Goal: Task Accomplishment & Management: Use online tool/utility

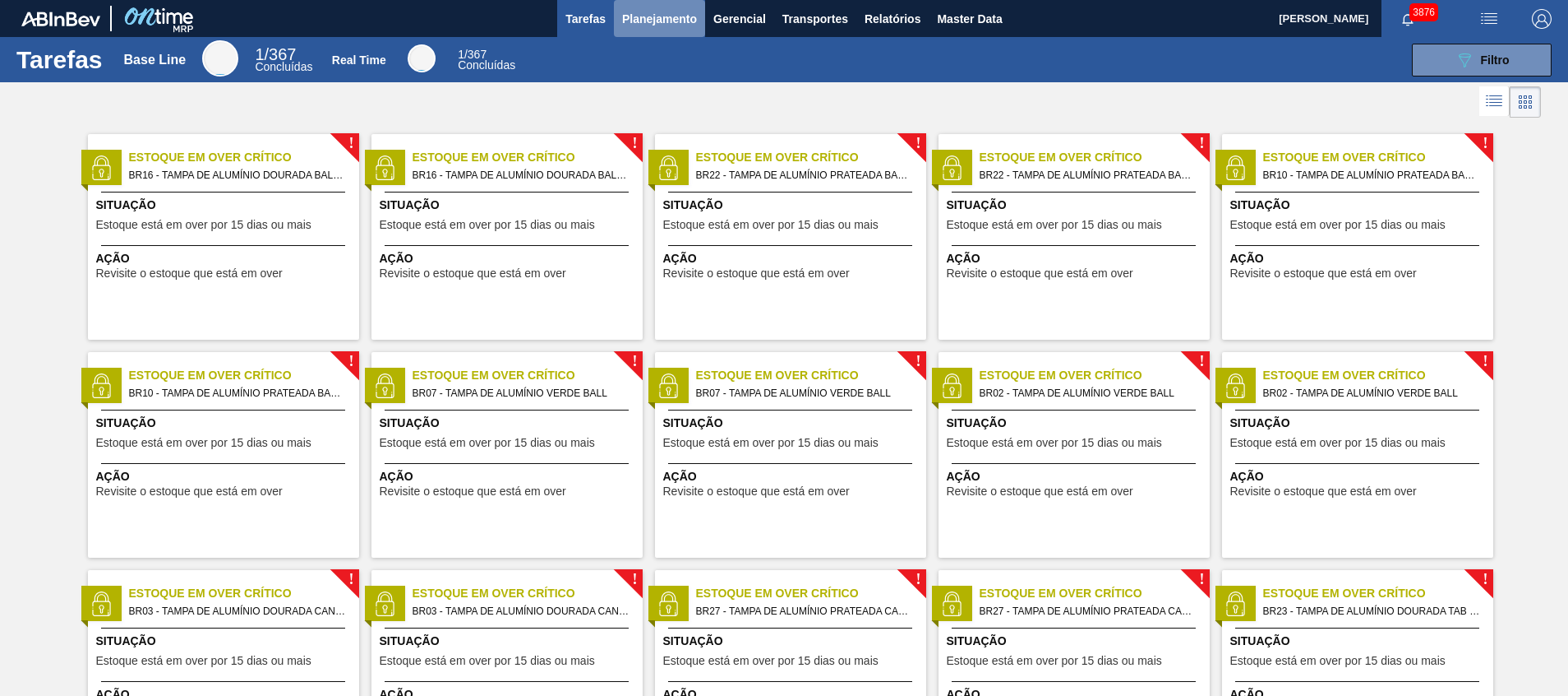
click at [649, 14] on span "Planejamento" at bounding box center [660, 19] width 75 height 20
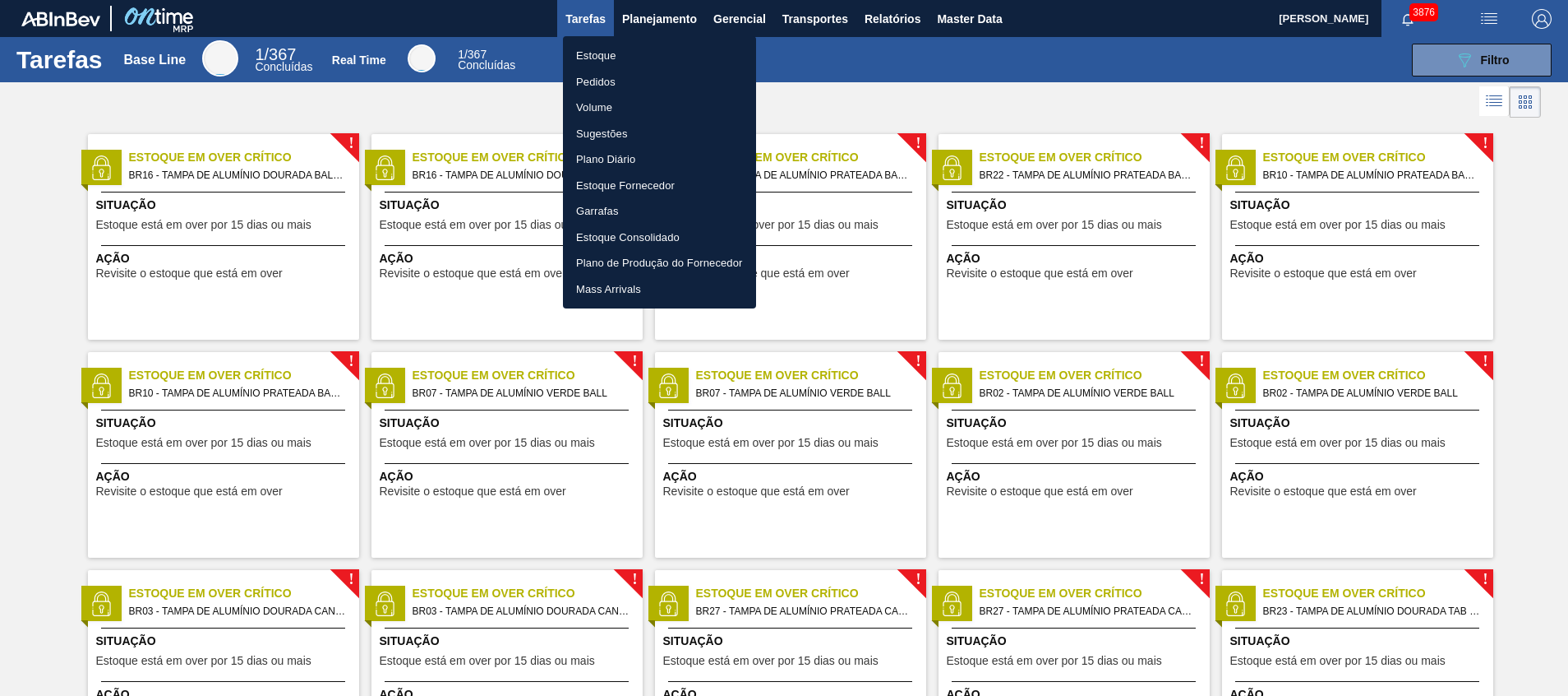
click at [643, 58] on li "Estoque" at bounding box center [659, 56] width 193 height 27
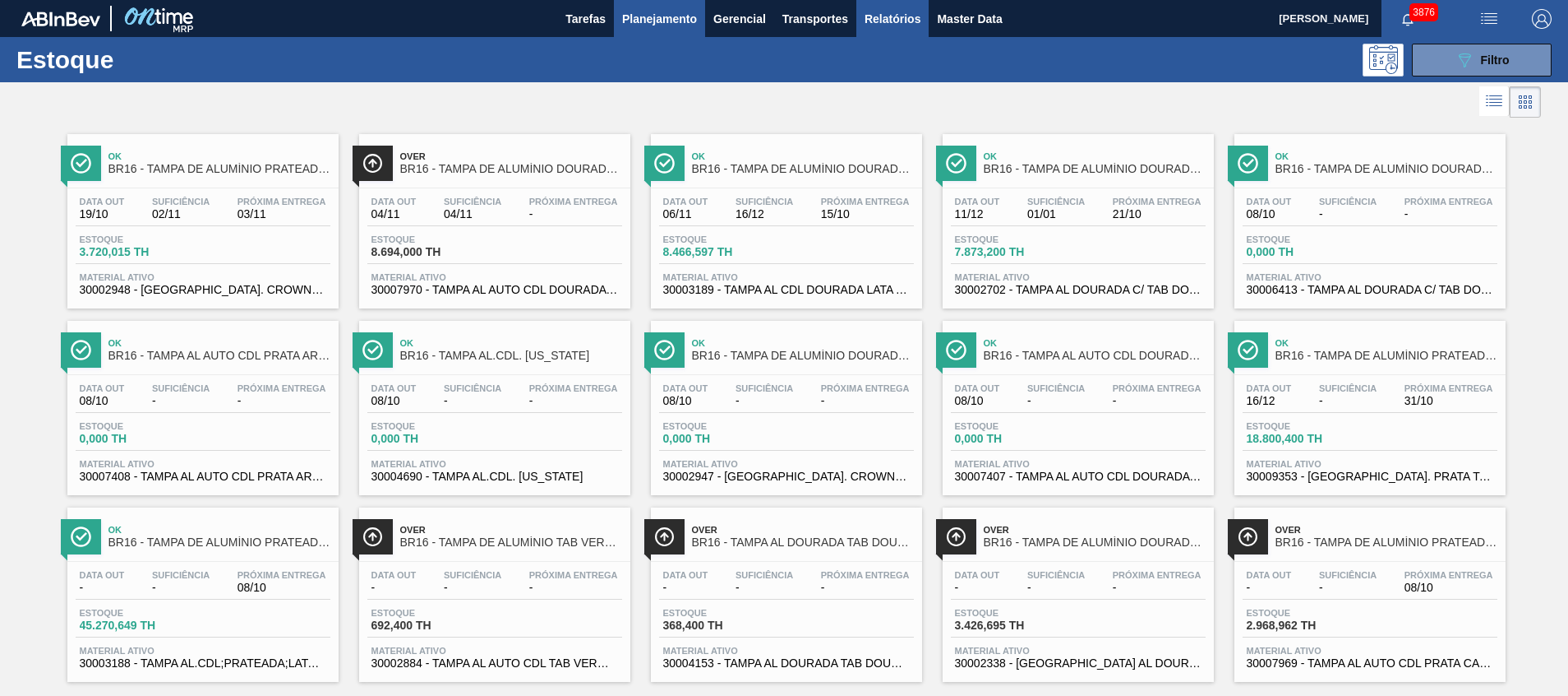
click at [901, 25] on span "Relatórios" at bounding box center [893, 19] width 56 height 20
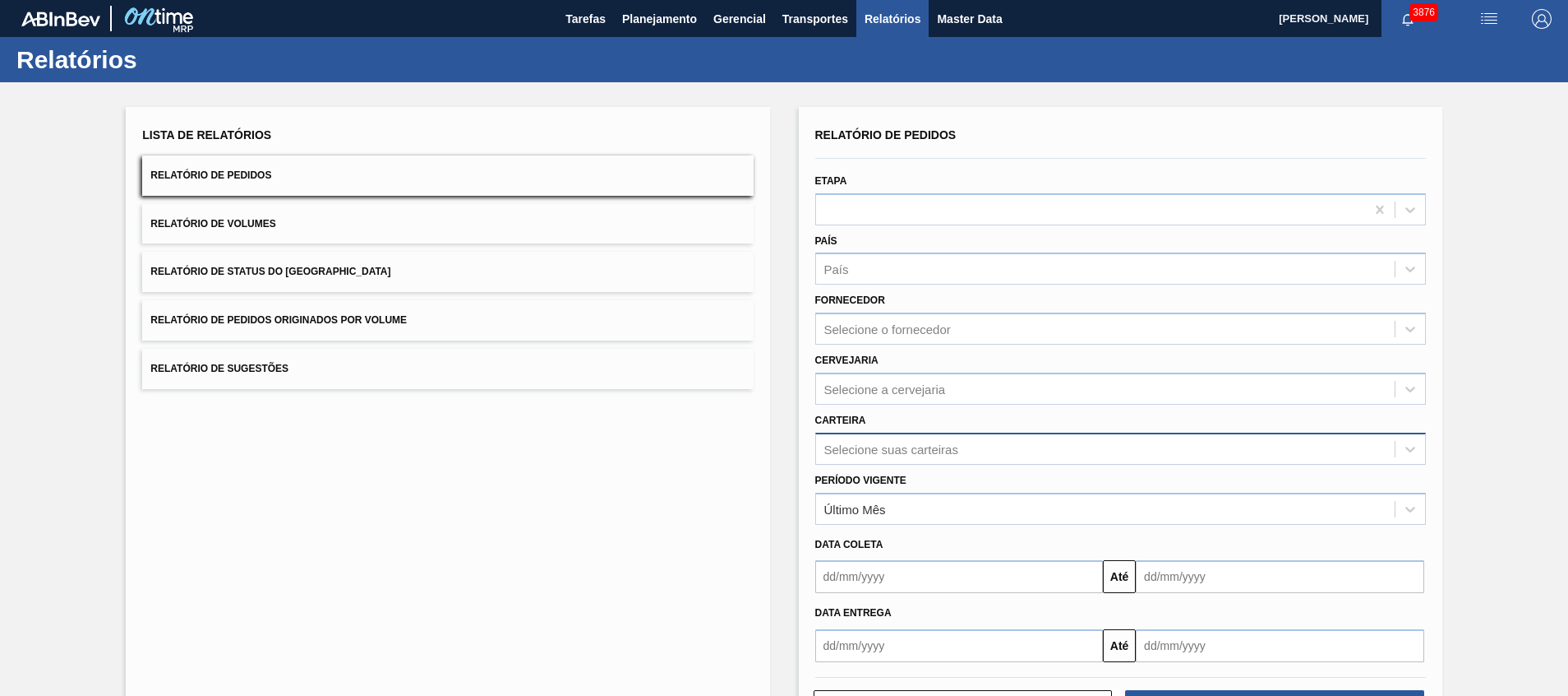
click at [909, 452] on div "Relatório de Pedidos Etapa País País Fornecedor Selecione o fornecedor Cervejar…" at bounding box center [1121, 392] width 610 height 538
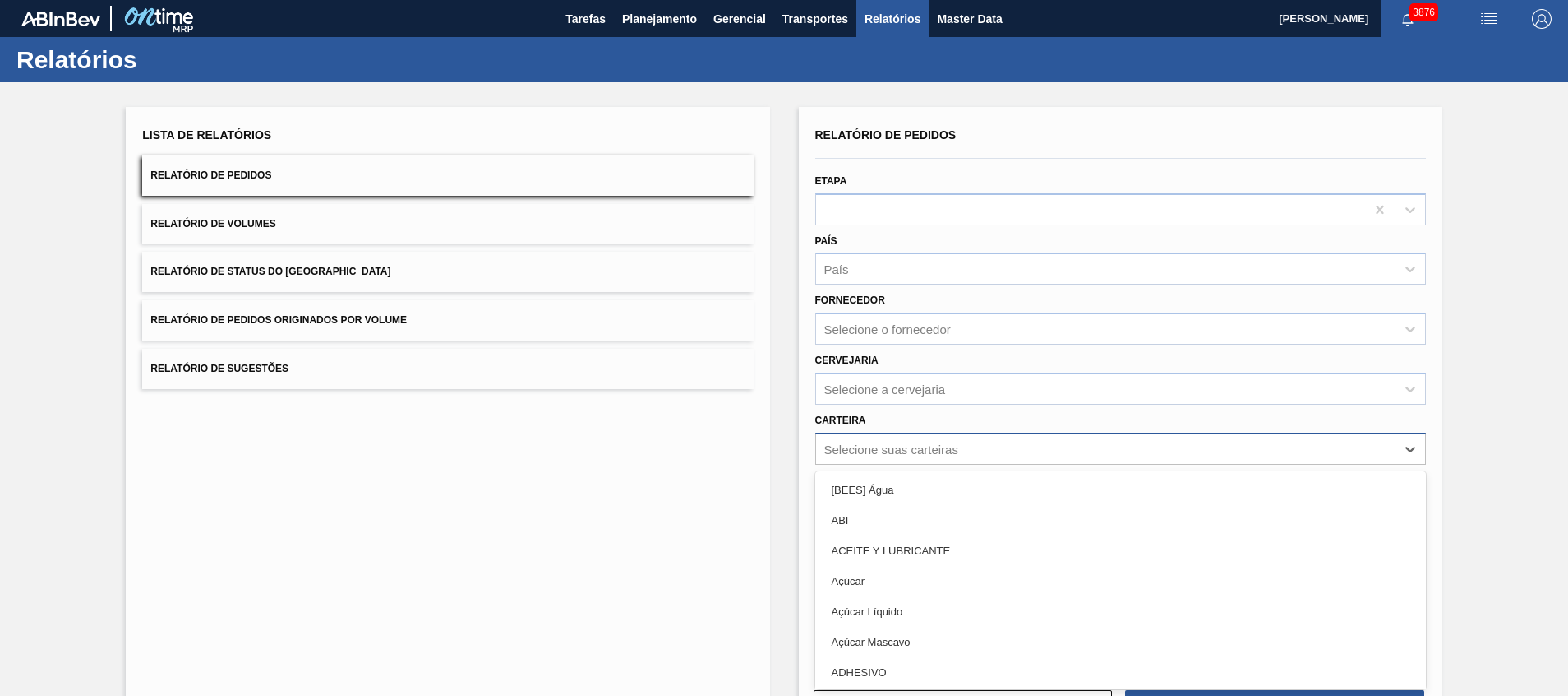
scroll to position [28, 0]
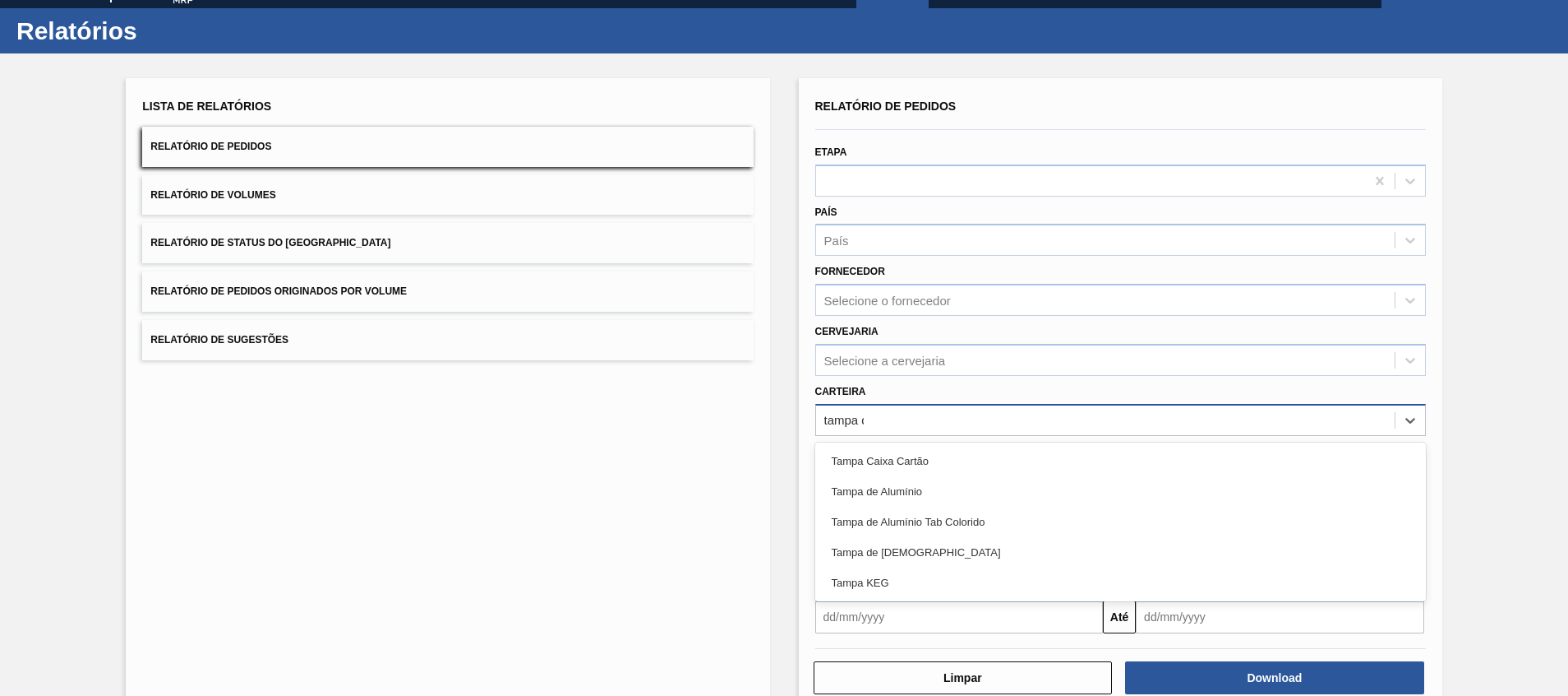
type input "tampa de"
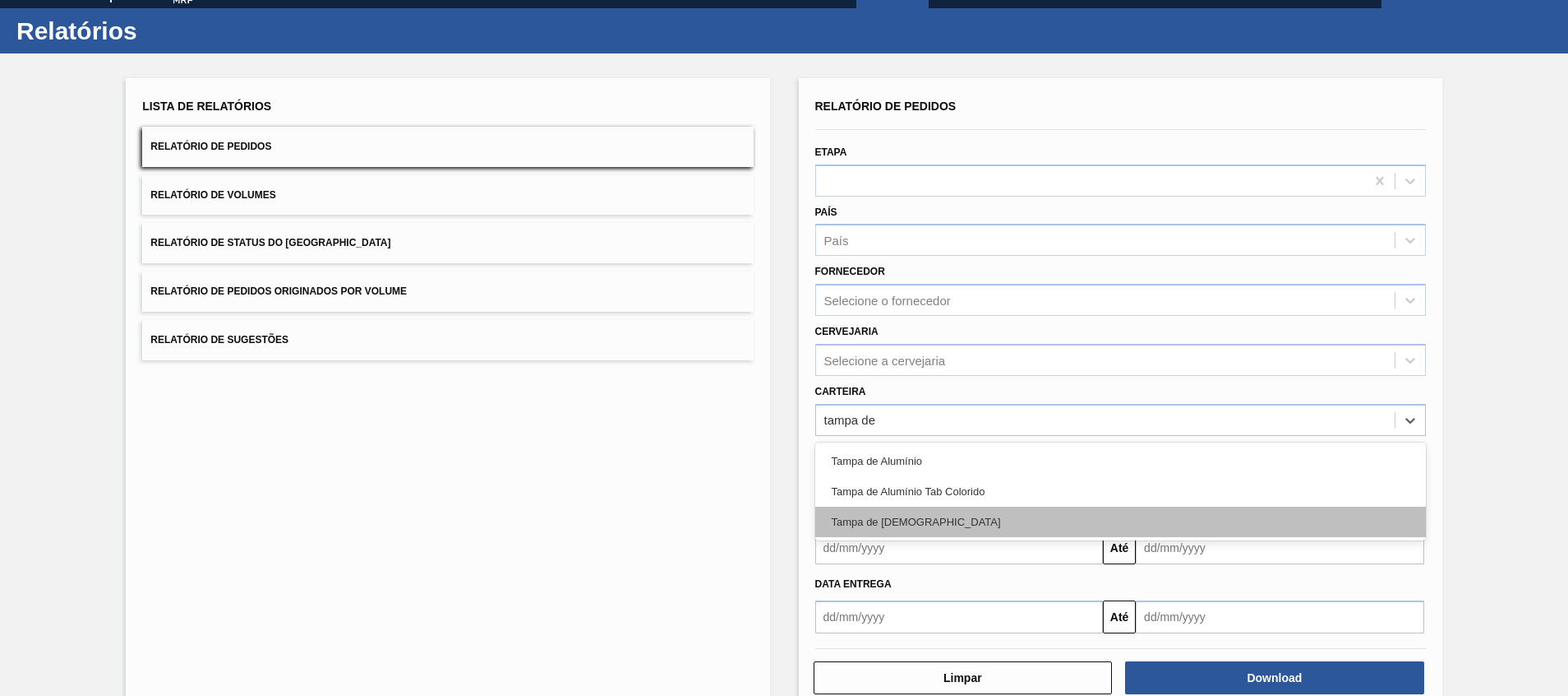
click at [884, 532] on div "Tampa de [DEMOGRAPHIC_DATA]" at bounding box center [1121, 521] width 610 height 30
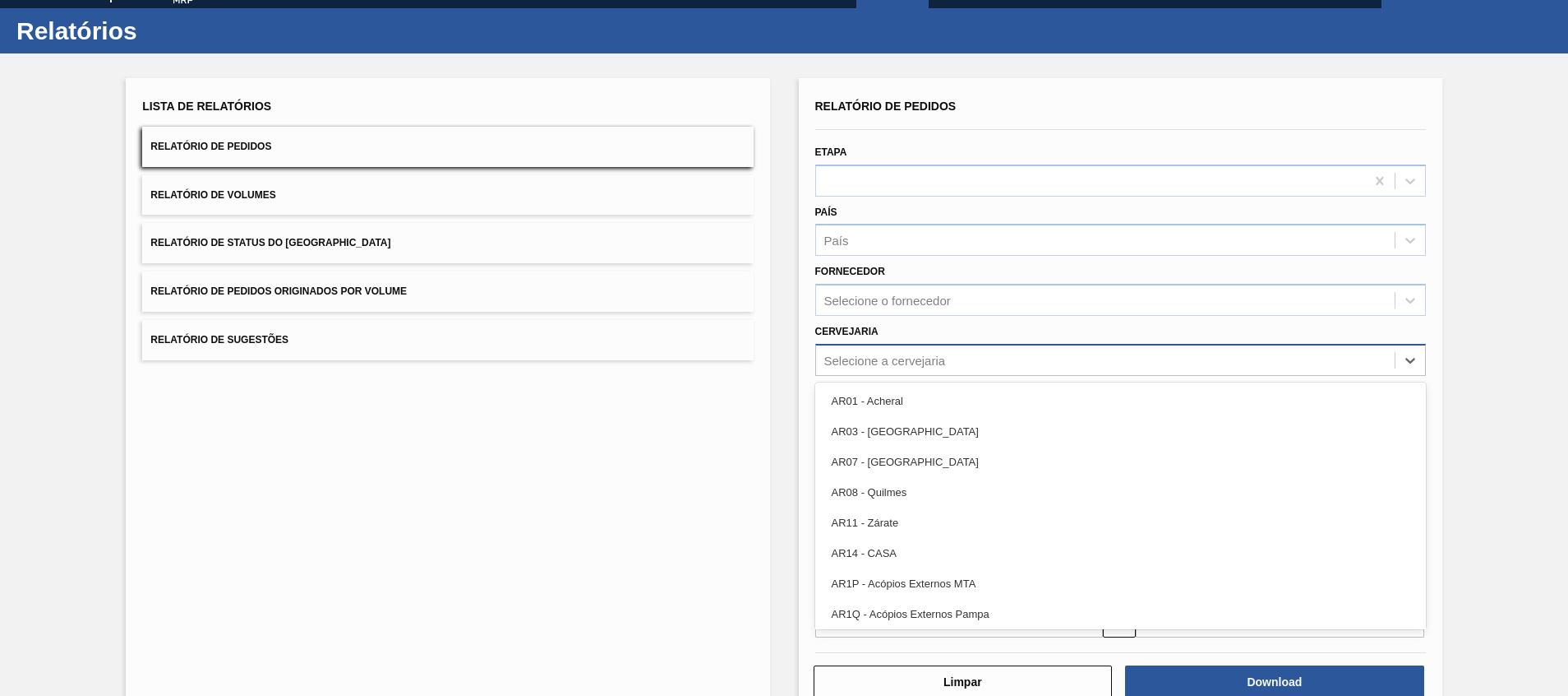
click at [927, 363] on div "Selecione a cervejaria" at bounding box center [885, 359] width 122 height 14
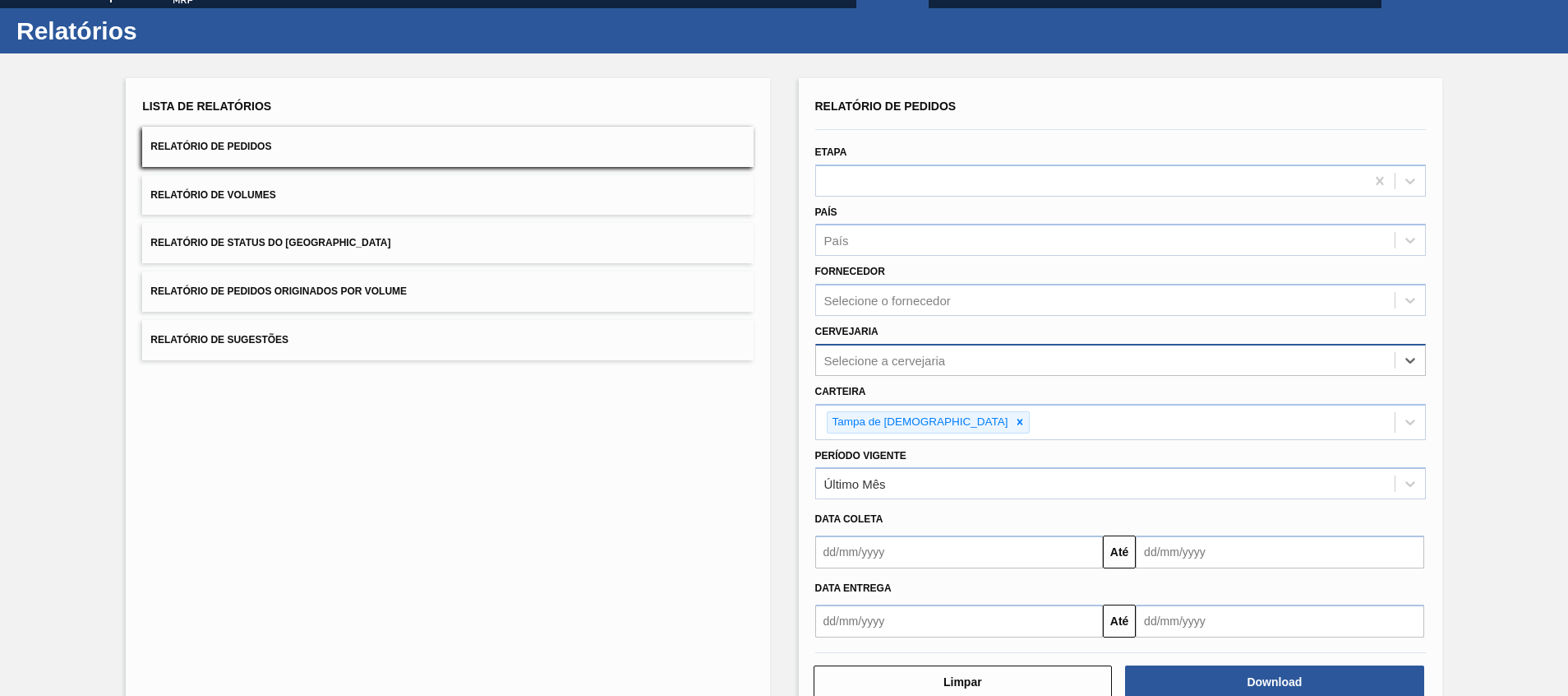
click at [927, 363] on div "Selecione a cervejaria" at bounding box center [885, 359] width 122 height 14
click at [882, 481] on div "Último Mês" at bounding box center [855, 483] width 61 height 14
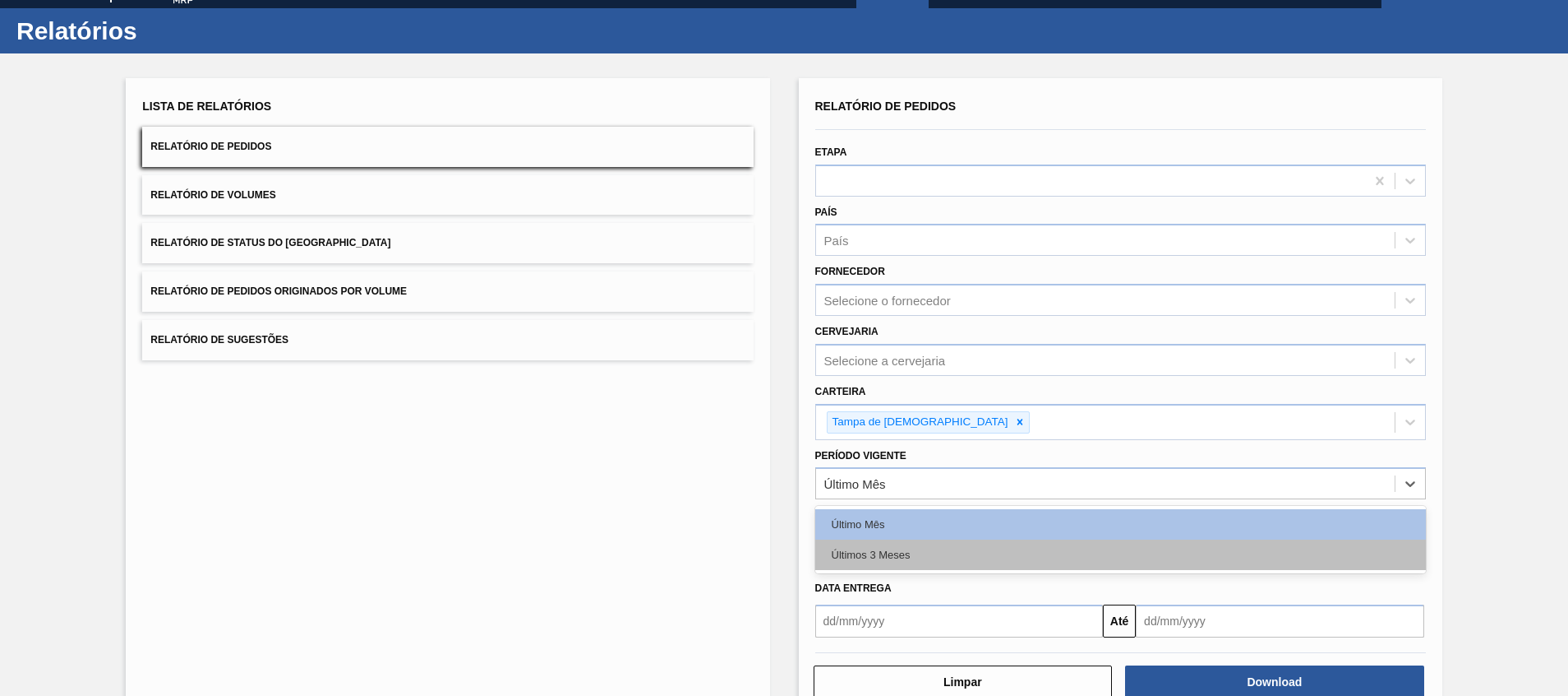
click at [879, 566] on div "Últimos 3 Meses" at bounding box center [1121, 554] width 610 height 30
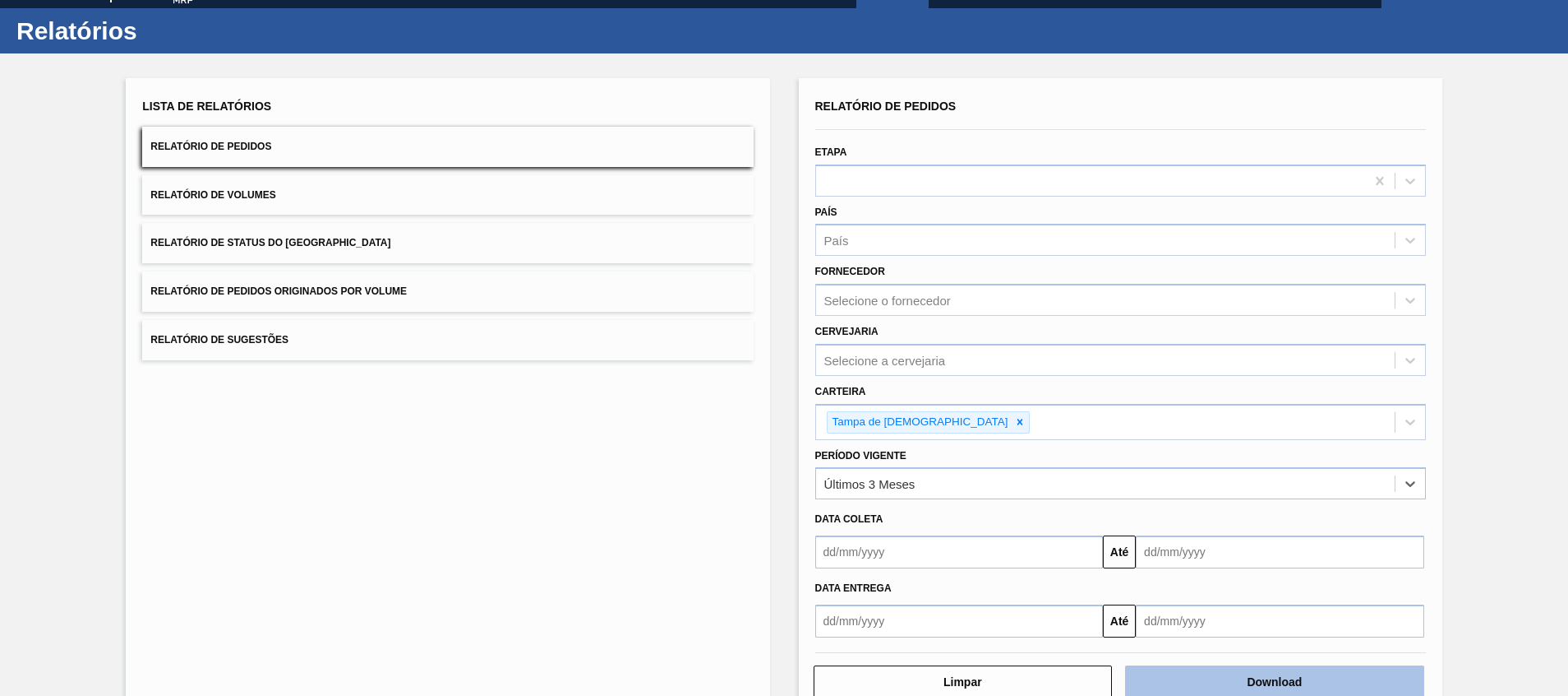
click at [1255, 683] on button "Download" at bounding box center [1275, 682] width 299 height 33
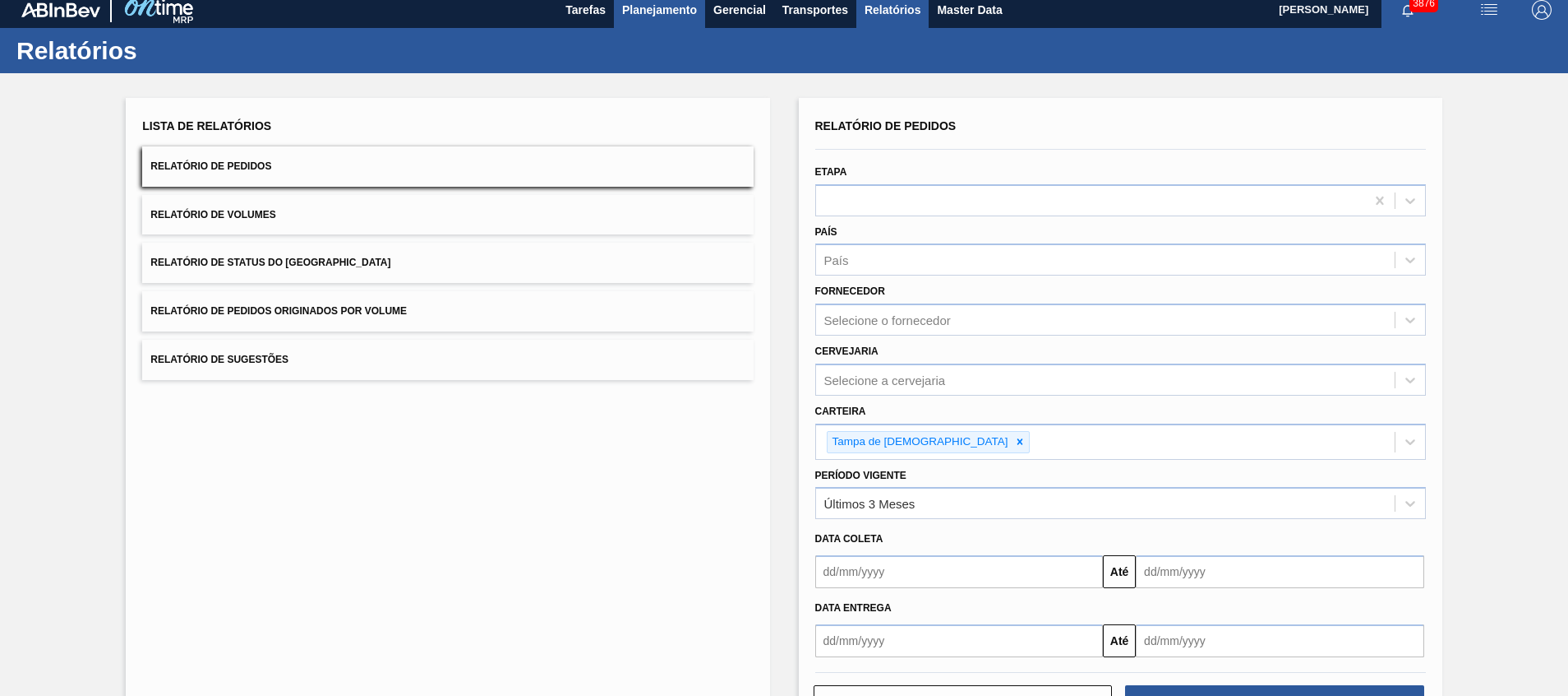
scroll to position [0, 0]
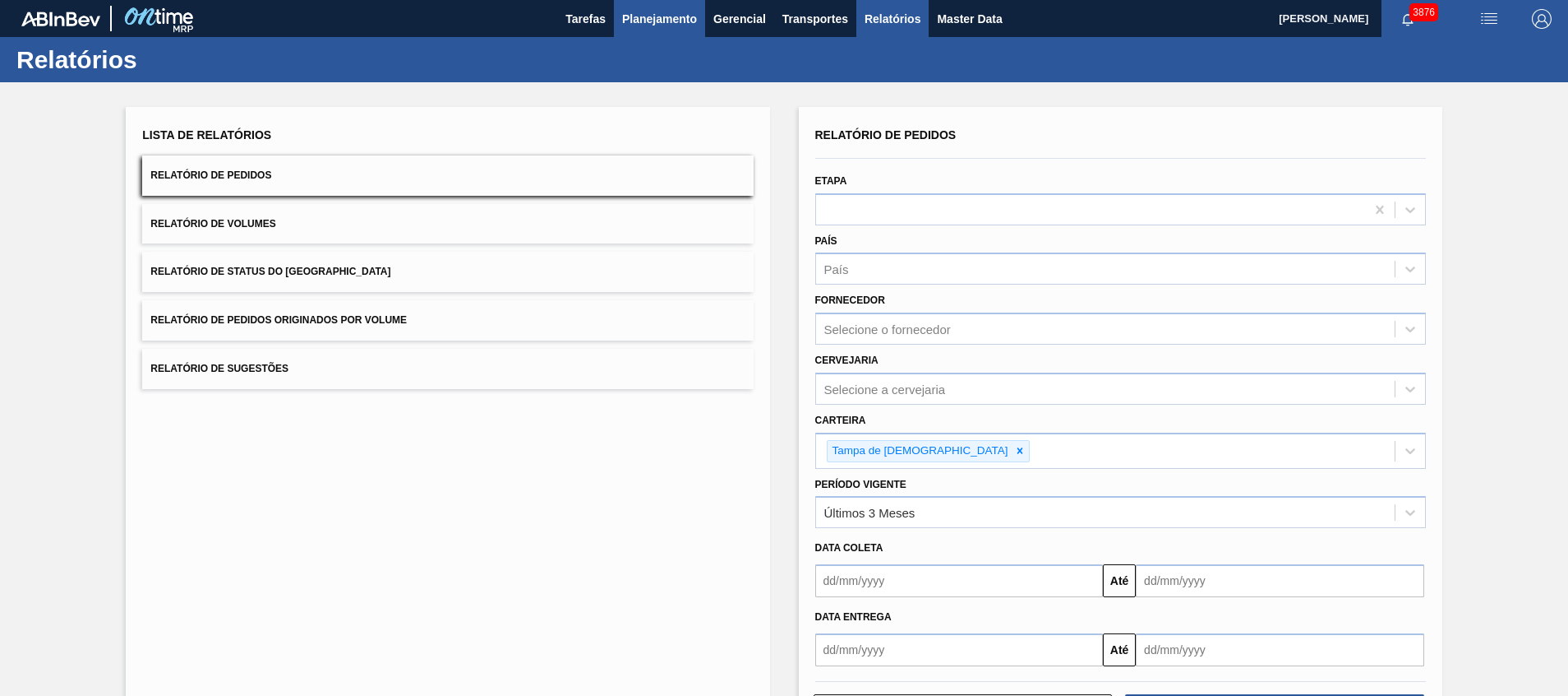
click at [647, 27] on span "Planejamento" at bounding box center [660, 19] width 75 height 20
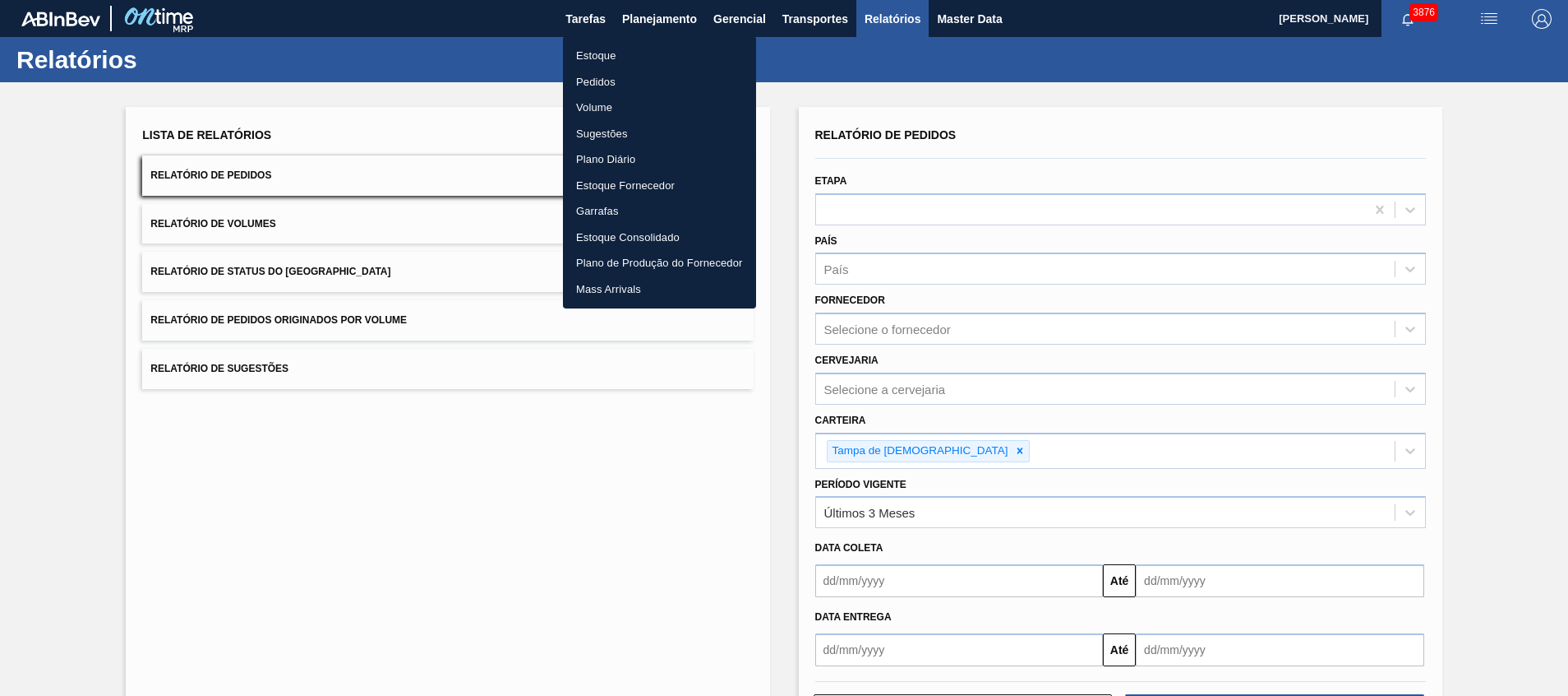
click at [625, 56] on li "Estoque" at bounding box center [659, 56] width 193 height 27
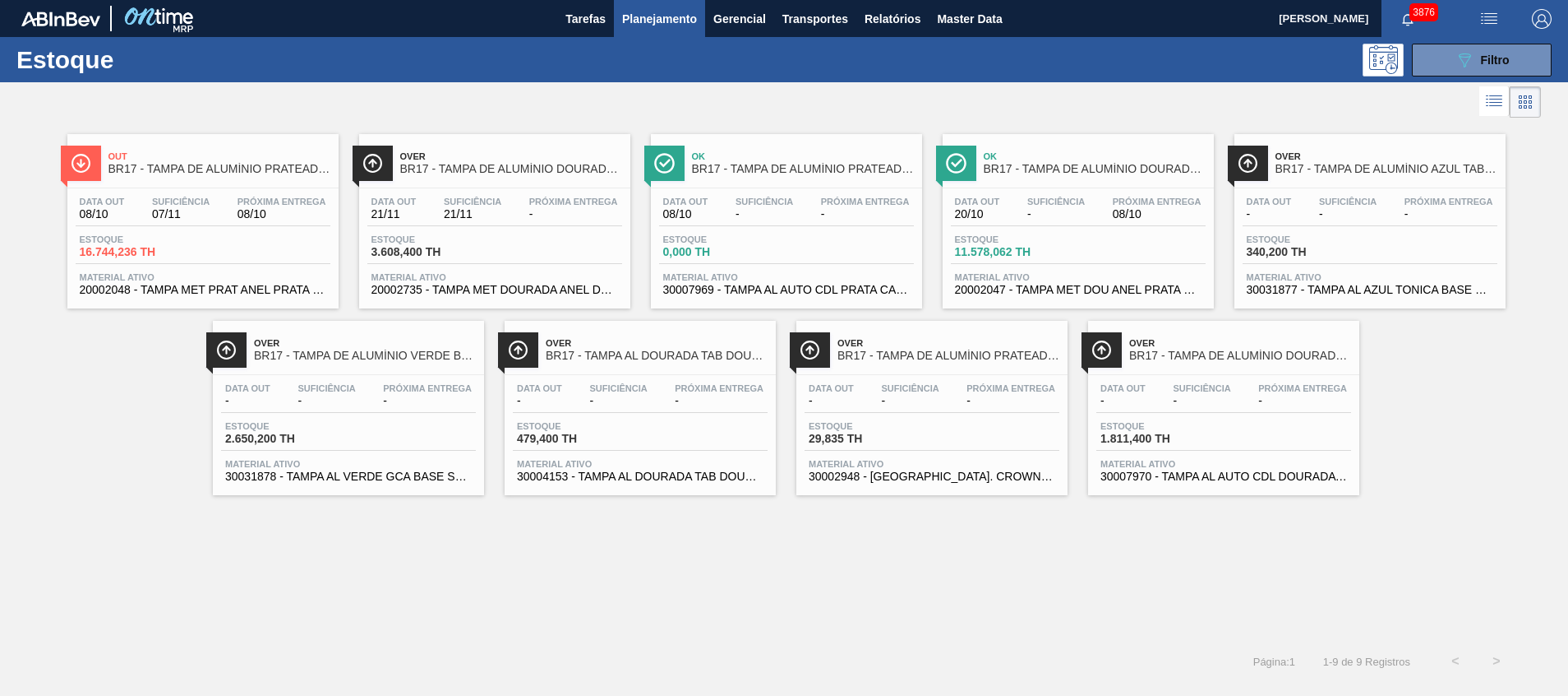
drag, startPoint x: 1471, startPoint y: 53, endPoint x: 1396, endPoint y: 132, distance: 108.9
click at [1471, 52] on icon "089F7B8B-B2A5-4AFE-B5C0-19BA573D28AC" at bounding box center [1465, 61] width 20 height 20
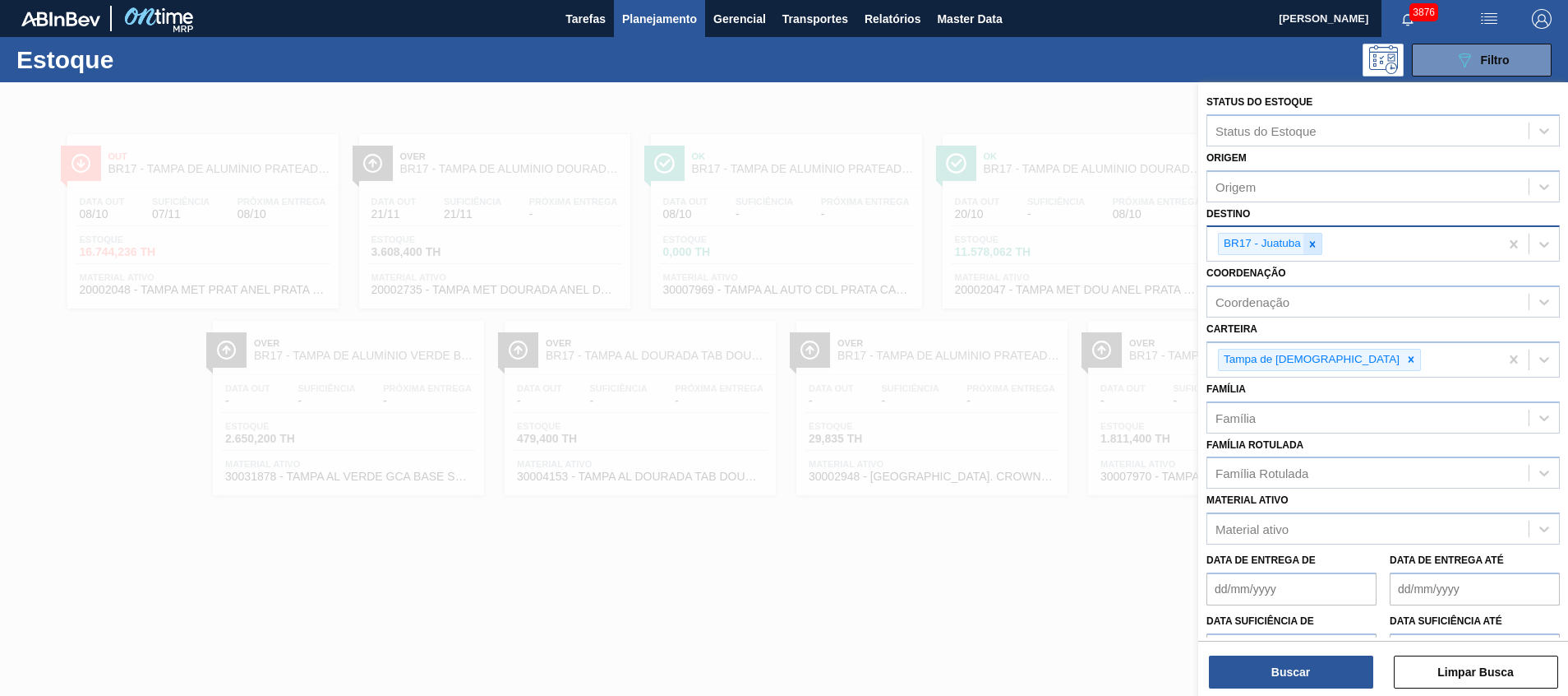
click at [1305, 239] on div at bounding box center [1313, 244] width 18 height 20
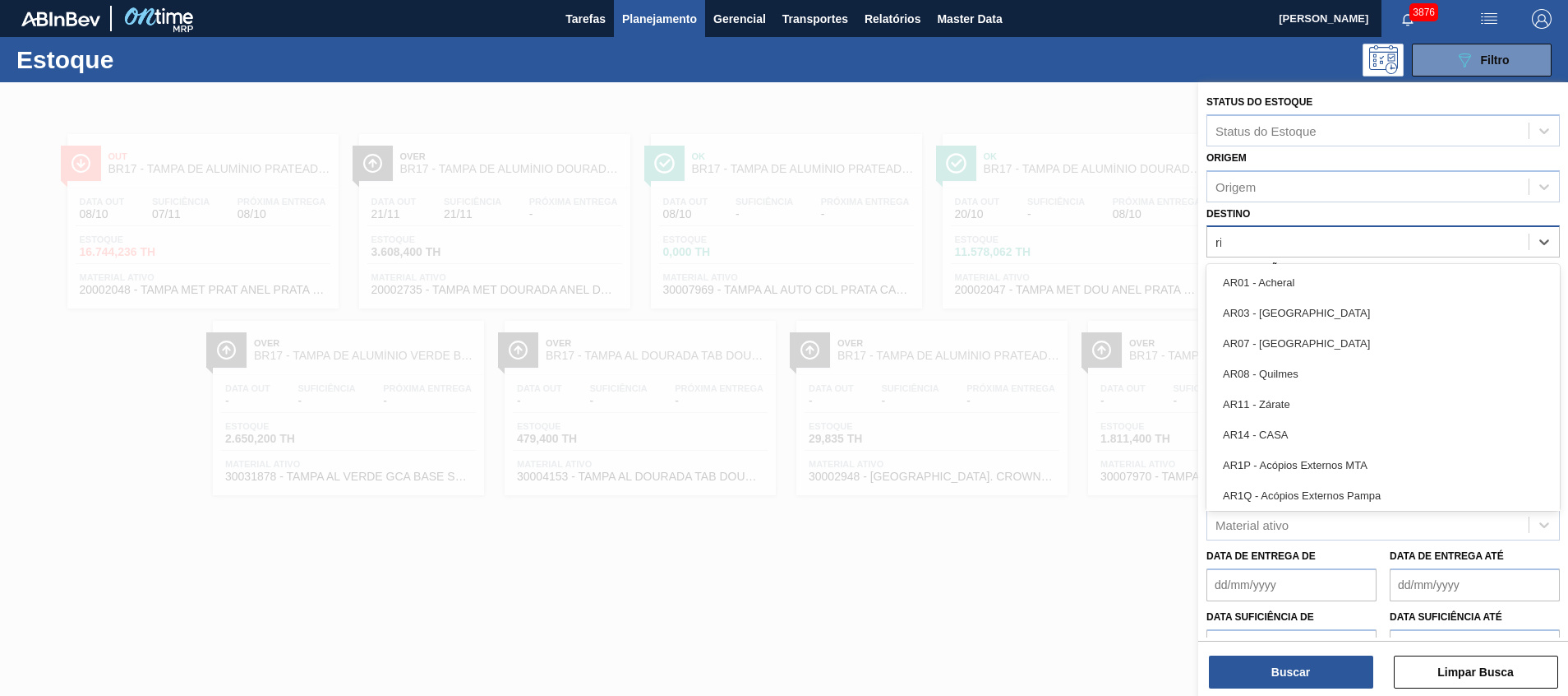
type input "rio"
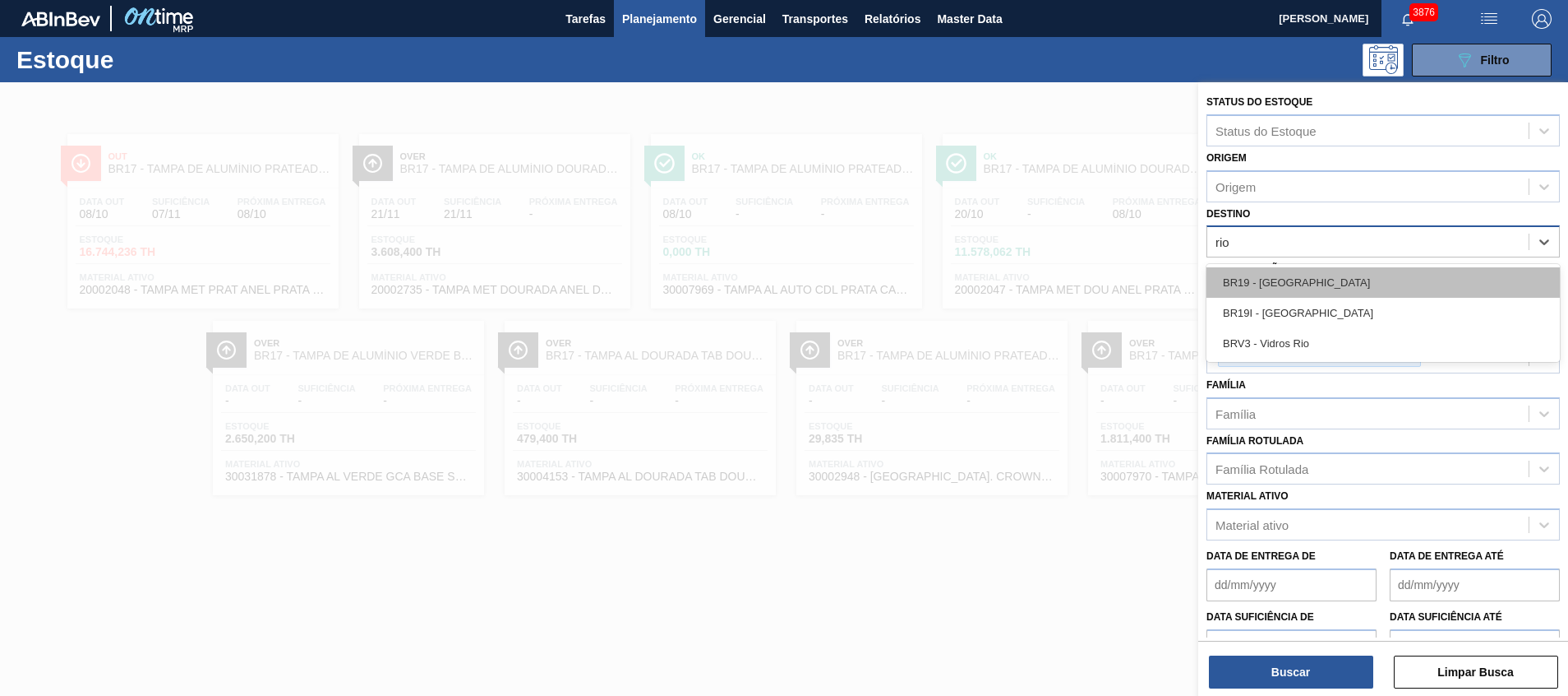
click at [1312, 282] on div "BR19 - [GEOGRAPHIC_DATA]" at bounding box center [1384, 282] width 354 height 30
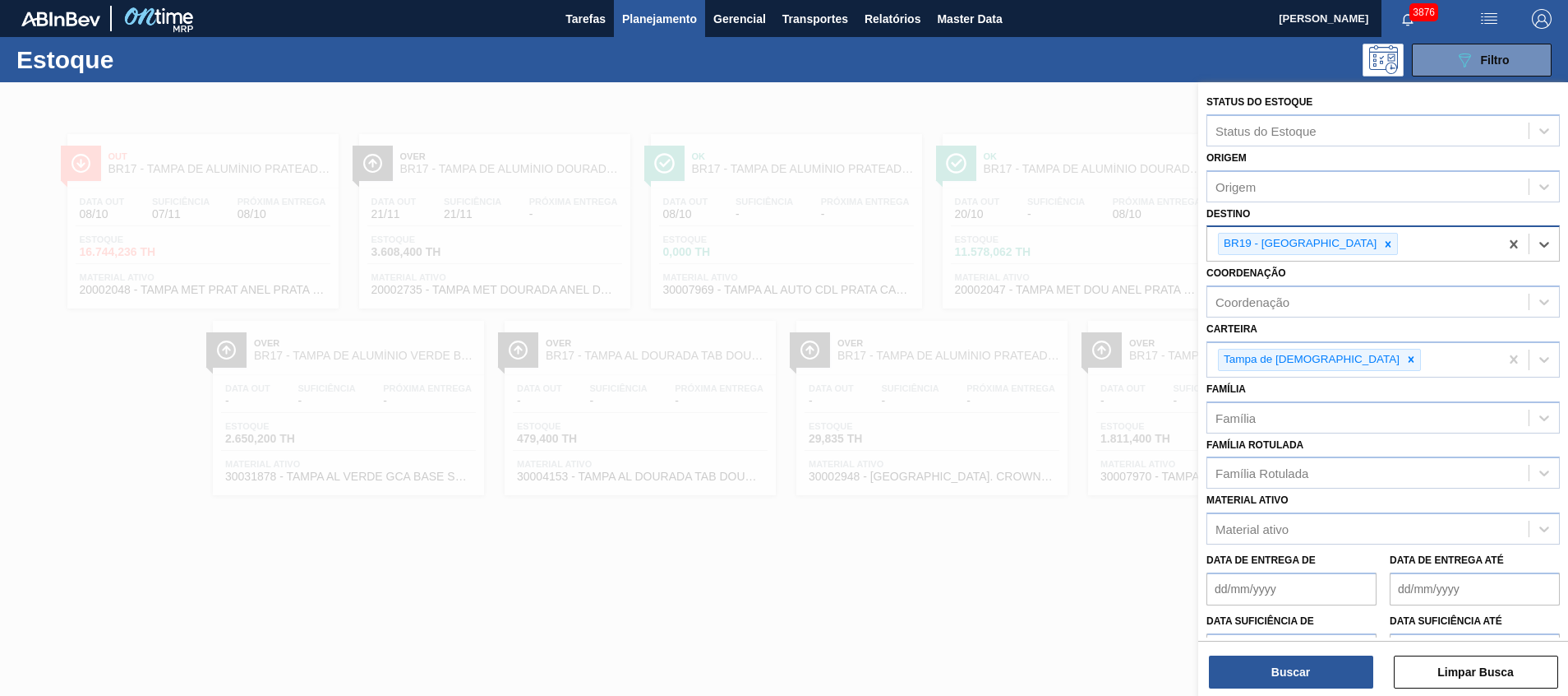
click at [1264, 650] on div "Buscar Limpar Busca" at bounding box center [1384, 664] width 370 height 46
click at [1263, 668] on button "Buscar" at bounding box center [1290, 672] width 164 height 33
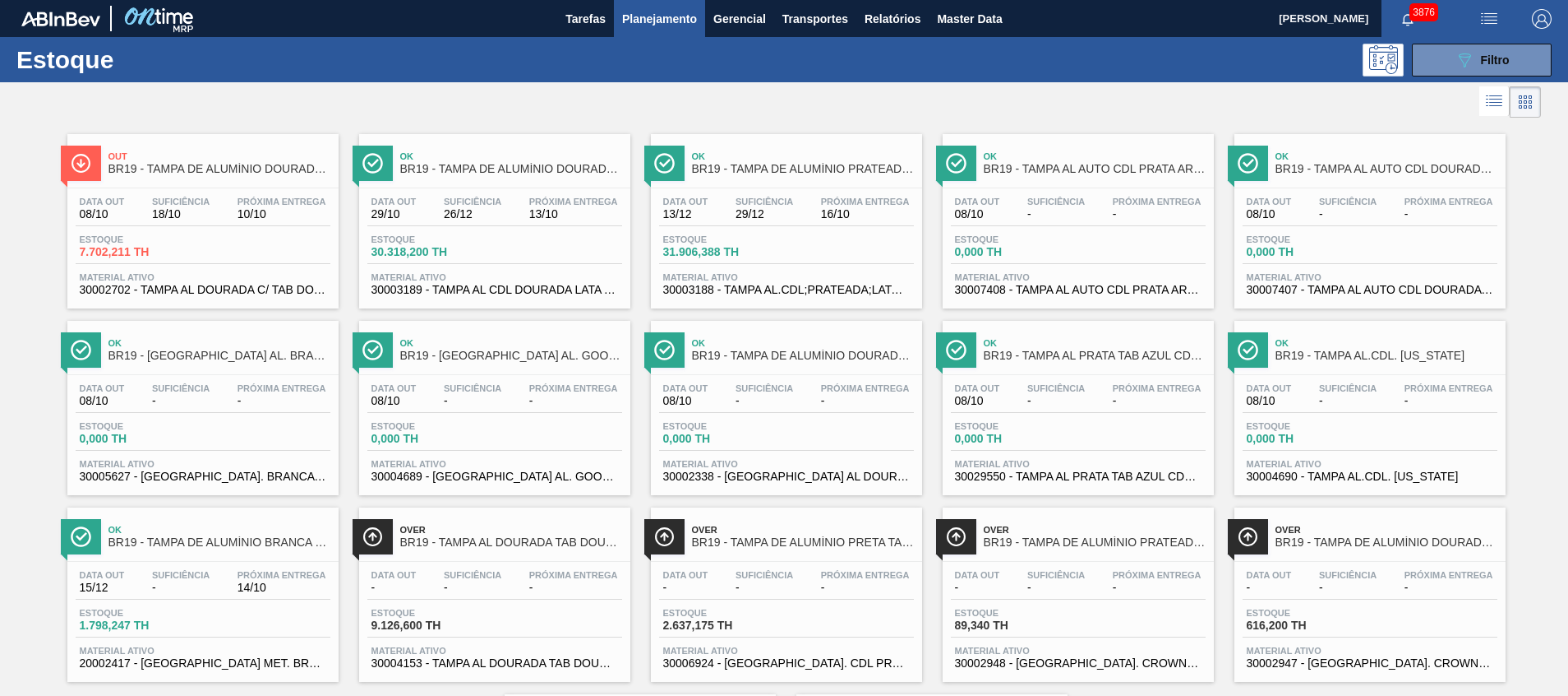
click at [1439, 37] on main "Tarefas Planejamento Gerencial Transportes Relatórios Master Data Beatriz Marce…" at bounding box center [784, 348] width 1568 height 696
click at [1439, 49] on button "089F7B8B-B2A5-4AFE-B5C0-19BA573D28AC Filtro" at bounding box center [1482, 61] width 139 height 33
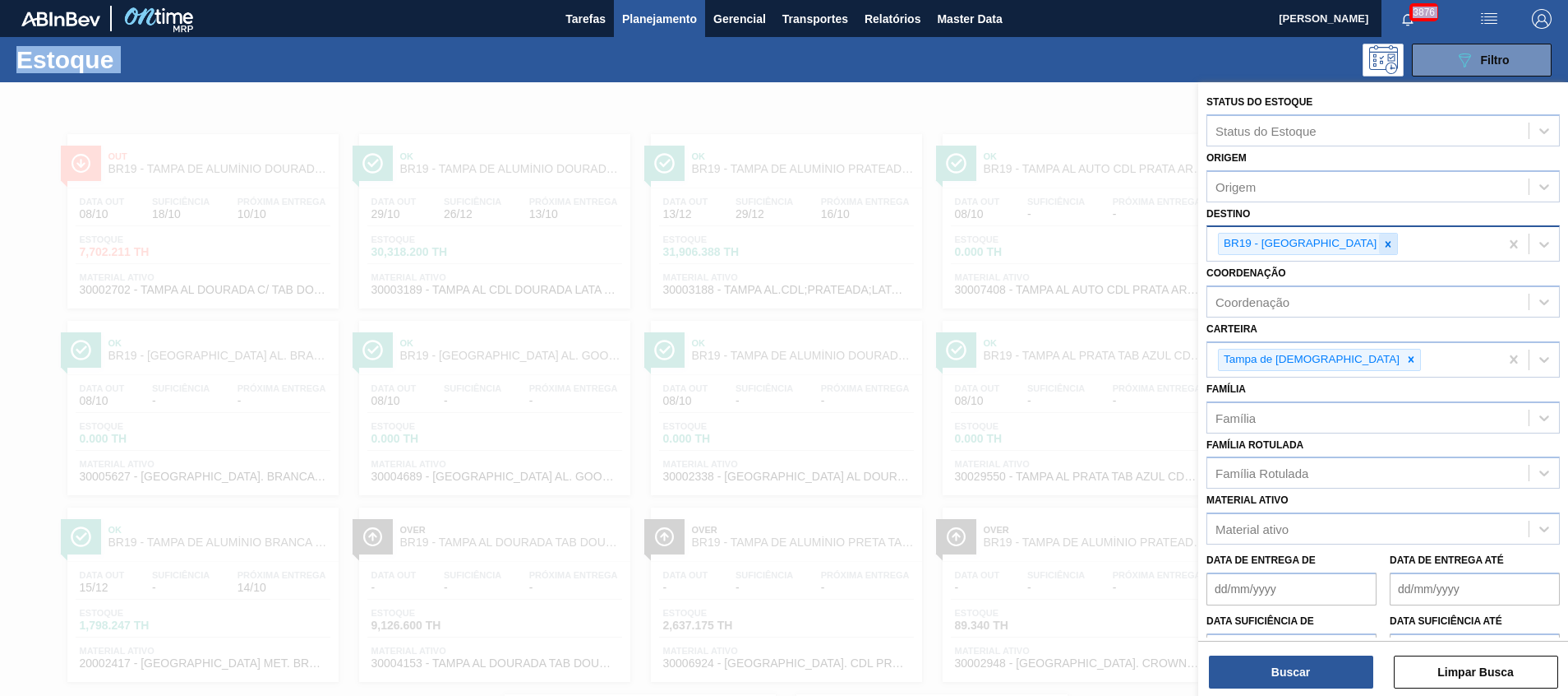
click at [1383, 241] on icon at bounding box center [1388, 244] width 12 height 12
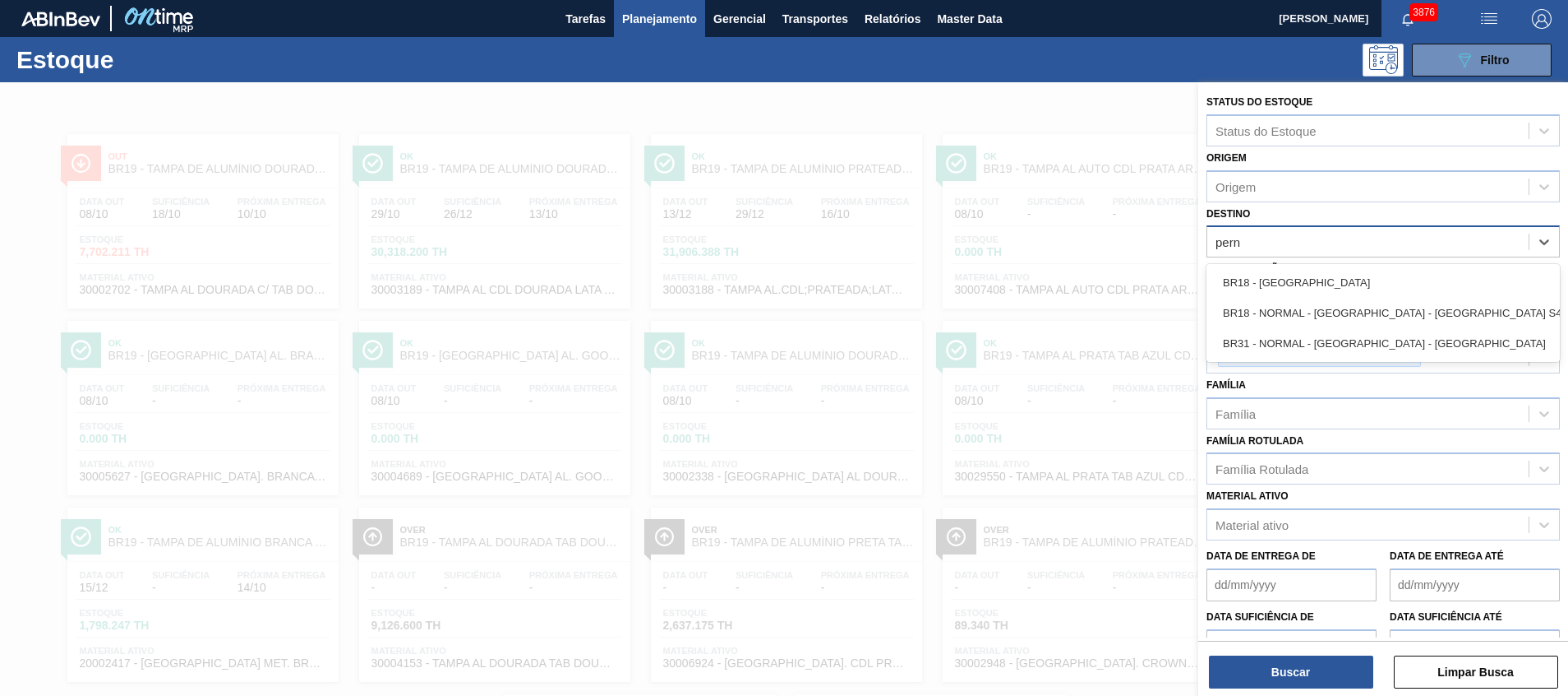
type input "perna"
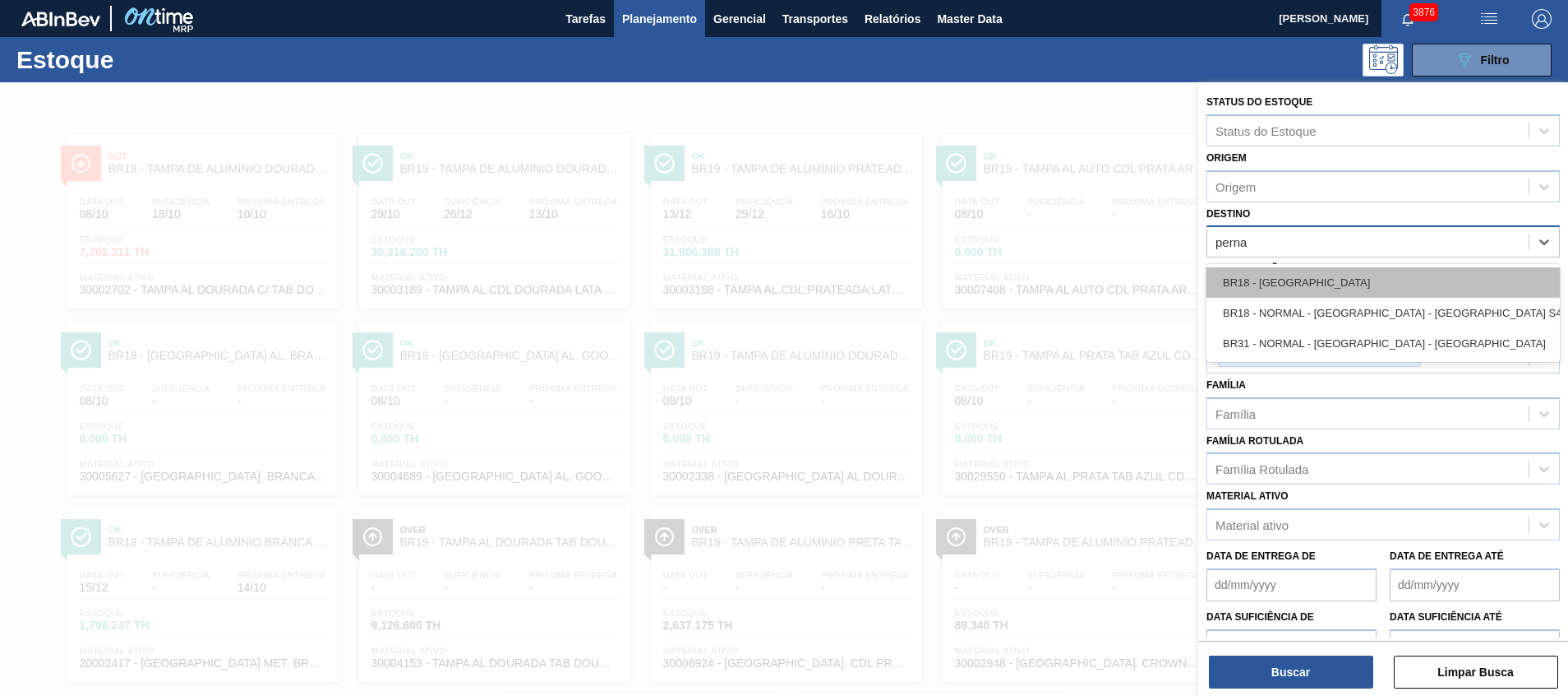
click at [1307, 282] on div "BR18 - [GEOGRAPHIC_DATA]" at bounding box center [1384, 282] width 354 height 30
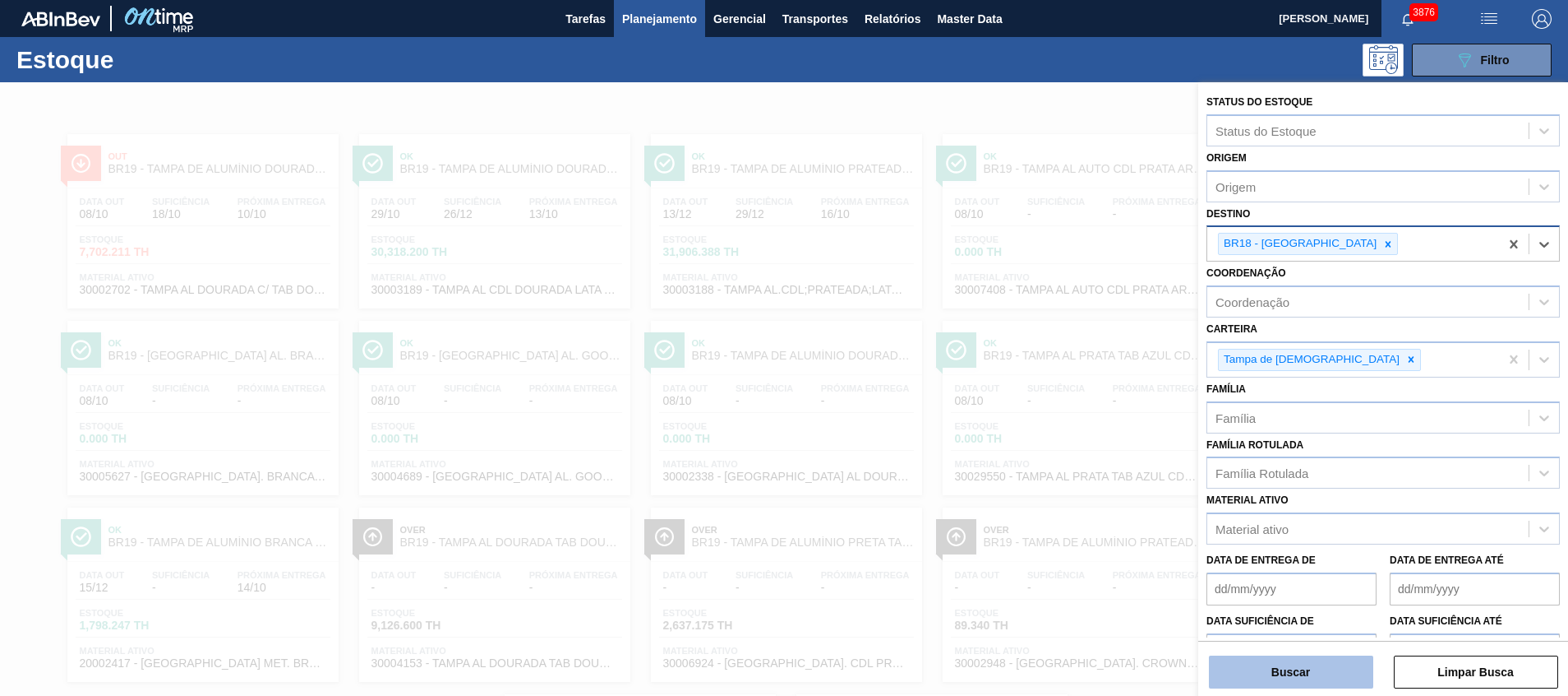
click at [1309, 667] on button "Buscar" at bounding box center [1290, 672] width 164 height 33
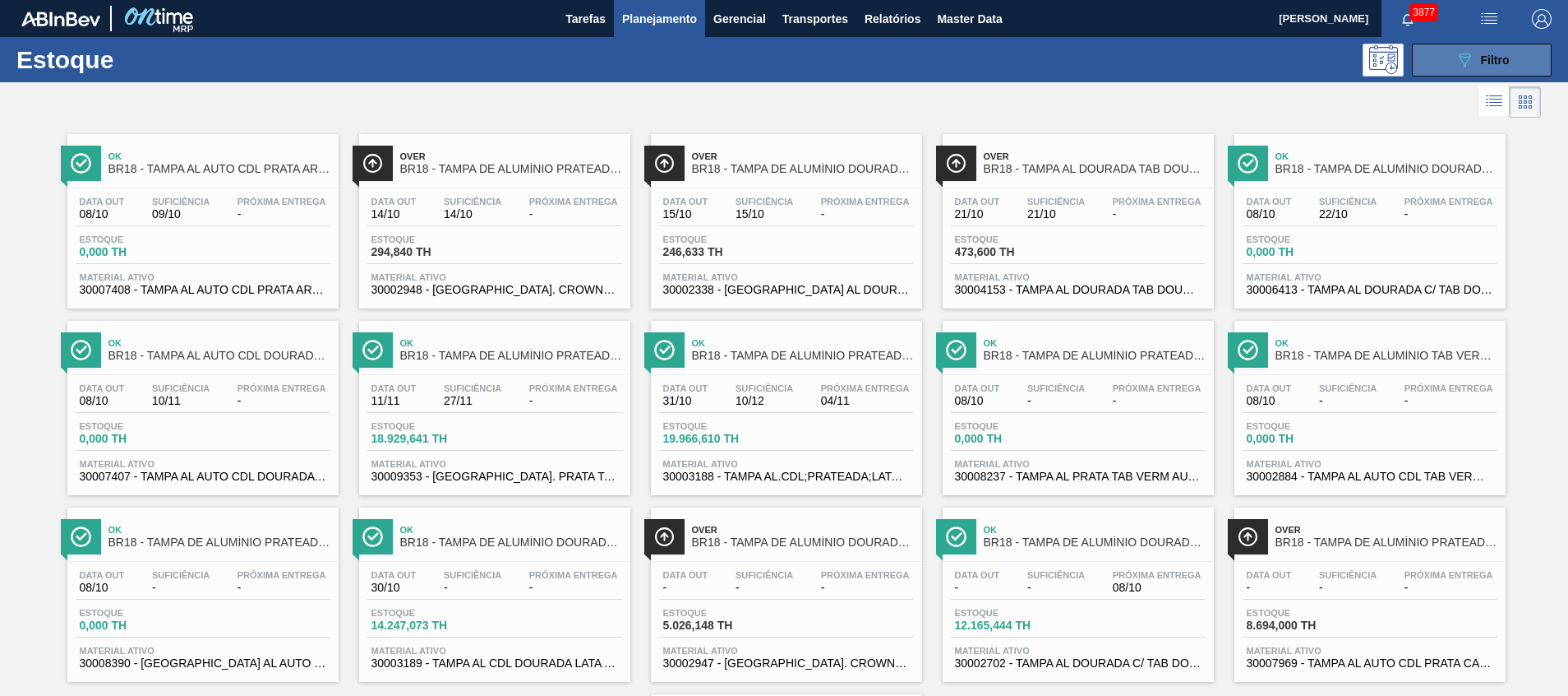
click at [1471, 68] on icon "089F7B8B-B2A5-4AFE-B5C0-19BA573D28AC" at bounding box center [1465, 61] width 20 height 20
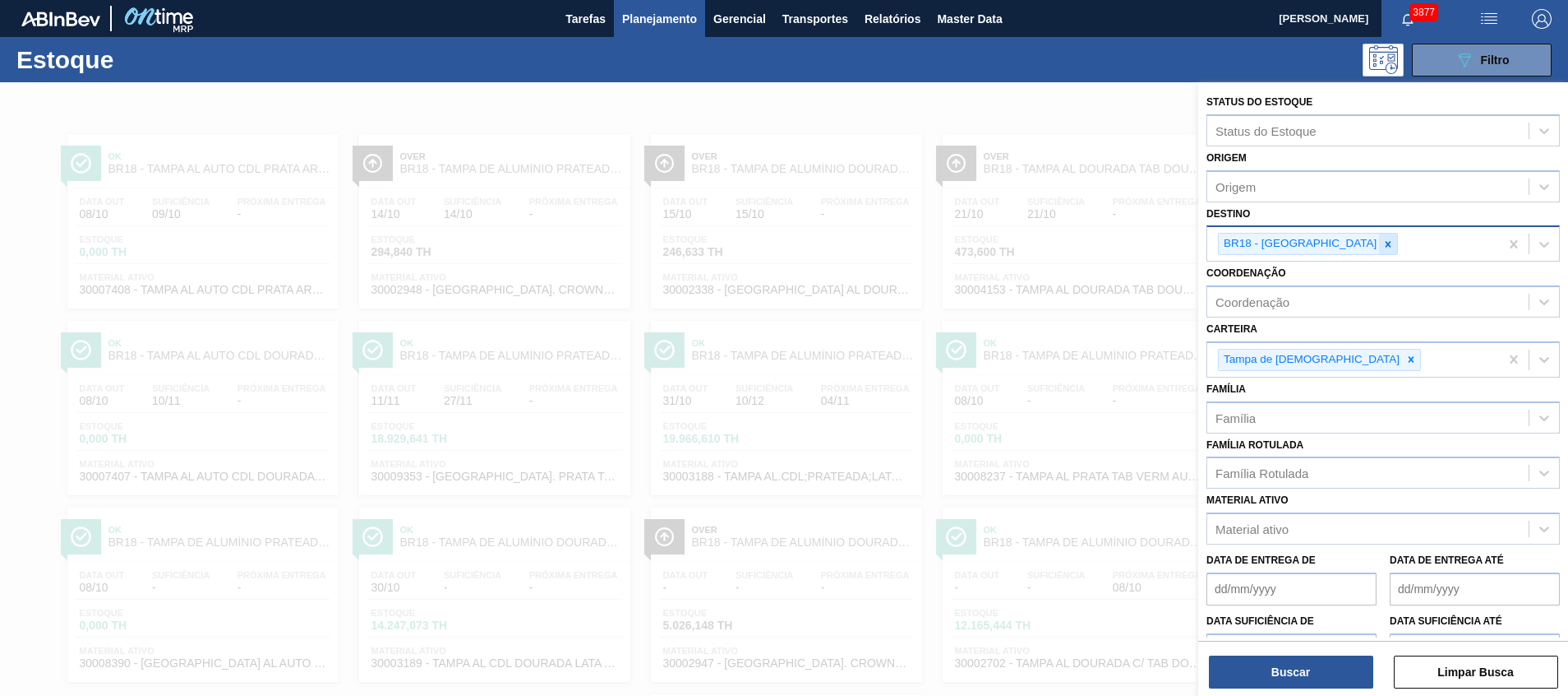
click at [1383, 240] on icon at bounding box center [1388, 244] width 12 height 12
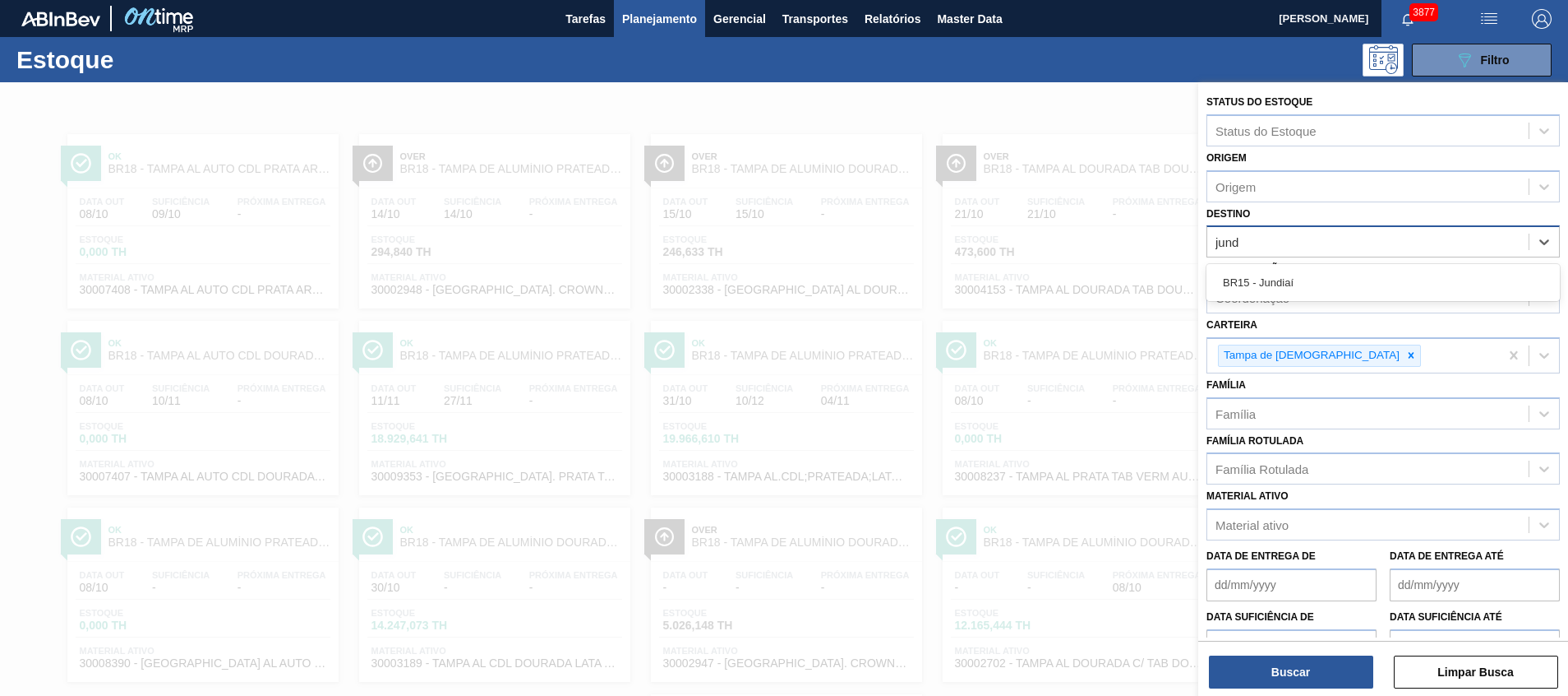
type input "jundi"
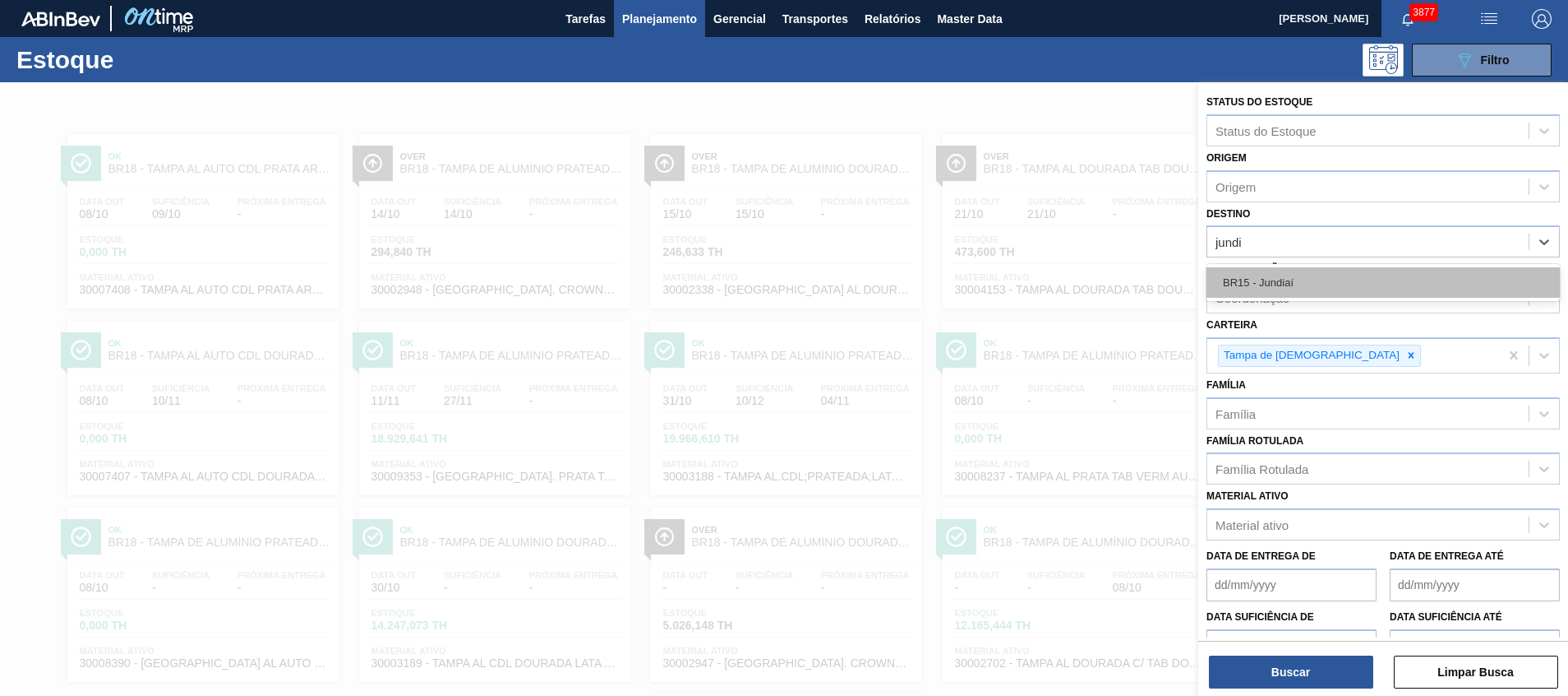
click at [1320, 278] on div "BR15 - Jundiaí" at bounding box center [1384, 282] width 354 height 30
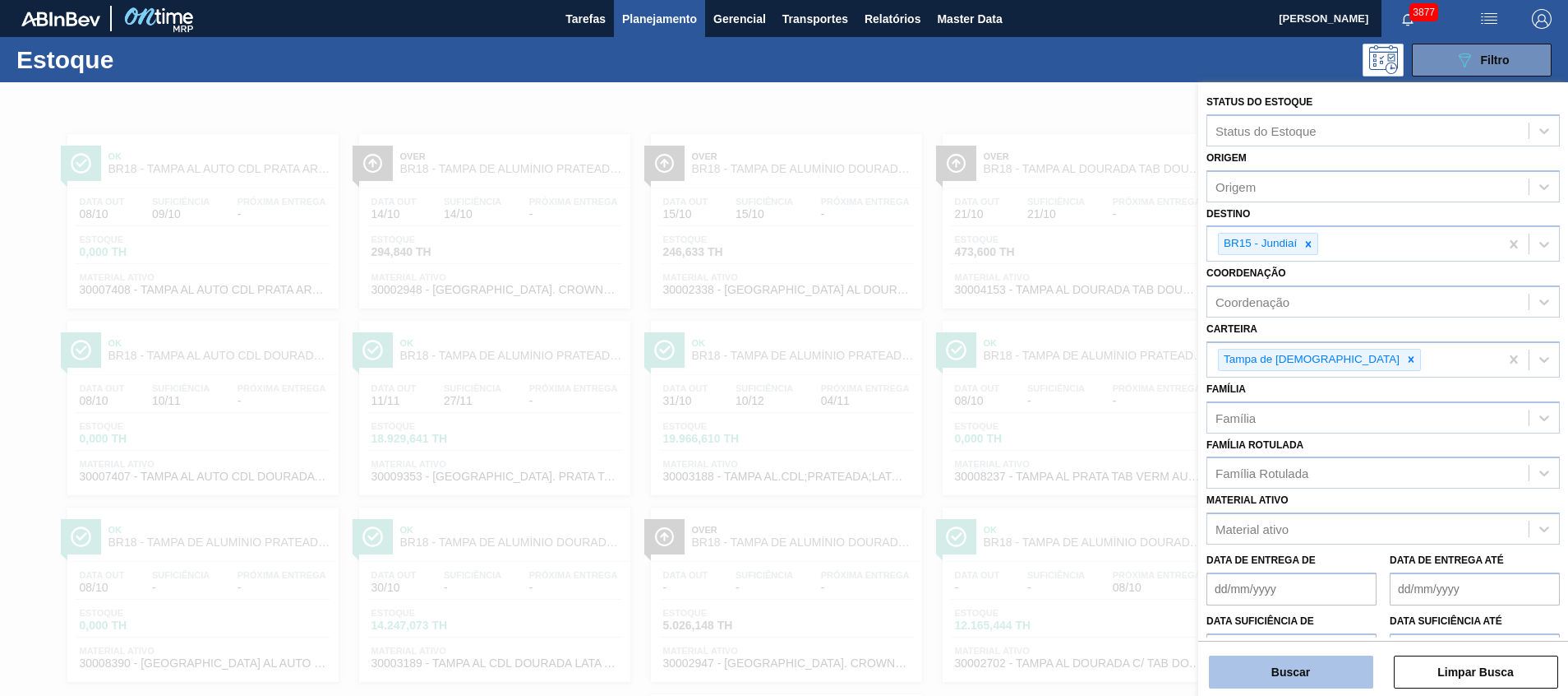
click at [1299, 666] on button "Buscar" at bounding box center [1290, 672] width 164 height 33
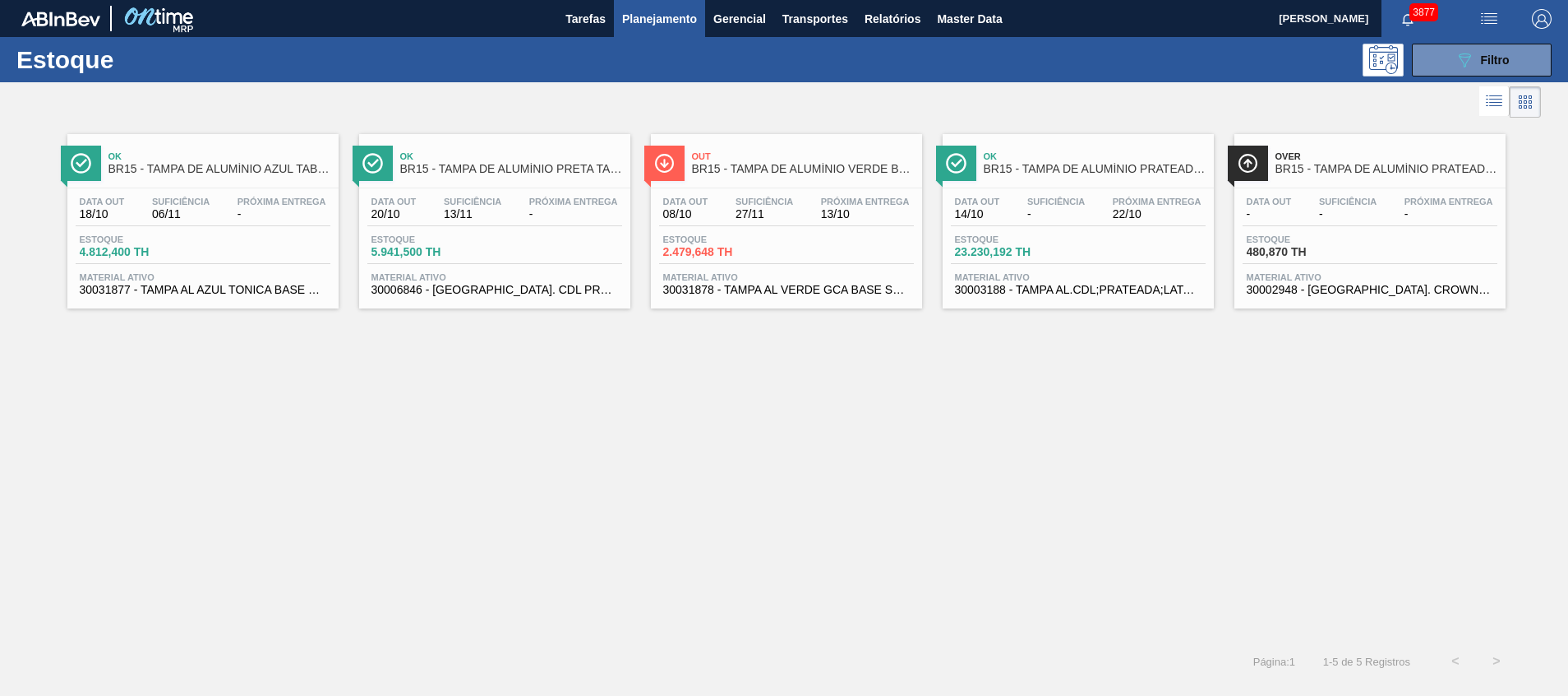
drag, startPoint x: 1495, startPoint y: 61, endPoint x: 1438, endPoint y: 151, distance: 106.5
click at [1495, 61] on span "Filtro" at bounding box center [1495, 60] width 28 height 13
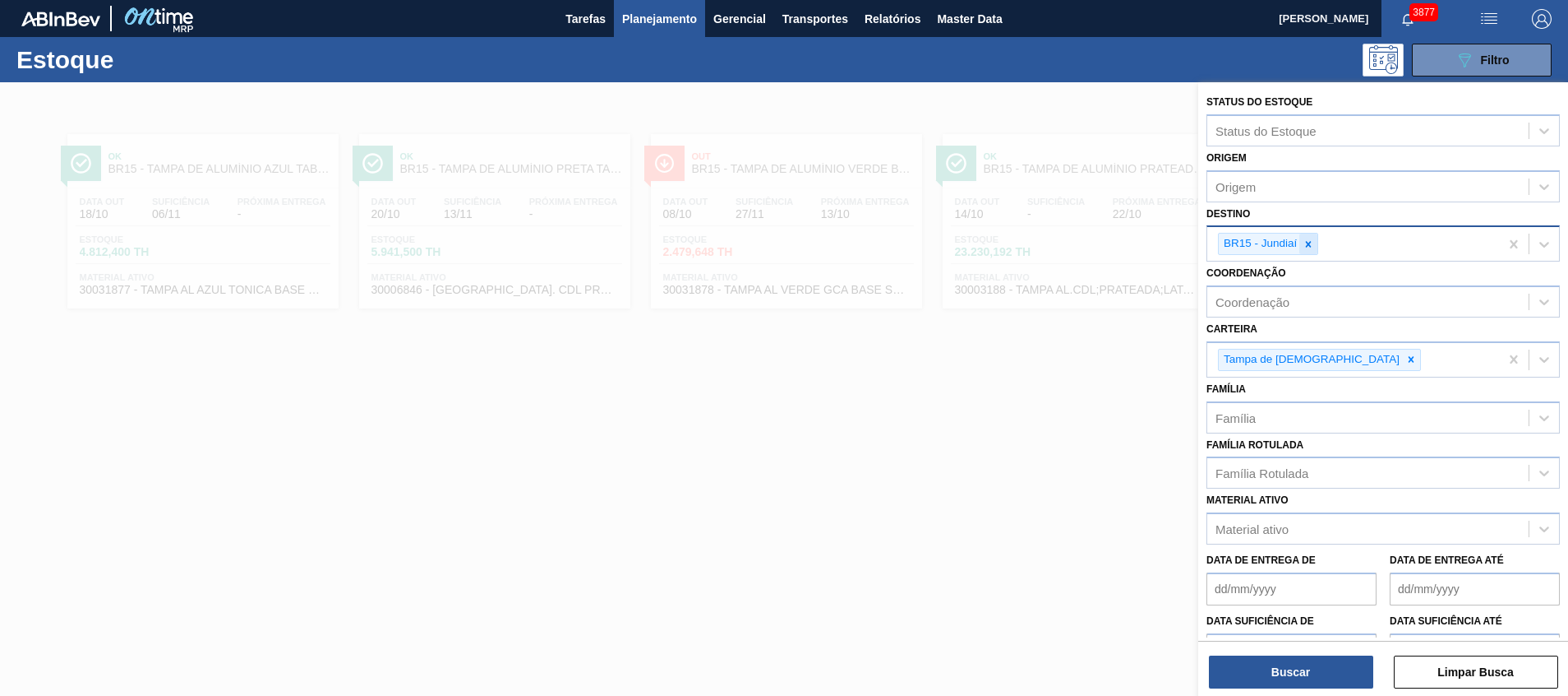
click at [1310, 246] on icon at bounding box center [1309, 244] width 12 height 12
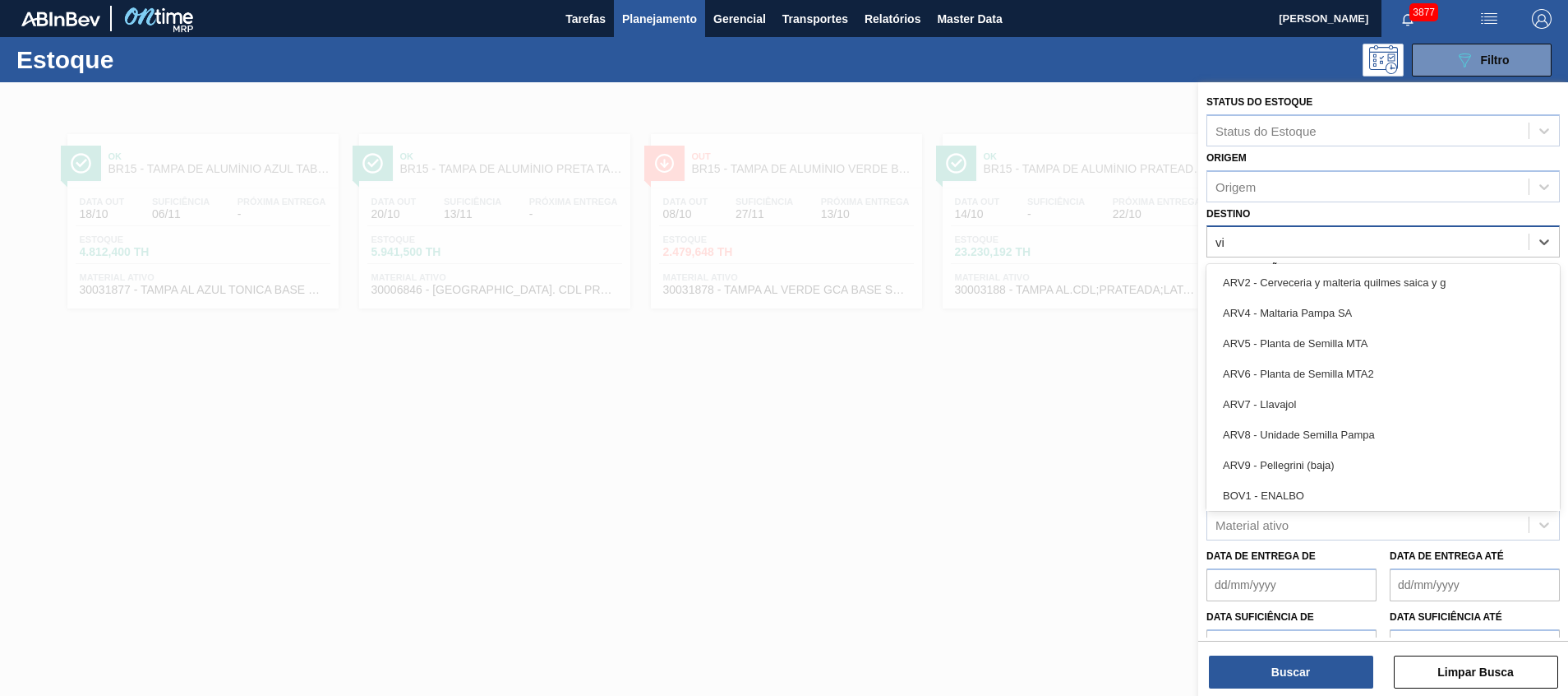
type input "via"
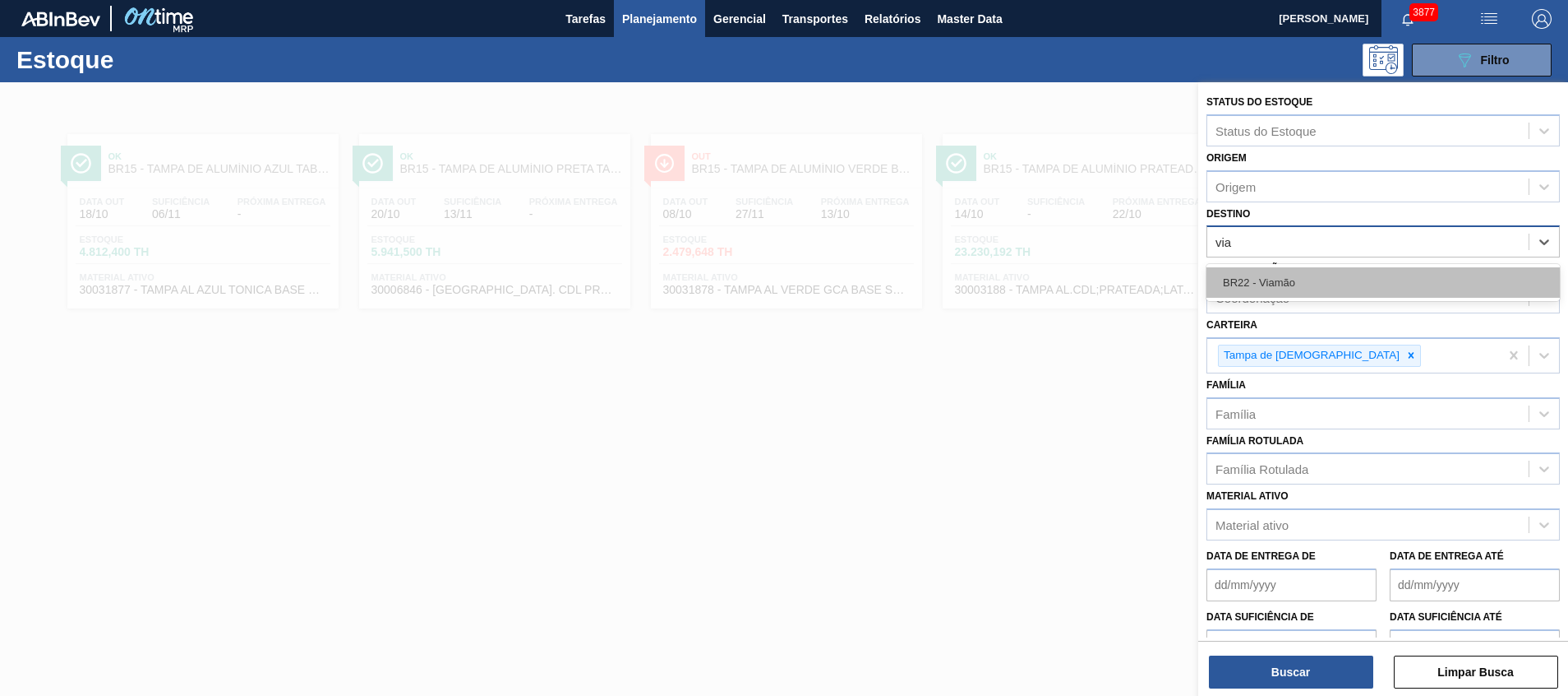
click at [1303, 284] on div "BR22 - Viamão" at bounding box center [1384, 282] width 354 height 30
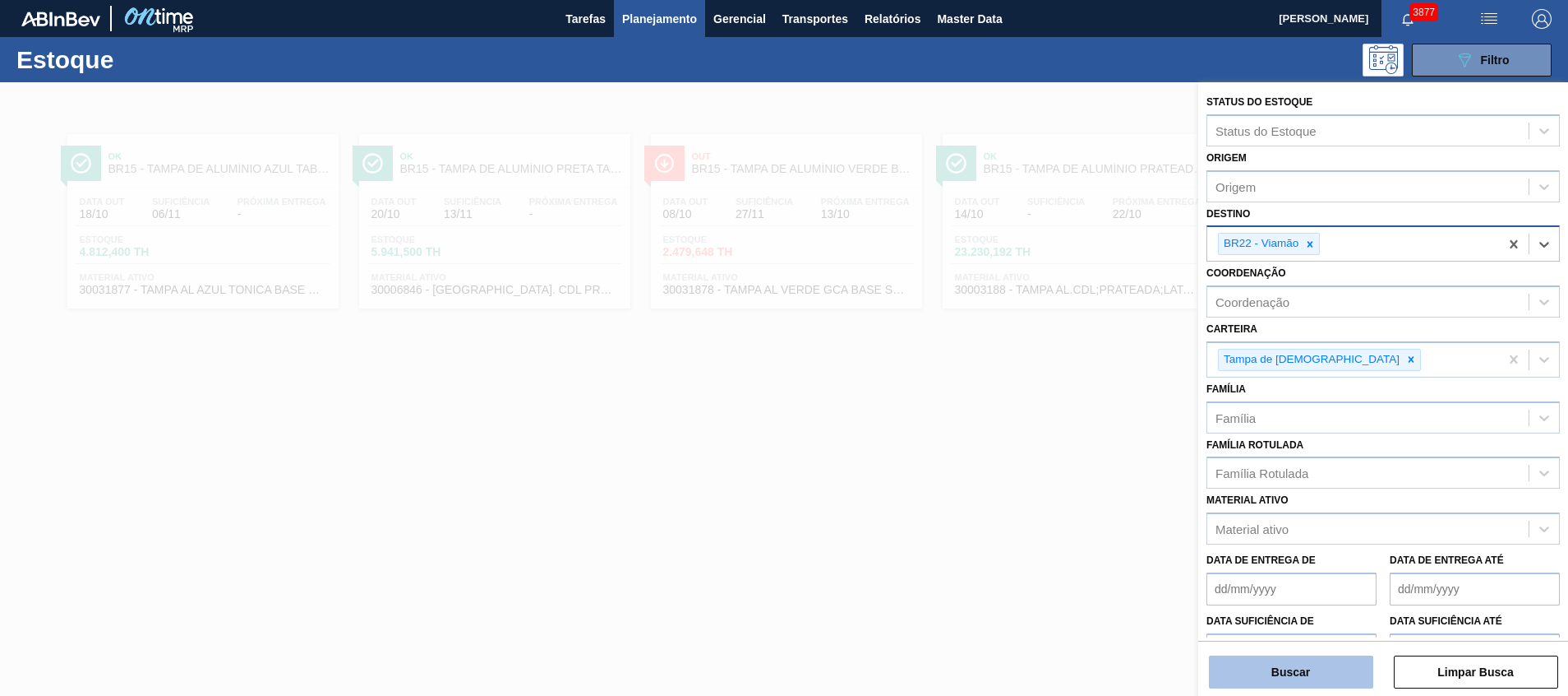
click at [1249, 670] on button "Buscar" at bounding box center [1290, 672] width 164 height 33
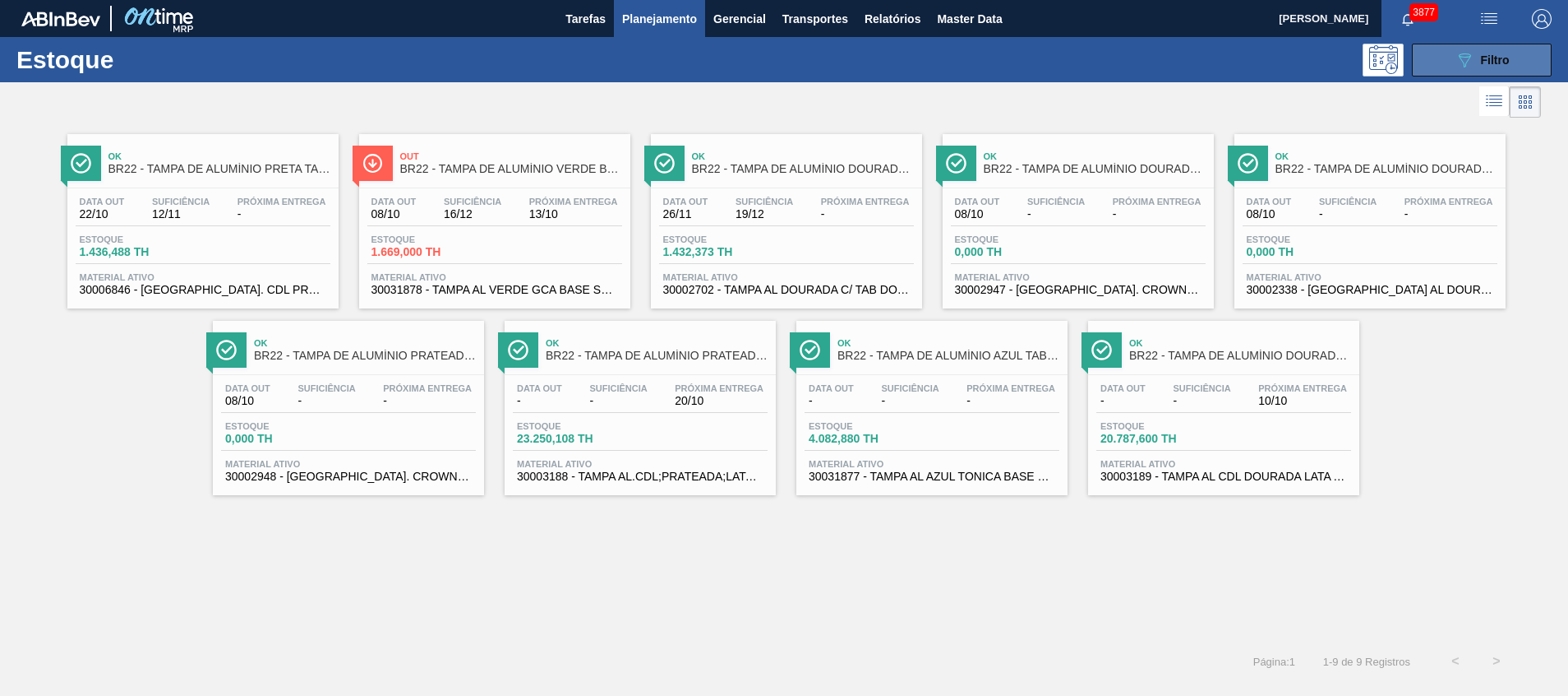
click at [1451, 64] on button "089F7B8B-B2A5-4AFE-B5C0-19BA573D28AC Filtro" at bounding box center [1482, 61] width 139 height 33
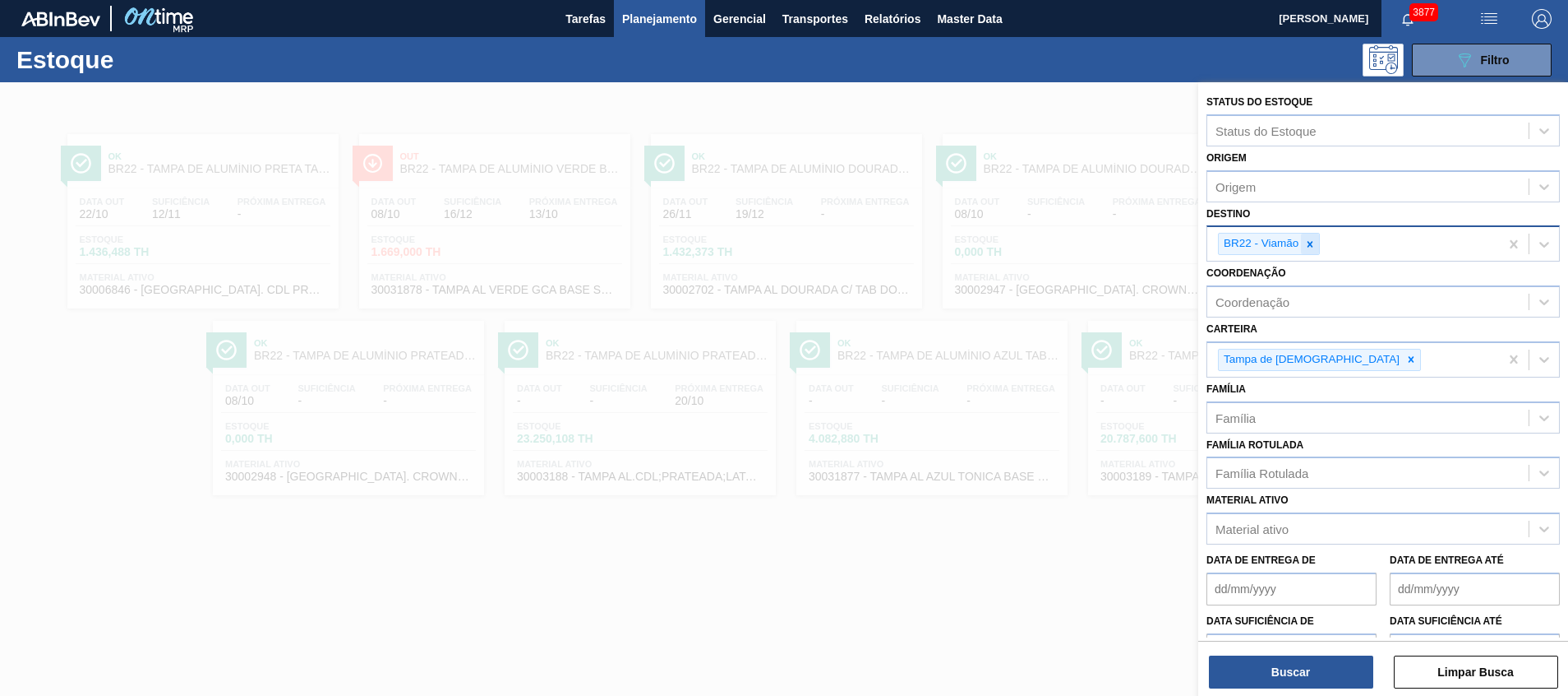
click at [1312, 248] on icon at bounding box center [1310, 244] width 12 height 12
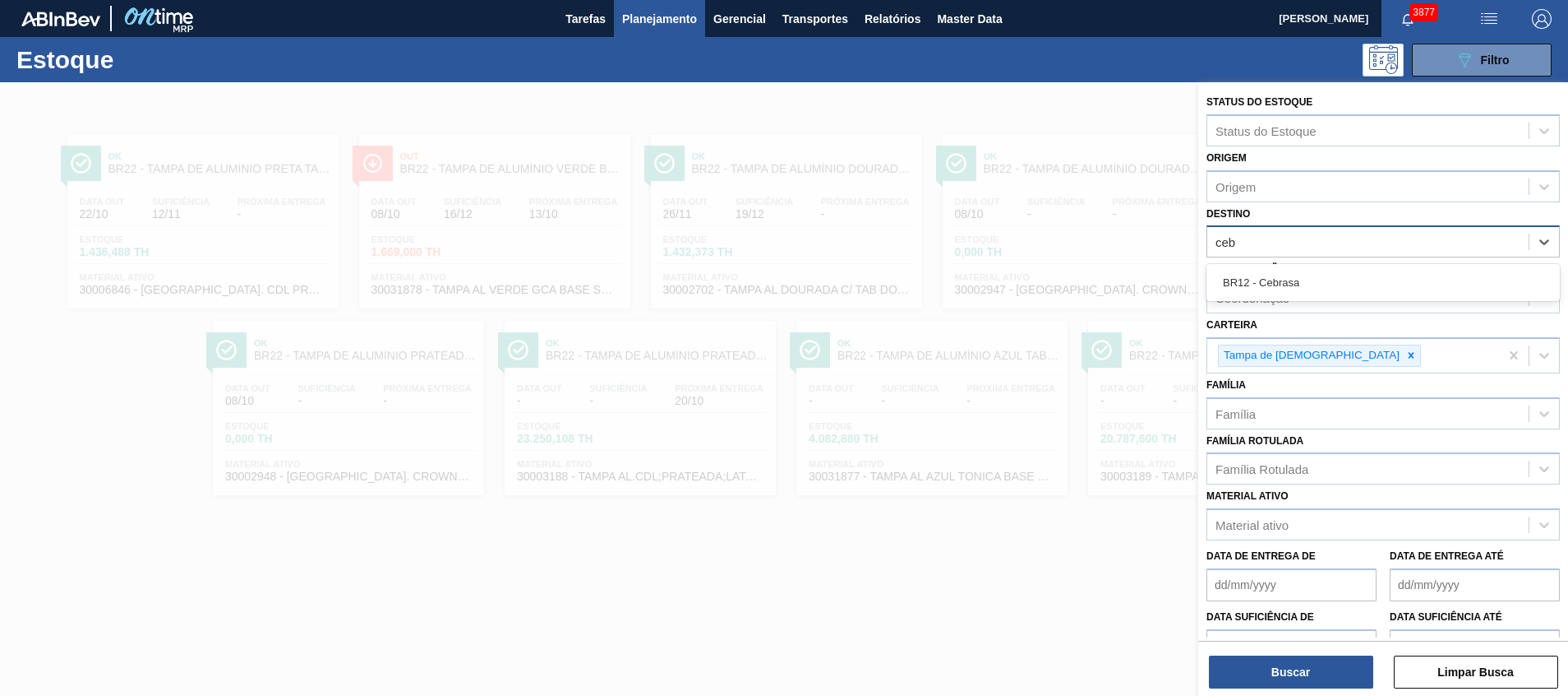
type input "cebr"
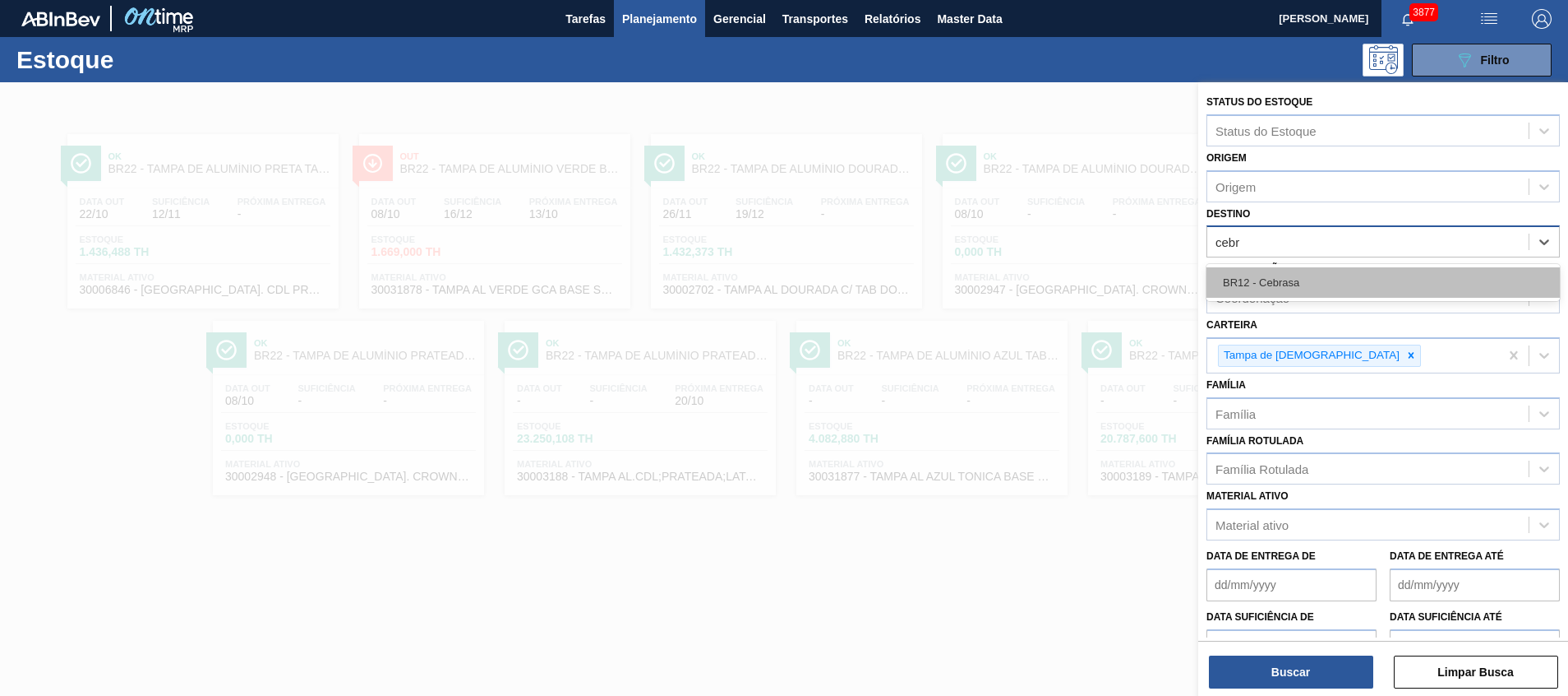
click at [1289, 285] on div "BR12 - Cebrasa" at bounding box center [1384, 282] width 354 height 30
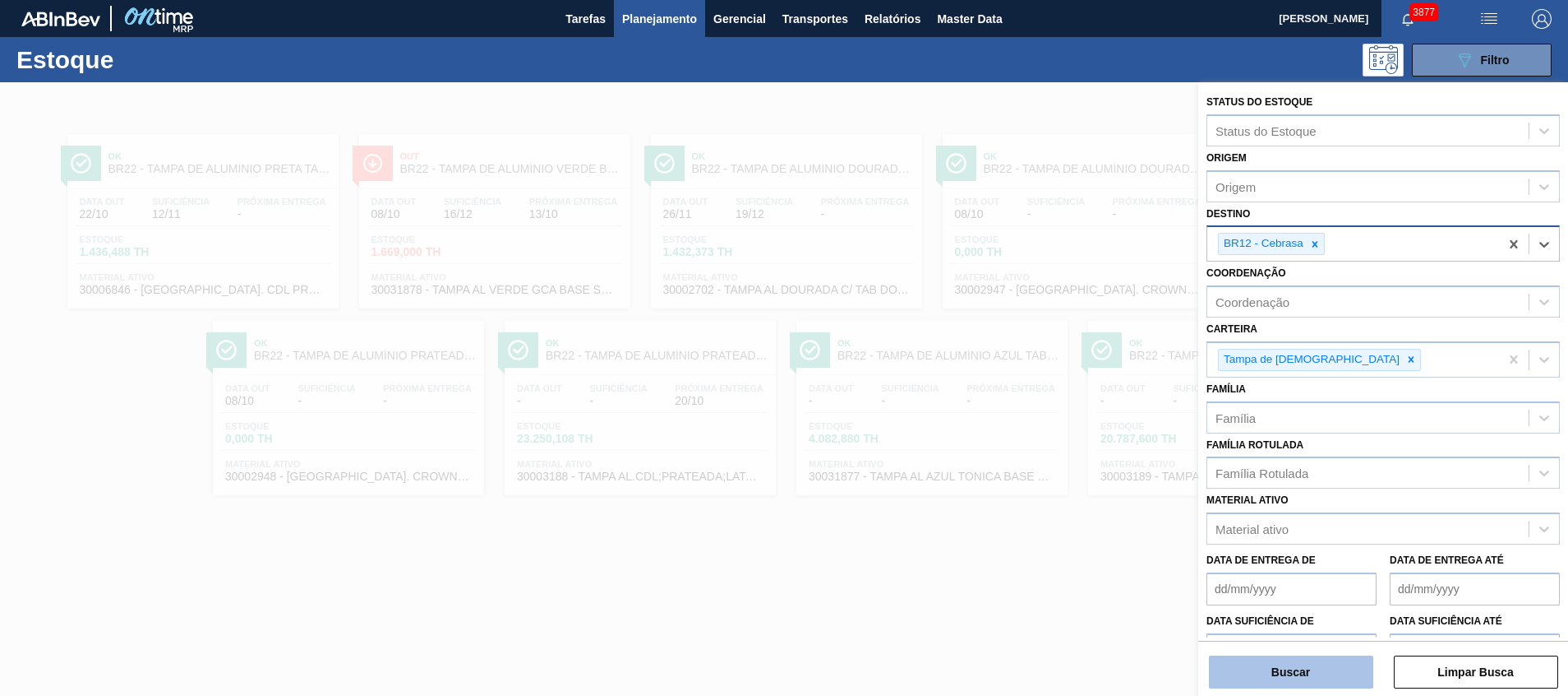
click at [1261, 674] on button "Buscar" at bounding box center [1290, 672] width 164 height 33
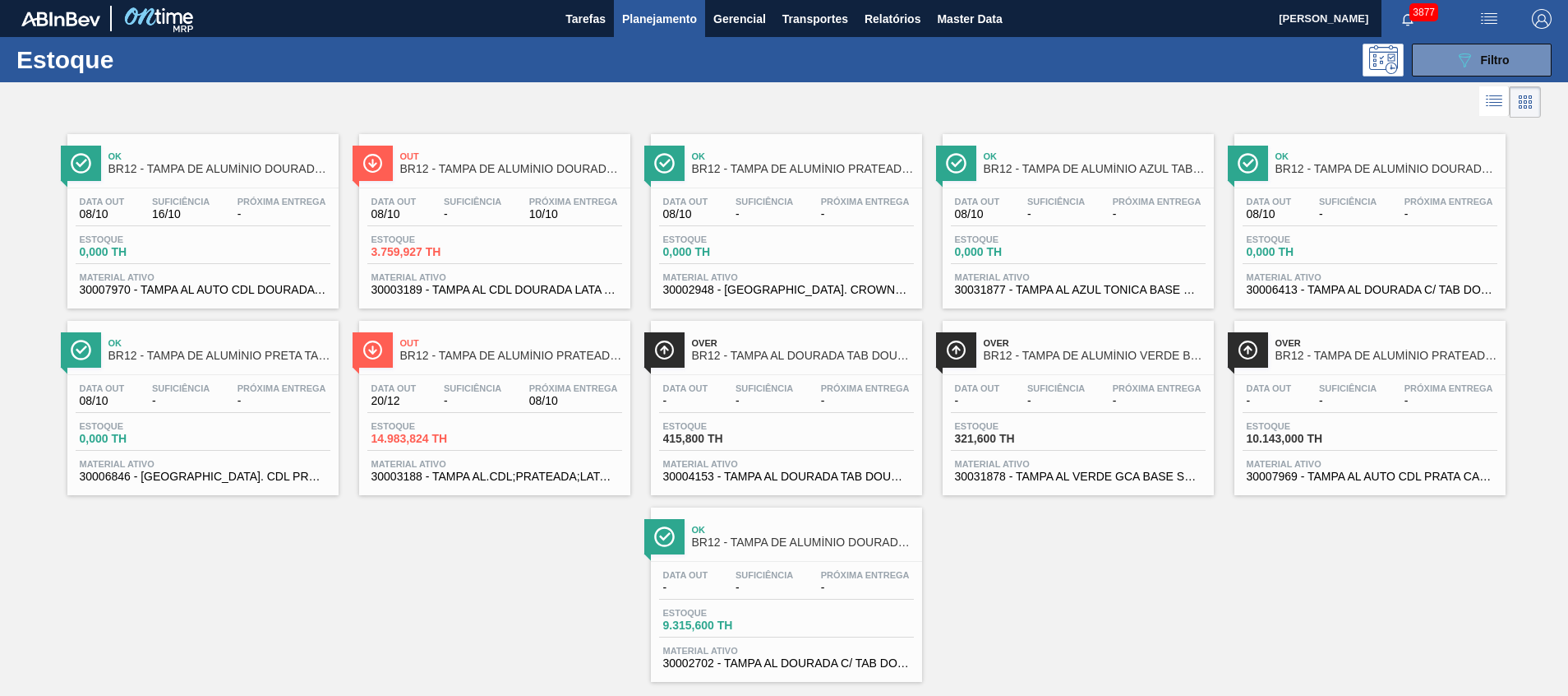
click at [534, 285] on span "30003189 - TAMPA AL CDL DOURADA LATA AUTOMATICA" at bounding box center [494, 289] width 247 height 12
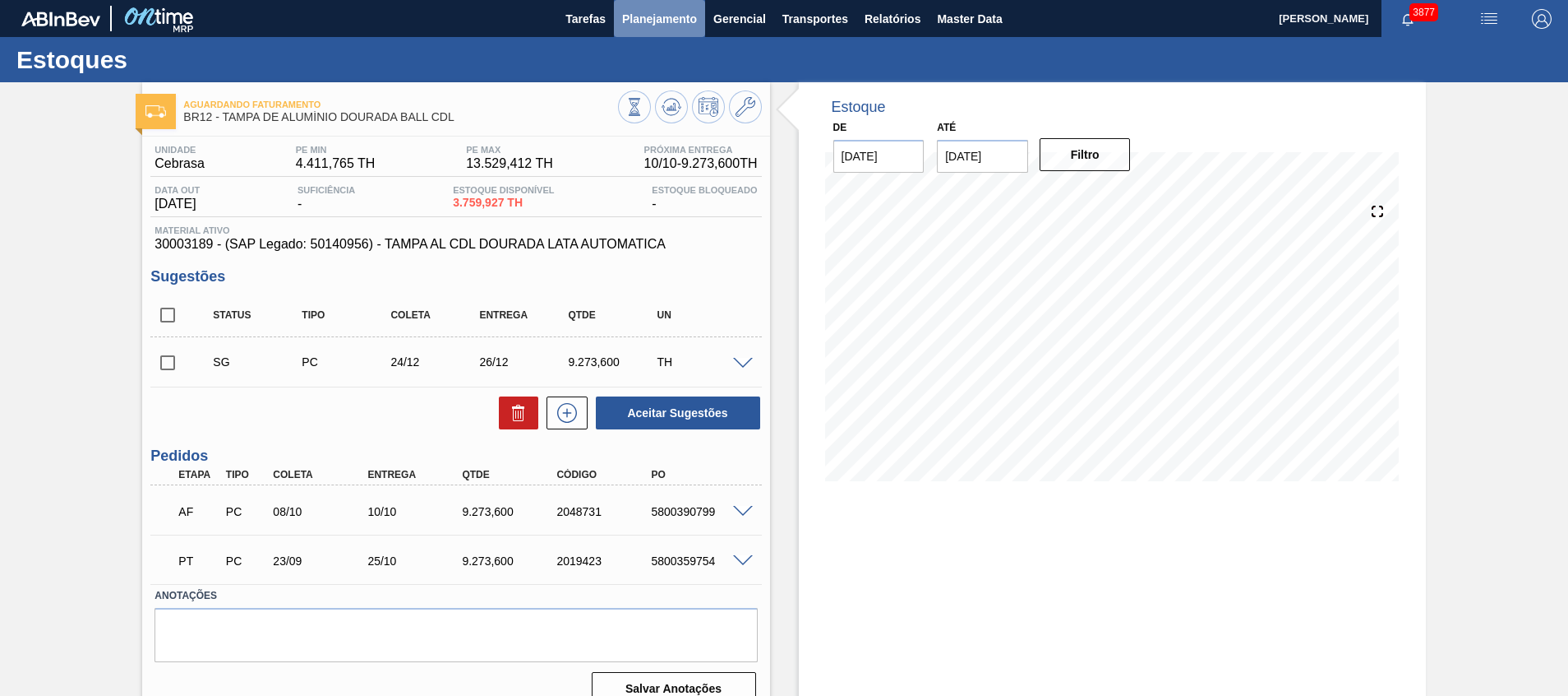
click at [656, 21] on span "Planejamento" at bounding box center [660, 19] width 75 height 20
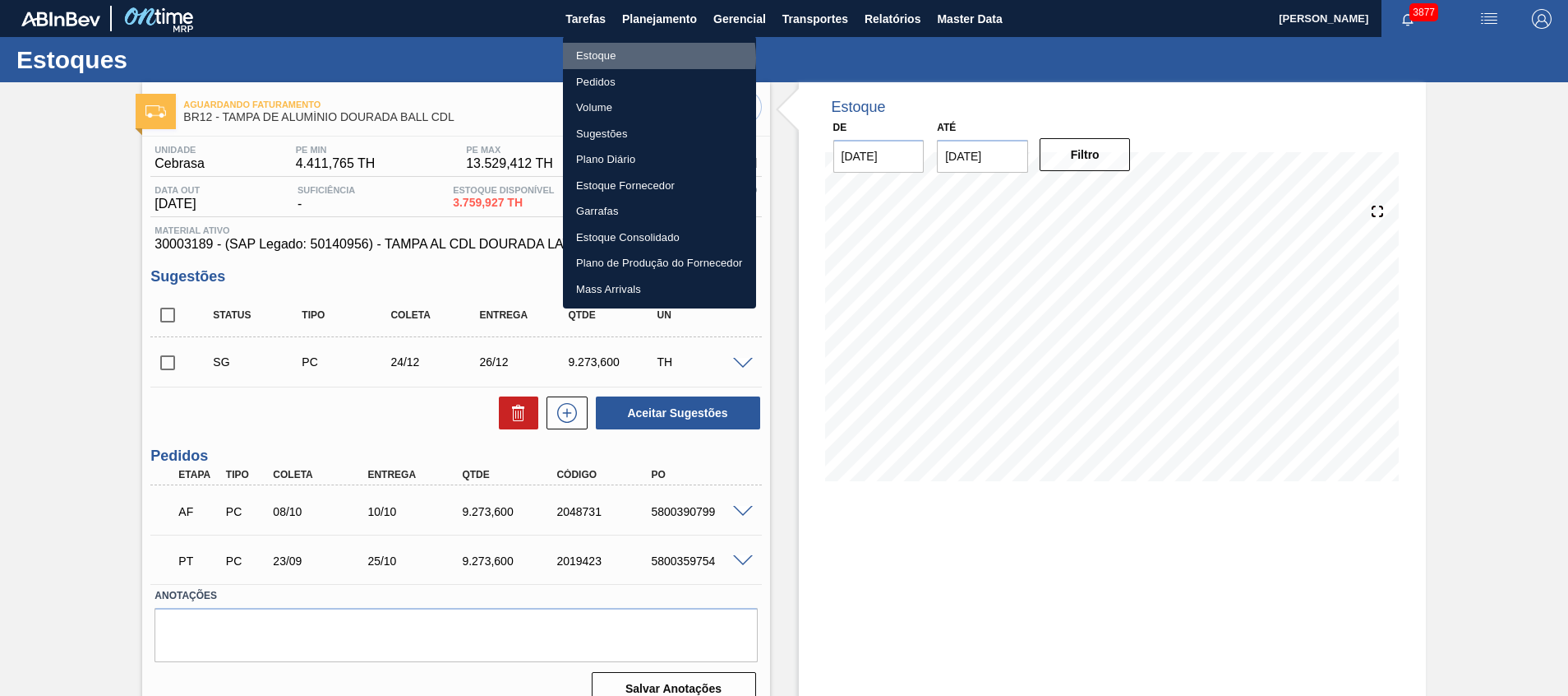
click at [656, 58] on li "Estoque" at bounding box center [659, 56] width 193 height 27
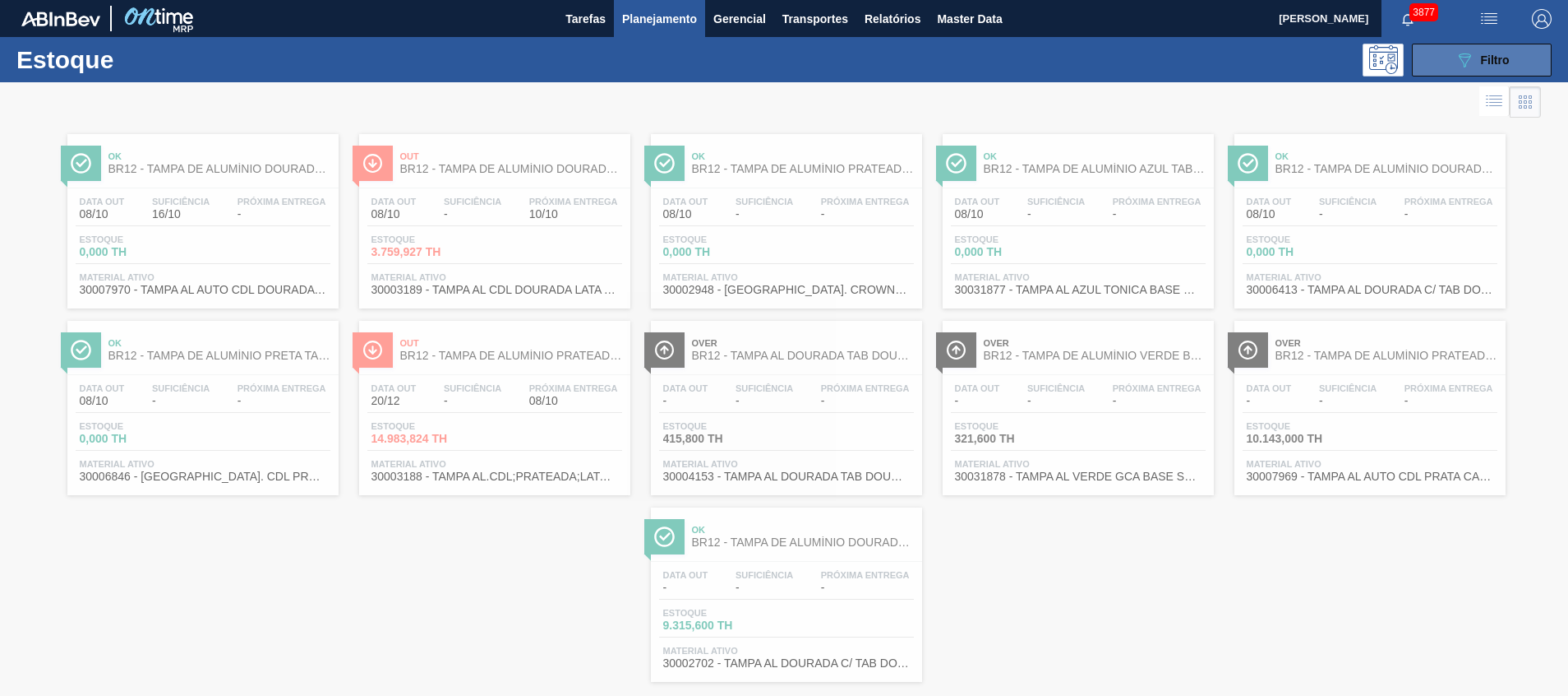
click at [1513, 56] on button "089F7B8B-B2A5-4AFE-B5C0-19BA573D28AC Filtro" at bounding box center [1482, 61] width 139 height 33
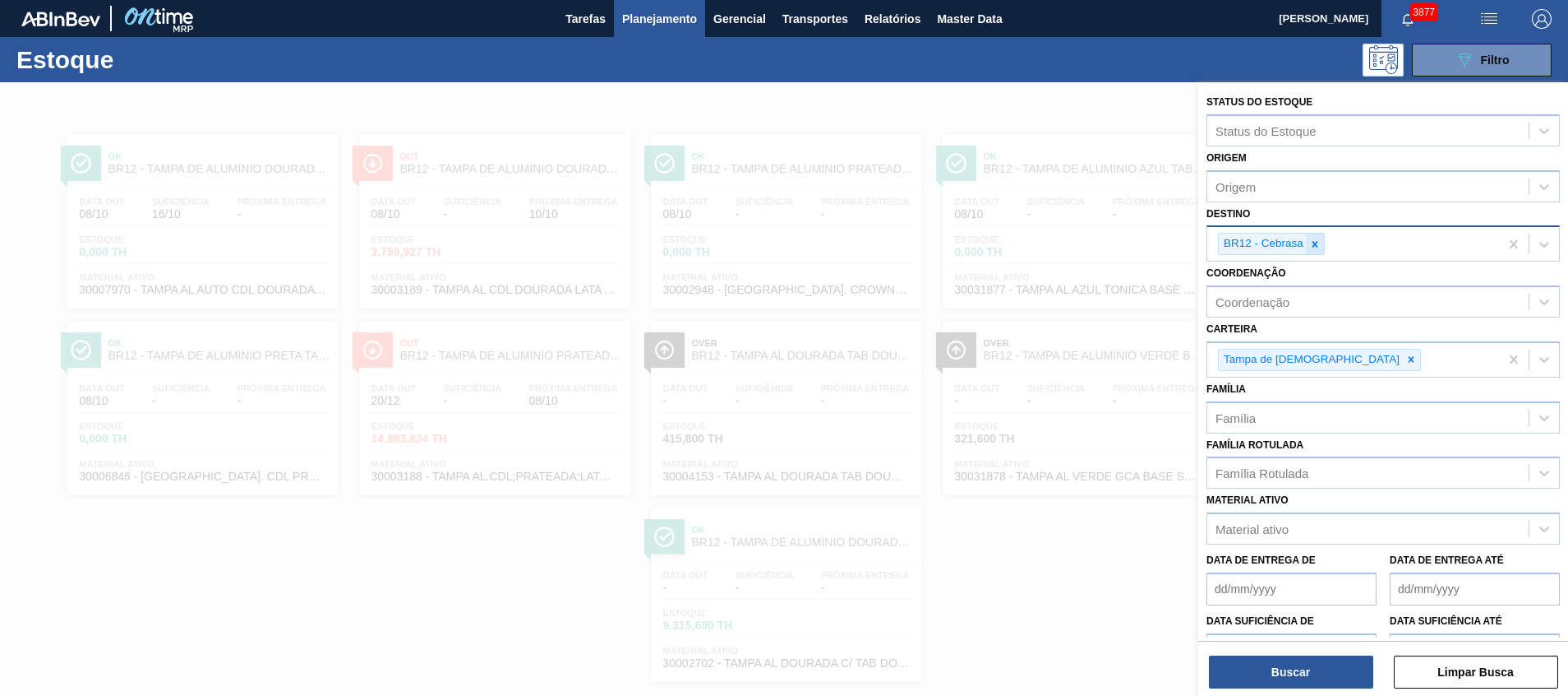
click at [1311, 239] on icon at bounding box center [1315, 244] width 12 height 12
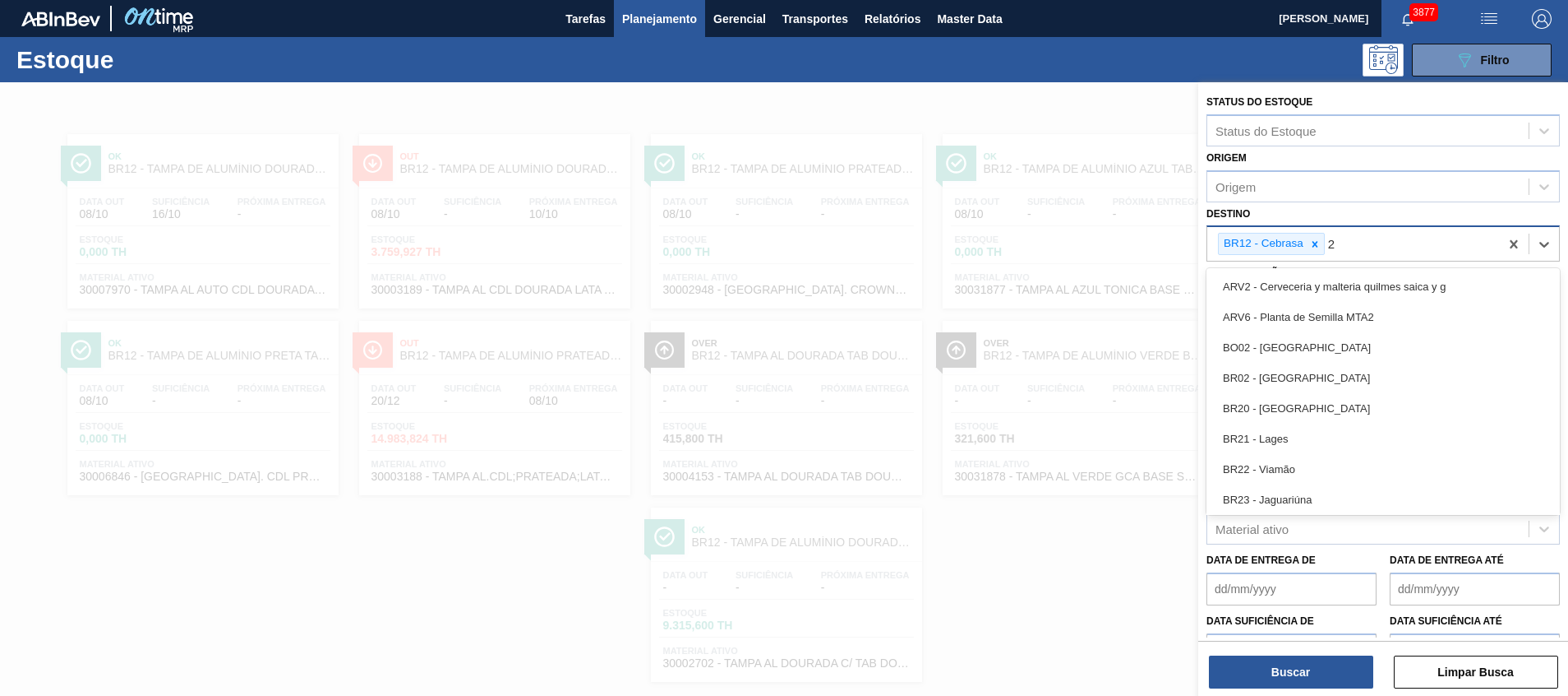
type input "24"
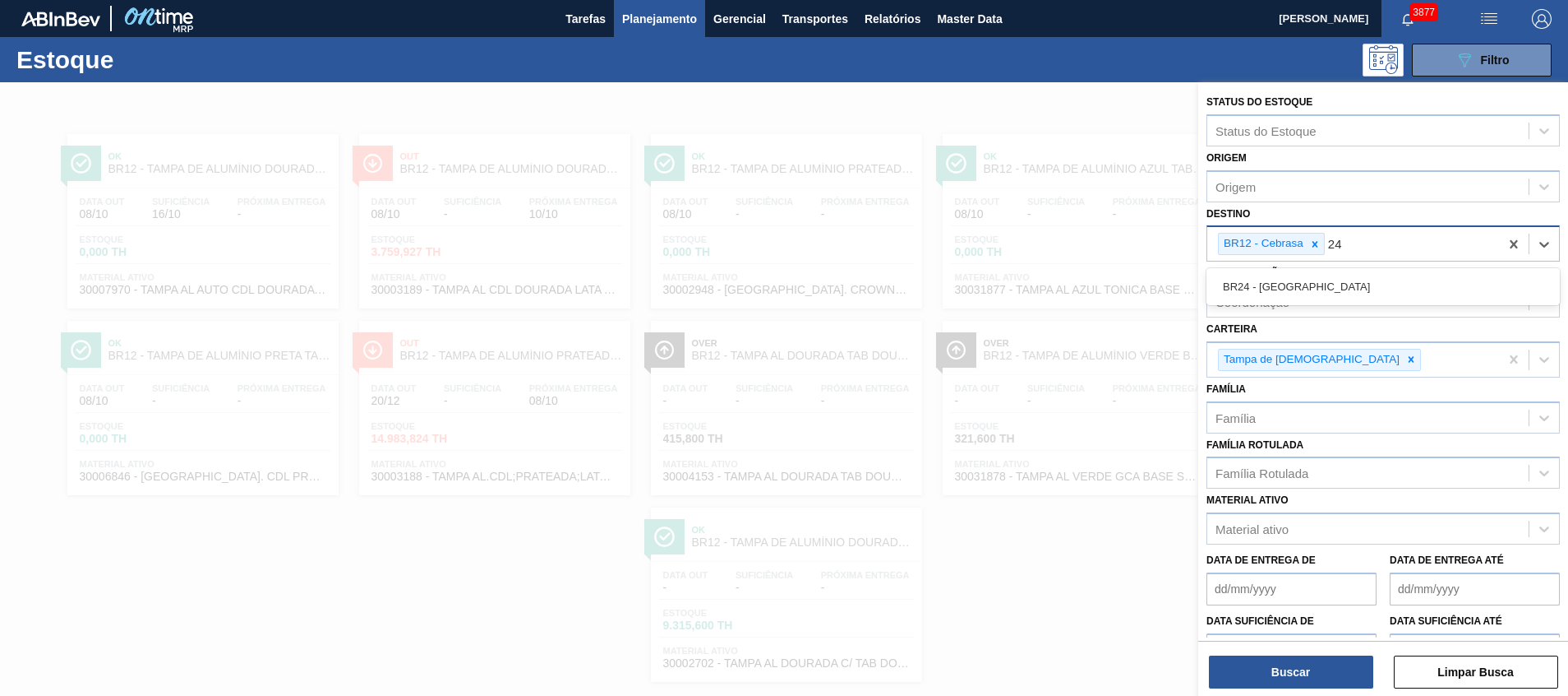
click at [1455, 292] on div "BR24 - Ponta Grossa" at bounding box center [1384, 286] width 354 height 30
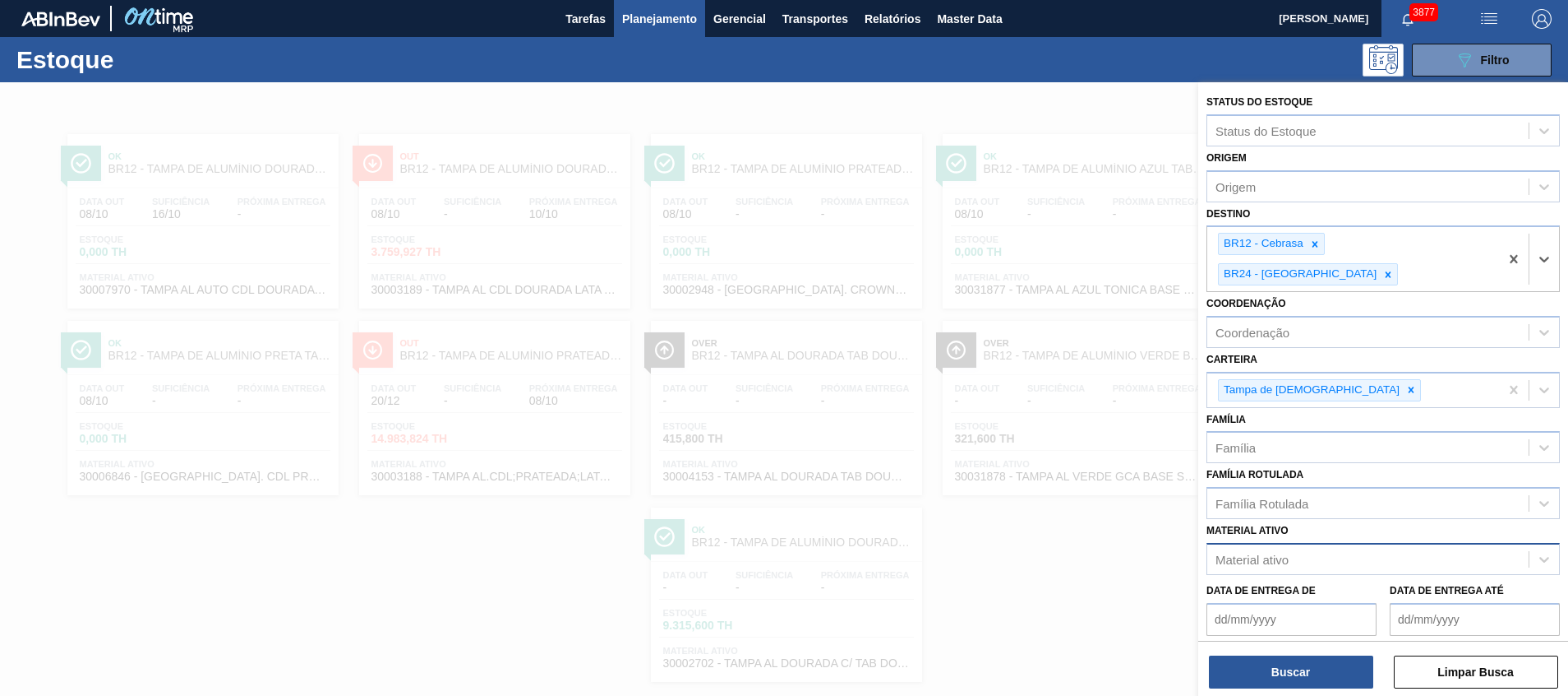
drag, startPoint x: 1311, startPoint y: 245, endPoint x: 1274, endPoint y: 522, distance: 279.5
click at [1311, 246] on icon at bounding box center [1315, 244] width 12 height 12
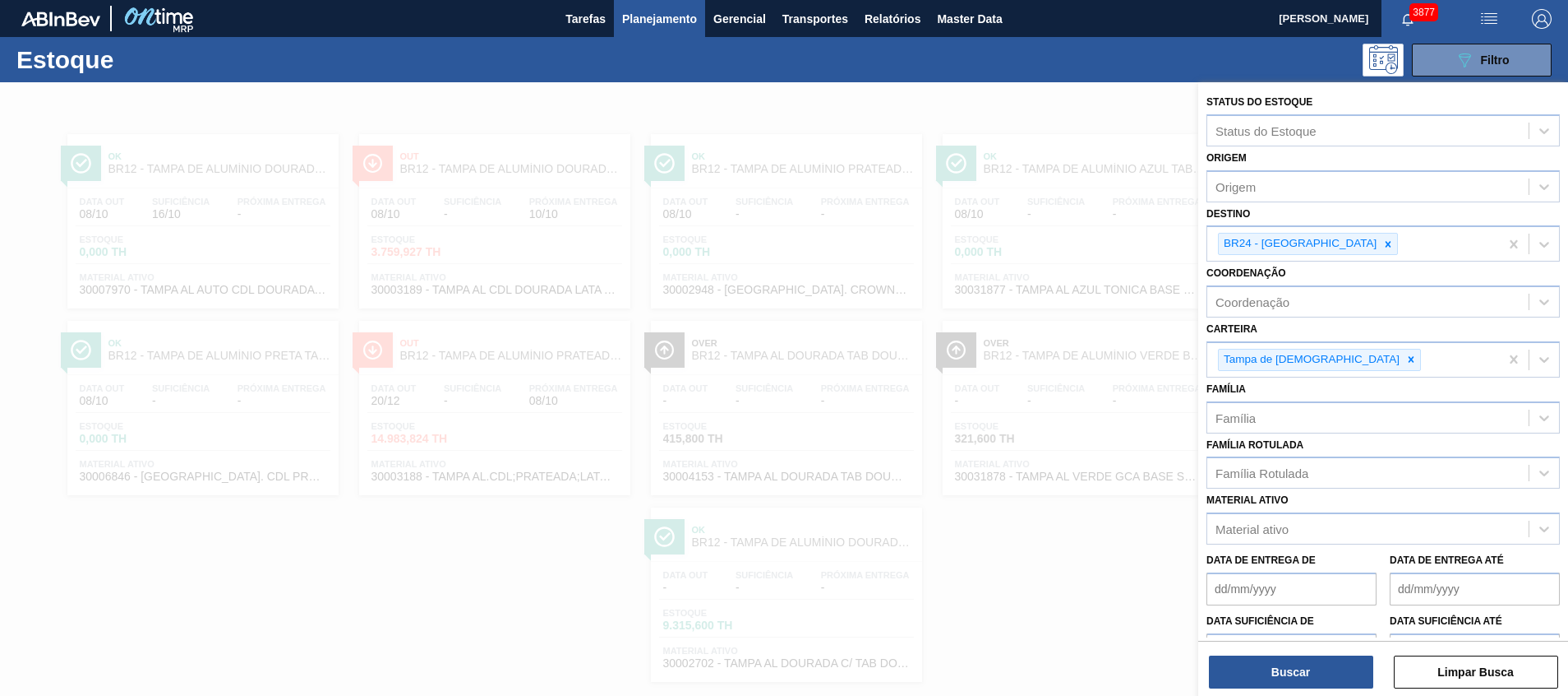
click at [1102, 450] on div at bounding box center [784, 430] width 1568 height 696
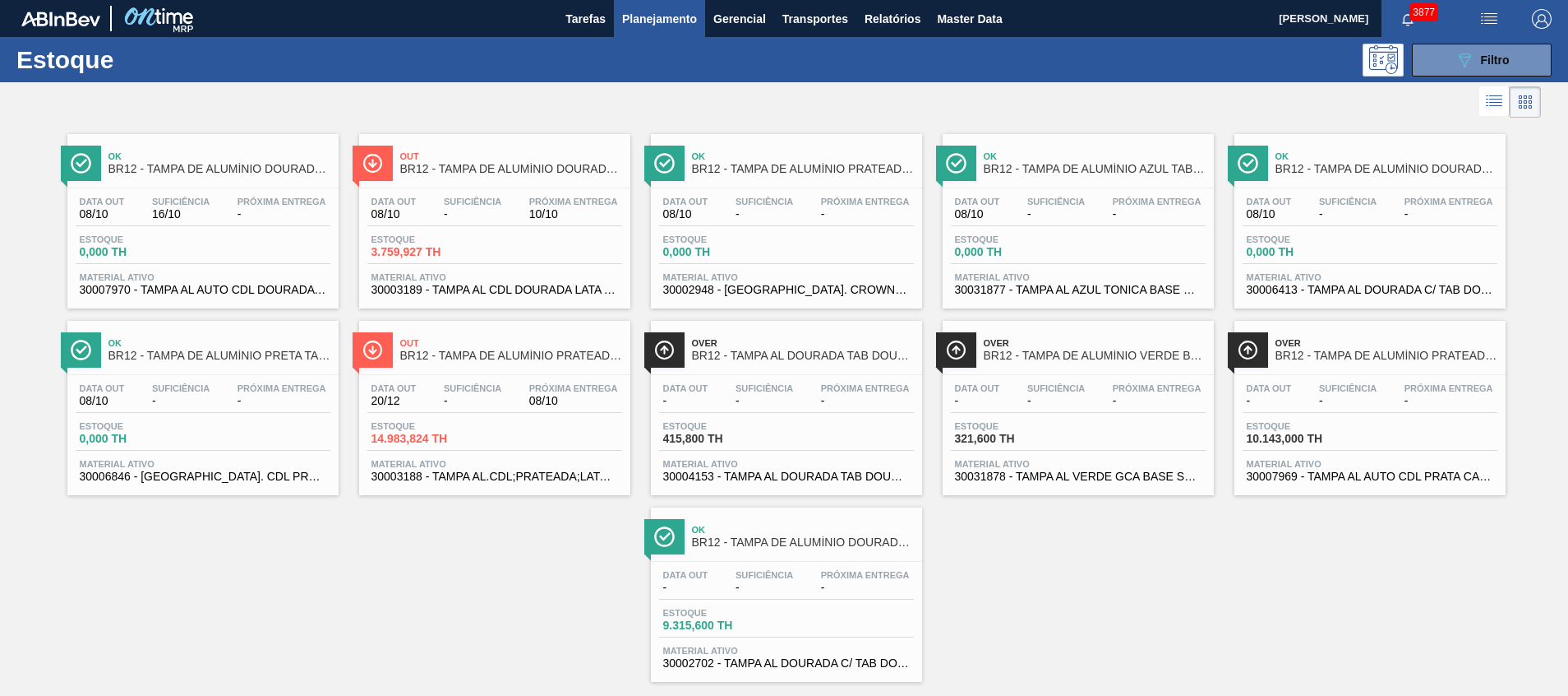
drag, startPoint x: 1007, startPoint y: 591, endPoint x: 1005, endPoint y: 487, distance: 104.0
click at [1007, 590] on div "Ok BR12 - TAMPA DE ALUMÍNIO DOURADA CANPACK CDL Data out 08/10 Suficiência 16/1…" at bounding box center [784, 402] width 1568 height 560
click at [1428, 58] on button "089F7B8B-B2A5-4AFE-B5C0-19BA573D28AC Filtro" at bounding box center [1482, 61] width 139 height 33
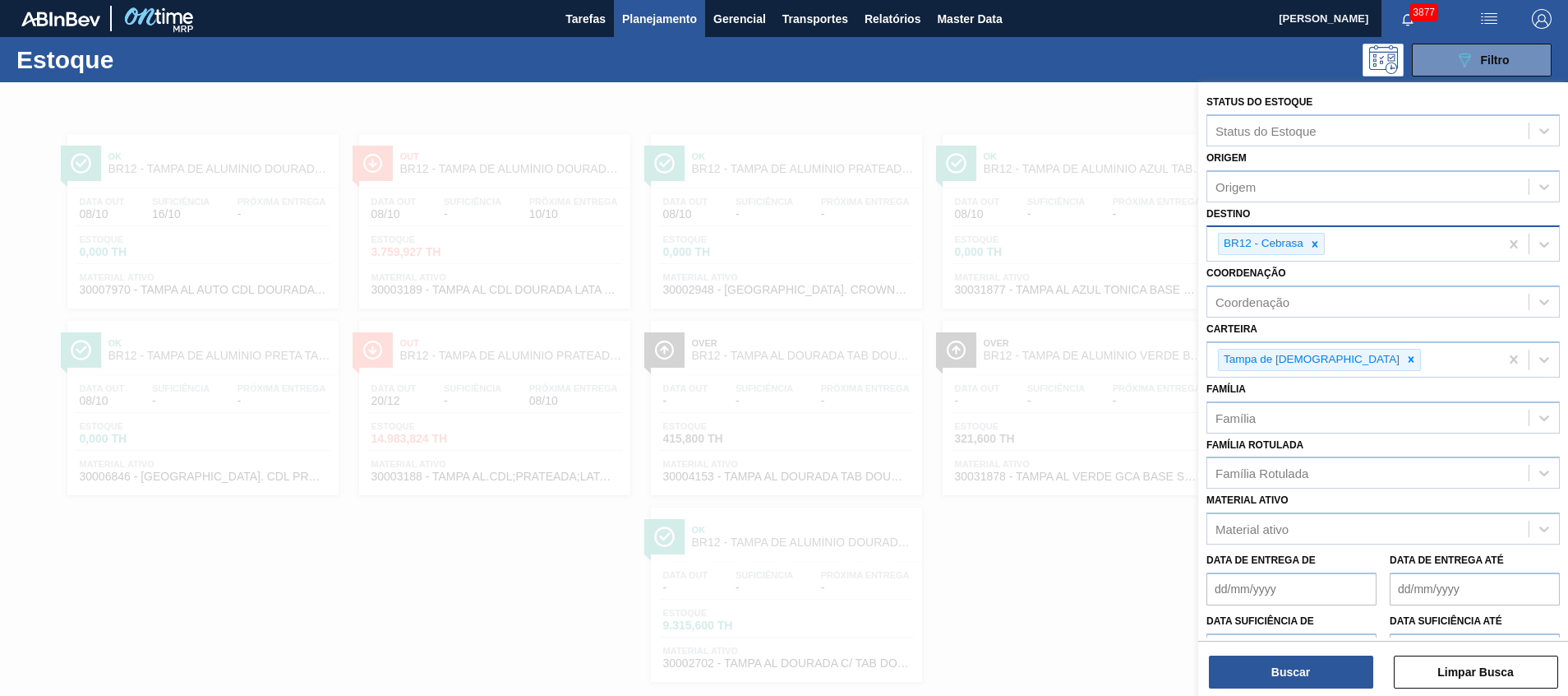
click at [1307, 248] on div at bounding box center [1315, 244] width 18 height 20
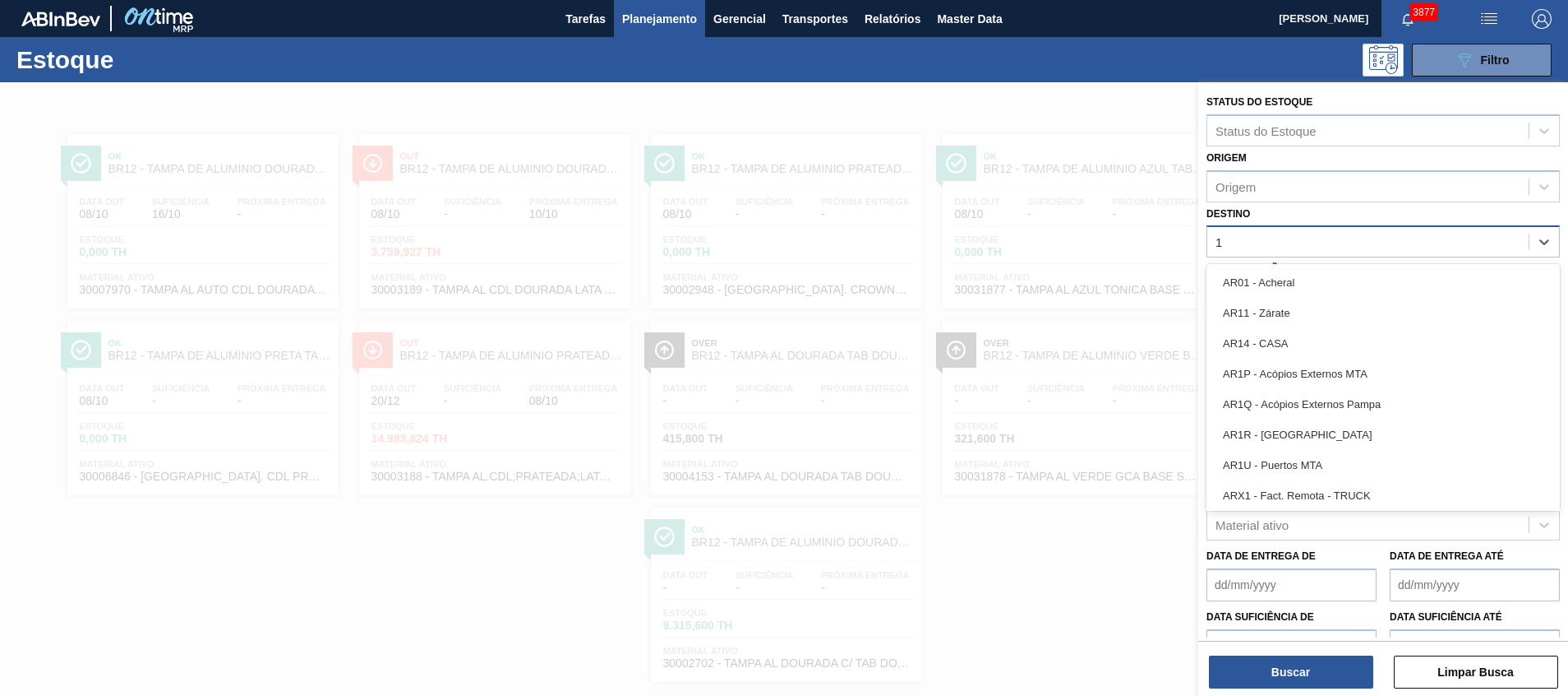
type input "18"
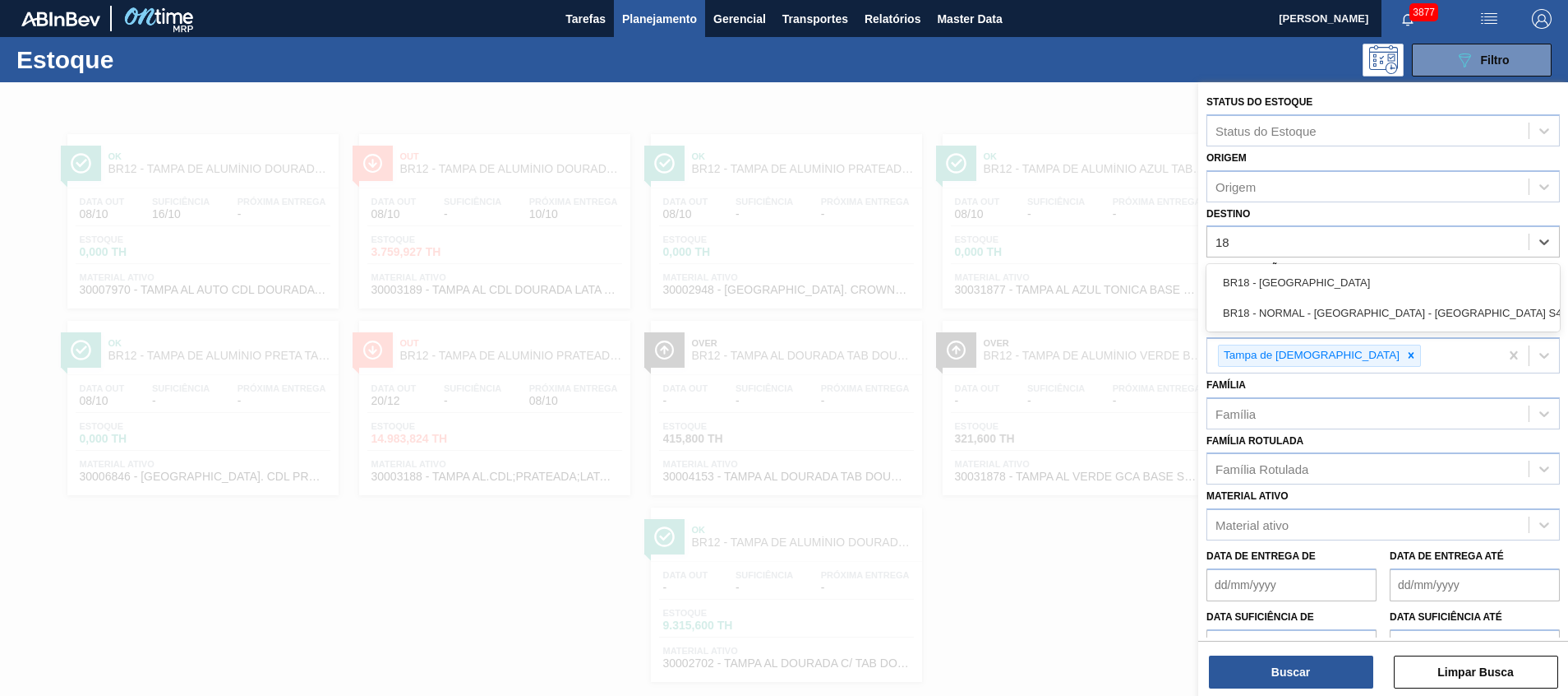
drag, startPoint x: 1275, startPoint y: 274, endPoint x: 1245, endPoint y: 316, distance: 51.6
click at [1273, 274] on div "BR18 - Pernambuco" at bounding box center [1384, 282] width 354 height 30
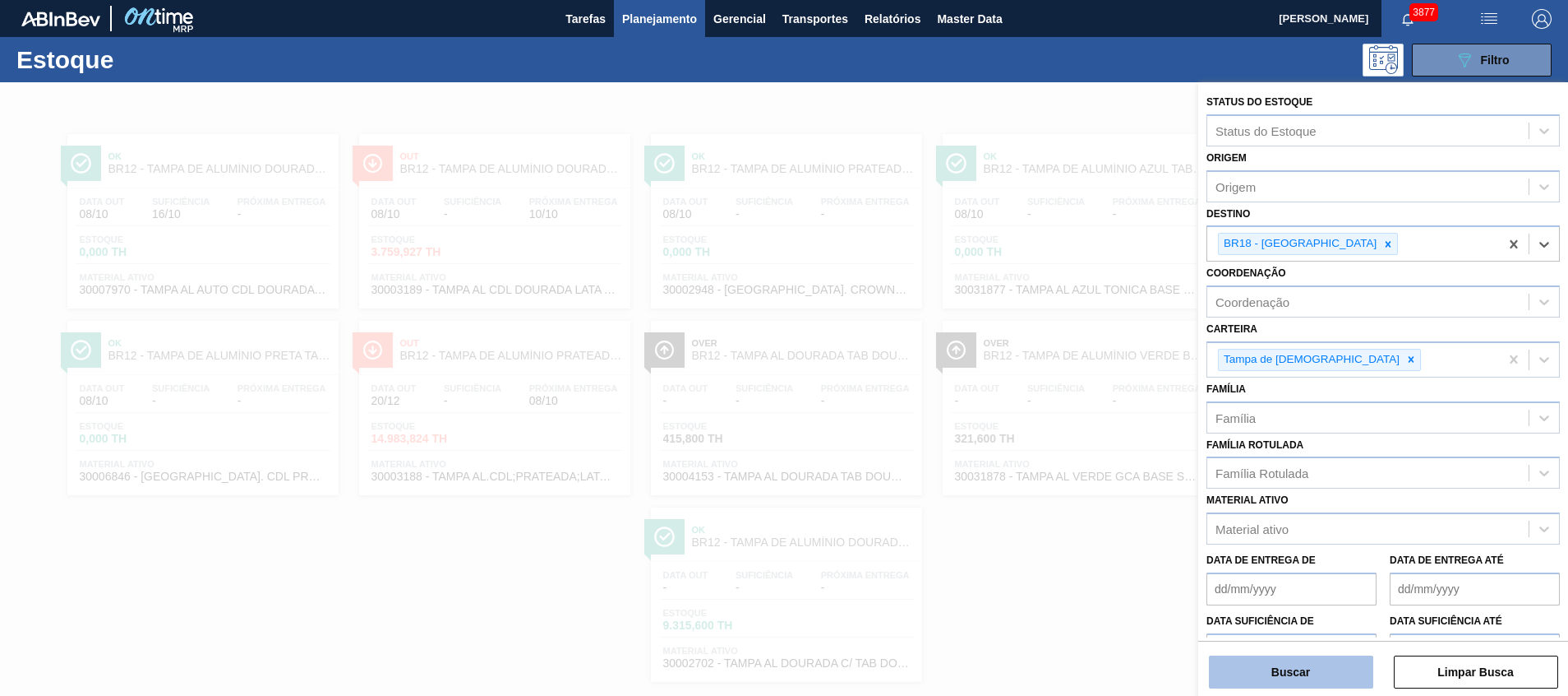
click at [1275, 669] on button "Buscar" at bounding box center [1290, 672] width 164 height 33
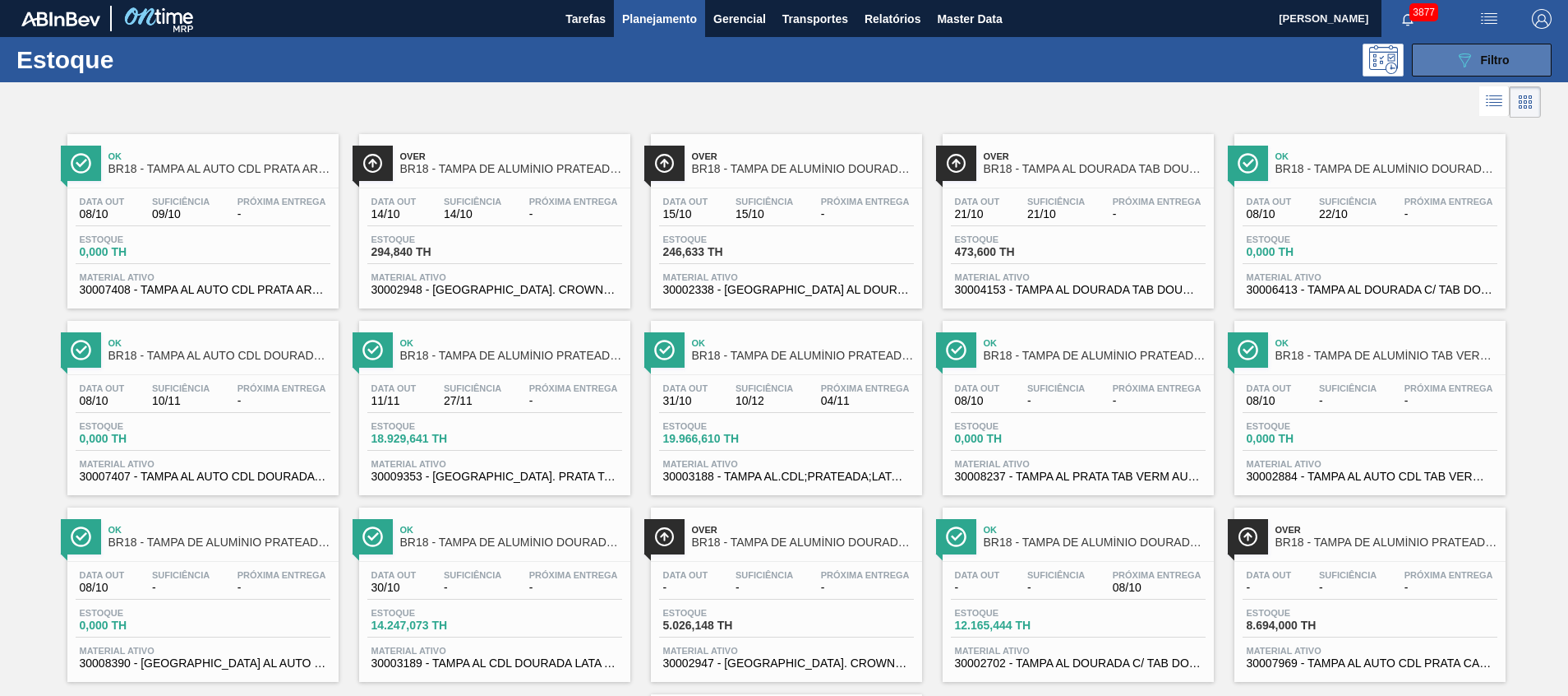
click at [1455, 50] on icon "089F7B8B-B2A5-4AFE-B5C0-19BA573D28AC" at bounding box center [1465, 61] width 20 height 20
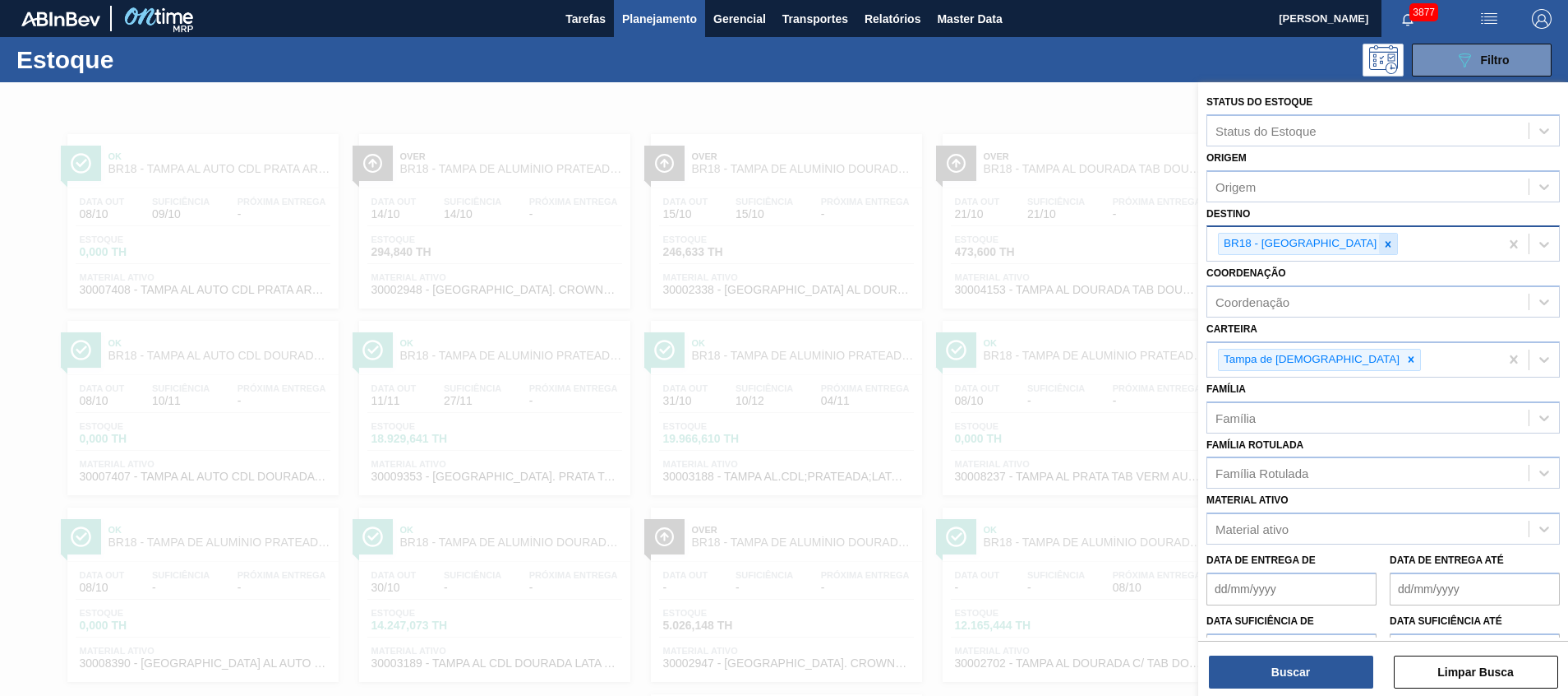
click at [1383, 241] on icon at bounding box center [1388, 244] width 12 height 12
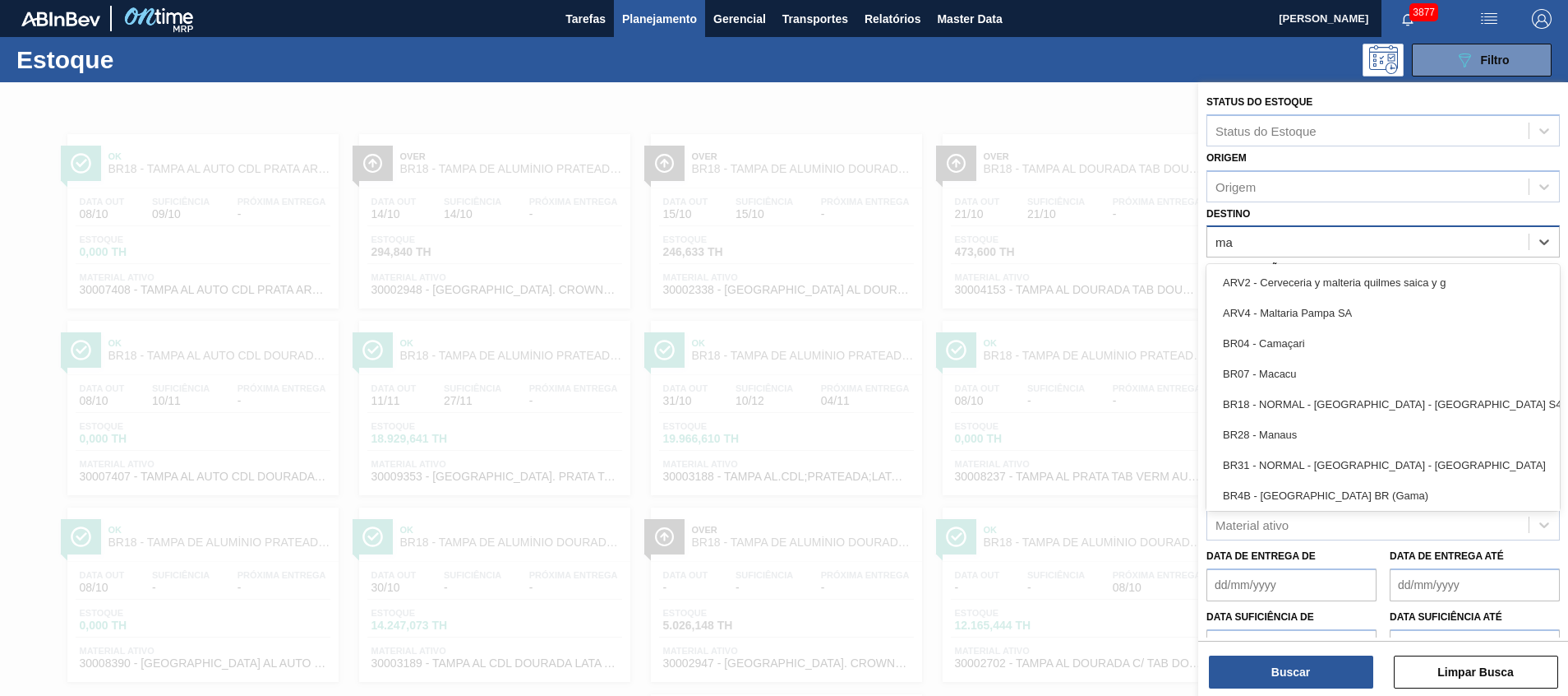
type input "man"
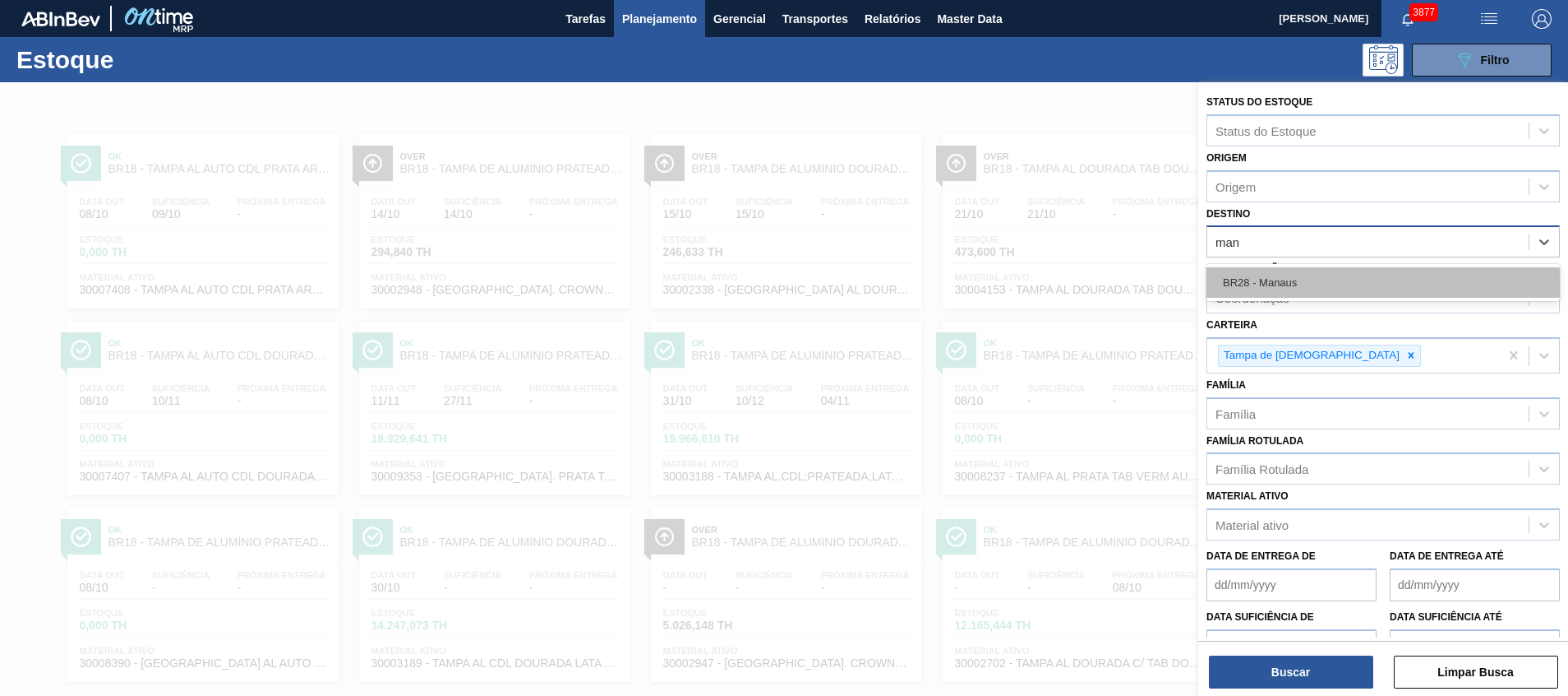
click at [1330, 270] on div "BR28 - Manaus" at bounding box center [1384, 282] width 354 height 30
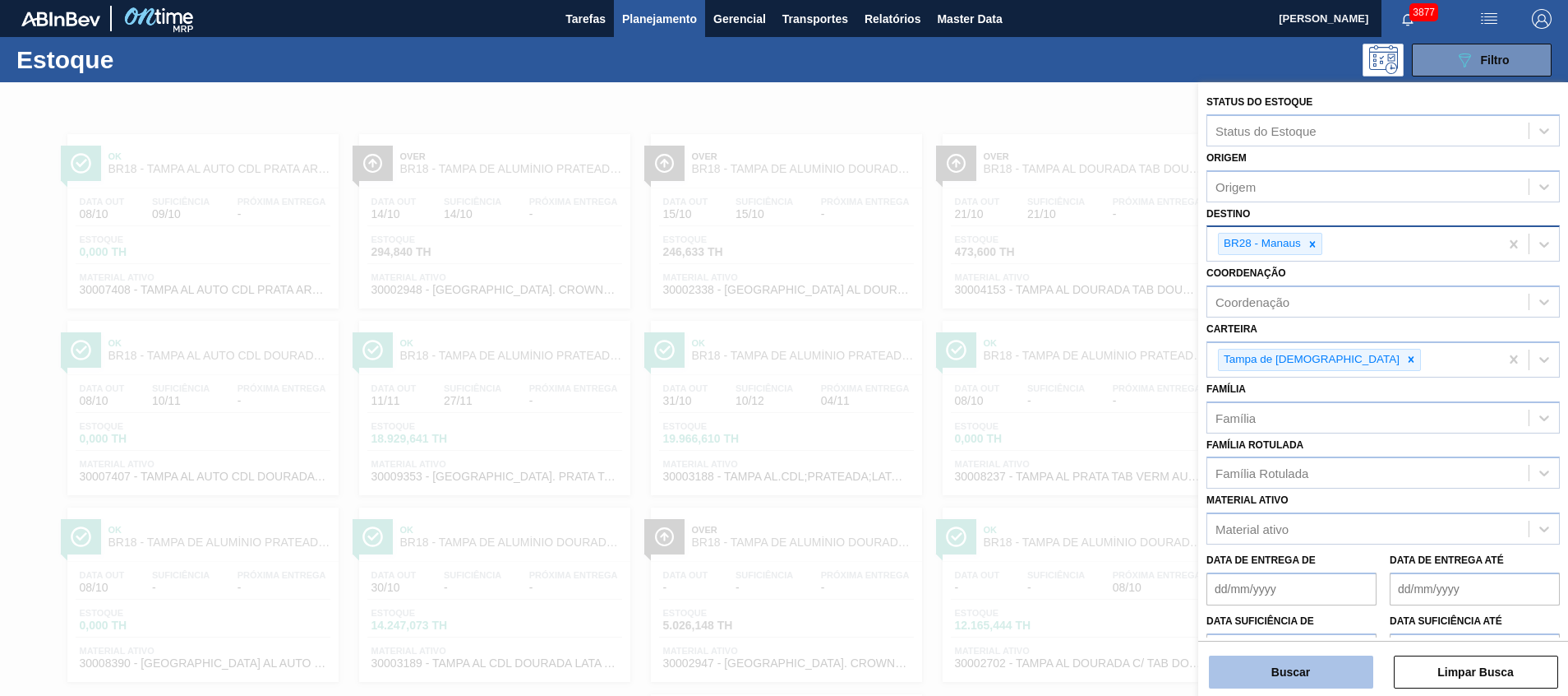
click at [1254, 674] on button "Buscar" at bounding box center [1290, 672] width 164 height 33
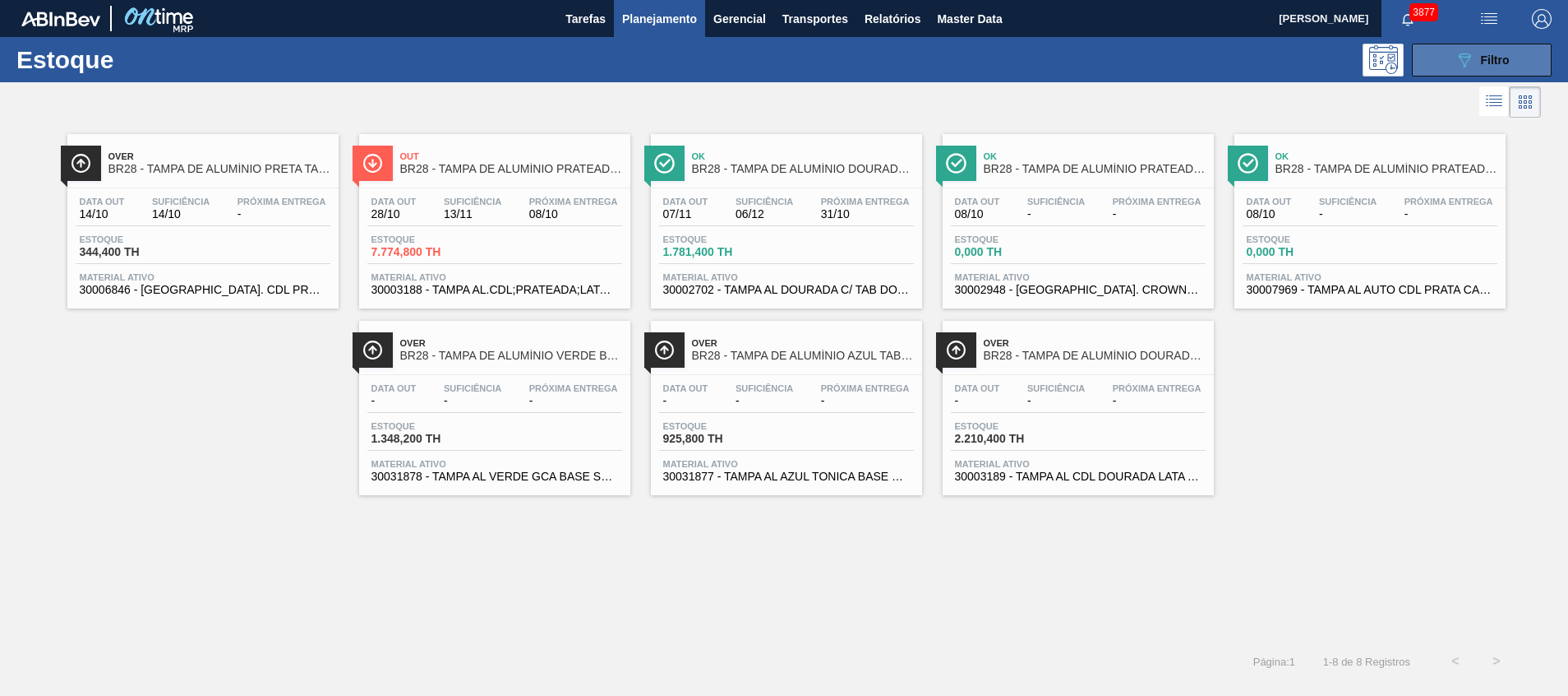
drag, startPoint x: 1468, startPoint y: 37, endPoint x: 1464, endPoint y: 45, distance: 8.9
click at [1468, 37] on div "Estoque 089F7B8B-B2A5-4AFE-B5C0-19BA573D28AC Filtro" at bounding box center [784, 59] width 1568 height 45
drag, startPoint x: 1459, startPoint y: 59, endPoint x: 1454, endPoint y: 69, distance: 11.2
click at [1458, 59] on icon "089F7B8B-B2A5-4AFE-B5C0-19BA573D28AC" at bounding box center [1465, 61] width 20 height 20
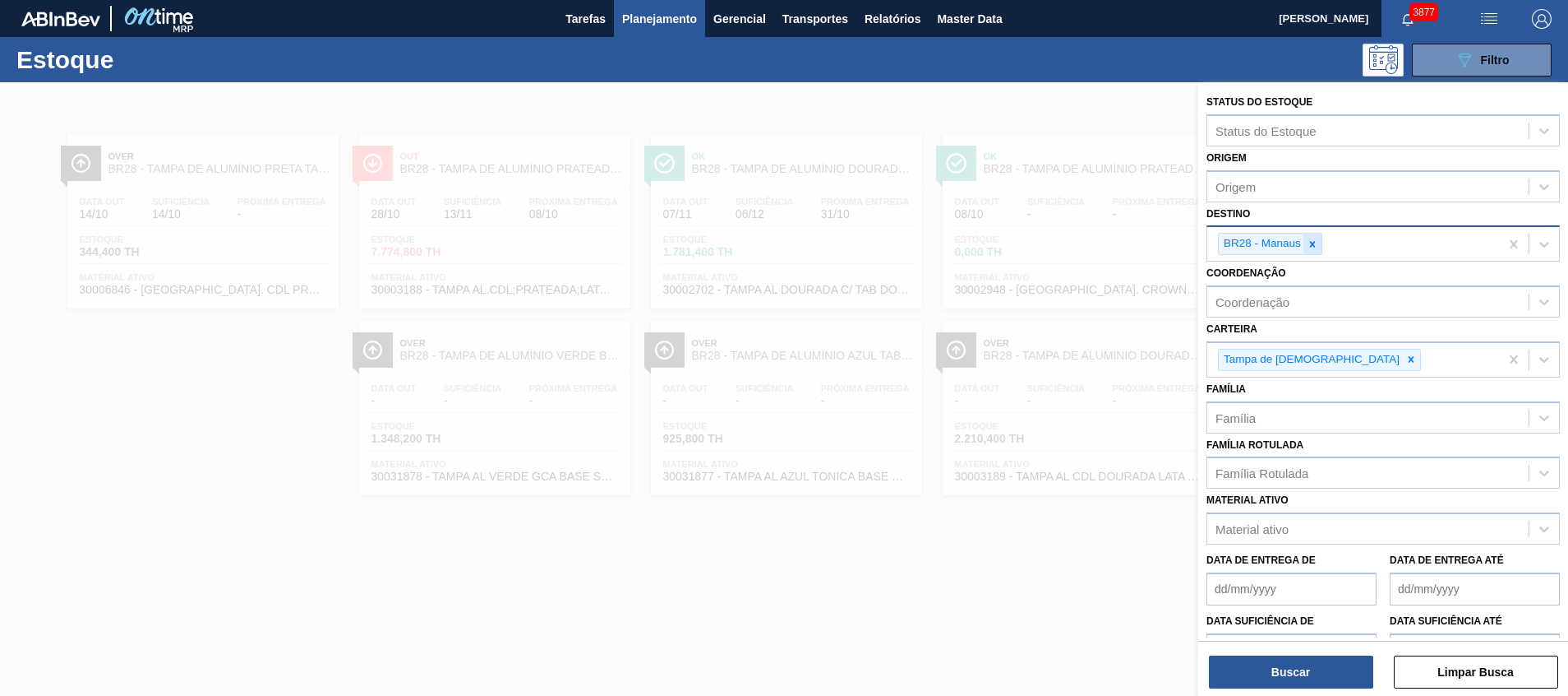
click at [1310, 242] on icon at bounding box center [1313, 244] width 5 height 6
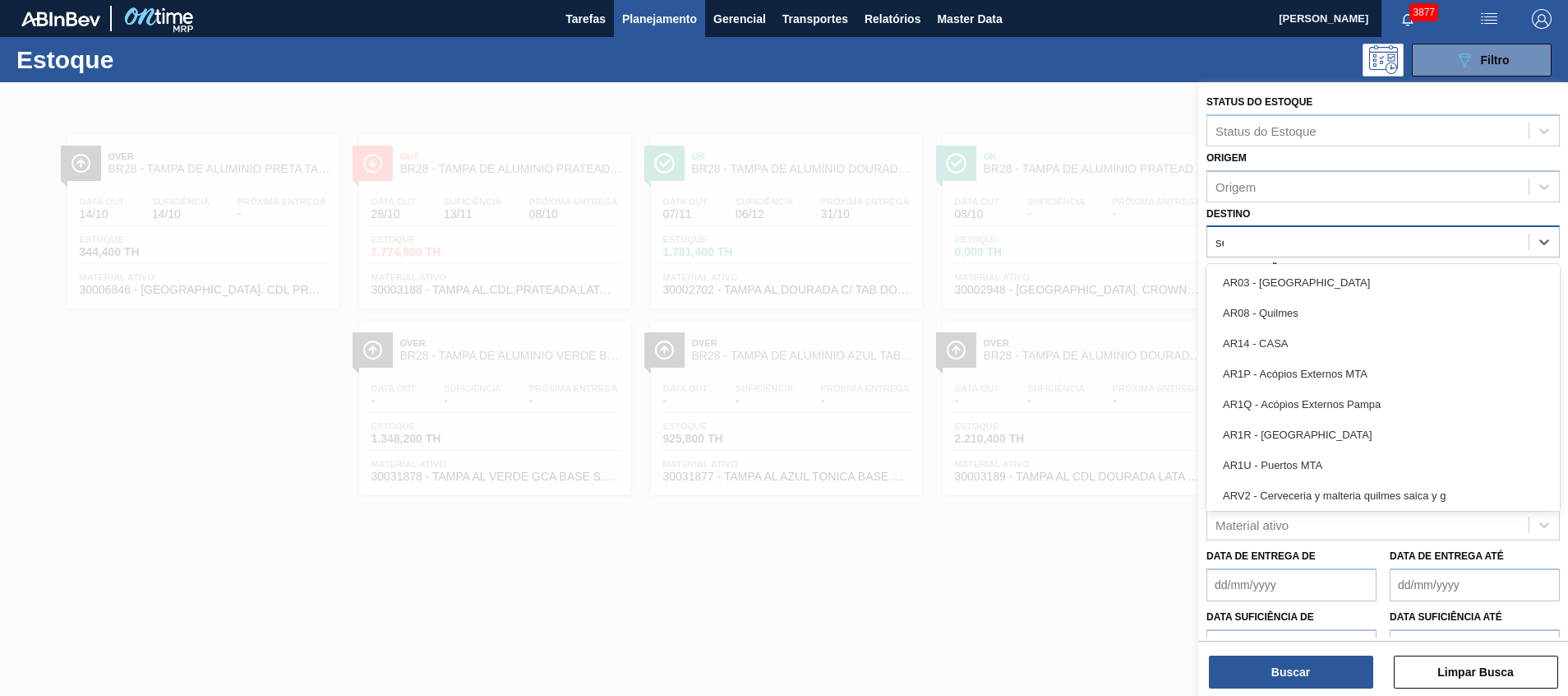
type input "ser"
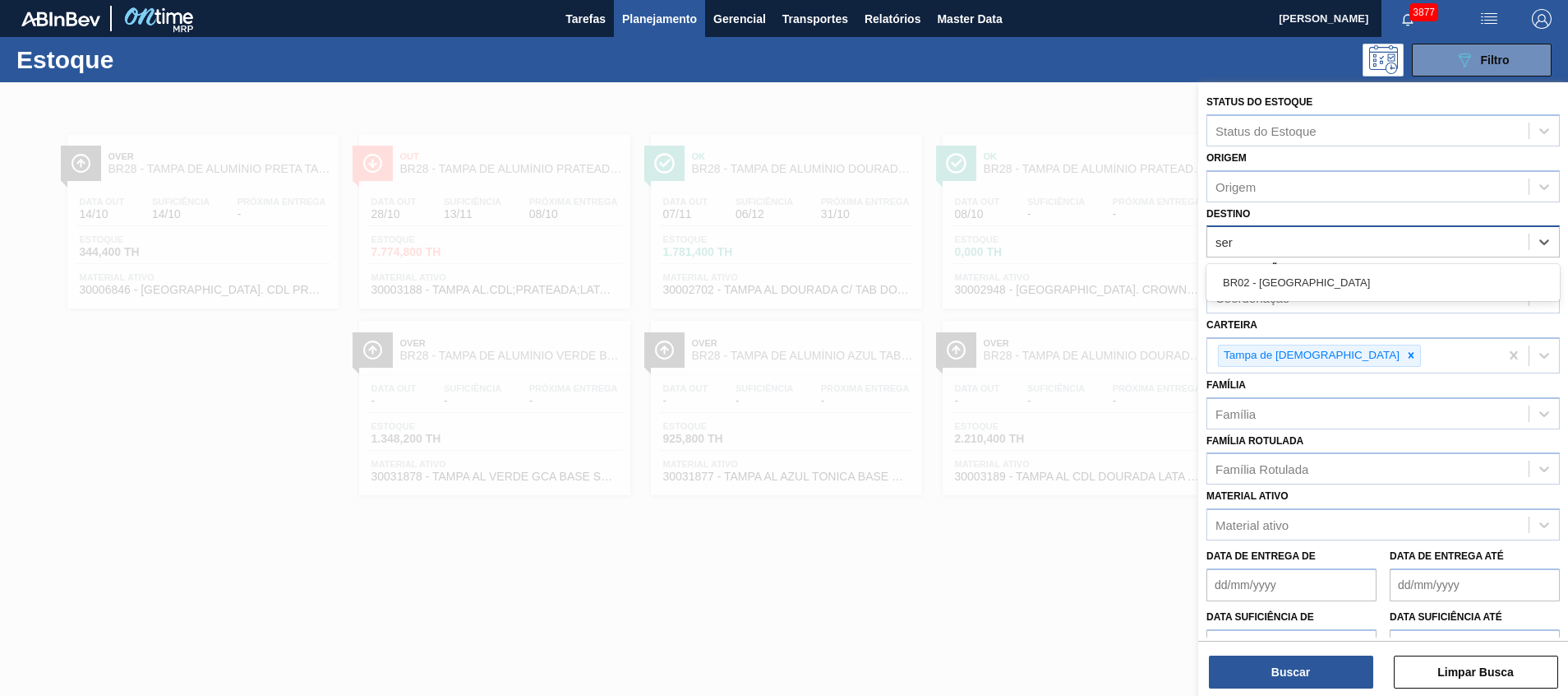
click at [1289, 281] on div "BR02 - [GEOGRAPHIC_DATA]" at bounding box center [1384, 282] width 354 height 30
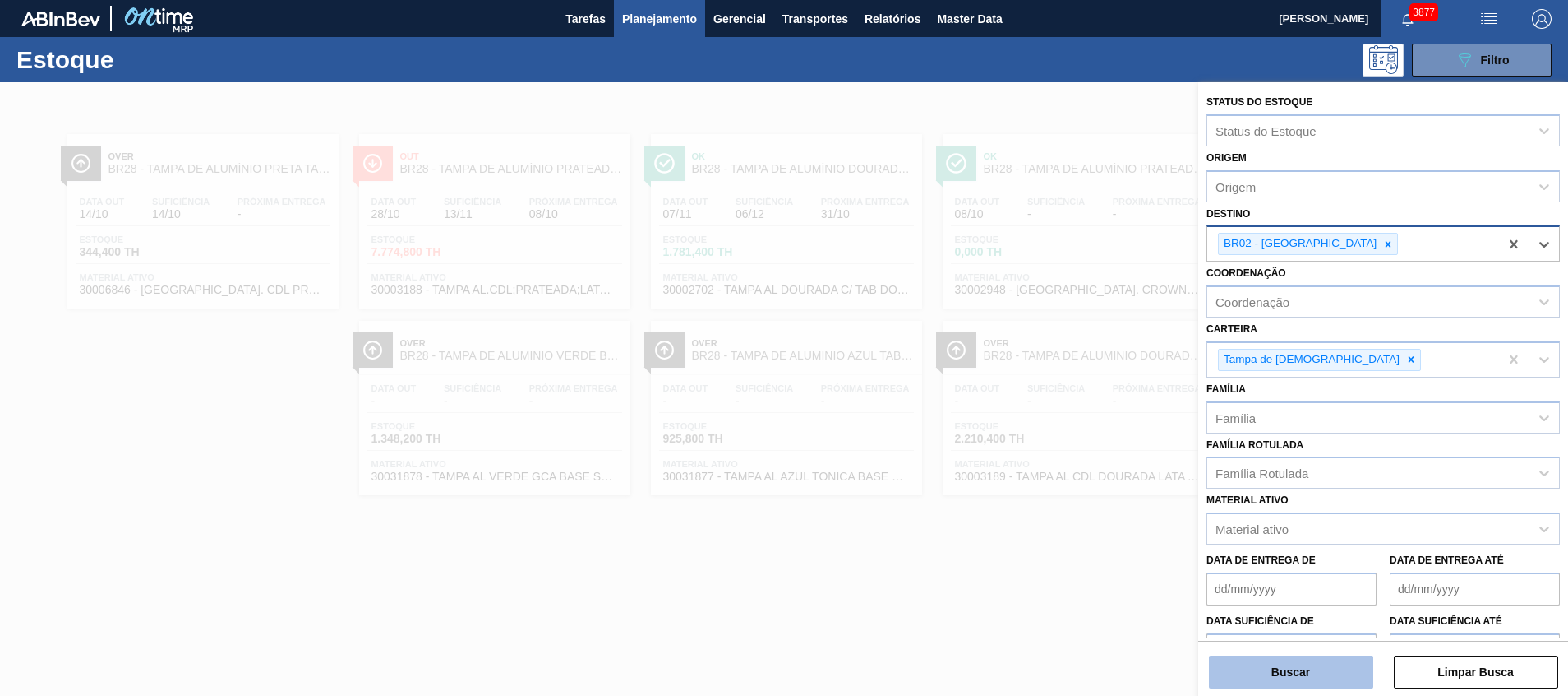
click at [1277, 658] on button "Buscar" at bounding box center [1290, 672] width 164 height 33
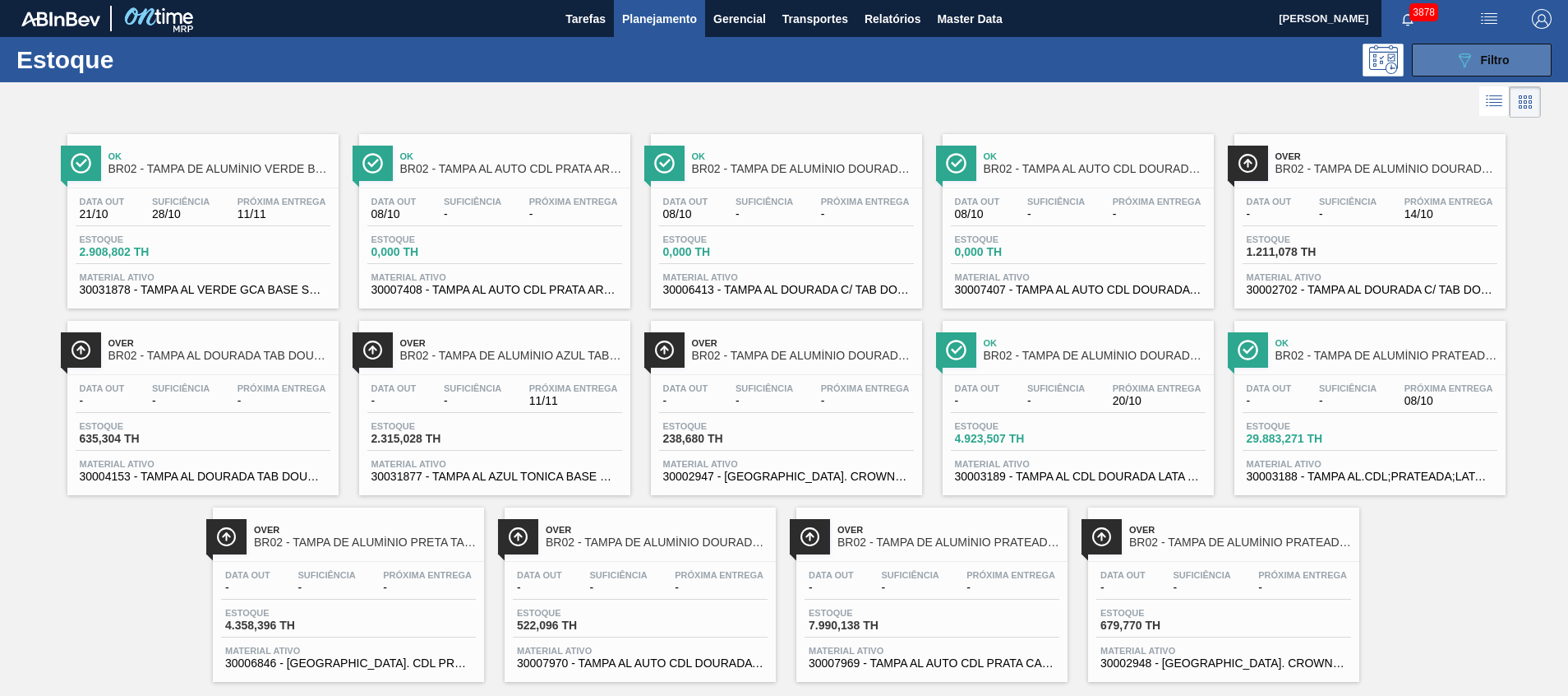
click at [1447, 56] on button "089F7B8B-B2A5-4AFE-B5C0-19BA573D28AC Filtro" at bounding box center [1482, 61] width 139 height 33
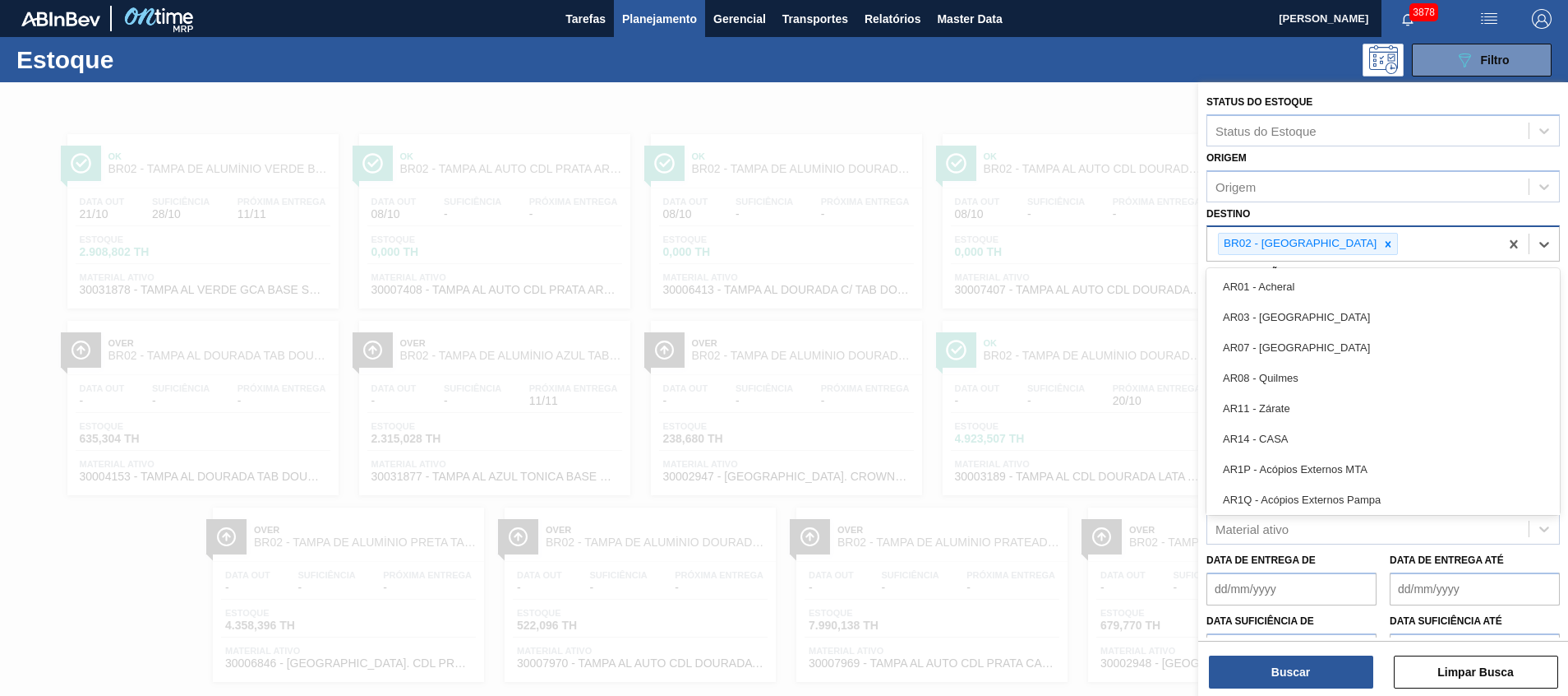
click at [1420, 248] on div "BR02 - [GEOGRAPHIC_DATA]" at bounding box center [1354, 244] width 291 height 34
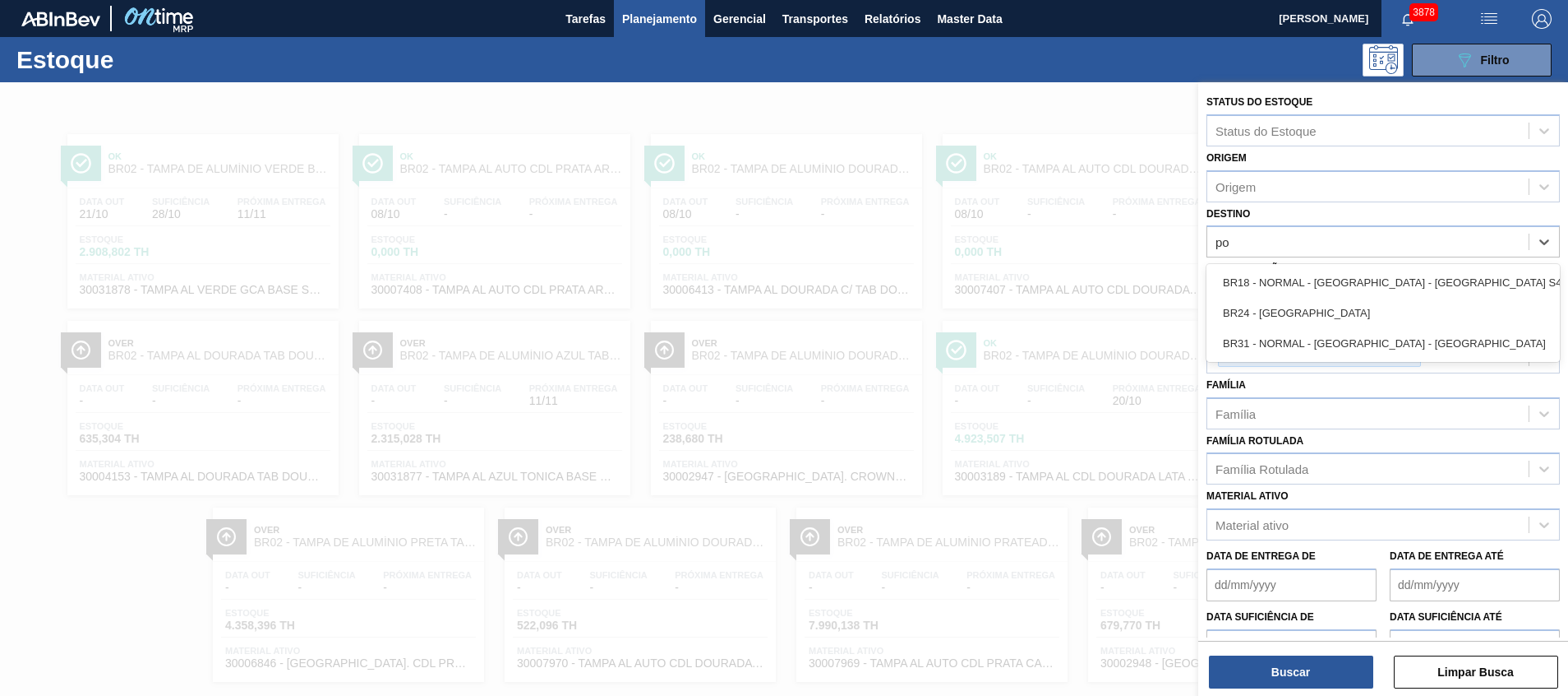
type input "p"
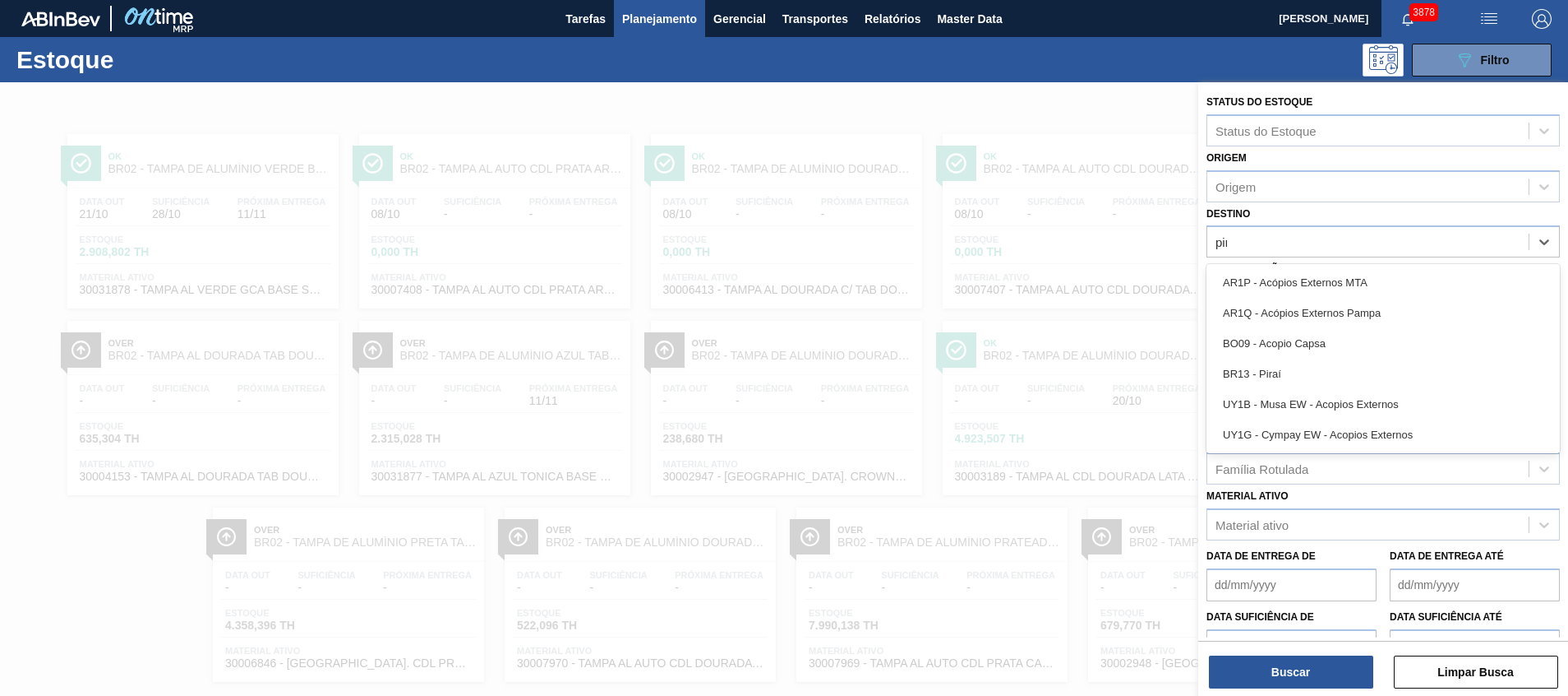
type input "pira"
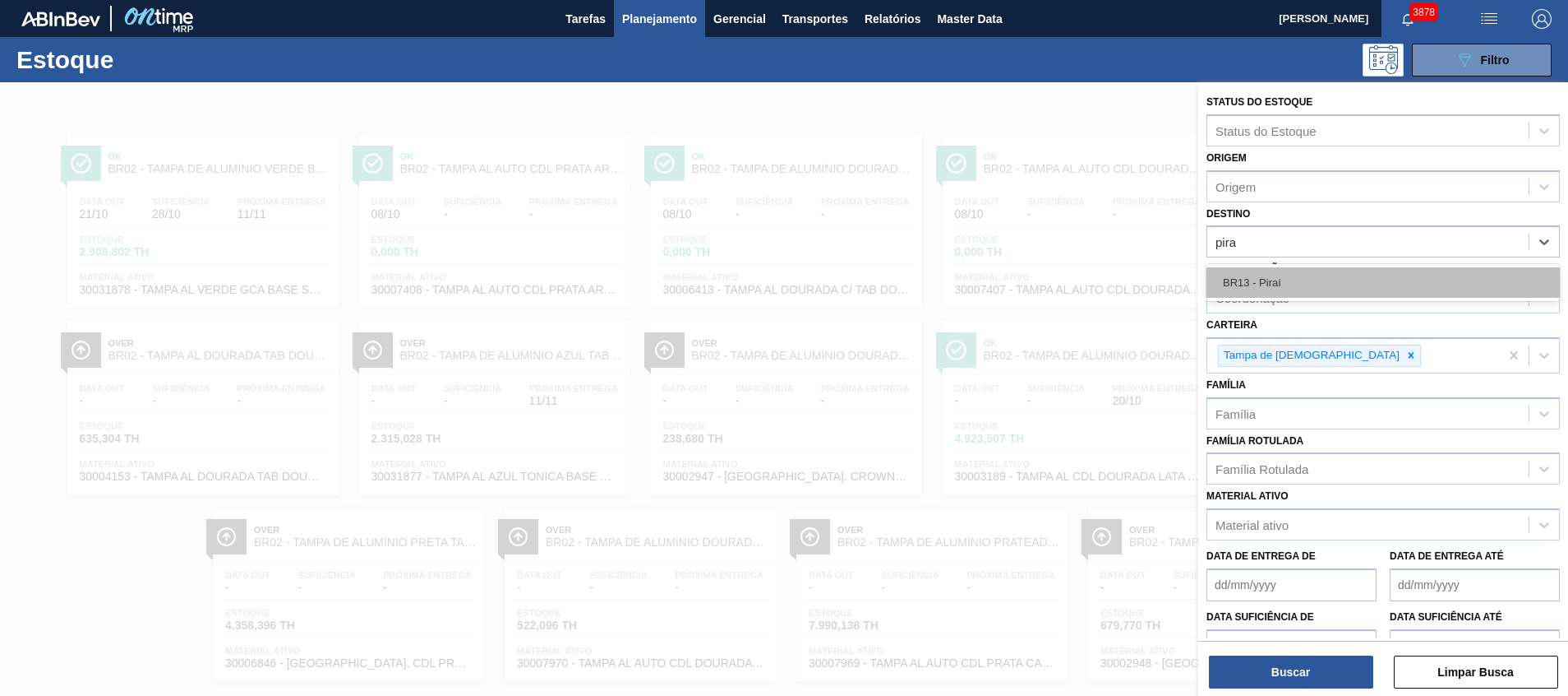
click at [1407, 283] on div "BR13 - Piraí" at bounding box center [1384, 282] width 354 height 30
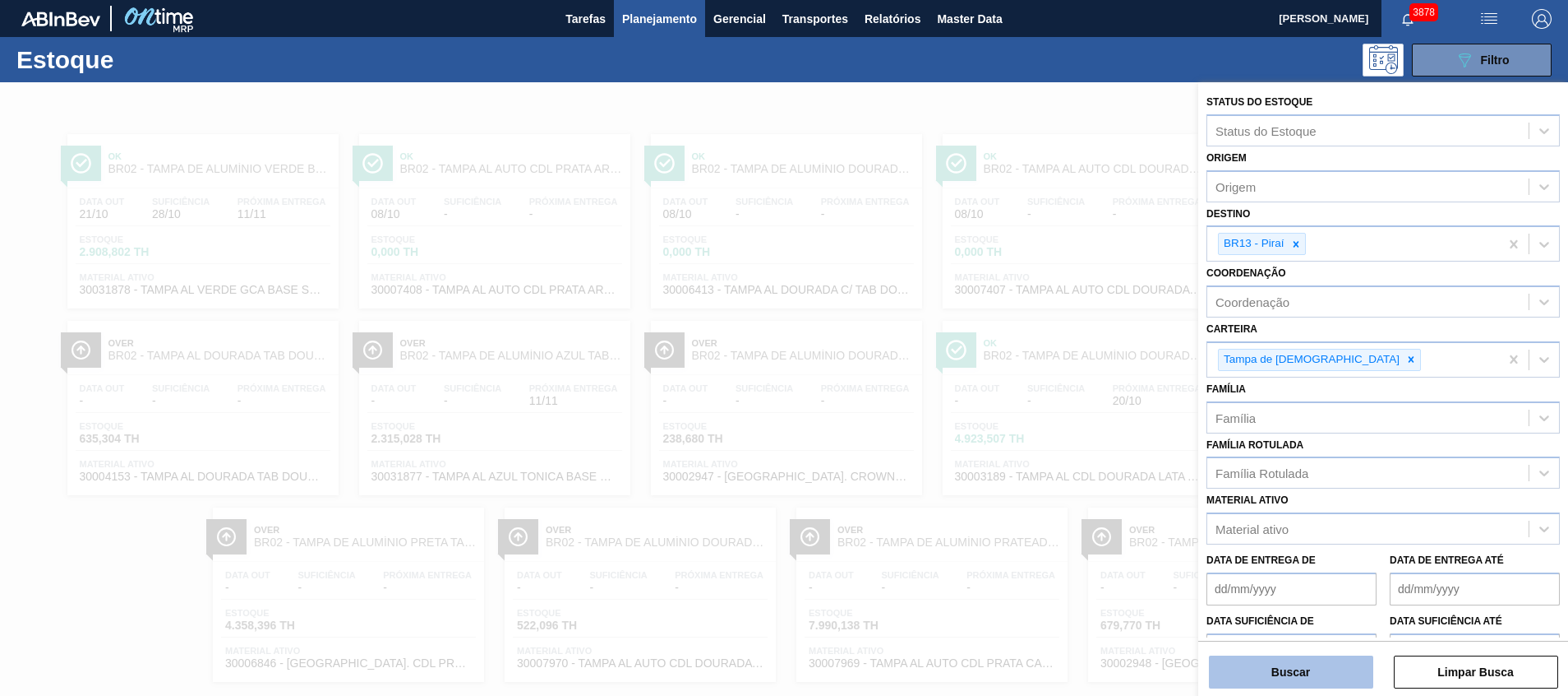
click at [1277, 682] on button "Buscar" at bounding box center [1290, 672] width 164 height 33
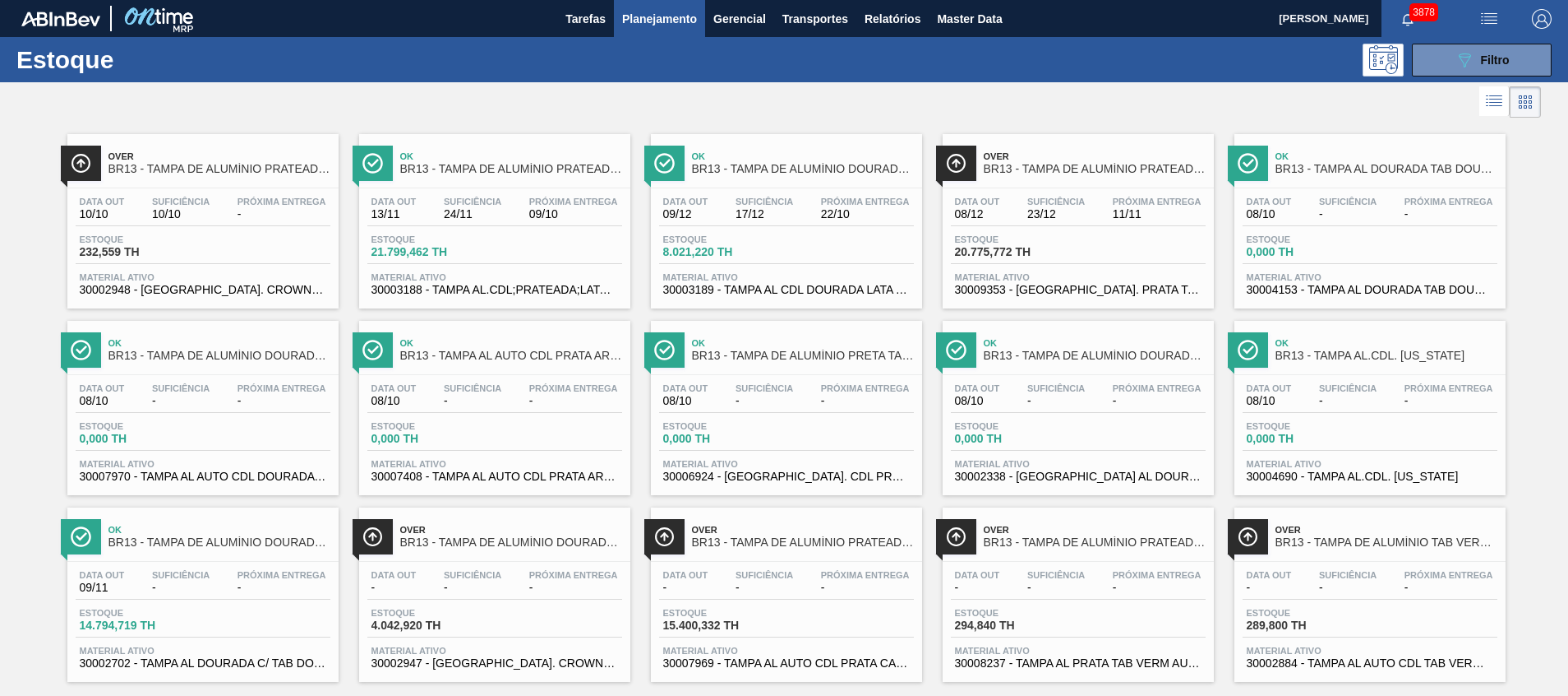
scroll to position [28, 0]
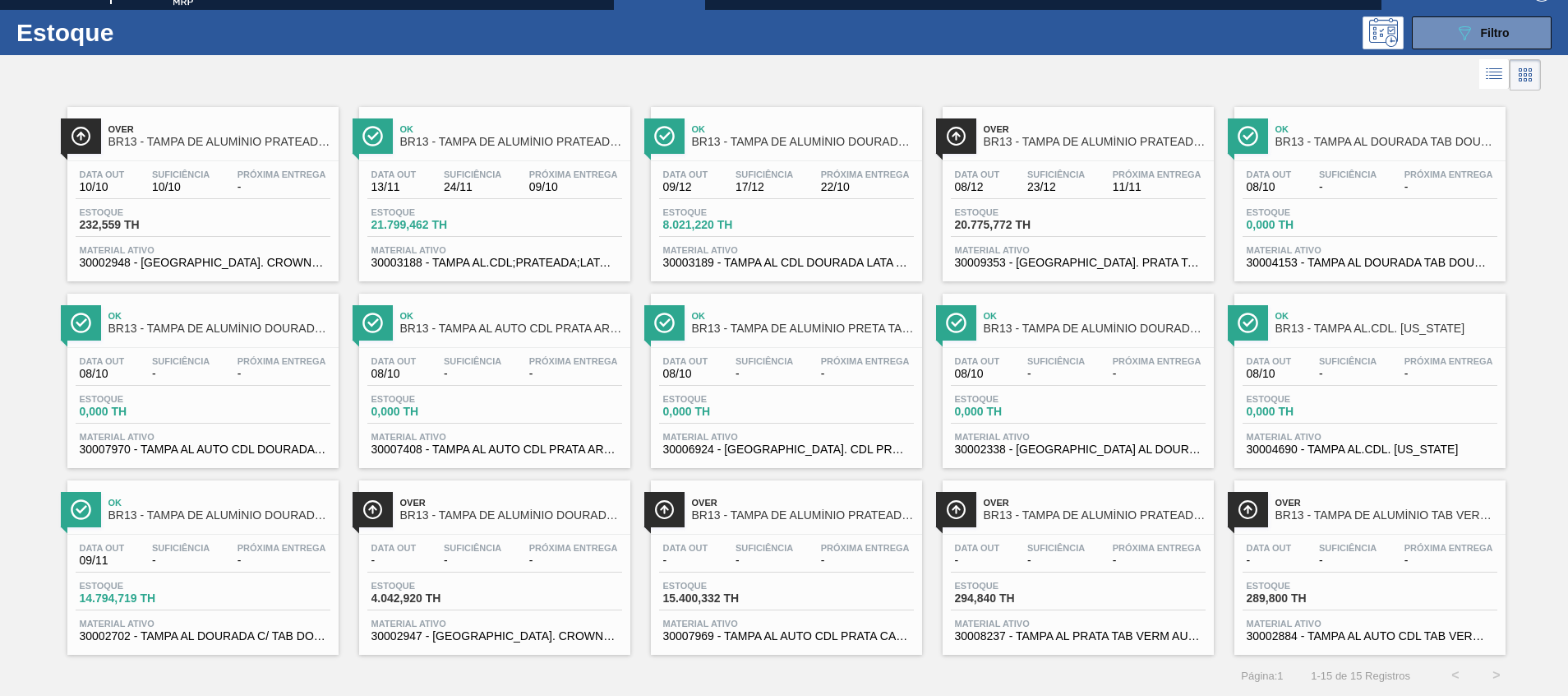
click at [219, 167] on div "Data out 10/10 Suficiência 10/10 Próxima Entrega - Estoque 232,559 TH Material …" at bounding box center [203, 217] width 271 height 112
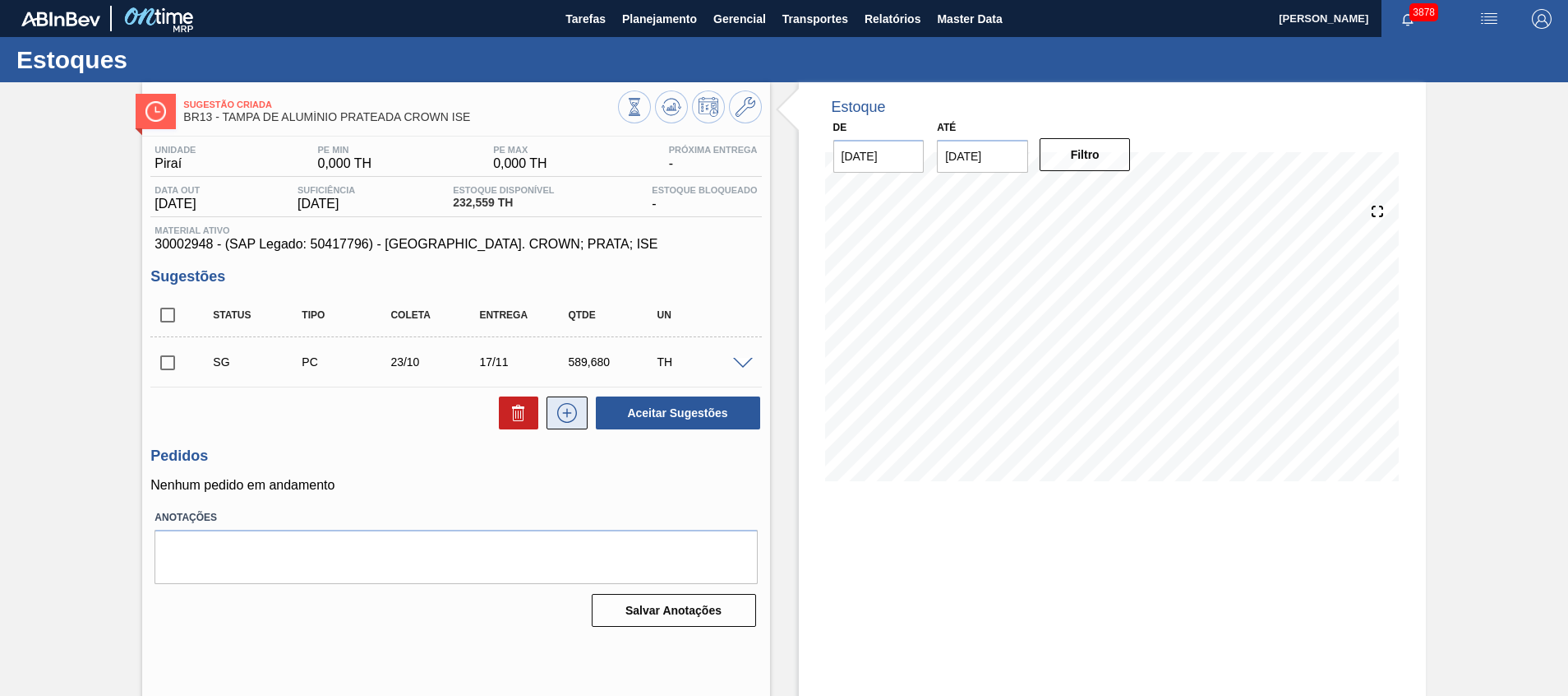
click at [558, 419] on icon at bounding box center [567, 413] width 27 height 20
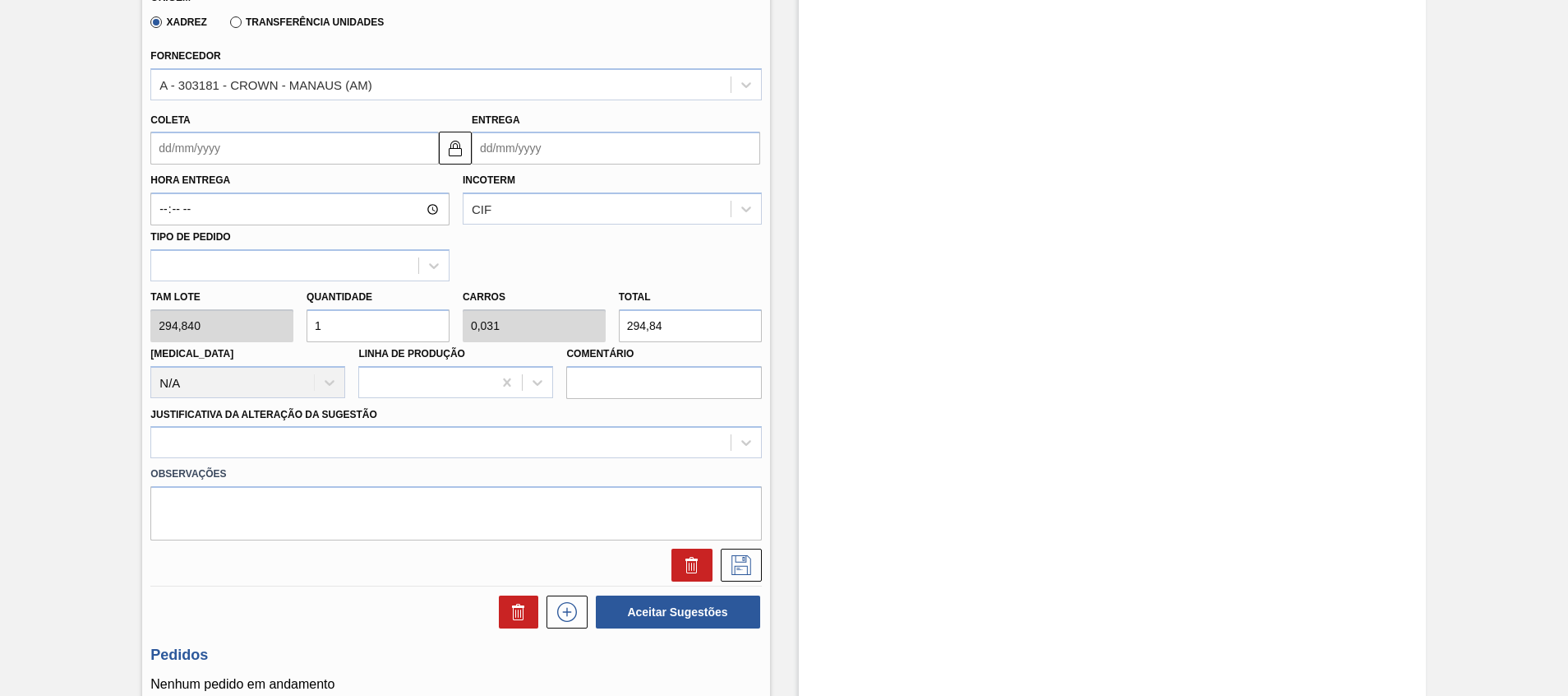
scroll to position [575, 0]
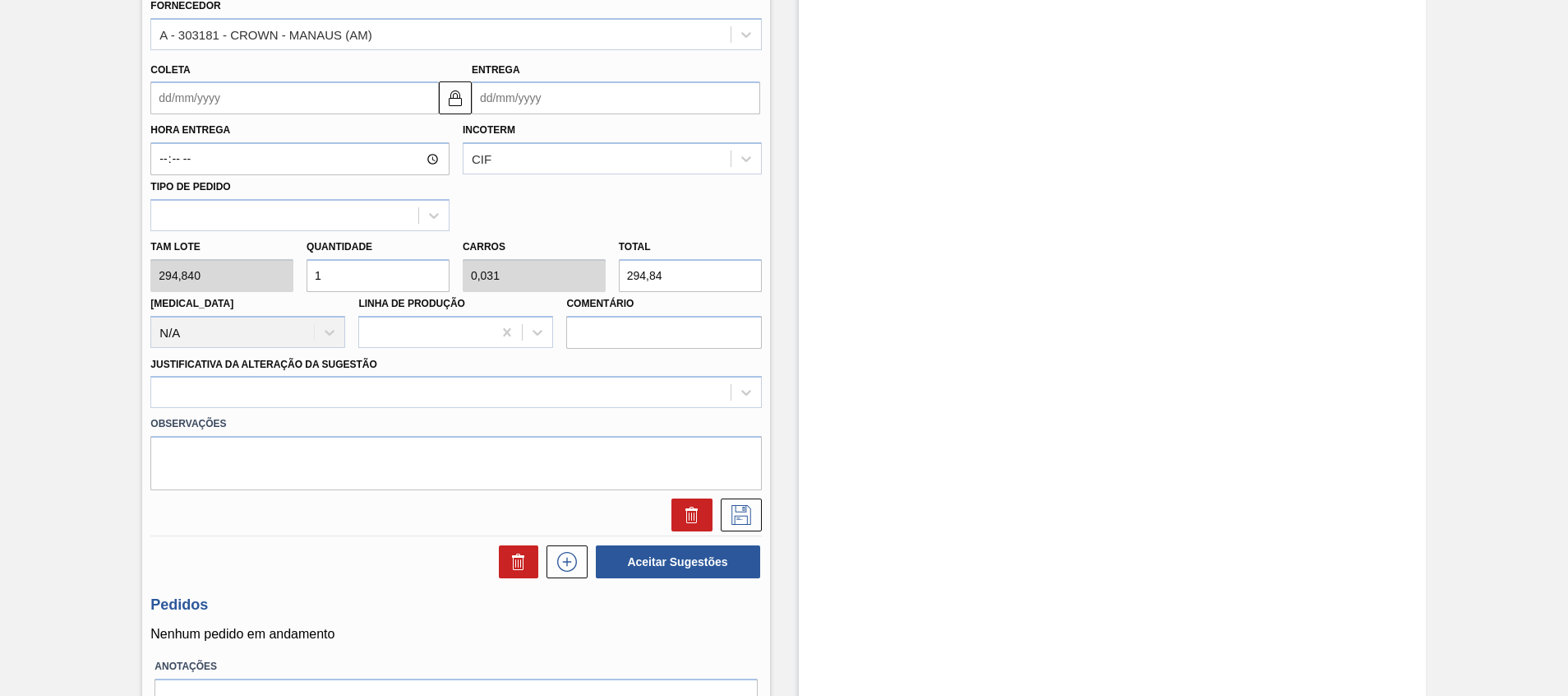
drag, startPoint x: 685, startPoint y: 285, endPoint x: 425, endPoint y: 271, distance: 260.4
click at [425, 271] on div "Tam lote 294,840 Quantidade 1 Carros 0,031 Total 294,84 Doca N/A Linha de Produ…" at bounding box center [455, 290] width 624 height 117
paste input "4.27"
type input "14,496"
type input "0,453"
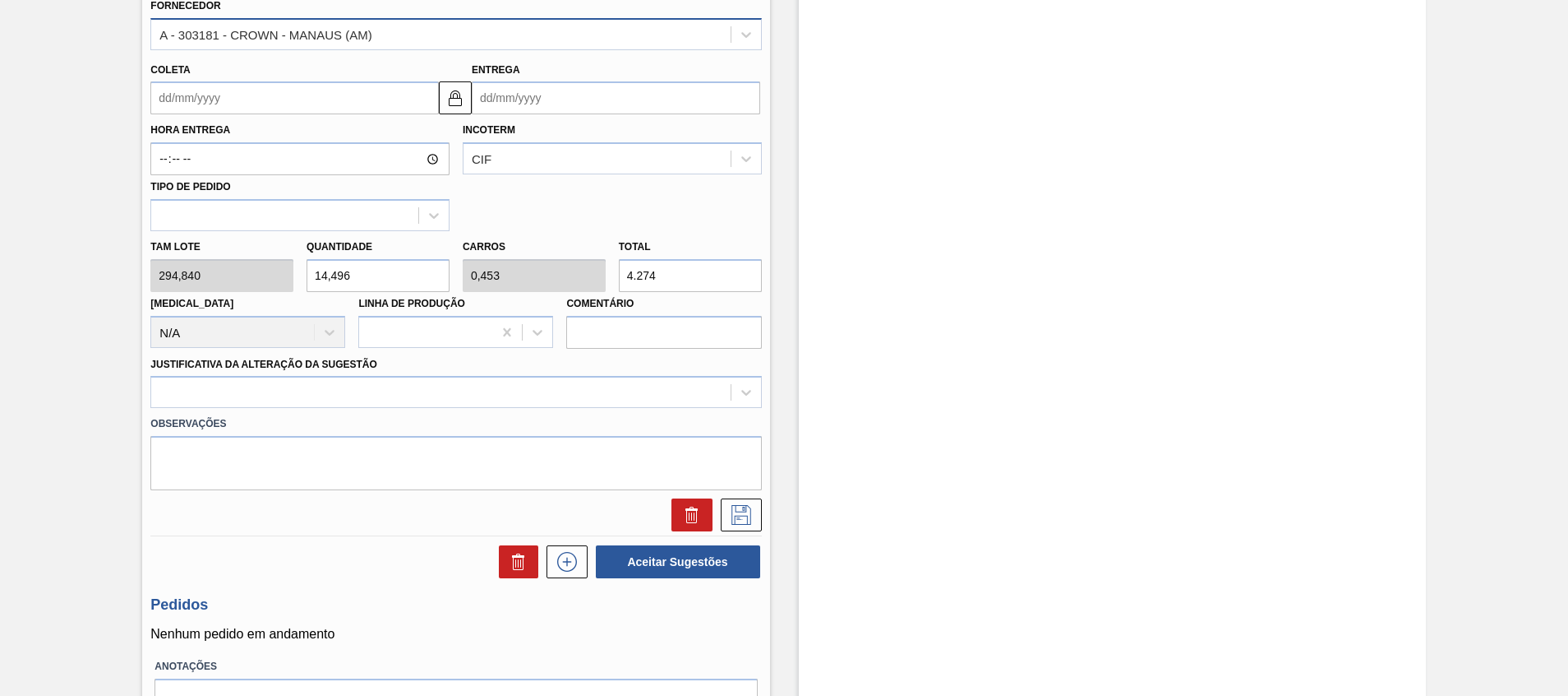
type input "4.274"
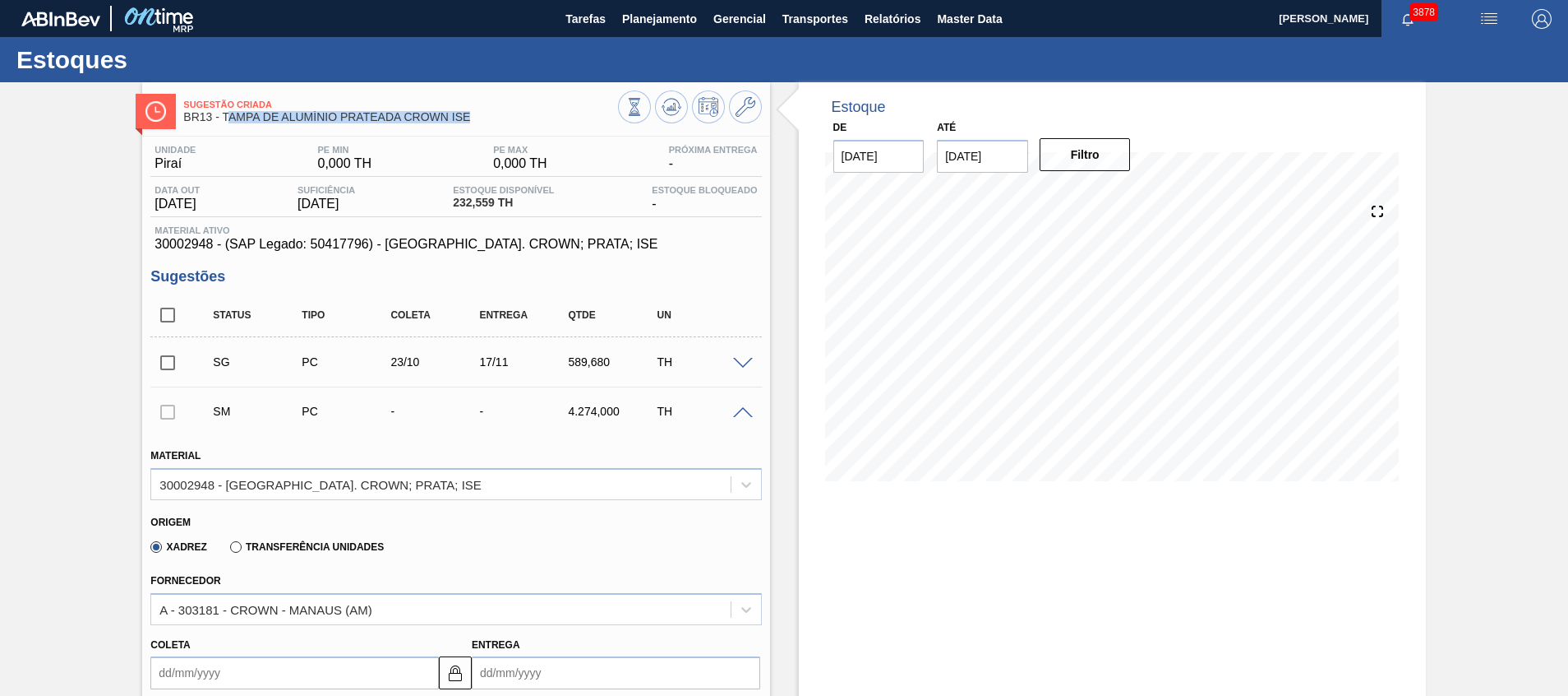
drag, startPoint x: 487, startPoint y: 121, endPoint x: 229, endPoint y: 119, distance: 258.0
click at [229, 119] on span "BR13 - TAMPA DE ALUMÍNIO PRATEADA CROWN ISE" at bounding box center [400, 116] width 434 height 12
copy span "TAMPA DE ALUMÍNIO PRATEADA CROWN ISE"
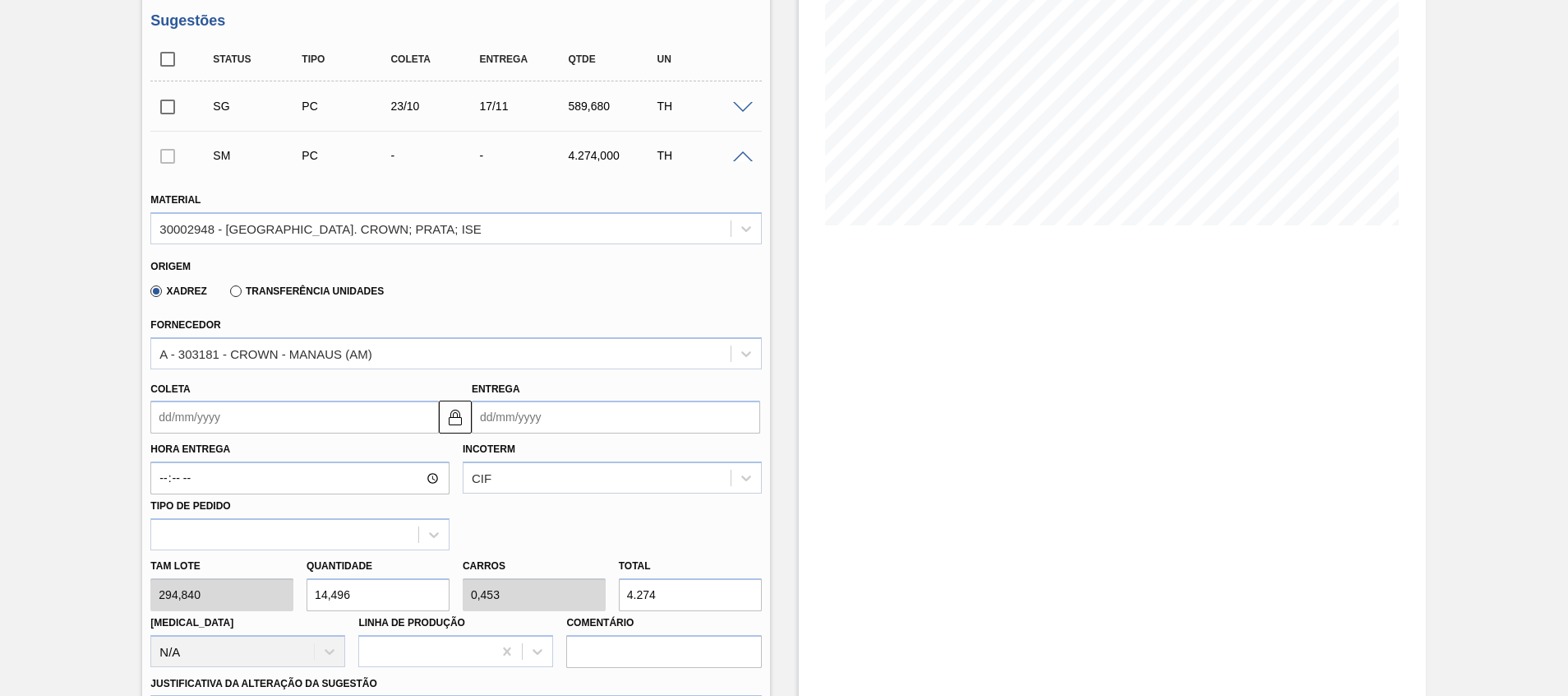
scroll to position [257, 0]
drag, startPoint x: 692, startPoint y: 597, endPoint x: 488, endPoint y: 630, distance: 206.7
click at [488, 630] on div "Tam lote 294,840 Quantidade 14,496 Carros 0,453 Total 4.274 Doca N/A Linha de P…" at bounding box center [455, 608] width 624 height 117
type input "0,007"
type input "0"
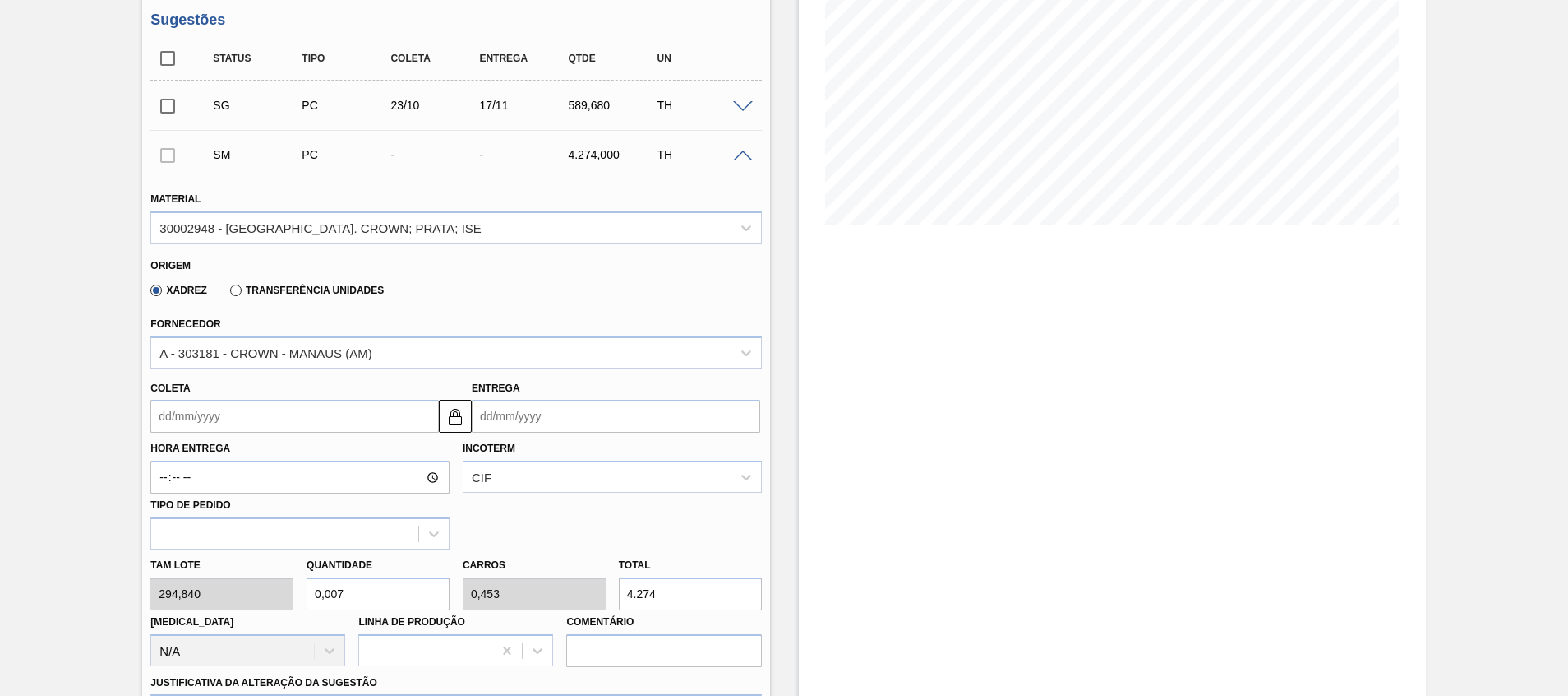
type input "2"
type input "0,078"
type input "0,002"
type input "232"
type input "0,787"
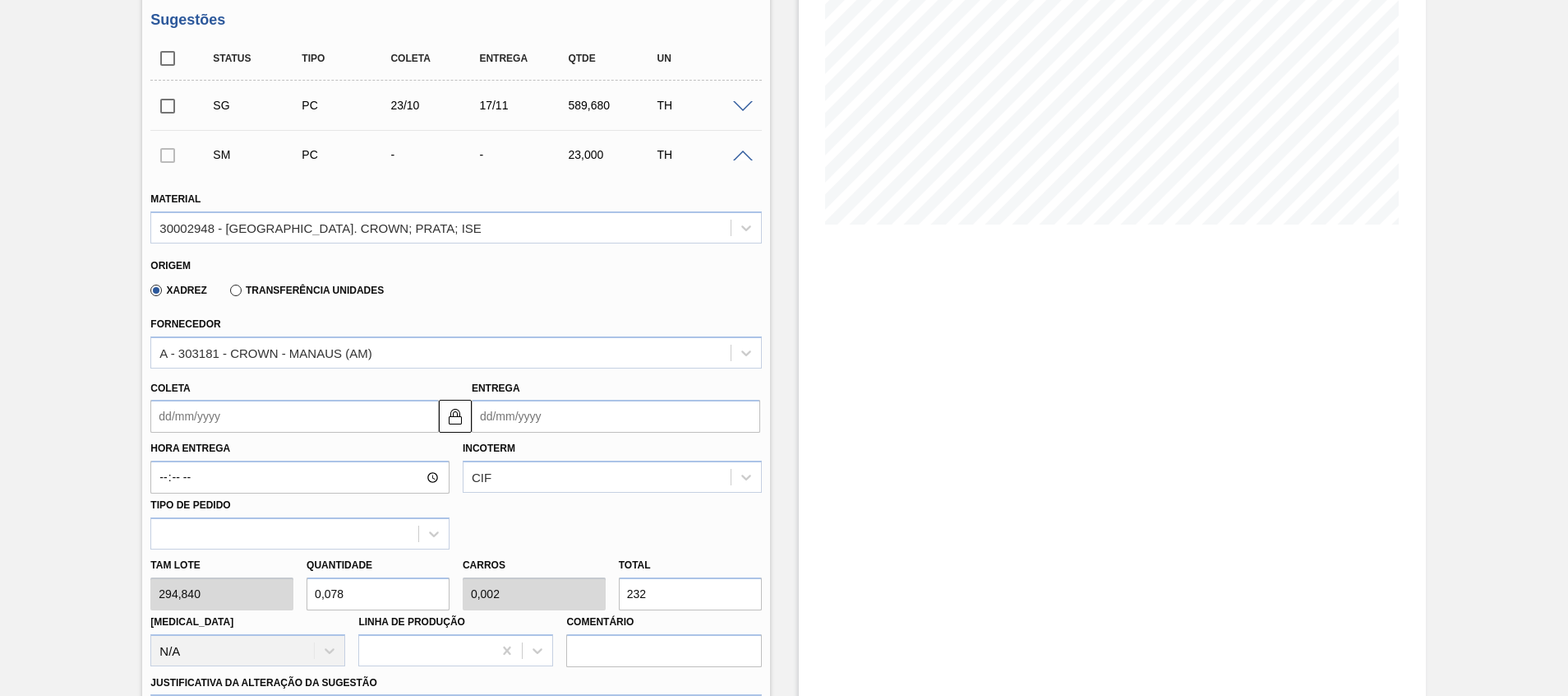
type input "0,025"
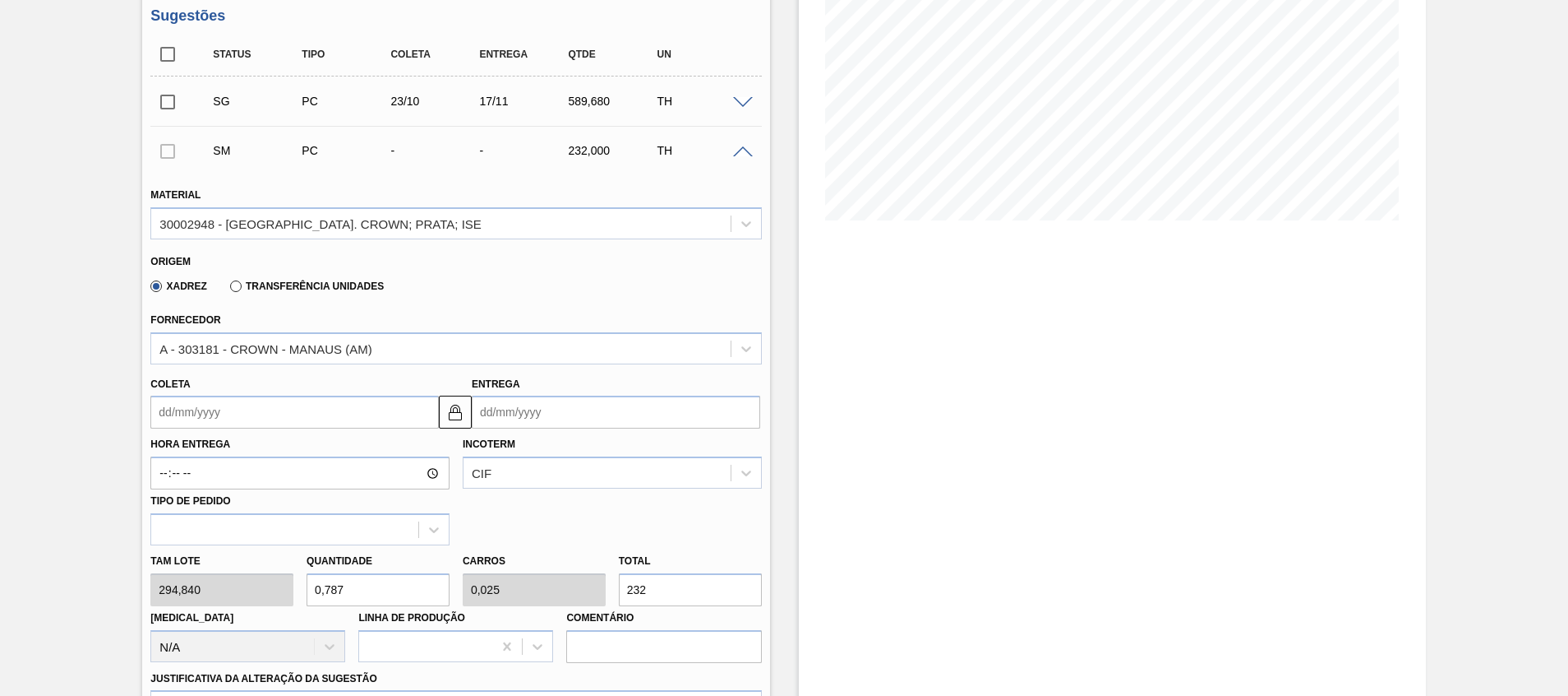
scroll to position [263, 0]
type input "232"
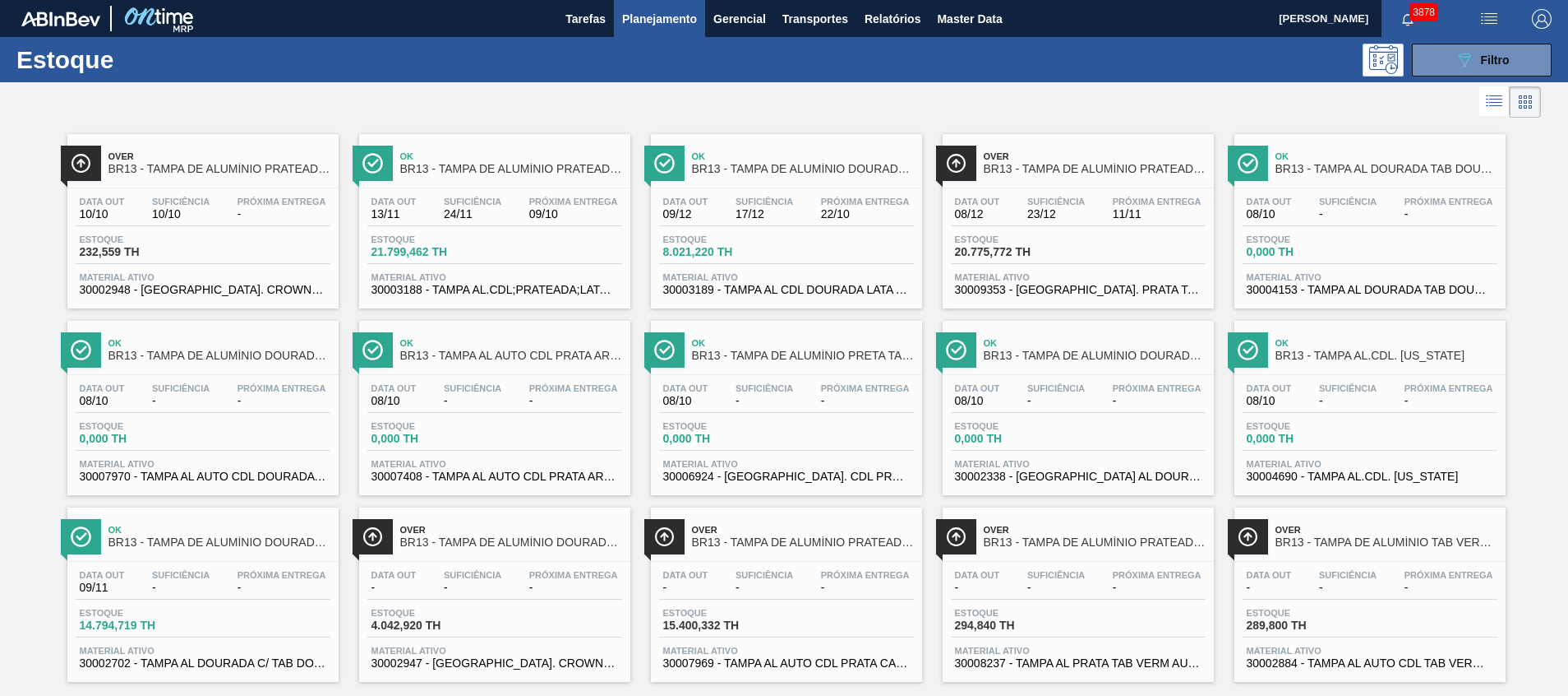
scroll to position [28, 0]
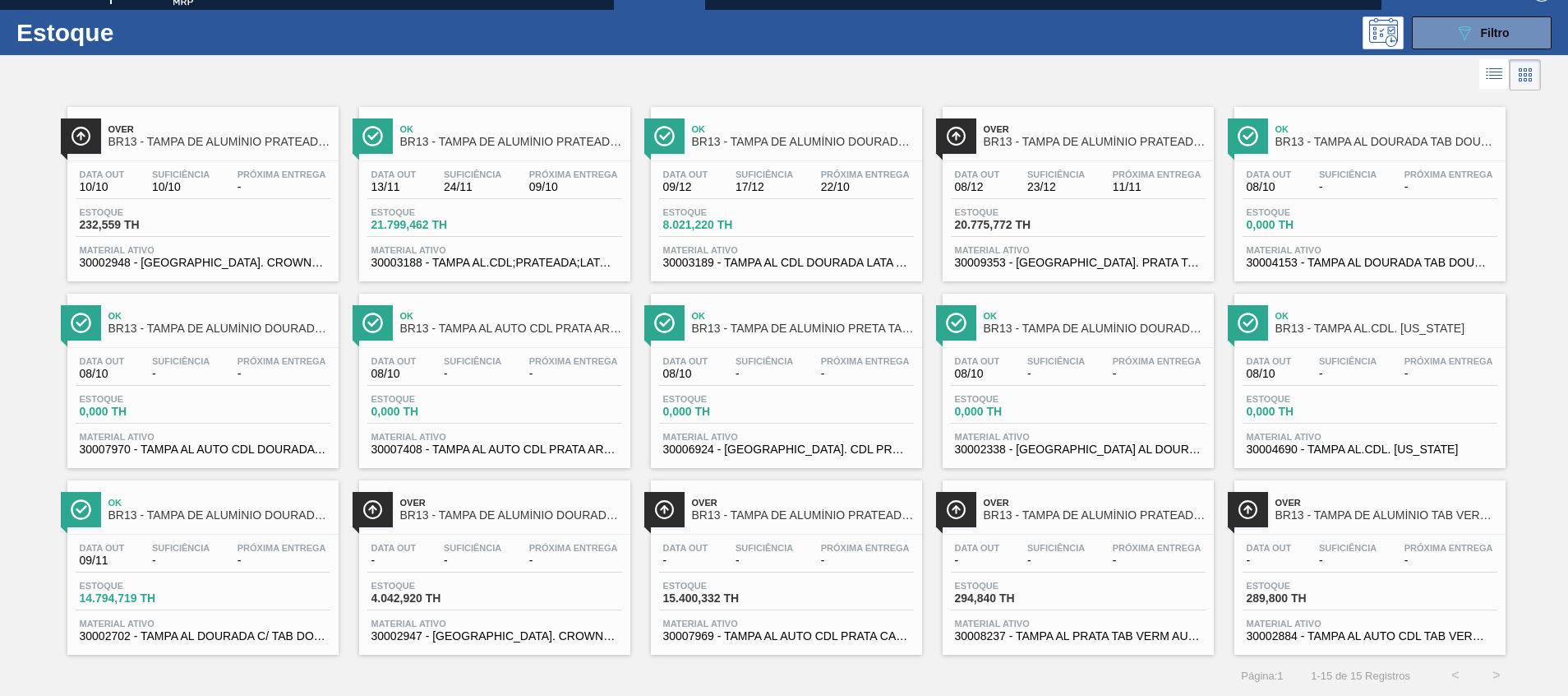
click at [575, 635] on span "30002947 - [GEOGRAPHIC_DATA]. CROWN; DOURADA; ISE" at bounding box center [494, 635] width 247 height 12
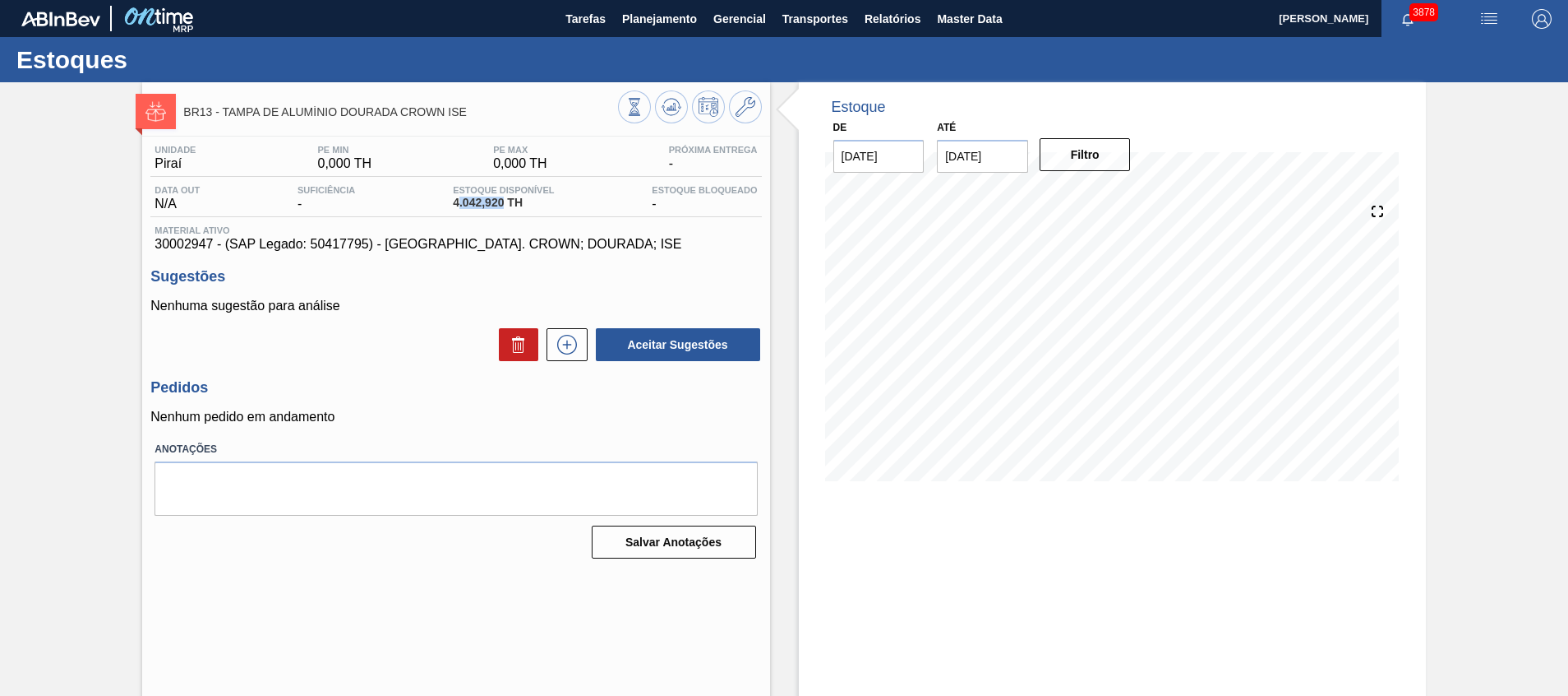
drag, startPoint x: 455, startPoint y: 204, endPoint x: 503, endPoint y: 207, distance: 48.1
click at [503, 207] on span "4.042,920 TH" at bounding box center [503, 202] width 101 height 12
drag, startPoint x: 503, startPoint y: 207, endPoint x: 454, endPoint y: 207, distance: 49.0
click at [454, 207] on span "4.042,920 TH" at bounding box center [503, 202] width 101 height 12
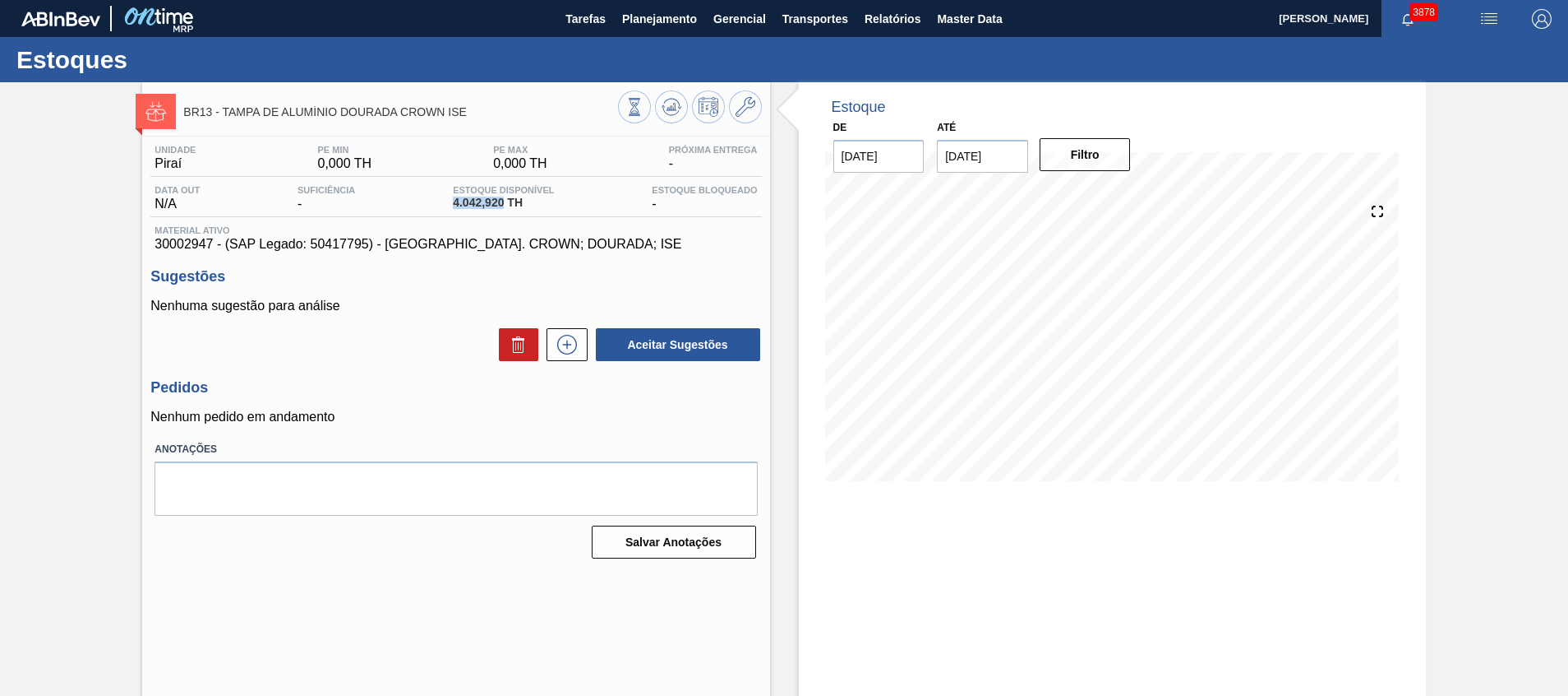
copy span "4.042,920"
click at [562, 350] on icon at bounding box center [567, 345] width 27 height 20
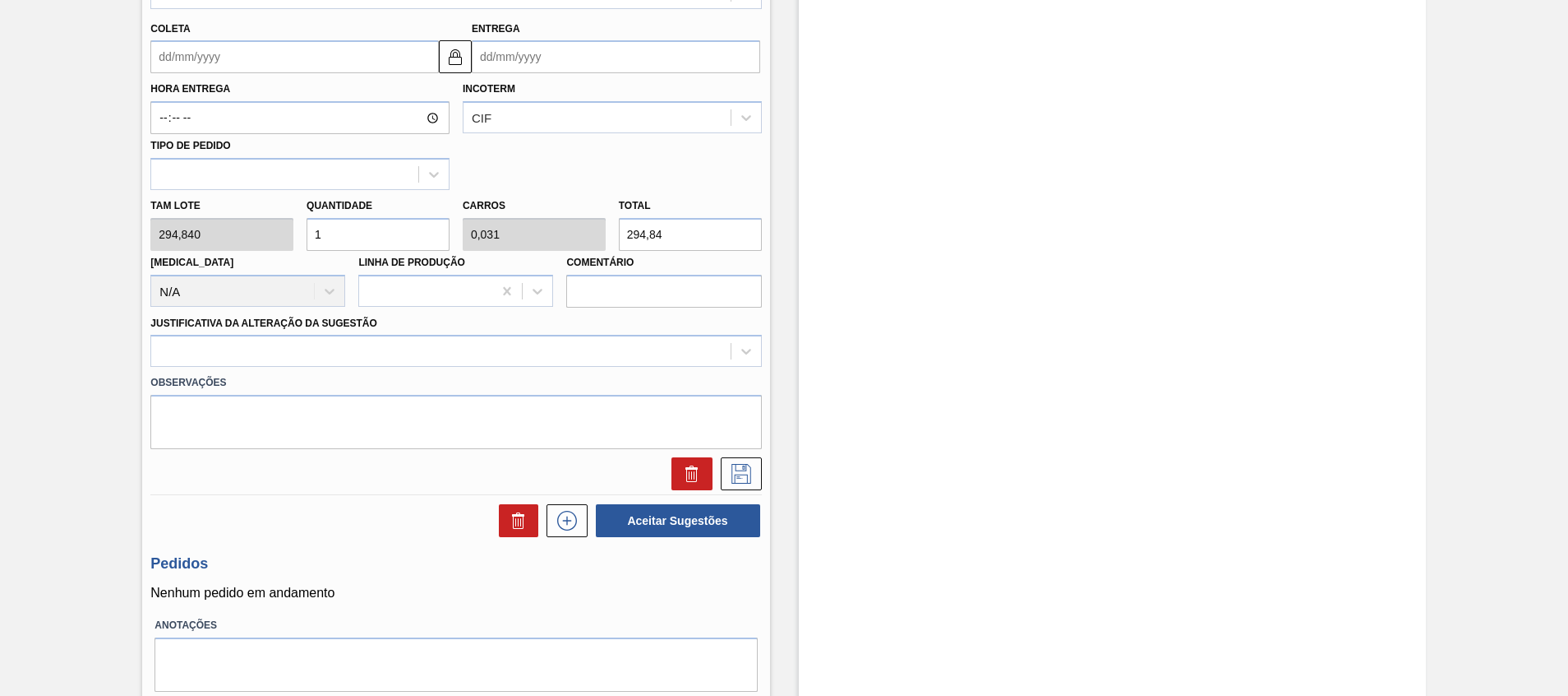
scroll to position [619, 0]
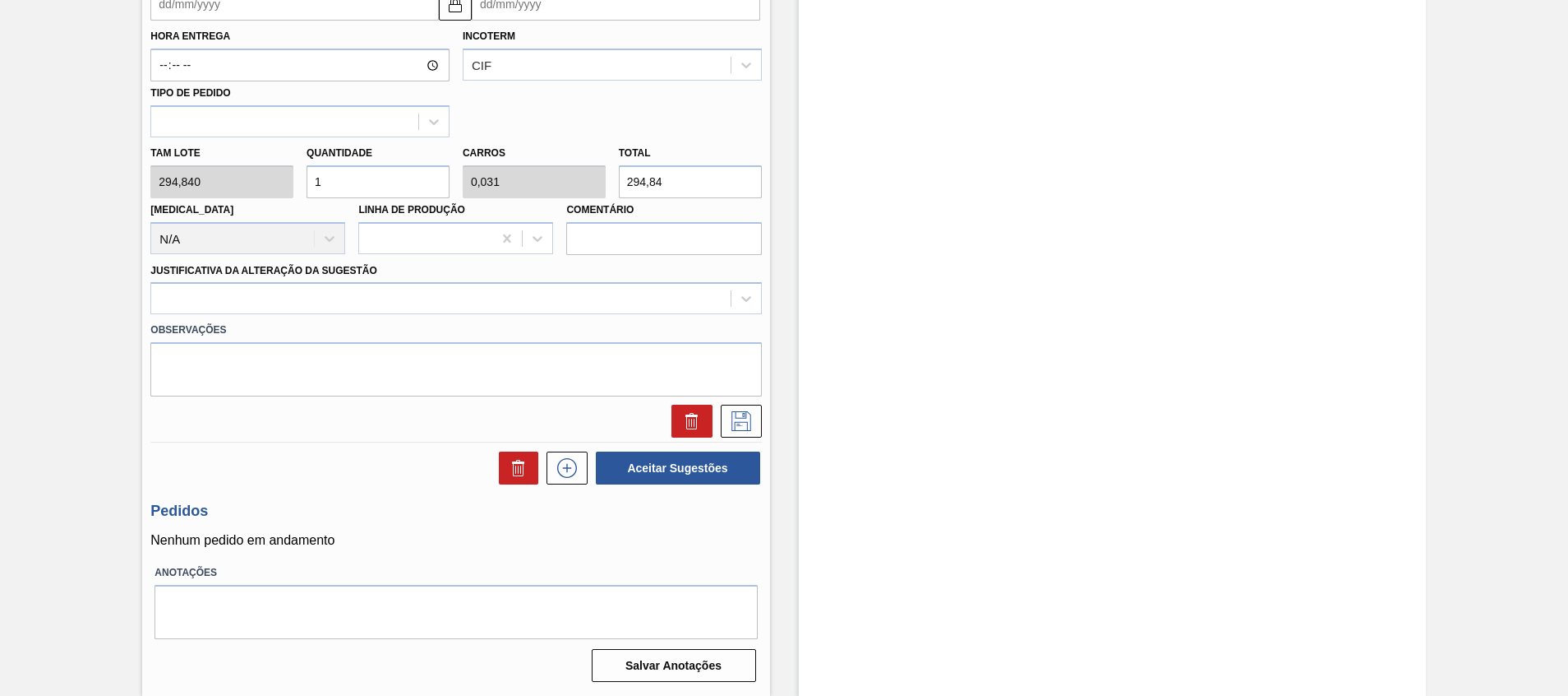
click at [580, 171] on div "Tam lote 294,840 Quantidade 1 Carros 0,031 Total 294,84 Doca N/A Linha de Produ…" at bounding box center [455, 196] width 624 height 117
paste input "4.042,920"
type input "13,712"
type input "0,429"
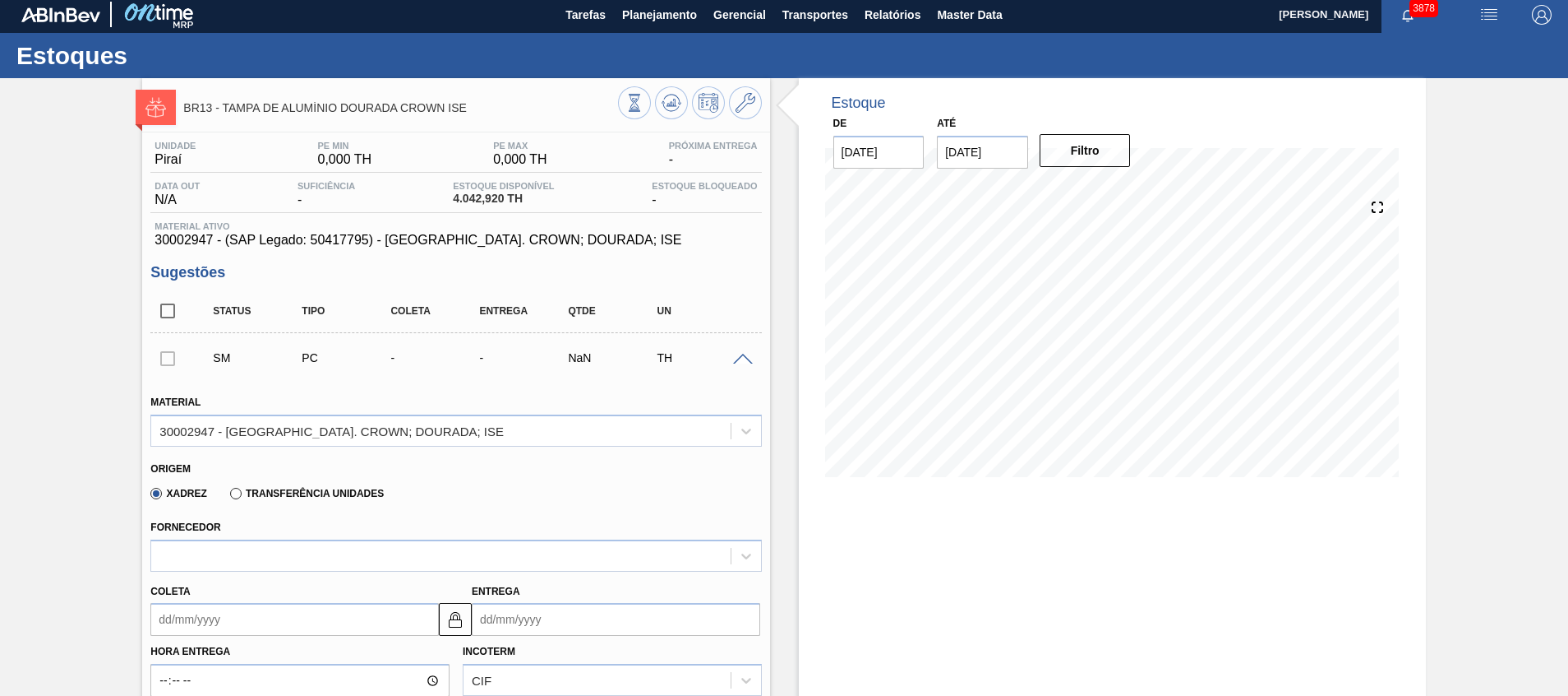
scroll to position [0, 0]
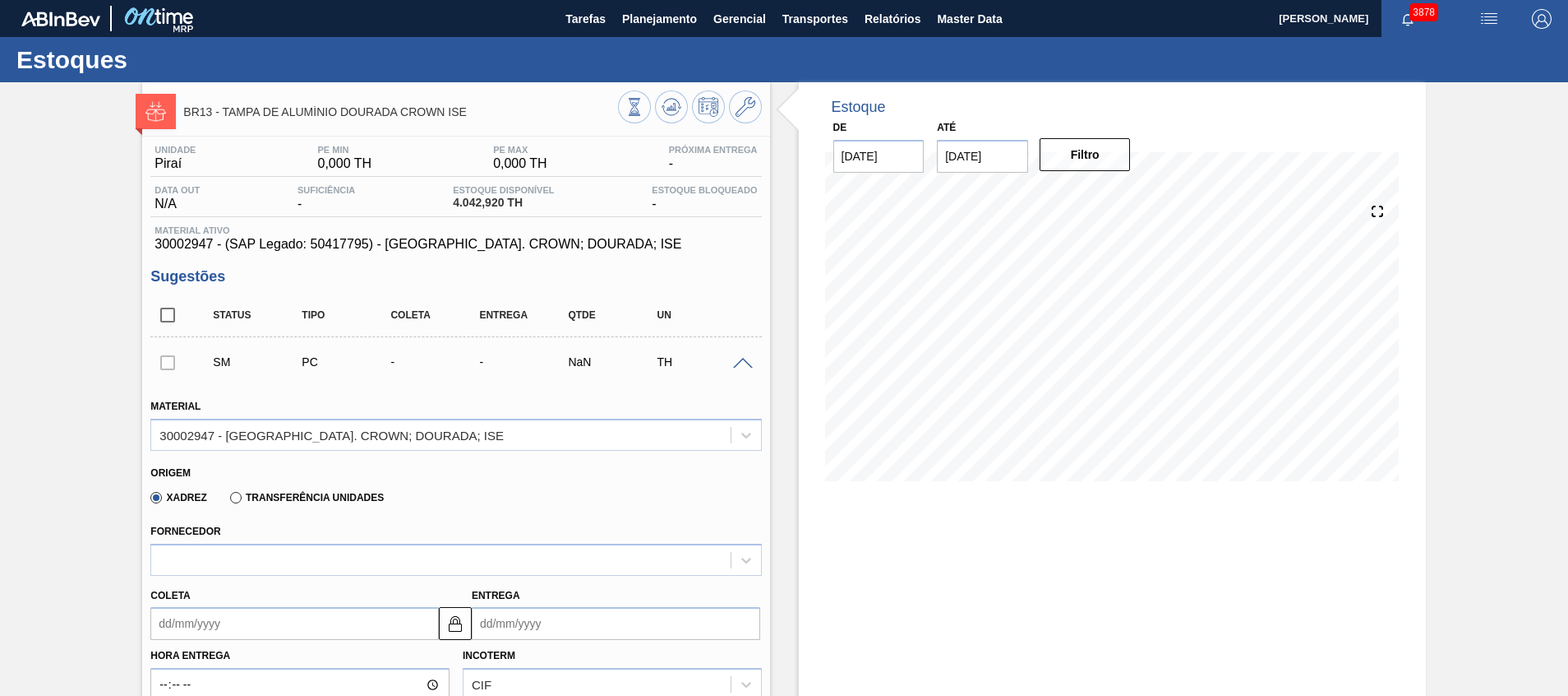
type input "4.042,920"
drag, startPoint x: 479, startPoint y: 100, endPoint x: 219, endPoint y: 107, distance: 260.1
click at [219, 107] on div "BR13 - TAMPA DE ALUMÍNIO DOURADA CROWN ISE" at bounding box center [400, 111] width 434 height 37
copy span "TAMPA DE ALUMÍNIO DOURADA CROWN ISE"
click at [656, 30] on button "Planejamento" at bounding box center [660, 18] width 92 height 37
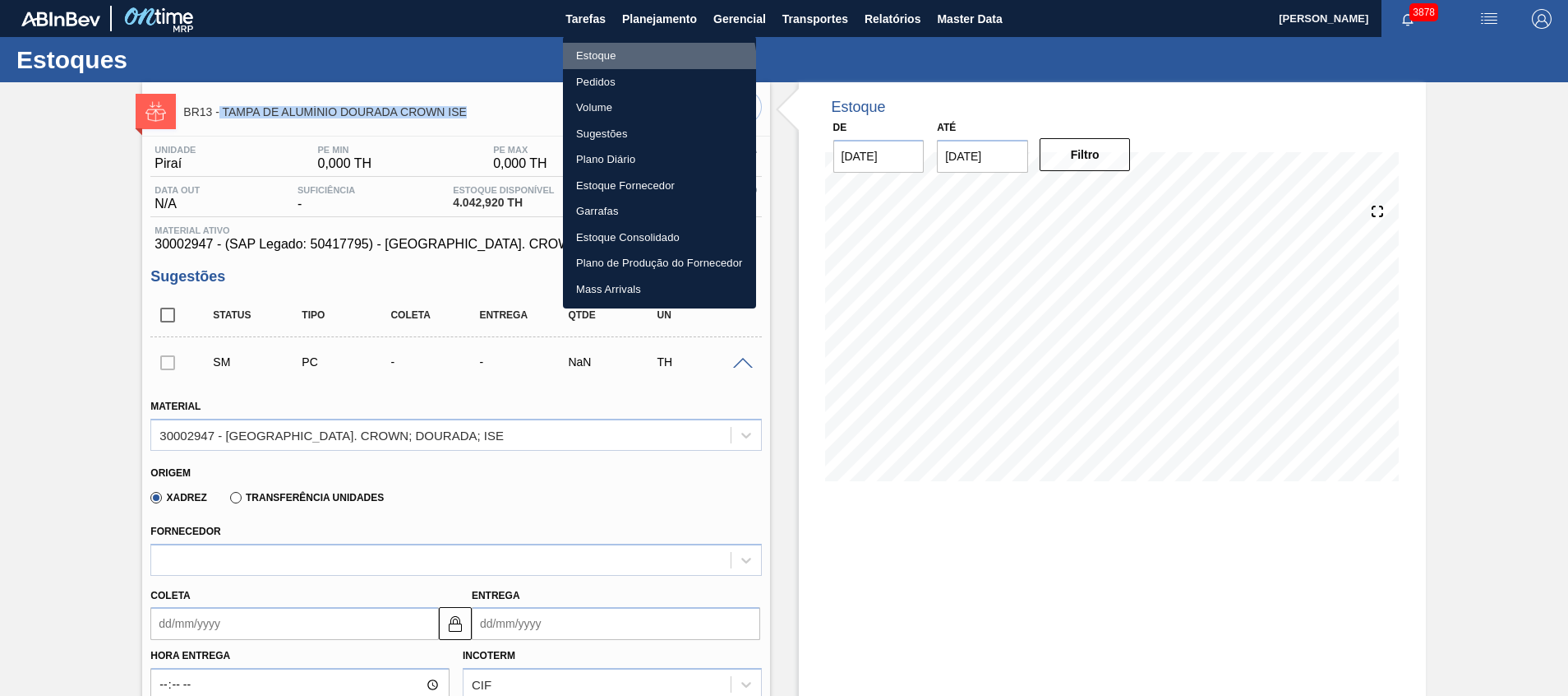
click at [653, 64] on li "Estoque" at bounding box center [659, 56] width 193 height 27
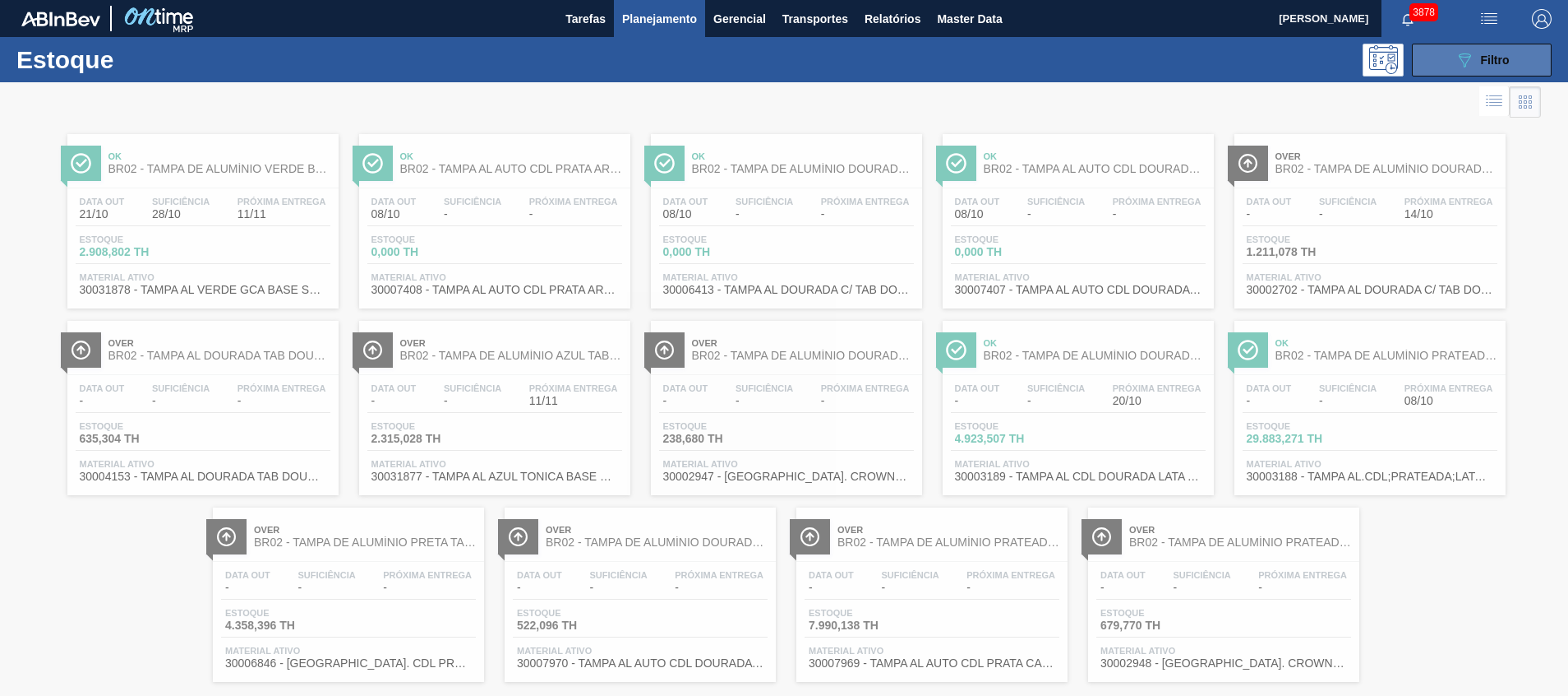
click at [1450, 66] on button "089F7B8B-B2A5-4AFE-B5C0-19BA573D28AC Filtro" at bounding box center [1482, 61] width 139 height 33
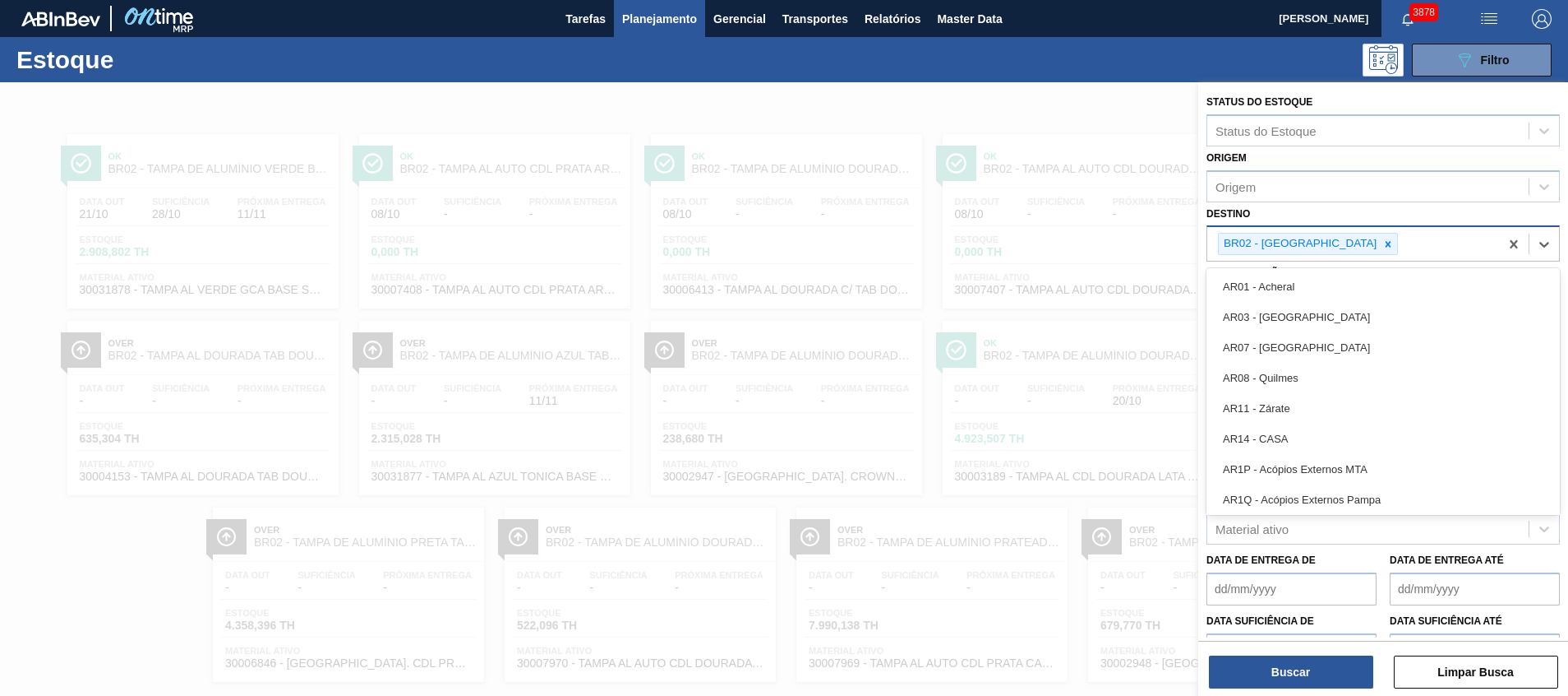
click at [1453, 245] on div "BR02 - Sergipe" at bounding box center [1354, 244] width 291 height 34
type input "11"
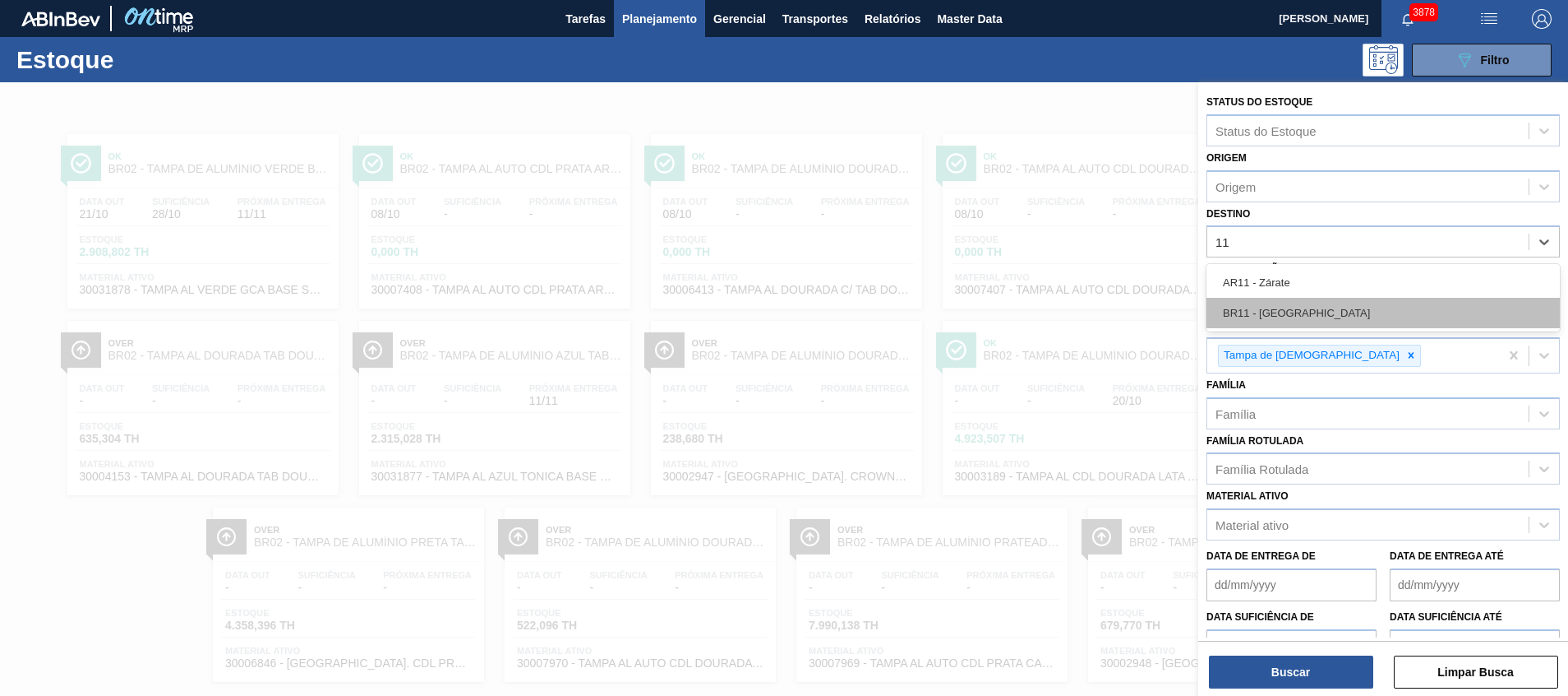
click at [1380, 304] on div "BR11 - São Luís" at bounding box center [1384, 313] width 354 height 30
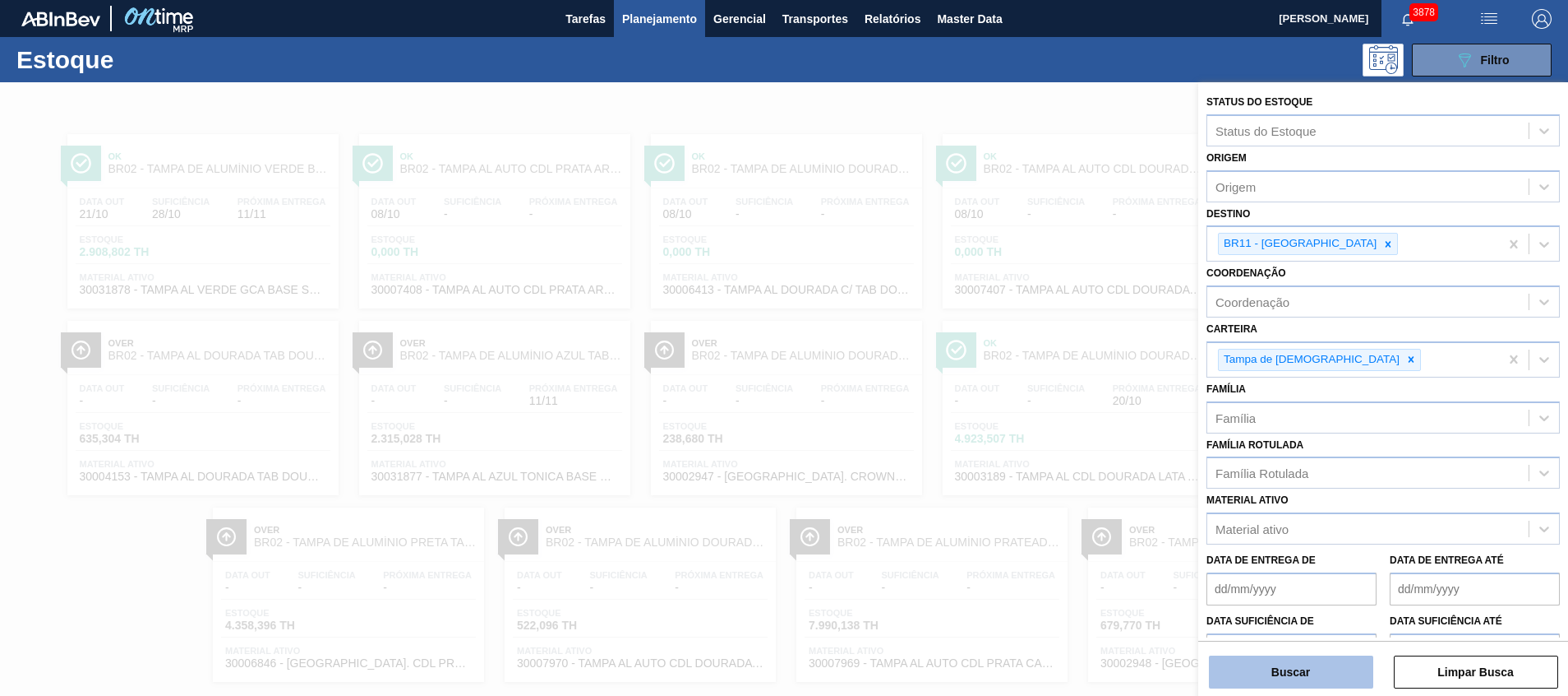
click at [1286, 675] on button "Buscar" at bounding box center [1290, 672] width 164 height 33
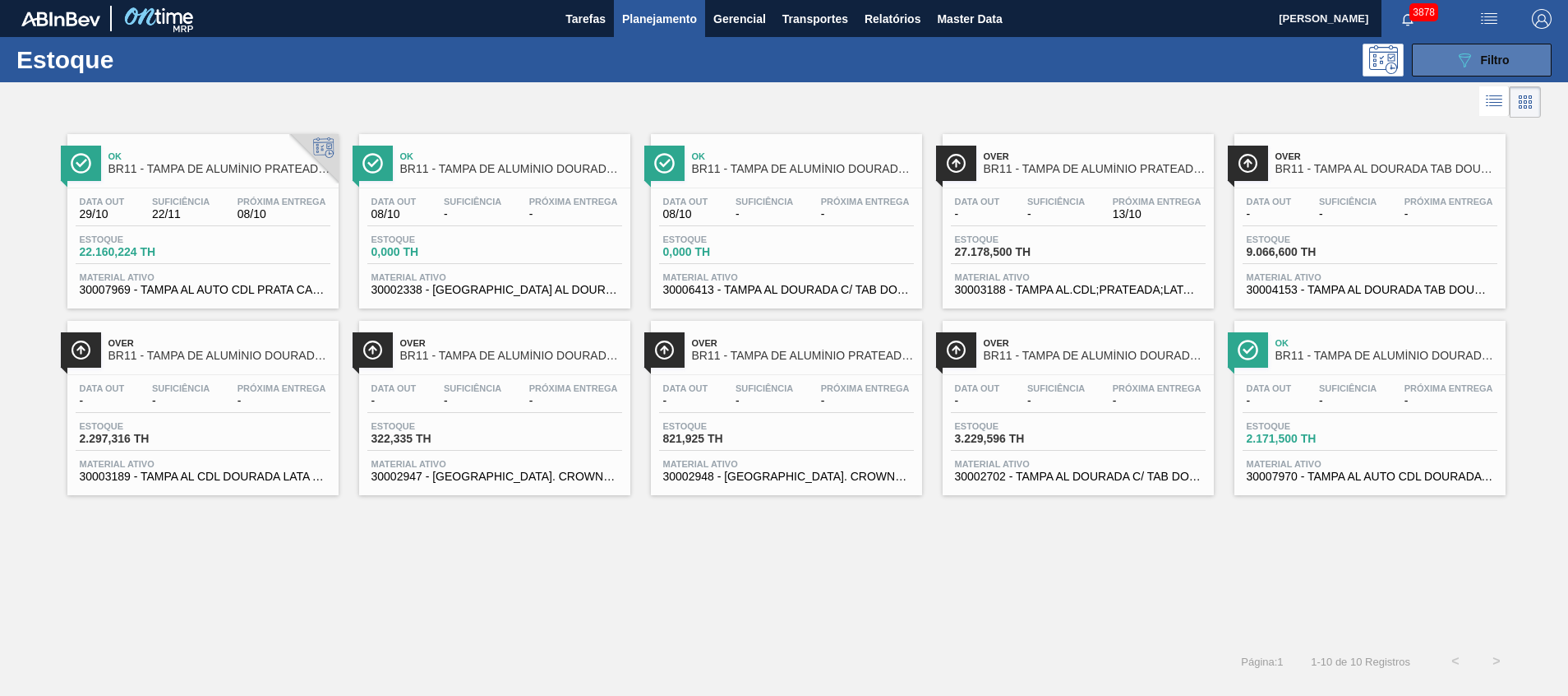
click at [1475, 67] on div "089F7B8B-B2A5-4AFE-B5C0-19BA573D28AC Filtro" at bounding box center [1483, 61] width 55 height 20
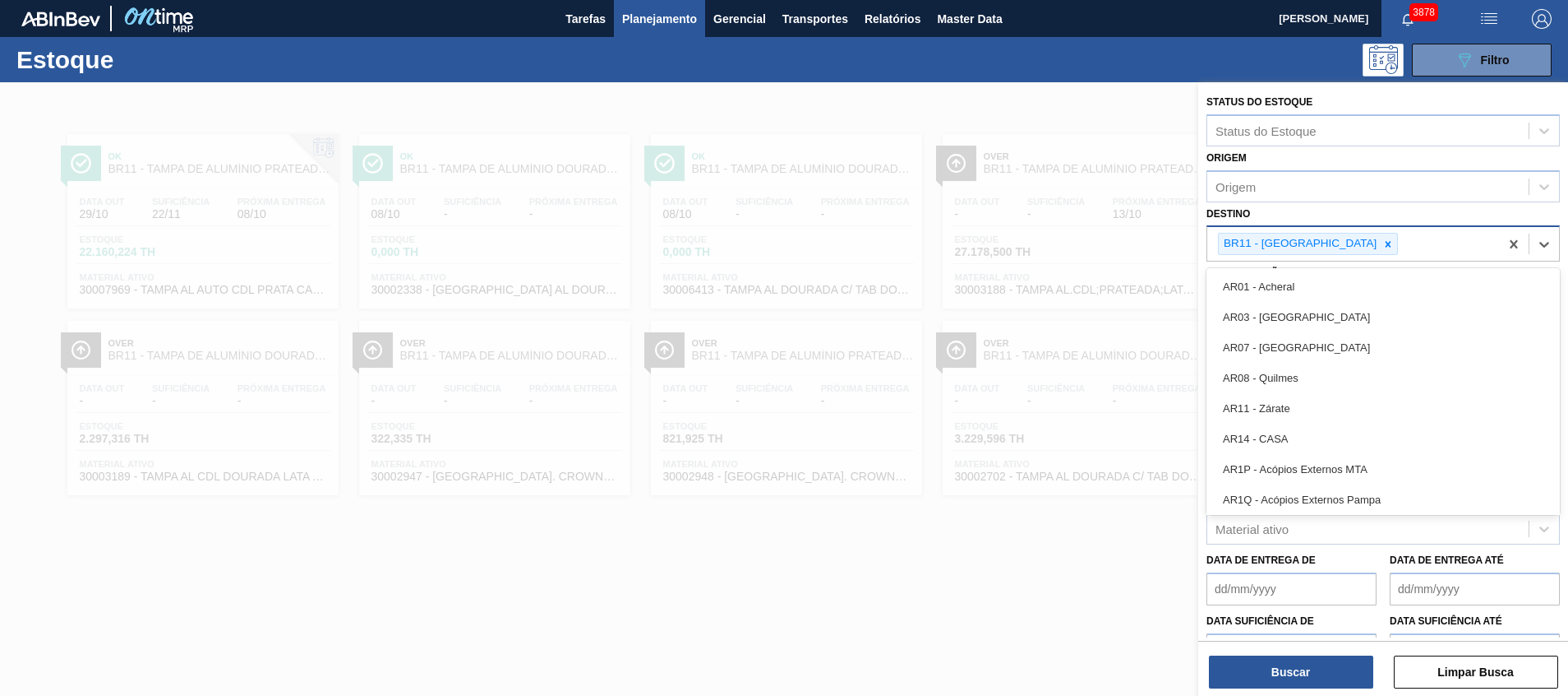
click at [1352, 238] on div "BR11 - São Luís" at bounding box center [1354, 244] width 291 height 34
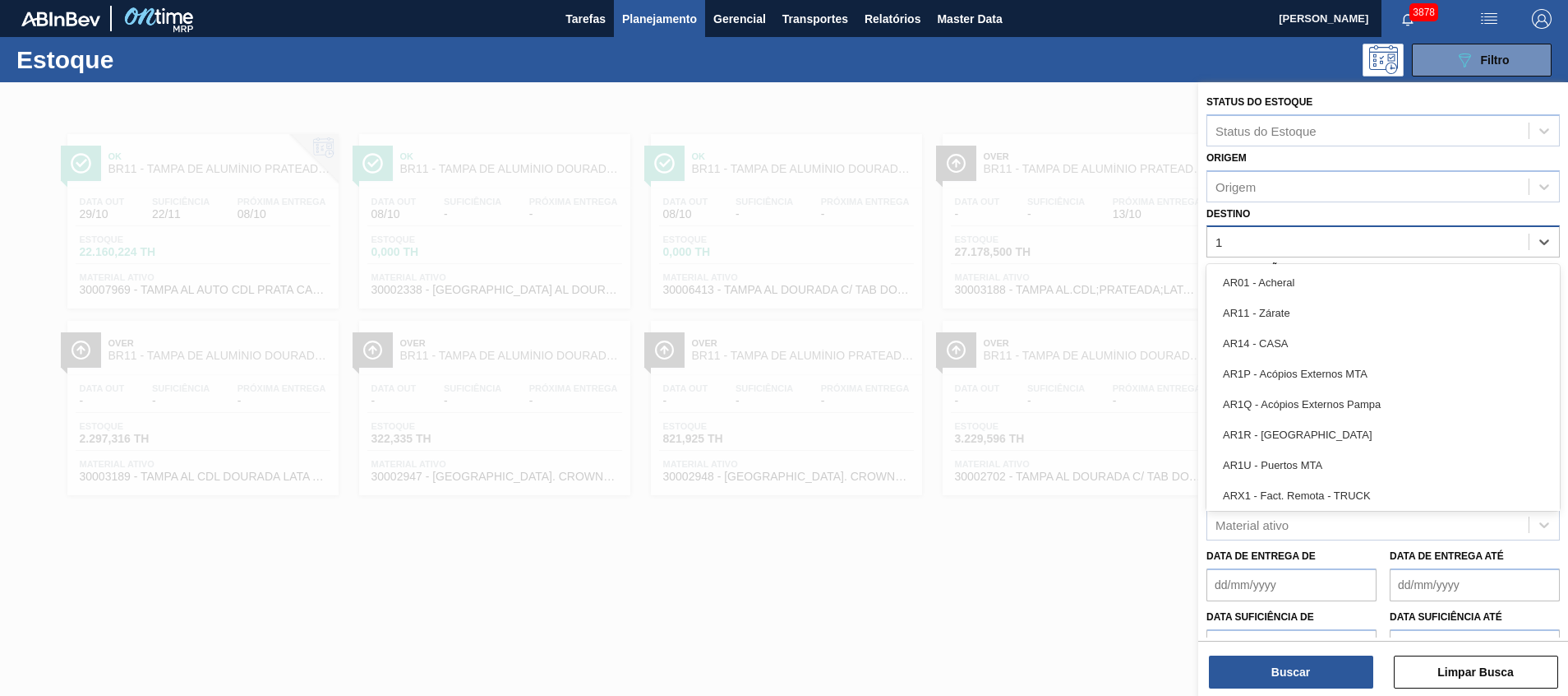
type input "18"
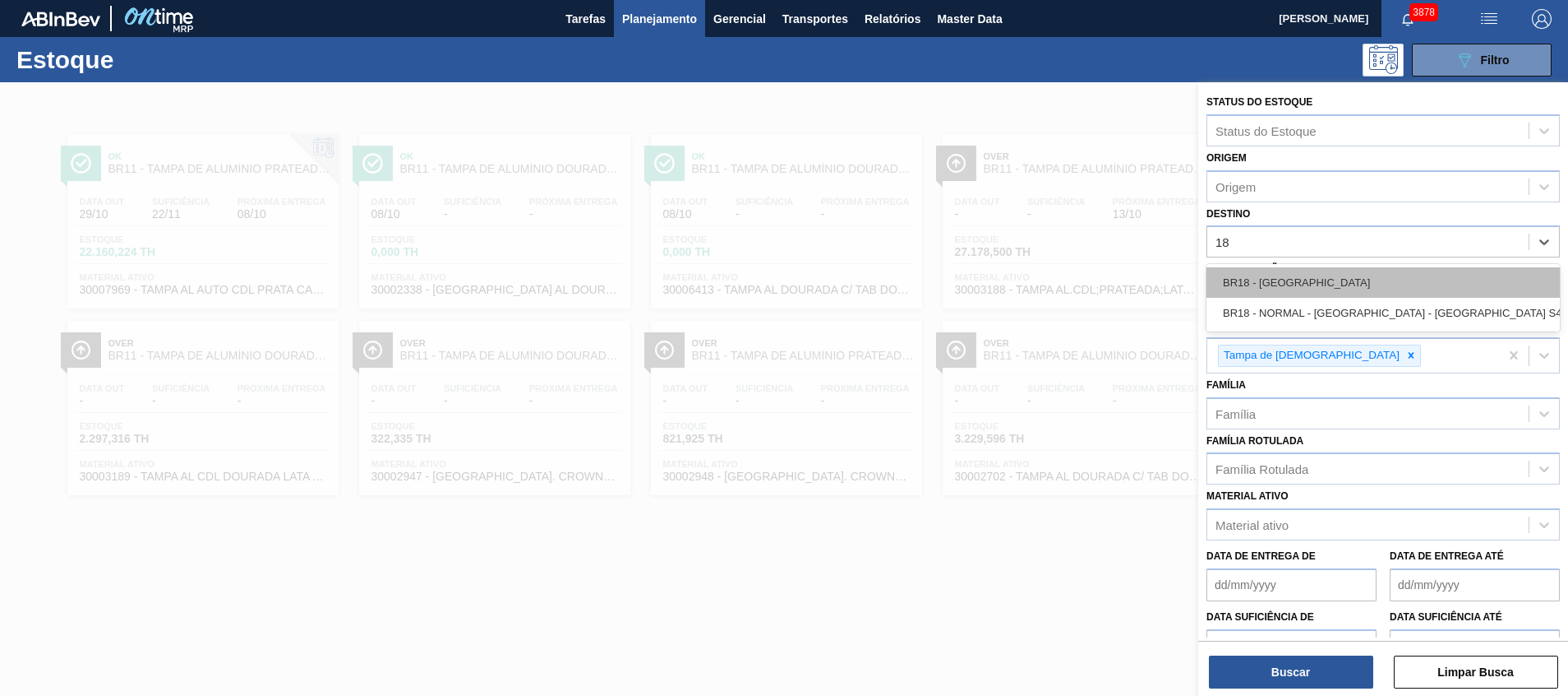
click at [1344, 275] on div "BR18 - Pernambuco" at bounding box center [1384, 282] width 354 height 30
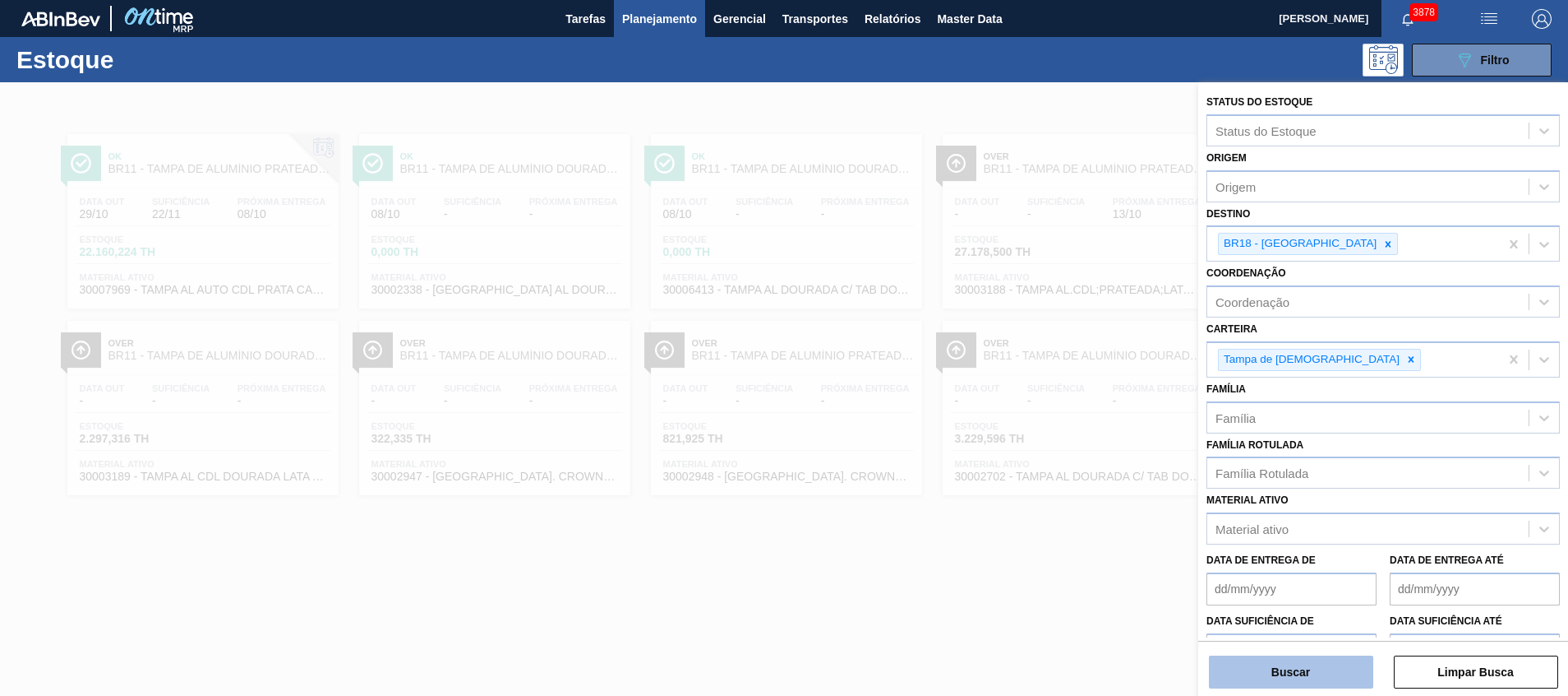
click at [1270, 670] on button "Buscar" at bounding box center [1290, 672] width 164 height 33
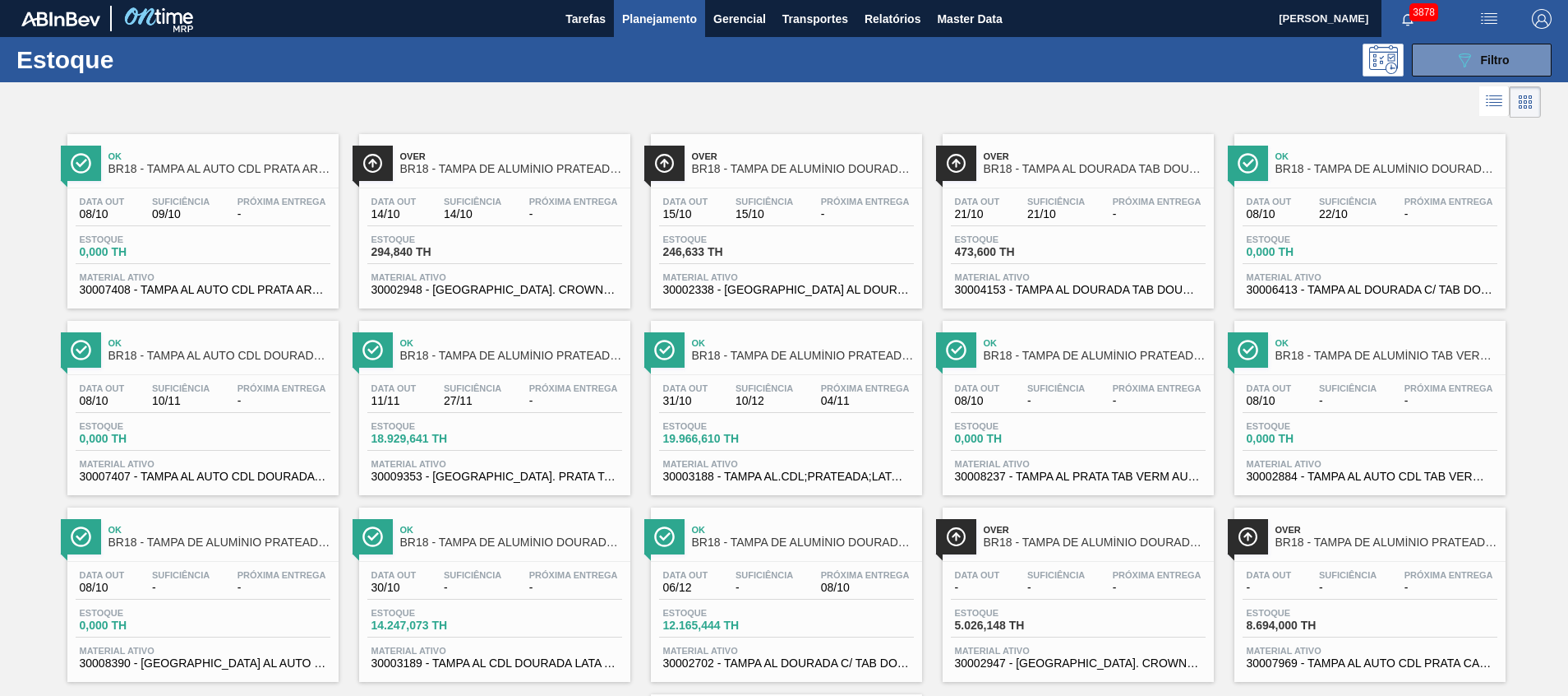
drag, startPoint x: 1431, startPoint y: 69, endPoint x: 1415, endPoint y: 102, distance: 36.7
click at [1431, 69] on button "089F7B8B-B2A5-4AFE-B5C0-19BA573D28AC Filtro" at bounding box center [1482, 61] width 139 height 33
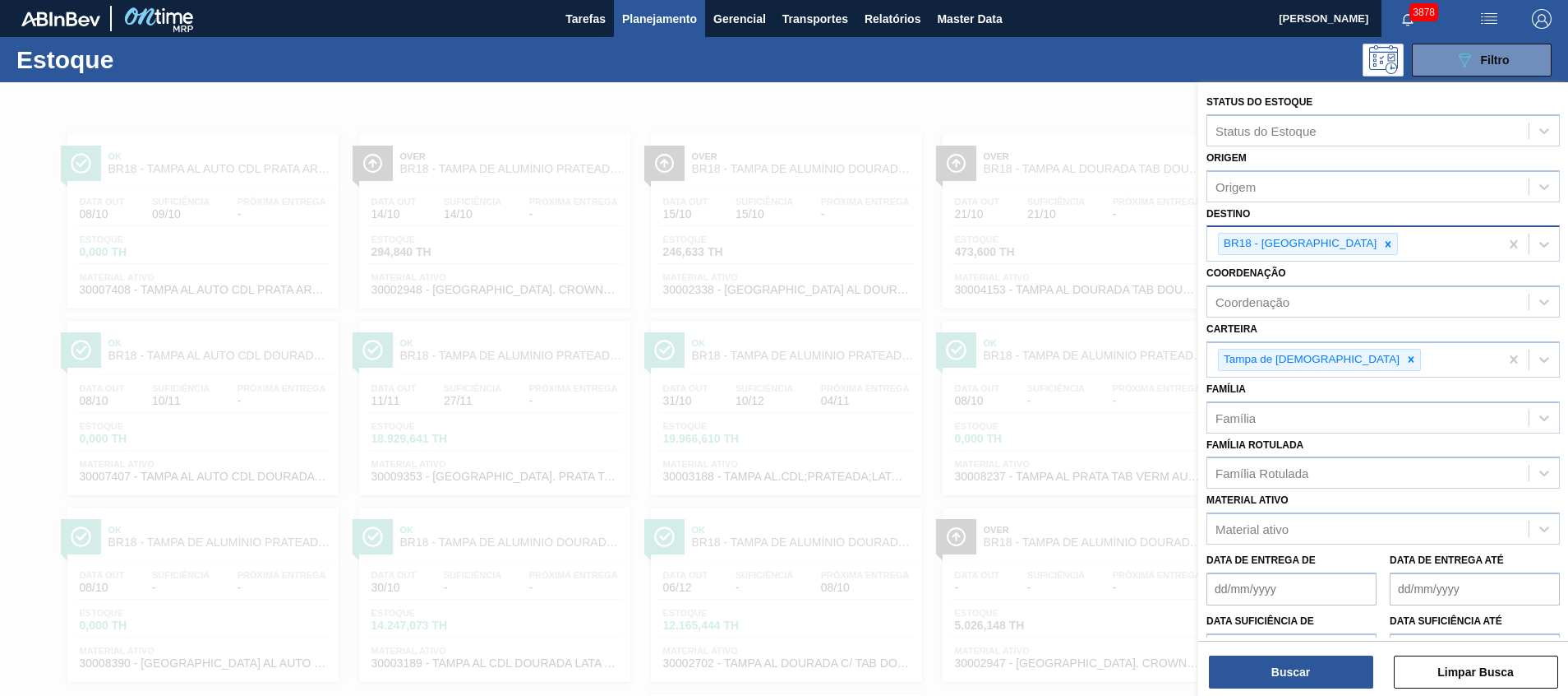
click at [1347, 240] on div "BR18 - Pernambuco" at bounding box center [1354, 244] width 291 height 34
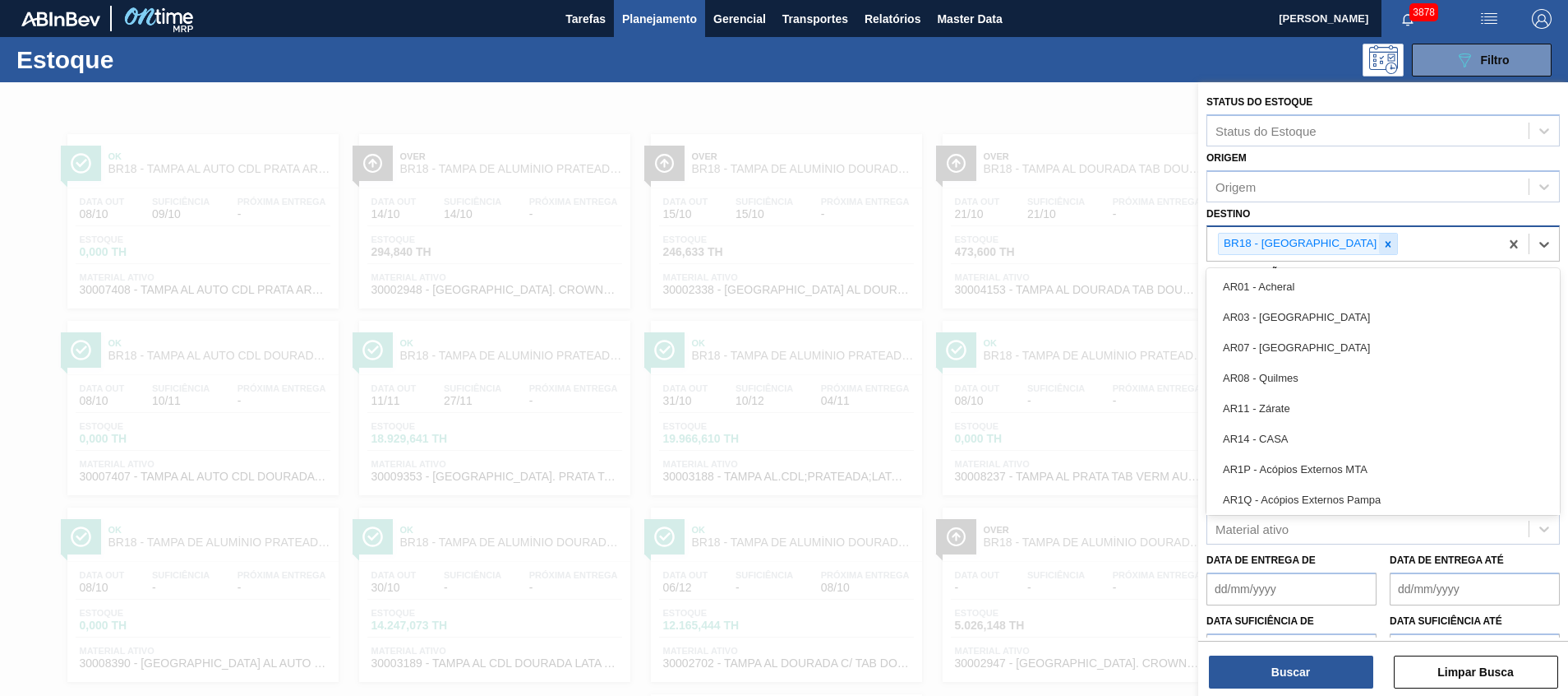
click at [1383, 240] on icon at bounding box center [1388, 244] width 12 height 12
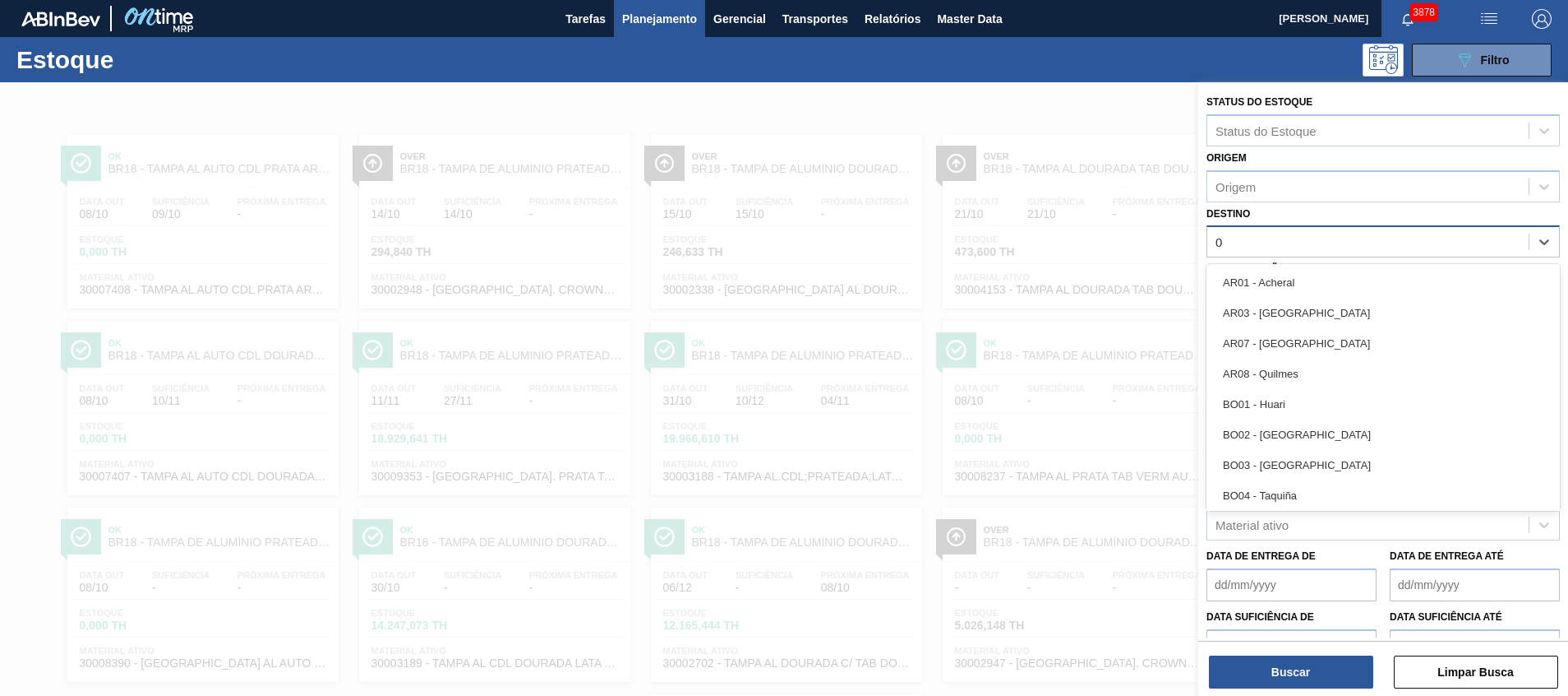
type input "02"
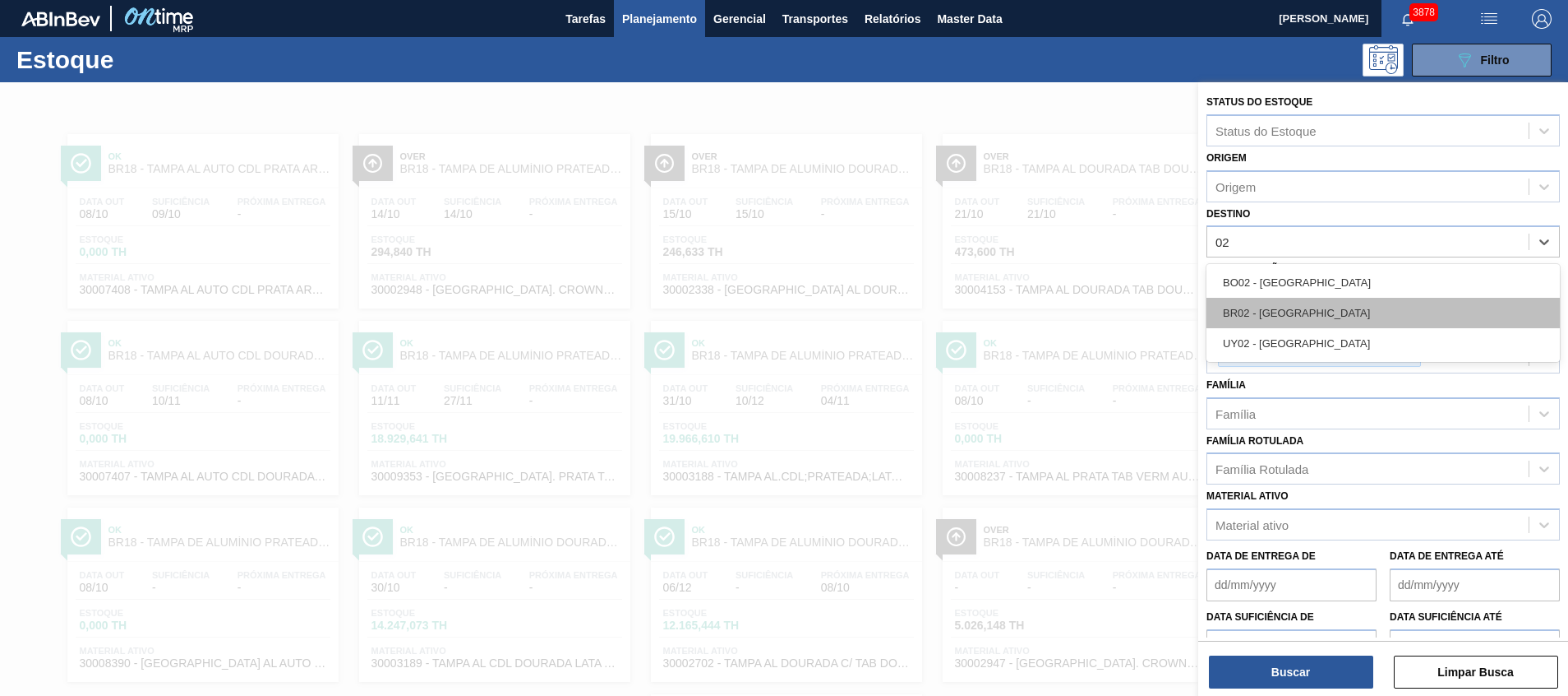
click at [1314, 307] on div "BR02 - Sergipe" at bounding box center [1384, 313] width 354 height 30
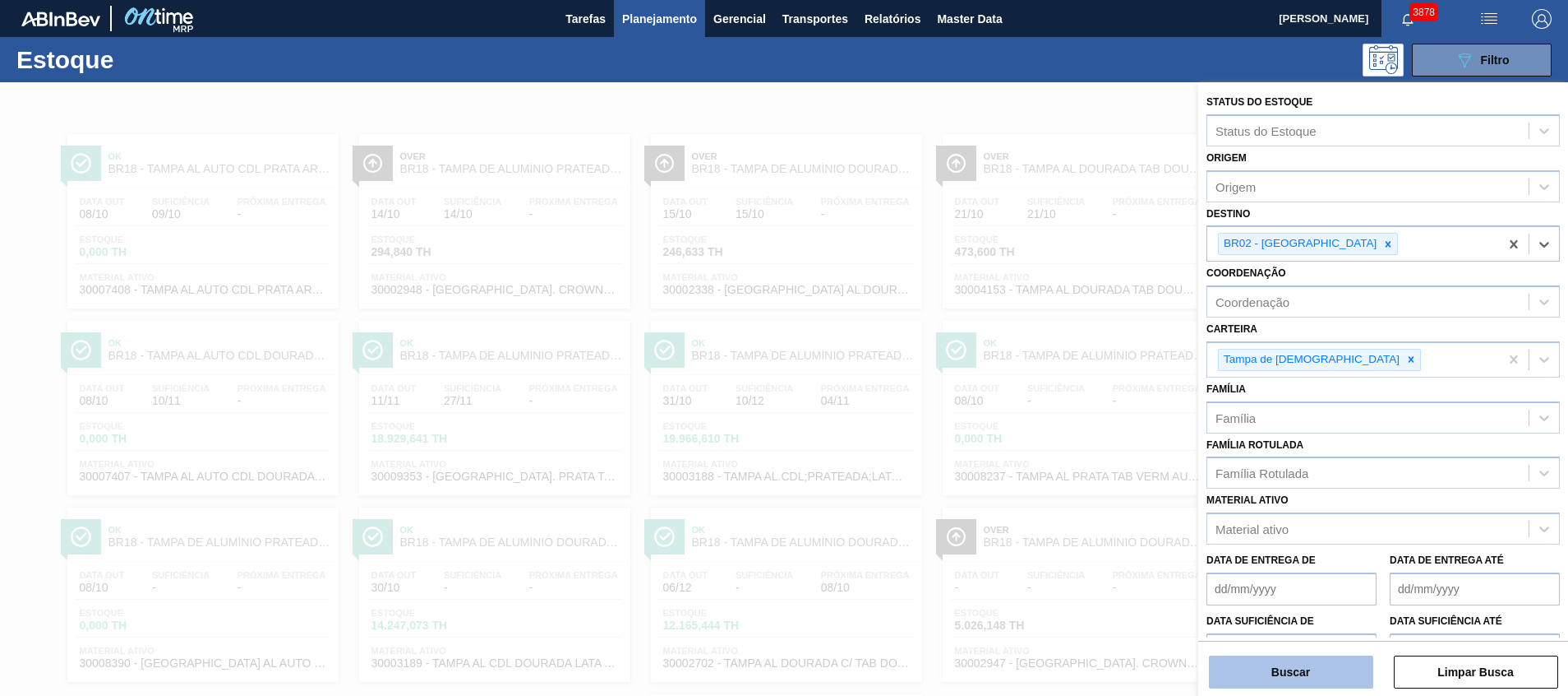
click at [1306, 666] on button "Buscar" at bounding box center [1290, 672] width 164 height 33
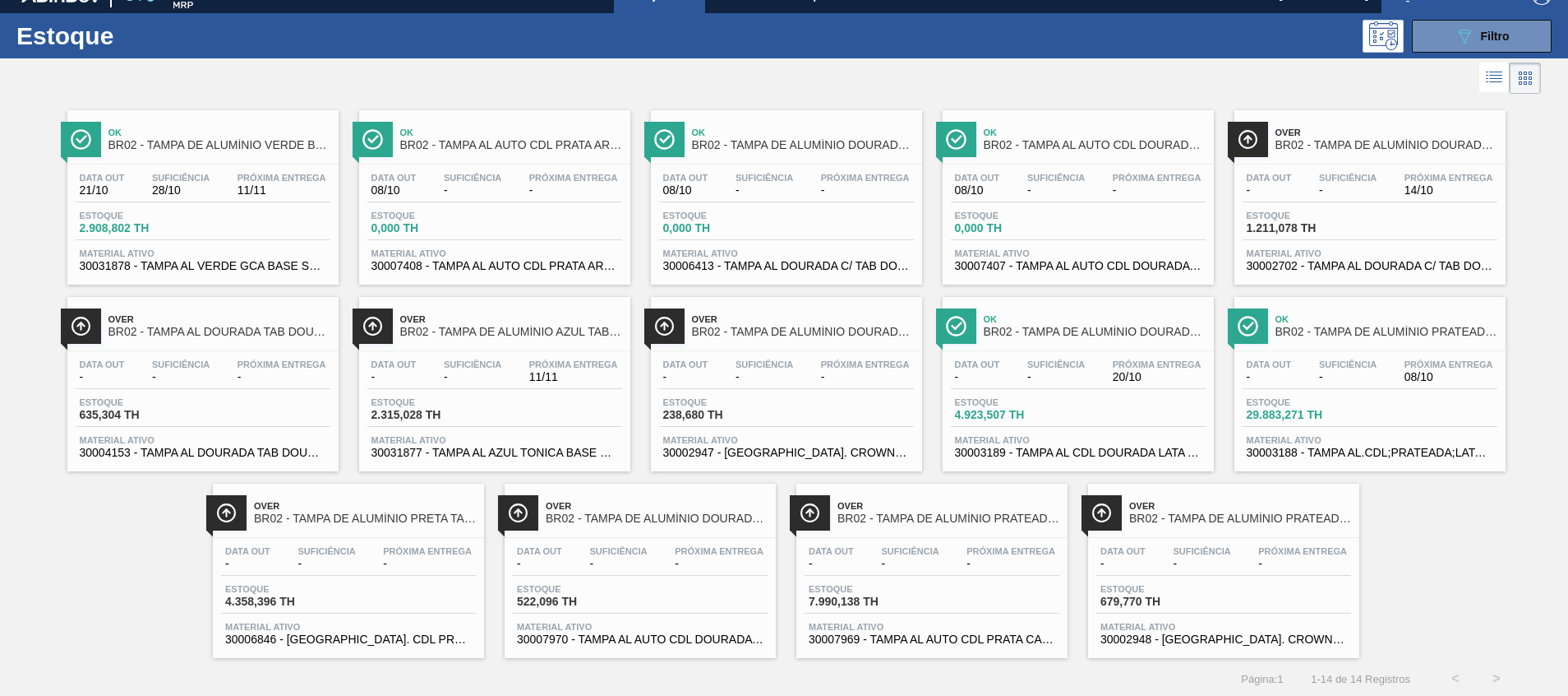
scroll to position [28, 0]
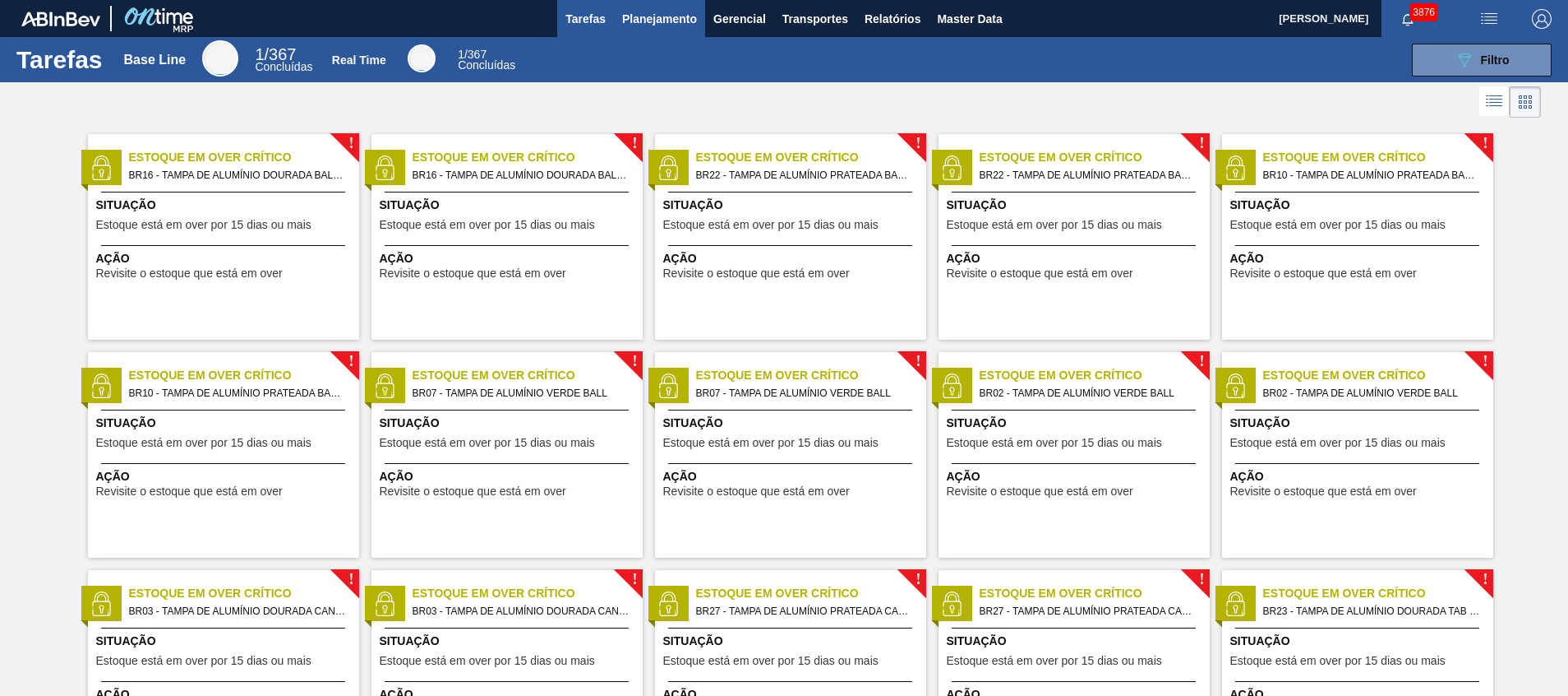
click at [640, 14] on span "Planejamento" at bounding box center [660, 19] width 75 height 20
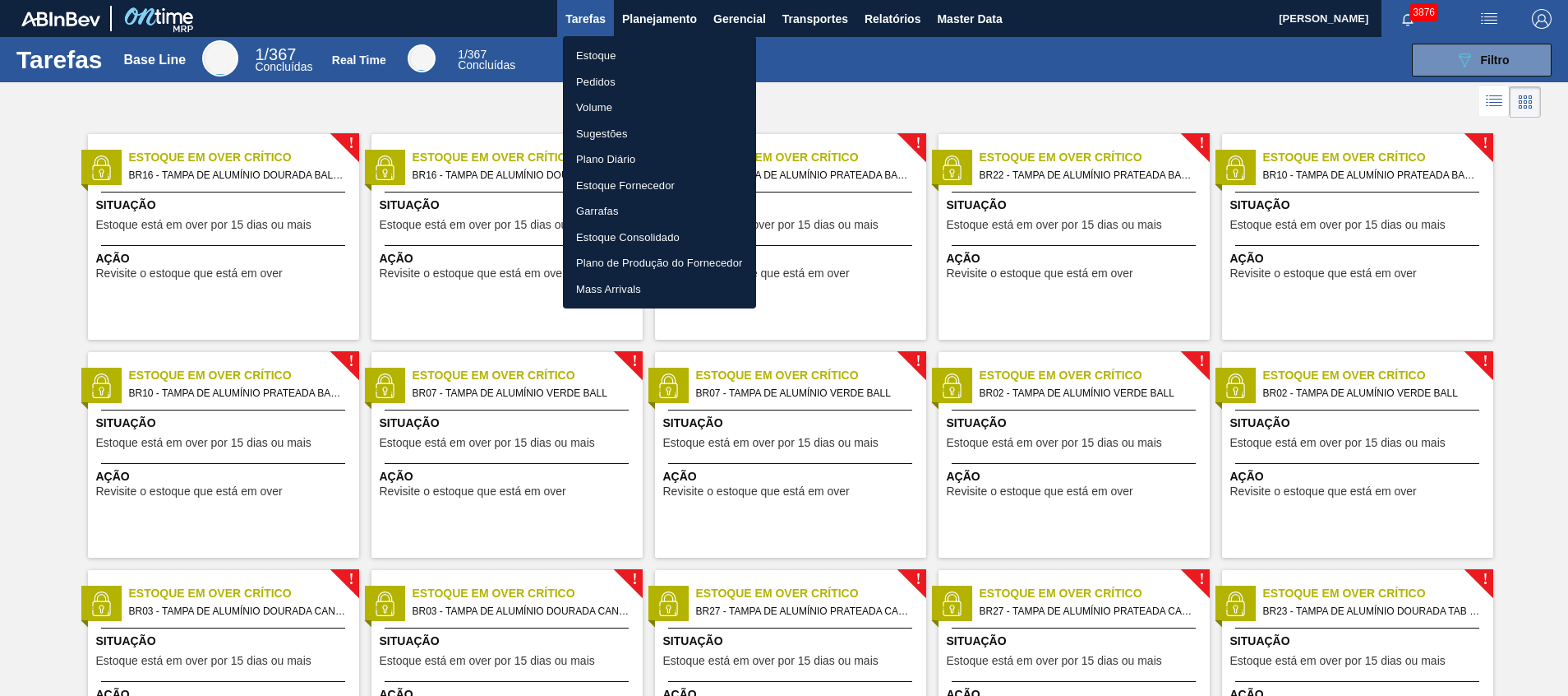
click at [619, 64] on li "Estoque" at bounding box center [659, 56] width 193 height 27
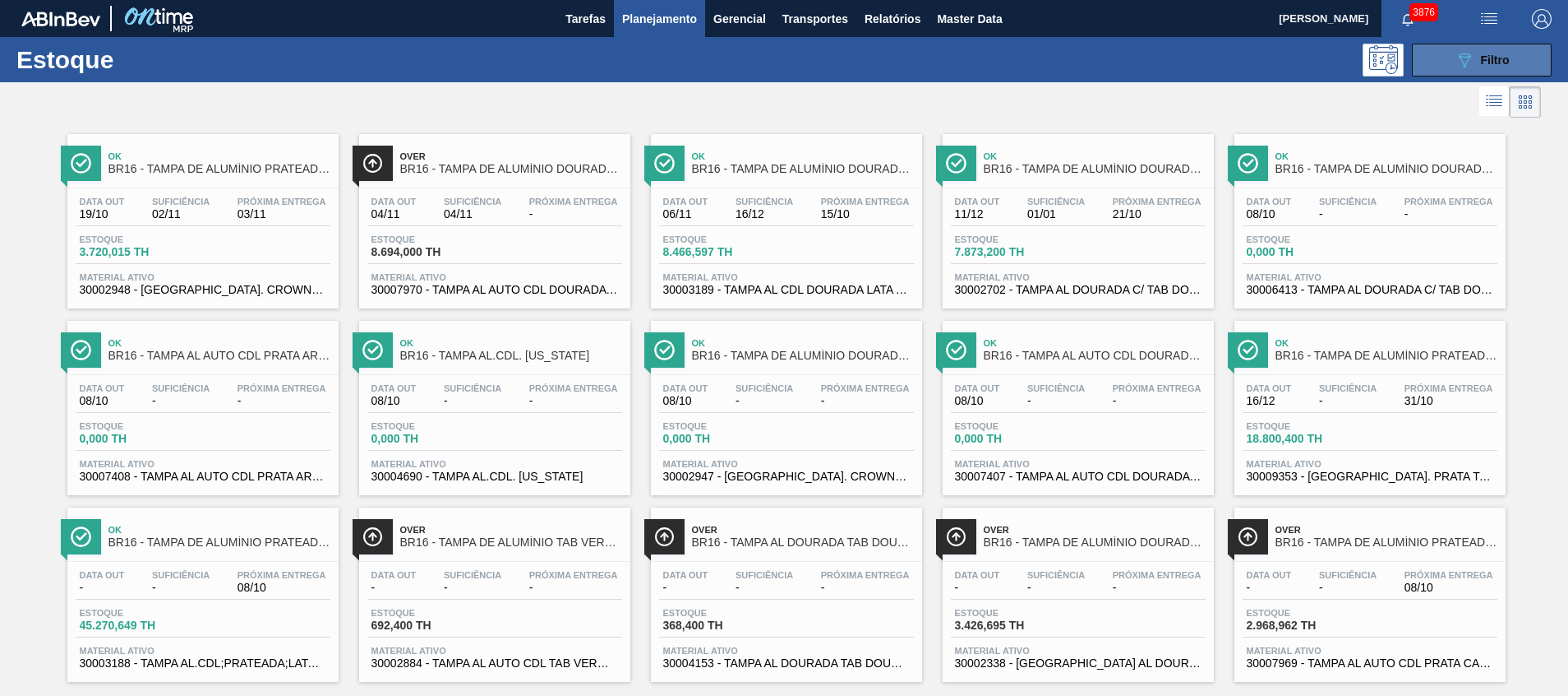
click at [1423, 57] on button "089F7B8B-B2A5-4AFE-B5C0-19BA573D28AC Filtro" at bounding box center [1482, 61] width 139 height 33
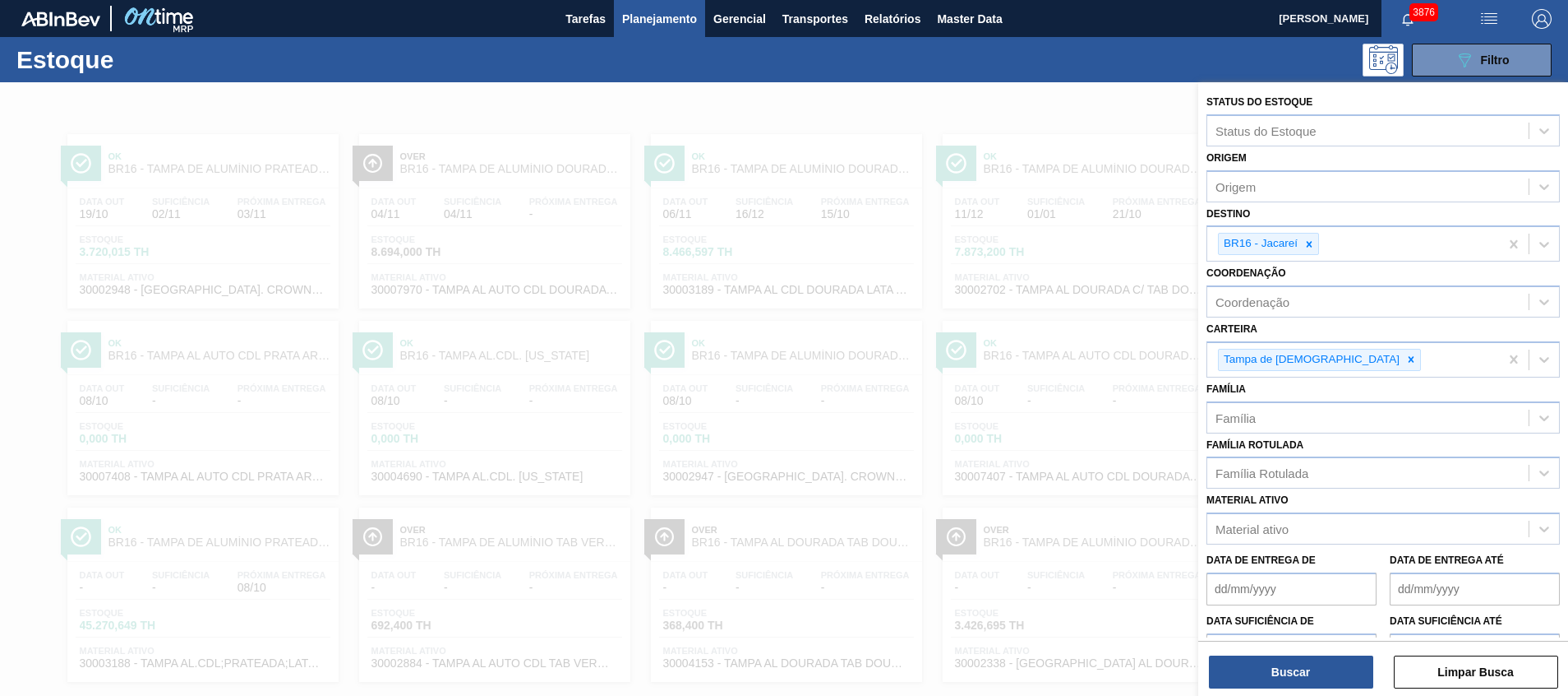
click at [804, 132] on div at bounding box center [784, 430] width 1568 height 696
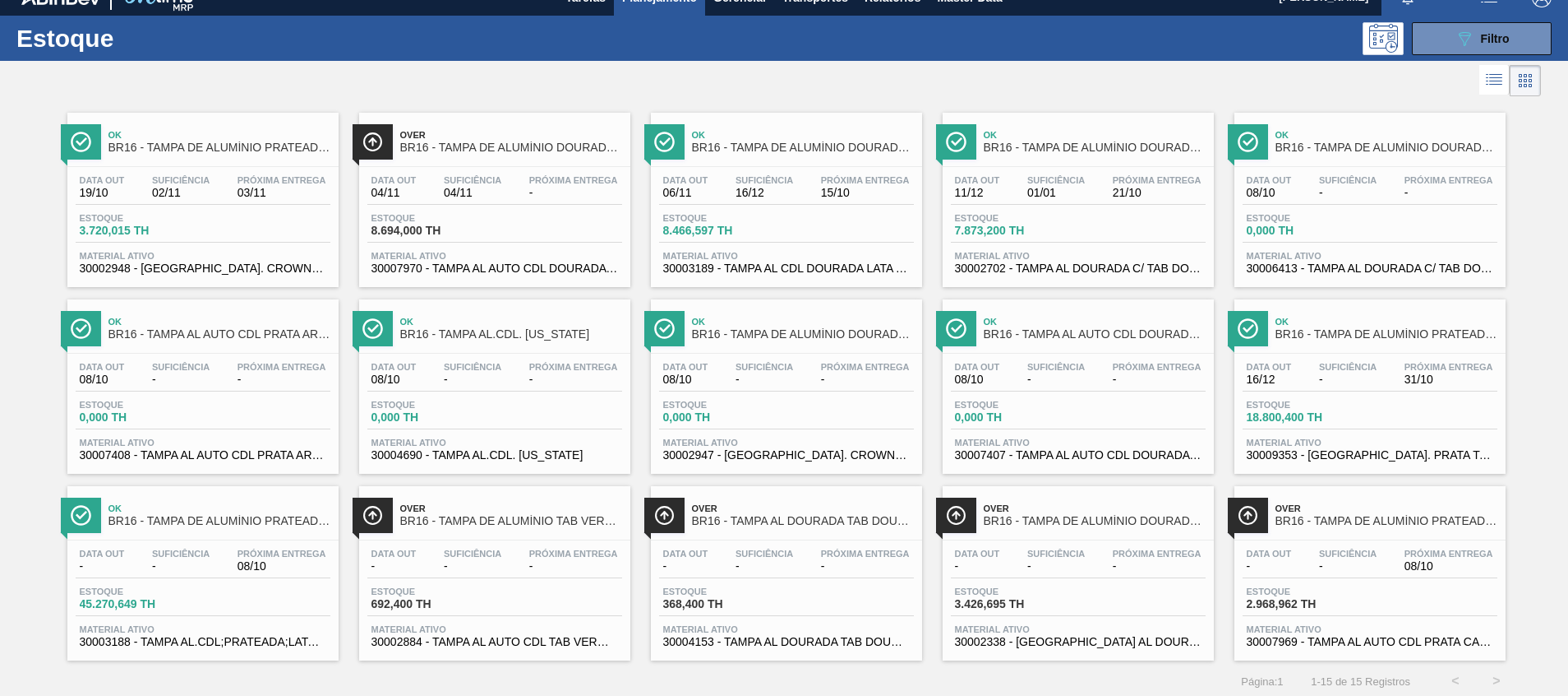
scroll to position [28, 0]
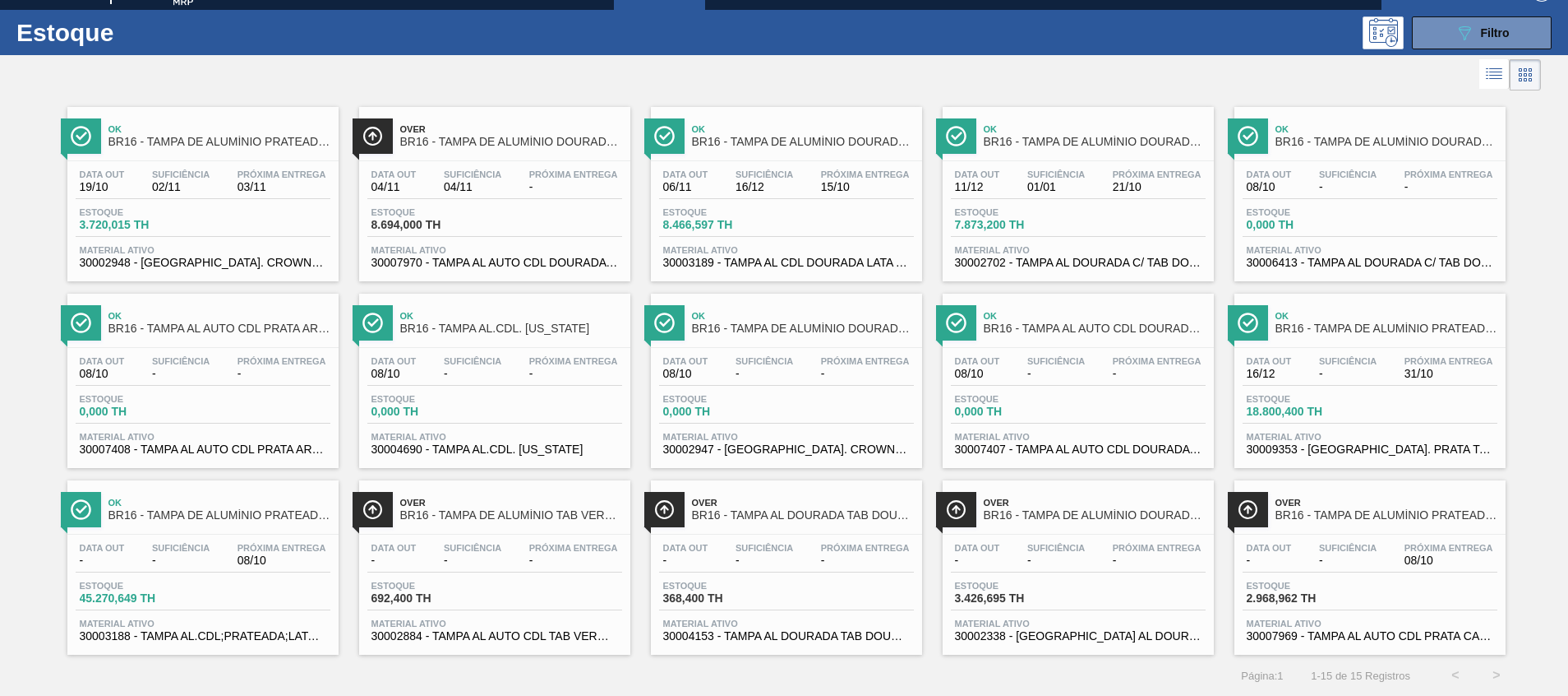
click at [47, 454] on div "Ok BR16 - TAMPA DE ALUMÍNIO PRATEADA CROWN ISE Data out 19/10 Suficiência 02/11…" at bounding box center [784, 374] width 1568 height 560
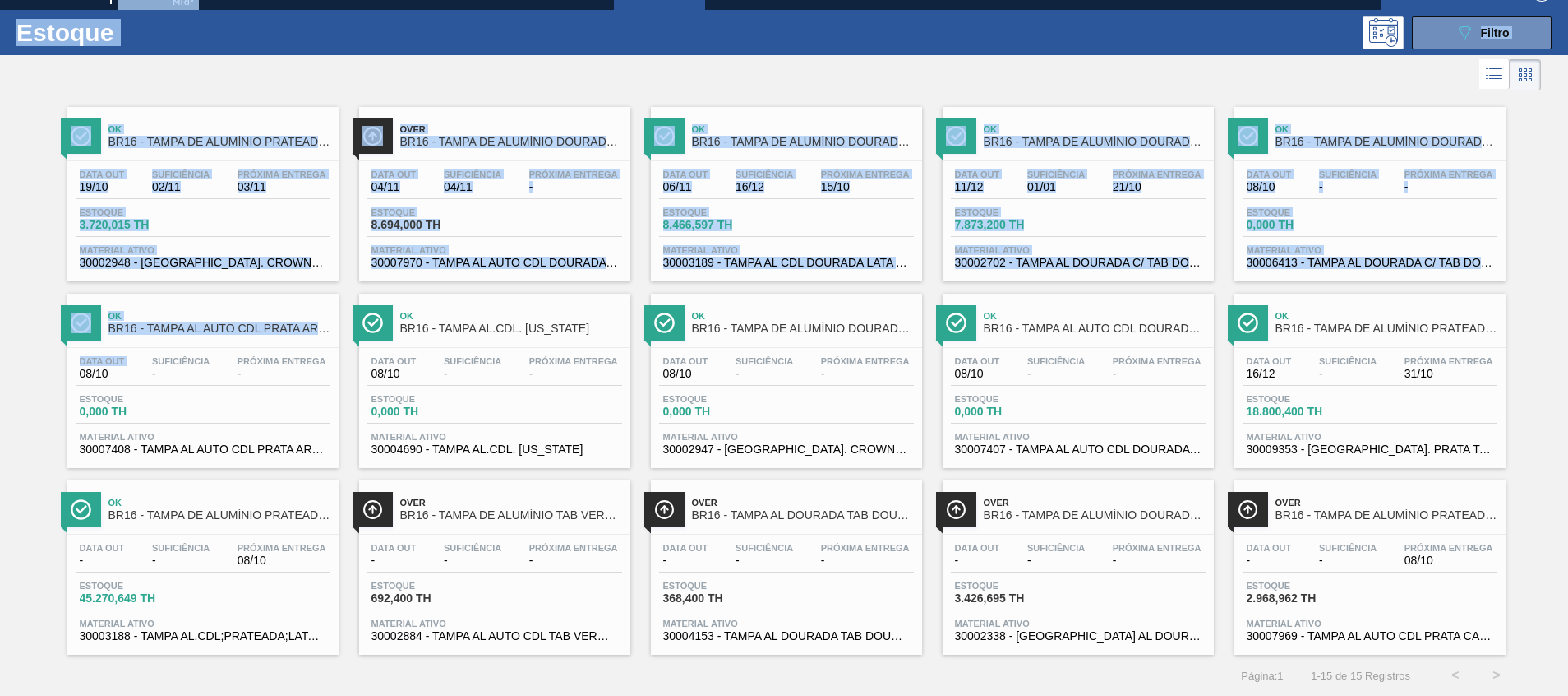
click at [0, 0] on html "Tarefas Planejamento Gerencial Transportes Relatórios Master Data Beatriz Marce…" at bounding box center [784, 0] width 1568 height 0
click at [911, 35] on div "089F7B8B-B2A5-4AFE-B5C0-19BA573D28AC Filtro" at bounding box center [911, 33] width 1298 height 33
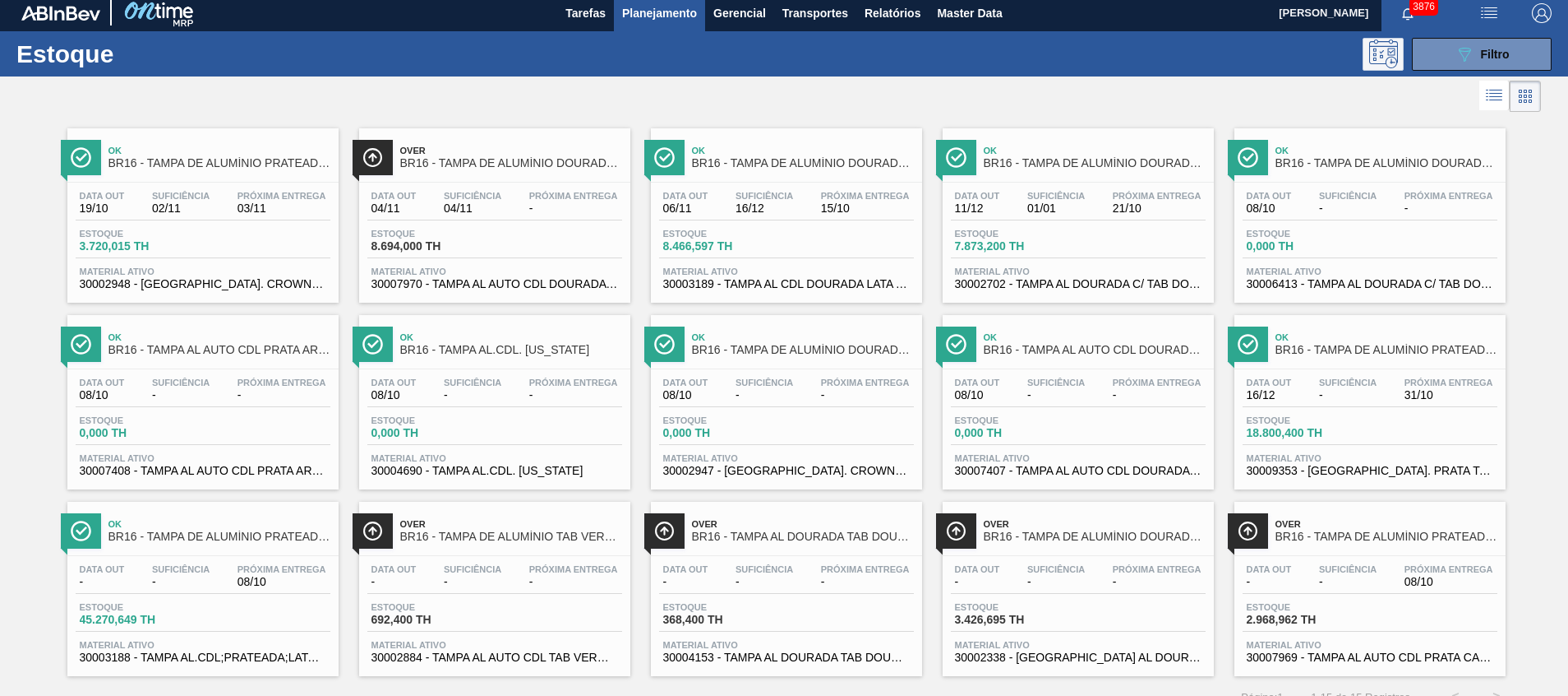
scroll to position [0, 0]
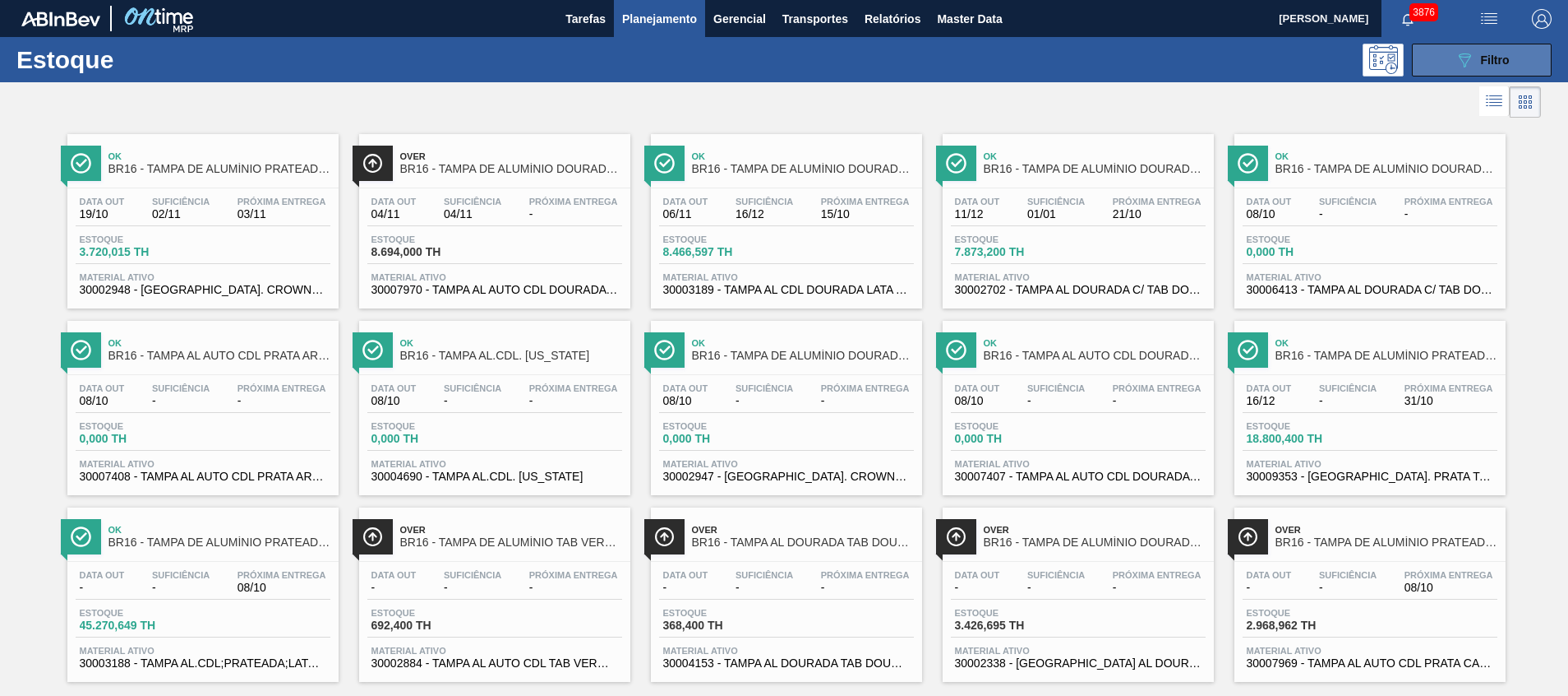
click at [1435, 46] on button "089F7B8B-B2A5-4AFE-B5C0-19BA573D28AC Filtro" at bounding box center [1482, 61] width 139 height 33
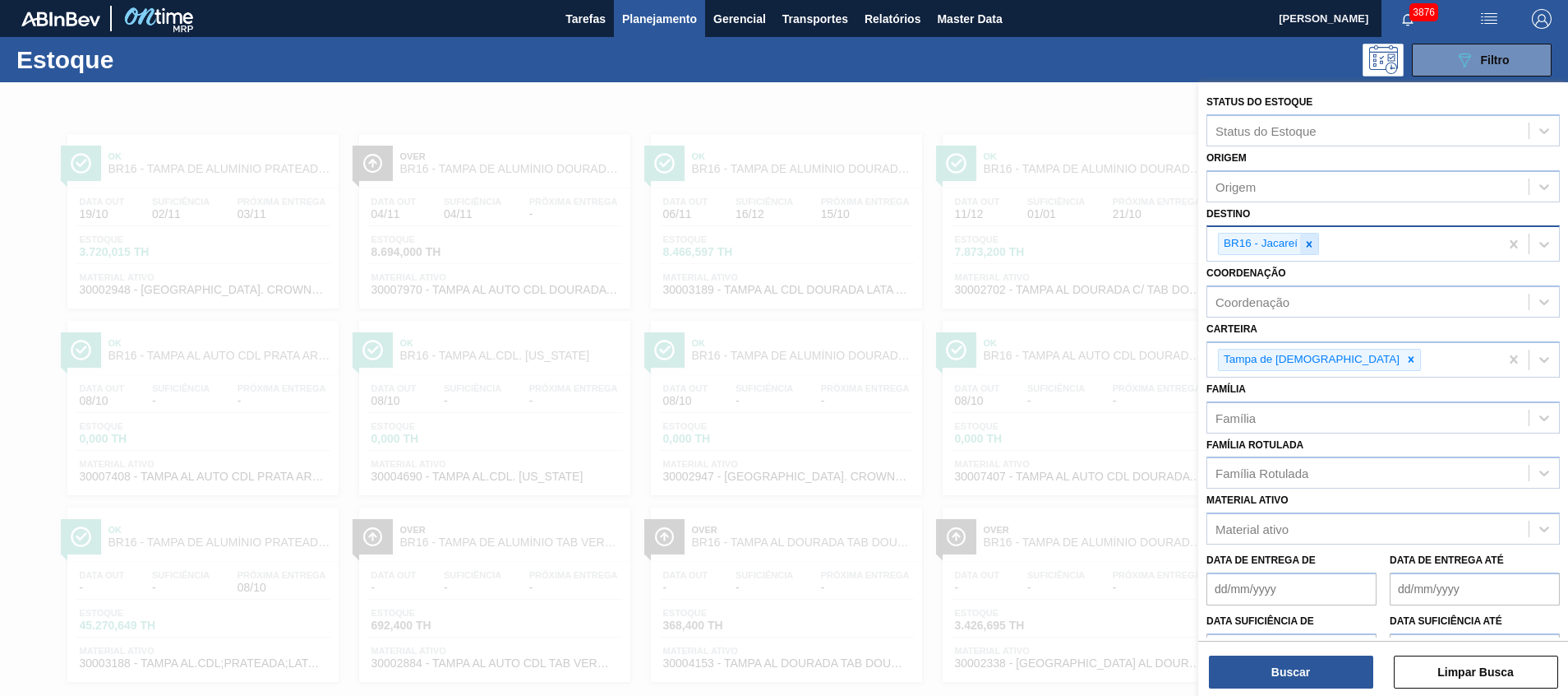
click at [1308, 247] on icon at bounding box center [1310, 244] width 5 height 6
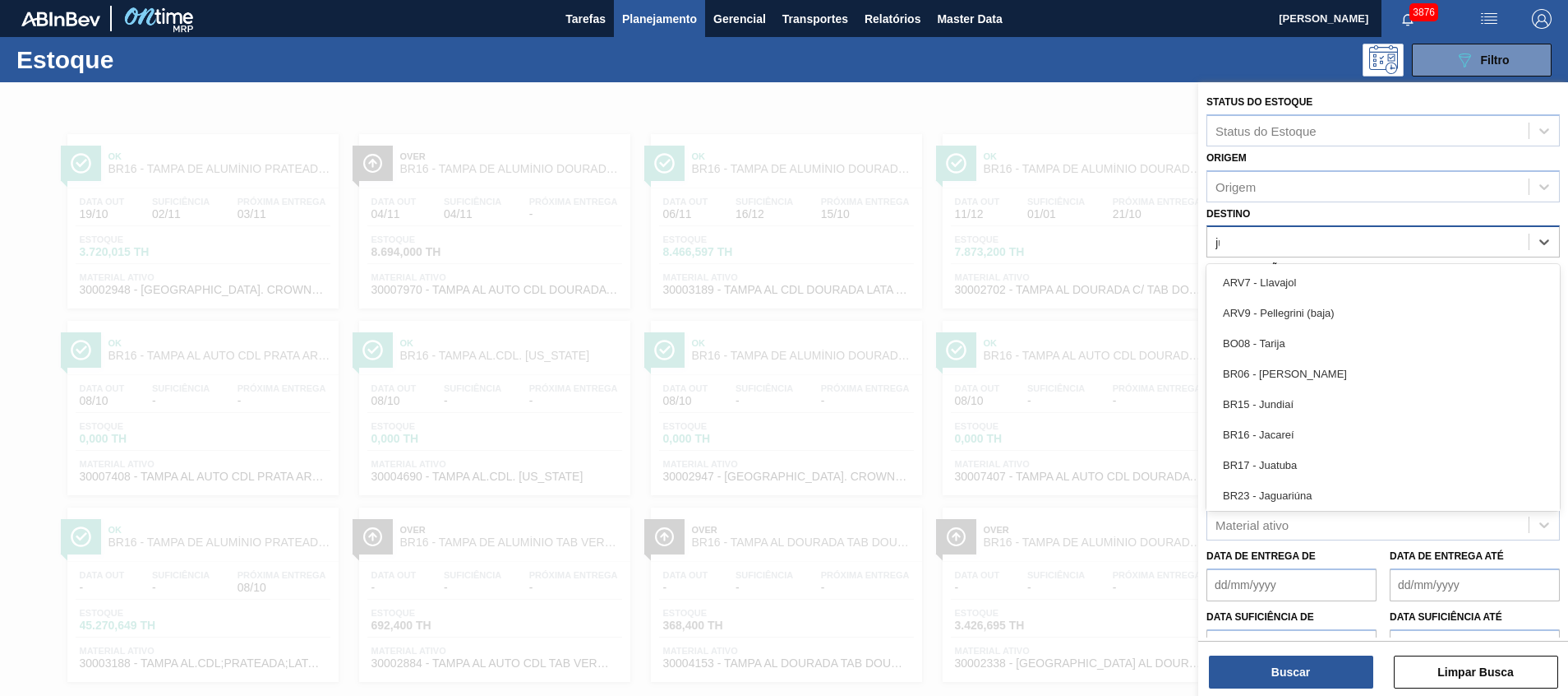
type input "juat"
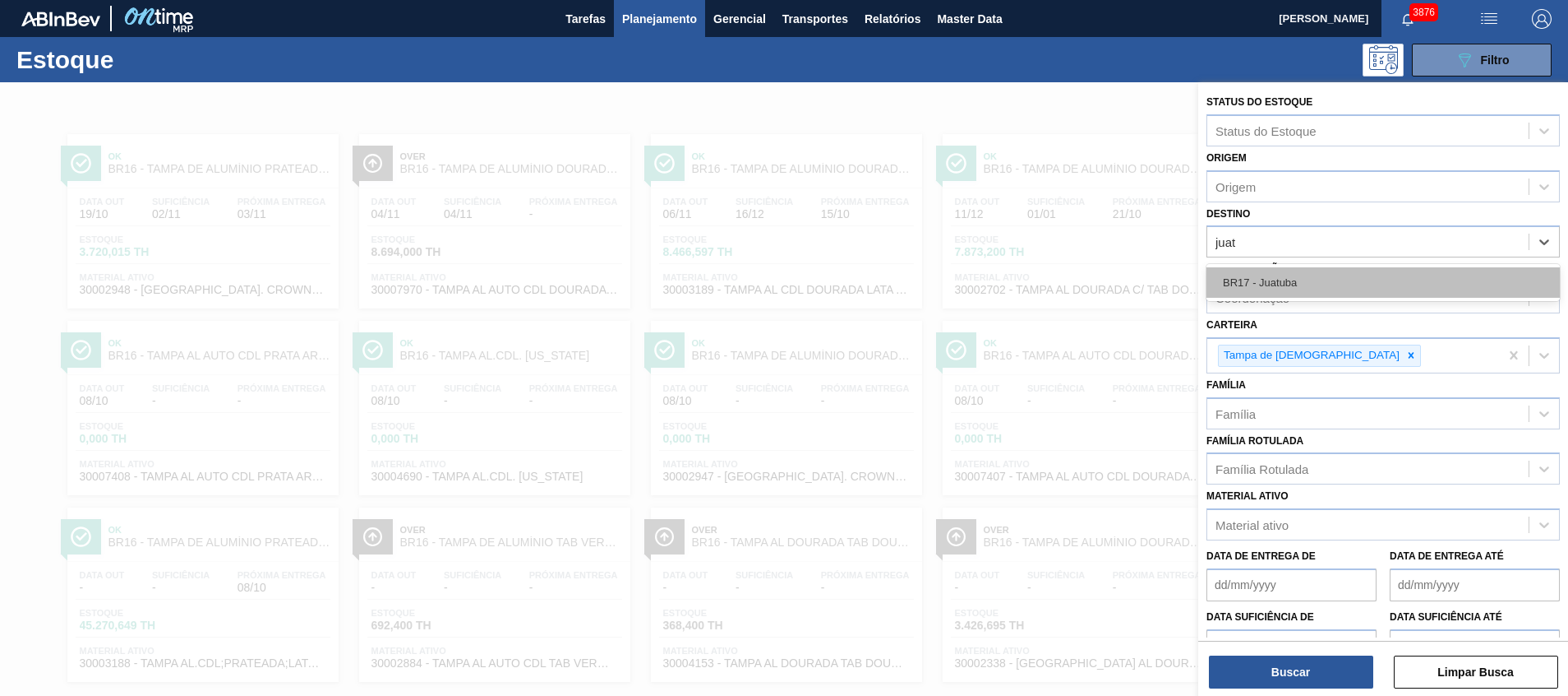
click at [1274, 291] on div "BR17 - Juatuba" at bounding box center [1384, 282] width 354 height 30
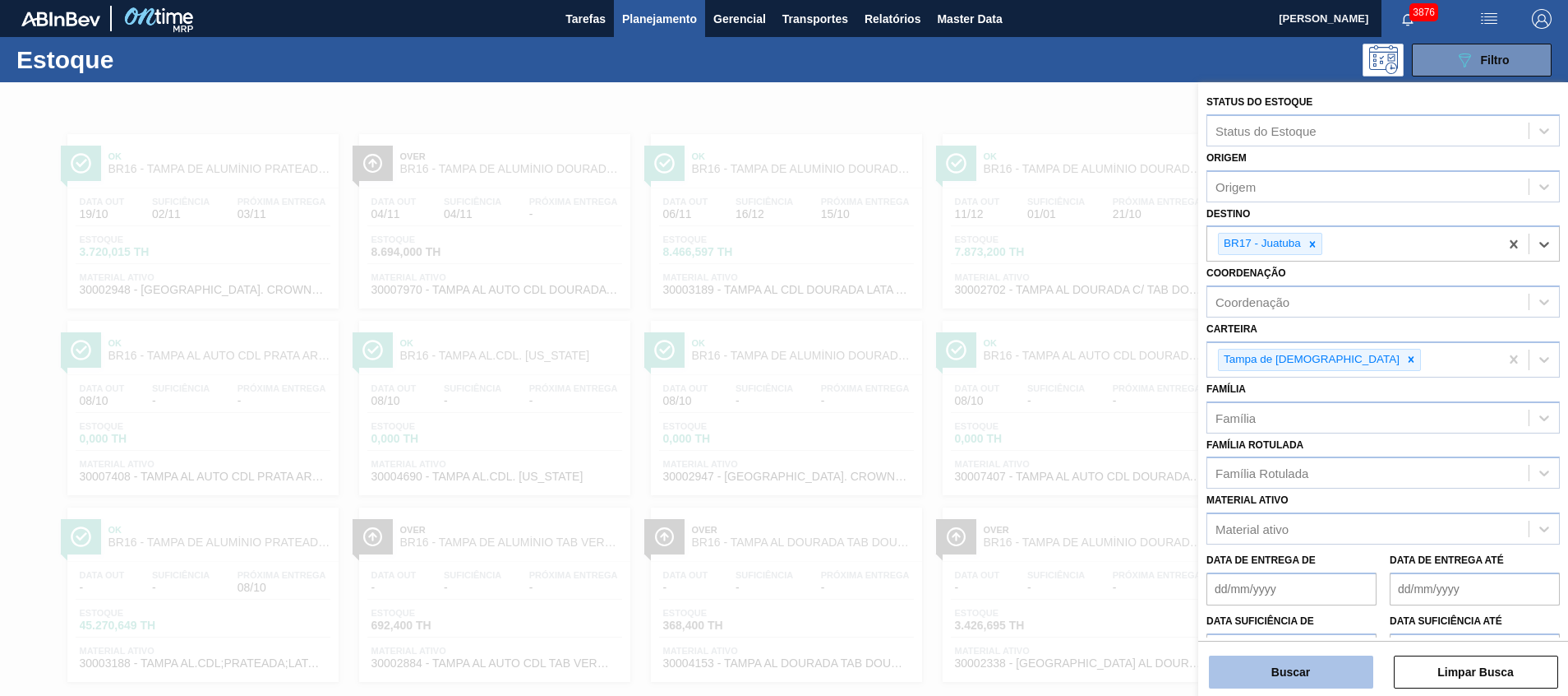
click at [1304, 674] on button "Buscar" at bounding box center [1290, 672] width 164 height 33
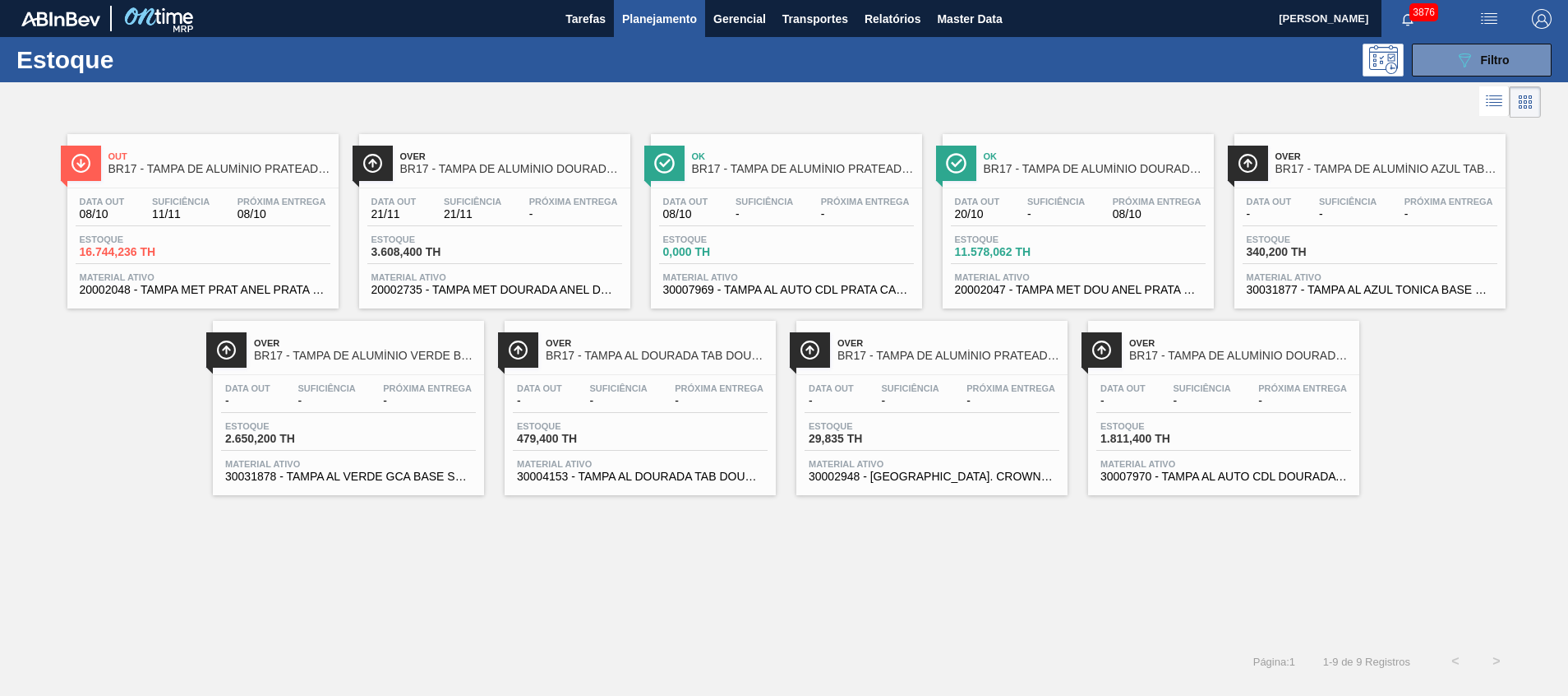
click at [204, 262] on div "Estoque 16.744,236 TH" at bounding box center [203, 249] width 255 height 29
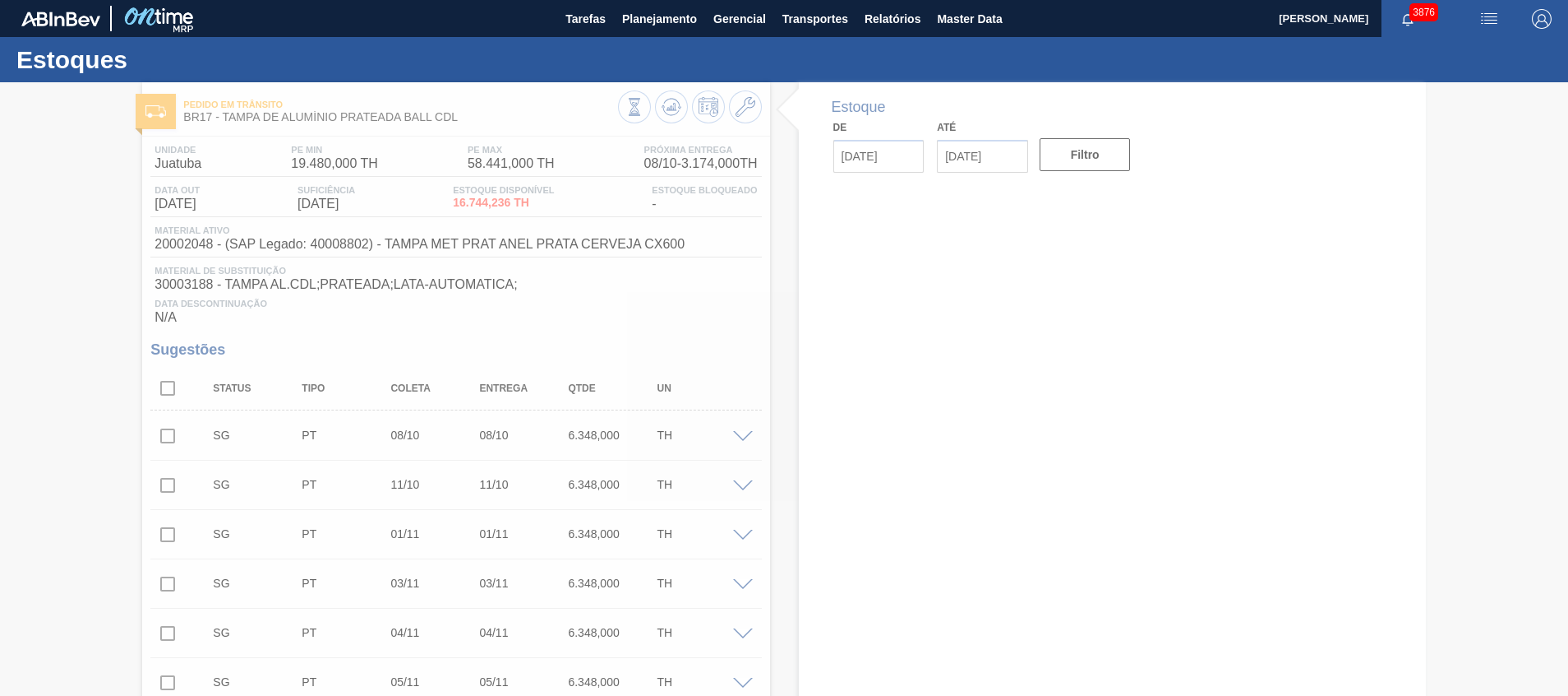
type input "[DATE]"
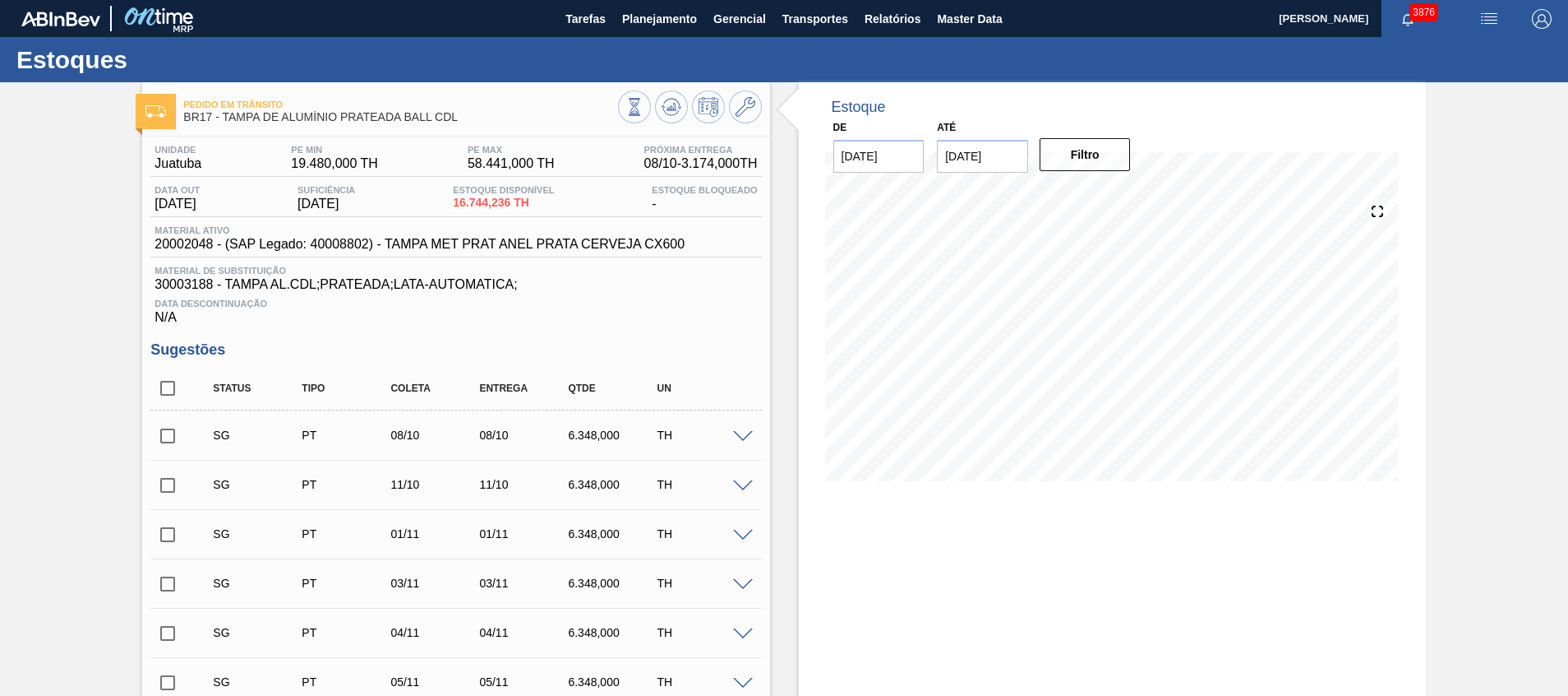
drag, startPoint x: 163, startPoint y: 388, endPoint x: 323, endPoint y: 408, distance: 161.2
click at [163, 388] on input "checkbox" at bounding box center [168, 389] width 35 height 35
checkbox input "true"
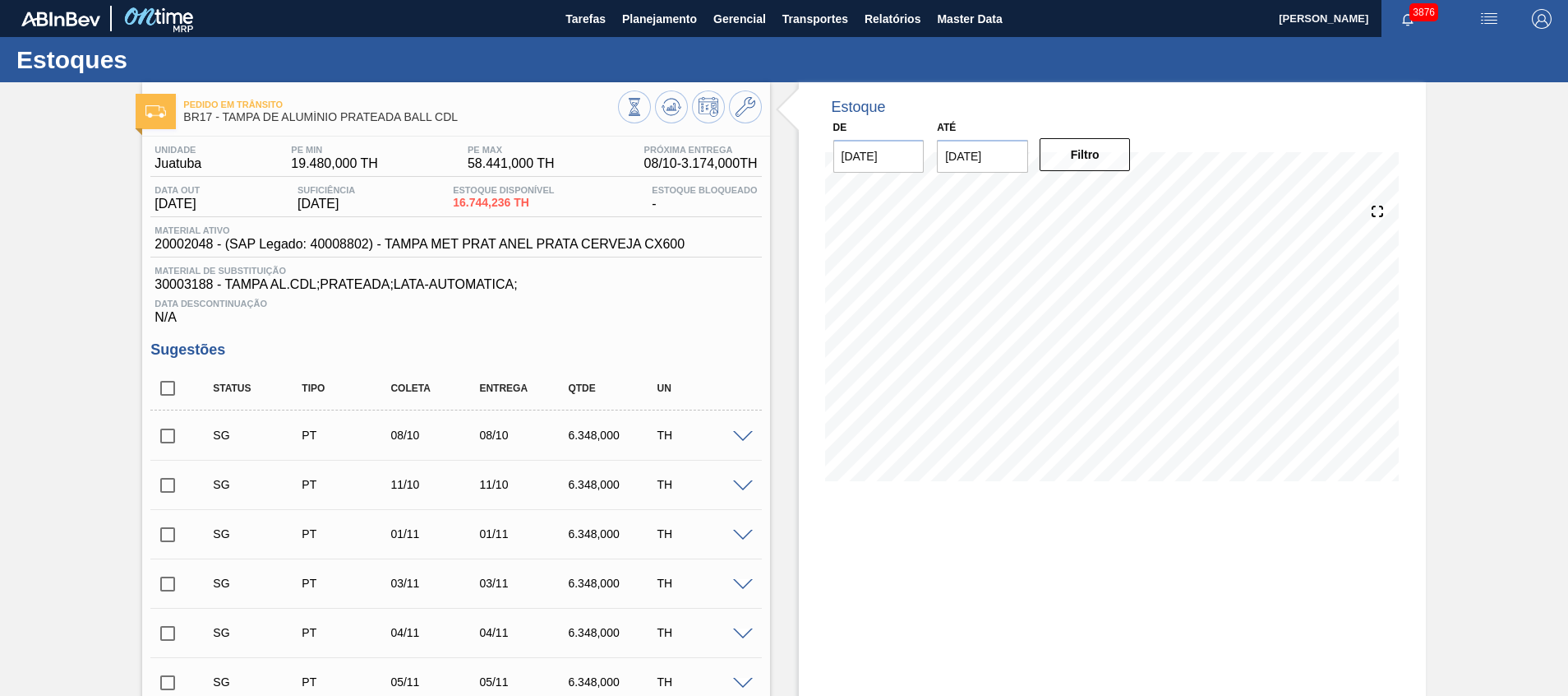
checkbox input "true"
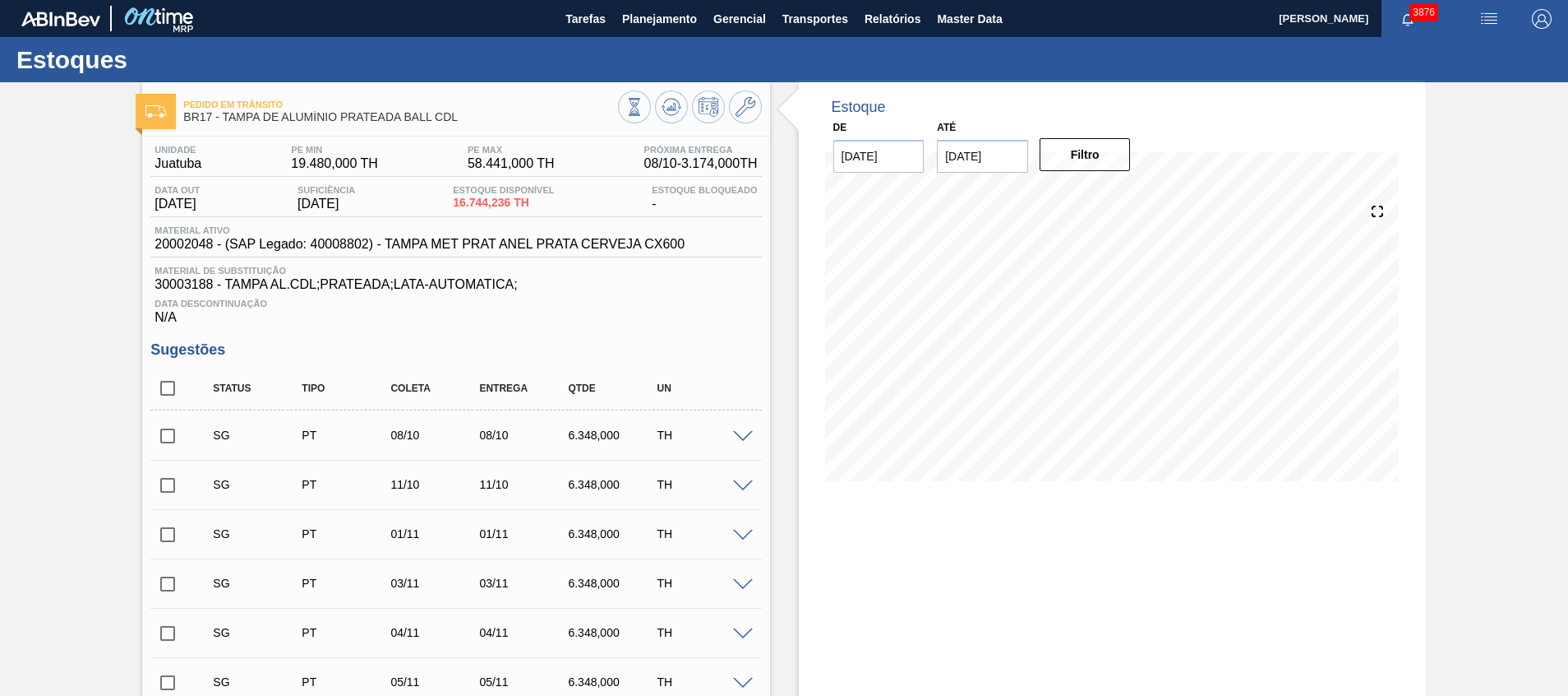
checkbox input "true"
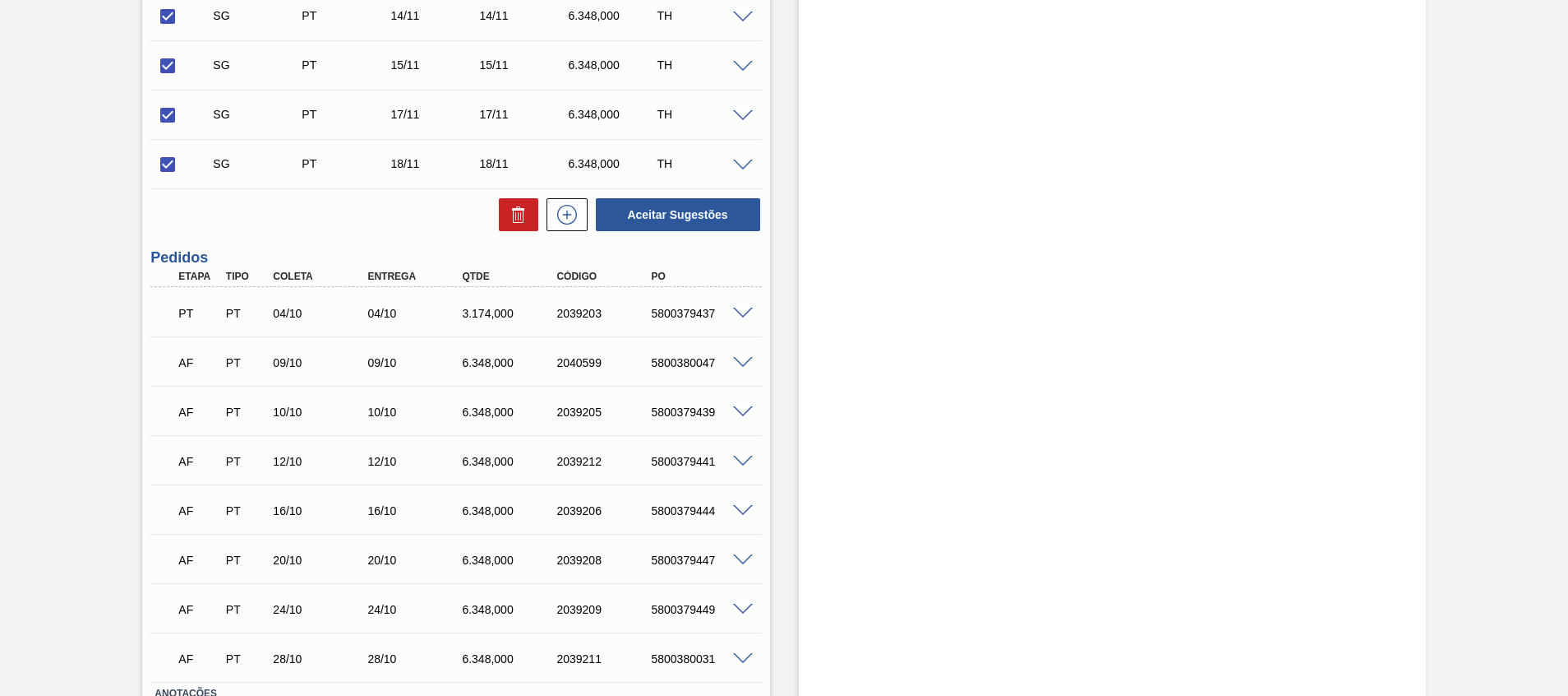
scroll to position [740, 0]
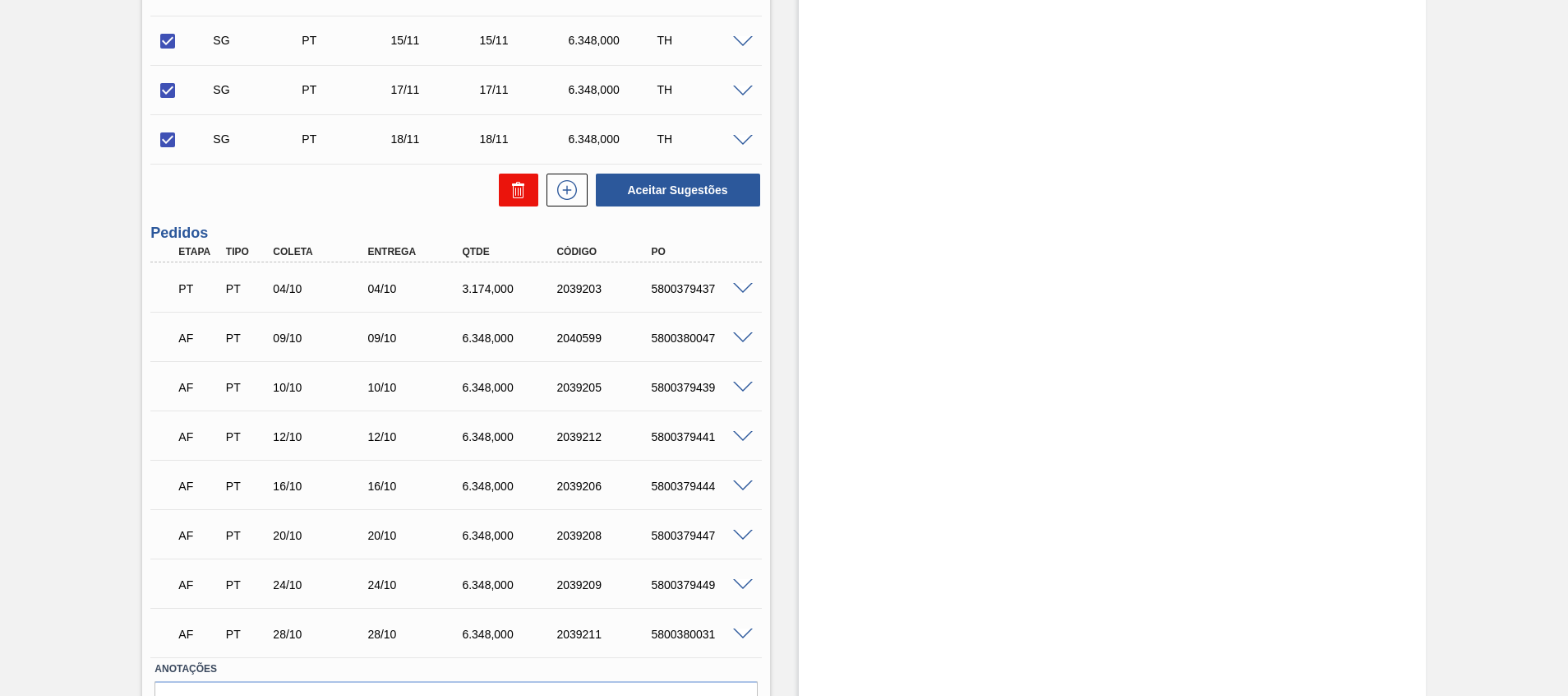
click at [510, 204] on button at bounding box center [518, 190] width 39 height 33
checkbox input "false"
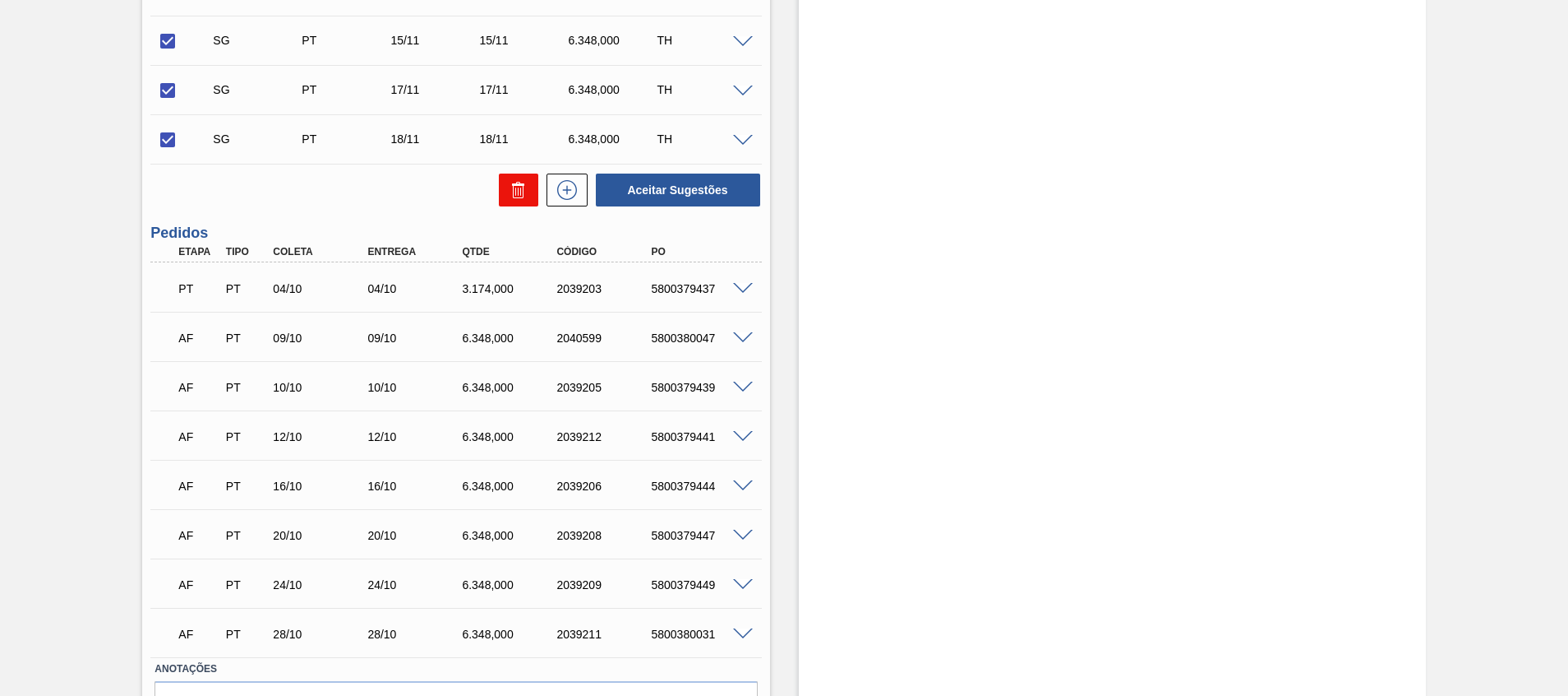
checkbox input "false"
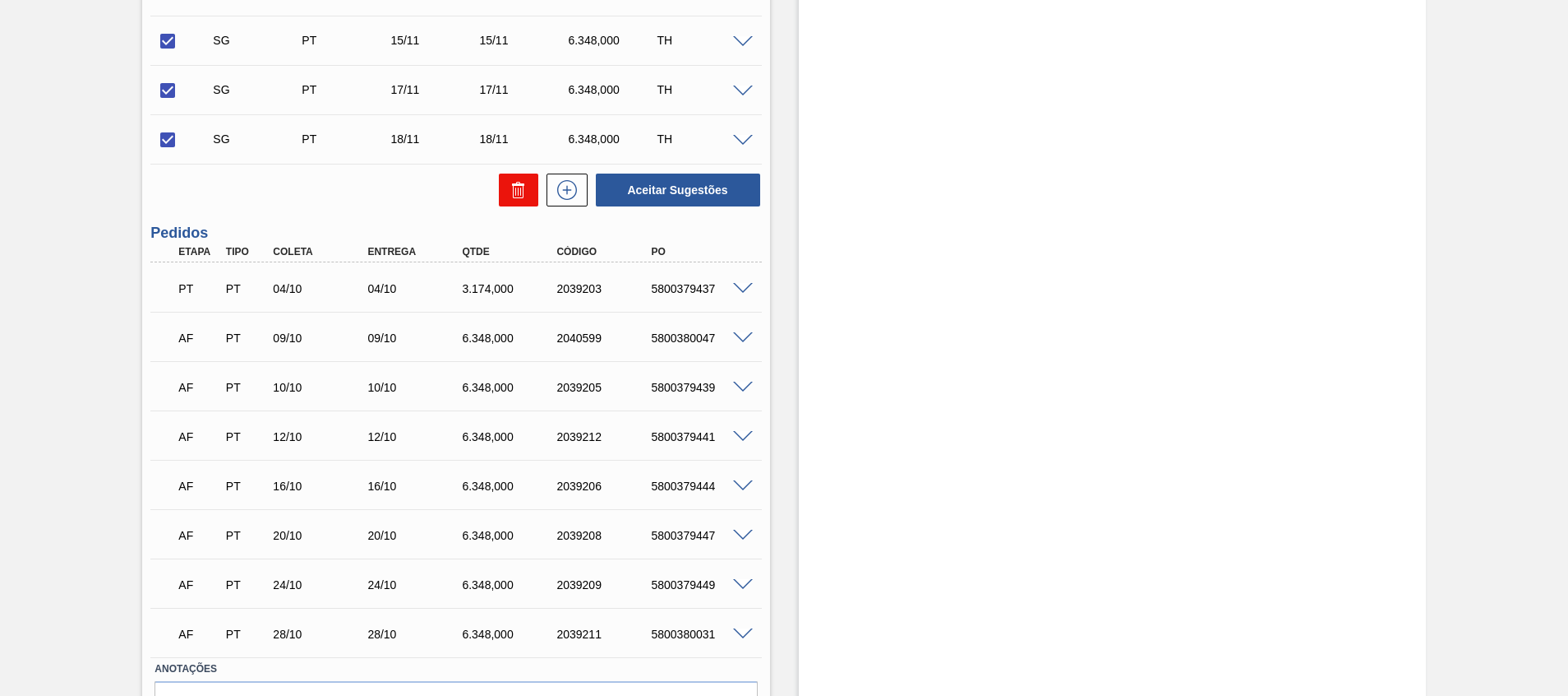
checkbox input "false"
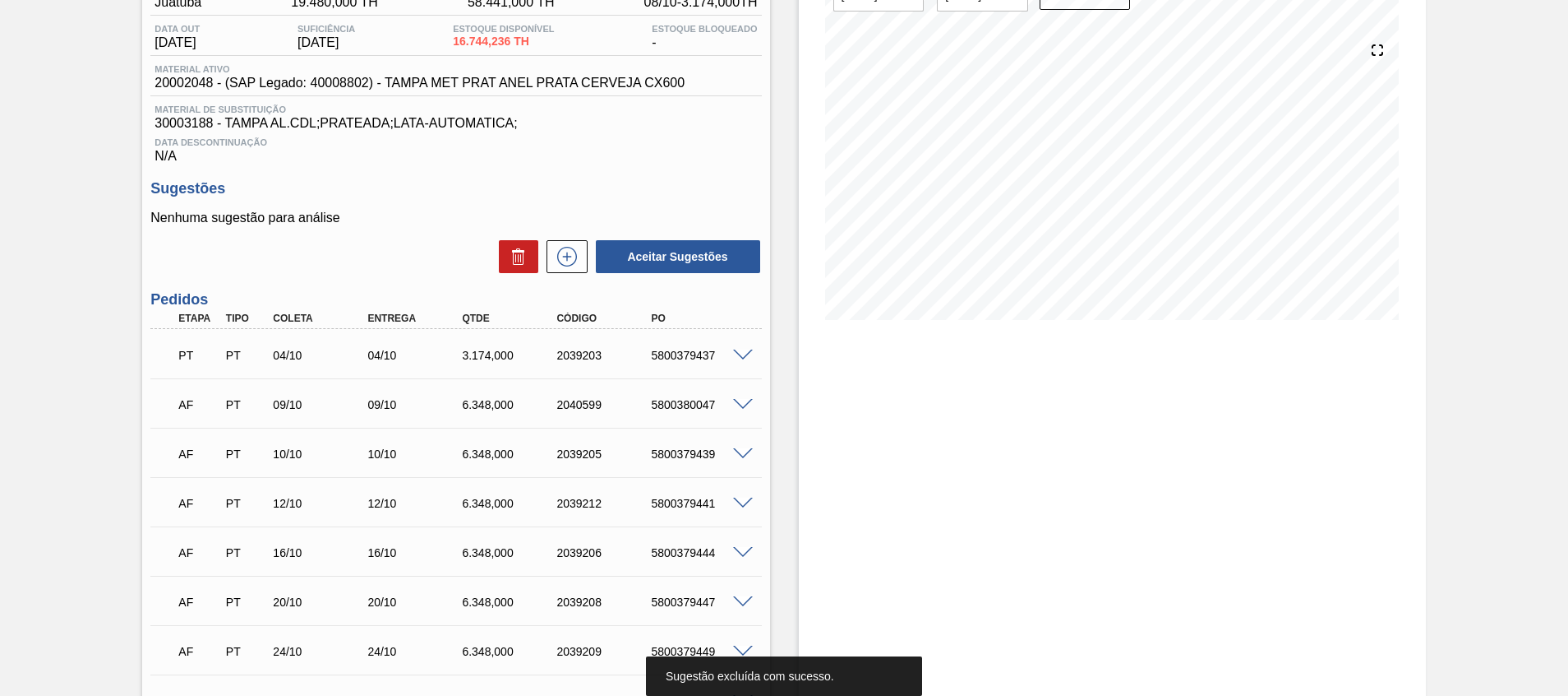
scroll to position [77, 0]
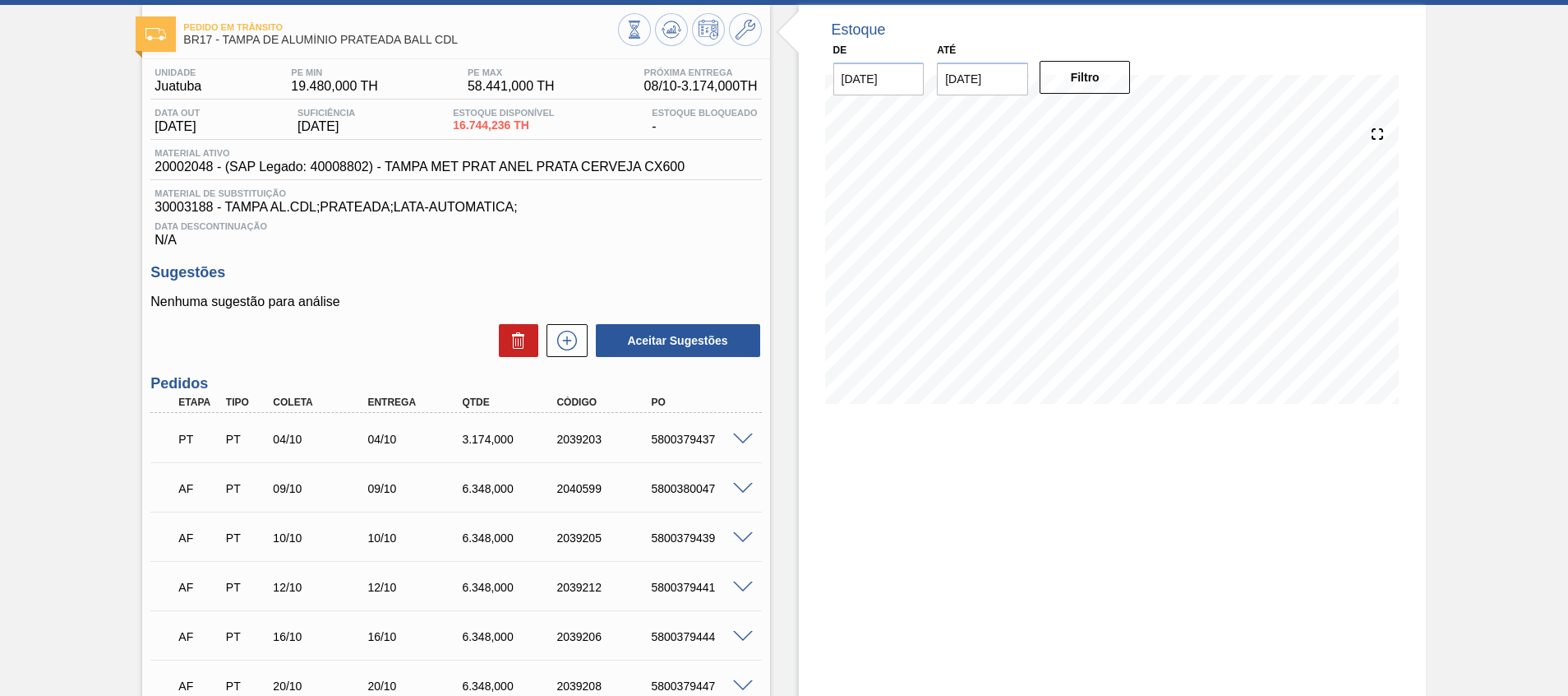
click at [745, 491] on span at bounding box center [743, 488] width 20 height 12
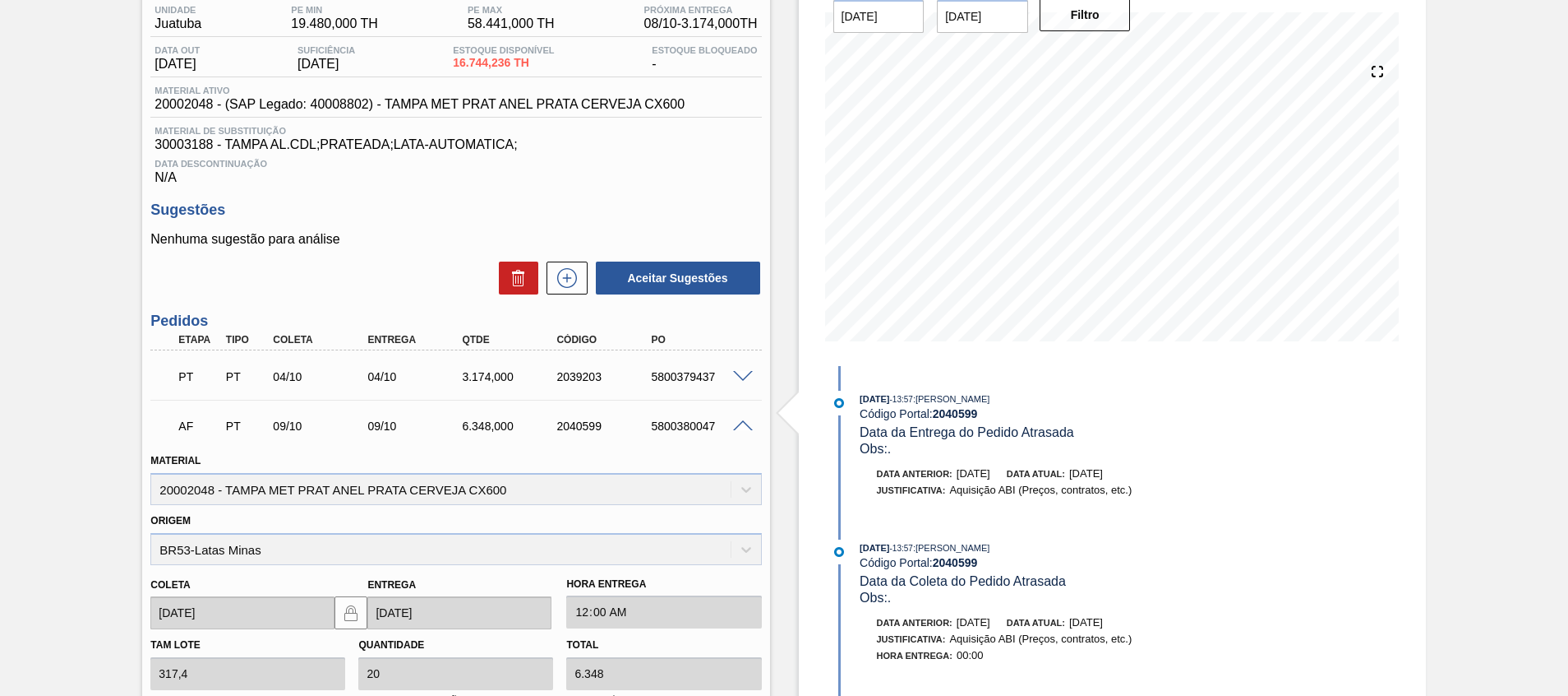
scroll to position [132, 0]
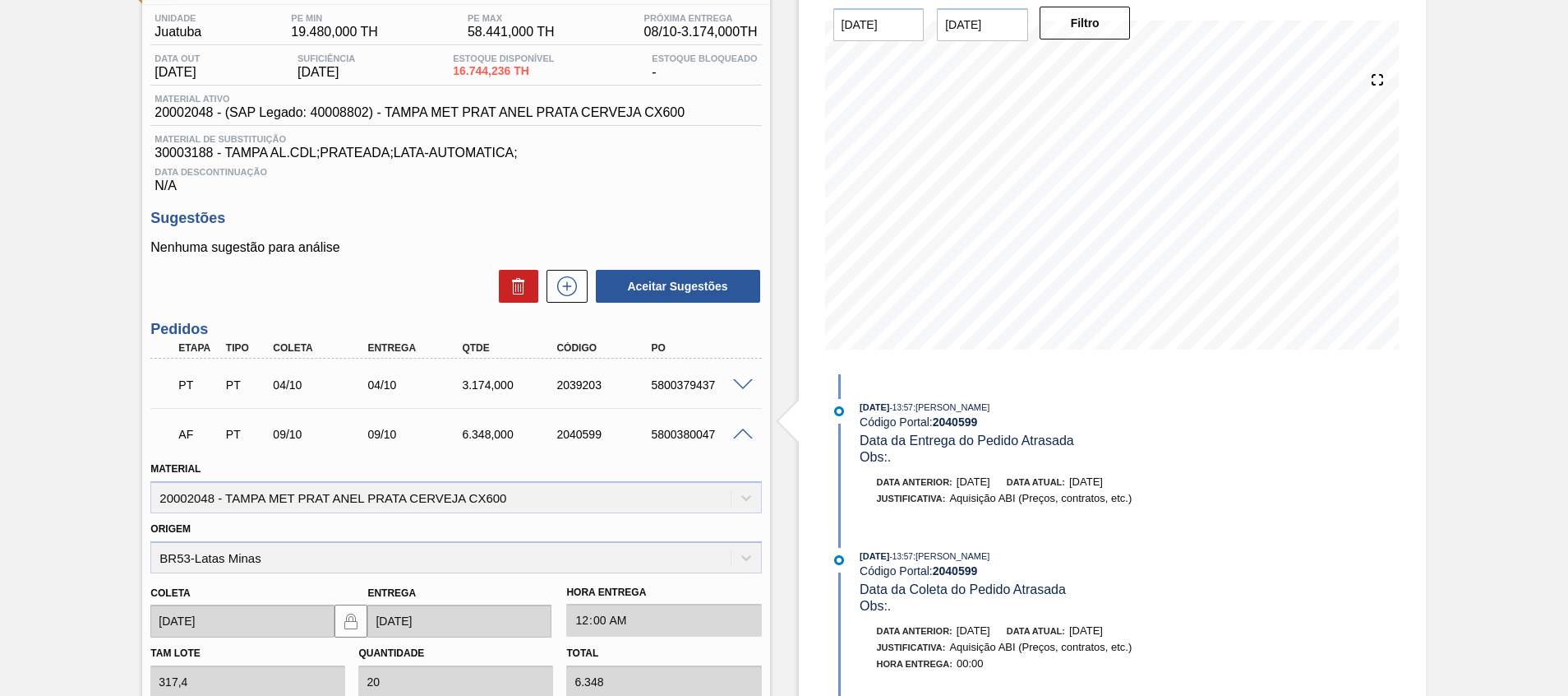
click at [739, 428] on span at bounding box center [743, 434] width 20 height 12
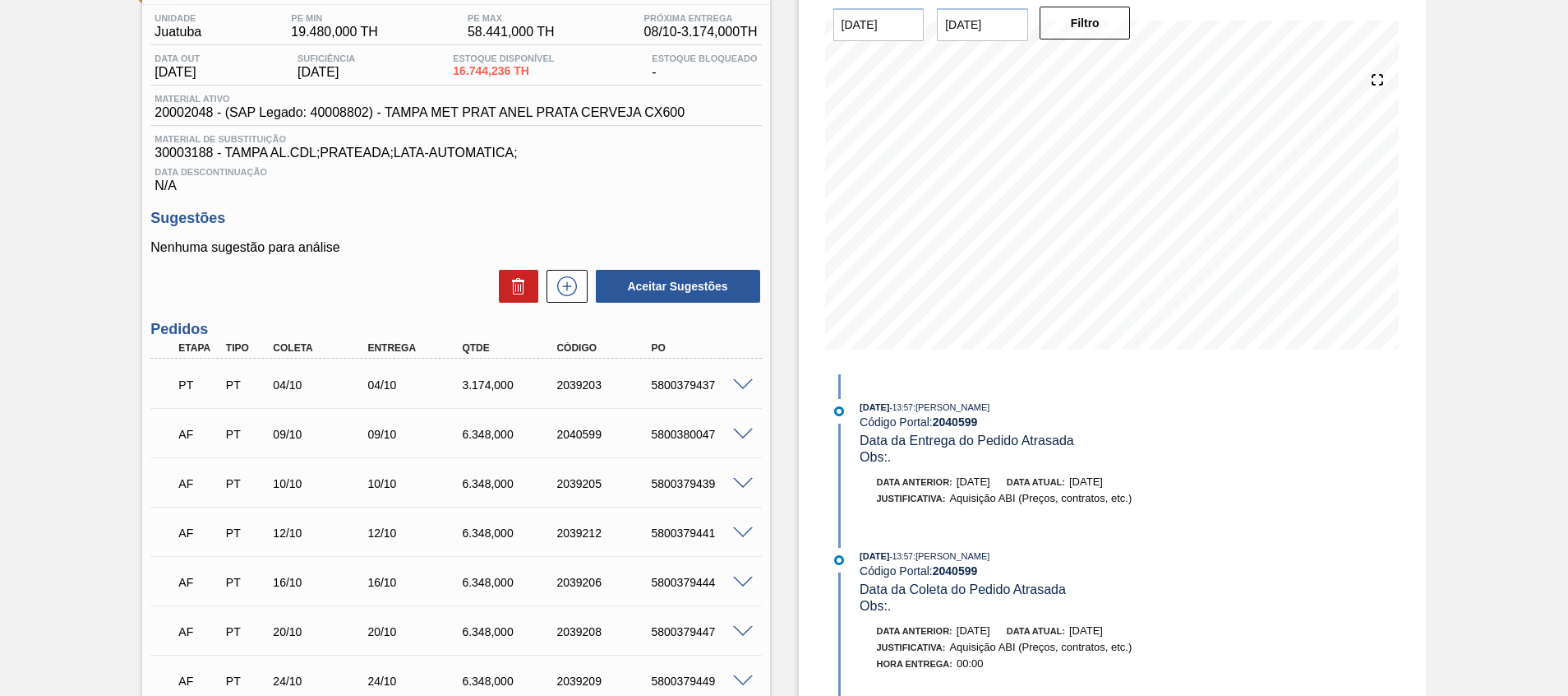
click at [686, 436] on div "5800380047" at bounding box center [700, 434] width 106 height 13
copy div "5800380047"
click at [740, 437] on span at bounding box center [743, 434] width 20 height 12
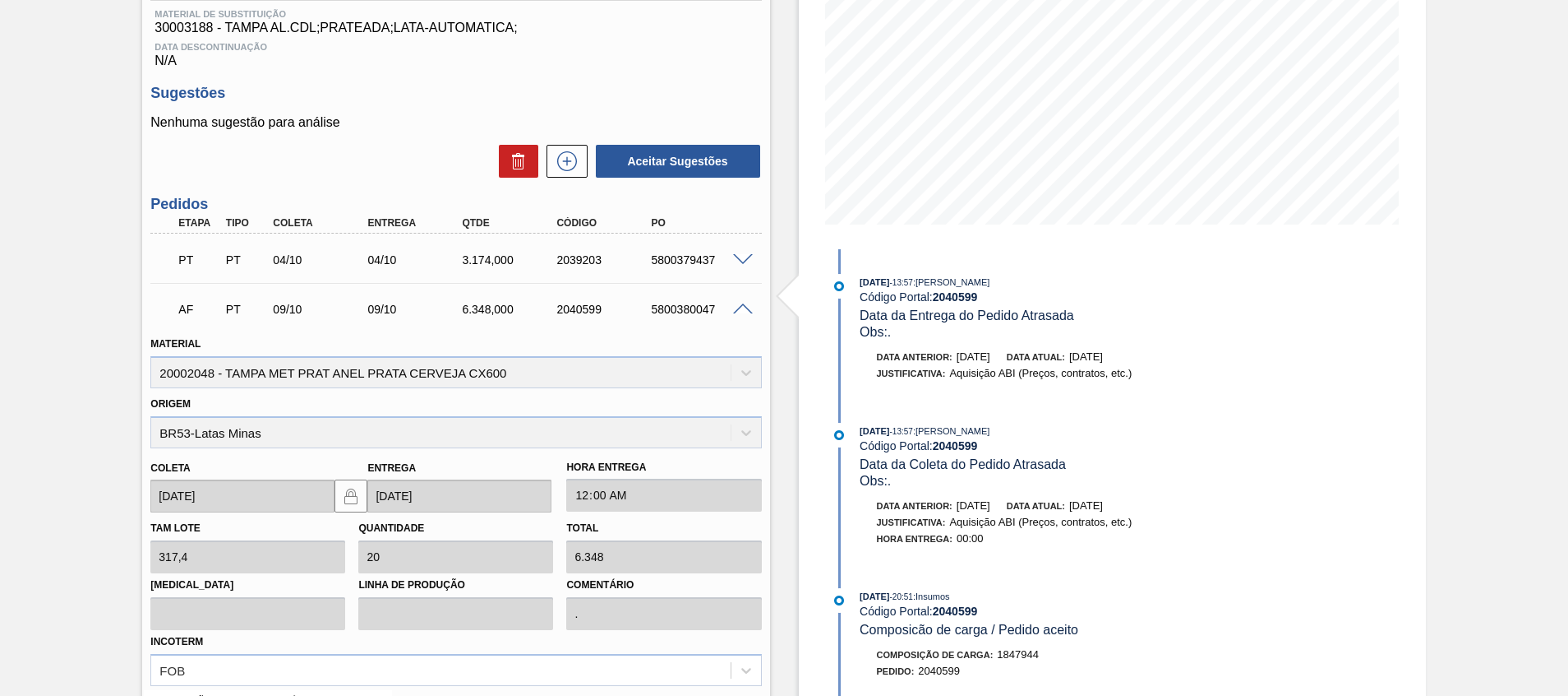
scroll to position [379, 0]
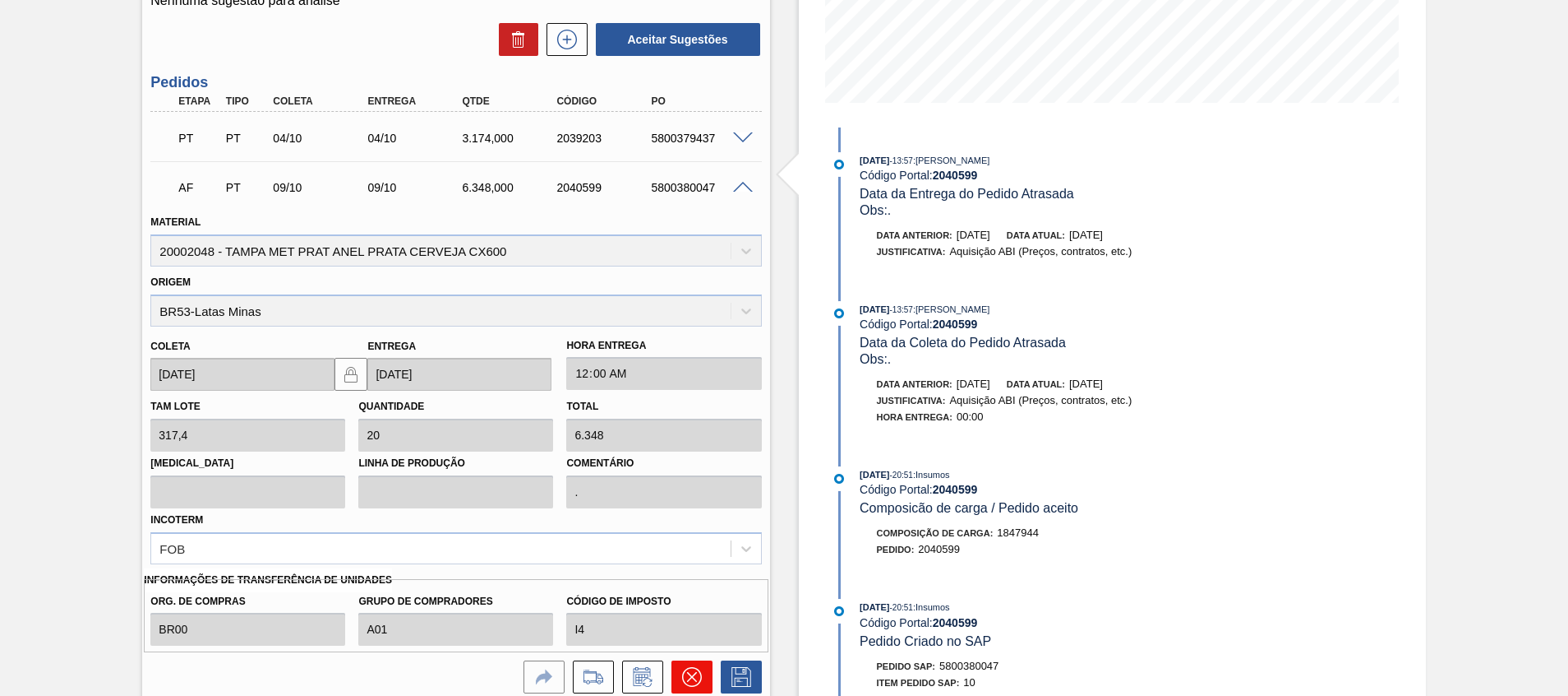
click at [696, 670] on icon at bounding box center [692, 677] width 20 height 20
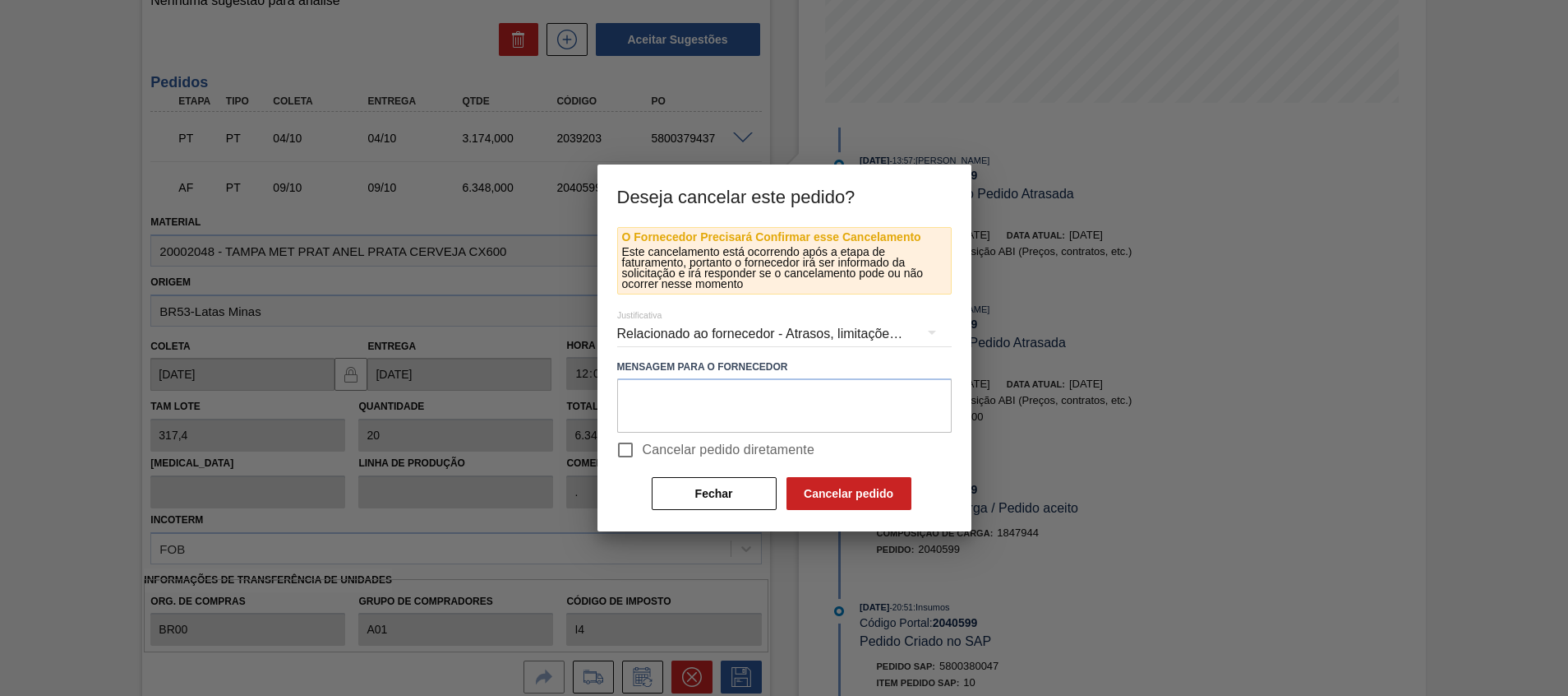
click at [714, 450] on span "Cancelar pedido diretamente" at bounding box center [729, 450] width 172 height 20
click at [642, 450] on input "Cancelar pedido diretamente" at bounding box center [626, 450] width 35 height 35
checkbox input "true"
click at [868, 512] on div "Fechar Cancelar pedido" at bounding box center [781, 492] width 263 height 36
click at [868, 505] on button "Cancelar pedido" at bounding box center [849, 493] width 125 height 33
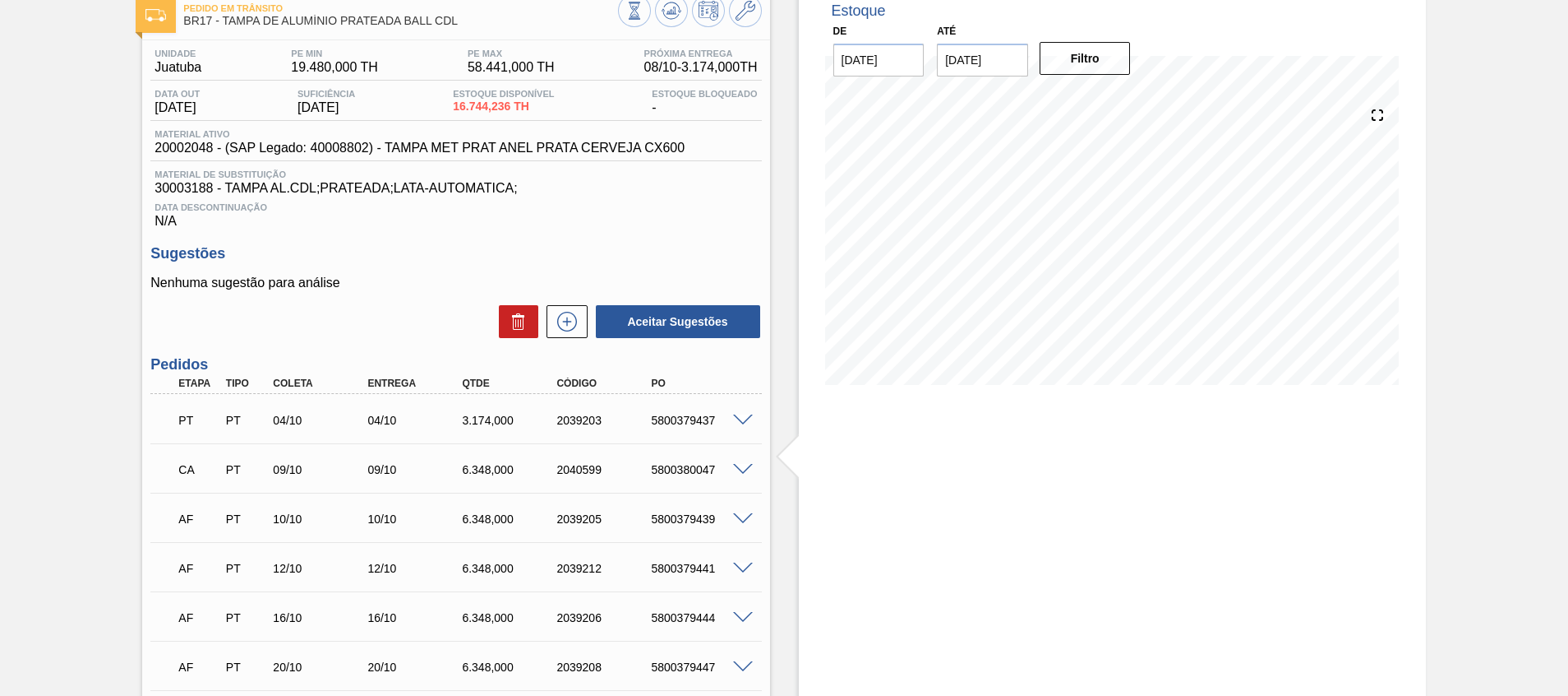
scroll to position [0, 0]
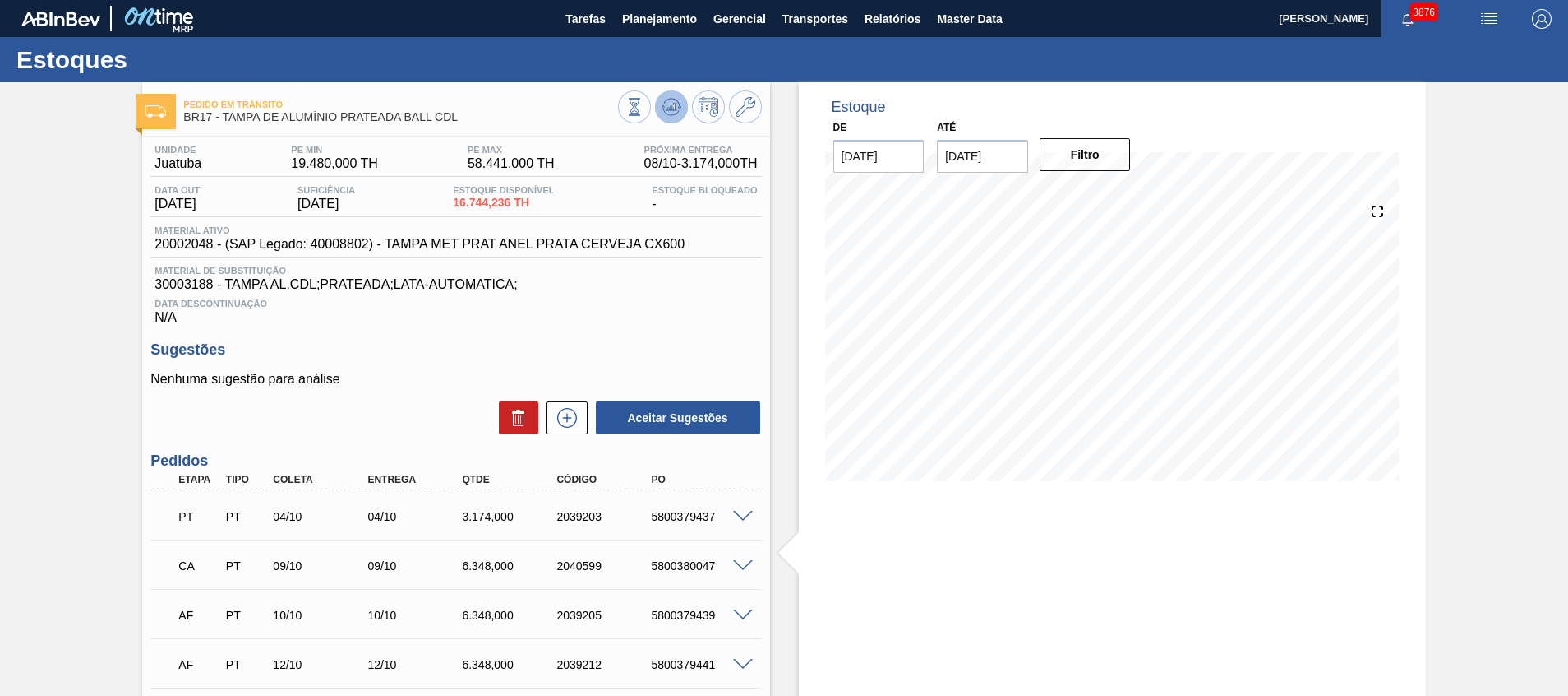
click at [656, 107] on button at bounding box center [672, 107] width 33 height 33
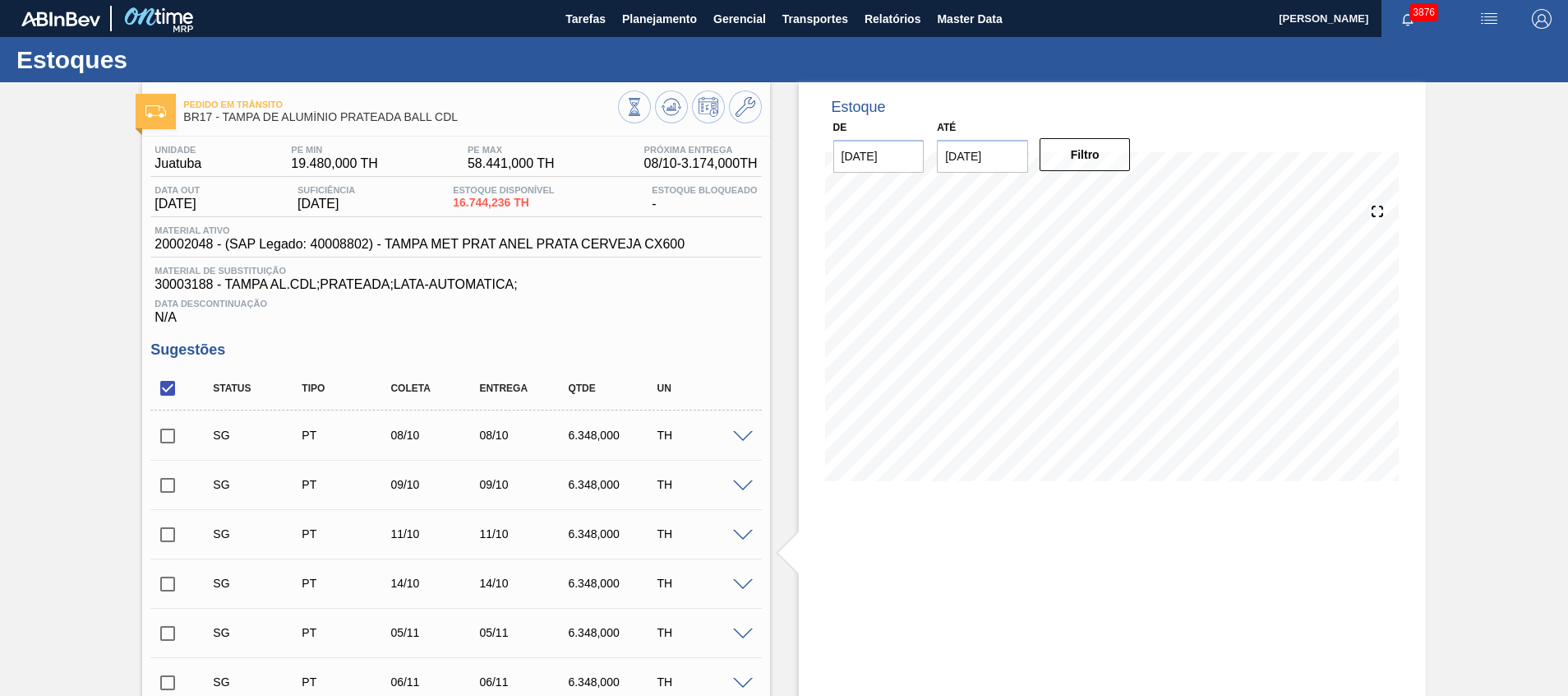
click at [161, 382] on input "checkbox" at bounding box center [168, 389] width 35 height 35
checkbox input "true"
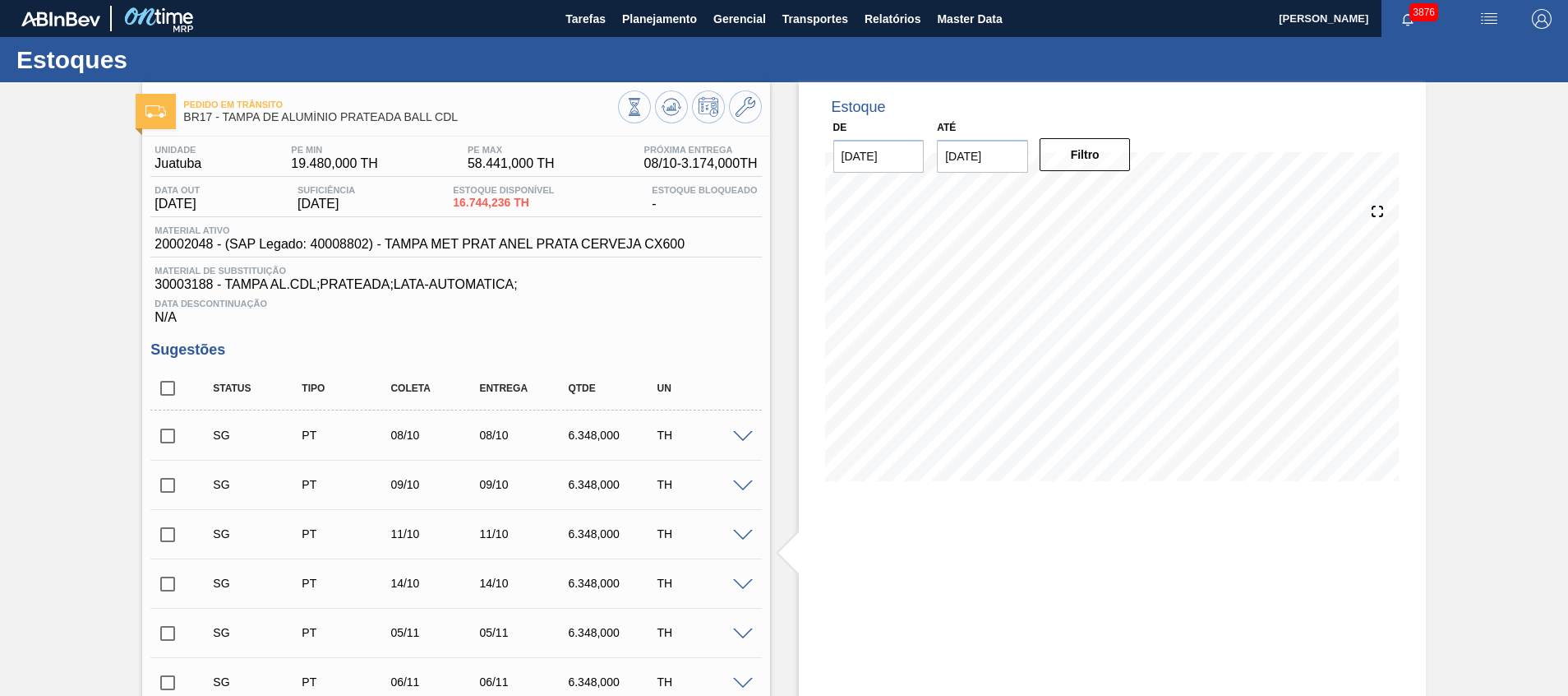
checkbox input "true"
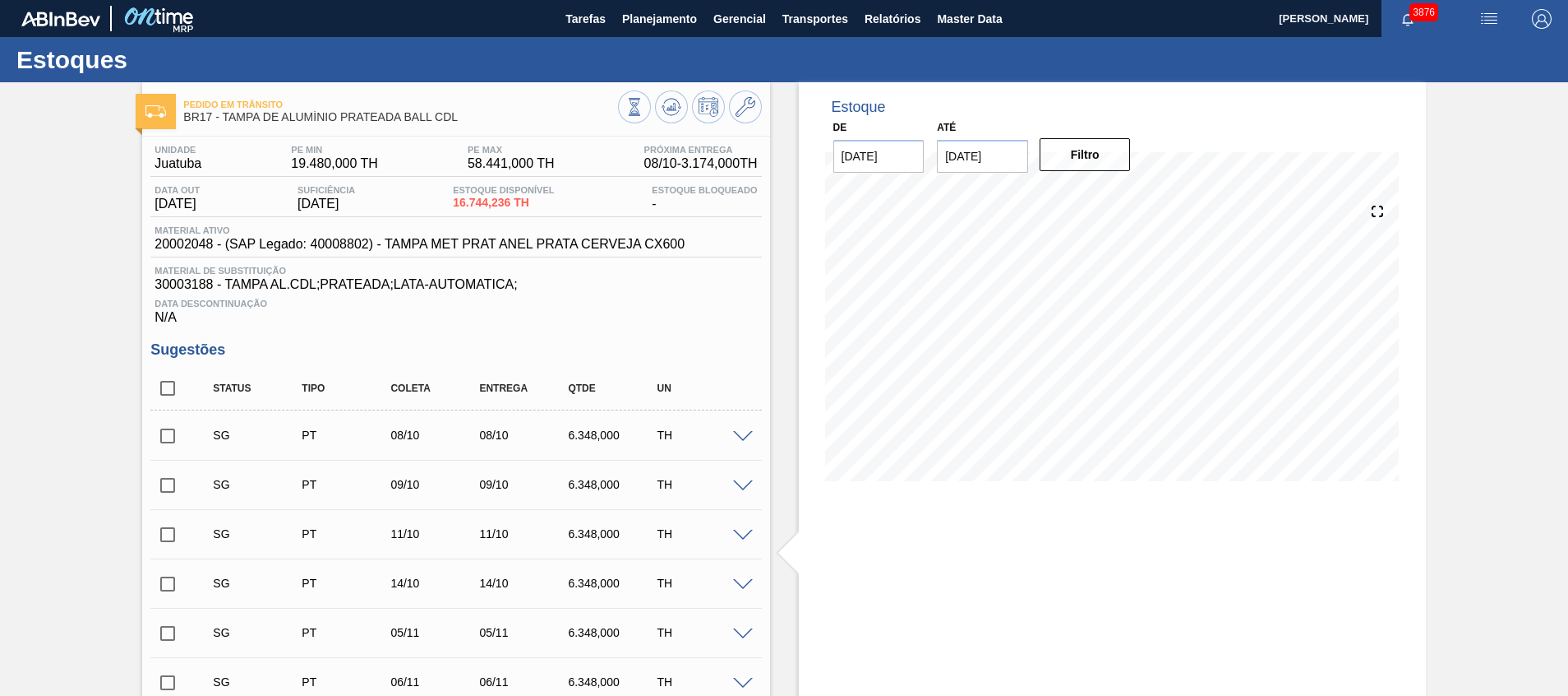
checkbox input "true"
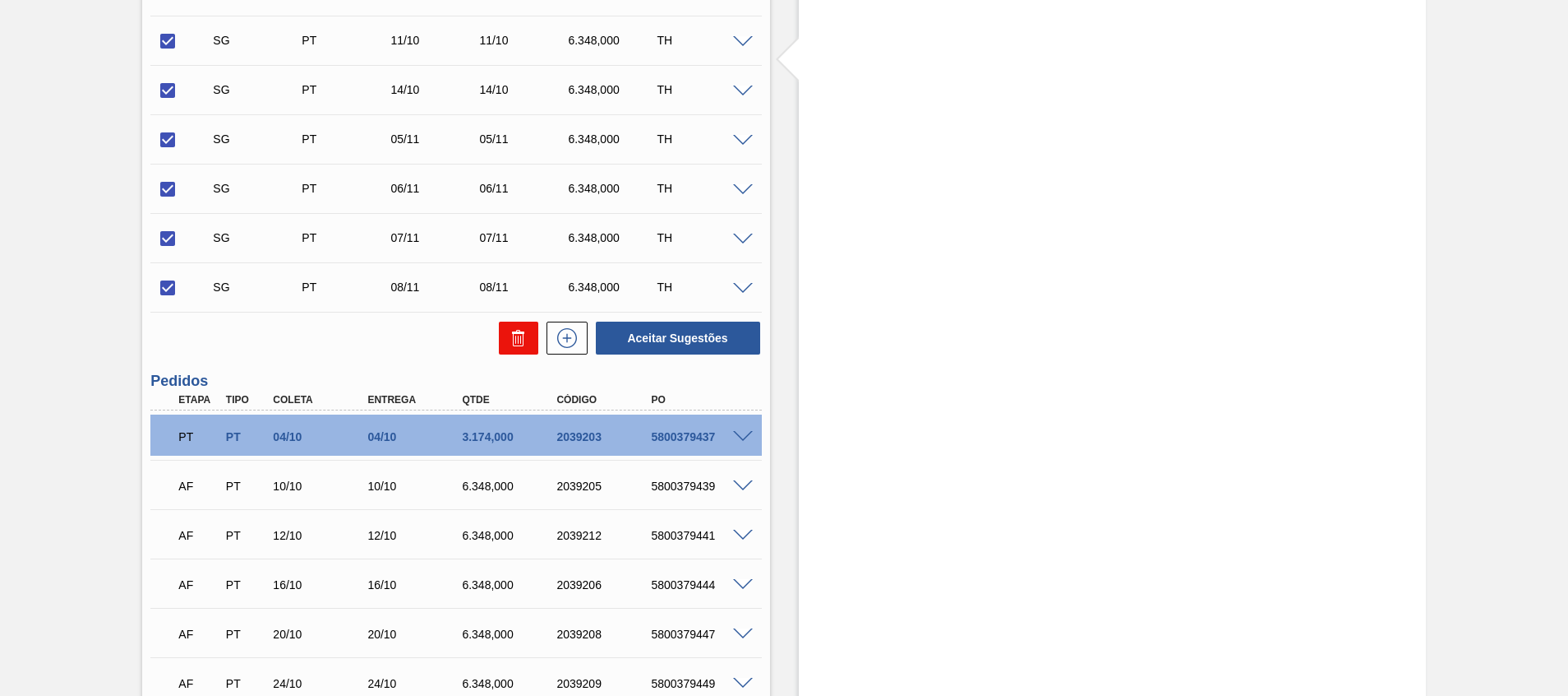
click at [515, 337] on icon at bounding box center [515, 339] width 1 height 8
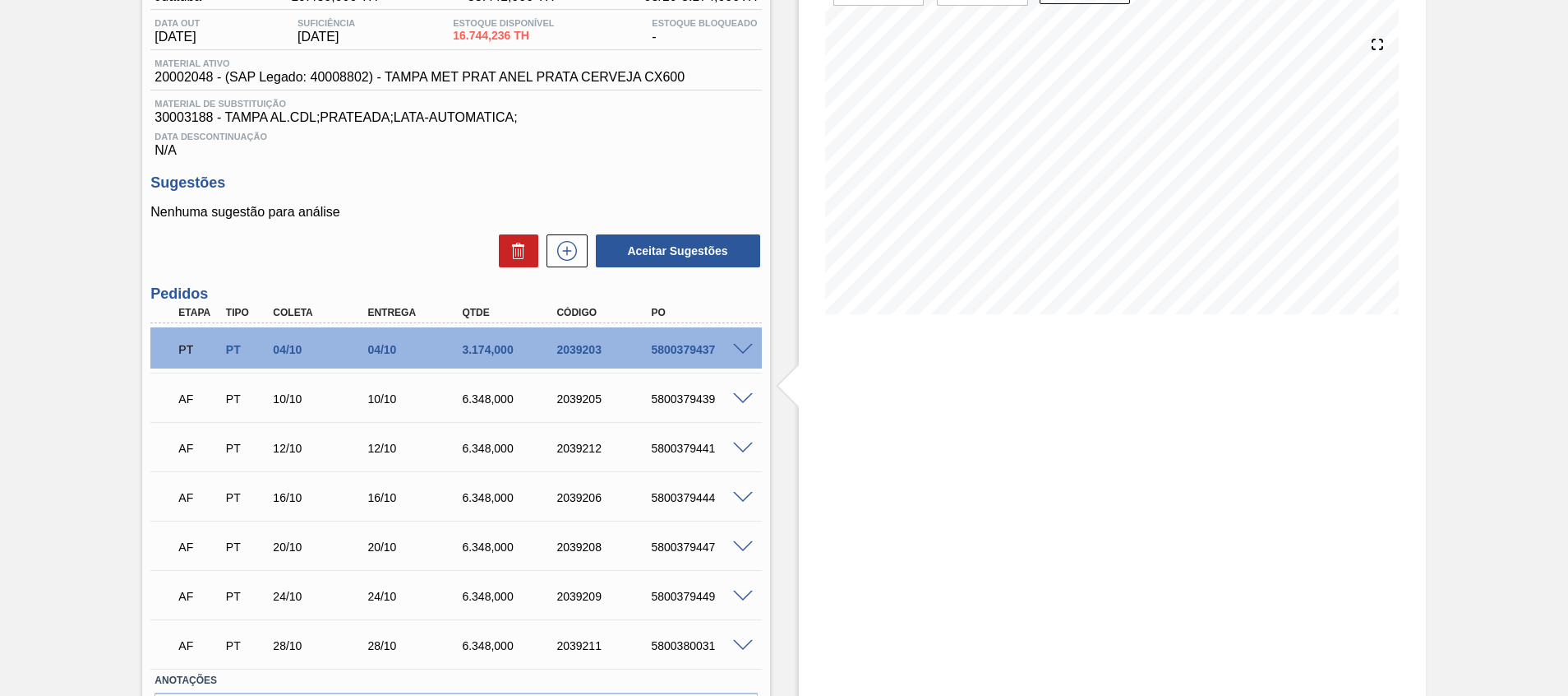
scroll to position [154, 0]
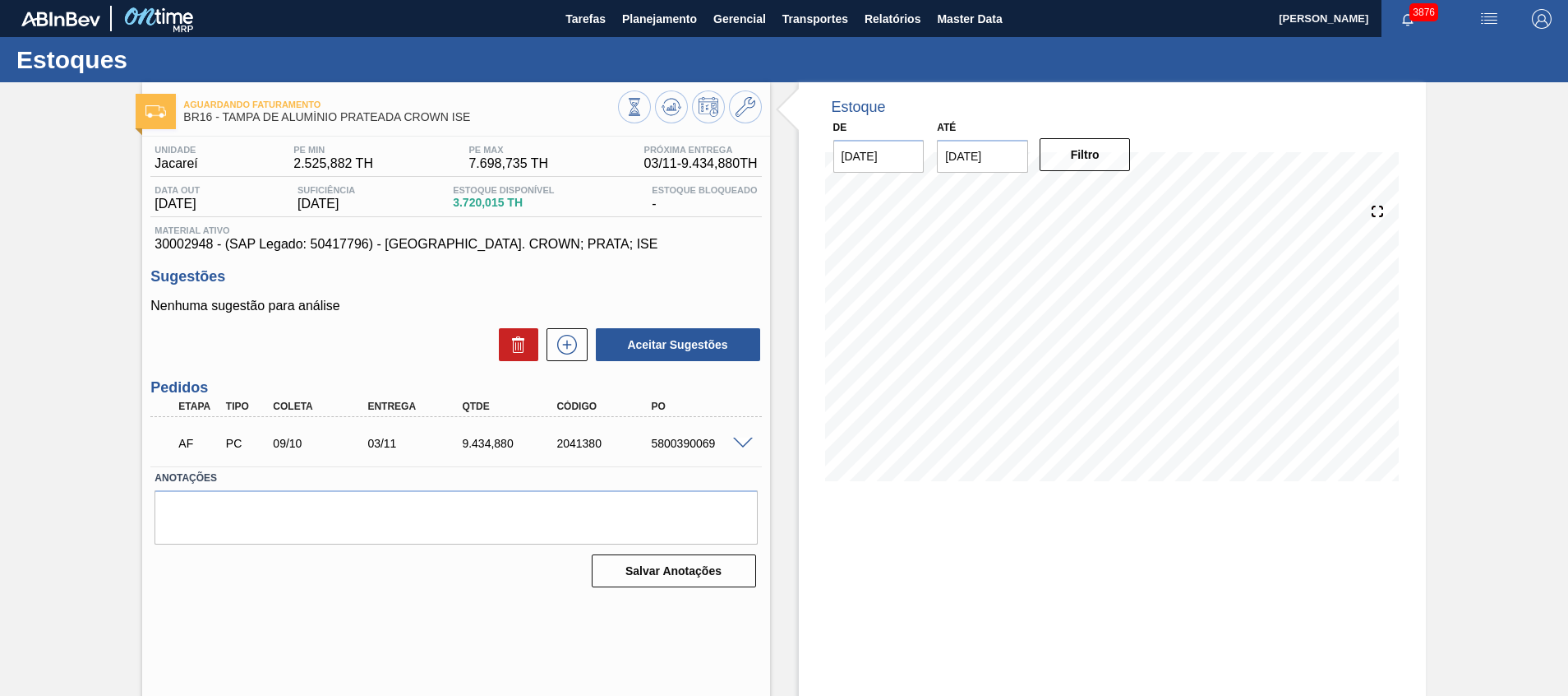
click at [739, 441] on span at bounding box center [743, 443] width 20 height 12
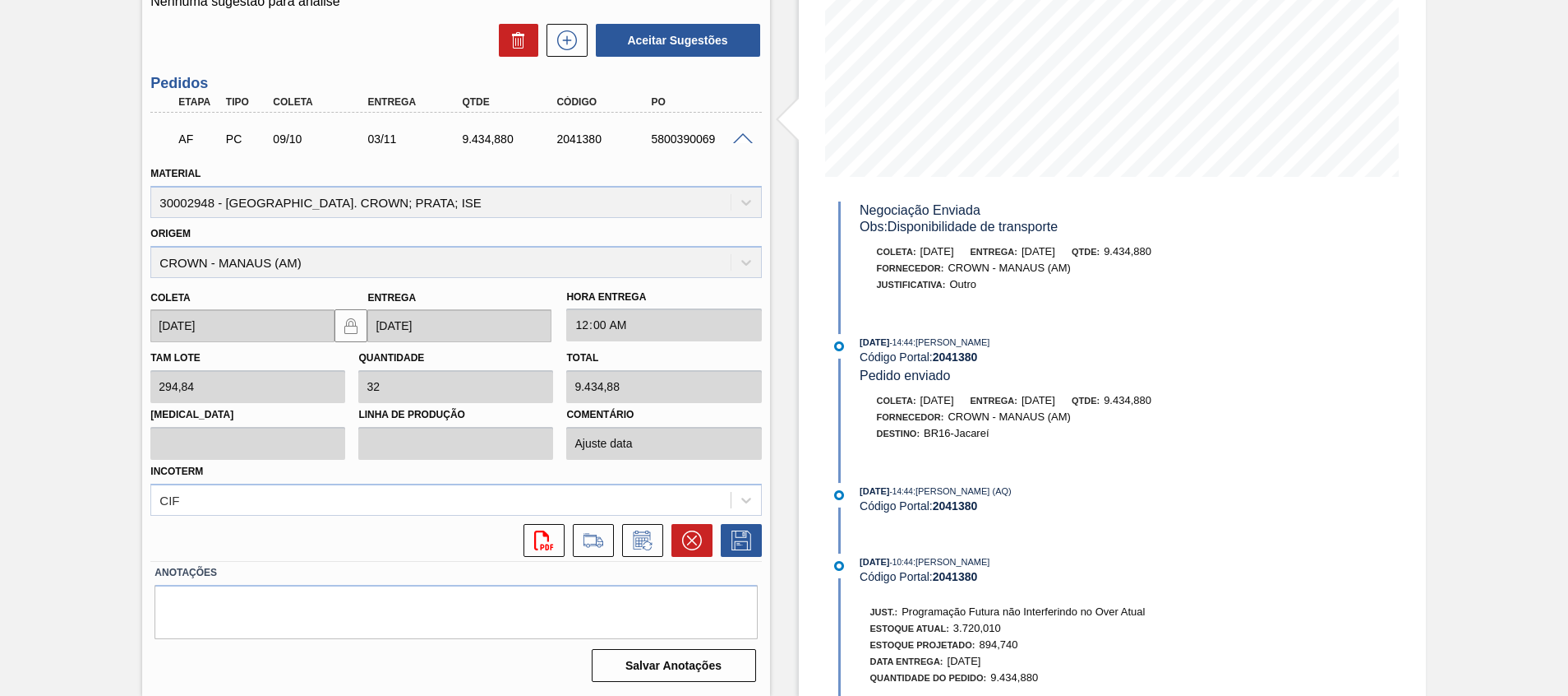
scroll to position [1107, 0]
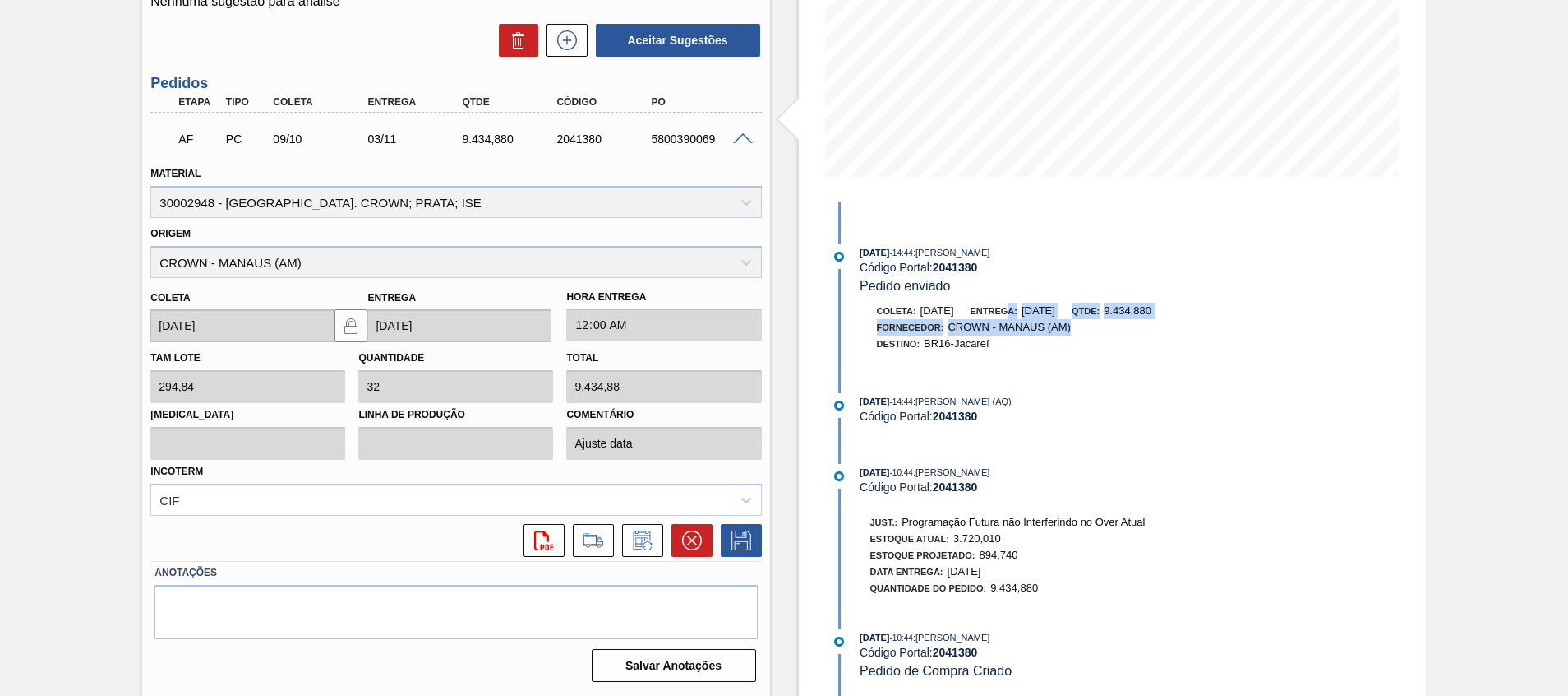
drag, startPoint x: 1025, startPoint y: 312, endPoint x: 1135, endPoint y: 321, distance: 110.4
click at [1135, 321] on div "Coleta: 04/10/2025 Entrega: 29/10/2025 Qtde: 9.434,880 Fornecedor: CROWN - MANA…" at bounding box center [1056, 327] width 390 height 50
click at [1240, 400] on div "29/09/2025 - 14:44 : Arthur Candeia Diniz (AQ)" at bounding box center [1055, 402] width 390 height 17
drag, startPoint x: 1021, startPoint y: 312, endPoint x: 1124, endPoint y: 318, distance: 103.2
click at [1123, 316] on div "Coleta: 04/10/2025 Entrega: 29/10/2025 Qtde: 9.434,880" at bounding box center [1056, 311] width 390 height 17
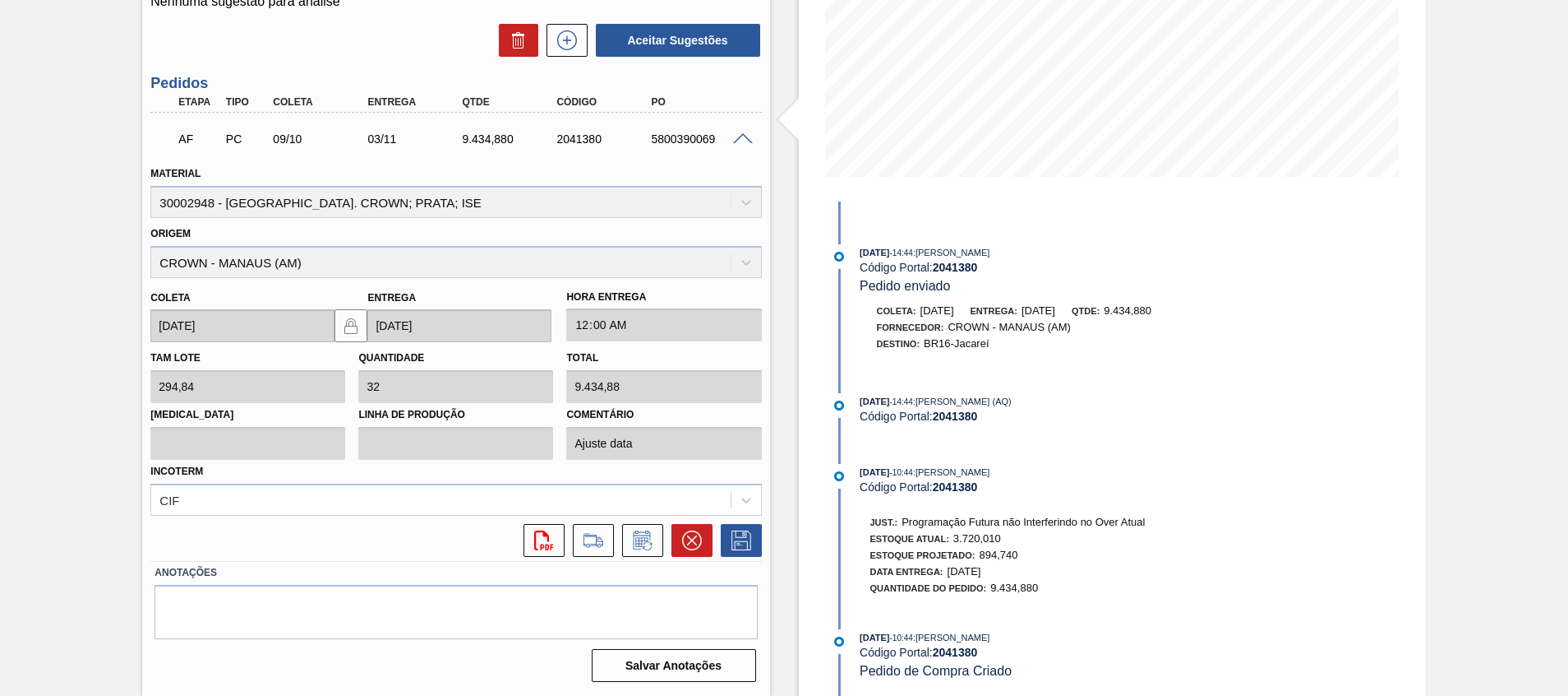
click at [1311, 455] on div "Estoque De 08/10/2025 Até 22/10/2025 Filtro 07/10/2025 - 09:34 : Crown Código P…" at bounding box center [1113, 237] width 627 height 918
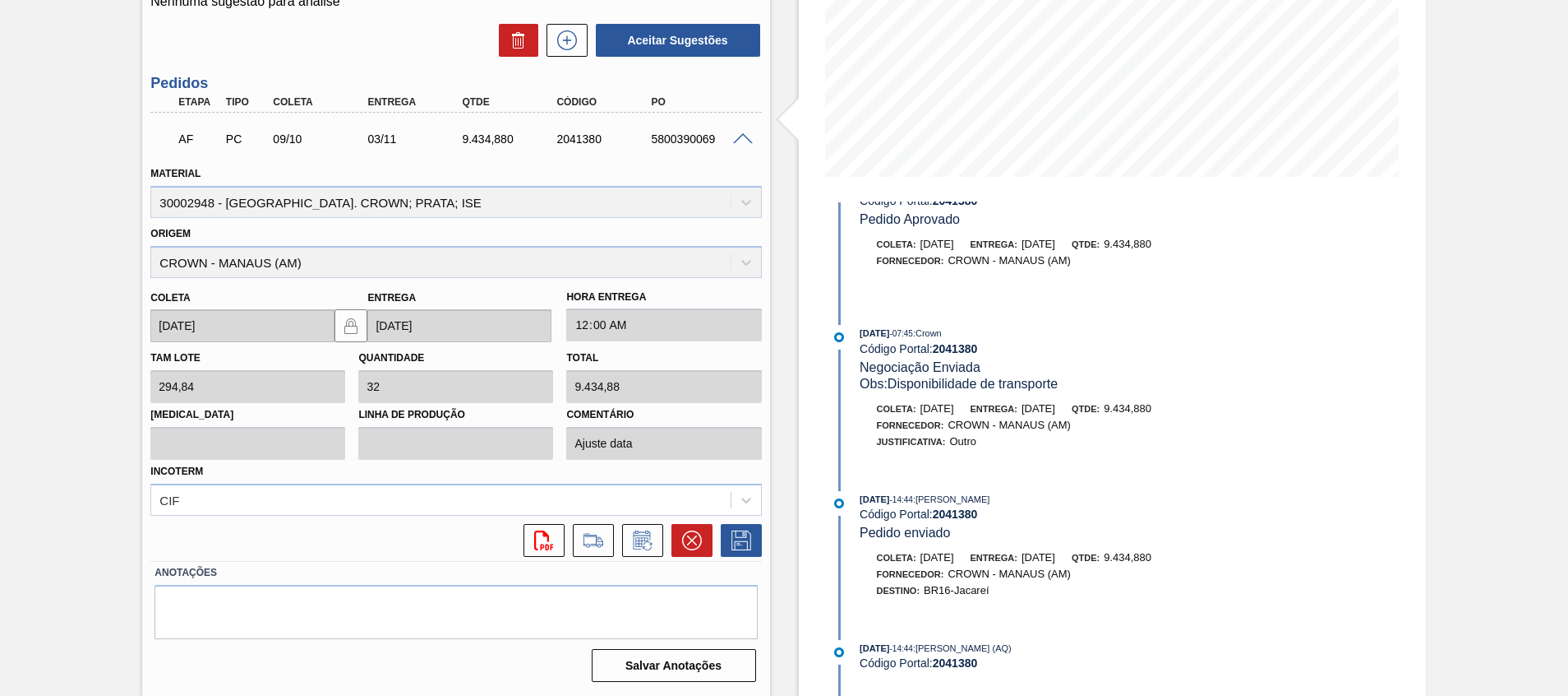
drag, startPoint x: 1003, startPoint y: 548, endPoint x: 1091, endPoint y: 561, distance: 89.0
click at [1056, 561] on div "Entrega: 29/10/2025" at bounding box center [1013, 558] width 84 height 17
drag, startPoint x: 999, startPoint y: 411, endPoint x: 1136, endPoint y: 423, distance: 137.5
click at [1128, 419] on div "Coleta: 04/10/2025 Entrega: 04/11/2025 Qtde: 9.434,880 Fornecedor: CROWN - MANA…" at bounding box center [1056, 425] width 390 height 50
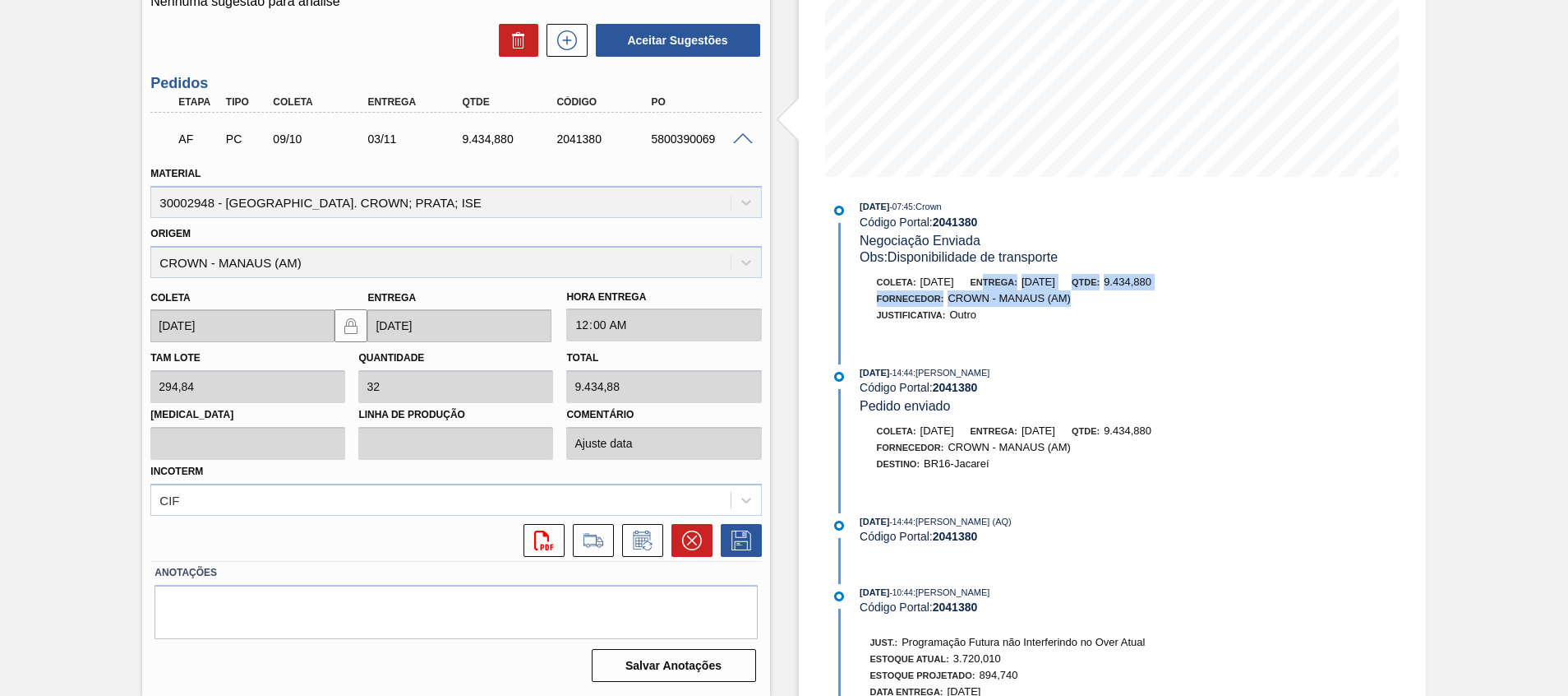
scroll to position [1107, 0]
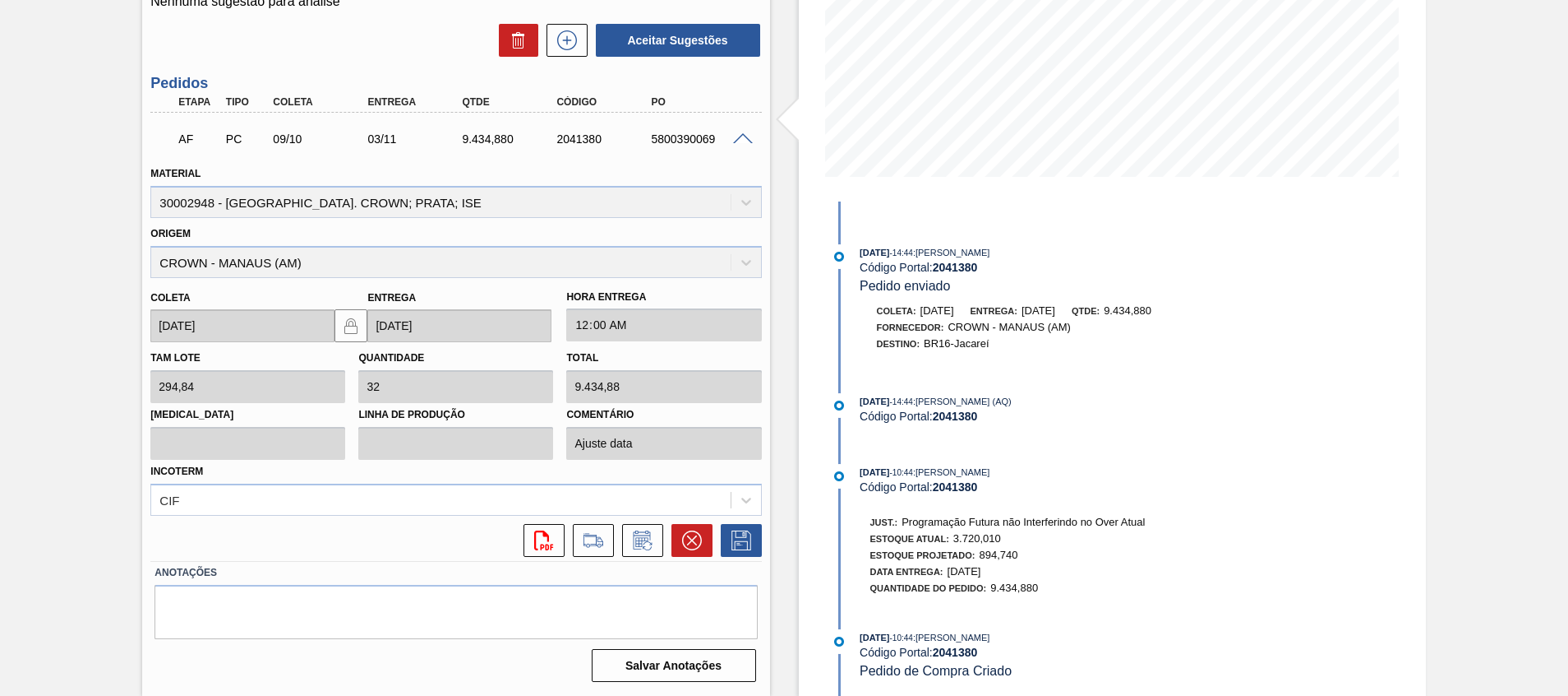
click at [1136, 482] on div "Código Portal: 2041380" at bounding box center [1055, 487] width 390 height 13
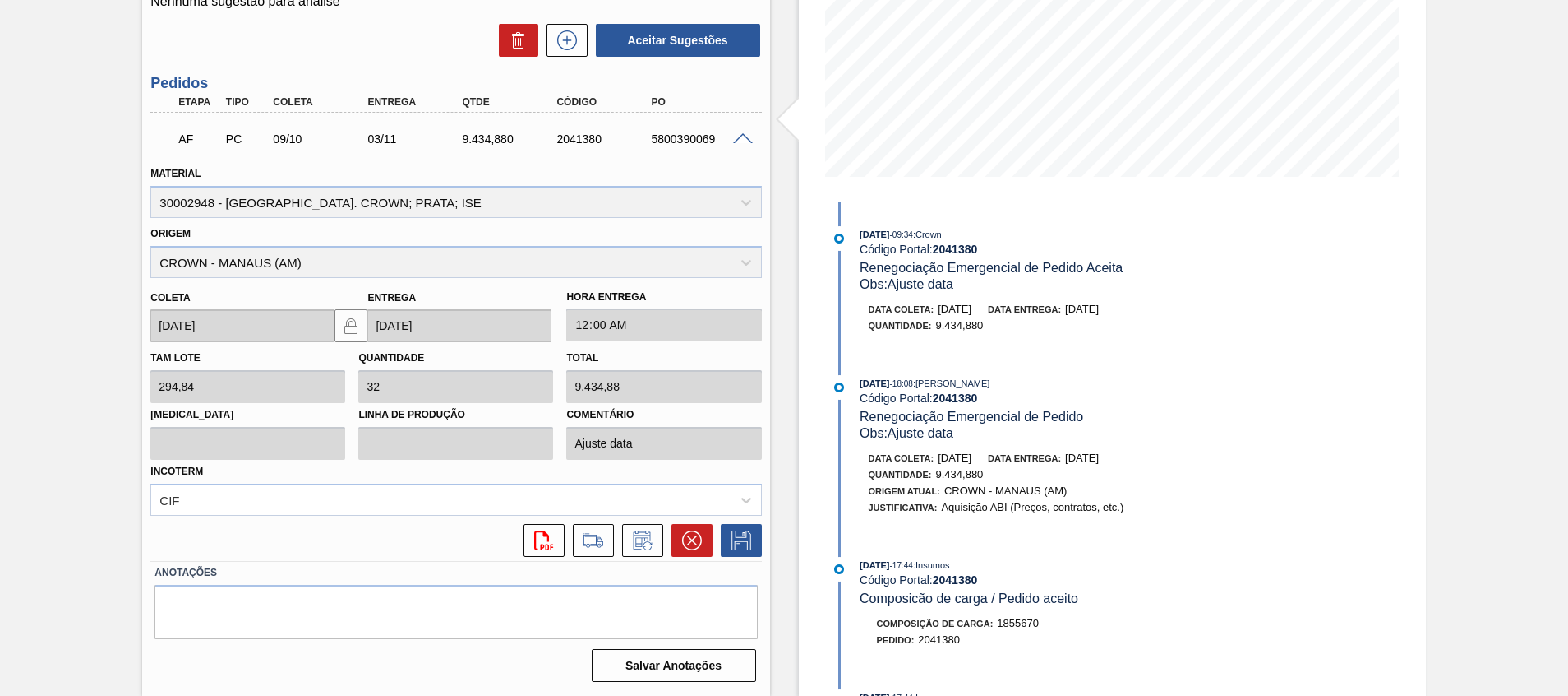
scroll to position [0, 0]
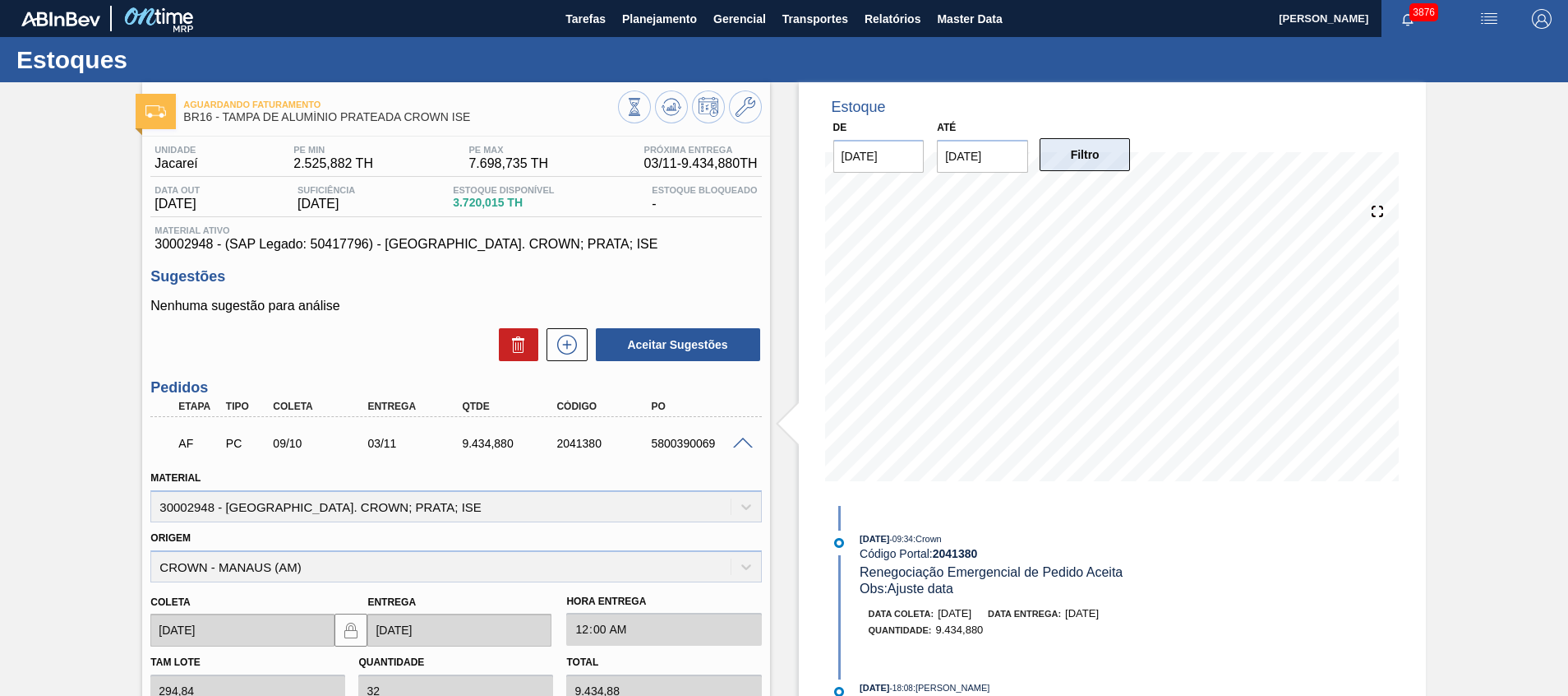
click at [1112, 156] on button "Filtro" at bounding box center [1086, 155] width 92 height 33
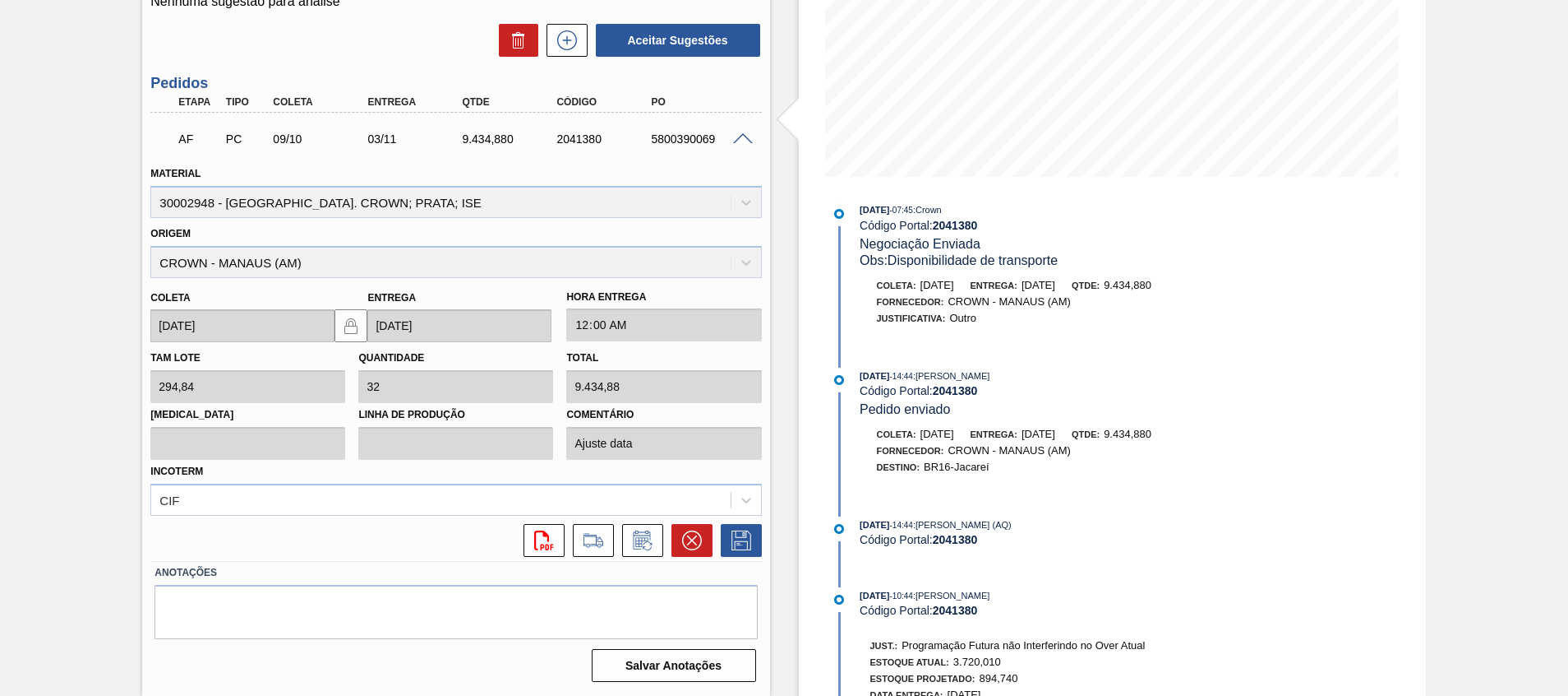
scroll to position [1107, 0]
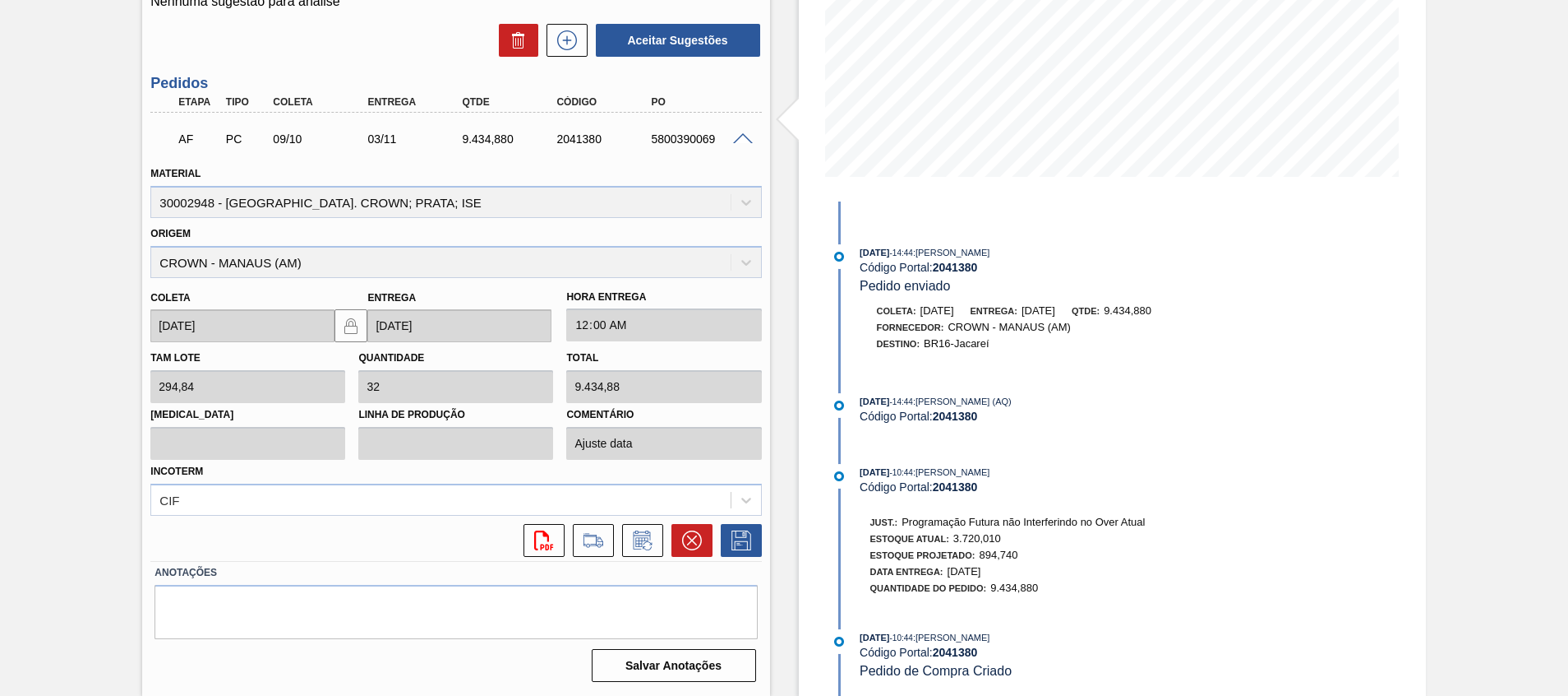
drag, startPoint x: 859, startPoint y: 472, endPoint x: 892, endPoint y: 471, distance: 33.0
click at [889, 471] on span "29/09/2025" at bounding box center [874, 471] width 29 height 10
drag, startPoint x: 951, startPoint y: 308, endPoint x: 1047, endPoint y: 321, distance: 96.9
click at [1043, 319] on div "Coleta: 04/10/2025 Entrega: 29/10/2025 Qtde: 9.434,880 Fornecedor: CROWN - MANA…" at bounding box center [1056, 327] width 390 height 50
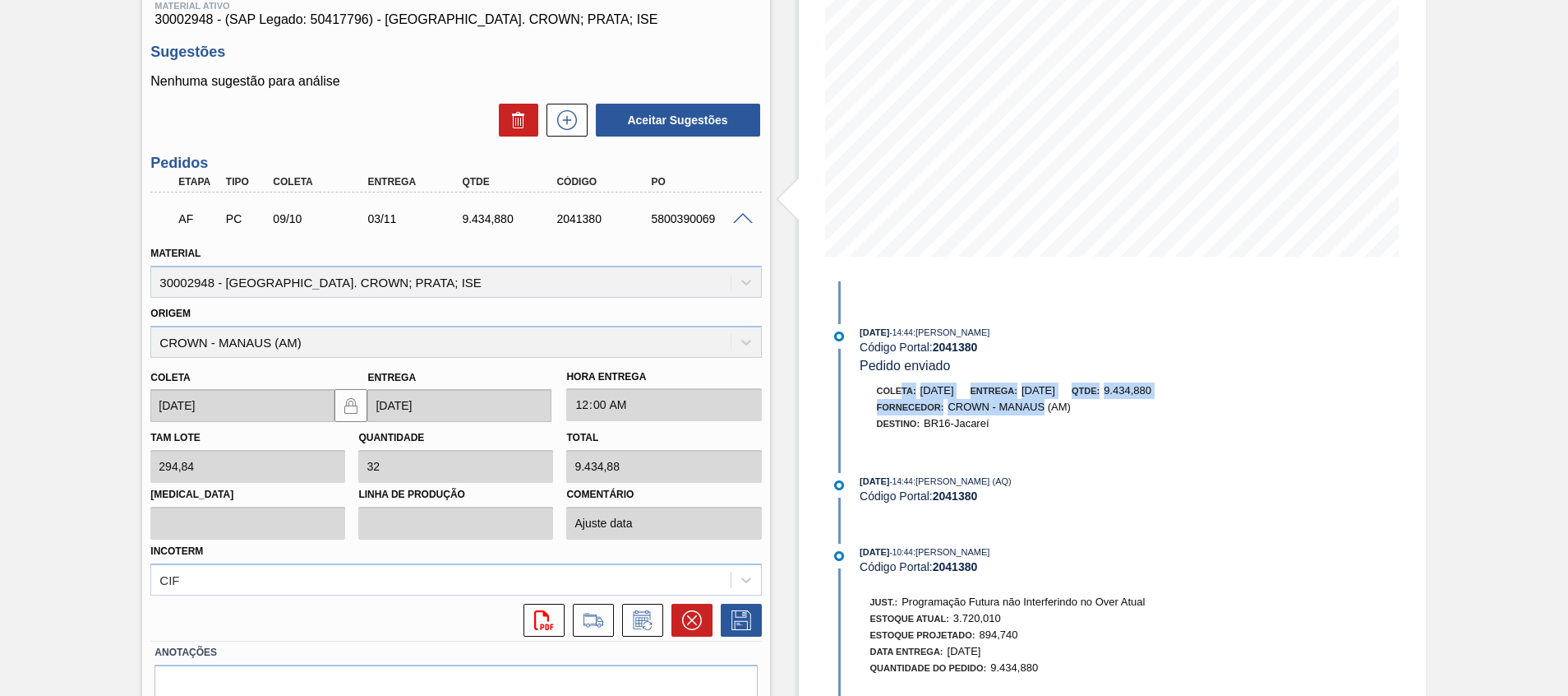
scroll to position [0, 0]
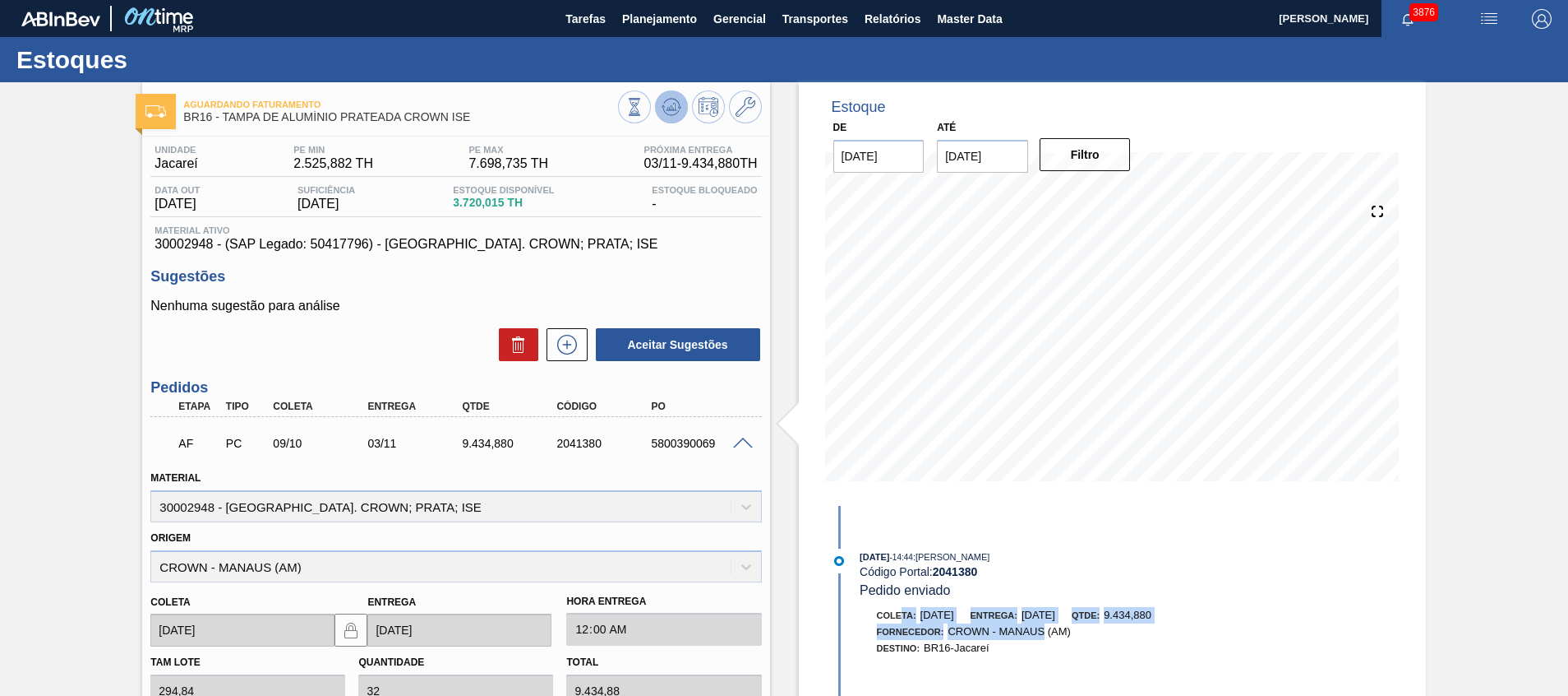
click at [674, 108] on icon at bounding box center [674, 106] width 2 height 6
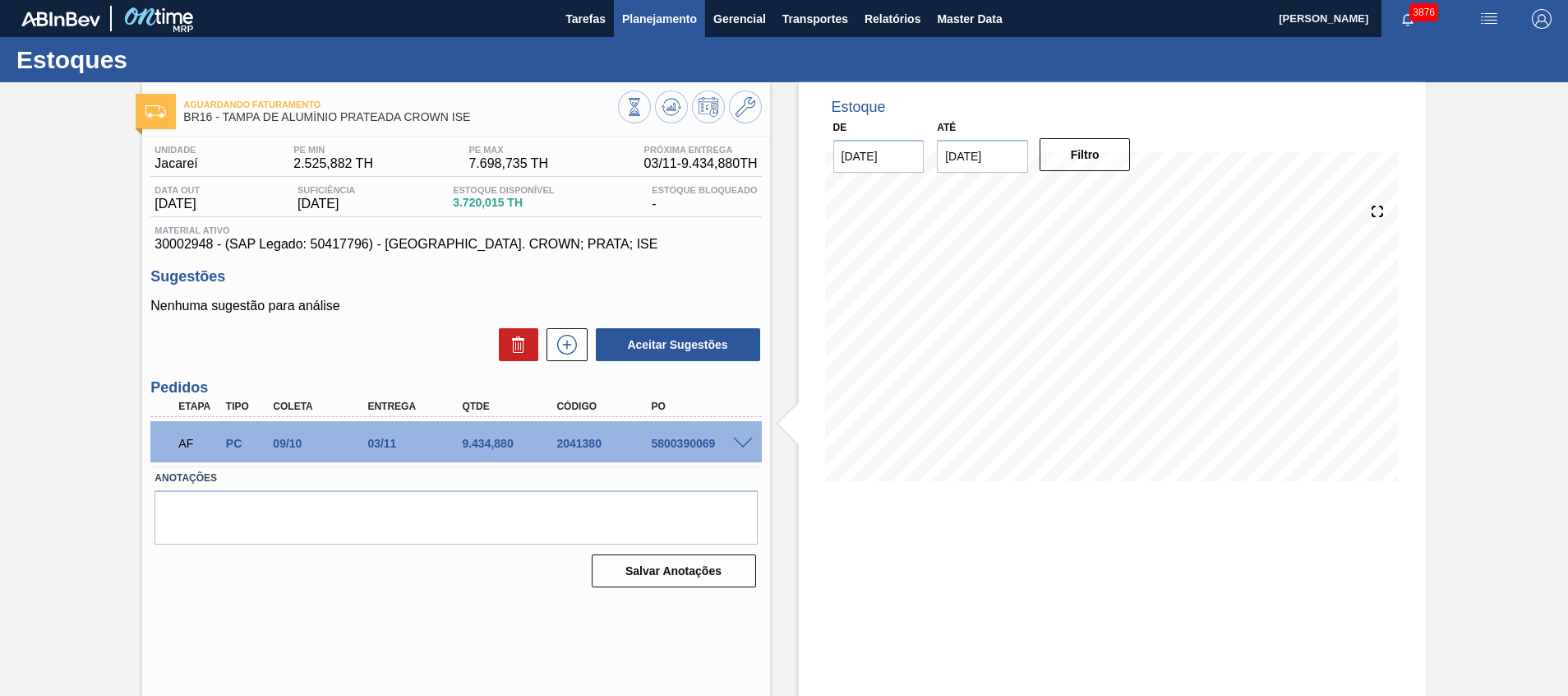
click at [639, 21] on span "Planejamento" at bounding box center [660, 19] width 75 height 20
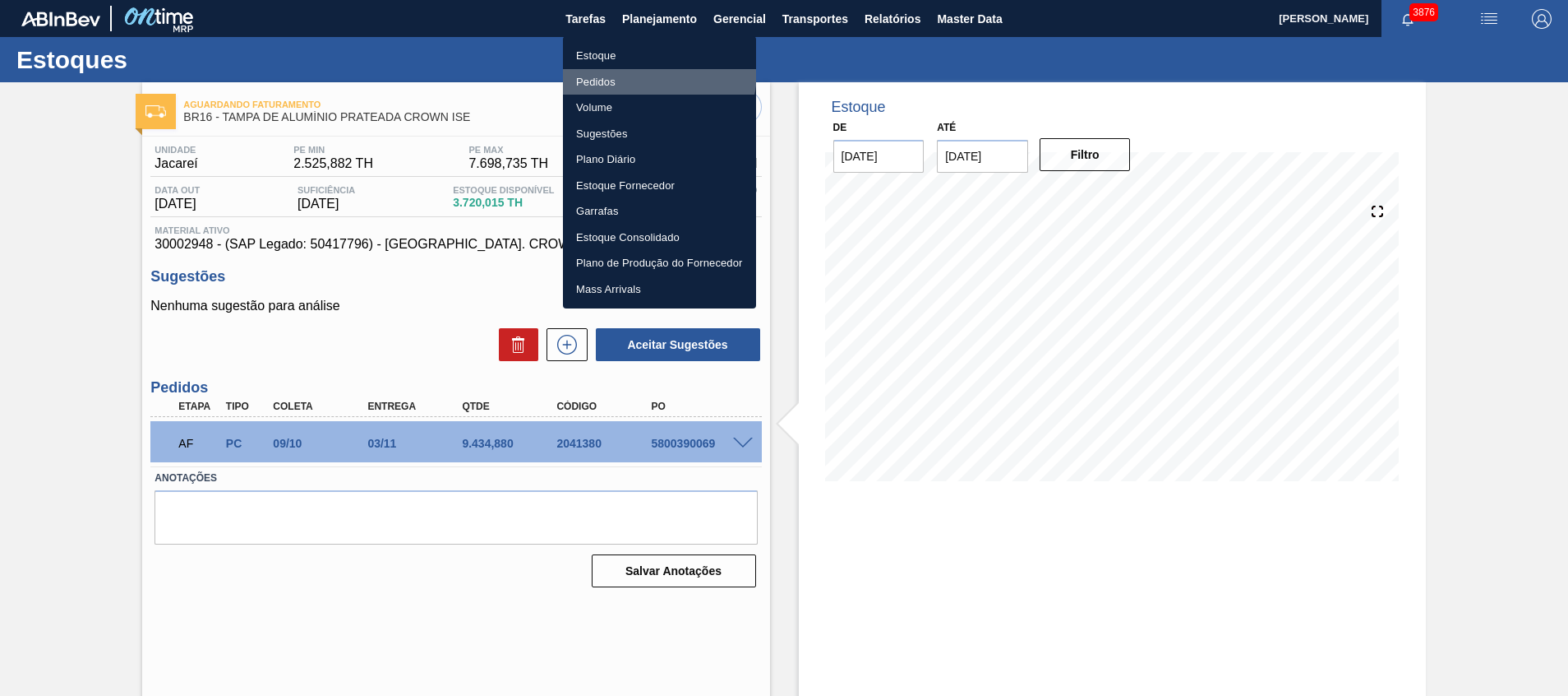
click at [640, 71] on li "Pedidos" at bounding box center [659, 82] width 193 height 27
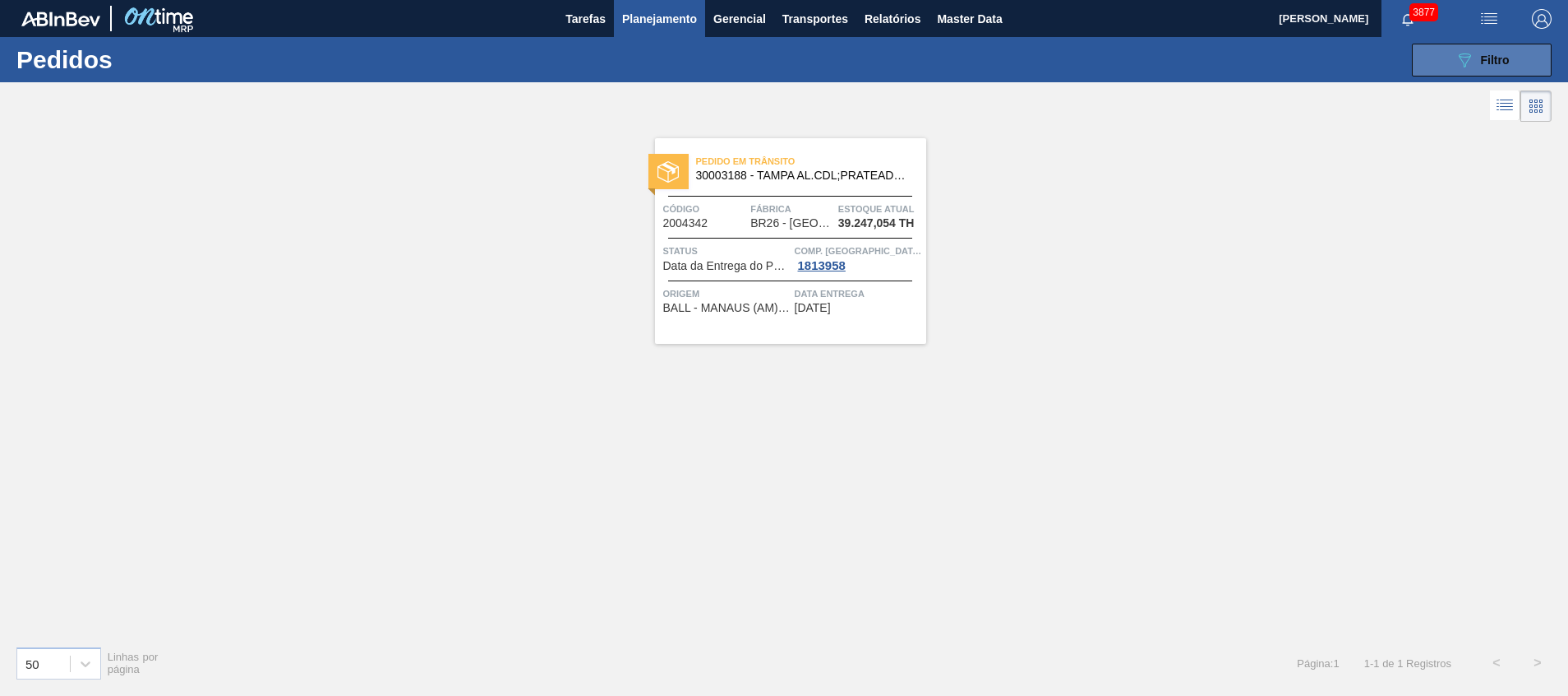
click at [1467, 59] on icon "089F7B8B-B2A5-4AFE-B5C0-19BA573D28AC" at bounding box center [1465, 61] width 20 height 20
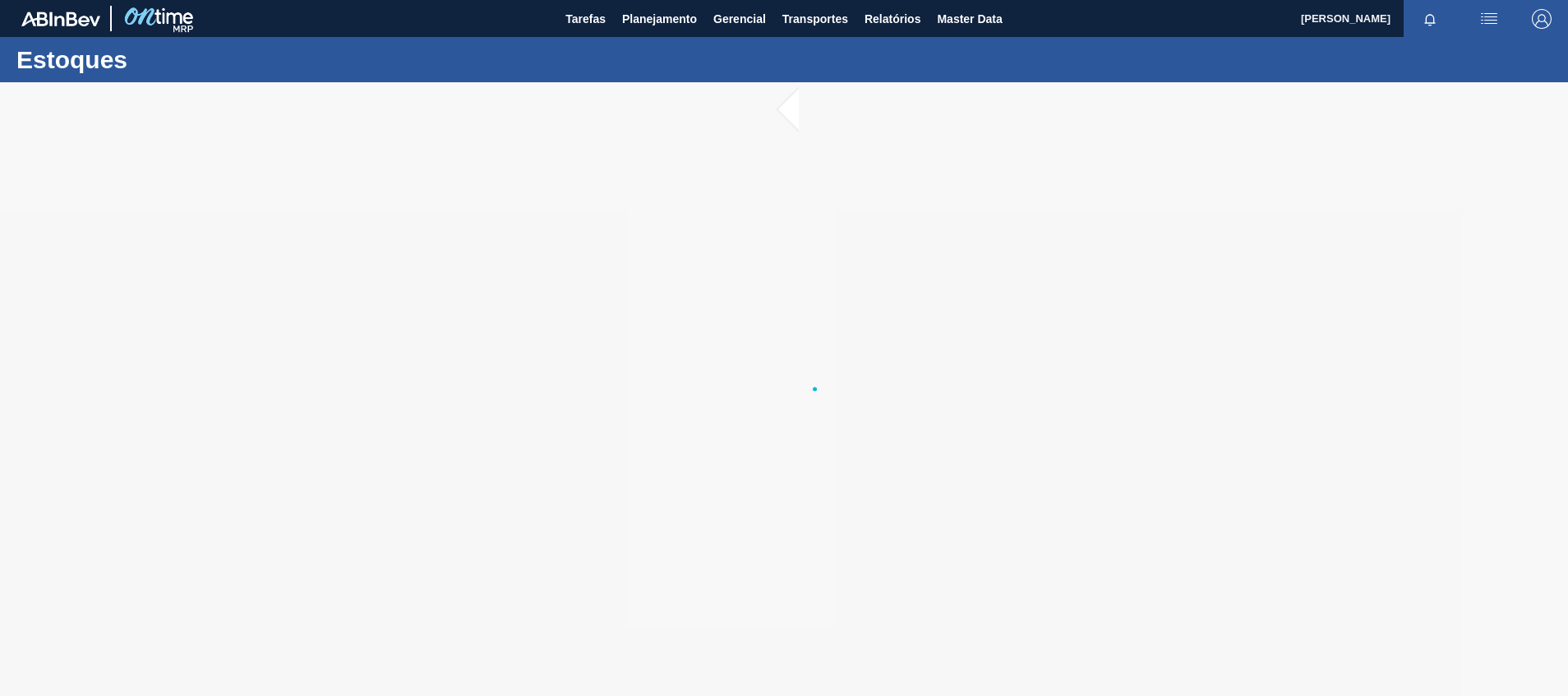
click at [1034, 212] on main "Tarefas Planejamento Gerencial Transportes Relatórios Master Data [PERSON_NAME]…" at bounding box center [784, 348] width 1568 height 696
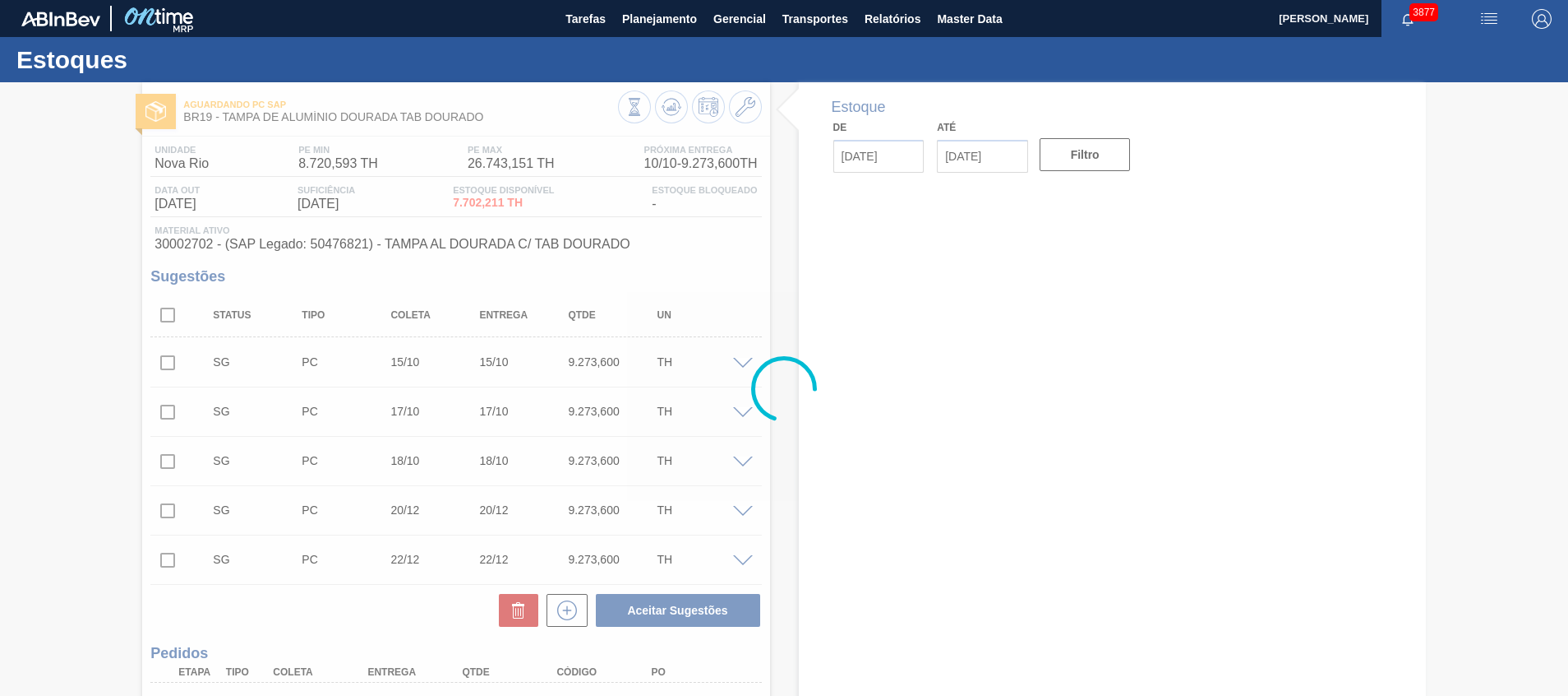
type input "[DATE]"
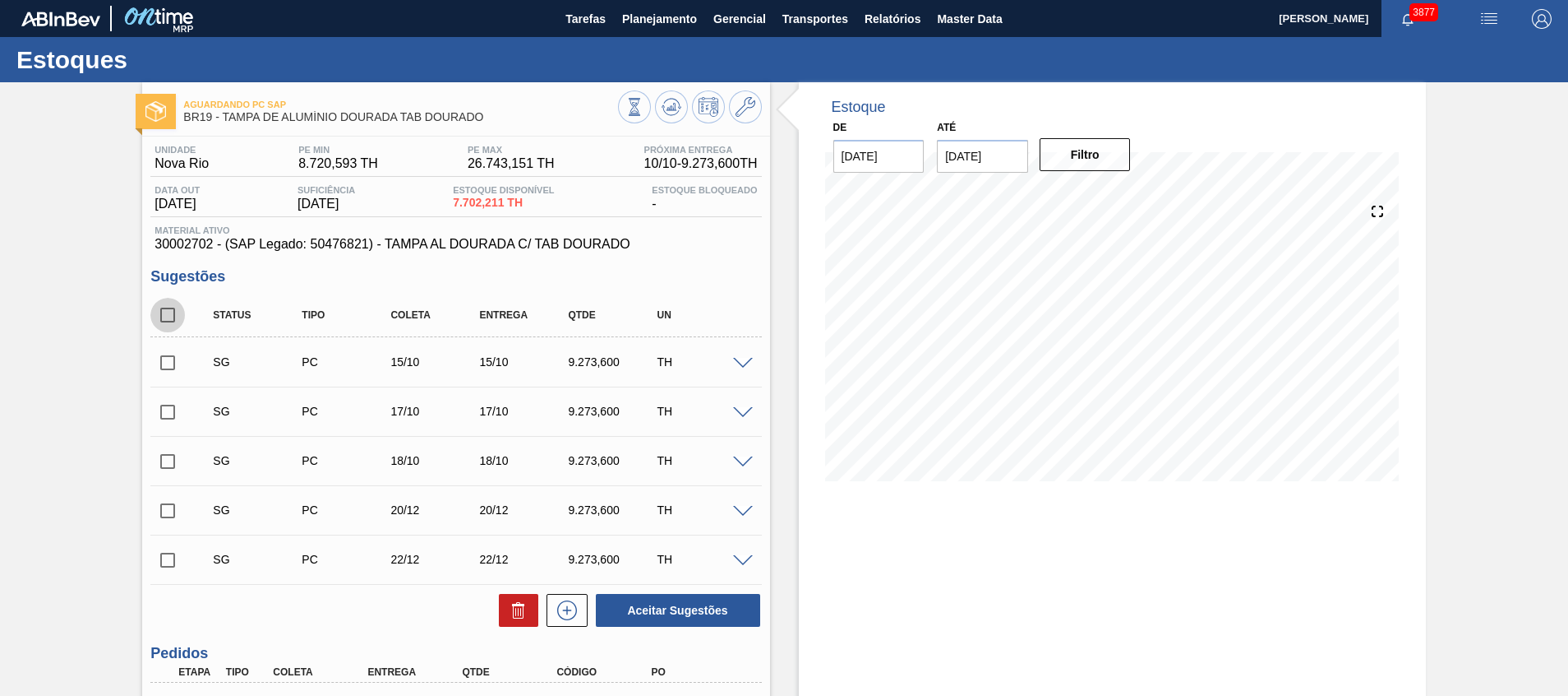
click at [156, 307] on input "checkbox" at bounding box center [168, 315] width 35 height 35
checkbox input "true"
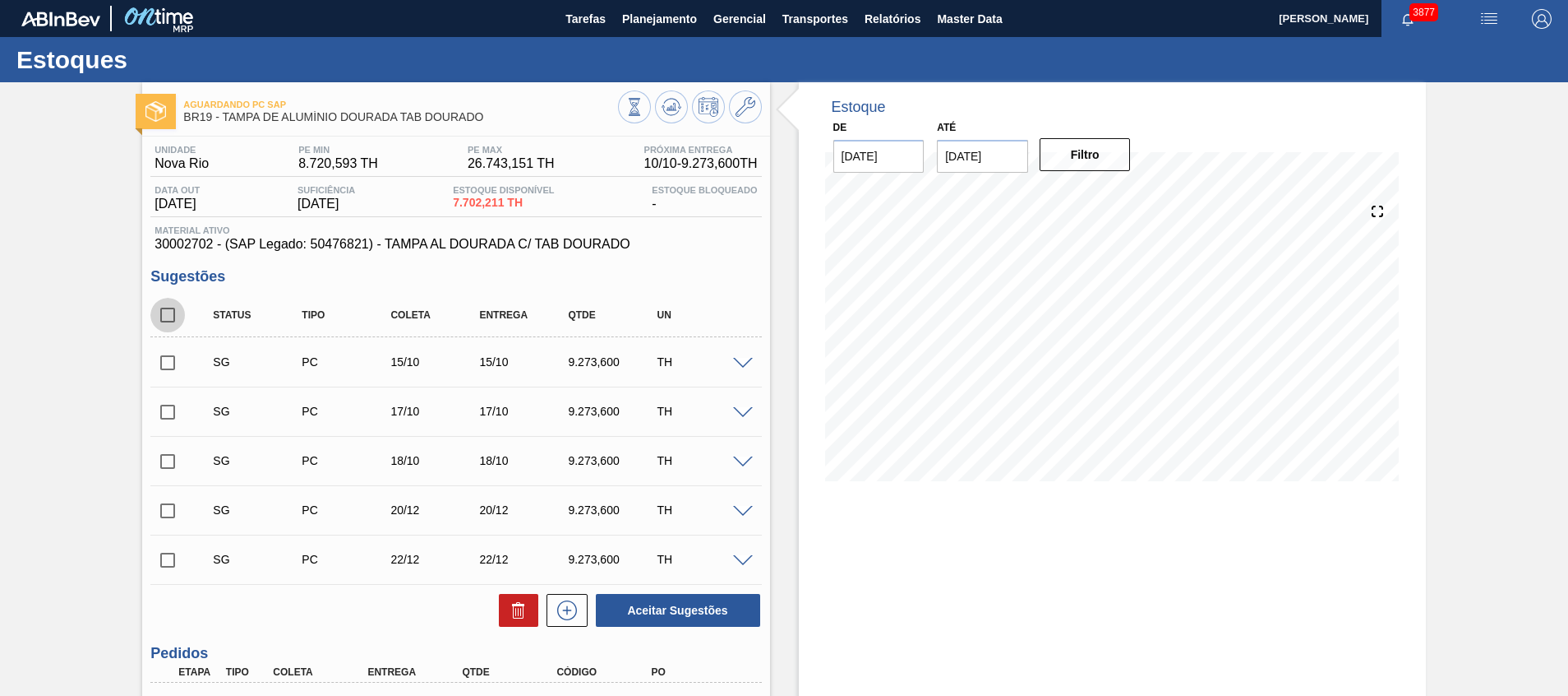
checkbox input "true"
click at [499, 609] on button at bounding box center [518, 611] width 39 height 33
checkbox input "false"
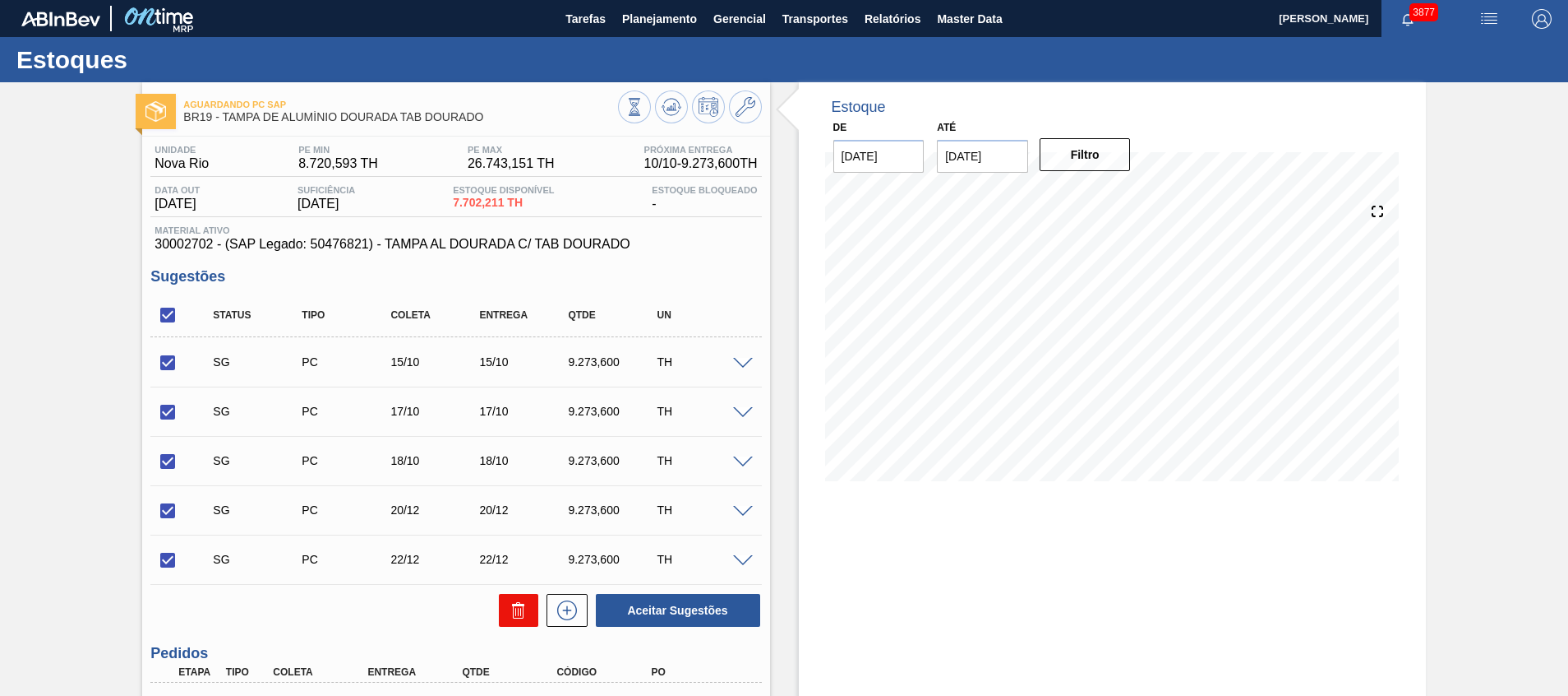
checkbox input "false"
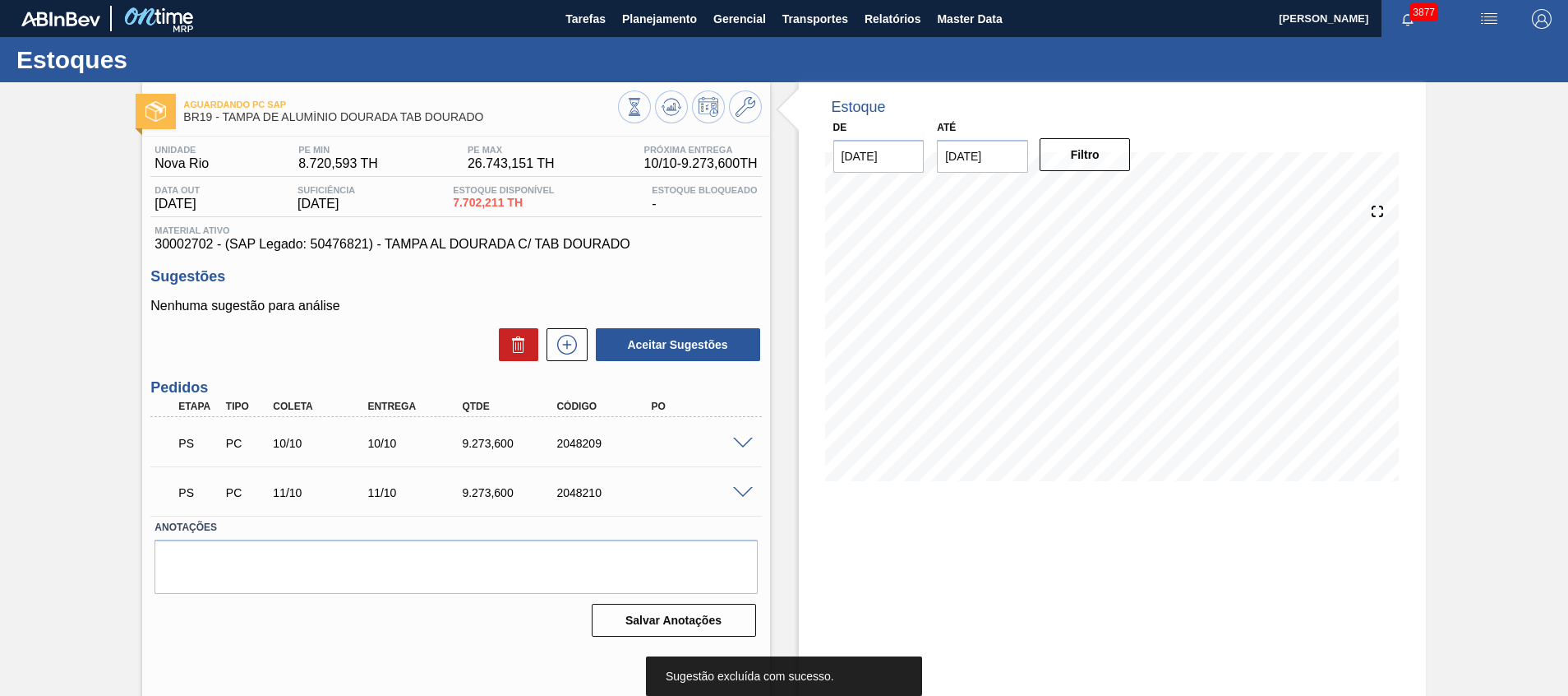
click at [746, 441] on span at bounding box center [743, 443] width 20 height 12
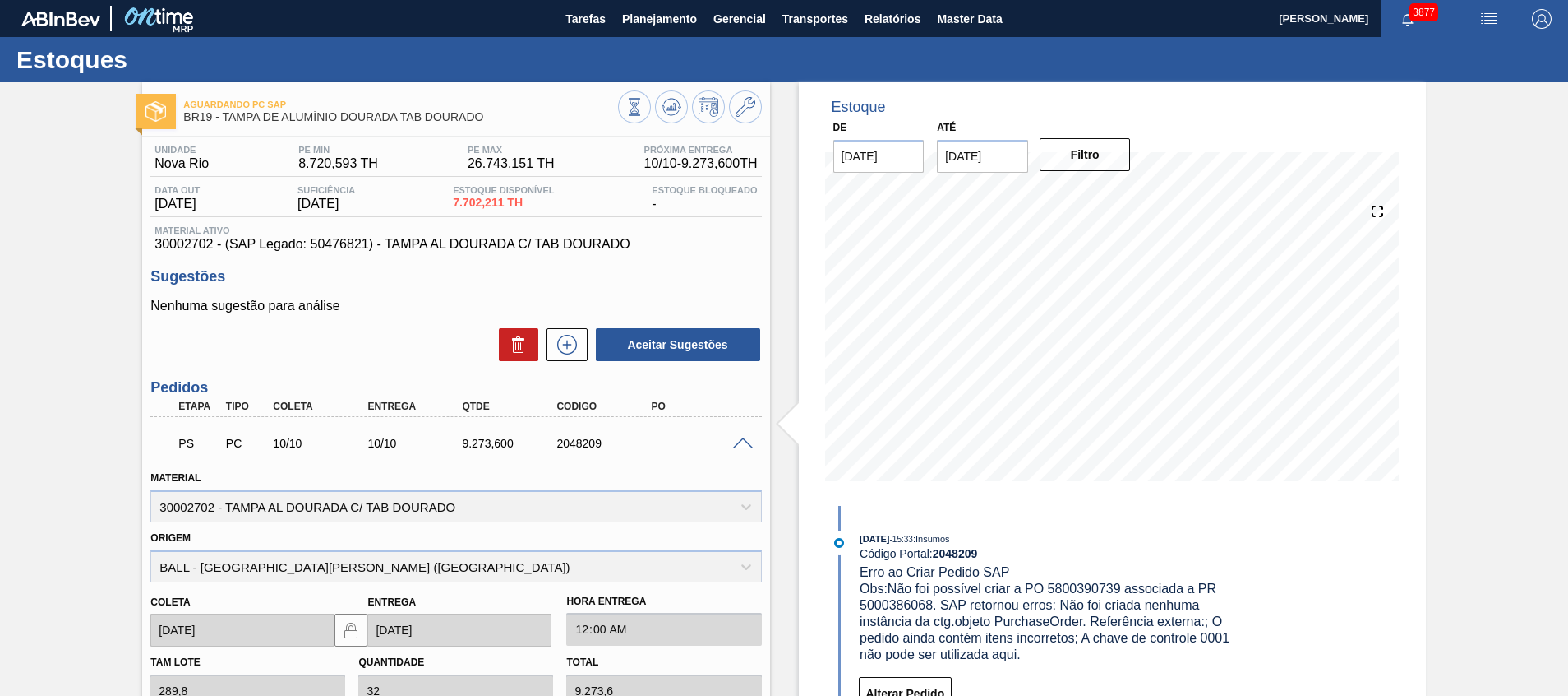
scroll to position [247, 0]
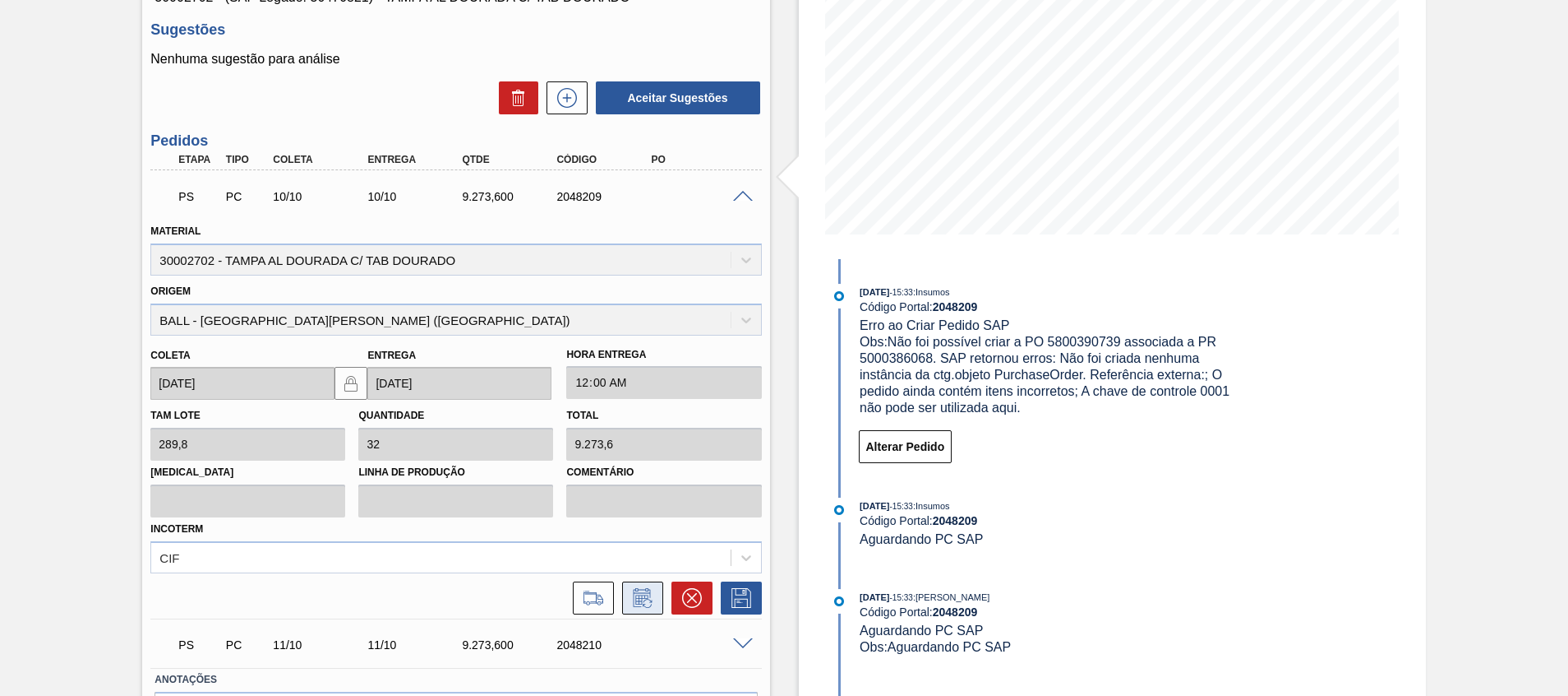
click at [650, 602] on icon at bounding box center [642, 598] width 27 height 20
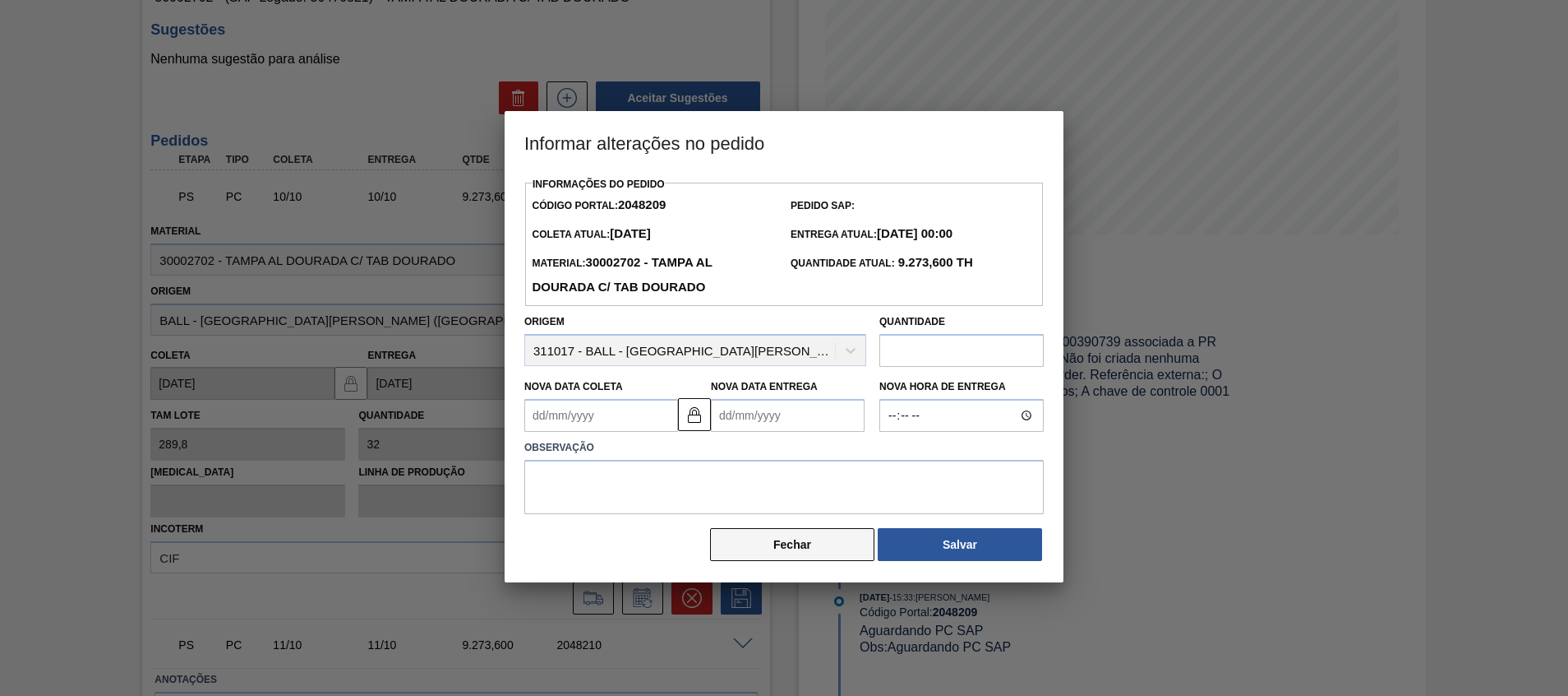
click at [803, 550] on button "Fechar" at bounding box center [792, 545] width 164 height 33
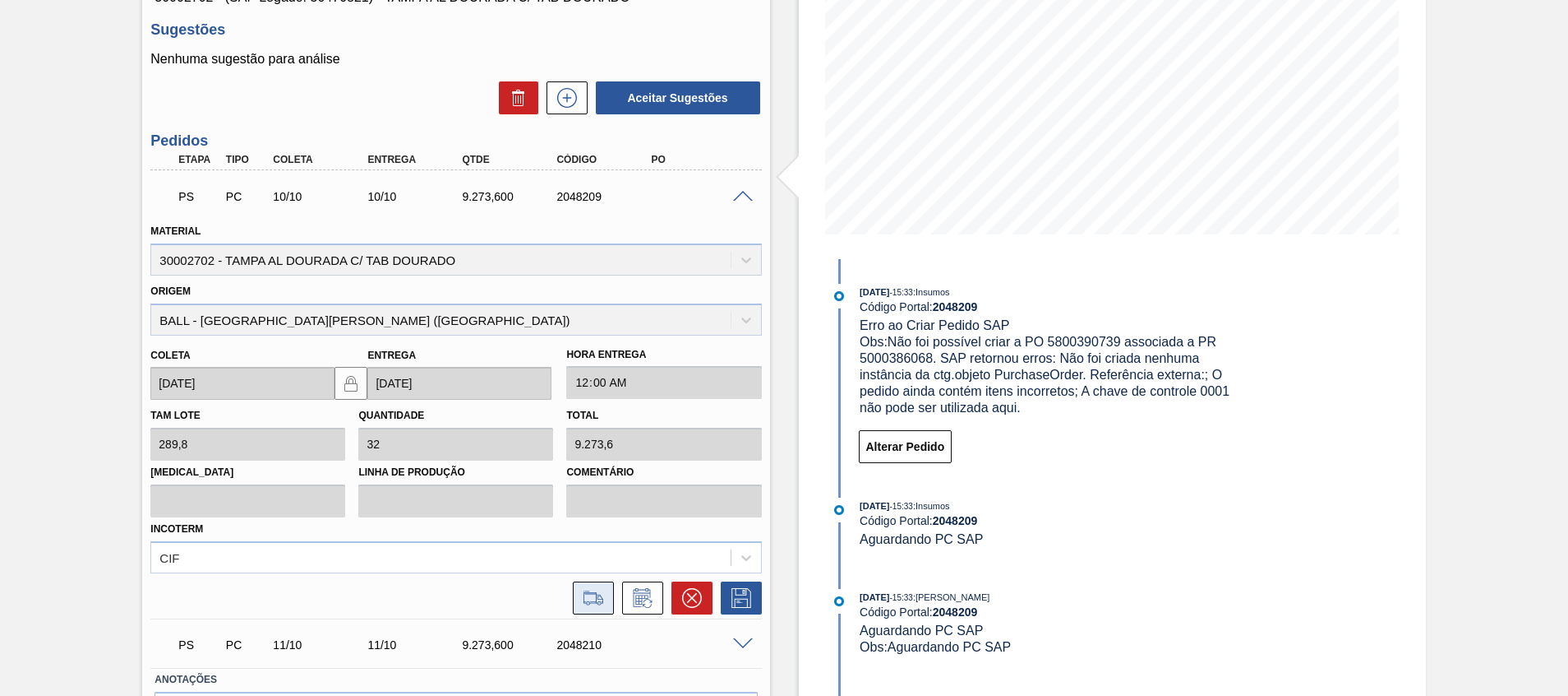
click at [590, 606] on icon at bounding box center [593, 598] width 27 height 20
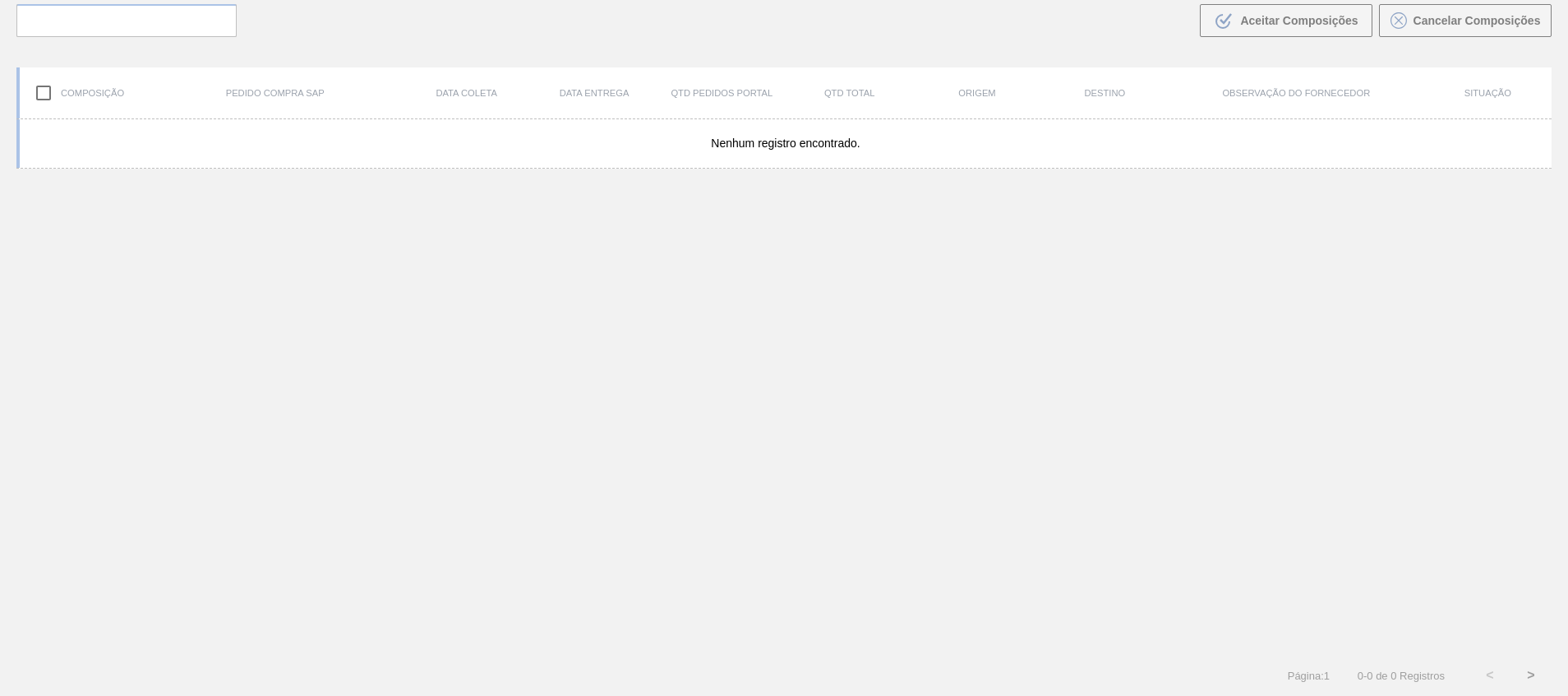
scroll to position [118, 0]
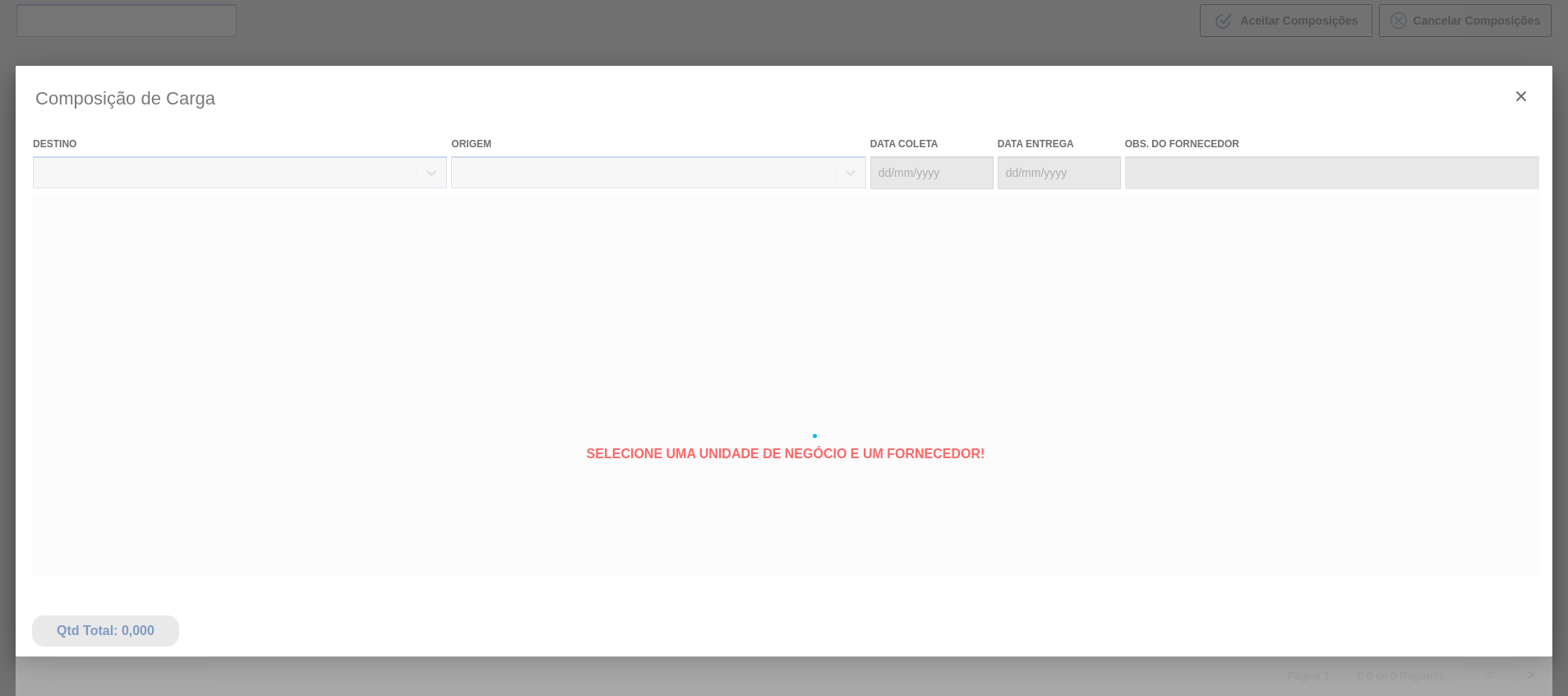
type coleta "[DATE]"
type Entrega "[DATE]"
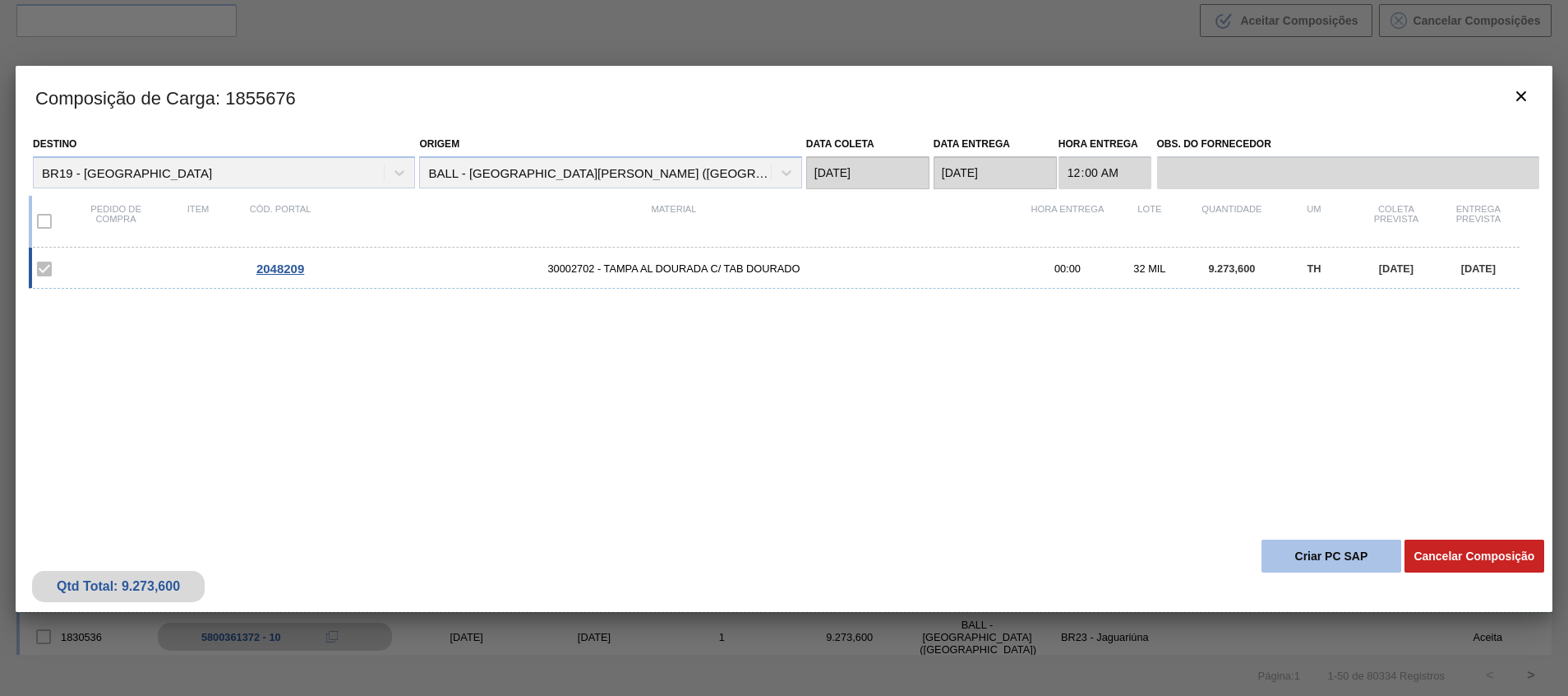
click at [1316, 562] on button "Criar PC SAP" at bounding box center [1332, 556] width 139 height 33
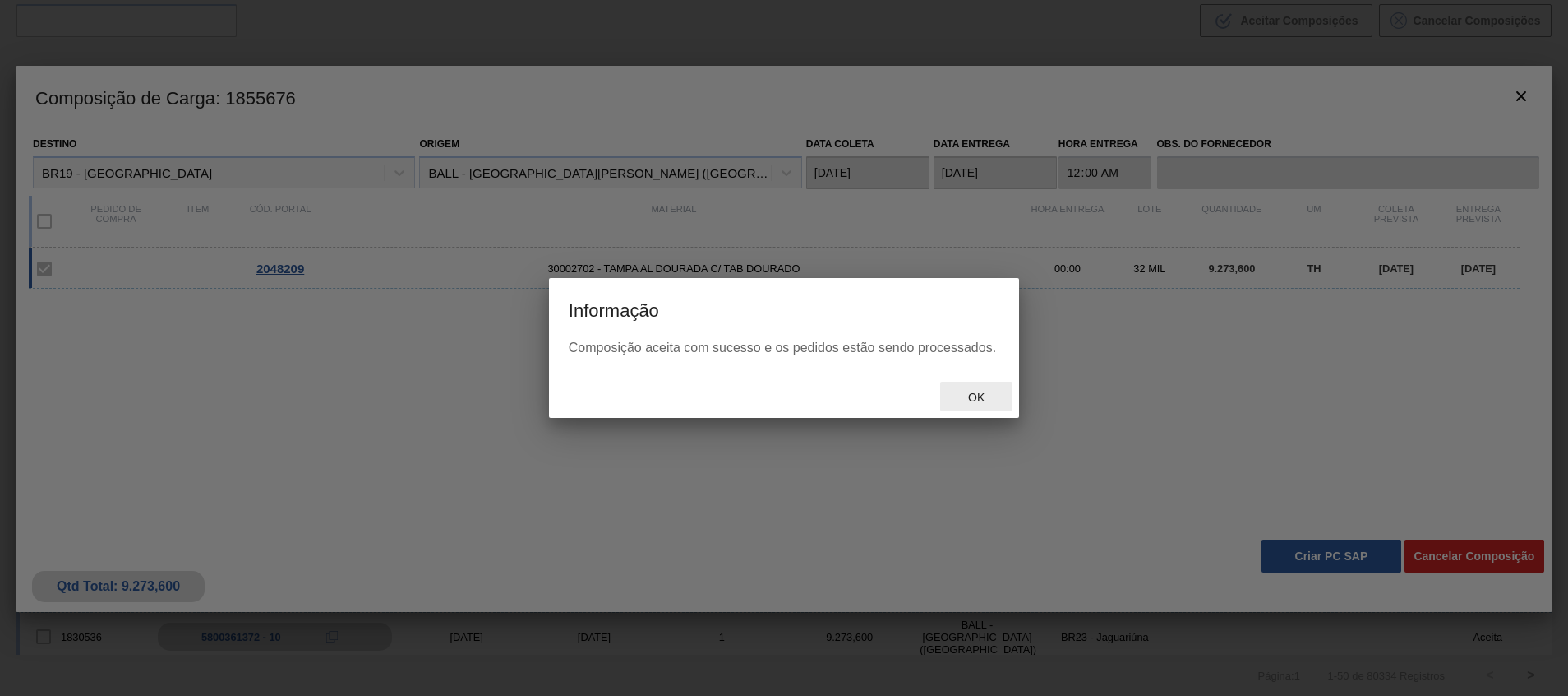
click at [1000, 392] on div "Ok" at bounding box center [976, 396] width 72 height 30
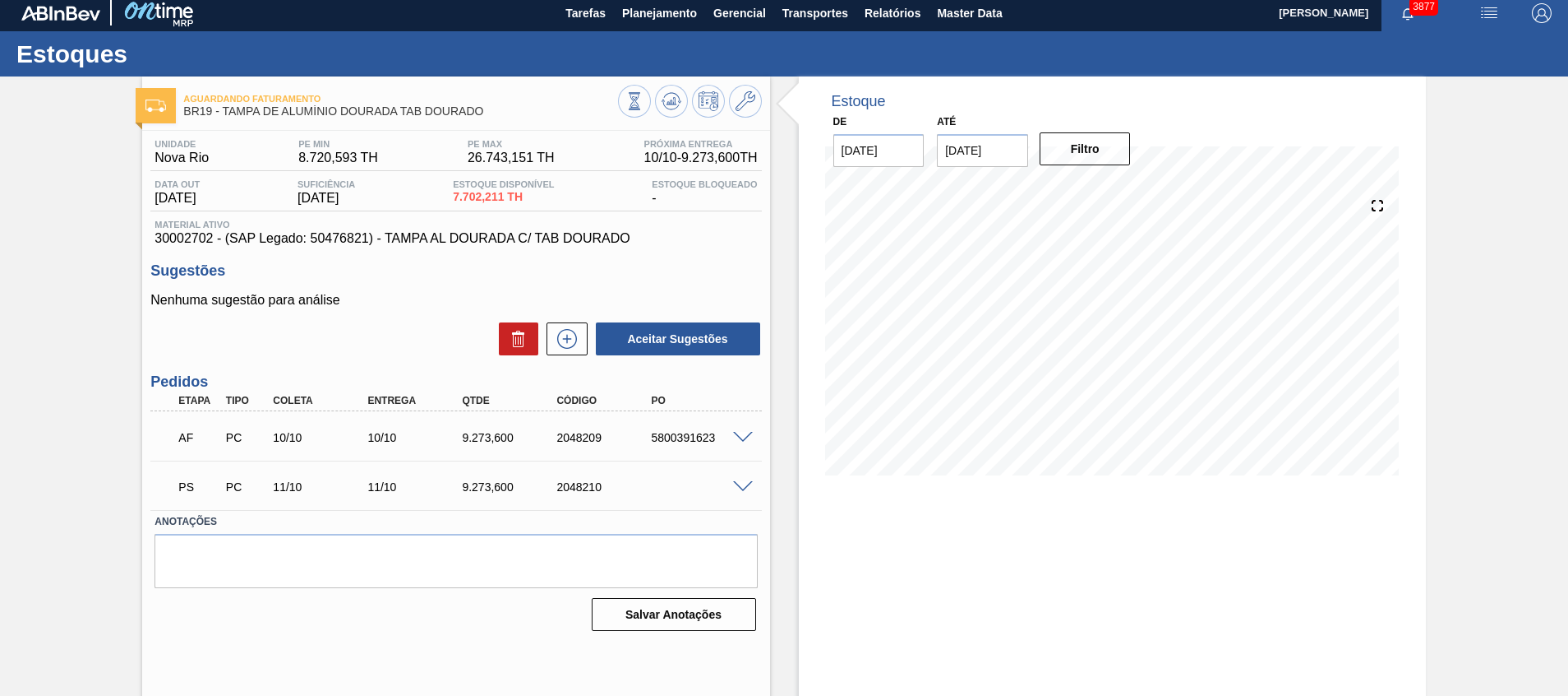
scroll to position [12, 0]
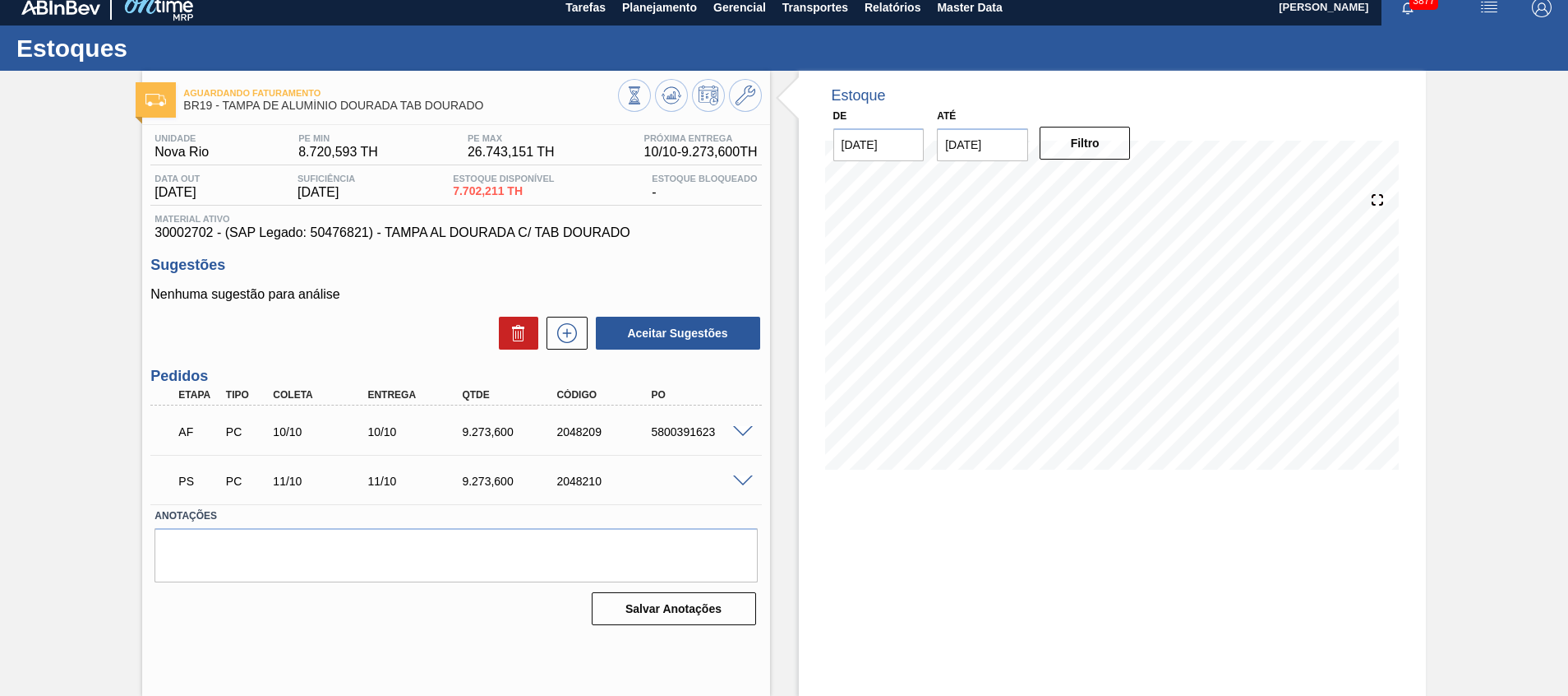
click at [733, 481] on span at bounding box center [743, 481] width 20 height 12
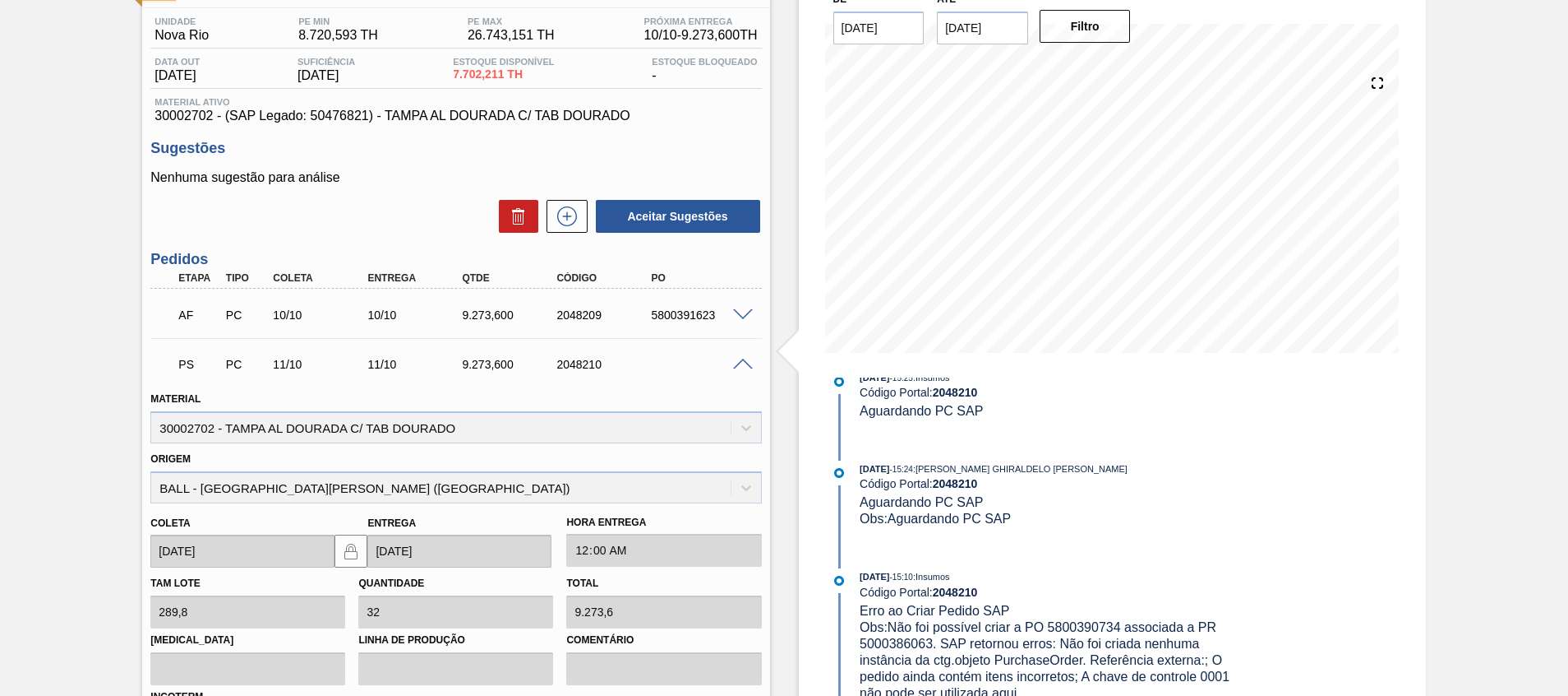
scroll to position [259, 0]
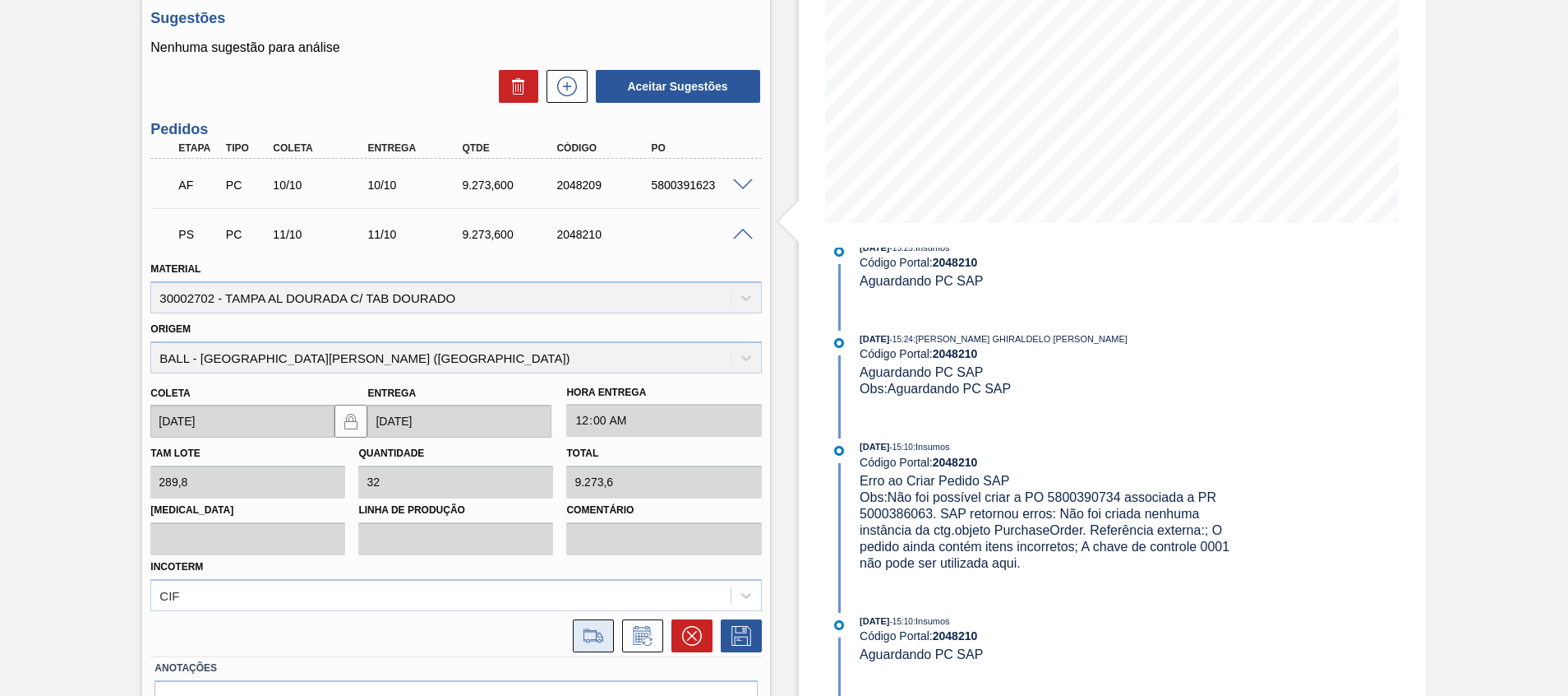
click at [594, 626] on icon at bounding box center [593, 636] width 27 height 20
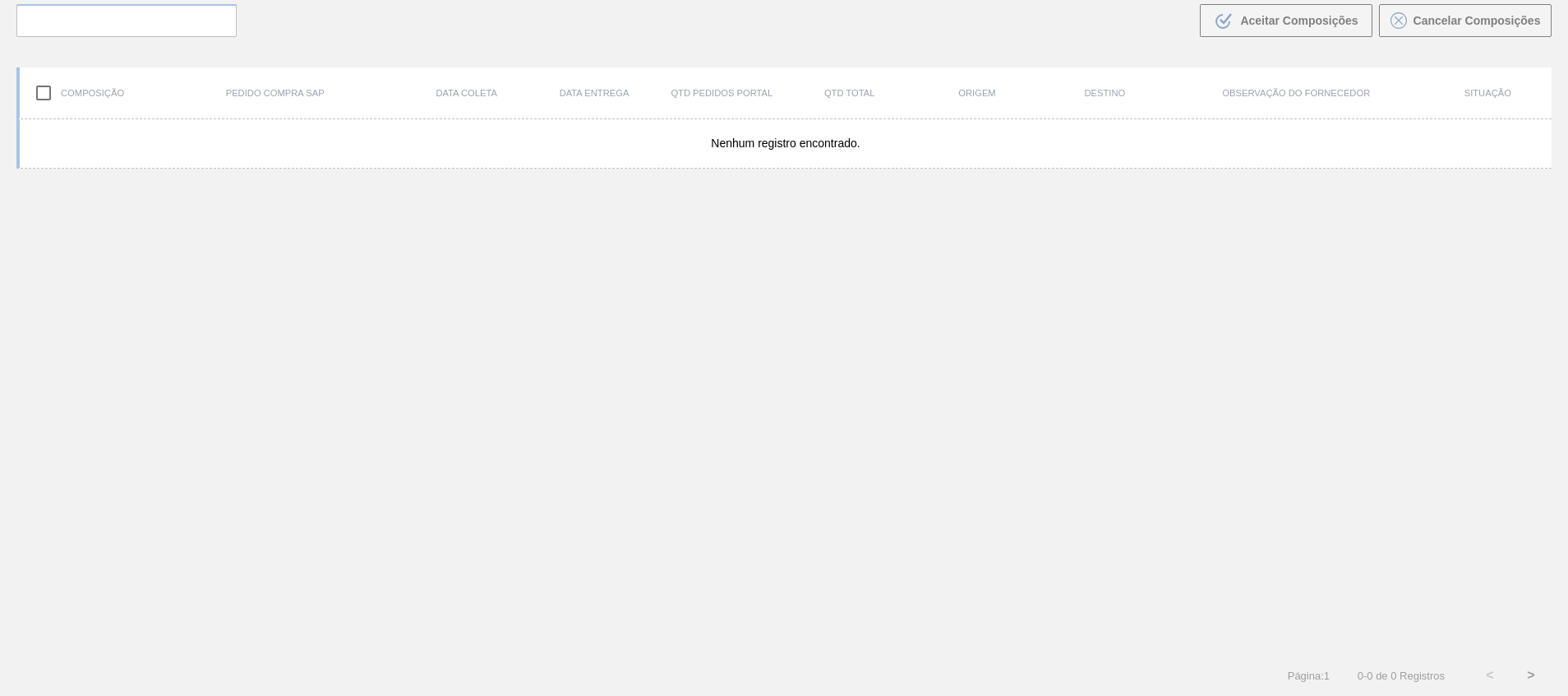
scroll to position [118, 0]
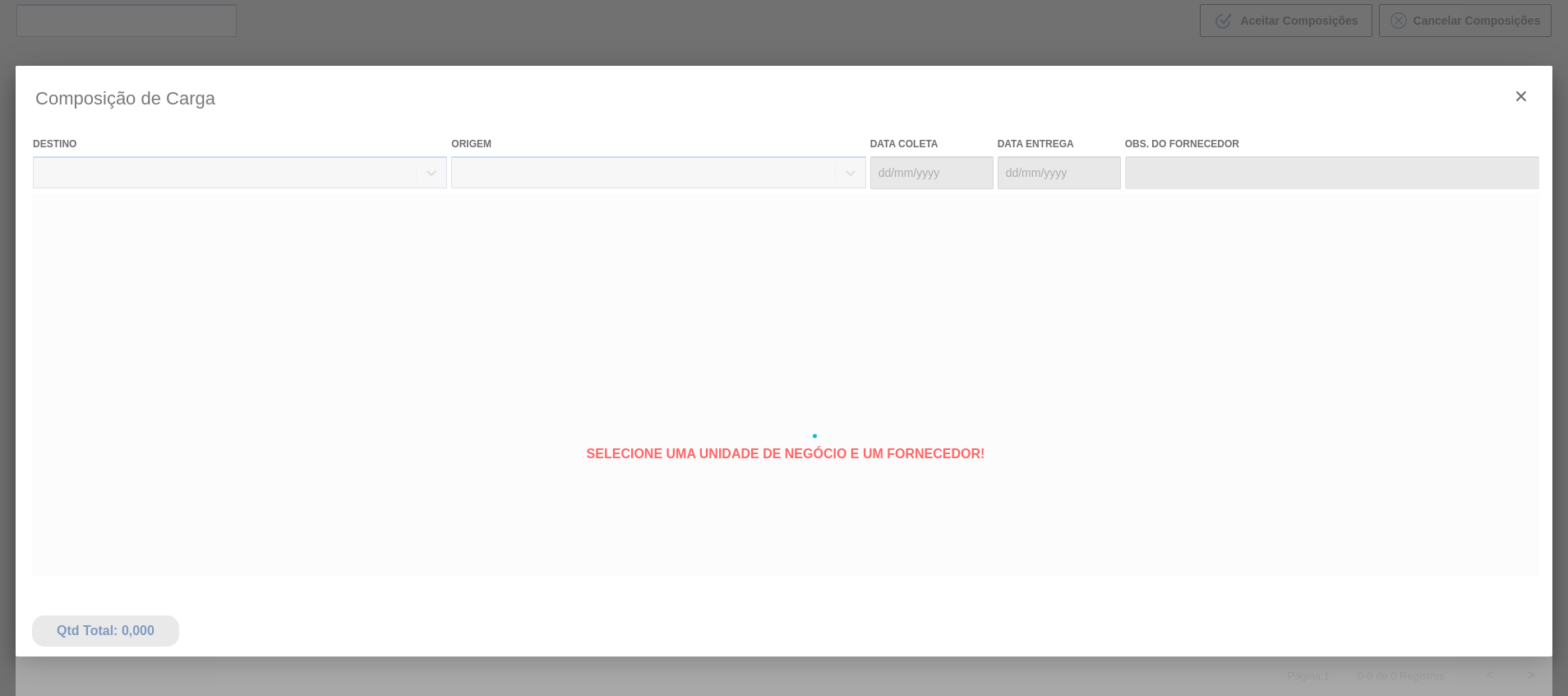
type coleta "[DATE]"
type Entrega "[DATE]"
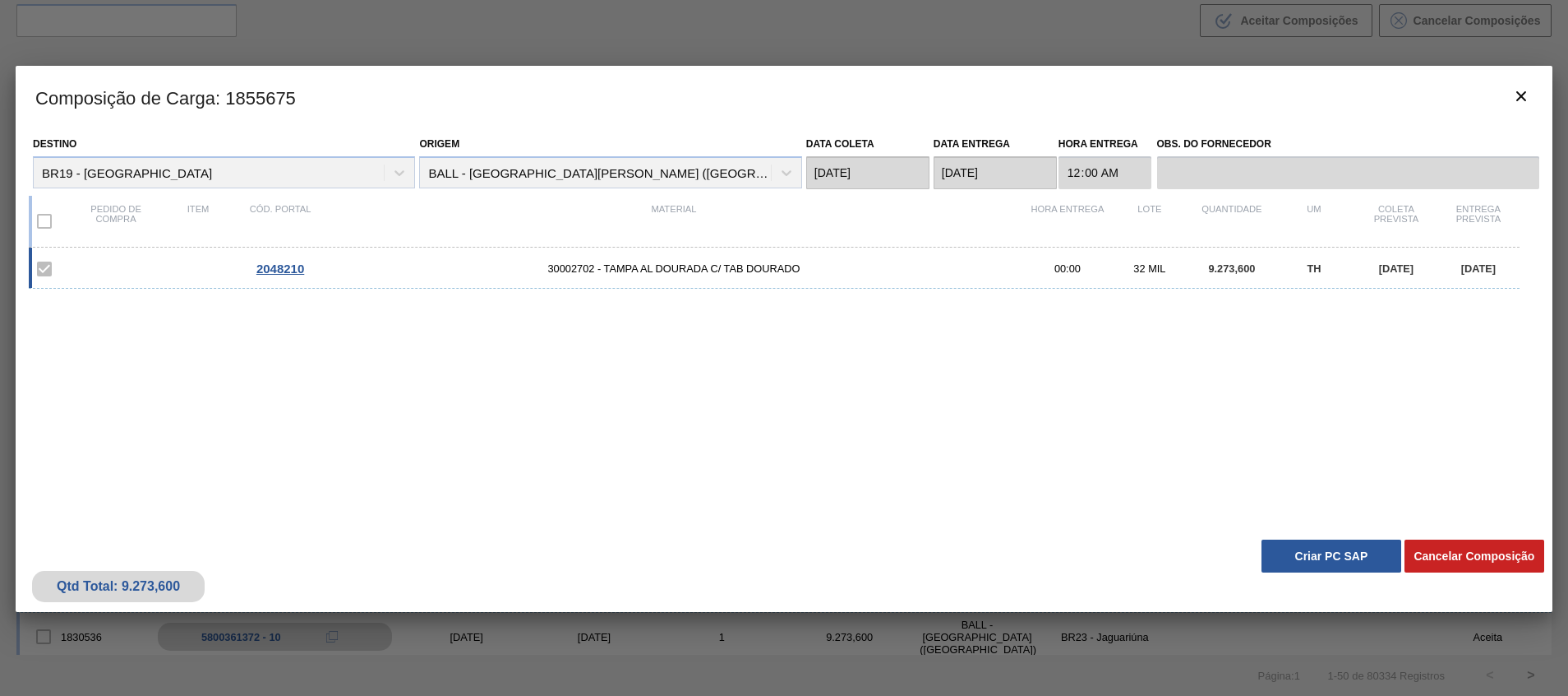
click at [1278, 555] on button "Criar PC SAP" at bounding box center [1332, 556] width 139 height 33
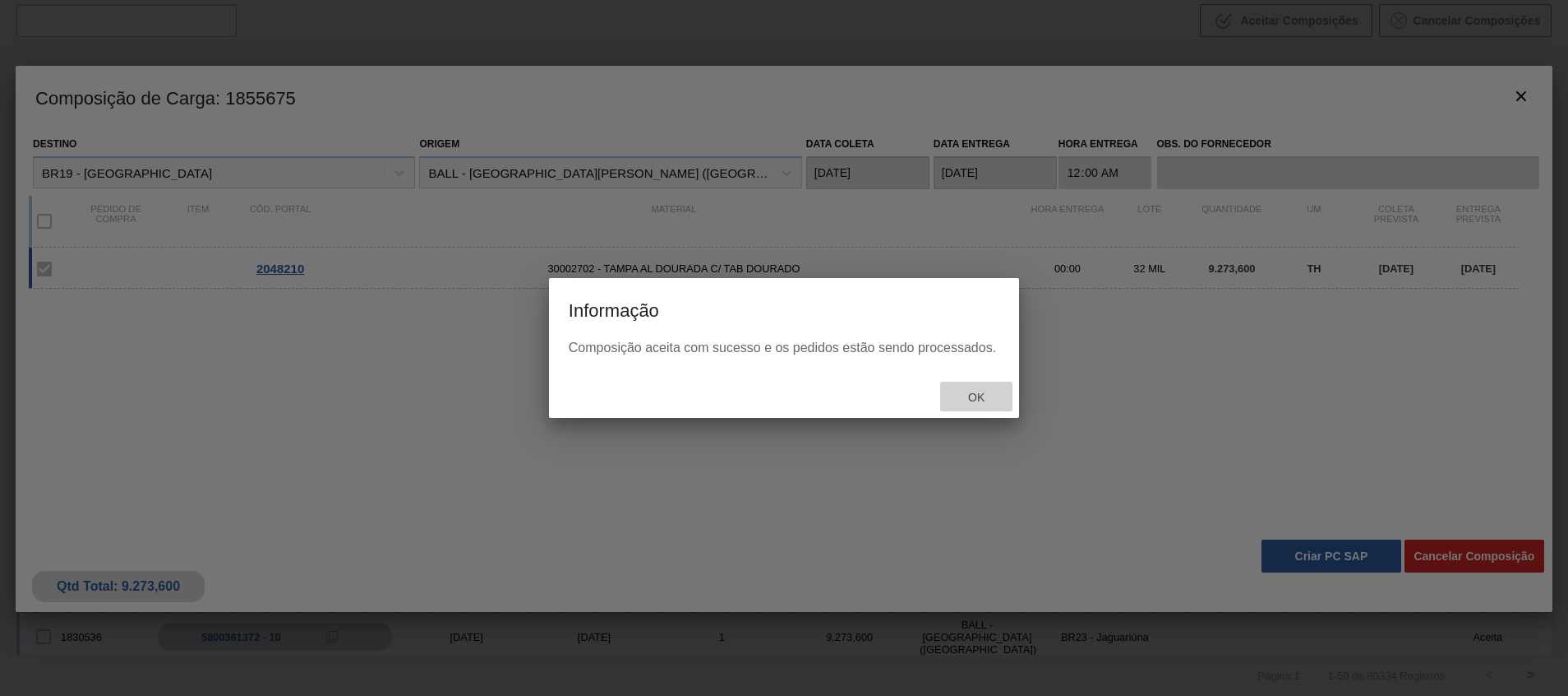
click at [985, 395] on span "Ok" at bounding box center [976, 397] width 43 height 13
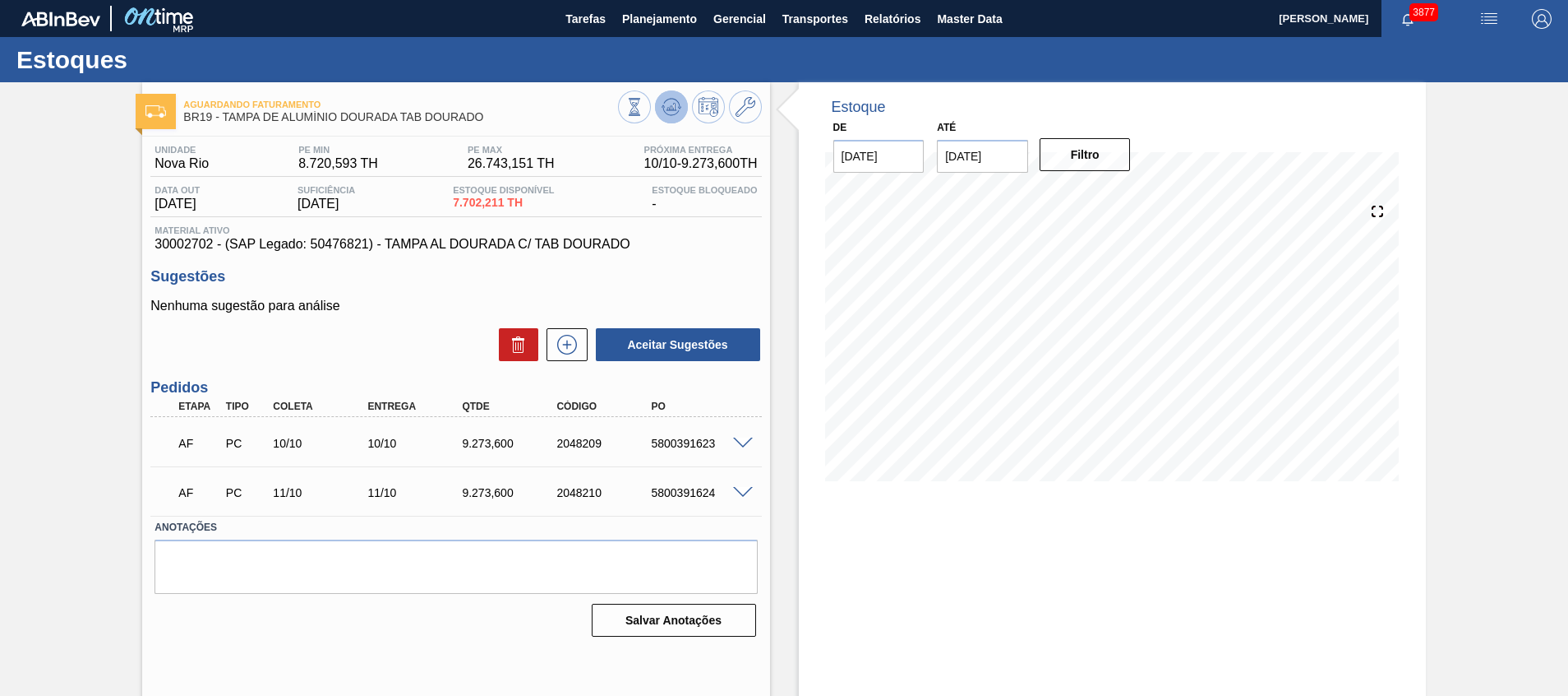
click at [668, 100] on icon at bounding box center [672, 107] width 20 height 20
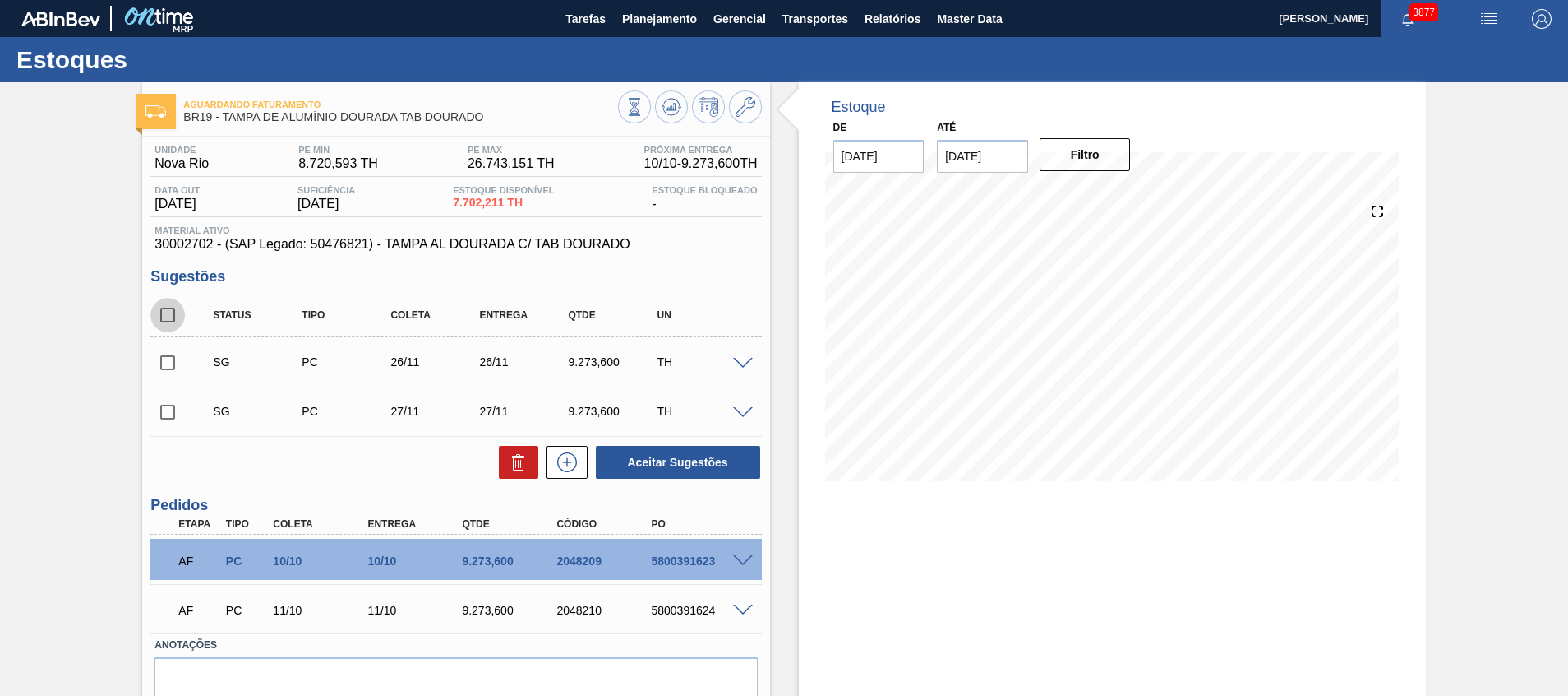
click at [165, 320] on input "checkbox" at bounding box center [168, 315] width 35 height 35
checkbox input "true"
click at [499, 458] on button at bounding box center [518, 462] width 39 height 33
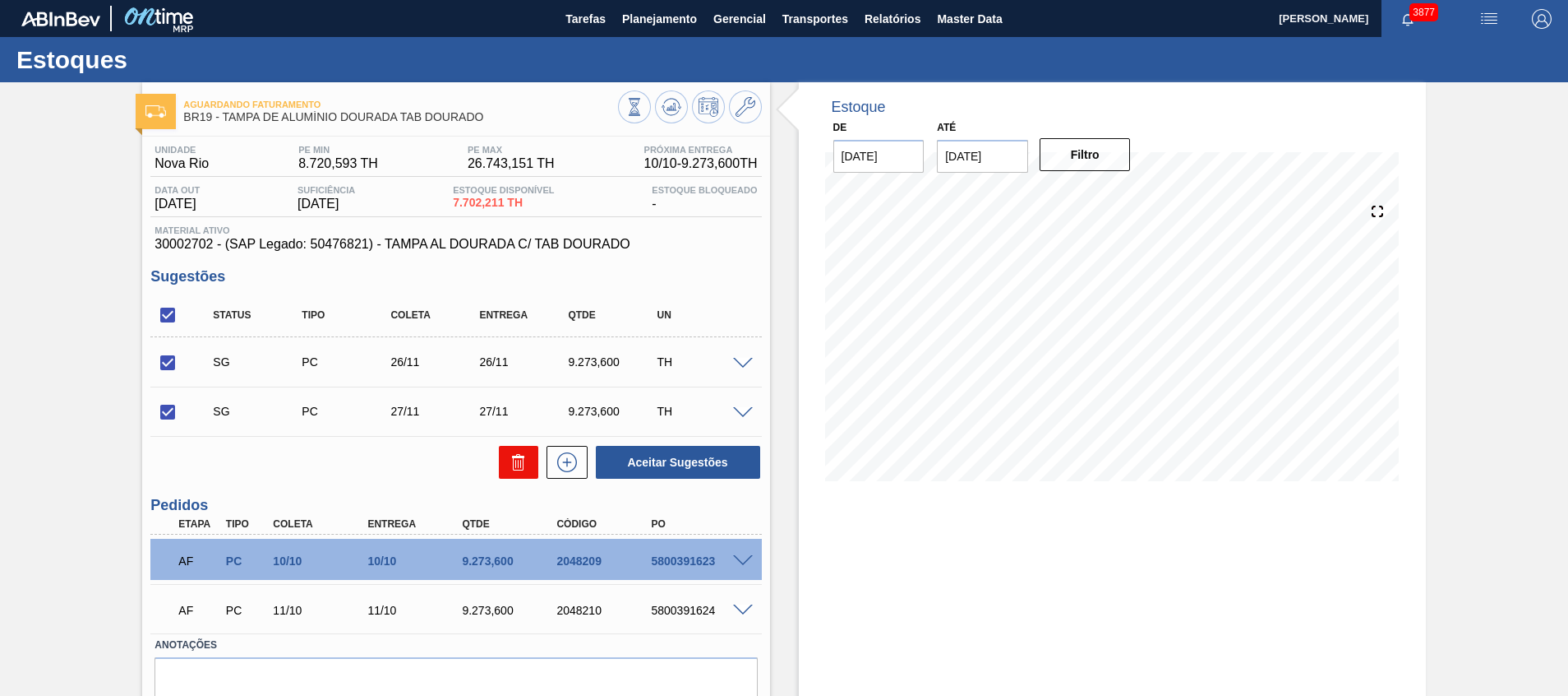
checkbox input "false"
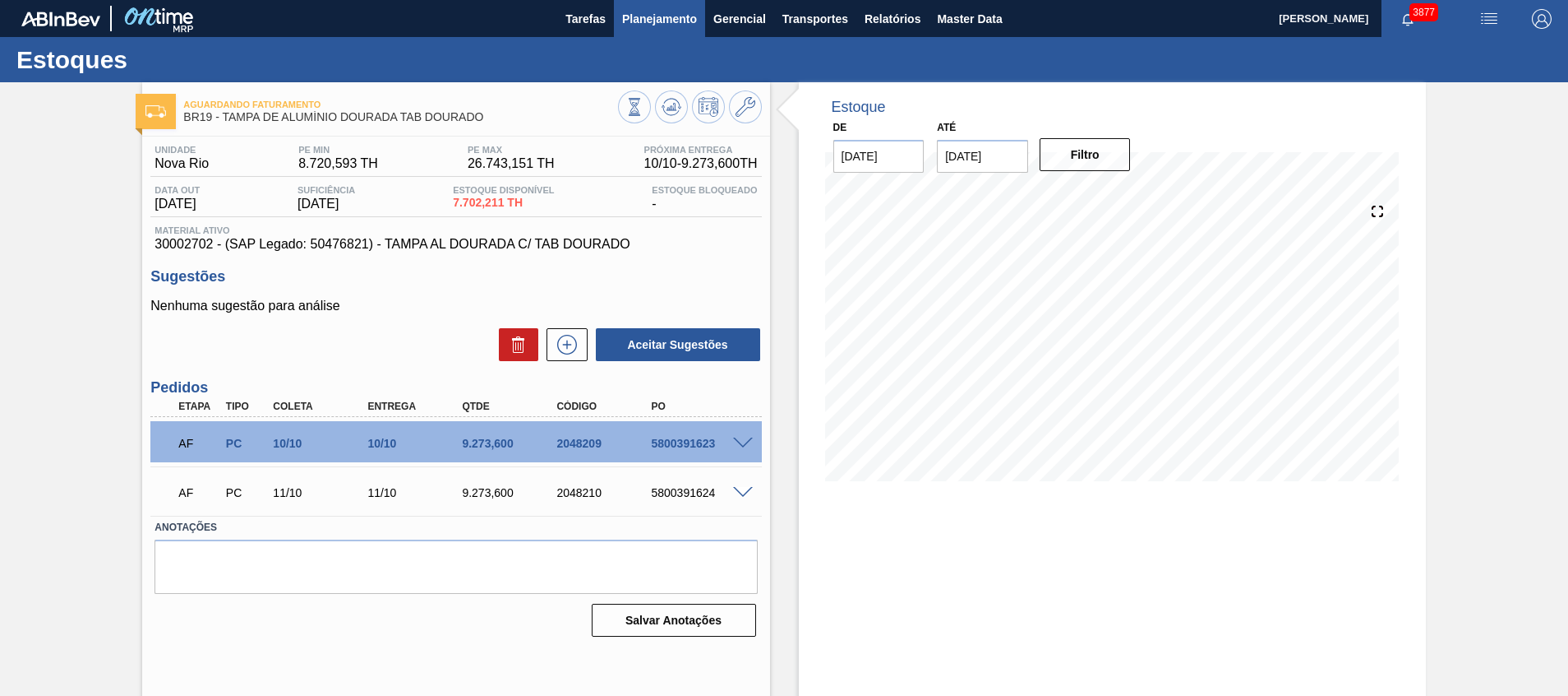
click at [661, 16] on span "Planejamento" at bounding box center [660, 19] width 75 height 20
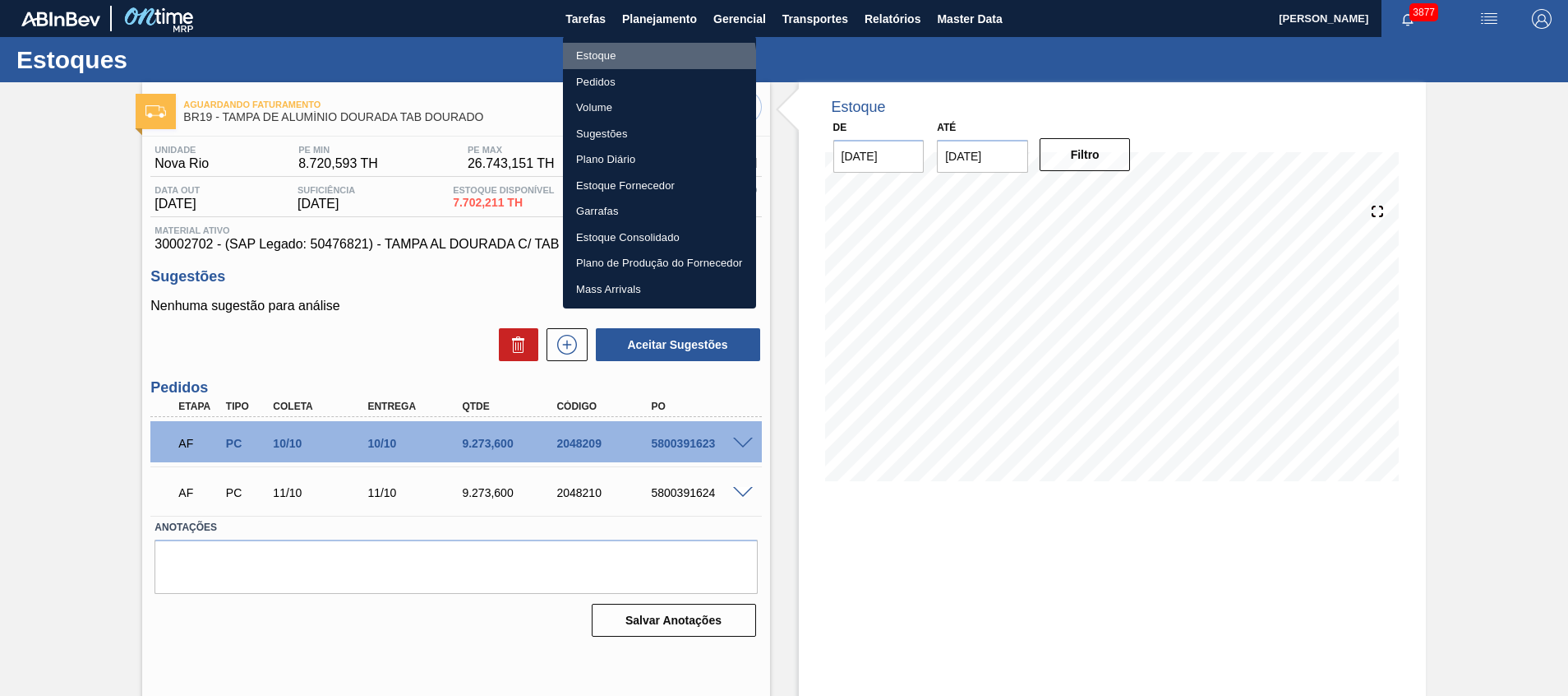
click at [641, 64] on li "Estoque" at bounding box center [659, 56] width 193 height 27
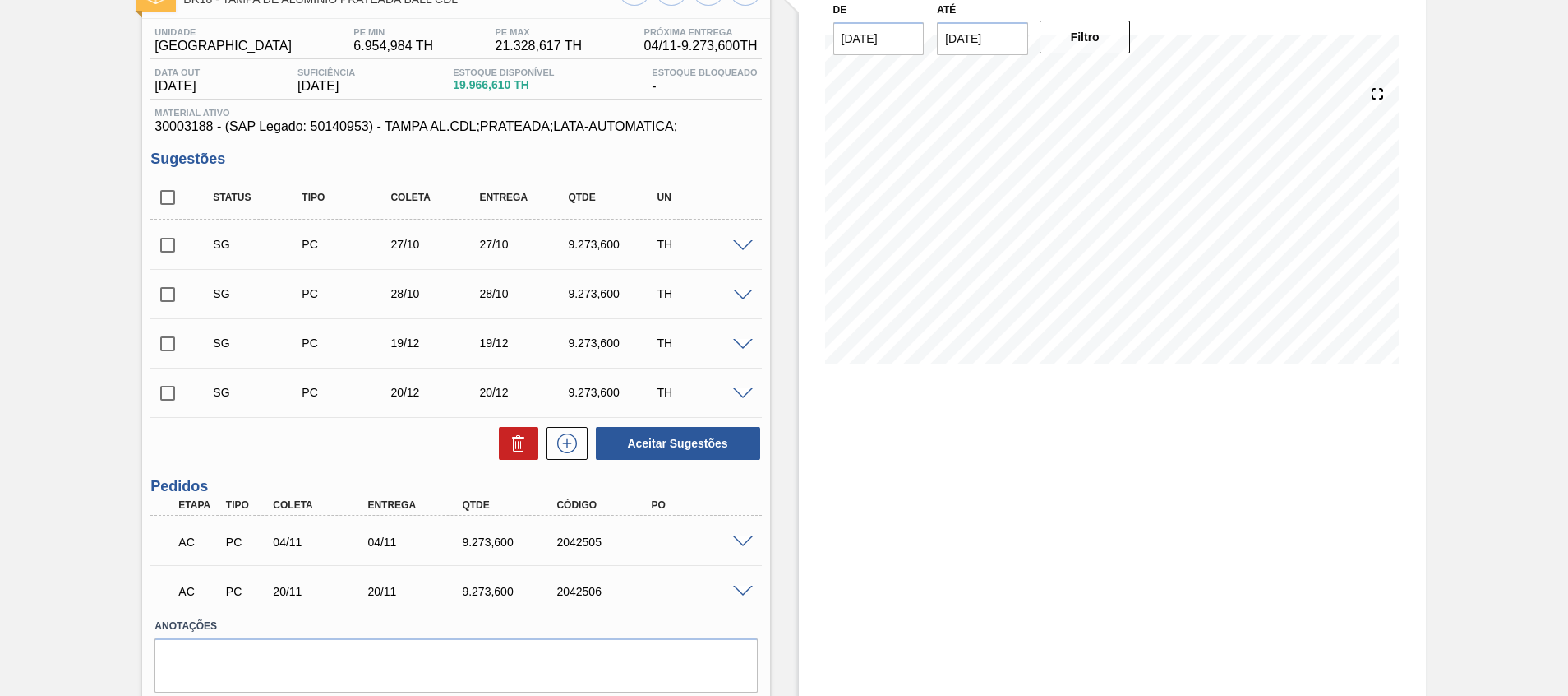
scroll to position [171, 0]
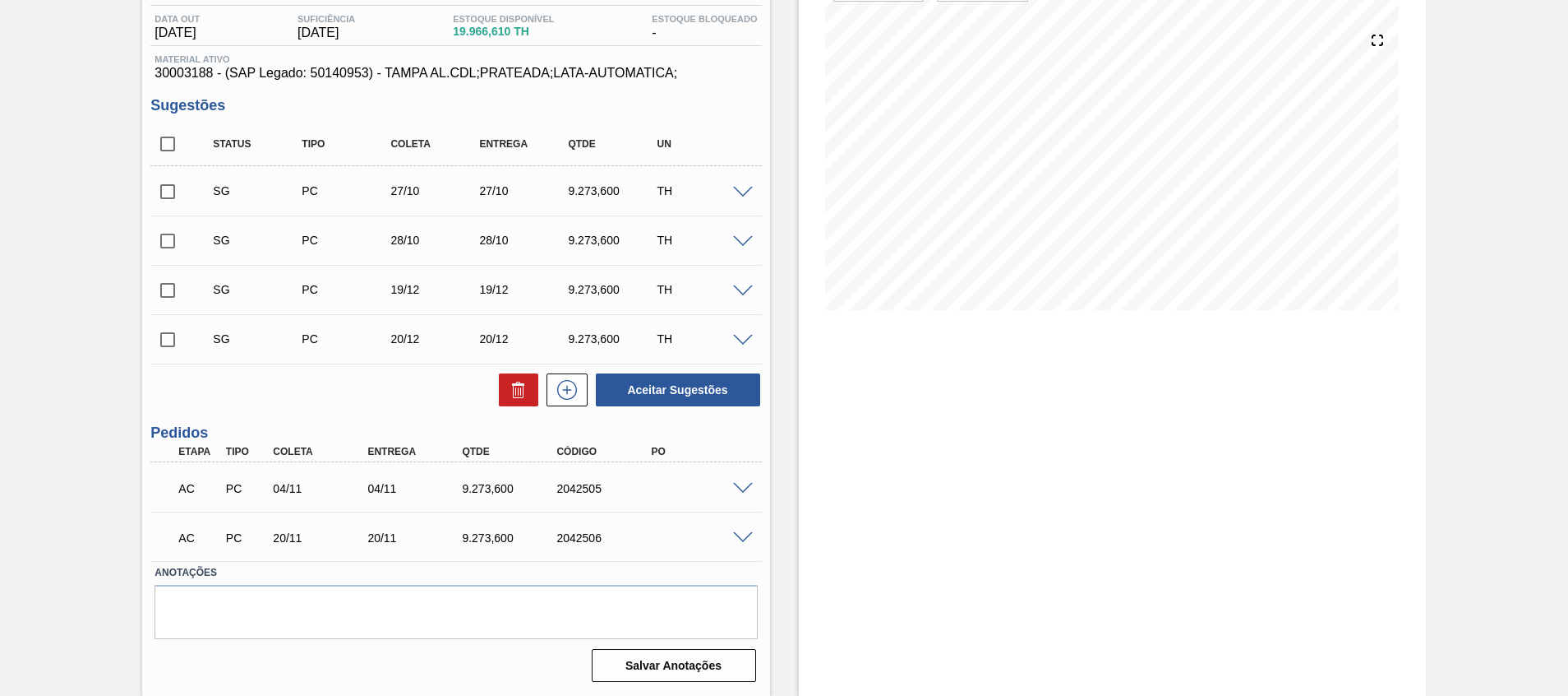
drag, startPoint x: 740, startPoint y: 479, endPoint x: 740, endPoint y: 492, distance: 13.0
click at [740, 481] on div "AC PC 04/11 04/11 9.273,[PHONE_NUMBER]" at bounding box center [455, 487] width 610 height 41
click at [740, 492] on span at bounding box center [743, 488] width 20 height 12
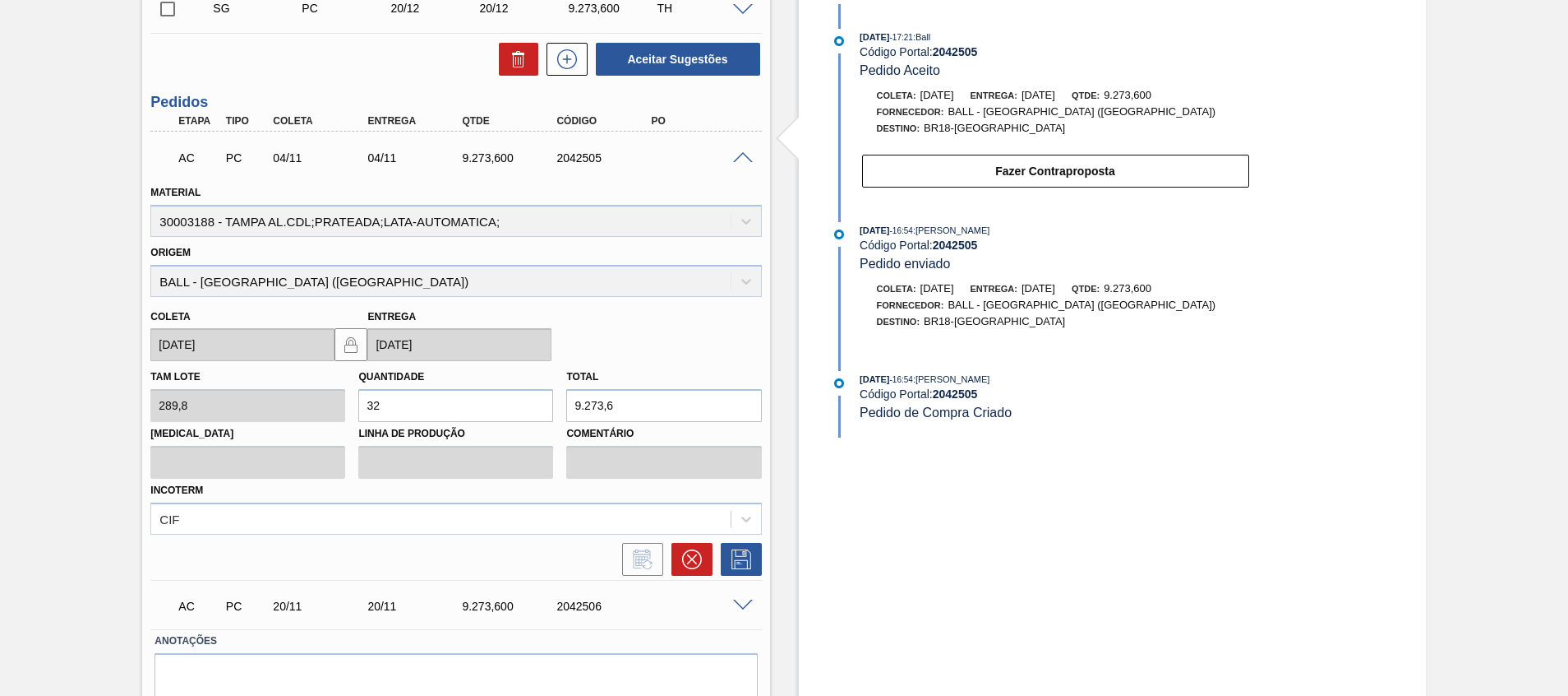
scroll to position [570, 0]
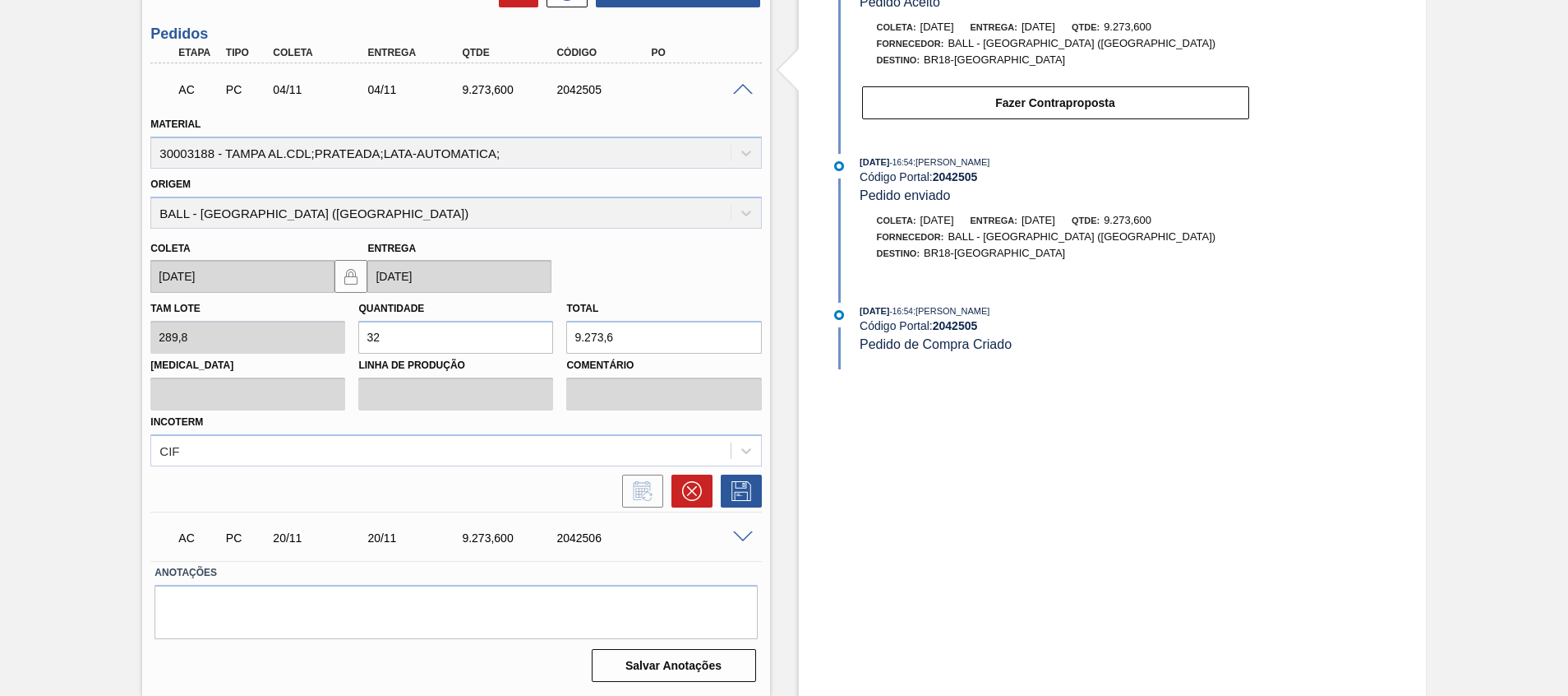
click at [741, 531] on div at bounding box center [746, 536] width 33 height 12
click at [744, 538] on span at bounding box center [743, 536] width 20 height 12
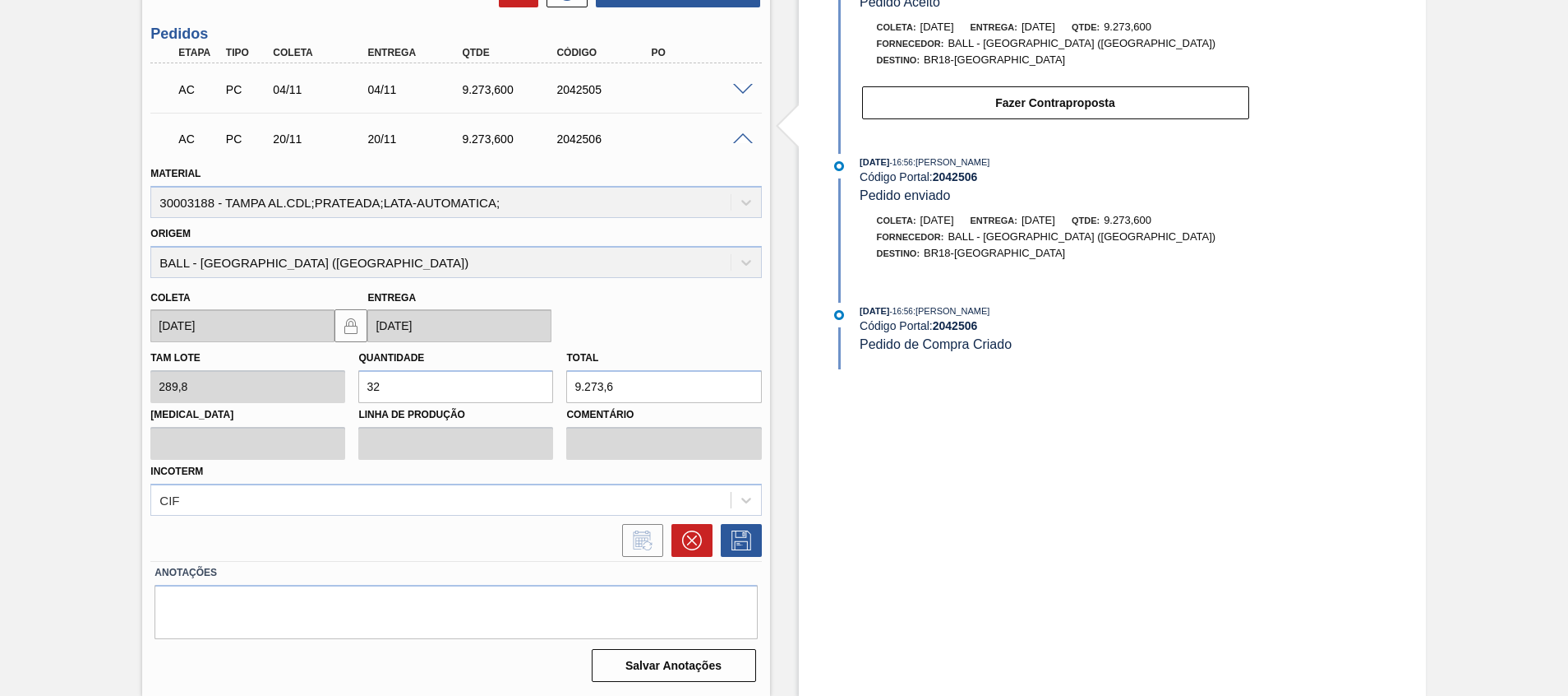
click at [733, 142] on span at bounding box center [743, 138] width 20 height 12
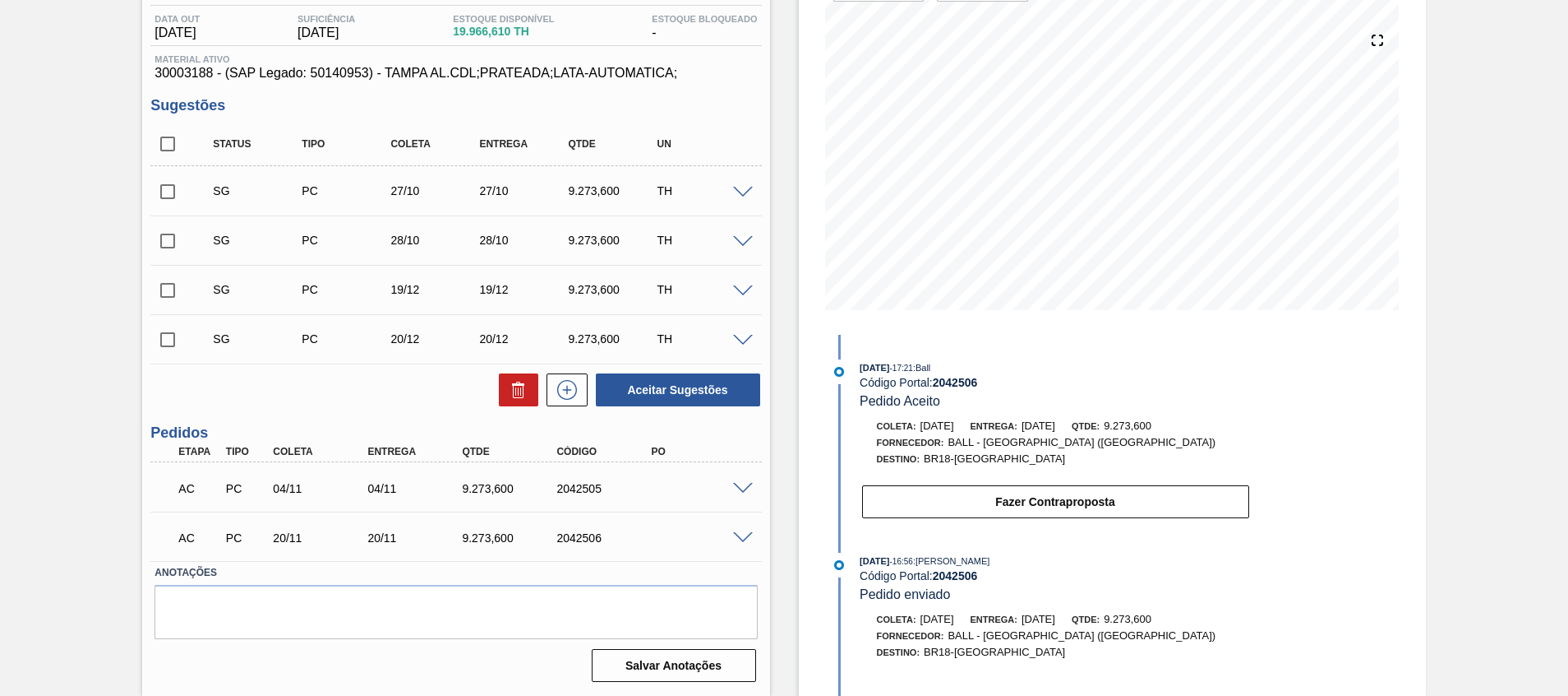
click at [741, 493] on div "AC PC 04/11 04/11 9.273,600 2042505" at bounding box center [455, 487] width 610 height 41
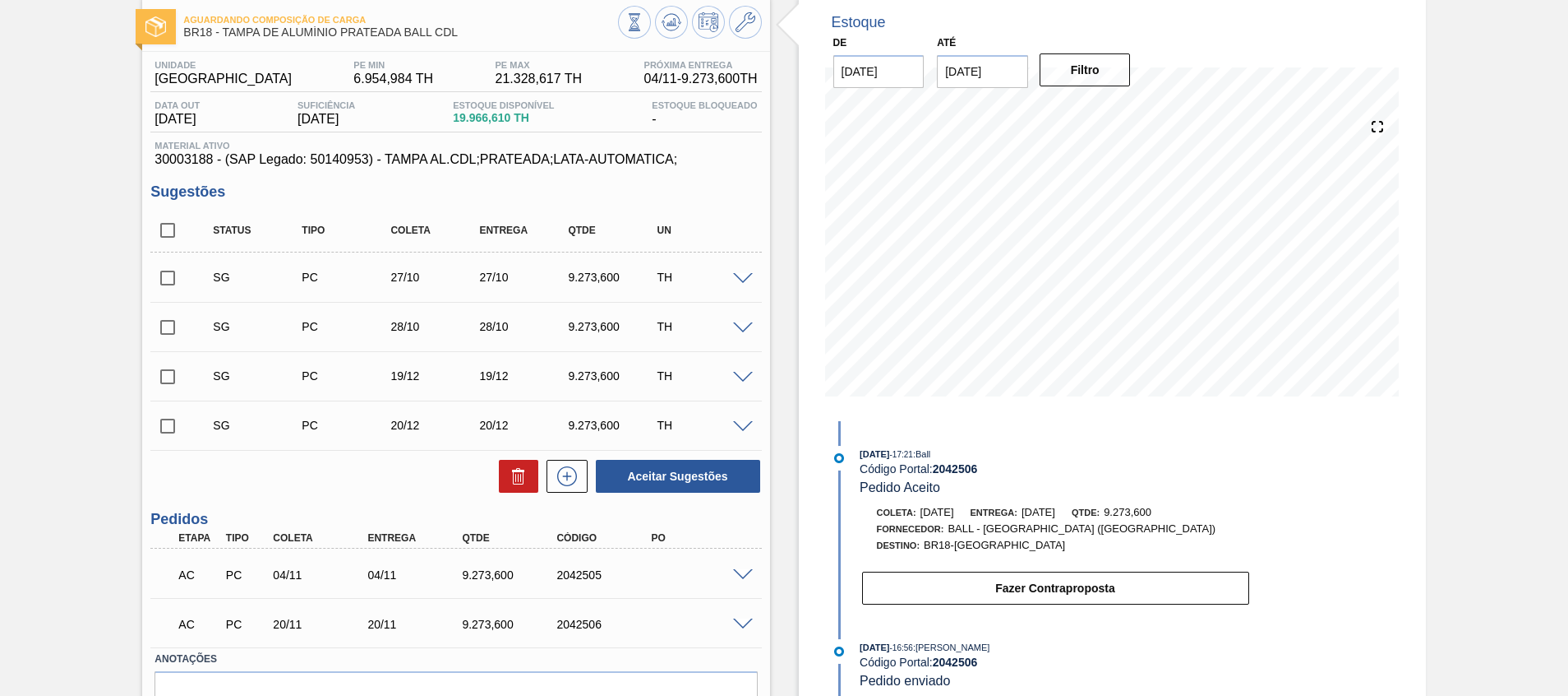
scroll to position [0, 0]
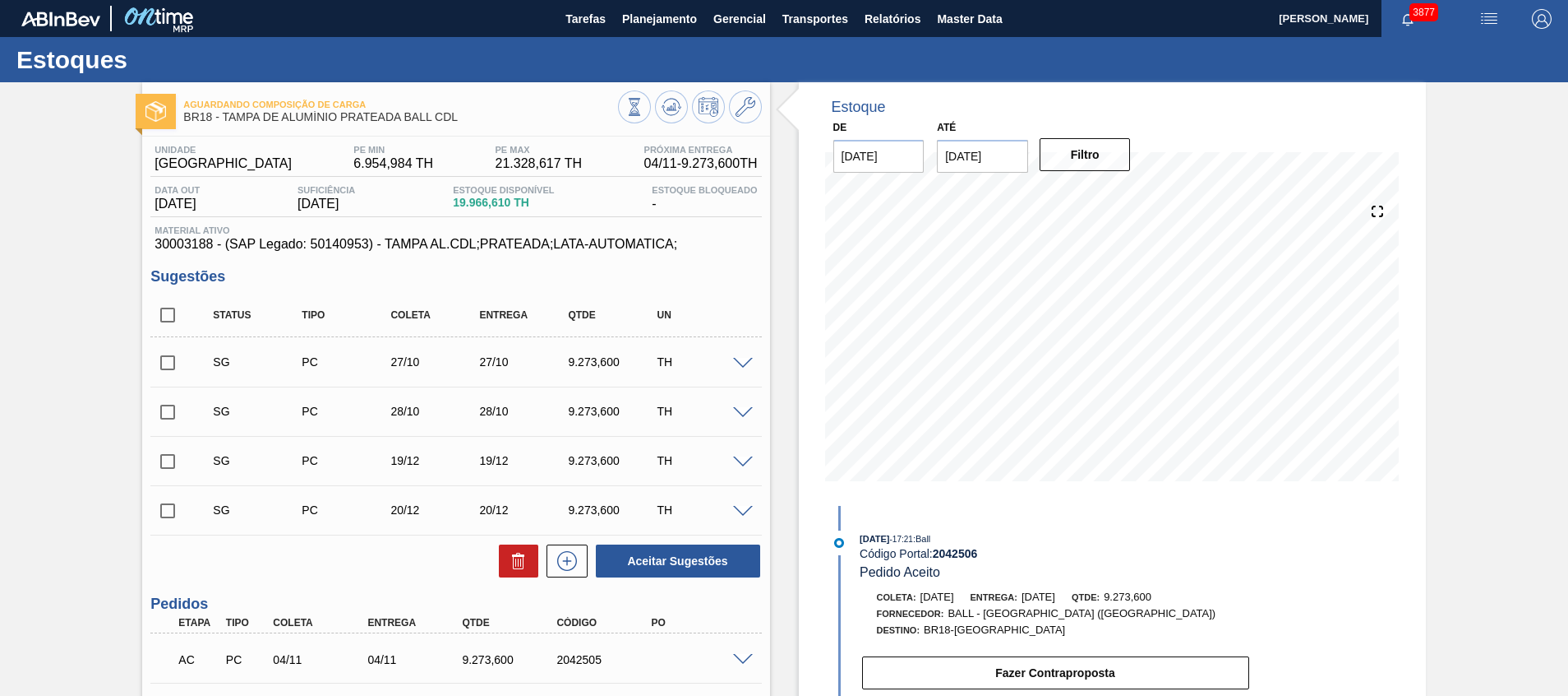
click at [992, 160] on input "22/10/2025" at bounding box center [982, 156] width 92 height 33
click at [1092, 353] on div "31" at bounding box center [1091, 355] width 22 height 22
type input "[DATE]"
click at [1063, 149] on button "Filtro" at bounding box center [1086, 155] width 92 height 33
click at [168, 317] on input "checkbox" at bounding box center [168, 315] width 35 height 35
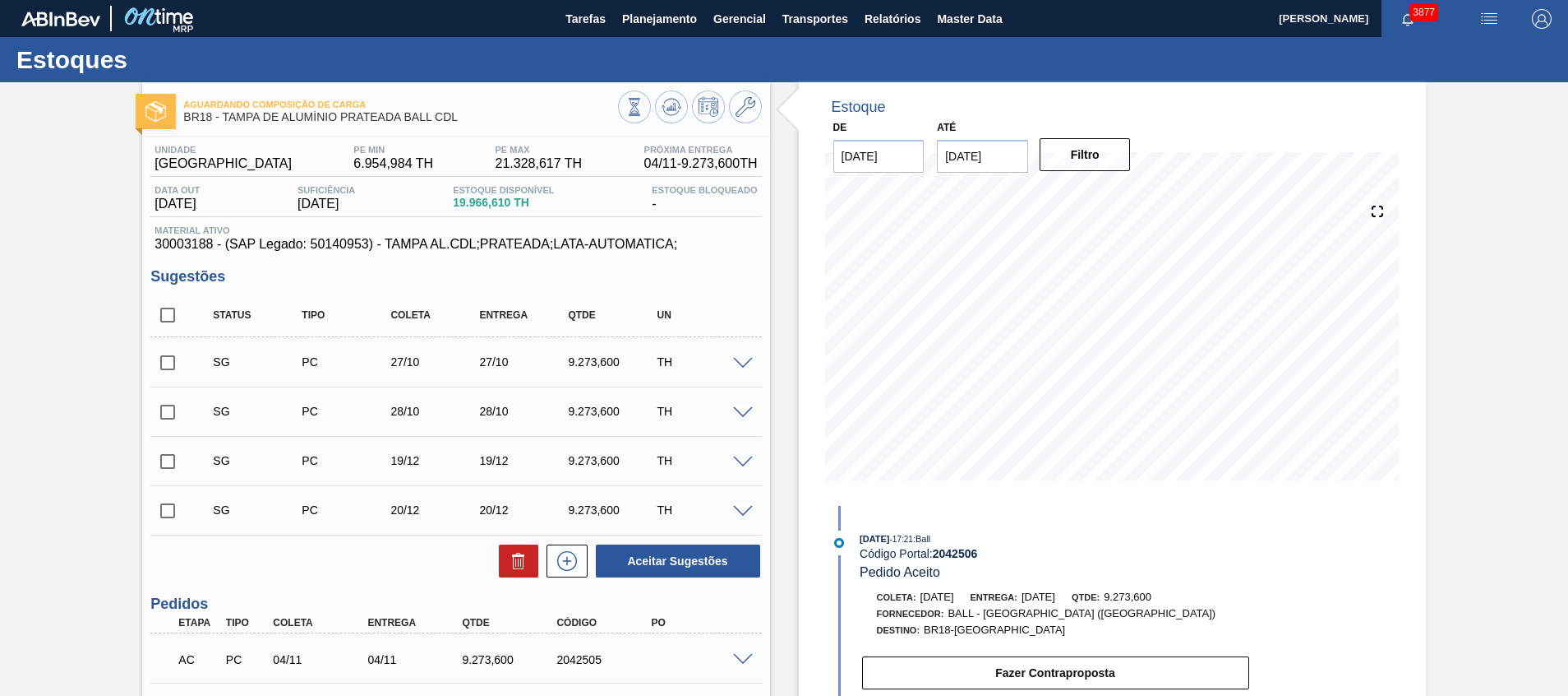
checkbox input "true"
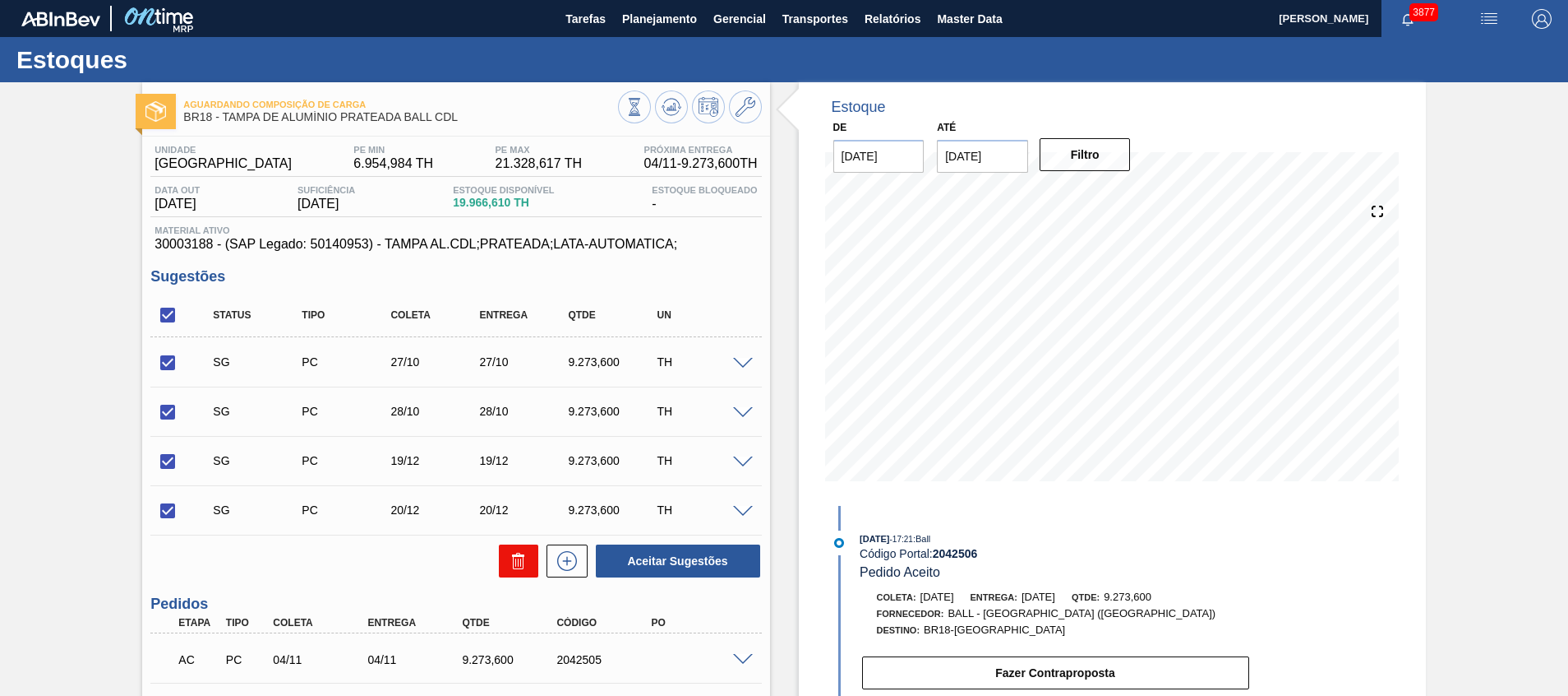
click at [510, 564] on icon at bounding box center [519, 561] width 20 height 20
checkbox input "false"
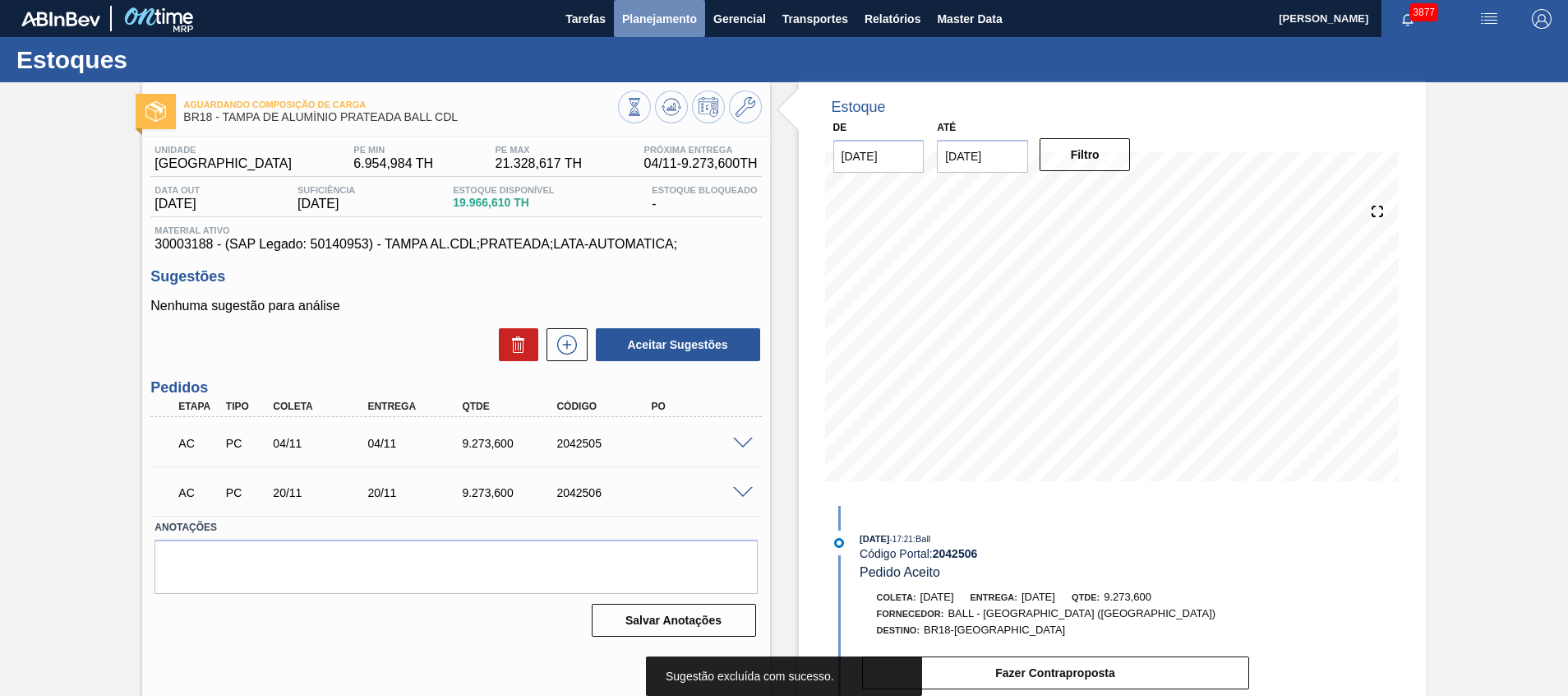
click at [629, 33] on button "Planejamento" at bounding box center [660, 18] width 92 height 37
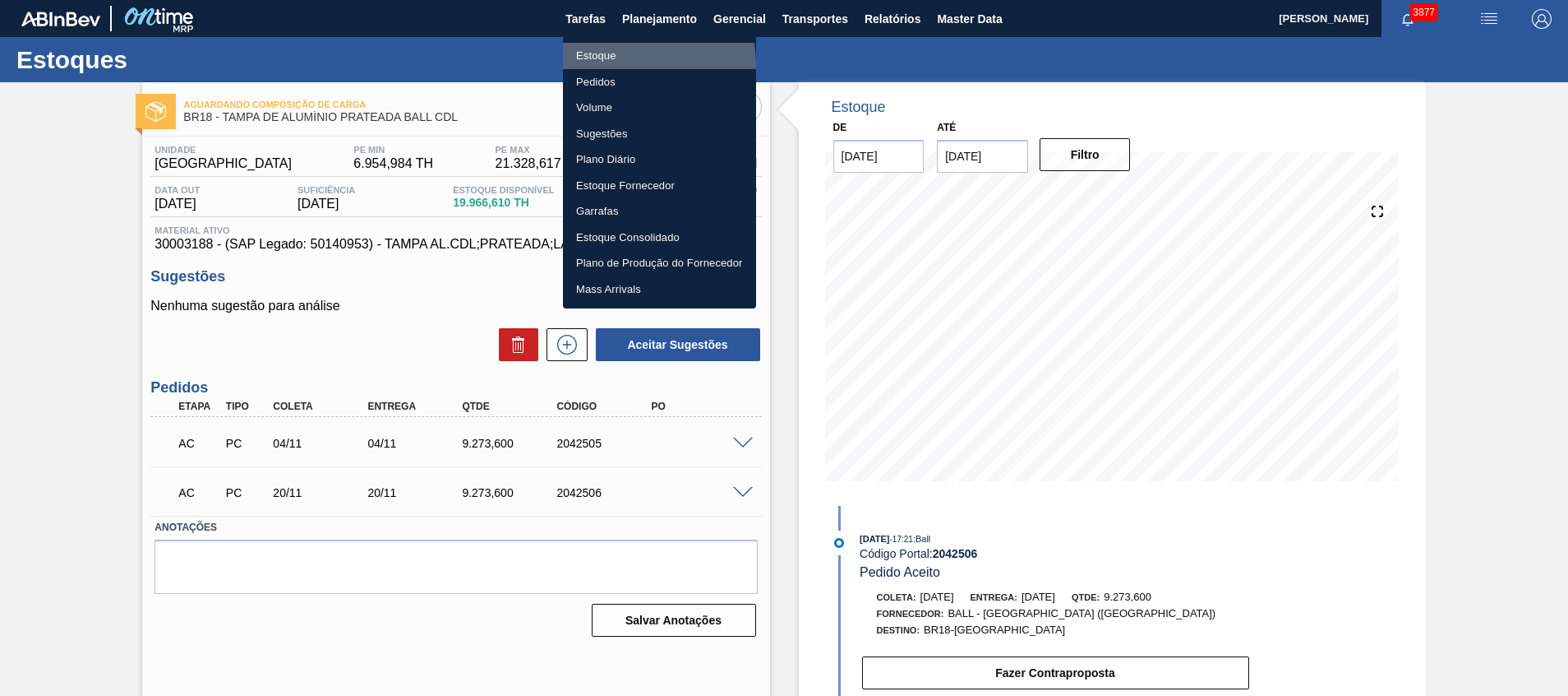
click at [628, 63] on li "Estoque" at bounding box center [659, 56] width 193 height 27
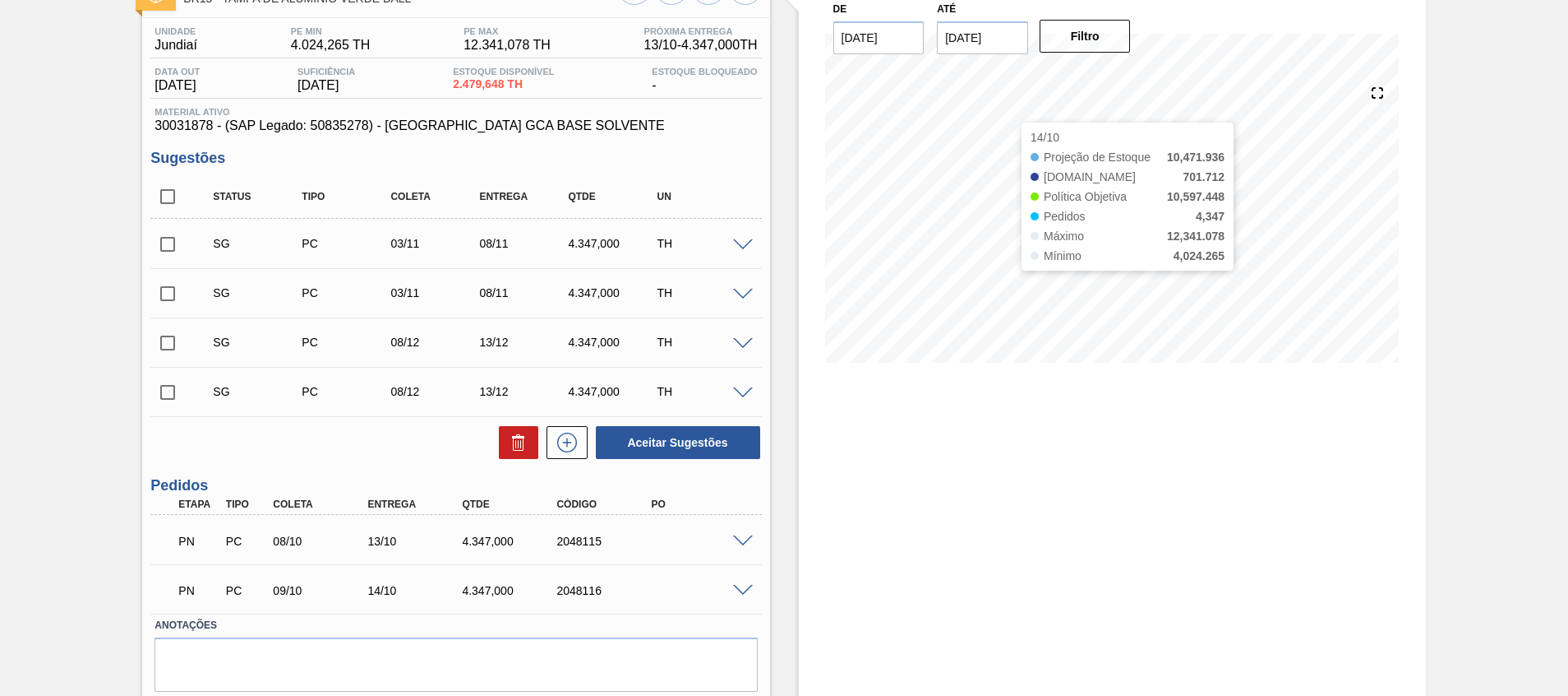
scroll to position [171, 0]
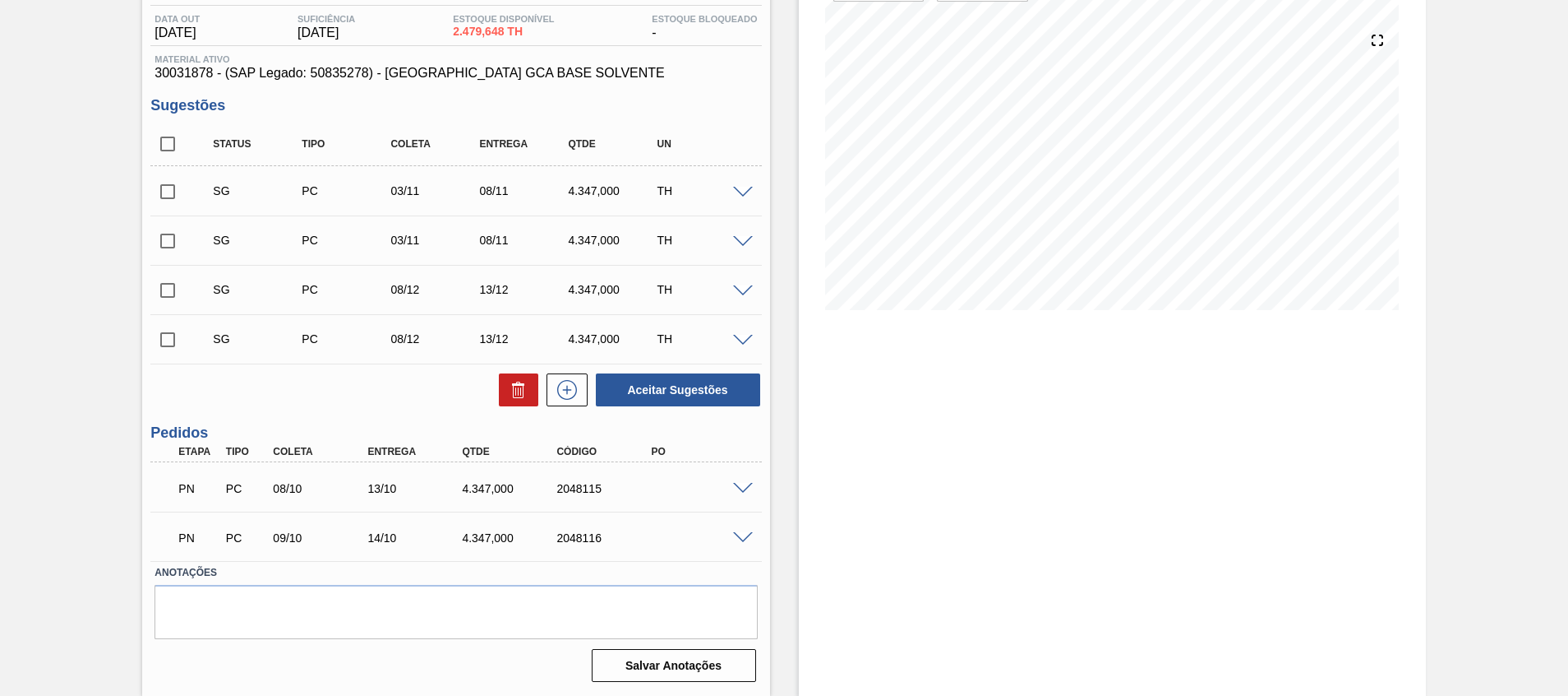
click at [738, 489] on span at bounding box center [743, 488] width 20 height 12
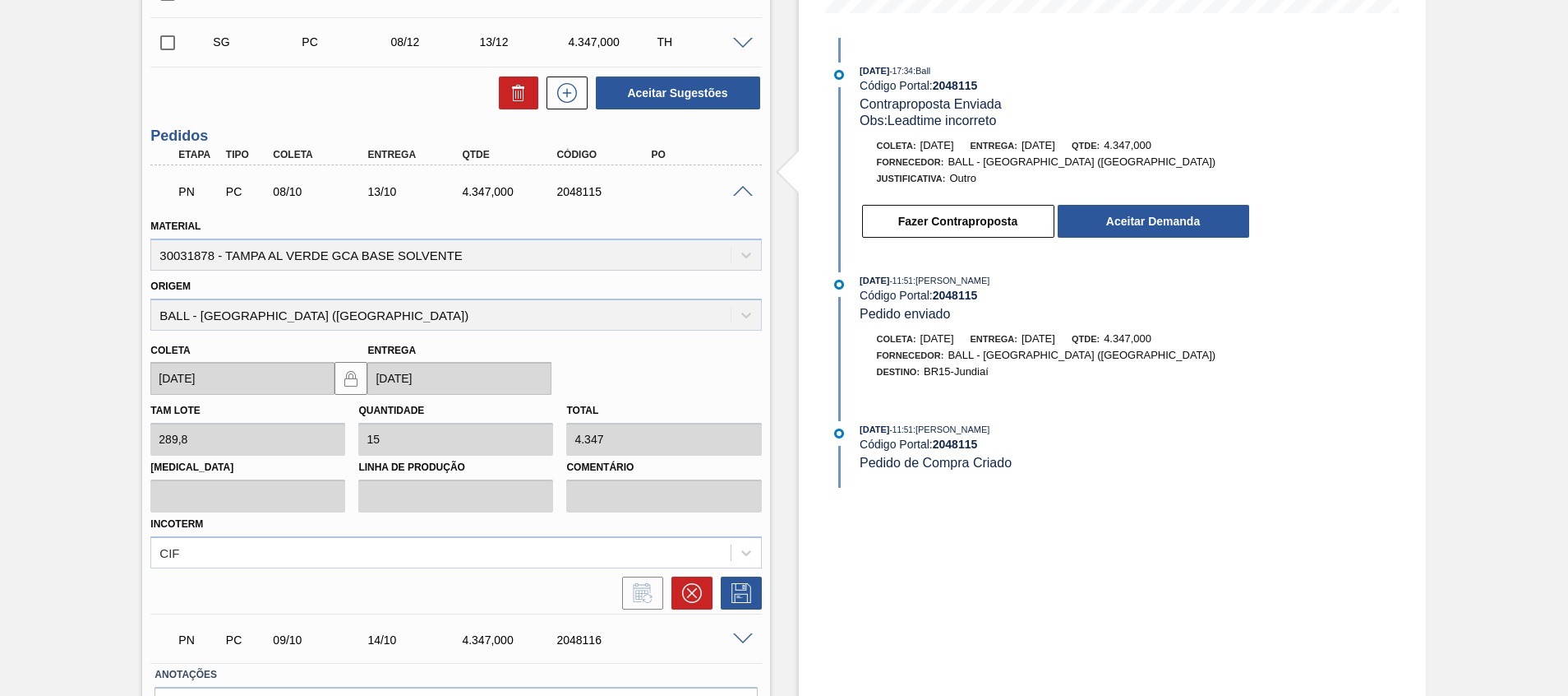
scroll to position [541, 0]
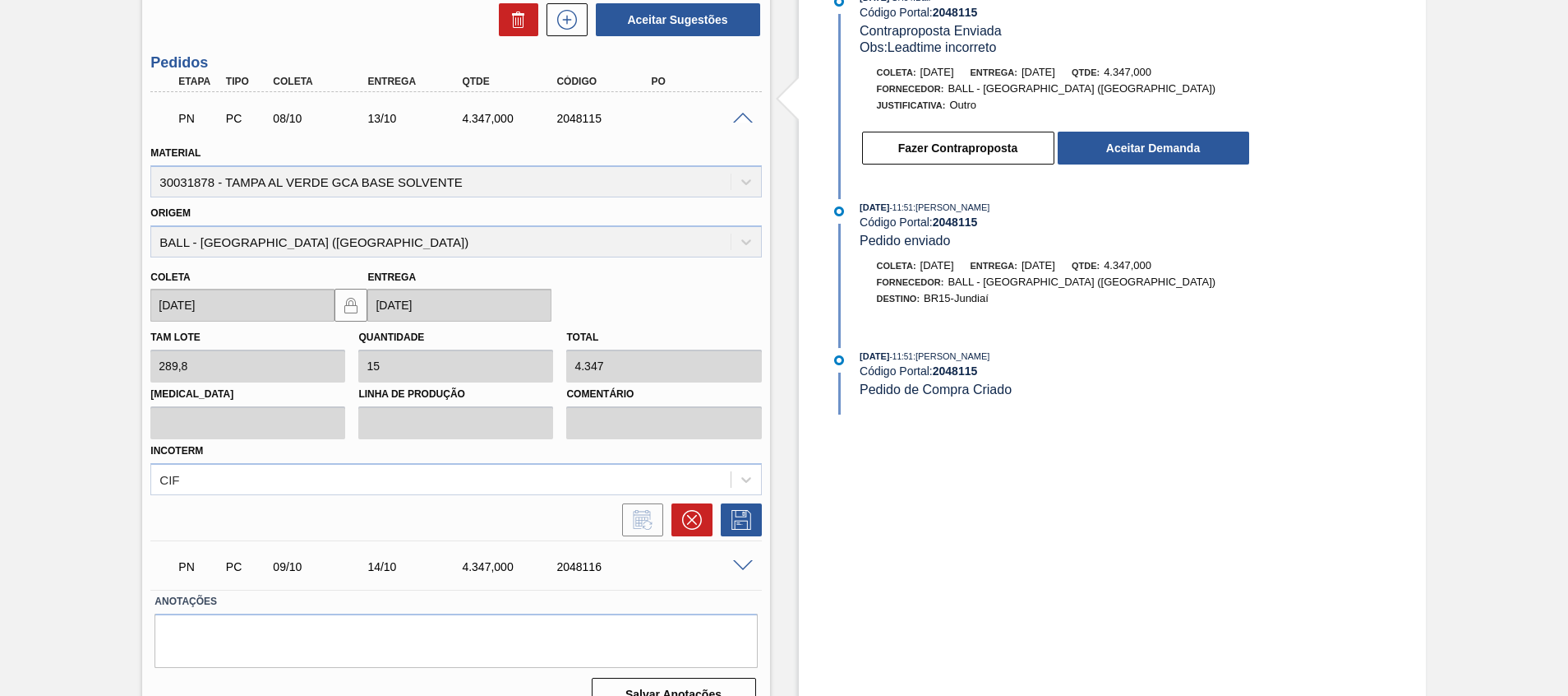
click at [740, 562] on span at bounding box center [743, 566] width 20 height 12
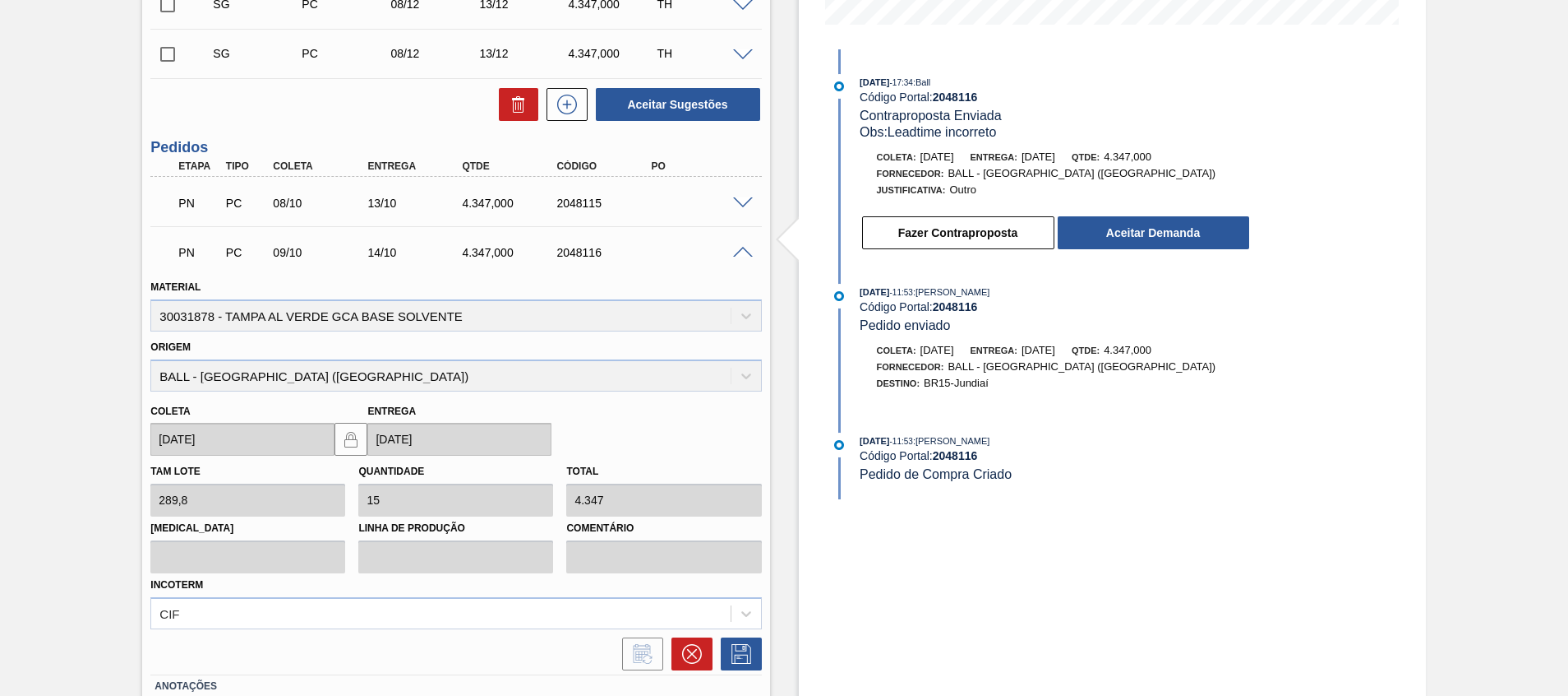
scroll to position [418, 0]
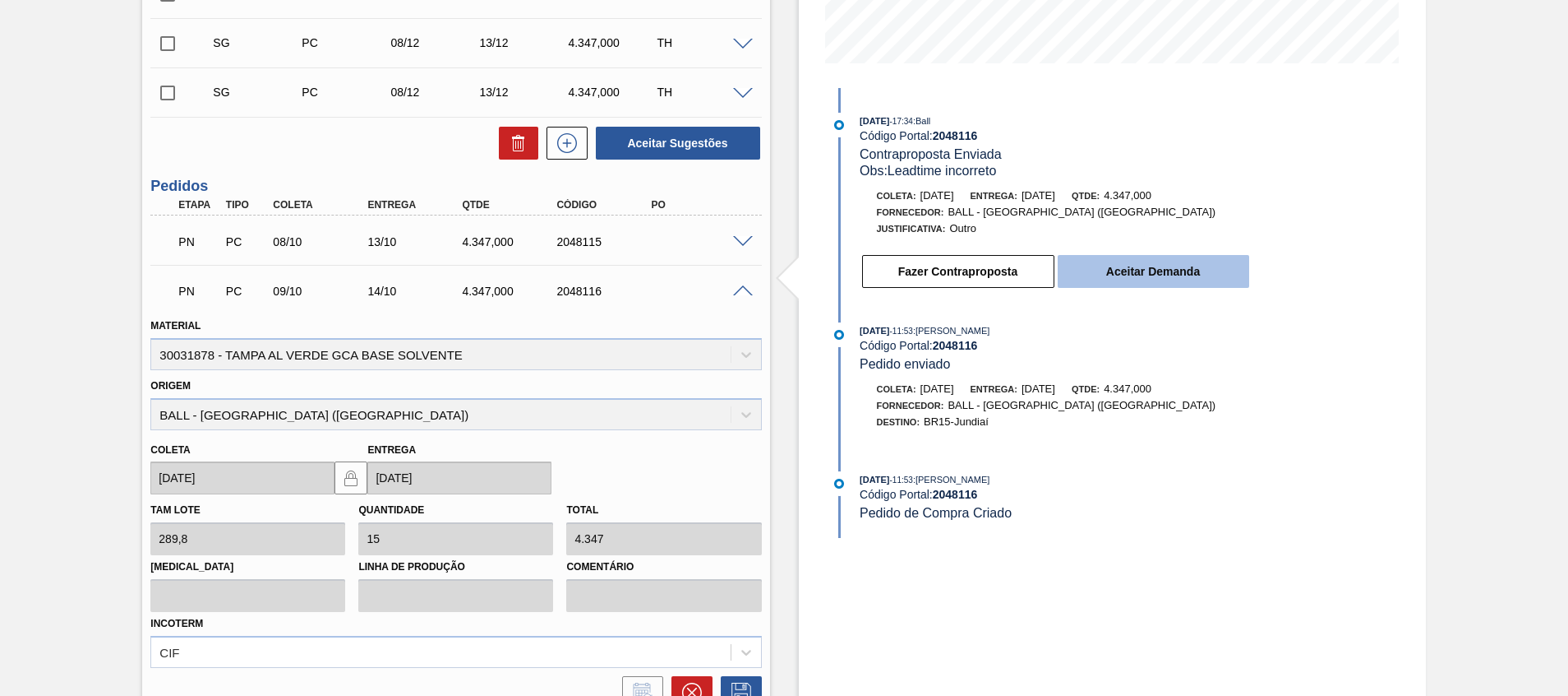
click at [1157, 270] on button "Aceitar Demanda" at bounding box center [1153, 271] width 192 height 33
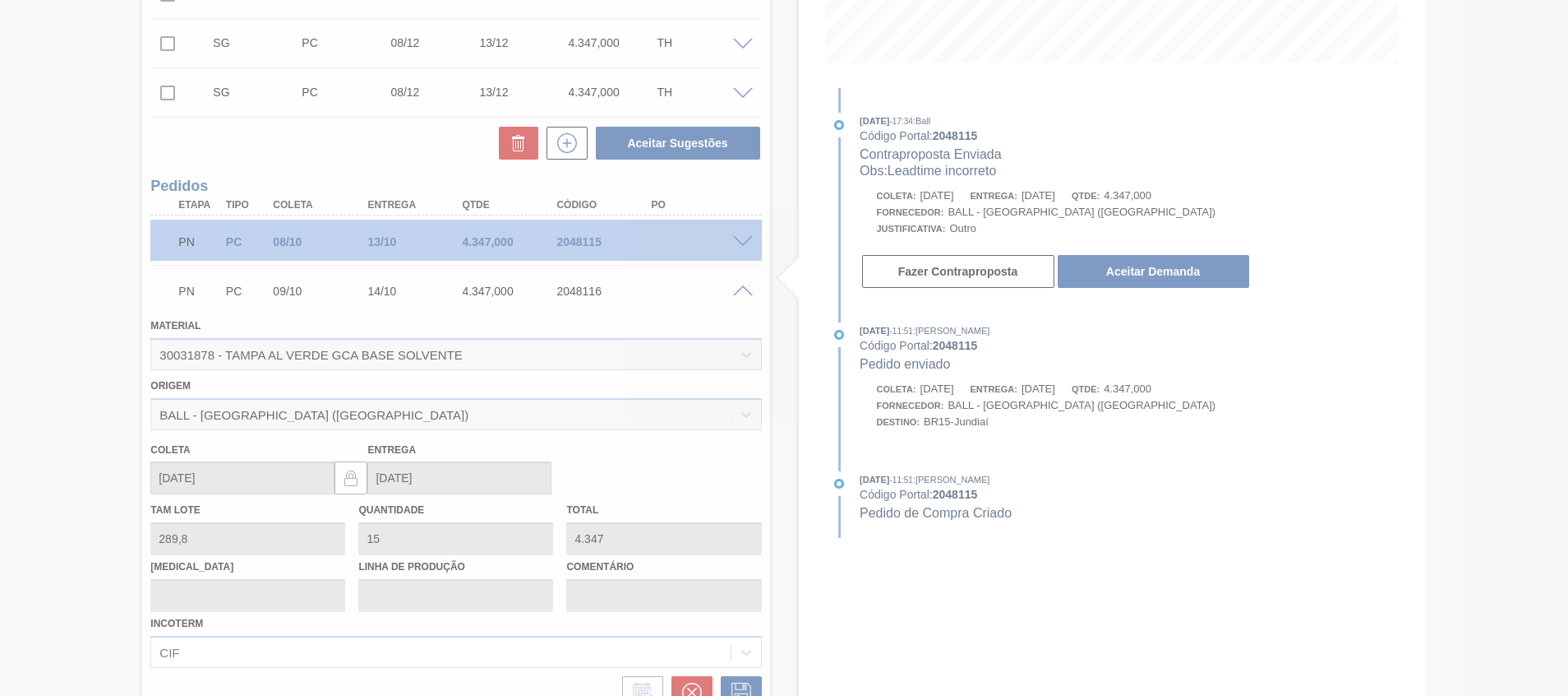
type input "[DATE]"
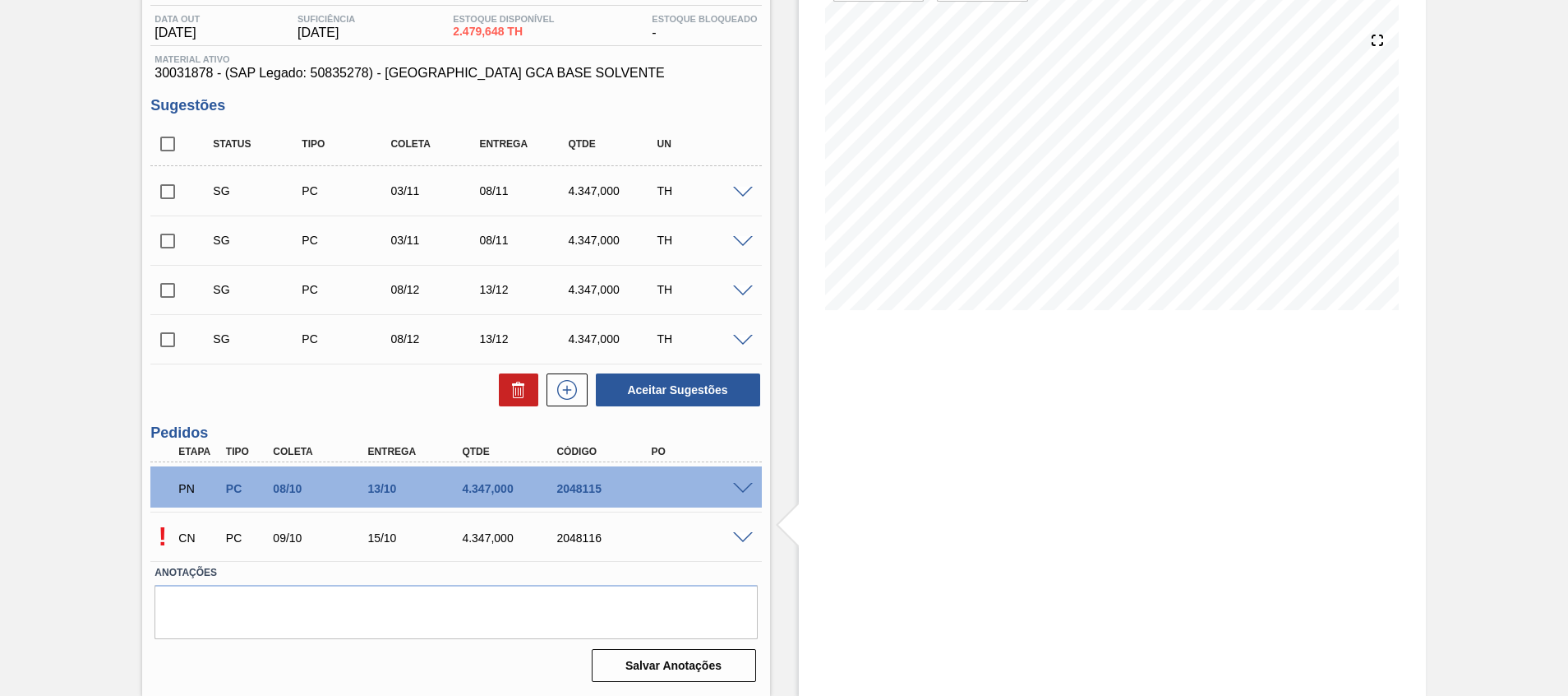
click at [739, 486] on span at bounding box center [743, 488] width 20 height 12
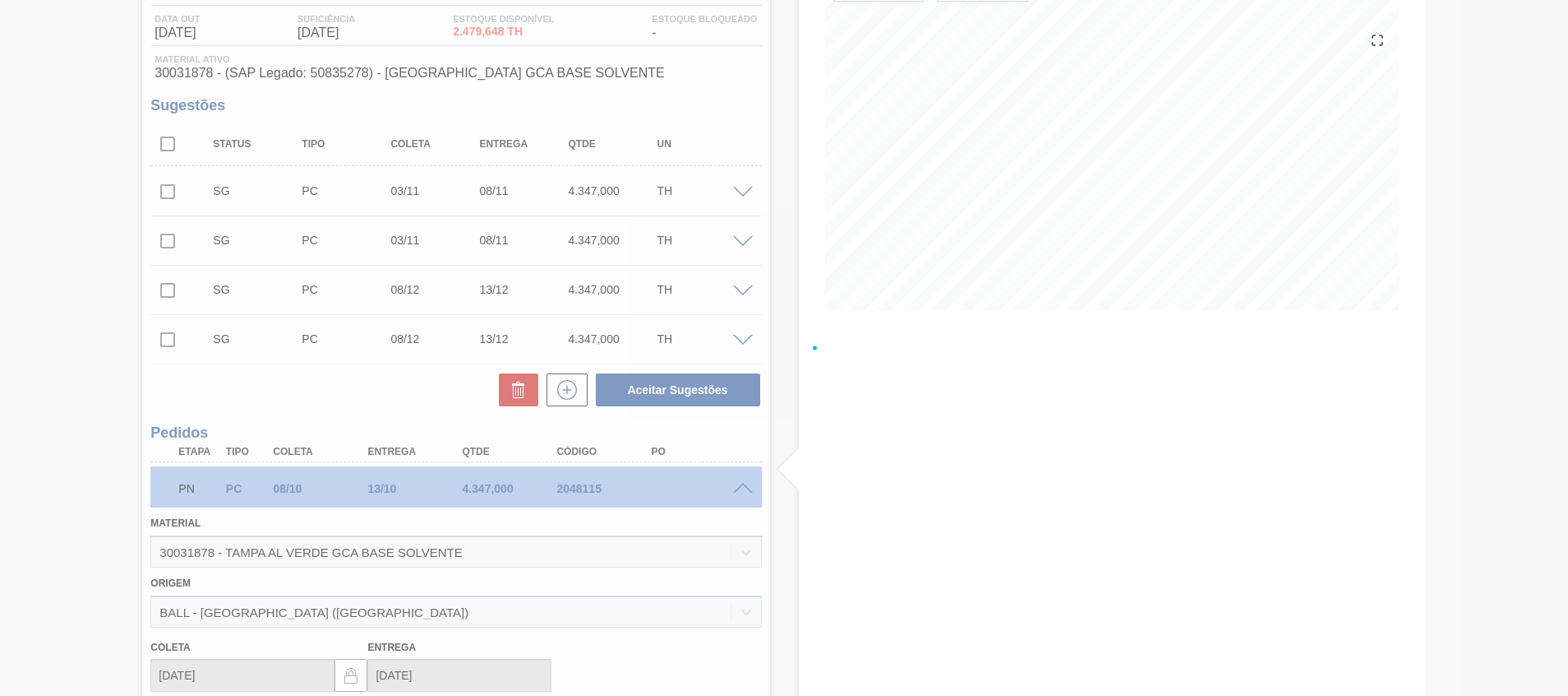
scroll to position [418, 0]
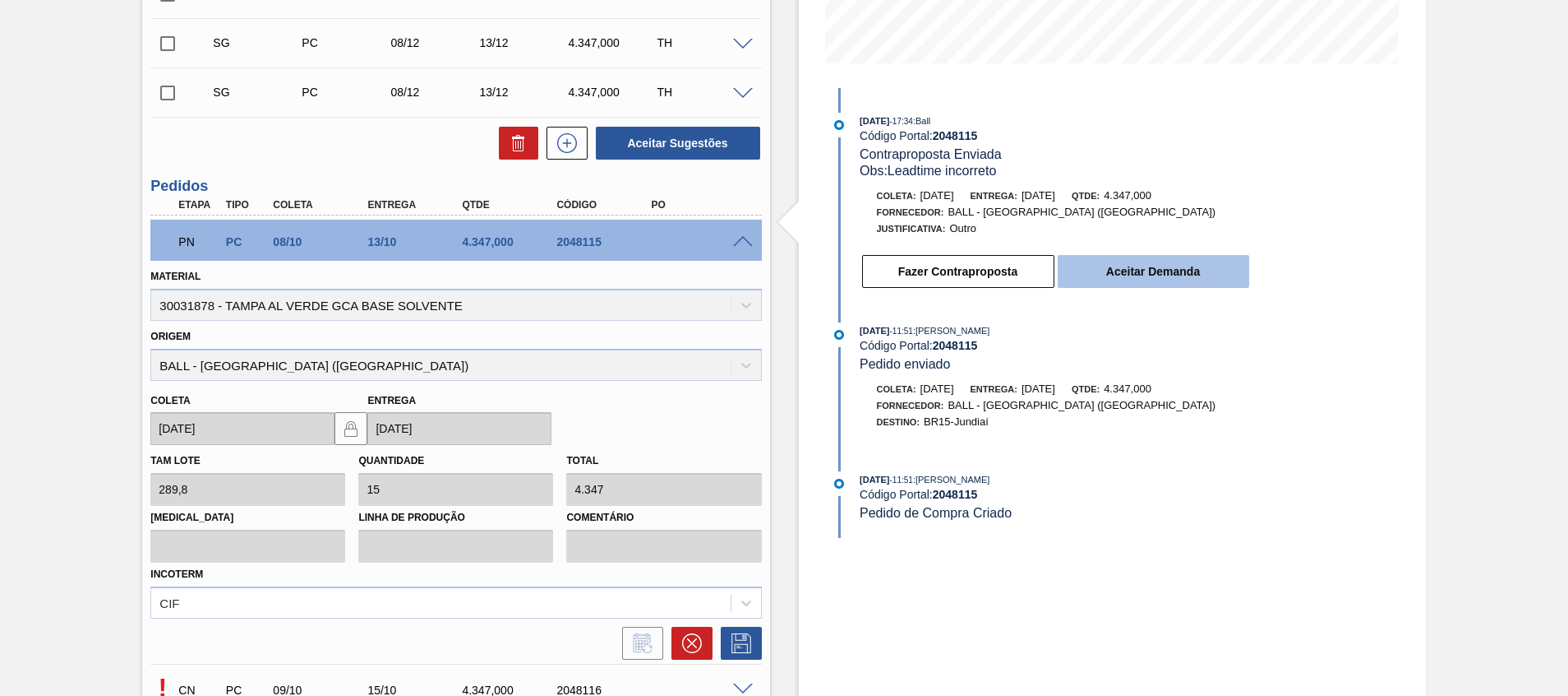
click at [1219, 260] on button "Aceitar Demanda" at bounding box center [1153, 271] width 192 height 33
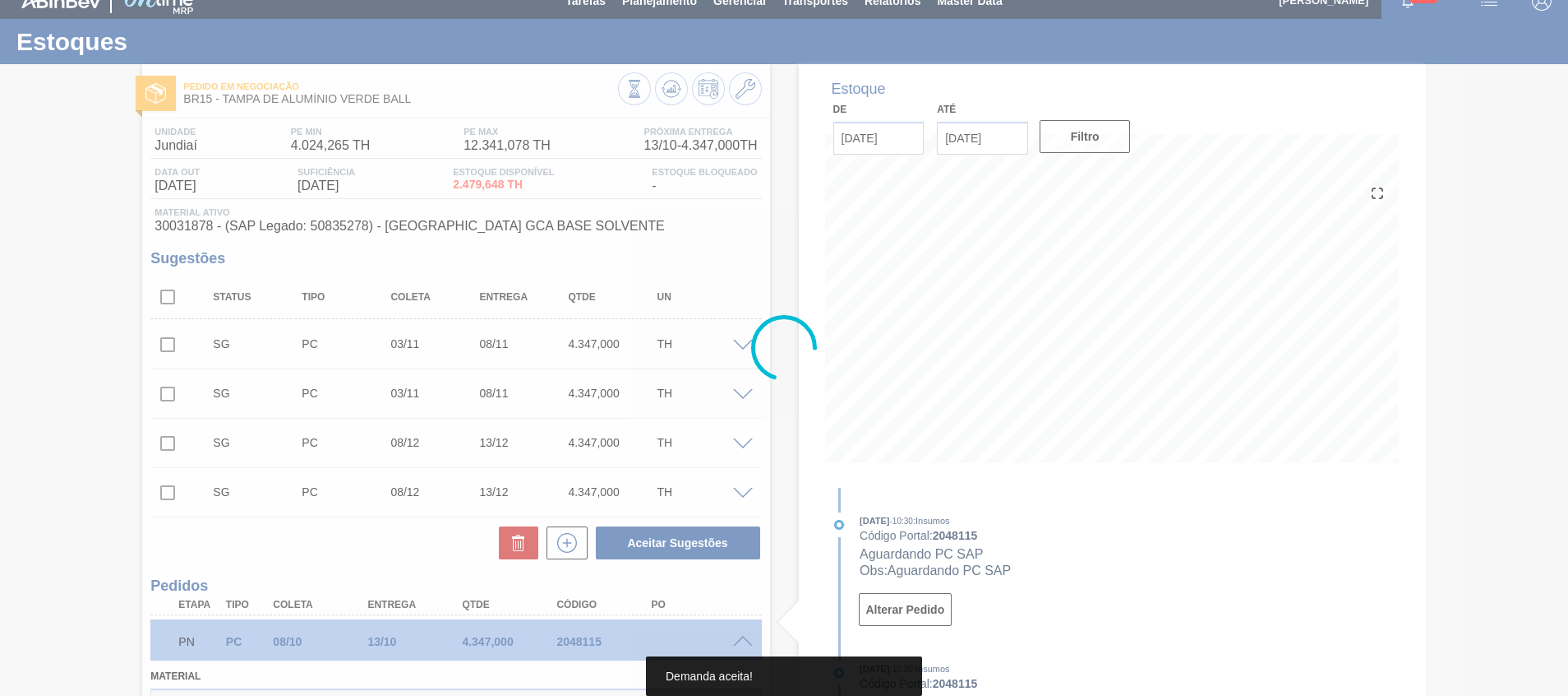
scroll to position [9, 0]
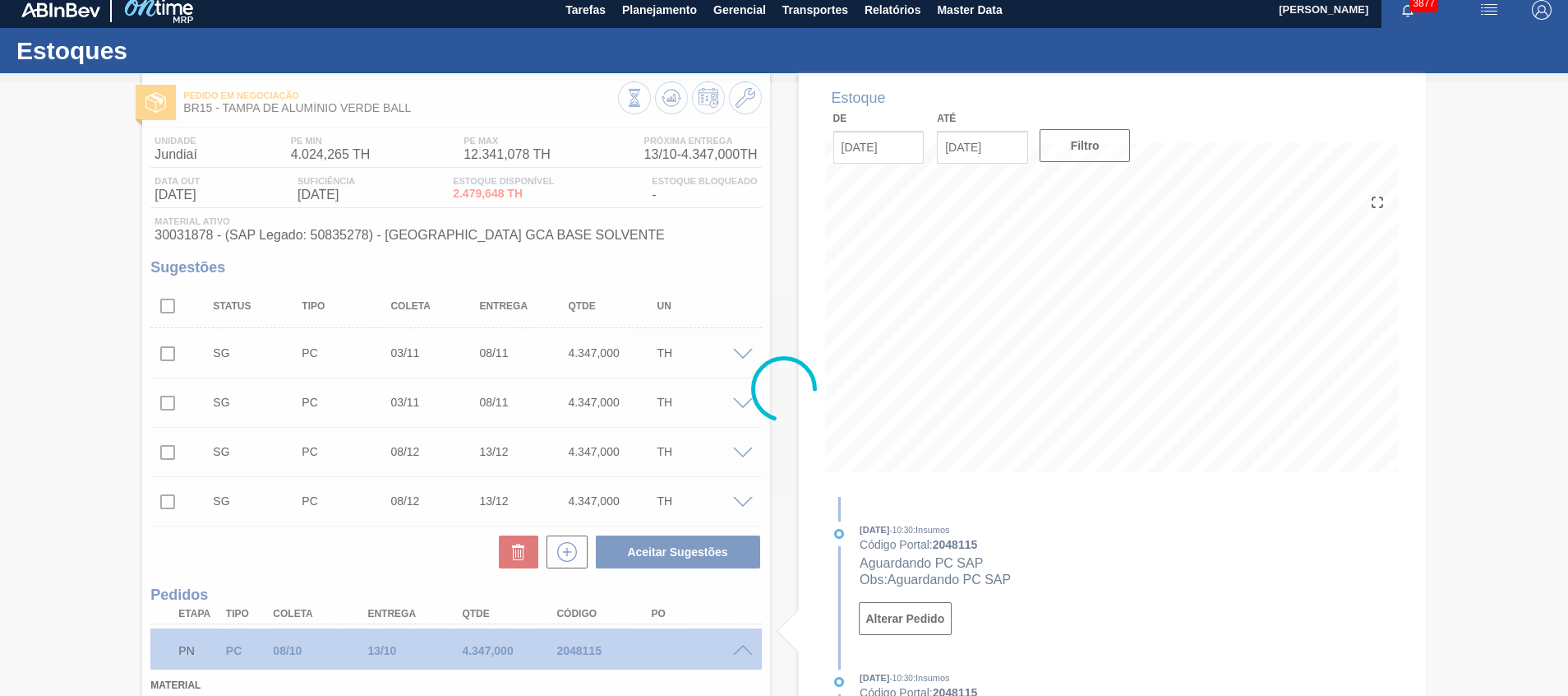
type input "[DATE]"
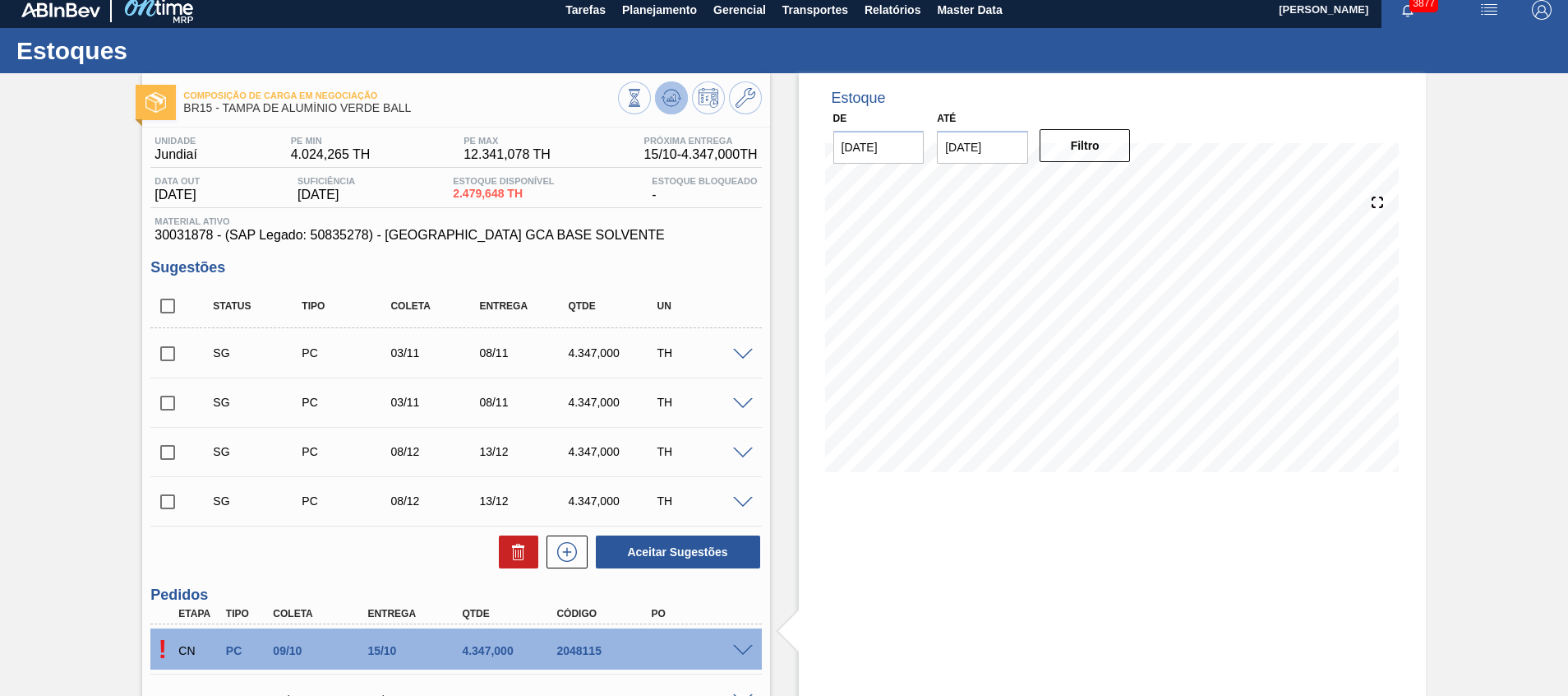
click at [667, 88] on icon at bounding box center [672, 98] width 20 height 20
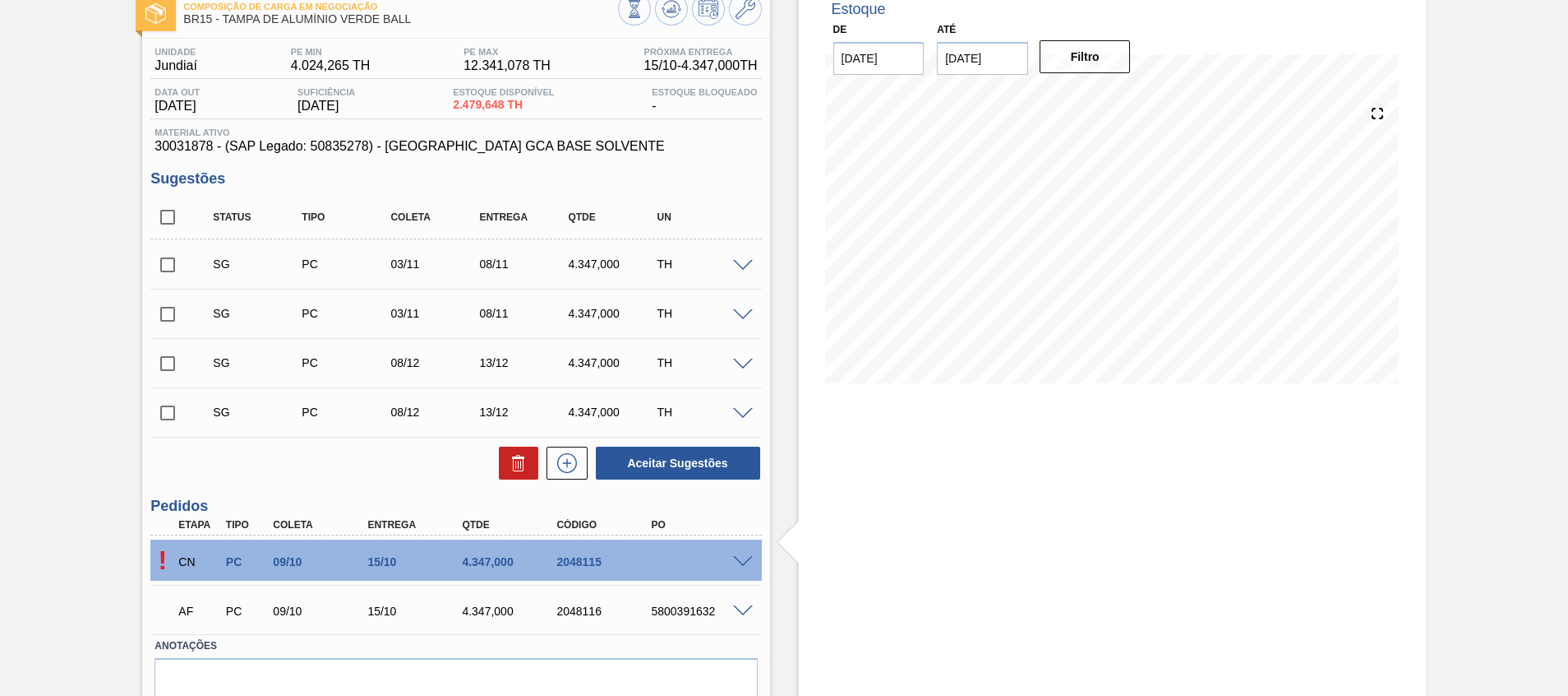
scroll to position [171, 0]
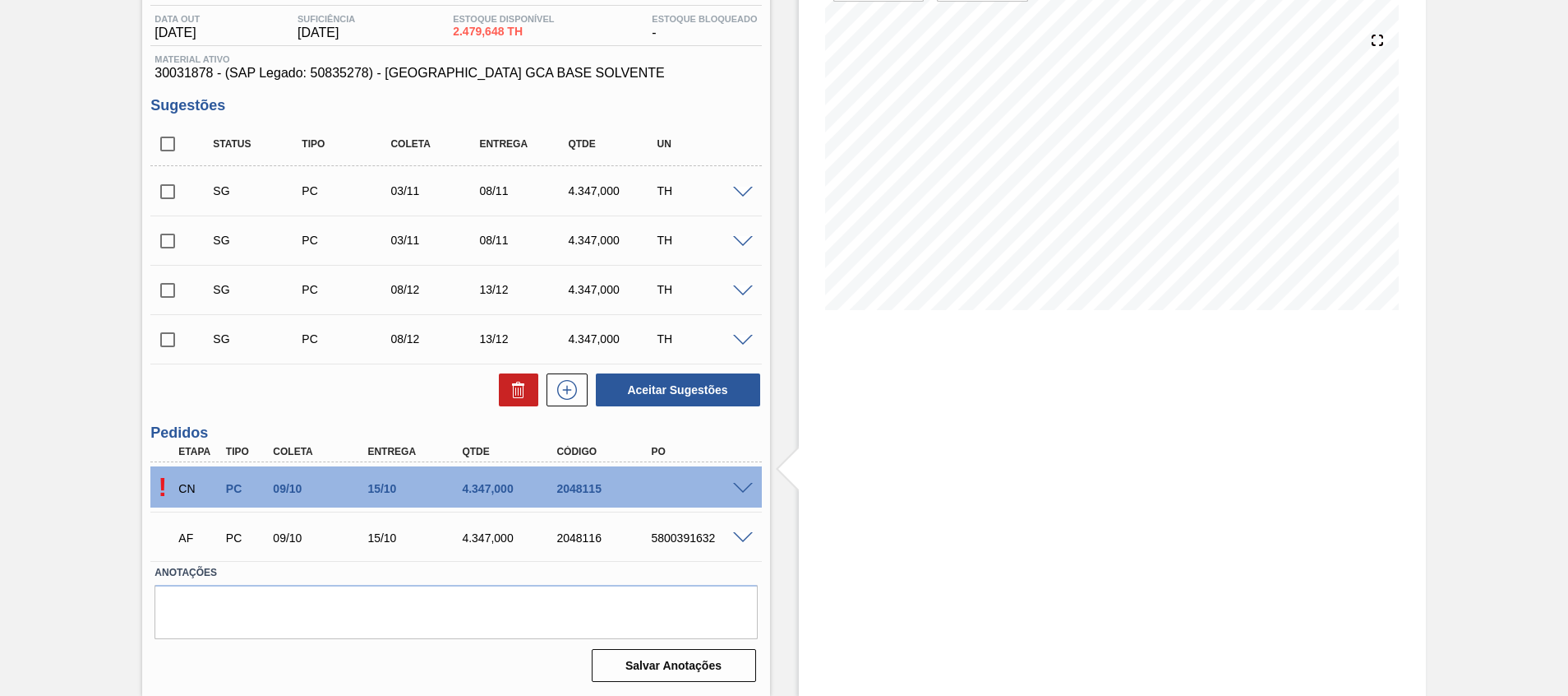
click at [740, 489] on span at bounding box center [743, 488] width 20 height 12
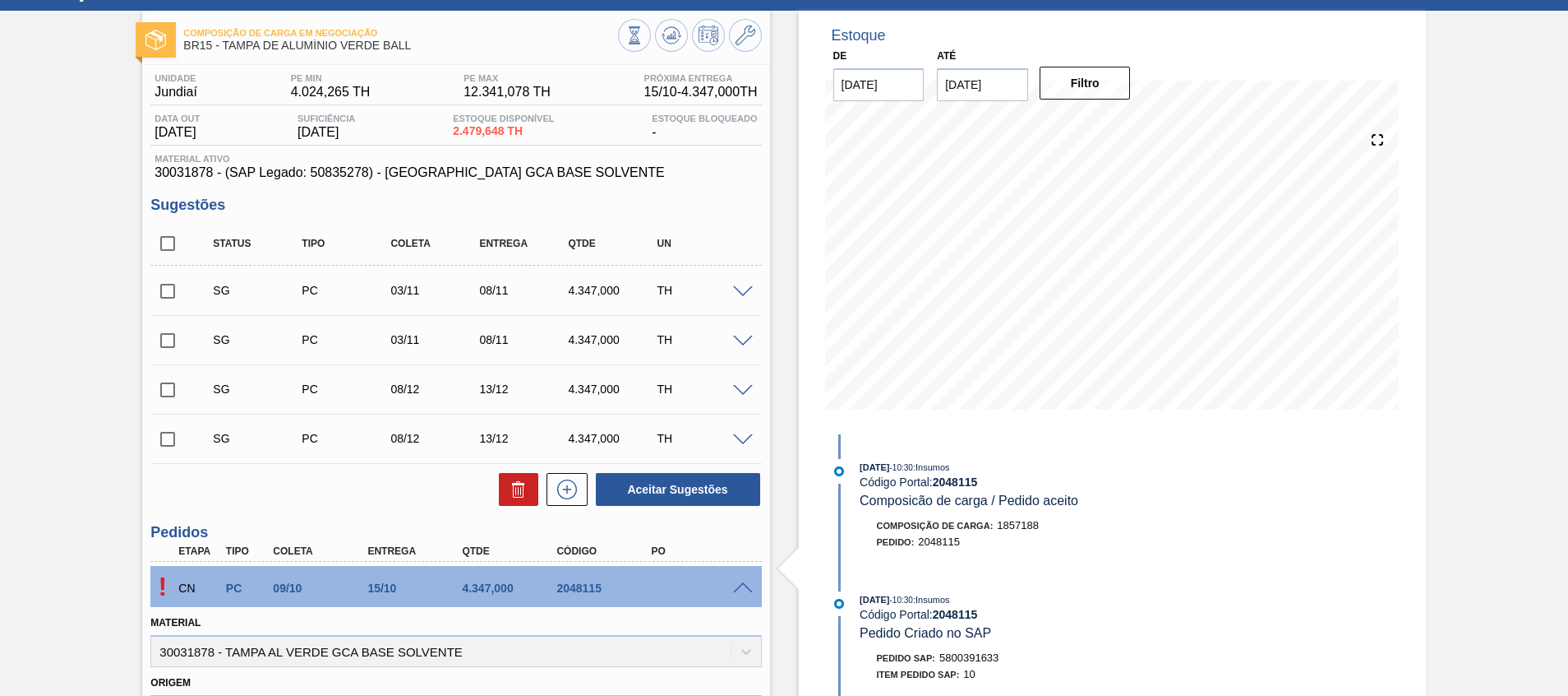
scroll to position [124, 0]
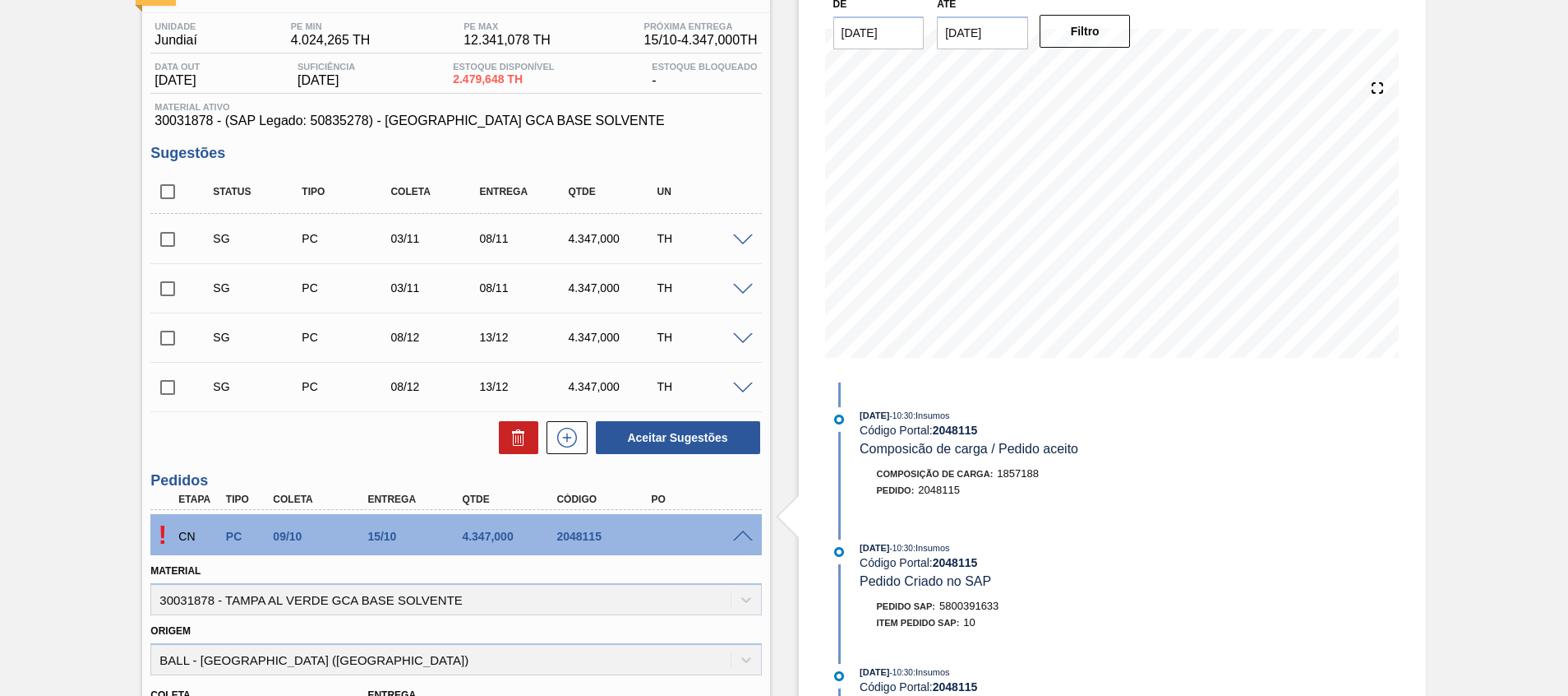
click at [743, 536] on span at bounding box center [743, 536] width 20 height 12
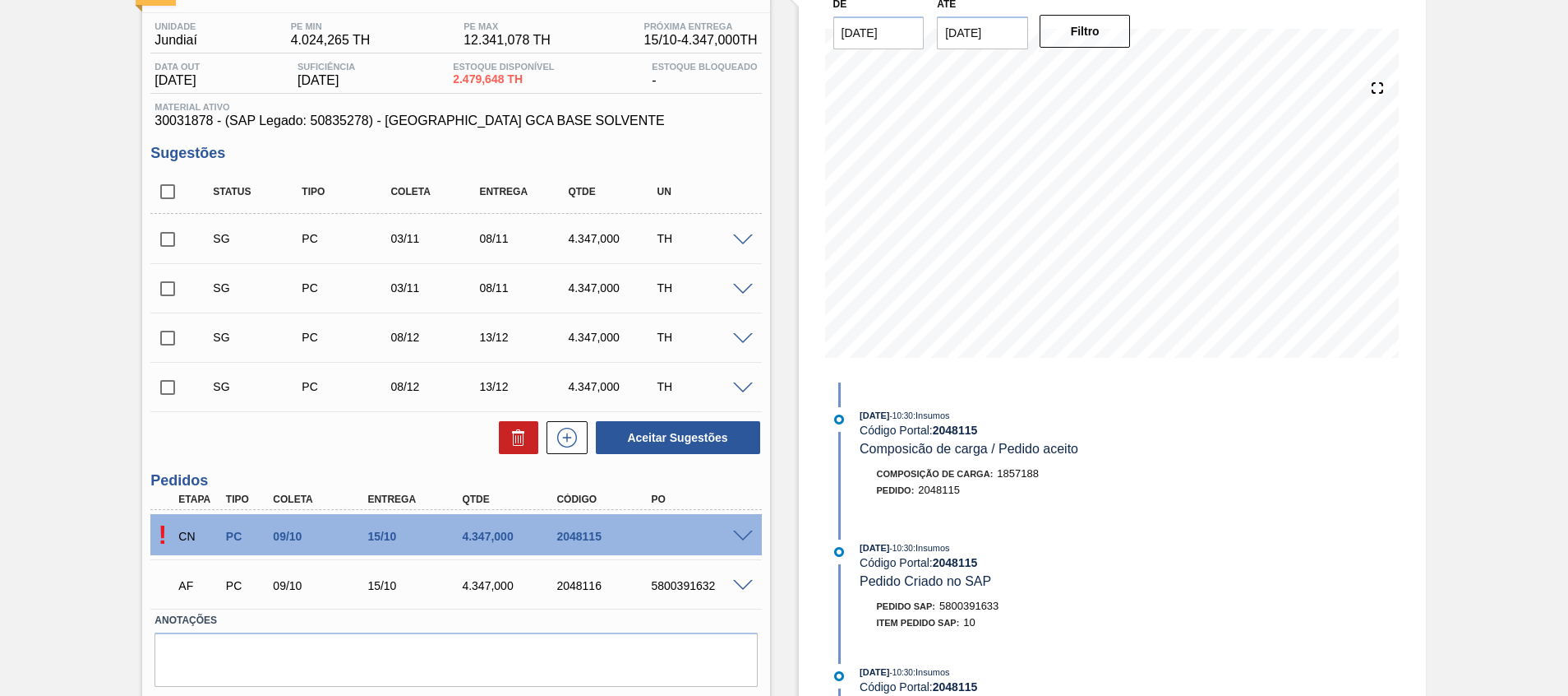
click at [743, 536] on span at bounding box center [743, 536] width 20 height 12
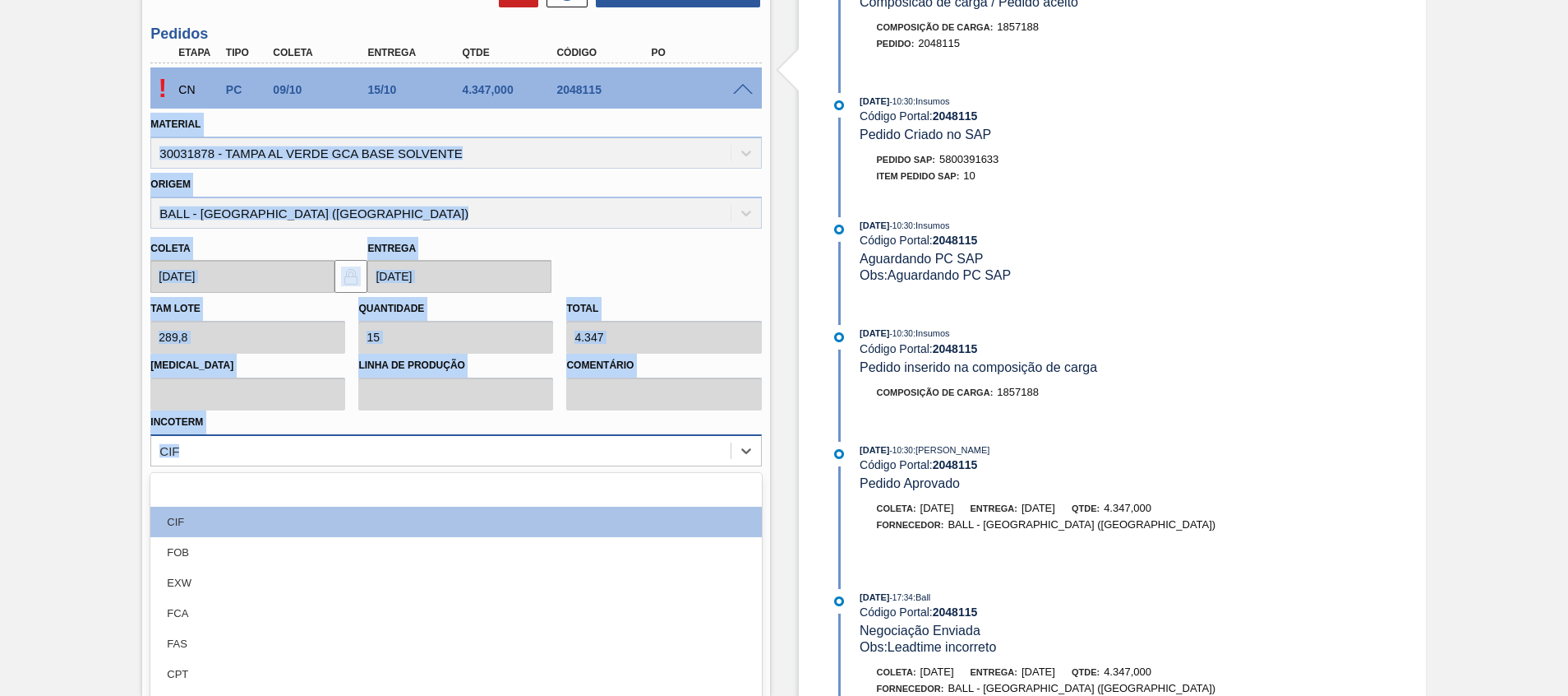
click at [403, 456] on div "option focused, 1 of 12. 12 results available. Use Up and Down to choose option…" at bounding box center [455, 450] width 610 height 32
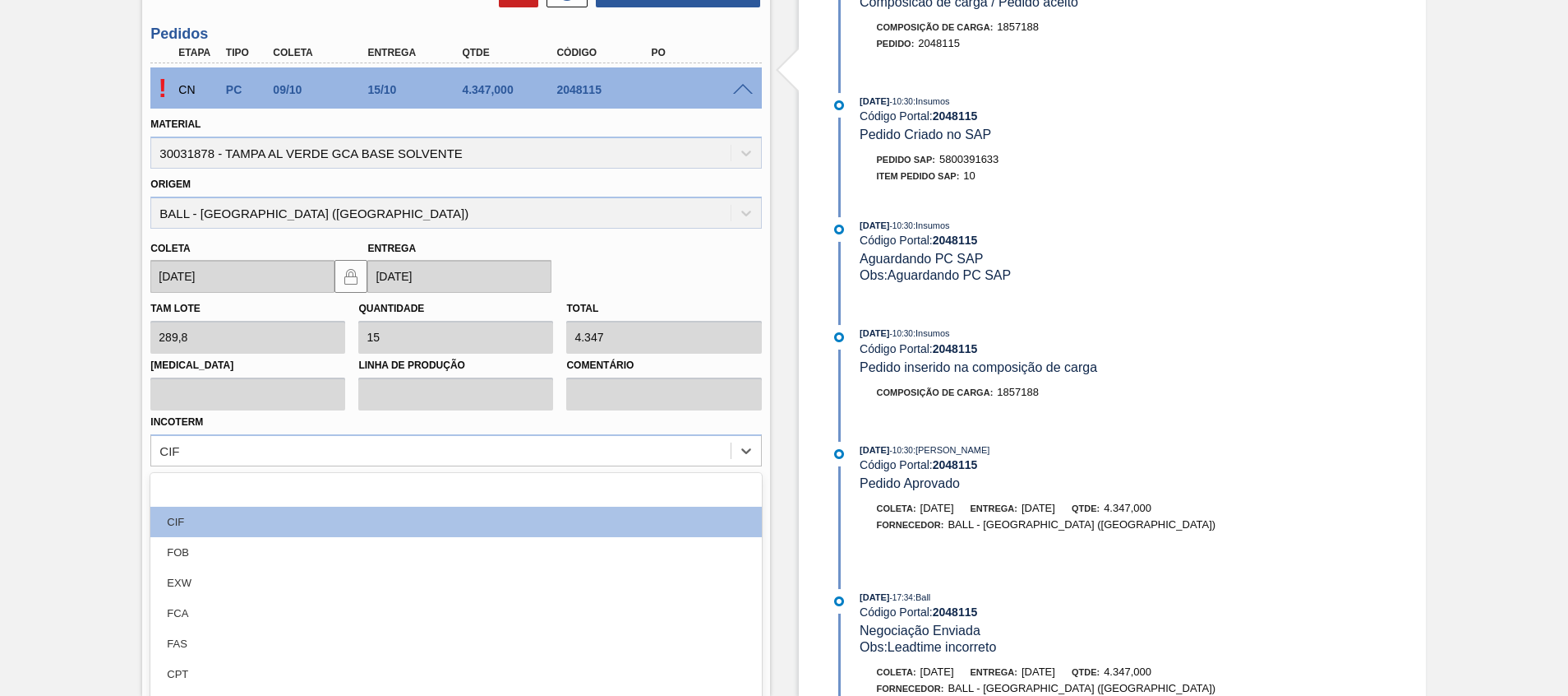
click at [59, 416] on div "Composição de Carga em Negociação BR15 - [GEOGRAPHIC_DATA] DE ALUMÍNIO VERDE BA…" at bounding box center [784, 104] width 1568 height 1184
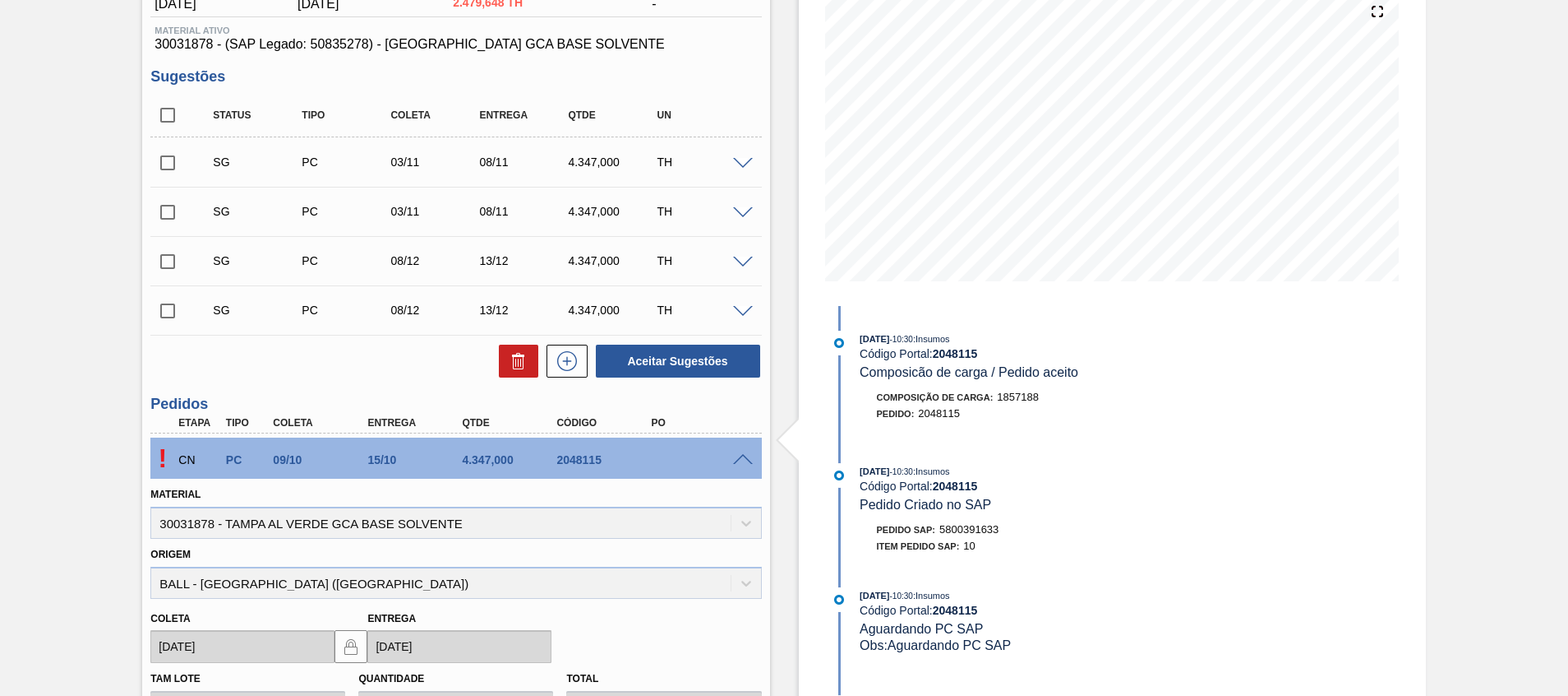
scroll to position [0, 0]
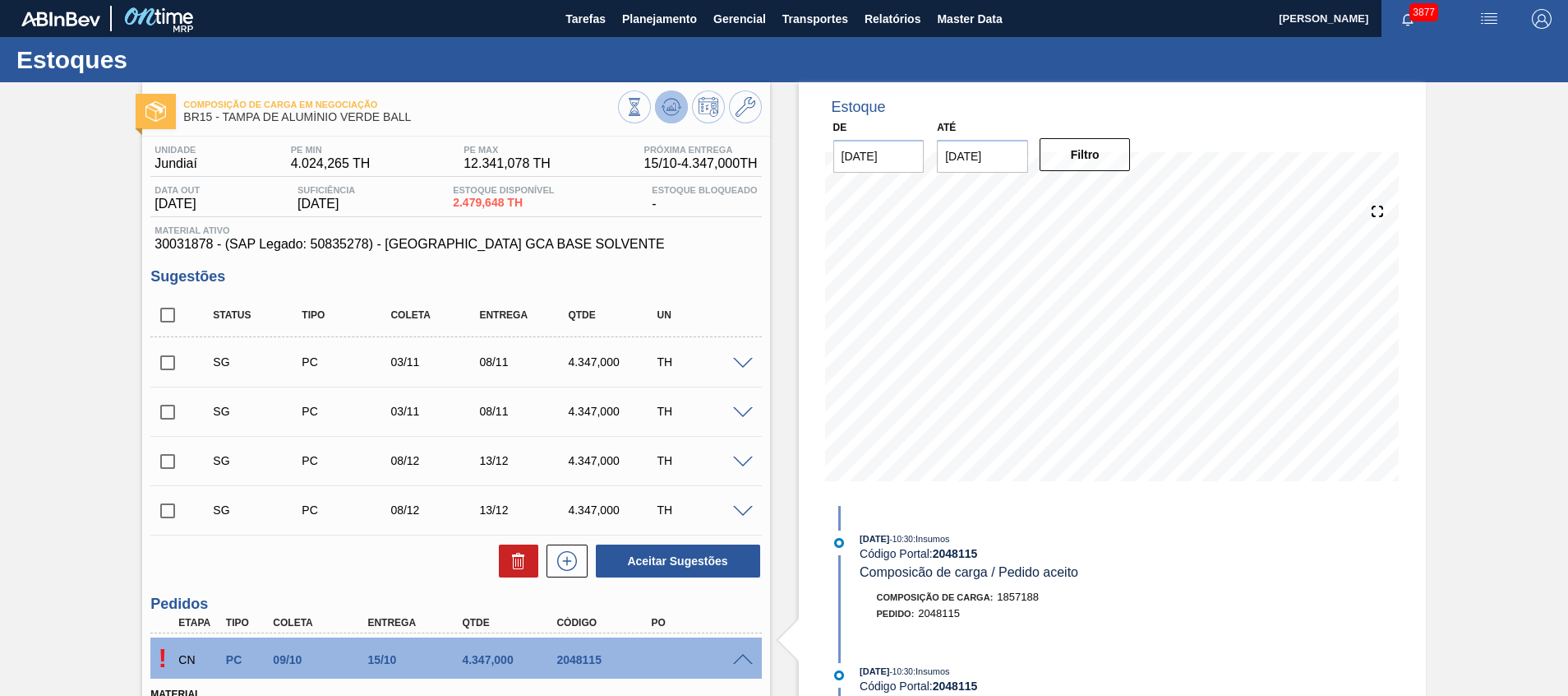
click at [661, 94] on button at bounding box center [672, 107] width 33 height 33
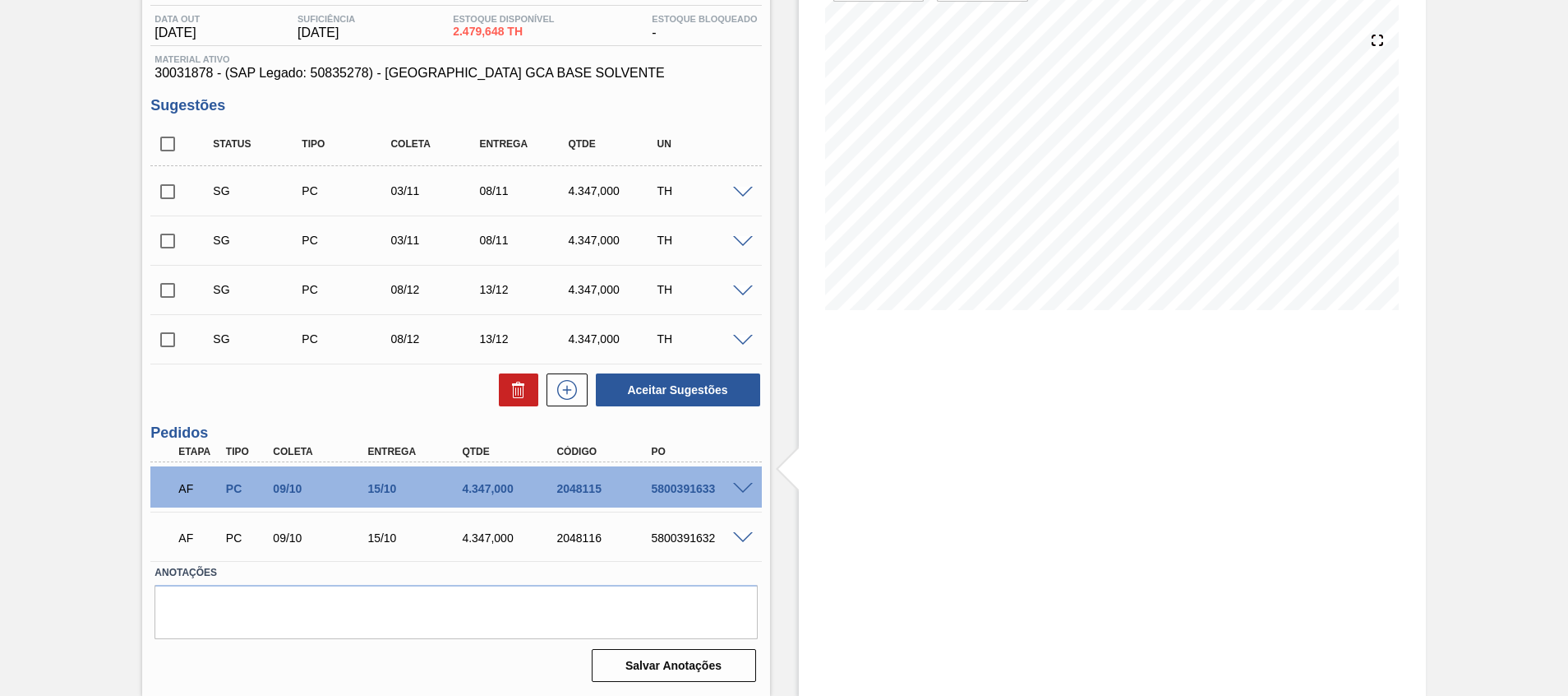
scroll to position [62, 0]
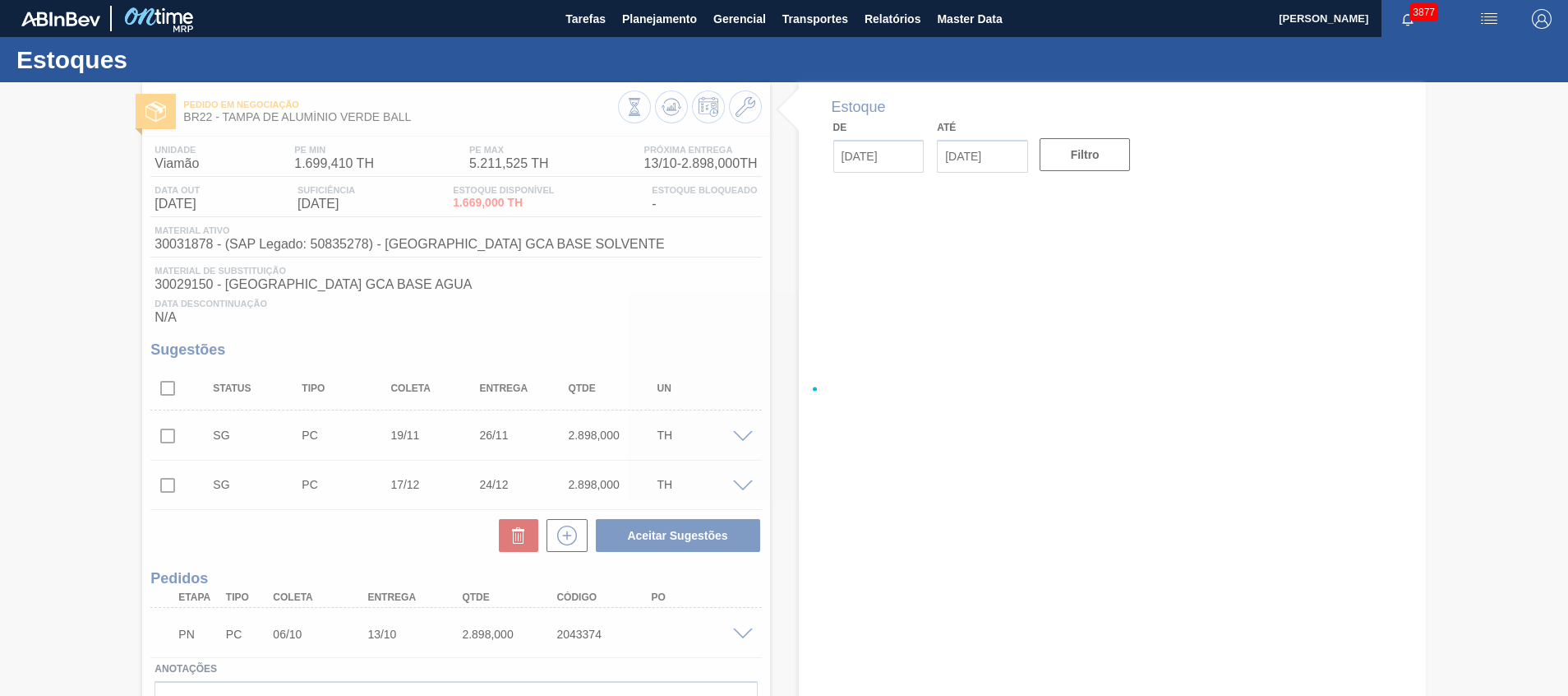
type input "[DATE]"
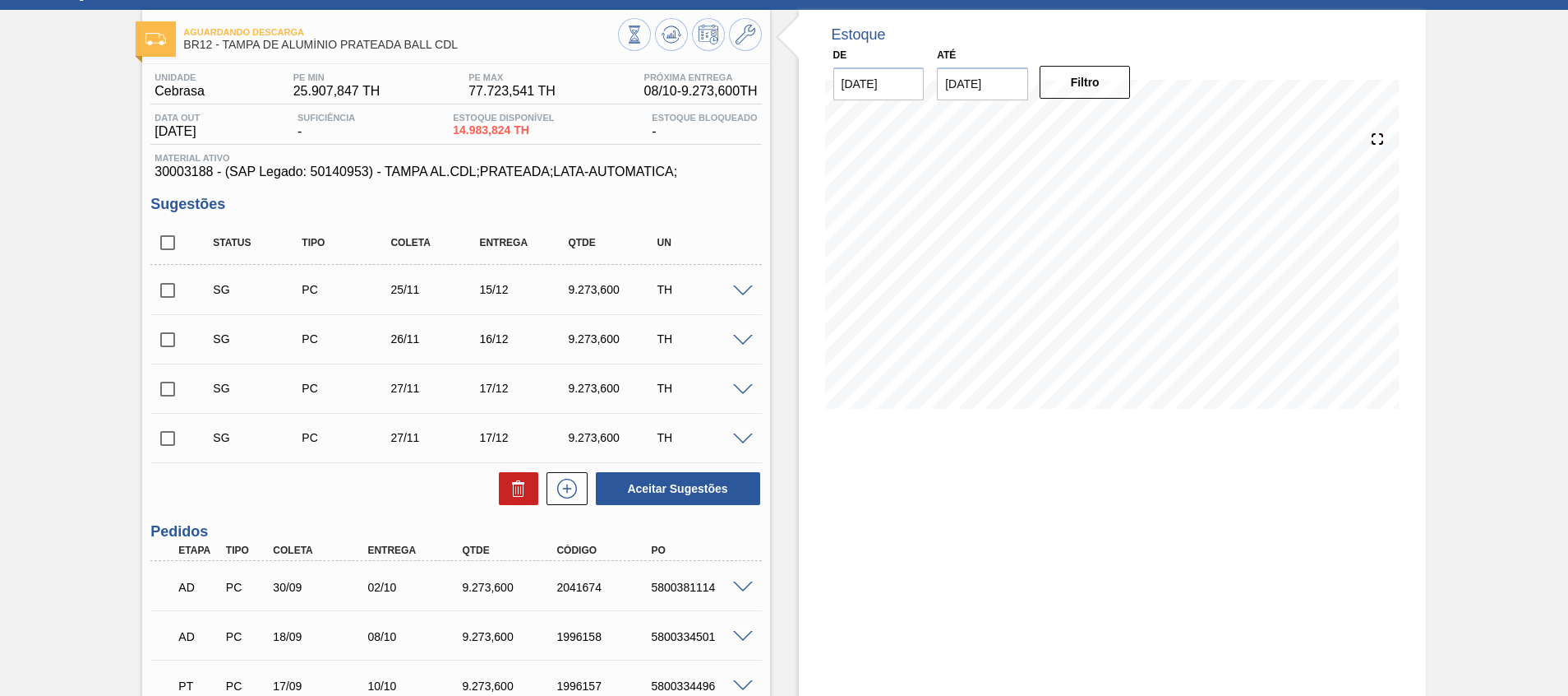
scroll to position [124, 0]
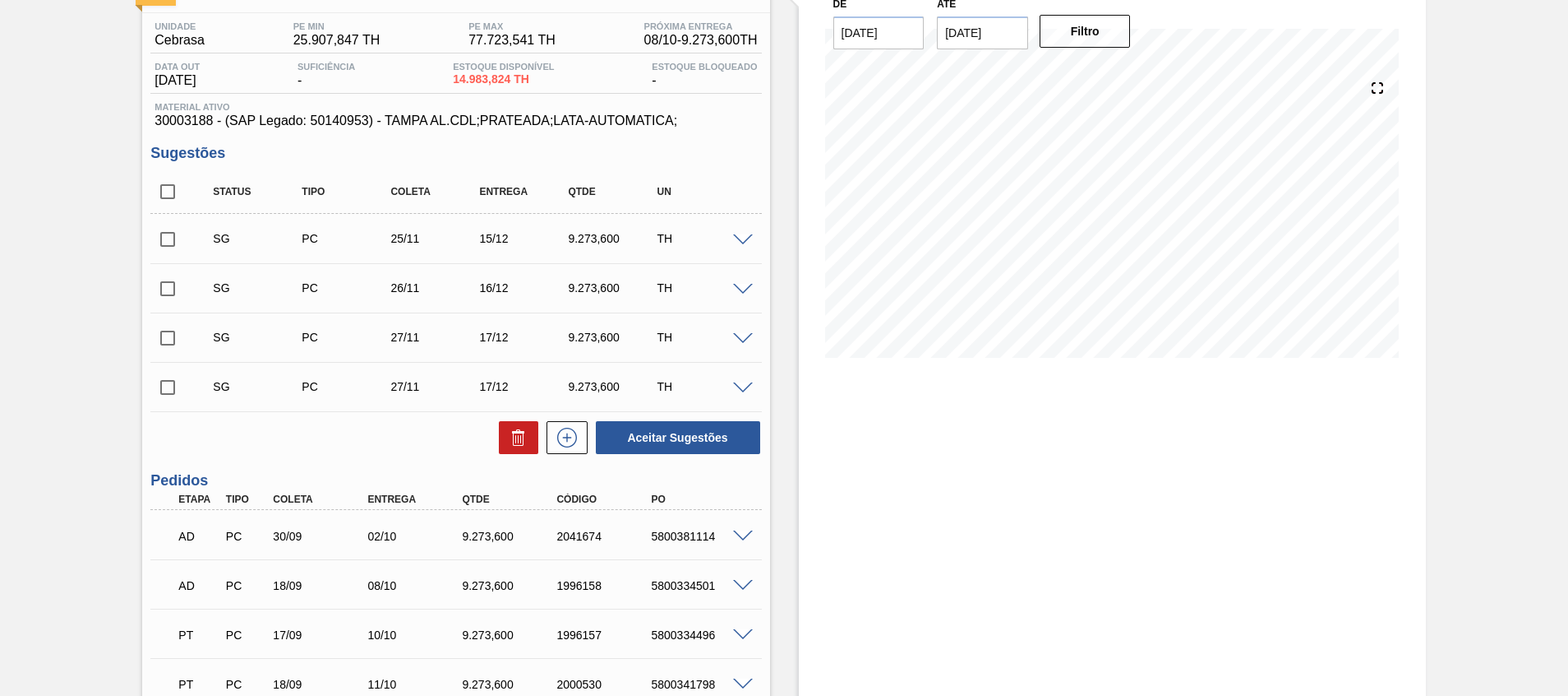
click at [741, 532] on span at bounding box center [743, 536] width 20 height 12
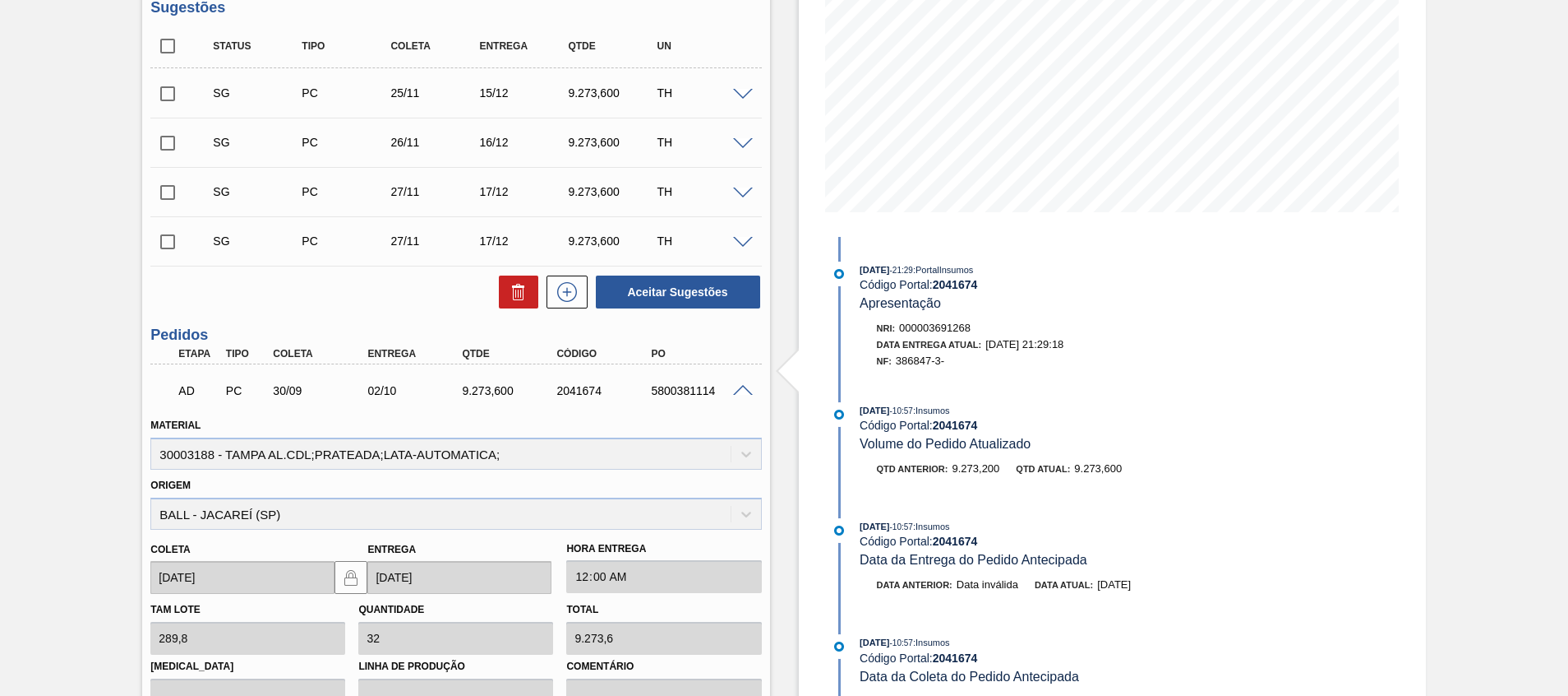
scroll to position [361, 0]
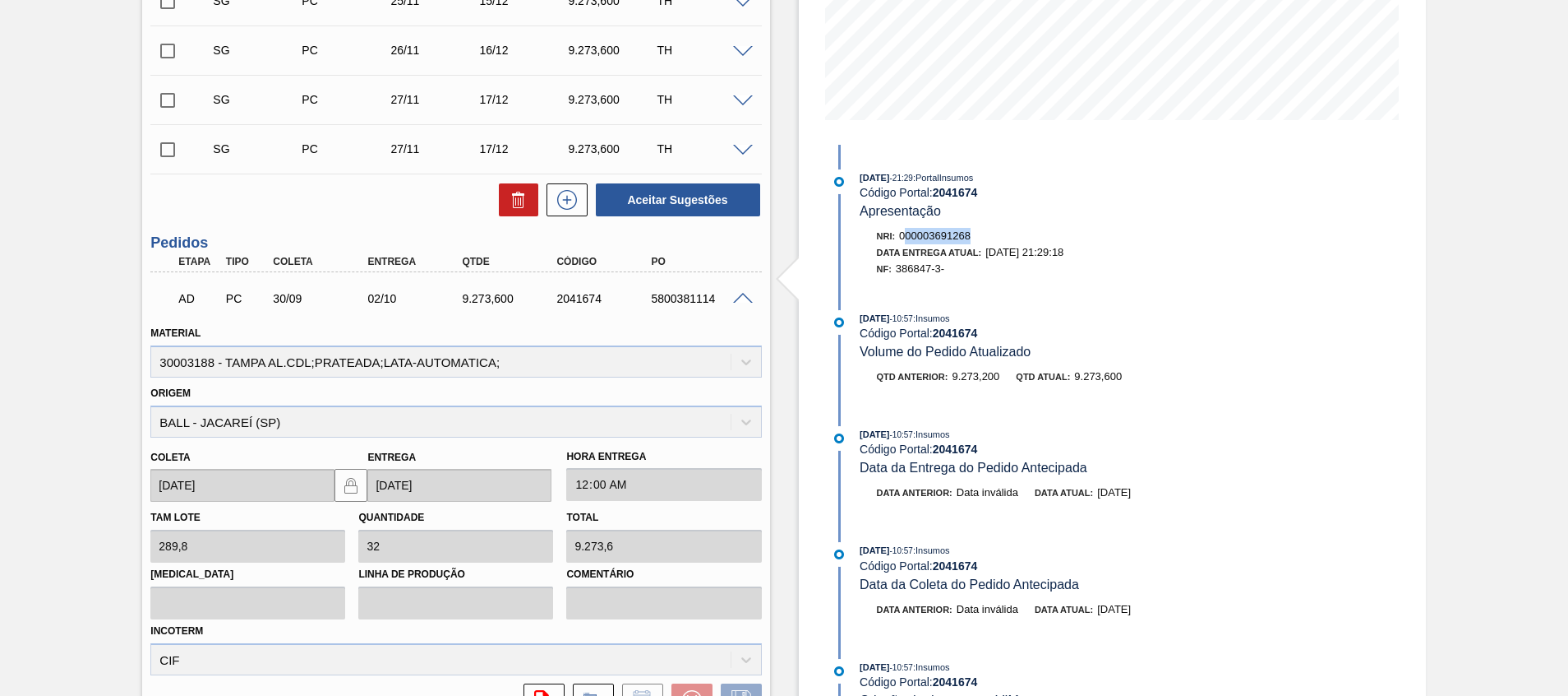
drag, startPoint x: 921, startPoint y: 231, endPoint x: 1024, endPoint y: 234, distance: 103.0
click at [1024, 234] on div "Nri: 000003691268" at bounding box center [1064, 236] width 374 height 17
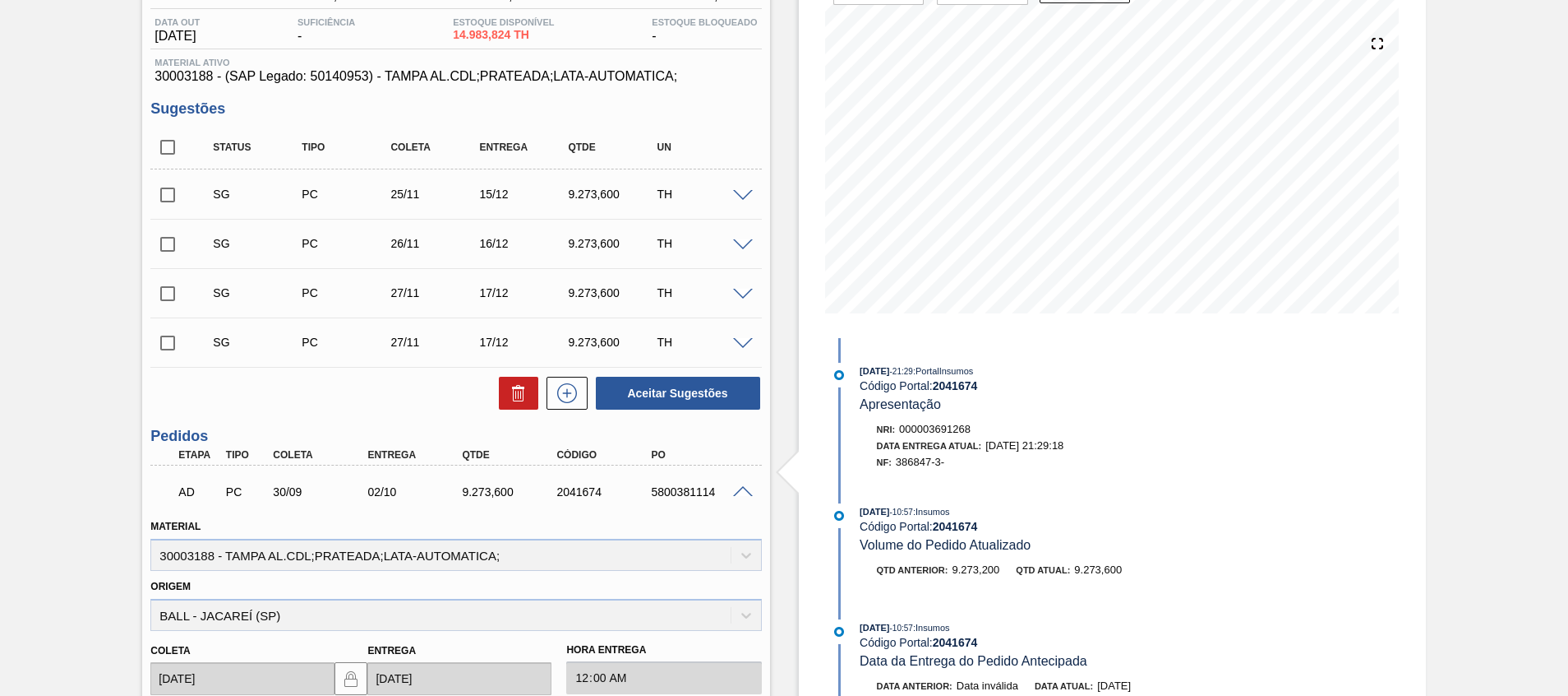
scroll to position [115, 0]
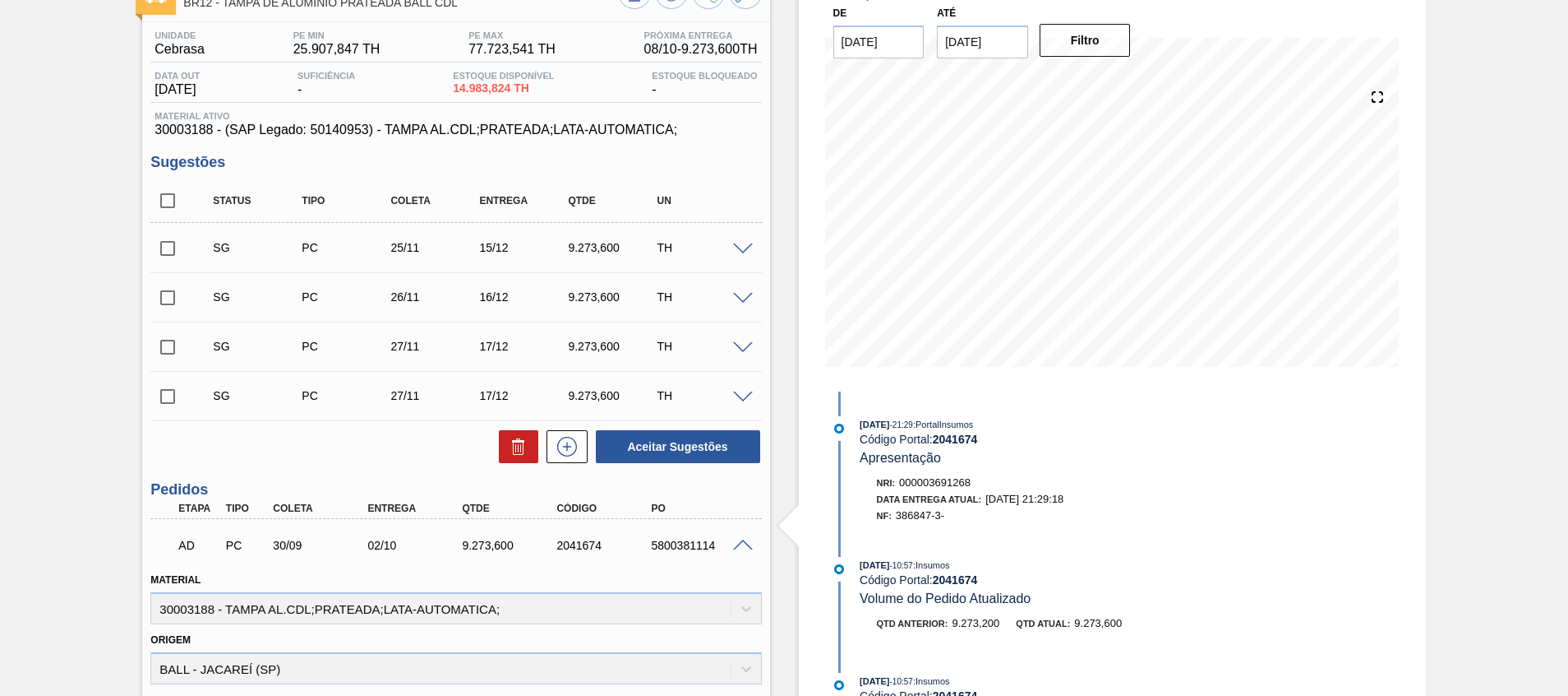
click at [738, 544] on span at bounding box center [743, 545] width 20 height 12
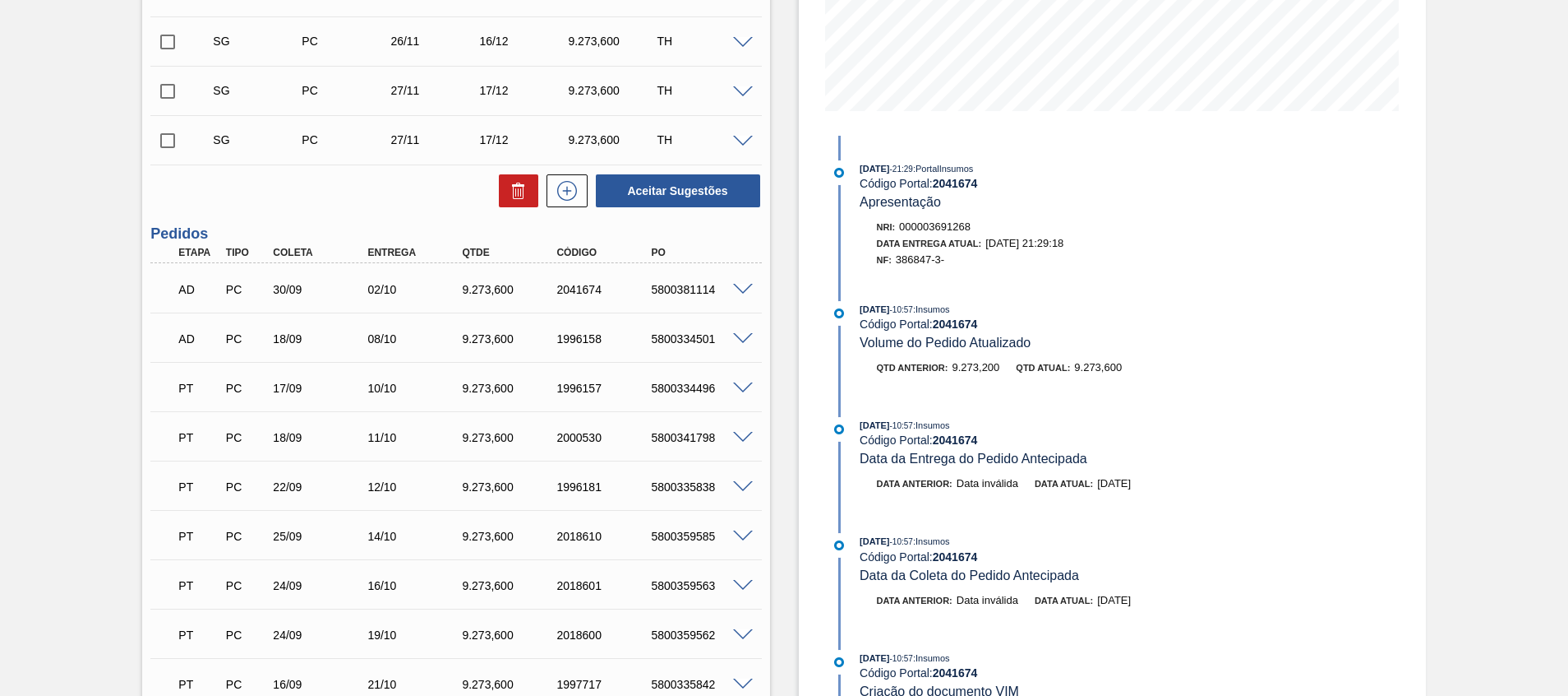
scroll to position [0, 0]
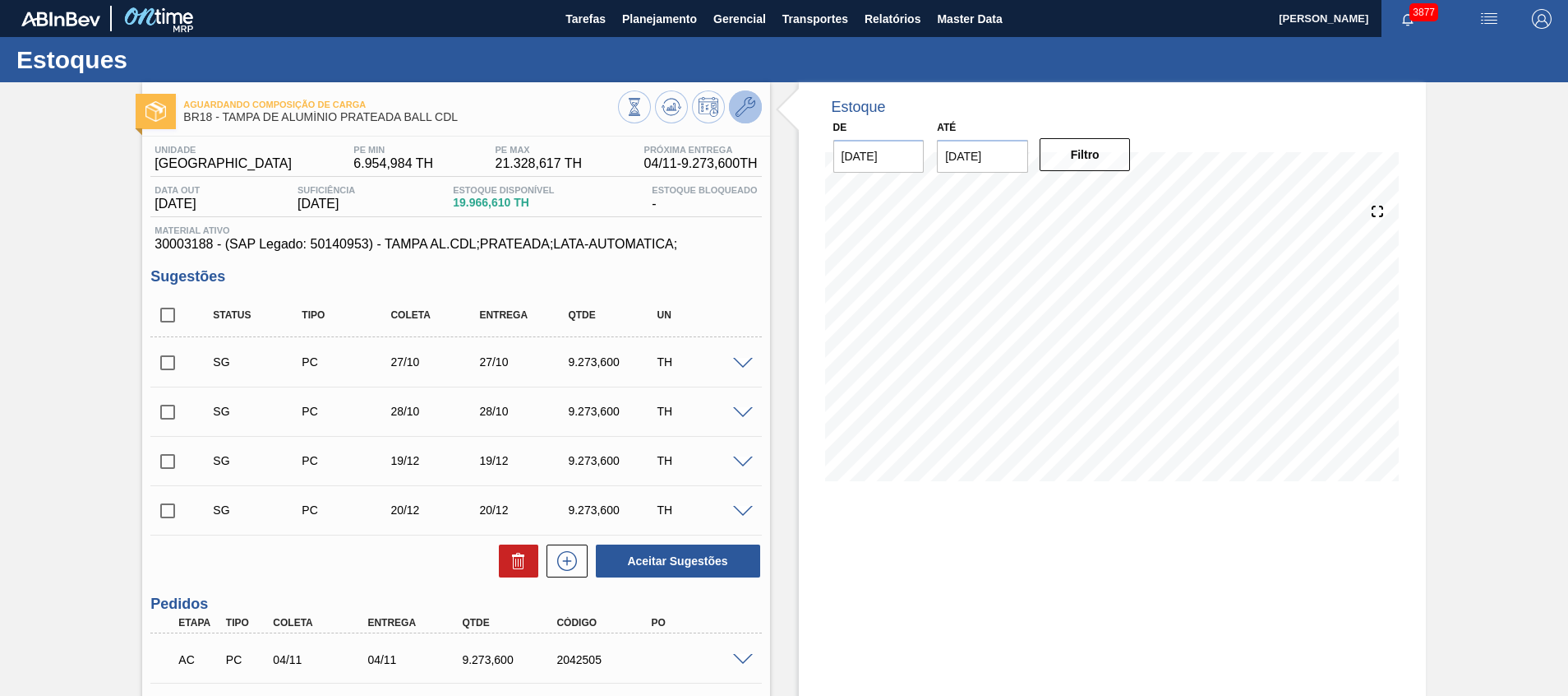
click at [741, 111] on icon at bounding box center [746, 107] width 20 height 20
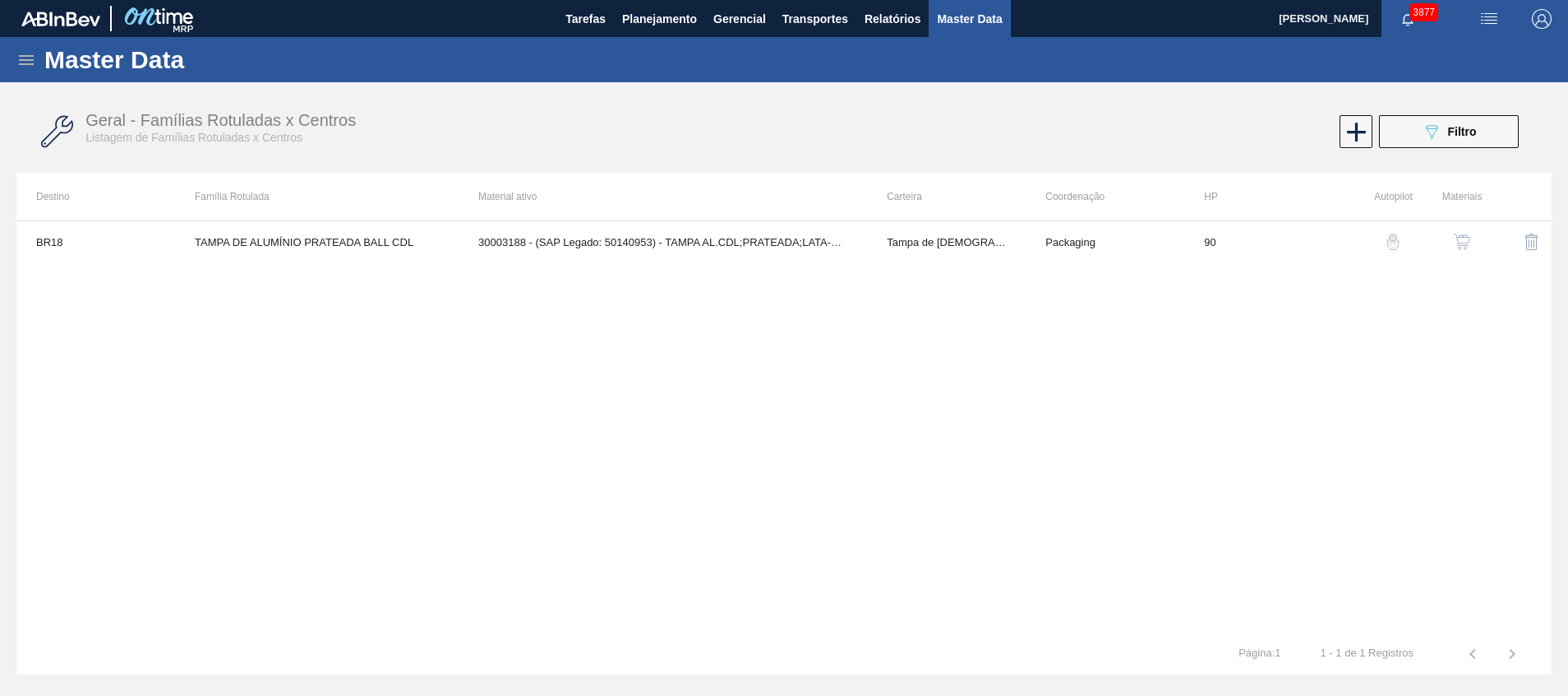
click at [1446, 237] on button "button" at bounding box center [1462, 241] width 39 height 39
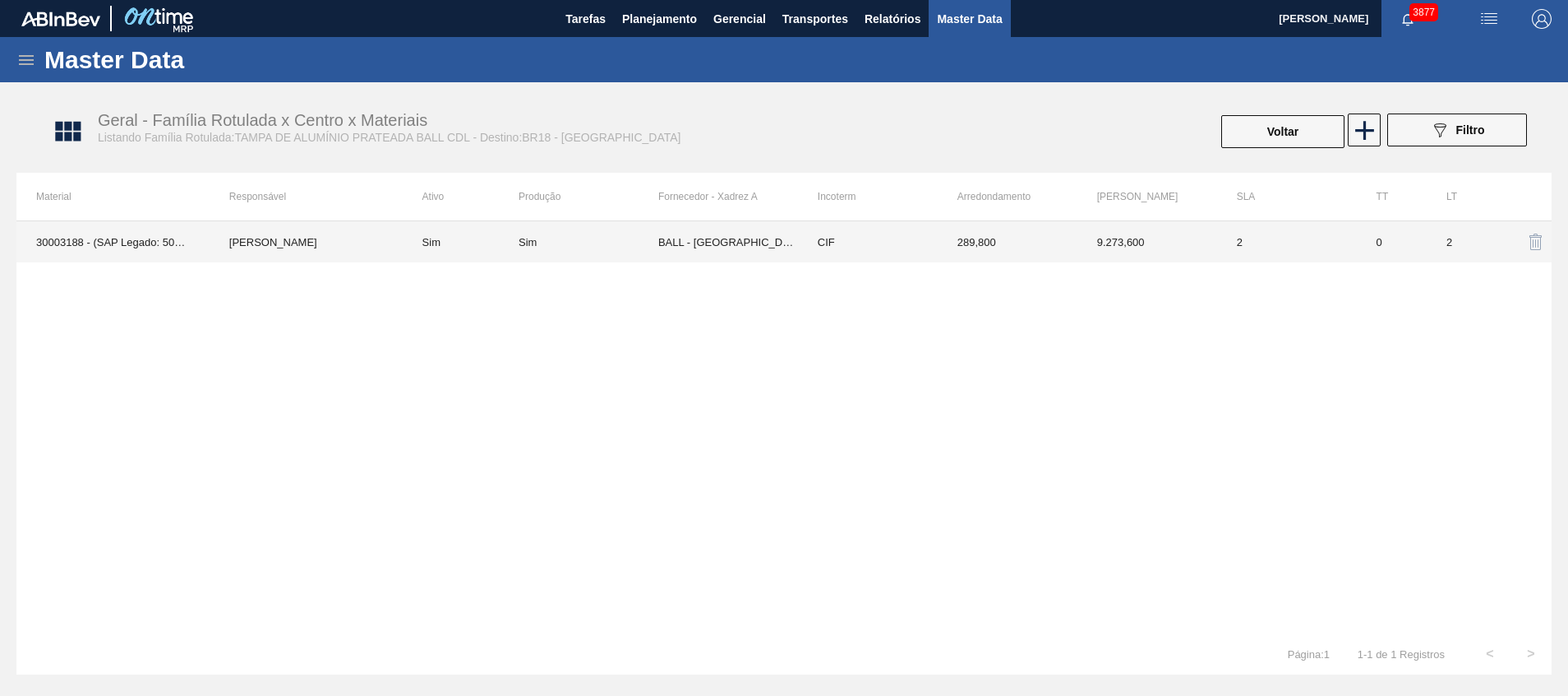
click at [745, 231] on td "BALL - [GEOGRAPHIC_DATA] ([GEOGRAPHIC_DATA])" at bounding box center [728, 241] width 139 height 41
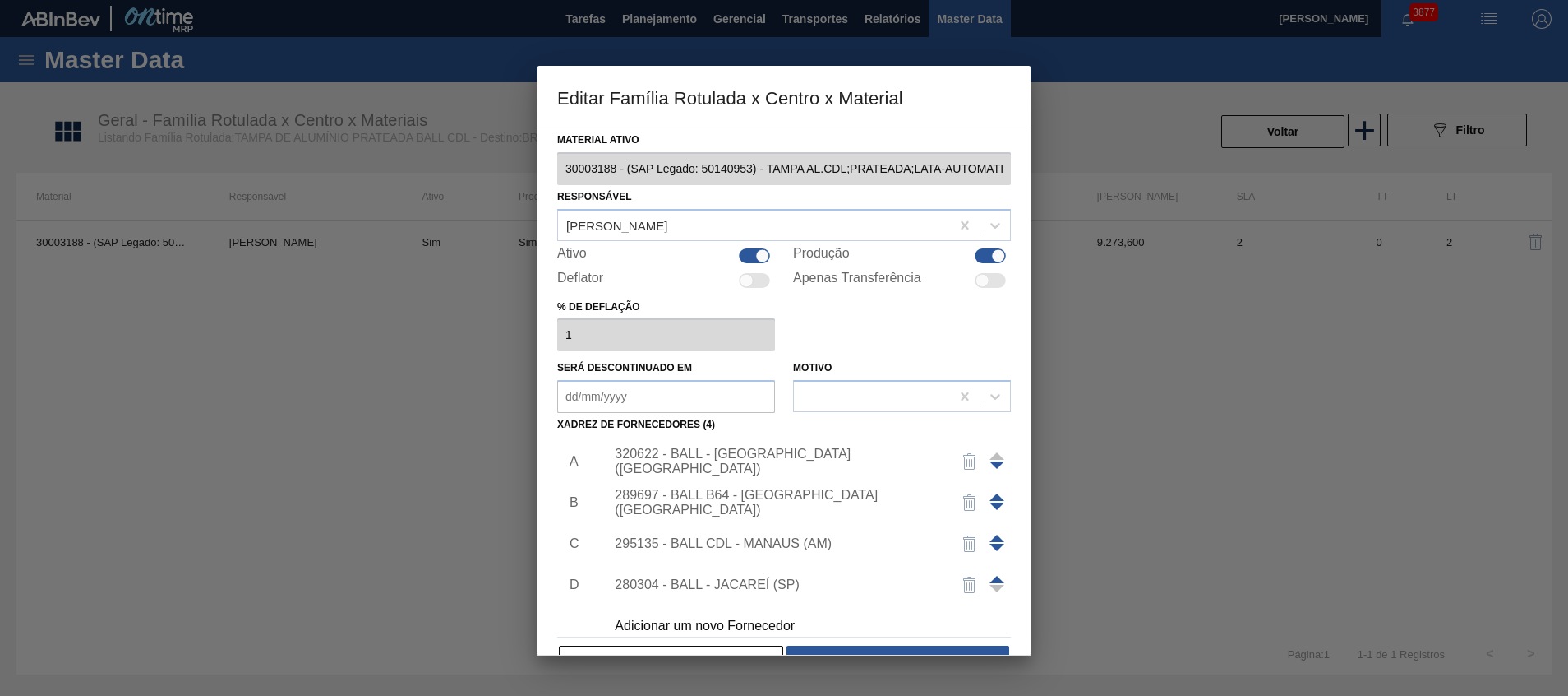
click at [825, 456] on div "320622 - BALL - [GEOGRAPHIC_DATA] ([GEOGRAPHIC_DATA])" at bounding box center [776, 461] width 323 height 29
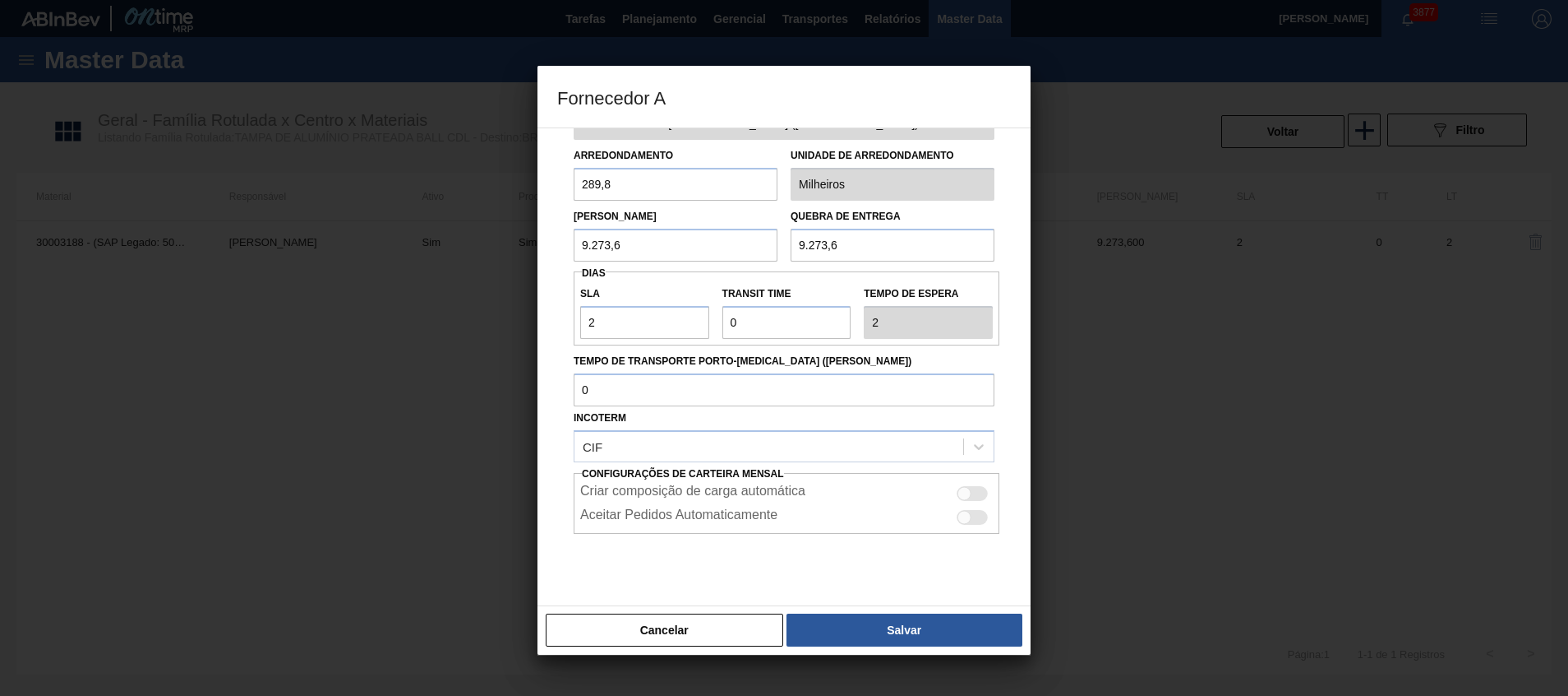
scroll to position [87, 0]
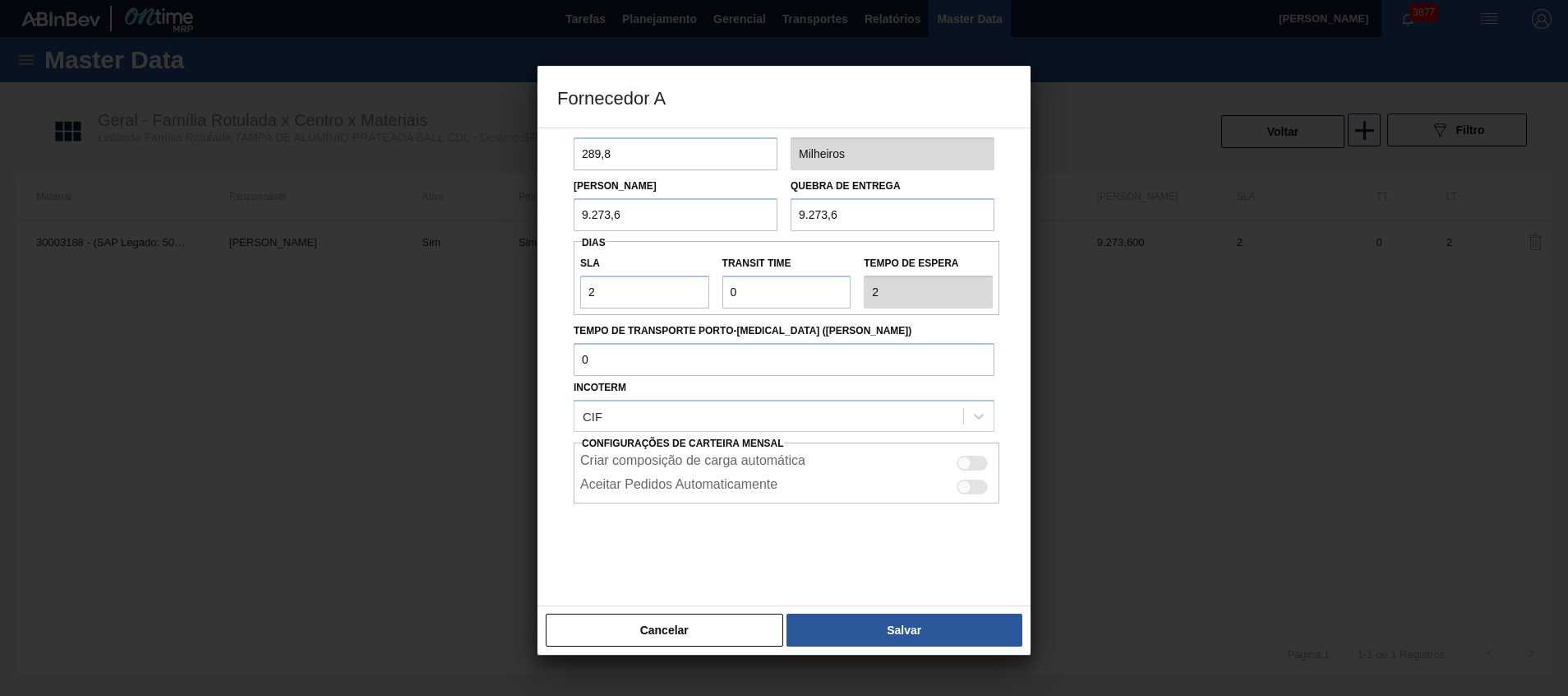
click at [959, 462] on div at bounding box center [964, 462] width 14 height 14
checkbox input "true"
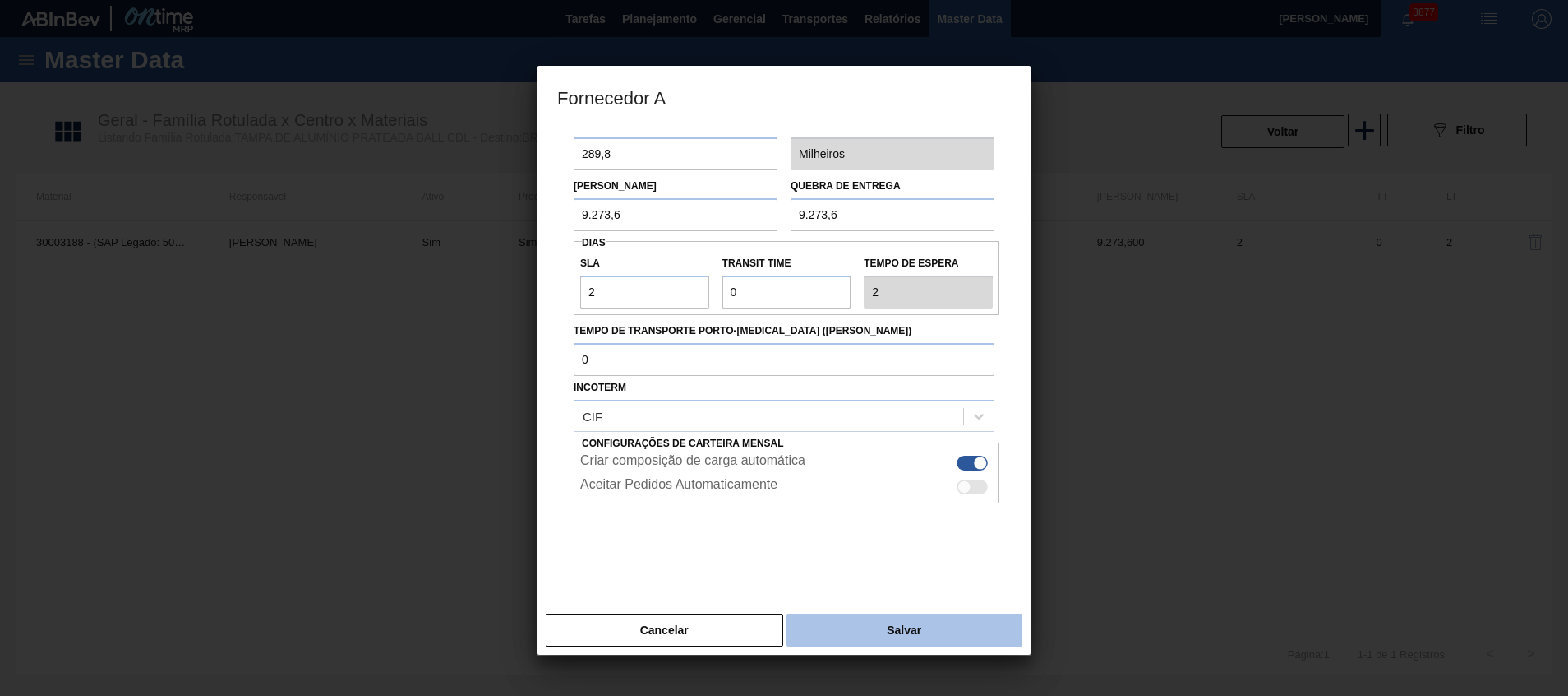
click at [904, 635] on button "Salvar" at bounding box center [904, 630] width 236 height 33
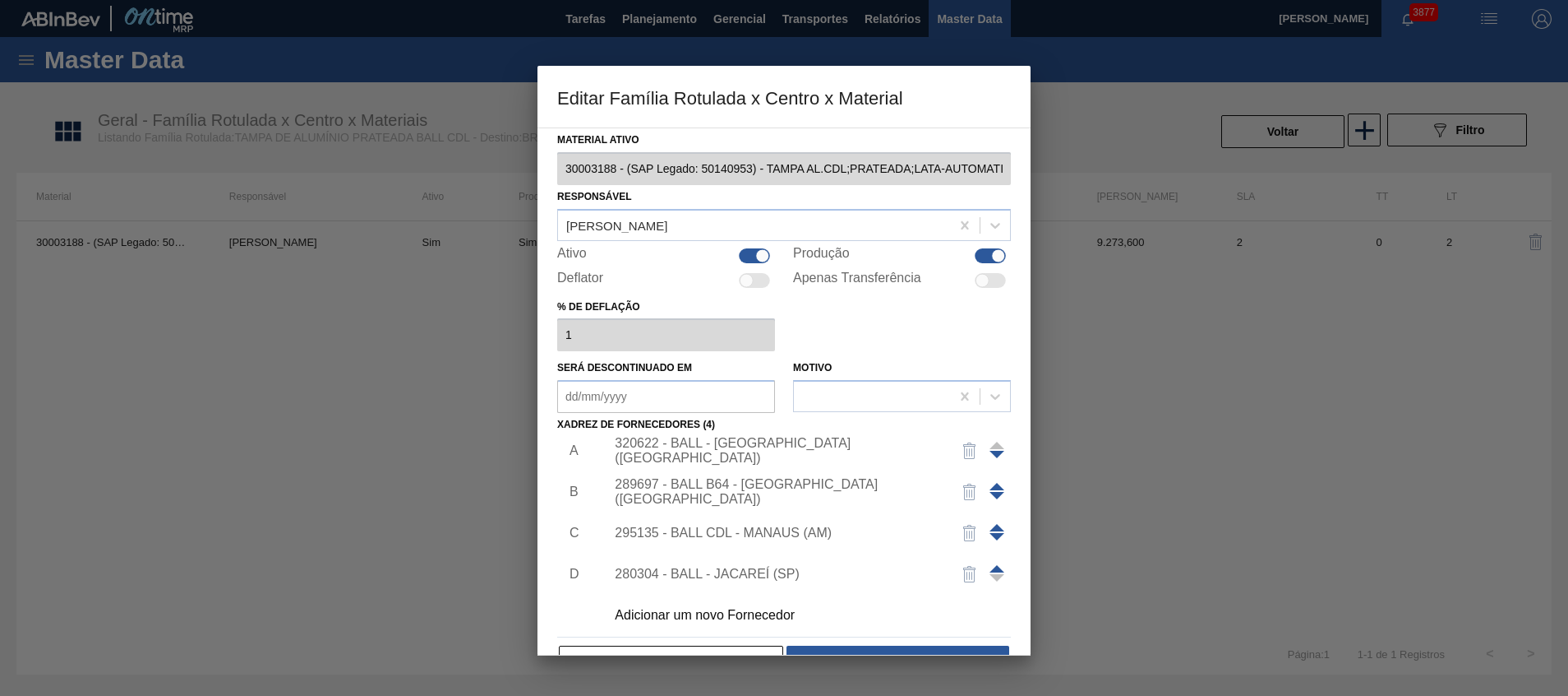
scroll to position [17, 0]
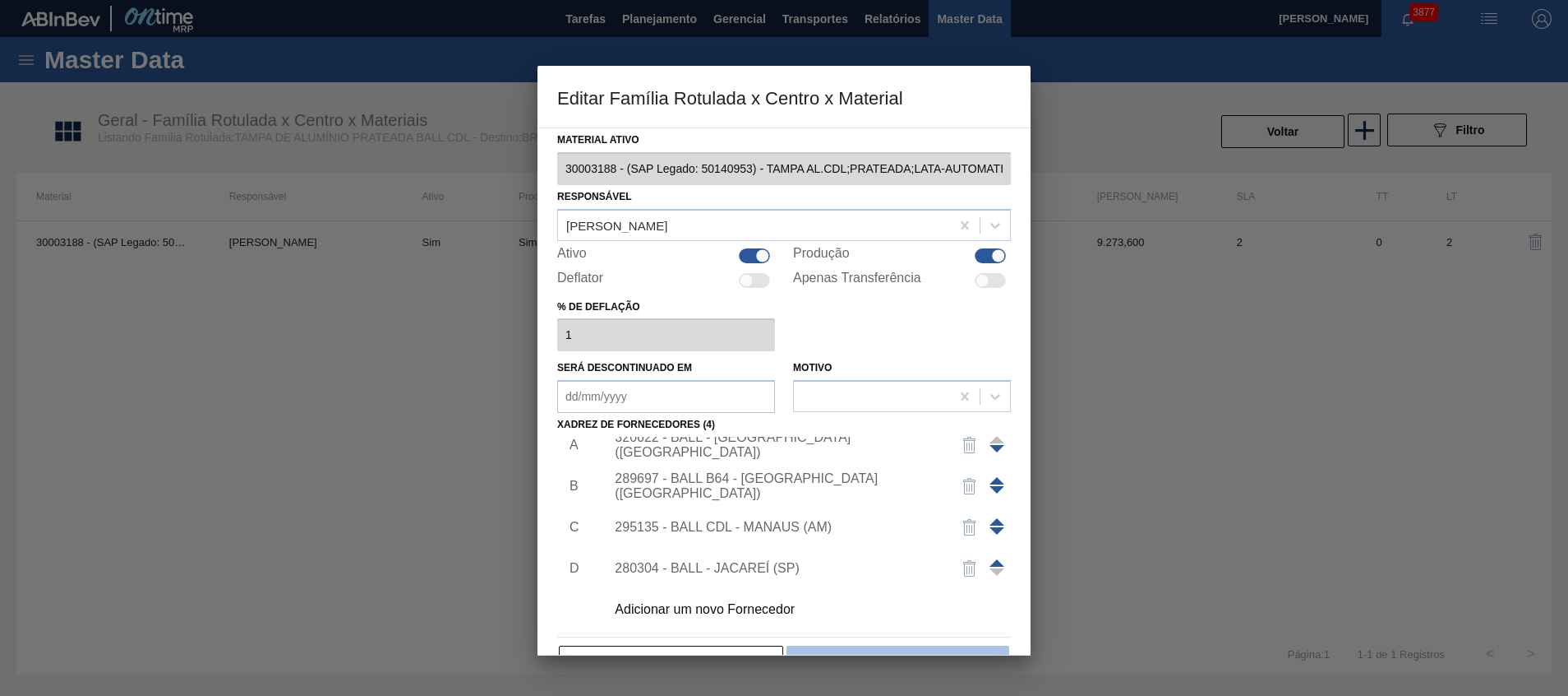
click at [863, 650] on button "Salvar" at bounding box center [897, 662] width 223 height 33
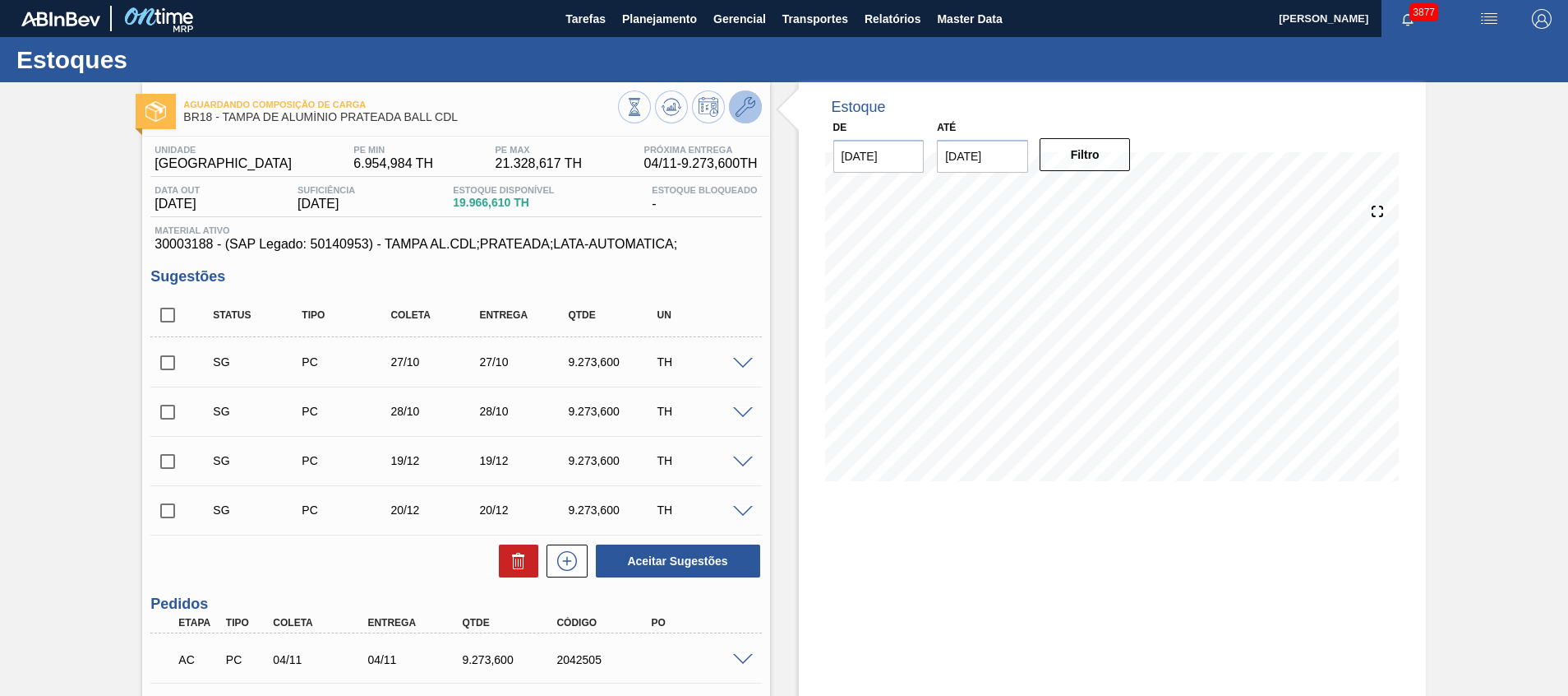
click at [756, 97] on button at bounding box center [746, 107] width 33 height 33
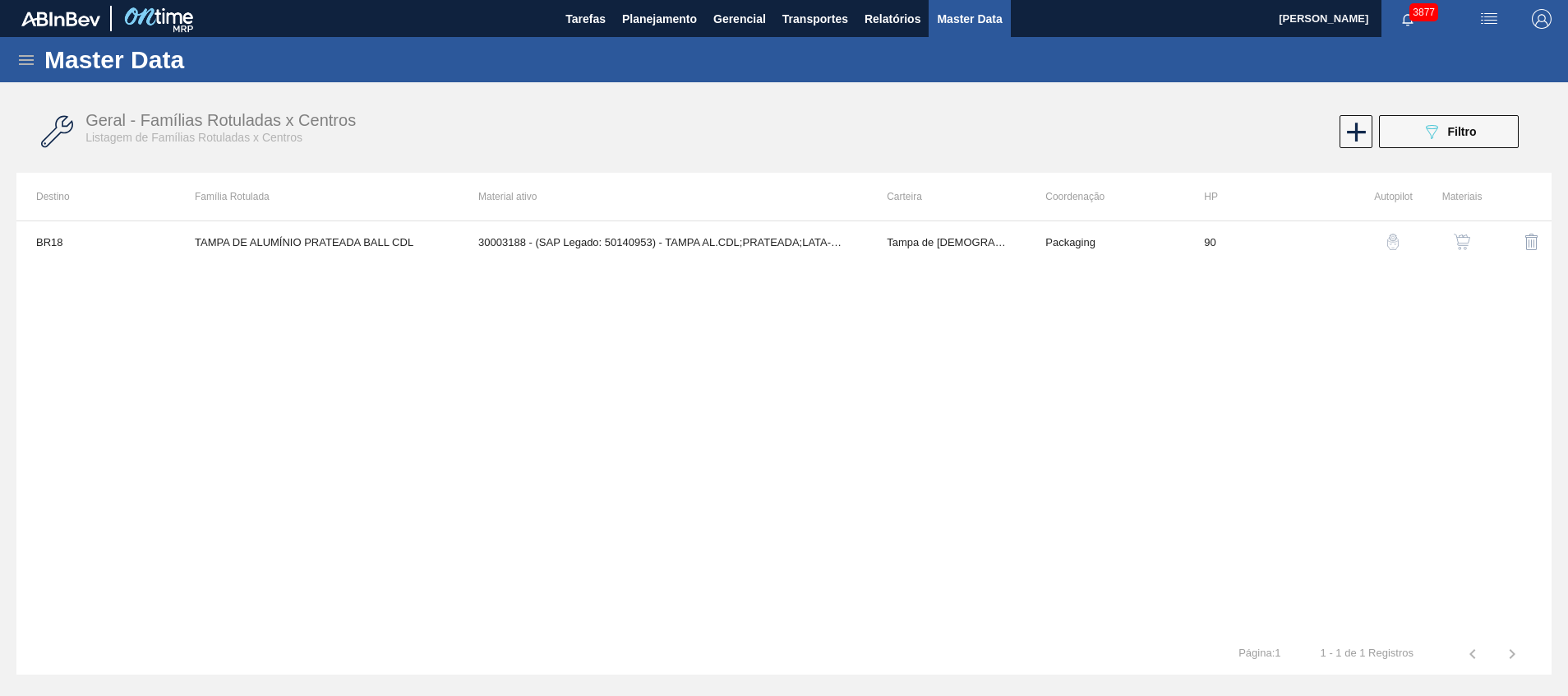
click at [1463, 239] on img "button" at bounding box center [1463, 242] width 16 height 17
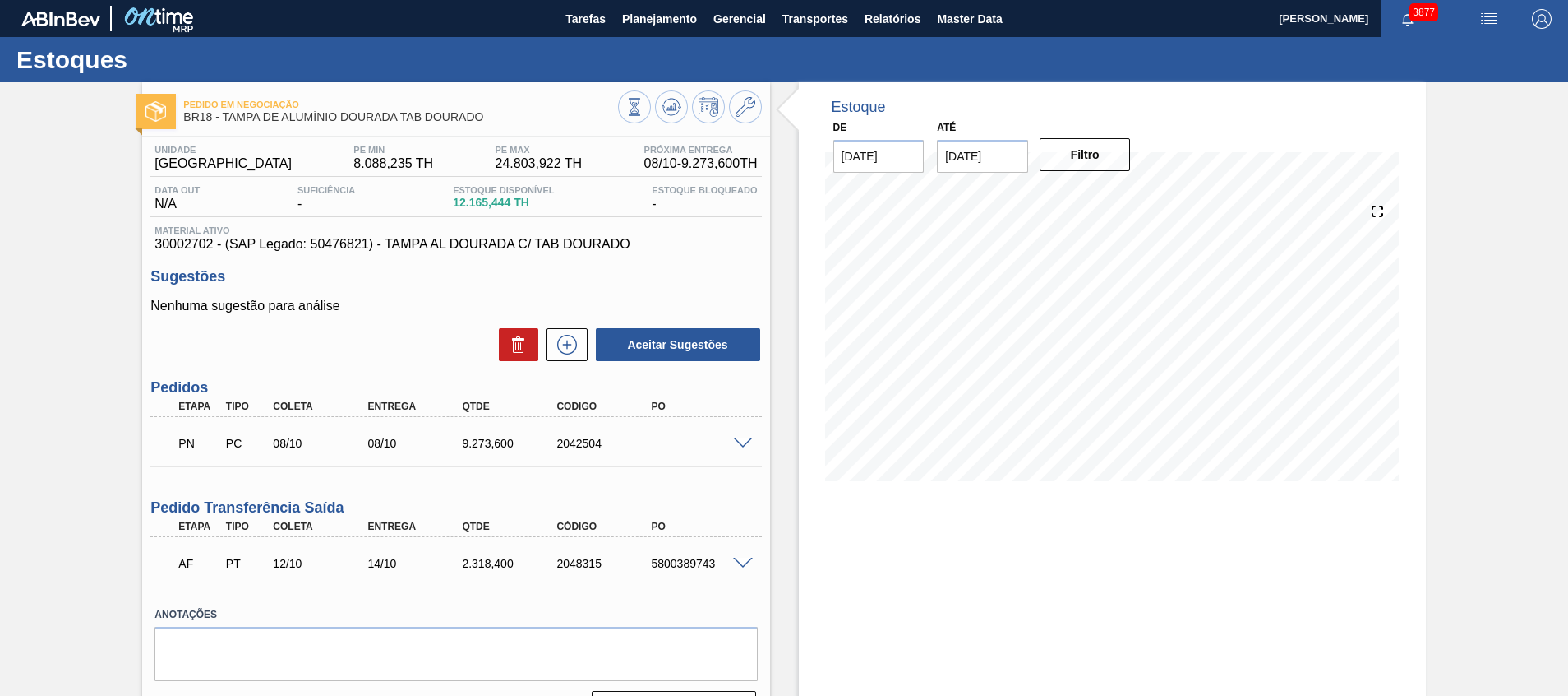
click at [741, 445] on span at bounding box center [743, 443] width 20 height 12
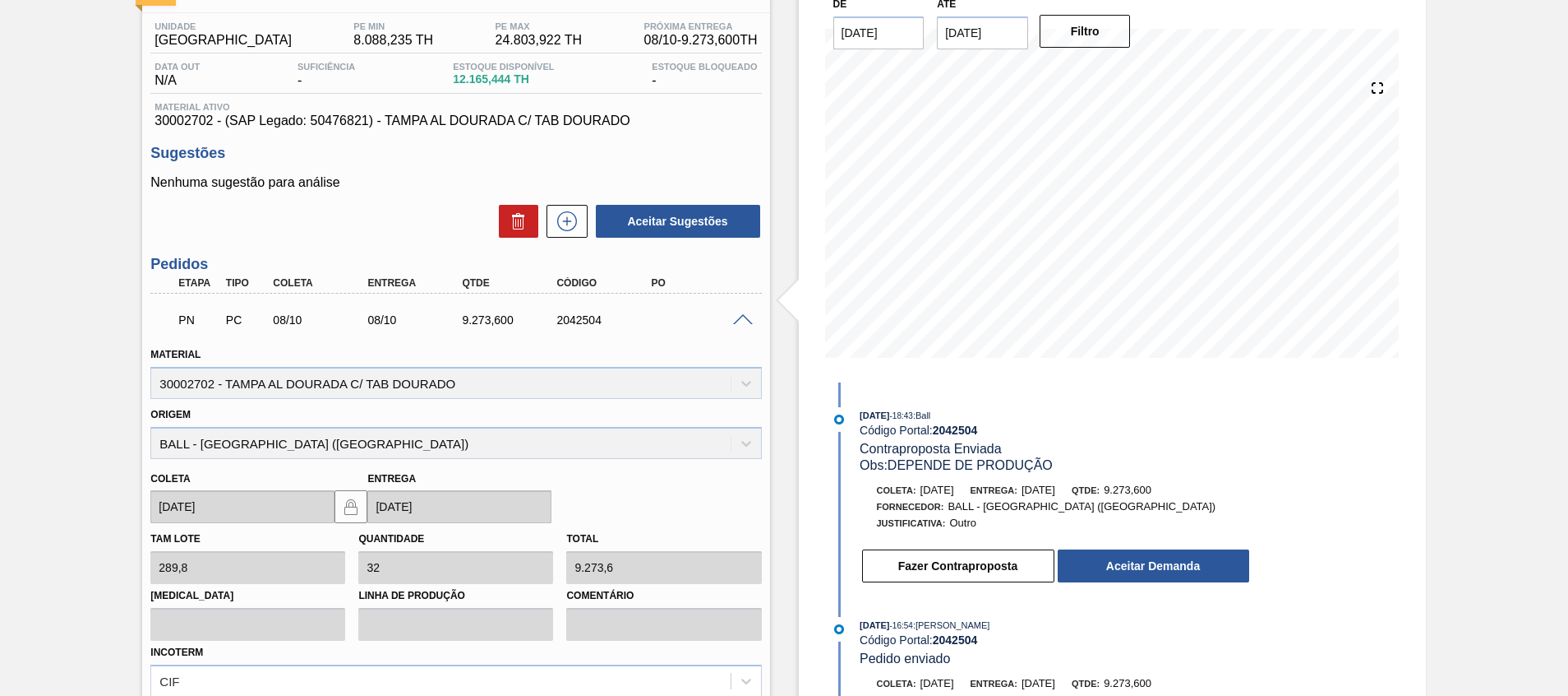
scroll to position [247, 0]
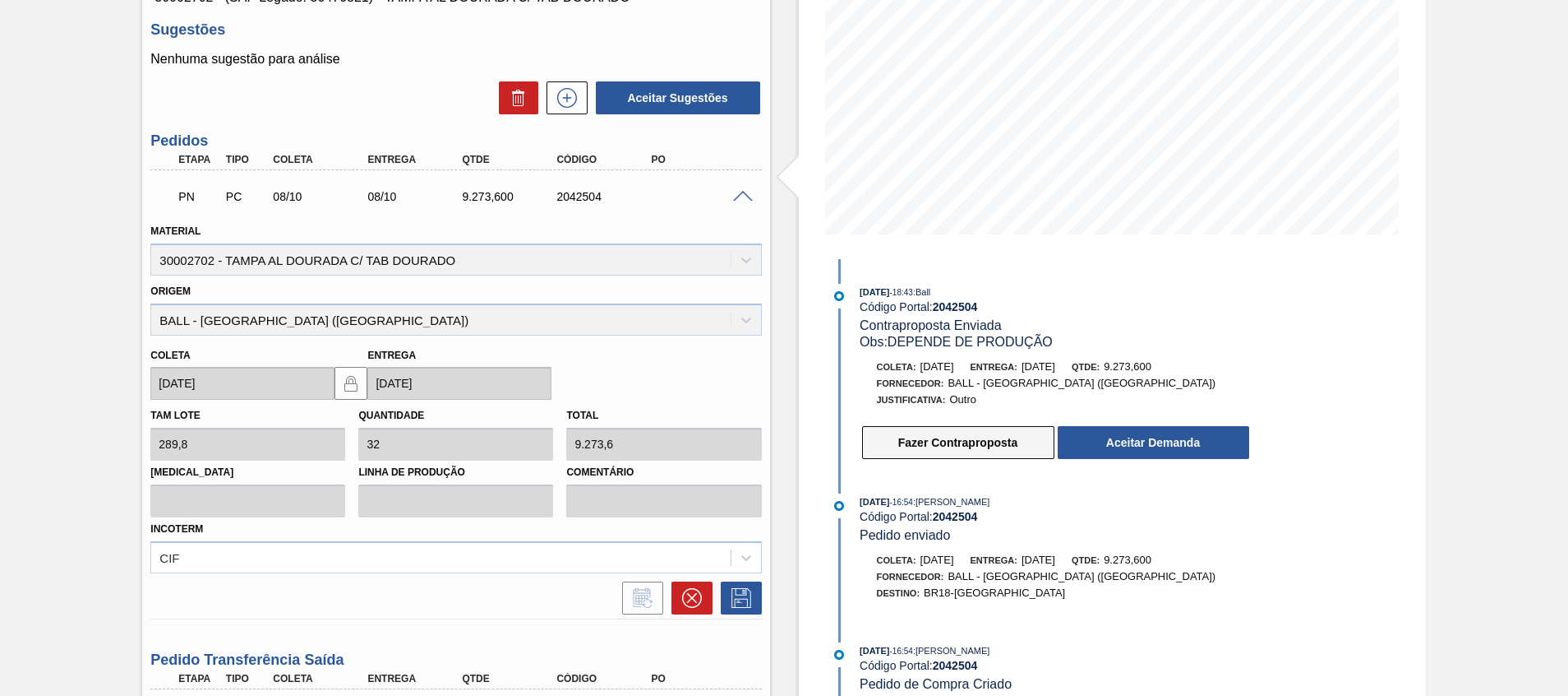
click at [1011, 441] on button "Fazer Contraproposta" at bounding box center [959, 443] width 192 height 33
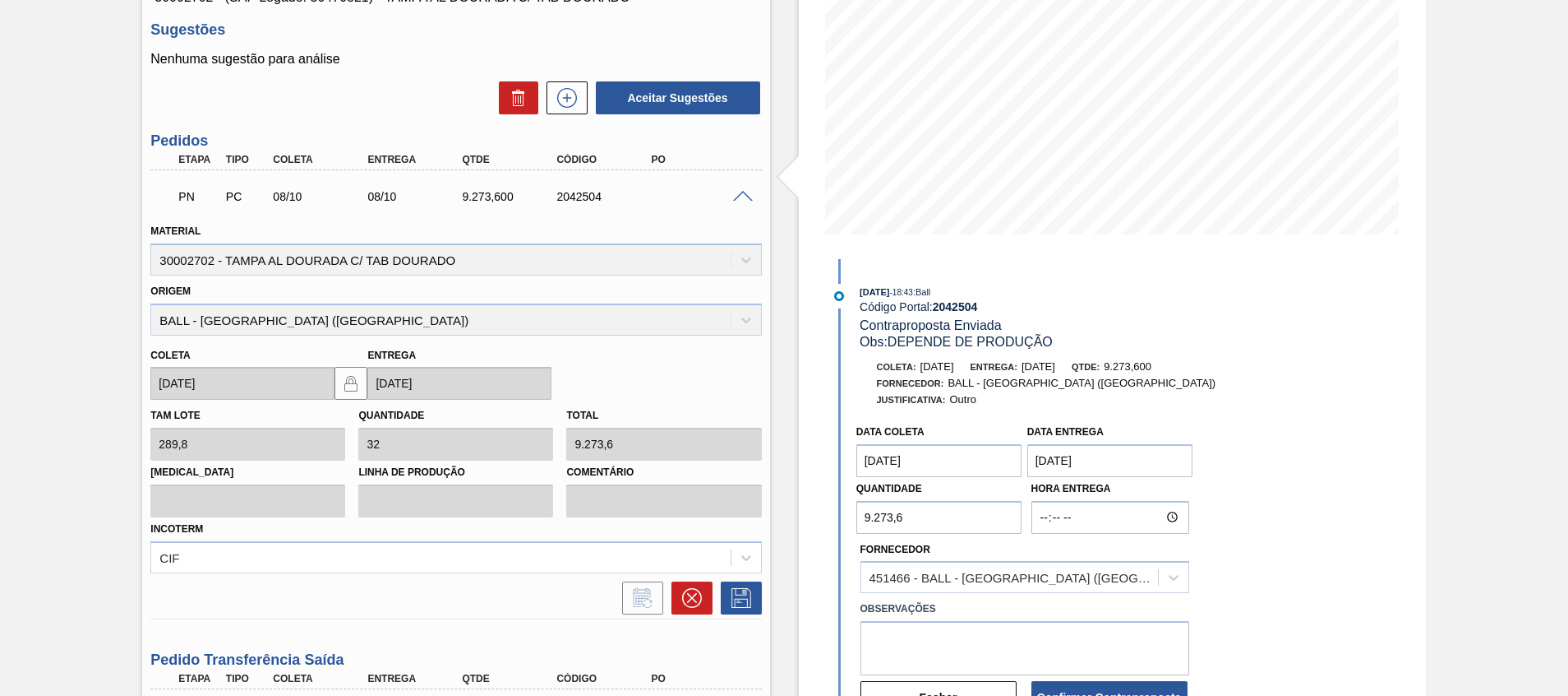
click at [958, 468] on coleta "[DATE]" at bounding box center [939, 460] width 166 height 33
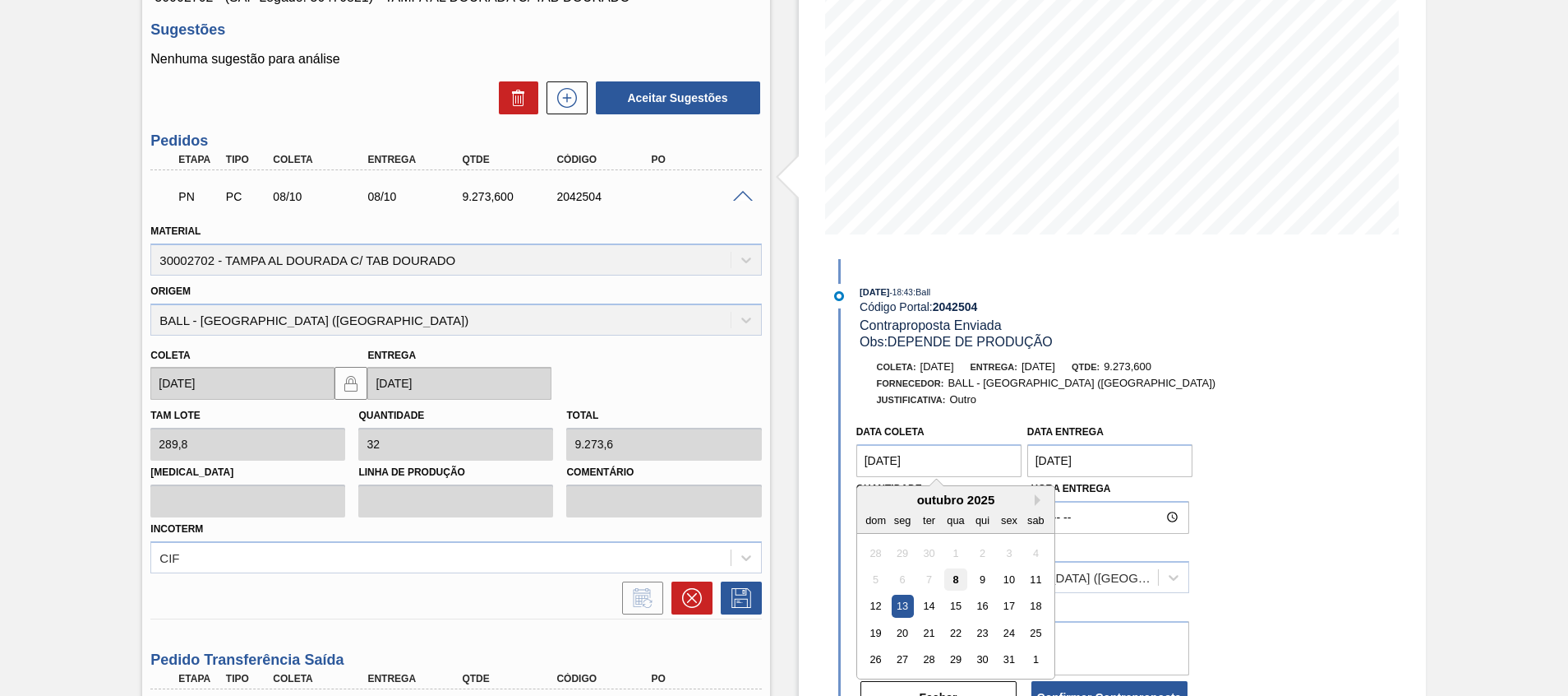
click at [959, 578] on div "8" at bounding box center [956, 580] width 22 height 22
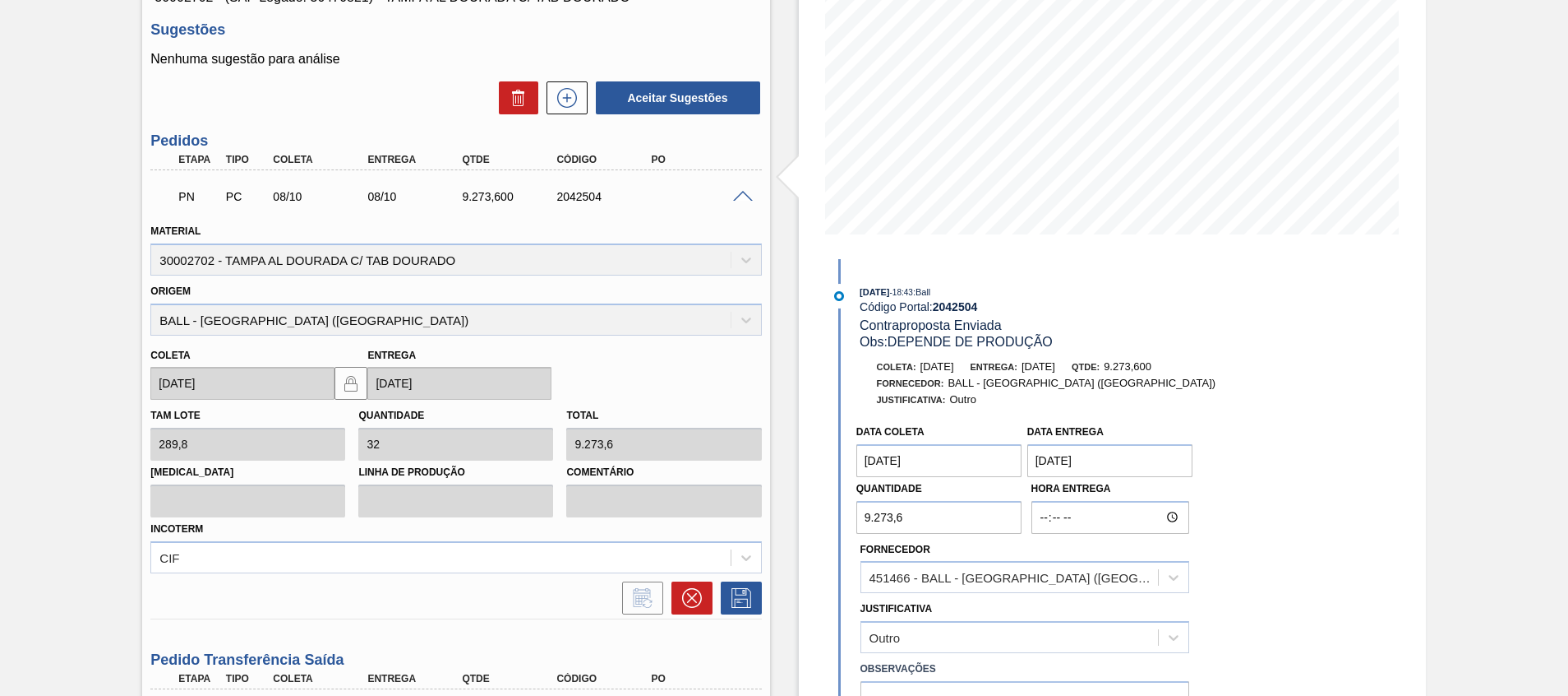
type coleta "[DATE]"
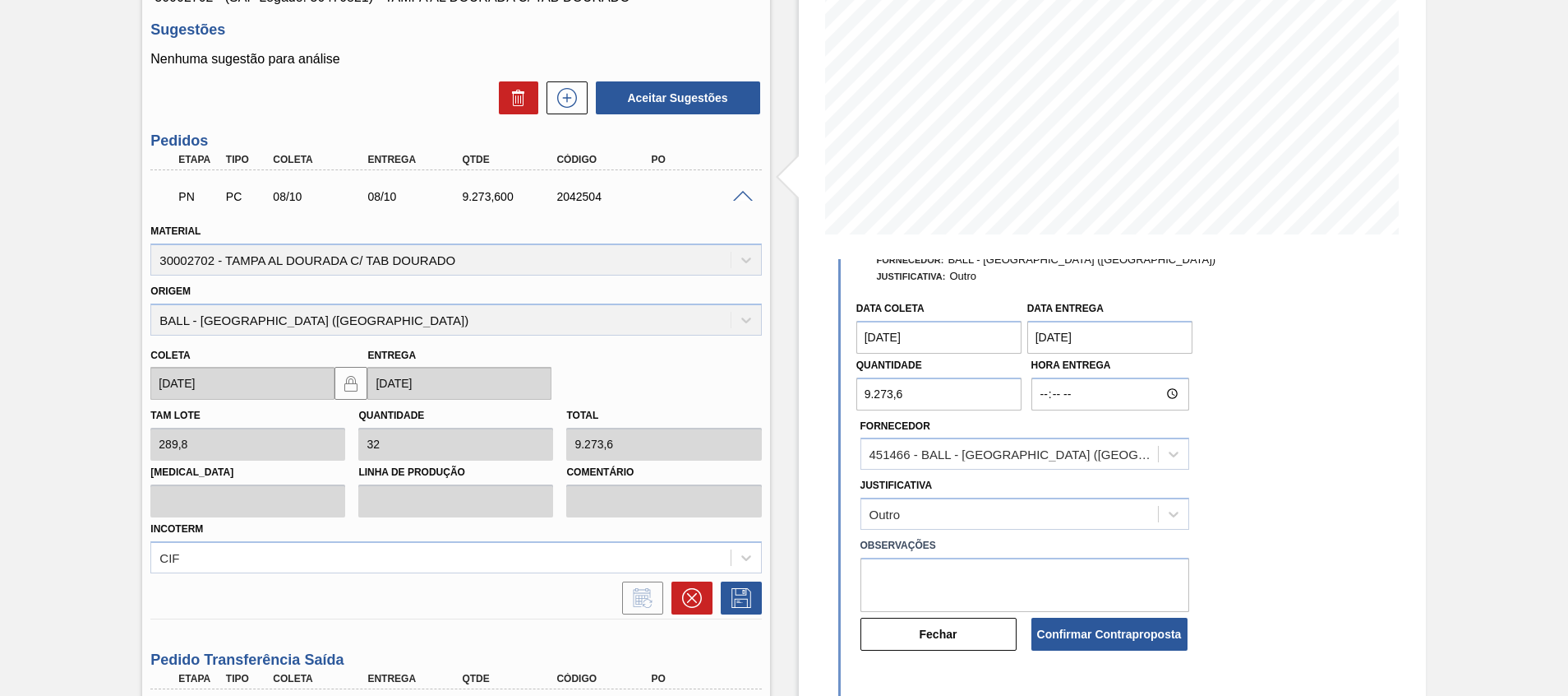
click at [1086, 345] on Entrega "[DATE]" at bounding box center [1110, 337] width 166 height 33
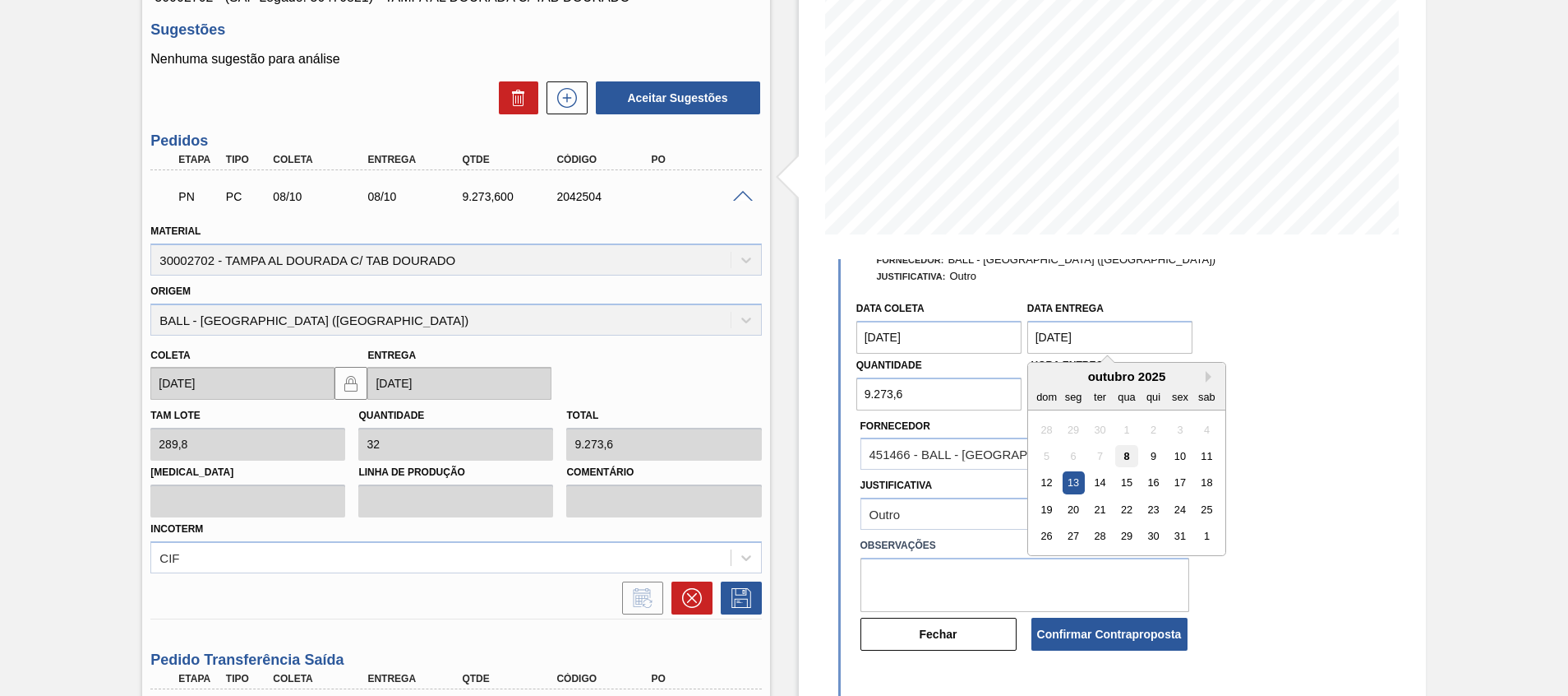
click at [1124, 458] on div "8" at bounding box center [1126, 456] width 22 height 22
type Entrega "[DATE]"
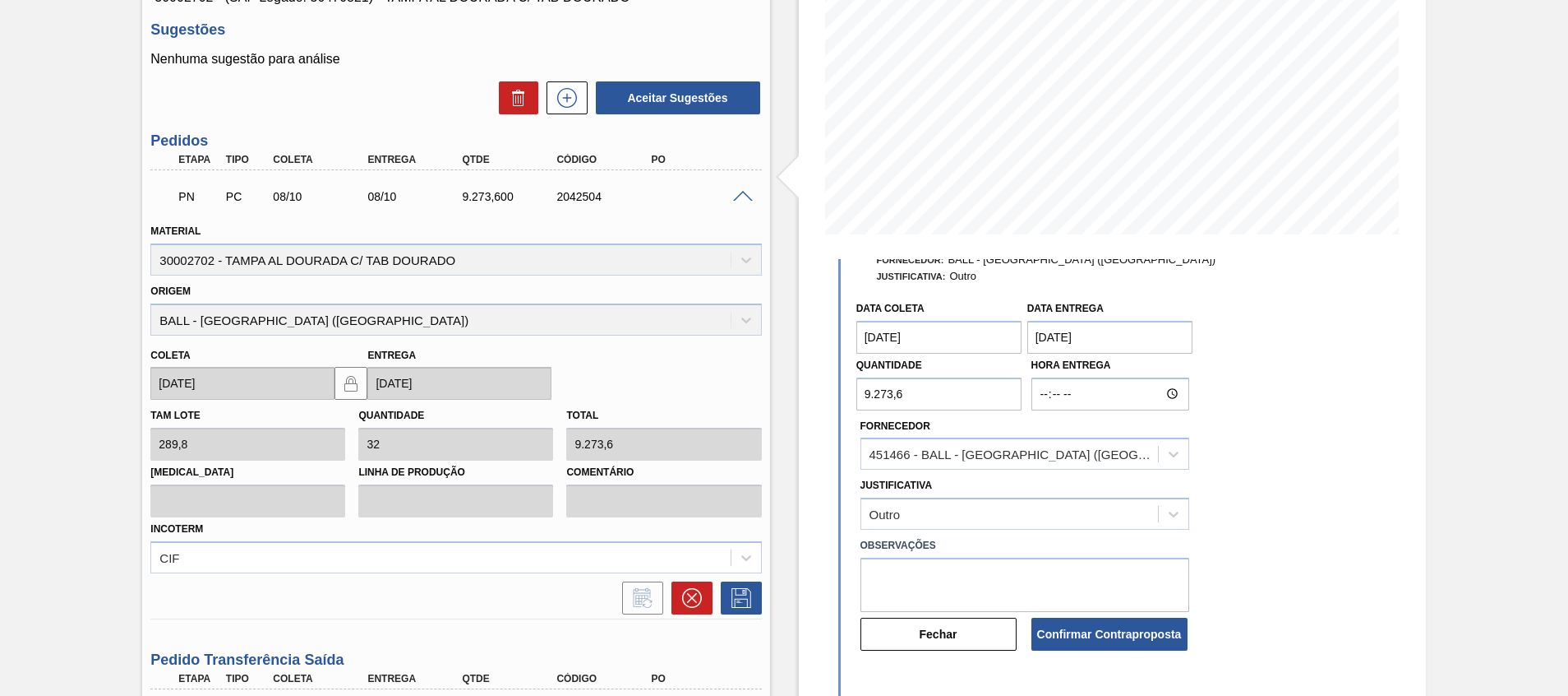
click at [1108, 642] on button "Confirmar Contraproposta" at bounding box center [1110, 635] width 156 height 33
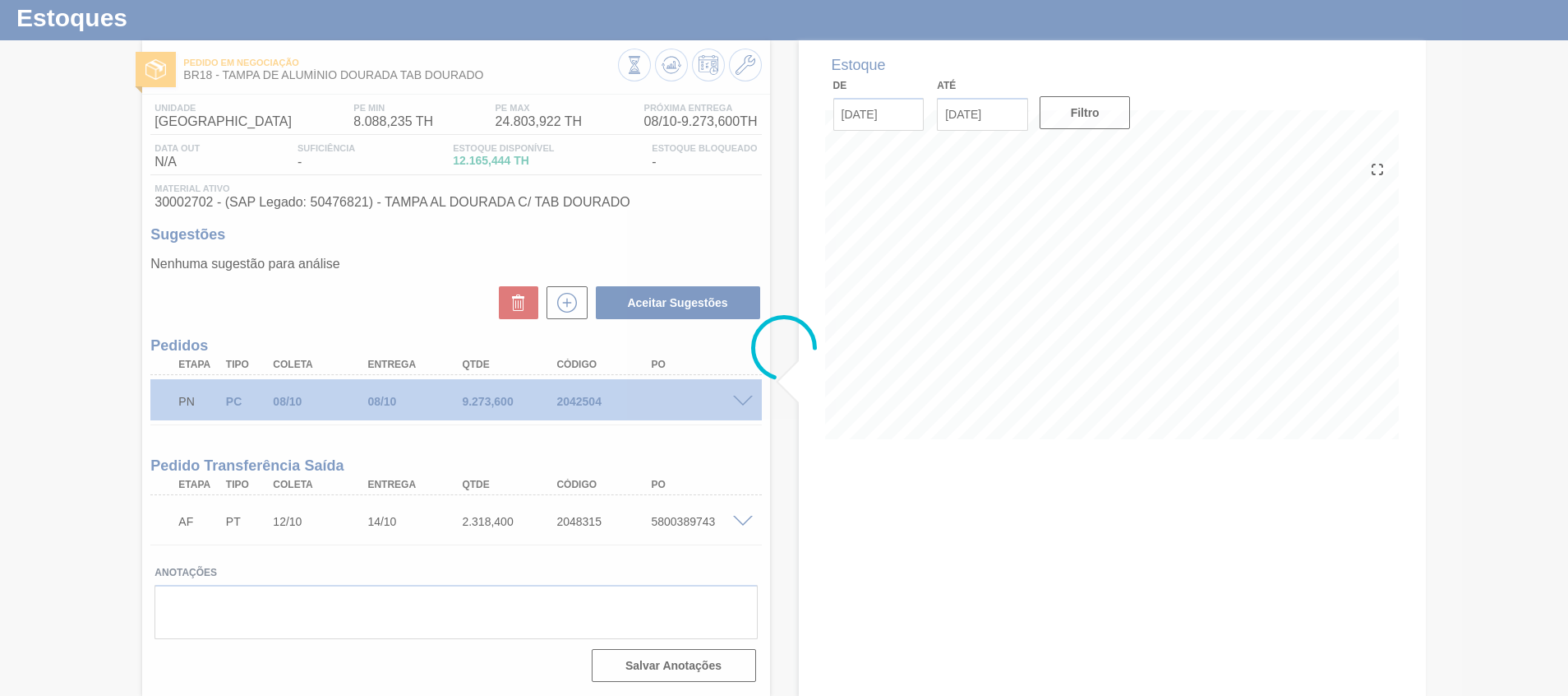
scroll to position [42, 0]
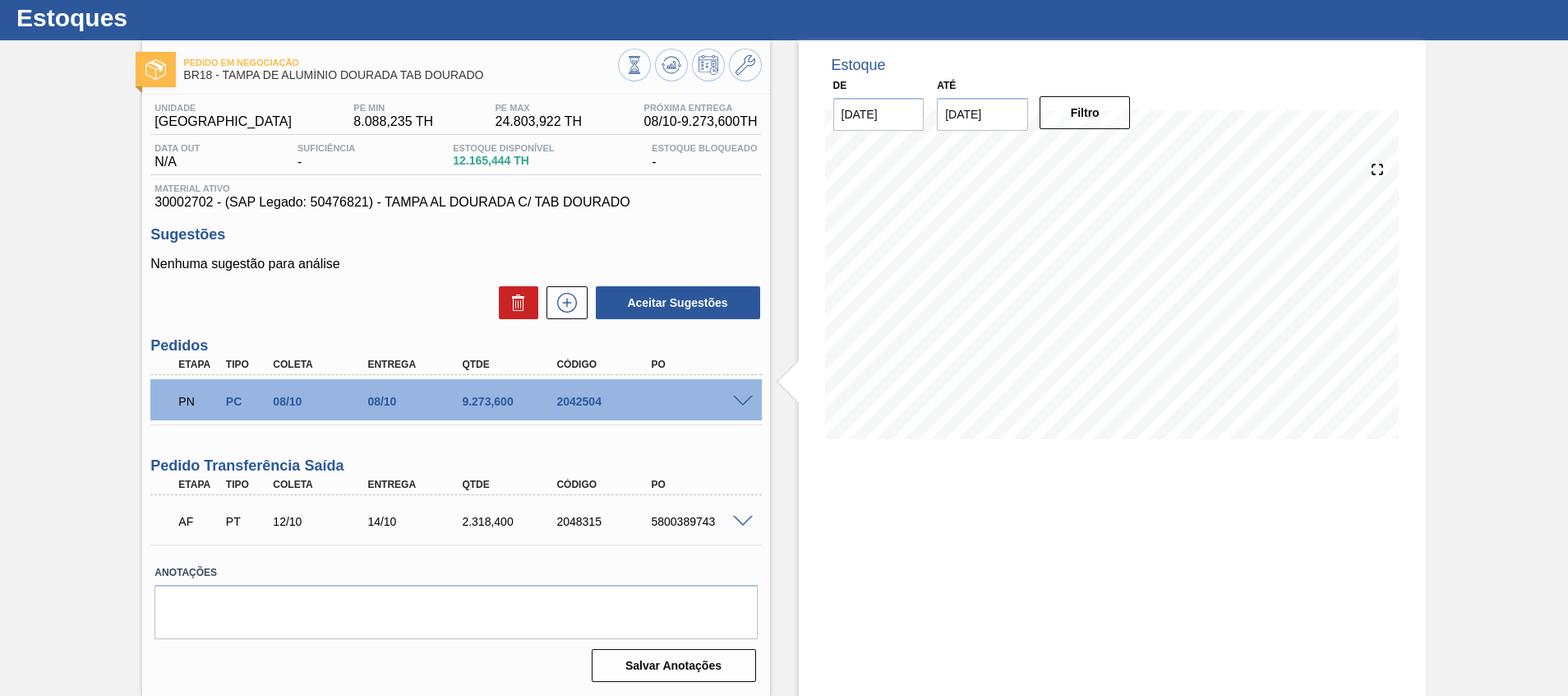
click at [743, 404] on span at bounding box center [743, 401] width 20 height 12
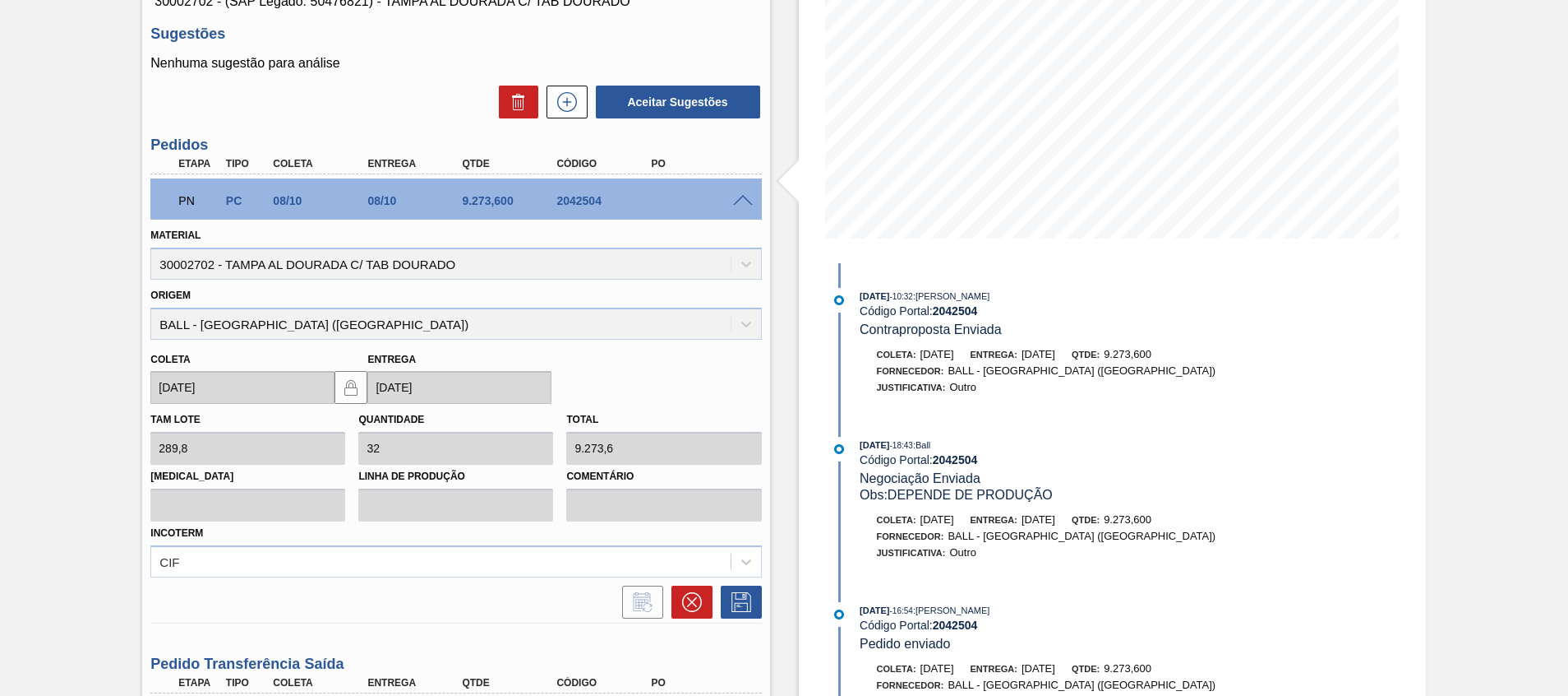
scroll to position [0, 0]
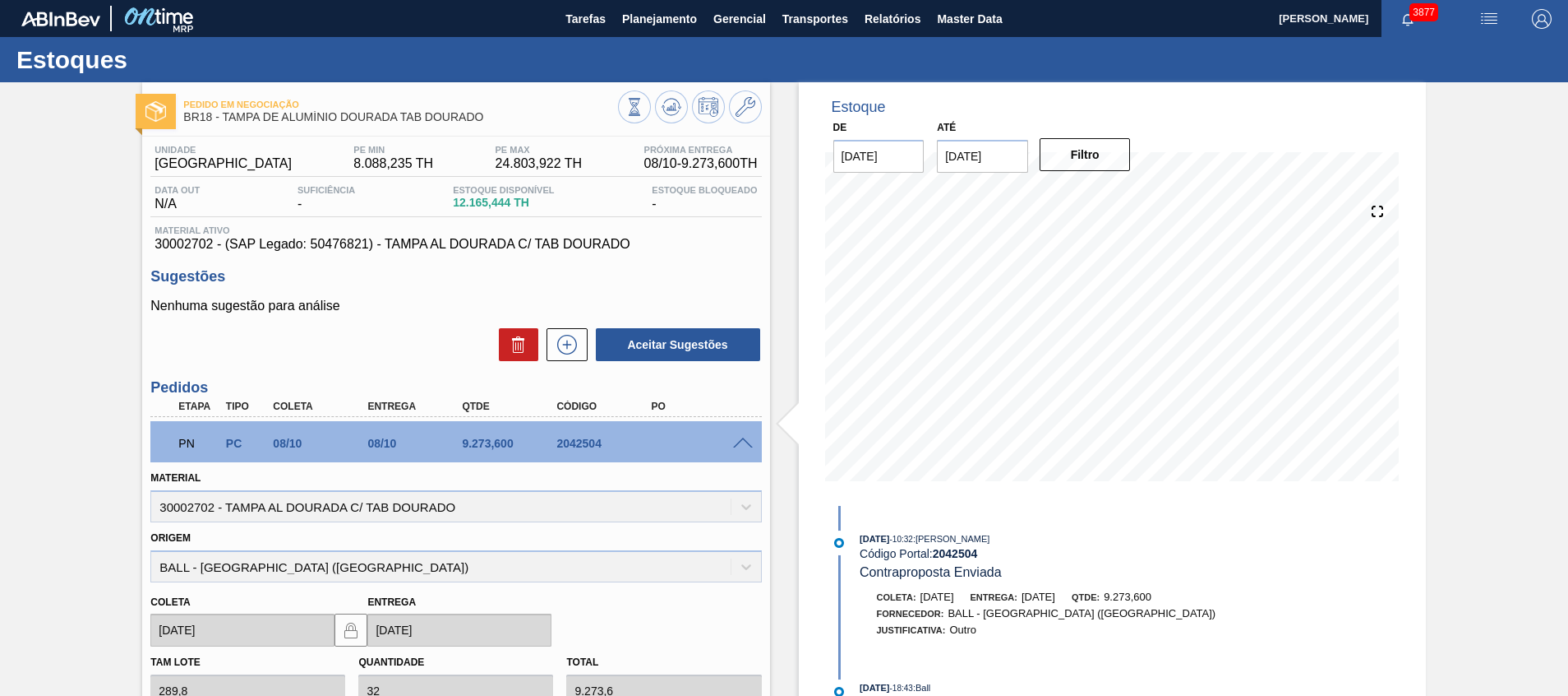
click at [746, 447] on span at bounding box center [743, 443] width 20 height 12
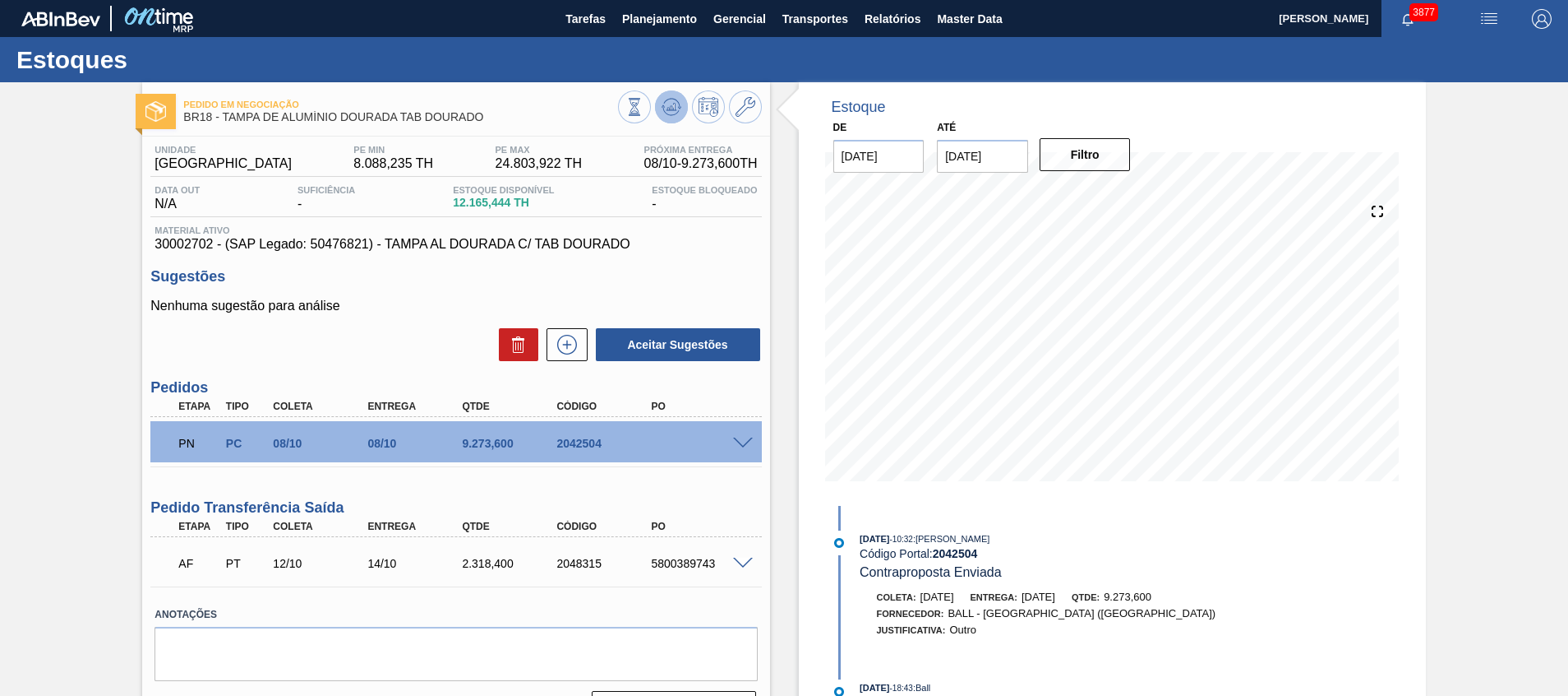
click at [675, 116] on span at bounding box center [672, 107] width 20 height 20
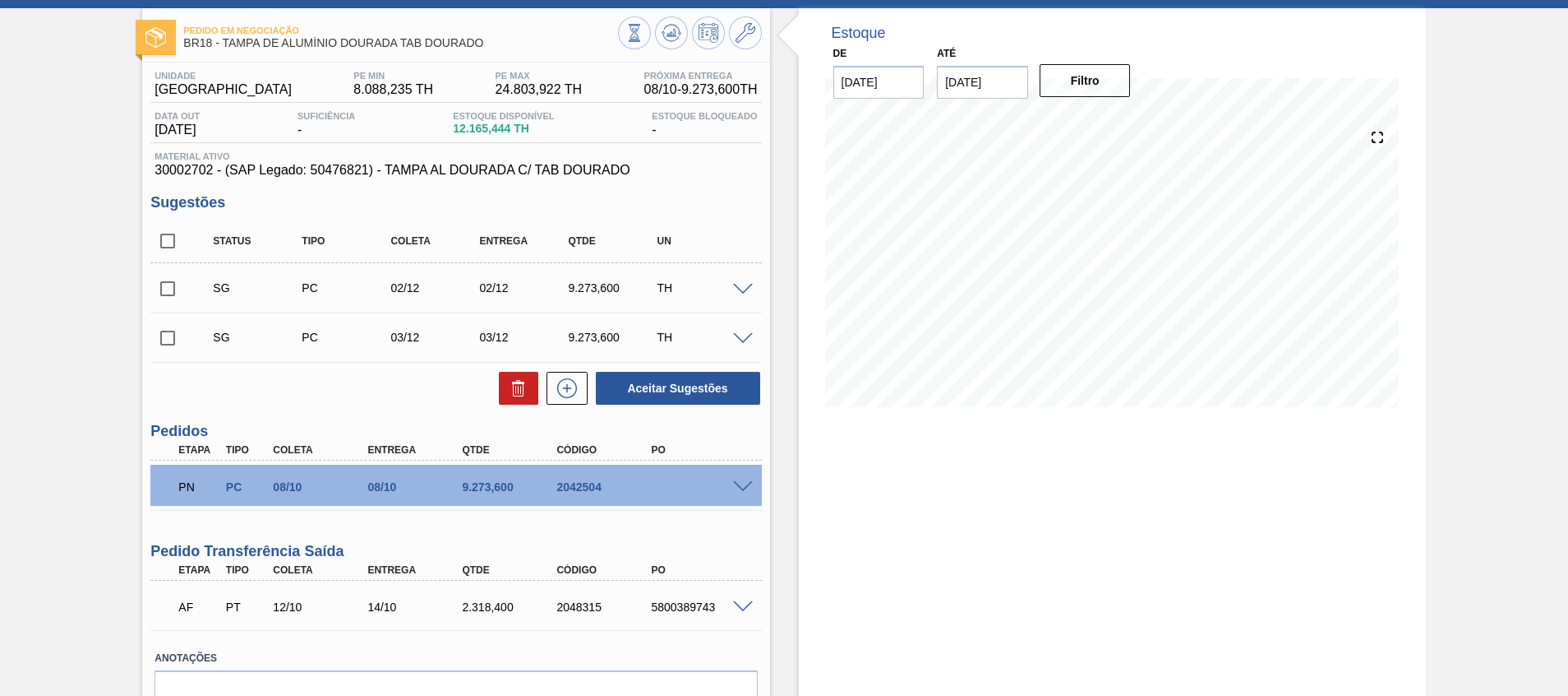
scroll to position [124, 0]
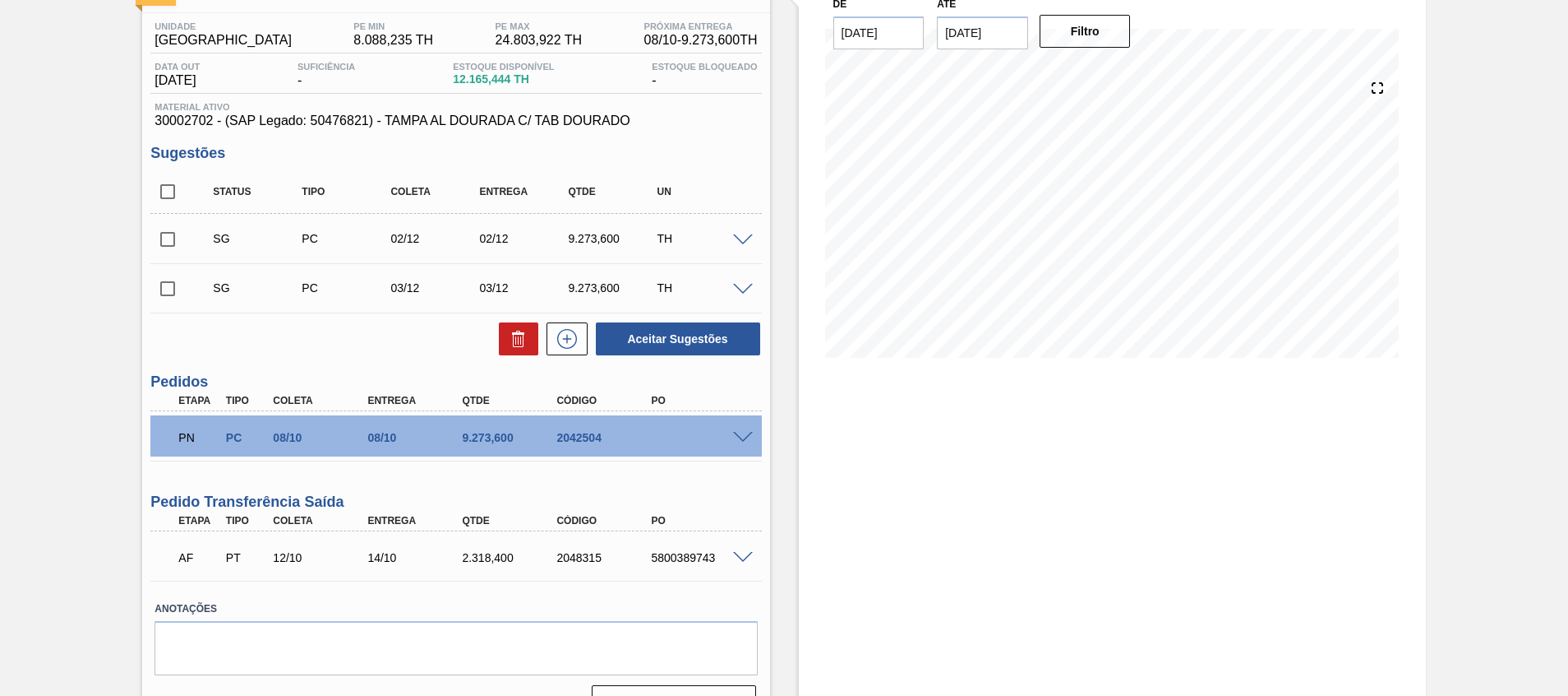
click at [737, 443] on div "PN PC 08/10 08/10 9.273,600 2042504" at bounding box center [455, 436] width 610 height 41
click at [739, 435] on span at bounding box center [743, 437] width 20 height 12
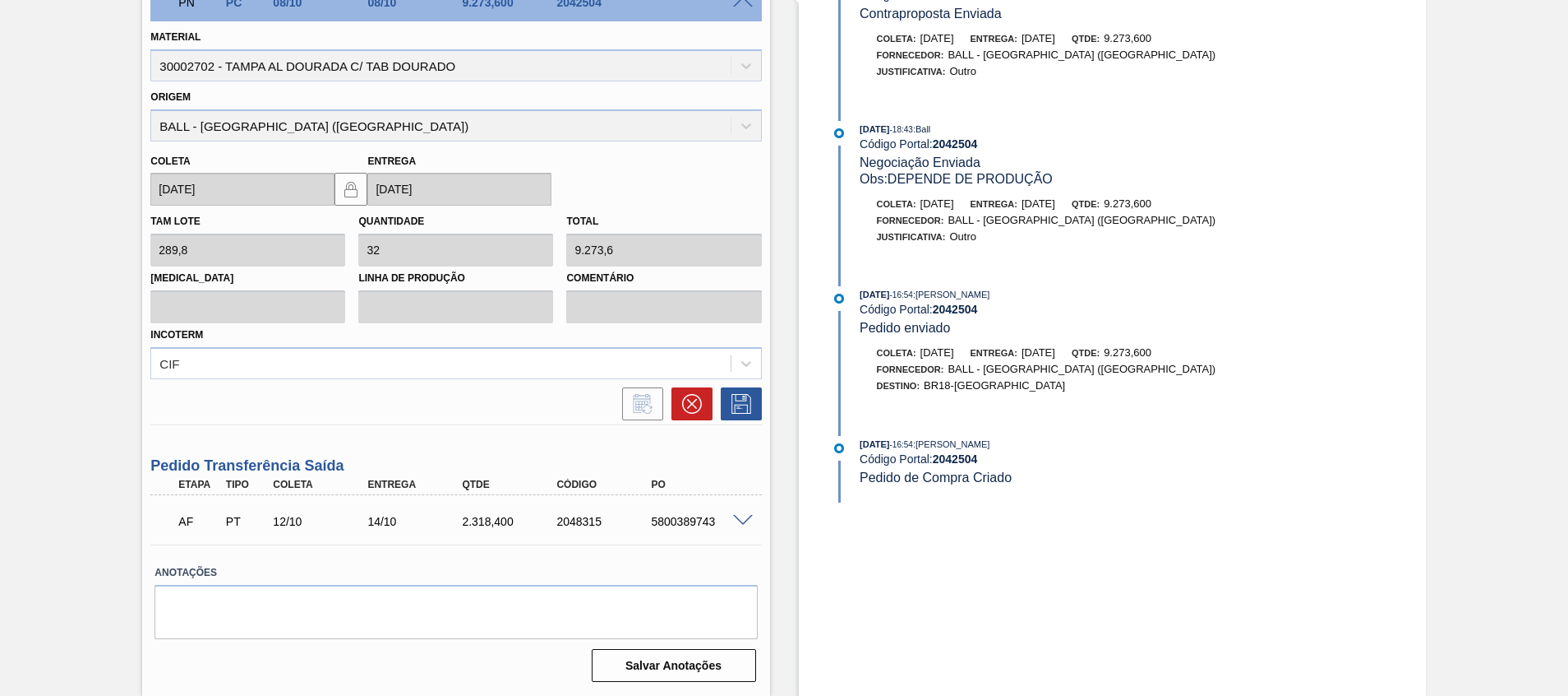
scroll to position [65, 0]
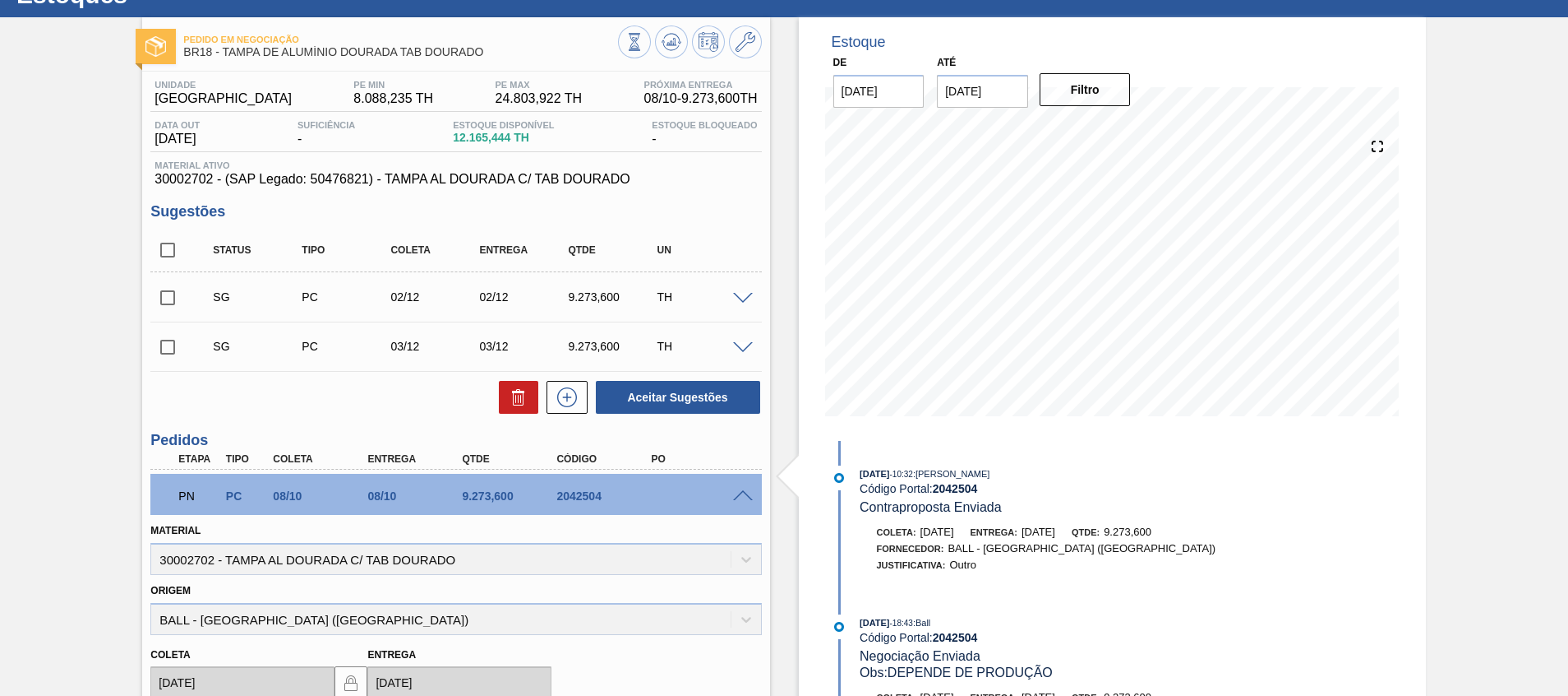
click at [742, 494] on span at bounding box center [743, 496] width 20 height 12
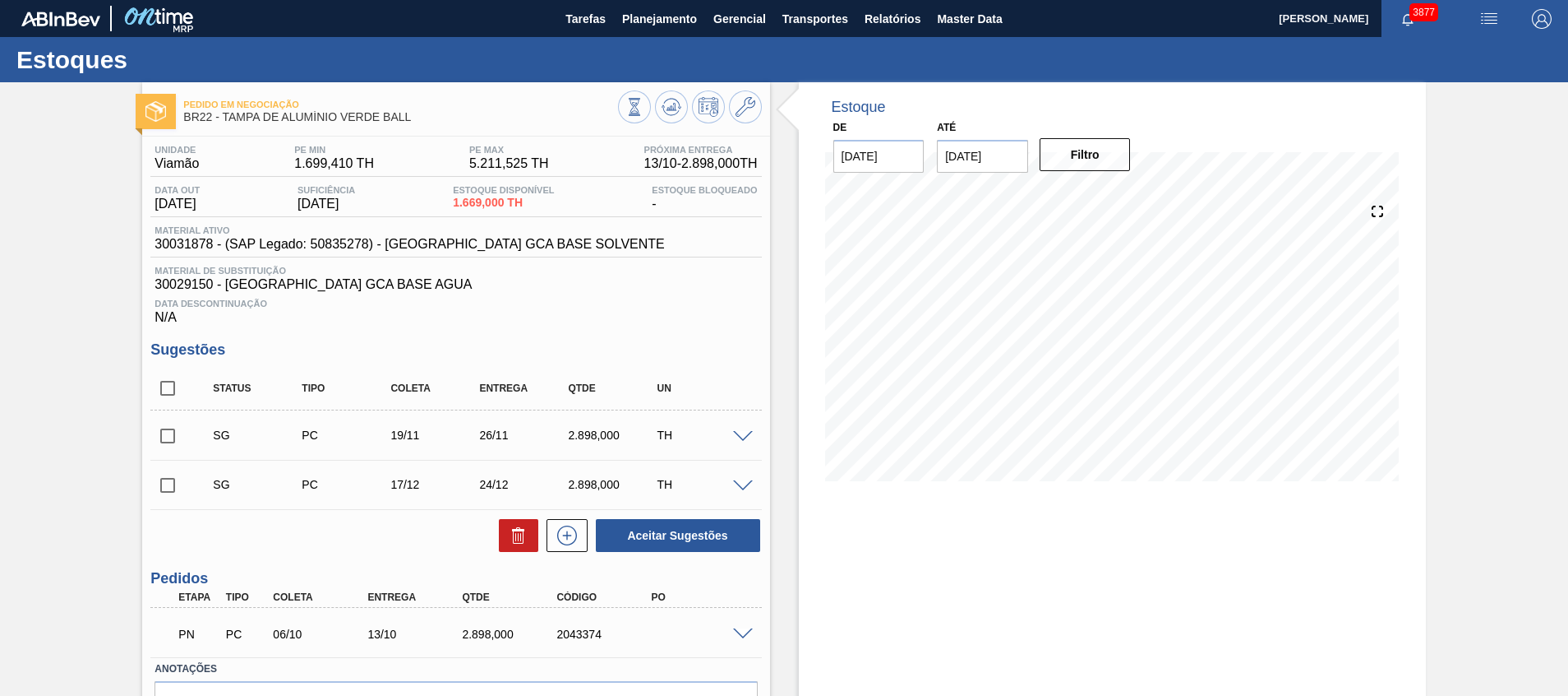
click at [741, 630] on span at bounding box center [743, 634] width 20 height 12
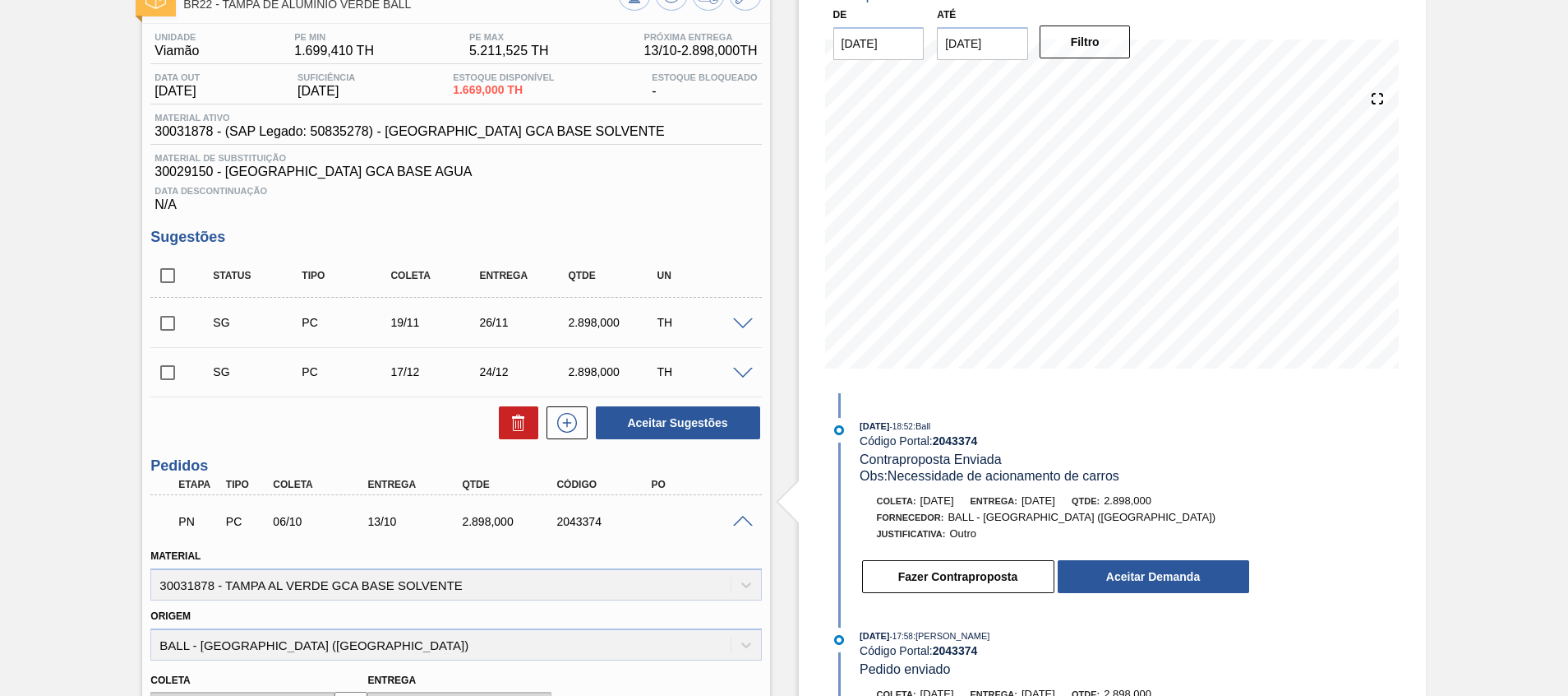
scroll to position [124, 0]
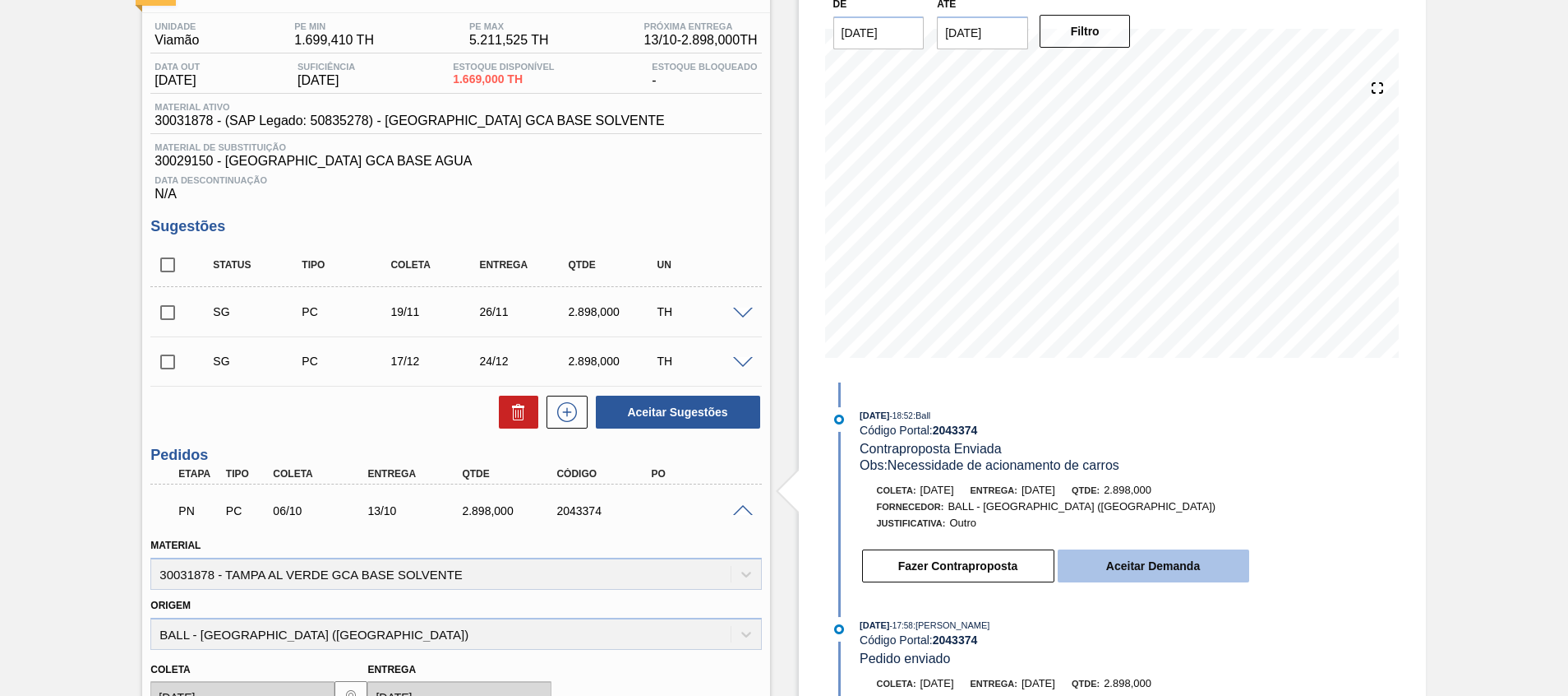
click at [1150, 557] on button "Aceitar Demanda" at bounding box center [1153, 566] width 192 height 33
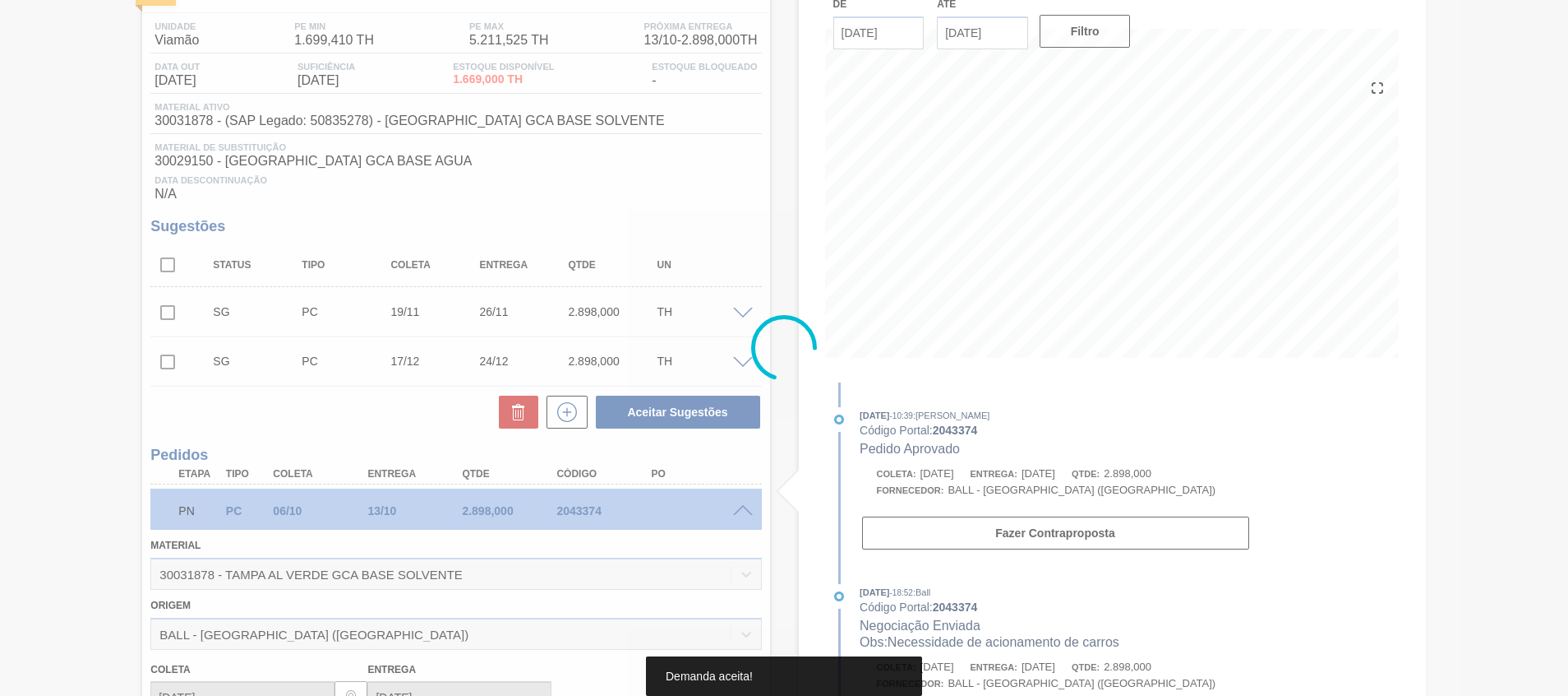
type input "[DATE]"
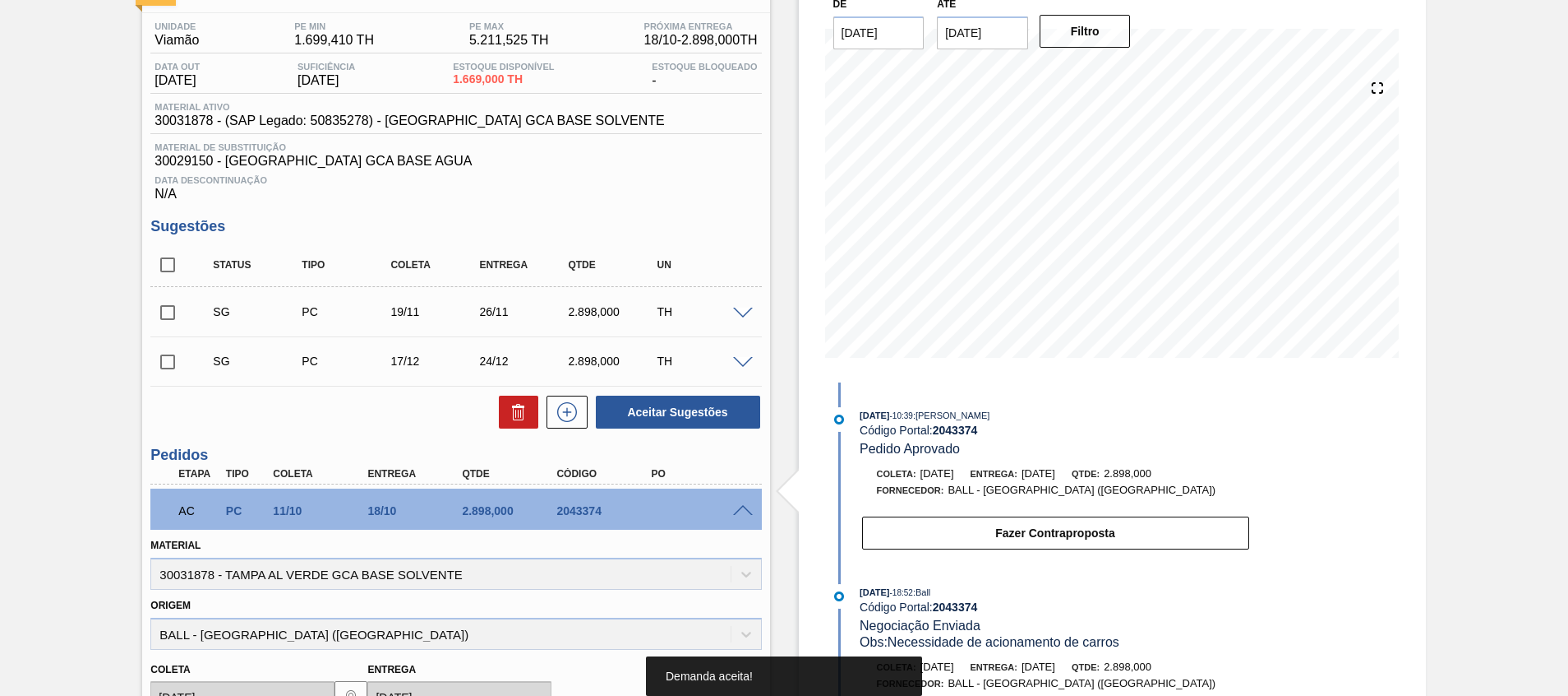
scroll to position [96, 0]
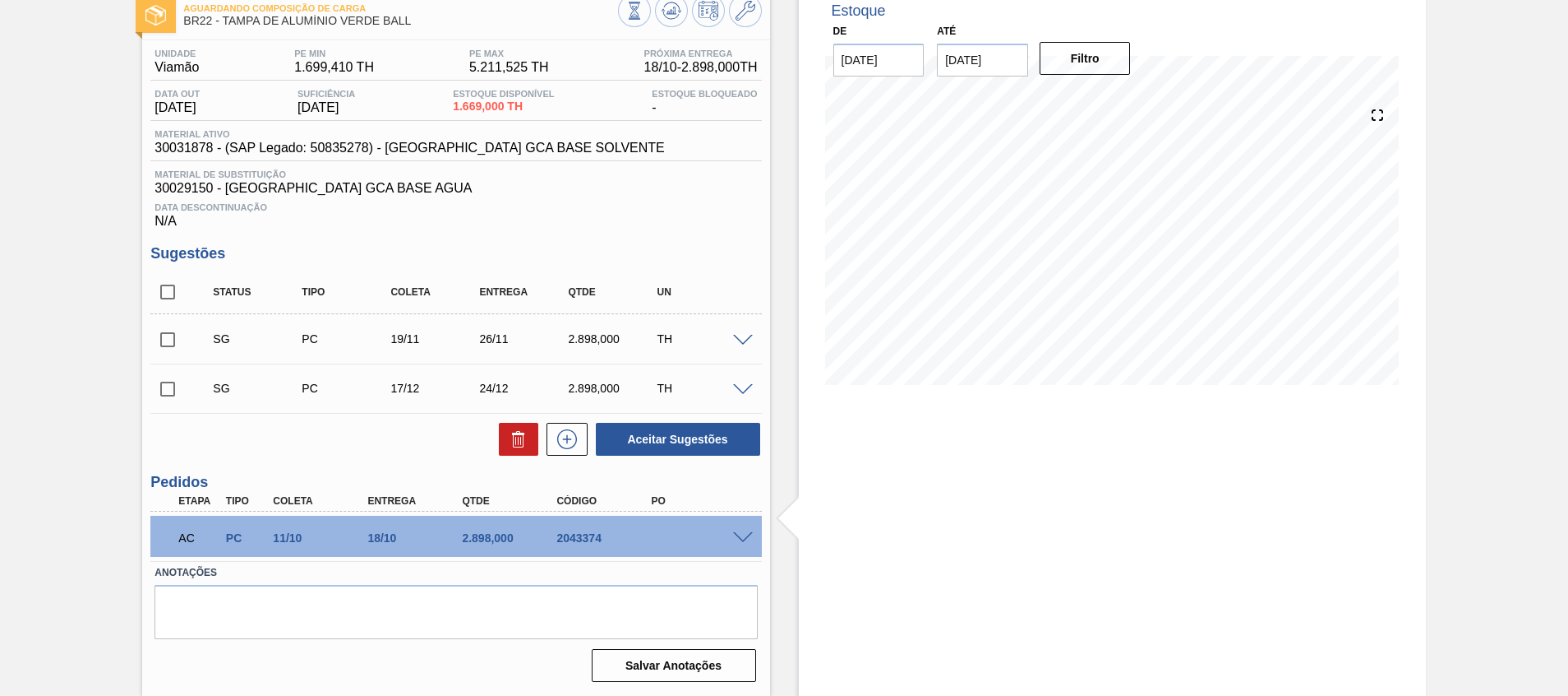
click at [741, 536] on span at bounding box center [743, 537] width 20 height 12
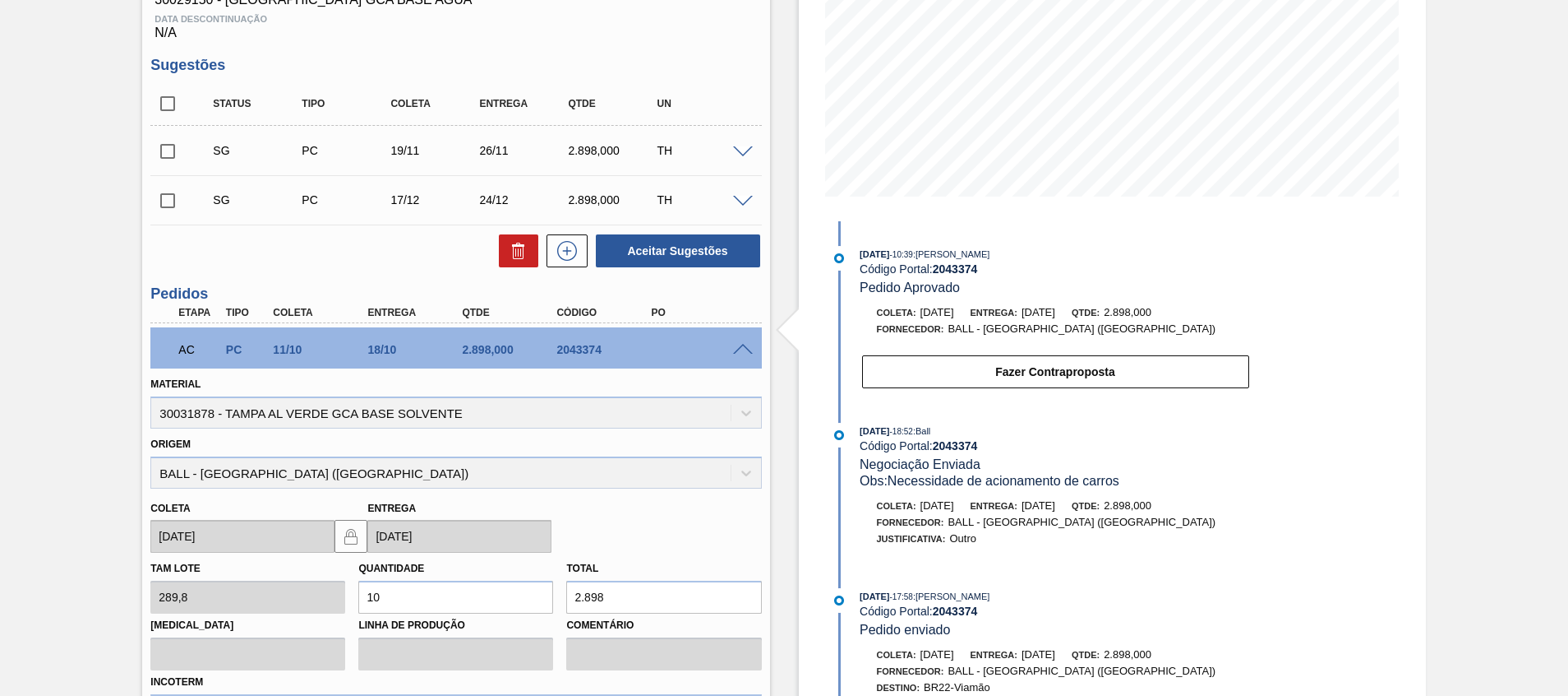
scroll to position [495, 0]
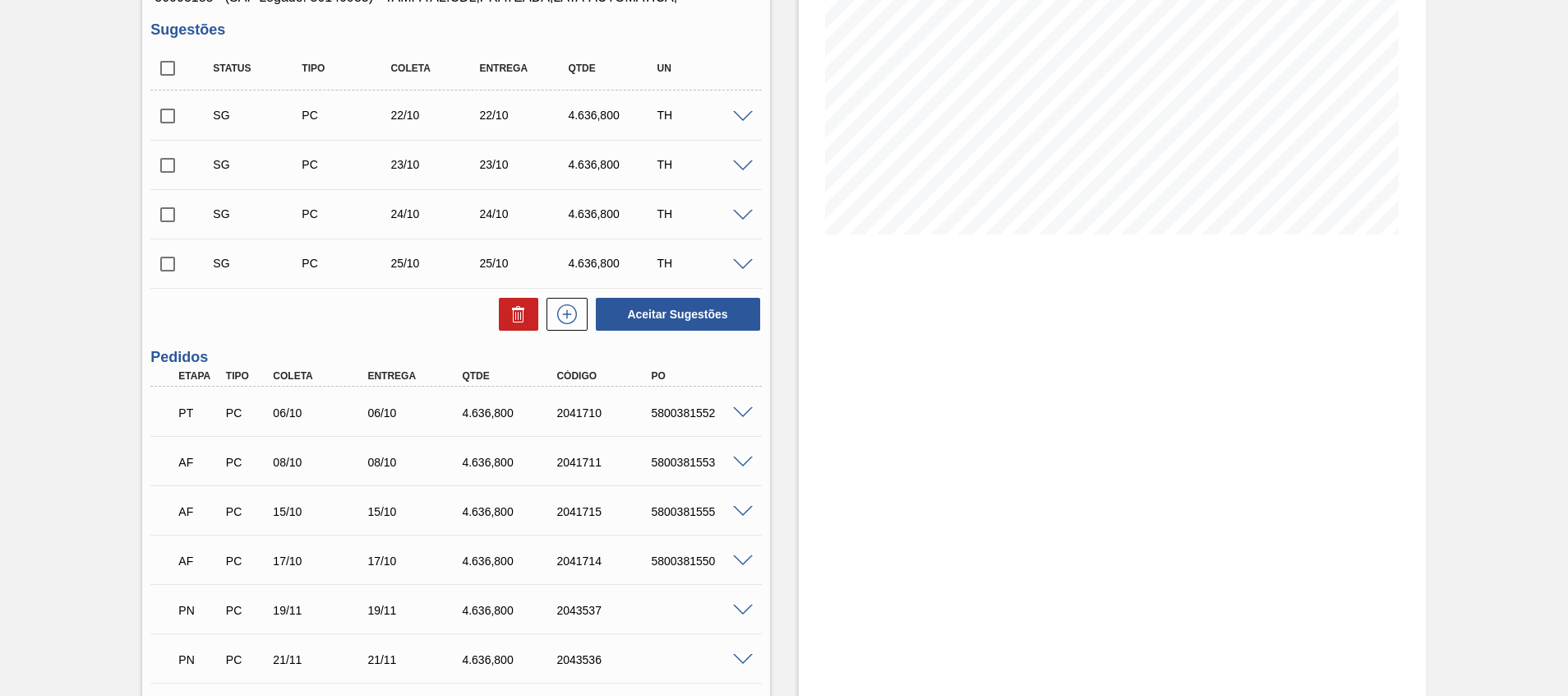
scroll to position [493, 0]
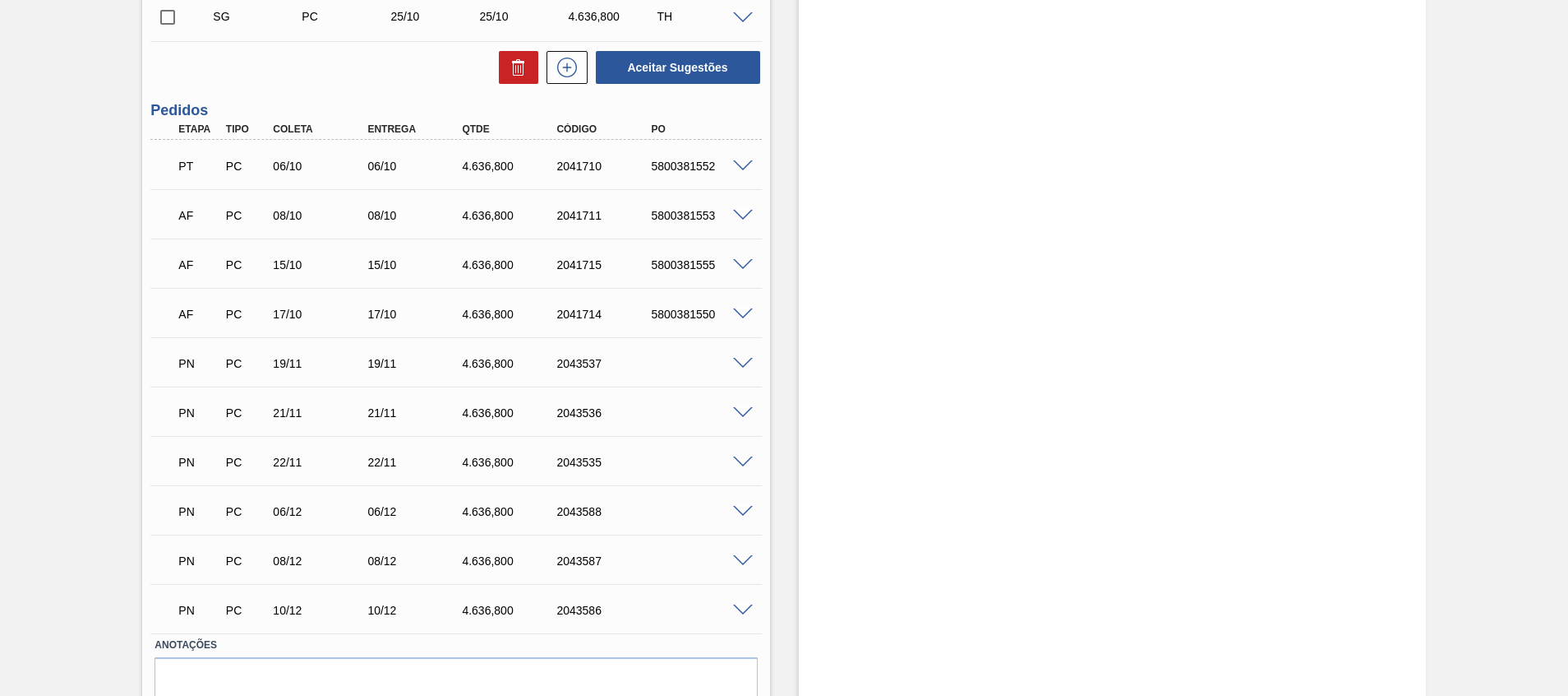
click at [739, 353] on div "PN PC 19/11 19/11 4.636,800 2043537" at bounding box center [455, 361] width 610 height 41
click at [740, 356] on div at bounding box center [746, 361] width 33 height 12
click at [741, 358] on span at bounding box center [743, 363] width 20 height 12
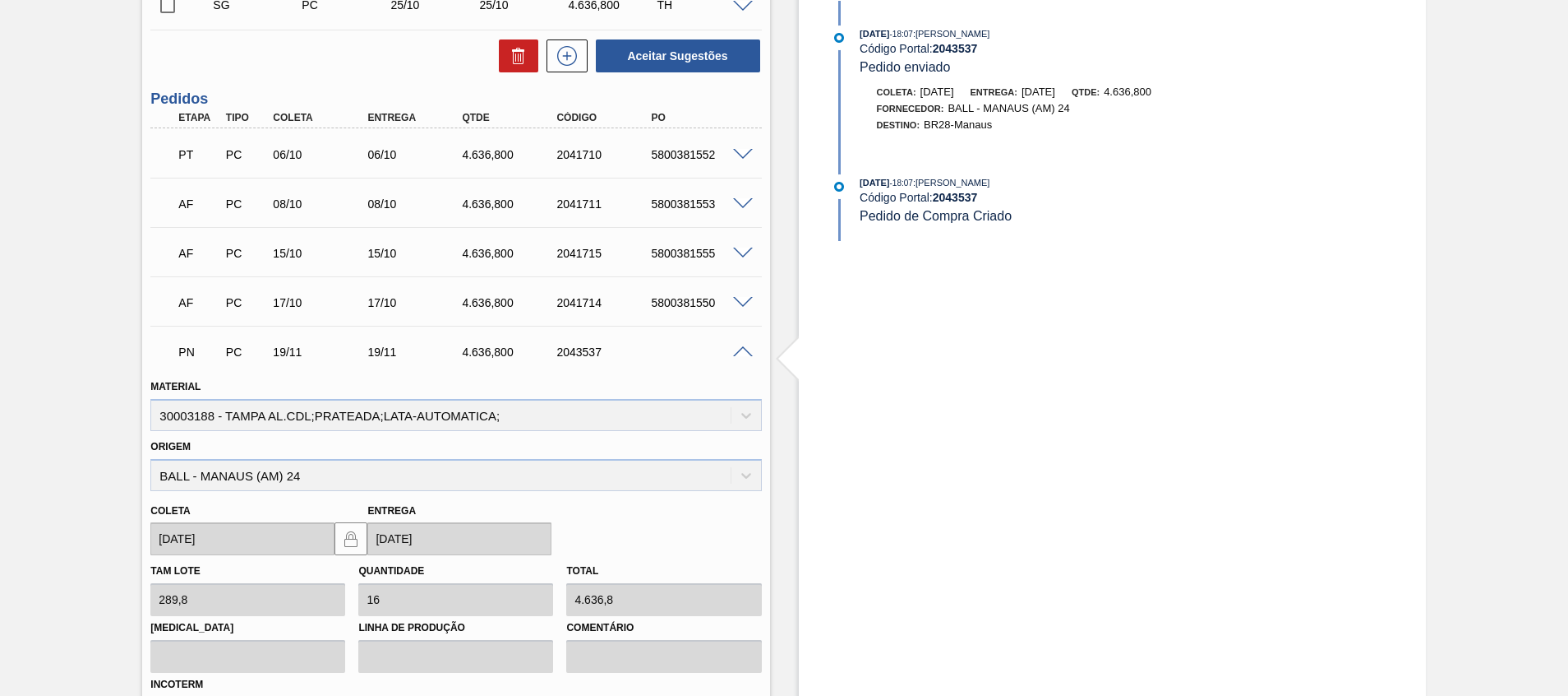
scroll to position [617, 0]
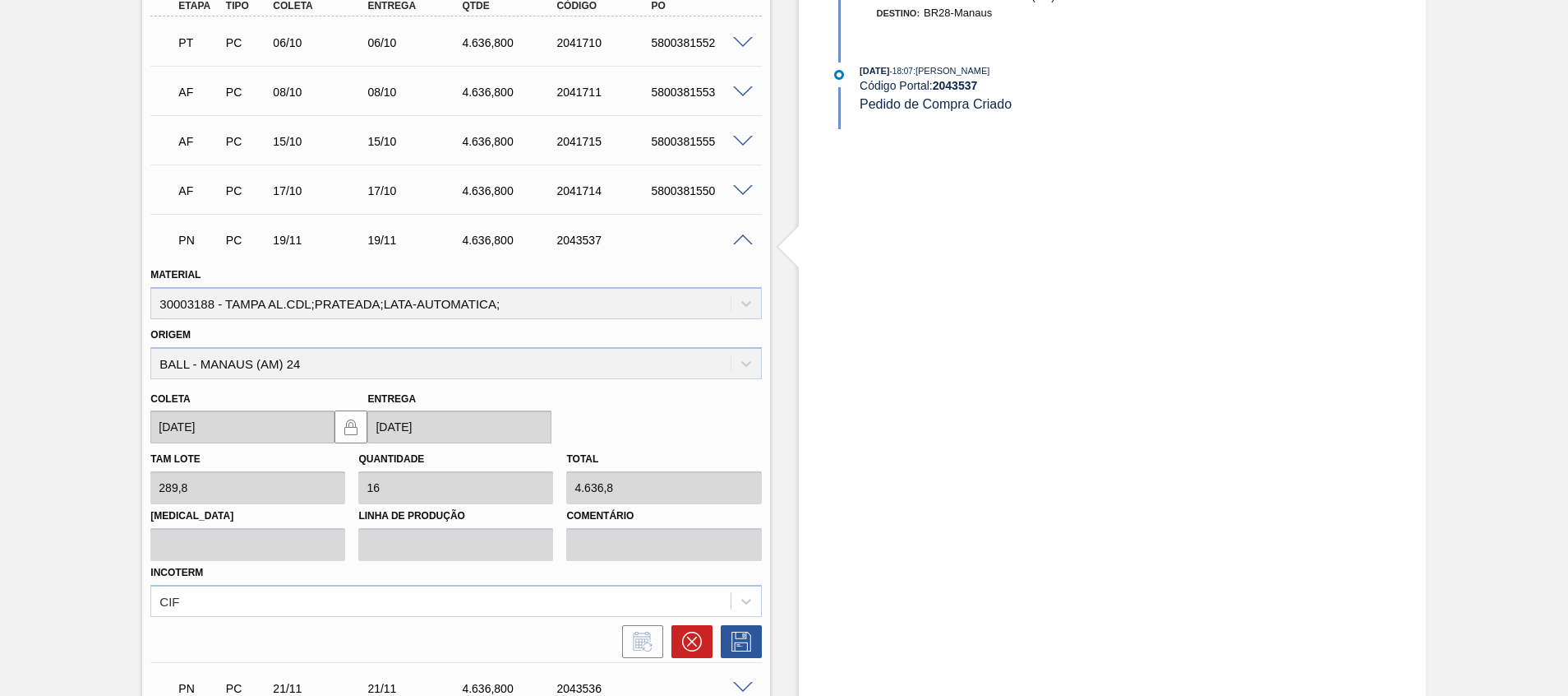
click at [740, 249] on div "PN PC 19/11 19/11 4.636,800 2043537" at bounding box center [455, 238] width 610 height 41
click at [740, 237] on span at bounding box center [743, 240] width 20 height 12
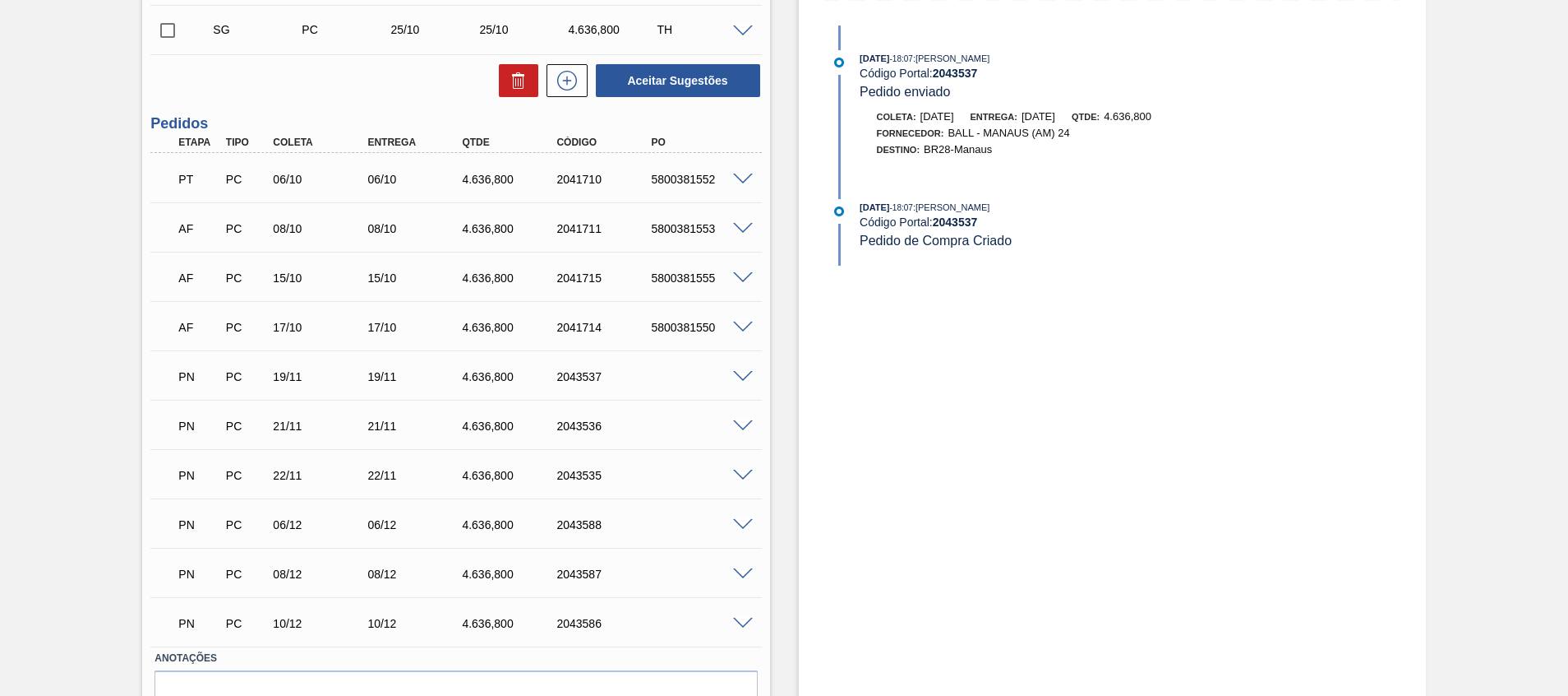
scroll to position [443, 0]
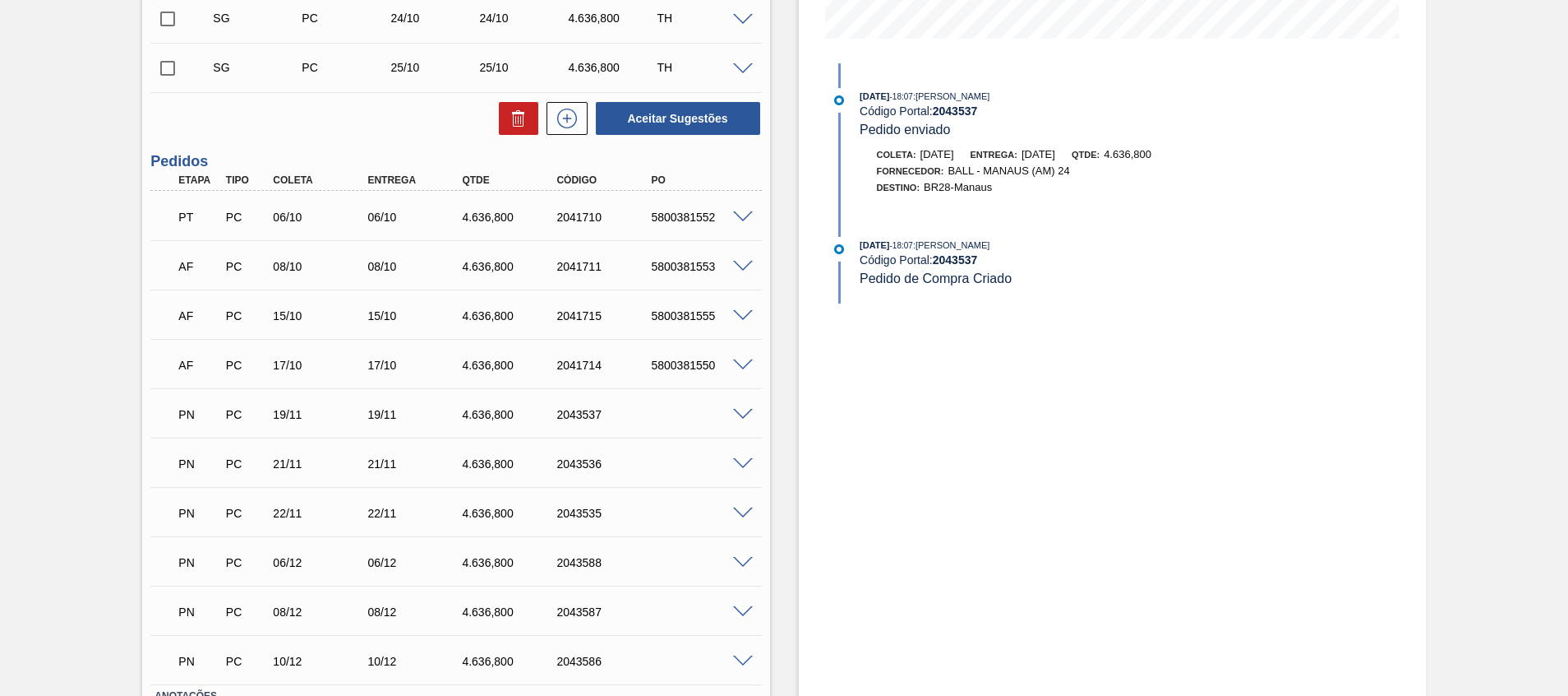
click at [739, 411] on span at bounding box center [743, 414] width 20 height 12
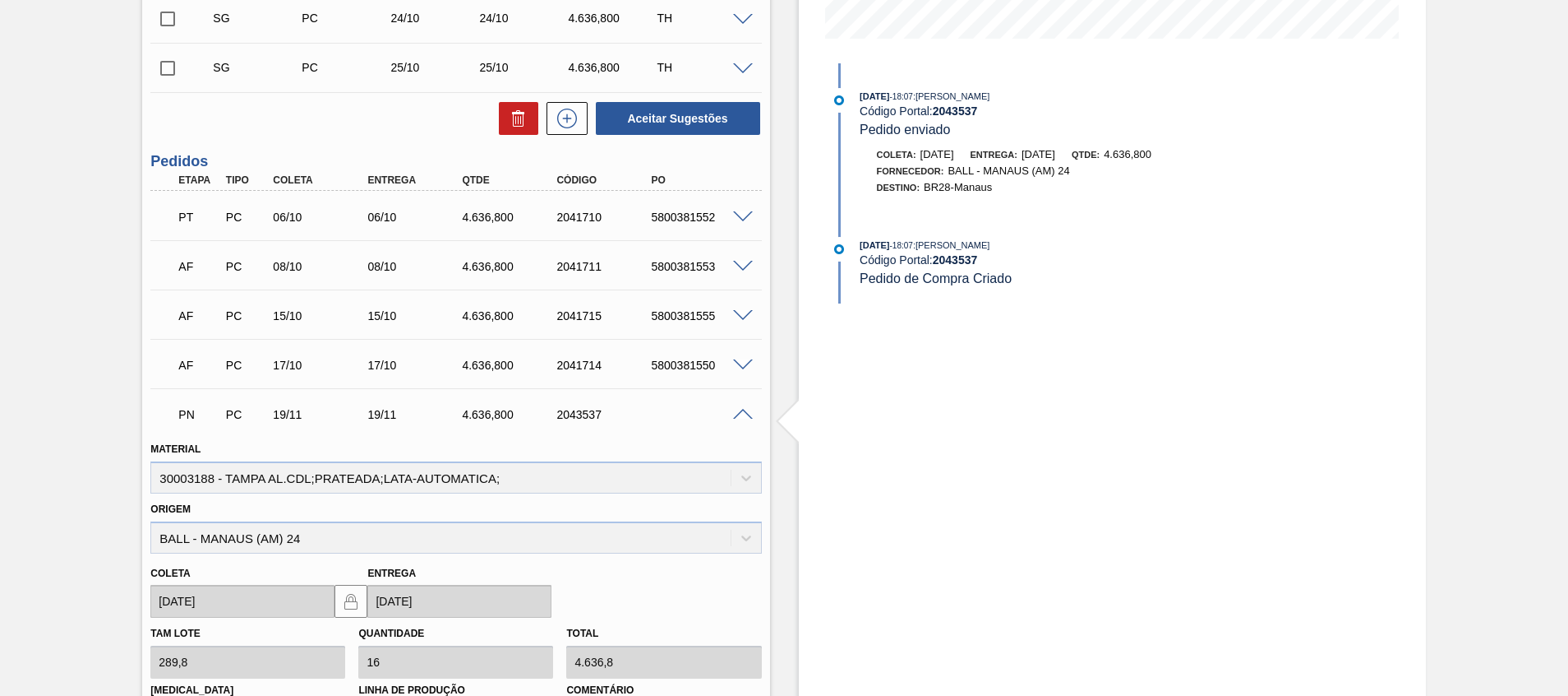
click at [739, 411] on span at bounding box center [743, 414] width 20 height 12
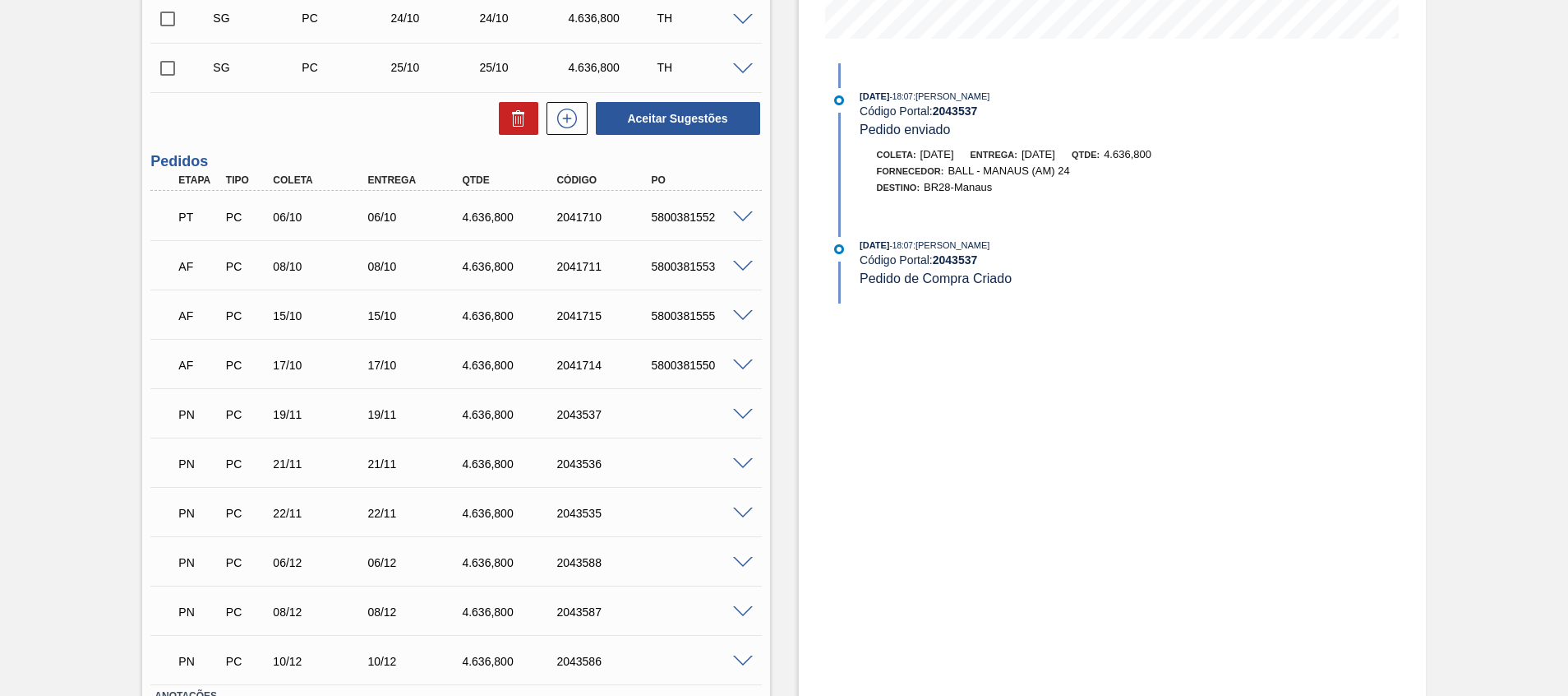
click at [738, 512] on span at bounding box center [743, 513] width 20 height 12
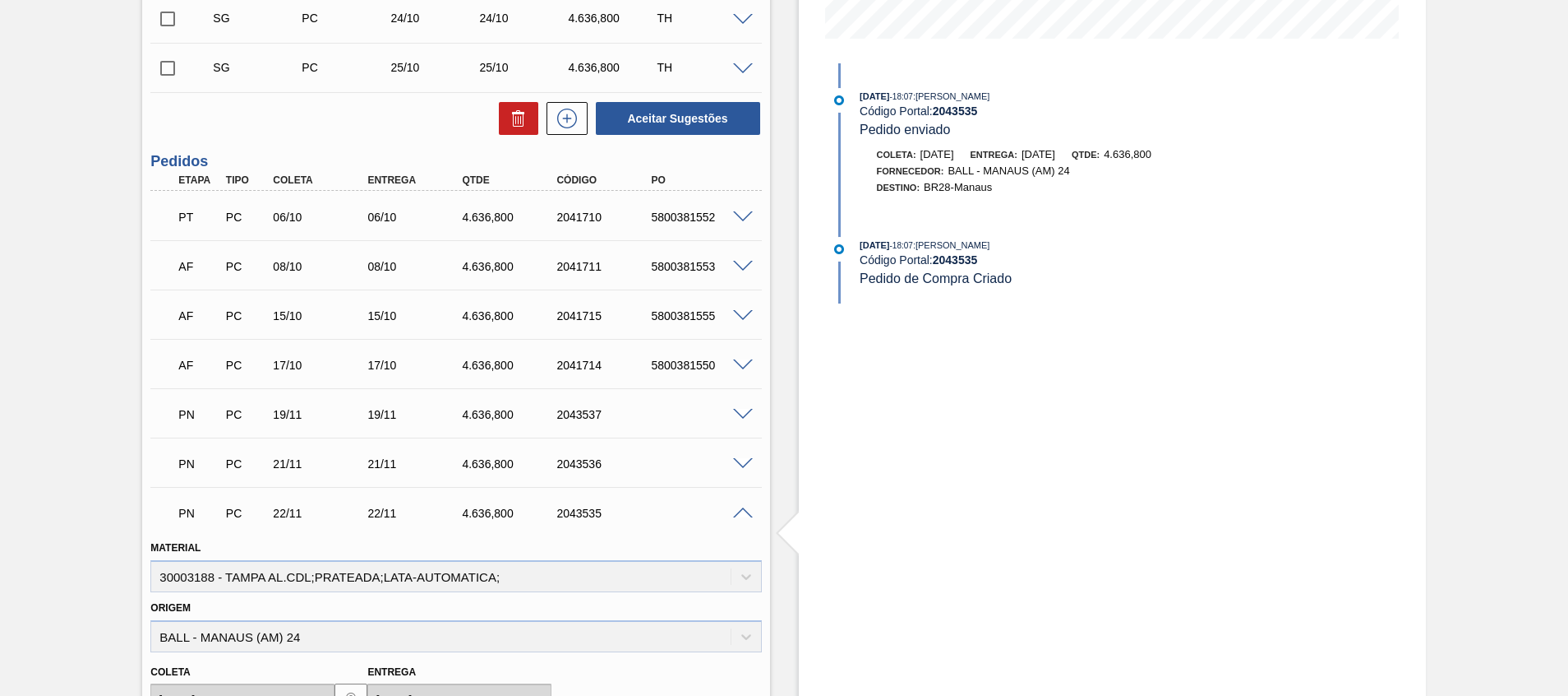
click at [743, 519] on div "PN PC 22/11 22/11 4.636,800 2043535" at bounding box center [455, 511] width 610 height 41
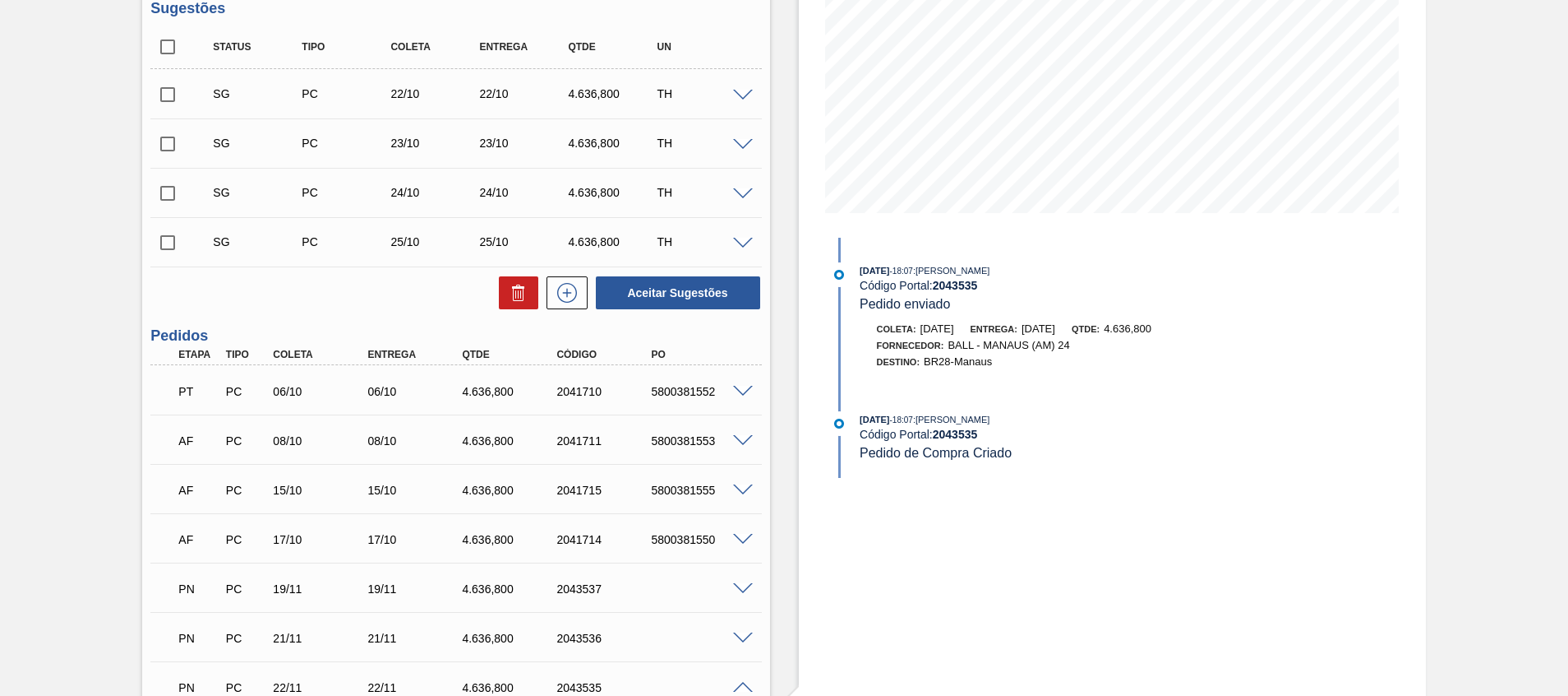
scroll to position [243, 0]
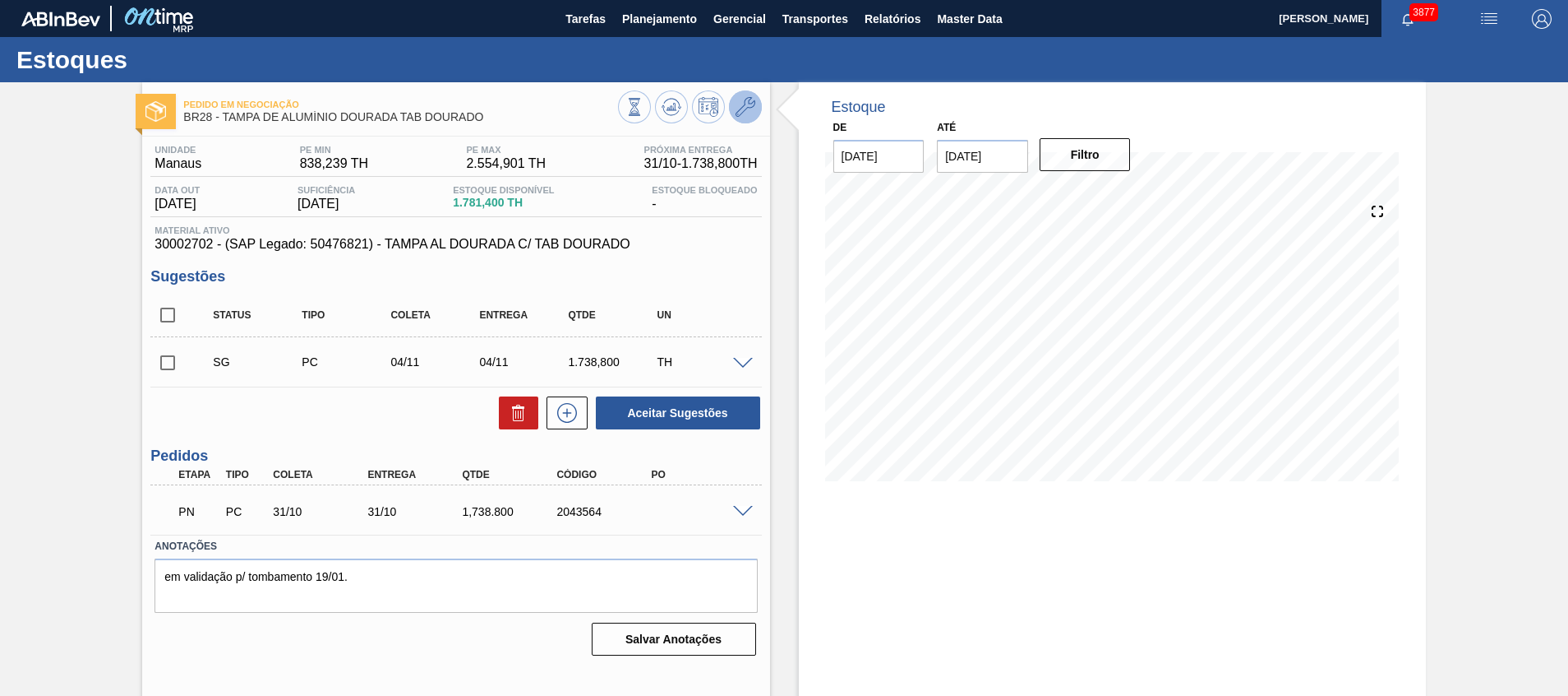
click at [735, 92] on button at bounding box center [746, 107] width 33 height 33
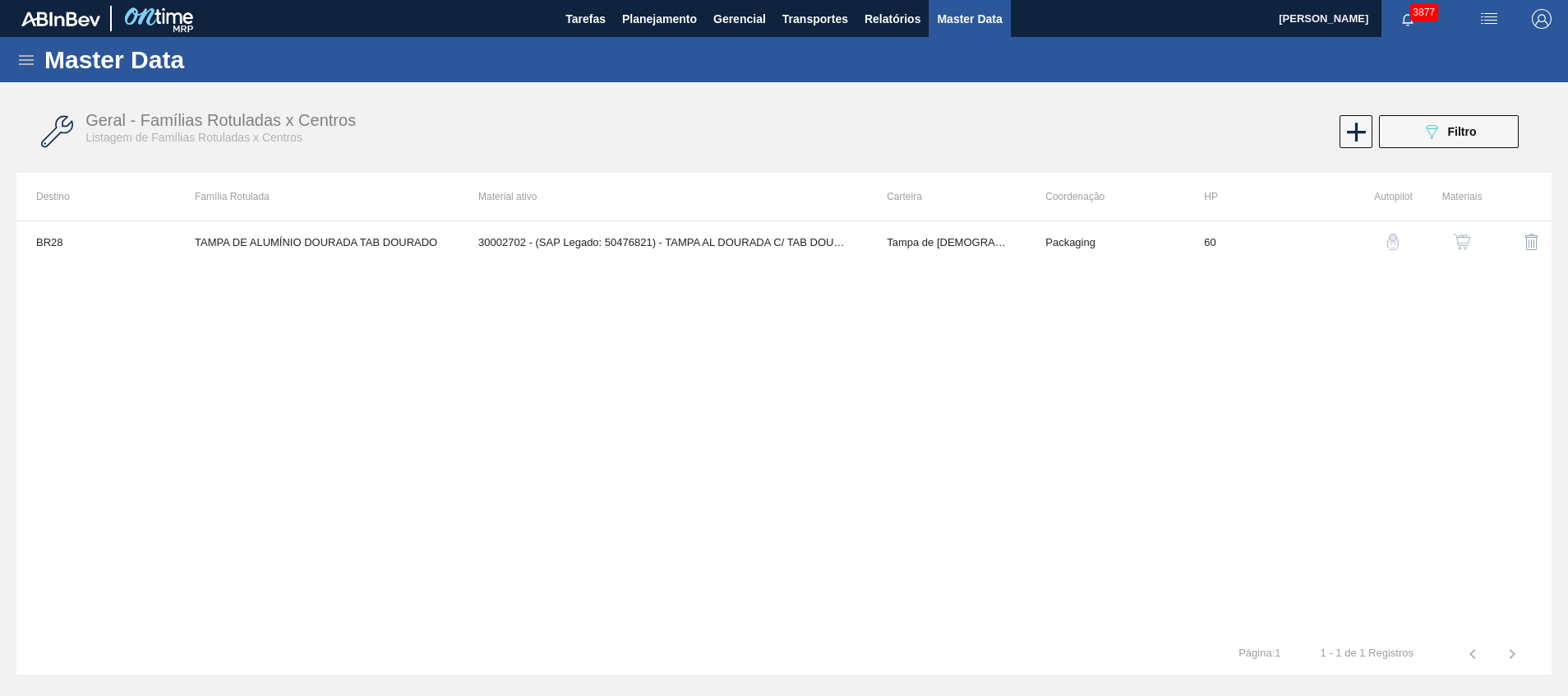
click at [1459, 236] on img "button" at bounding box center [1463, 242] width 16 height 17
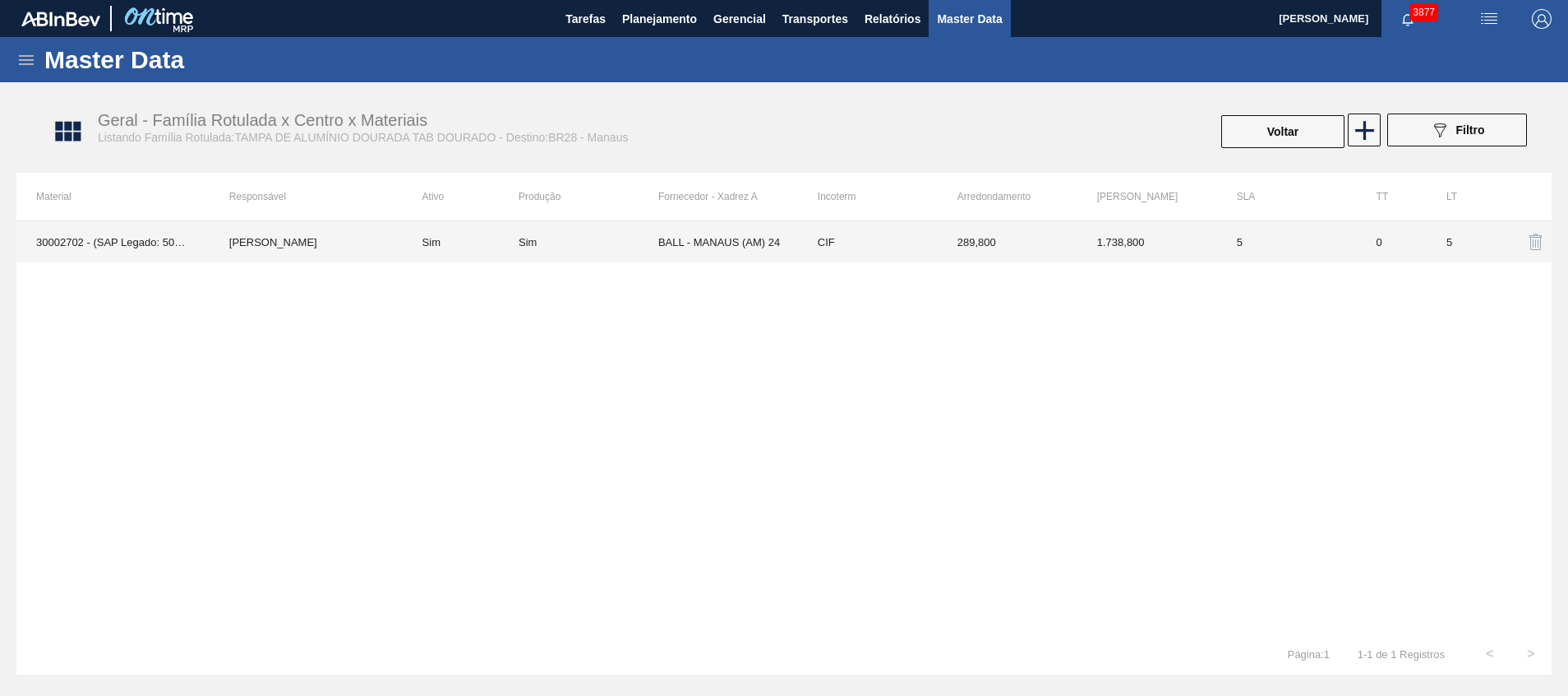
click at [1058, 231] on td "289,800" at bounding box center [1007, 241] width 139 height 41
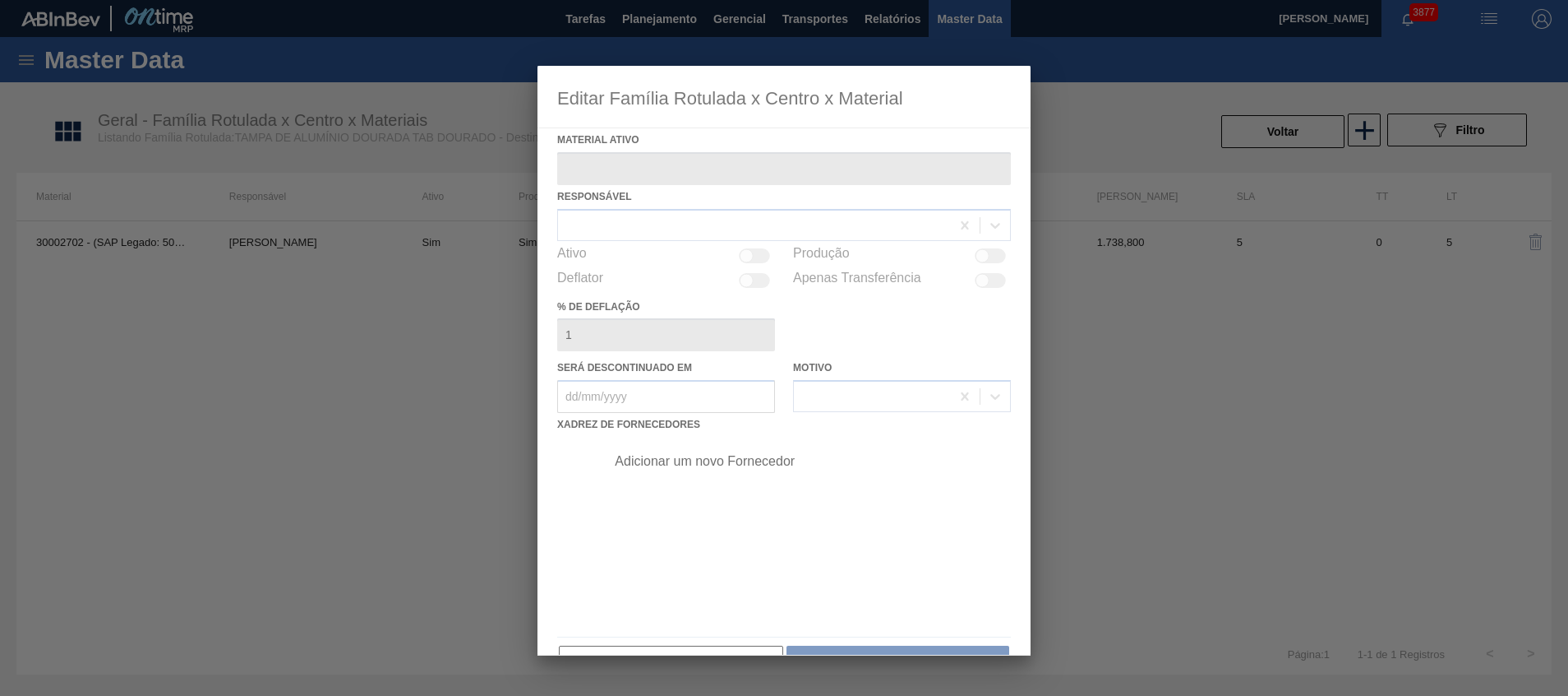
type ativo "30002702 - (SAP Legado: 50476821) - TAMPA AL DOURADA C/ TAB DOURADO"
checkbox input "true"
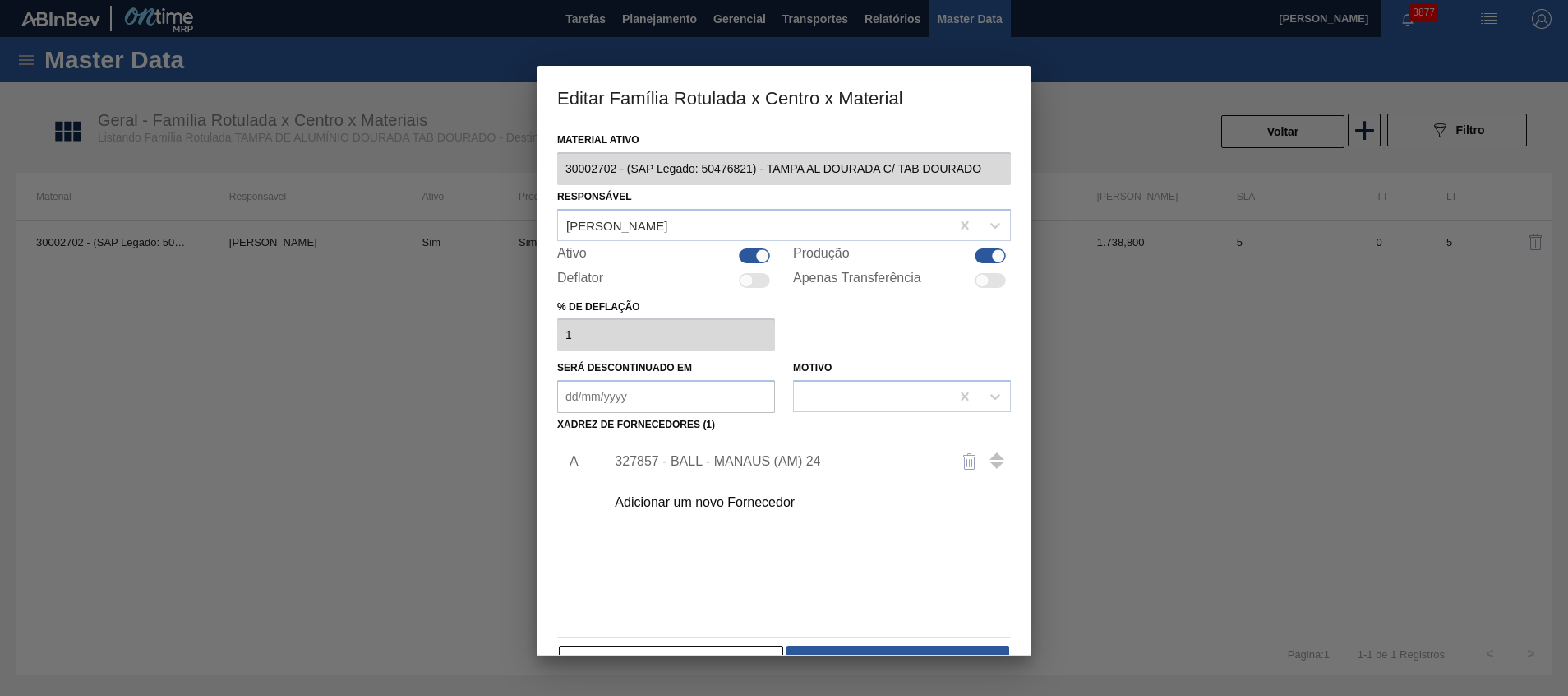
click at [762, 463] on div "327857 - BALL - MANAUS (AM) 24" at bounding box center [776, 461] width 323 height 15
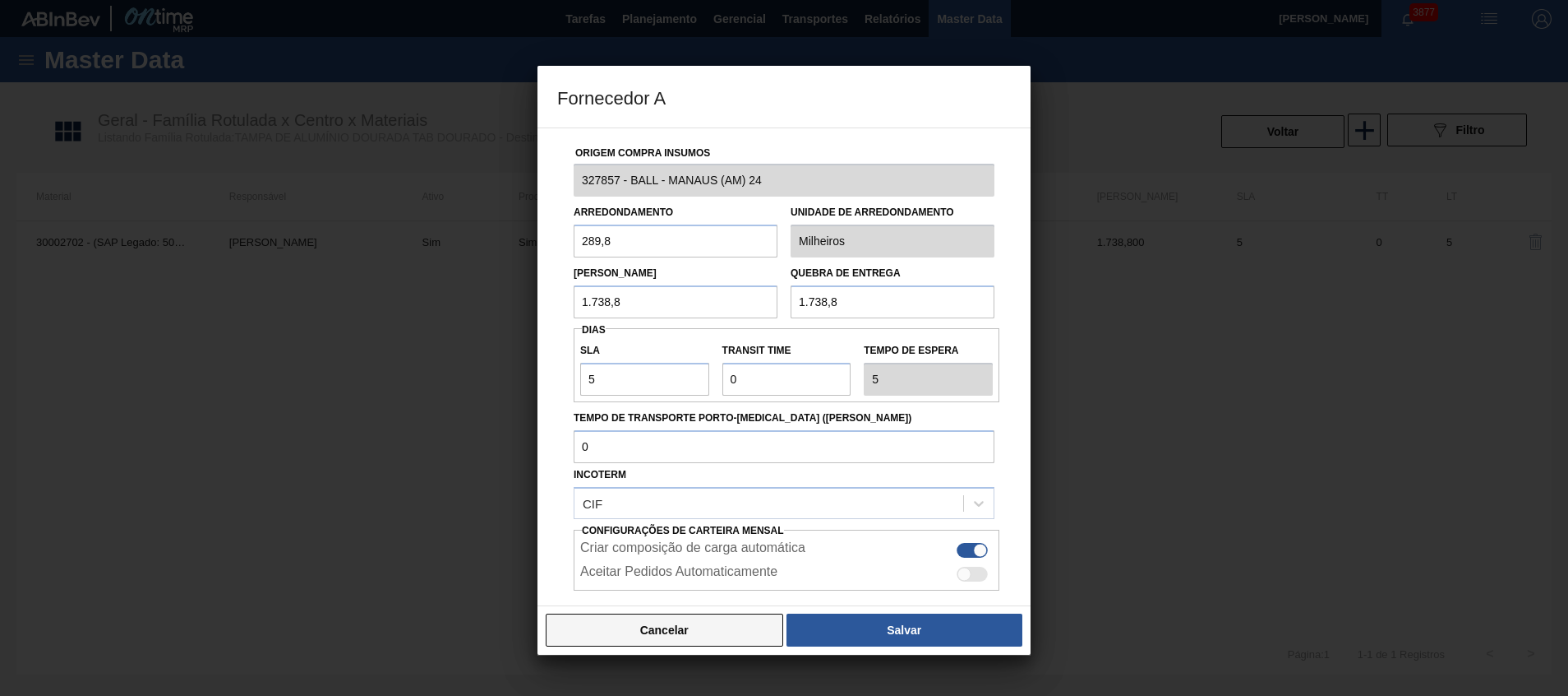
click at [700, 614] on button "Cancelar" at bounding box center [664, 630] width 237 height 33
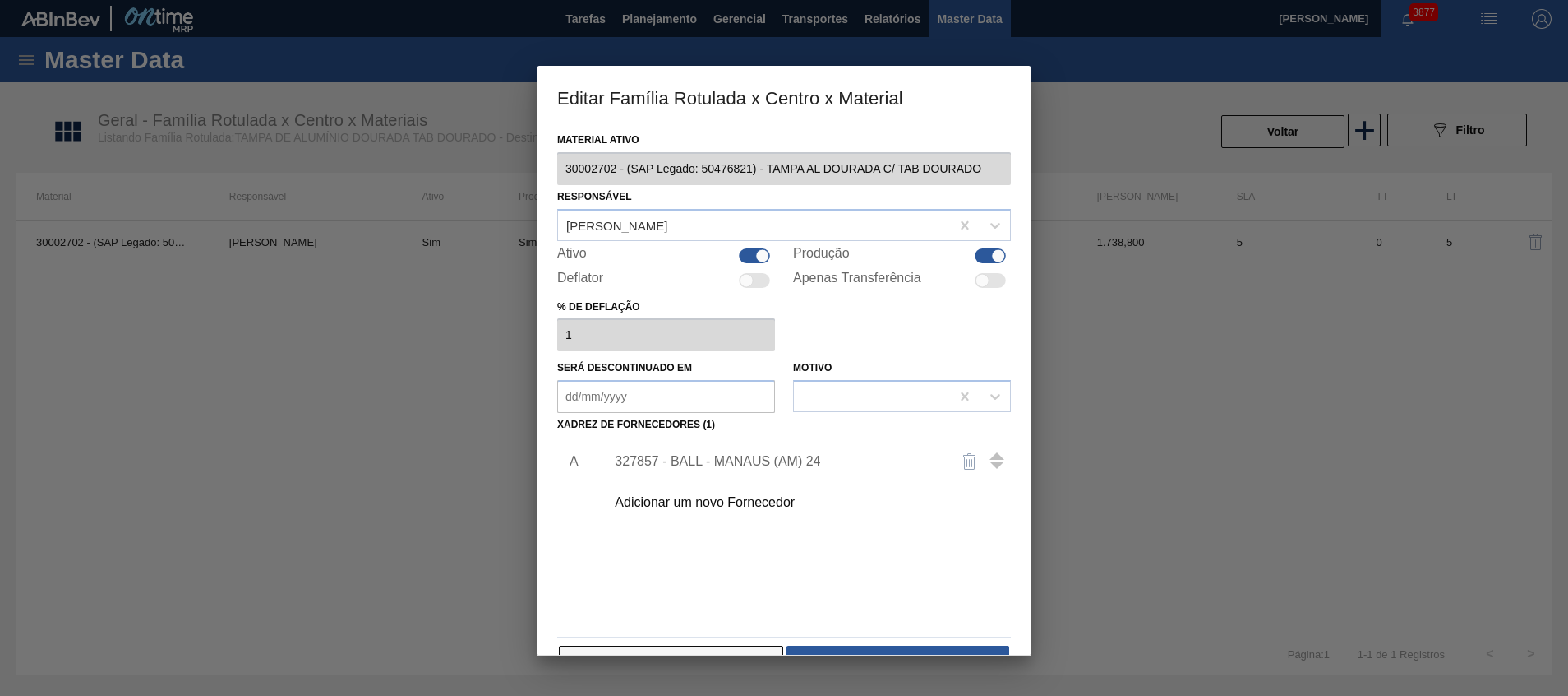
click at [677, 647] on button "Cancelar" at bounding box center [671, 662] width 225 height 33
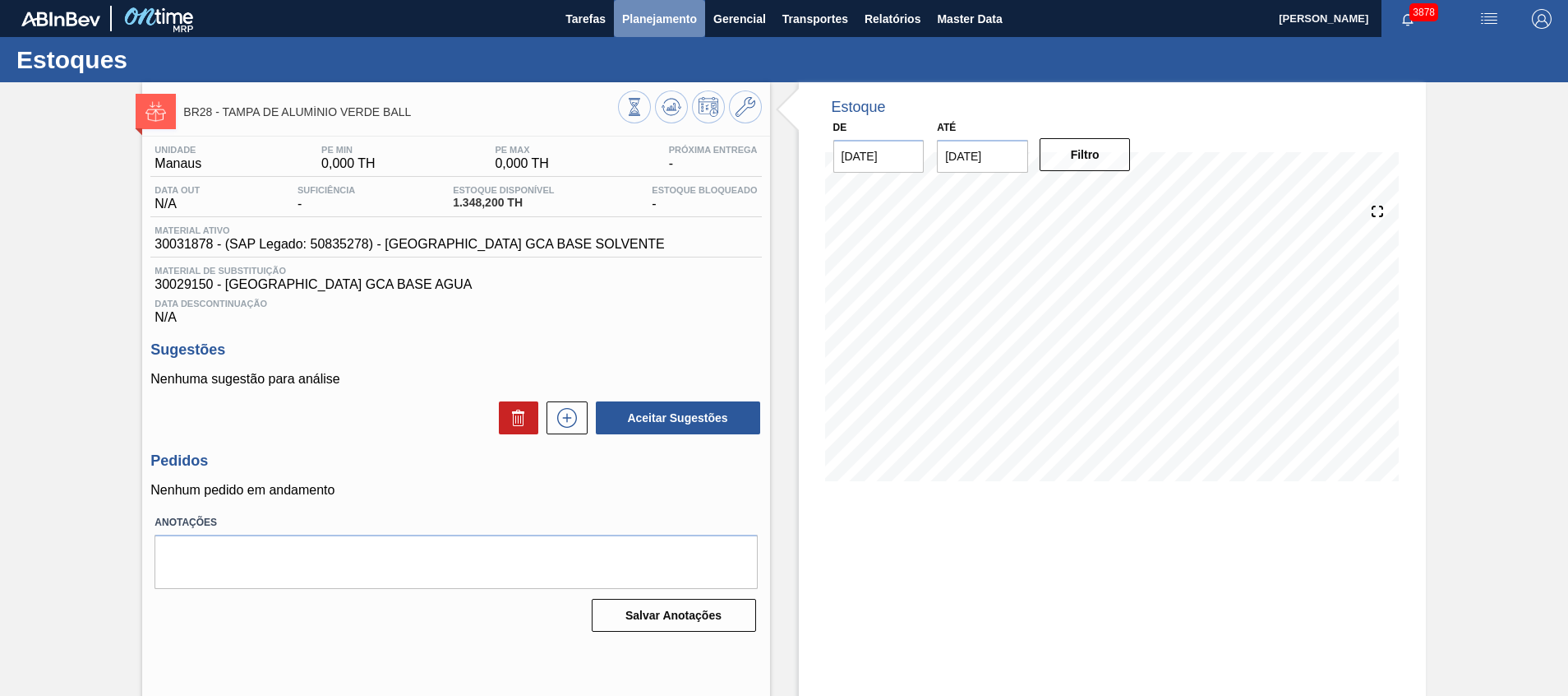
click at [675, 12] on span "Planejamento" at bounding box center [660, 19] width 75 height 20
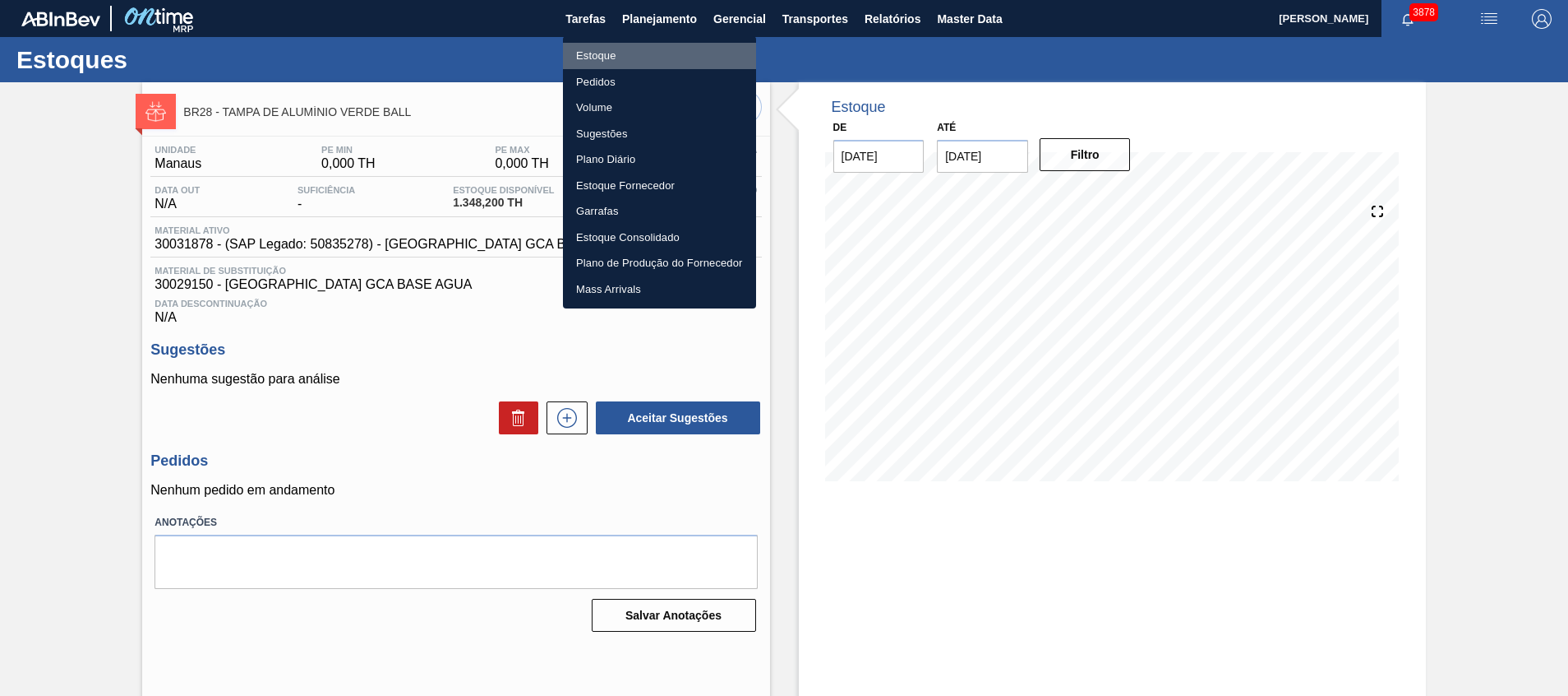
click at [672, 51] on li "Estoque" at bounding box center [659, 56] width 193 height 27
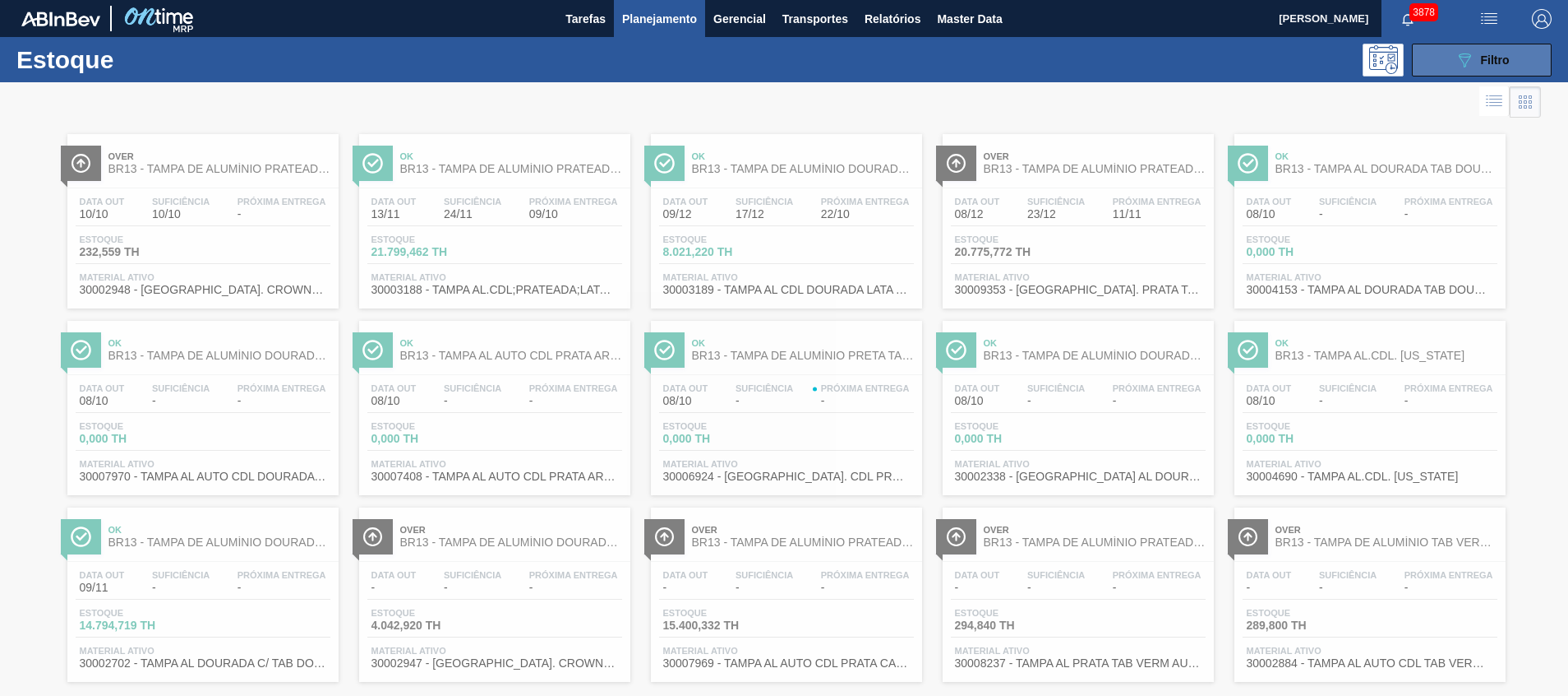
click at [1429, 69] on button "089F7B8B-B2A5-4AFE-B5C0-19BA573D28AC Filtro" at bounding box center [1482, 61] width 139 height 33
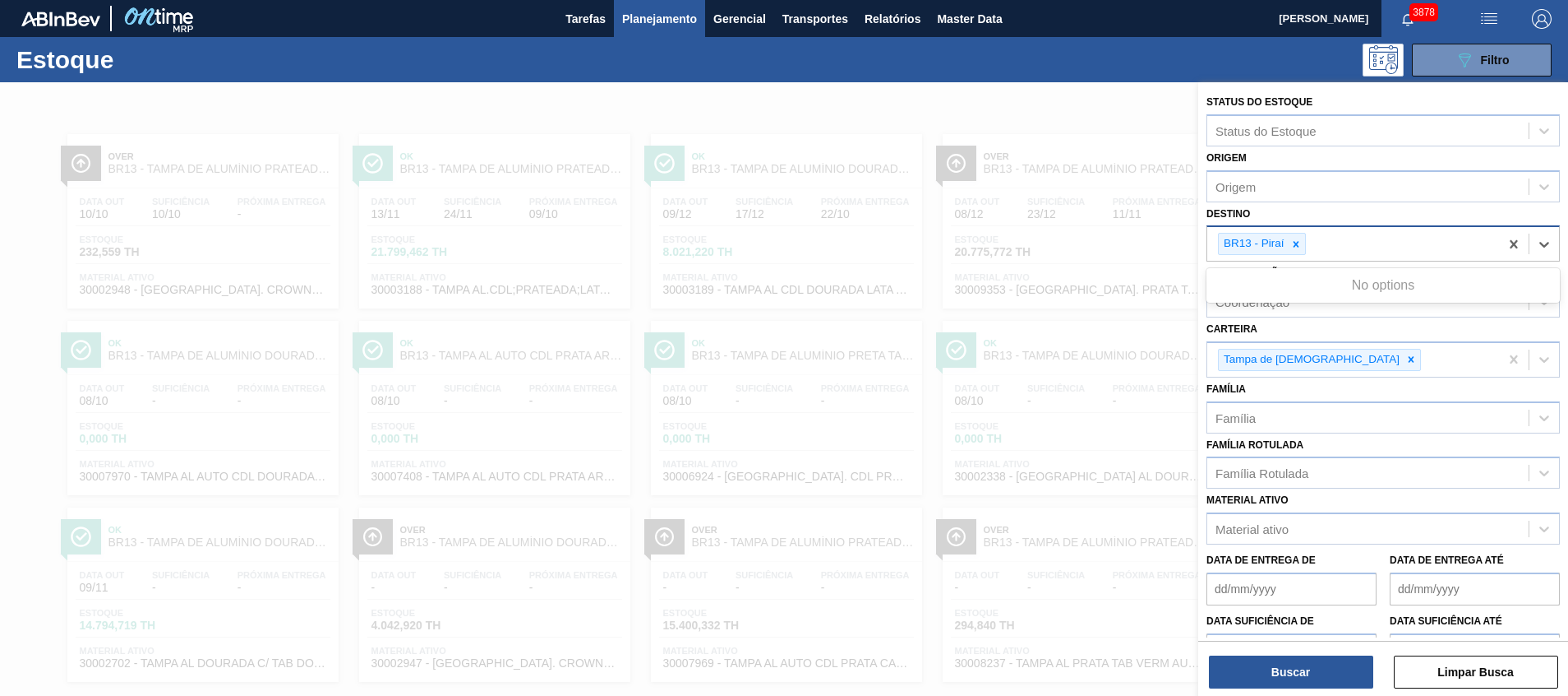
click at [1363, 235] on div "BR13 - Piraí" at bounding box center [1354, 244] width 291 height 34
type input "s"
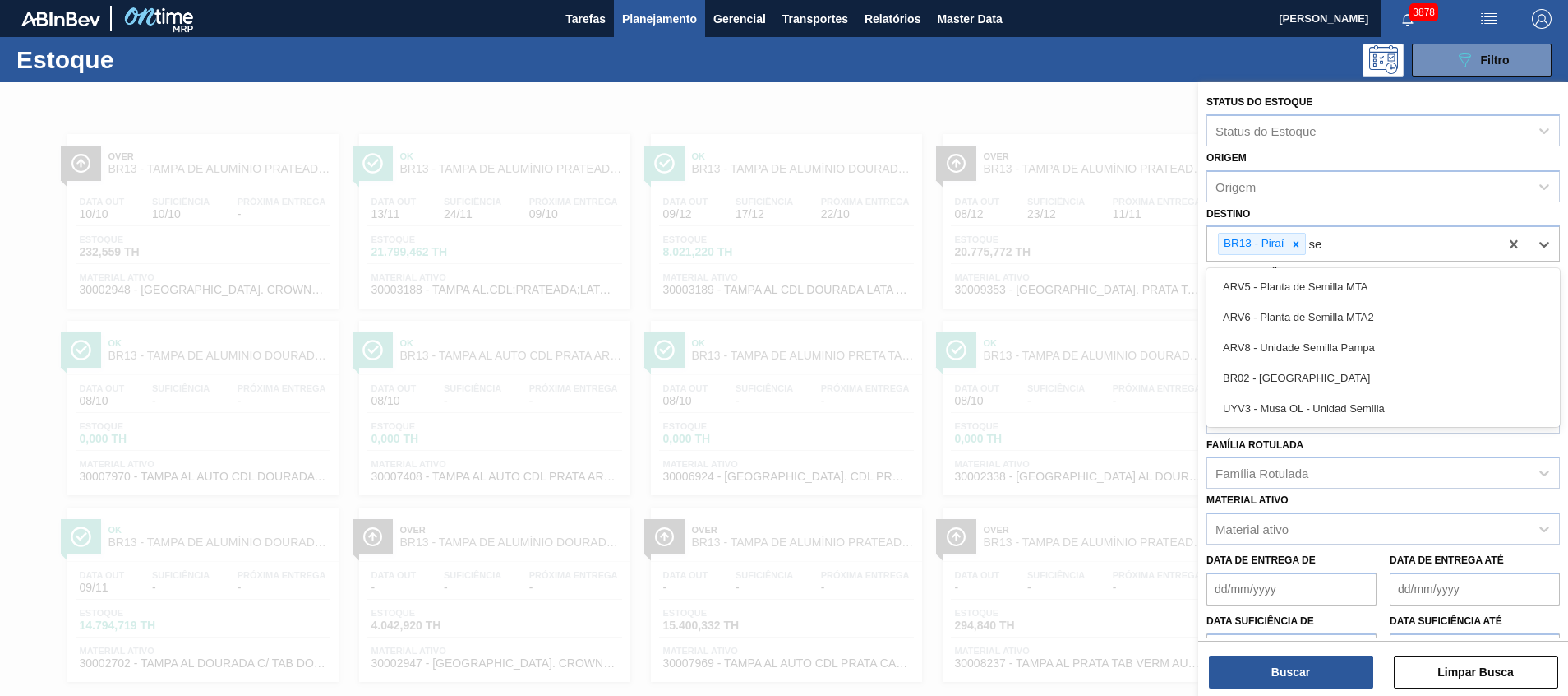
type input "s"
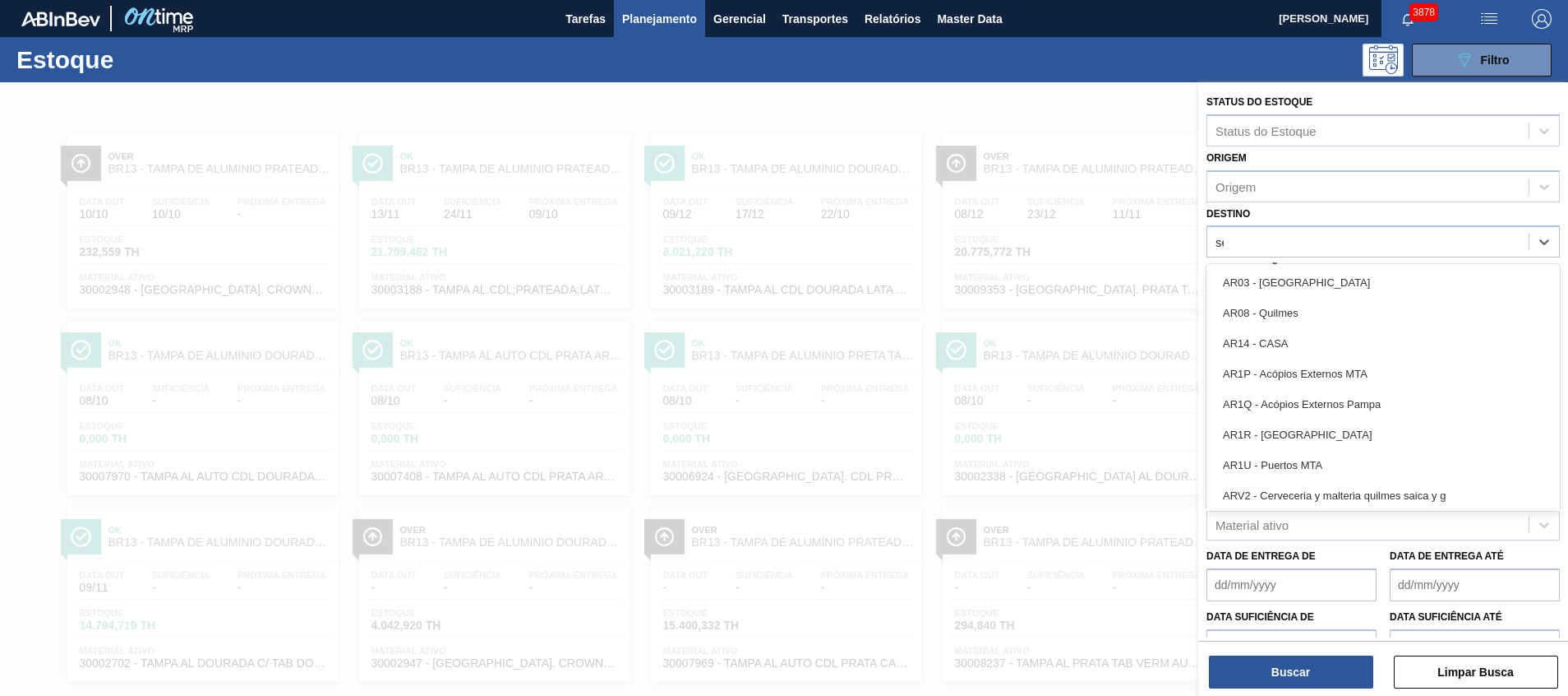
type input "ser"
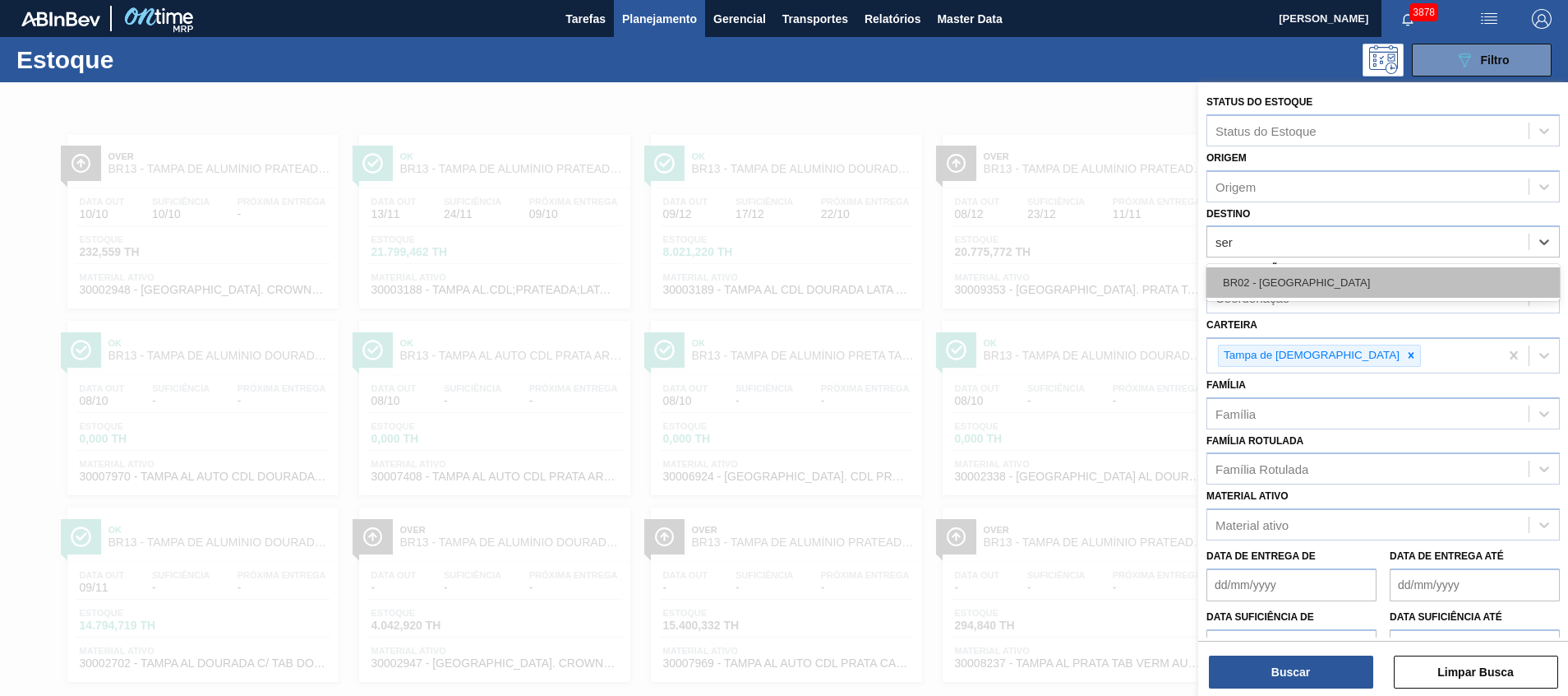
click at [1364, 291] on div "BR02 - [GEOGRAPHIC_DATA]" at bounding box center [1384, 282] width 354 height 30
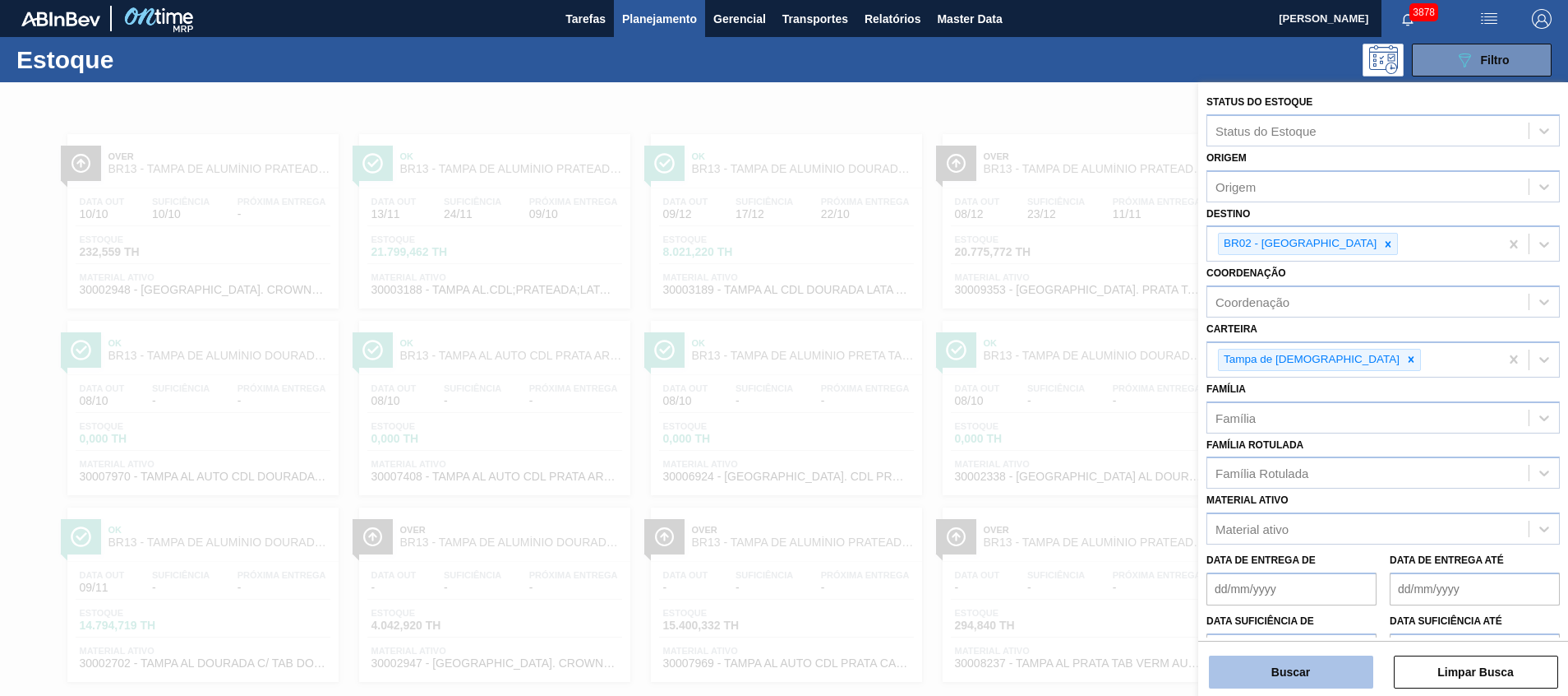
click at [1346, 667] on button "Buscar" at bounding box center [1290, 672] width 164 height 33
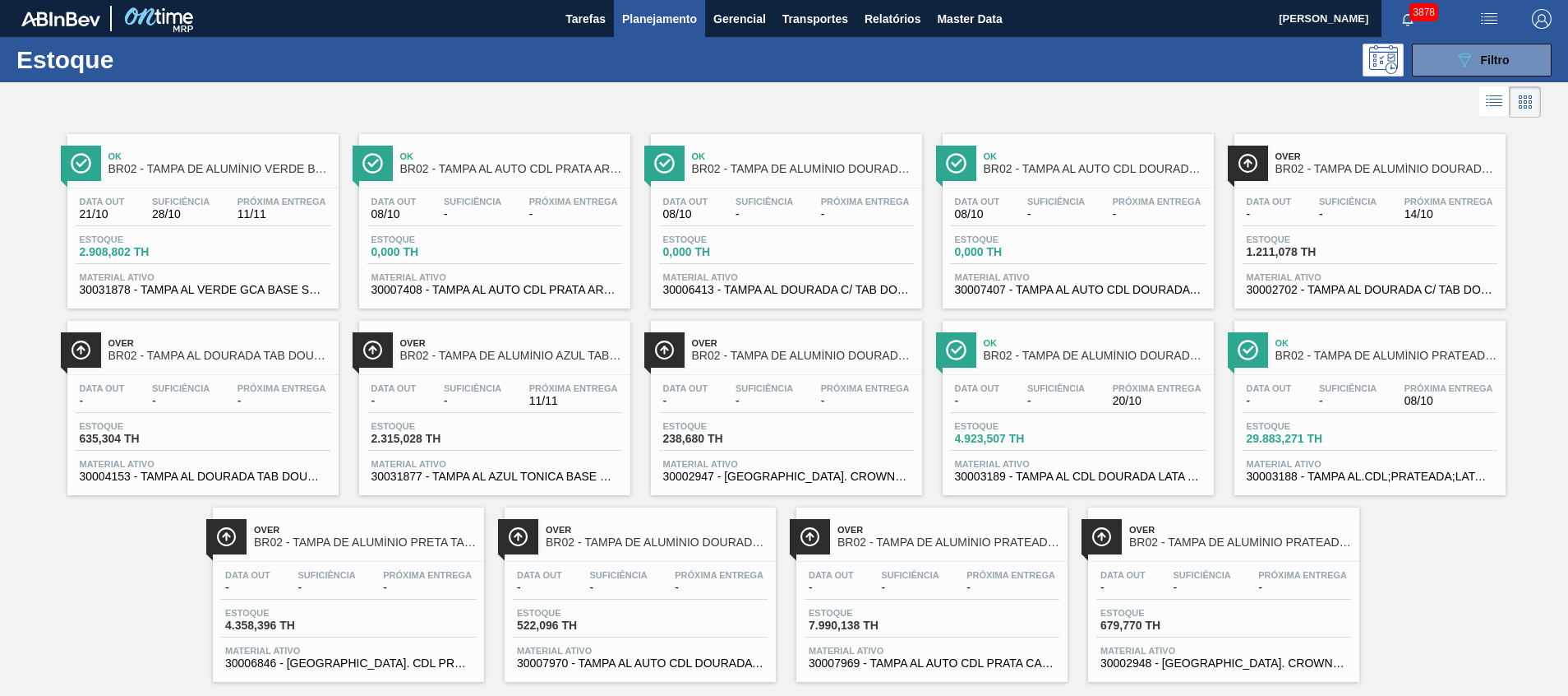
click at [1406, 290] on span "30002702 - TAMPA AL DOURADA C/ TAB DOURADO" at bounding box center [1370, 289] width 247 height 12
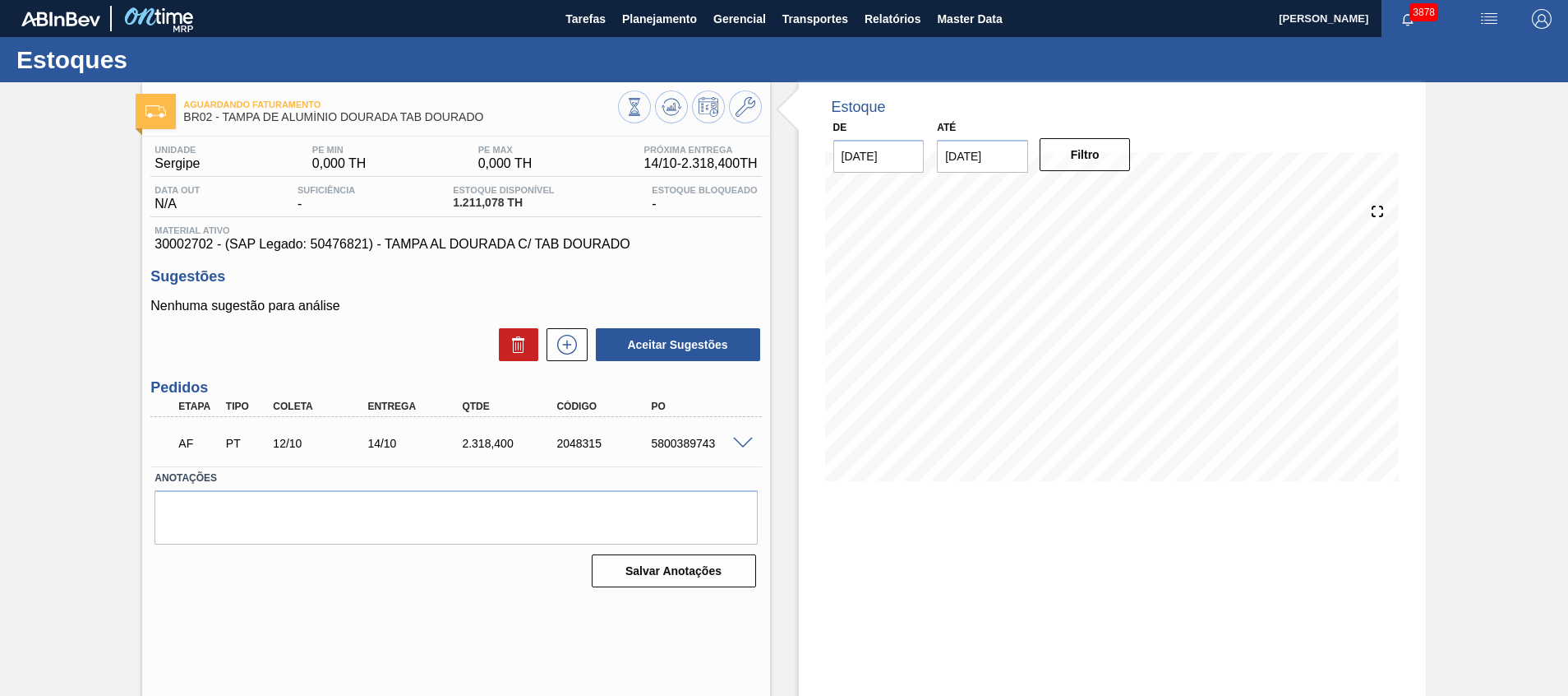
click at [743, 436] on div at bounding box center [746, 441] width 33 height 12
click at [740, 438] on span at bounding box center [743, 443] width 20 height 12
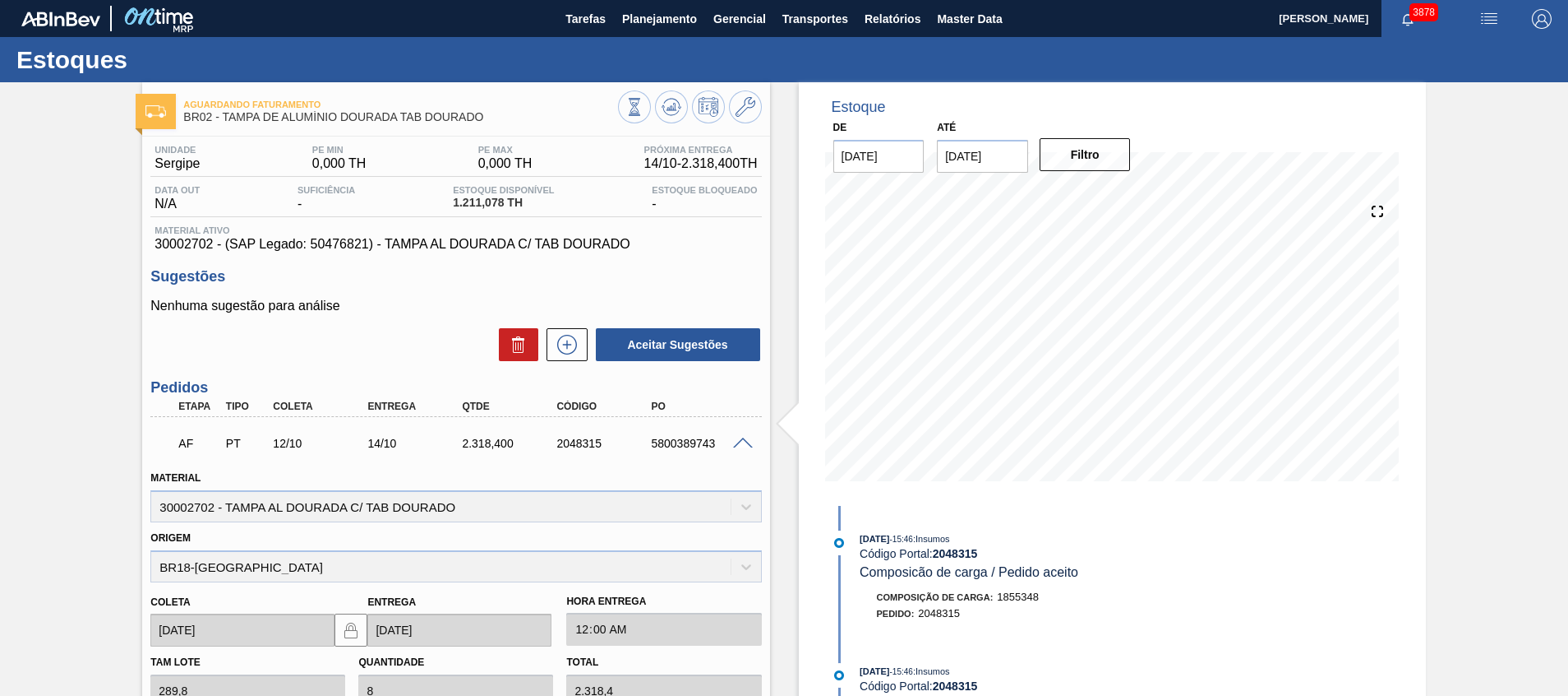
click at [697, 443] on div "5800389743" at bounding box center [700, 443] width 106 height 13
copy div "5800389743"
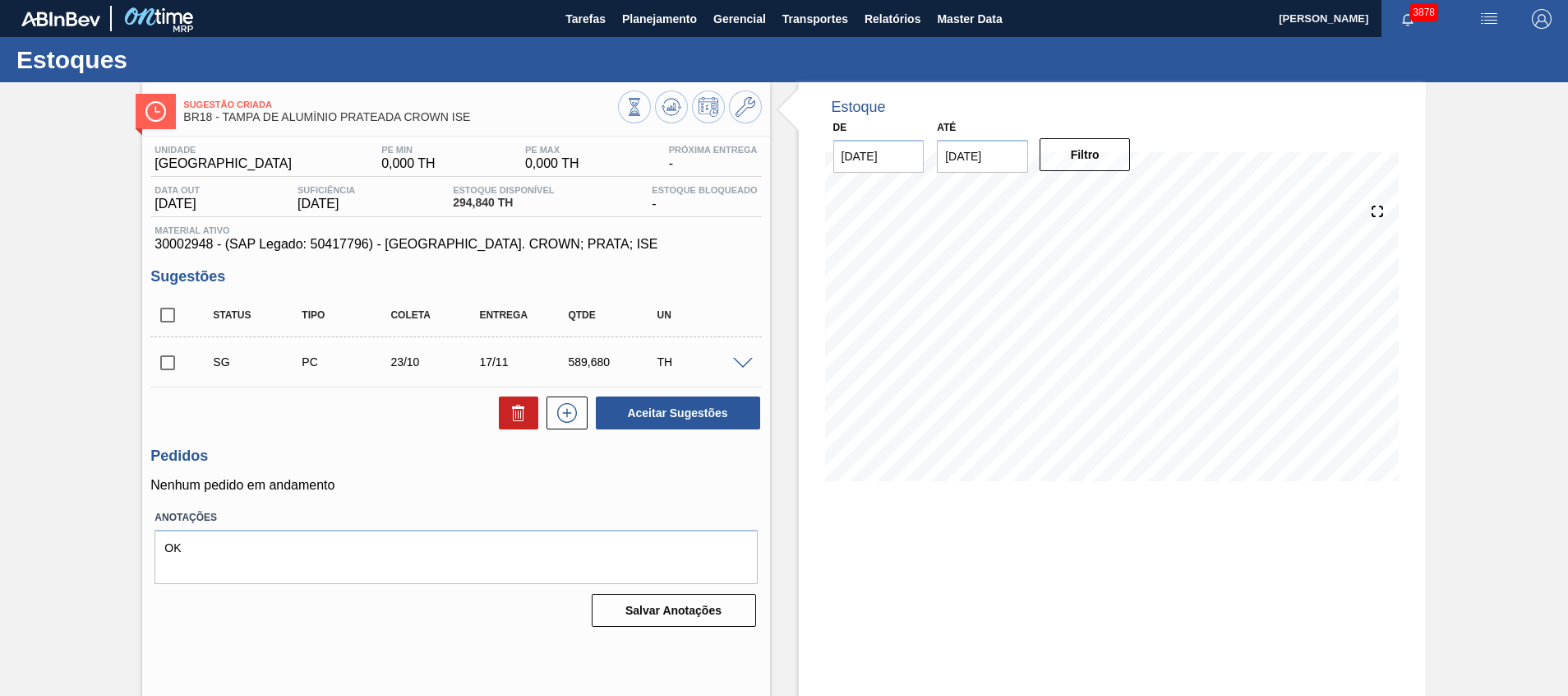
click at [733, 363] on span at bounding box center [743, 363] width 20 height 12
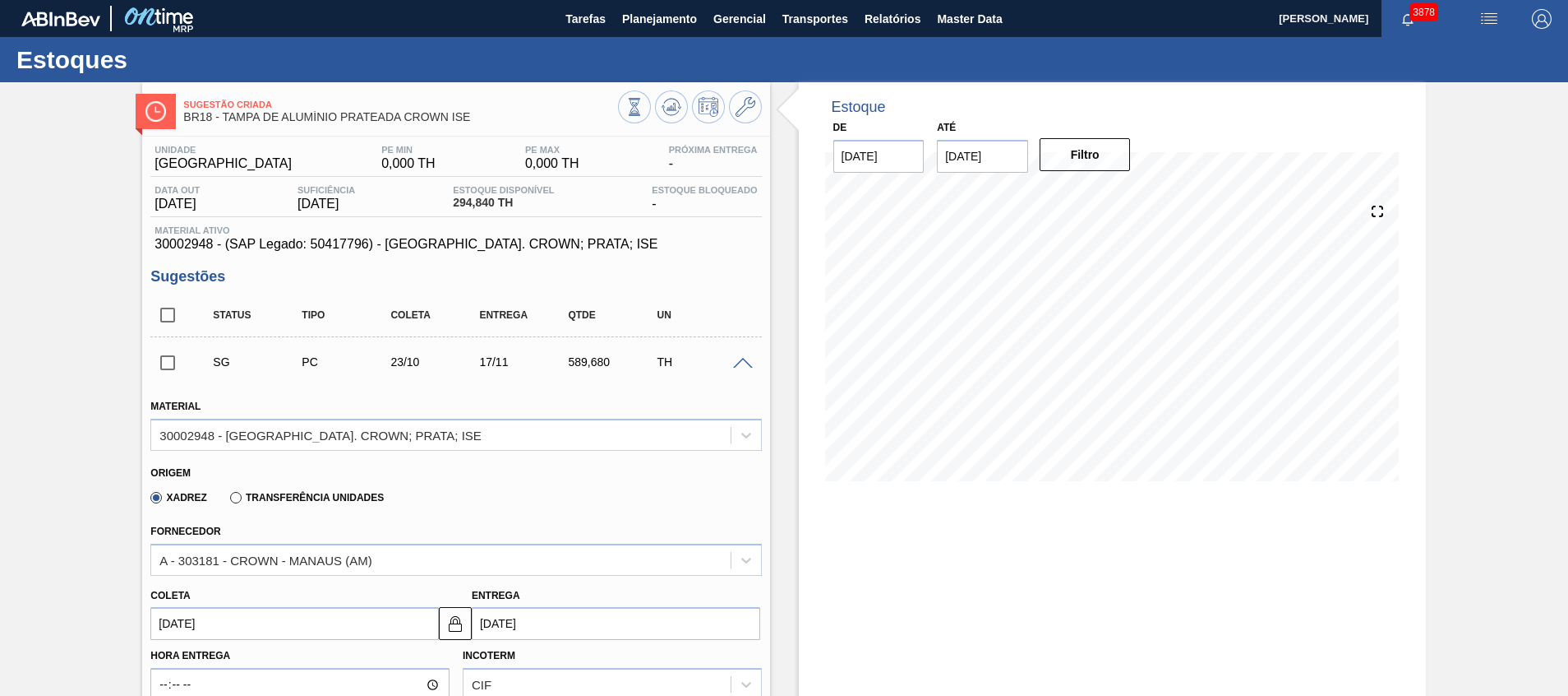
click at [322, 494] on label "Transferência Unidades" at bounding box center [307, 497] width 154 height 12
click at [322, 495] on label "Transferência Unidades" at bounding box center [307, 497] width 154 height 12
click at [227, 501] on input "Transferência Unidades" at bounding box center [227, 501] width 0 height 0
type input "0,063"
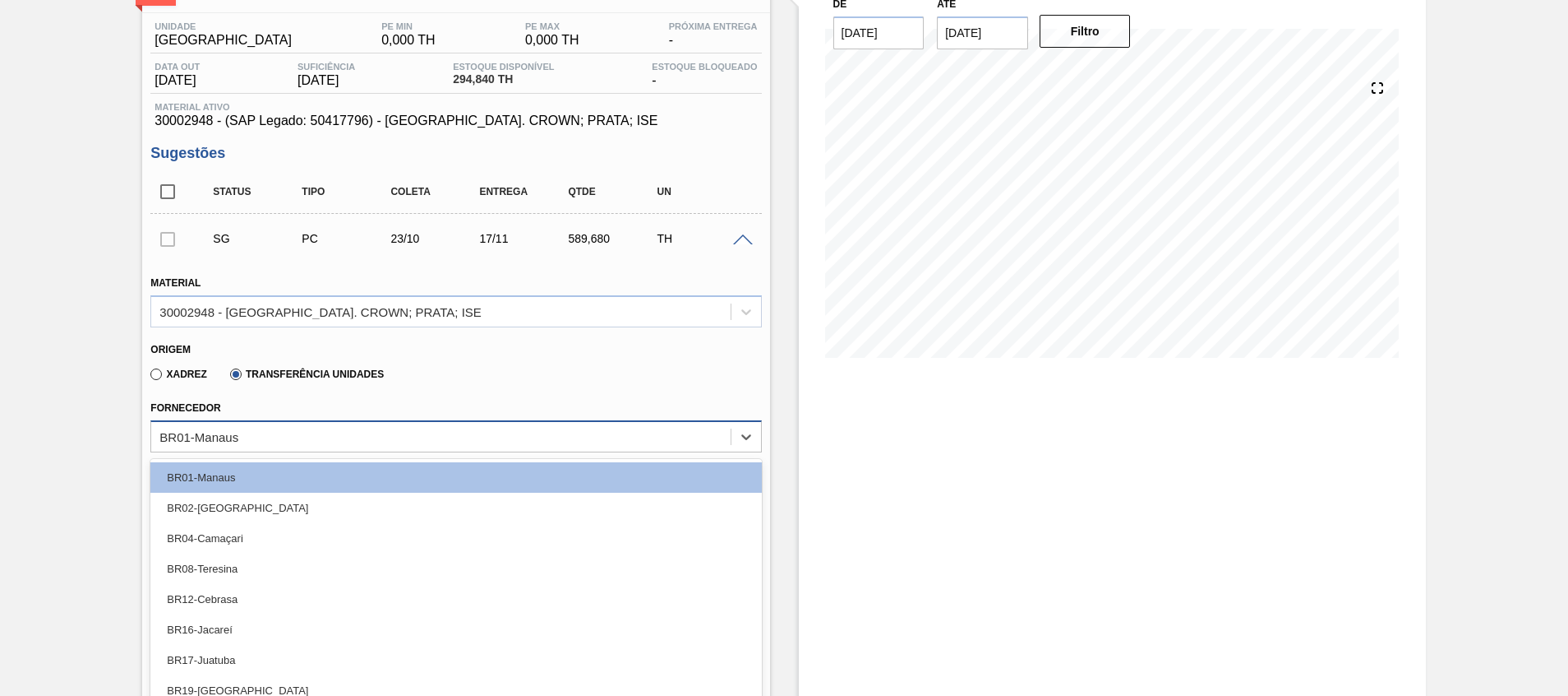
click at [270, 442] on div "option BR01-Manaus focused, 1 of 17. 17 results available. Use Up and Down to c…" at bounding box center [455, 436] width 610 height 32
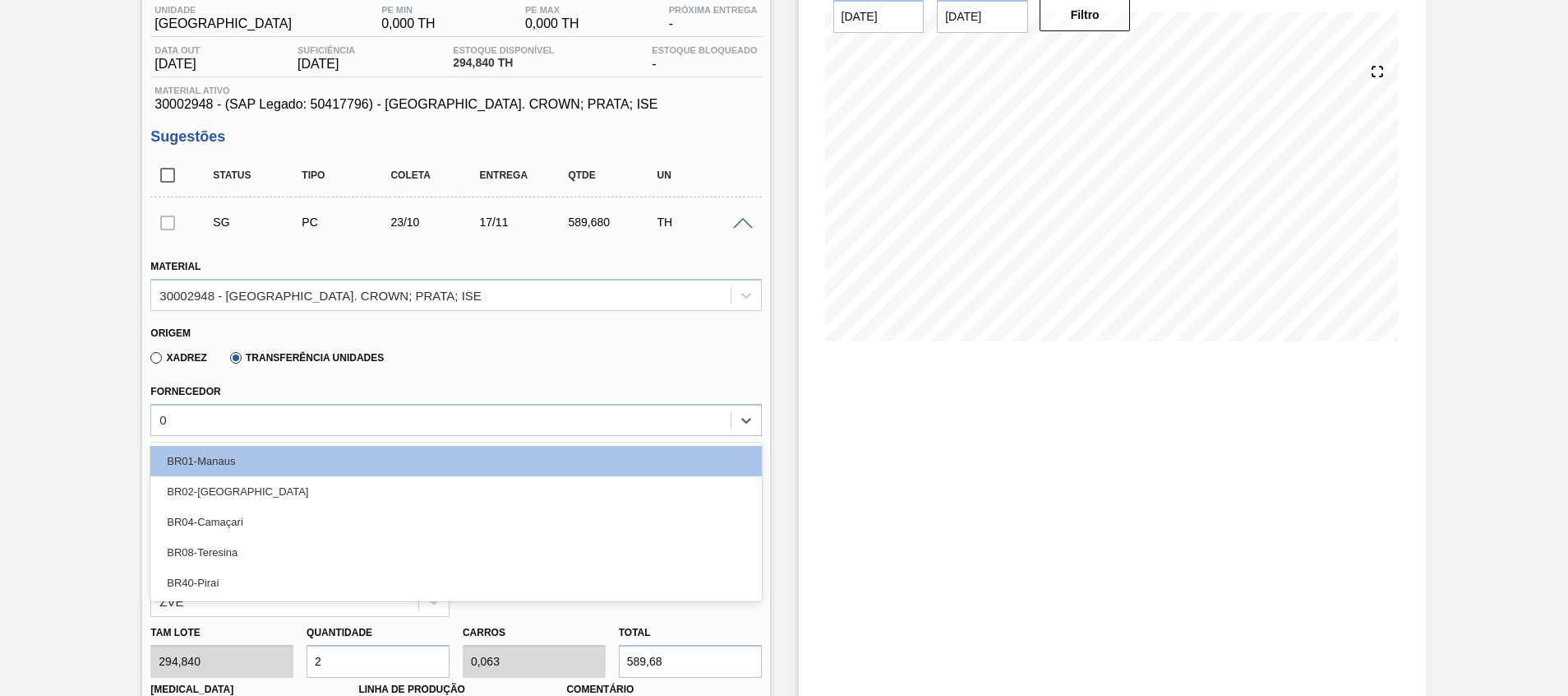
type input "02"
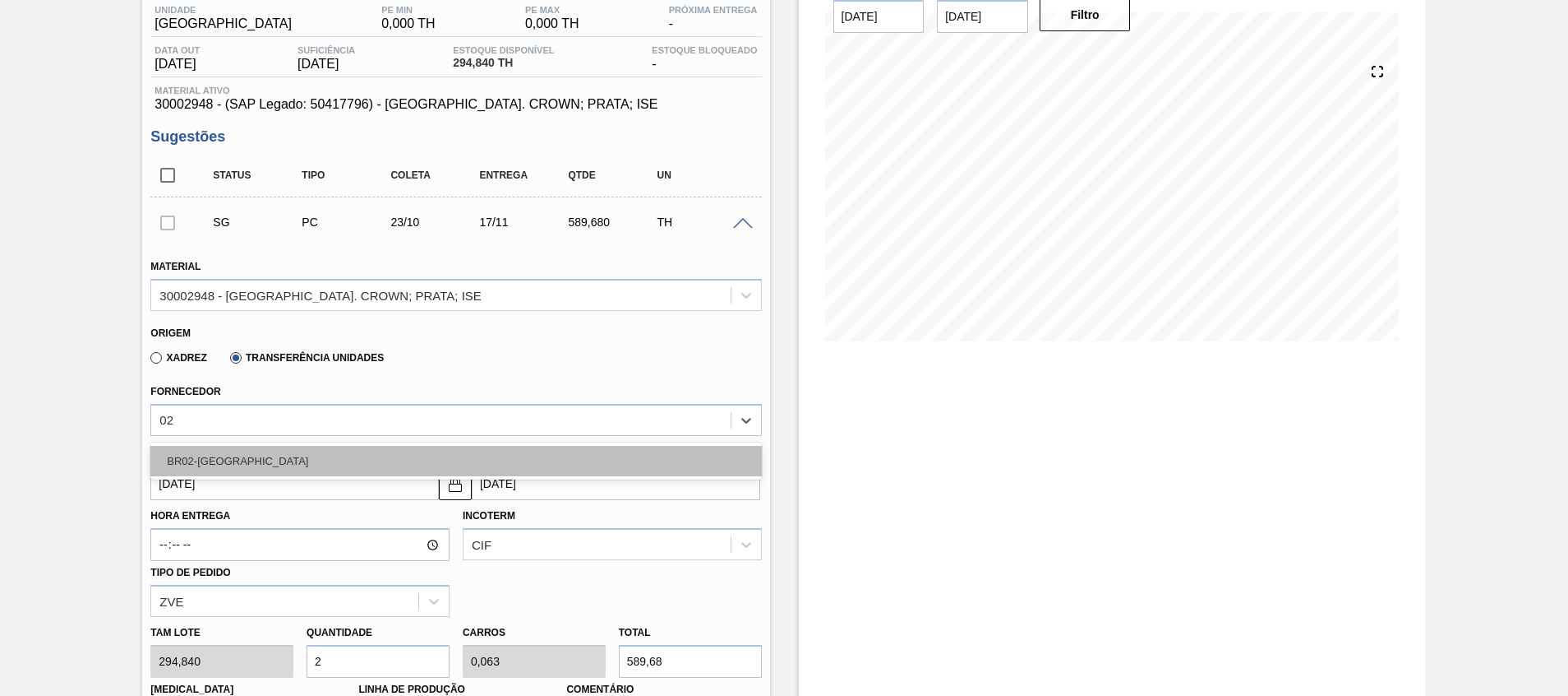
click at [267, 451] on div "BR02-[GEOGRAPHIC_DATA]" at bounding box center [455, 460] width 610 height 30
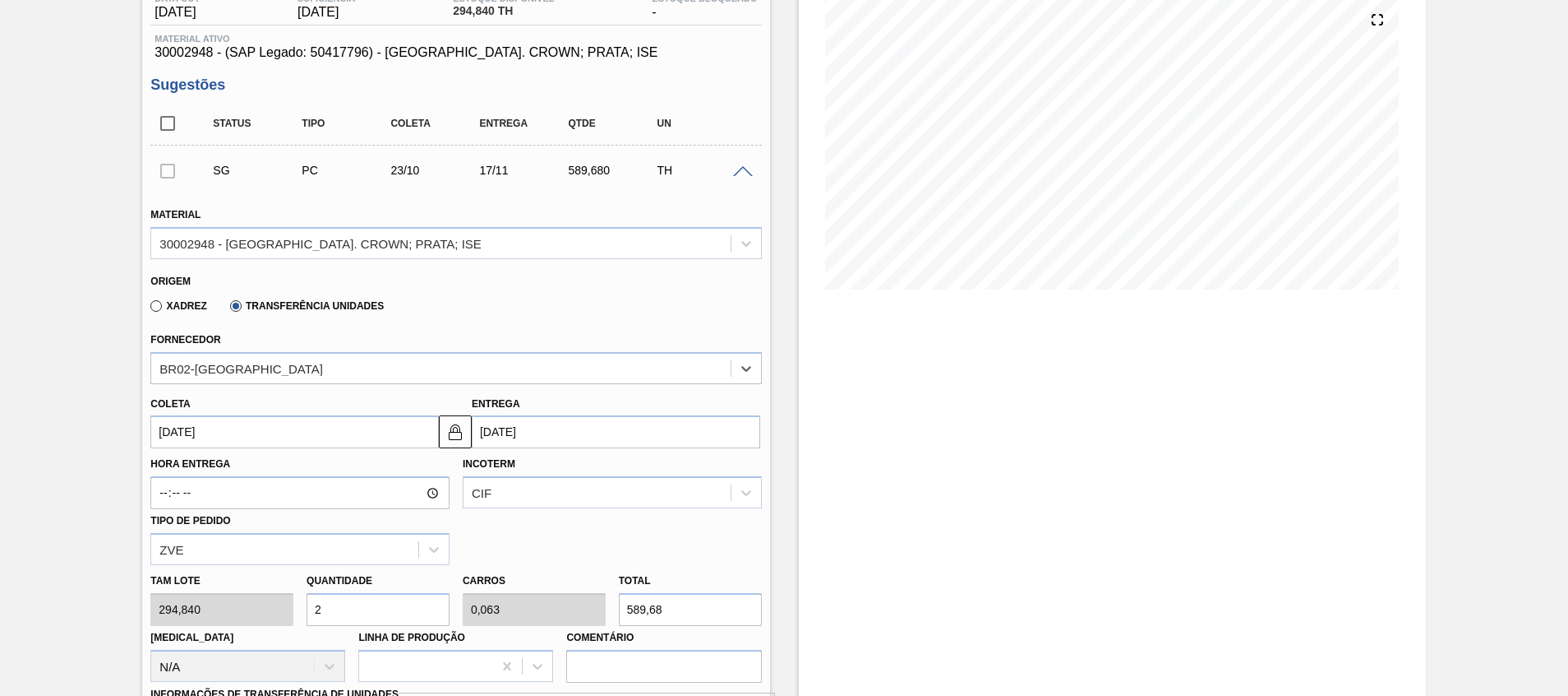
scroll to position [263, 0]
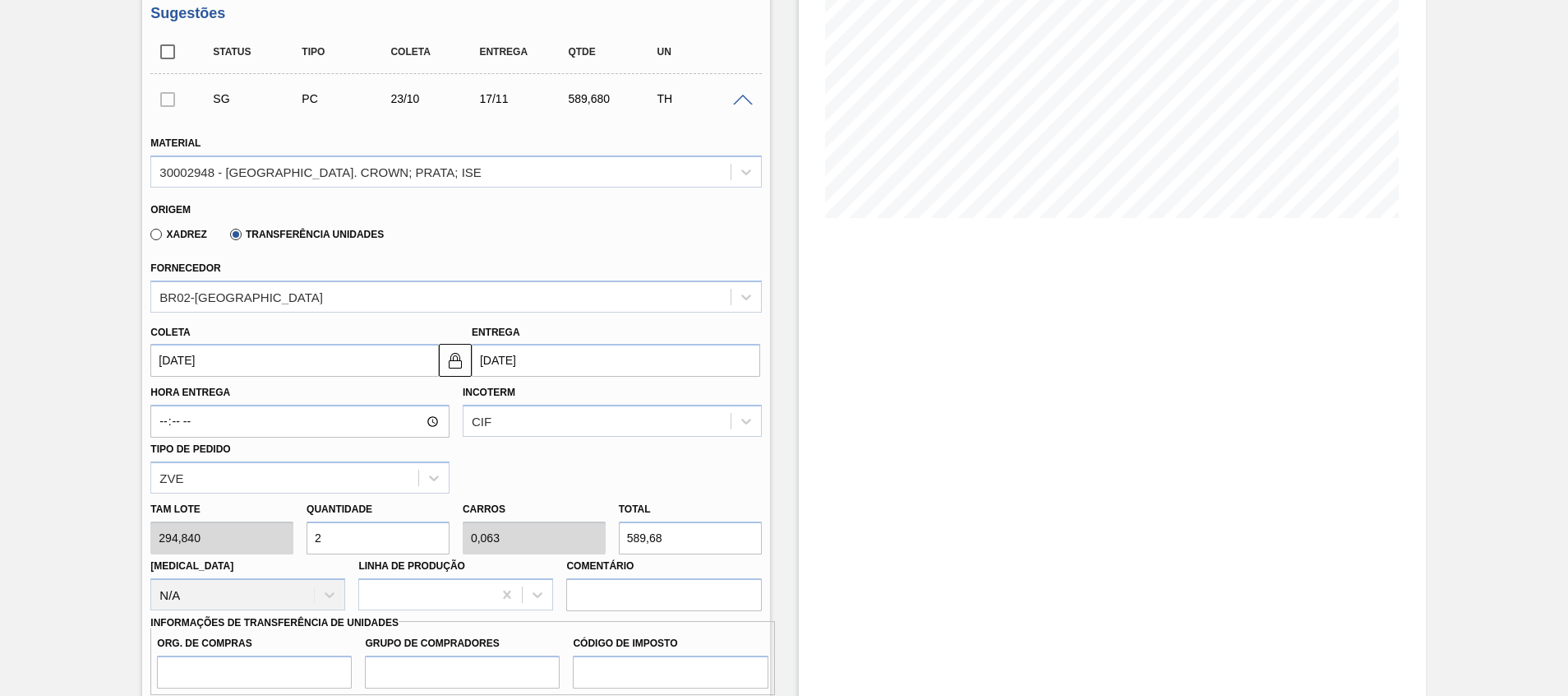
drag, startPoint x: 680, startPoint y: 536, endPoint x: 443, endPoint y: 536, distance: 237.0
click at [443, 536] on div "[PERSON_NAME] 294,840 Quantidade 2 Carros 0,063 Total 589,68 [MEDICAL_DATA] N/A…" at bounding box center [455, 552] width 624 height 117
type input "0,02"
type input "0,001"
type input "6"
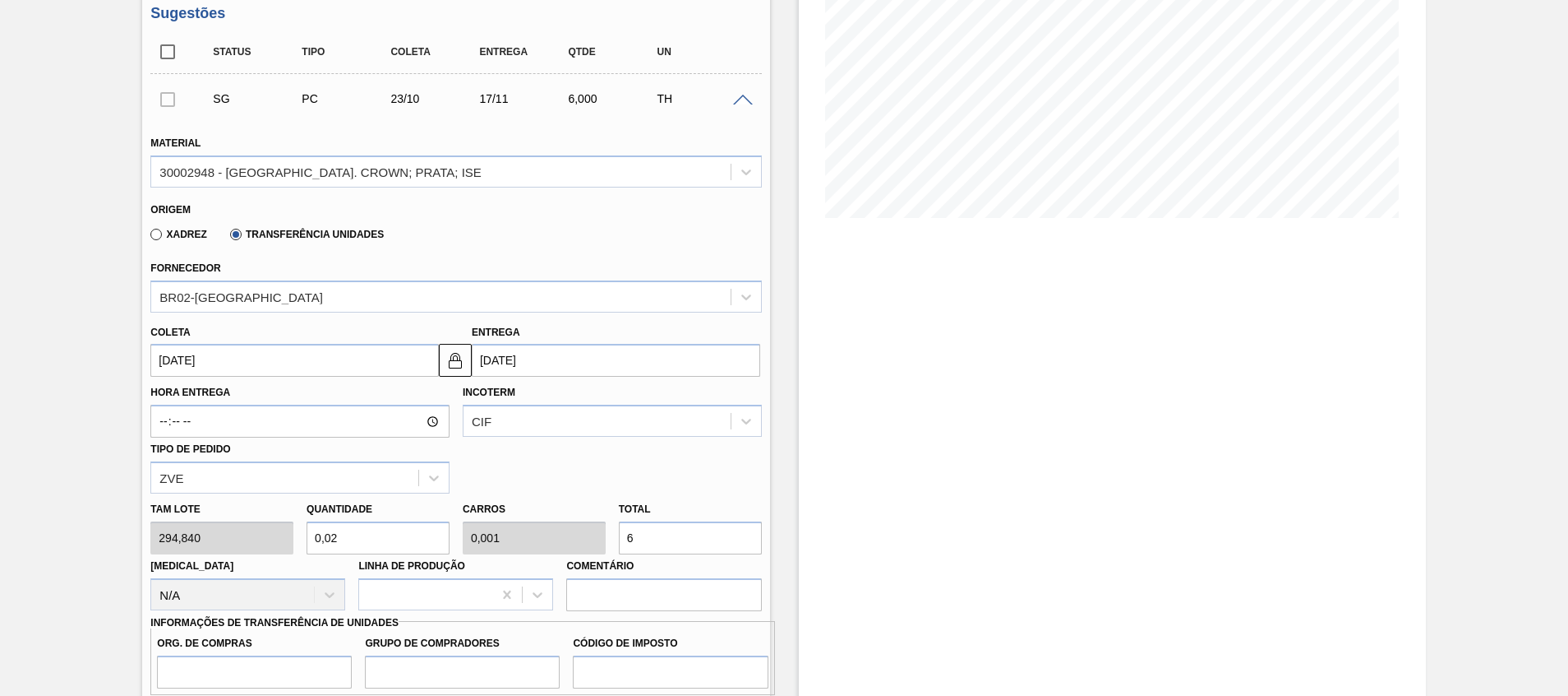
type input "0,227"
type input "0,007"
type input "67"
type input "2,303"
type input "0,072"
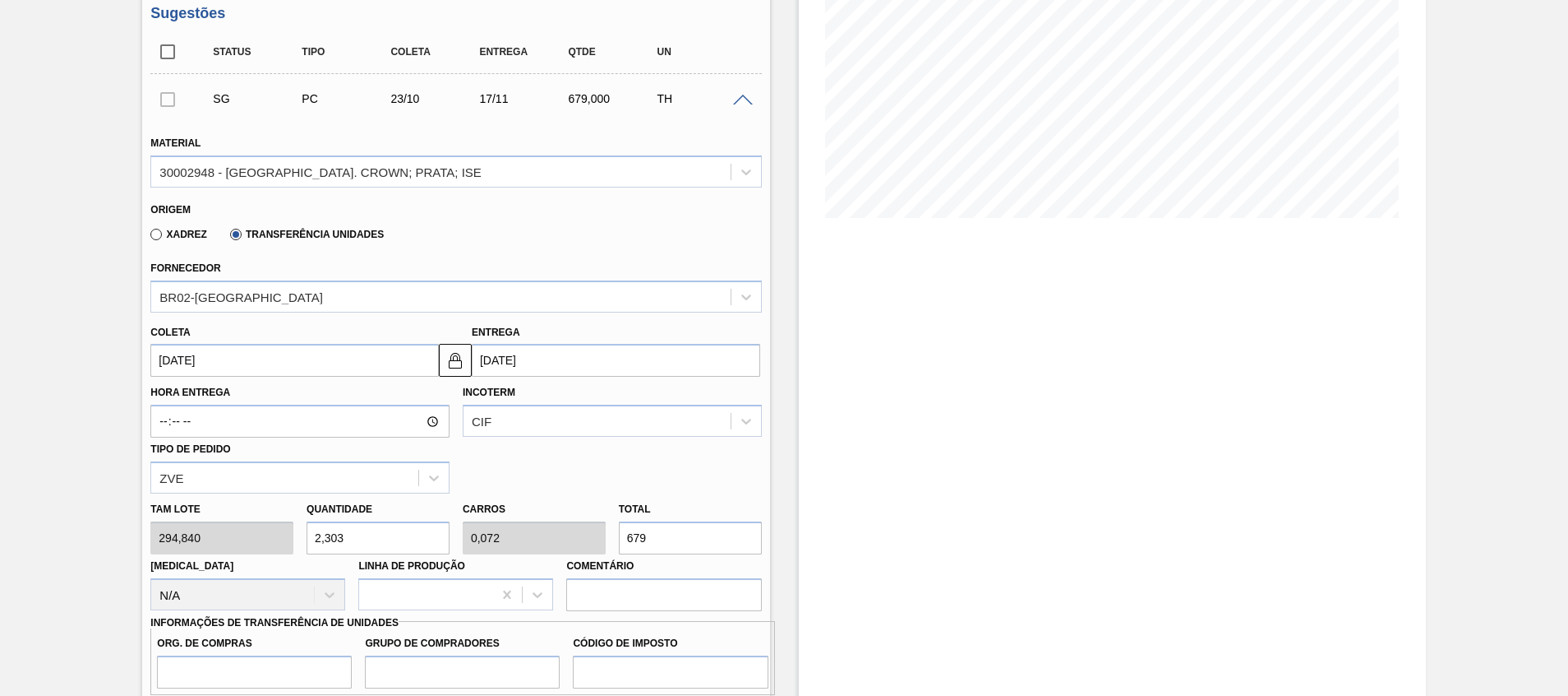
type input "679,"
type input "2,305"
type input "679,7"
type input "2,306"
type input "679,770"
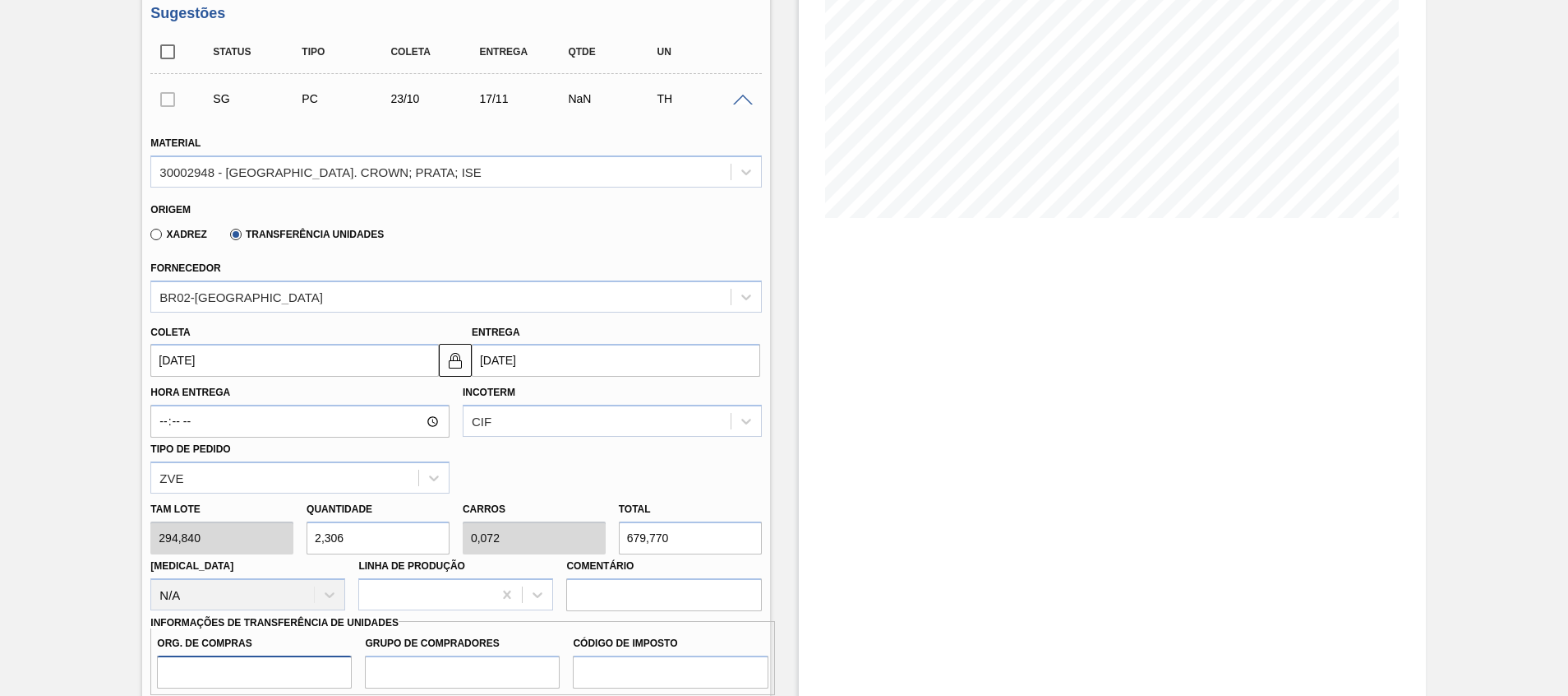
click at [306, 664] on input "Org. de Compras" at bounding box center [254, 672] width 195 height 33
type input "A01"
type input "BR0"
type input "I1"
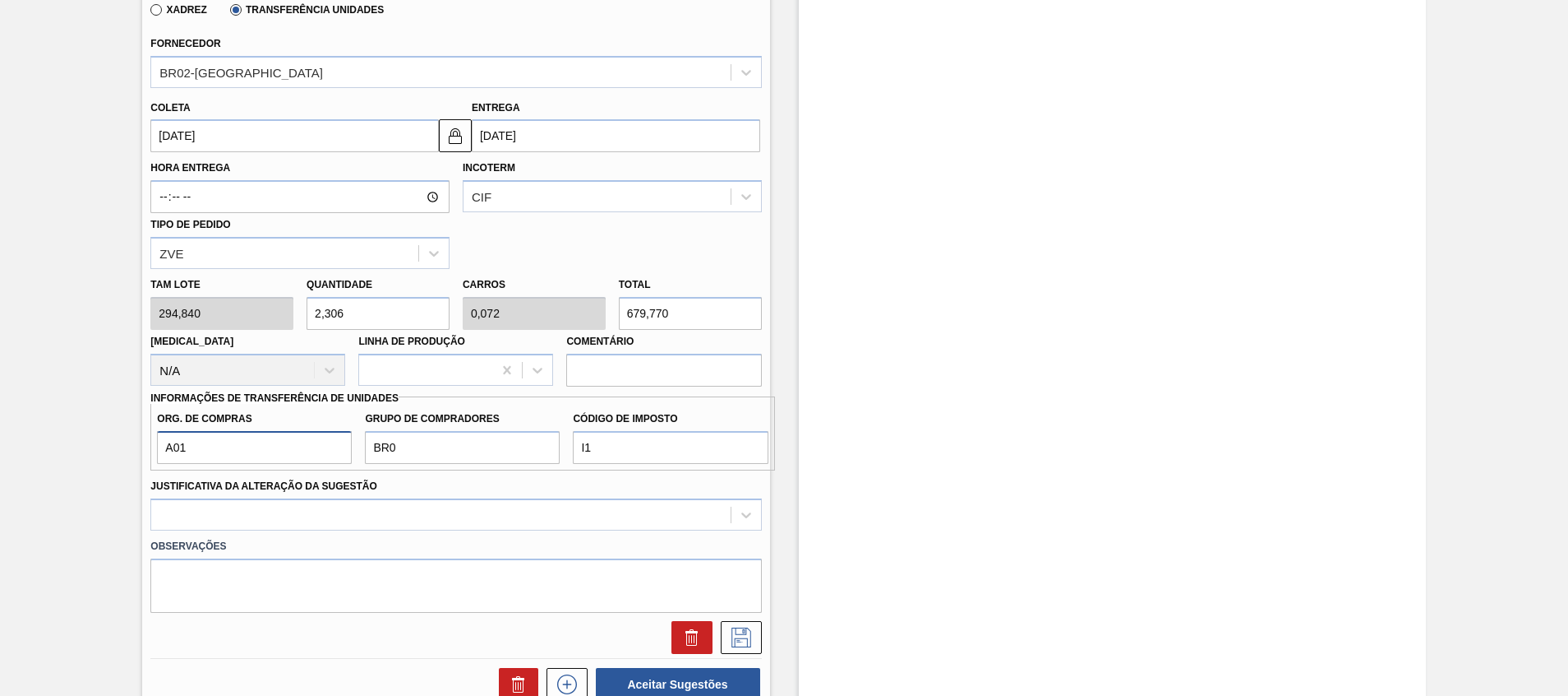
scroll to position [634, 0]
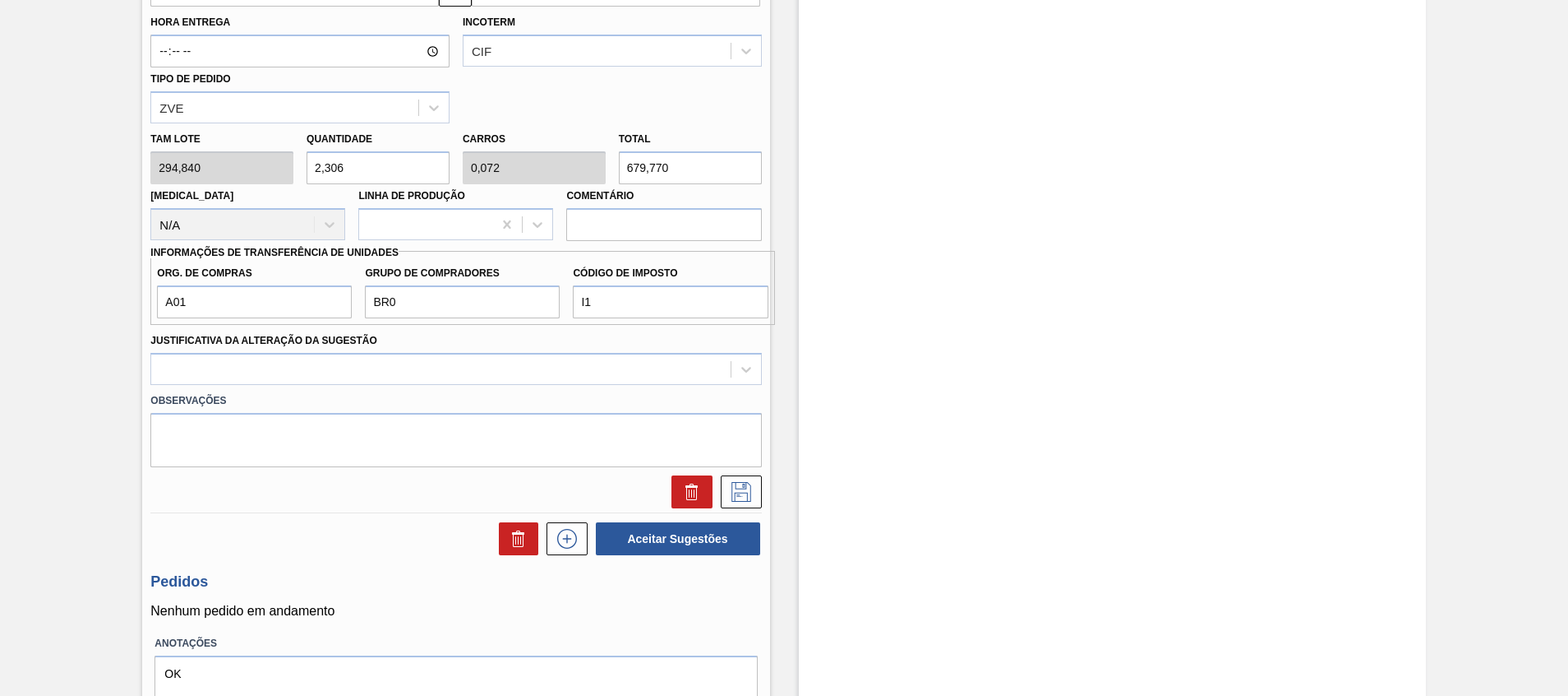
click at [611, 385] on div "Observações" at bounding box center [455, 426] width 624 height 83
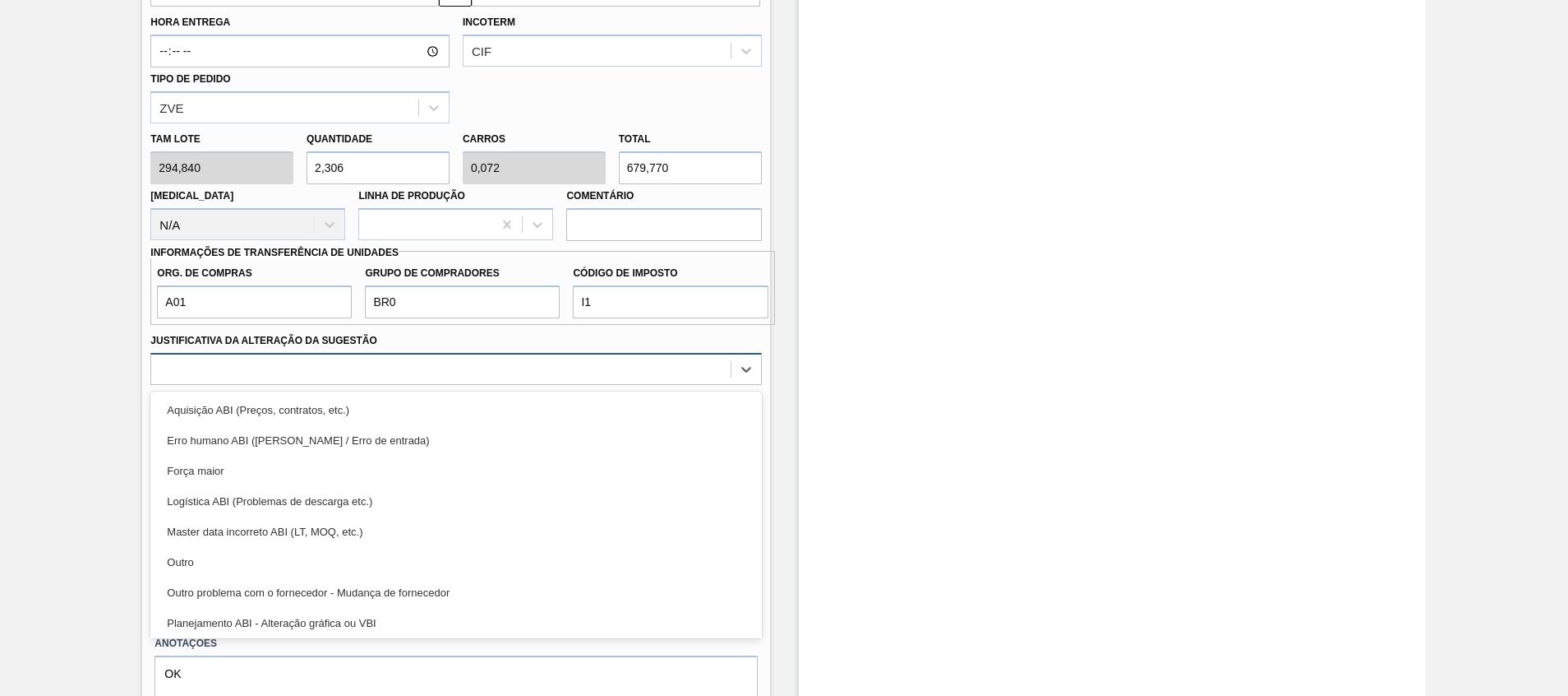
click at [610, 377] on div at bounding box center [440, 369] width 578 height 24
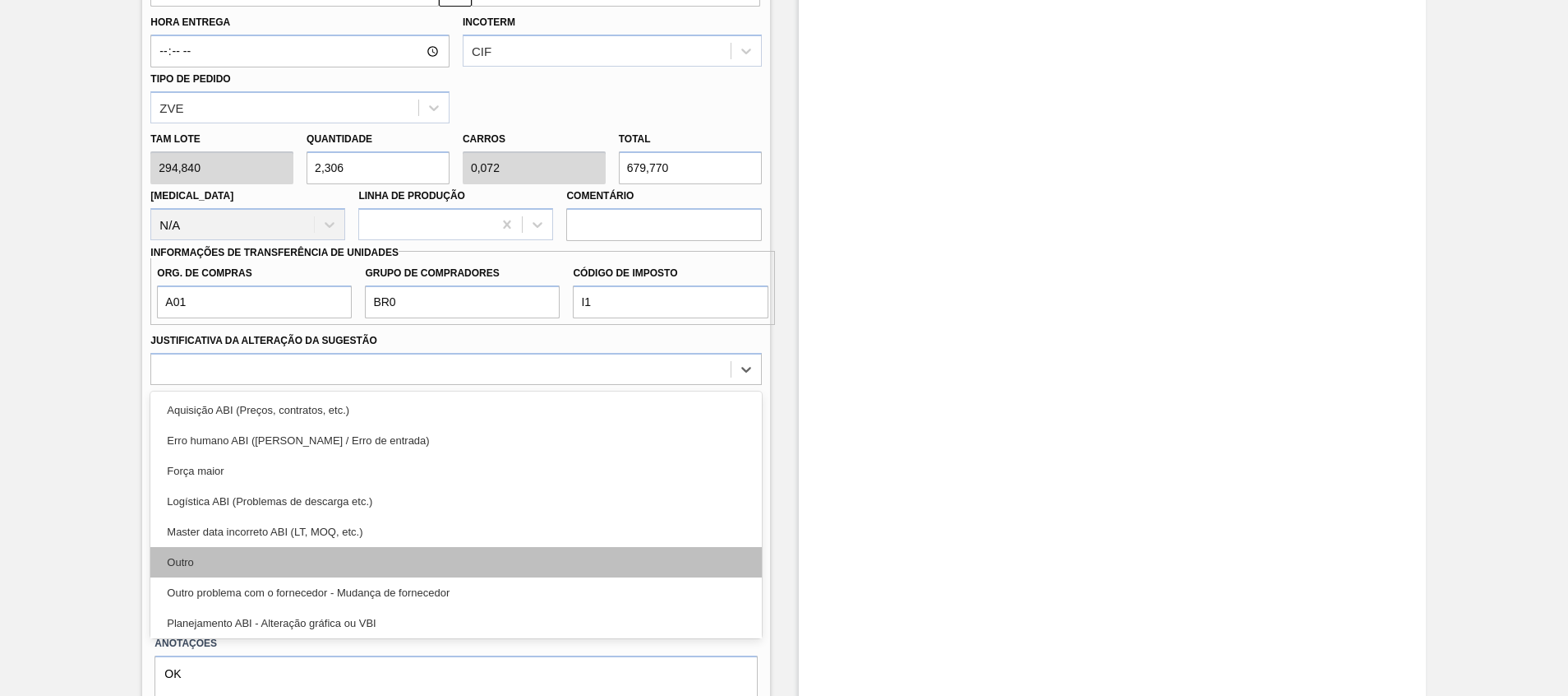
click at [543, 552] on div "Outro" at bounding box center [455, 561] width 610 height 30
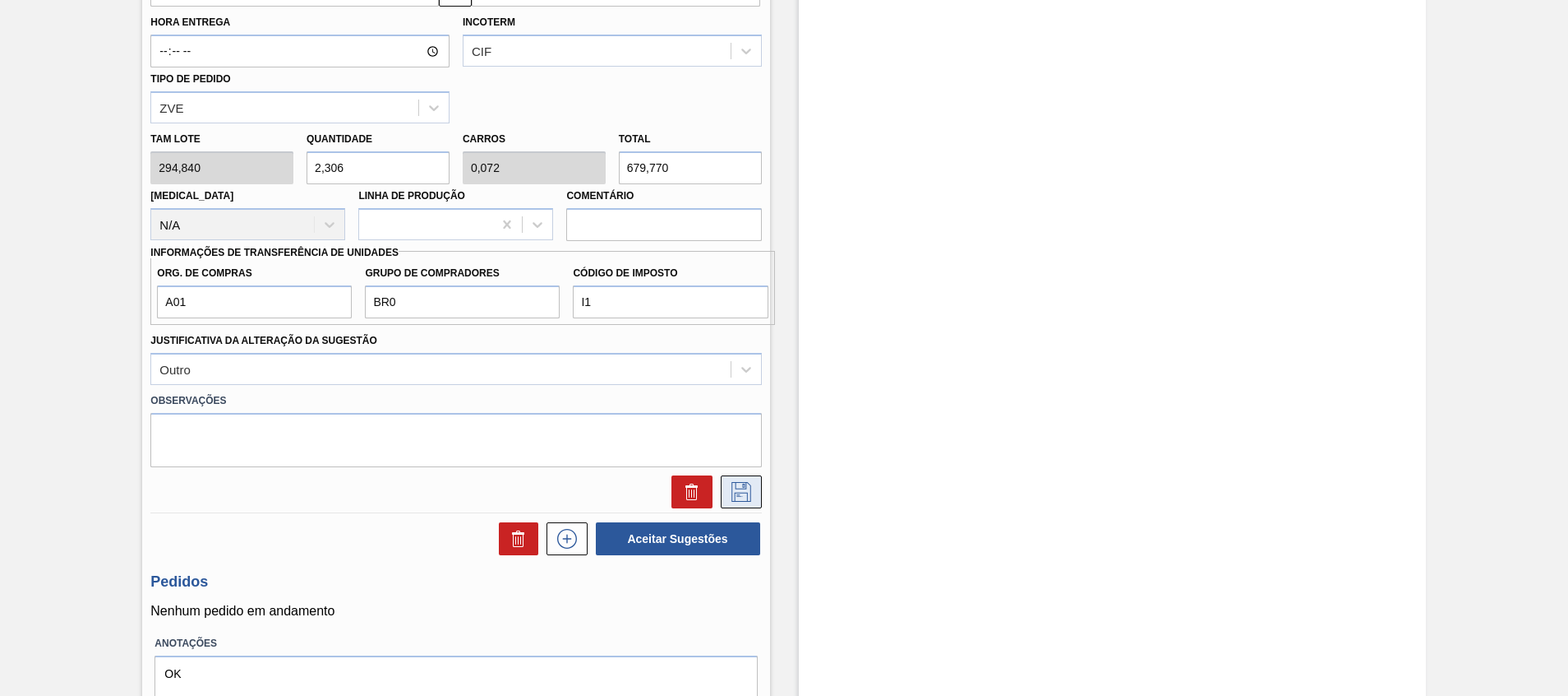
click at [726, 481] on button at bounding box center [741, 492] width 41 height 33
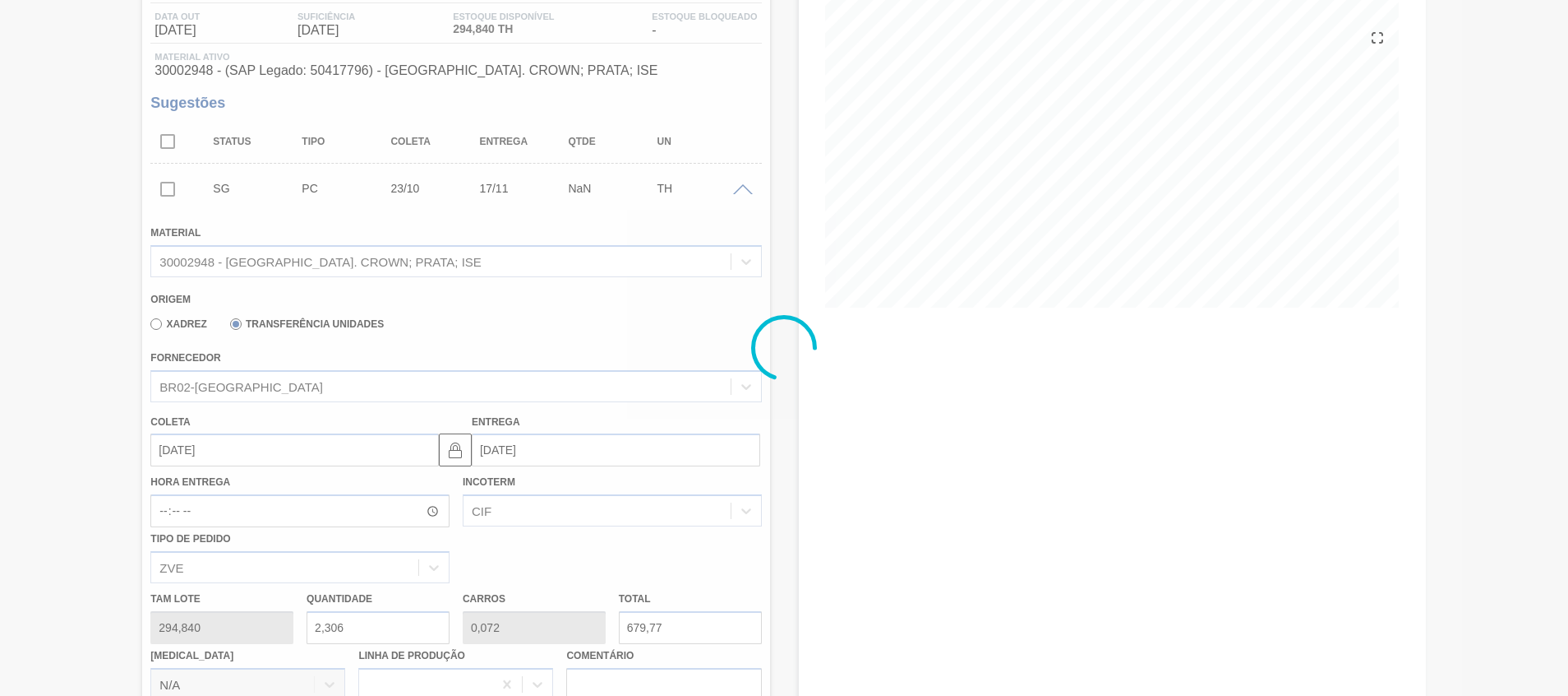
scroll to position [12, 0]
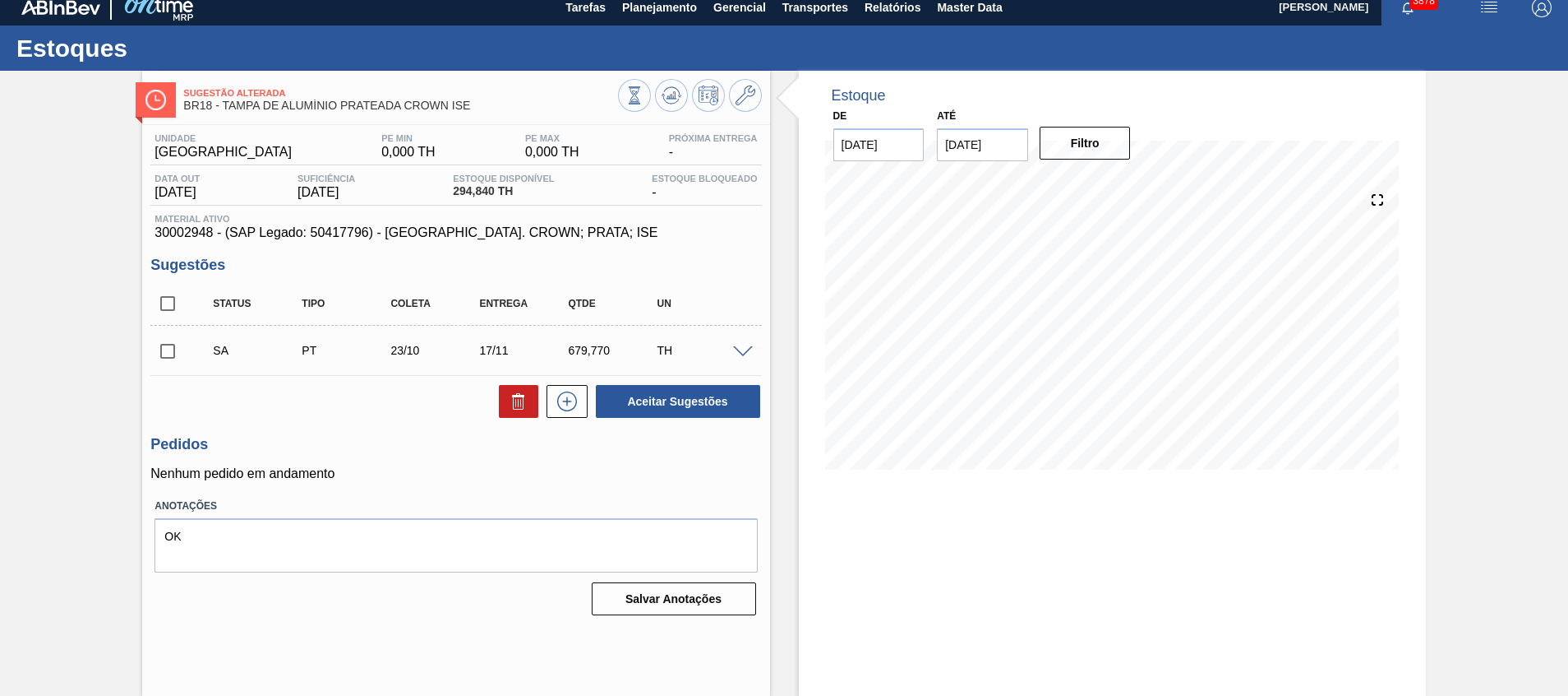
click at [745, 345] on div at bounding box center [746, 350] width 33 height 12
click at [745, 347] on span at bounding box center [743, 352] width 20 height 12
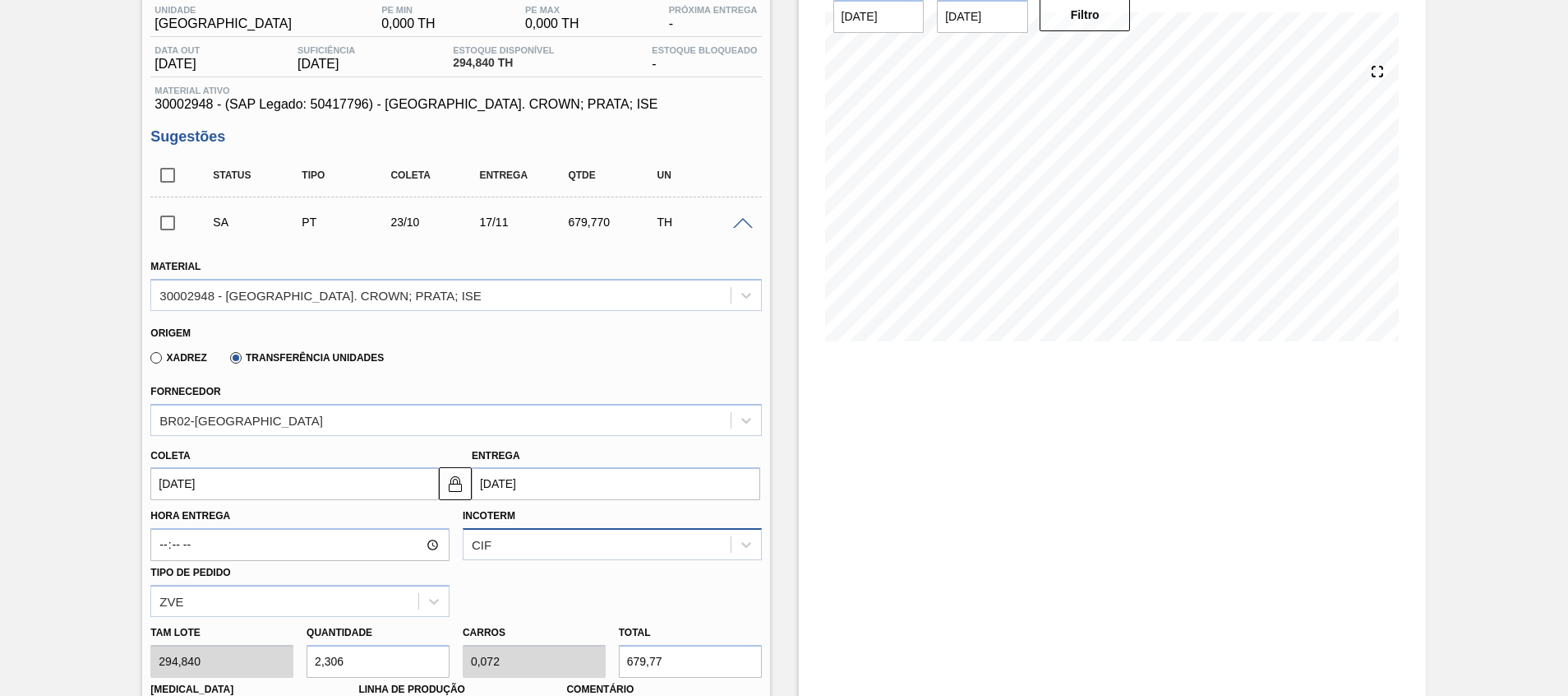
scroll to position [259, 0]
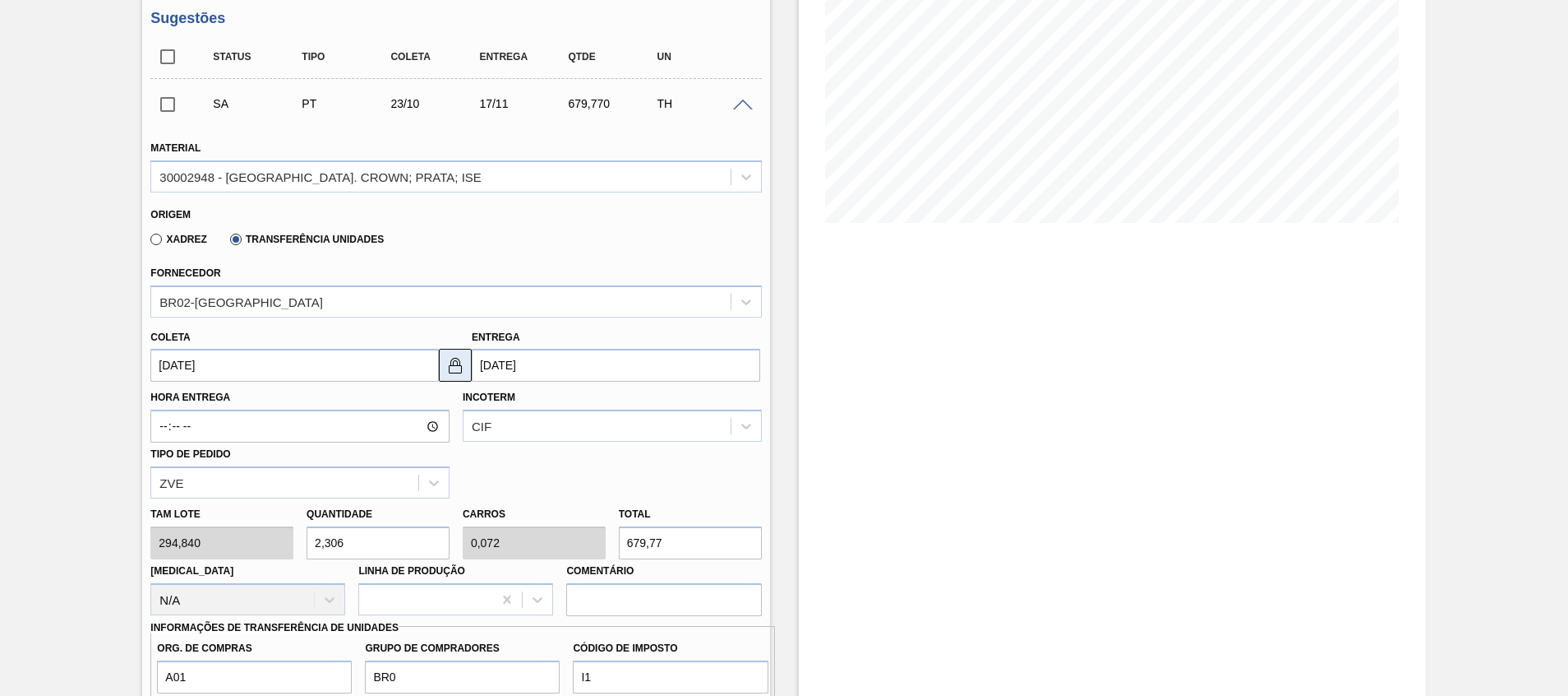
click at [453, 359] on img at bounding box center [455, 365] width 20 height 20
click at [387, 371] on input "[DATE]" at bounding box center [294, 365] width 289 height 33
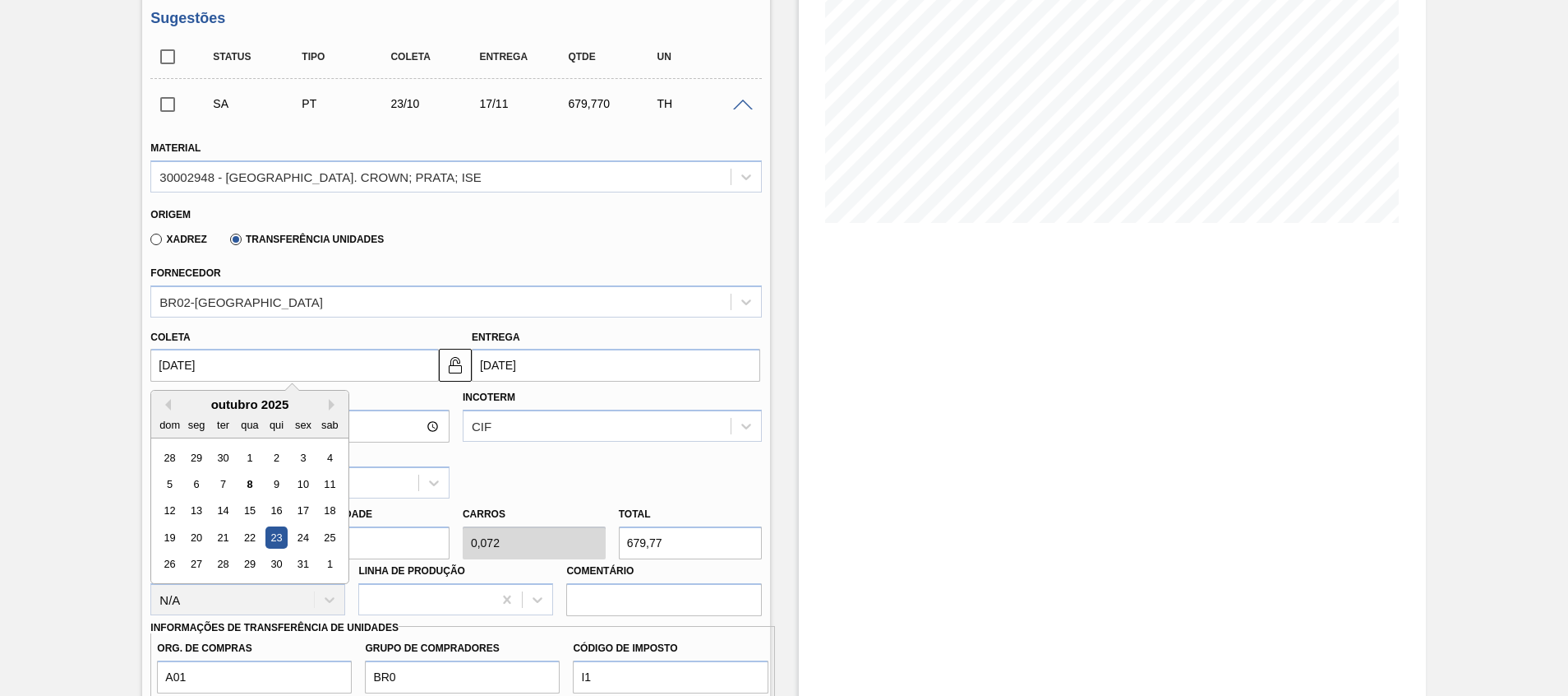
click at [387, 371] on input "[DATE]" at bounding box center [294, 365] width 289 height 33
click at [260, 486] on div "8" at bounding box center [250, 484] width 22 height 22
type input "[DATE]"
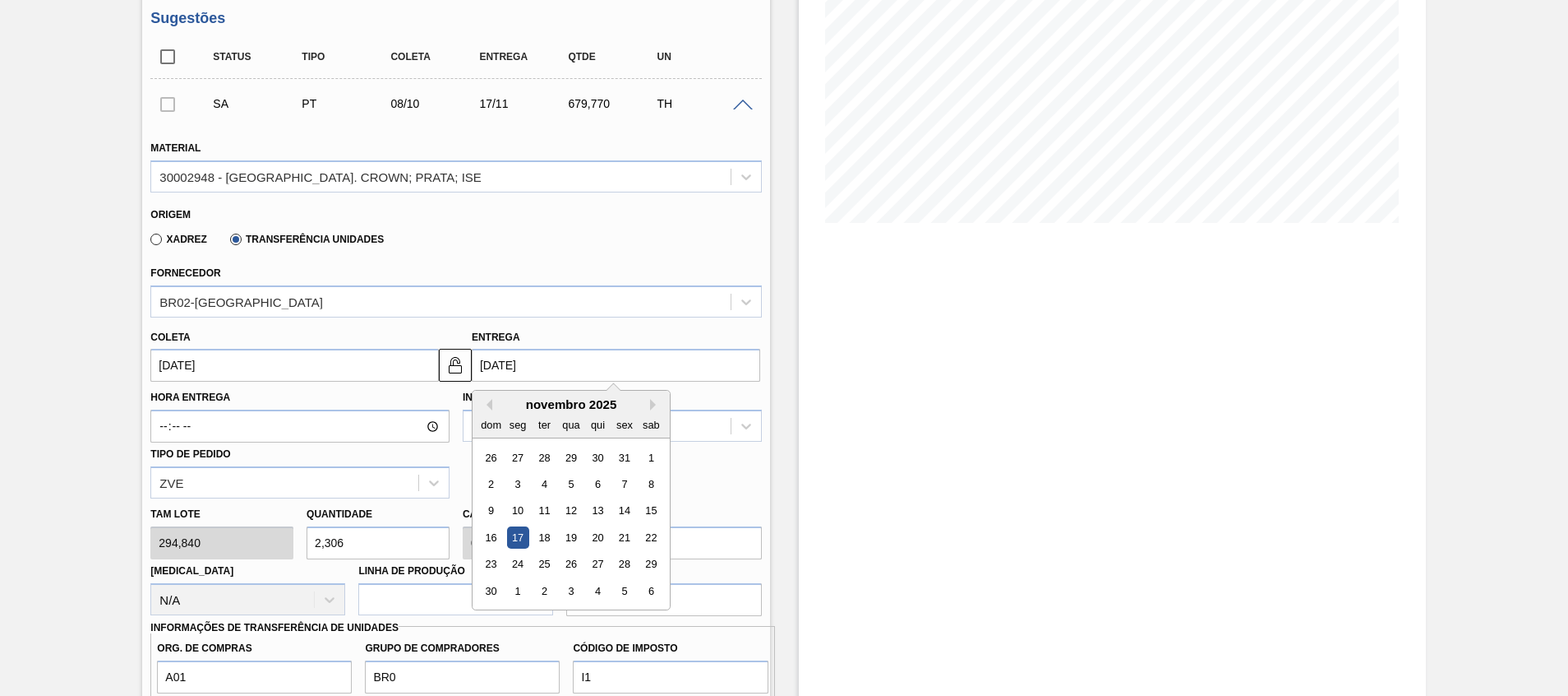
click at [661, 364] on input "[DATE]" at bounding box center [616, 365] width 289 height 33
click at [489, 403] on button "Previous Month" at bounding box center [487, 404] width 12 height 12
click at [602, 485] on div "9" at bounding box center [598, 484] width 22 height 22
type input "[DATE]"
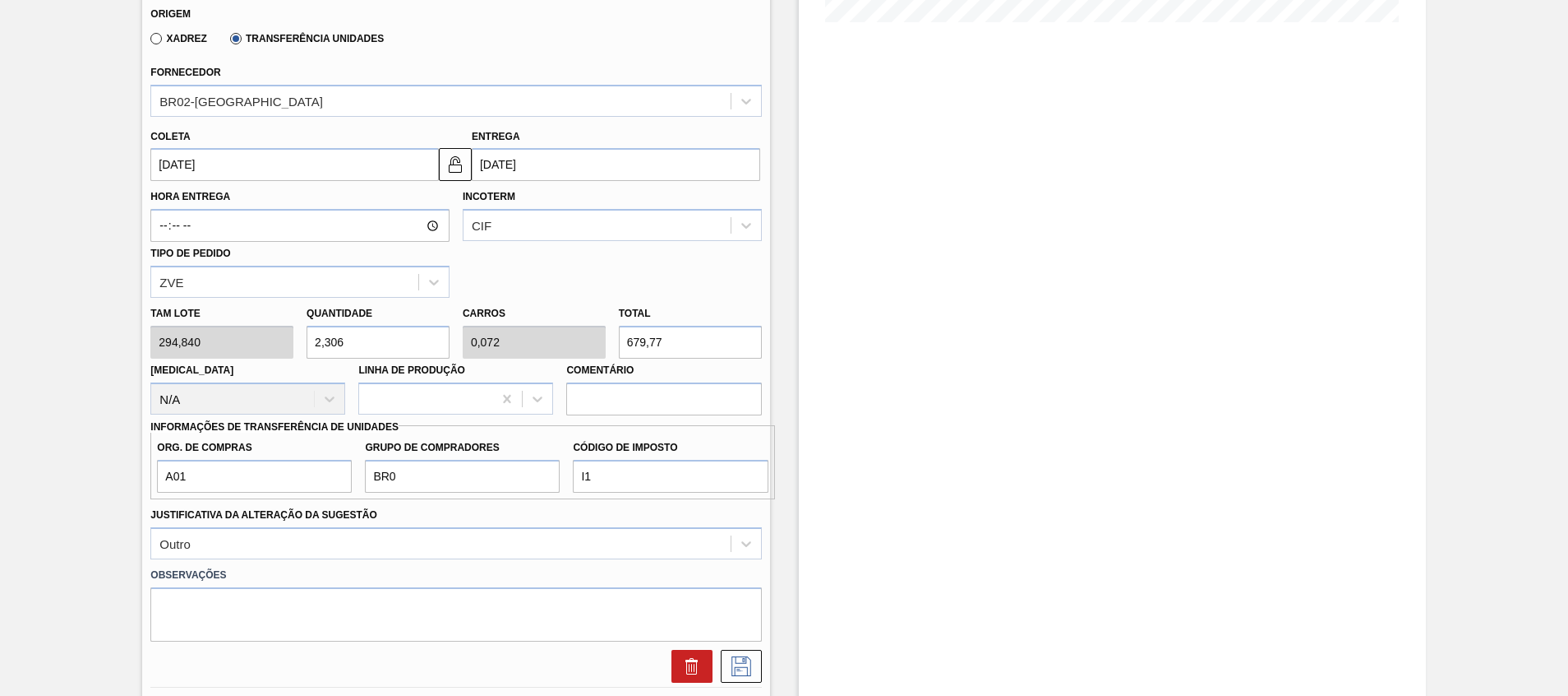
scroll to position [628, 0]
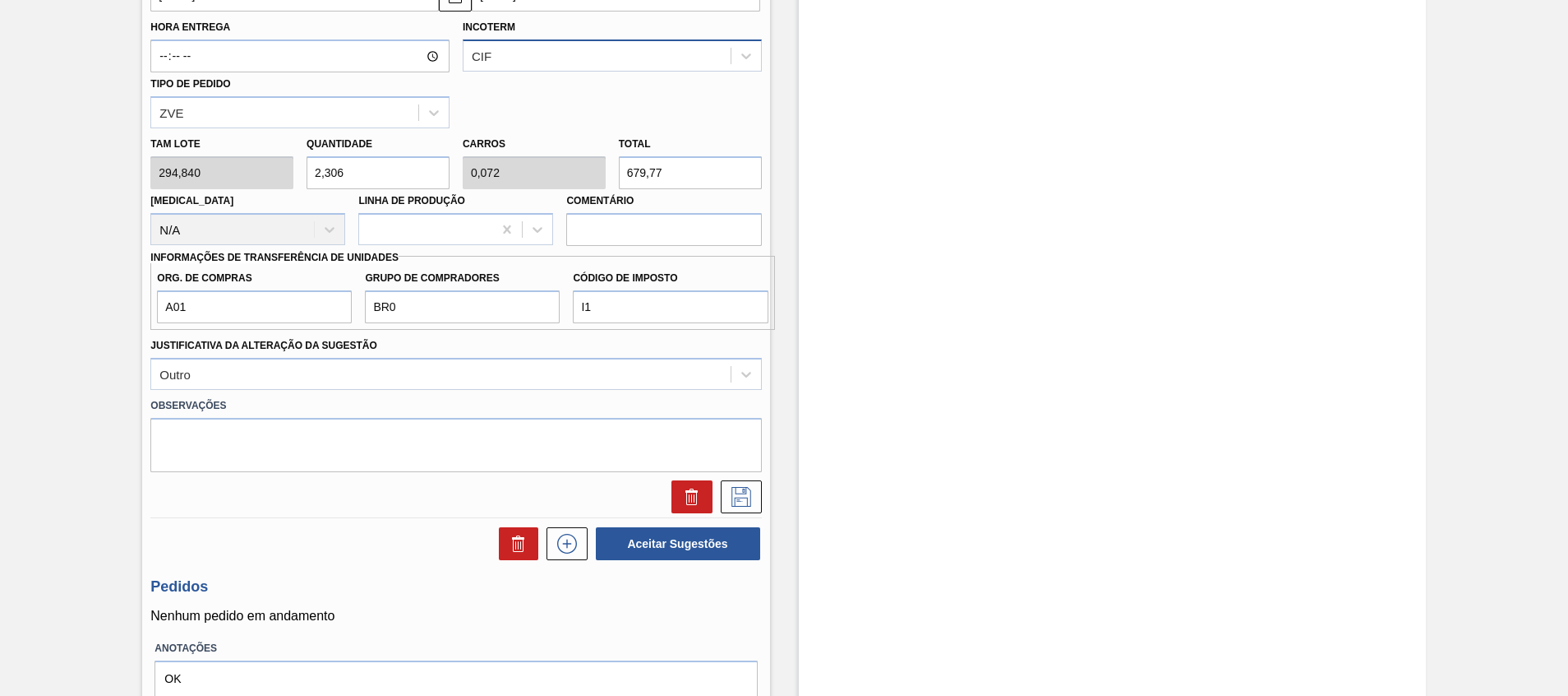
click at [536, 55] on div "CIF" at bounding box center [597, 56] width 267 height 24
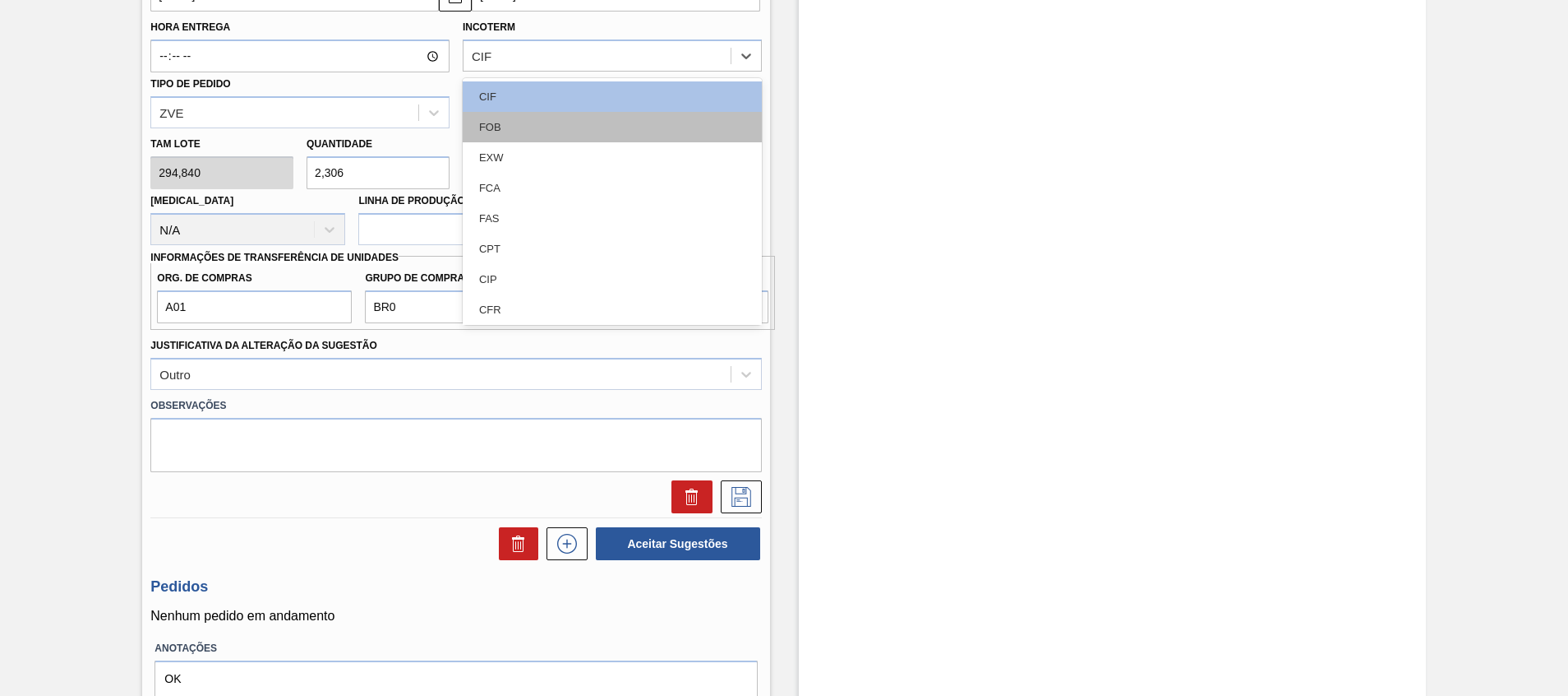
click at [521, 130] on div "FOB" at bounding box center [612, 127] width 299 height 30
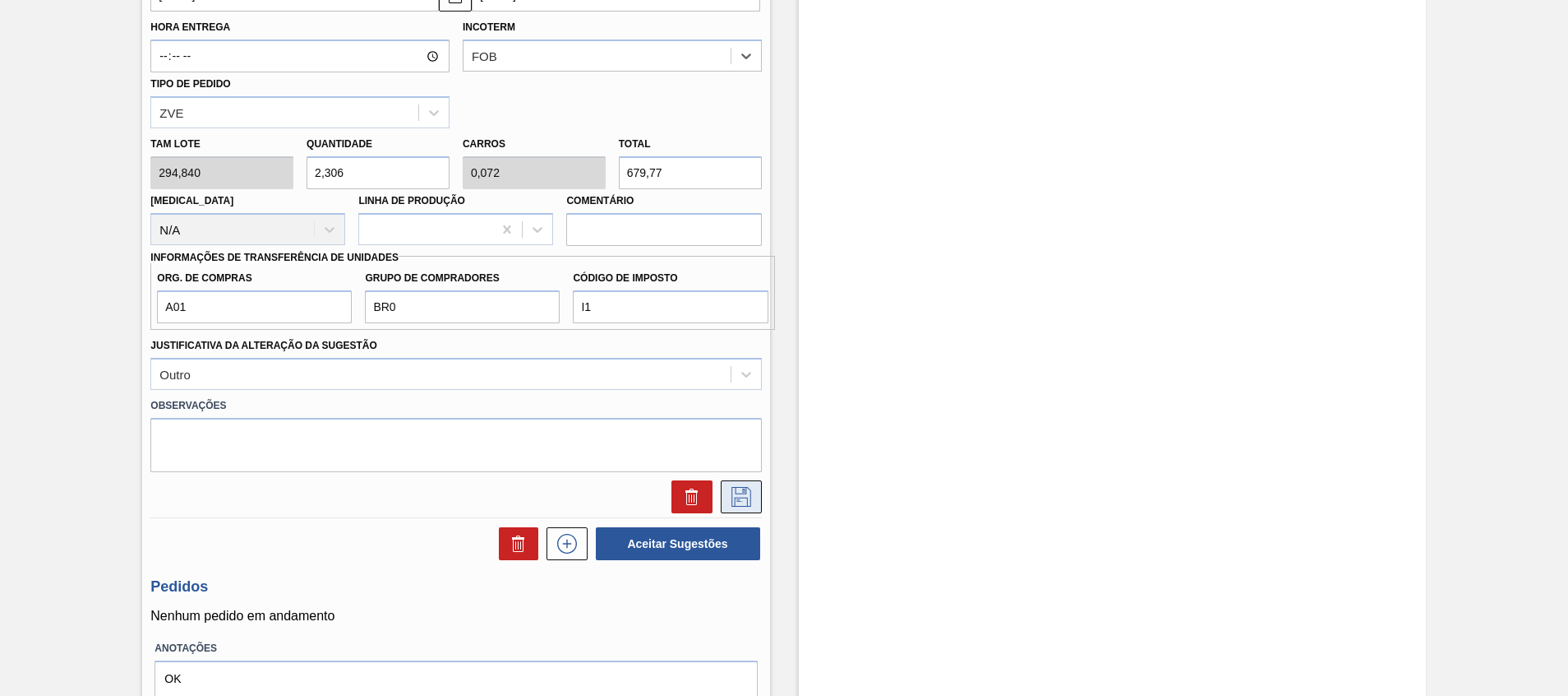
click at [740, 508] on button at bounding box center [741, 497] width 41 height 33
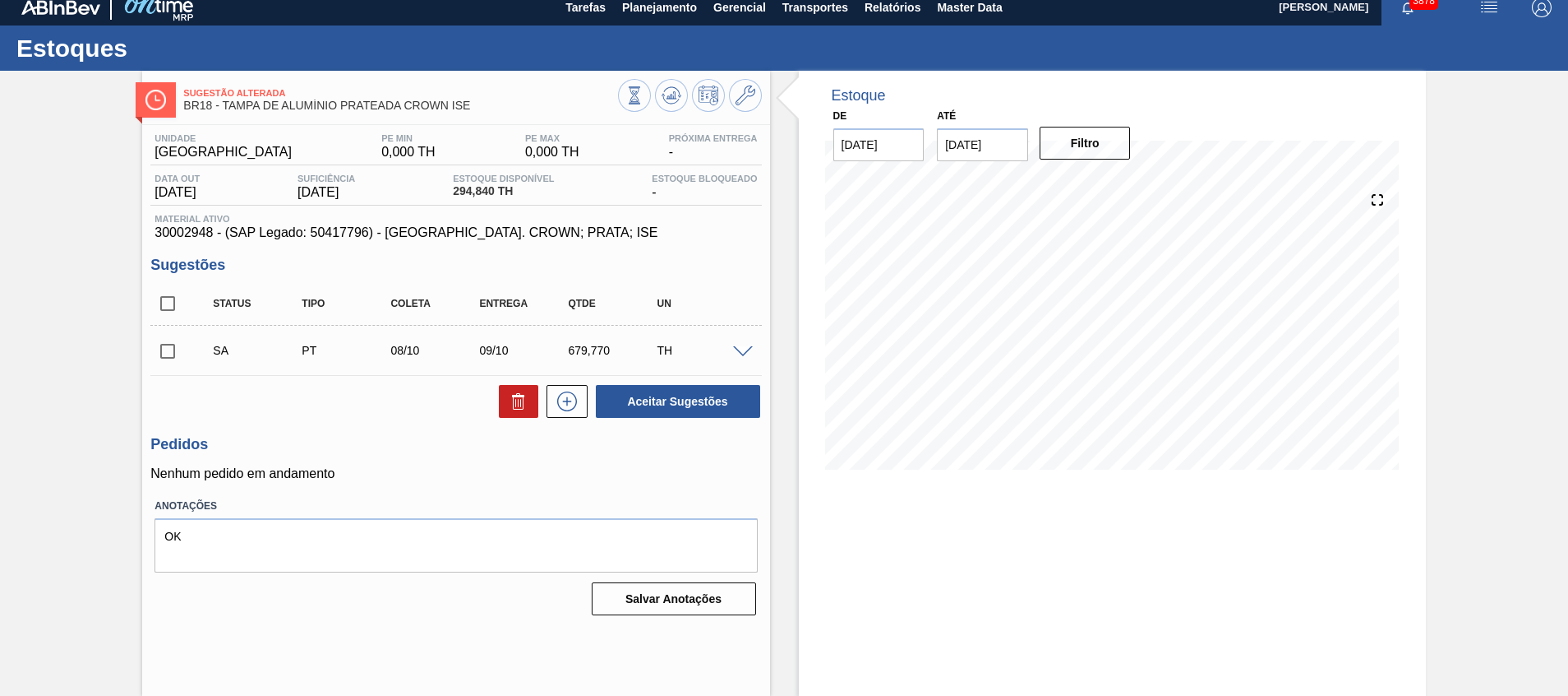
scroll to position [12, 0]
click at [168, 339] on input "checkbox" at bounding box center [168, 351] width 35 height 35
click at [731, 403] on button "Aceitar Sugestões" at bounding box center [677, 402] width 164 height 33
checkbox input "false"
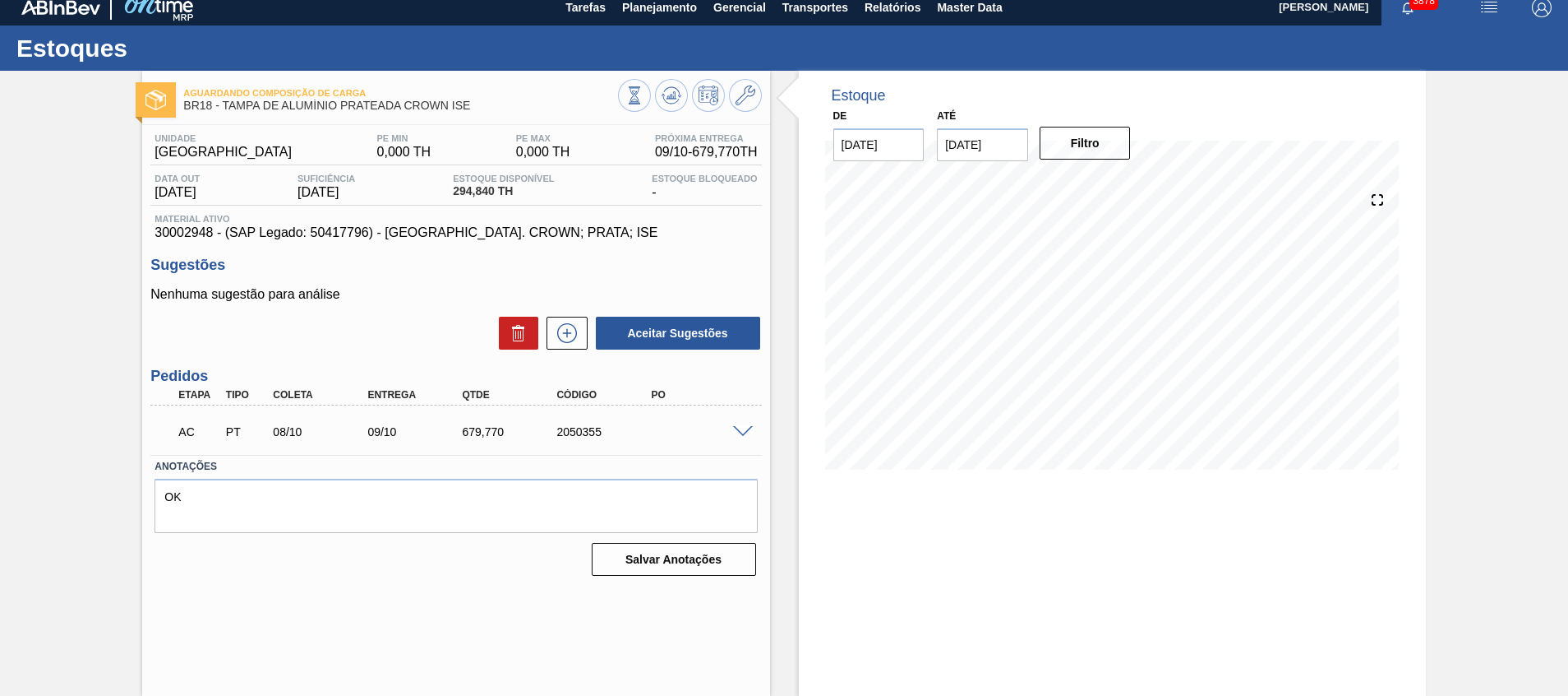
click at [737, 425] on div at bounding box center [746, 430] width 33 height 12
click at [741, 429] on span at bounding box center [743, 432] width 20 height 12
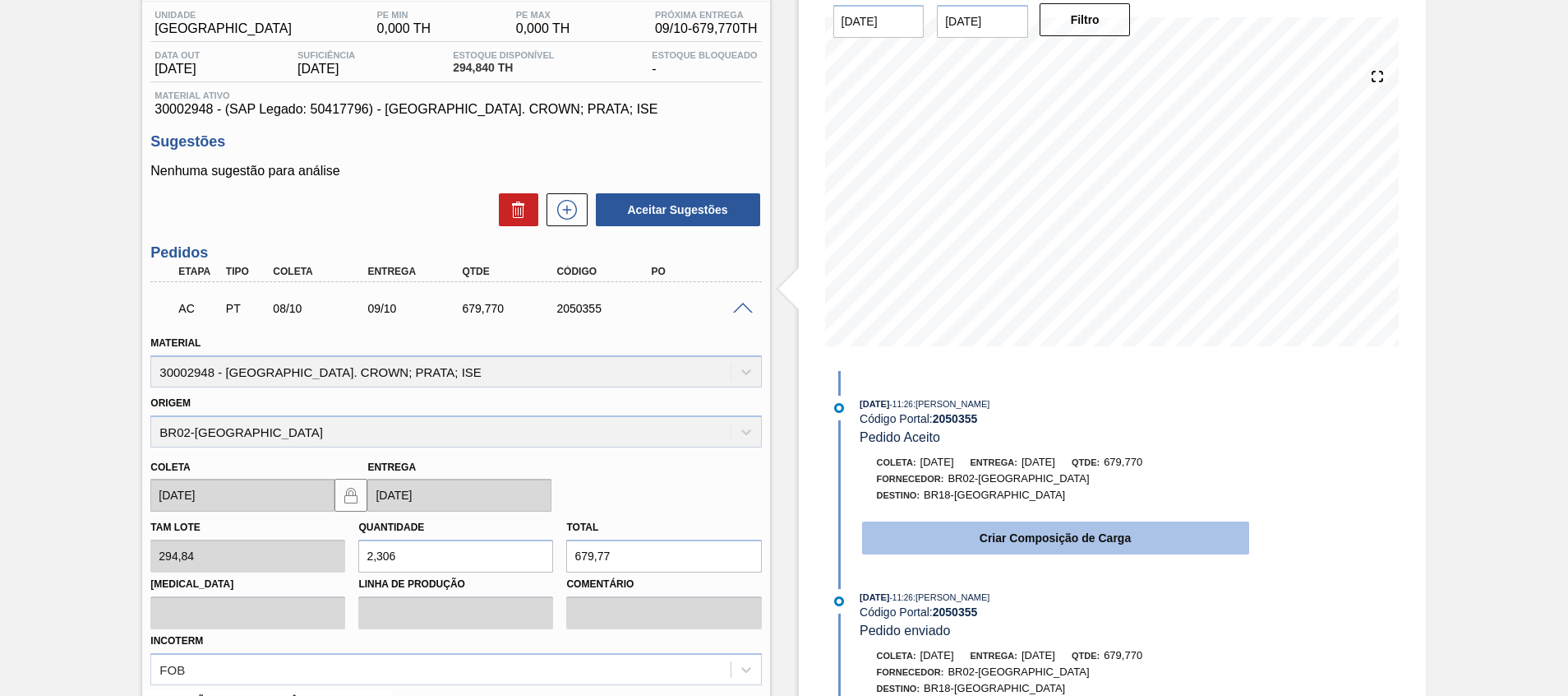
click at [997, 528] on button "Criar Composição de Carga" at bounding box center [1056, 538] width 387 height 33
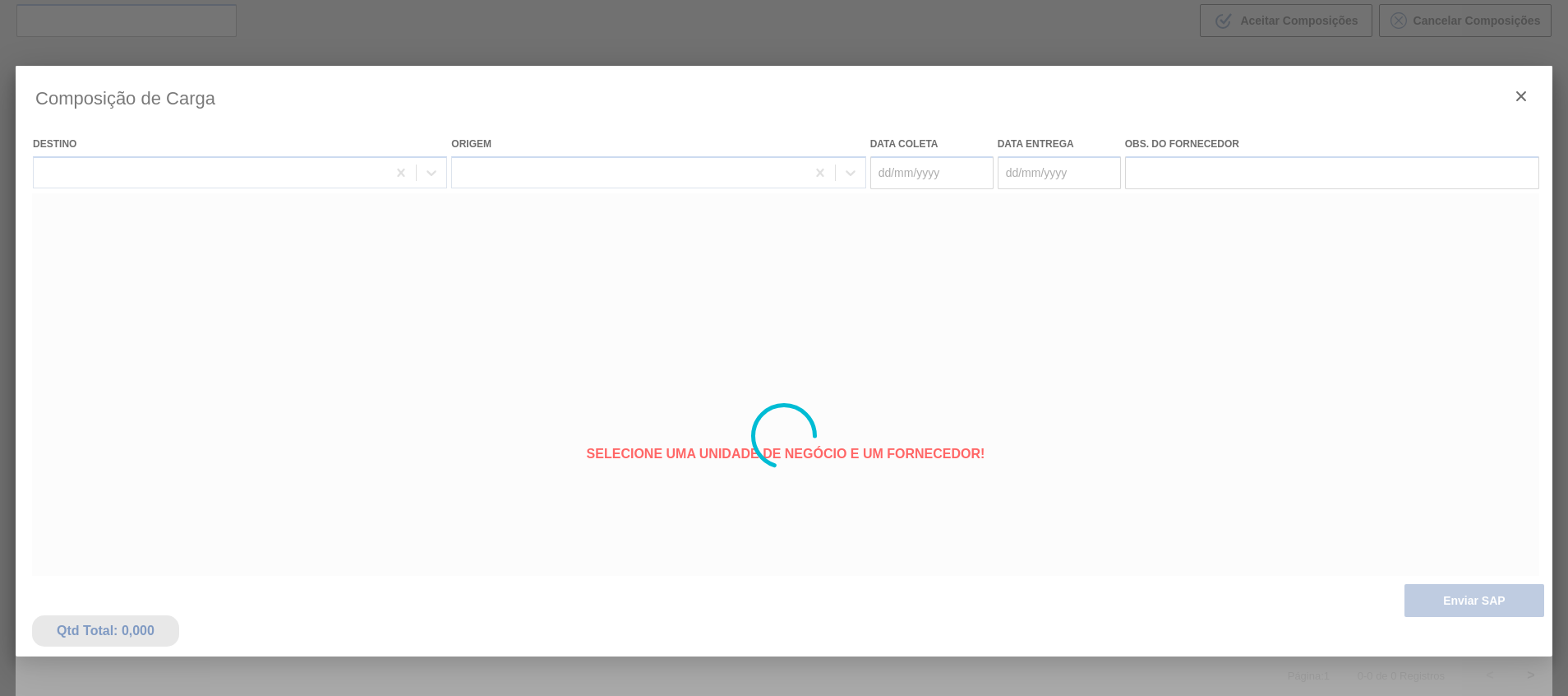
type coleta "[DATE]"
type Entrega "[DATE]"
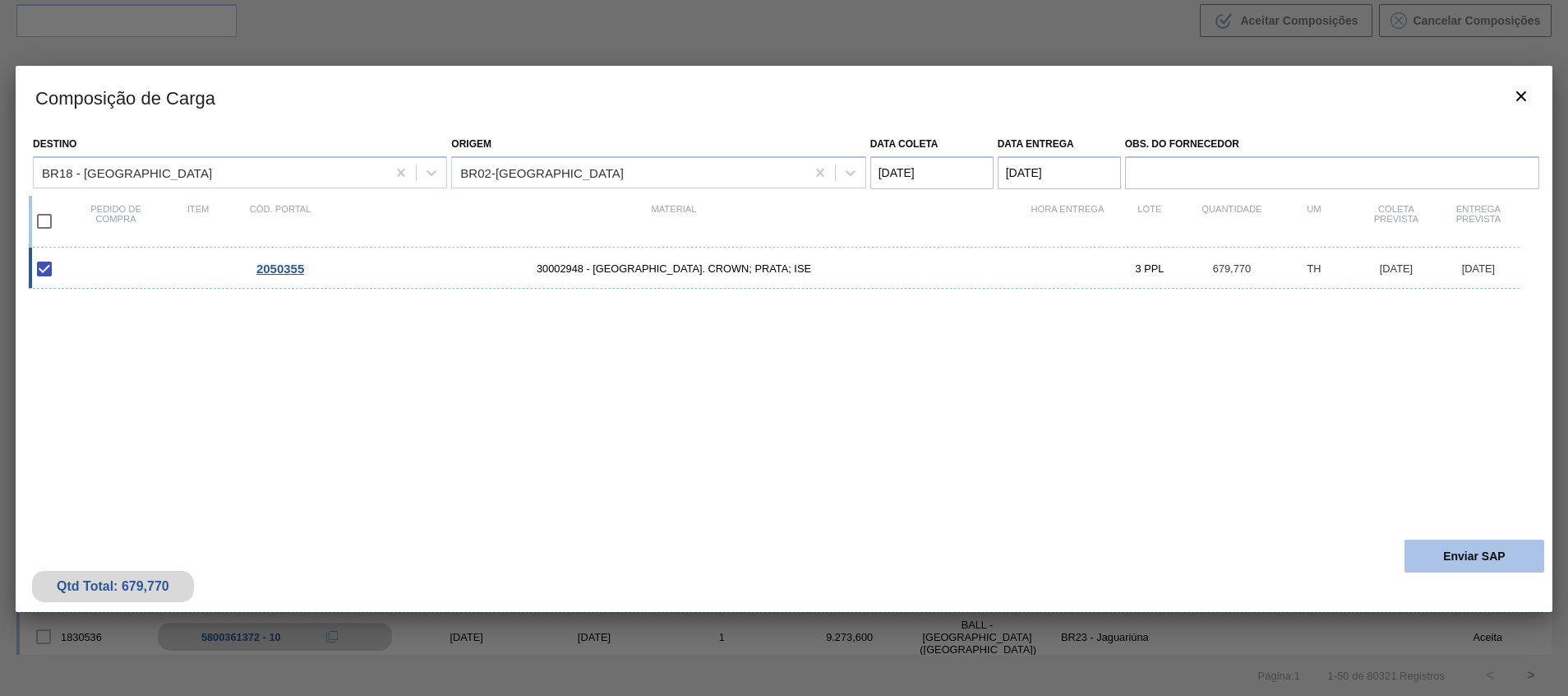
click at [1452, 543] on button "Enviar SAP" at bounding box center [1475, 556] width 139 height 33
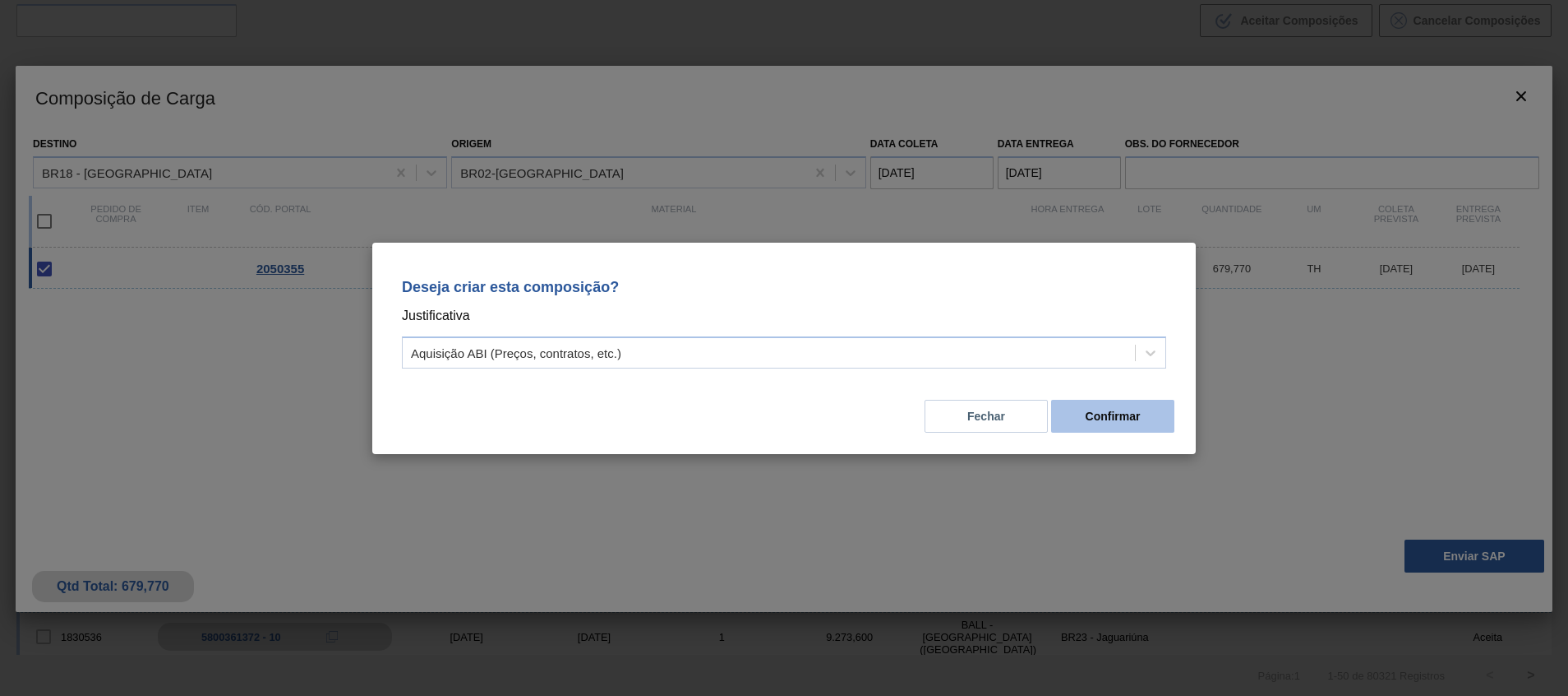
click at [1113, 412] on button "Confirmar" at bounding box center [1113, 416] width 124 height 33
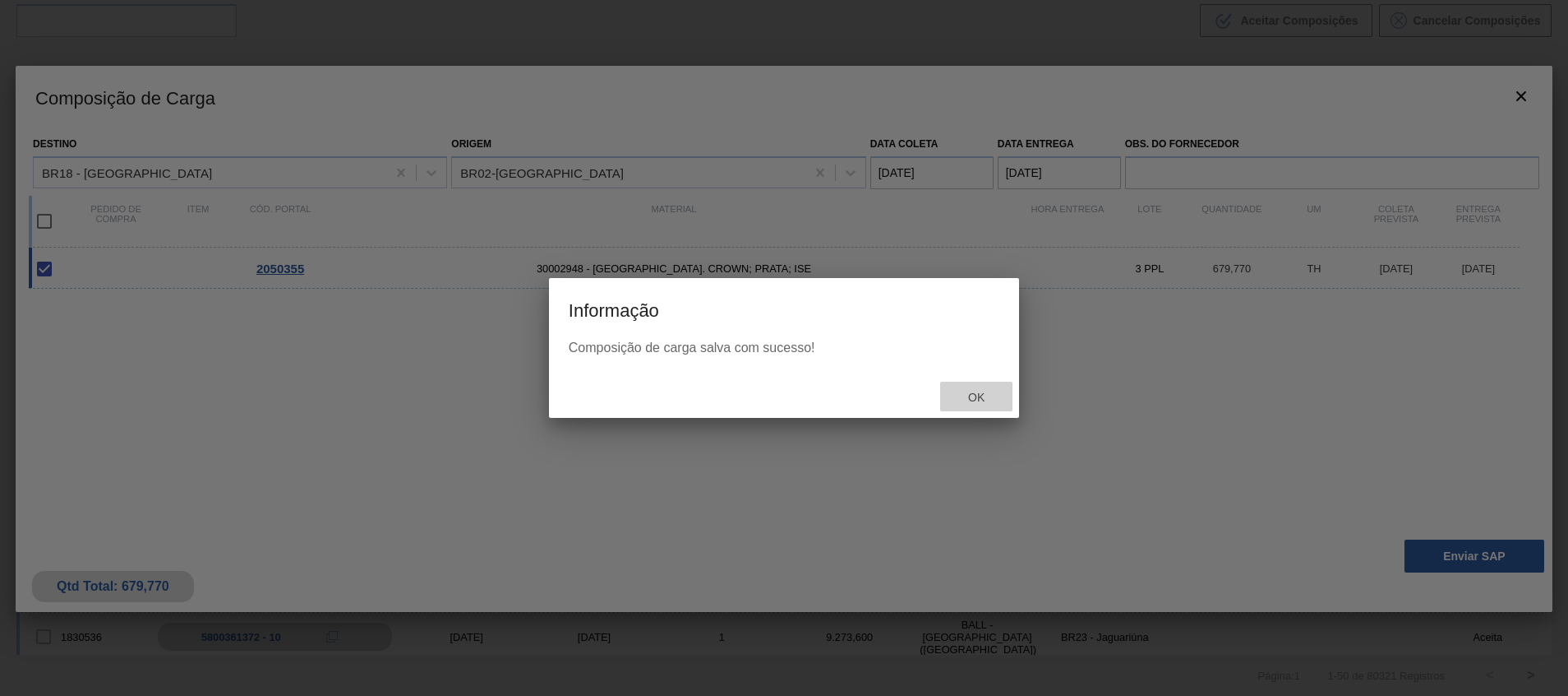
click at [954, 391] on div "Ok" at bounding box center [976, 396] width 72 height 30
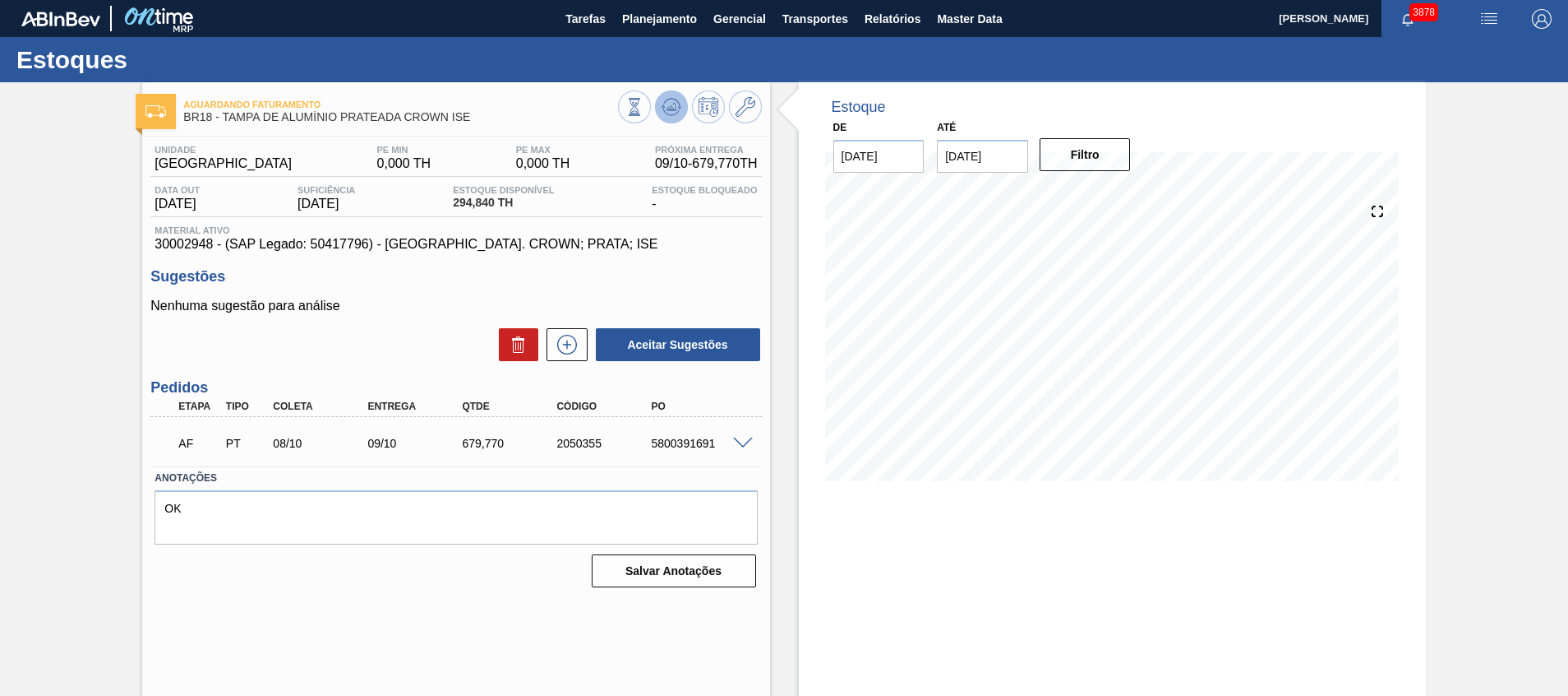
click at [663, 102] on icon at bounding box center [672, 107] width 20 height 20
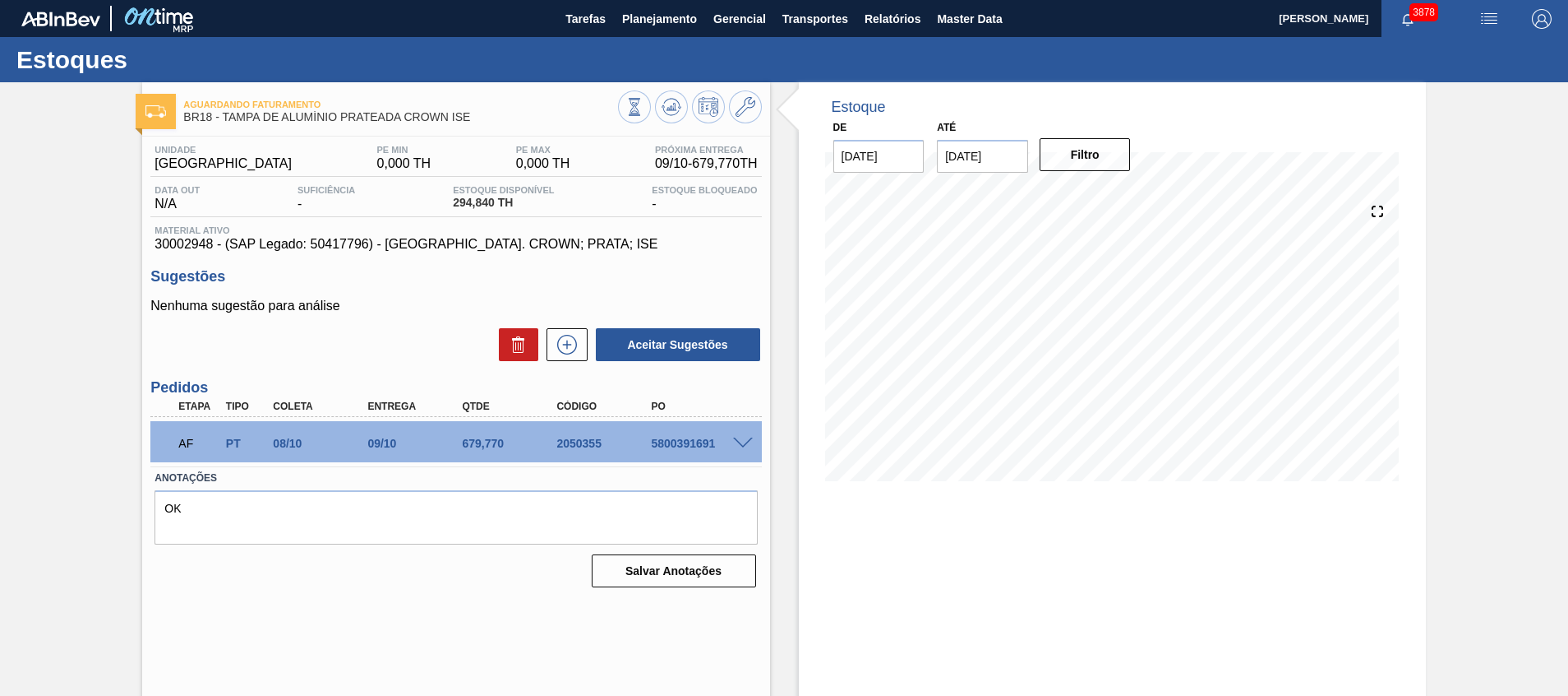
click at [163, 238] on span "30002948 - (SAP Legado: 50417796) - [GEOGRAPHIC_DATA]. CROWN; PRATA; ISE" at bounding box center [455, 244] width 602 height 15
click at [181, 245] on span "30002948 - (SAP Legado: 50417796) - [GEOGRAPHIC_DATA]. CROWN; PRATA; ISE" at bounding box center [455, 244] width 602 height 15
copy span "30002948"
click at [688, 443] on div "5800391691" at bounding box center [700, 443] width 106 height 13
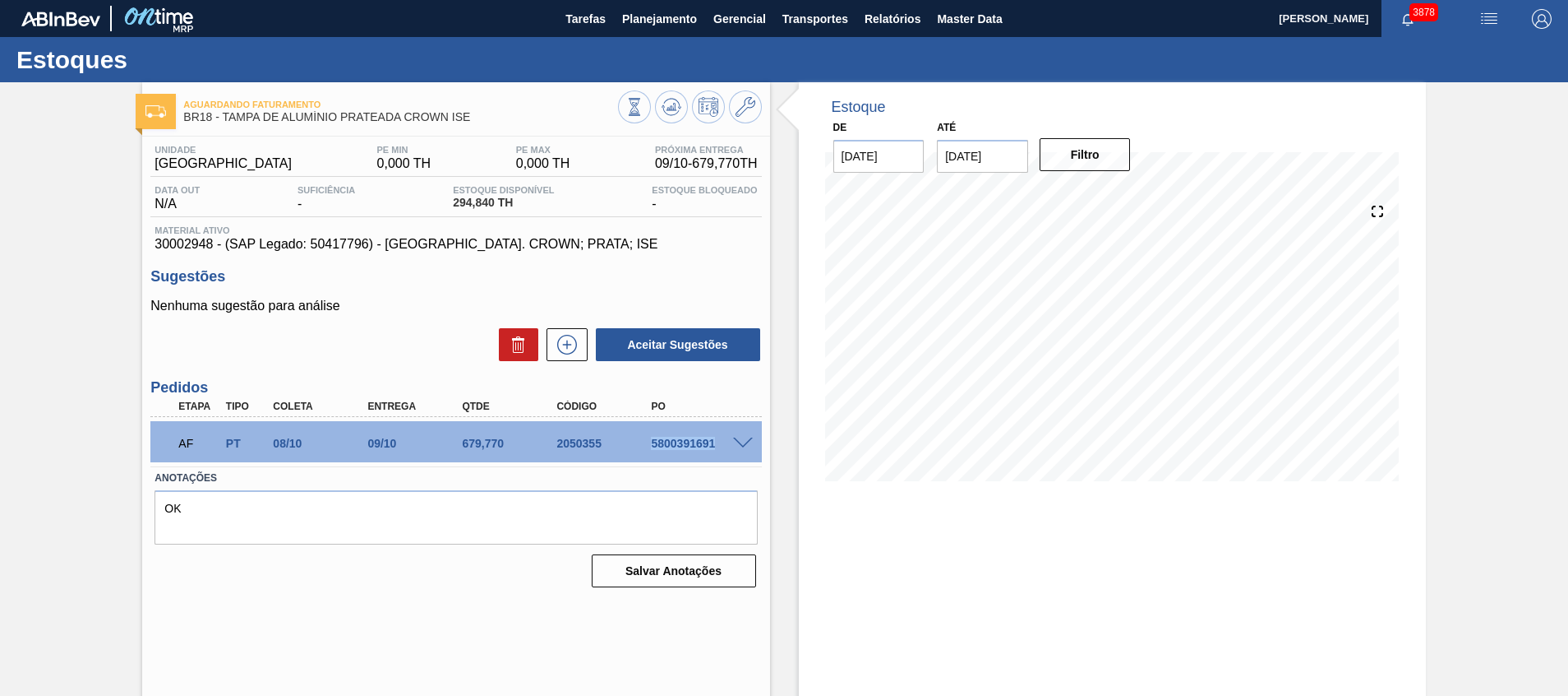
click at [688, 443] on div "5800391691" at bounding box center [700, 443] width 106 height 13
copy div "5800391691"
drag, startPoint x: 486, startPoint y: 447, endPoint x: 457, endPoint y: 451, distance: 29.3
click at [457, 451] on div "AF PT 08/10 09/10 679,[PHONE_NUMBER] 5800391691" at bounding box center [451, 442] width 567 height 33
copy div "679,770"
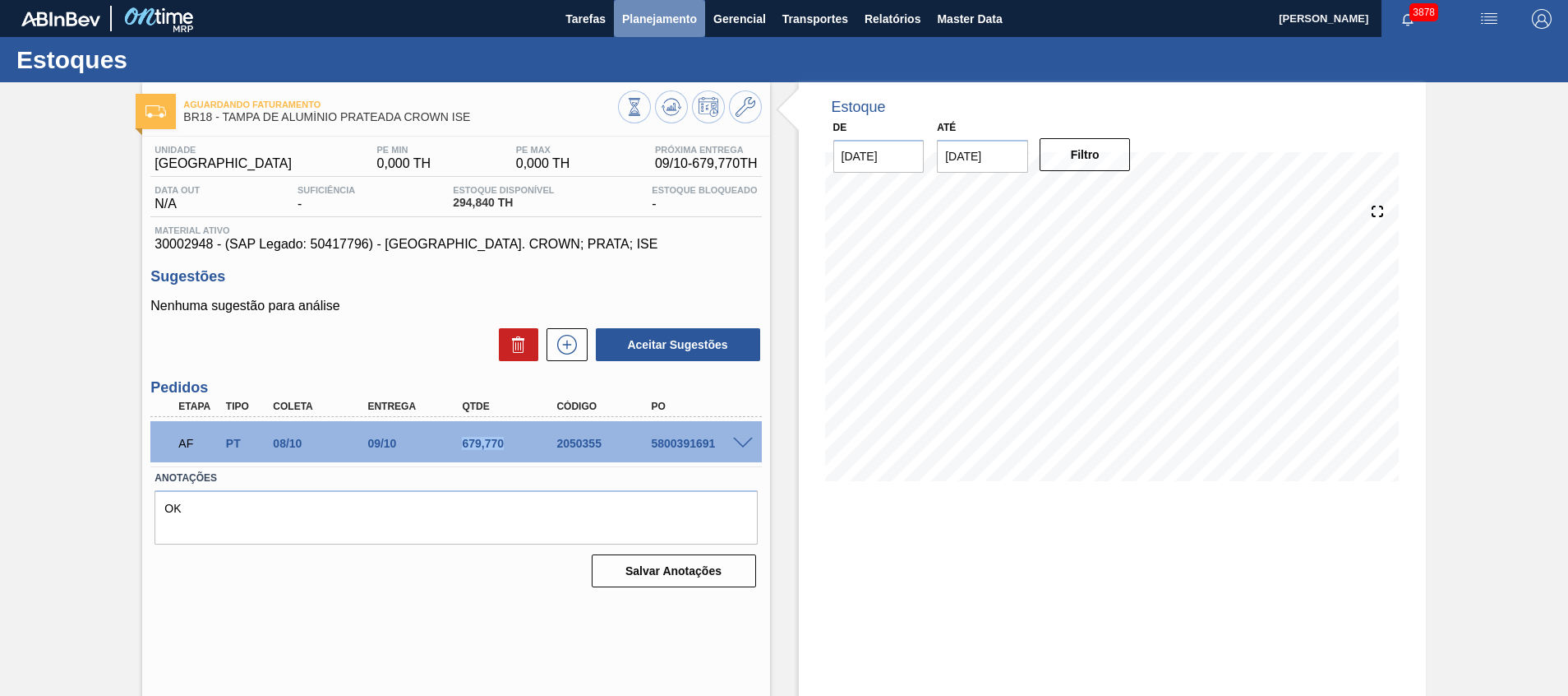
click at [635, 20] on span "Planejamento" at bounding box center [660, 19] width 75 height 20
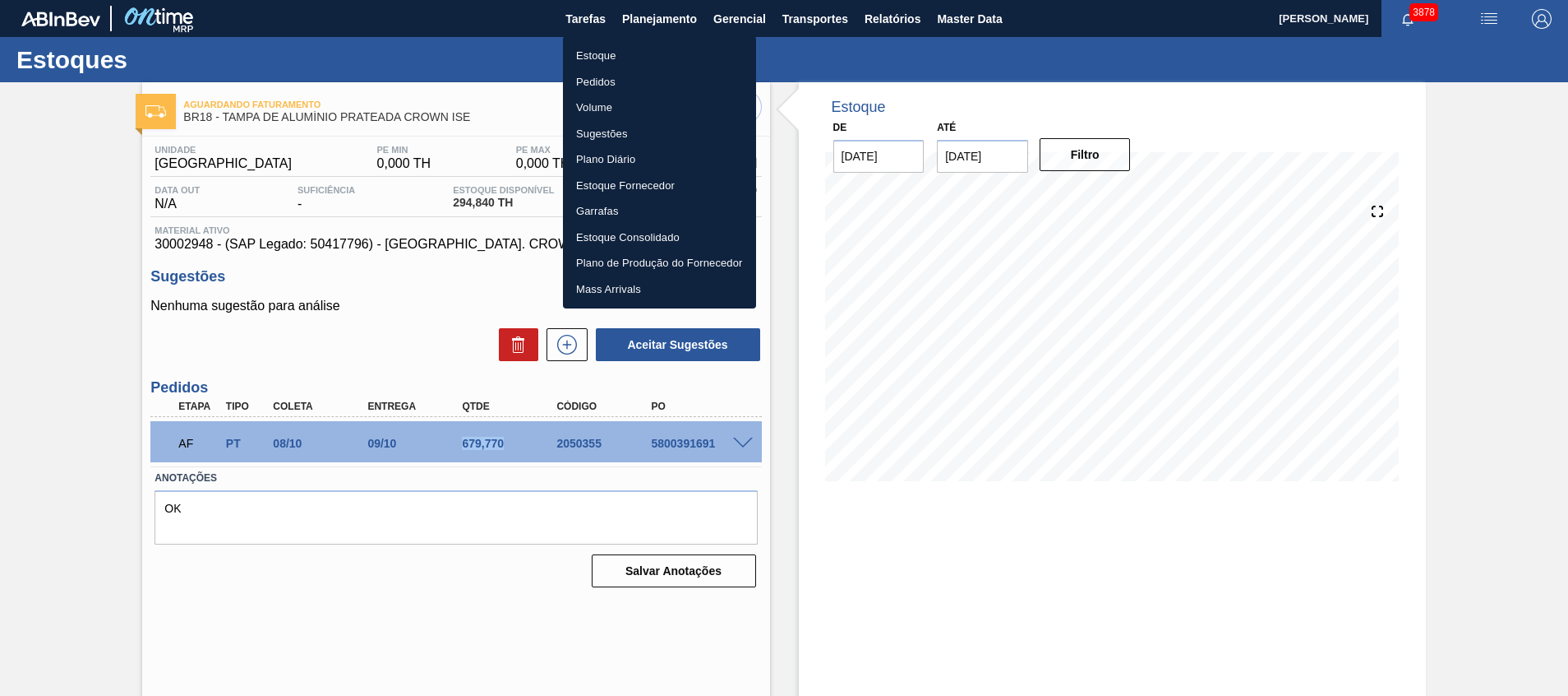
drag, startPoint x: 626, startPoint y: 51, endPoint x: 530, endPoint y: 4, distance: 106.9
click at [626, 51] on li "Estoque" at bounding box center [659, 56] width 193 height 27
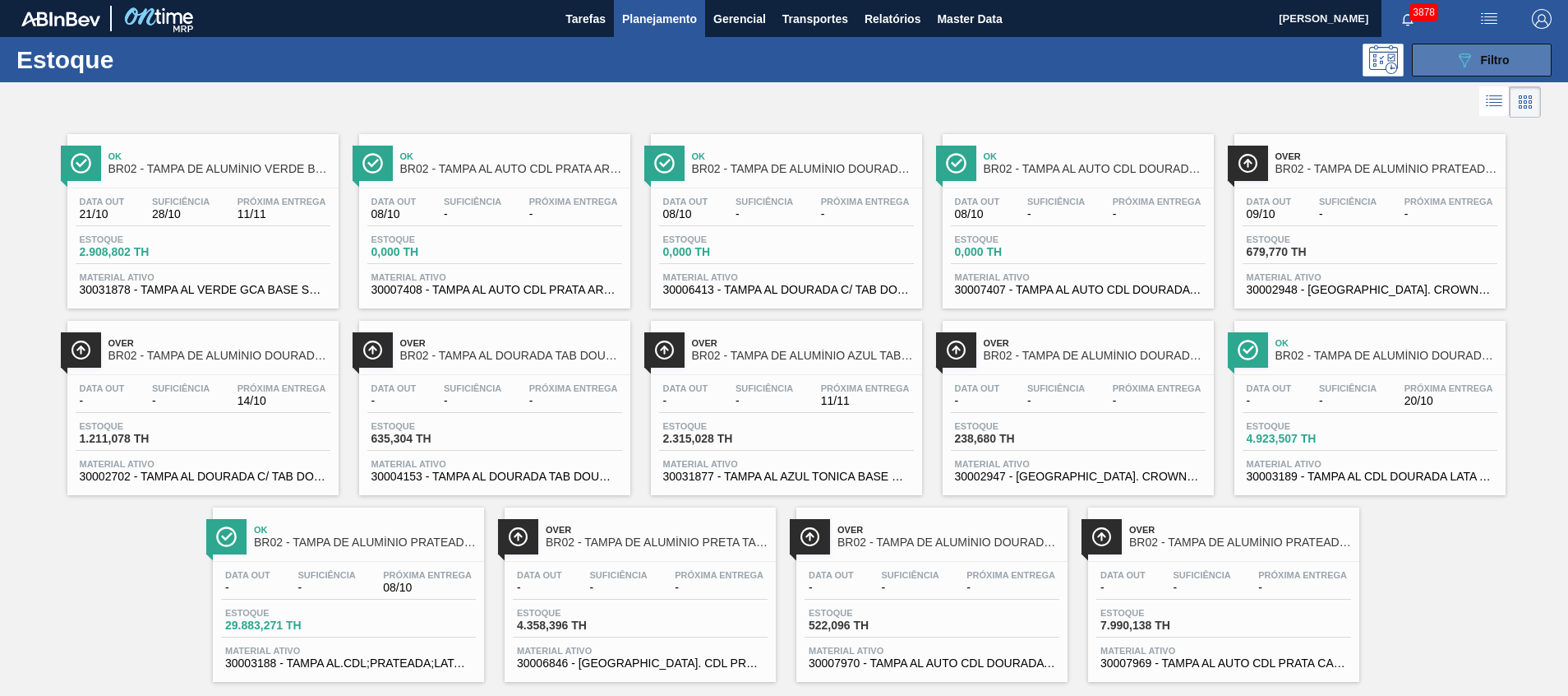
click at [1423, 66] on button "089F7B8B-B2A5-4AFE-B5C0-19BA573D28AC Filtro" at bounding box center [1482, 61] width 139 height 33
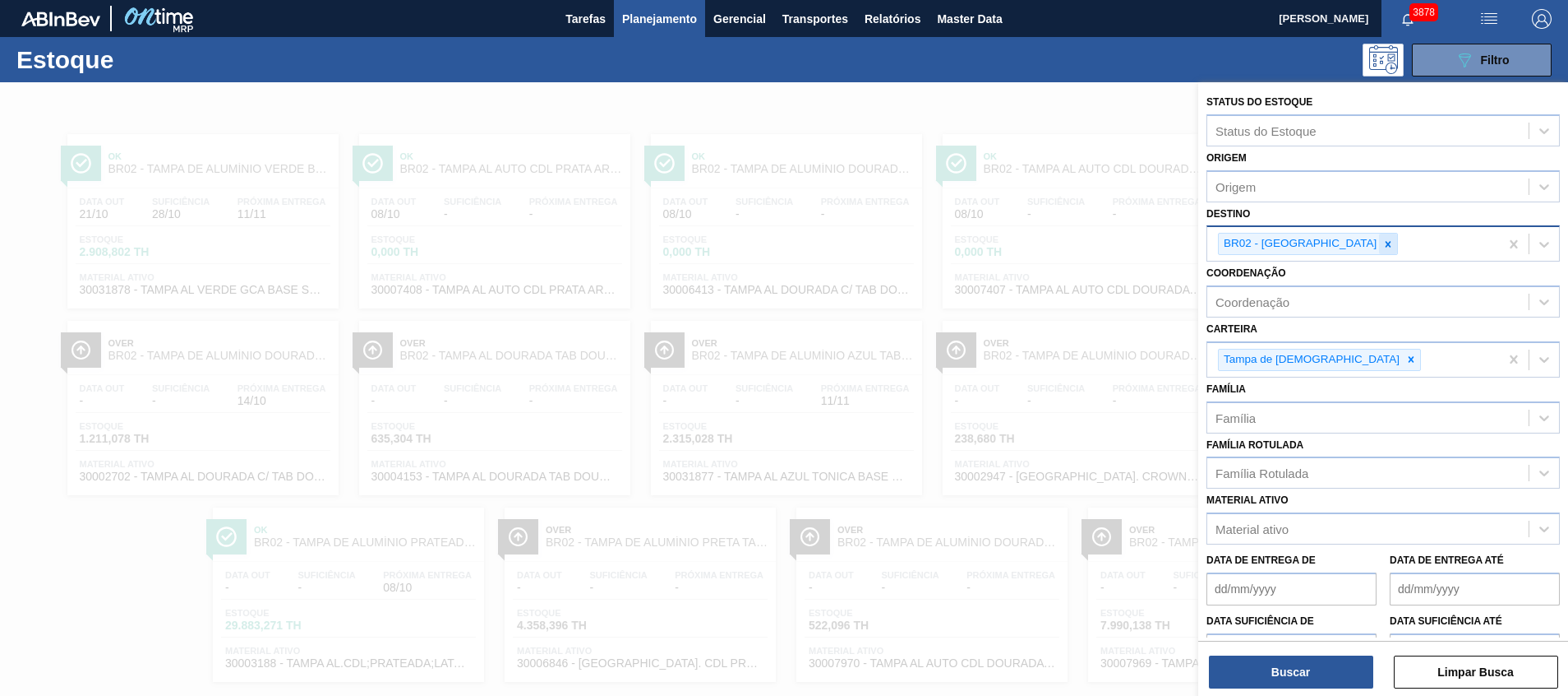
click at [1386, 245] on icon at bounding box center [1388, 244] width 5 height 6
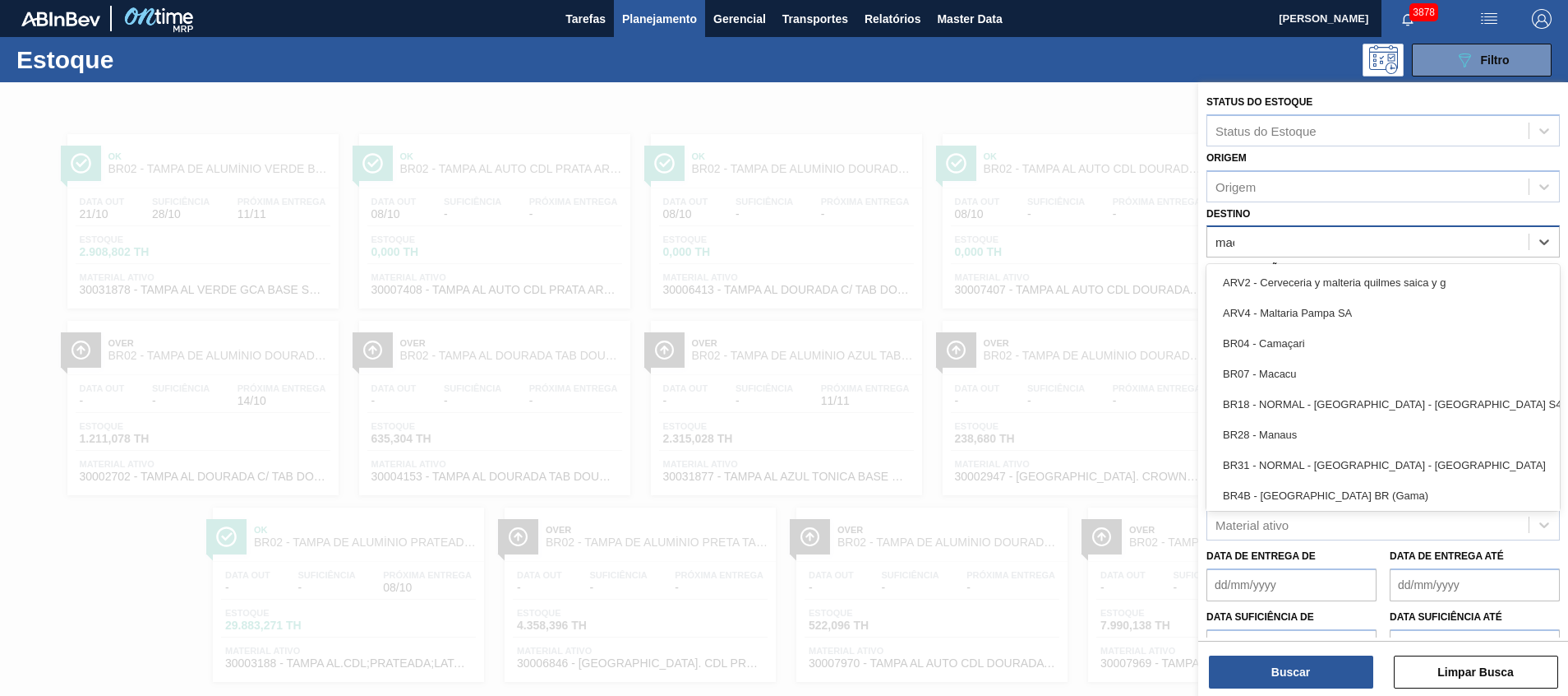
type input "maca"
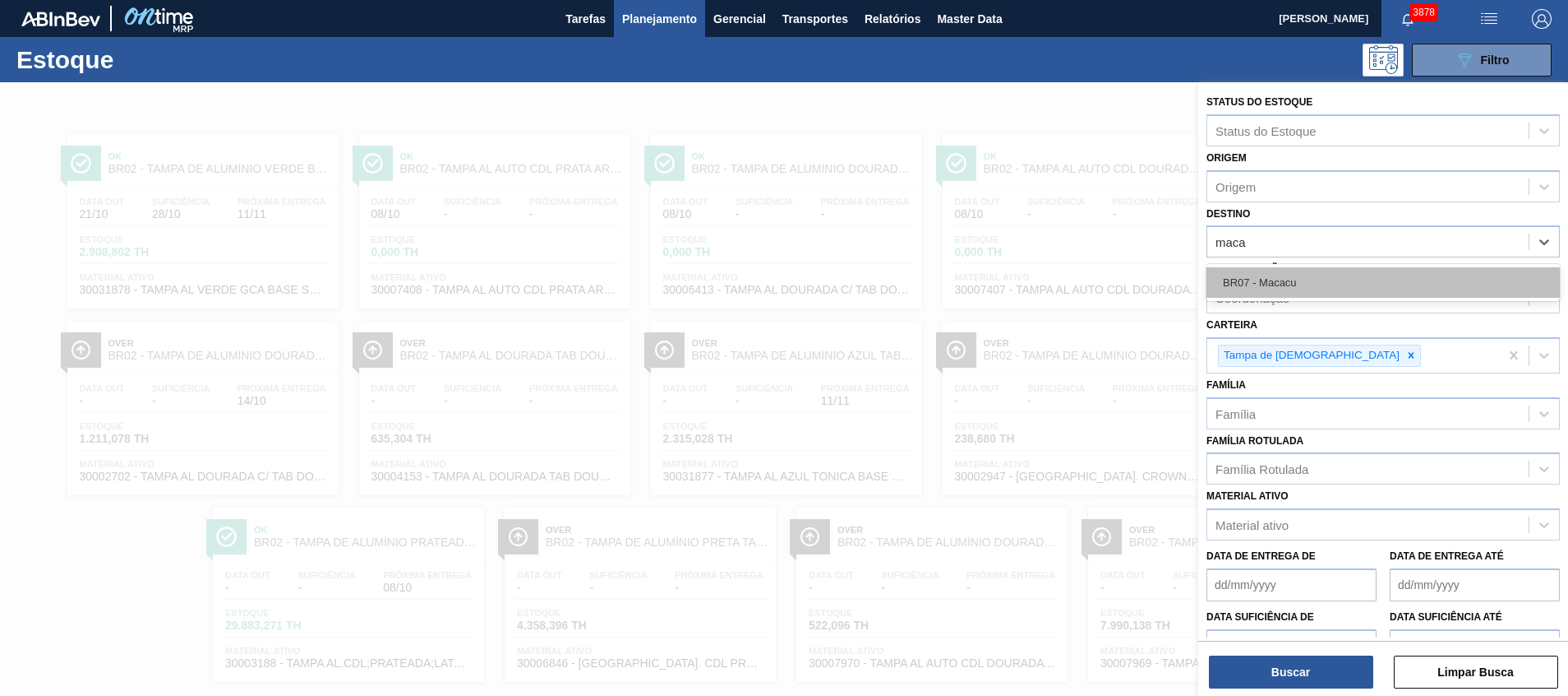
click at [1293, 275] on div "BR07 - Macacu" at bounding box center [1384, 282] width 354 height 30
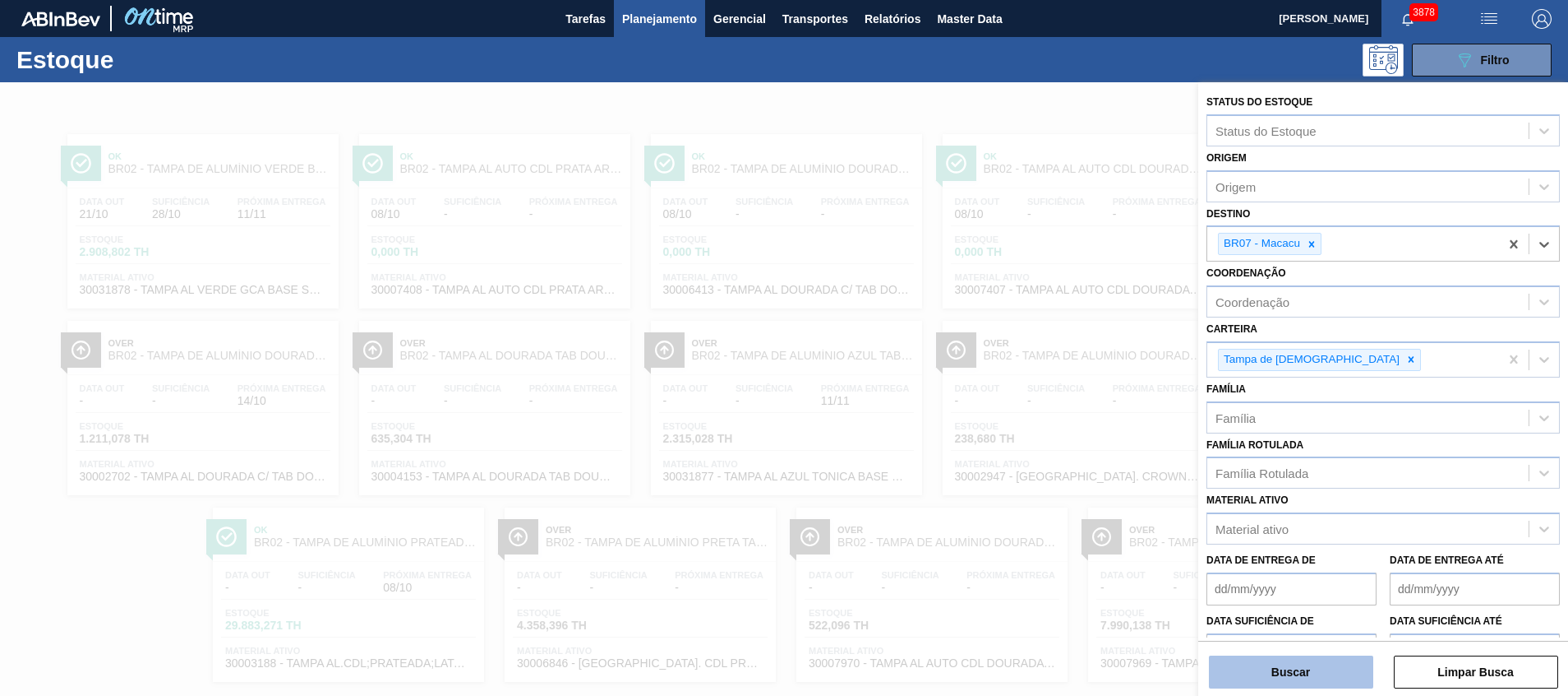
click at [1234, 666] on button "Buscar" at bounding box center [1290, 672] width 164 height 33
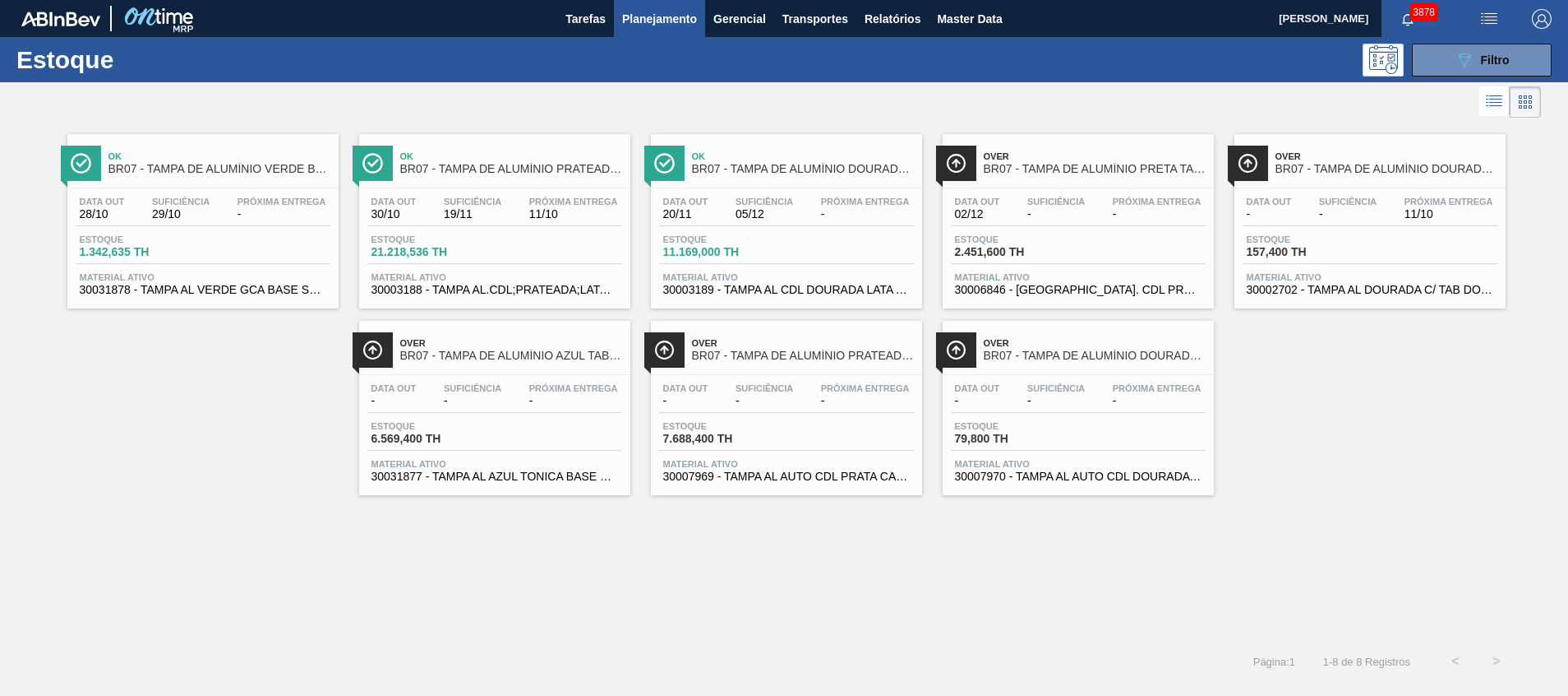
click at [1318, 293] on span "30002702 - TAMPA AL DOURADA C/ TAB DOURADO" at bounding box center [1370, 289] width 247 height 12
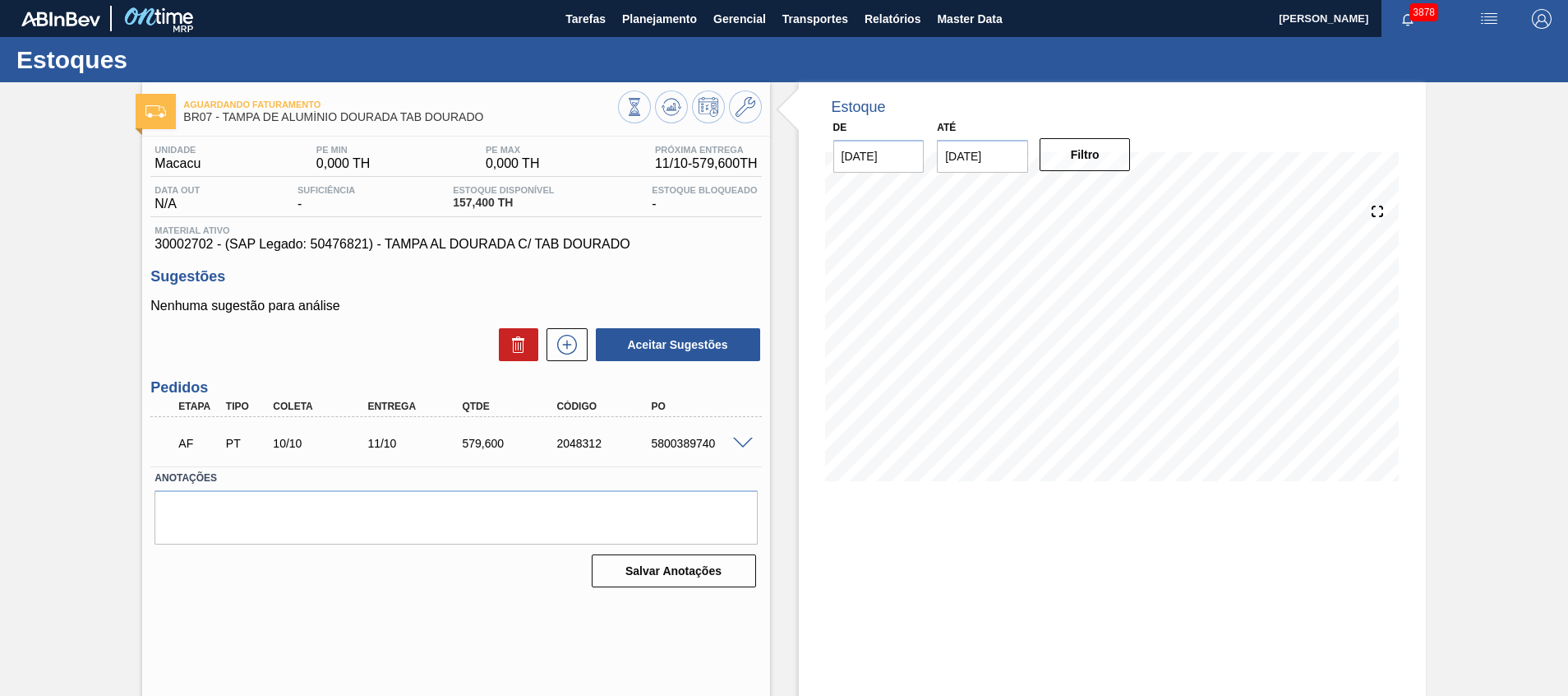
click at [733, 442] on span at bounding box center [743, 443] width 20 height 12
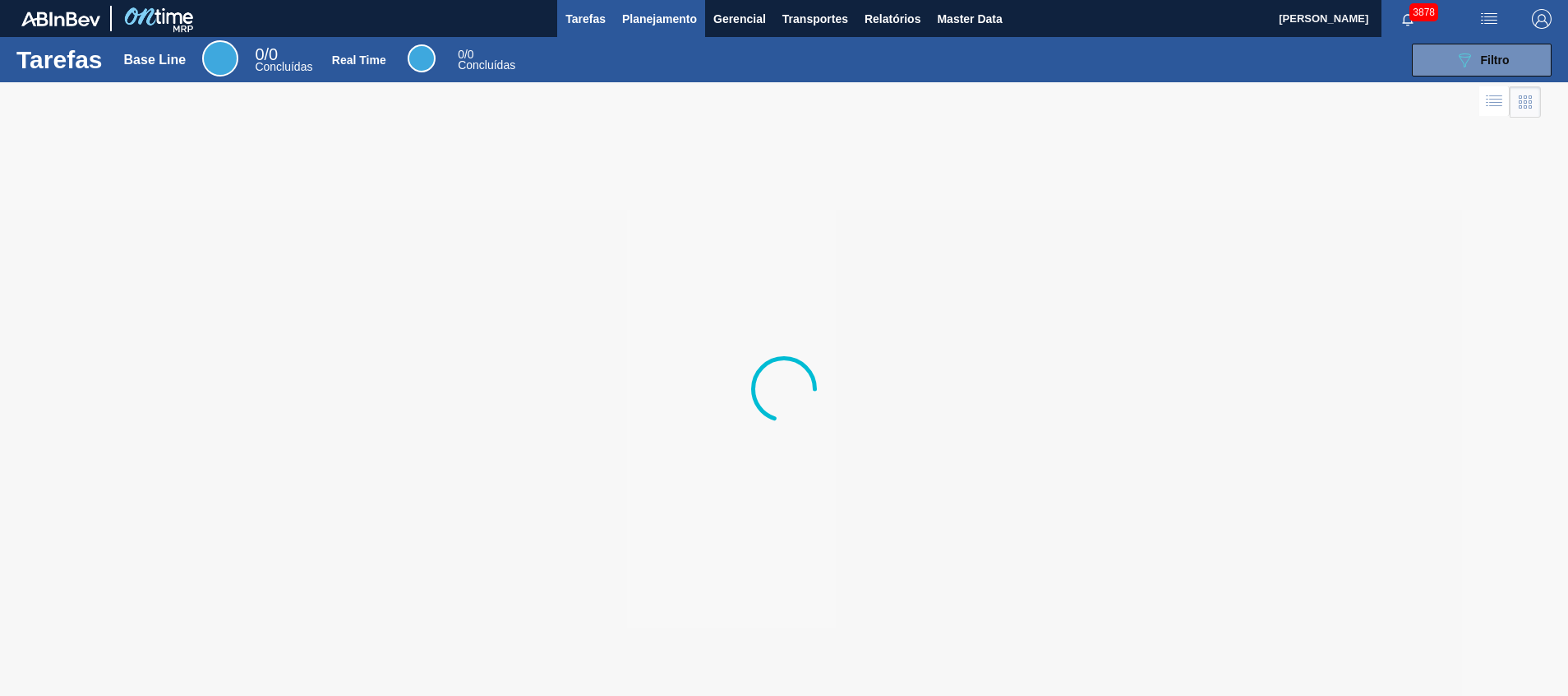
click at [674, 25] on span "Planejamento" at bounding box center [660, 19] width 75 height 20
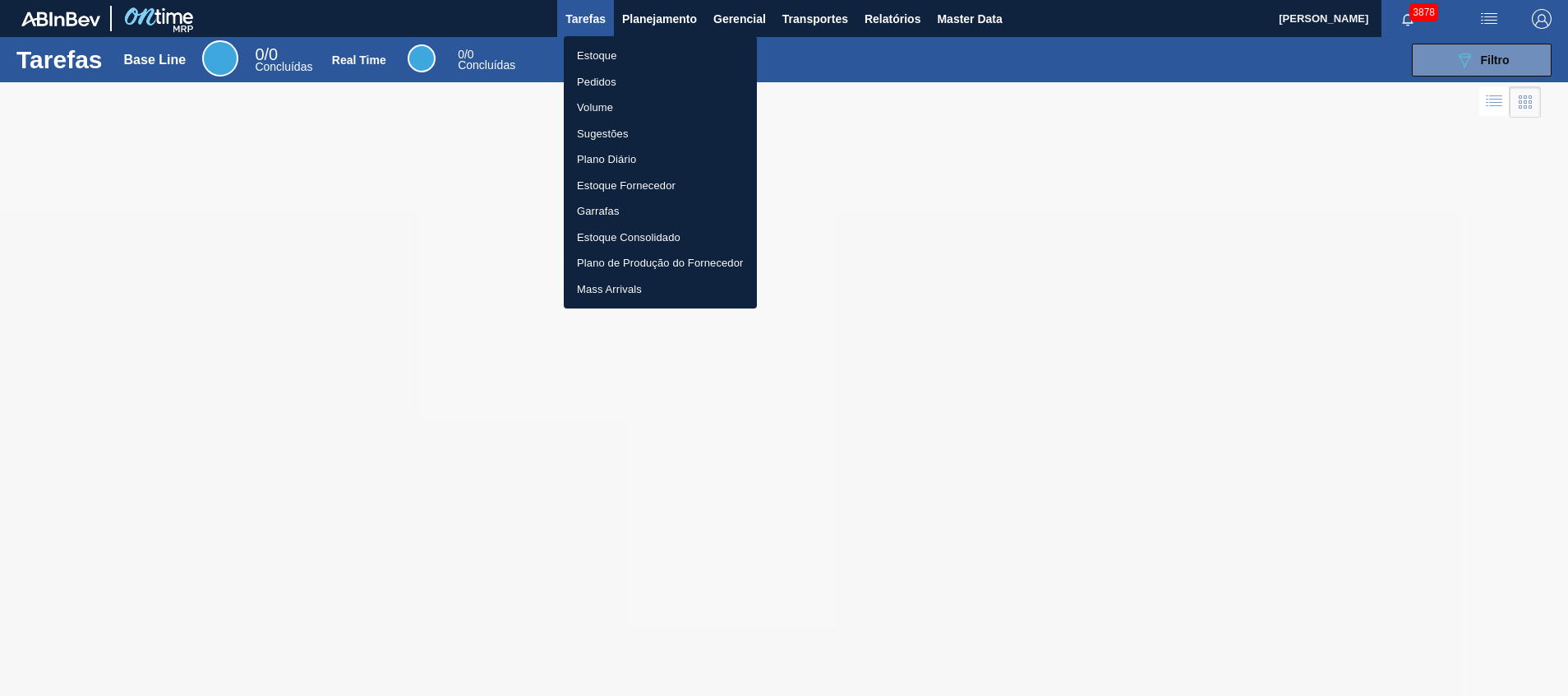
click at [652, 55] on li "Estoque" at bounding box center [660, 56] width 193 height 27
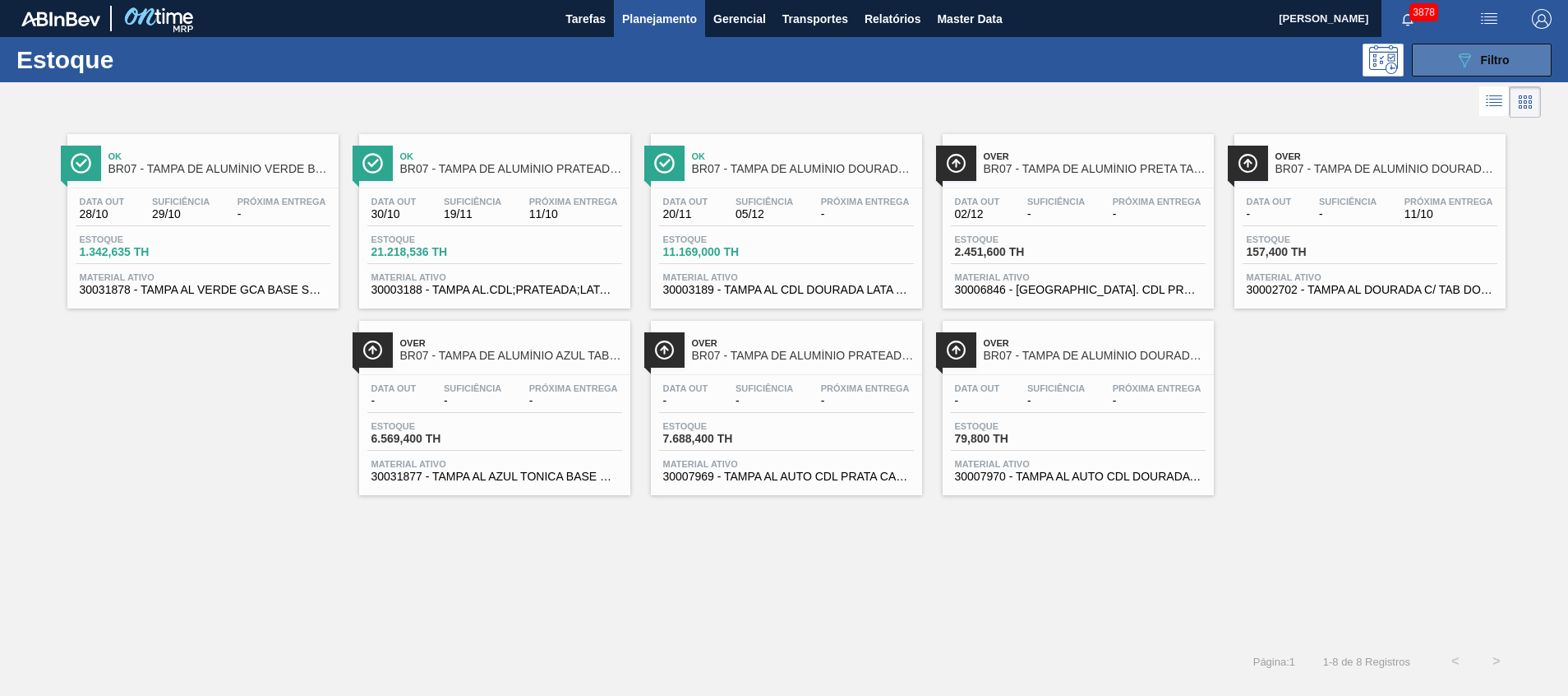
click at [1447, 60] on button "089F7B8B-B2A5-4AFE-B5C0-19BA573D28AC Filtro" at bounding box center [1482, 61] width 139 height 33
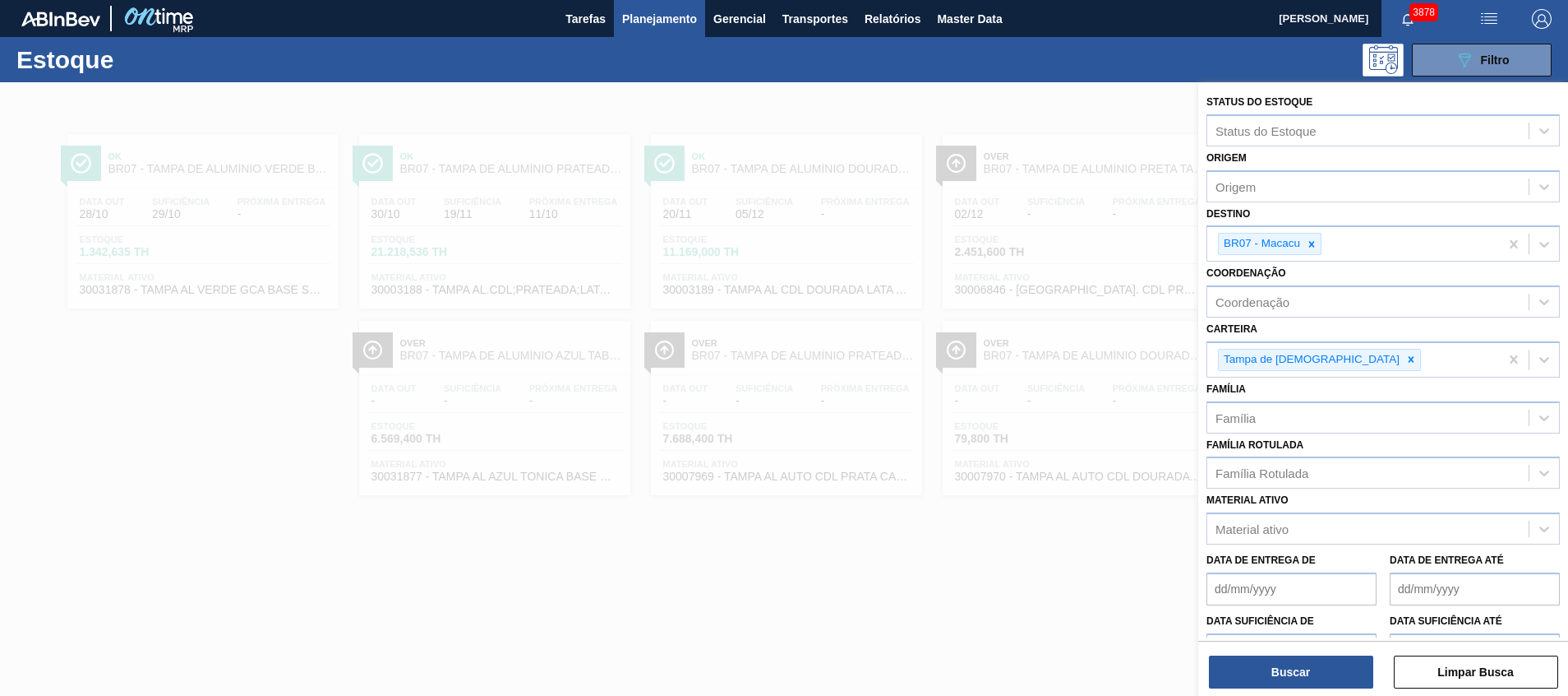
click at [951, 424] on div at bounding box center [784, 430] width 1568 height 696
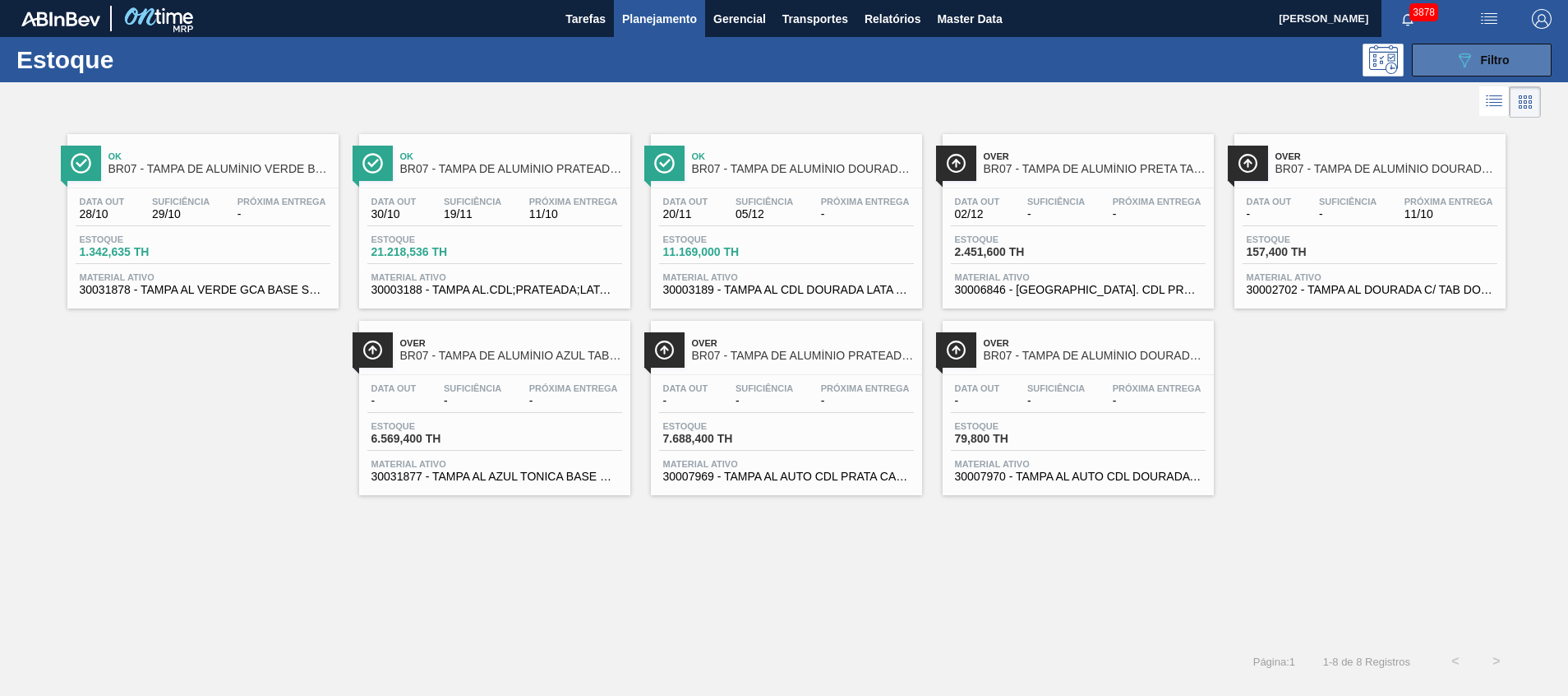
click at [1461, 72] on button "089F7B8B-B2A5-4AFE-B5C0-19BA573D28AC Filtro" at bounding box center [1482, 61] width 139 height 33
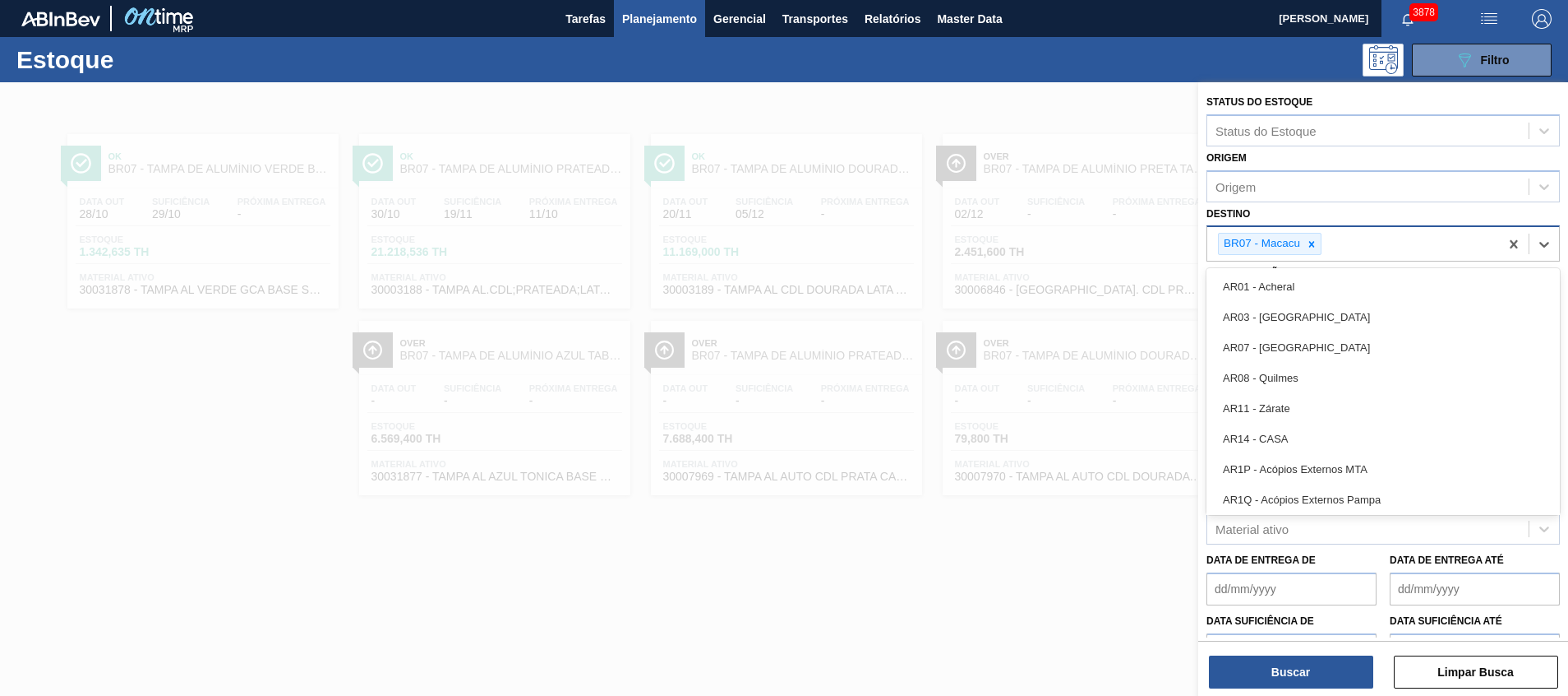
click at [1311, 257] on div "BR07 - Macacu" at bounding box center [1354, 244] width 291 height 34
click at [1308, 246] on icon at bounding box center [1311, 244] width 12 height 12
type input "rio"
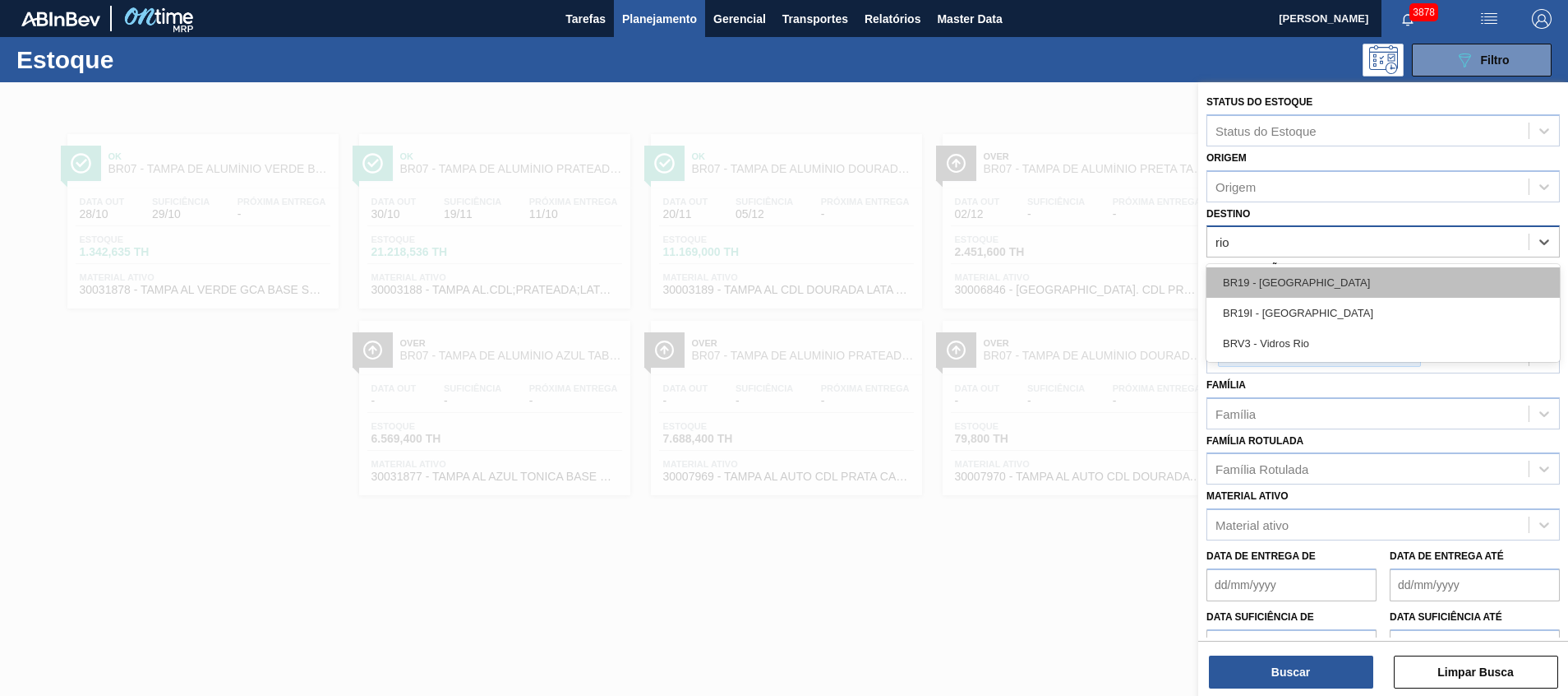
click at [1256, 279] on div "BR19 - Nova Rio" at bounding box center [1384, 282] width 354 height 30
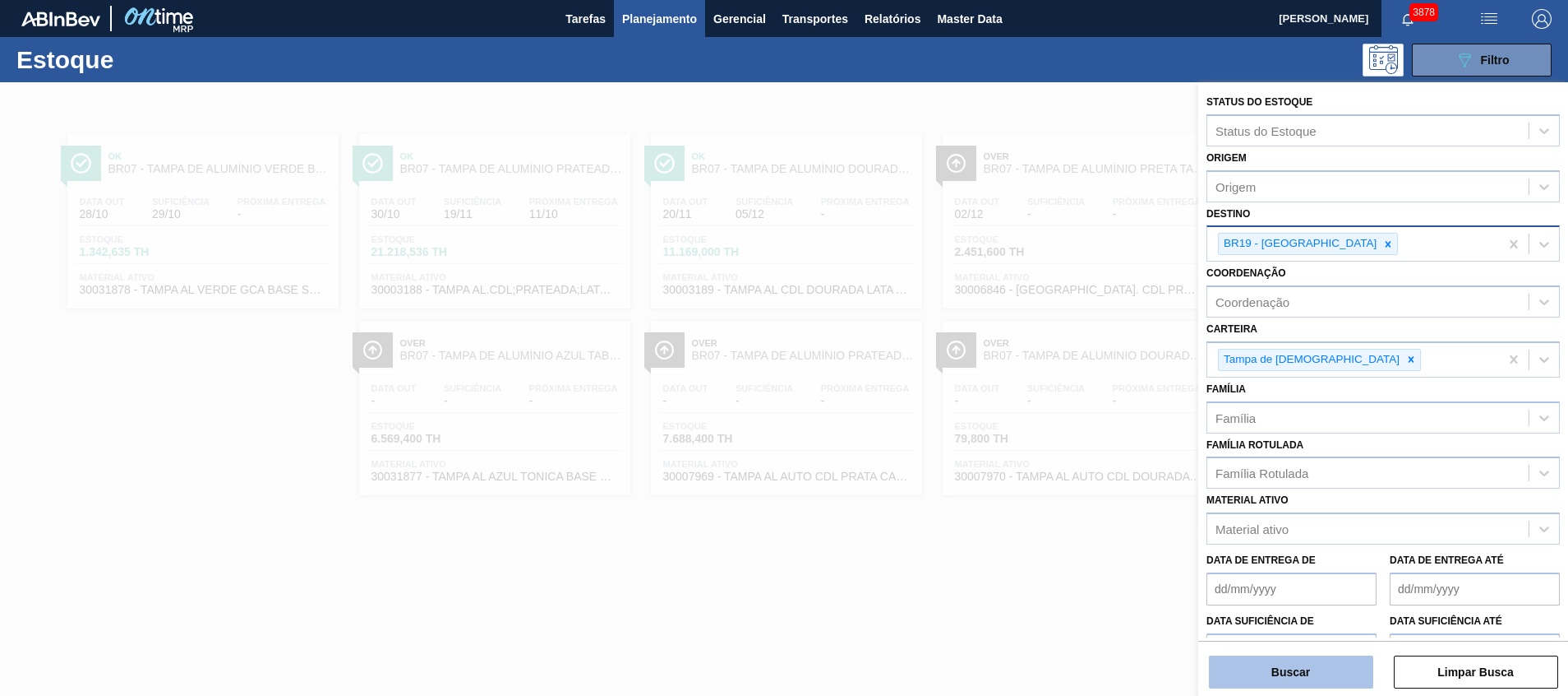
click at [1255, 669] on button "Buscar" at bounding box center [1290, 672] width 164 height 33
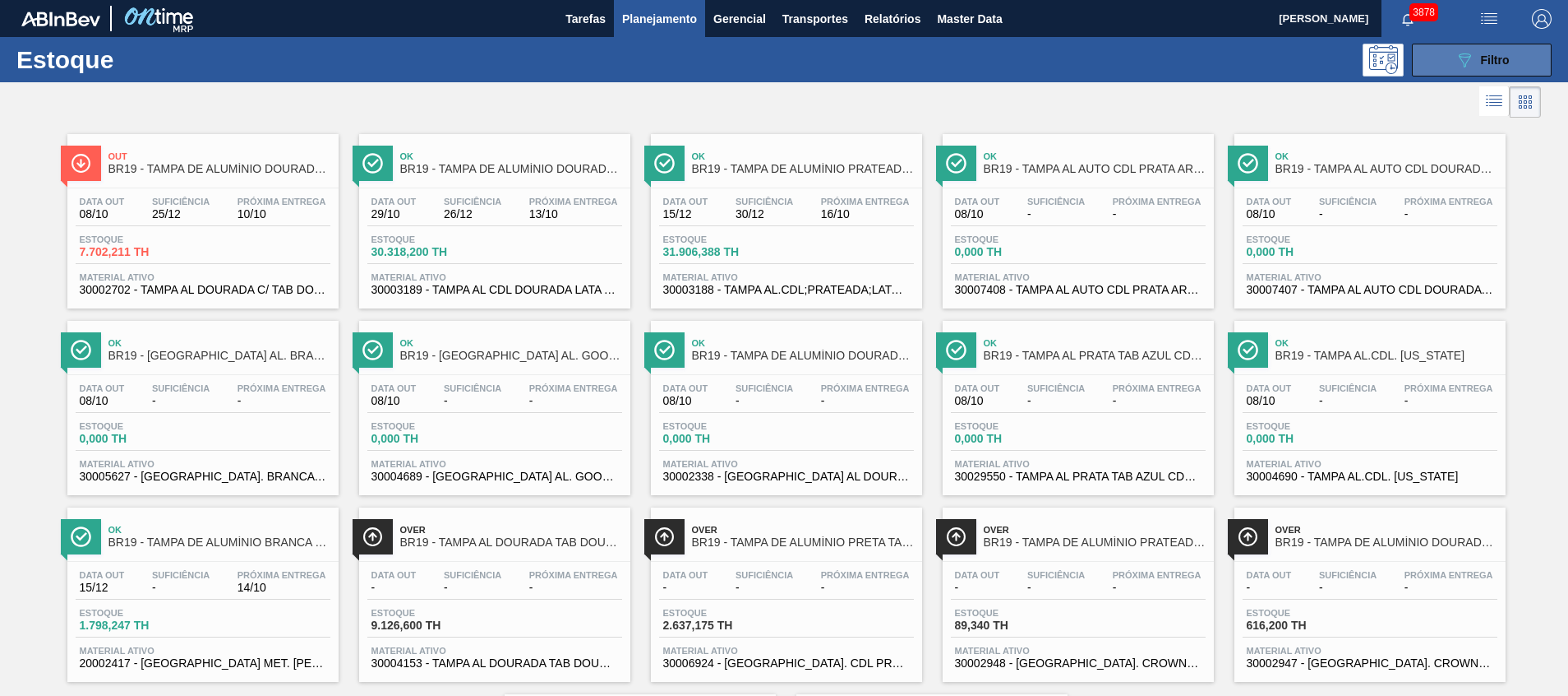
click at [1482, 61] on span "Filtro" at bounding box center [1495, 60] width 28 height 13
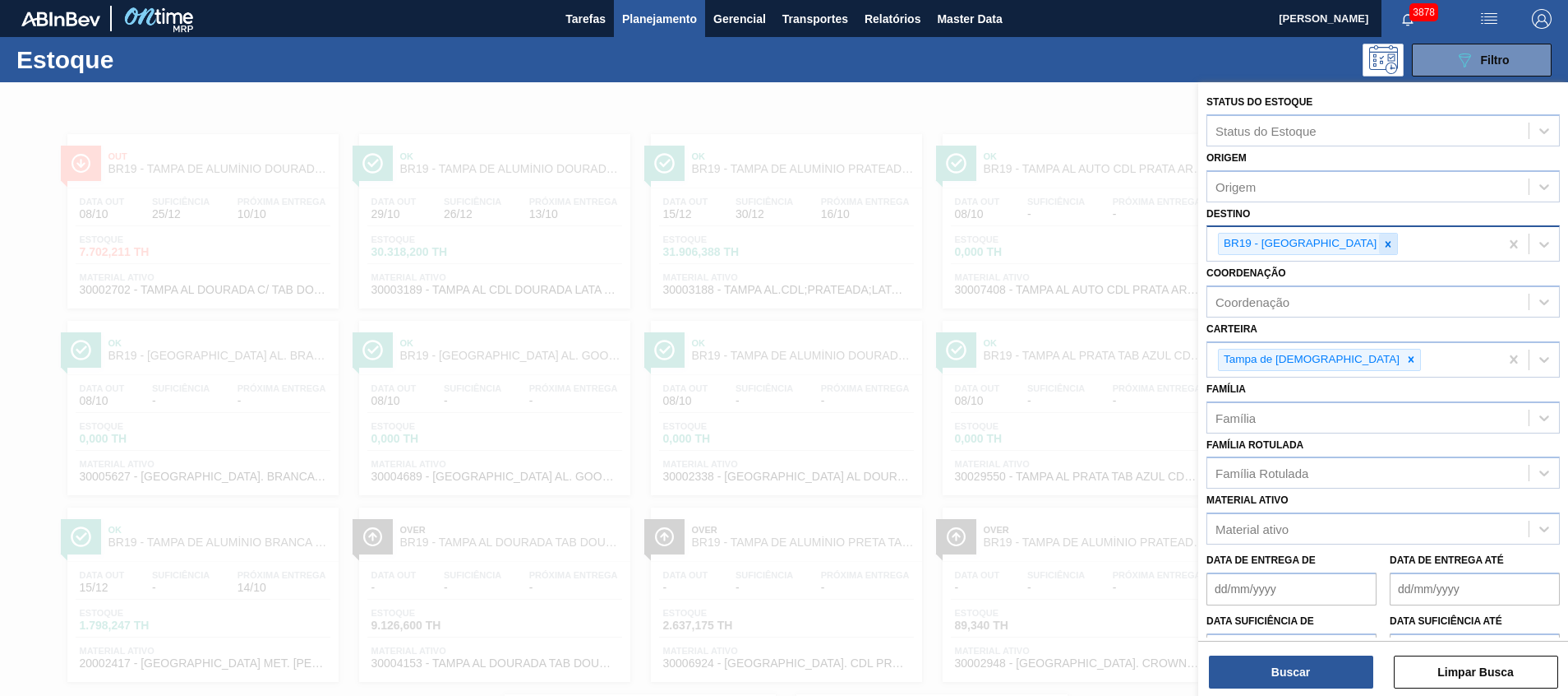
click at [1379, 237] on div at bounding box center [1388, 244] width 18 height 20
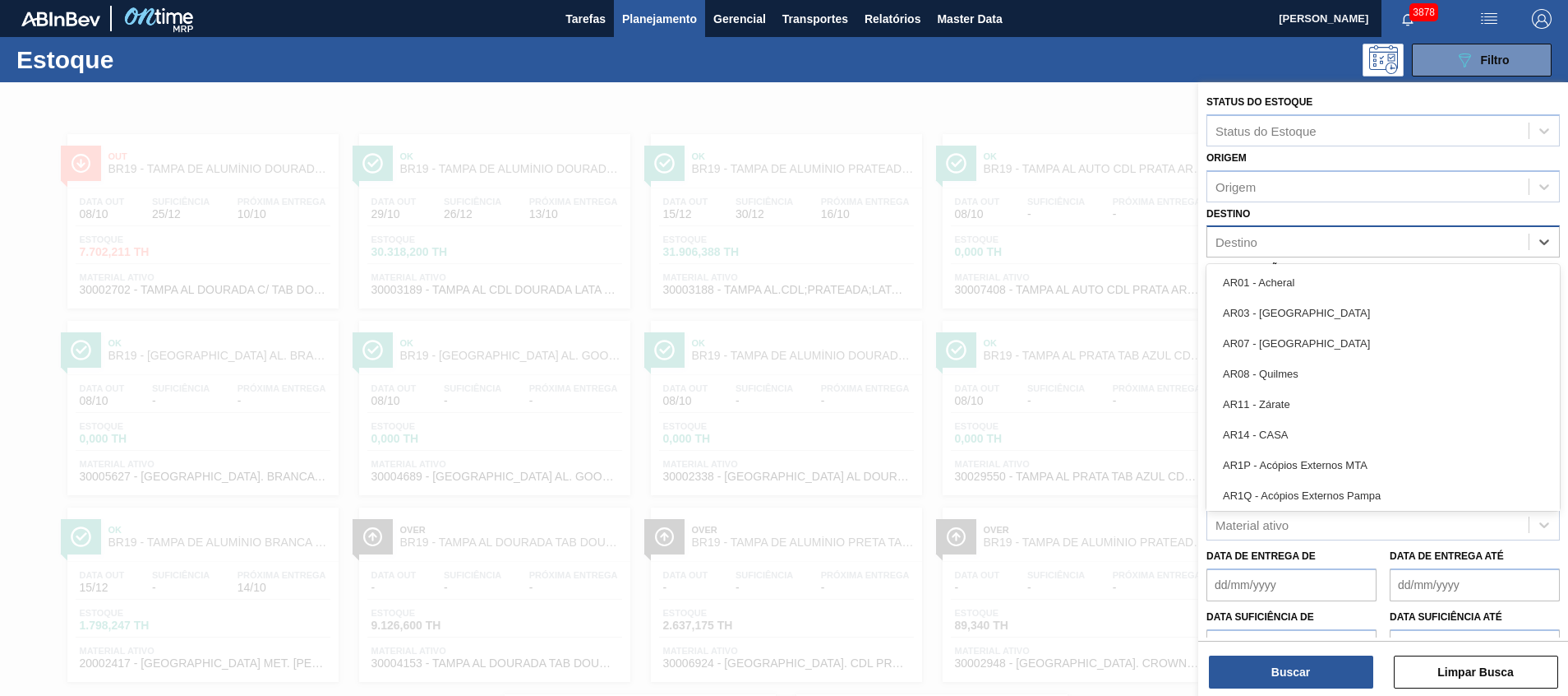
click at [1309, 250] on div "Destino" at bounding box center [1368, 242] width 322 height 24
type input "via"
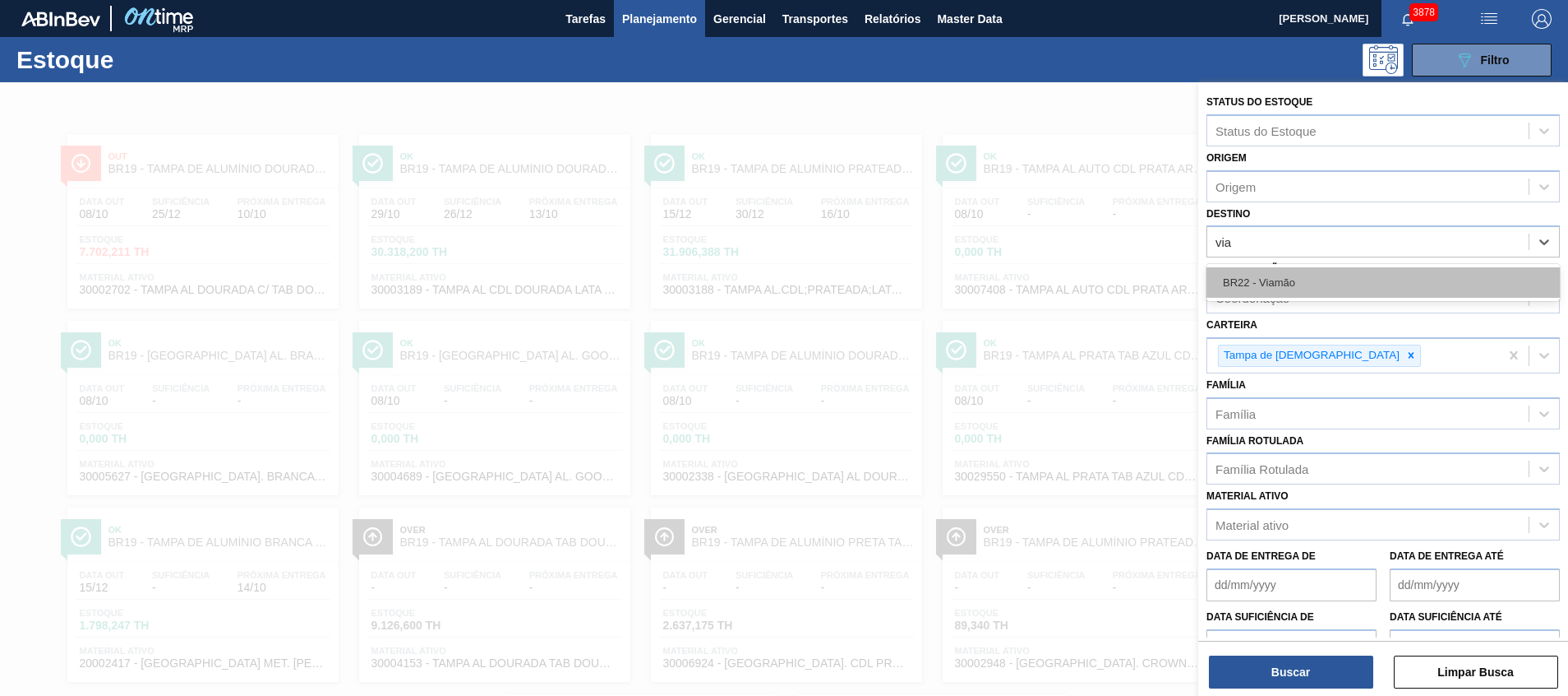
click at [1307, 284] on div "BR22 - Viamão" at bounding box center [1384, 282] width 354 height 30
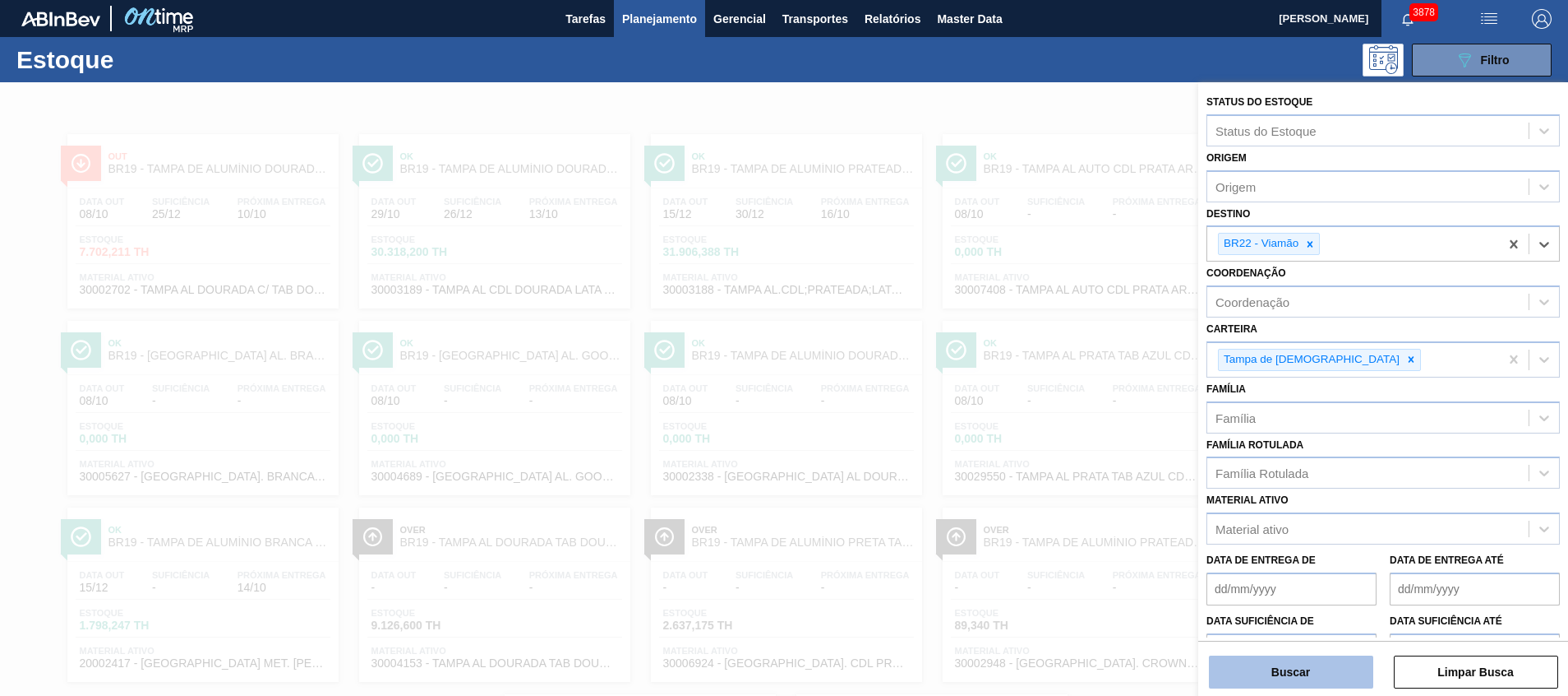
click at [1248, 663] on button "Buscar" at bounding box center [1290, 672] width 164 height 33
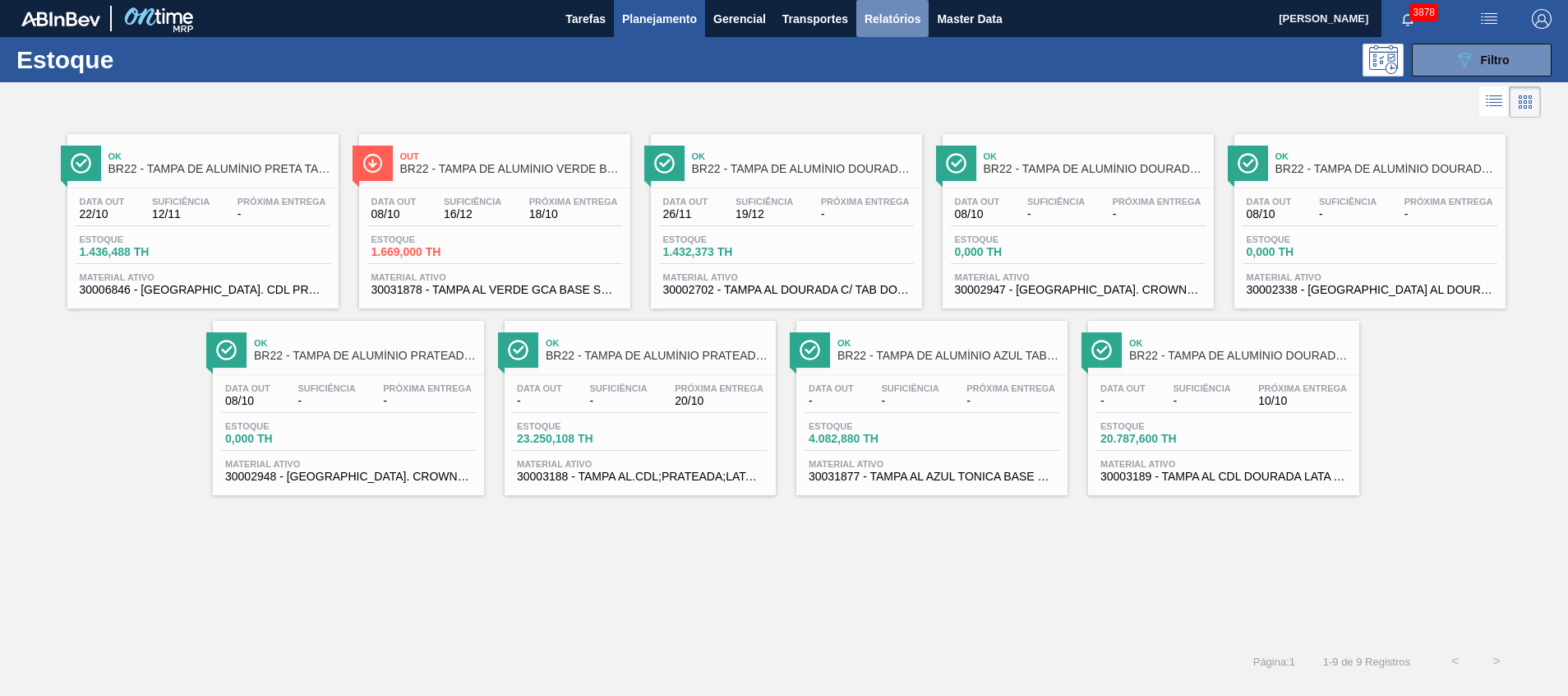
click at [900, 12] on span "Relatórios" at bounding box center [893, 19] width 56 height 20
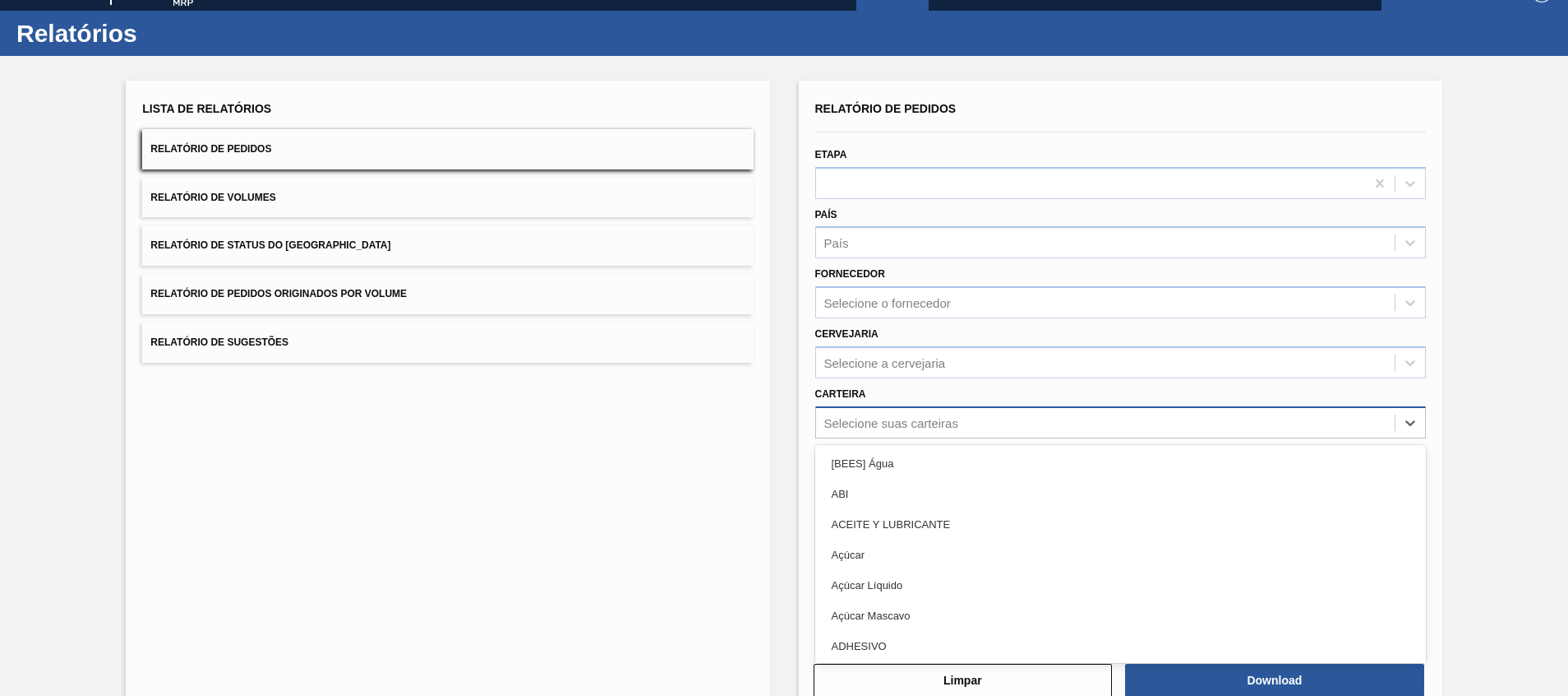
click at [883, 439] on div "Relatório de Pedidos Etapa País País Fornecedor Selecione o fornecedor Cervejar…" at bounding box center [1121, 366] width 610 height 538
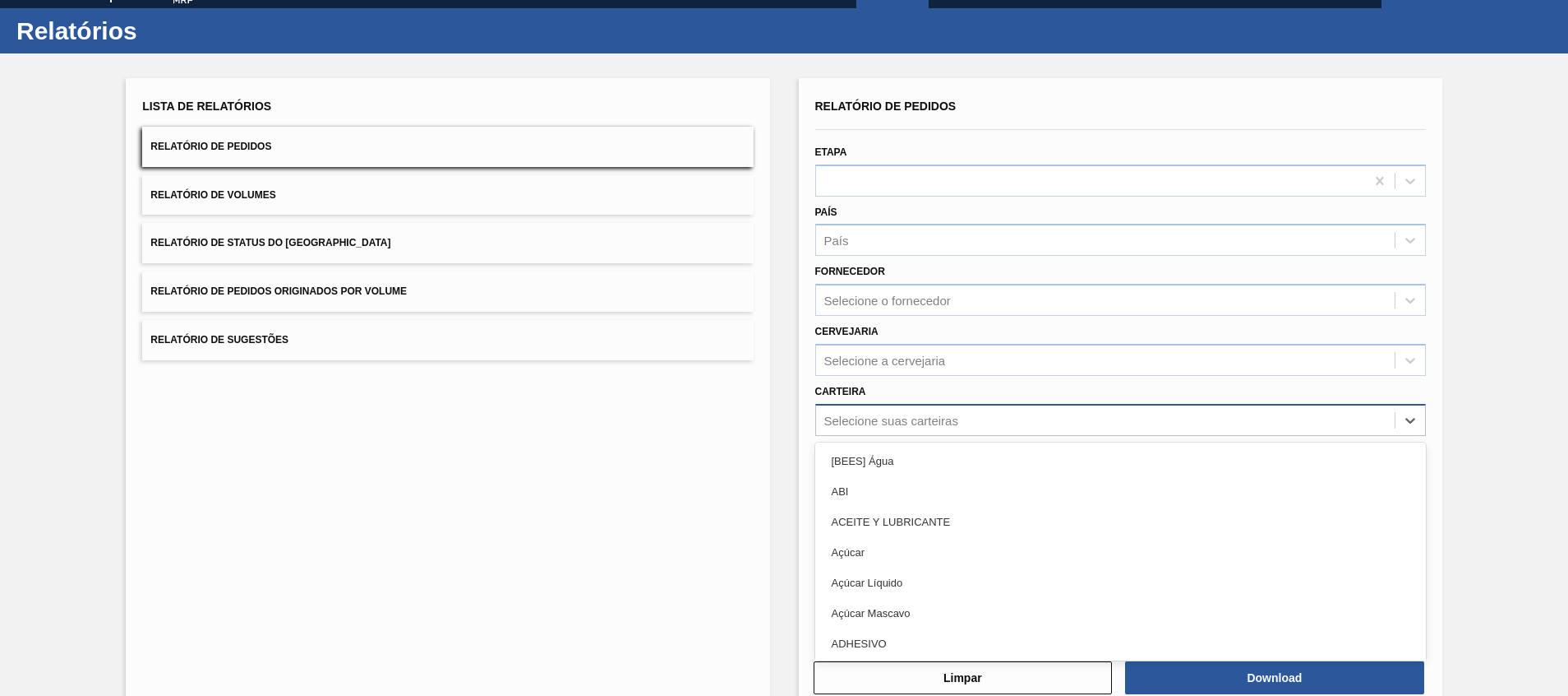
type input "3"
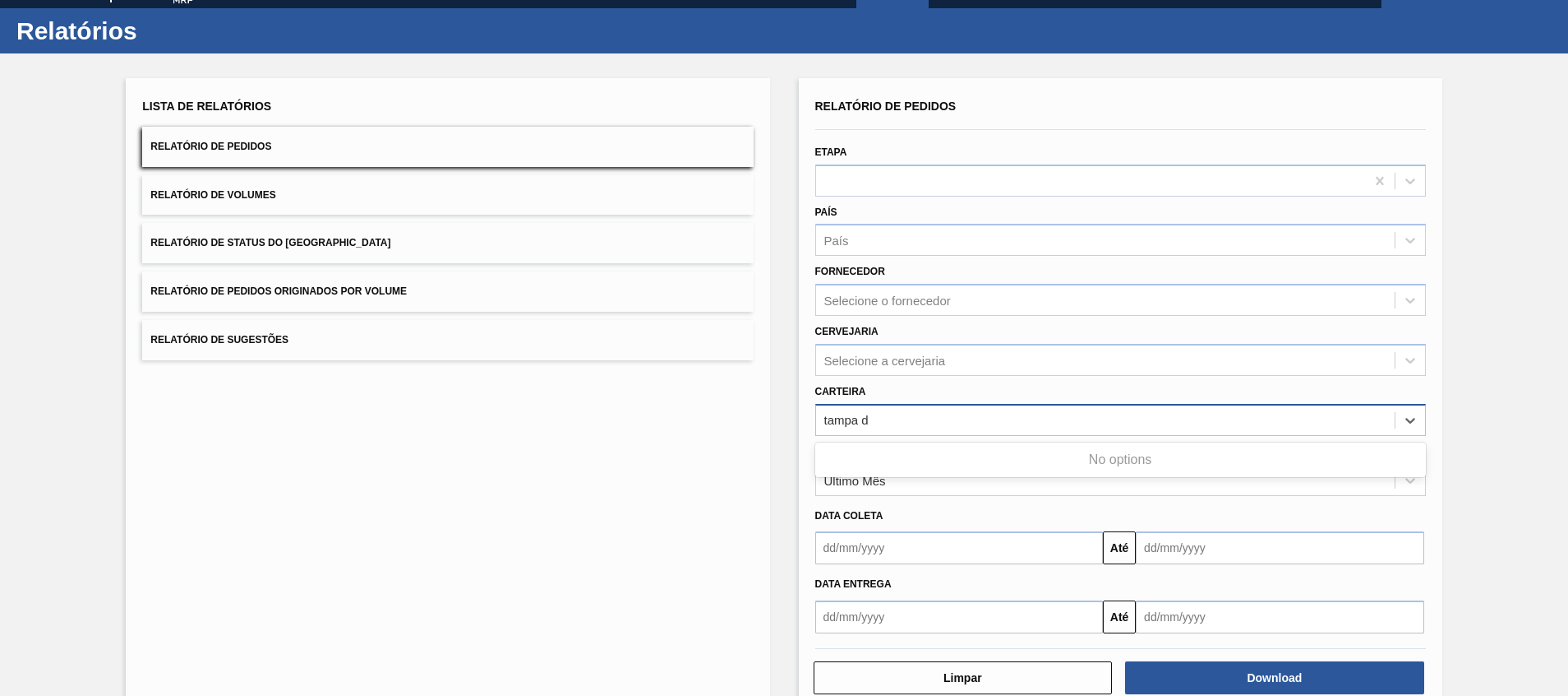
type input "tampa de"
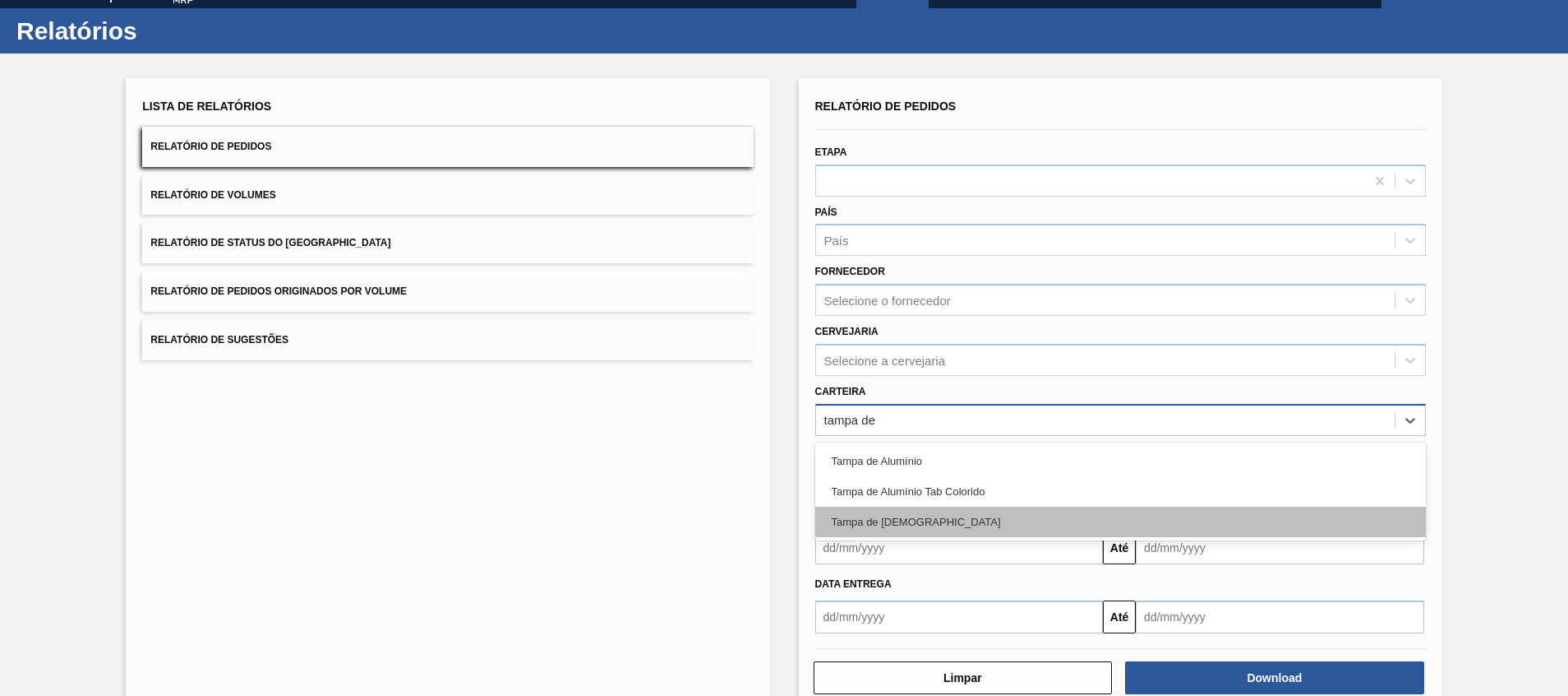
click at [918, 522] on div "Tampa de Lata" at bounding box center [1121, 521] width 610 height 30
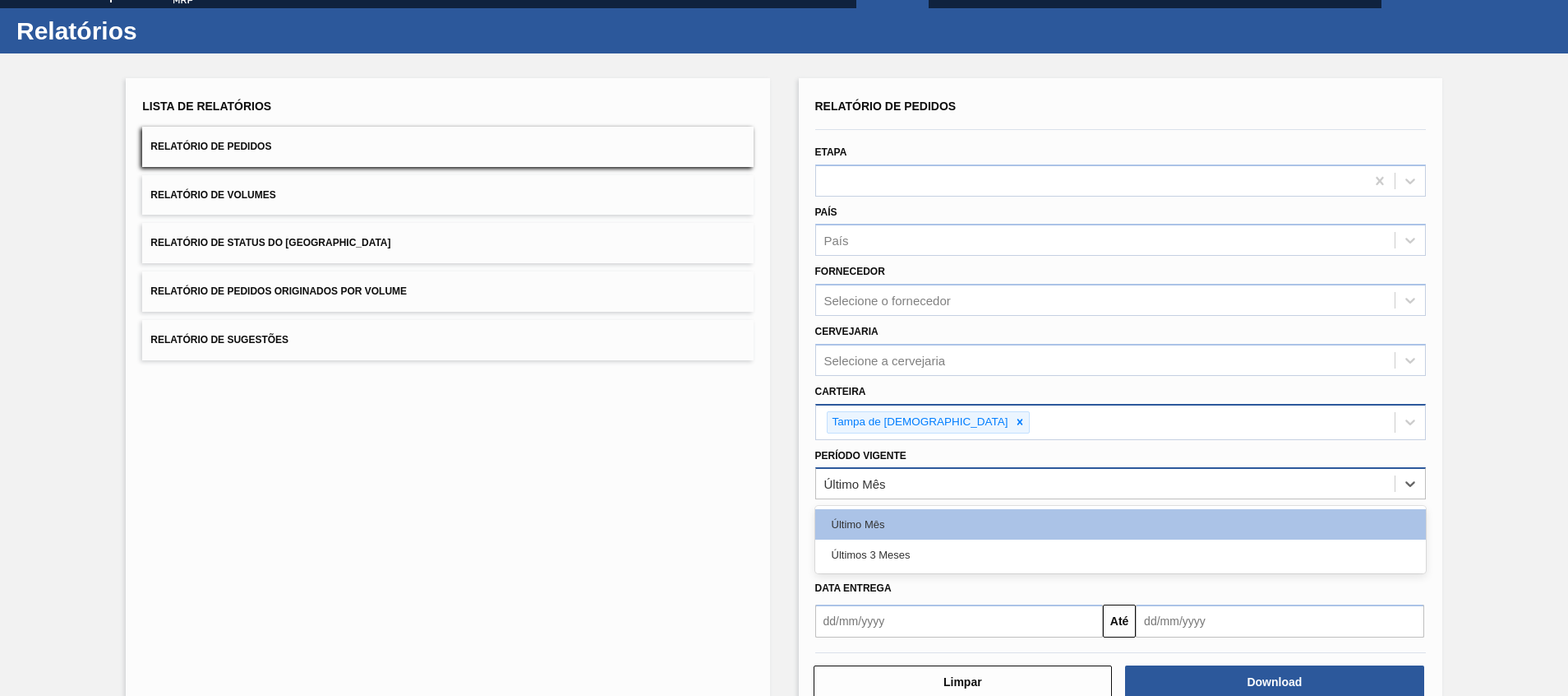
click at [913, 494] on div "Último Mês" at bounding box center [1105, 484] width 578 height 24
type Vigente "3"
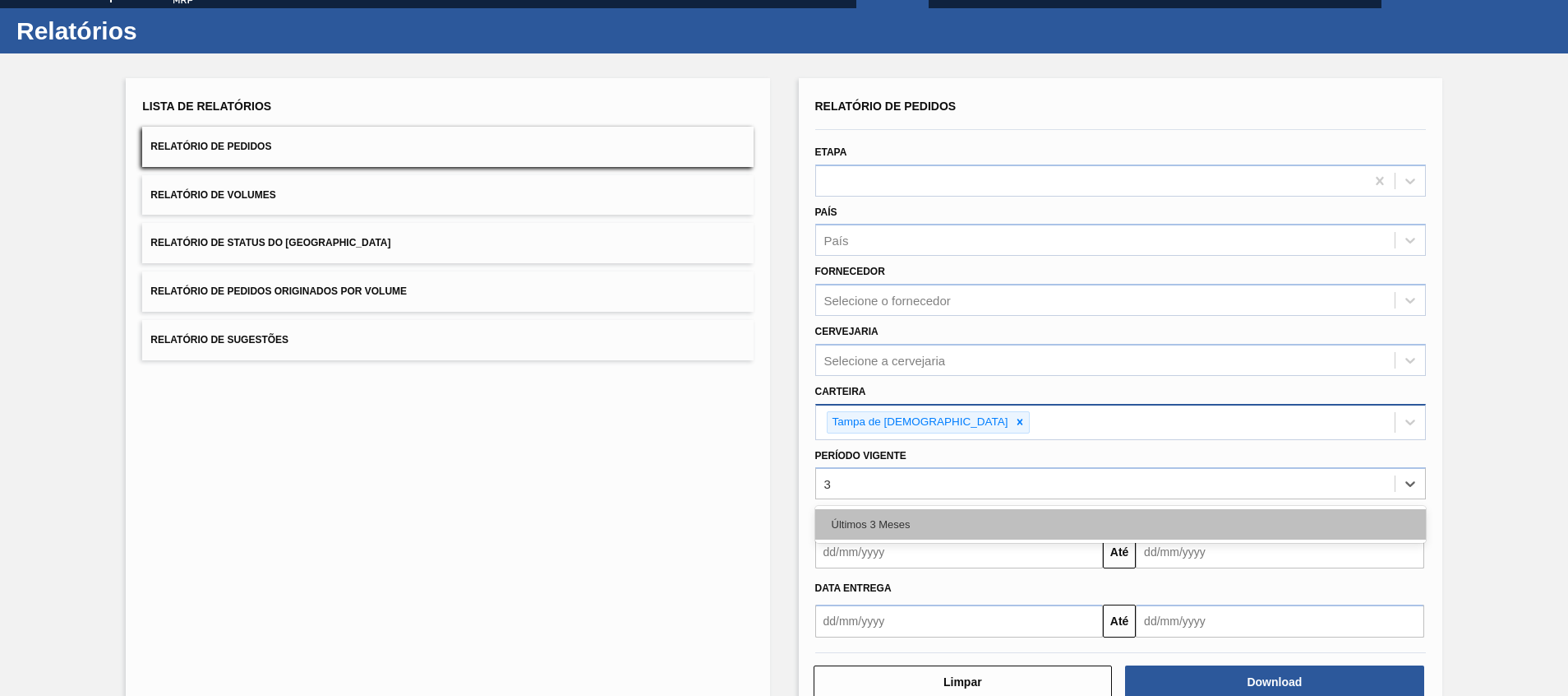
click at [921, 519] on div "Últimos 3 Meses" at bounding box center [1121, 524] width 610 height 30
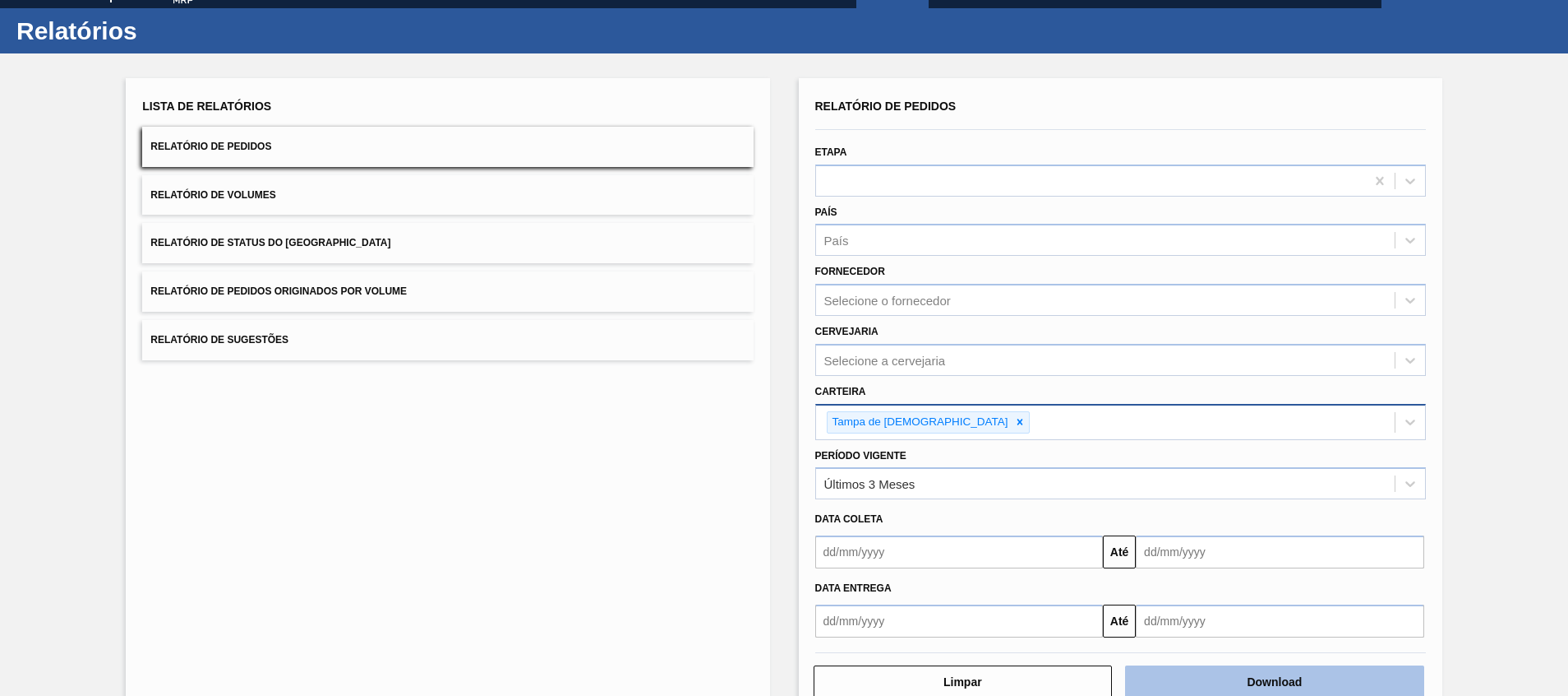
click at [1204, 690] on button "Download" at bounding box center [1275, 682] width 299 height 33
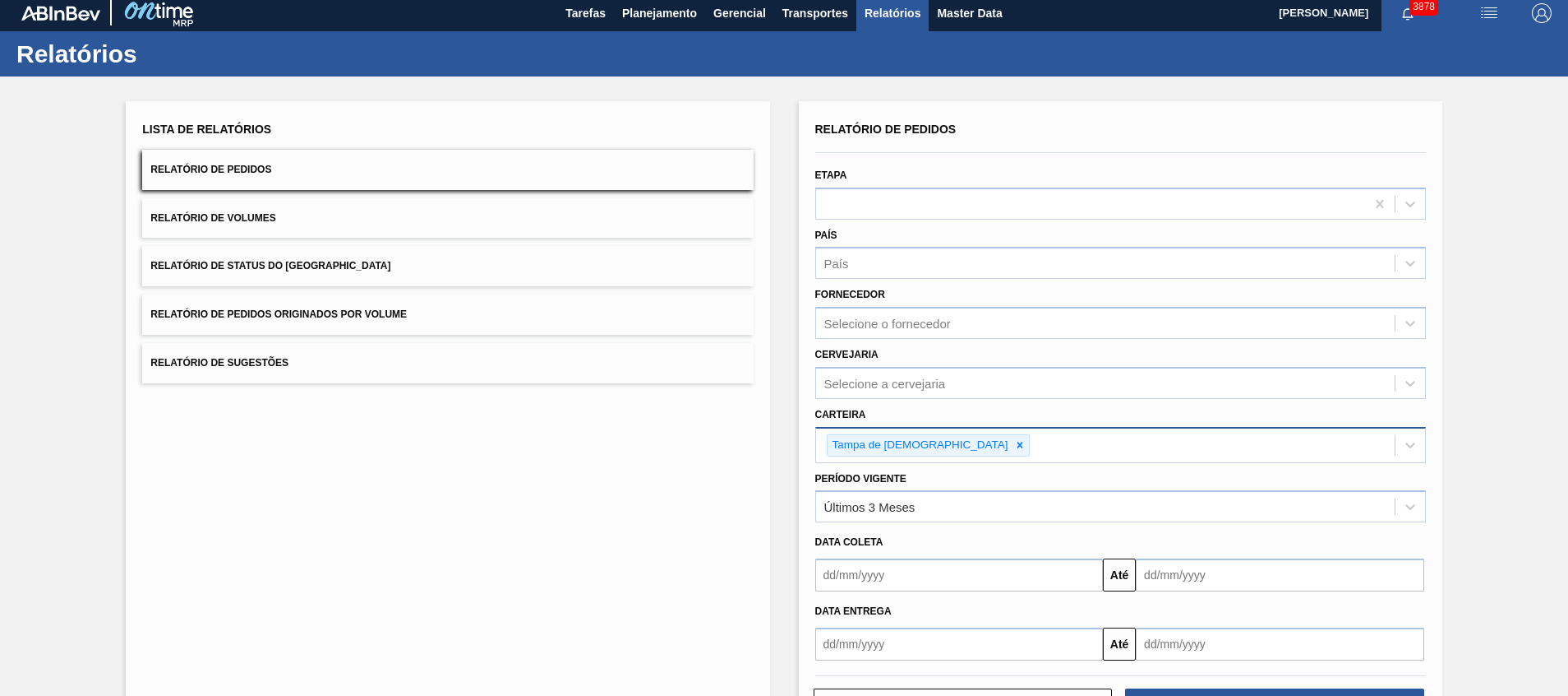
scroll to position [0, 0]
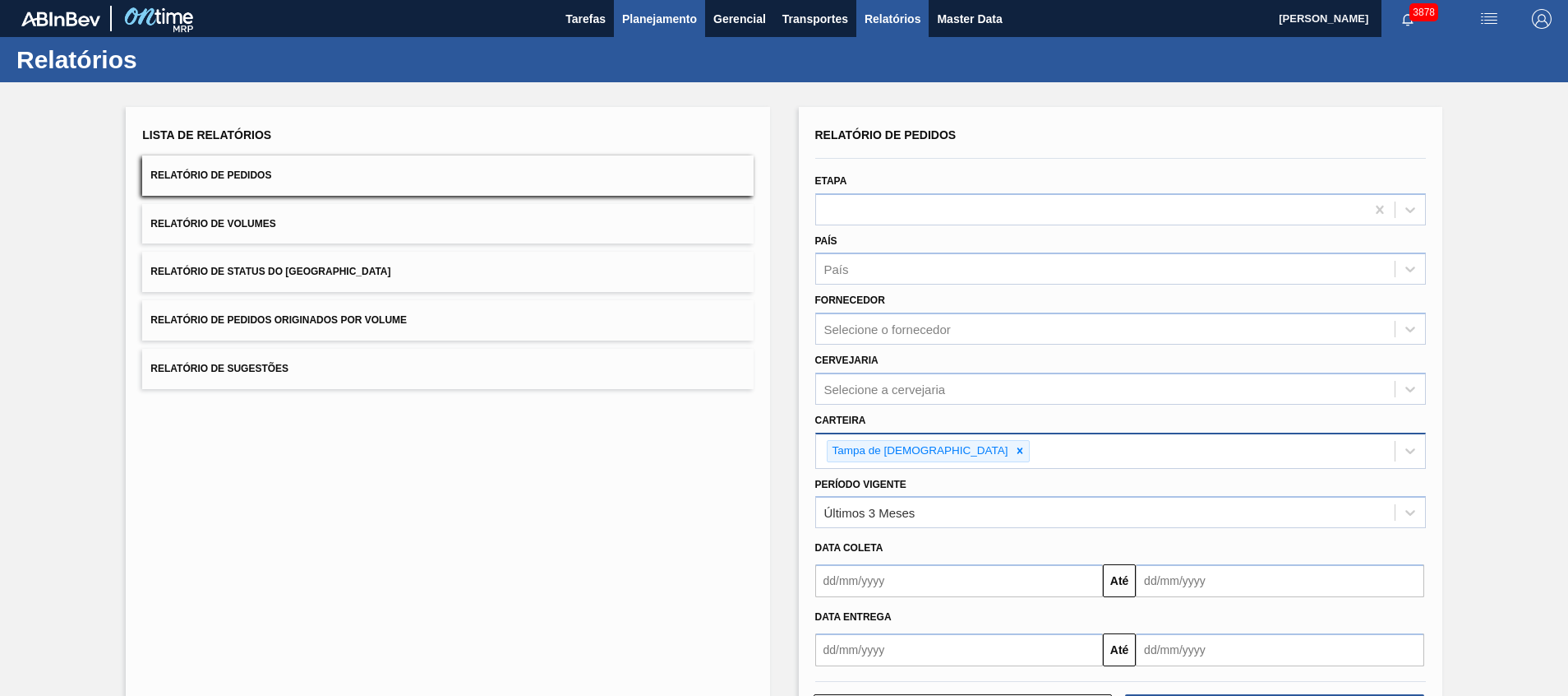
click at [681, 20] on span "Planejamento" at bounding box center [660, 19] width 75 height 20
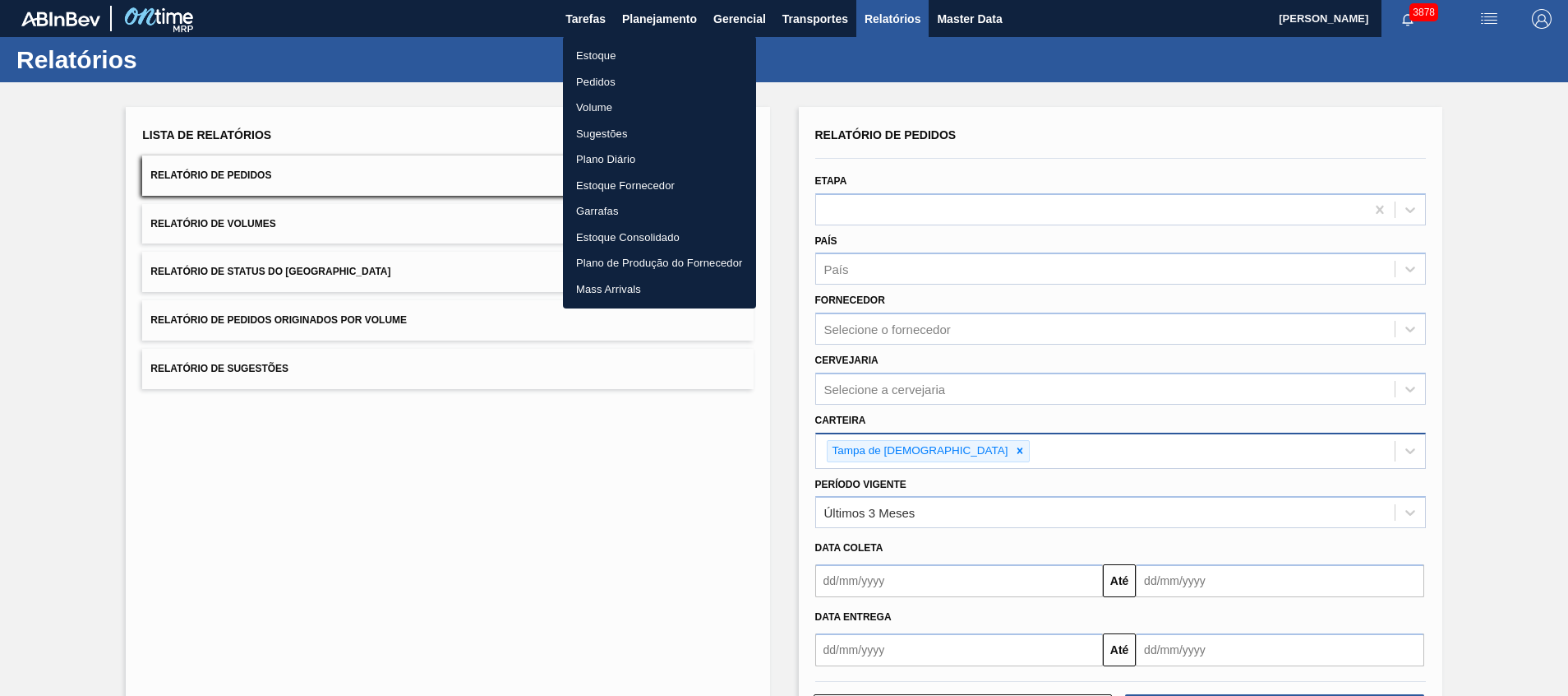
drag, startPoint x: 662, startPoint y: 59, endPoint x: 589, endPoint y: 21, distance: 82.3
click at [662, 59] on li "Estoque" at bounding box center [659, 56] width 193 height 27
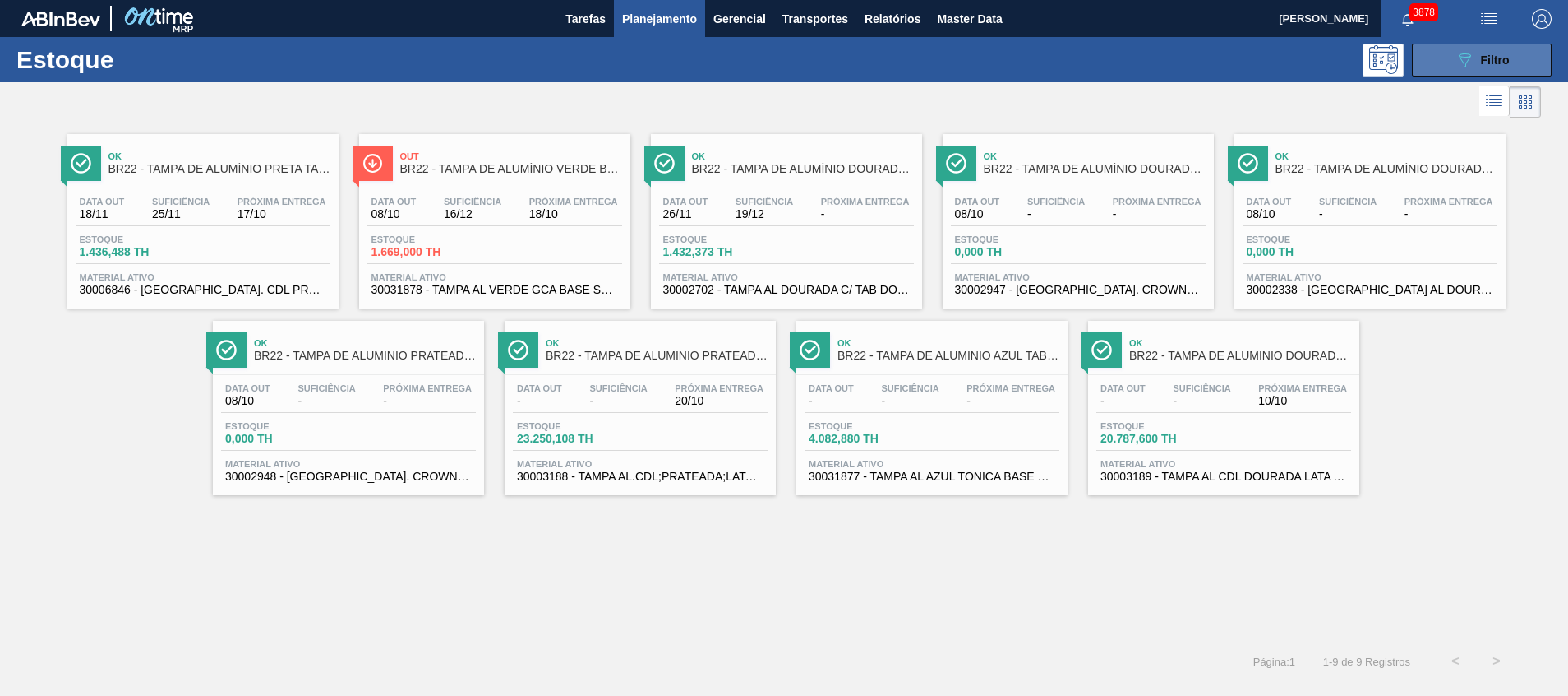
click at [1497, 66] on span "Filtro" at bounding box center [1495, 60] width 28 height 13
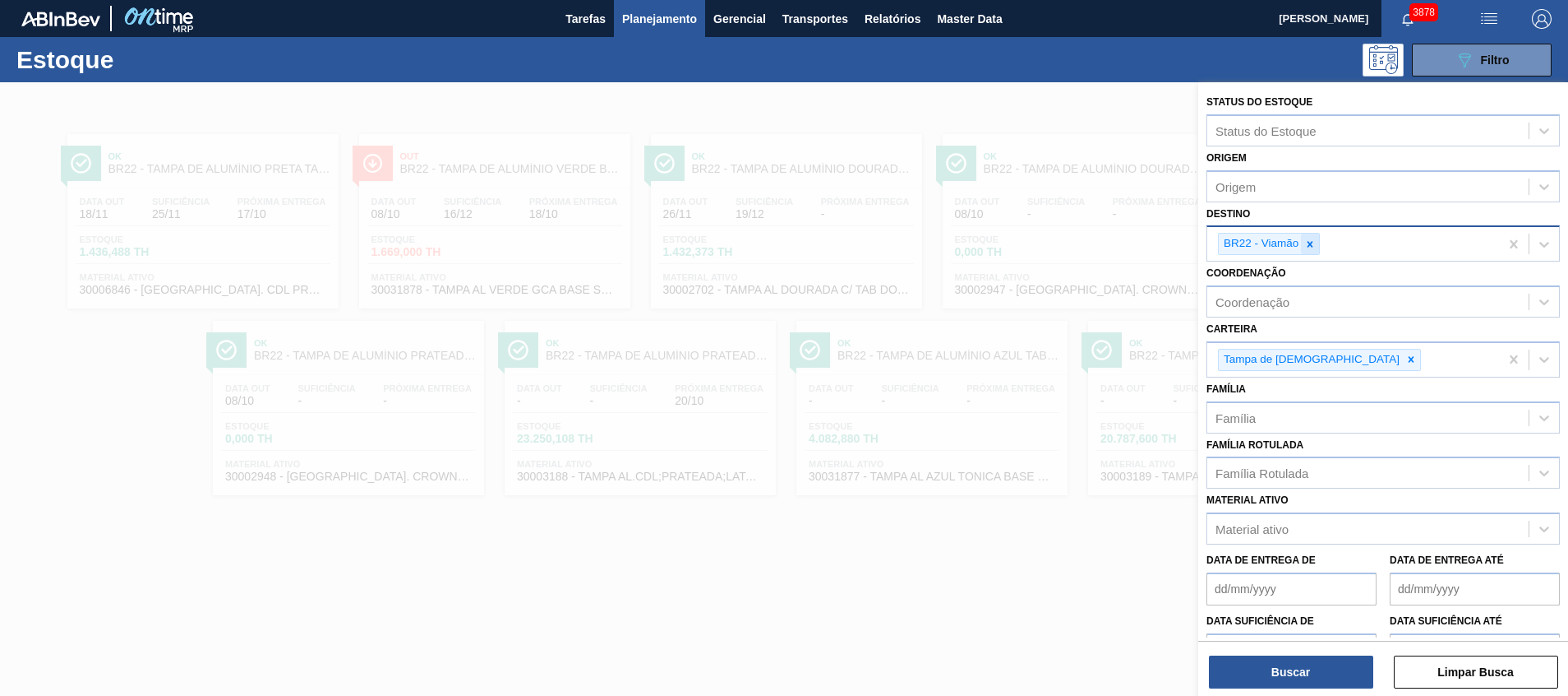
click at [1309, 248] on icon at bounding box center [1310, 244] width 12 height 12
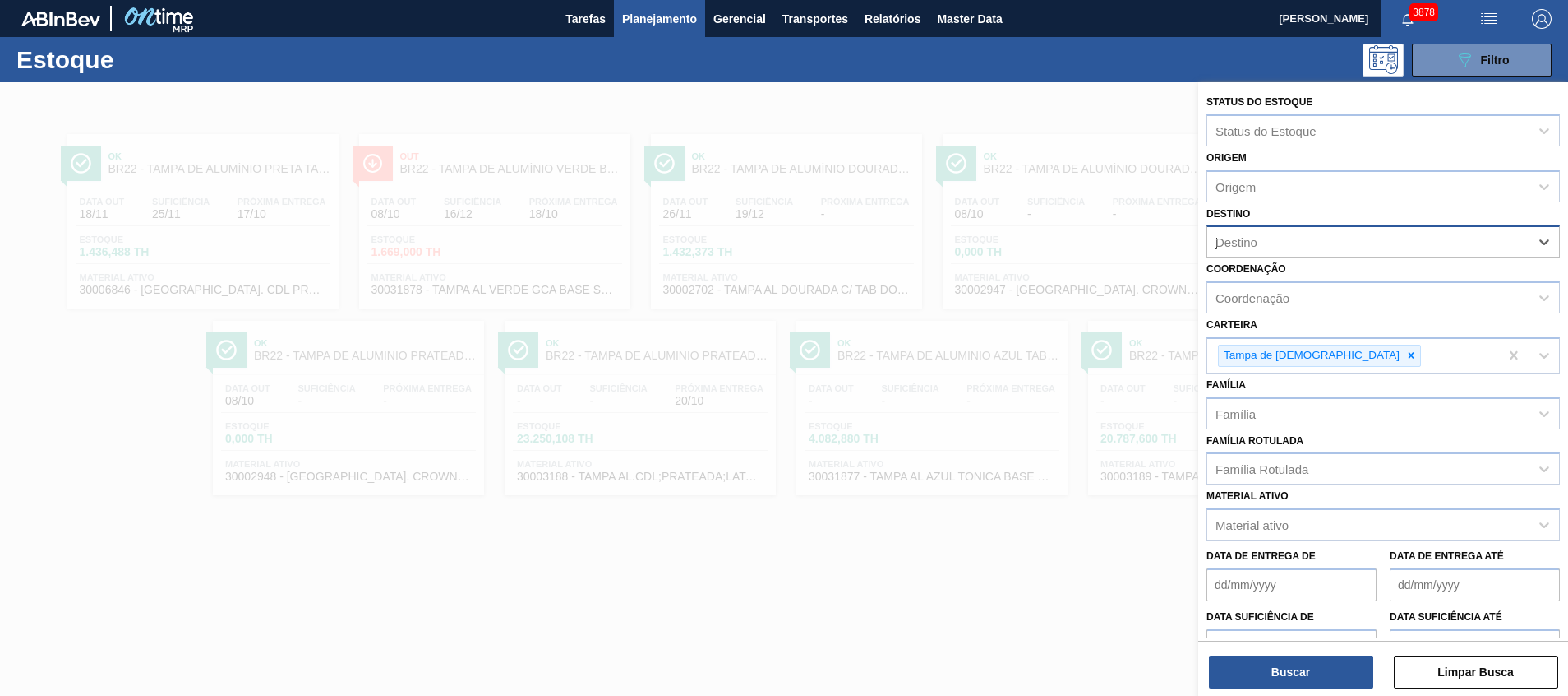
type input "ja"
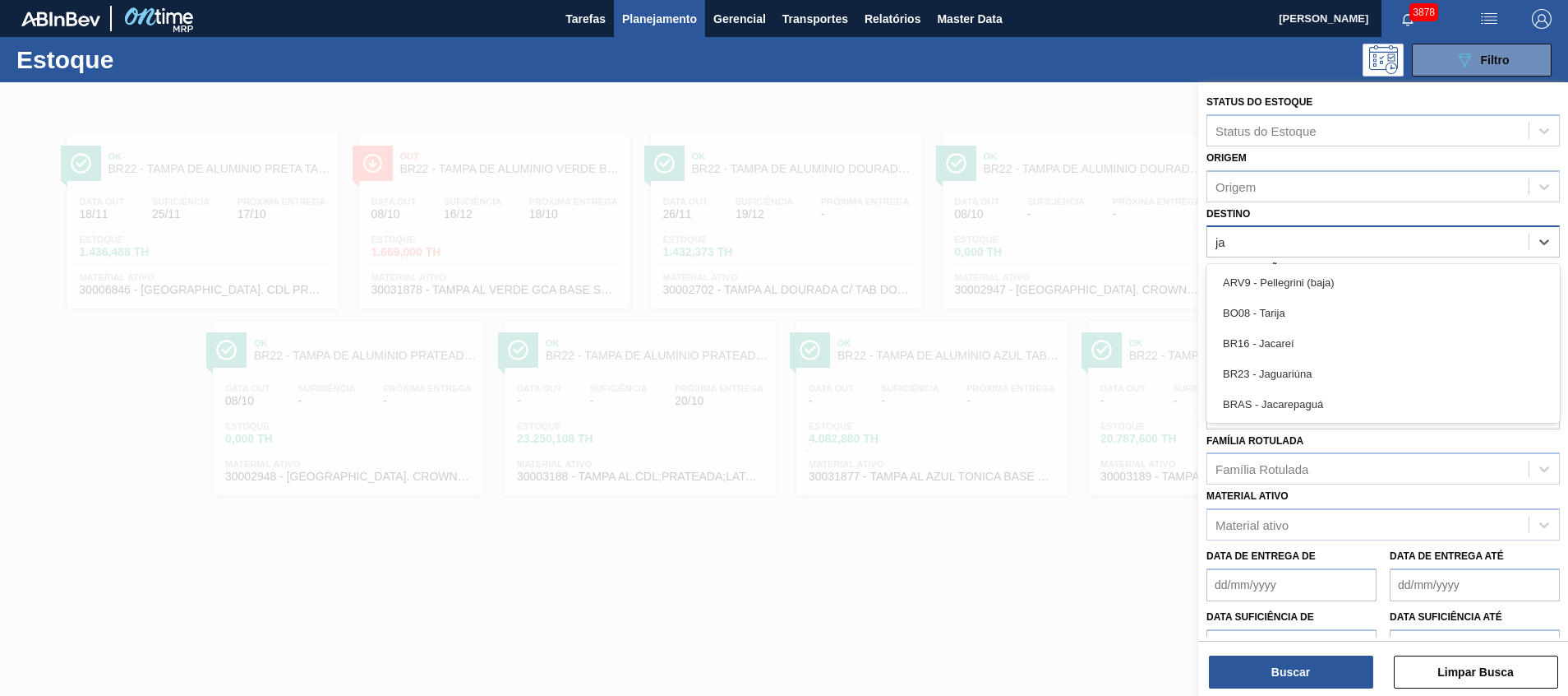
click at [1286, 370] on div "BR23 - Jaguariúna" at bounding box center [1384, 373] width 354 height 30
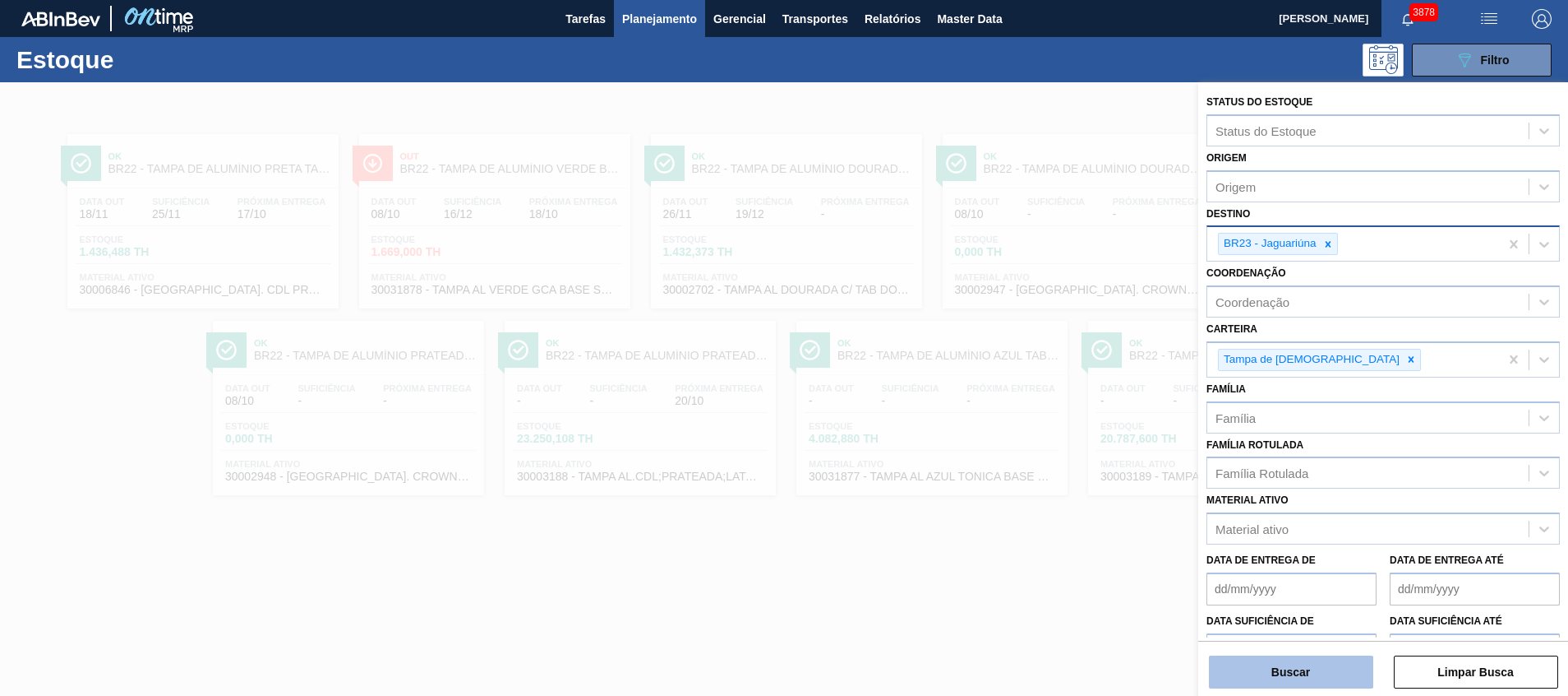
click at [1319, 679] on button "Buscar" at bounding box center [1290, 672] width 164 height 33
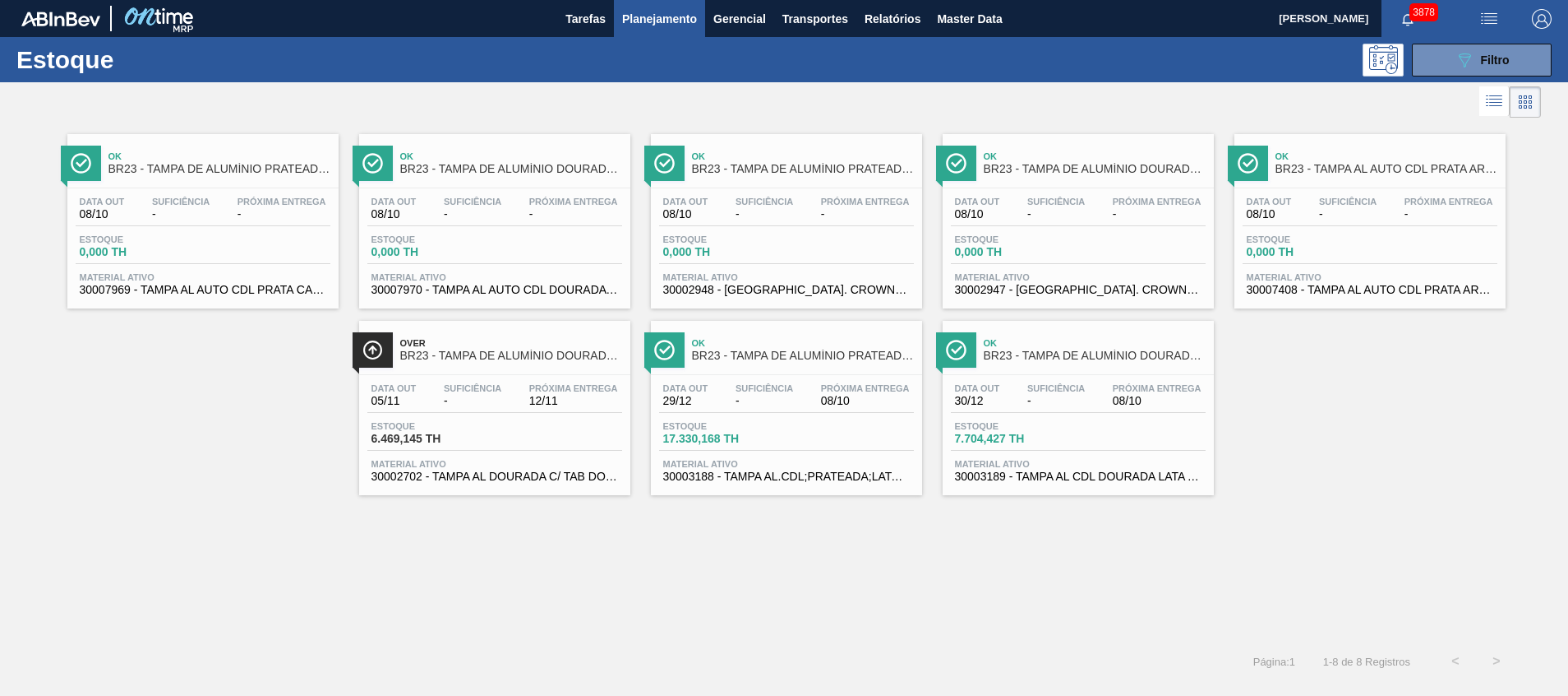
drag, startPoint x: 1100, startPoint y: 481, endPoint x: 916, endPoint y: 535, distance: 191.8
click at [921, 534] on div "Ok BR23 - TAMPA DE ALUMÍNIO PRATEADA CANPACK CDL Data out 08/10 Suficiência - P…" at bounding box center [784, 381] width 1568 height 519
click at [1435, 70] on button "089F7B8B-B2A5-4AFE-B5C0-19BA573D28AC Filtro" at bounding box center [1482, 61] width 139 height 33
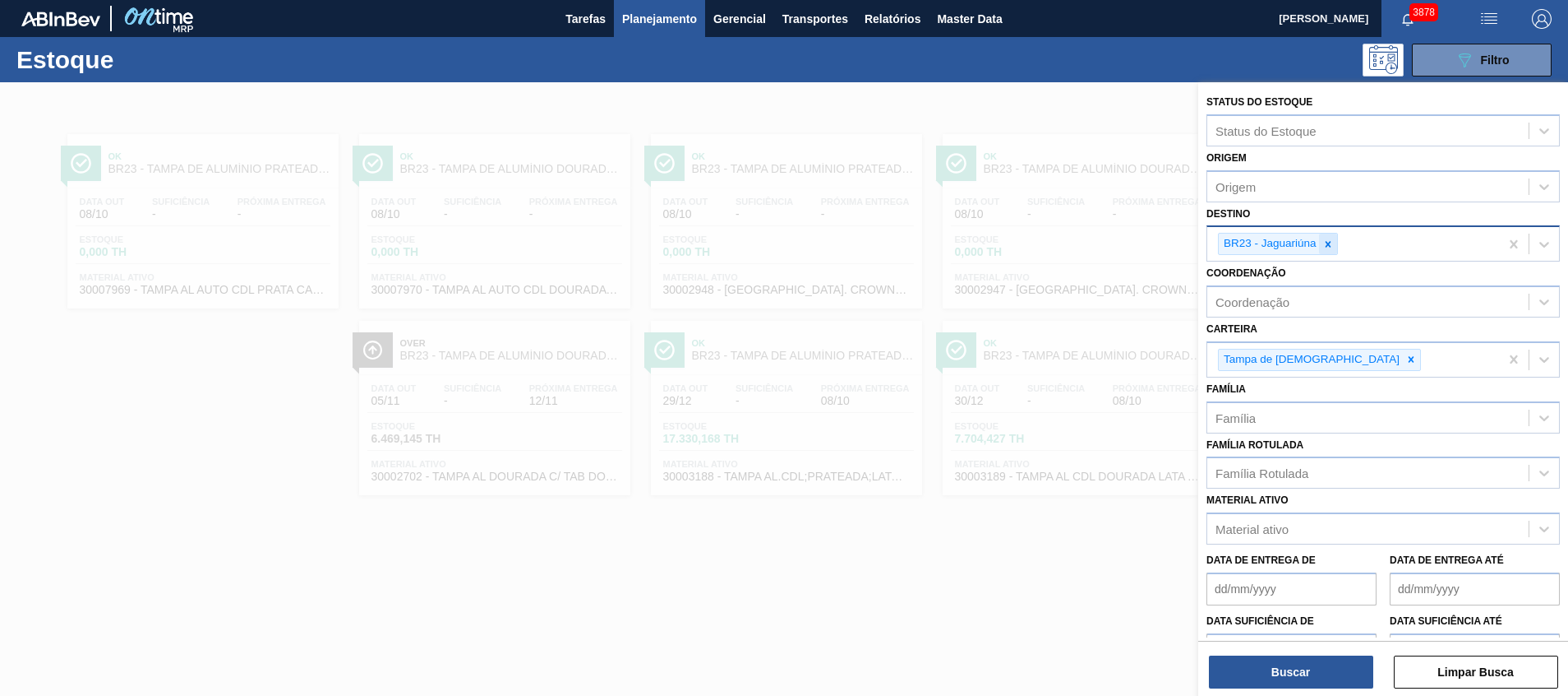
click at [1322, 243] on icon at bounding box center [1328, 244] width 12 height 12
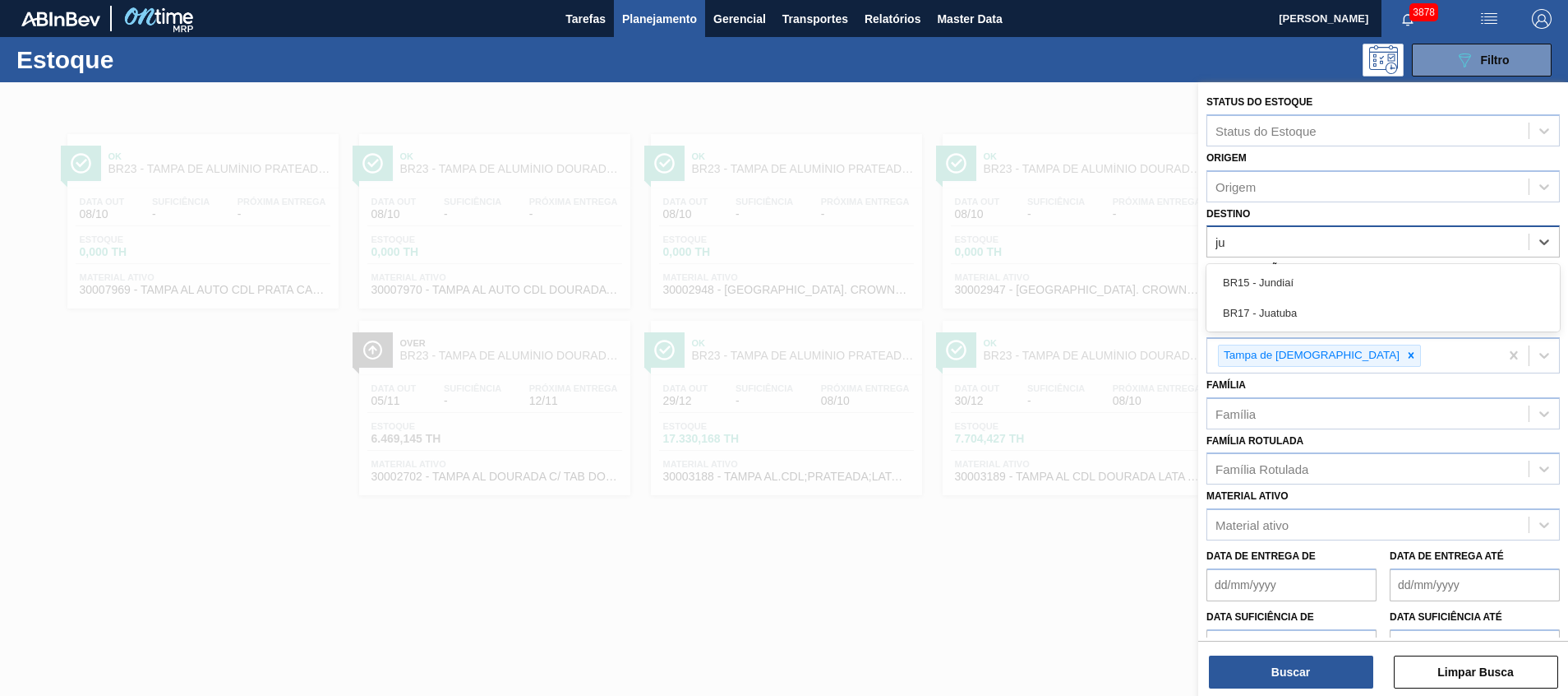
type input "jun"
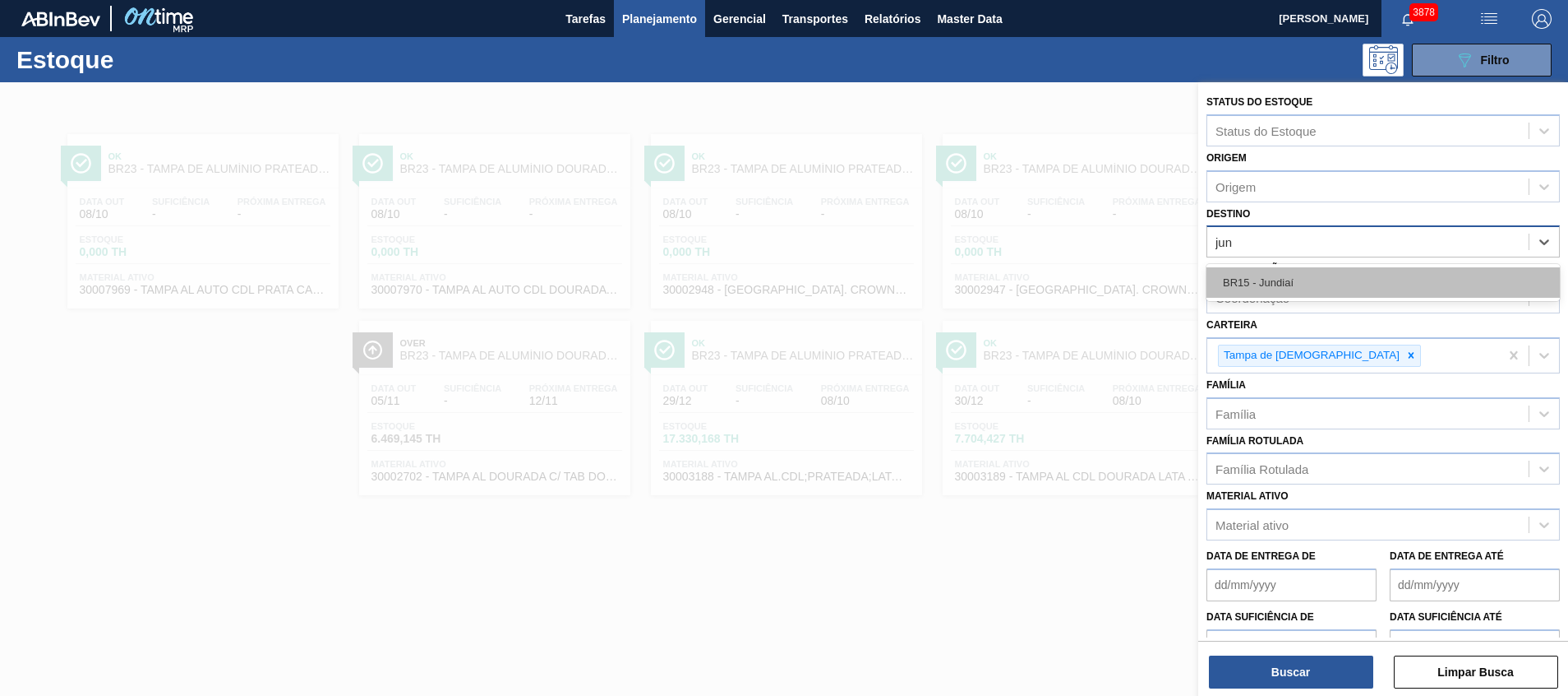
click at [1292, 288] on div "BR15 - Jundiaí" at bounding box center [1384, 282] width 354 height 30
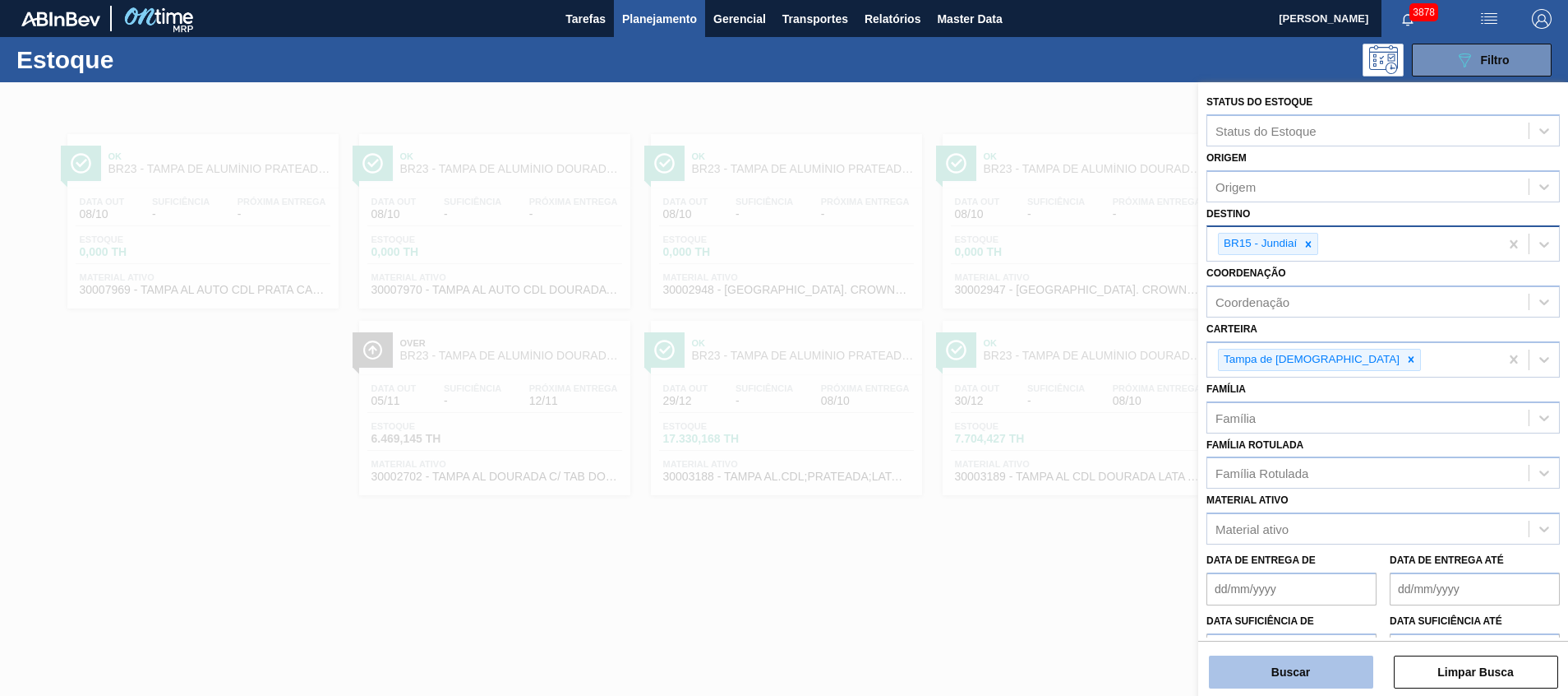
click at [1246, 676] on button "Buscar" at bounding box center [1290, 672] width 164 height 33
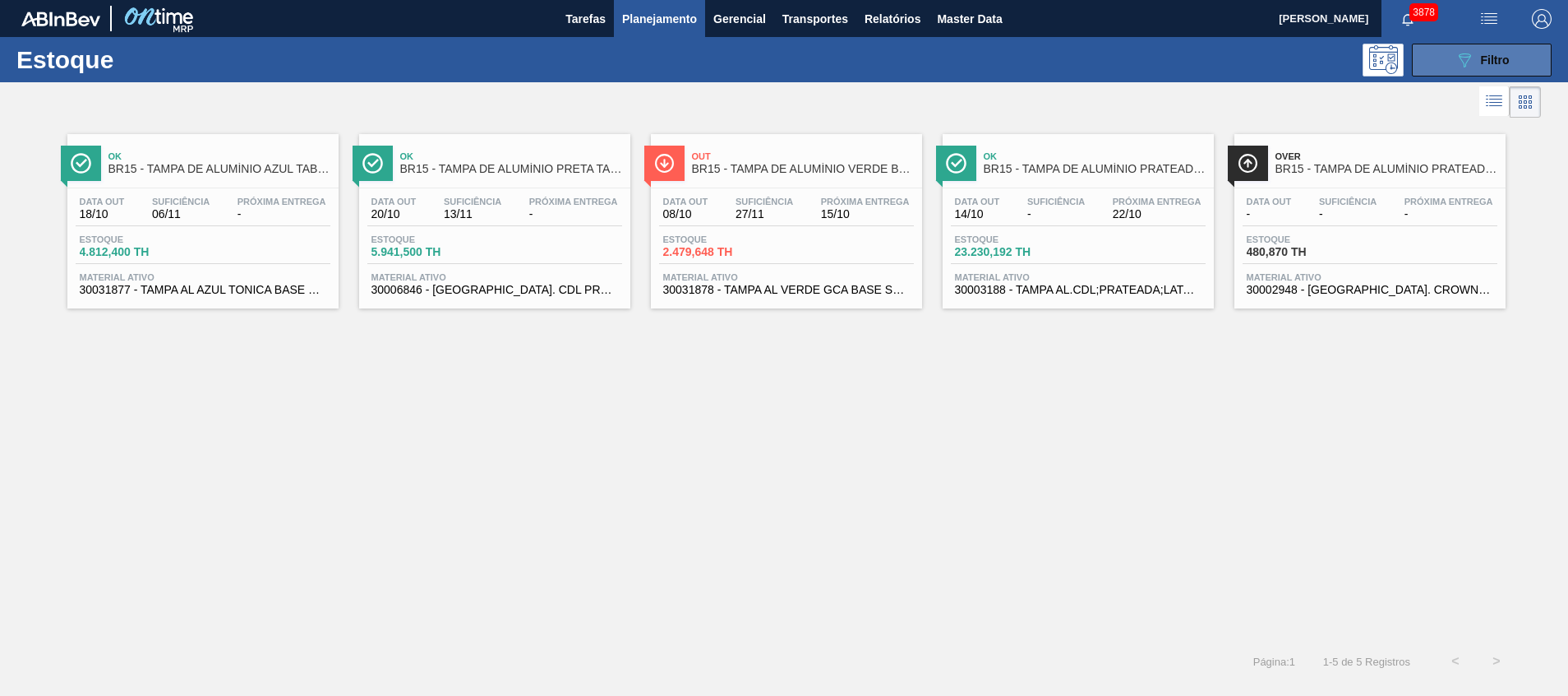
click at [1487, 60] on span "Filtro" at bounding box center [1495, 60] width 28 height 13
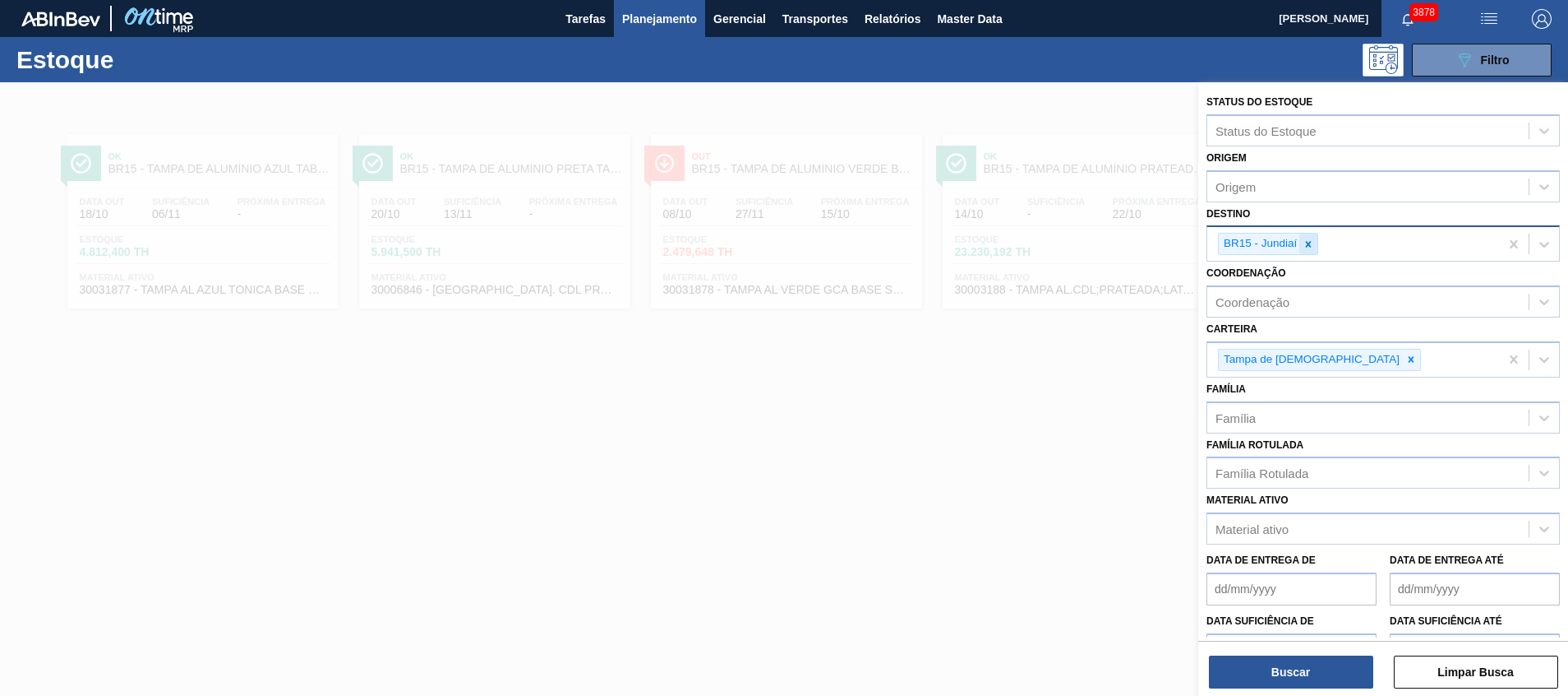
click at [1307, 243] on icon at bounding box center [1309, 244] width 5 height 6
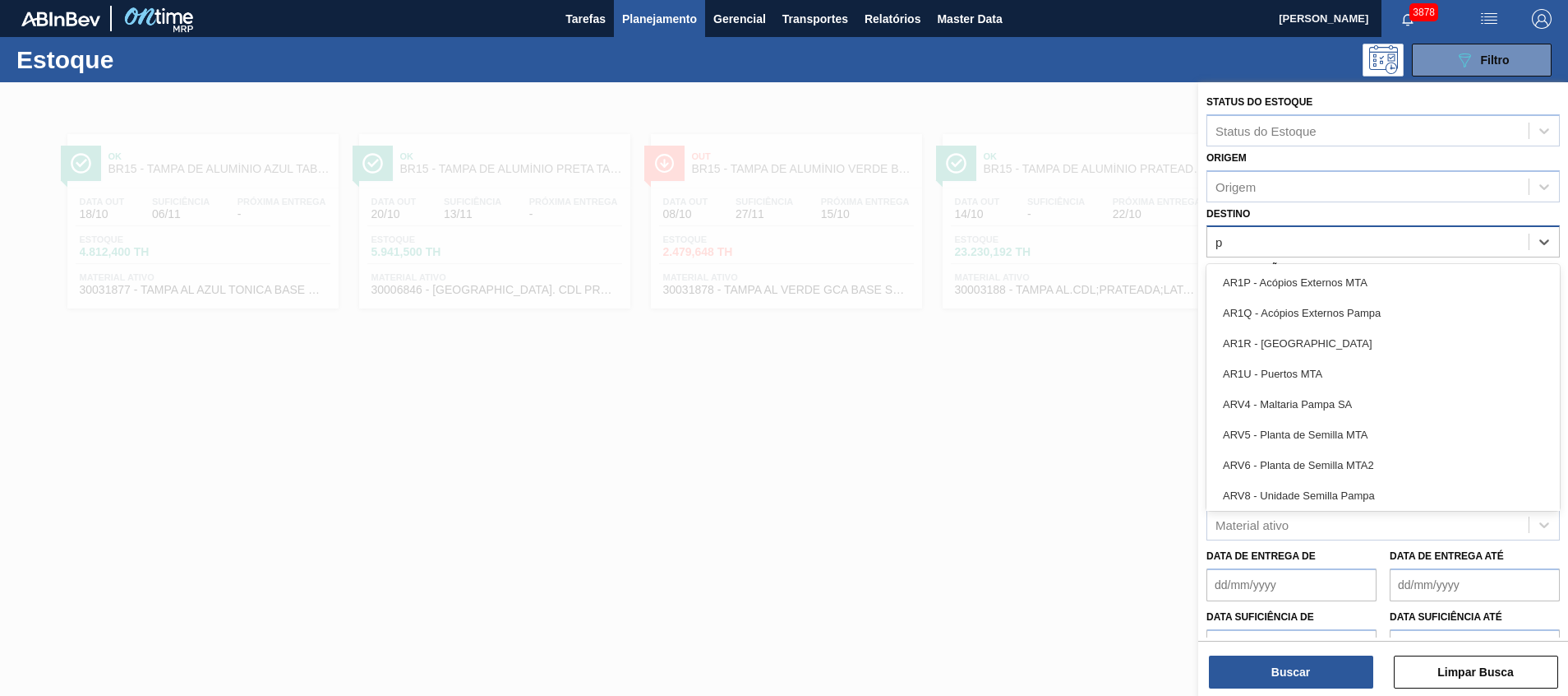
type input "pi"
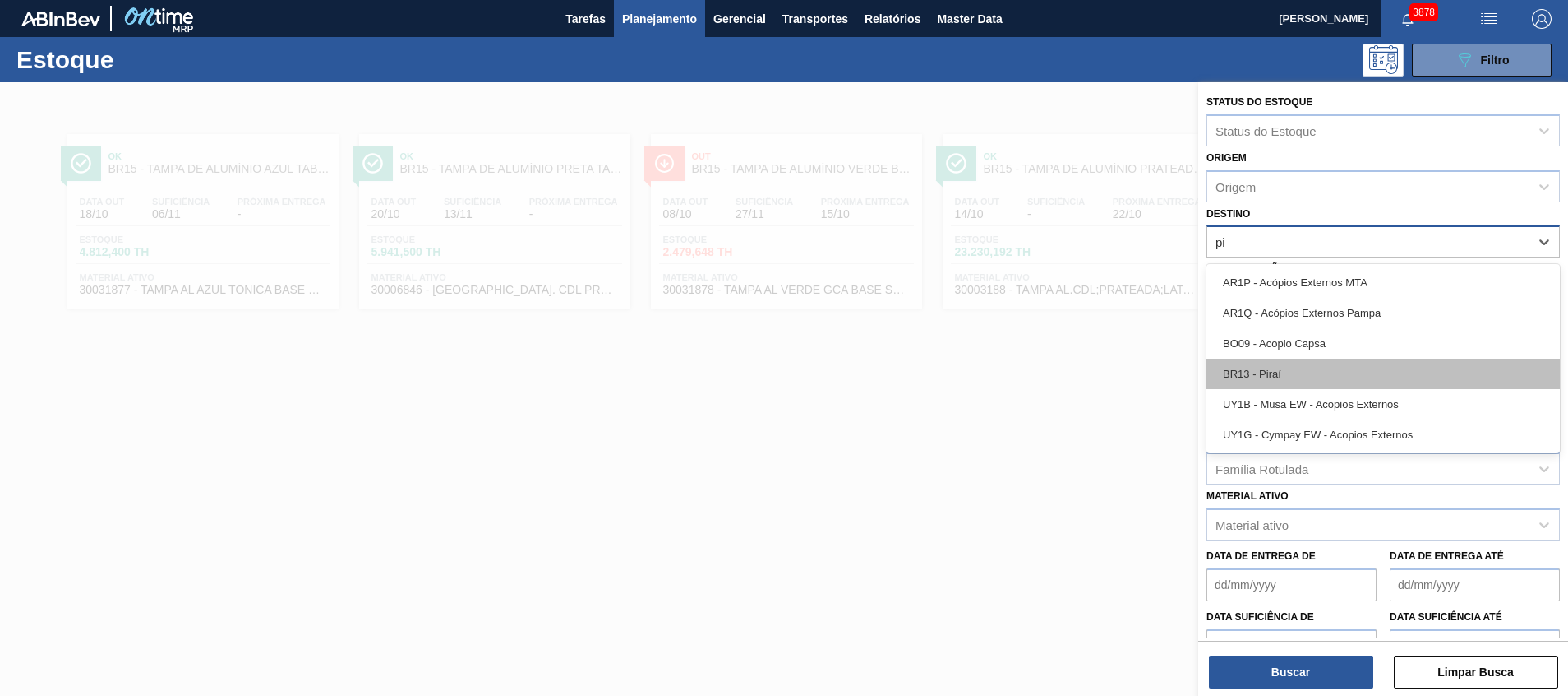
click at [1268, 372] on div "BR13 - Piraí" at bounding box center [1384, 373] width 354 height 30
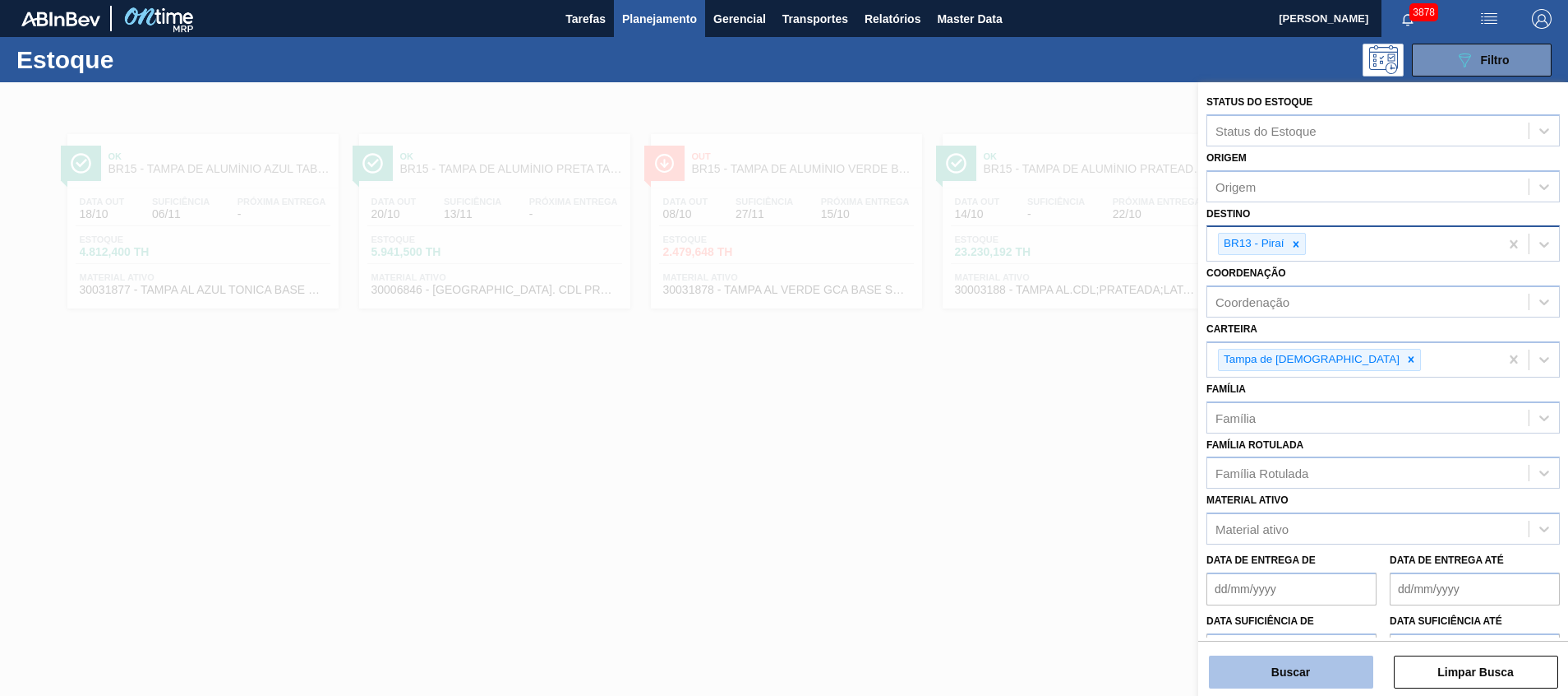
click at [1265, 665] on button "Buscar" at bounding box center [1290, 672] width 164 height 33
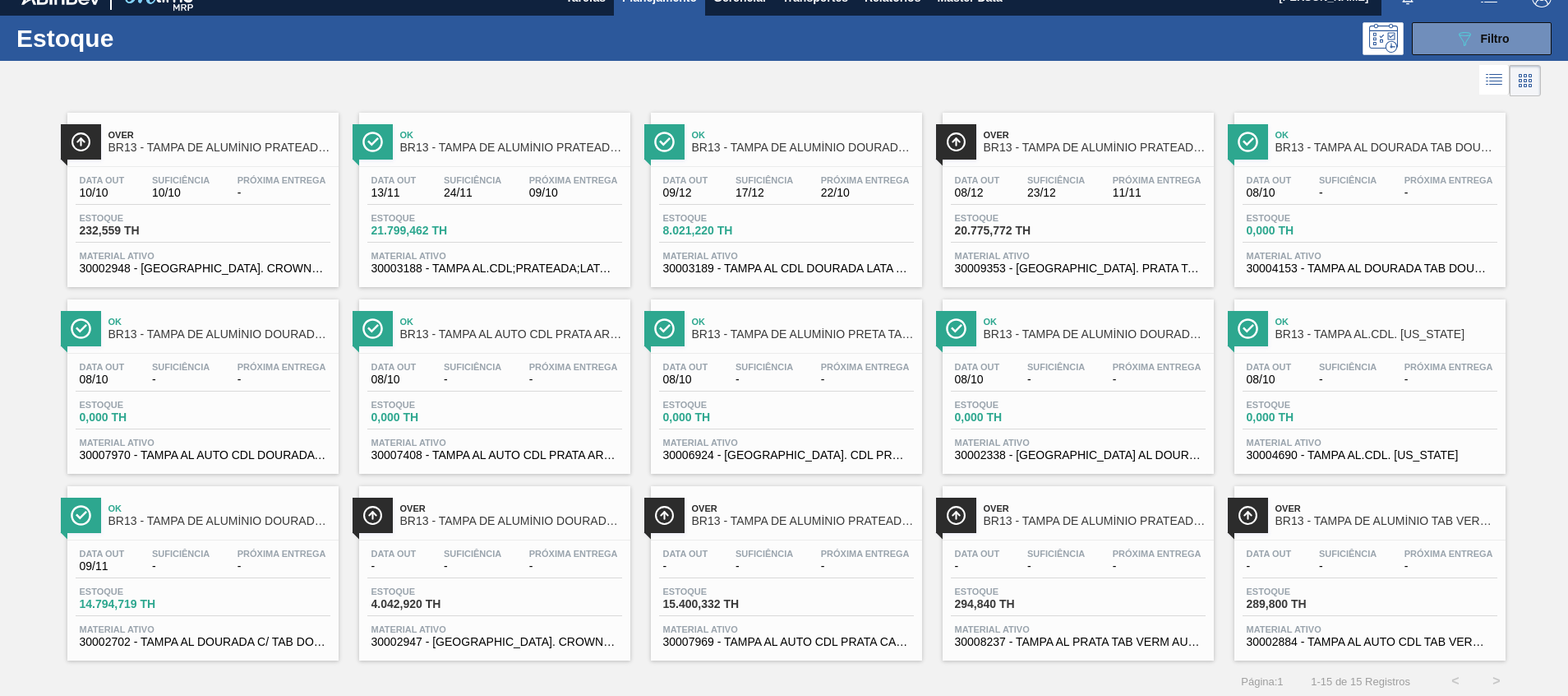
scroll to position [28, 0]
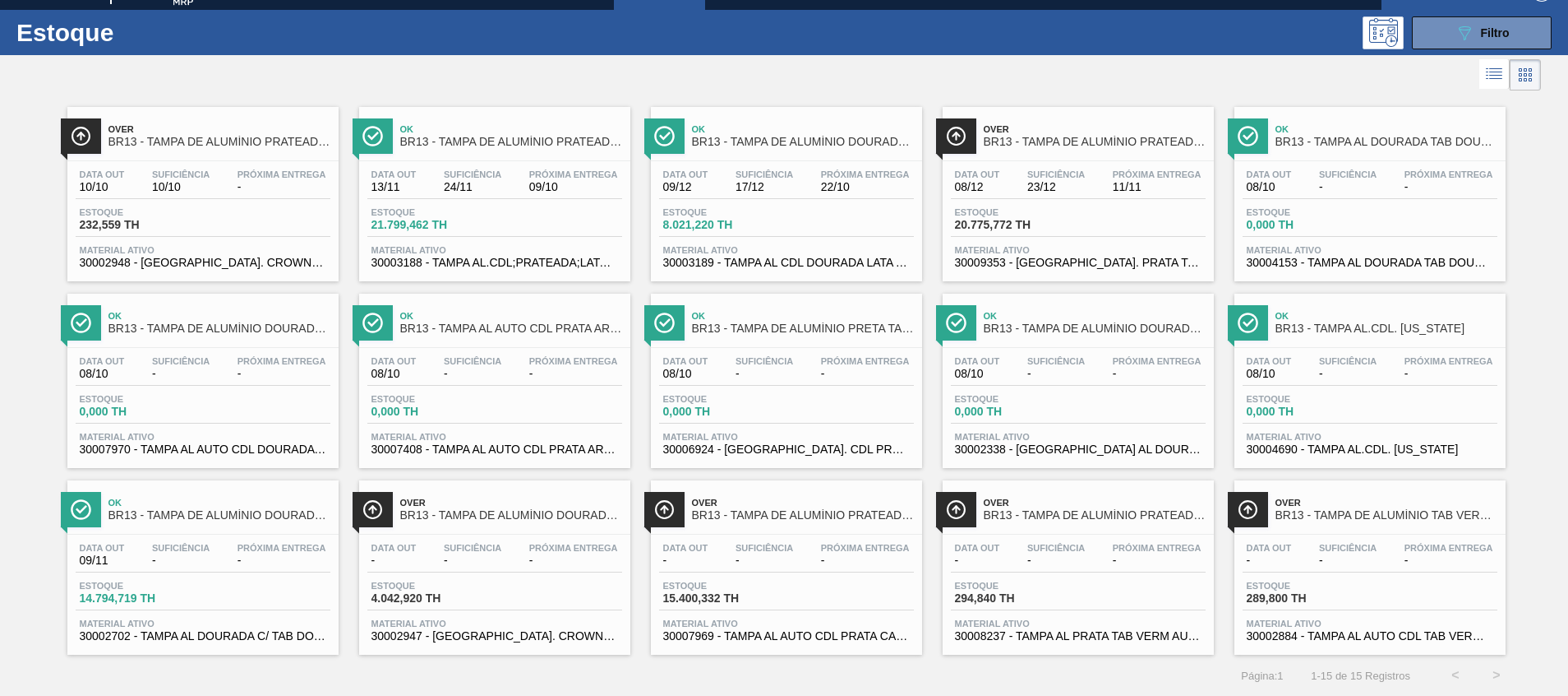
click at [1098, 266] on span "30009353 - TAMPA AL. PRATA TAB VERMELHO CDL AUTO" at bounding box center [1078, 262] width 247 height 12
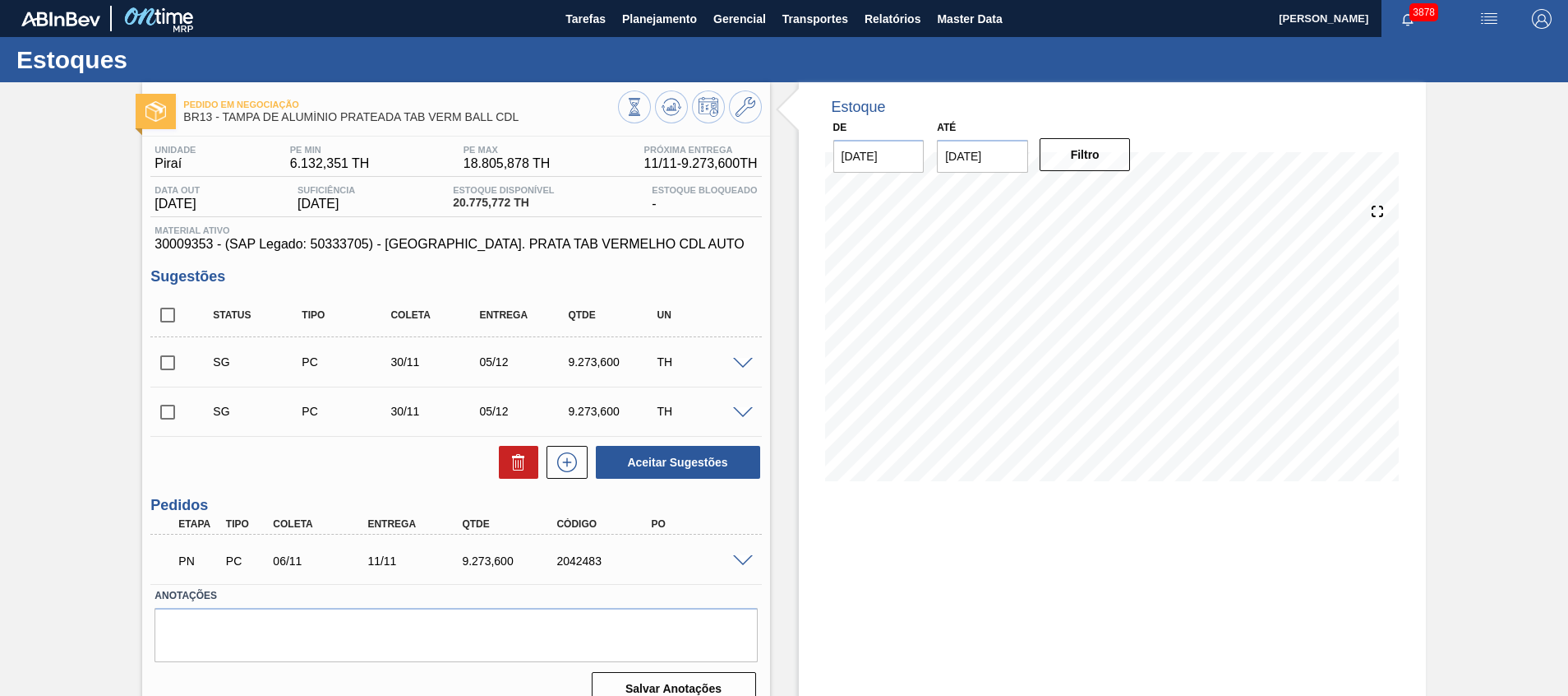
click at [740, 559] on span at bounding box center [743, 560] width 20 height 12
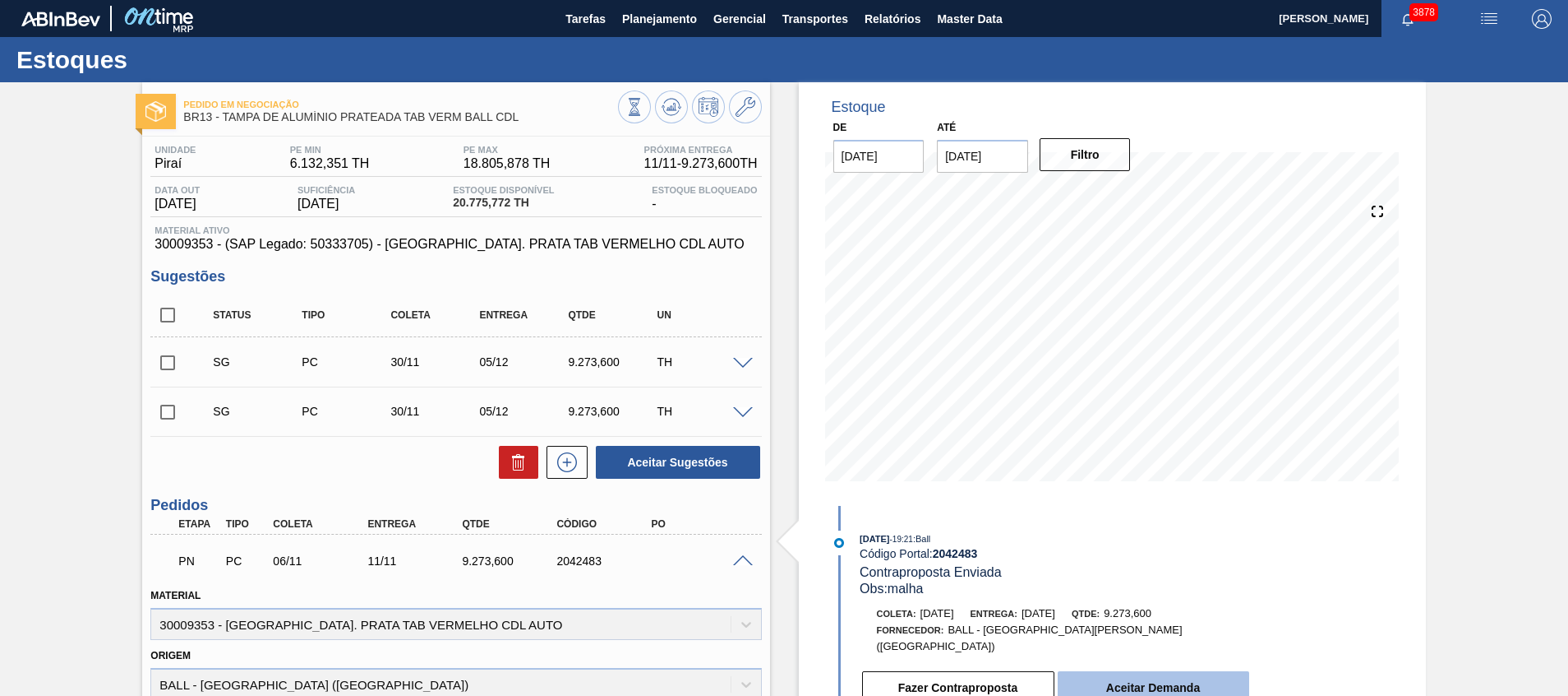
click at [1153, 673] on button "Aceitar Demanda" at bounding box center [1153, 688] width 192 height 33
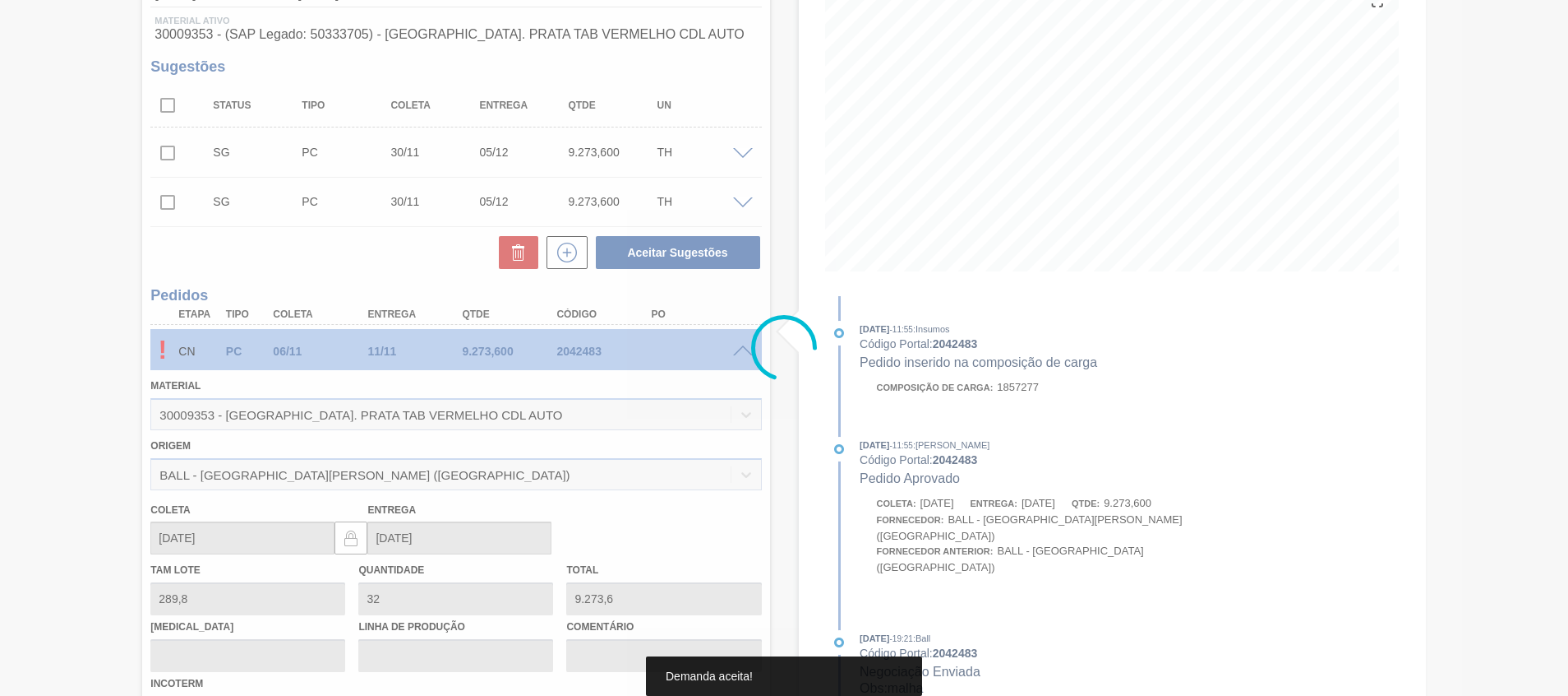
scroll to position [23, 0]
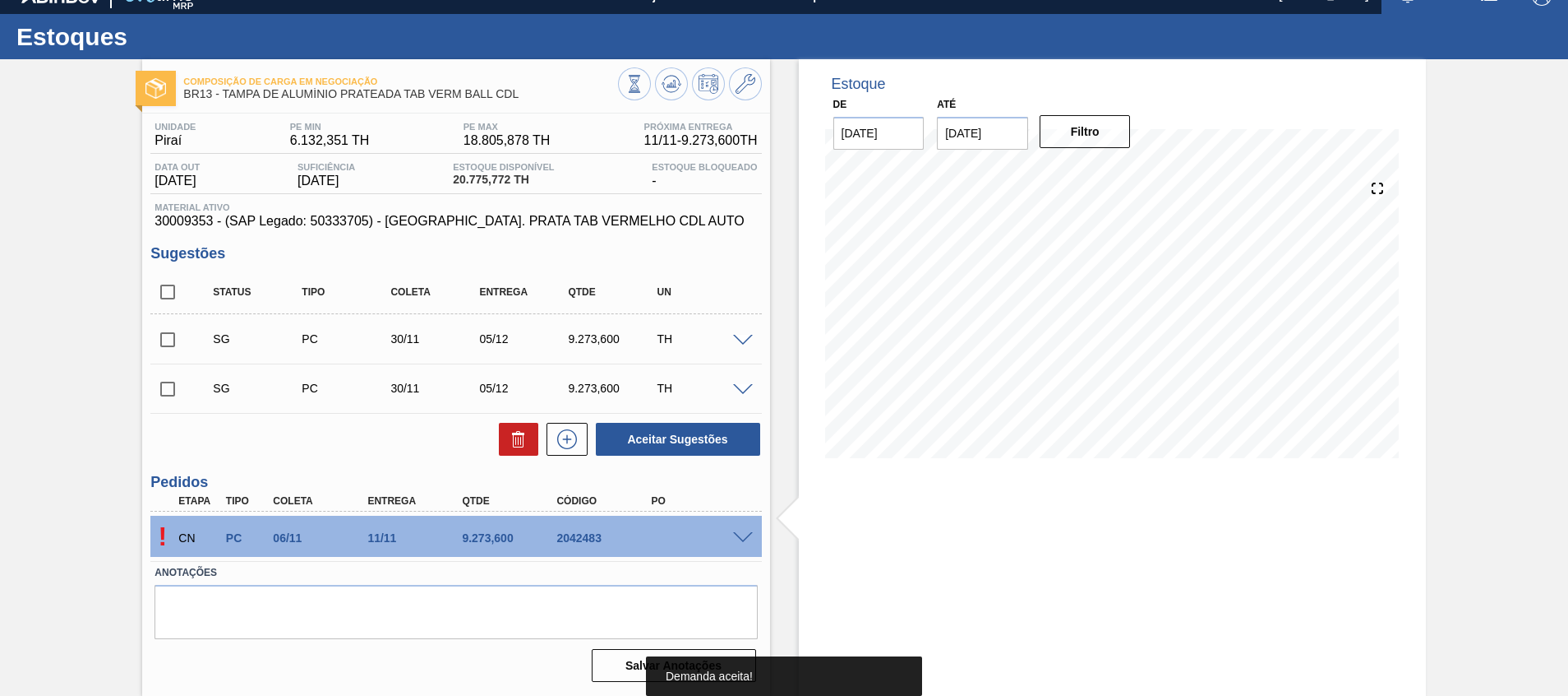
click at [742, 533] on span at bounding box center [743, 537] width 20 height 12
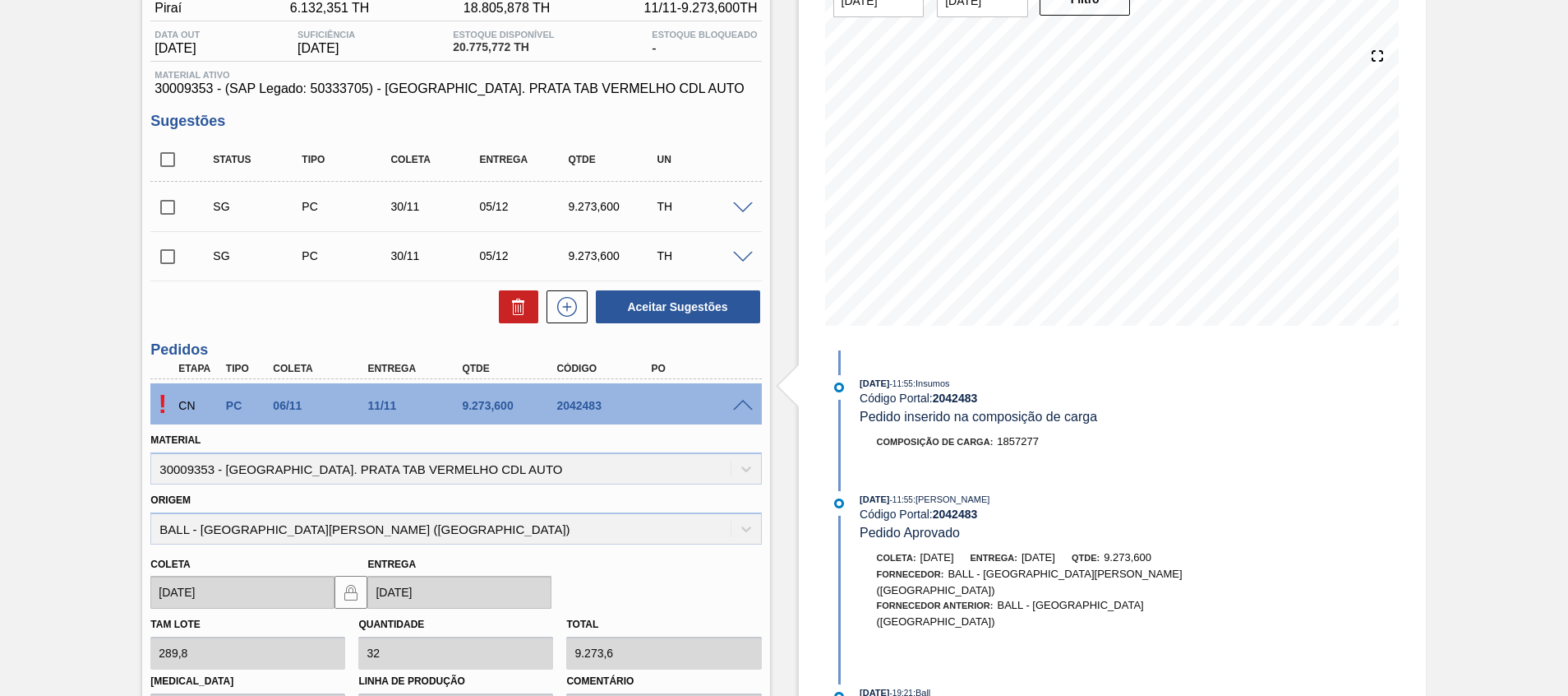
scroll to position [52, 0]
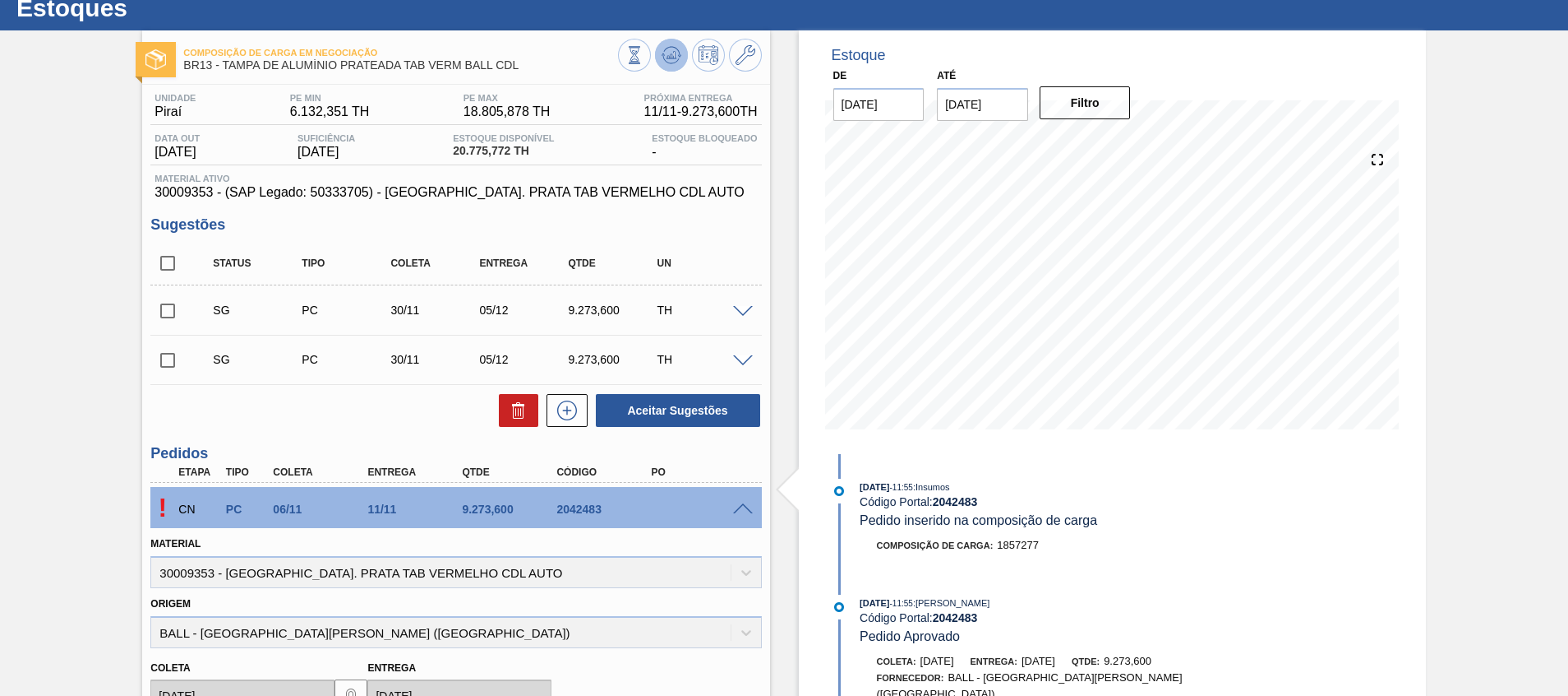
click at [678, 54] on icon at bounding box center [672, 51] width 16 height 9
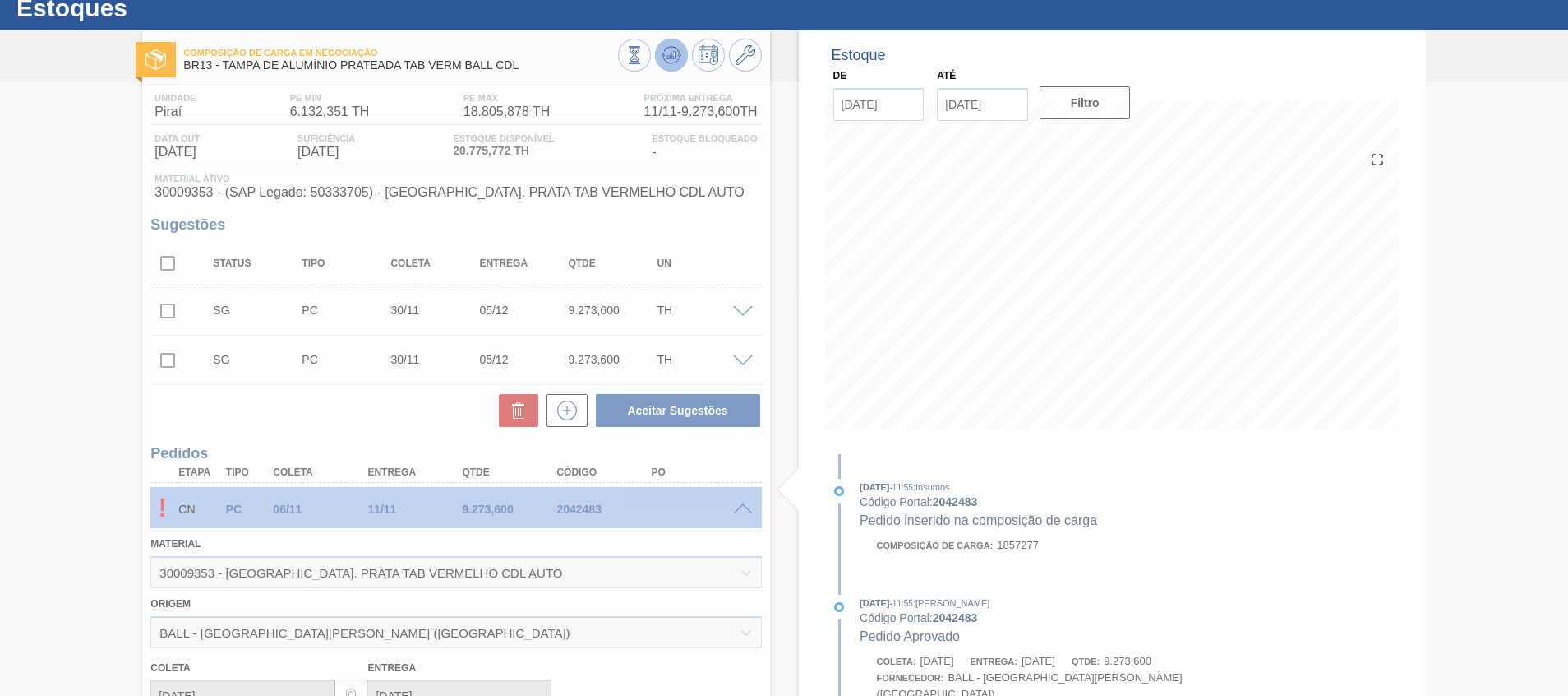
scroll to position [23, 0]
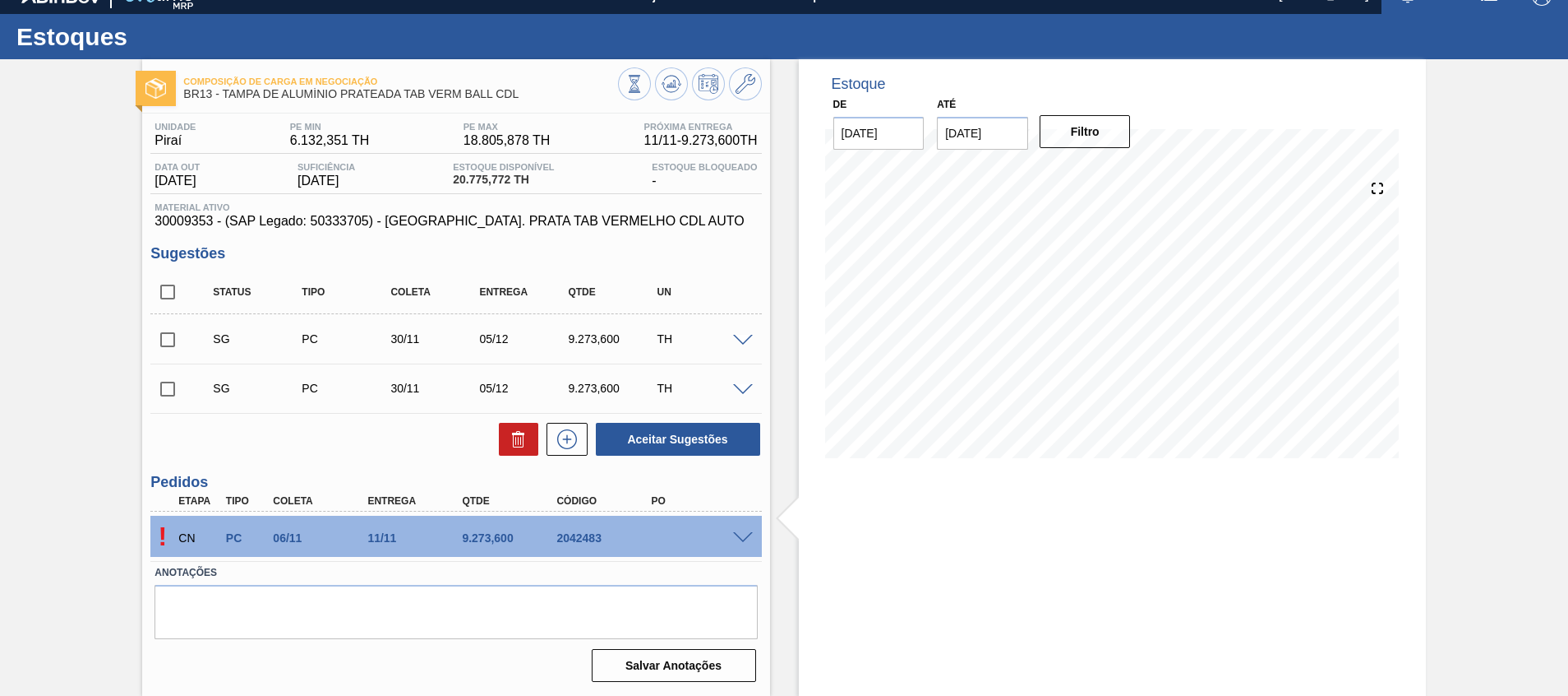
click at [753, 536] on div at bounding box center [746, 536] width 33 height 12
click at [736, 86] on icon at bounding box center [746, 84] width 20 height 20
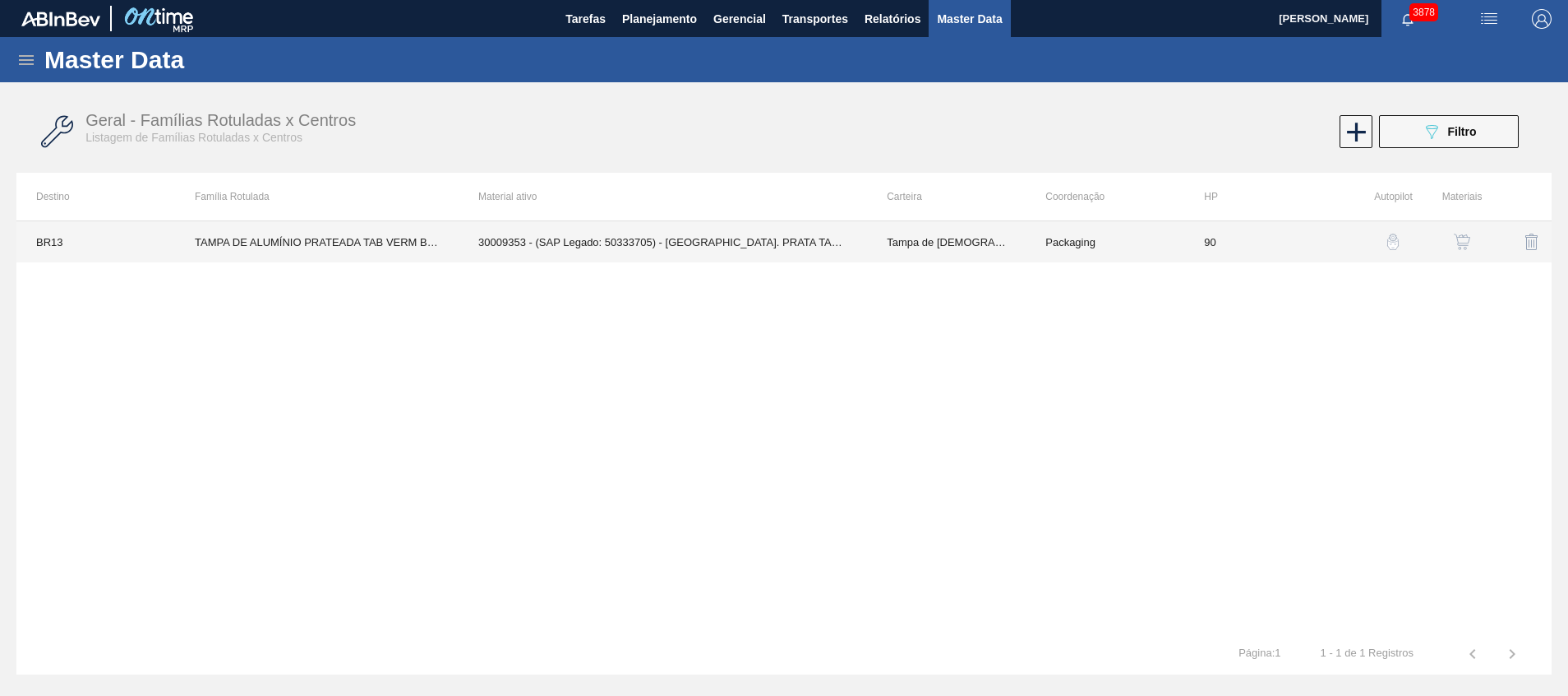
click at [699, 241] on td "30009353 - (SAP Legado: 50333705) - TAMPA AL. PRATA TAB VERMELHO CDL AUTO" at bounding box center [663, 241] width 409 height 41
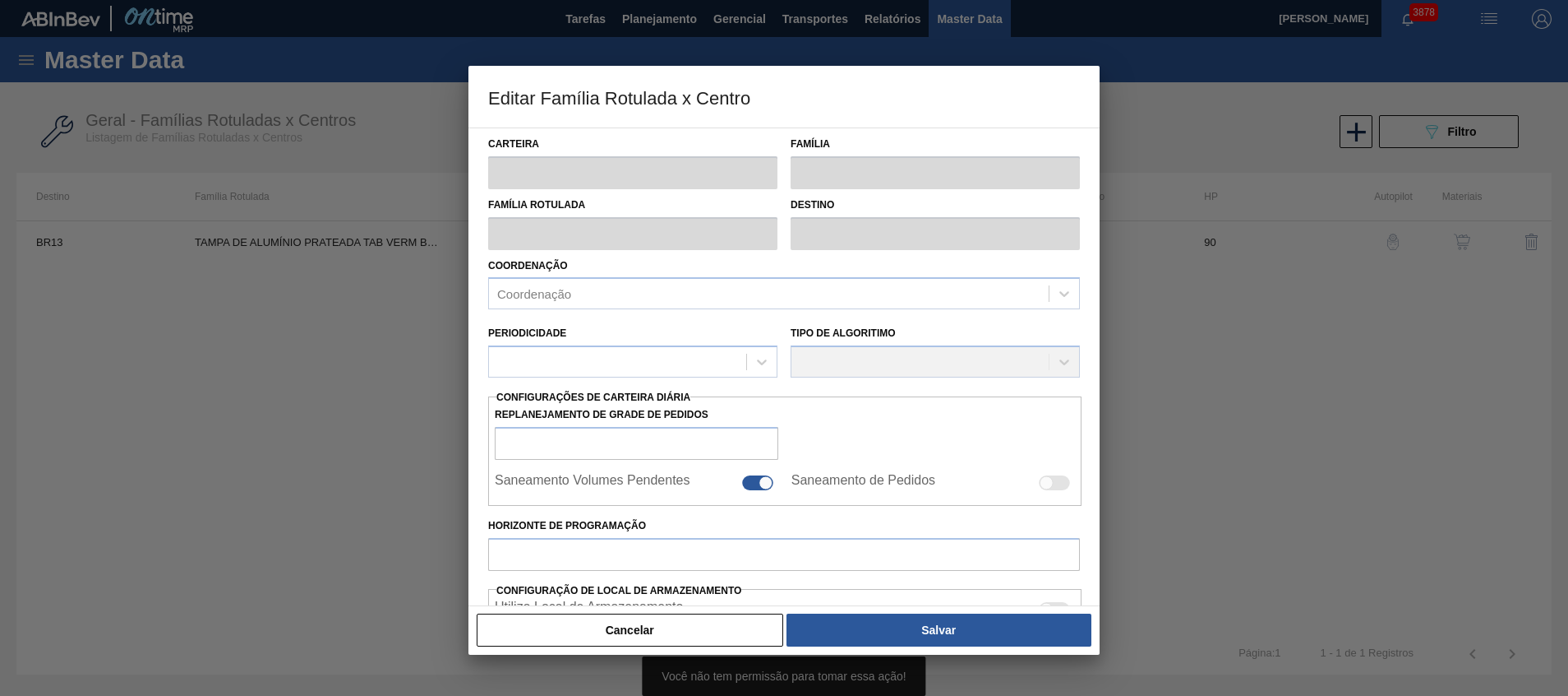
type input "Tampa de Lata"
type input "Tampa de Alumínio"
type input "TAMPA DE ALUMÍNIO PRATEADA TAB VERM BALL CDL"
type input "BR13 - Piraí"
type input "90"
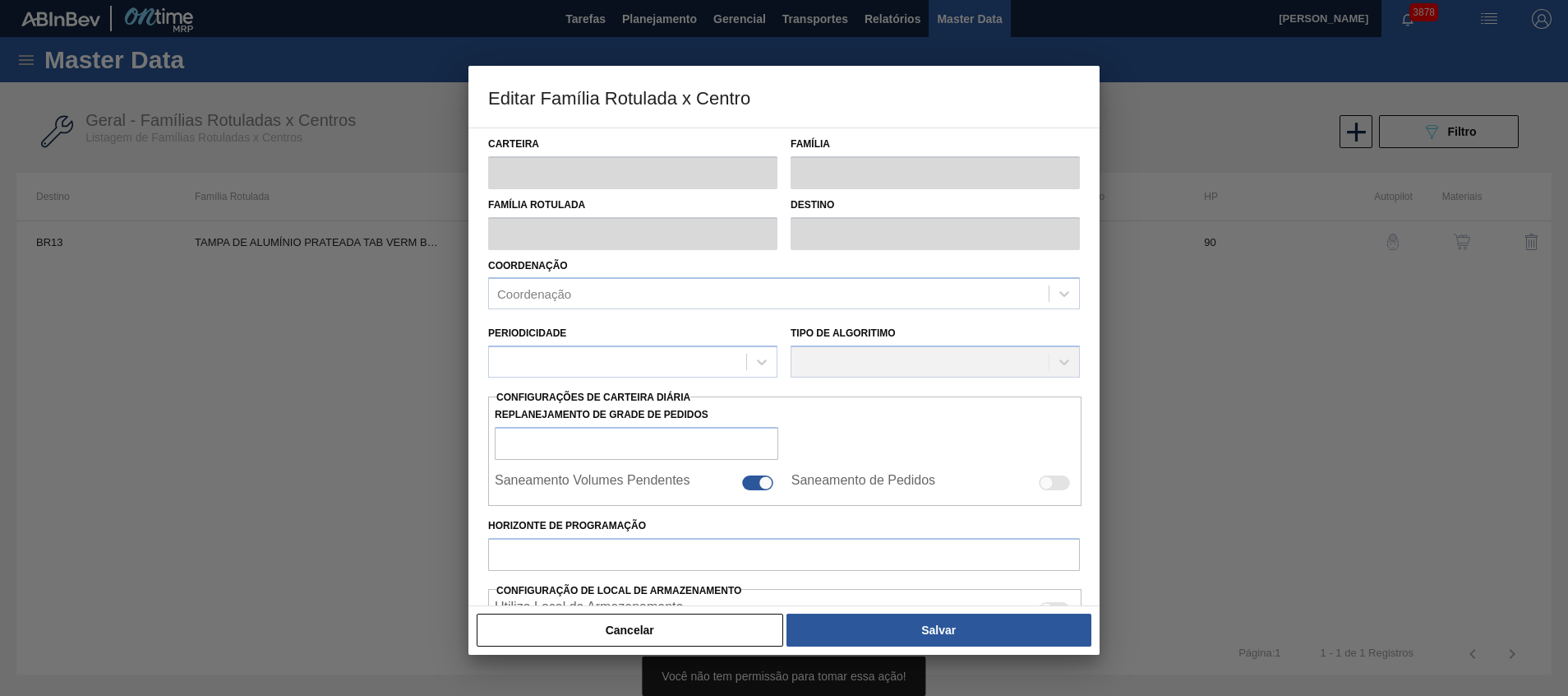
type input "6.132,351"
type input "18.805,878"
type input "80"
type input "16.148,857"
checkbox input "true"
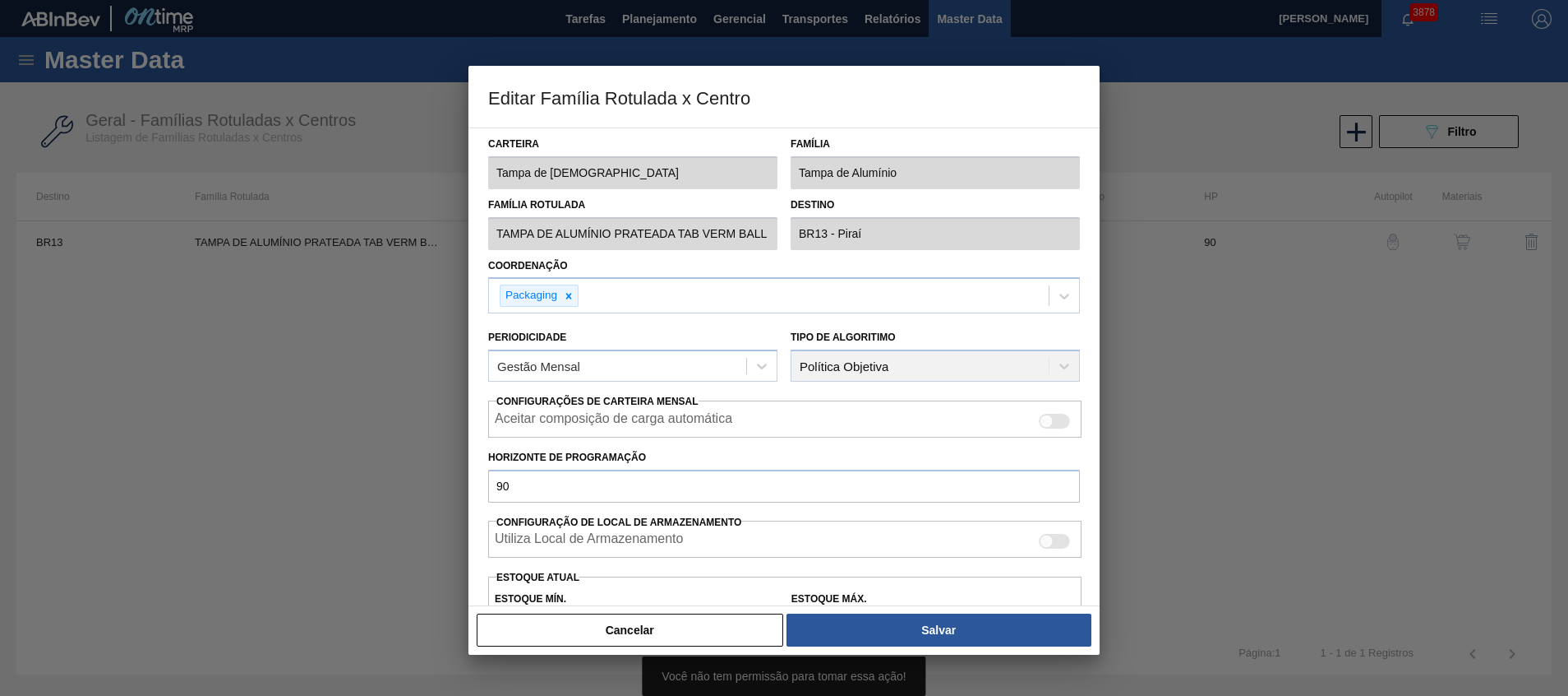
scroll to position [124, 0]
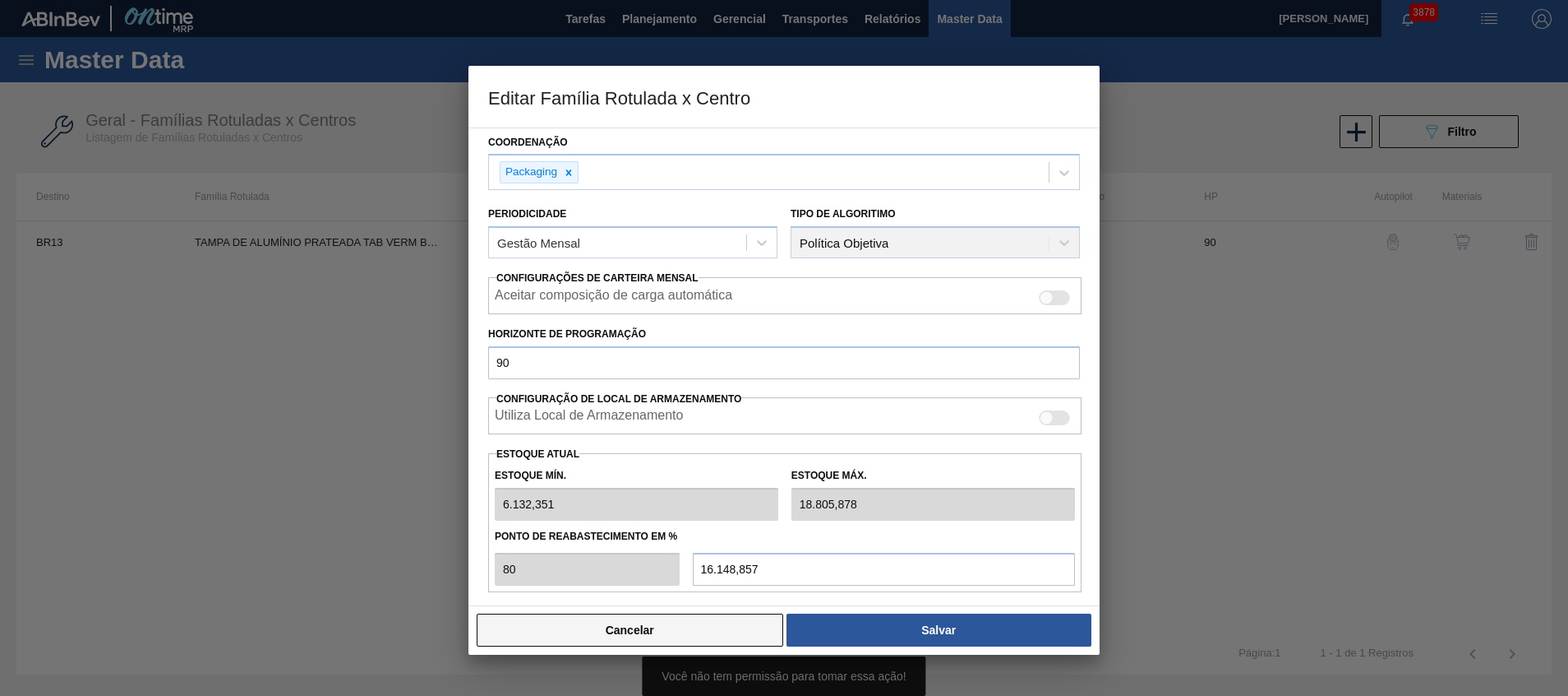
click at [682, 624] on button "Cancelar" at bounding box center [630, 630] width 307 height 33
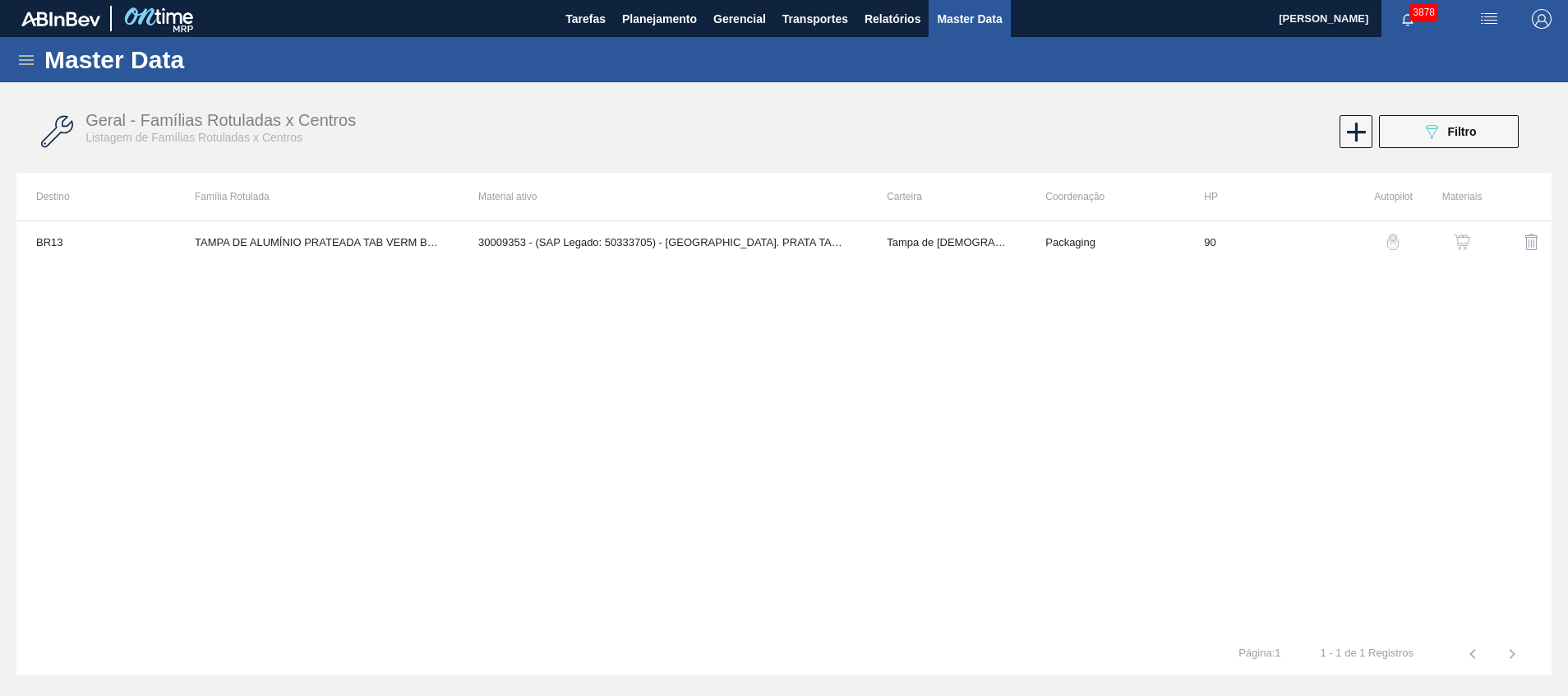
click at [1458, 244] on img "button" at bounding box center [1463, 242] width 16 height 17
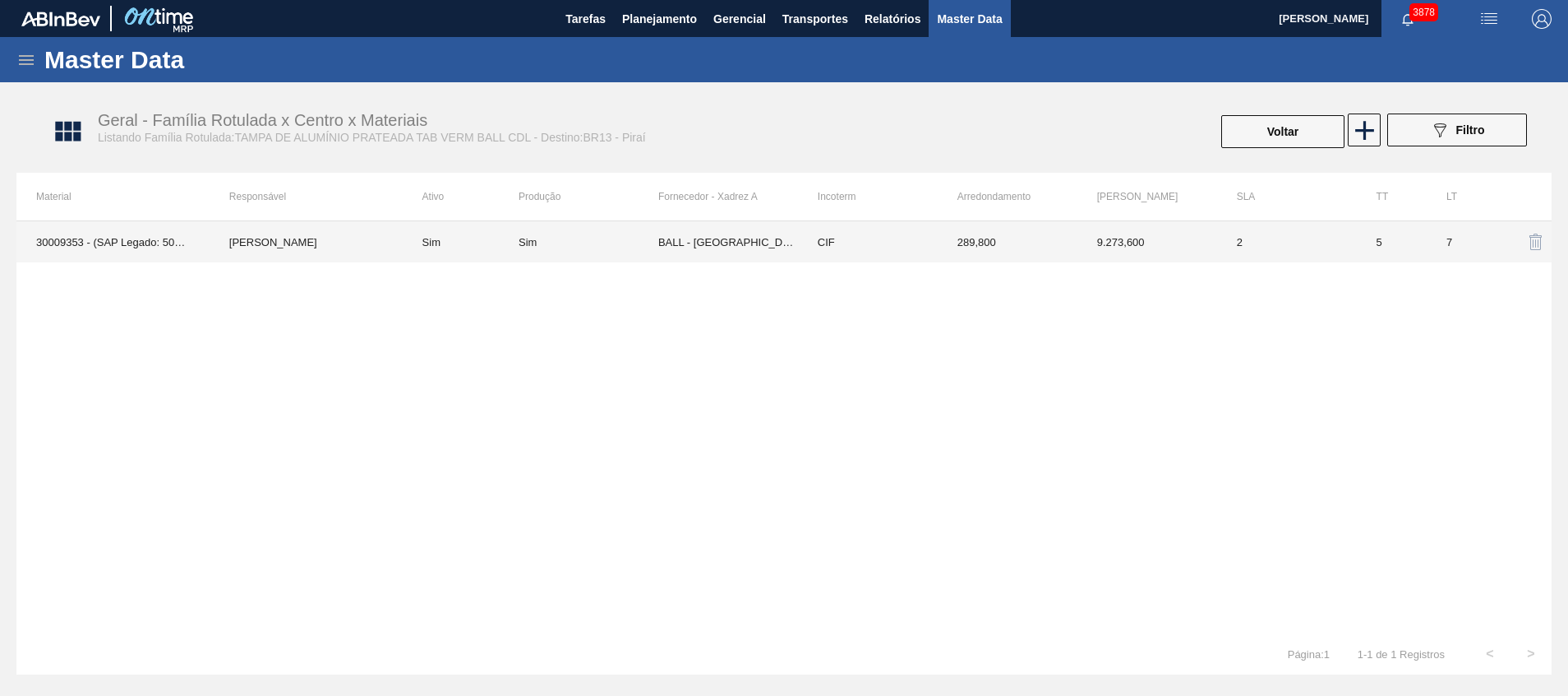
click at [702, 227] on td "BALL - [GEOGRAPHIC_DATA] ([GEOGRAPHIC_DATA])" at bounding box center [728, 241] width 139 height 41
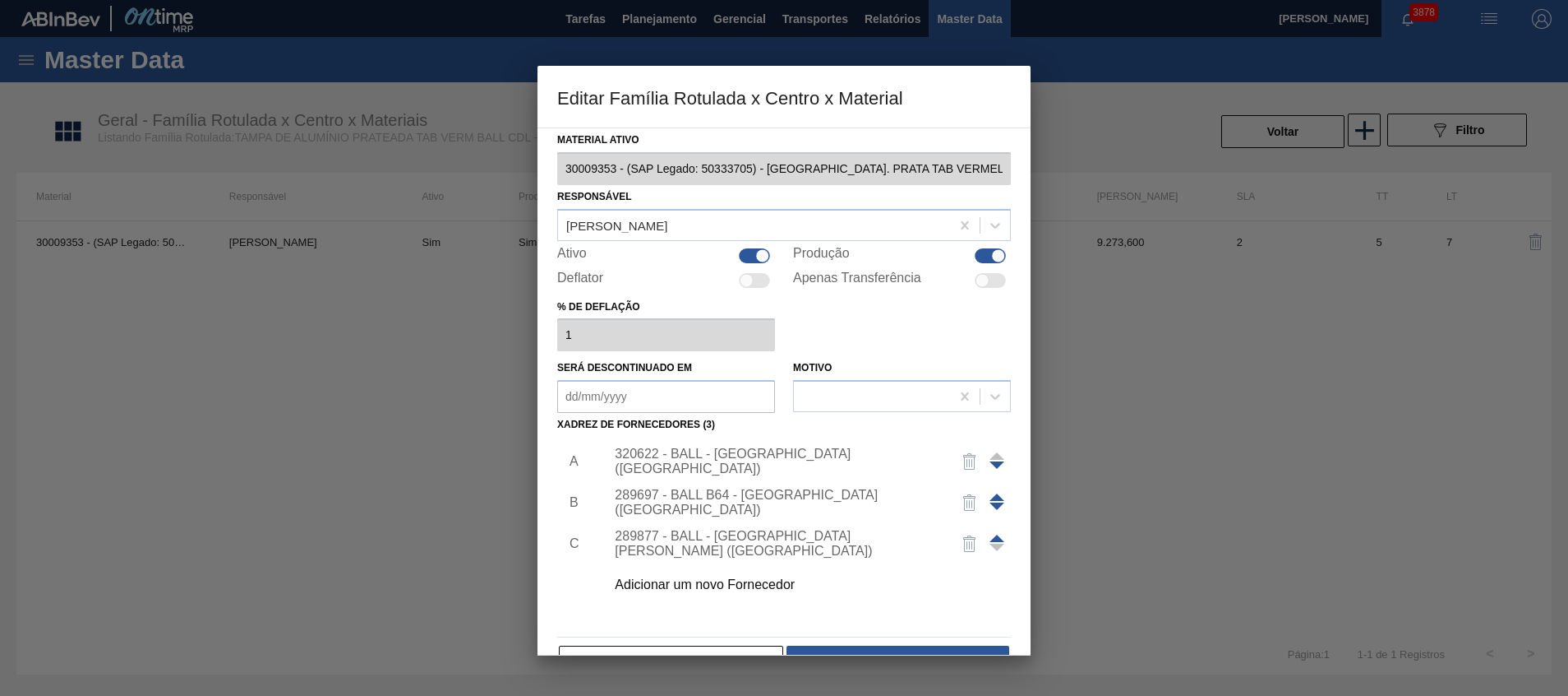
click at [994, 536] on span at bounding box center [997, 538] width 15 height 7
click at [763, 499] on div "289877 - BALL - TRÊS RIOS (RJ)" at bounding box center [776, 503] width 323 height 29
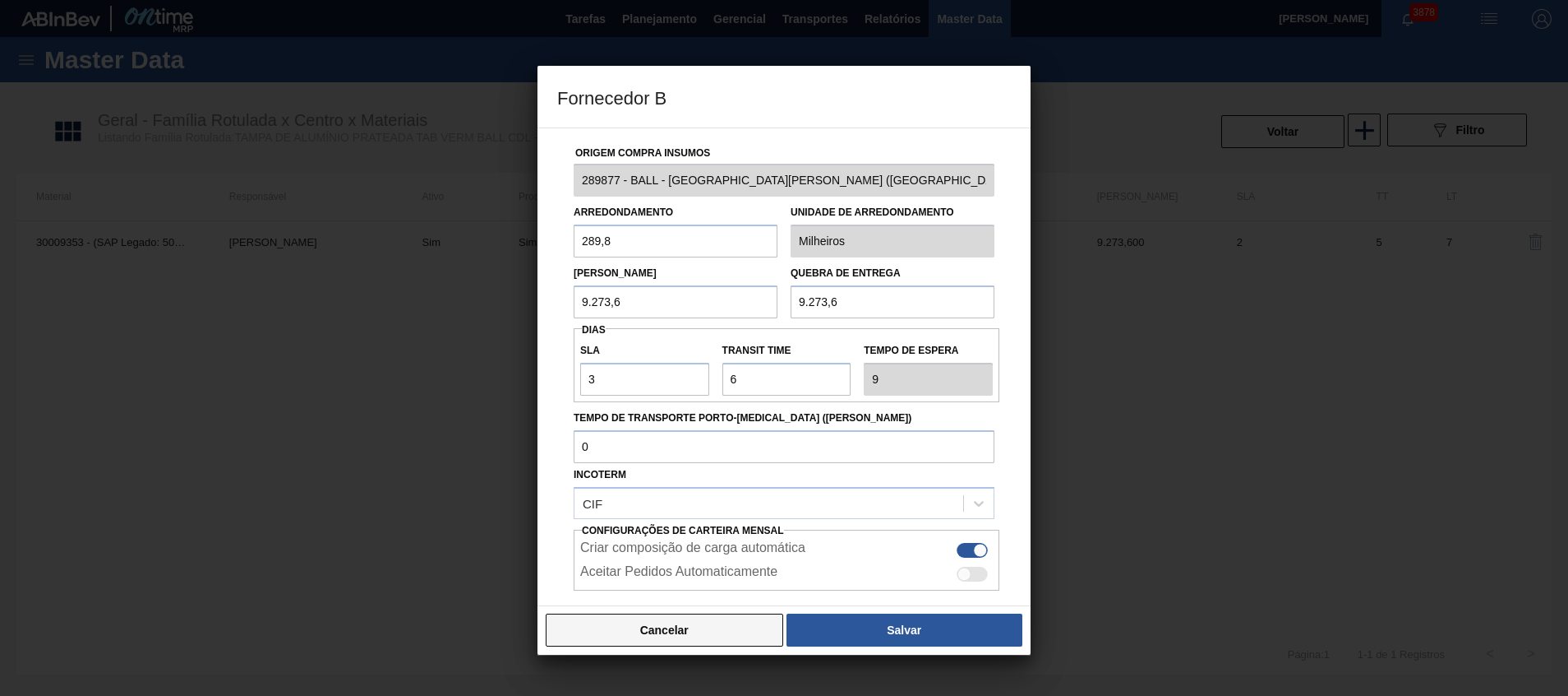
click at [731, 622] on button "Cancelar" at bounding box center [664, 630] width 237 height 33
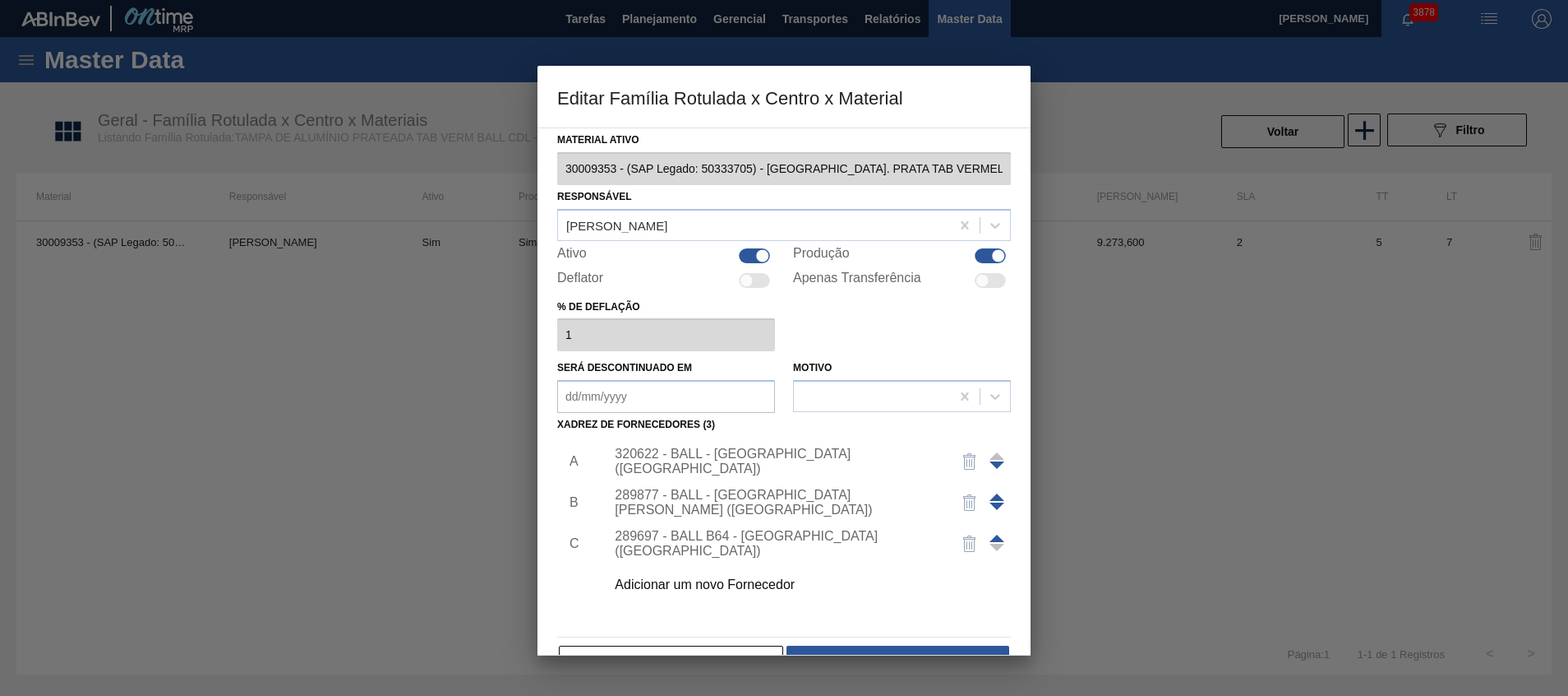
click at [755, 462] on div "320622 - BALL - RECIFE (PE)" at bounding box center [776, 461] width 323 height 29
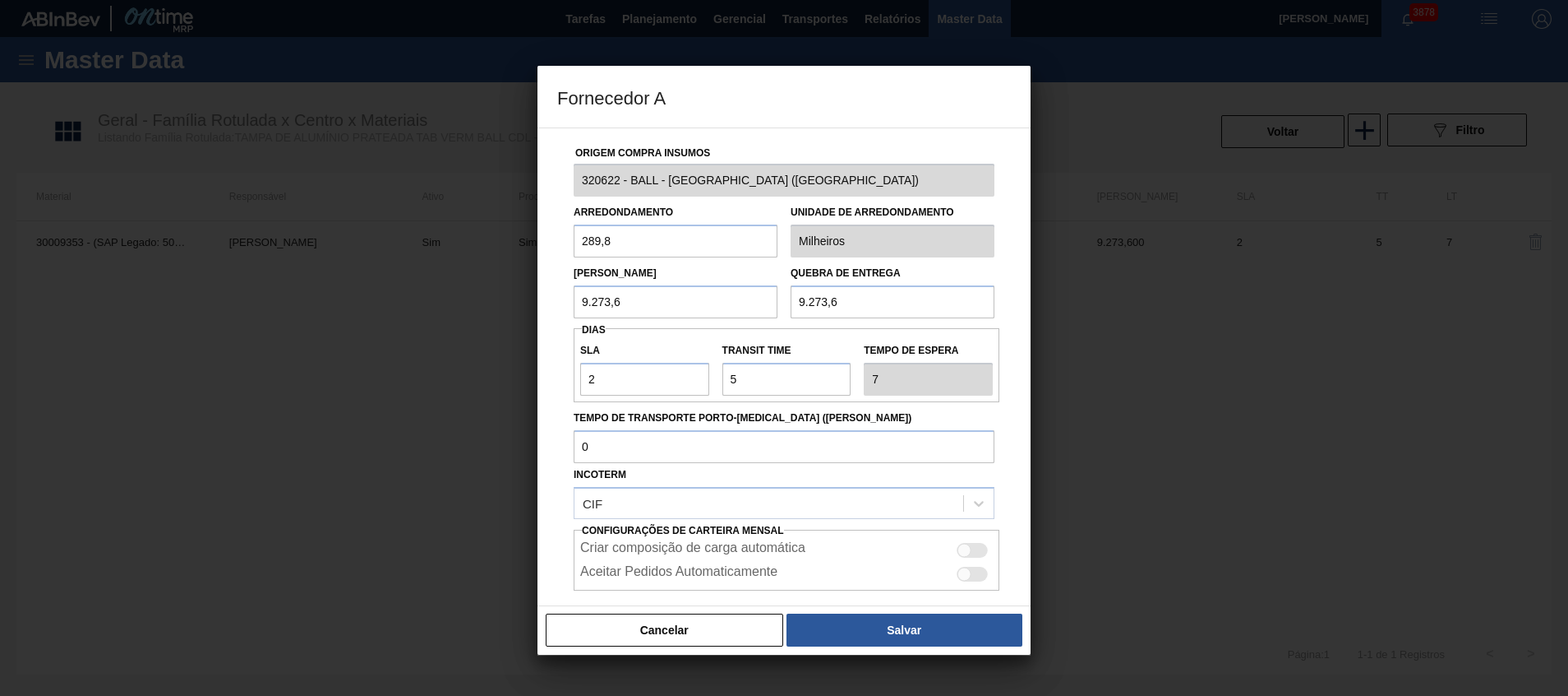
click at [971, 551] on div at bounding box center [972, 550] width 31 height 15
checkbox input "true"
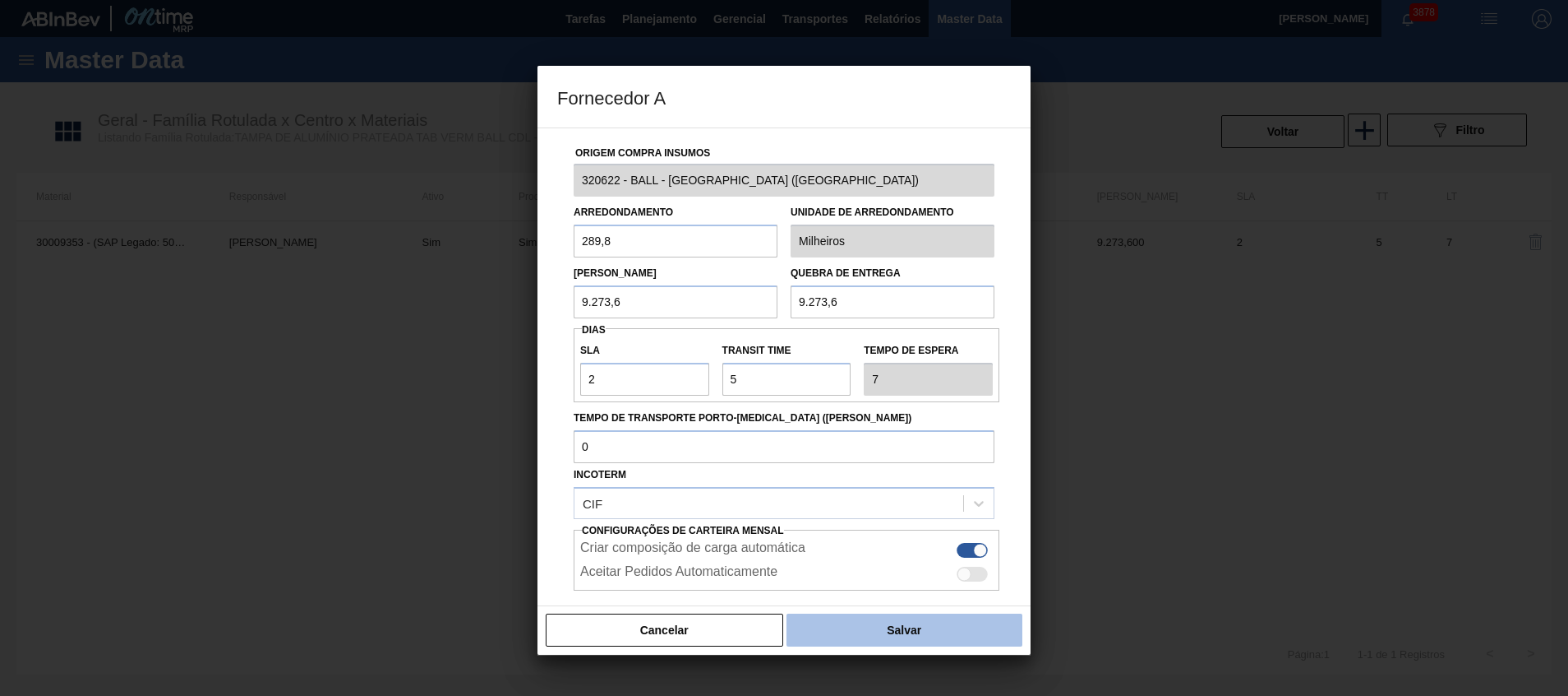
click at [922, 620] on button "Salvar" at bounding box center [904, 630] width 236 height 33
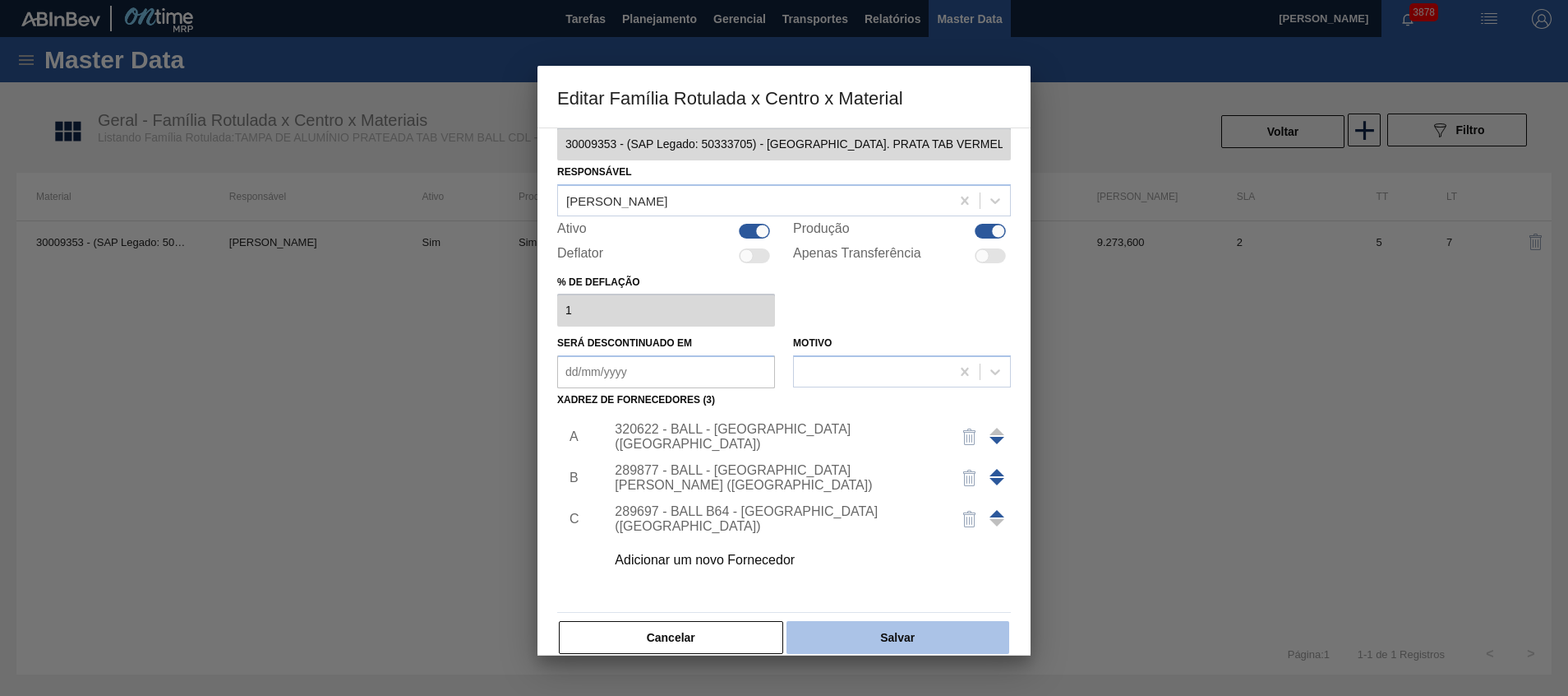
scroll to position [45, 0]
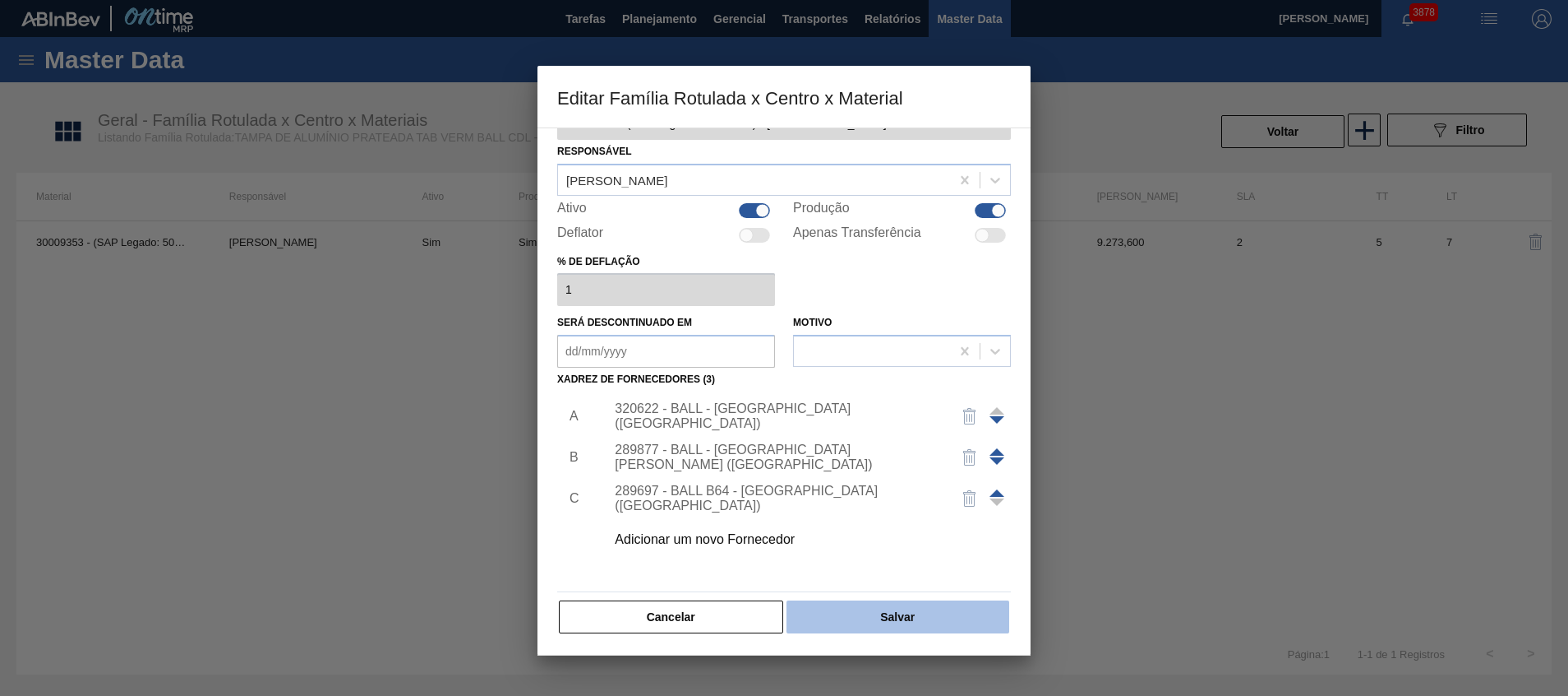
click at [876, 611] on button "Salvar" at bounding box center [897, 617] width 223 height 33
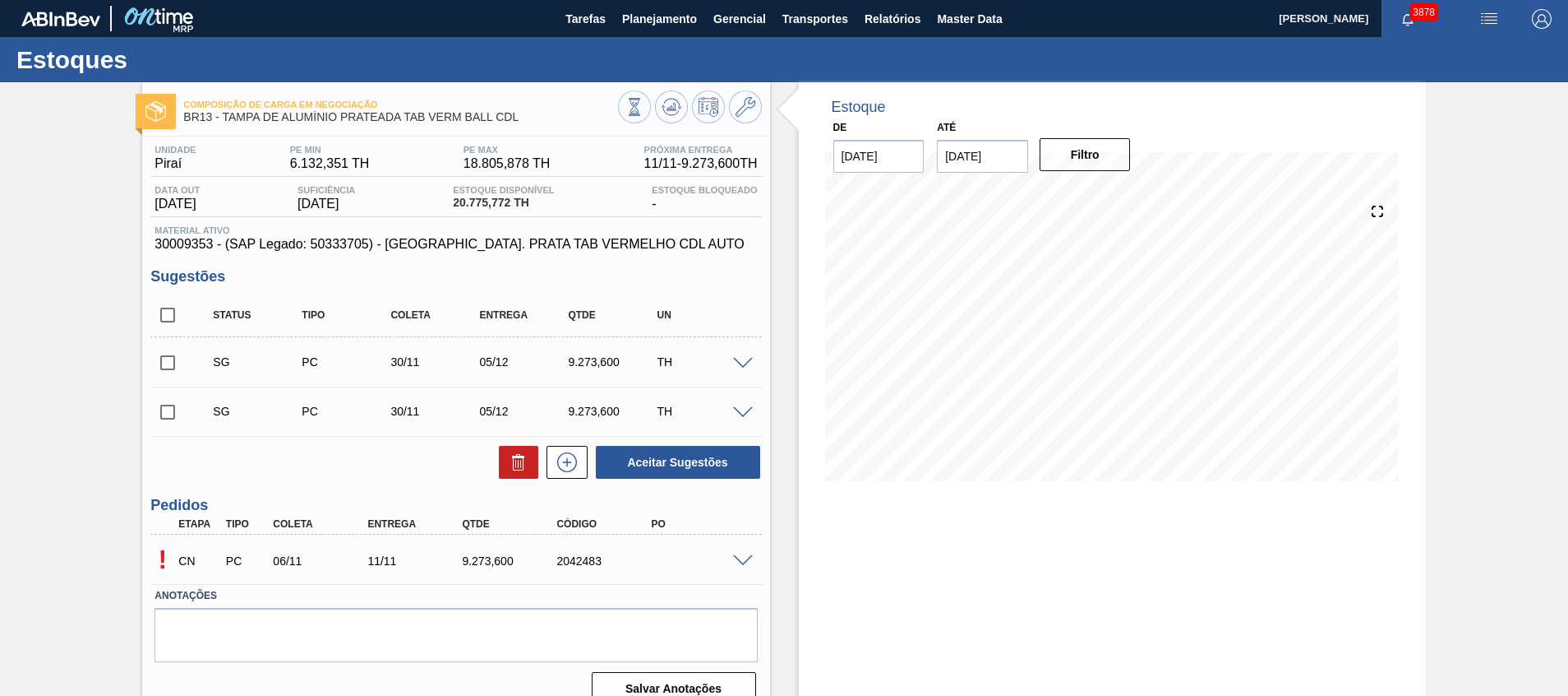
click at [749, 558] on span at bounding box center [743, 560] width 20 height 12
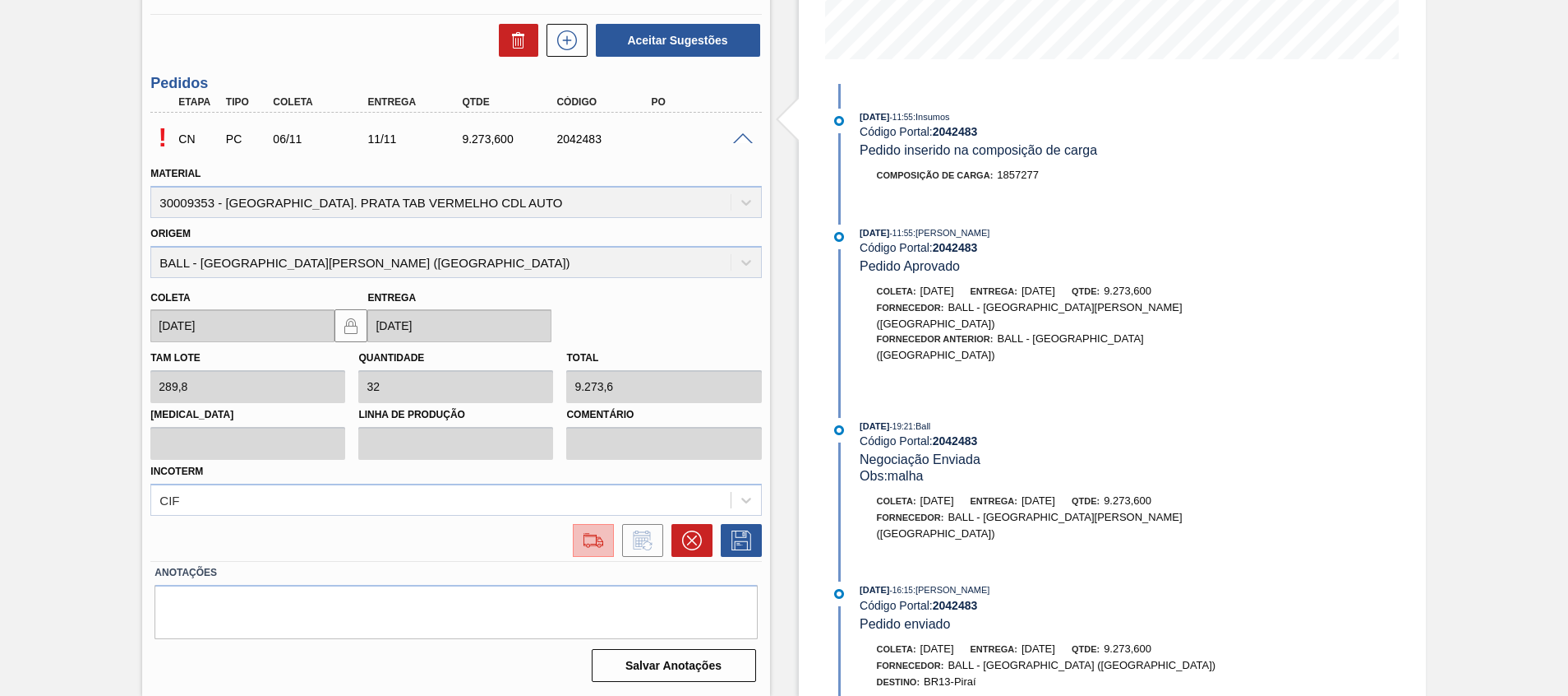
click at [594, 536] on img at bounding box center [593, 541] width 27 height 20
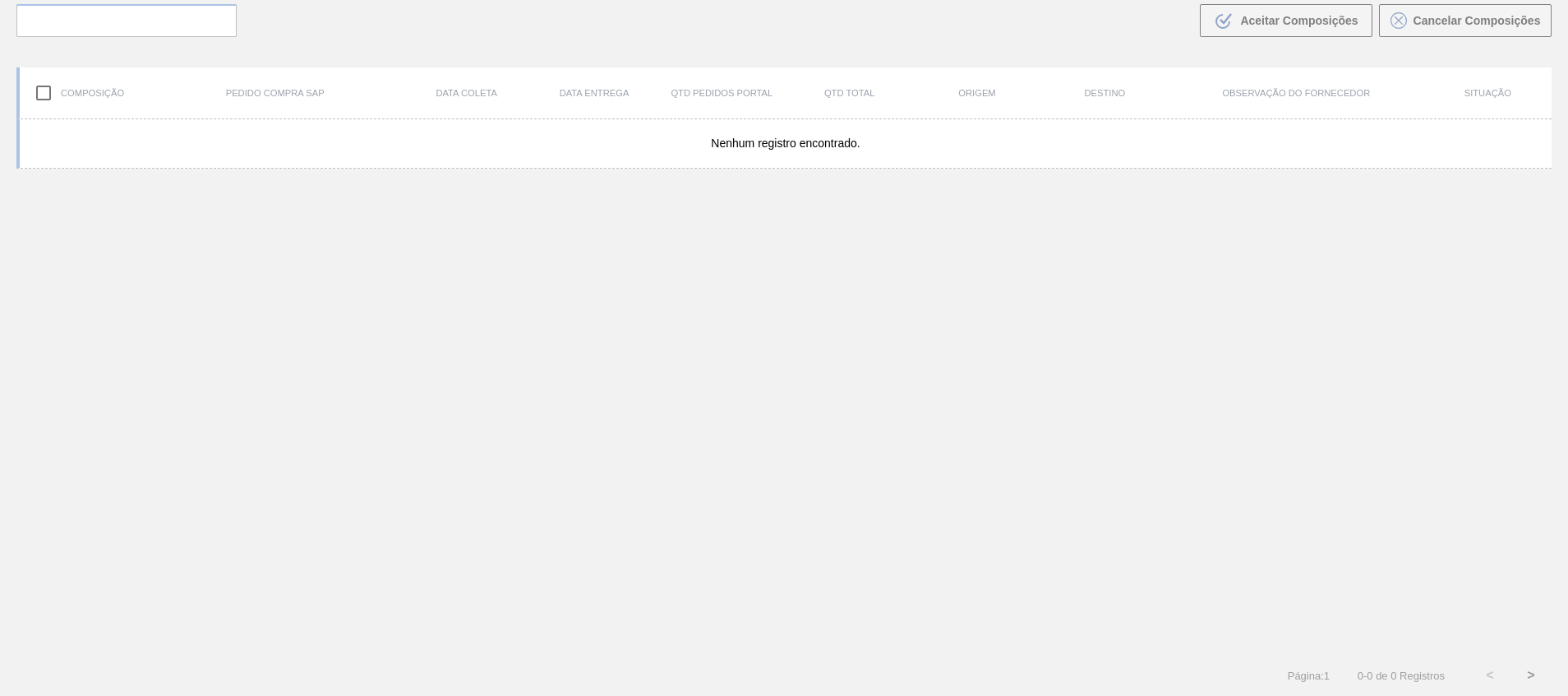
scroll to position [118, 0]
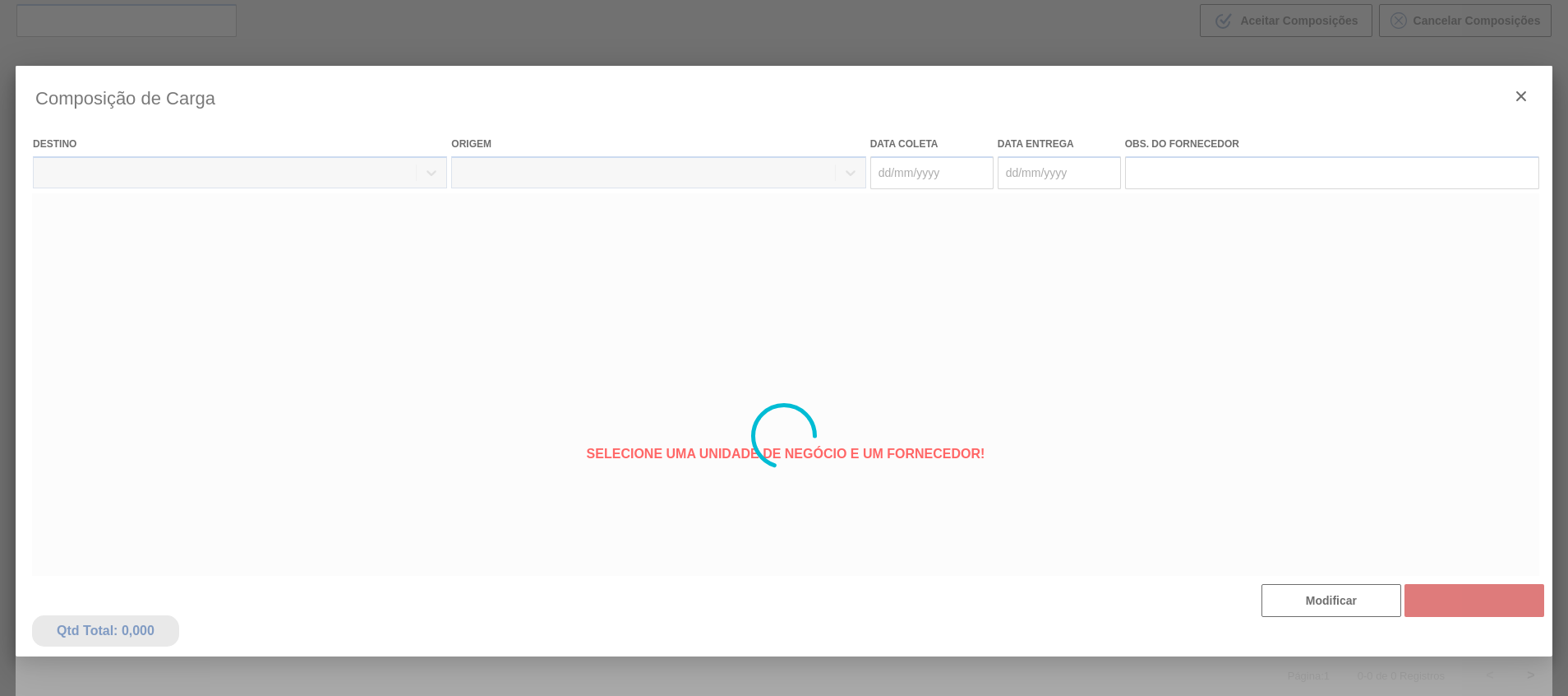
type coleta "06/11/2025"
type Entrega "11/11/2025"
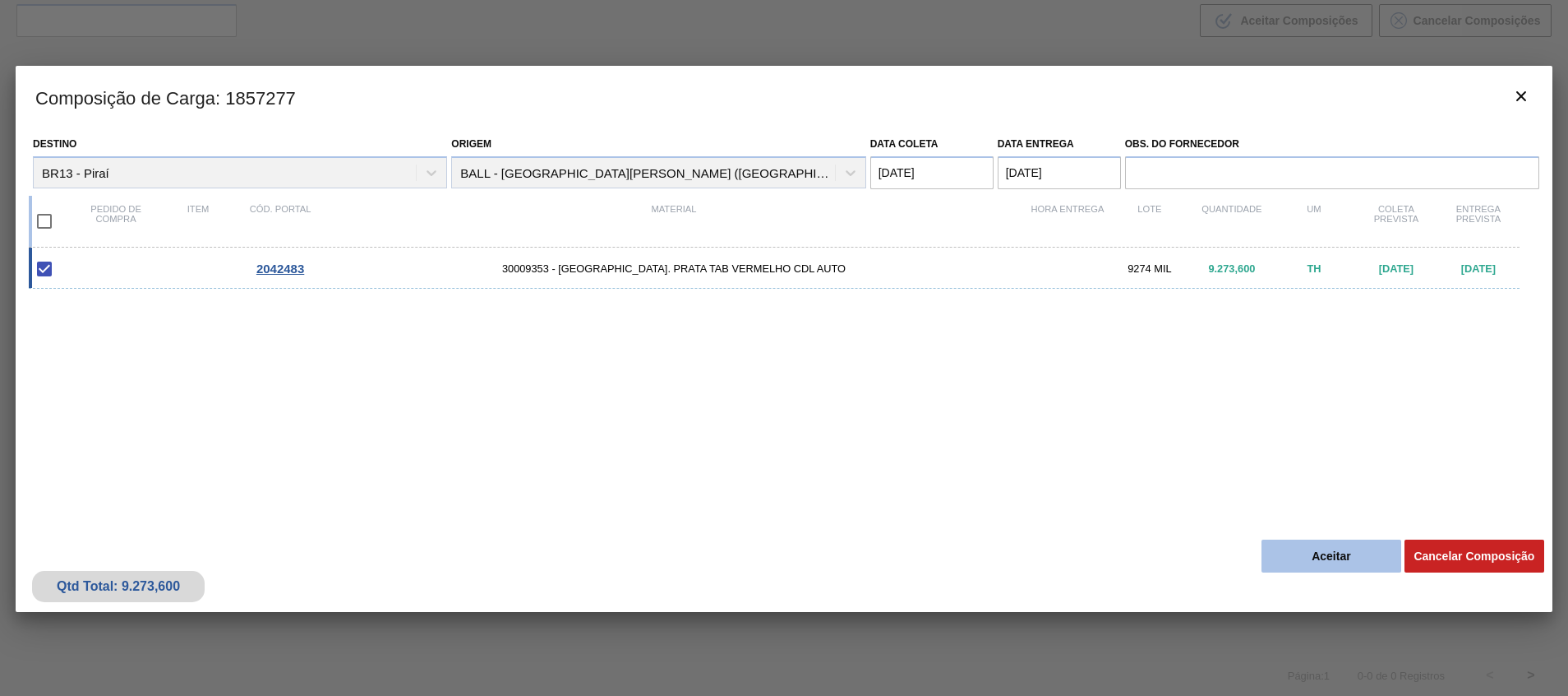
click at [1339, 562] on button "Aceitar" at bounding box center [1332, 556] width 139 height 33
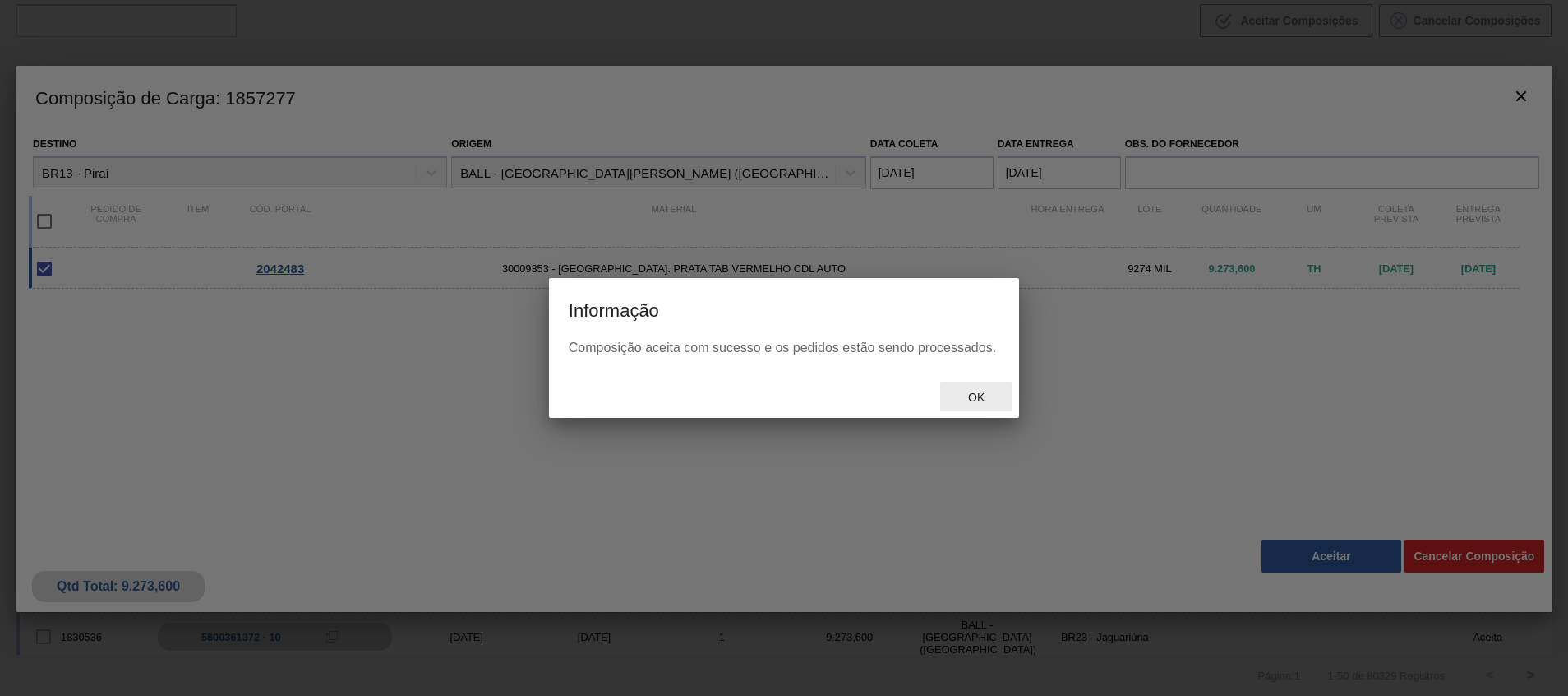
click at [963, 387] on div "Ok" at bounding box center [976, 396] width 72 height 30
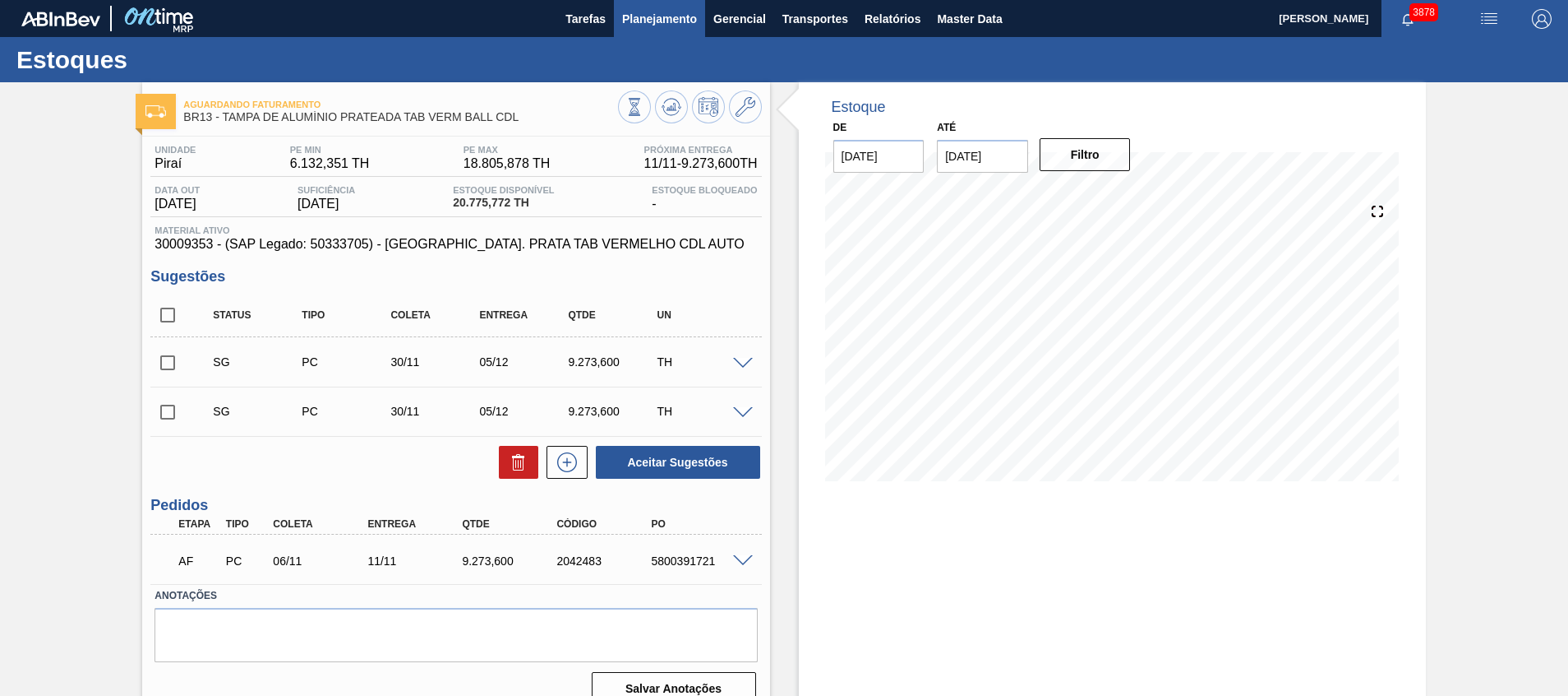
click at [634, 27] on span "Planejamento" at bounding box center [660, 19] width 75 height 20
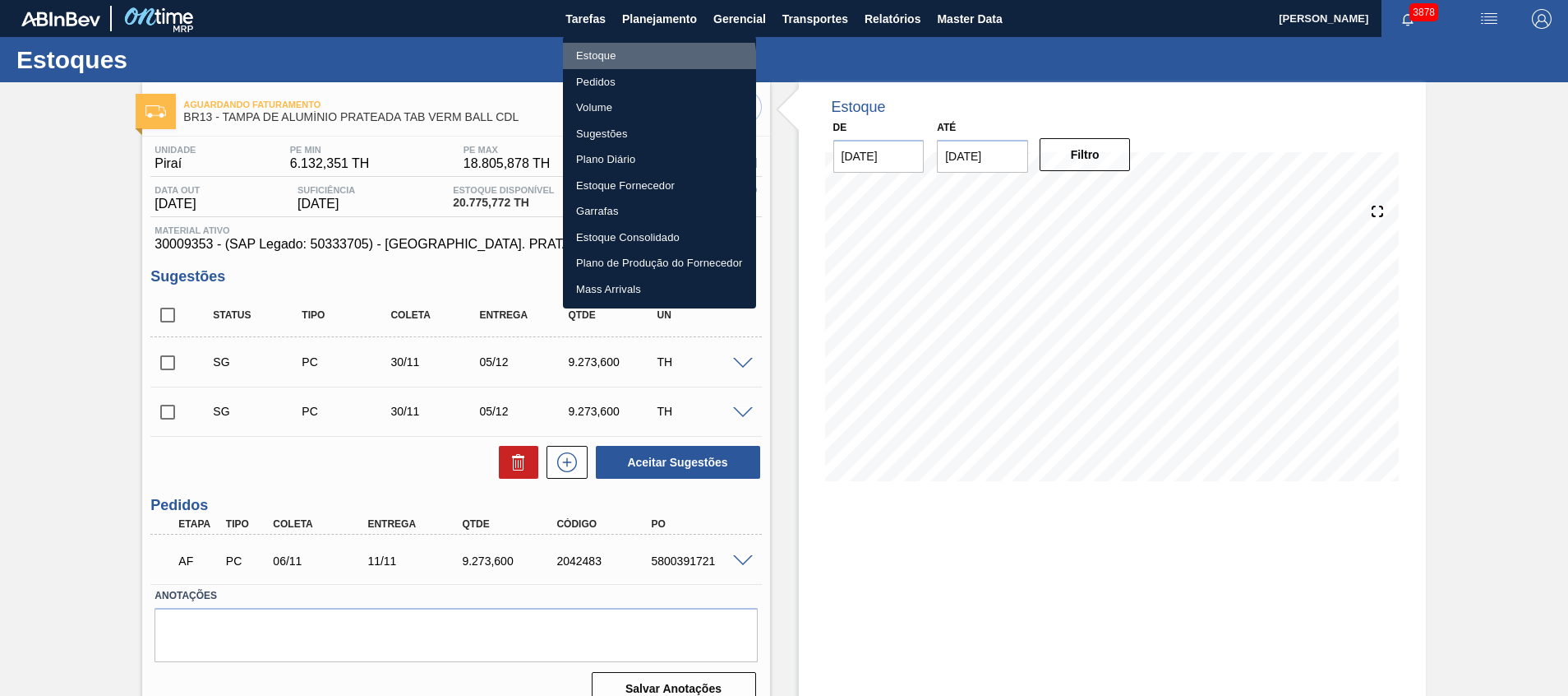
click at [626, 65] on li "Estoque" at bounding box center [659, 56] width 193 height 27
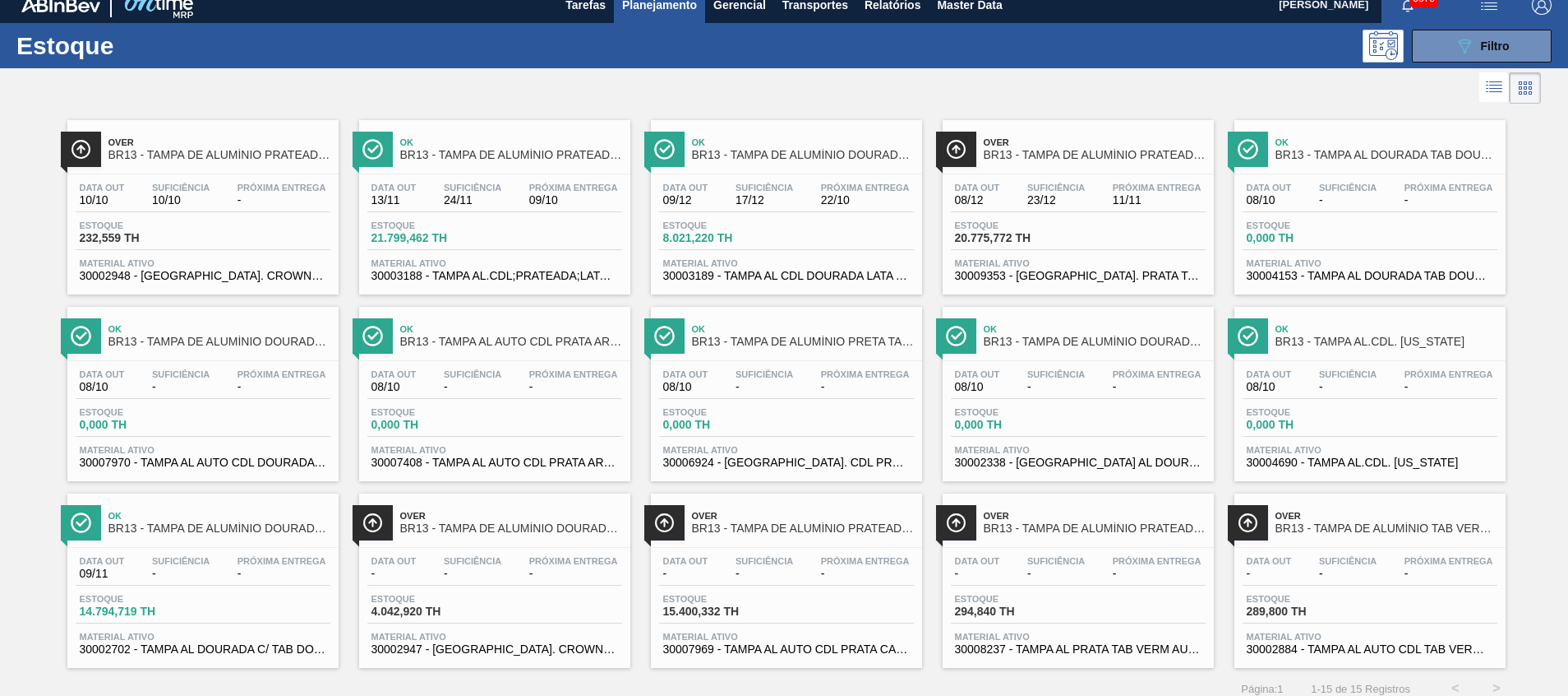
scroll to position [28, 0]
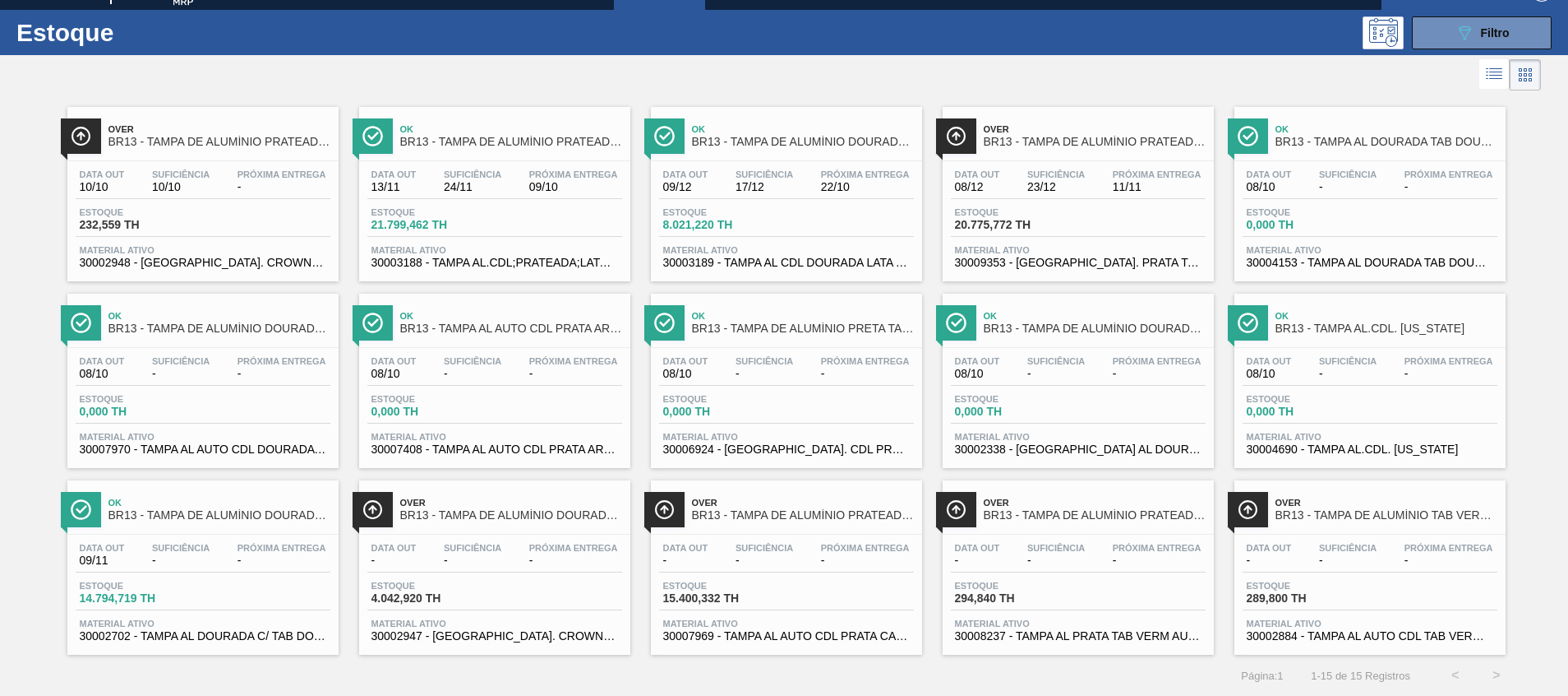
click at [277, 632] on span "30002702 - TAMPA AL DOURADA C/ TAB DOURADO" at bounding box center [203, 635] width 247 height 12
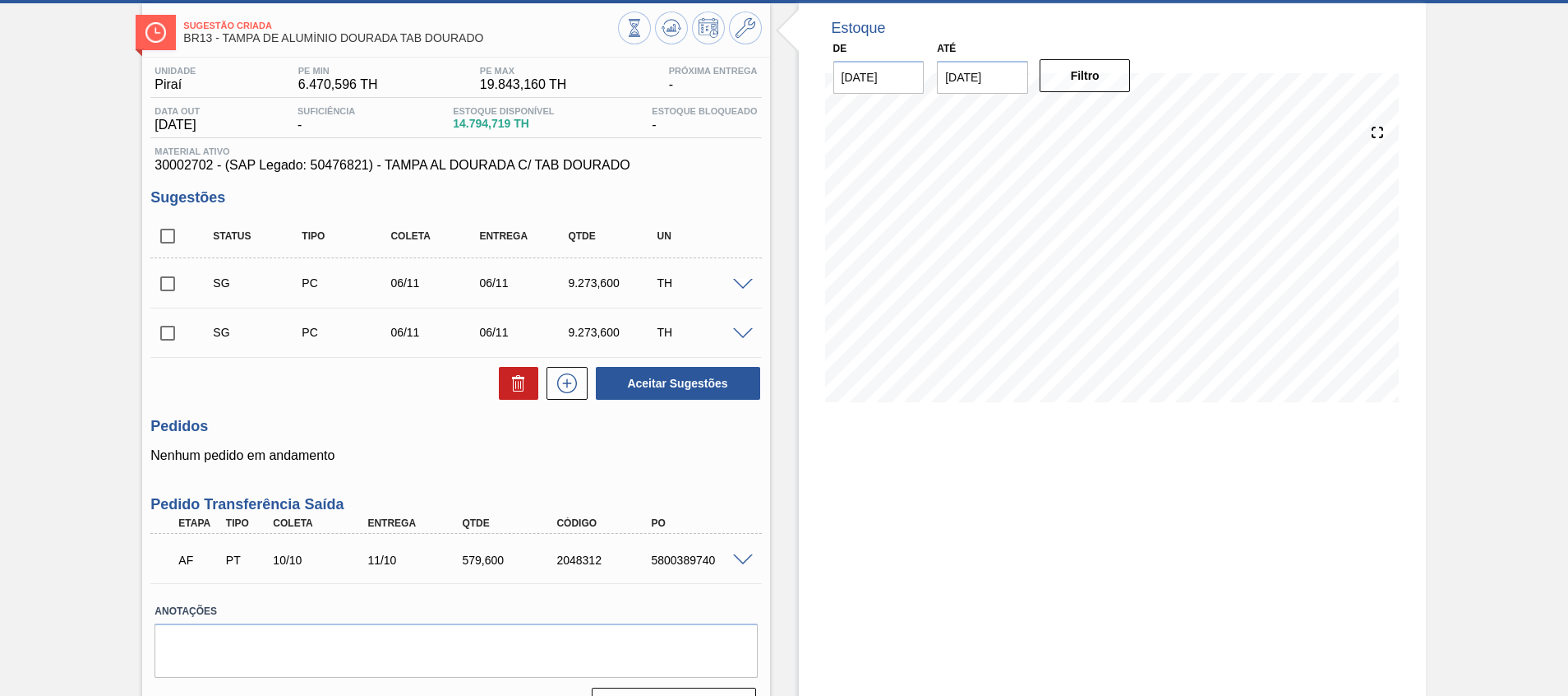
scroll to position [117, 0]
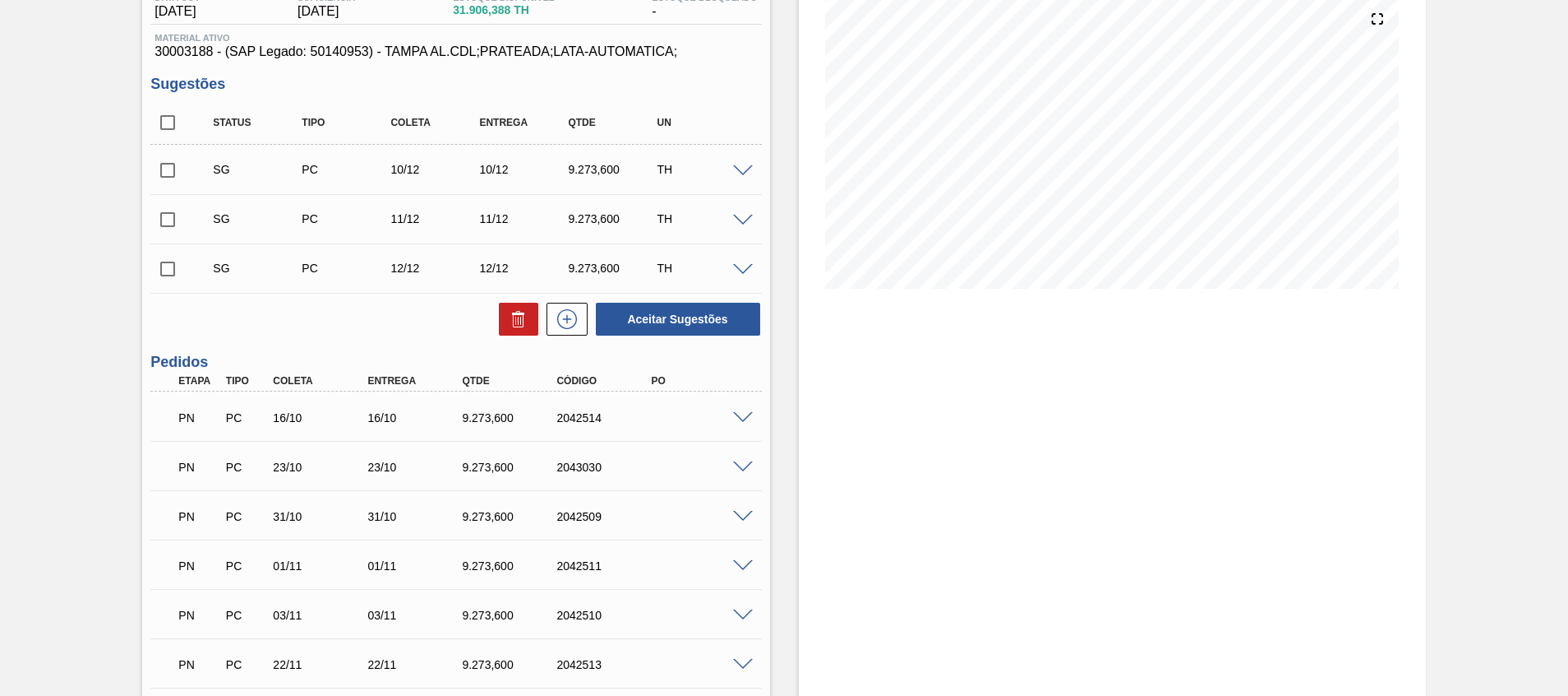
scroll to position [369, 0]
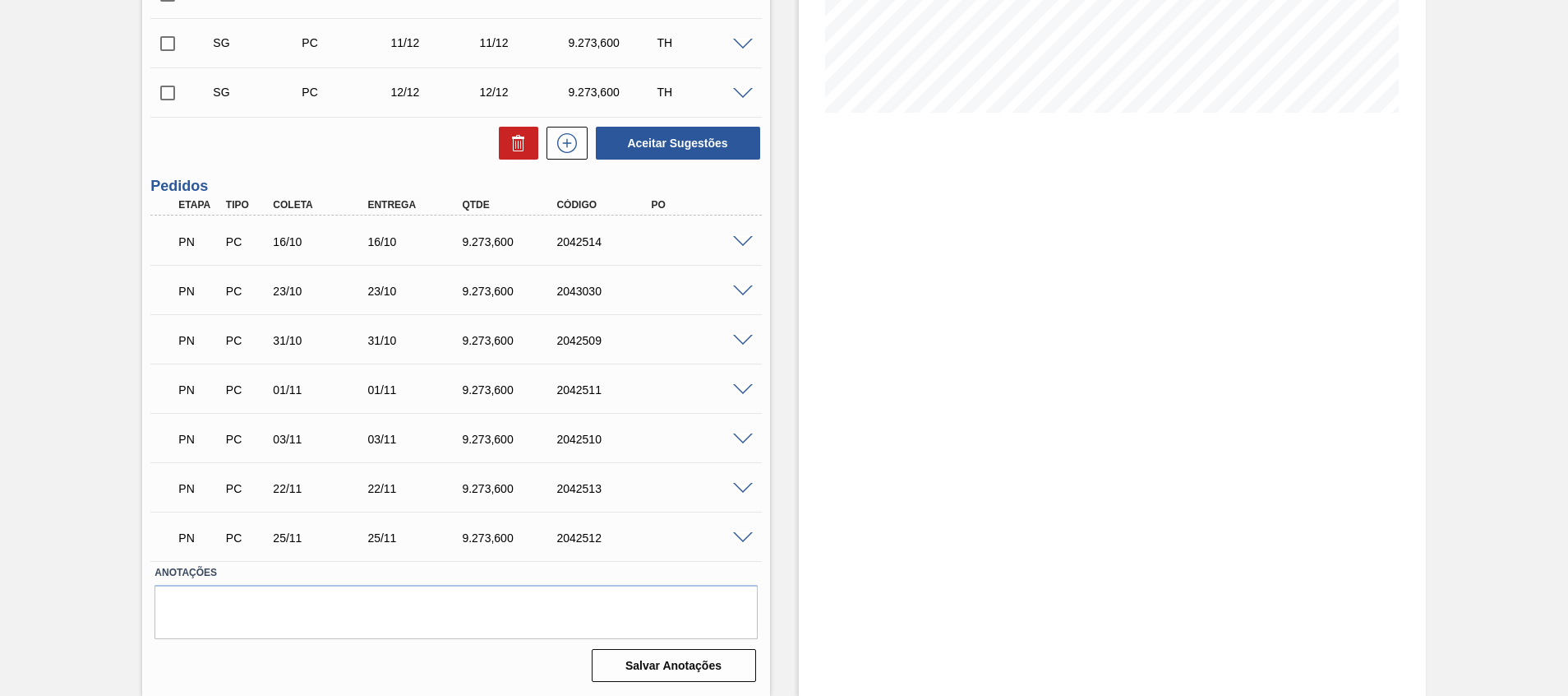
click at [738, 238] on span at bounding box center [743, 241] width 20 height 12
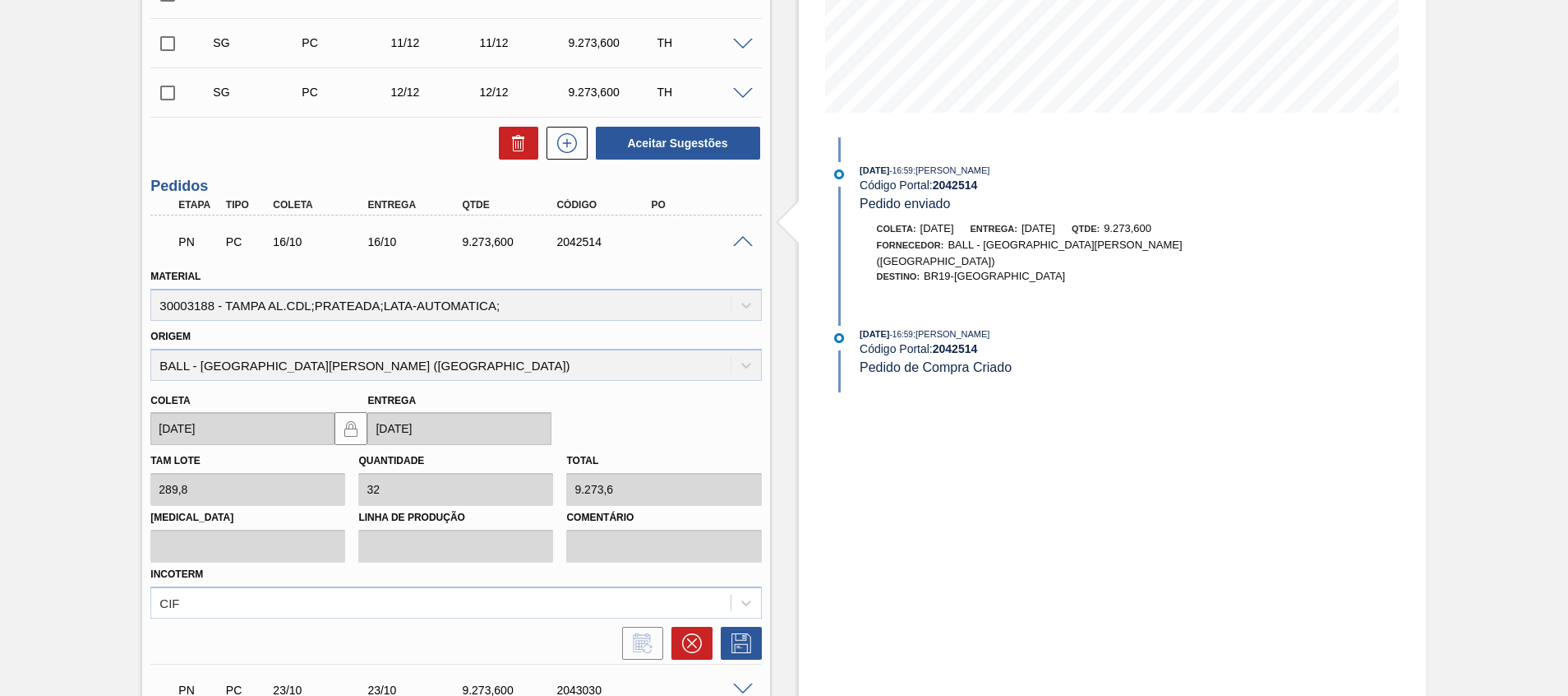
click at [738, 238] on span at bounding box center [743, 241] width 20 height 12
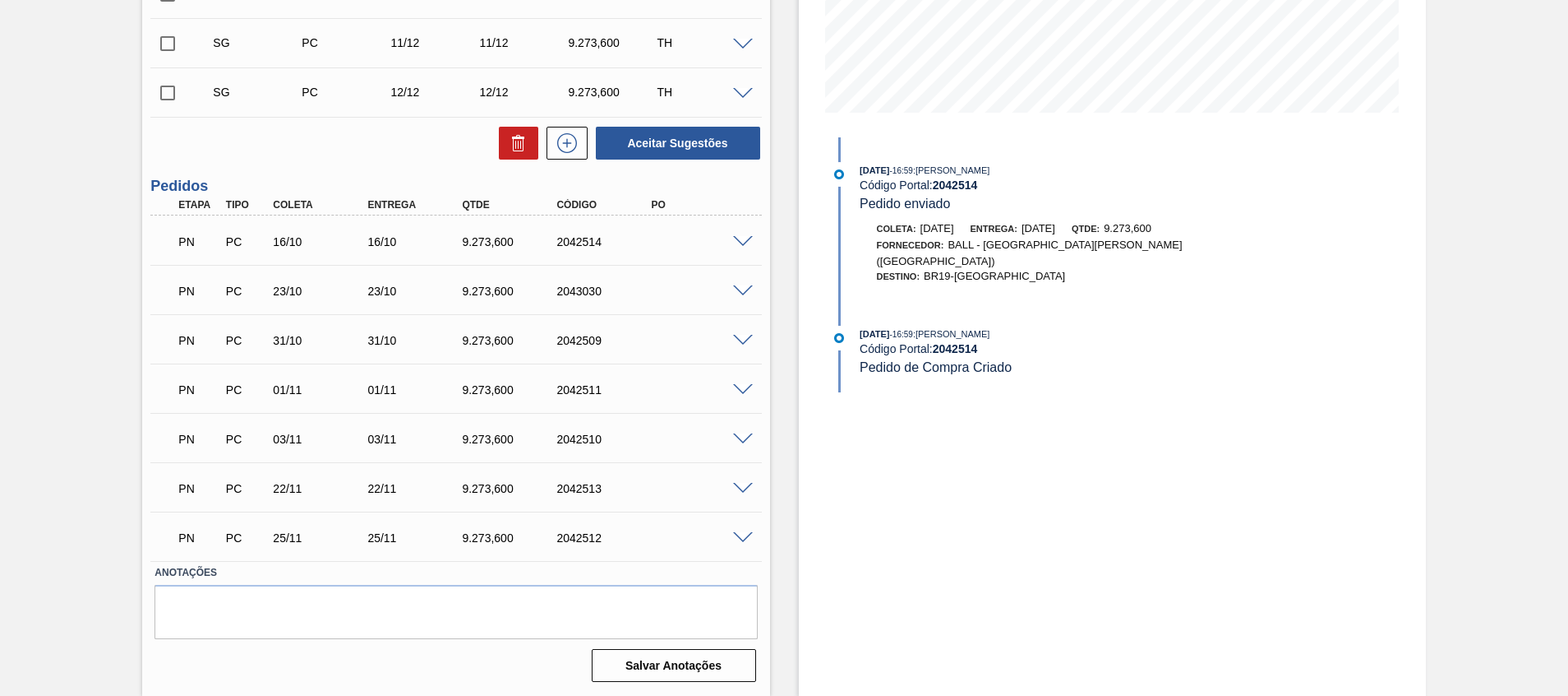
click at [746, 436] on span at bounding box center [743, 439] width 20 height 12
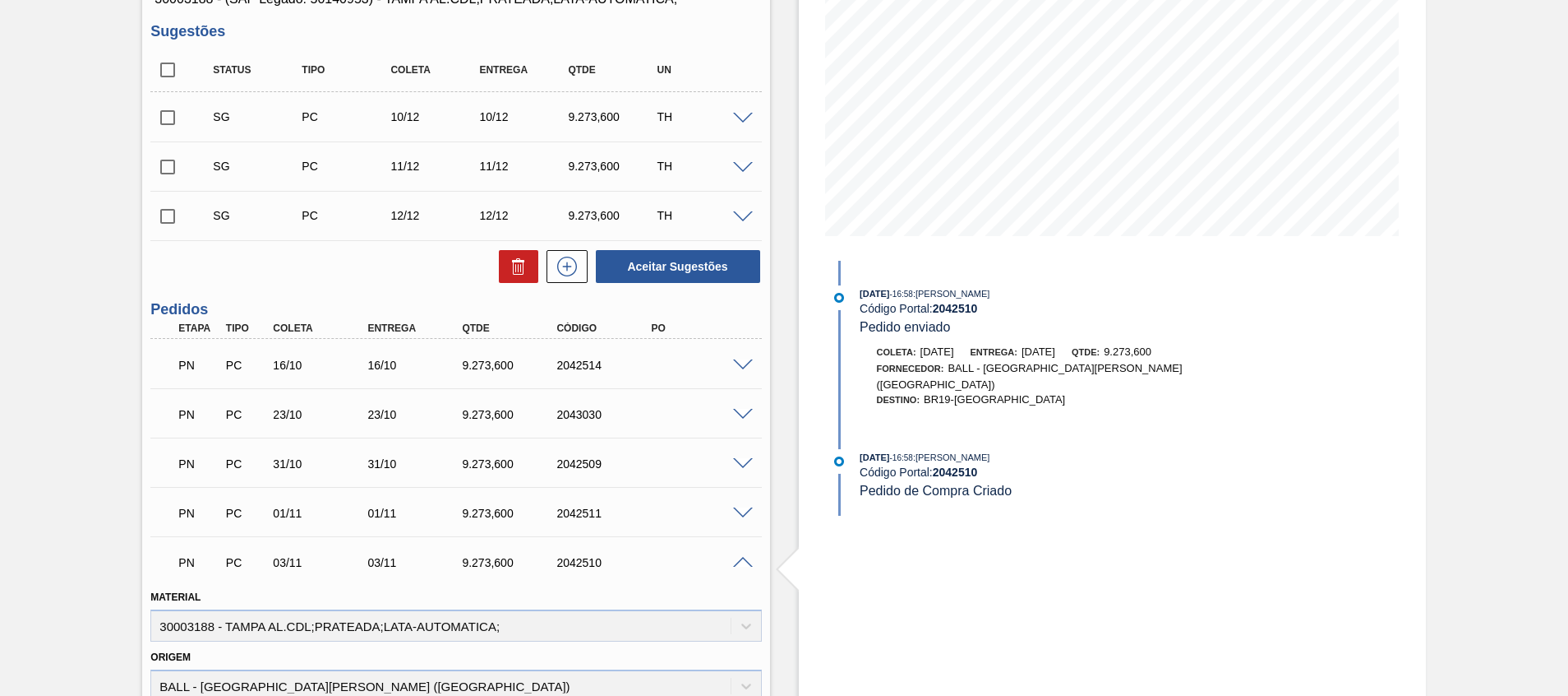
scroll to position [0, 0]
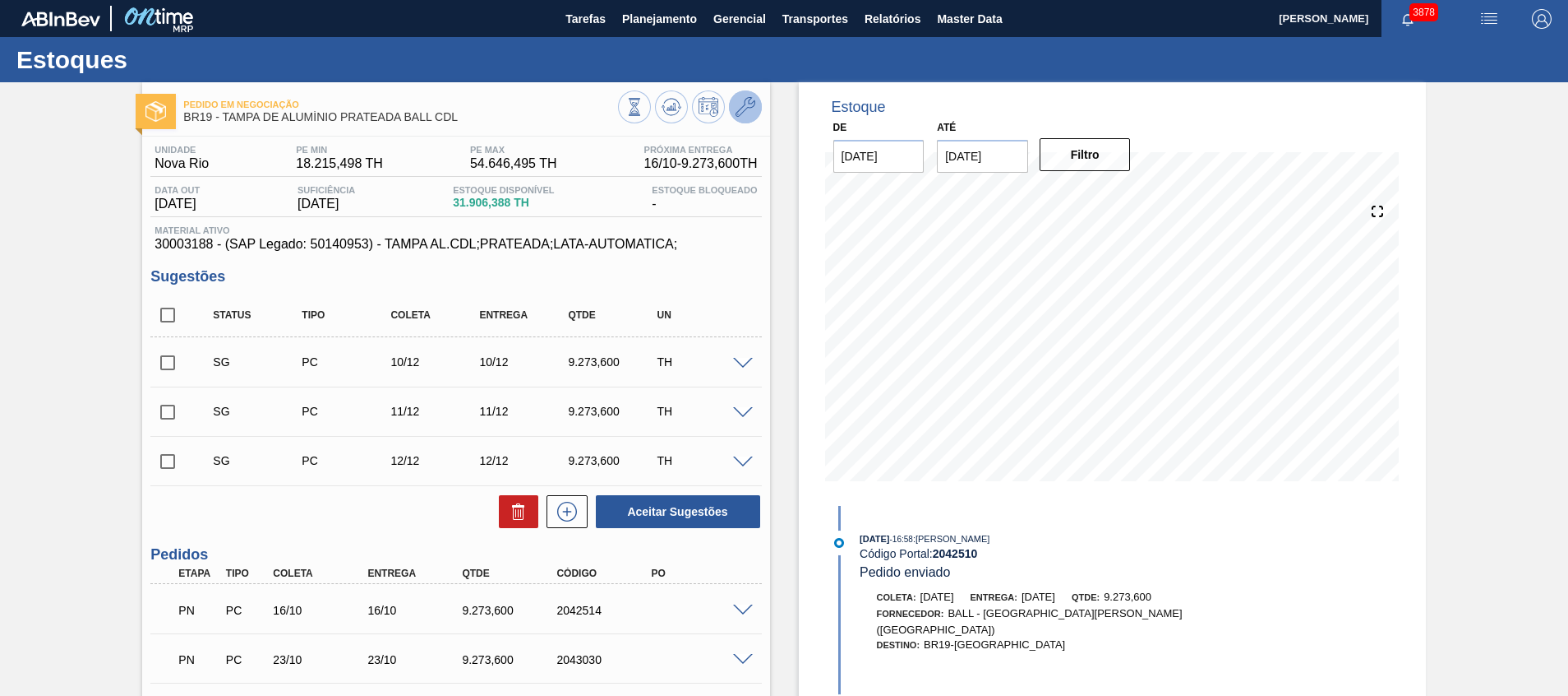
click at [752, 105] on icon at bounding box center [746, 107] width 20 height 20
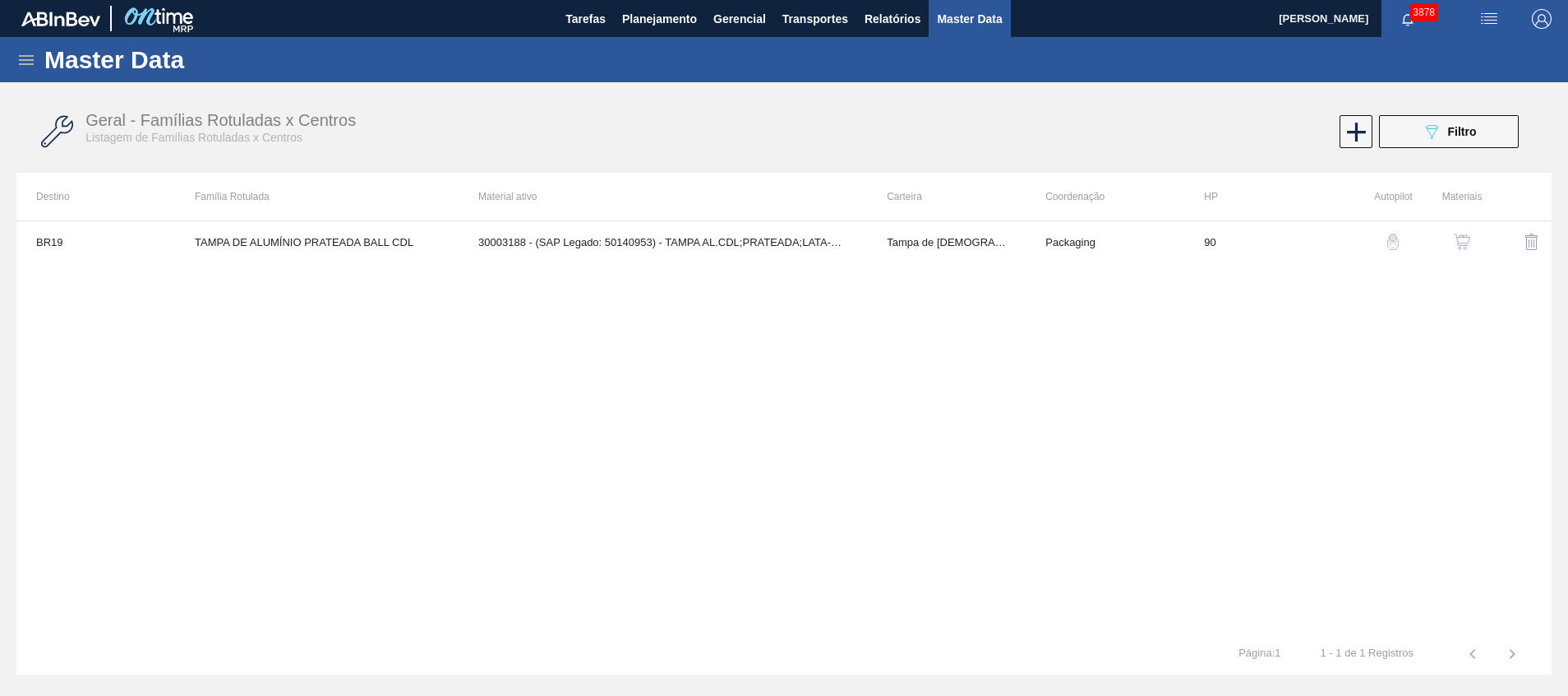
click at [1461, 235] on img "button" at bounding box center [1463, 242] width 16 height 17
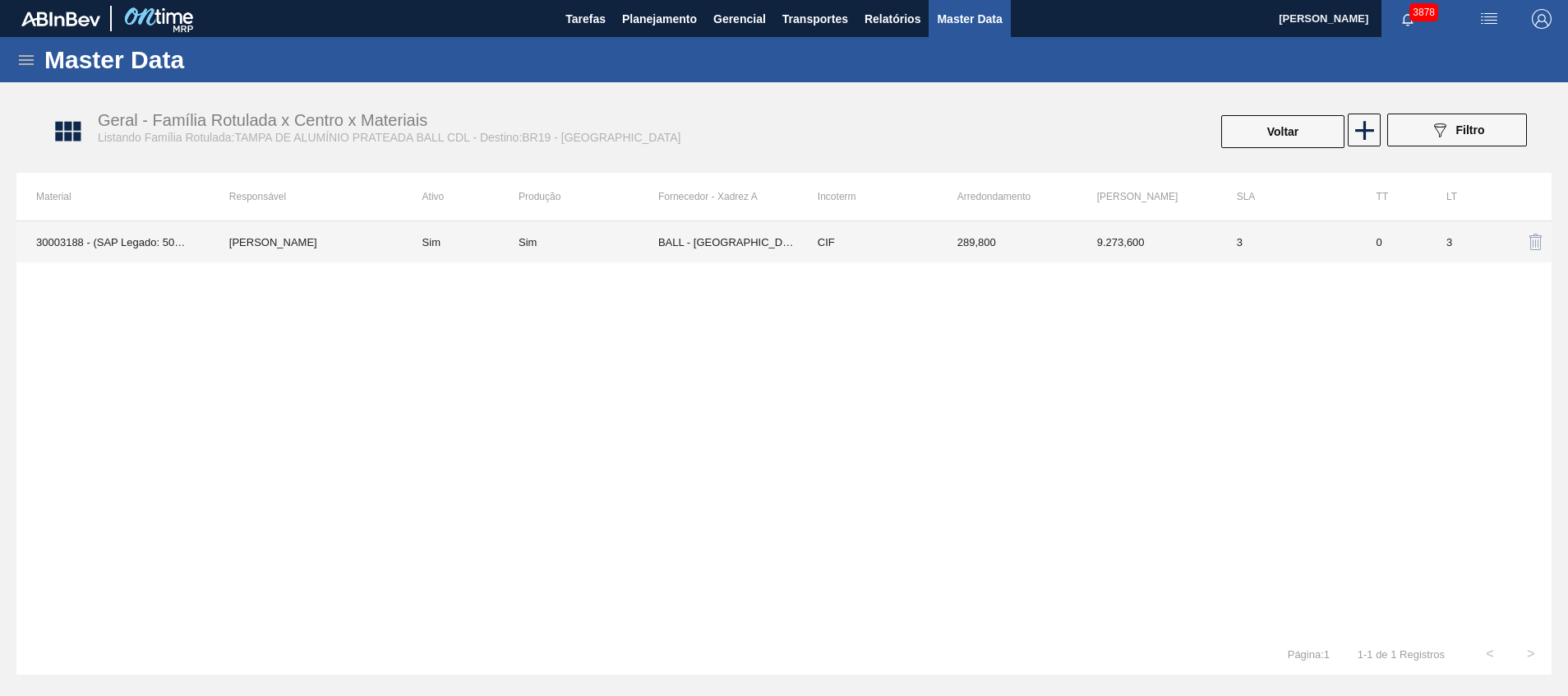
click at [714, 245] on td "BALL - [GEOGRAPHIC_DATA][PERSON_NAME] ([GEOGRAPHIC_DATA])" at bounding box center [728, 241] width 139 height 41
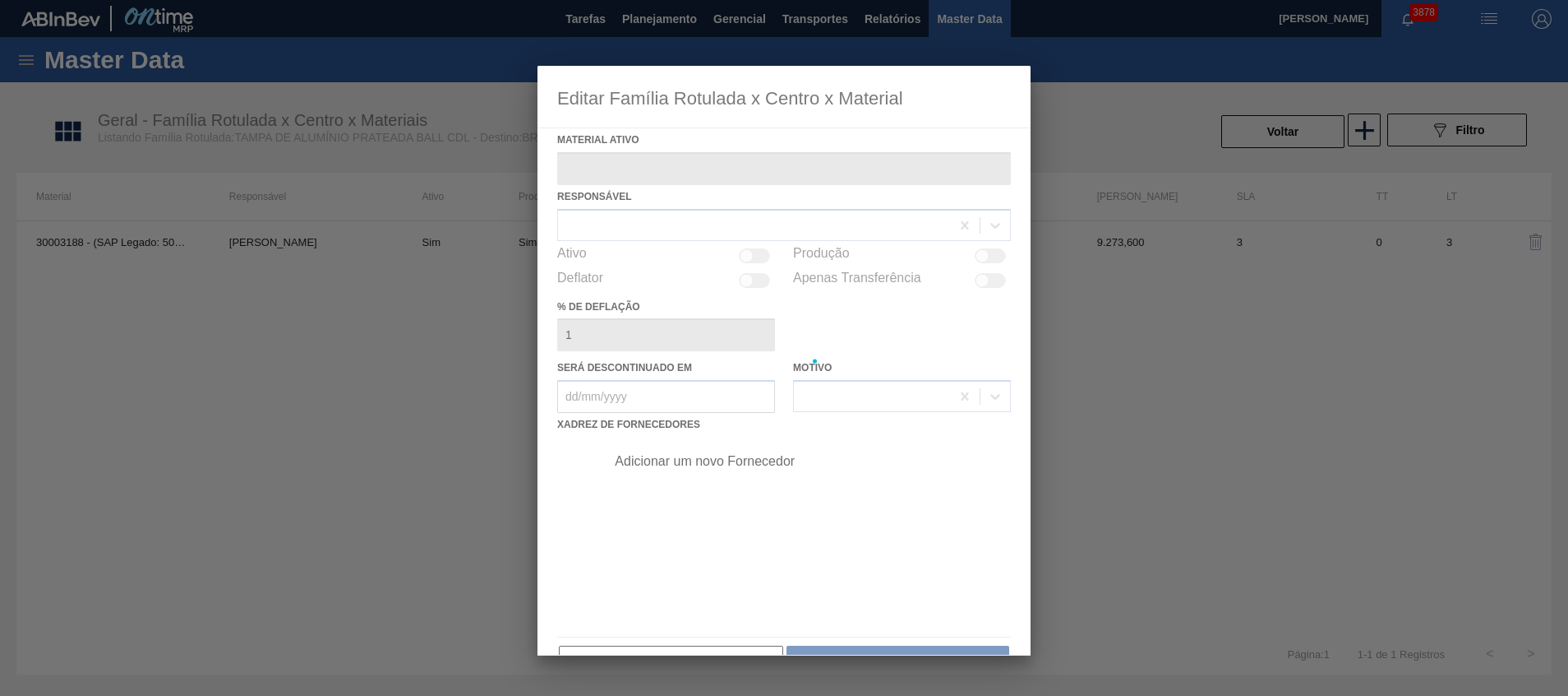
type ativo "30003188 - (SAP Legado: 50140953) - TAMPA AL.CDL;PRATEADA;LATA-AUTOMATICA;"
checkbox input "true"
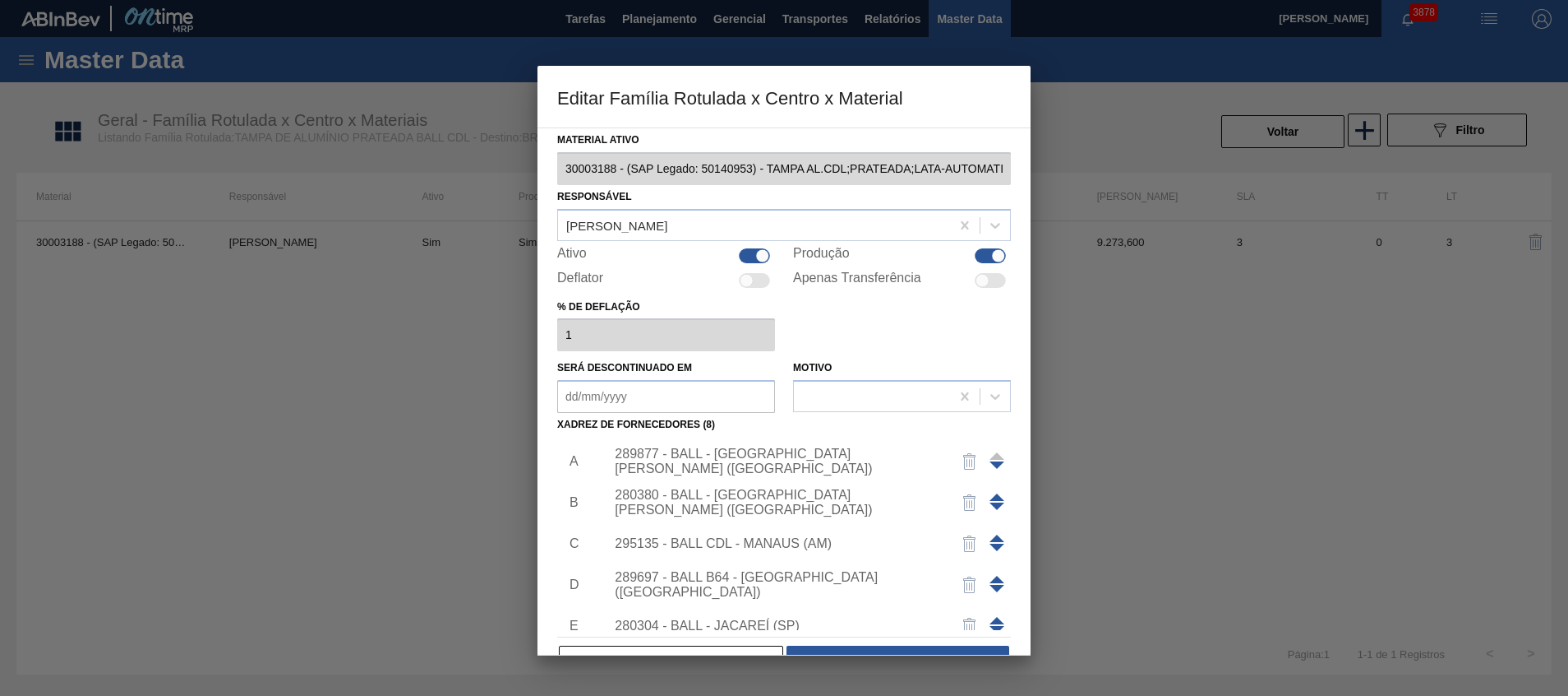
click at [712, 449] on div "289877 - BALL - TRÊS RIOS (RJ)" at bounding box center [803, 461] width 415 height 41
click at [714, 458] on div "289877 - BALL - TRÊS RIOS (RJ)" at bounding box center [776, 461] width 323 height 29
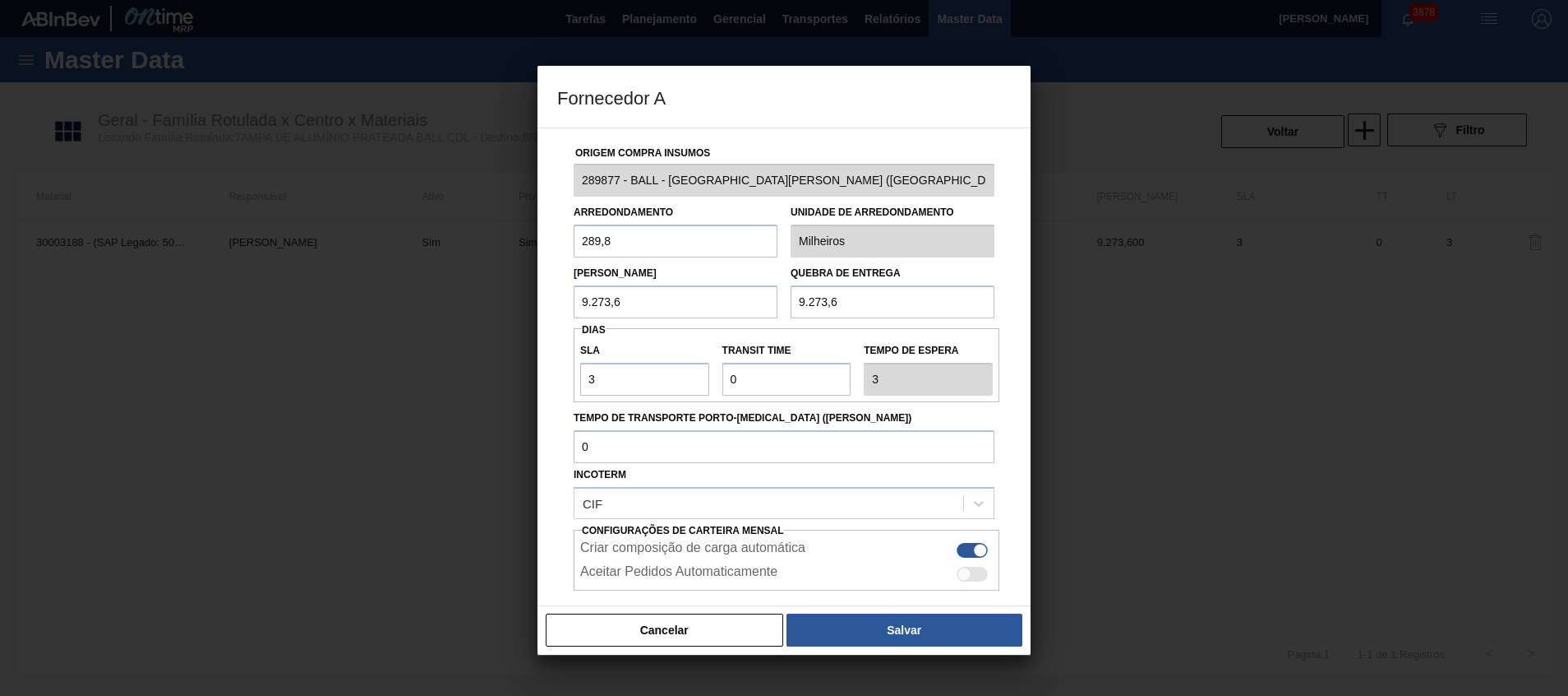
click at [691, 611] on div "Cancelar Salvar" at bounding box center [784, 630] width 493 height 50
click at [675, 628] on button "Cancelar" at bounding box center [664, 630] width 237 height 33
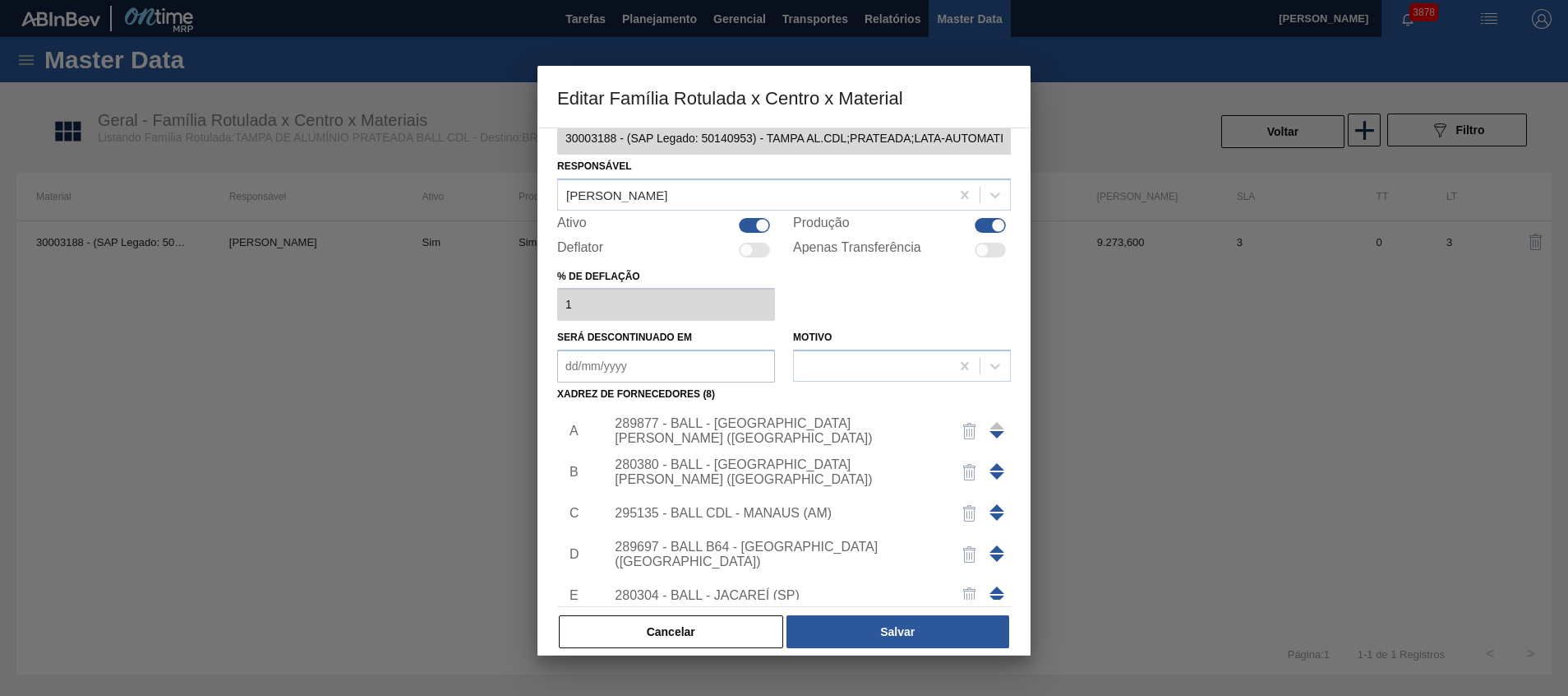
scroll to position [45, 0]
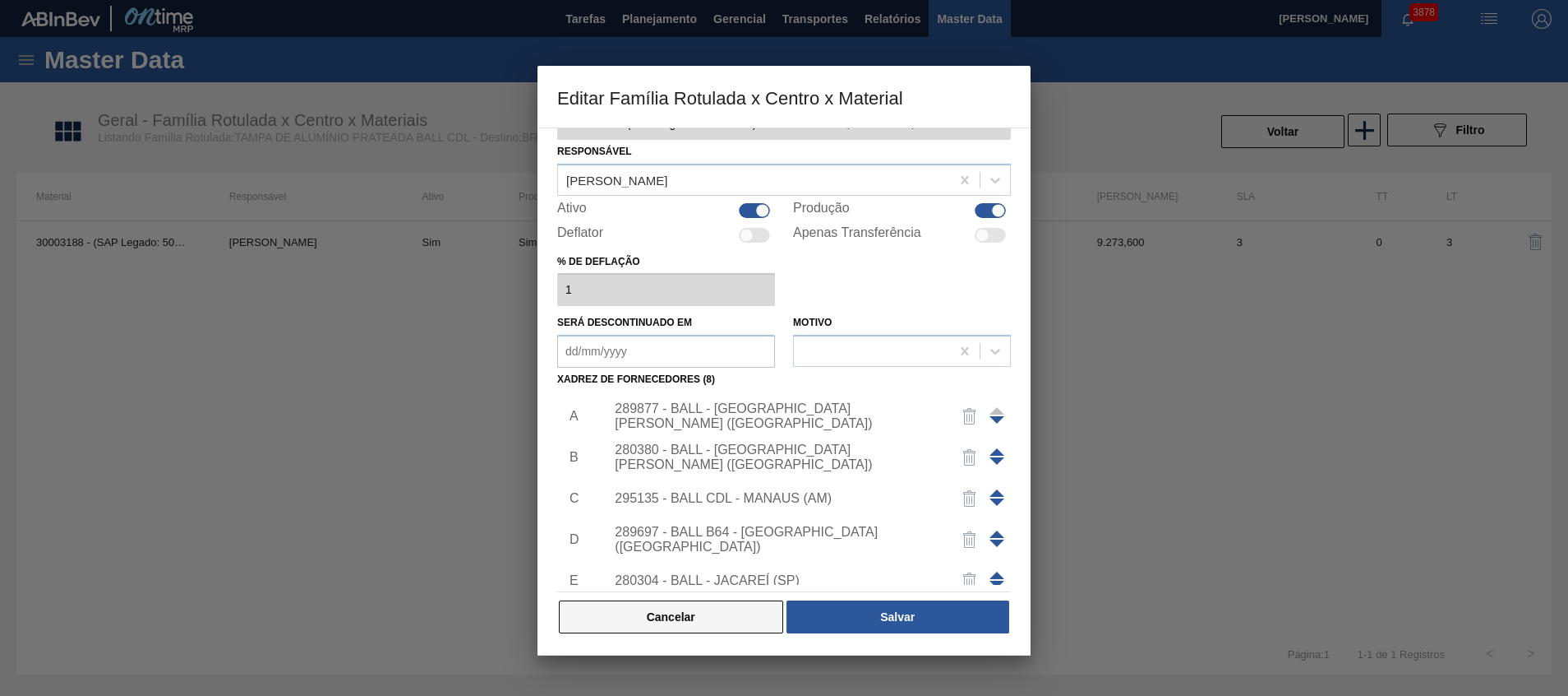
click at [668, 606] on button "Cancelar" at bounding box center [671, 617] width 225 height 33
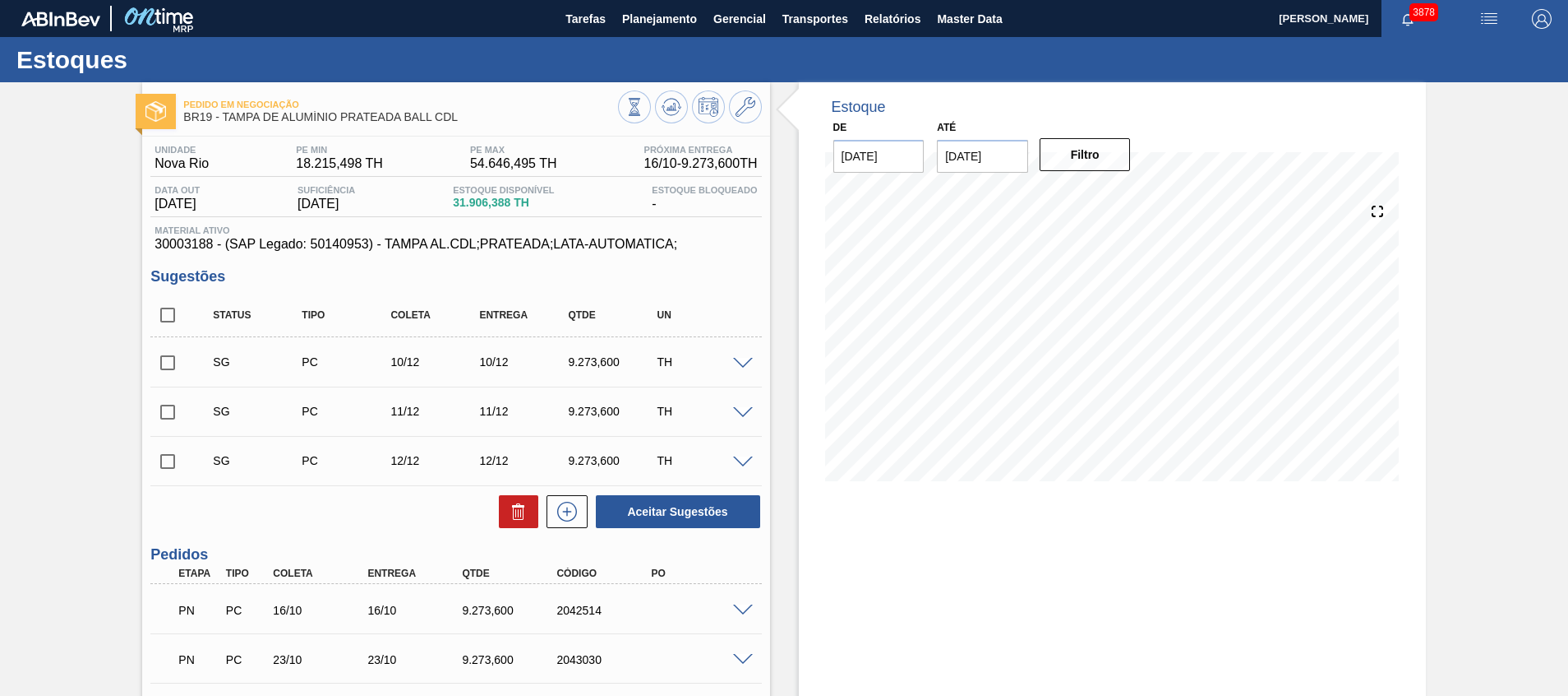
scroll to position [369, 0]
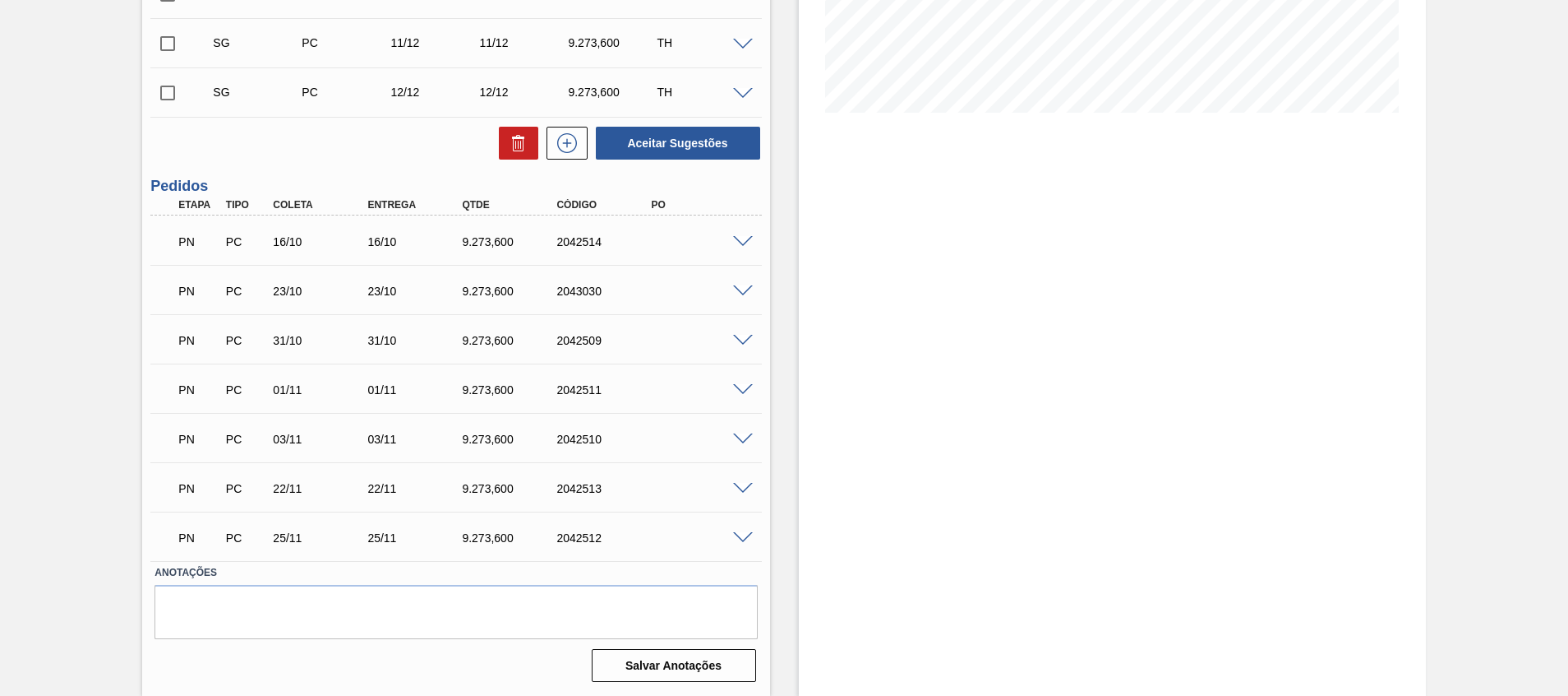
click at [737, 235] on div at bounding box center [746, 240] width 33 height 12
click at [741, 242] on span at bounding box center [743, 241] width 20 height 12
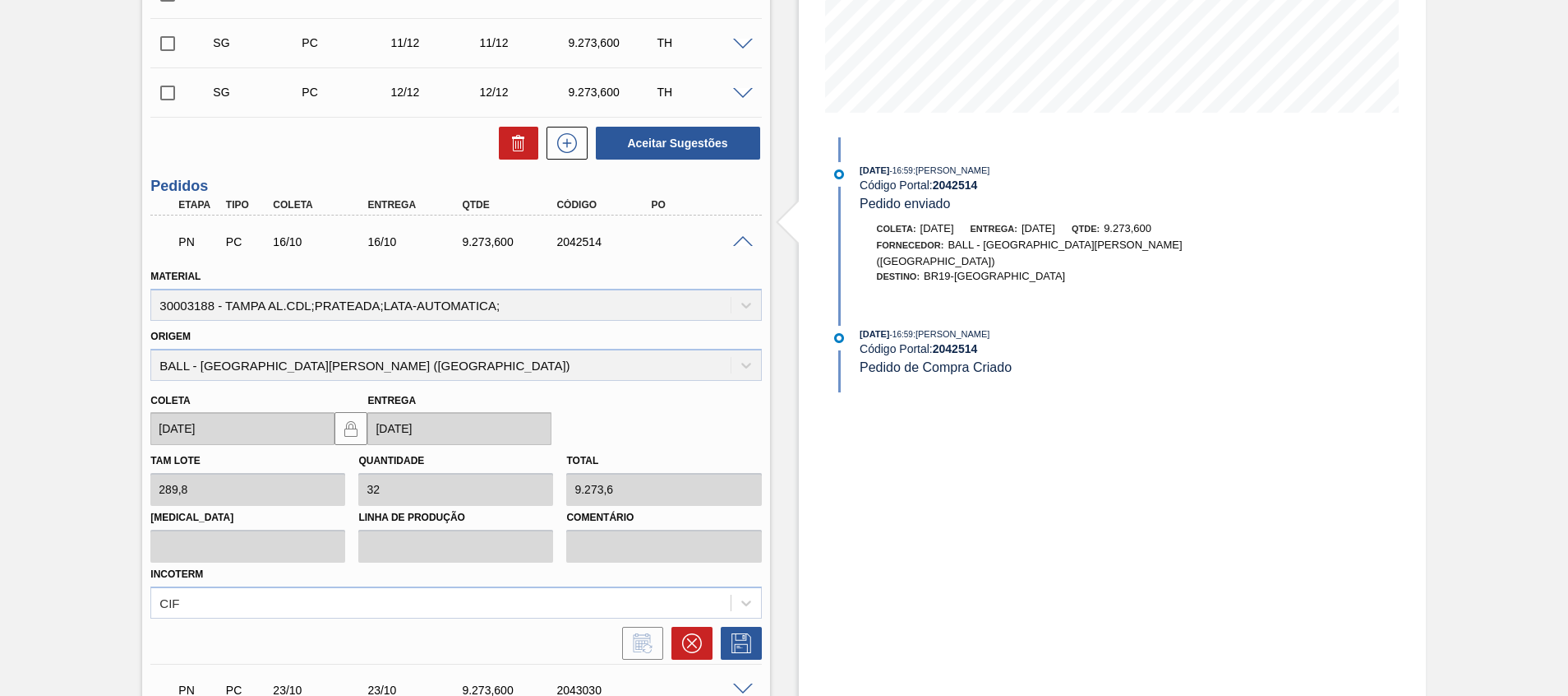
click at [741, 242] on span at bounding box center [743, 241] width 20 height 12
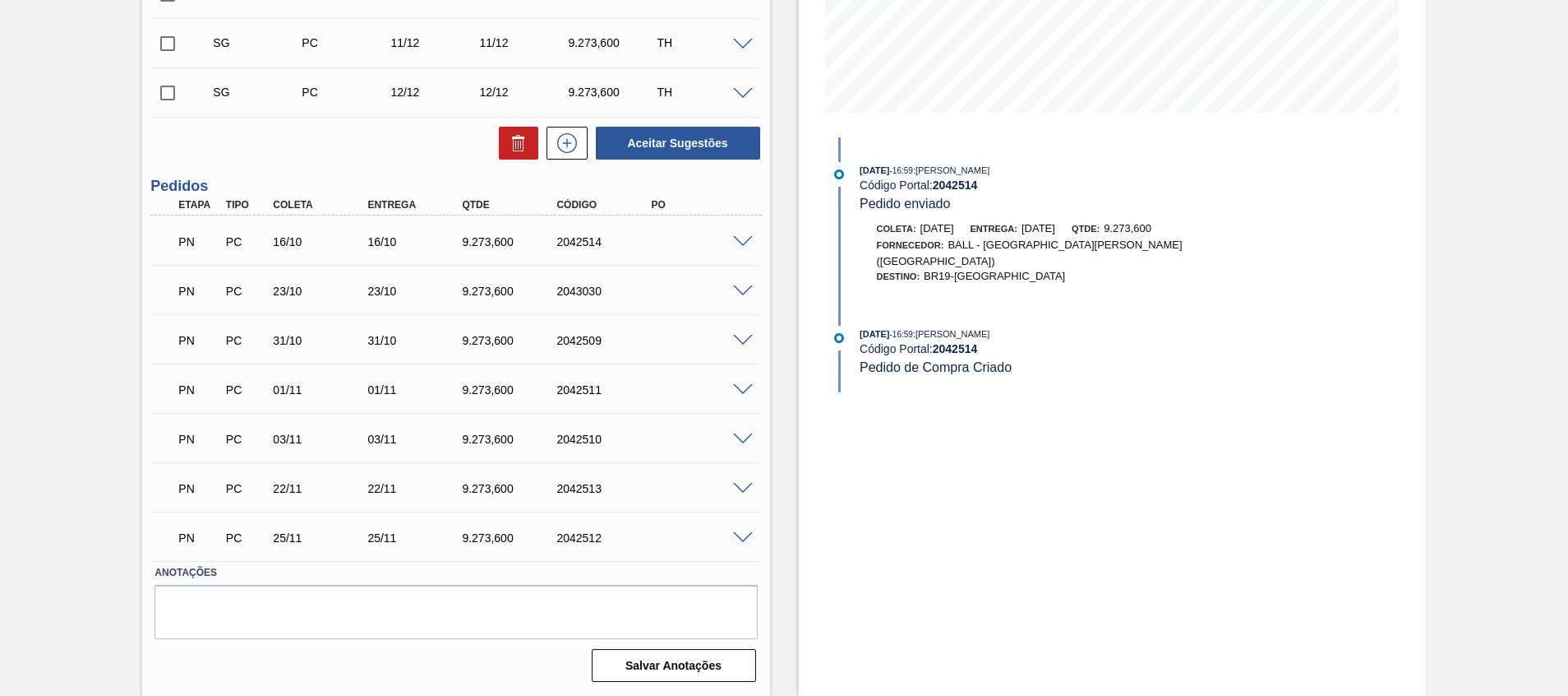
click at [742, 545] on div "PN PC 25/11 25/11 9.273,600 2042512" at bounding box center [455, 536] width 610 height 41
click at [739, 531] on div at bounding box center [746, 536] width 33 height 12
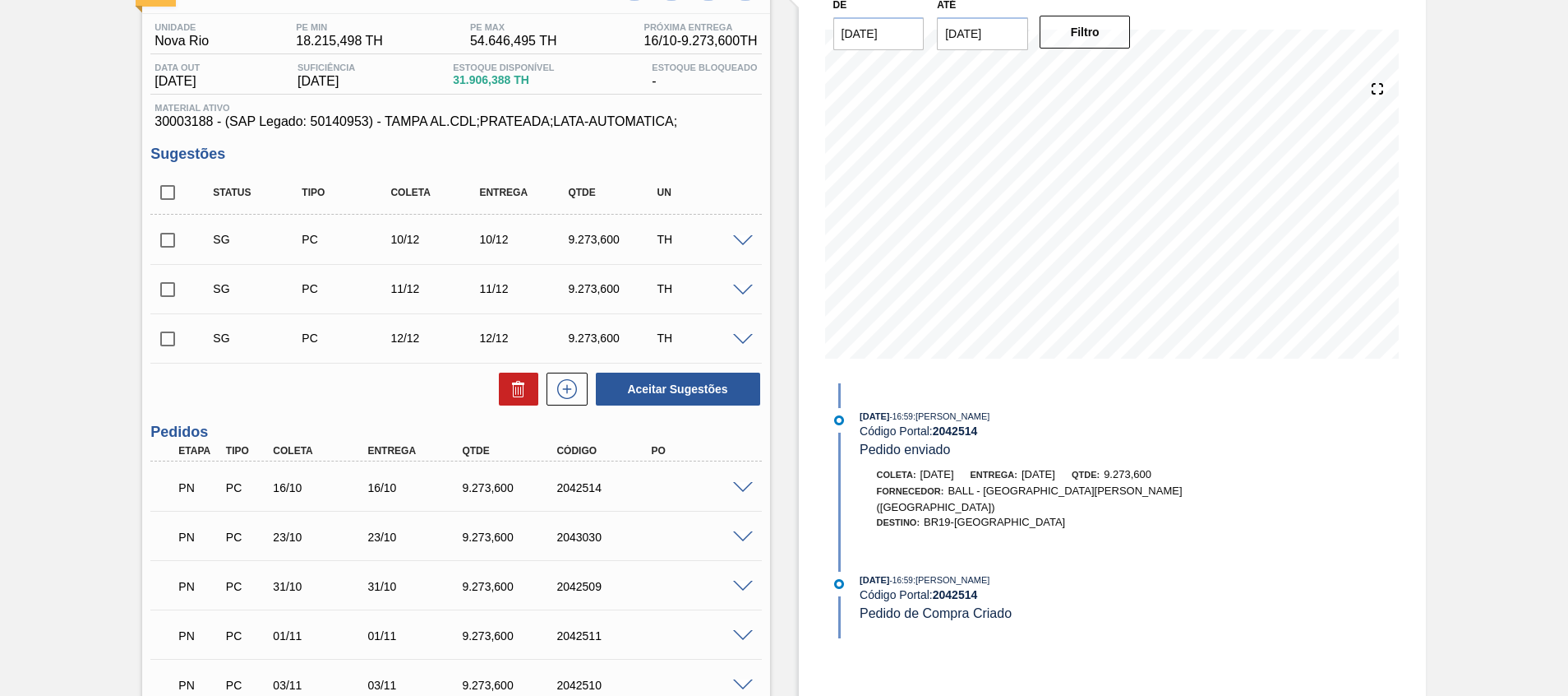
scroll to position [122, 0]
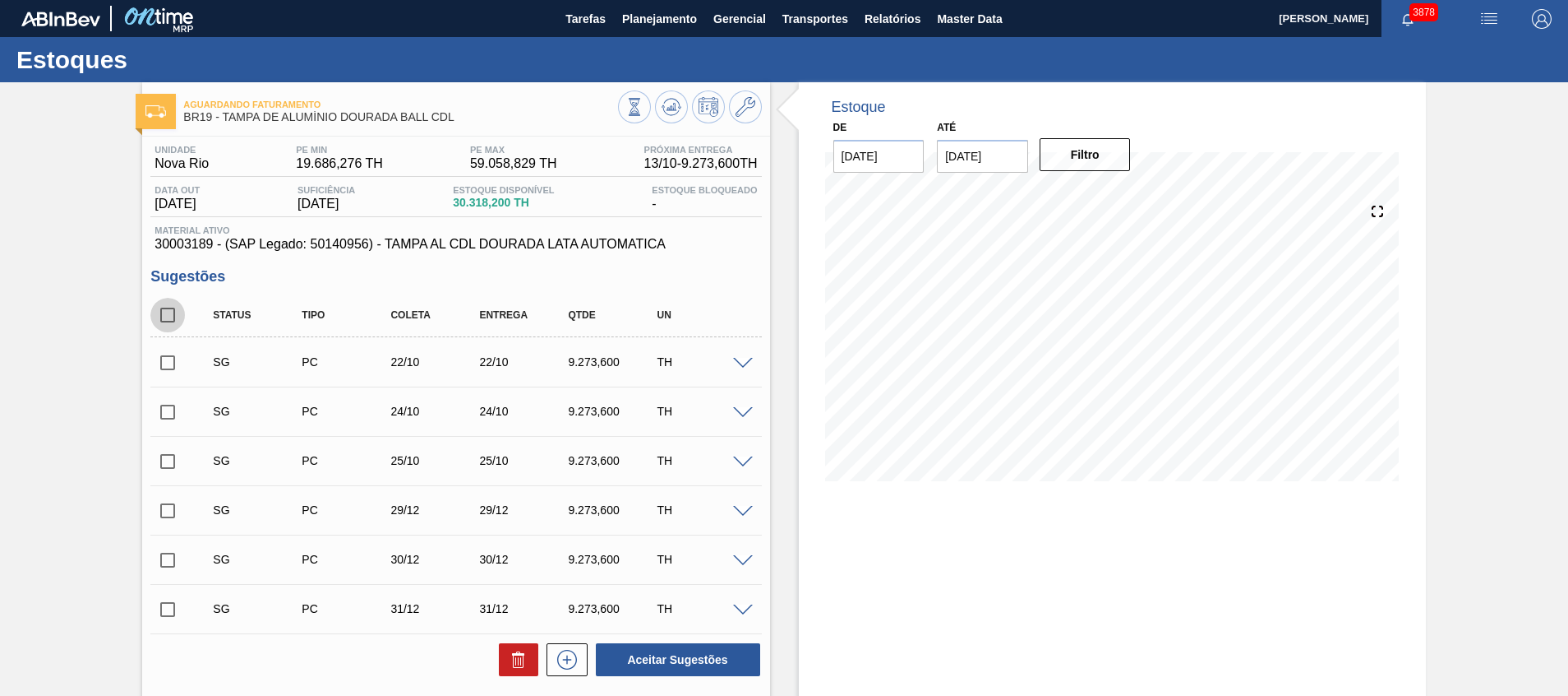
drag, startPoint x: 160, startPoint y: 317, endPoint x: 394, endPoint y: 457, distance: 272.7
click at [160, 316] on input "checkbox" at bounding box center [168, 315] width 35 height 35
checkbox input "true"
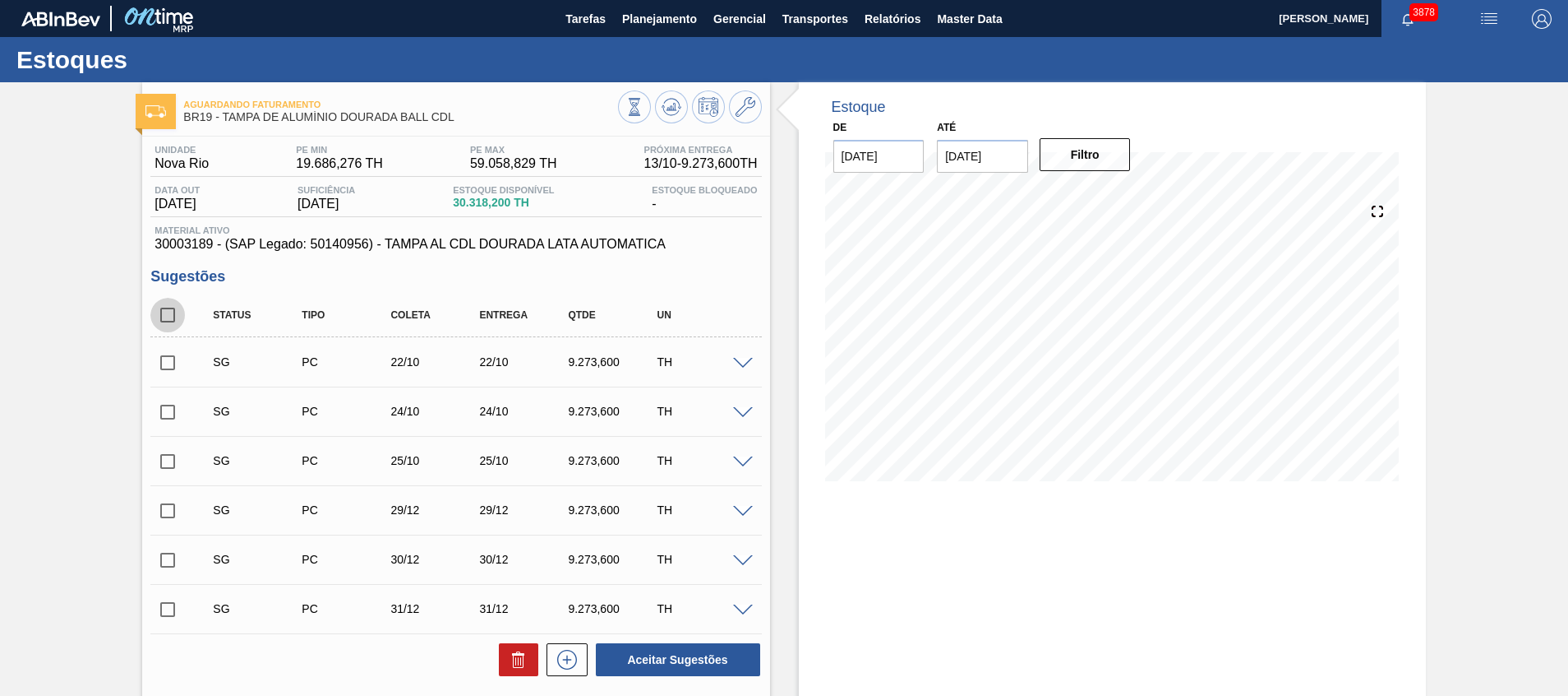
checkbox input "true"
click at [521, 664] on icon at bounding box center [521, 661] width 1 height 8
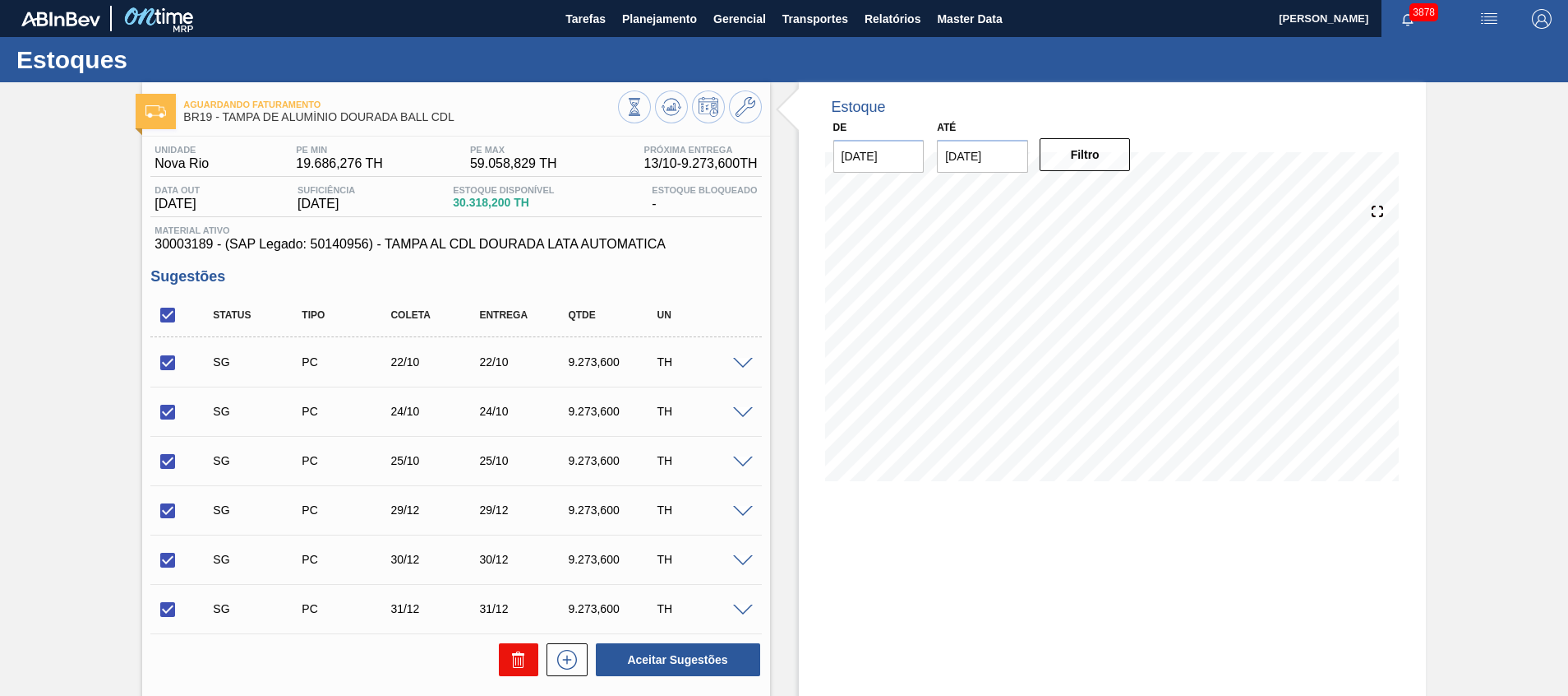
checkbox input "false"
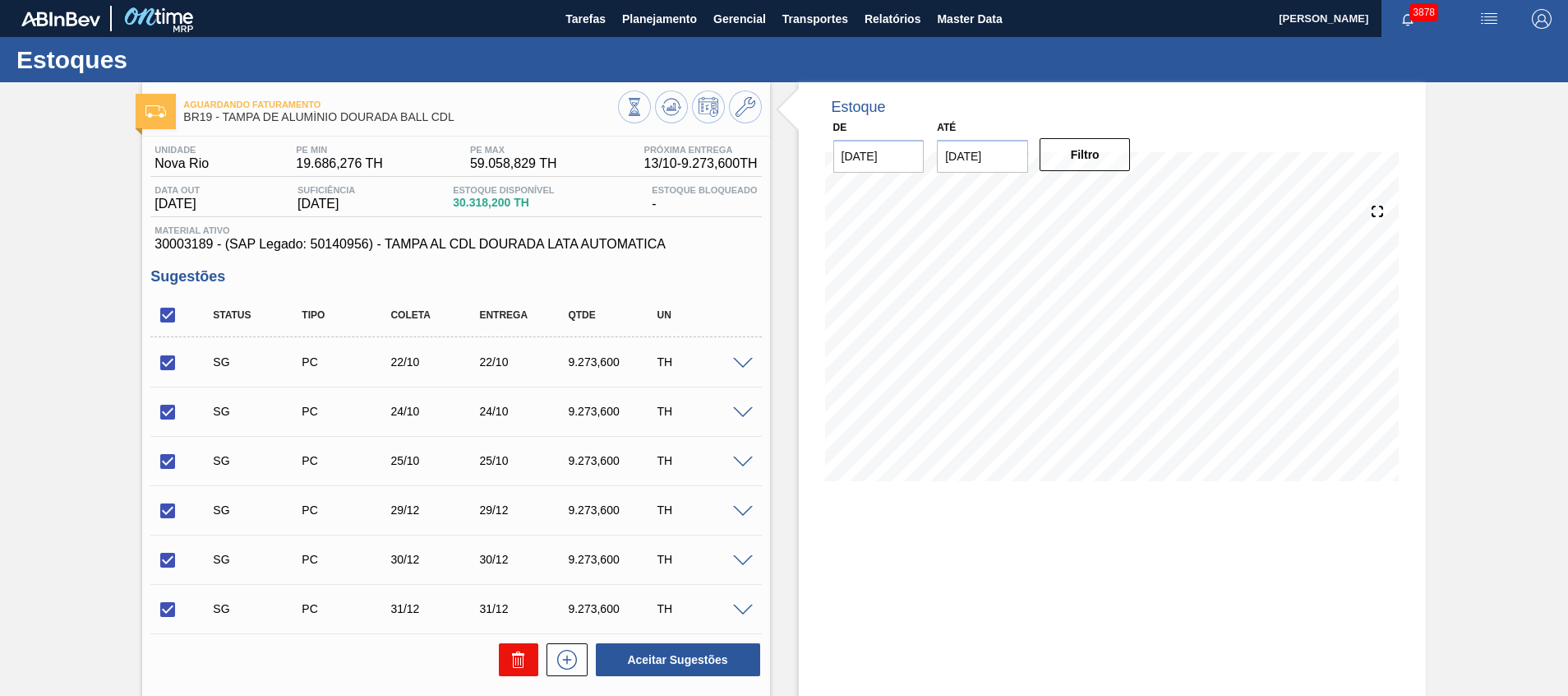
checkbox input "false"
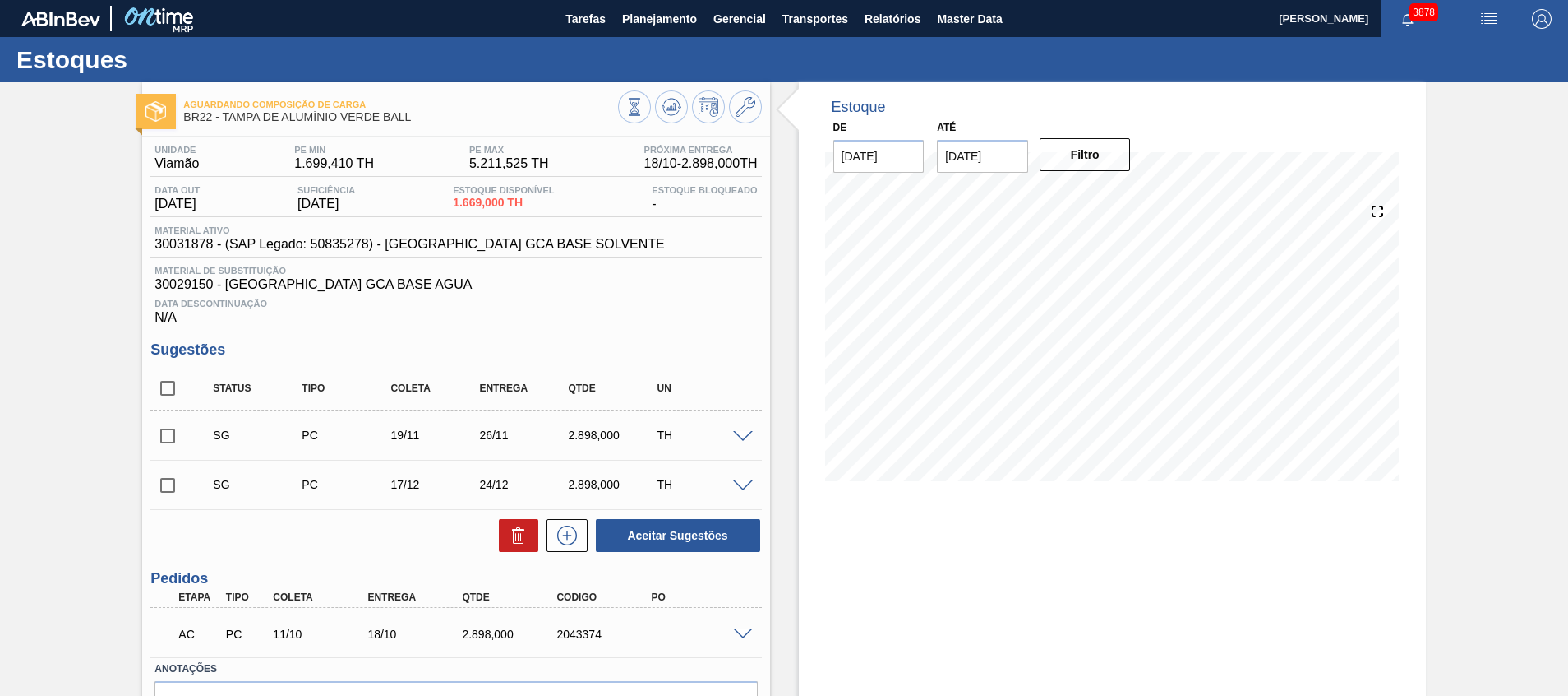
click at [744, 625] on div "AC PC 11/10 18/10 2.898,000 2043374" at bounding box center [455, 632] width 610 height 41
click at [744, 632] on span at bounding box center [743, 634] width 20 height 12
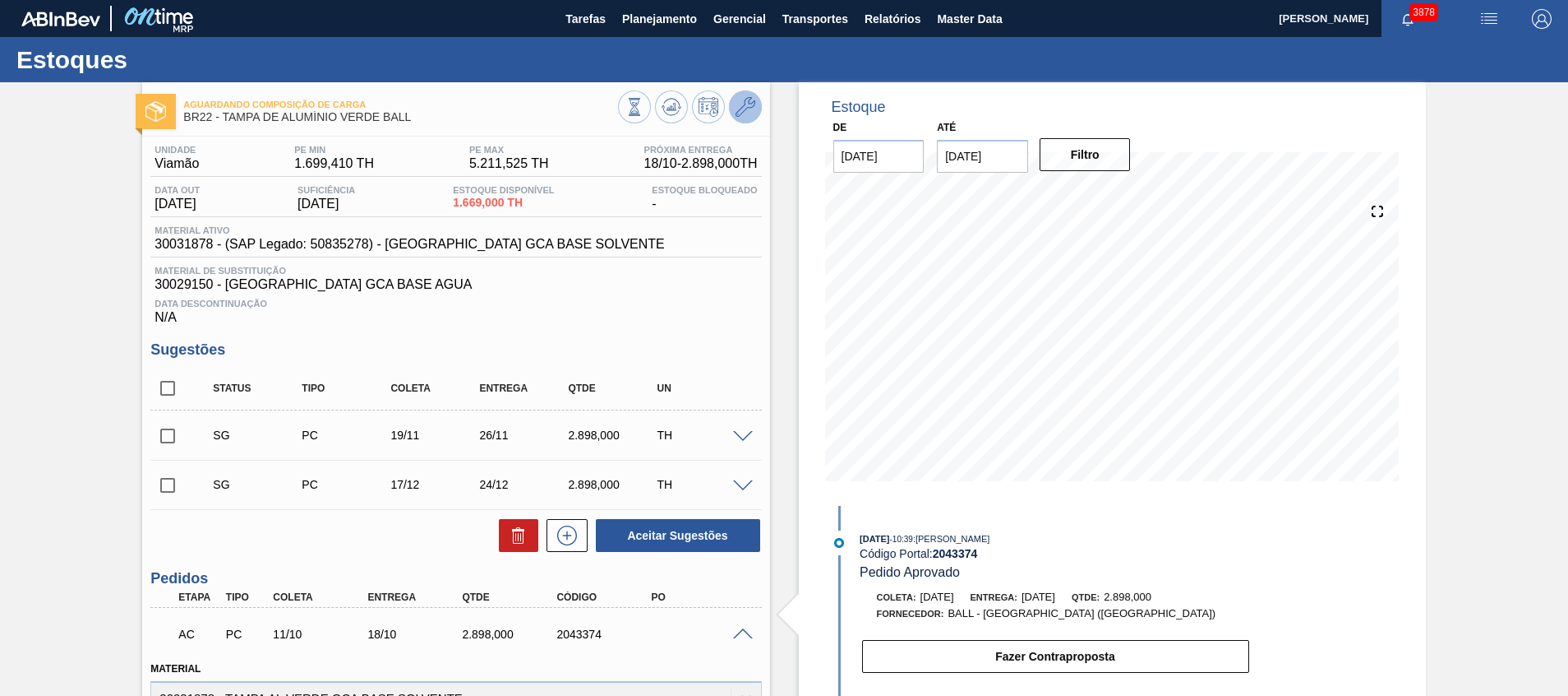
click at [738, 104] on icon at bounding box center [746, 107] width 20 height 20
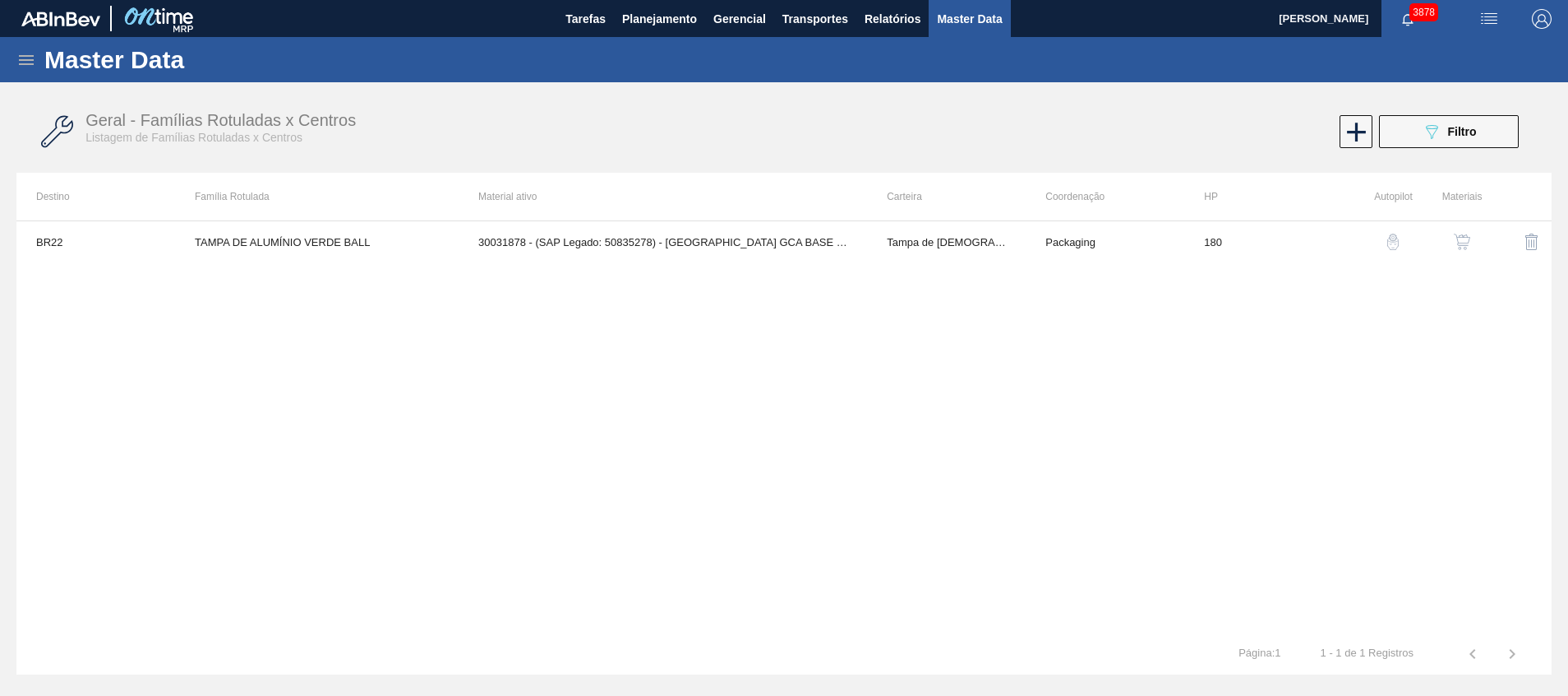
click at [1460, 245] on img "button" at bounding box center [1463, 242] width 16 height 17
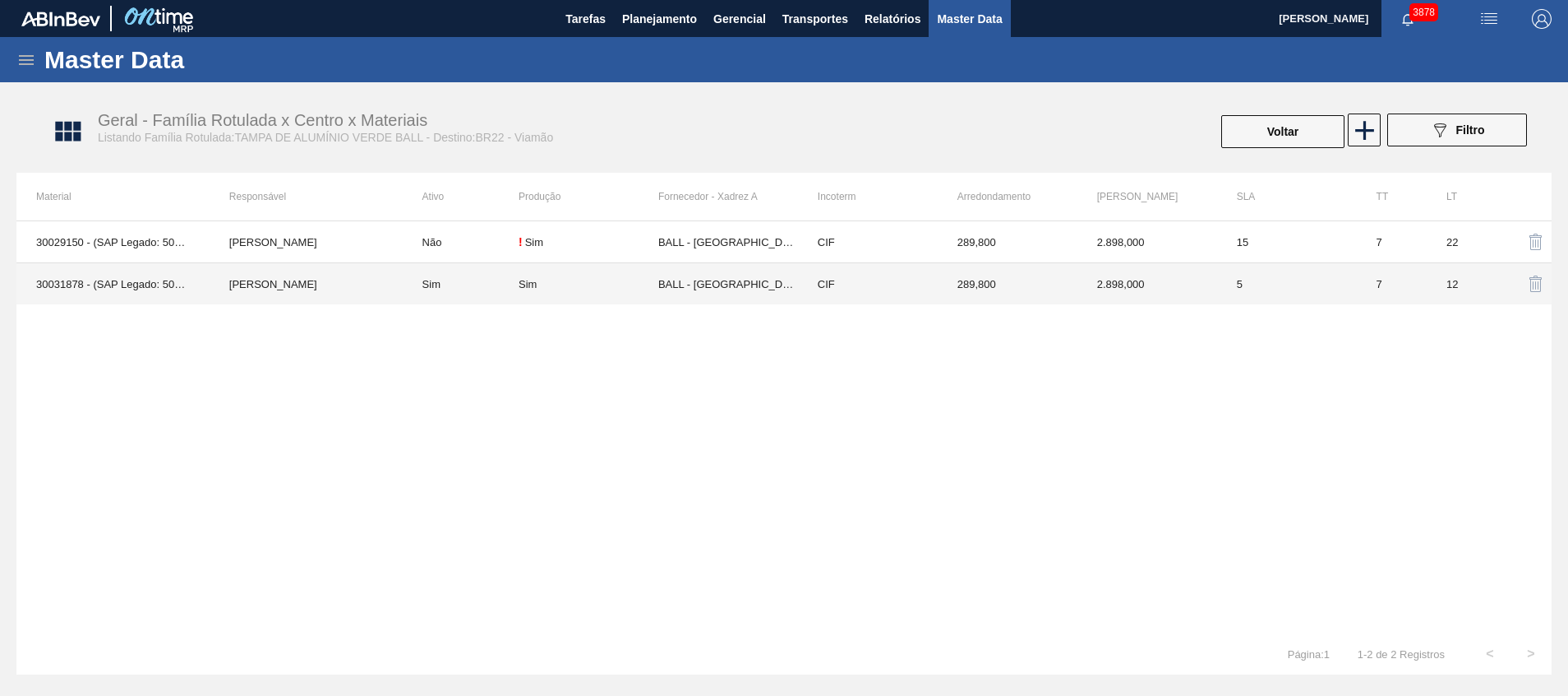
click at [308, 286] on td "[PERSON_NAME]" at bounding box center [306, 284] width 193 height 42
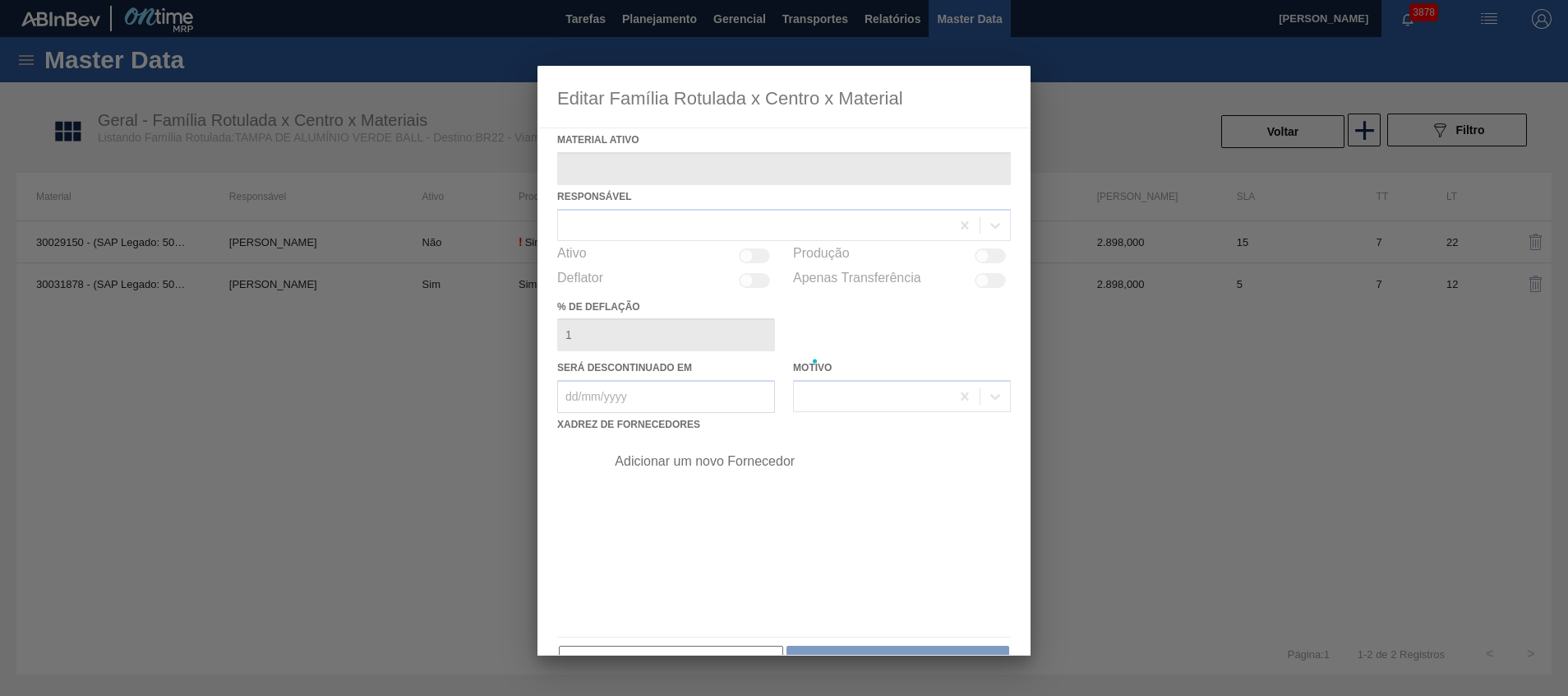
type ativo "30031878 - (SAP Legado: 50835278) - TAMPA AL VERDE GCA BASE SOLVENTE"
checkbox input "true"
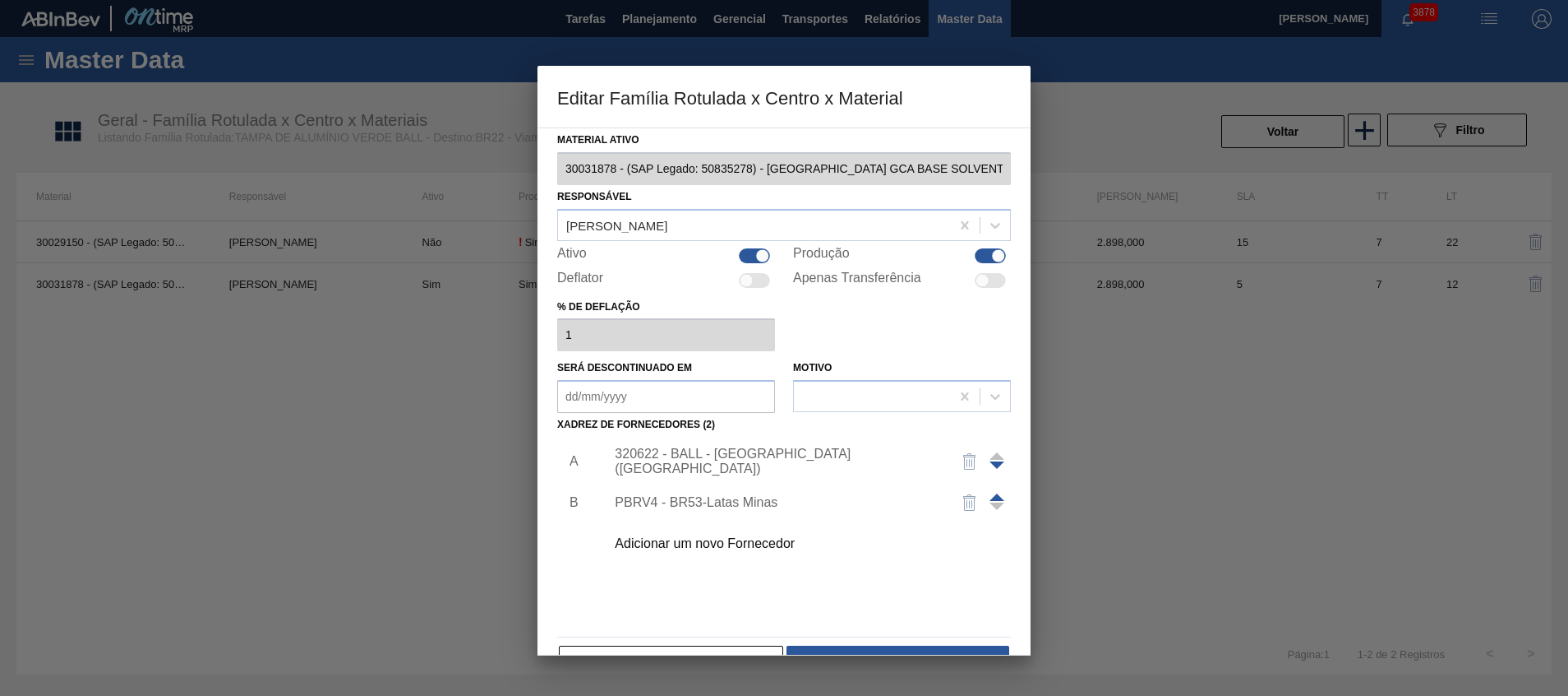
click at [719, 466] on div "320622 - BALL - RECIFE (PE)" at bounding box center [776, 461] width 323 height 29
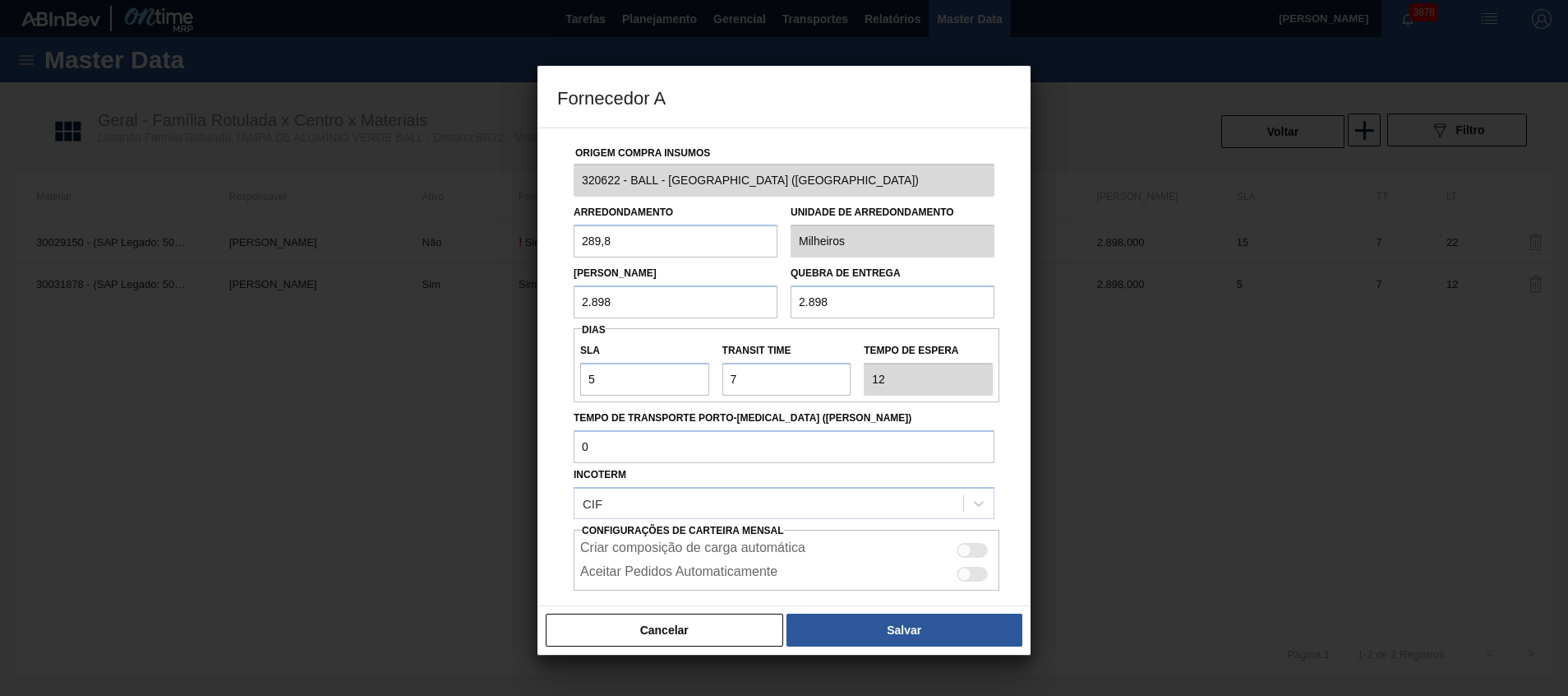
click at [974, 546] on div at bounding box center [972, 550] width 31 height 15
checkbox input "true"
click at [937, 625] on button "Salvar" at bounding box center [904, 630] width 236 height 33
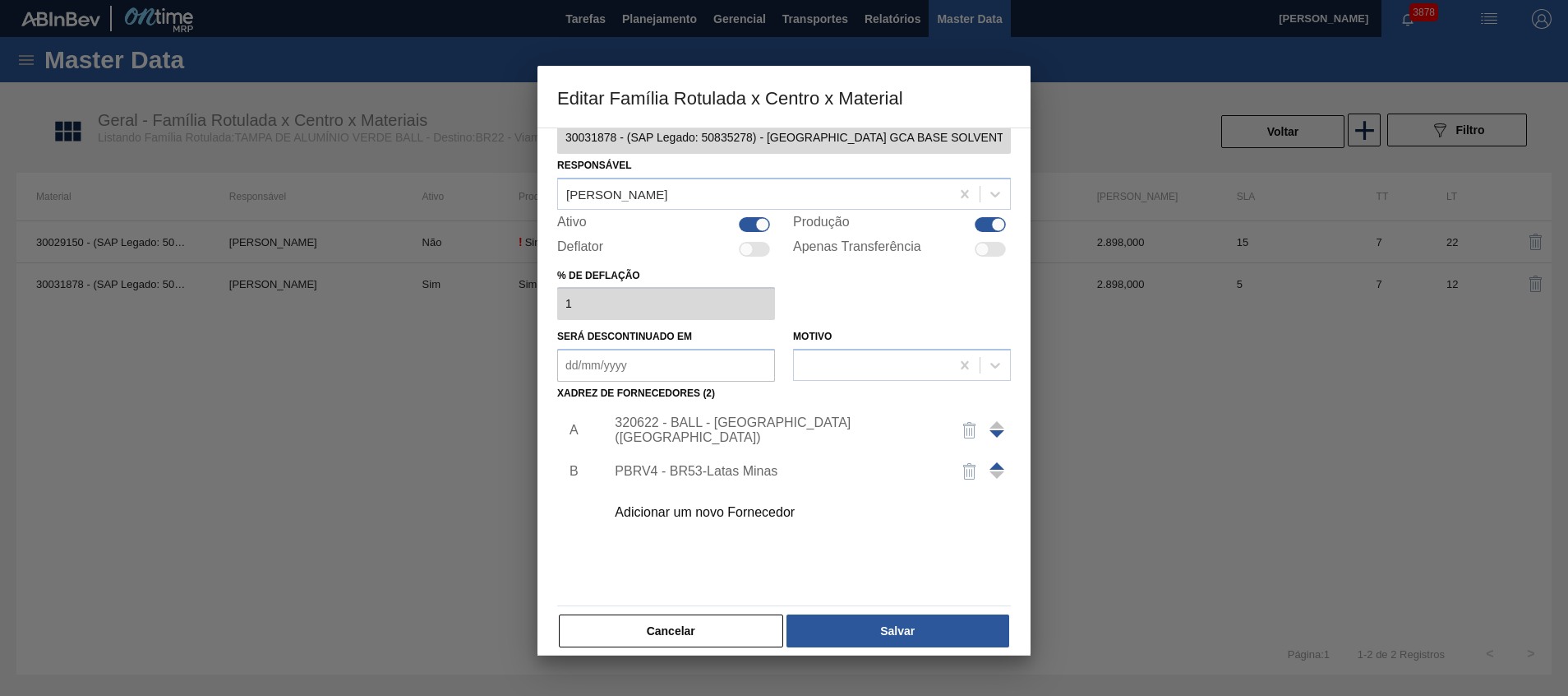
scroll to position [45, 0]
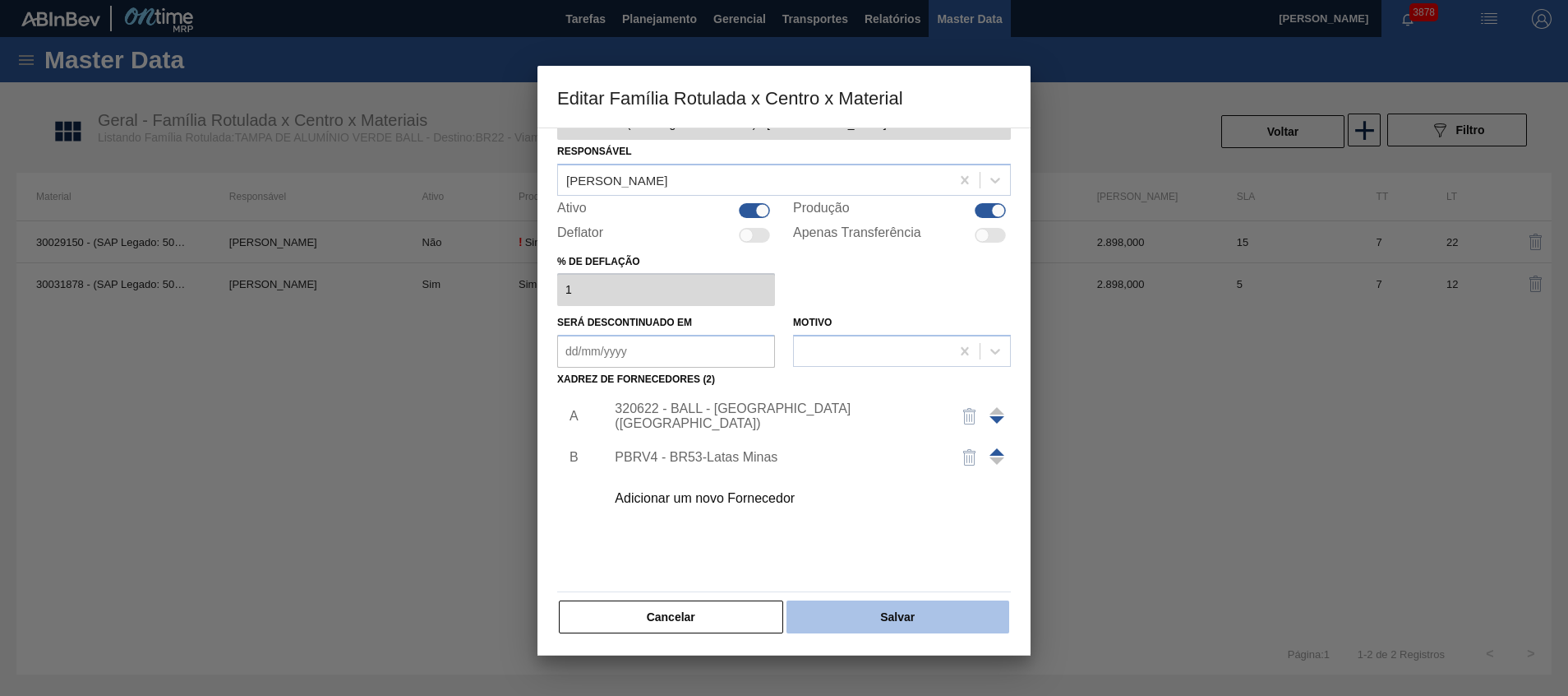
click at [916, 604] on button "Salvar" at bounding box center [897, 617] width 223 height 33
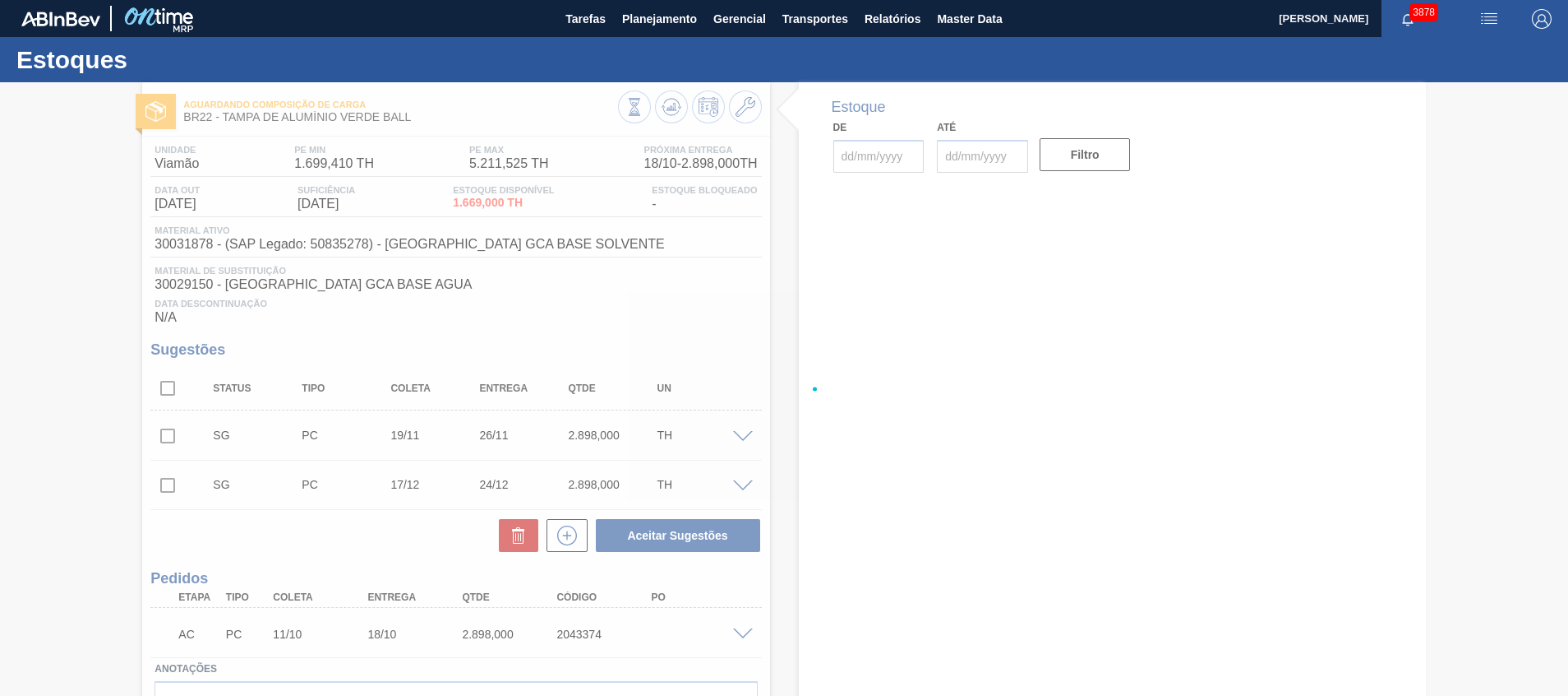
type input "[DATE]"
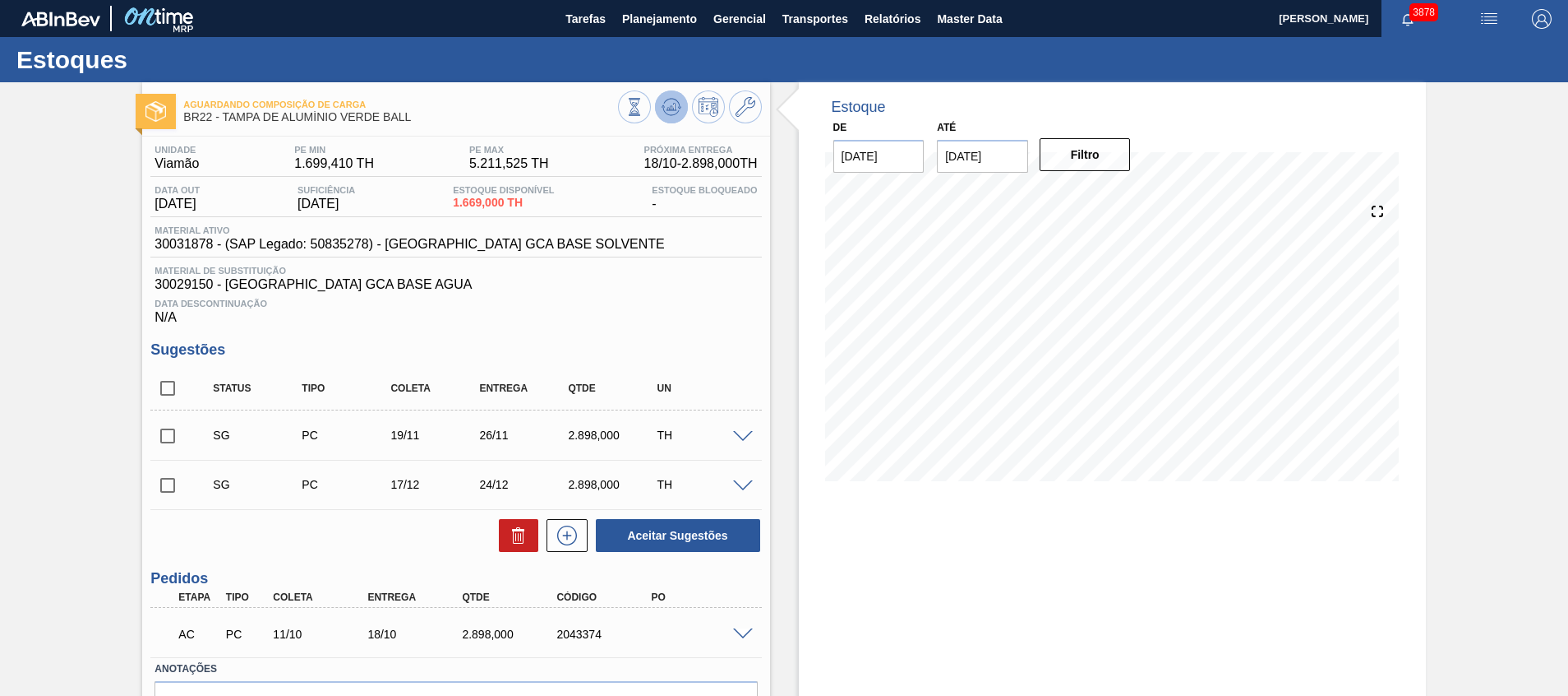
click at [668, 105] on icon at bounding box center [672, 107] width 20 height 20
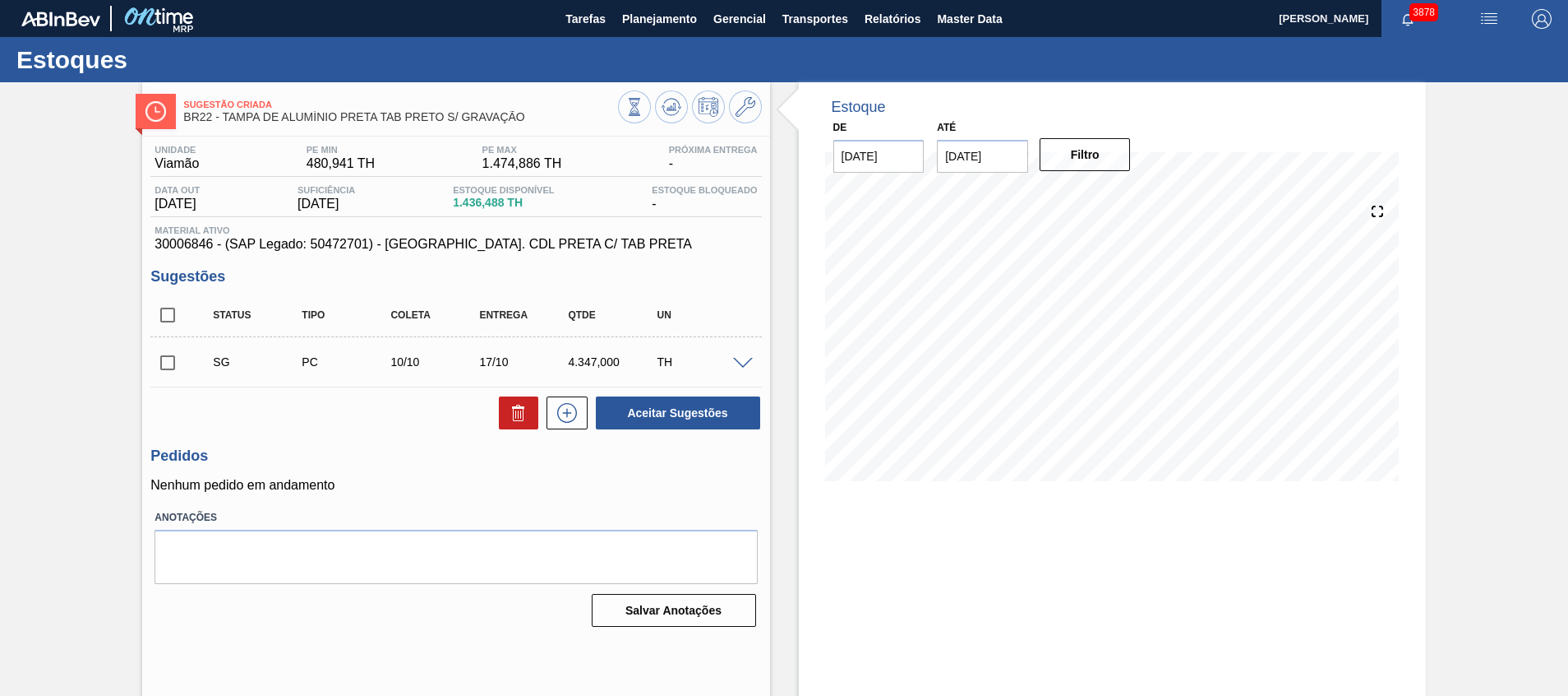
click at [163, 315] on input "checkbox" at bounding box center [168, 315] width 35 height 35
checkbox input "true"
click at [513, 410] on icon at bounding box center [519, 414] width 11 height 12
checkbox input "false"
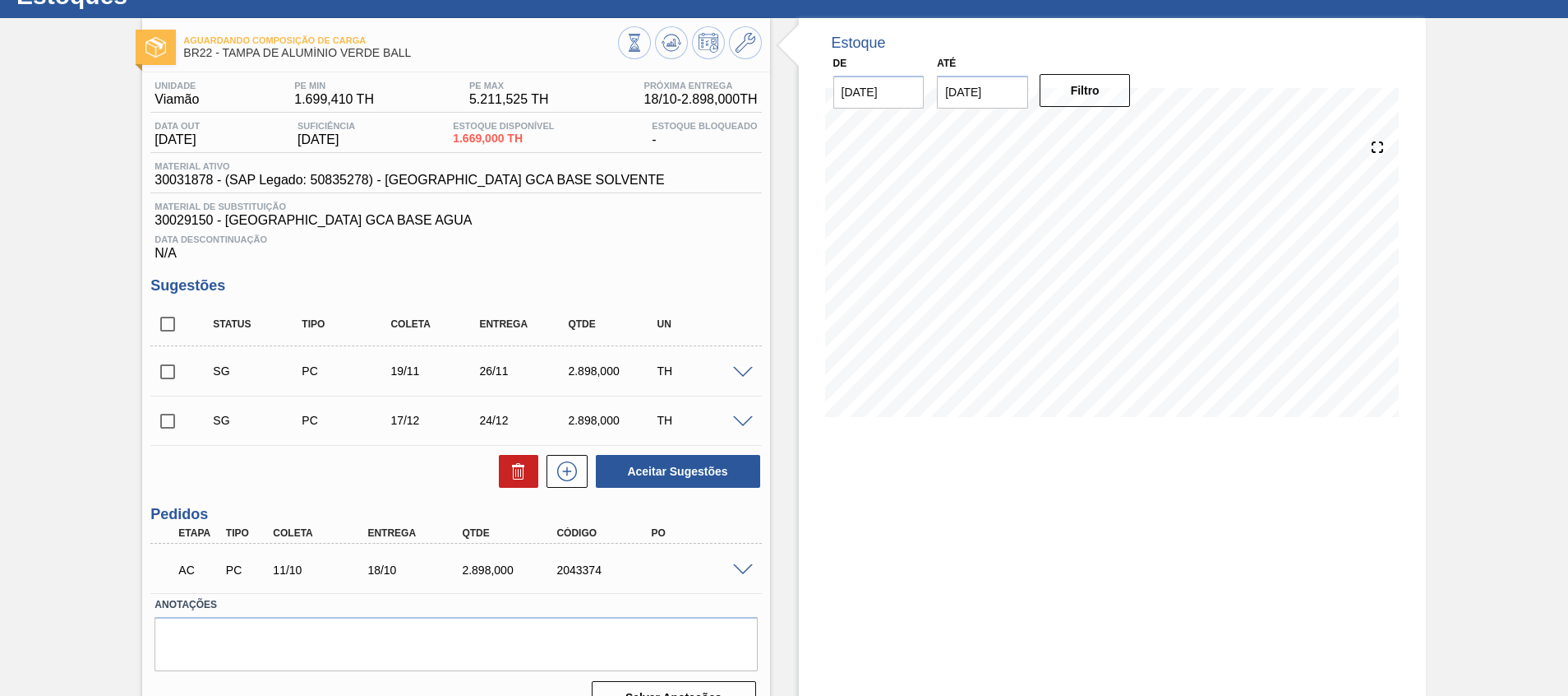
scroll to position [96, 0]
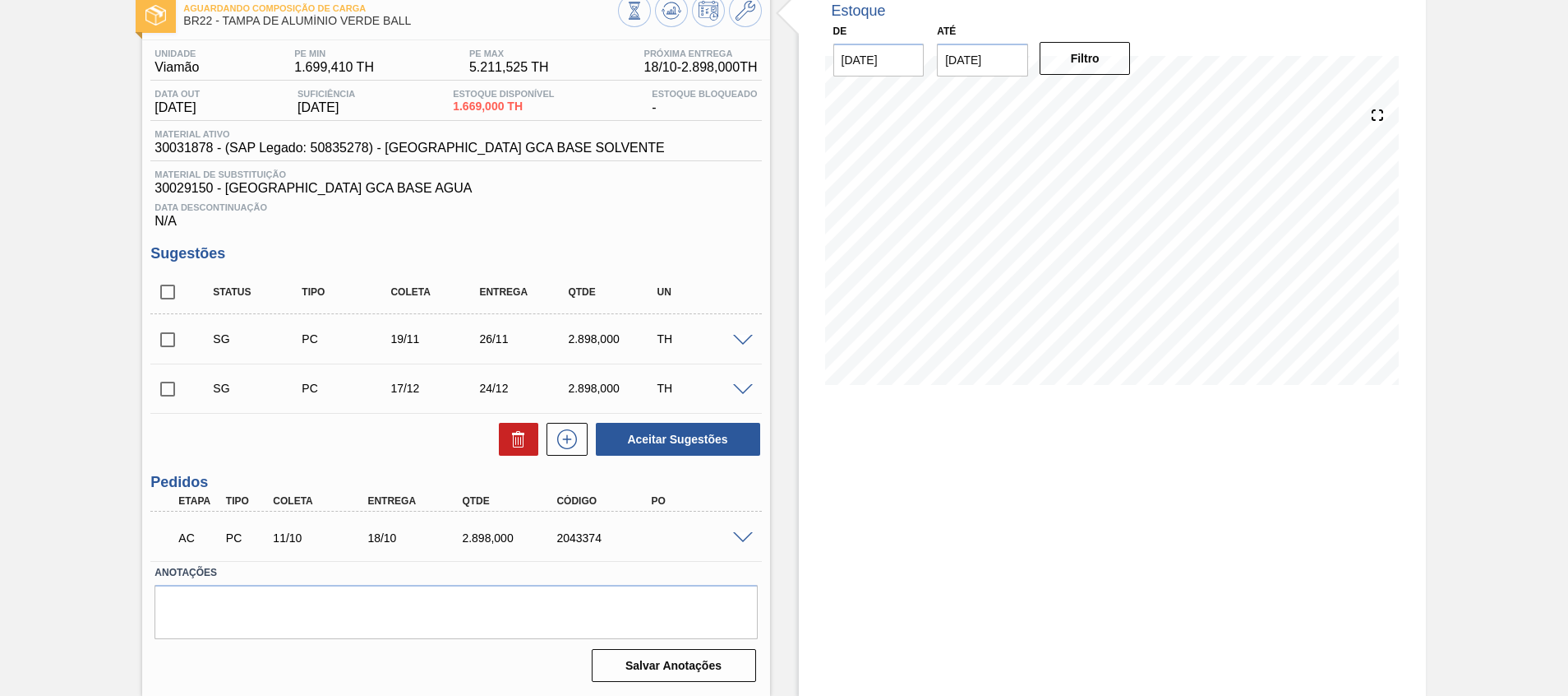
click at [744, 536] on span at bounding box center [743, 537] width 20 height 12
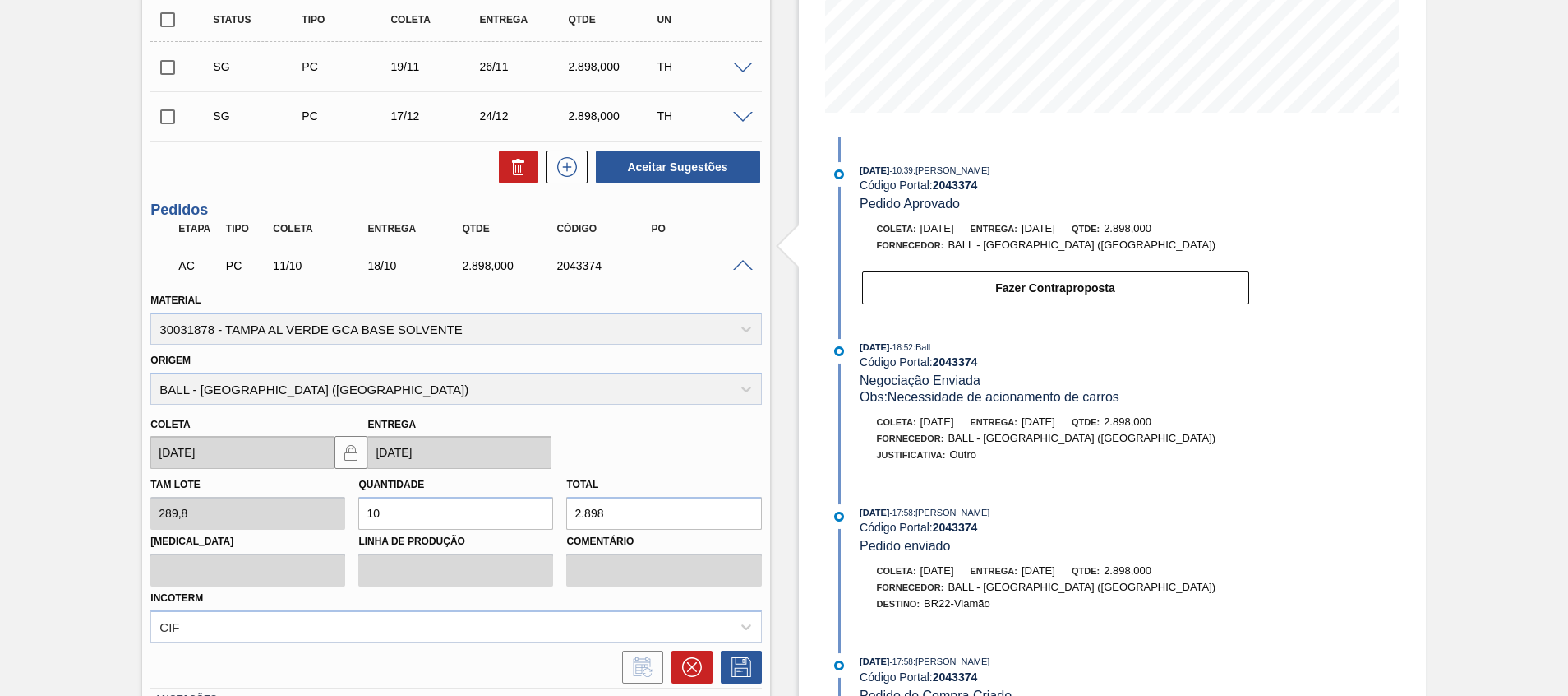
scroll to position [463, 0]
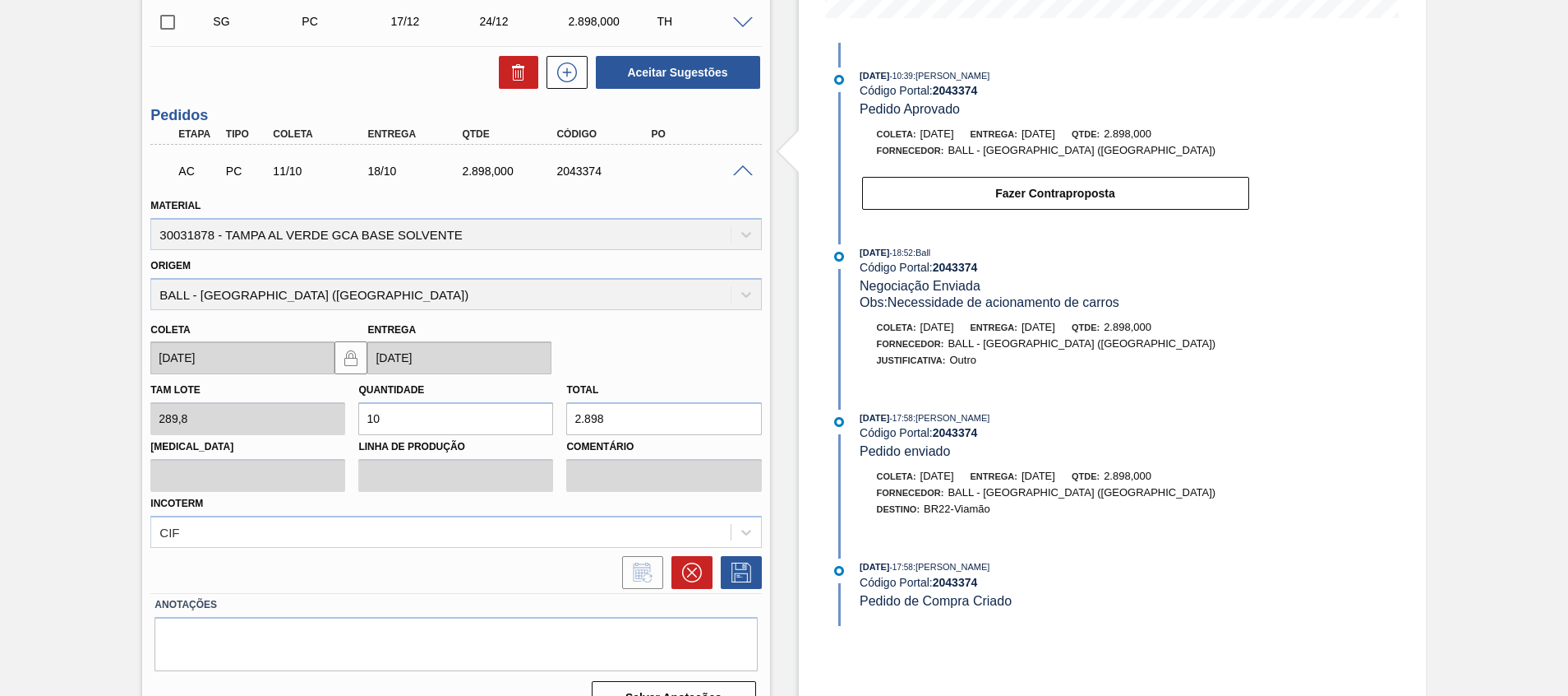
click at [488, 181] on div "AC PC 11/10 18/10 2.898,000 2043374" at bounding box center [451, 170] width 567 height 33
click at [482, 181] on div "AC PC 11/10 18/10 2.898,000 2043374" at bounding box center [451, 170] width 567 height 33
click at [477, 177] on div "2.898,000" at bounding box center [511, 171] width 106 height 13
copy div "2.898,000"
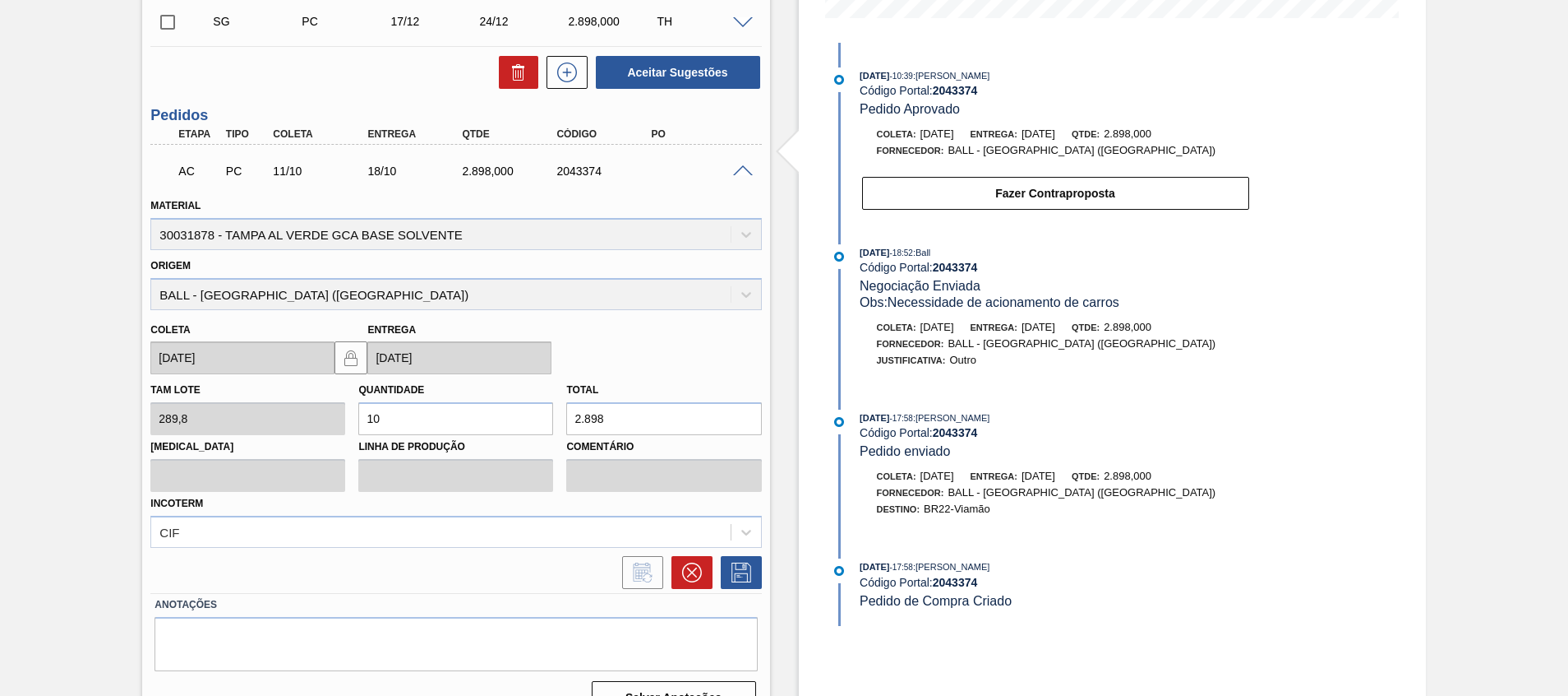
click at [745, 170] on span at bounding box center [743, 171] width 20 height 12
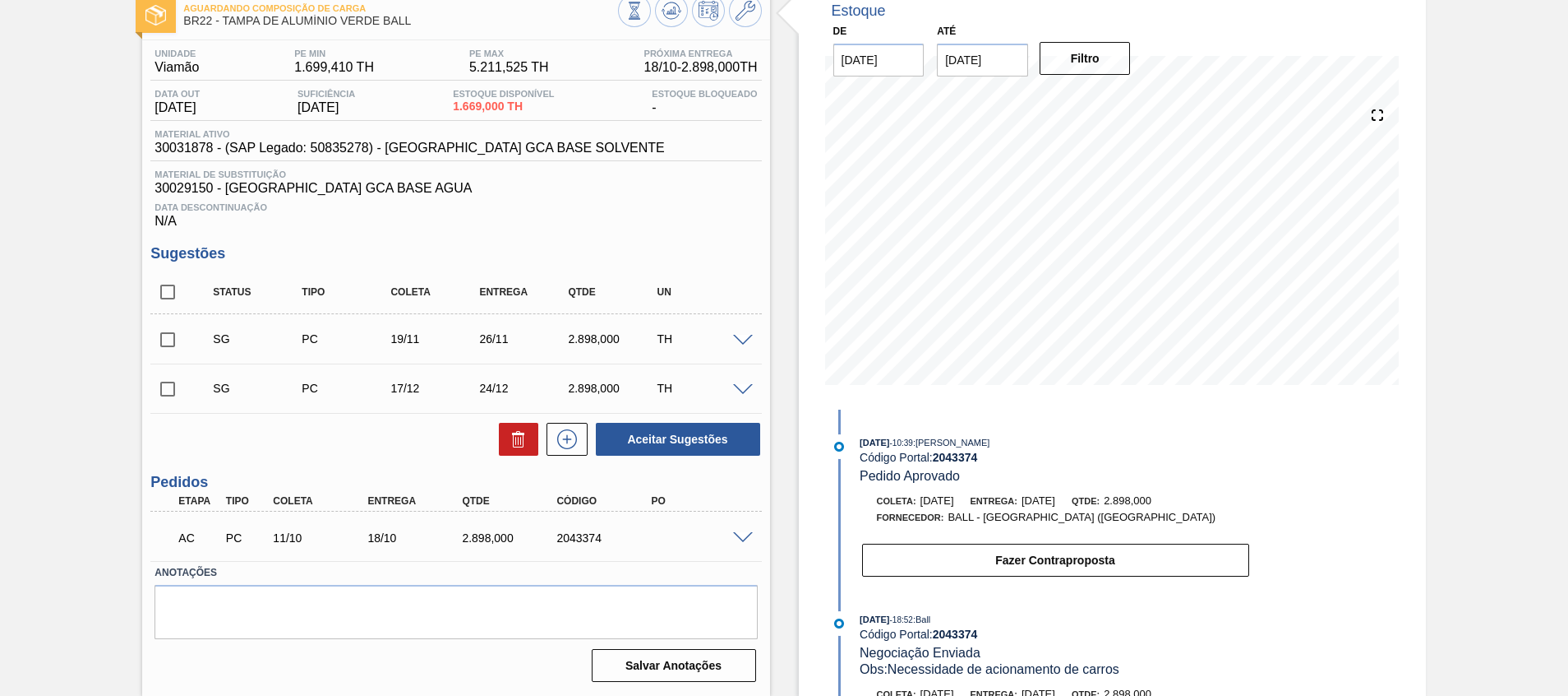
scroll to position [96, 0]
click at [490, 538] on div "2.898,000" at bounding box center [511, 537] width 106 height 13
copy div "2.898,000"
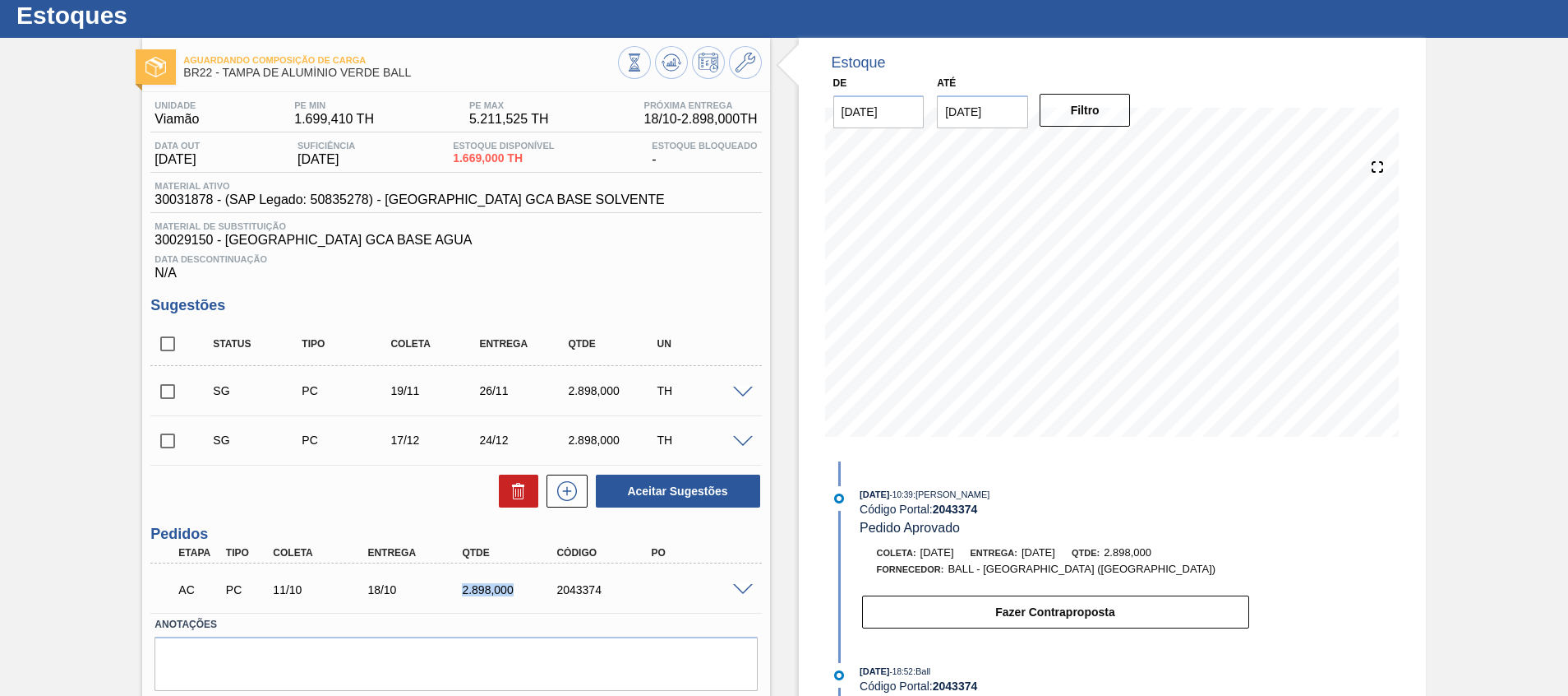
scroll to position [0, 0]
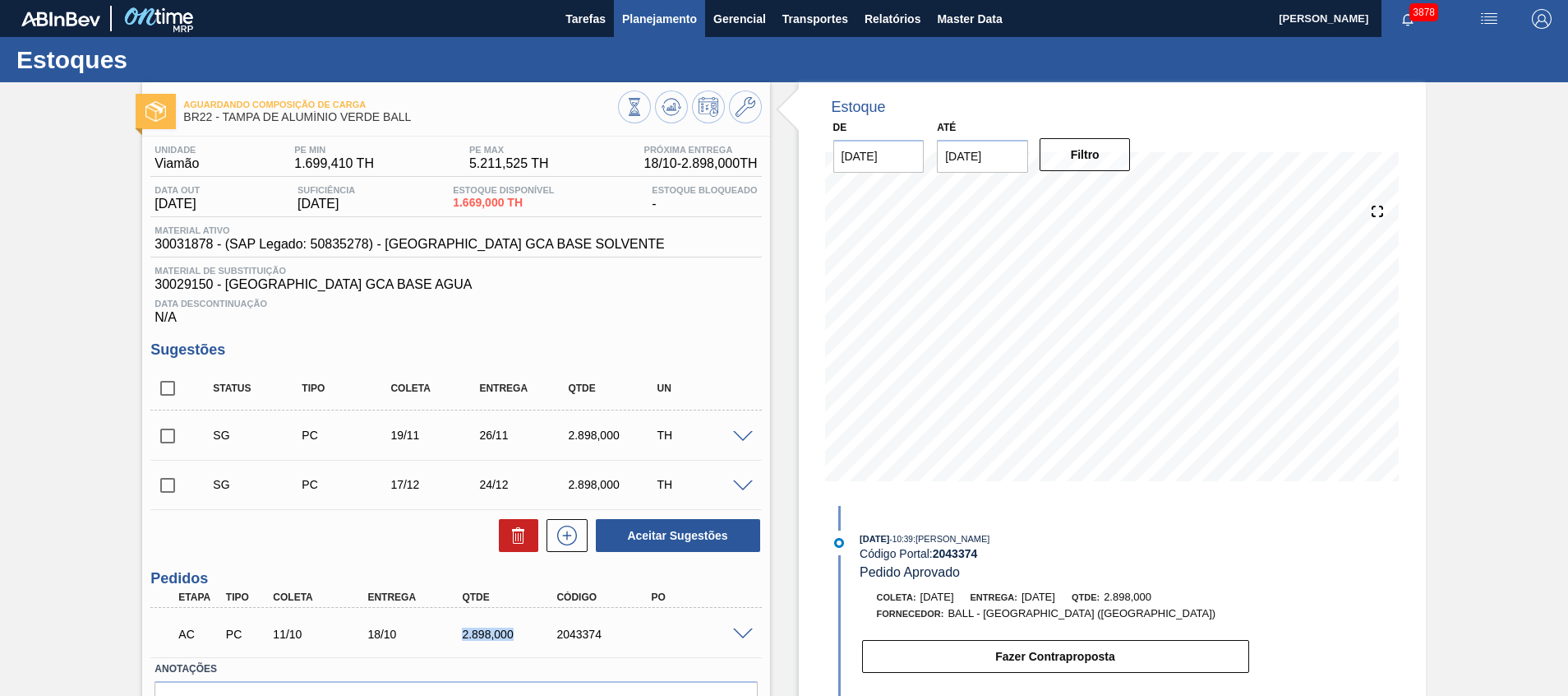
click at [634, 26] on span "Planejamento" at bounding box center [660, 19] width 75 height 20
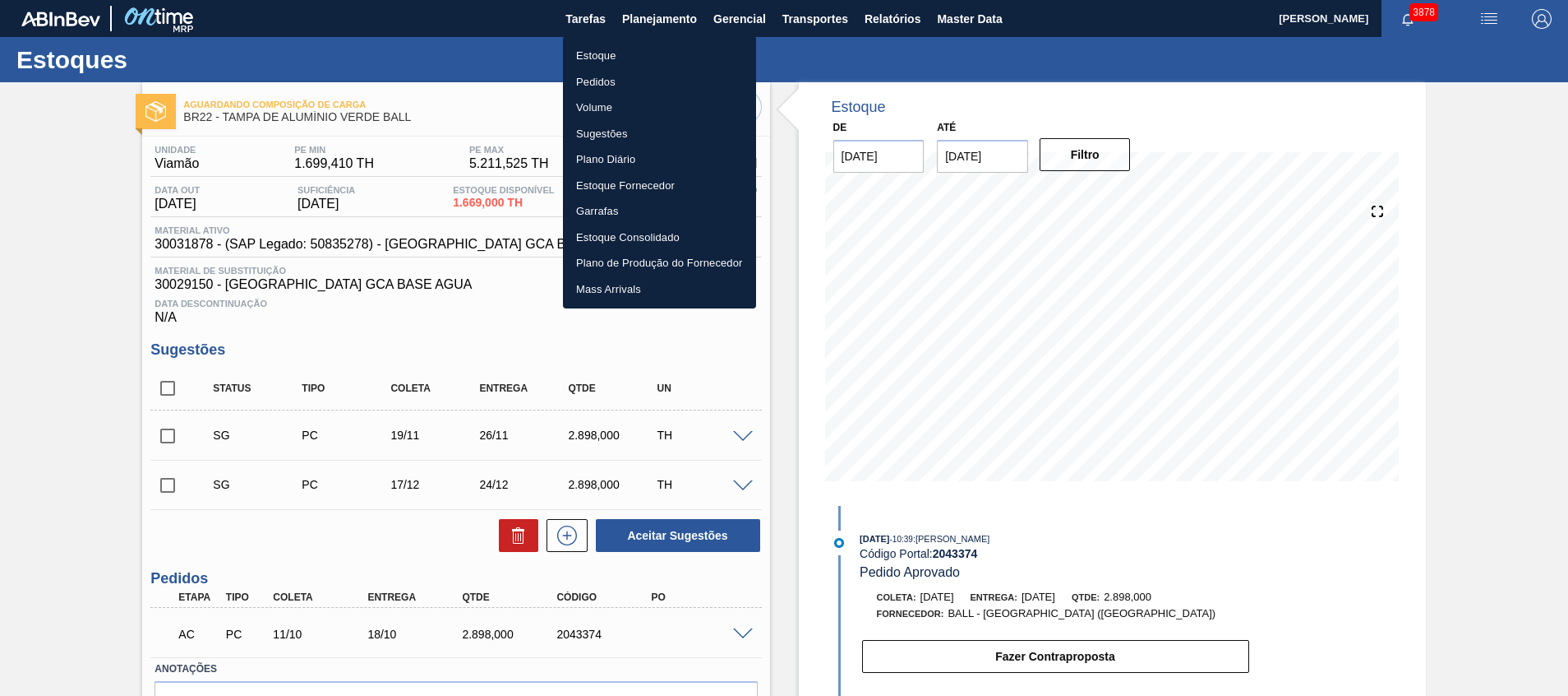
click at [806, 233] on div at bounding box center [784, 348] width 1568 height 696
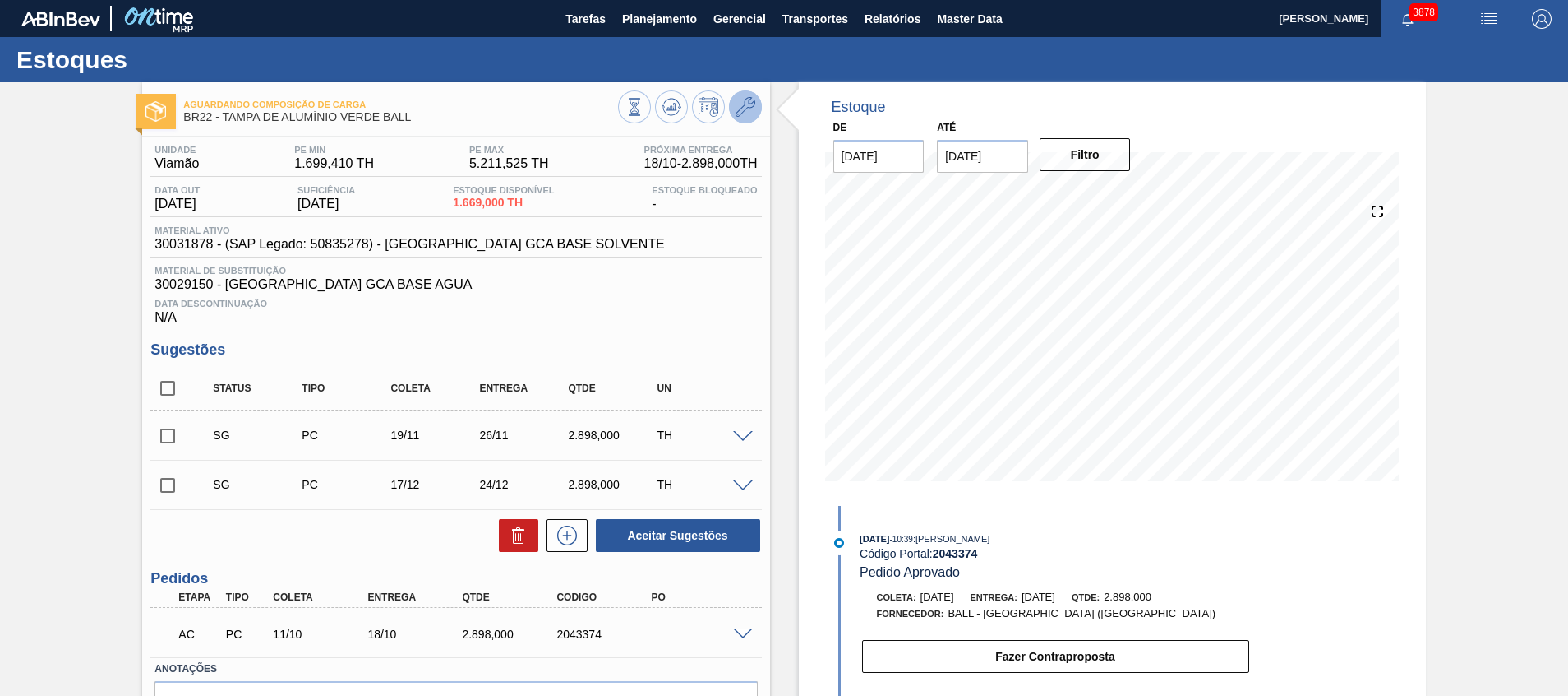
click at [749, 109] on icon at bounding box center [746, 107] width 20 height 20
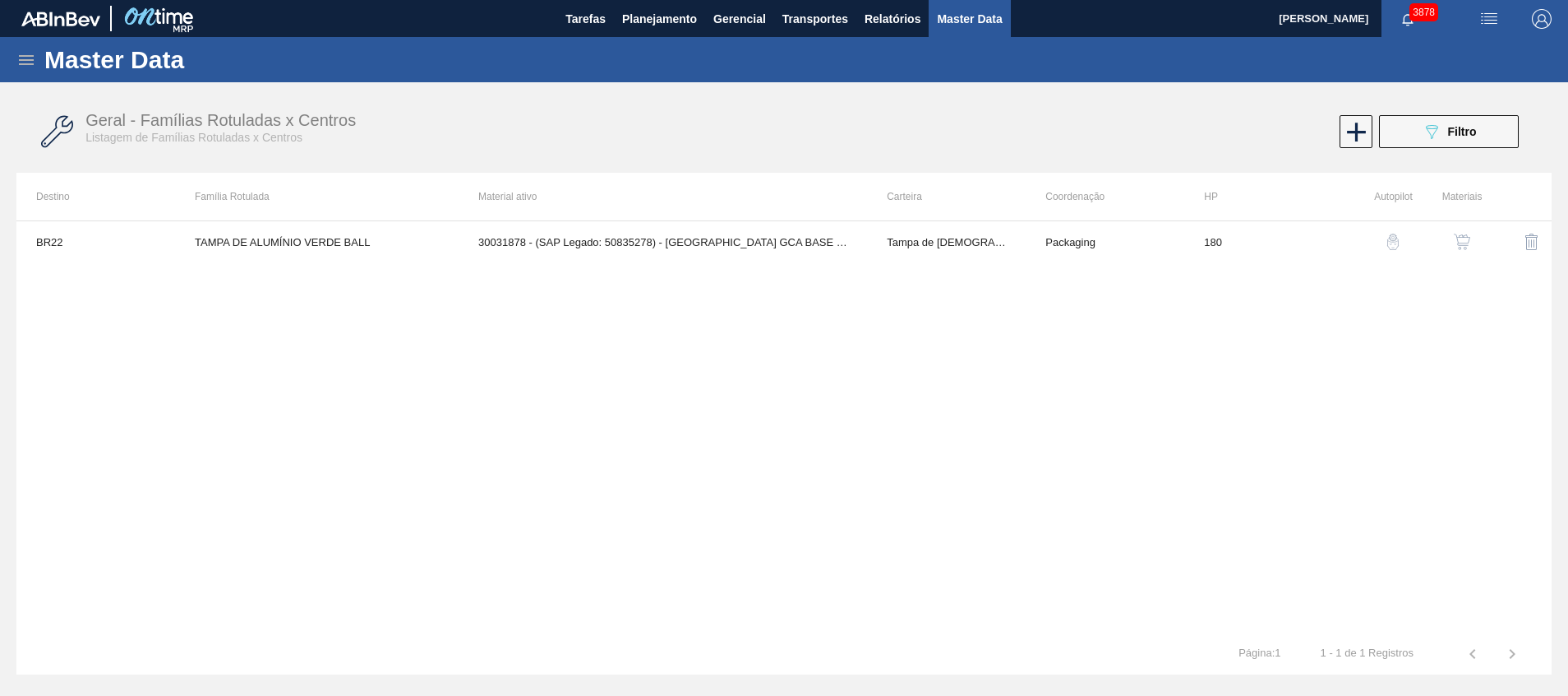
click at [1463, 227] on button "button" at bounding box center [1462, 241] width 39 height 39
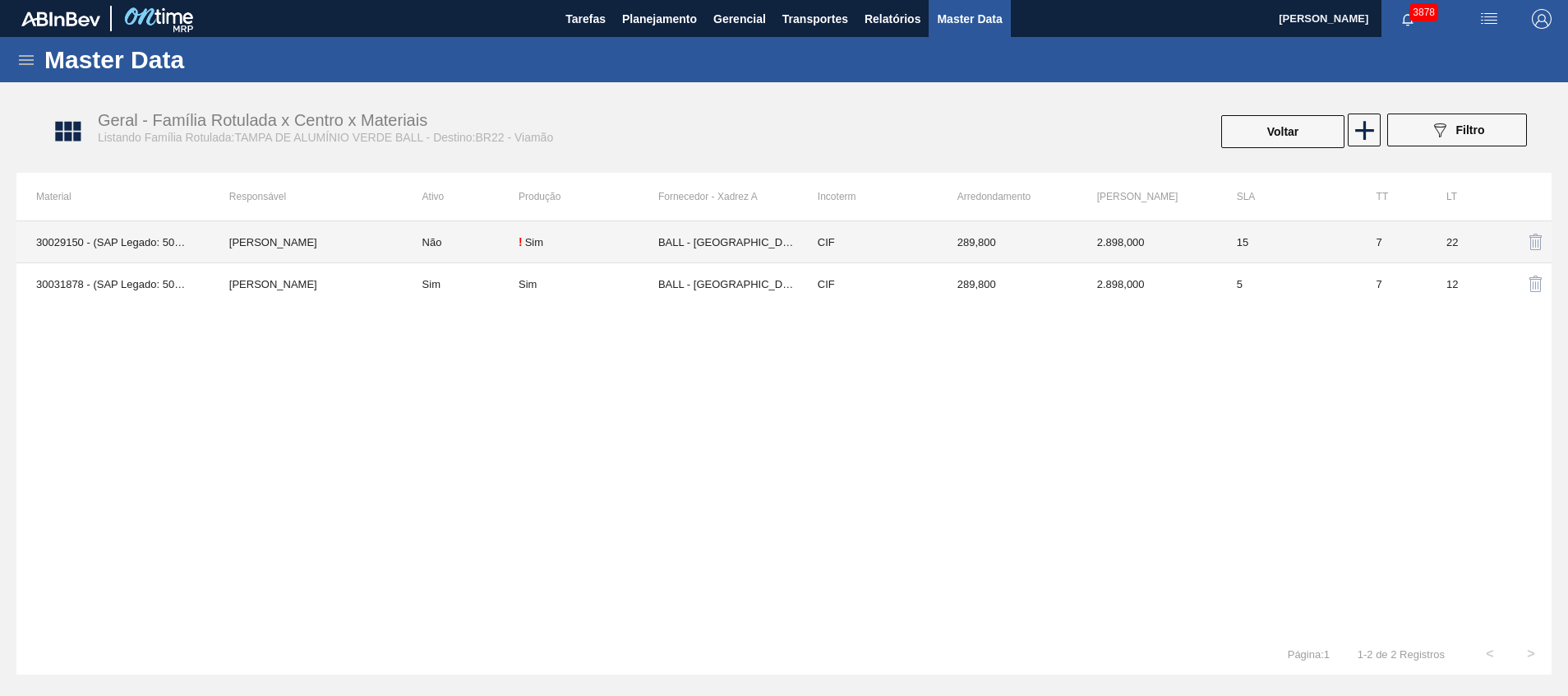
click at [665, 237] on td "BALL - [GEOGRAPHIC_DATA] ([GEOGRAPHIC_DATA])" at bounding box center [728, 242] width 139 height 42
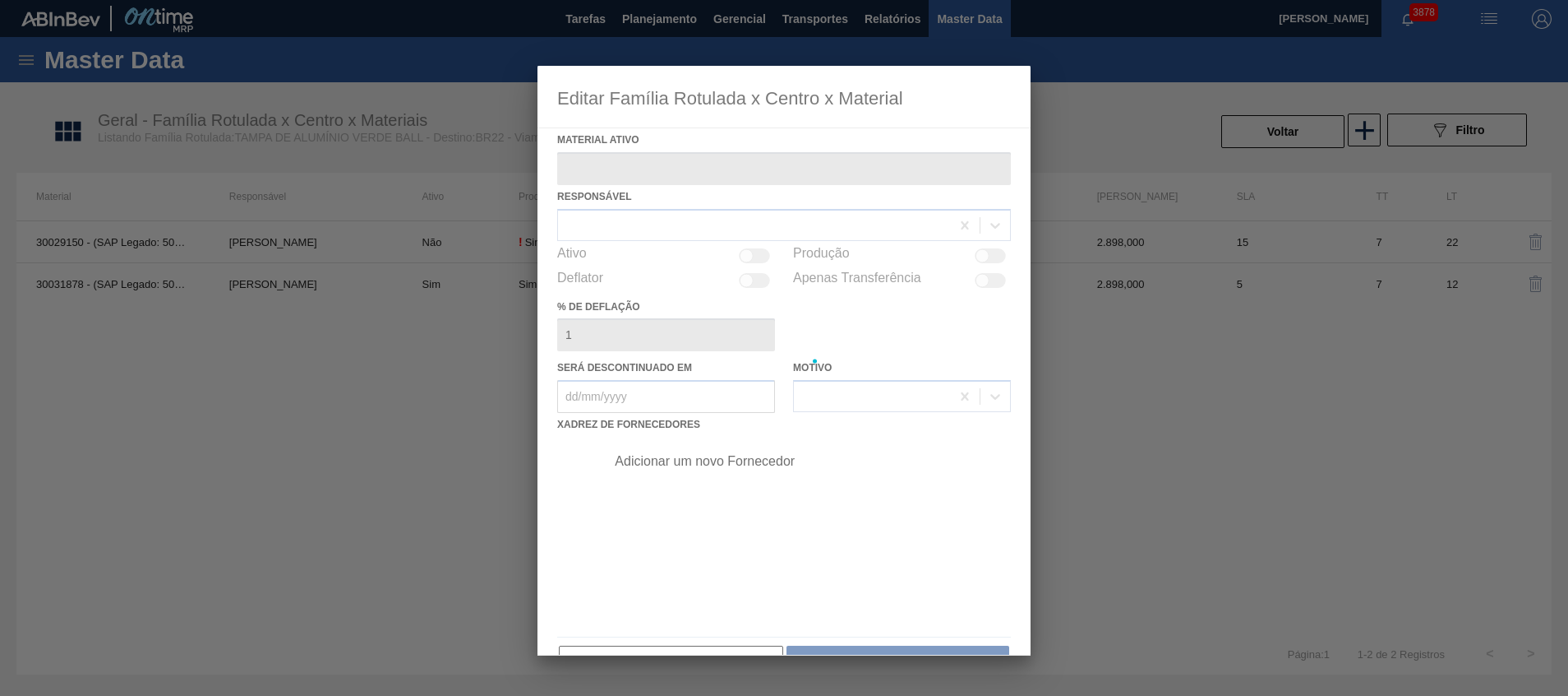
type ativo "30029150 - (SAP Legado: 50815306) - TAMPA AL VERDE GCA BASE AGUA"
checkbox input "true"
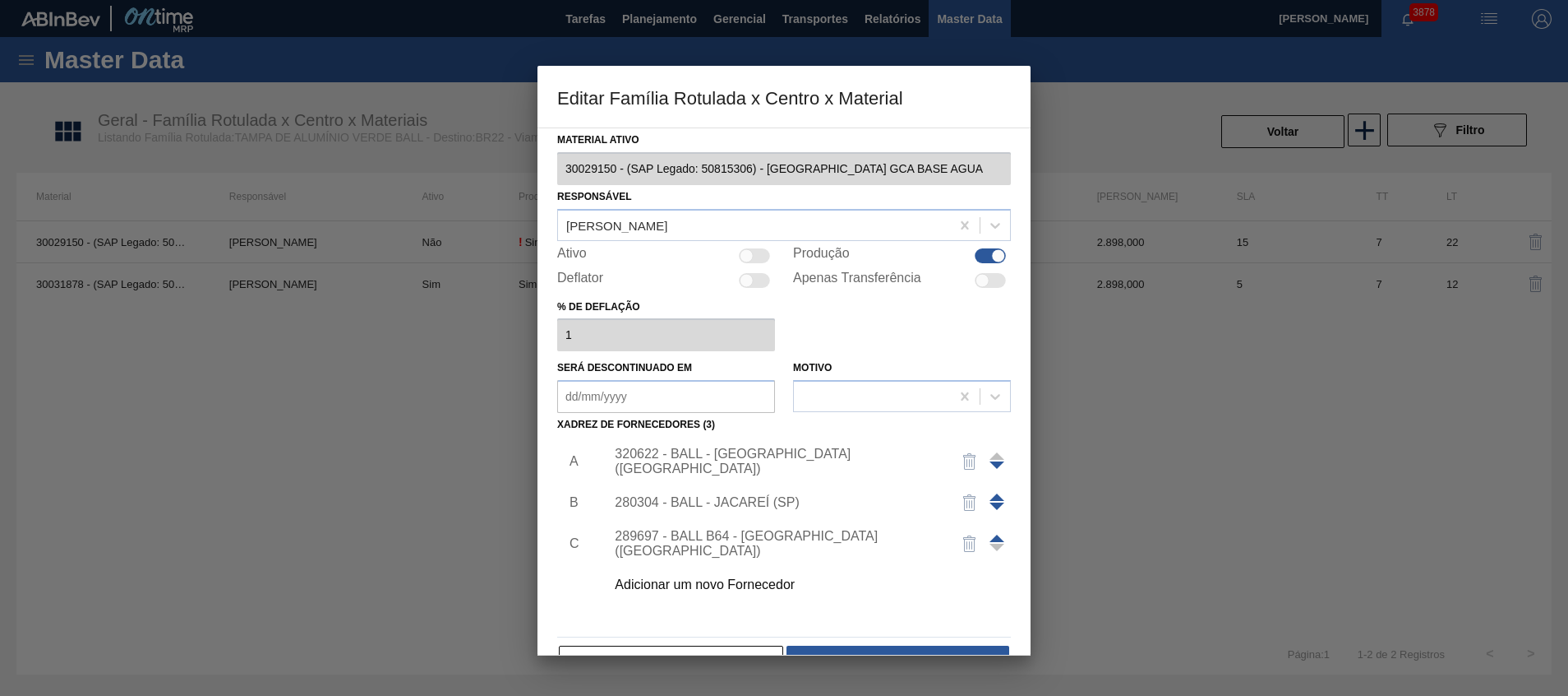
click at [399, 403] on div at bounding box center [784, 348] width 1568 height 696
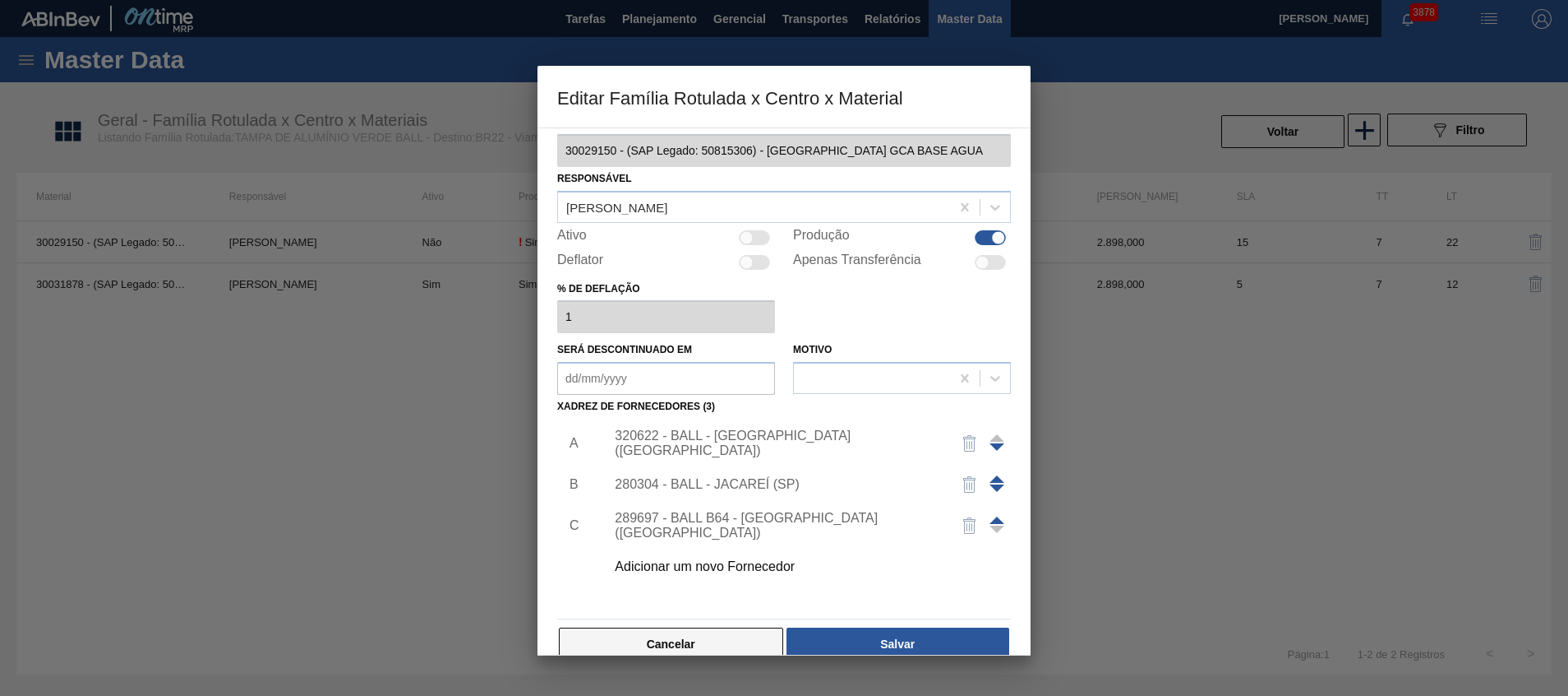
scroll to position [45, 0]
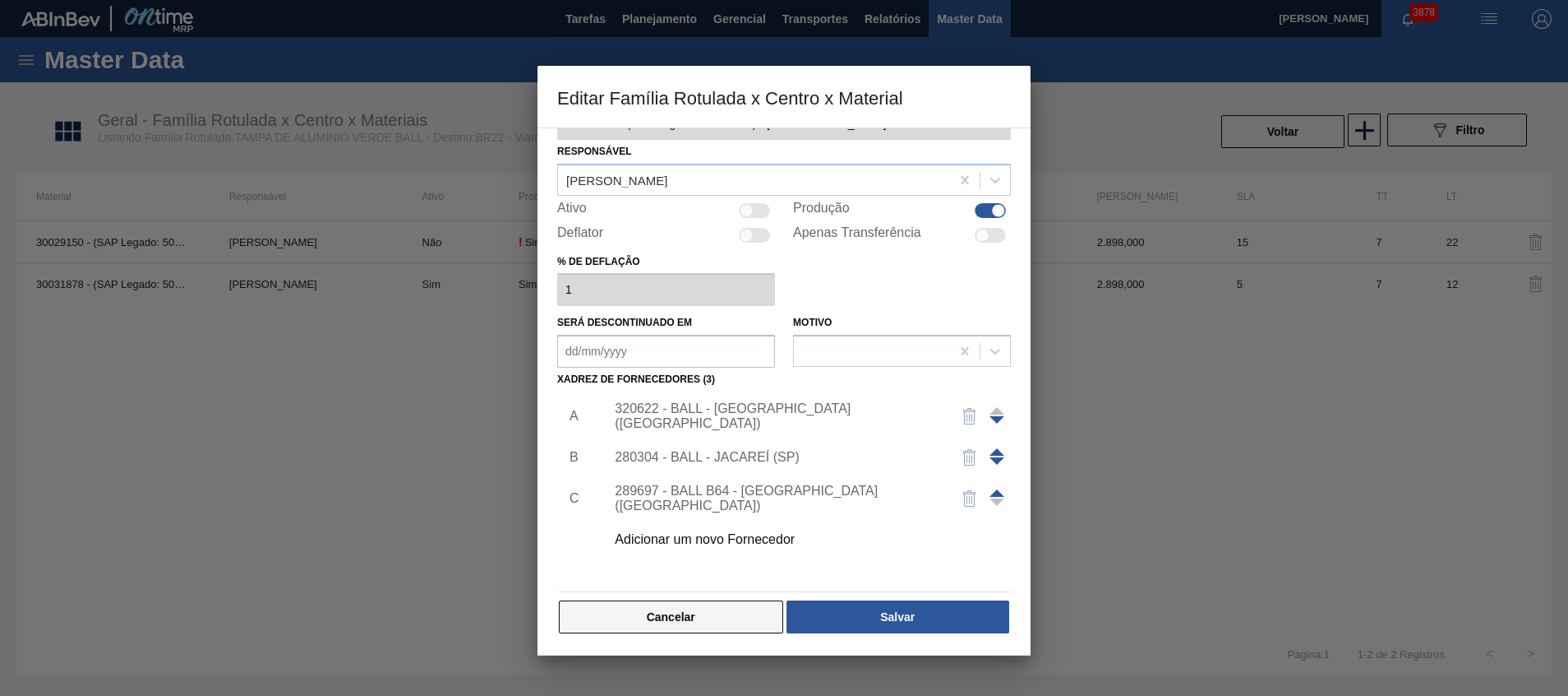
click at [625, 614] on button "Cancelar" at bounding box center [671, 617] width 225 height 33
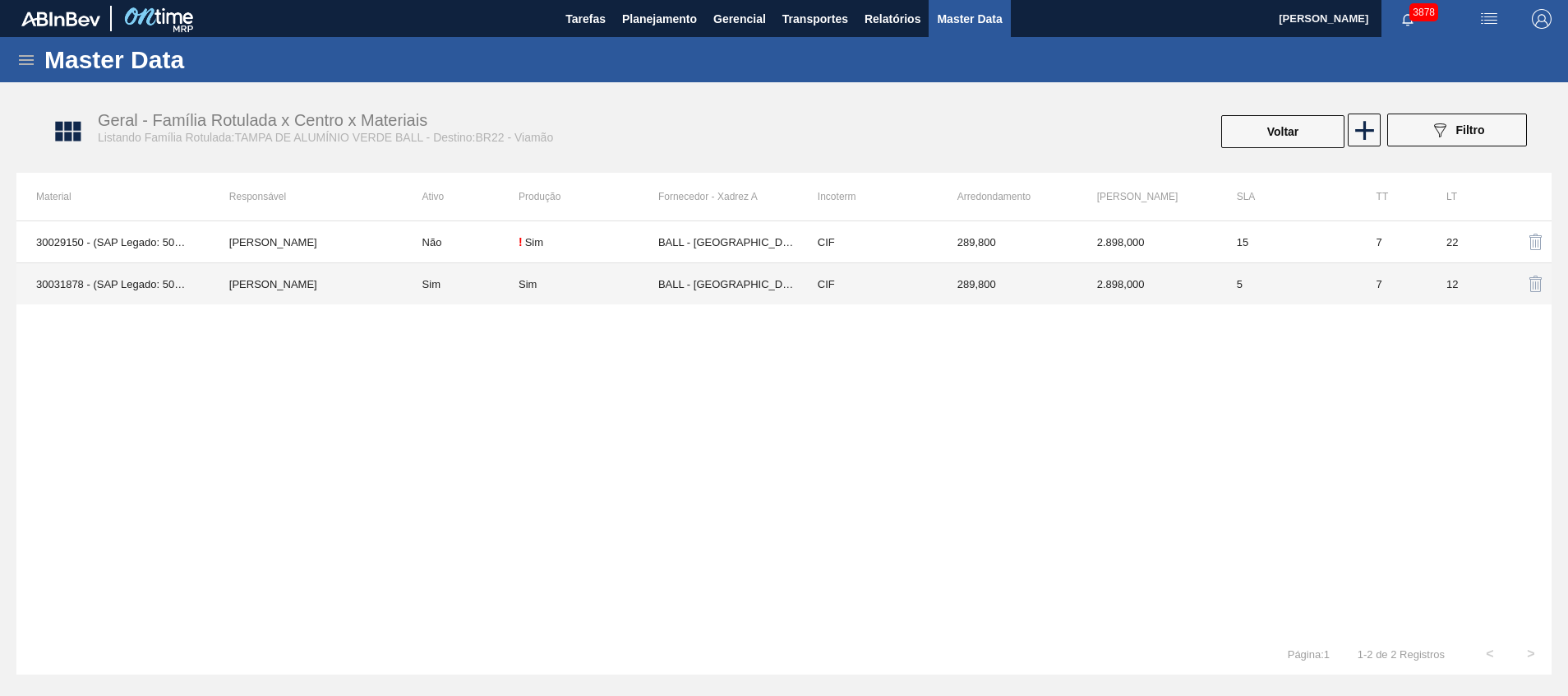
click at [734, 275] on td "BALL - [GEOGRAPHIC_DATA] ([GEOGRAPHIC_DATA])" at bounding box center [728, 284] width 139 height 42
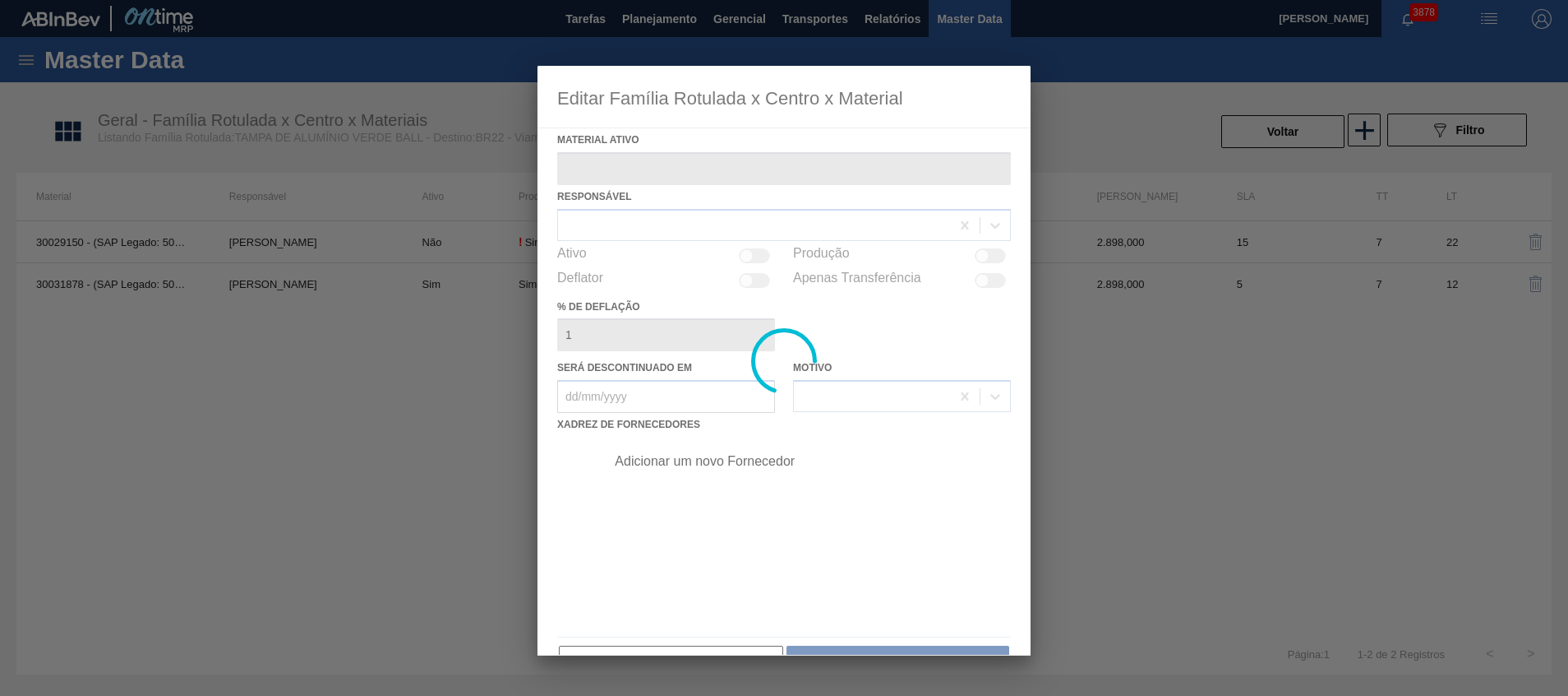
type ativo "30031878 - (SAP Legado: 50835278) - TAMPA AL VERDE GCA BASE SOLVENTE"
checkbox input "true"
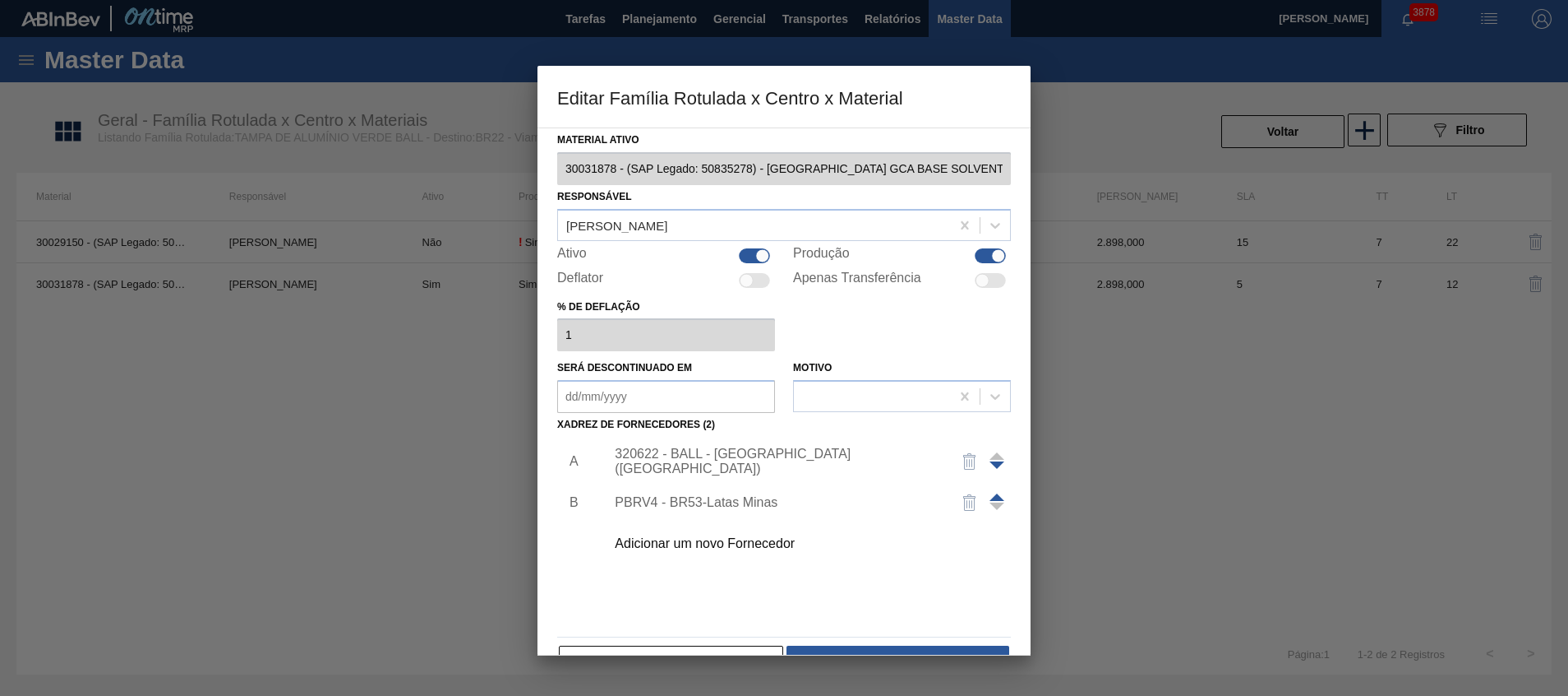
click at [728, 451] on div "320622 - BALL - [GEOGRAPHIC_DATA] ([GEOGRAPHIC_DATA])" at bounding box center [803, 461] width 415 height 41
click at [724, 459] on div "320622 - BALL - [GEOGRAPHIC_DATA] ([GEOGRAPHIC_DATA])" at bounding box center [776, 461] width 323 height 29
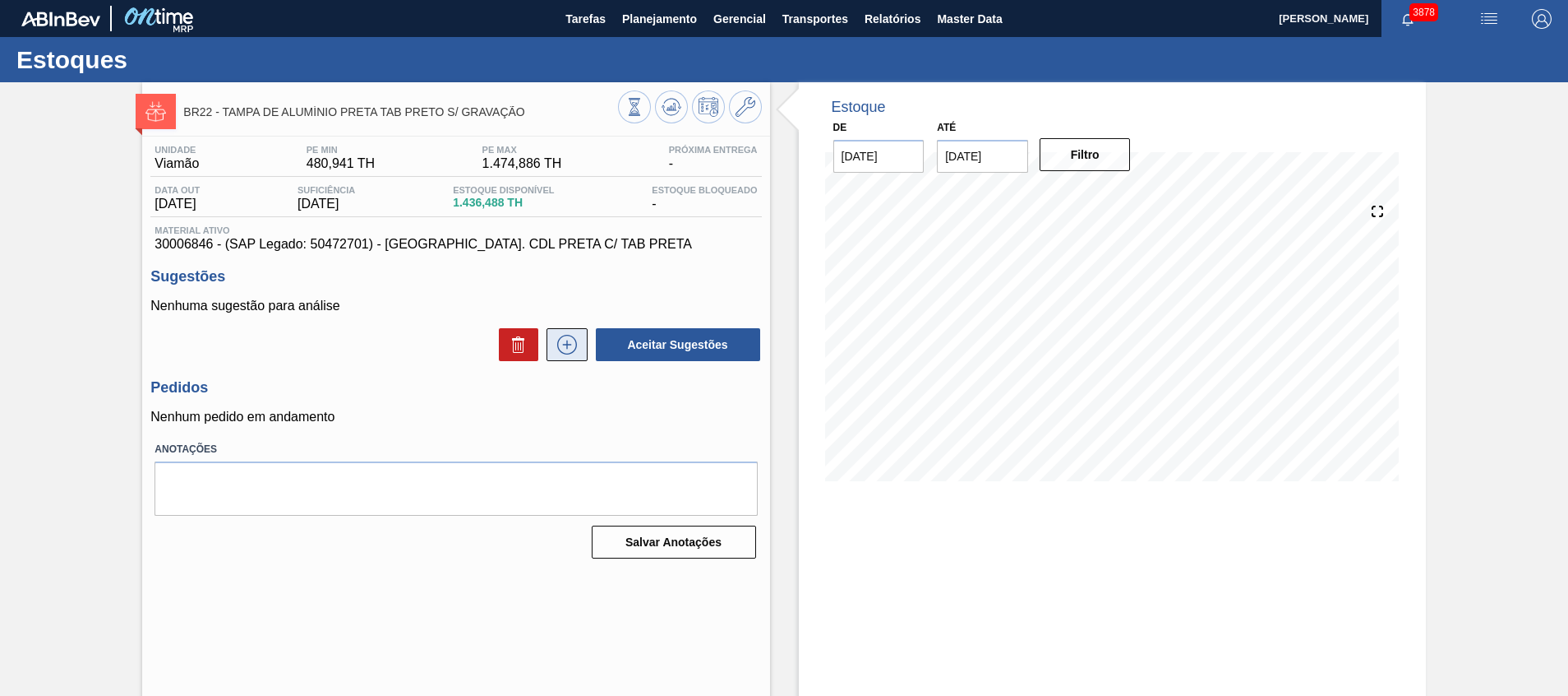
click at [574, 339] on icon at bounding box center [567, 345] width 27 height 20
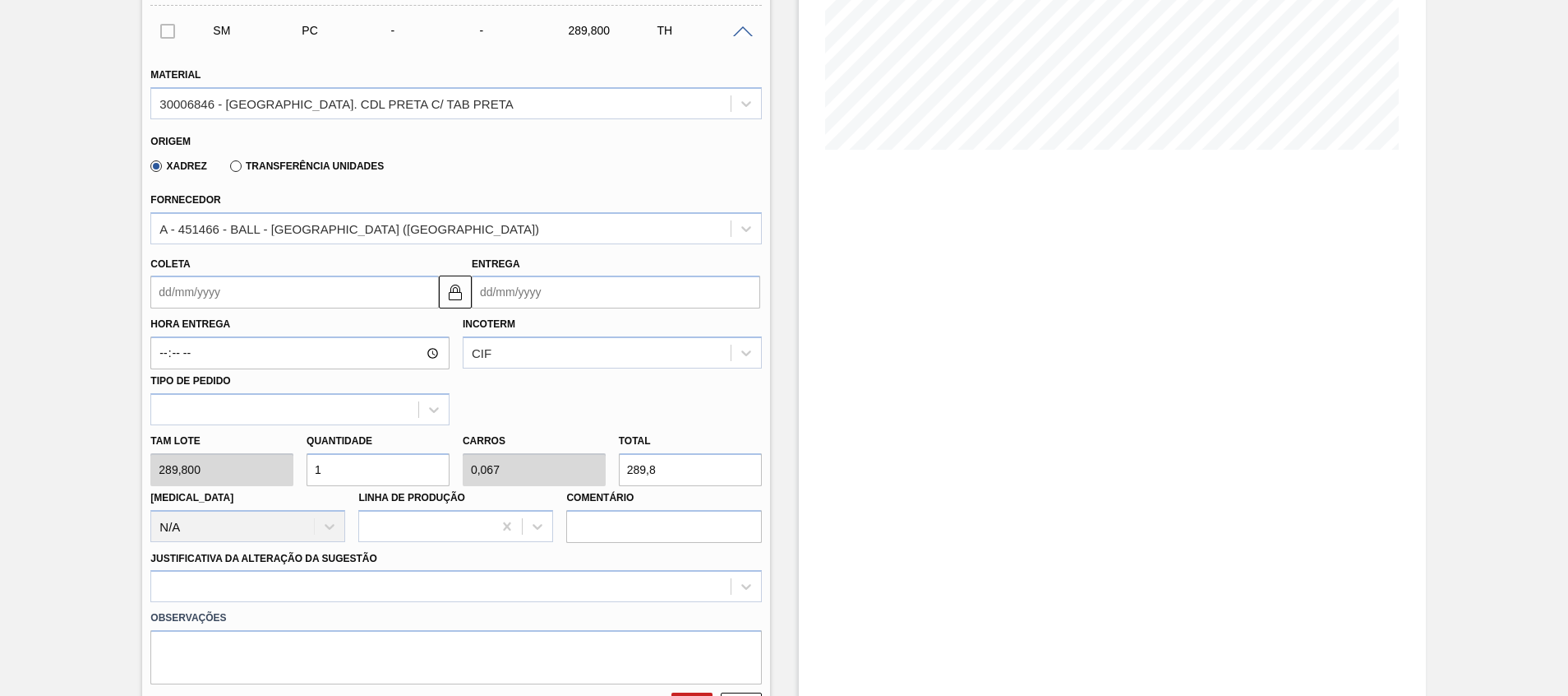
scroll to position [370, 0]
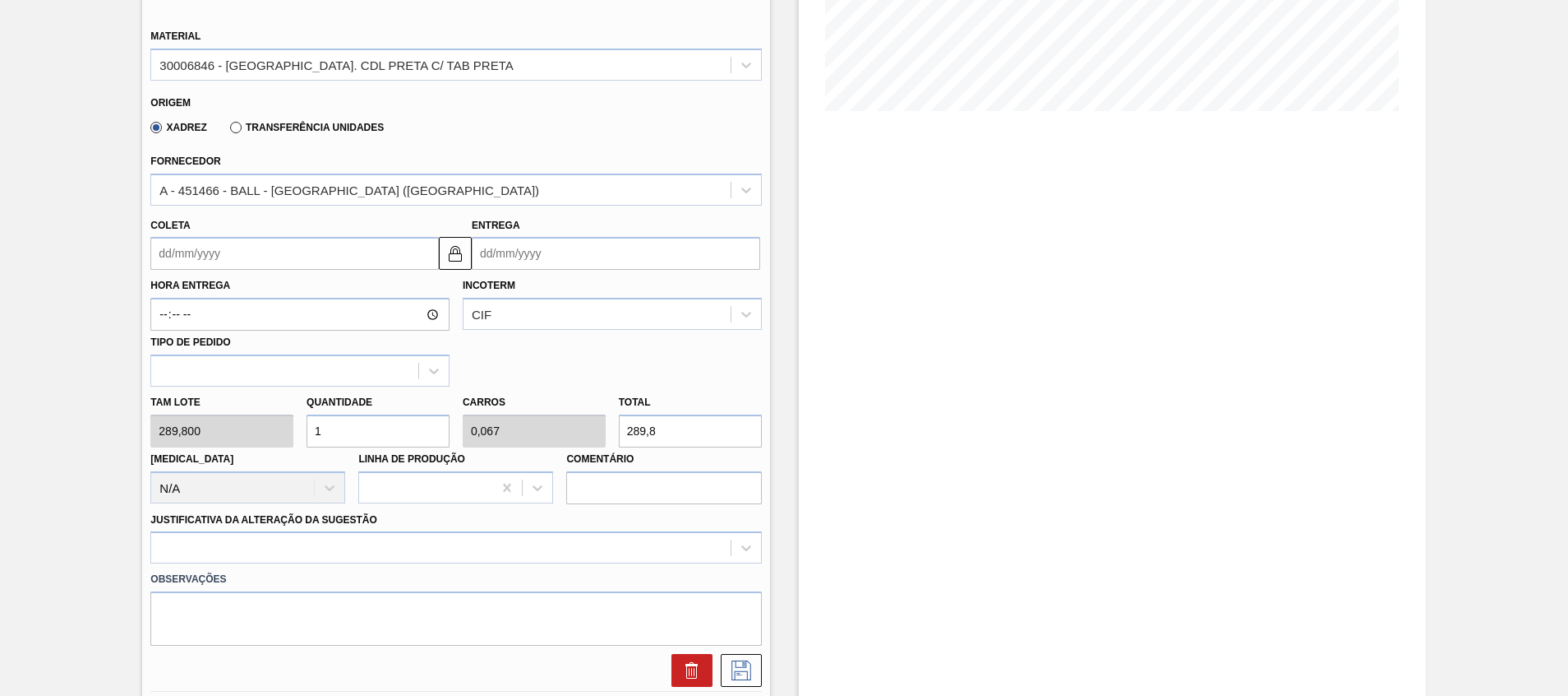
click at [370, 436] on input "1" at bounding box center [378, 431] width 143 height 33
type input "15"
type input "1"
type input "4.347"
type input "1"
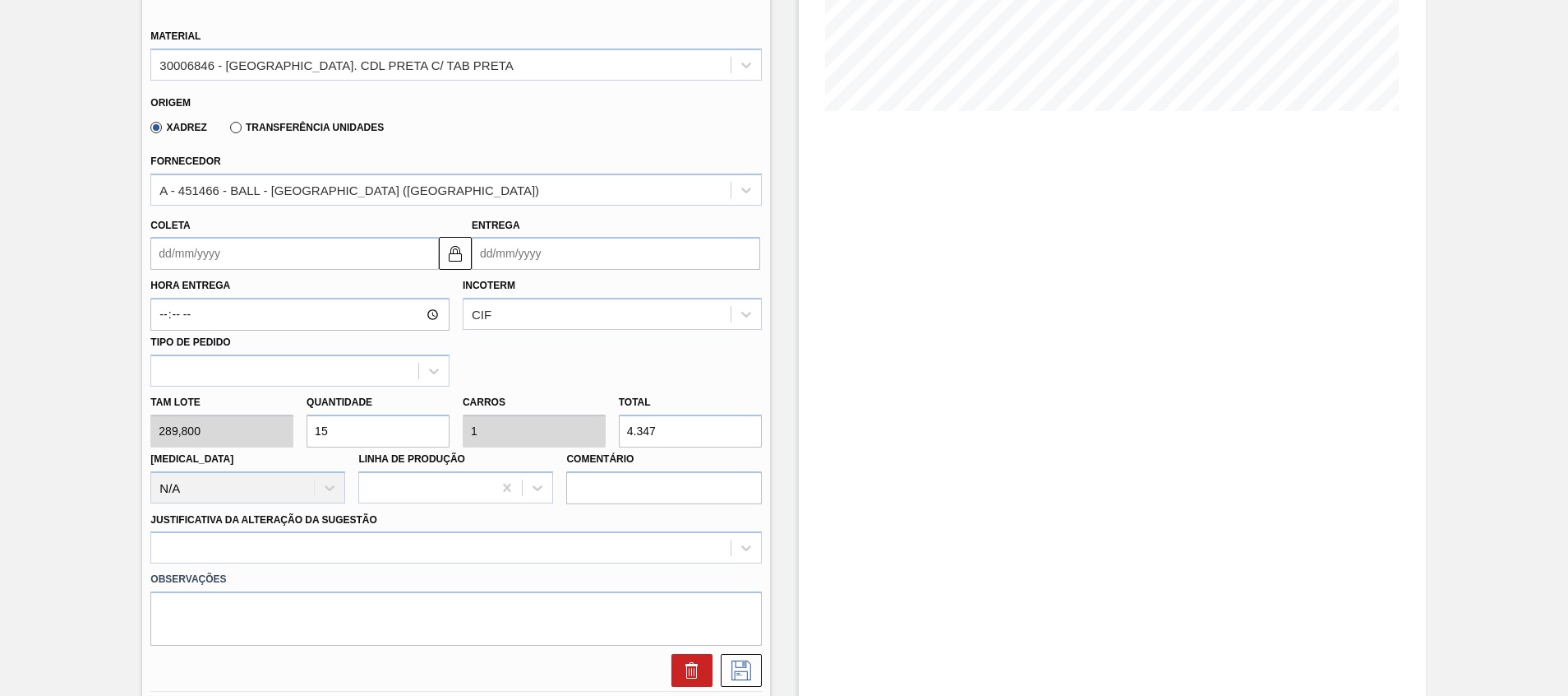
type input "0,067"
type input "289,8"
type input "0"
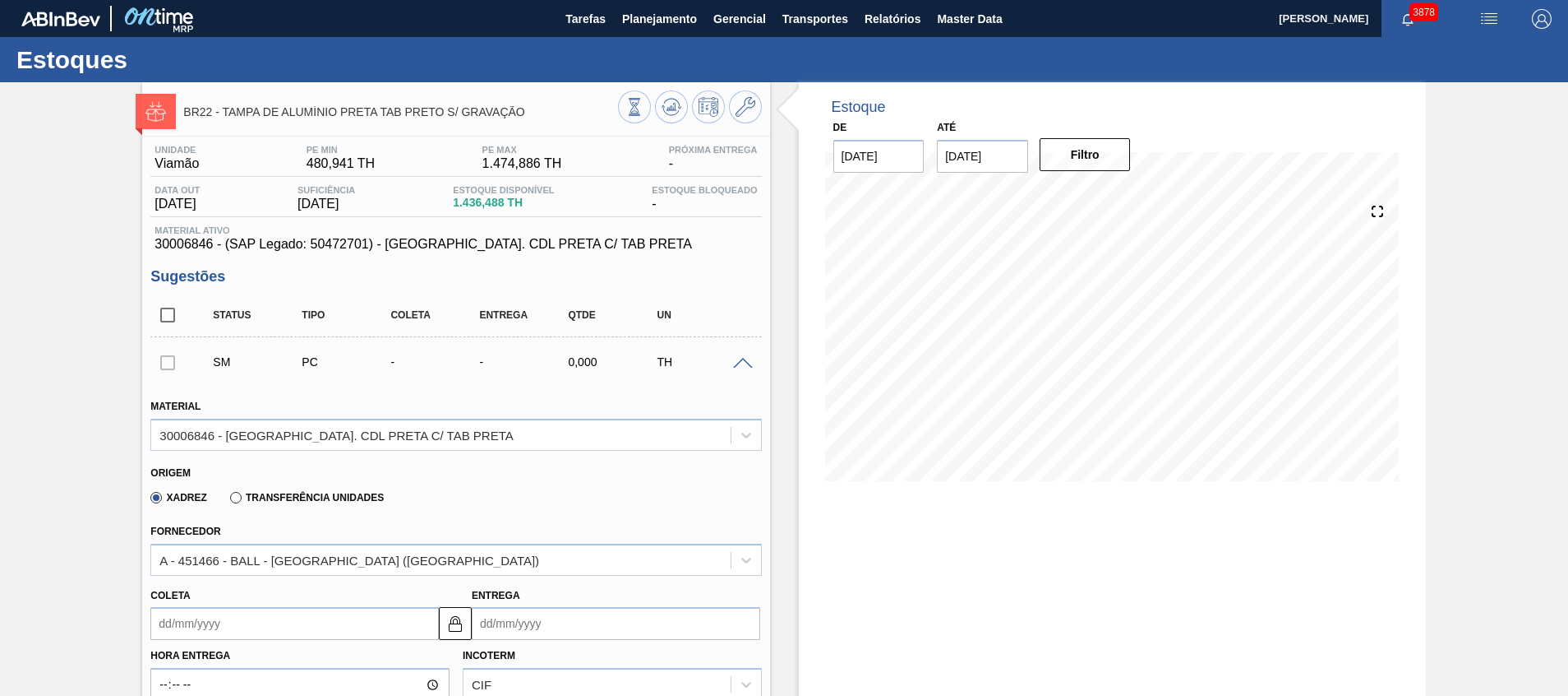
scroll to position [493, 0]
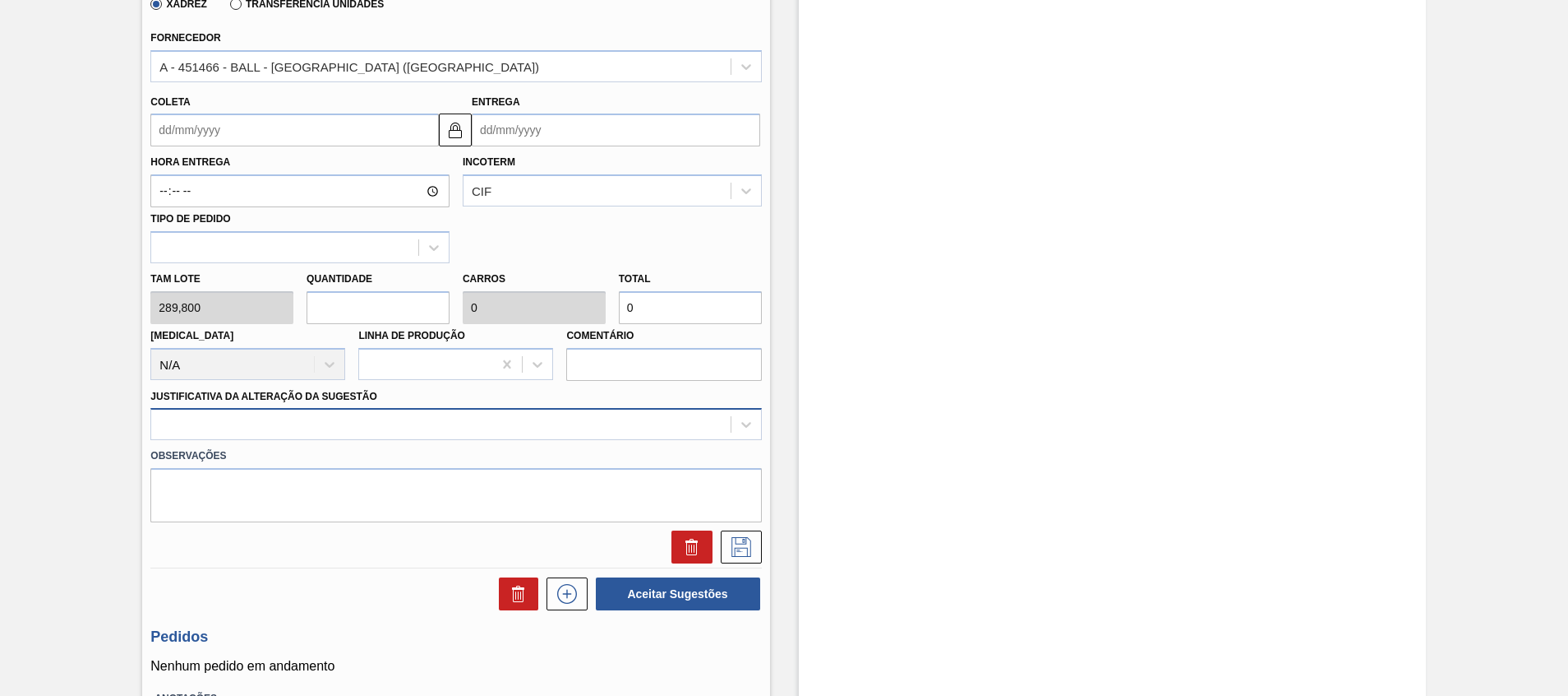
type input "5"
type input "0,333"
type input "1.449"
type input "5"
drag, startPoint x: 707, startPoint y: 309, endPoint x: 359, endPoint y: 241, distance: 354.6
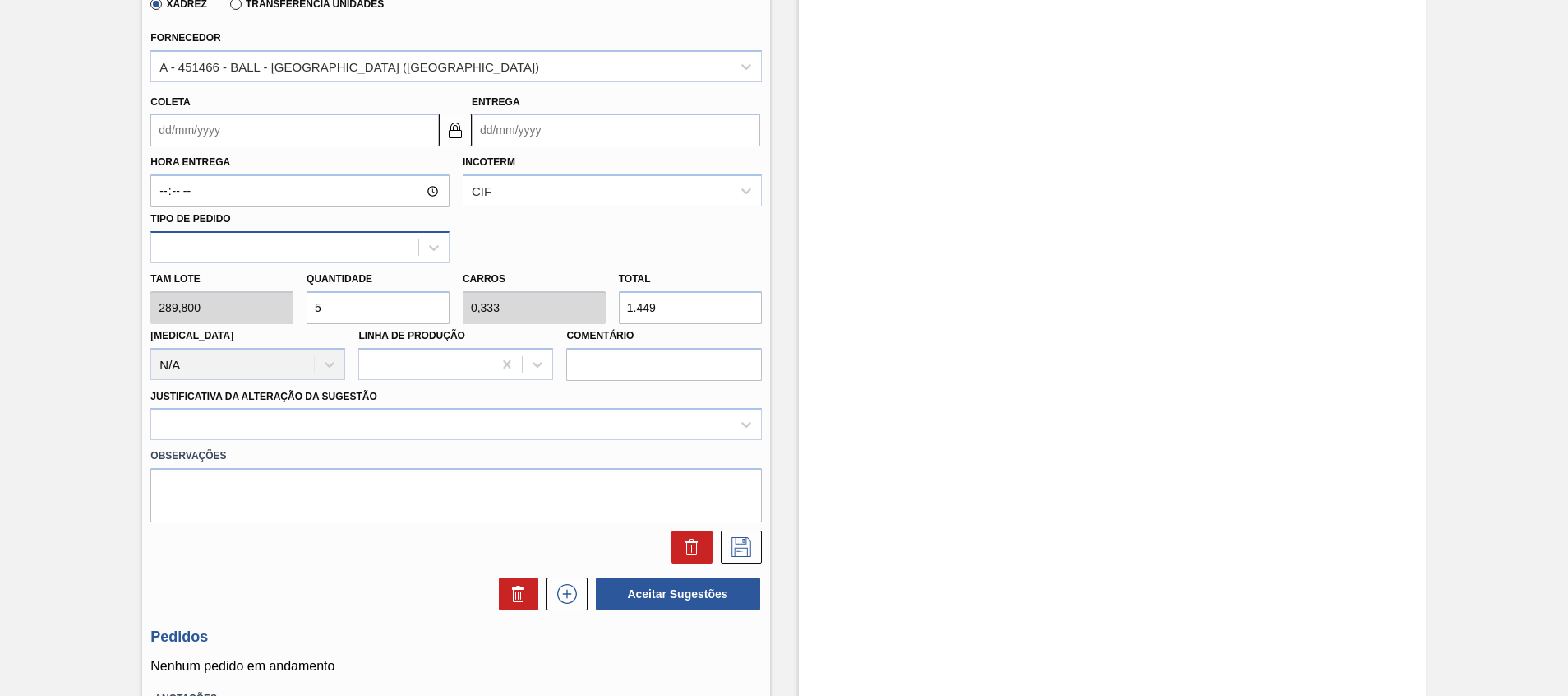
click at [361, 241] on div "Material 30006846 - [GEOGRAPHIC_DATA] AL. CDL PRETA C/ TAB PRETA Origem Xadrez …" at bounding box center [455, 226] width 610 height 674
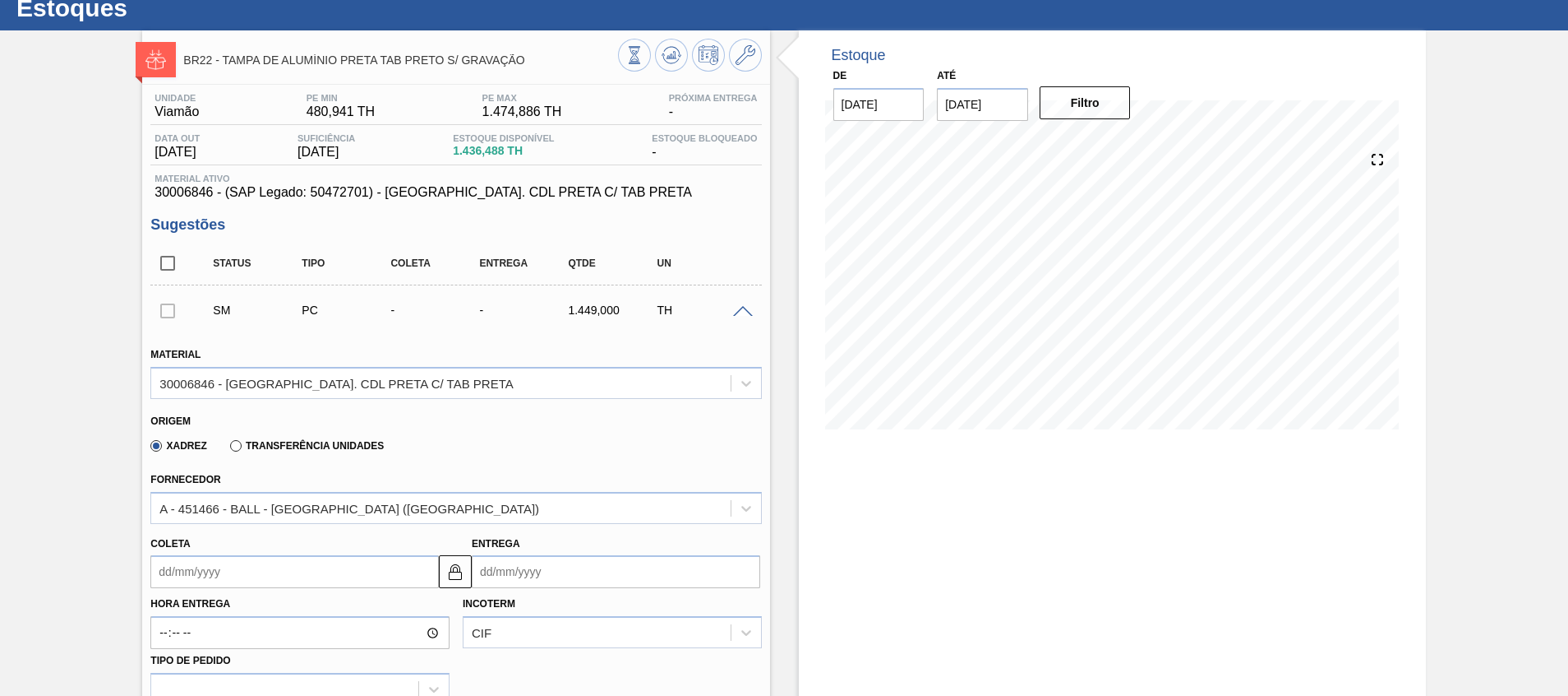
scroll to position [0, 0]
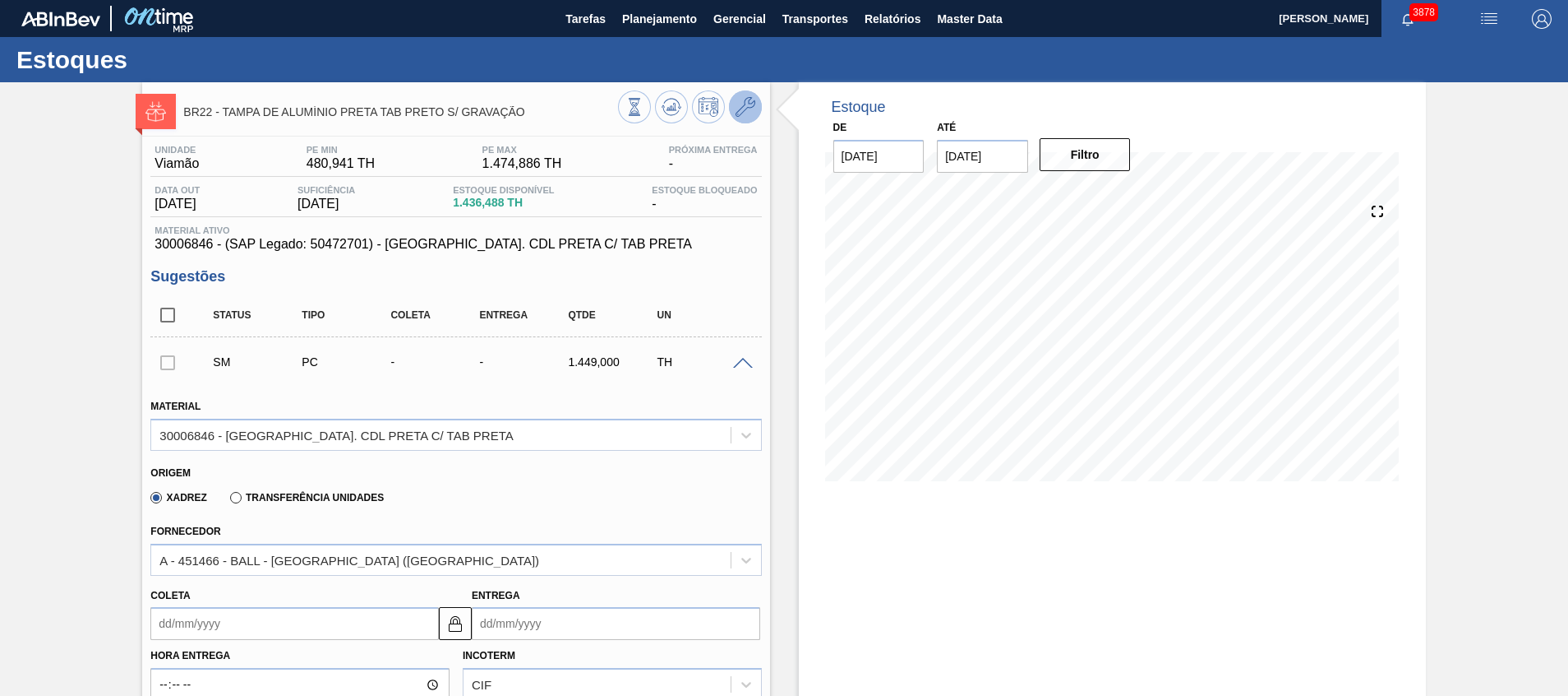
click at [736, 111] on icon at bounding box center [746, 107] width 20 height 20
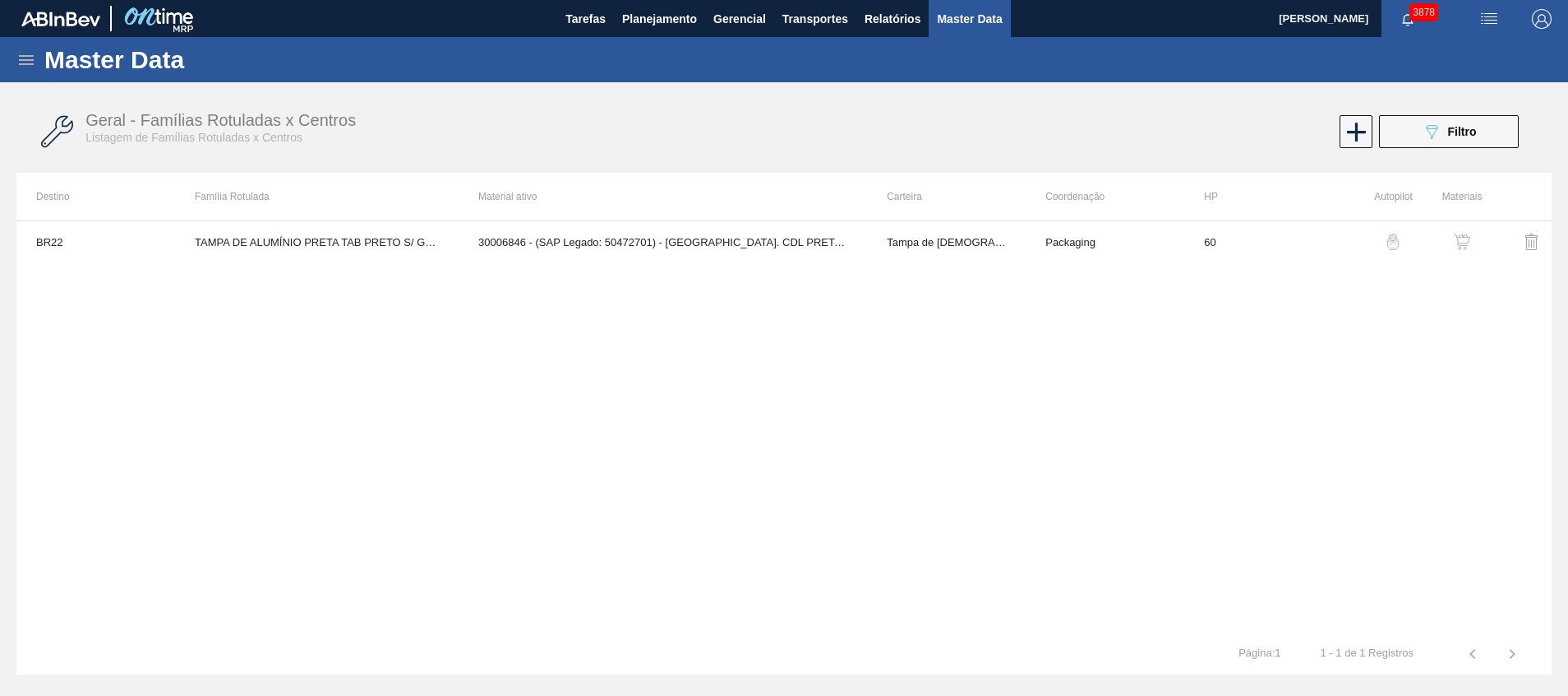
click at [1449, 240] on button "button" at bounding box center [1462, 241] width 39 height 39
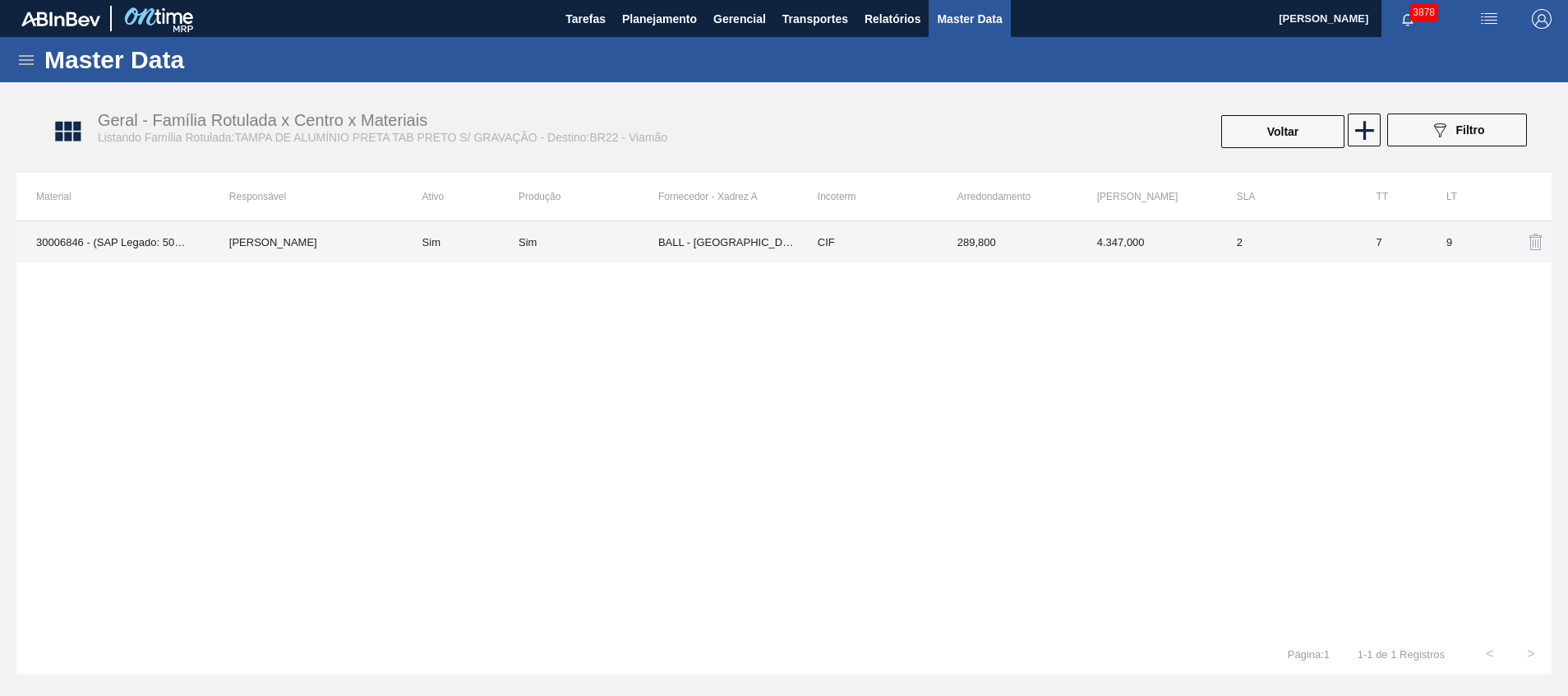
click at [1080, 247] on td "4.347,000" at bounding box center [1147, 241] width 139 height 41
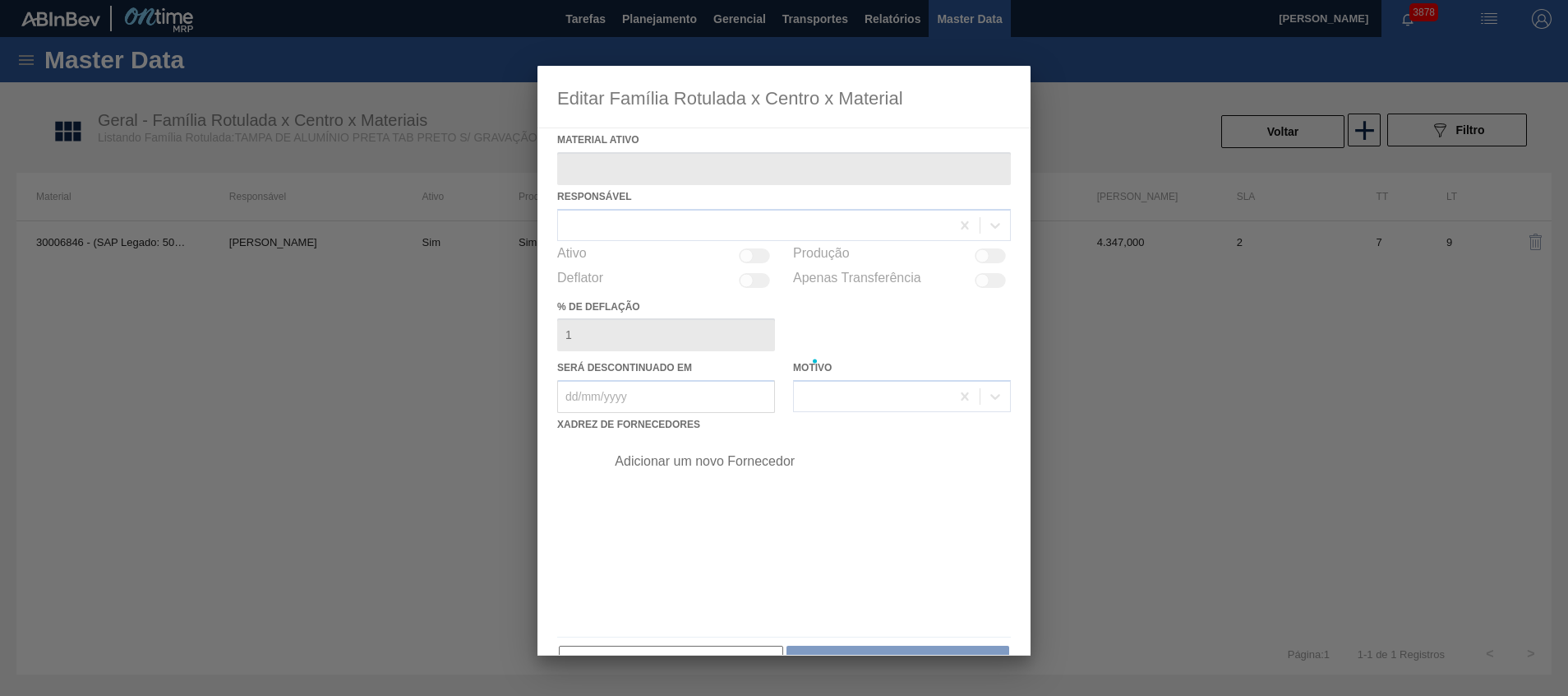
type ativo "30006846 - (SAP Legado: 50472701) - TAMPA AL. CDL PRETA C/ TAB PRETA"
checkbox input "true"
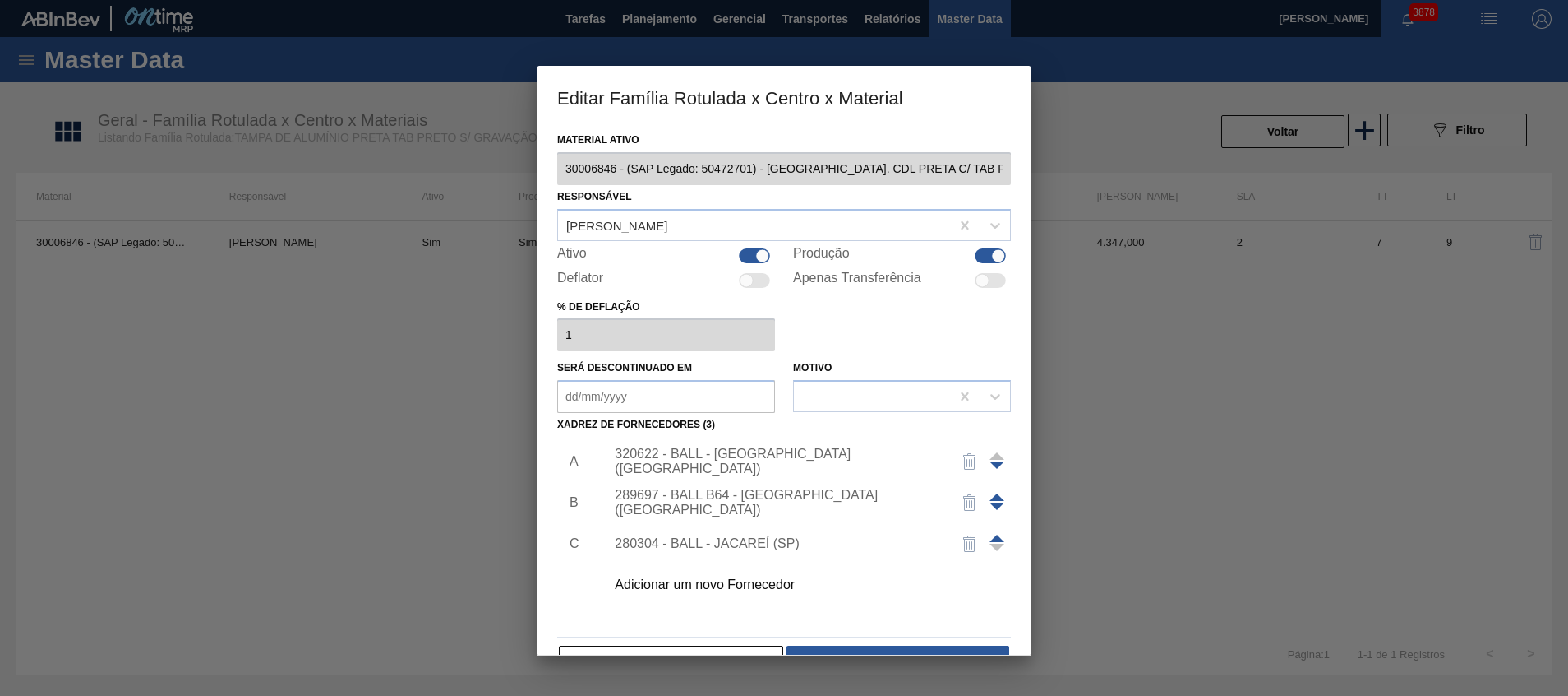
click at [670, 464] on div "320622 - BALL - RECIFE (PE)" at bounding box center [776, 461] width 323 height 29
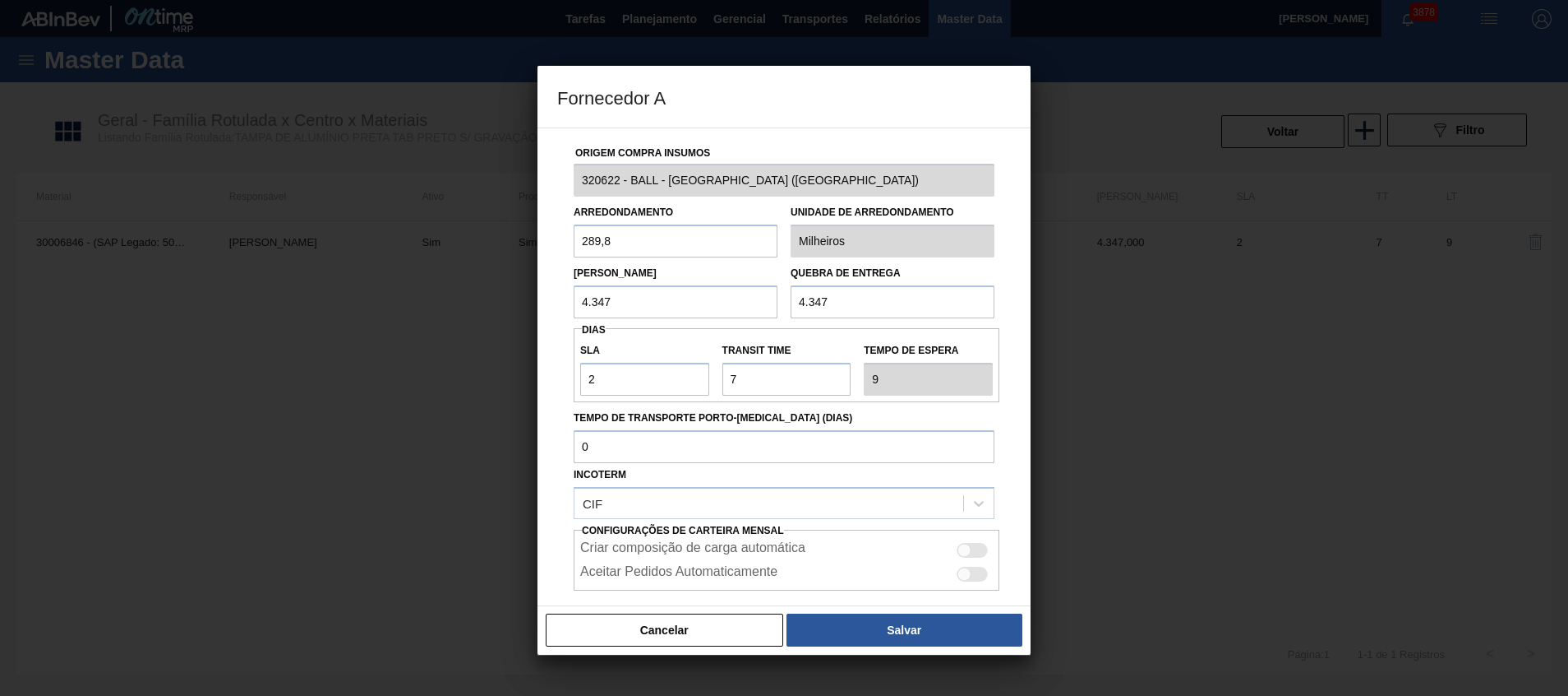
click at [975, 551] on div at bounding box center [972, 550] width 31 height 15
checkbox input "true"
drag, startPoint x: 632, startPoint y: 317, endPoint x: 584, endPoint y: 300, distance: 50.9
click at [584, 300] on input "4.347" at bounding box center [675, 302] width 203 height 33
paste input "1.449"
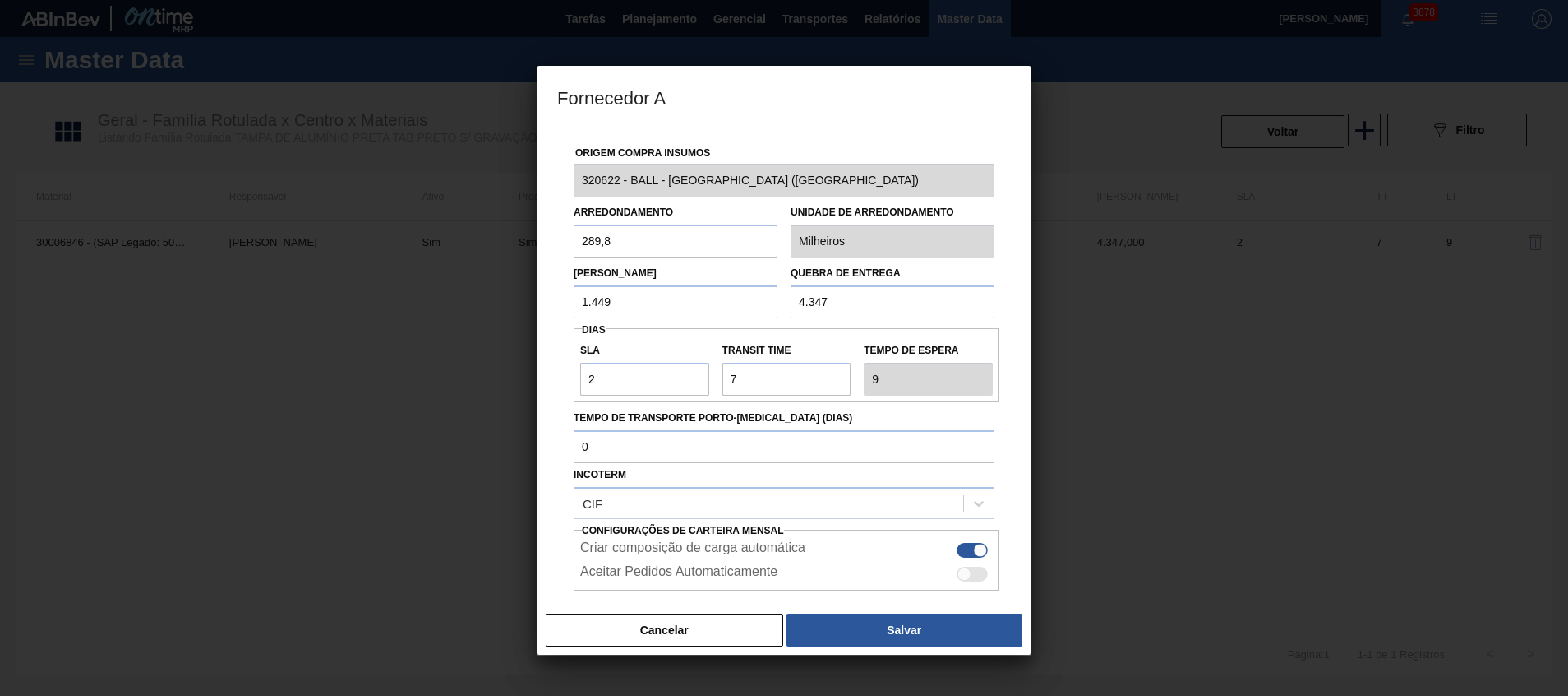
type input "1.449"
drag, startPoint x: 878, startPoint y: 298, endPoint x: 716, endPoint y: 298, distance: 162.0
click at [721, 299] on div "Lote Mínimo 1.449 Quebra de entrega 4.347" at bounding box center [784, 288] width 434 height 61
paste input "1.449"
type input "1.449"
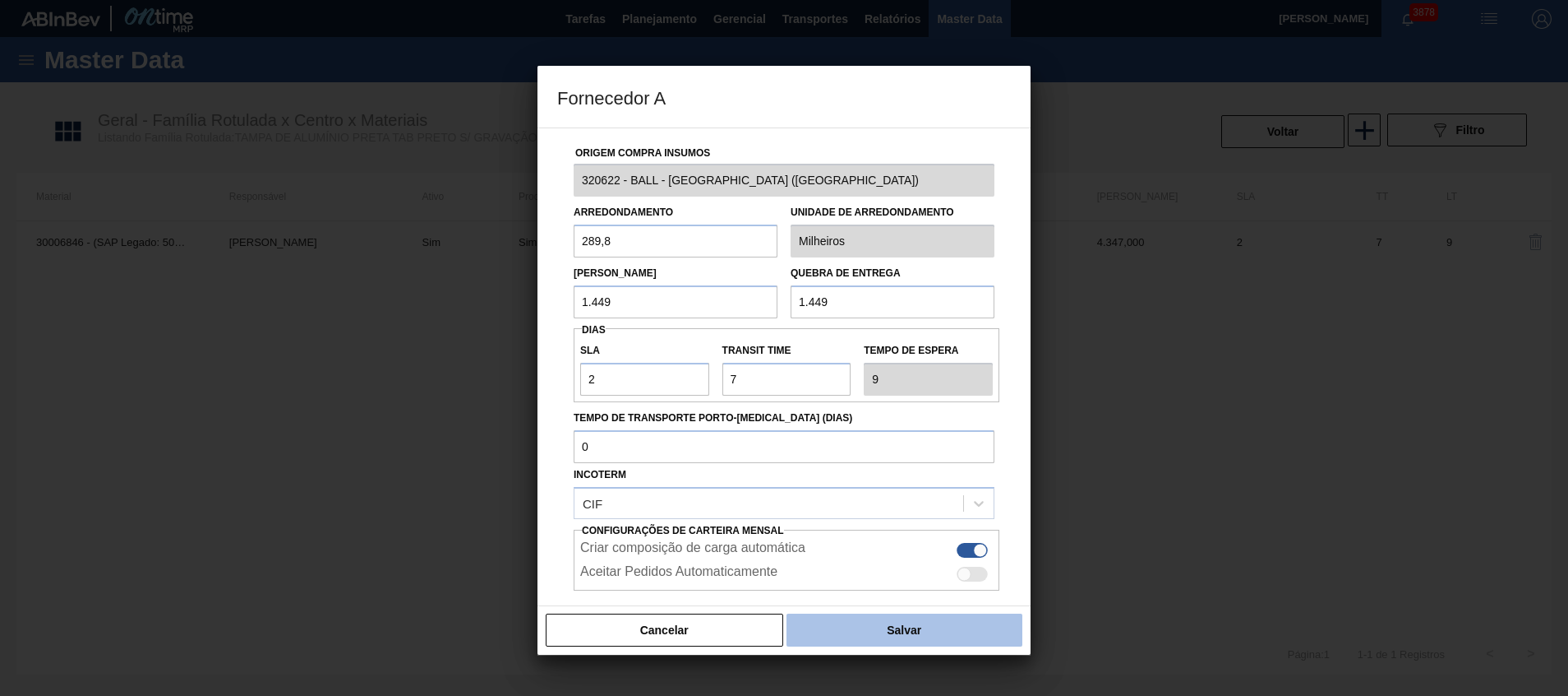
click at [889, 639] on button "Salvar" at bounding box center [904, 630] width 236 height 33
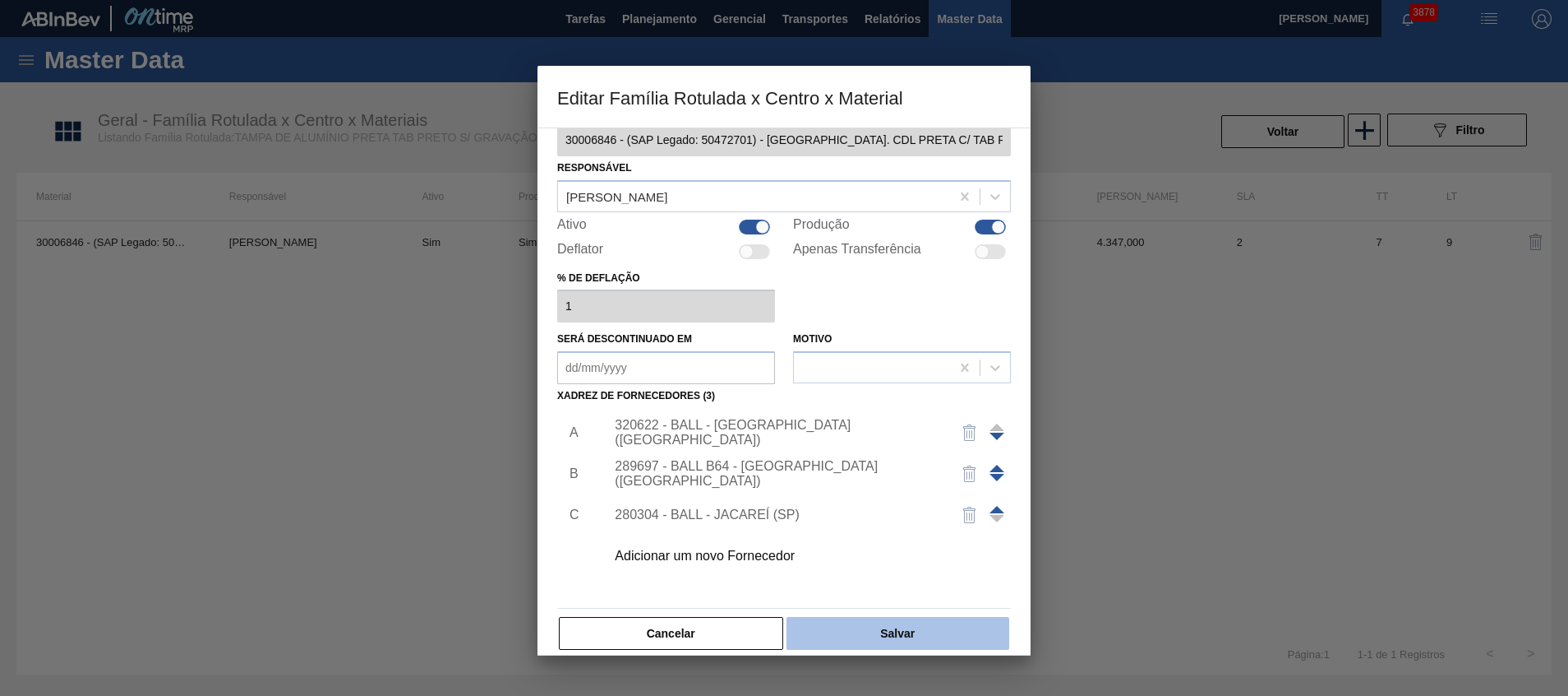
scroll to position [45, 0]
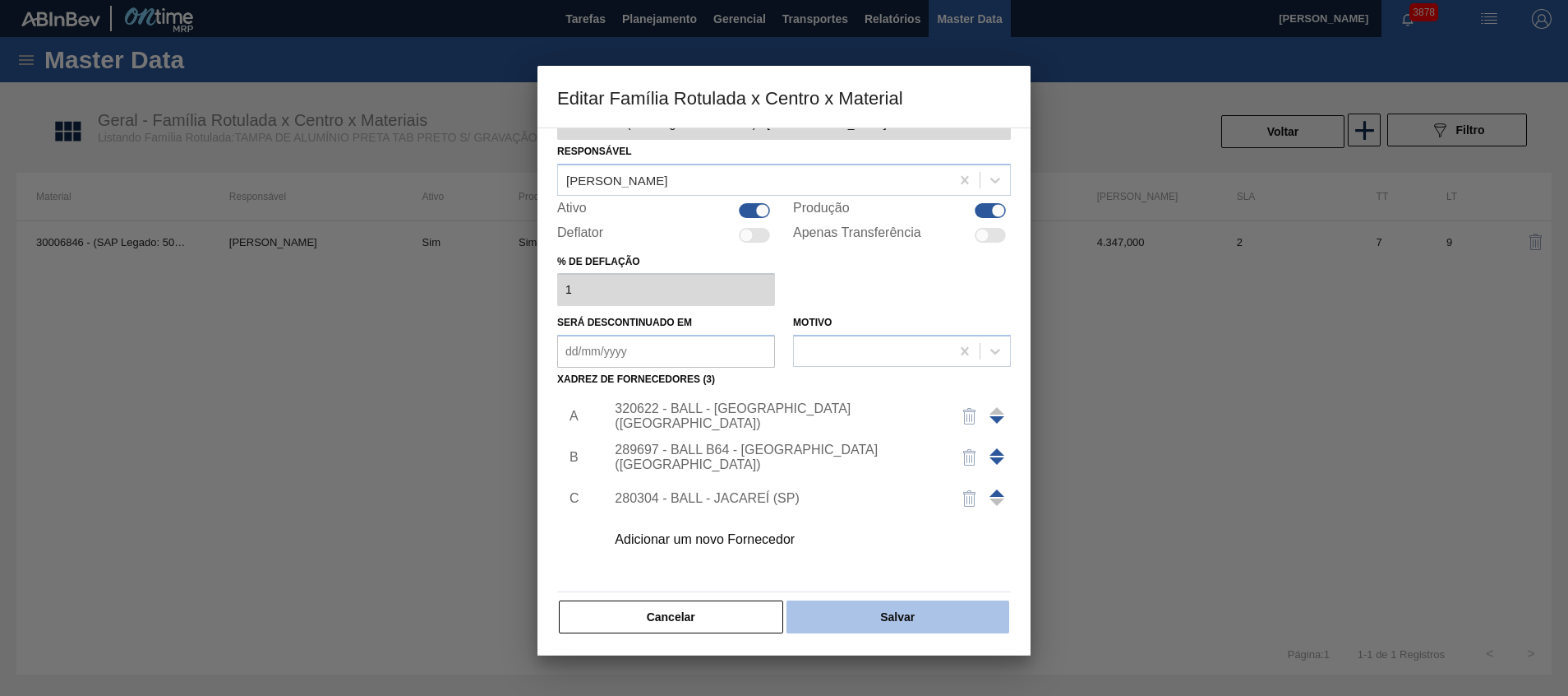
click at [892, 622] on button "Salvar" at bounding box center [897, 617] width 223 height 33
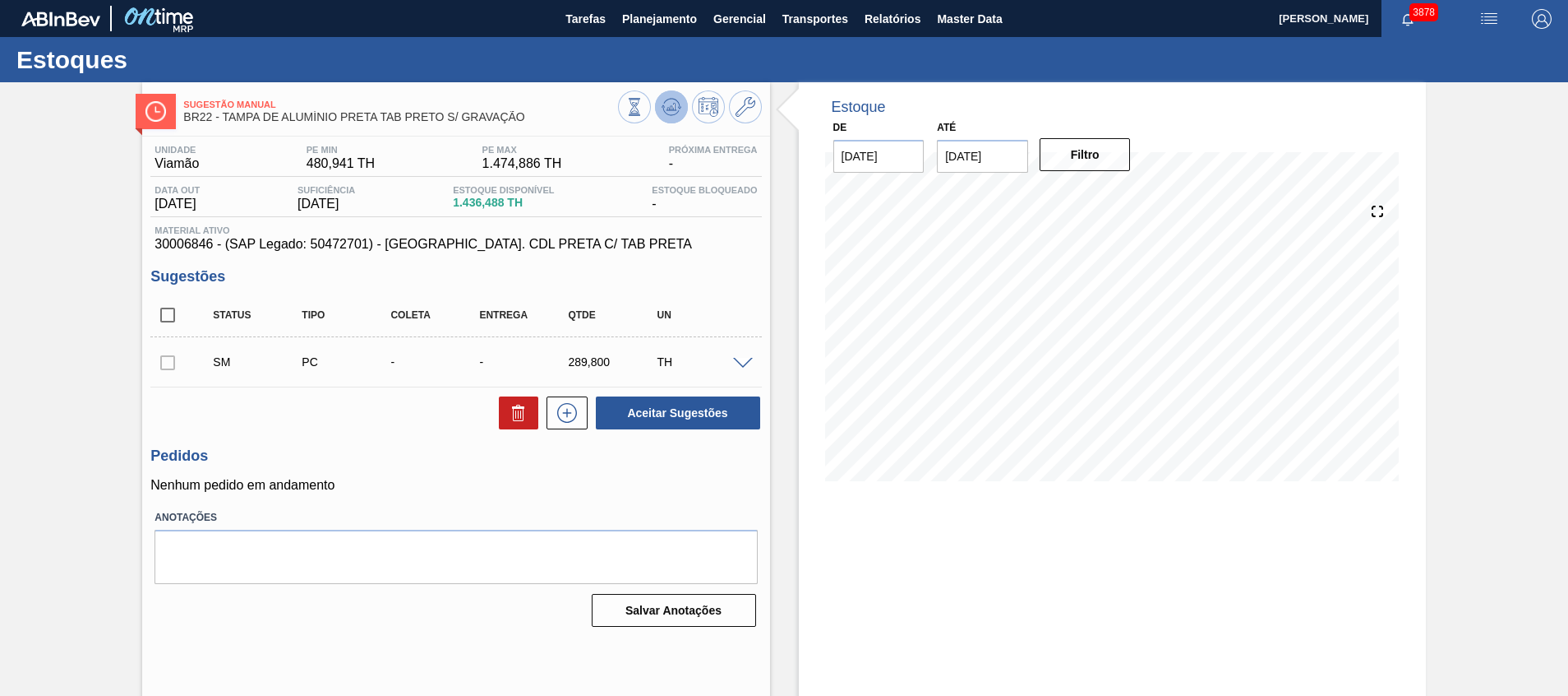
click at [686, 108] on div at bounding box center [689, 109] width 144 height 37
click at [680, 109] on button at bounding box center [672, 107] width 33 height 33
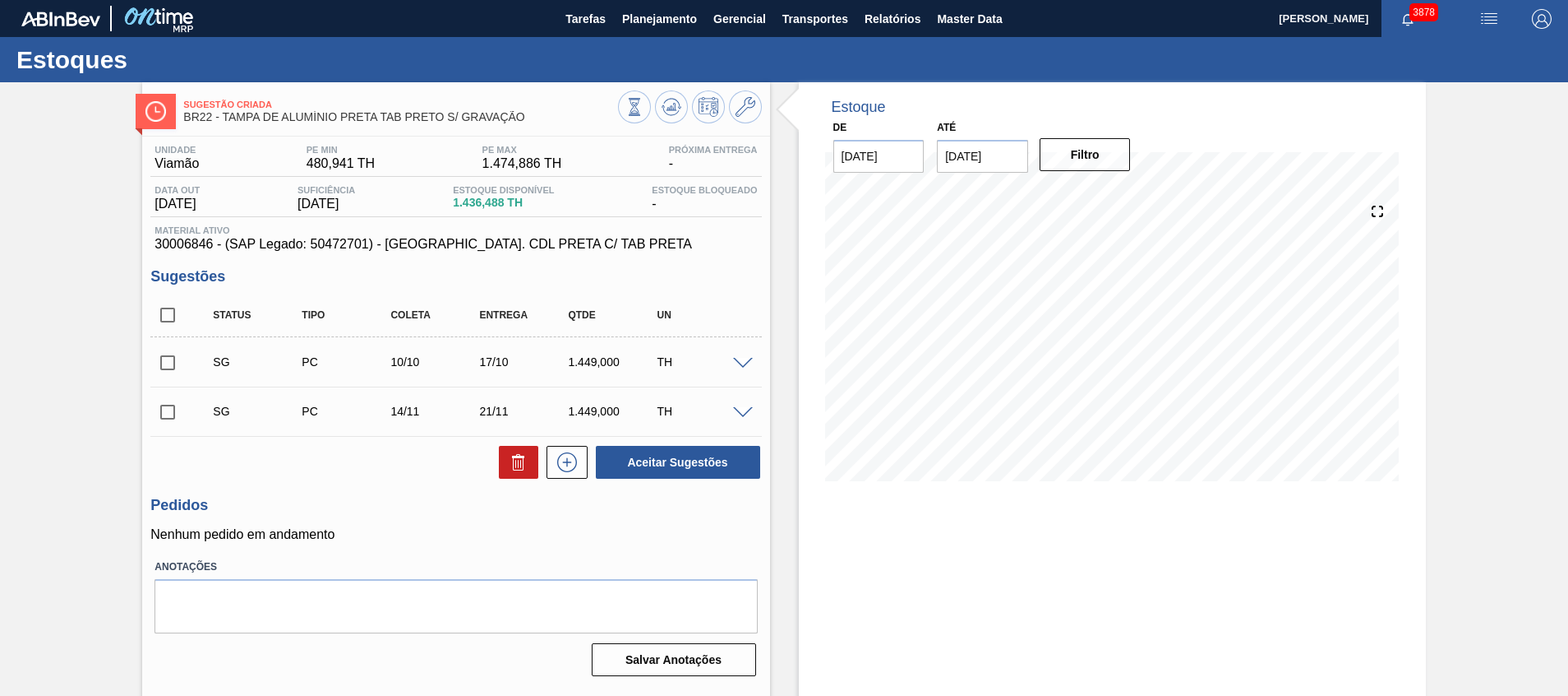
drag, startPoint x: 171, startPoint y: 412, endPoint x: 197, endPoint y: 421, distance: 27.5
click at [171, 411] on input "checkbox" at bounding box center [168, 413] width 35 height 35
click at [509, 456] on icon at bounding box center [519, 462] width 20 height 20
checkbox input "false"
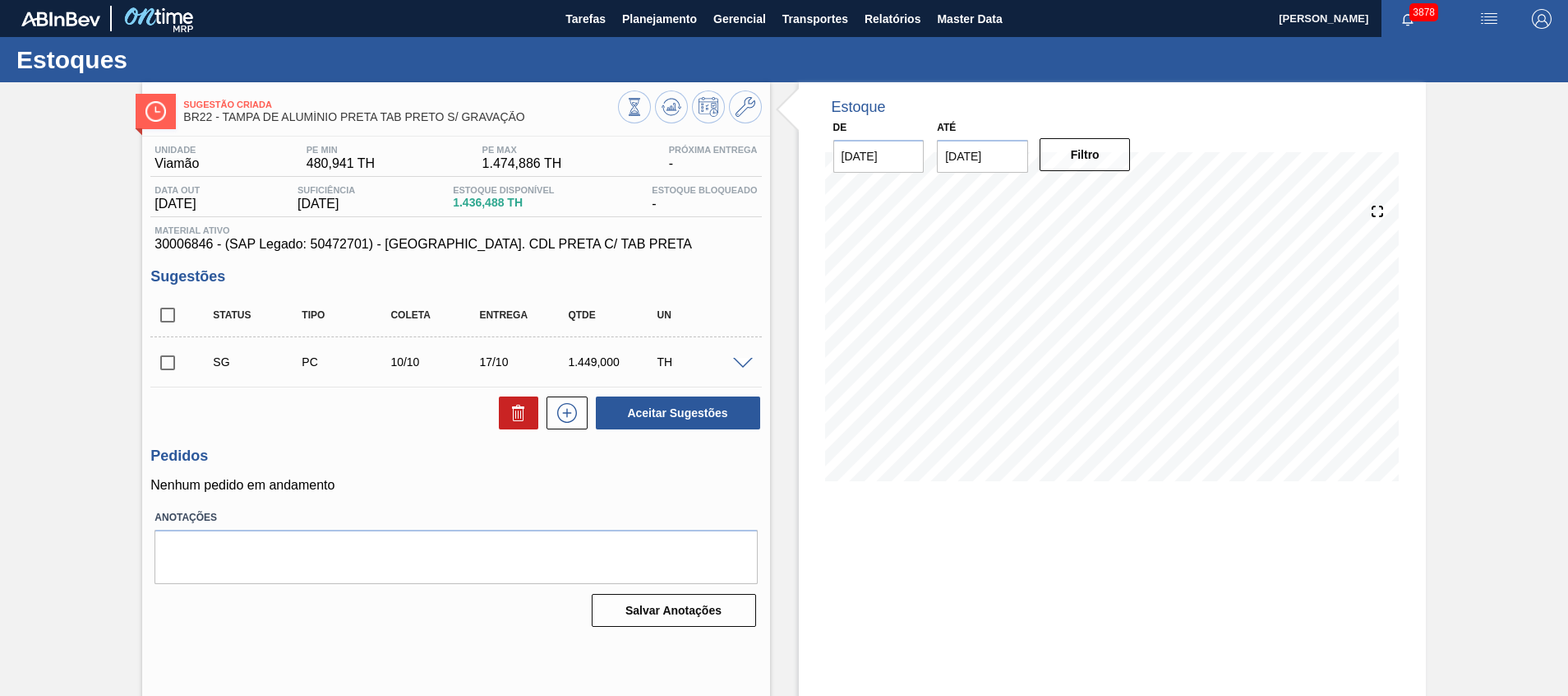
click at [745, 363] on span at bounding box center [743, 363] width 20 height 12
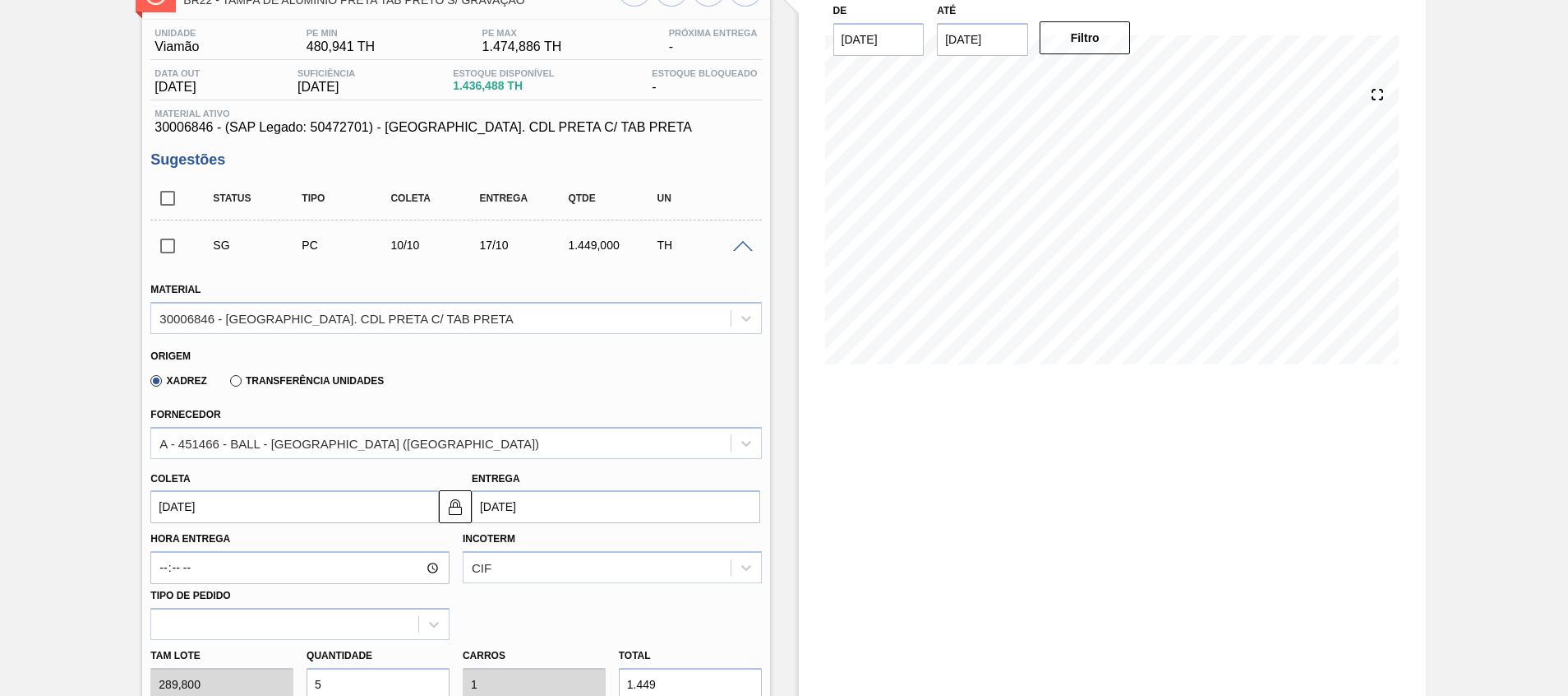
scroll to position [370, 0]
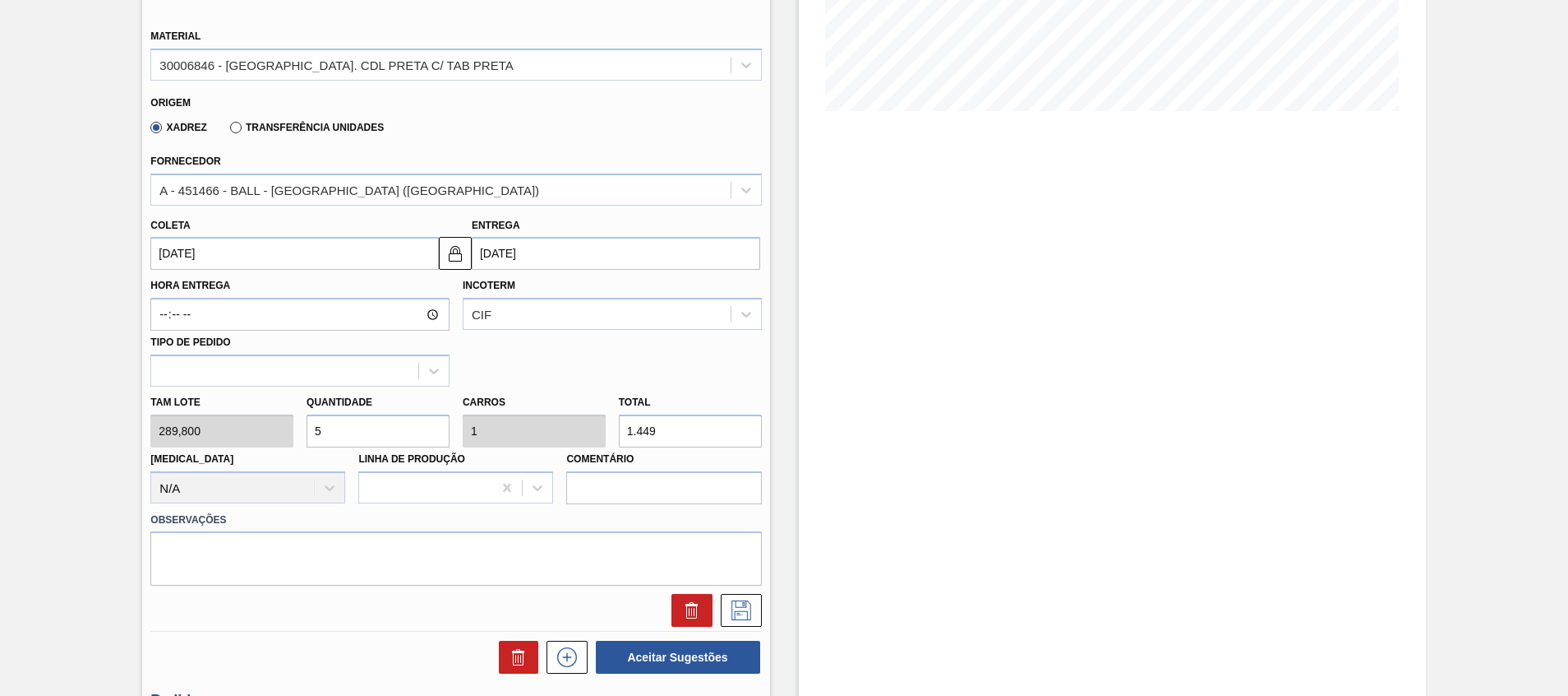
click at [246, 414] on div "Tam lote 289,800 Quantidade 5 Carros 1 Total 1.449 Doca N/A Linha de Produção C…" at bounding box center [455, 446] width 624 height 117
type input "4"
type input "0,8"
type input "1.159,2"
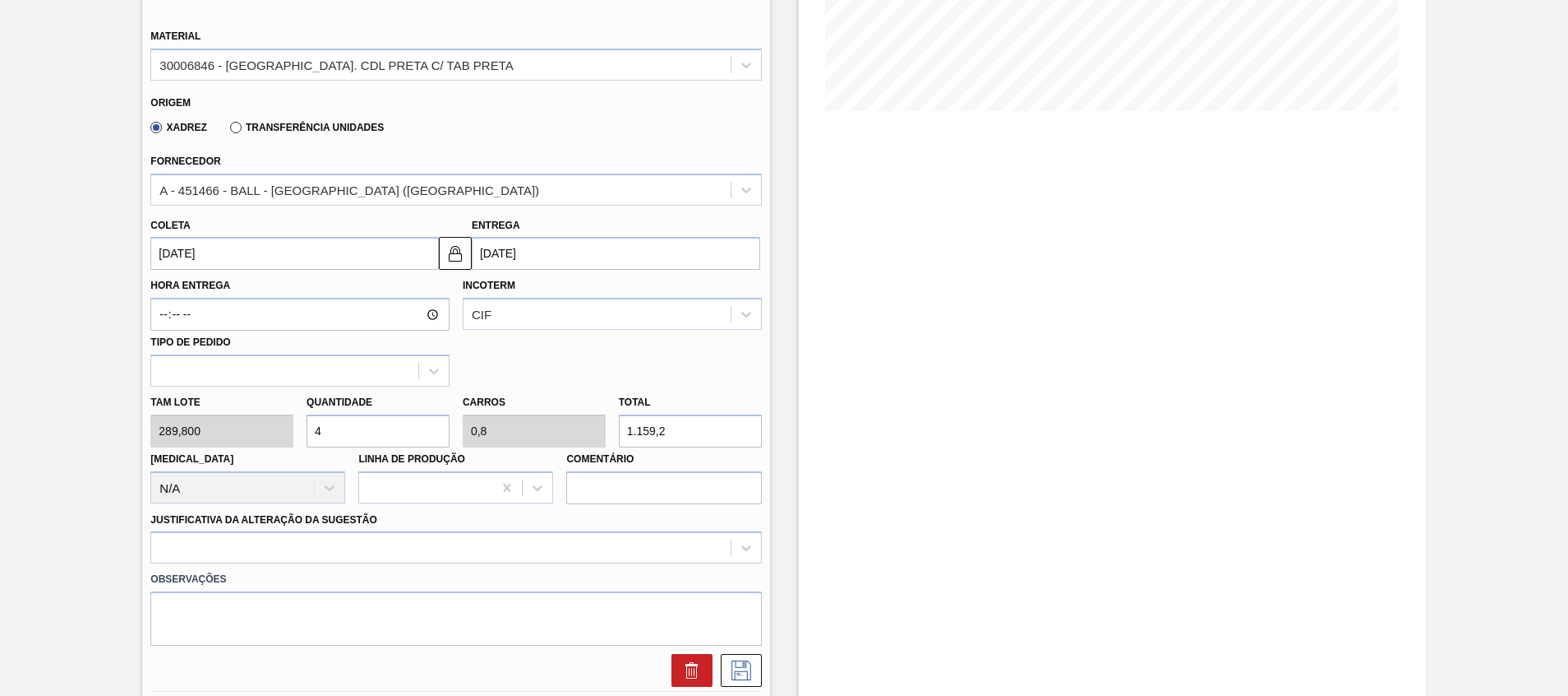
type input "4"
drag, startPoint x: 678, startPoint y: 436, endPoint x: 381, endPoint y: 426, distance: 297.2
click at [381, 426] on div "Tam lote 289,800 Quantidade 4 Carros 0,8 Total 1.159,2 Doca N/A Linha de Produç…" at bounding box center [455, 446] width 624 height 117
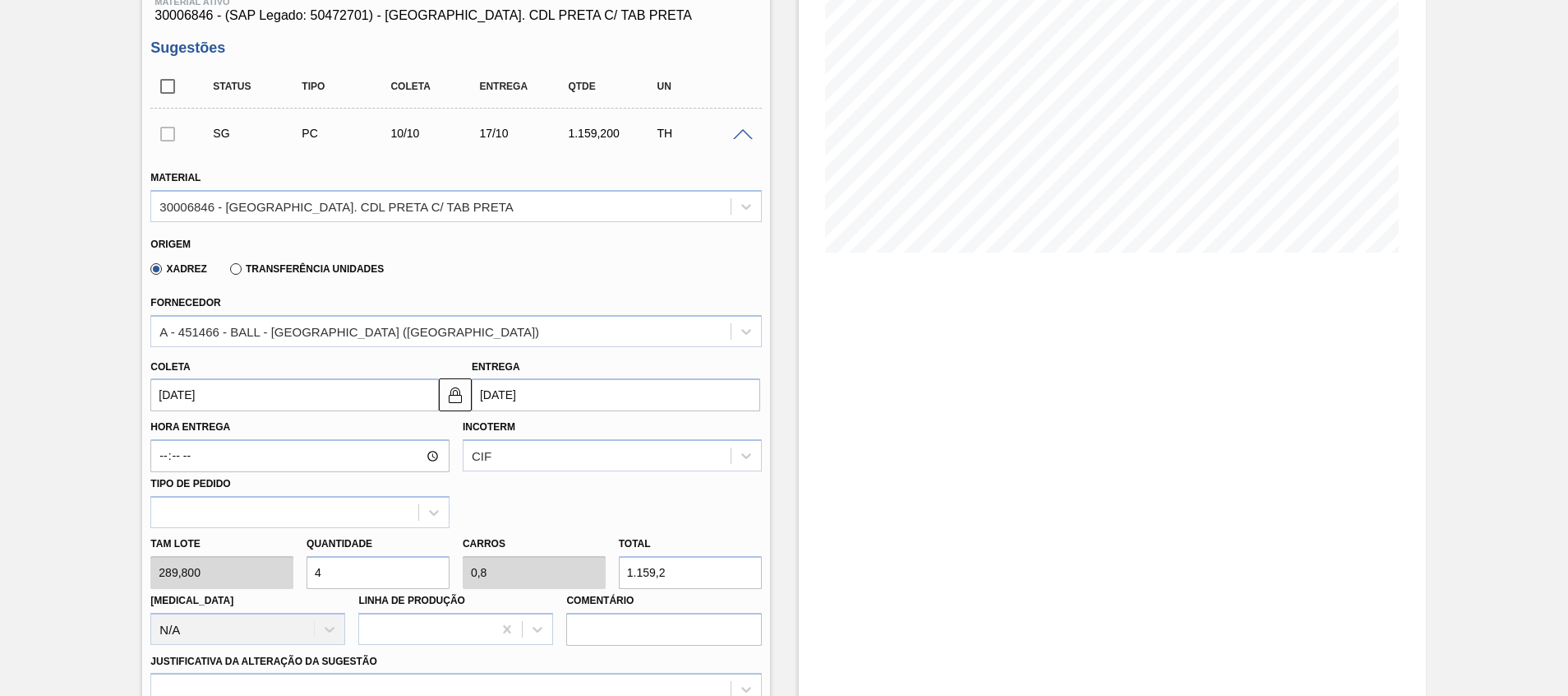
scroll to position [0, 0]
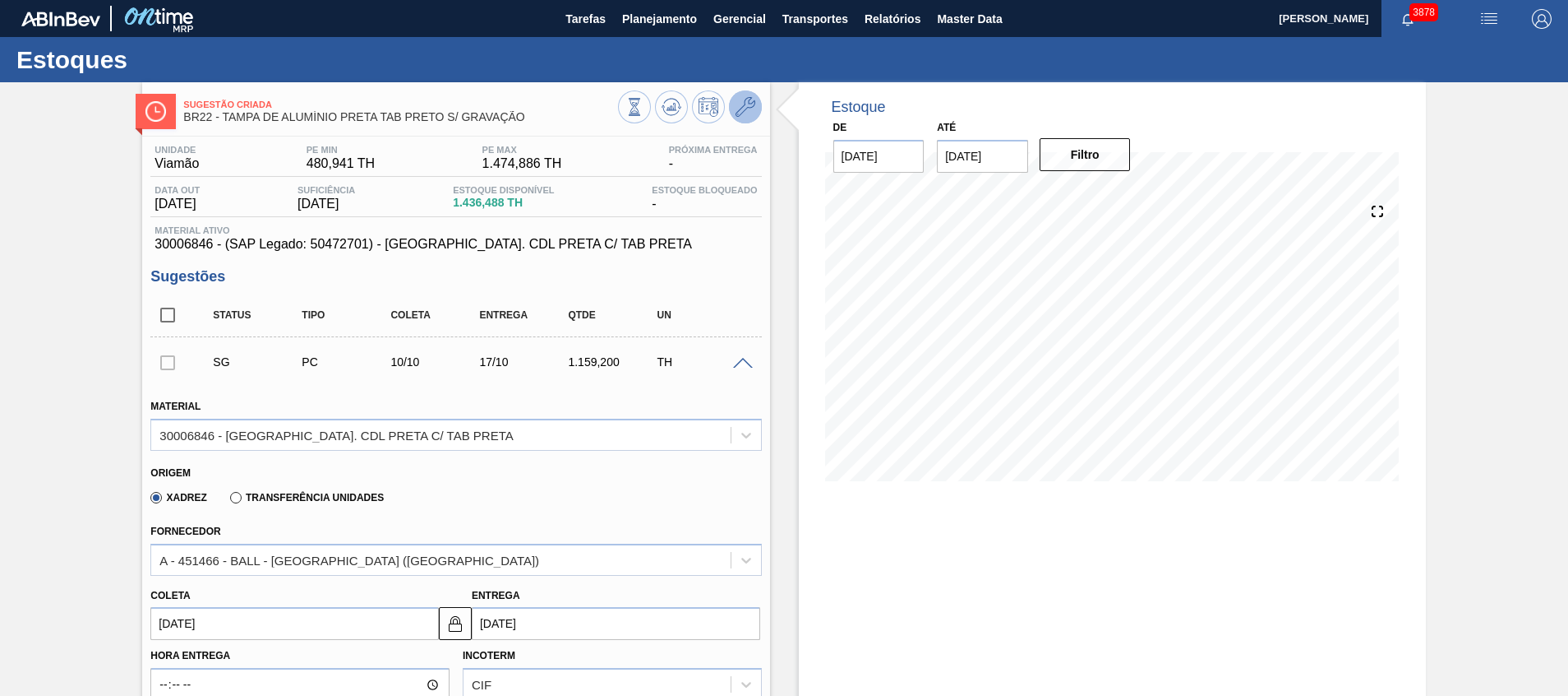
click at [741, 109] on icon at bounding box center [746, 107] width 20 height 20
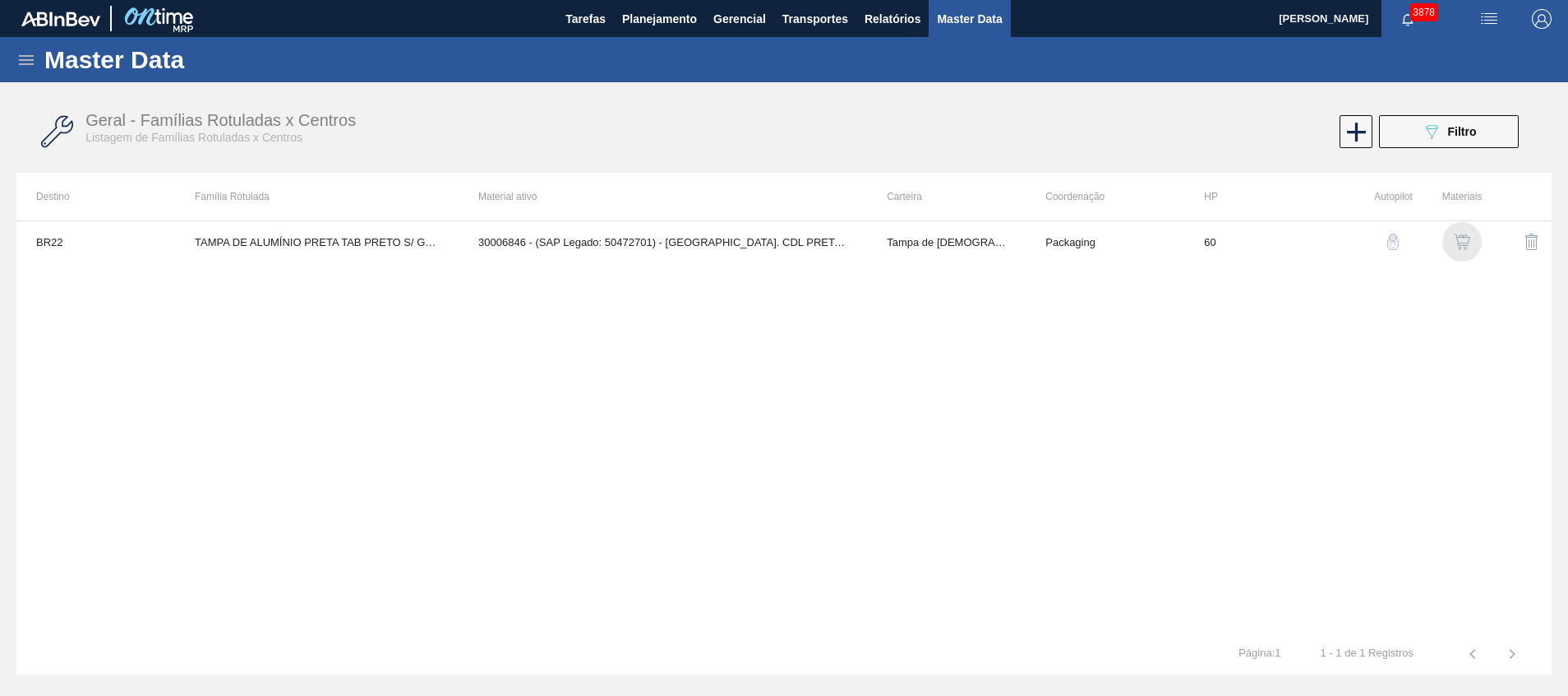
click at [1459, 234] on img "button" at bounding box center [1463, 242] width 16 height 17
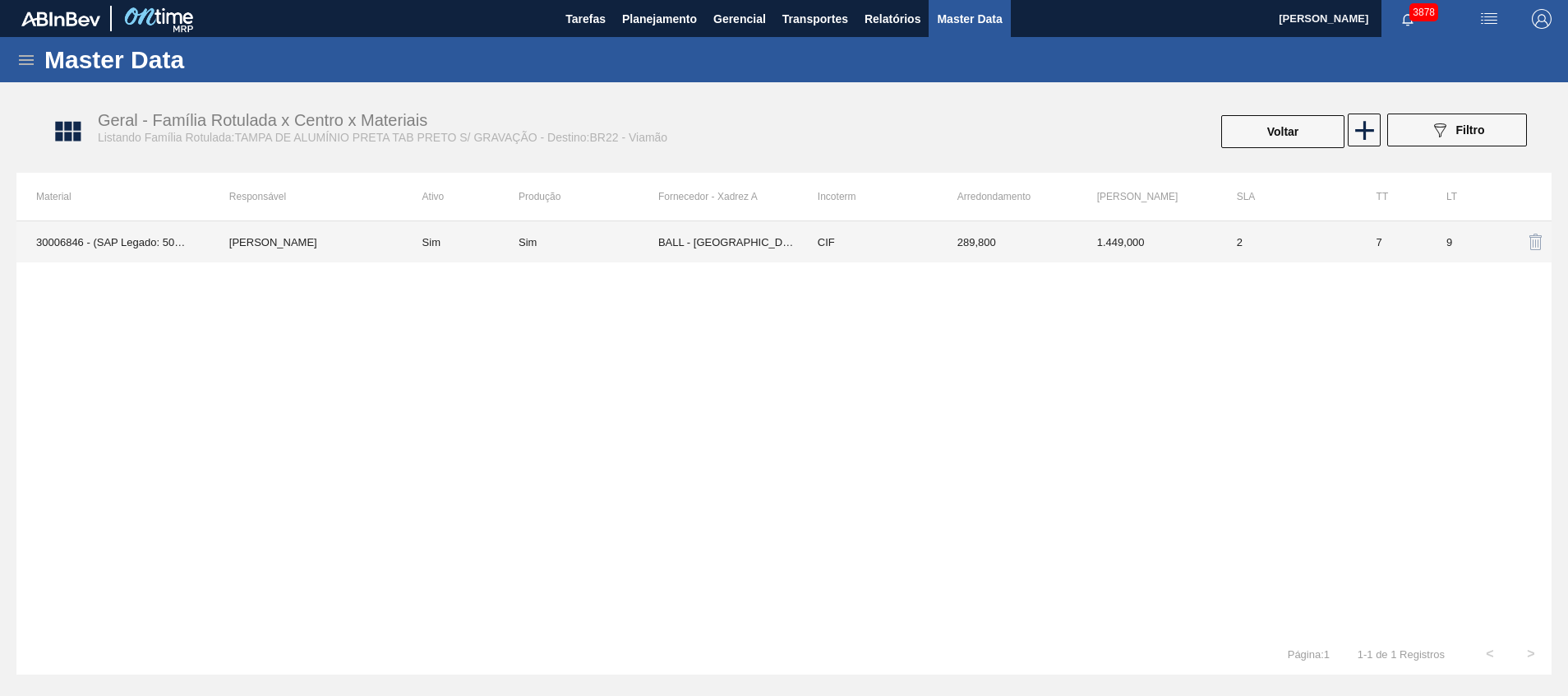
click at [1048, 231] on td "289,800" at bounding box center [1007, 241] width 139 height 41
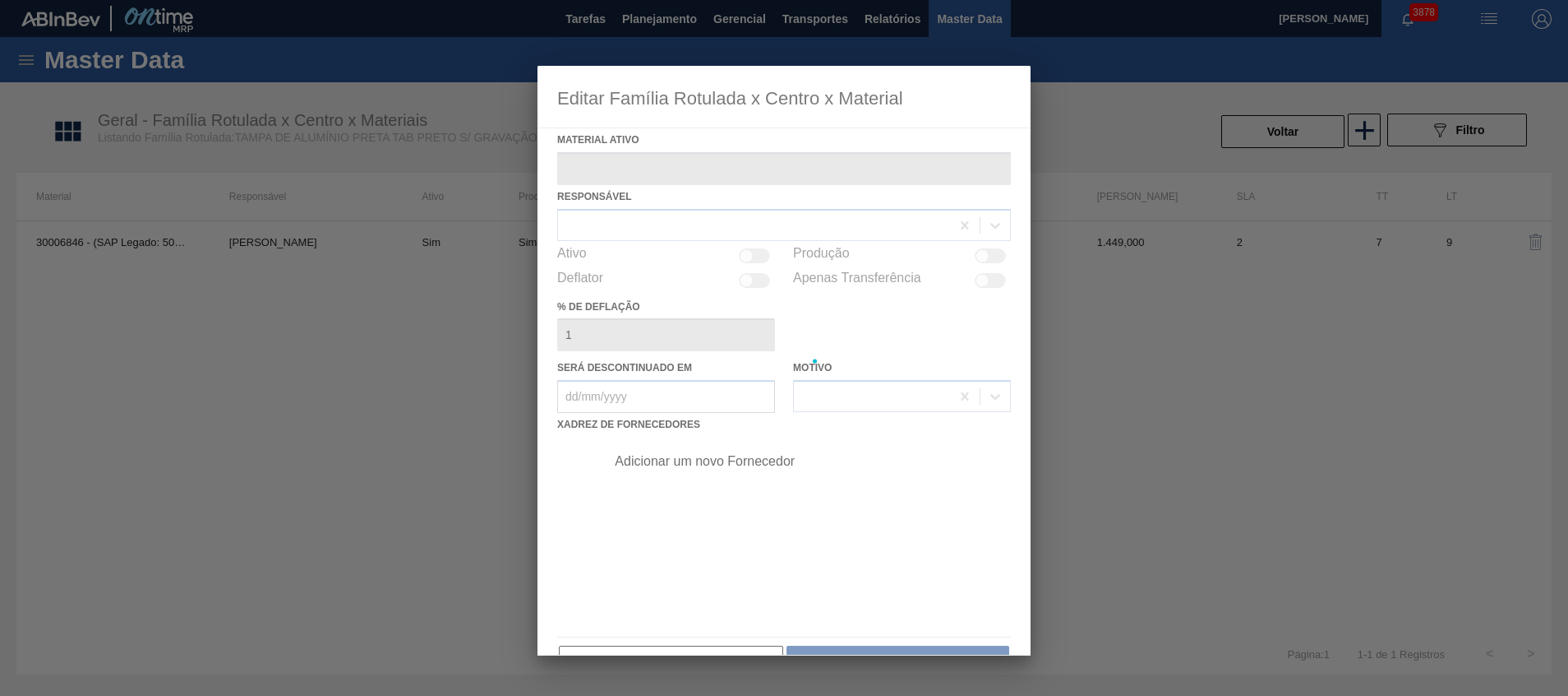
type ativo "30006846 - (SAP Legado: 50472701) - [GEOGRAPHIC_DATA]. CDL PRETA C/ TAB PRETA"
checkbox input "true"
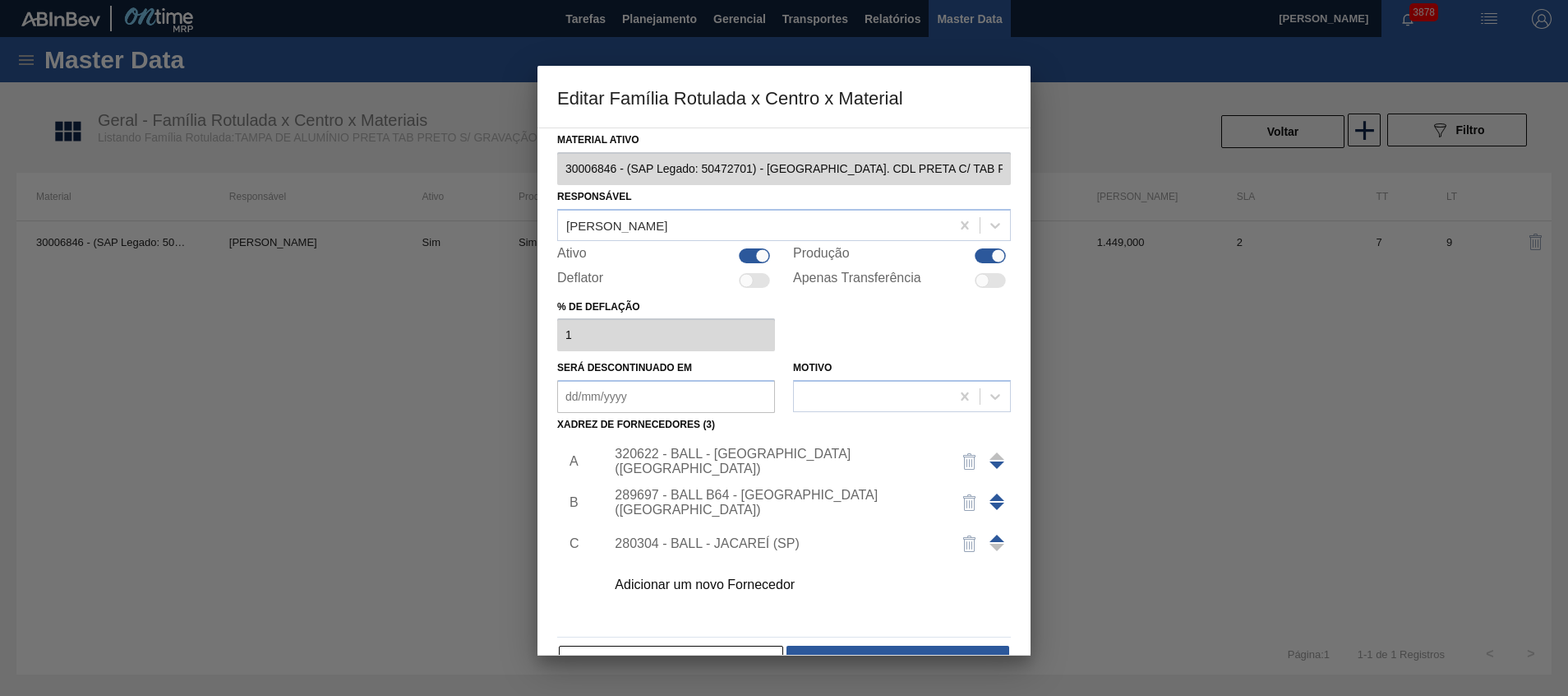
click at [754, 468] on div "320622 - BALL - RECIFE (PE)" at bounding box center [776, 461] width 323 height 29
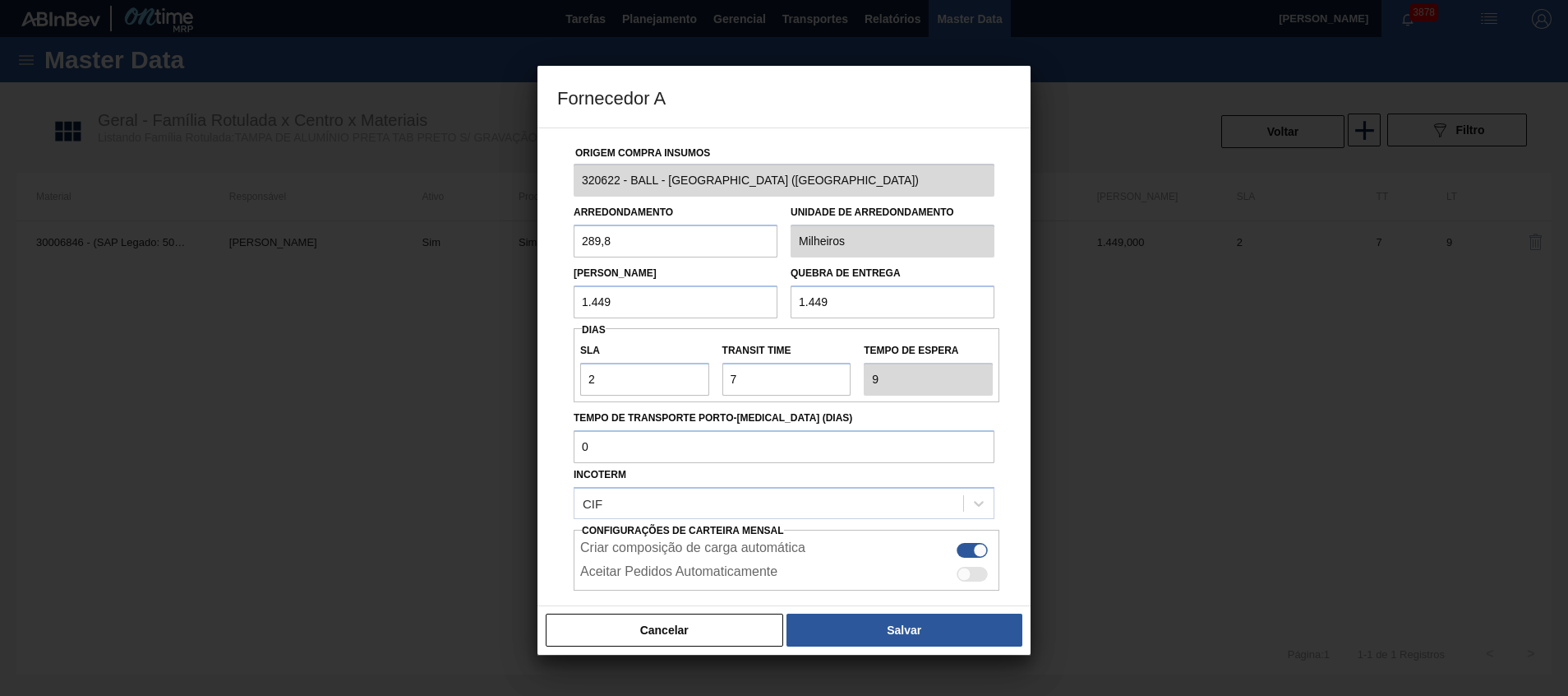
drag, startPoint x: 686, startPoint y: 306, endPoint x: 433, endPoint y: 282, distance: 254.1
click at [454, 289] on div "Fornecedor A Origem Compra Insumos 320622 - BALL - RECIFE (PE) Arredondamento 2…" at bounding box center [784, 348] width 1568 height 696
paste input "159,2"
type input "1.159,2"
drag, startPoint x: 908, startPoint y: 299, endPoint x: 536, endPoint y: 286, distance: 372.2
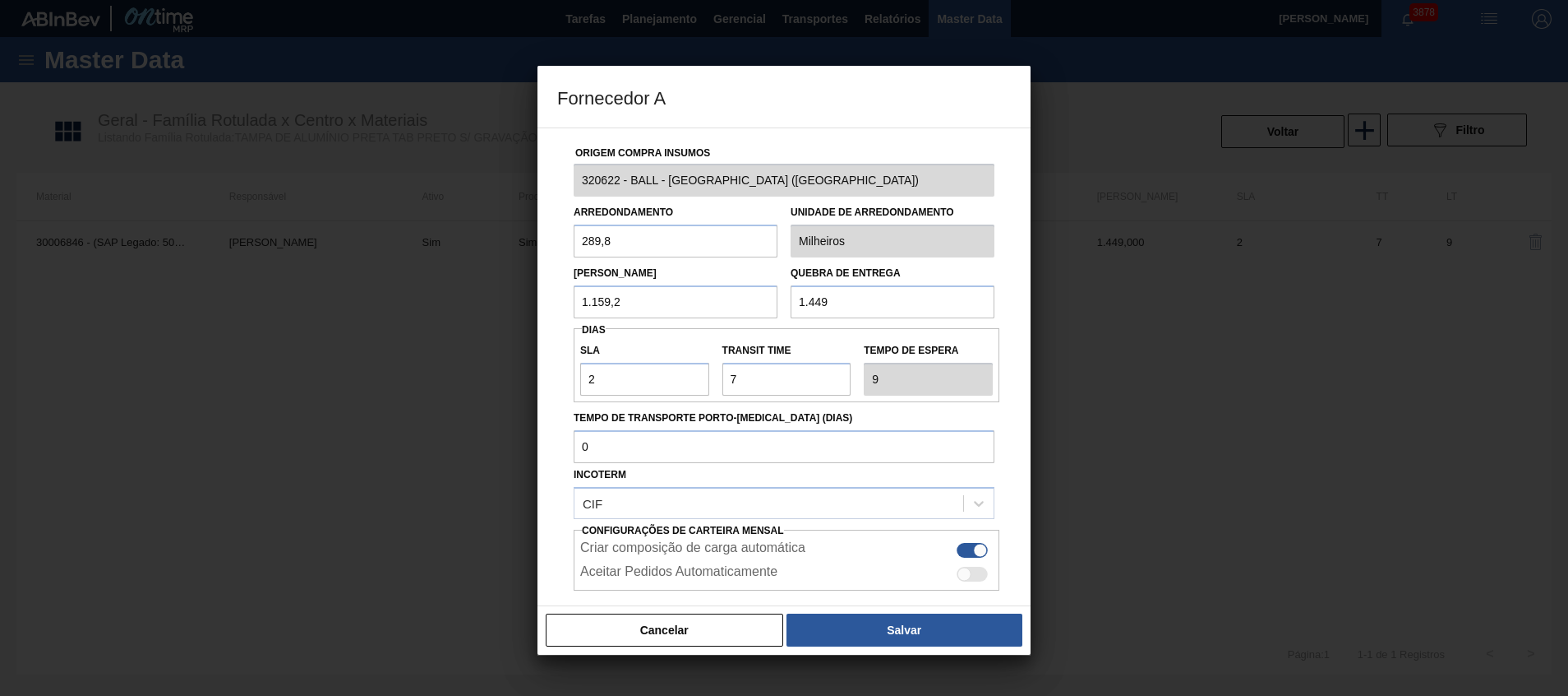
click at [557, 292] on div "Origem Compra Insumos 320622 - BALL - RECIFE (PE) Arredondamento 289,8 Unidade …" at bounding box center [784, 401] width 454 height 545
paste input "159,2"
type input "1.159,2"
click at [849, 624] on button "Salvar" at bounding box center [904, 630] width 236 height 33
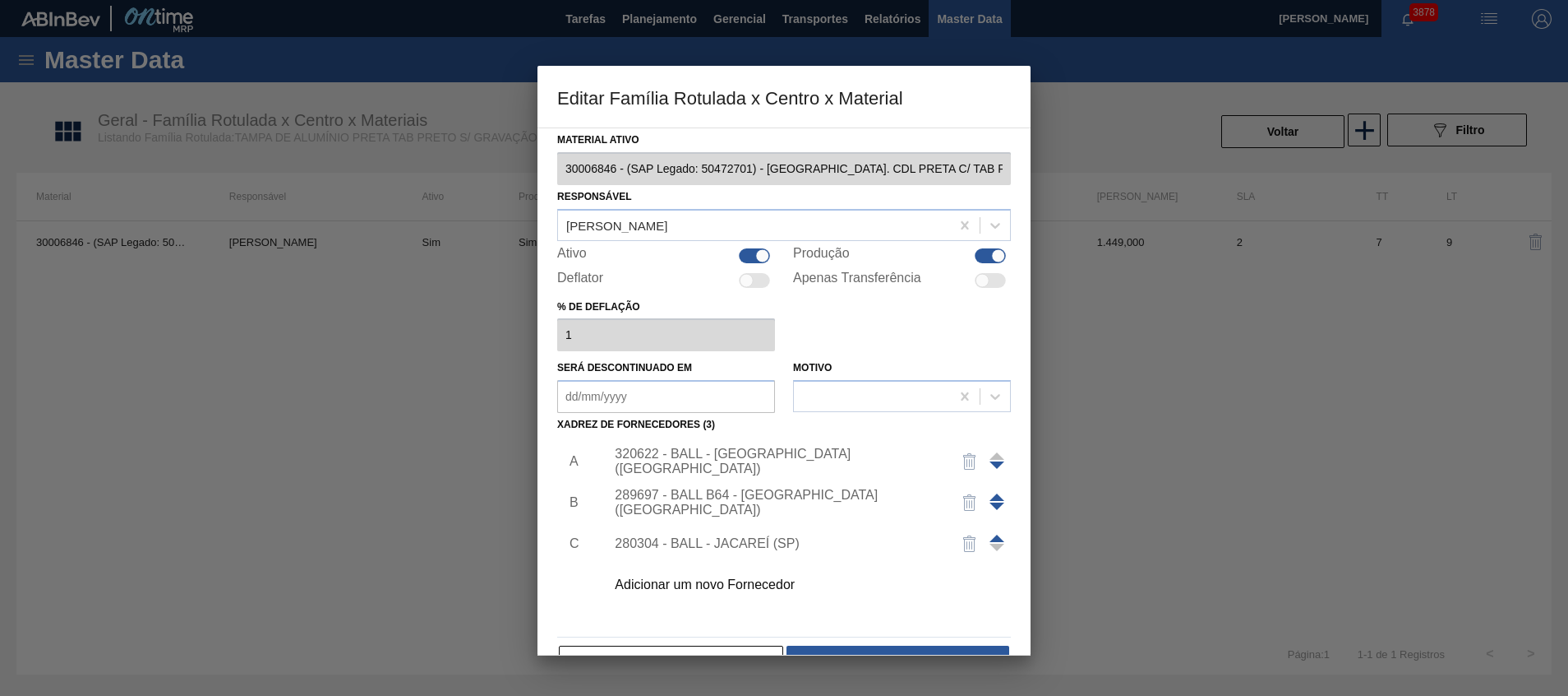
scroll to position [45, 0]
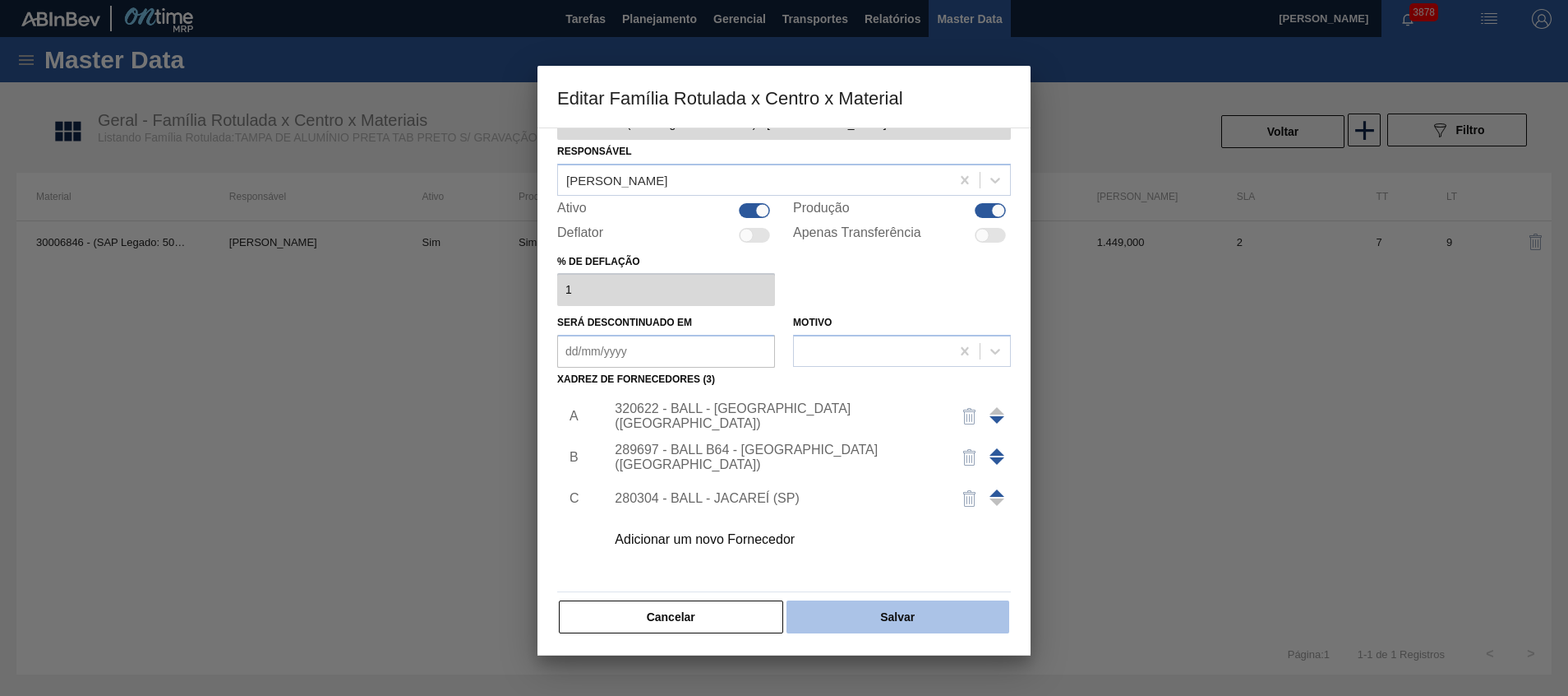
click at [846, 624] on button "Salvar" at bounding box center [897, 617] width 223 height 33
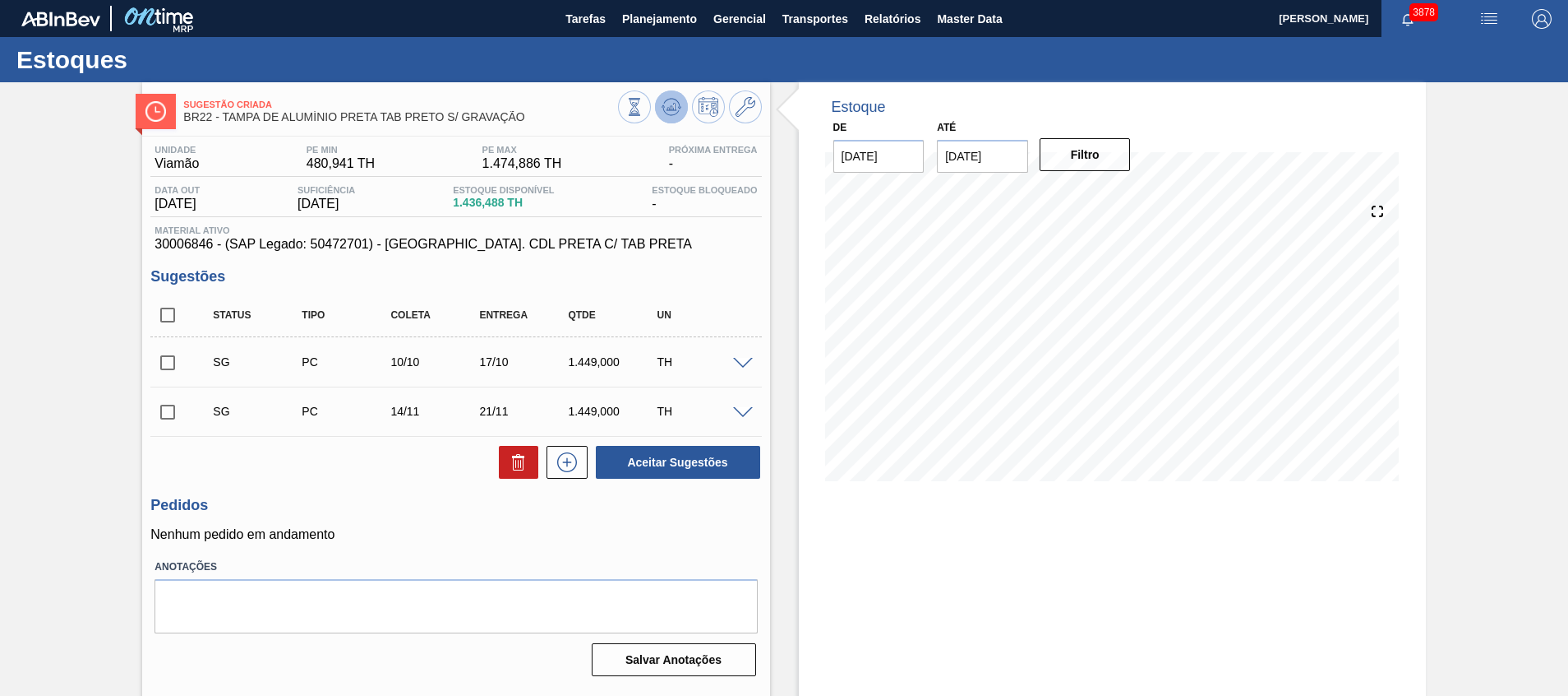
click at [658, 107] on button at bounding box center [672, 107] width 33 height 33
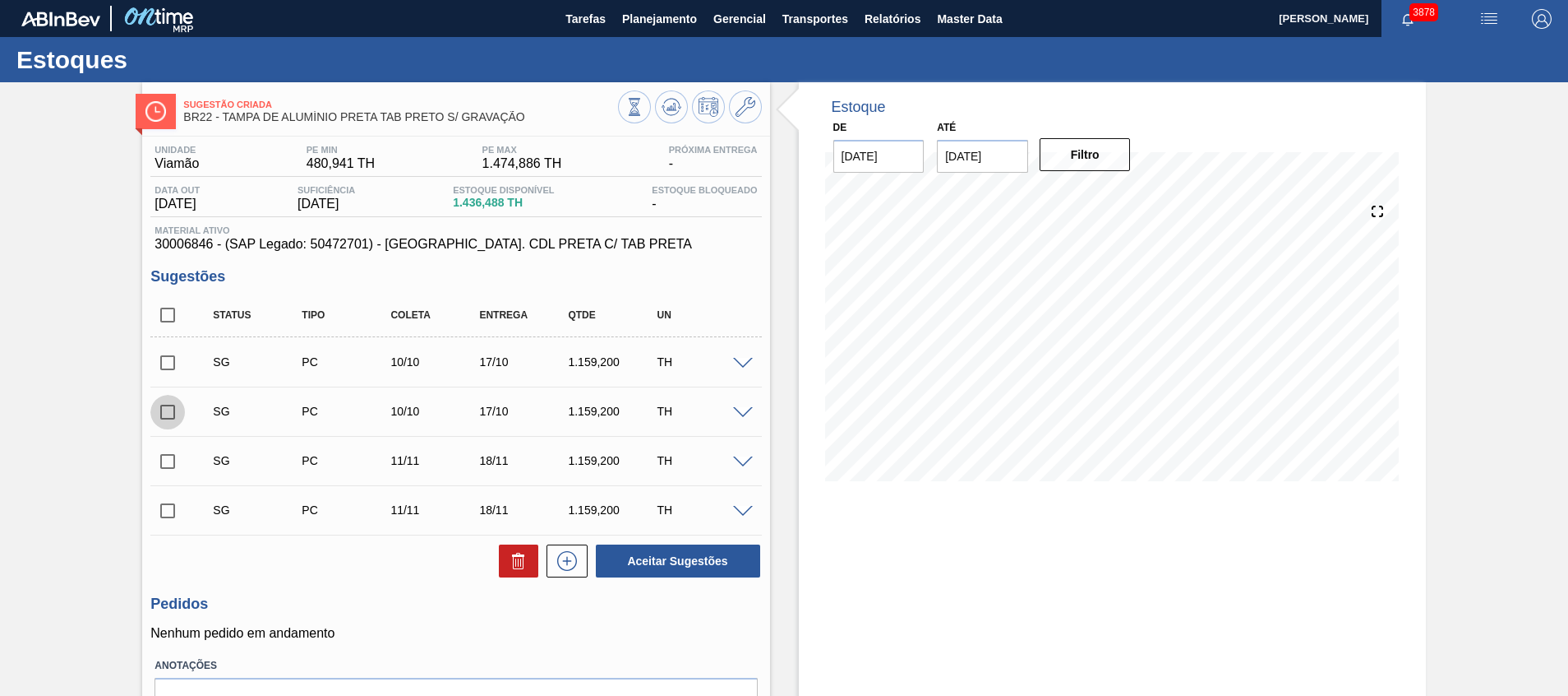
click at [167, 415] on input "checkbox" at bounding box center [168, 413] width 35 height 35
checkbox input "true"
click at [168, 455] on input "checkbox" at bounding box center [168, 461] width 35 height 35
checkbox input "true"
click at [164, 495] on input "checkbox" at bounding box center [168, 511] width 35 height 35
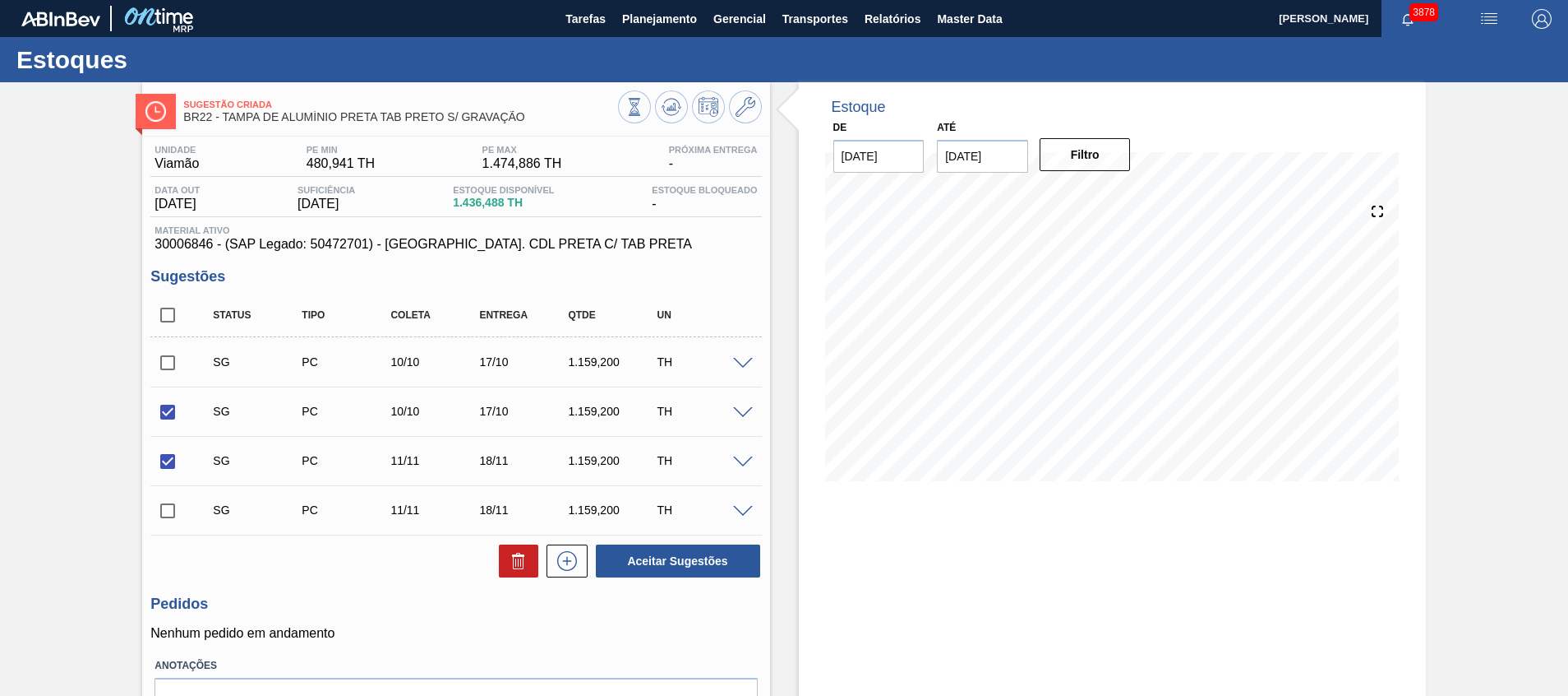
checkbox input "true"
click at [506, 561] on button at bounding box center [518, 561] width 39 height 33
checkbox input "false"
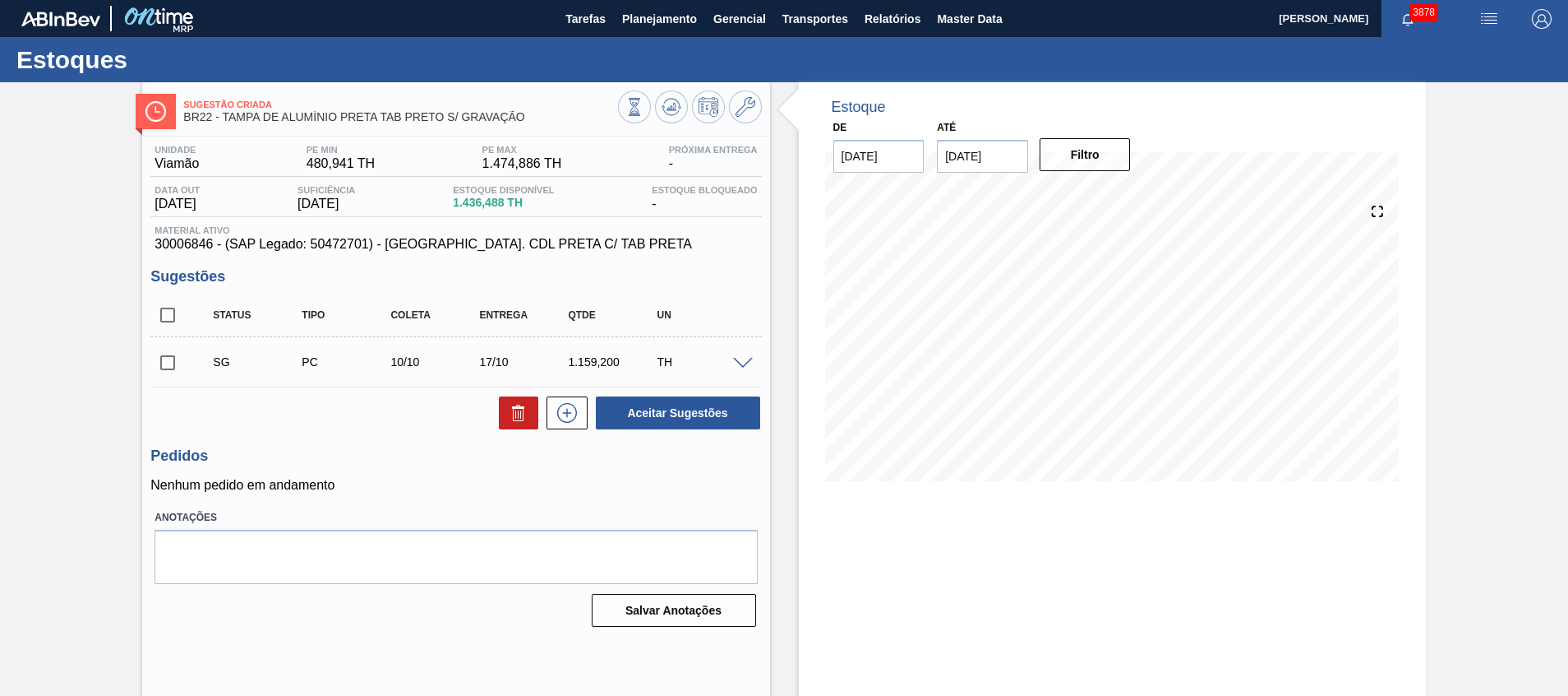
click at [749, 366] on span at bounding box center [743, 363] width 20 height 12
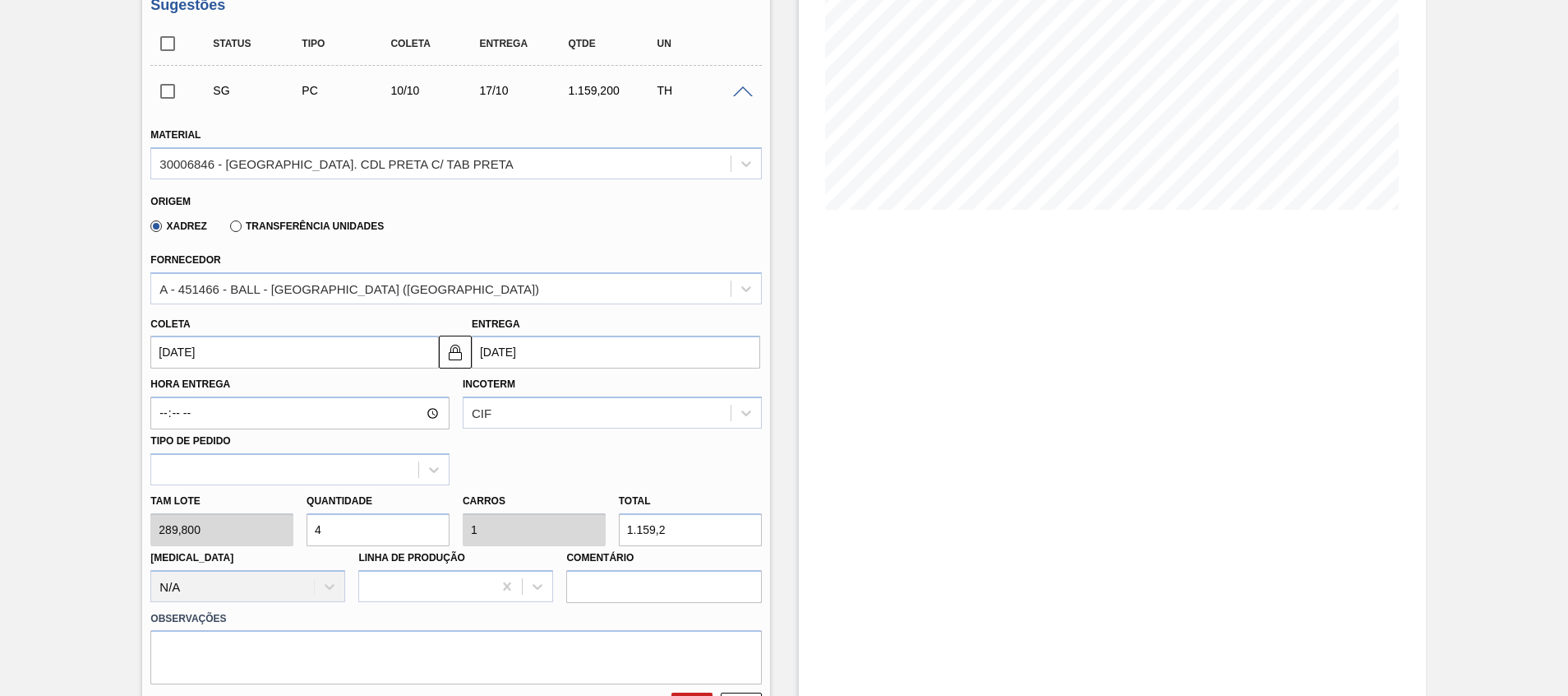
scroll to position [559, 0]
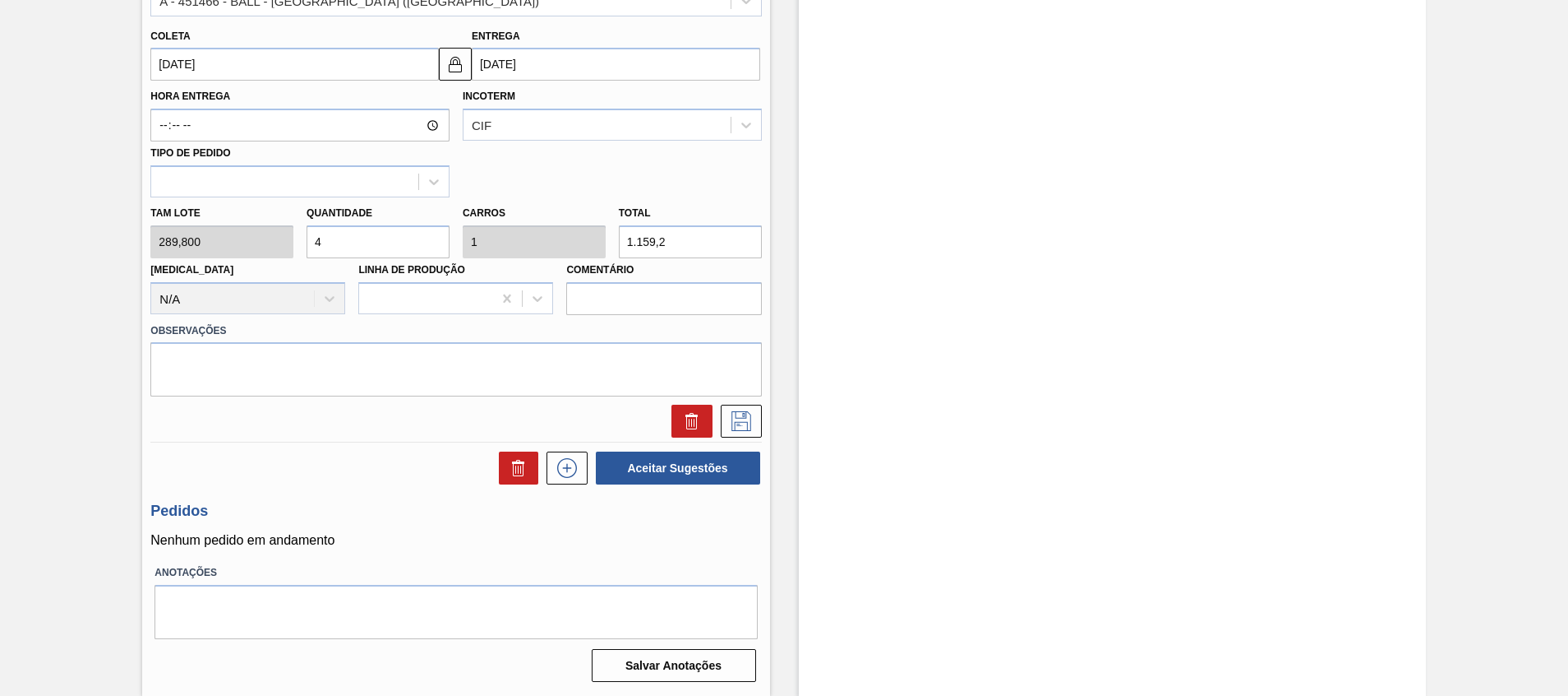
drag, startPoint x: 382, startPoint y: 240, endPoint x: 47, endPoint y: 238, distance: 335.0
click at [47, 238] on div "Sugestão Criada BR22 - TAMPA DE ALUMÍNIO PRETA TAB PRETO S/ GRAVAÇÃO Unidade Vi…" at bounding box center [784, 109] width 1568 height 1173
type input "3"
type input "0,75"
type input "869,4"
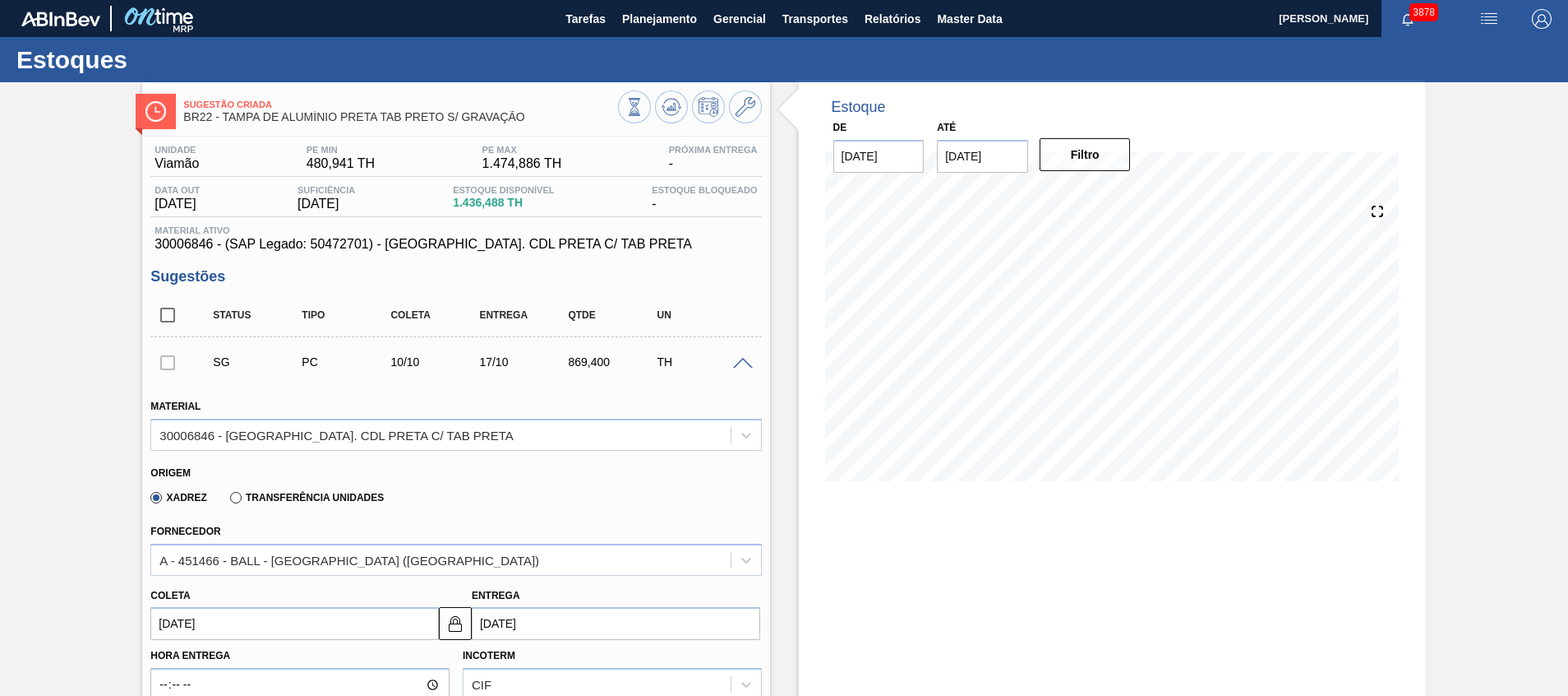
scroll to position [493, 0]
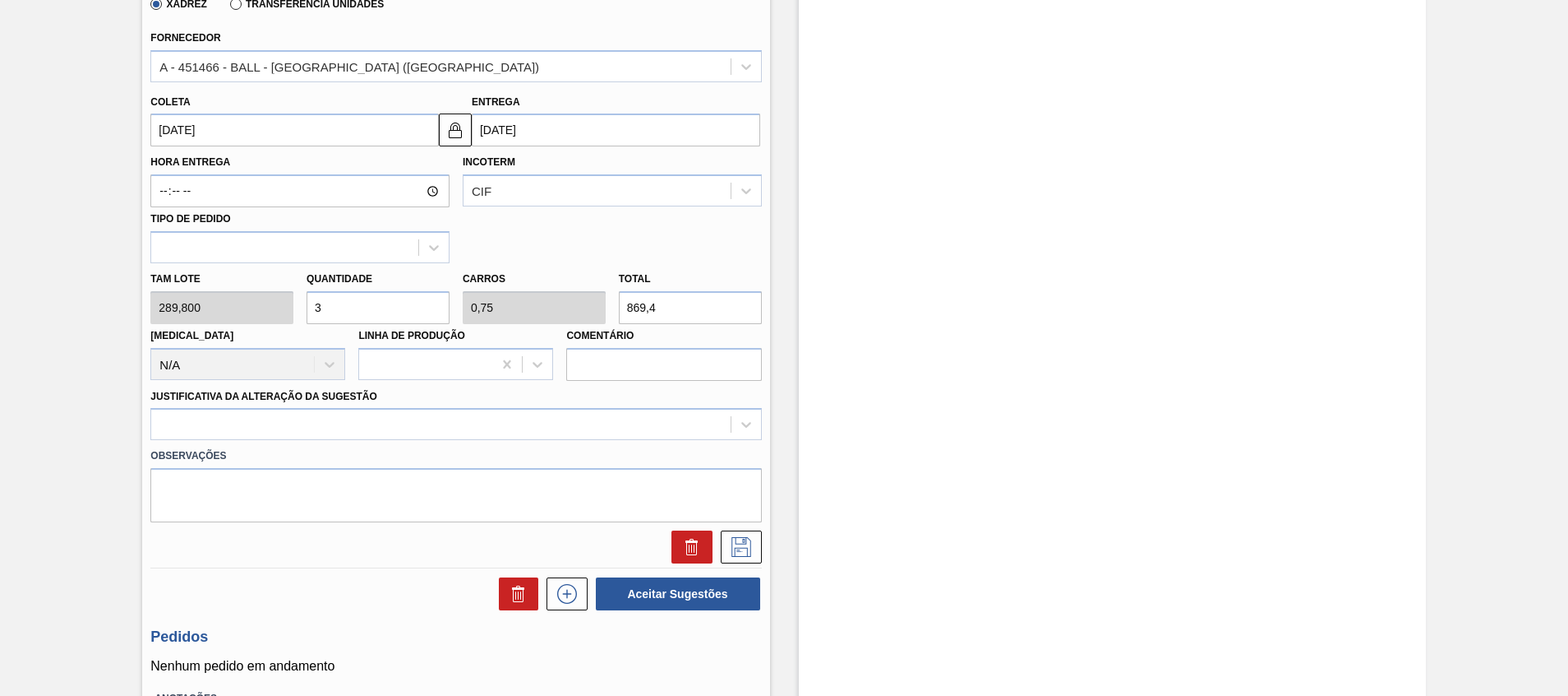
type input "3"
drag, startPoint x: 673, startPoint y: 303, endPoint x: 320, endPoint y: 267, distance: 354.8
click at [335, 273] on div "Tam lote 289,800 Quantidade 3 Carros 0,75 Total 869,4 Doca N/A Linha de Produçã…" at bounding box center [455, 322] width 624 height 117
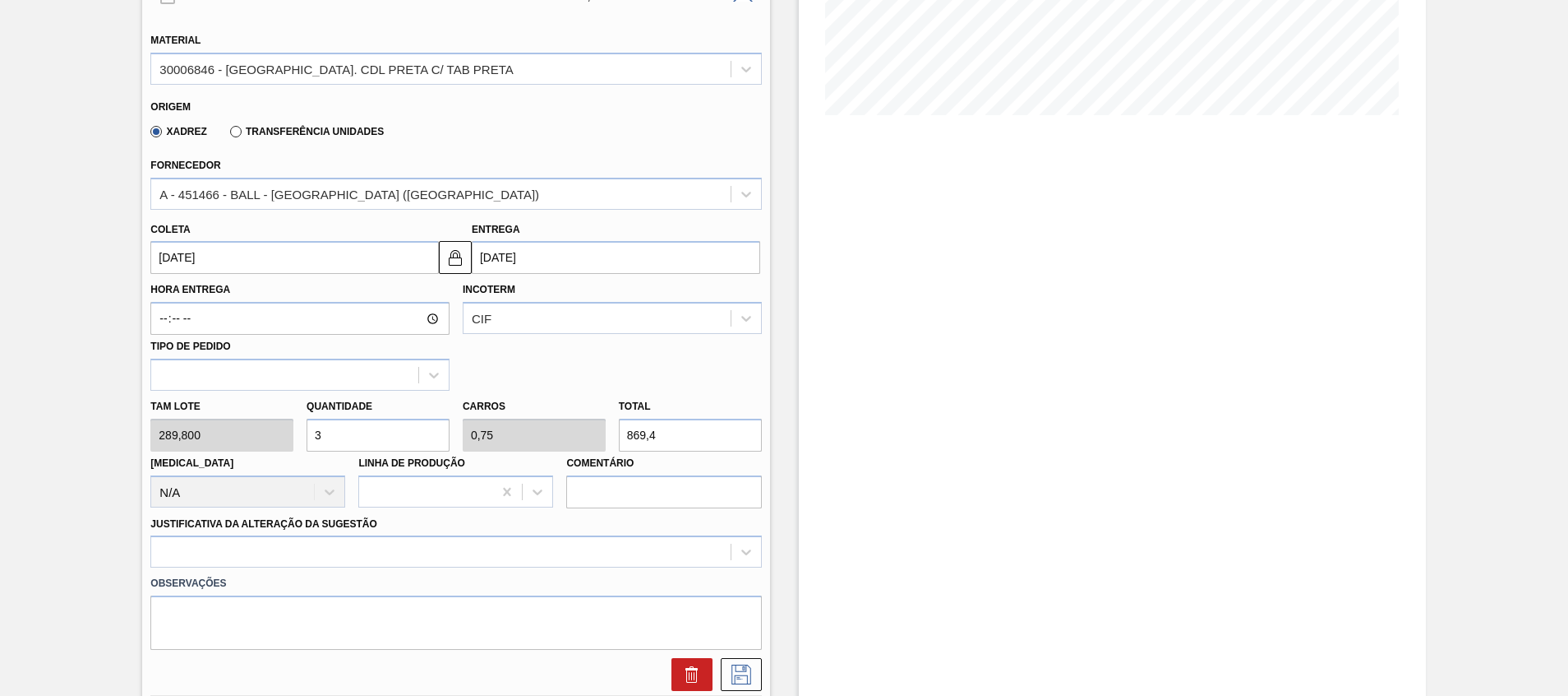
scroll to position [0, 0]
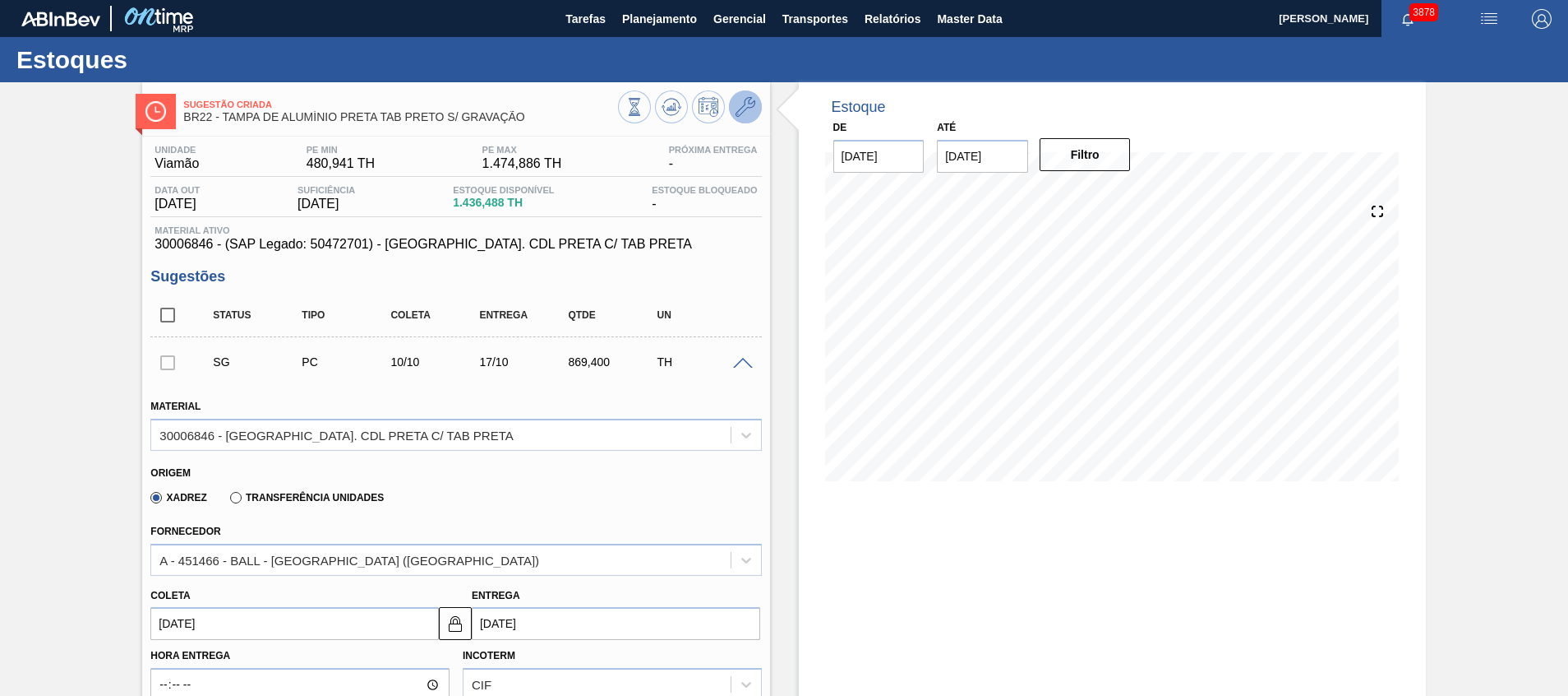
click at [744, 105] on icon at bounding box center [746, 107] width 20 height 20
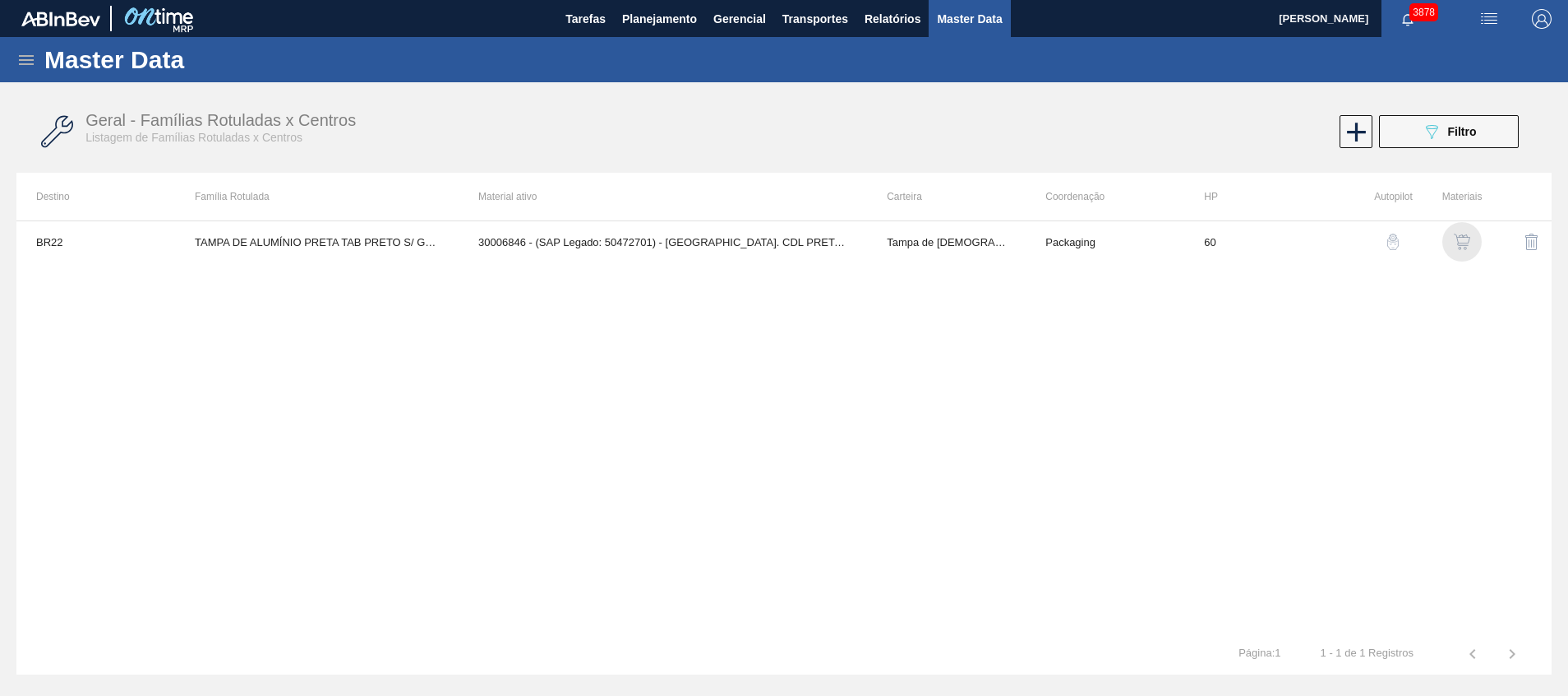
click at [1461, 244] on img "button" at bounding box center [1463, 242] width 16 height 17
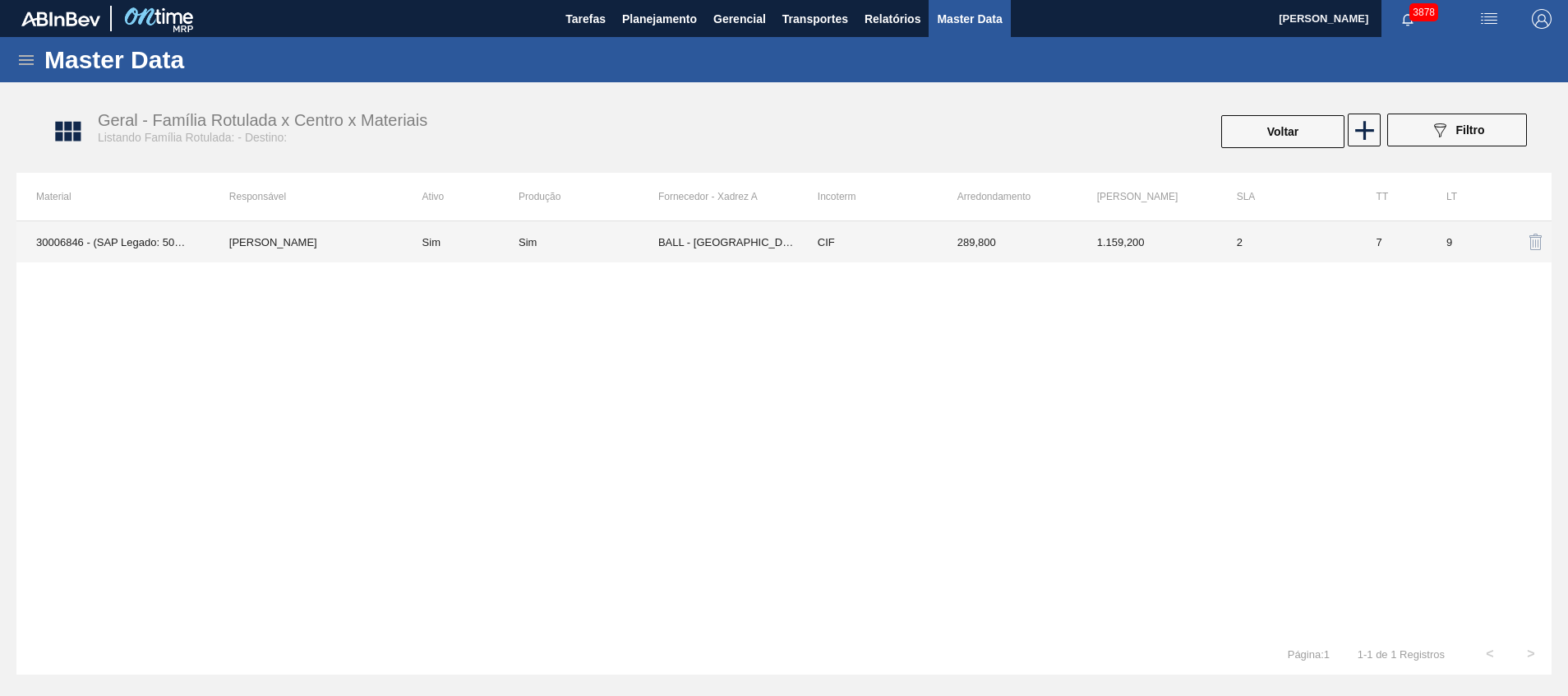
click at [1113, 249] on td "1.159,200" at bounding box center [1147, 241] width 139 height 41
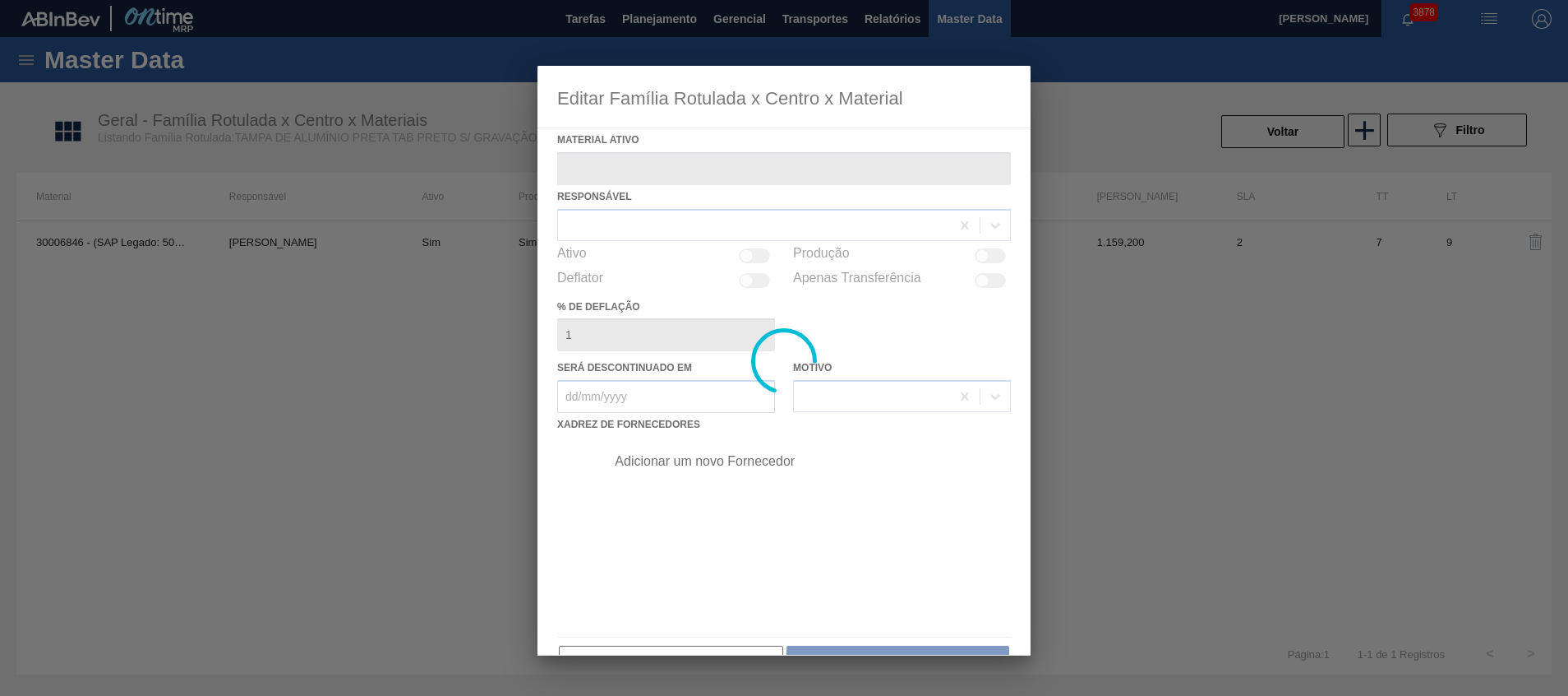
type ativo "30006846 - (SAP Legado: 50472701) - [GEOGRAPHIC_DATA]. CDL PRETA C/ TAB PRETA"
checkbox input "true"
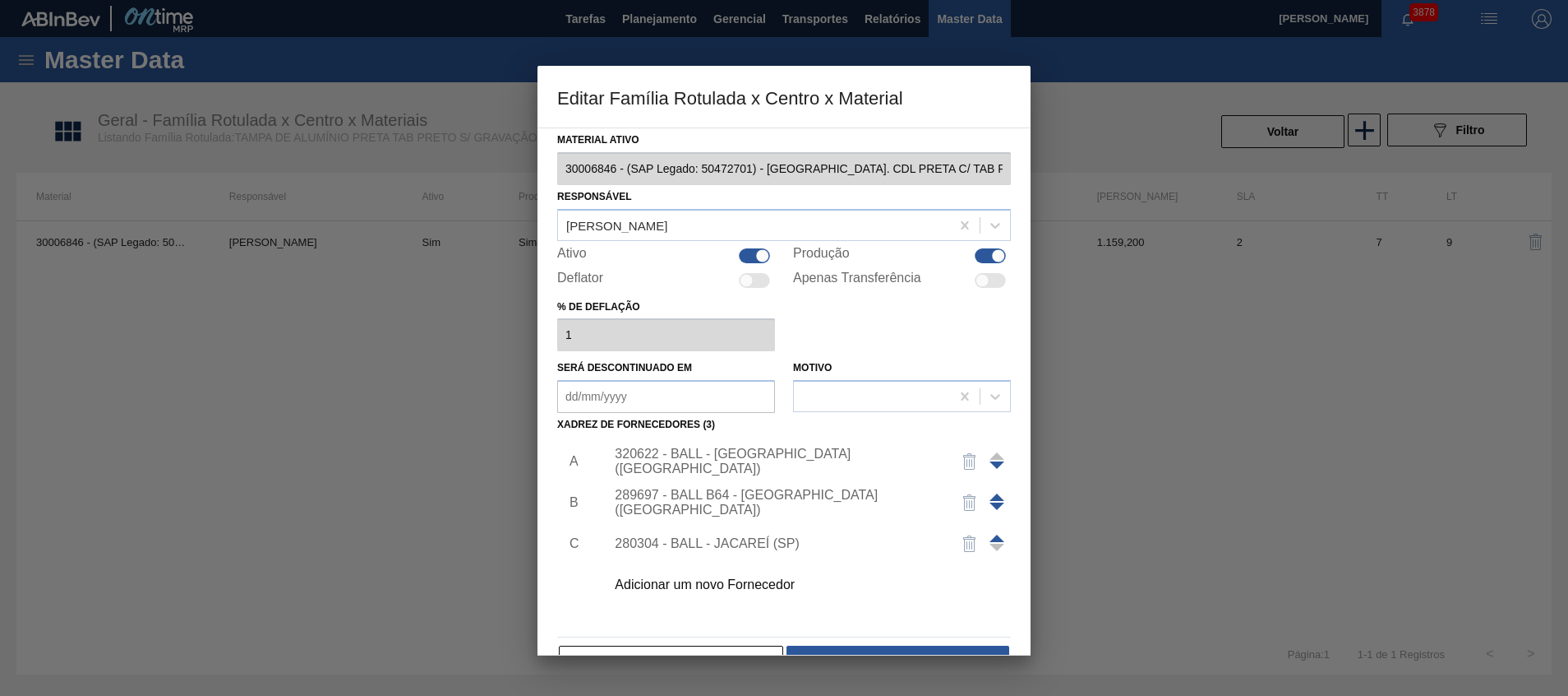
click at [663, 451] on div "320622 - BALL - RECIFE (PE)" at bounding box center [803, 461] width 415 height 41
click at [705, 455] on div "320622 - BALL - RECIFE (PE)" at bounding box center [776, 461] width 323 height 29
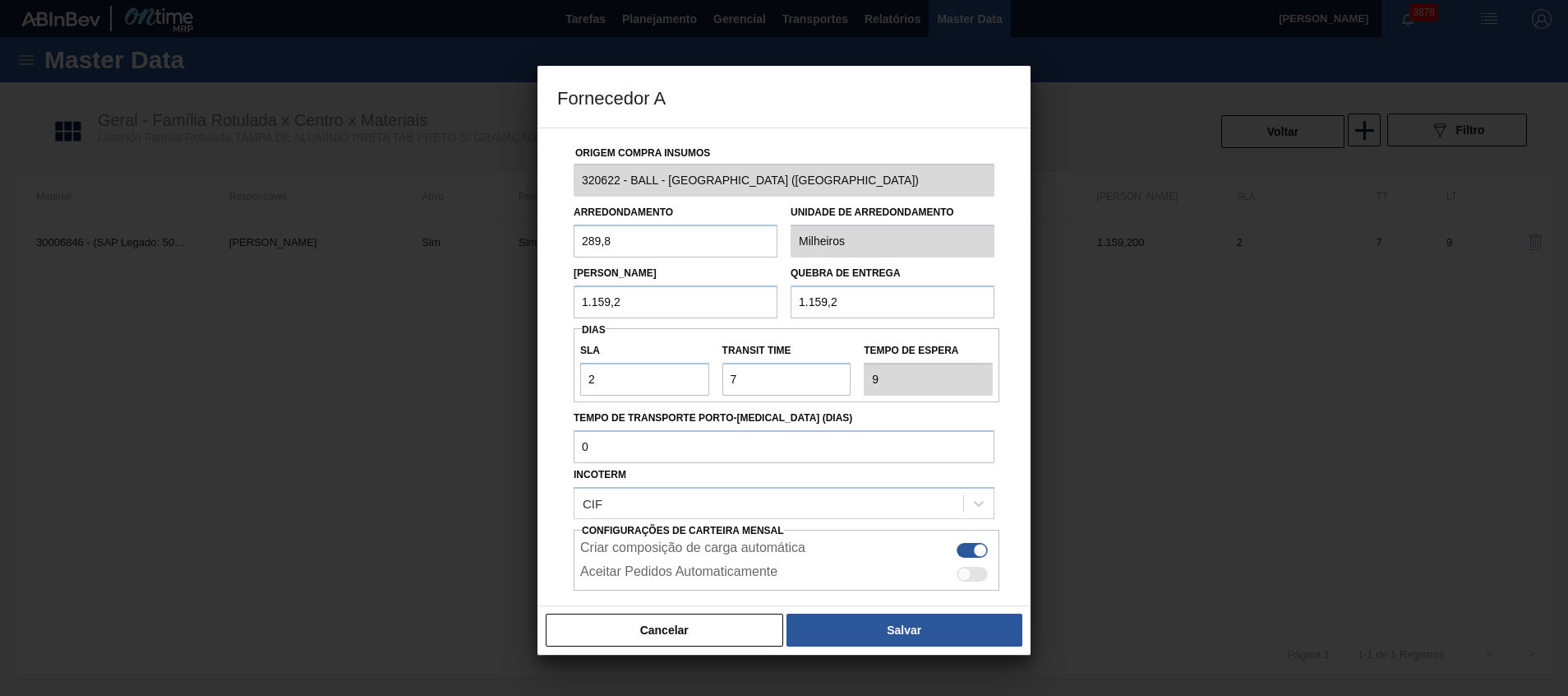
drag, startPoint x: 631, startPoint y: 302, endPoint x: 395, endPoint y: 284, distance: 236.7
click at [395, 284] on div "Fornecedor A Origem Compra Insumos 320622 - BALL - RECIFE (PE) Arredondamento 2…" at bounding box center [784, 348] width 1568 height 696
paste input "869,4"
type input "869,4"
drag, startPoint x: 922, startPoint y: 293, endPoint x: 549, endPoint y: 238, distance: 377.0
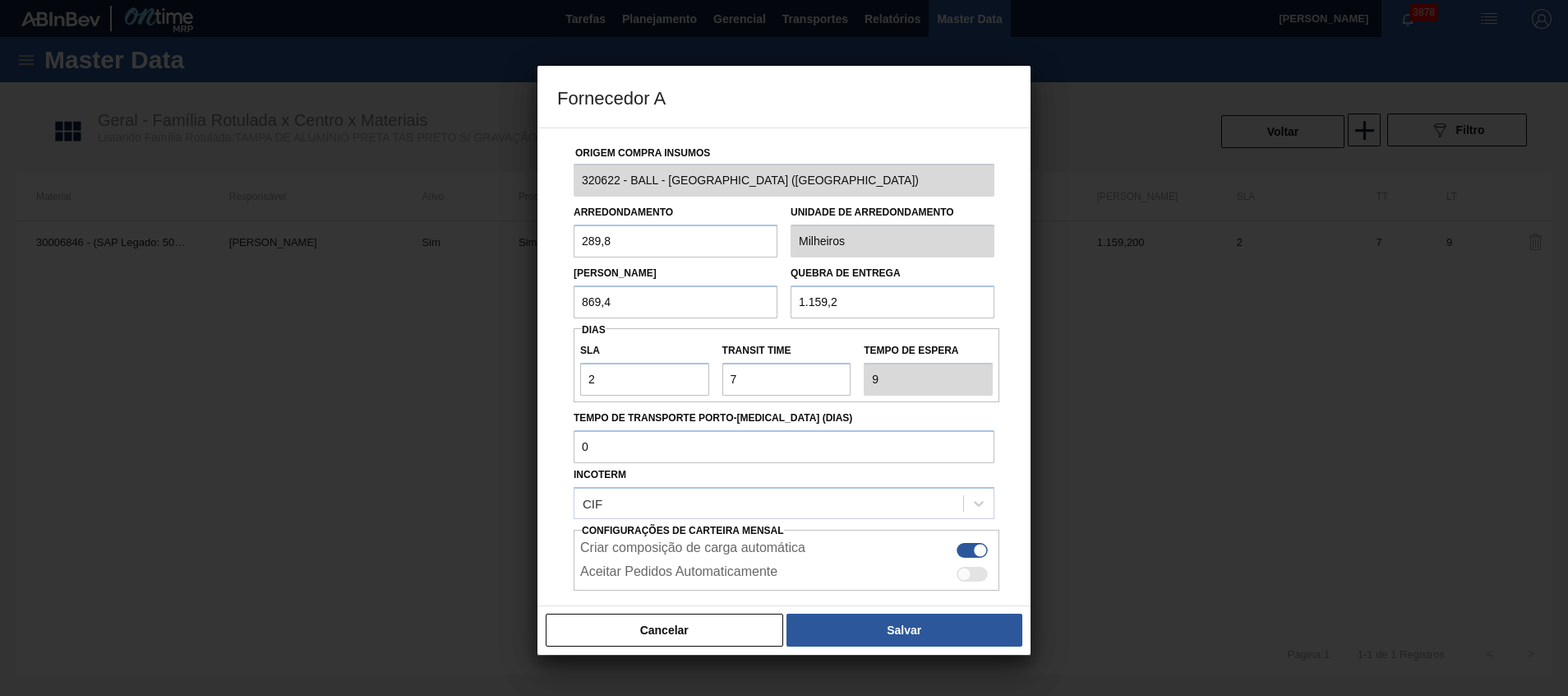
click at [550, 238] on div "Origem Compra Insumos 320622 - BALL - RECIFE (PE) Arredondamento 289,8 Unidade …" at bounding box center [784, 367] width 493 height 479
paste input "869,4"
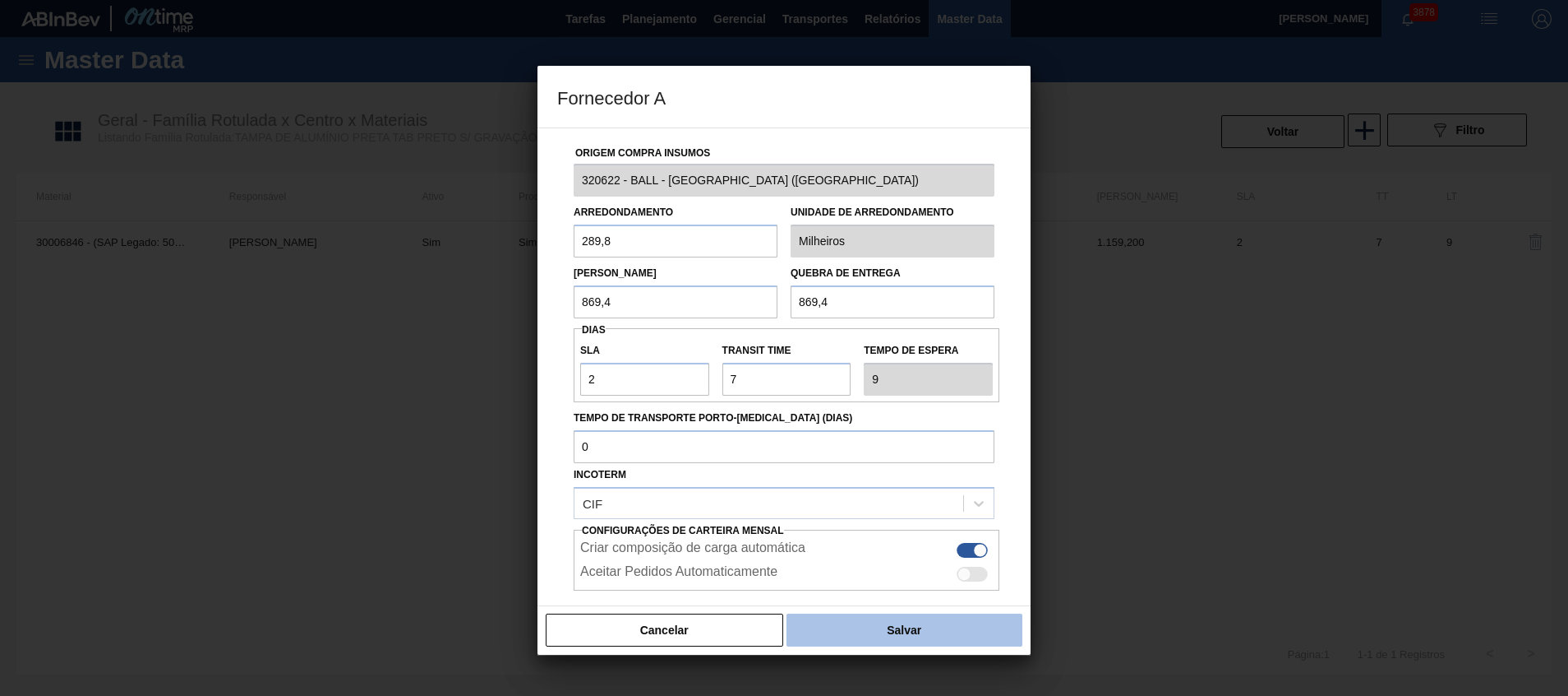
type input "869,4"
click at [876, 622] on button "Salvar" at bounding box center [904, 630] width 236 height 33
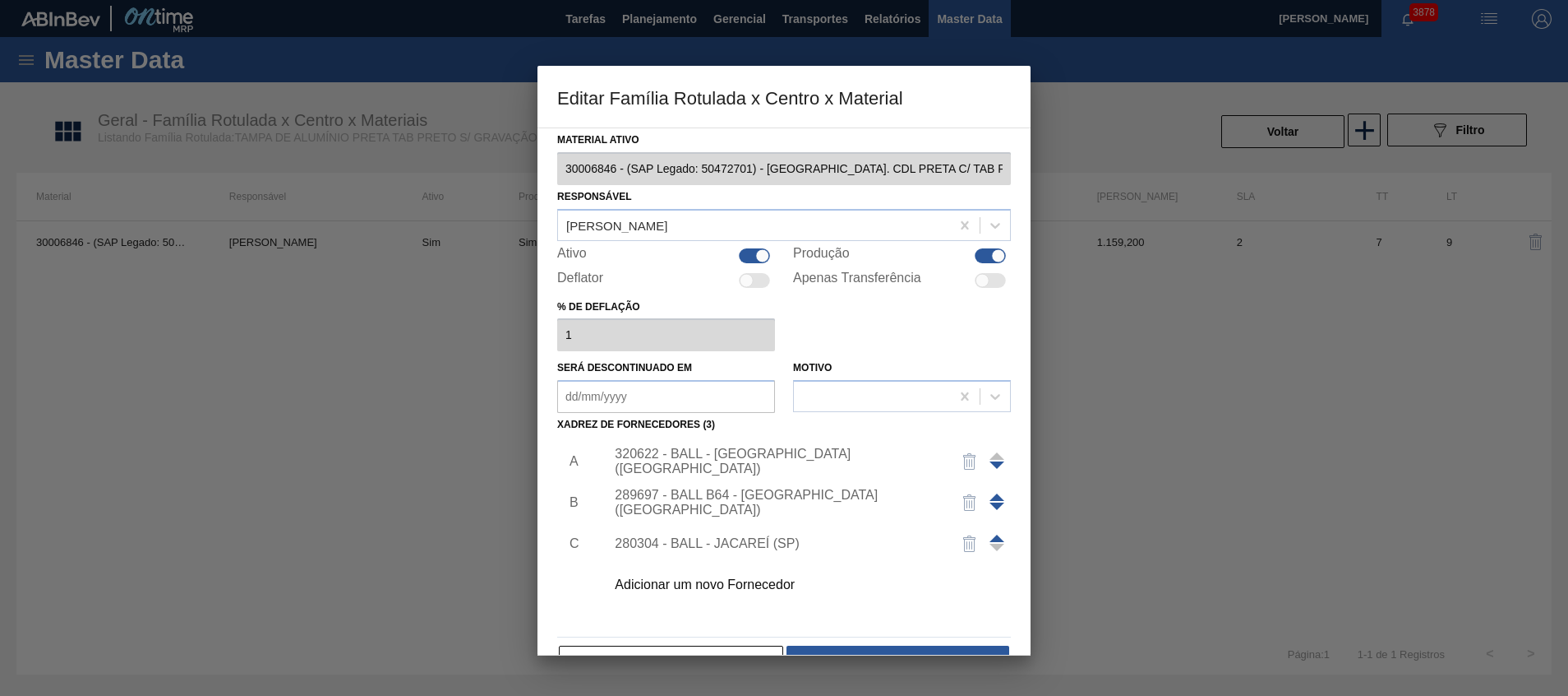
scroll to position [45, 0]
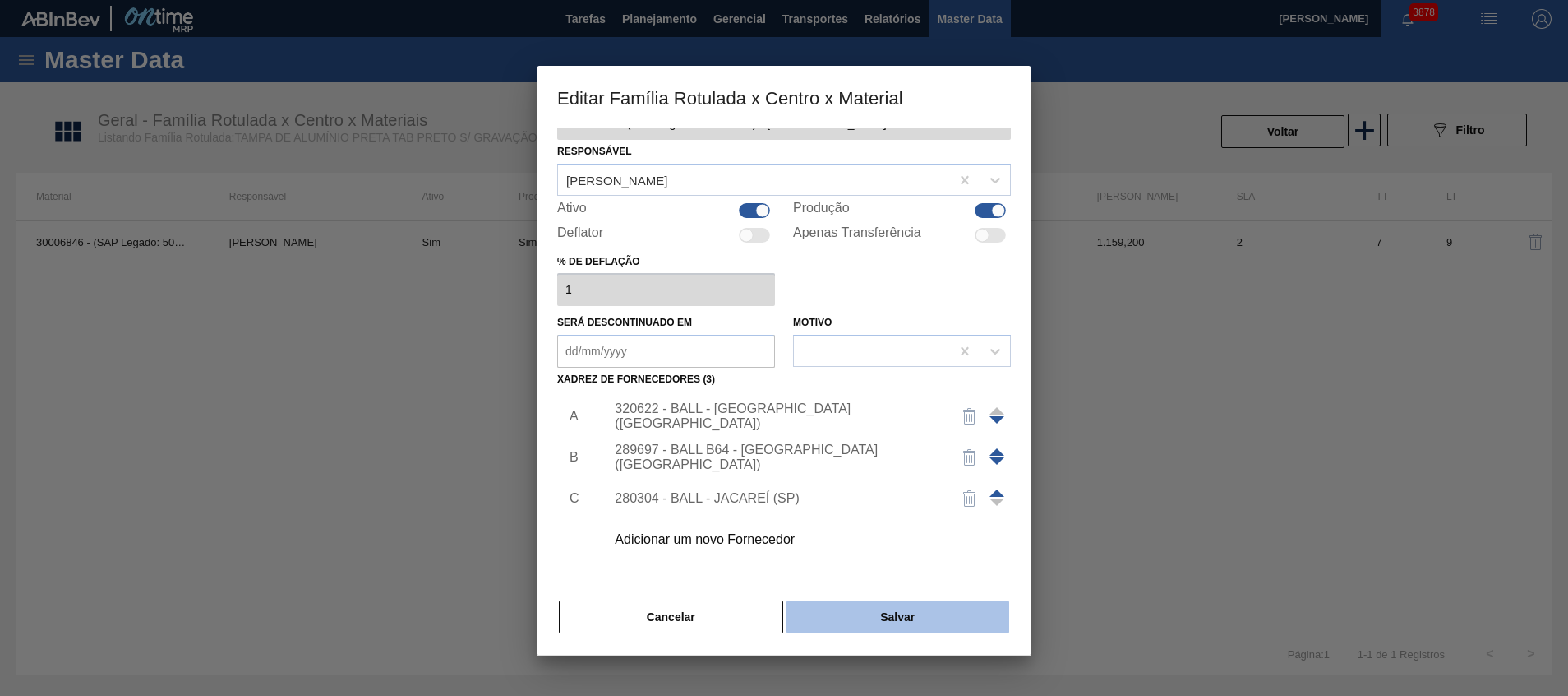
click at [881, 610] on button "Salvar" at bounding box center [897, 617] width 223 height 33
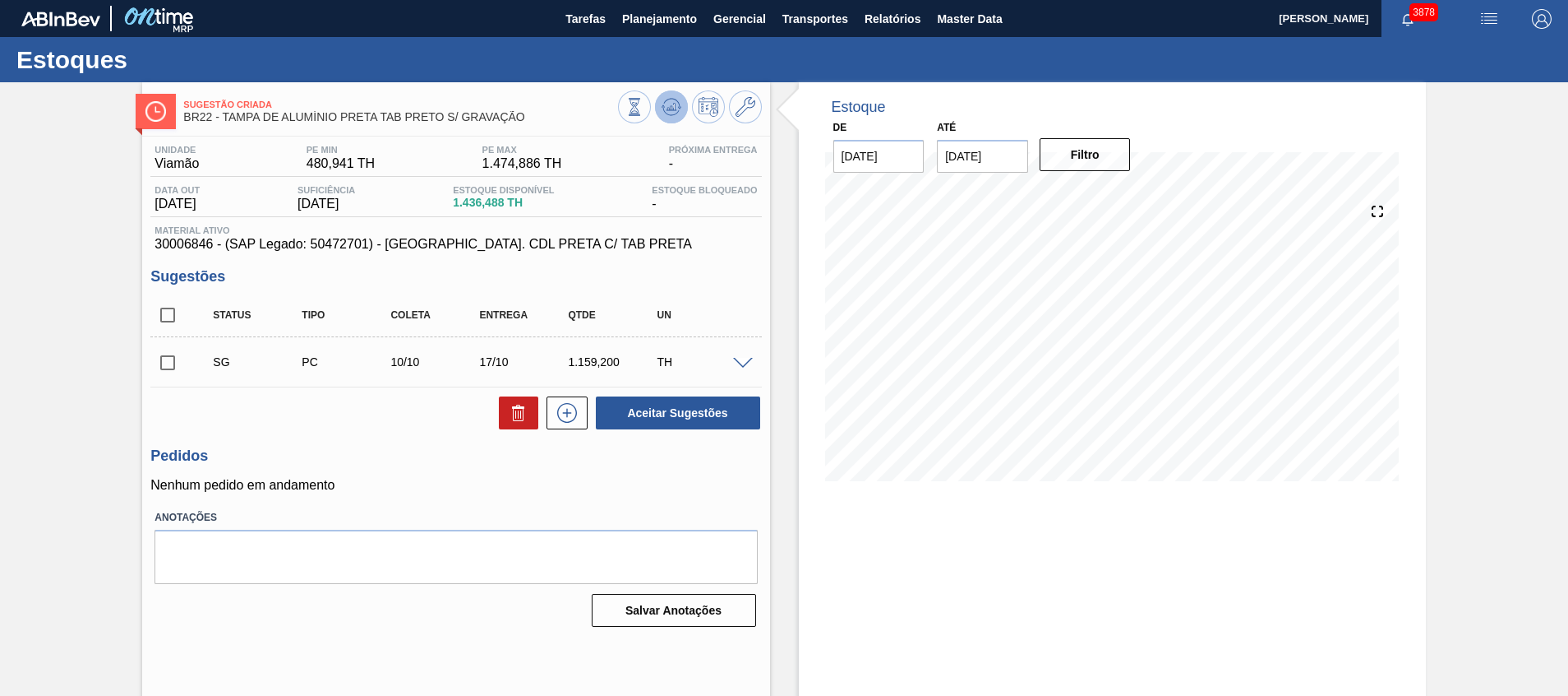
click at [676, 108] on icon at bounding box center [672, 107] width 20 height 20
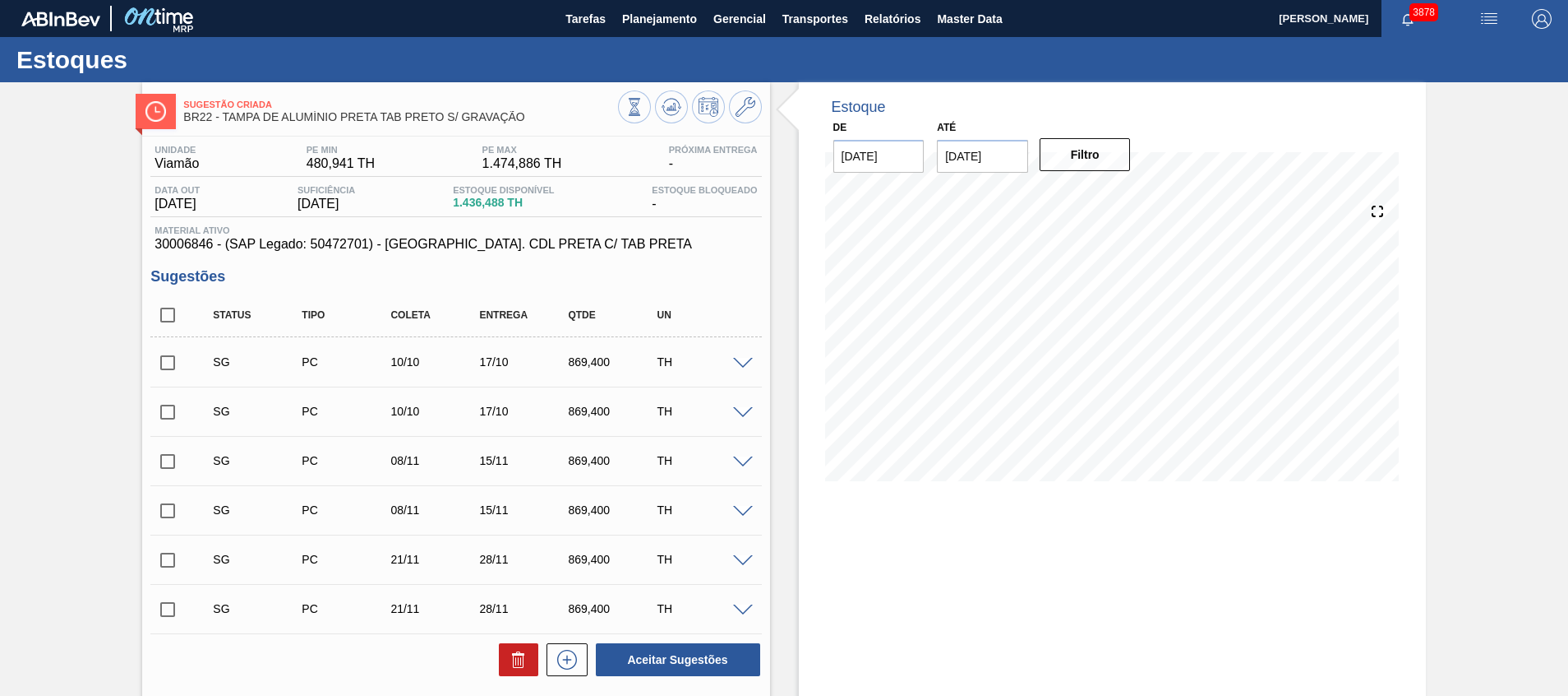
drag, startPoint x: 172, startPoint y: 315, endPoint x: 170, endPoint y: 339, distance: 24.1
click at [172, 316] on input "checkbox" at bounding box center [168, 315] width 35 height 35
checkbox input "true"
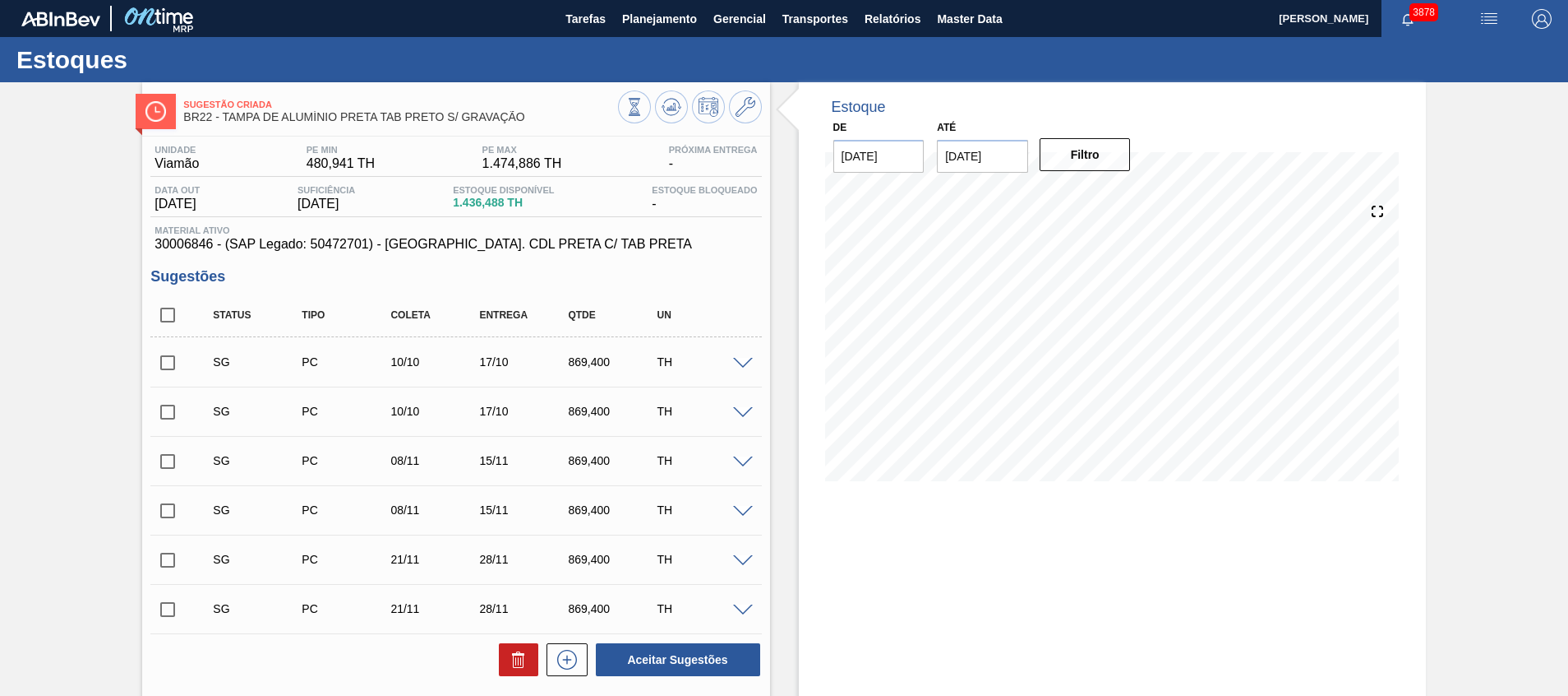
checkbox input "true"
click at [171, 363] on input "checkbox" at bounding box center [168, 363] width 35 height 35
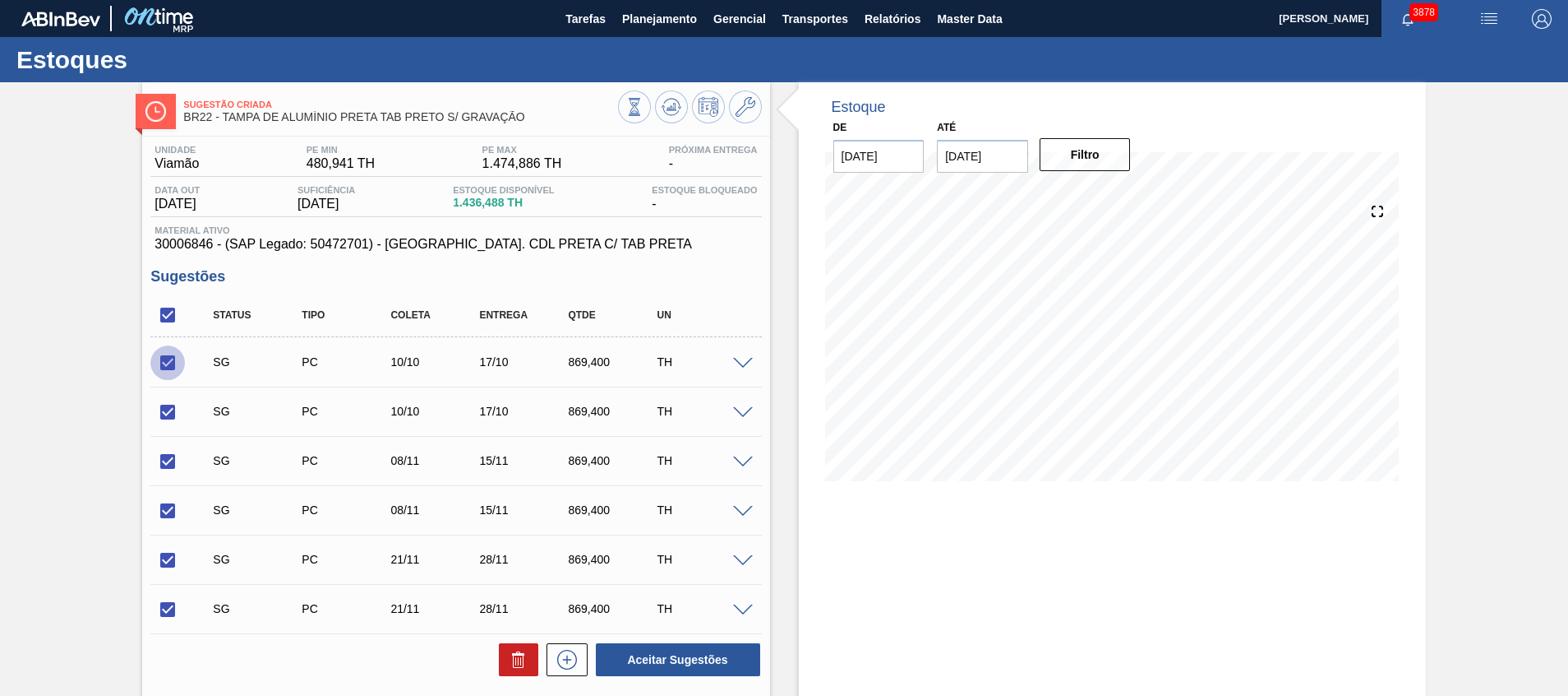
checkbox input "false"
click at [513, 661] on icon at bounding box center [519, 661] width 11 height 12
checkbox input "false"
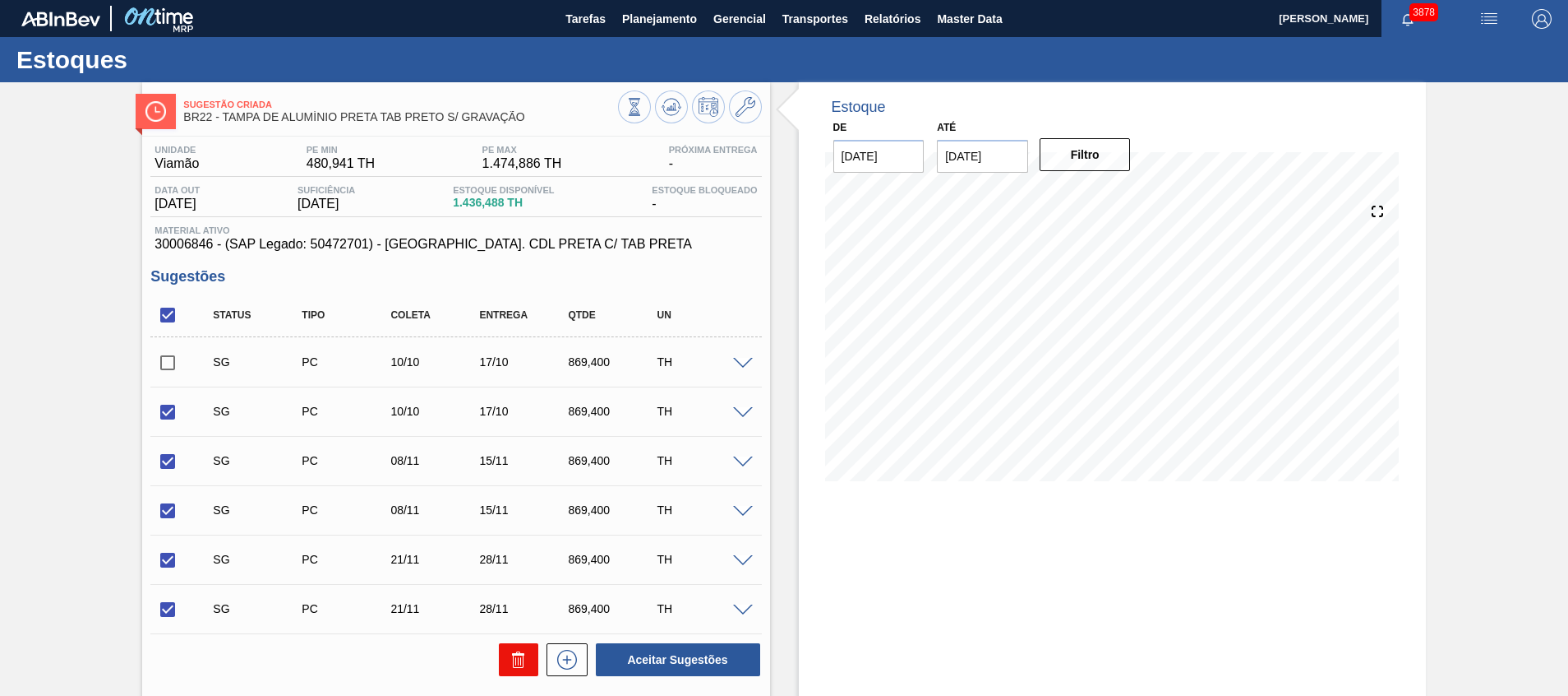
checkbox input "false"
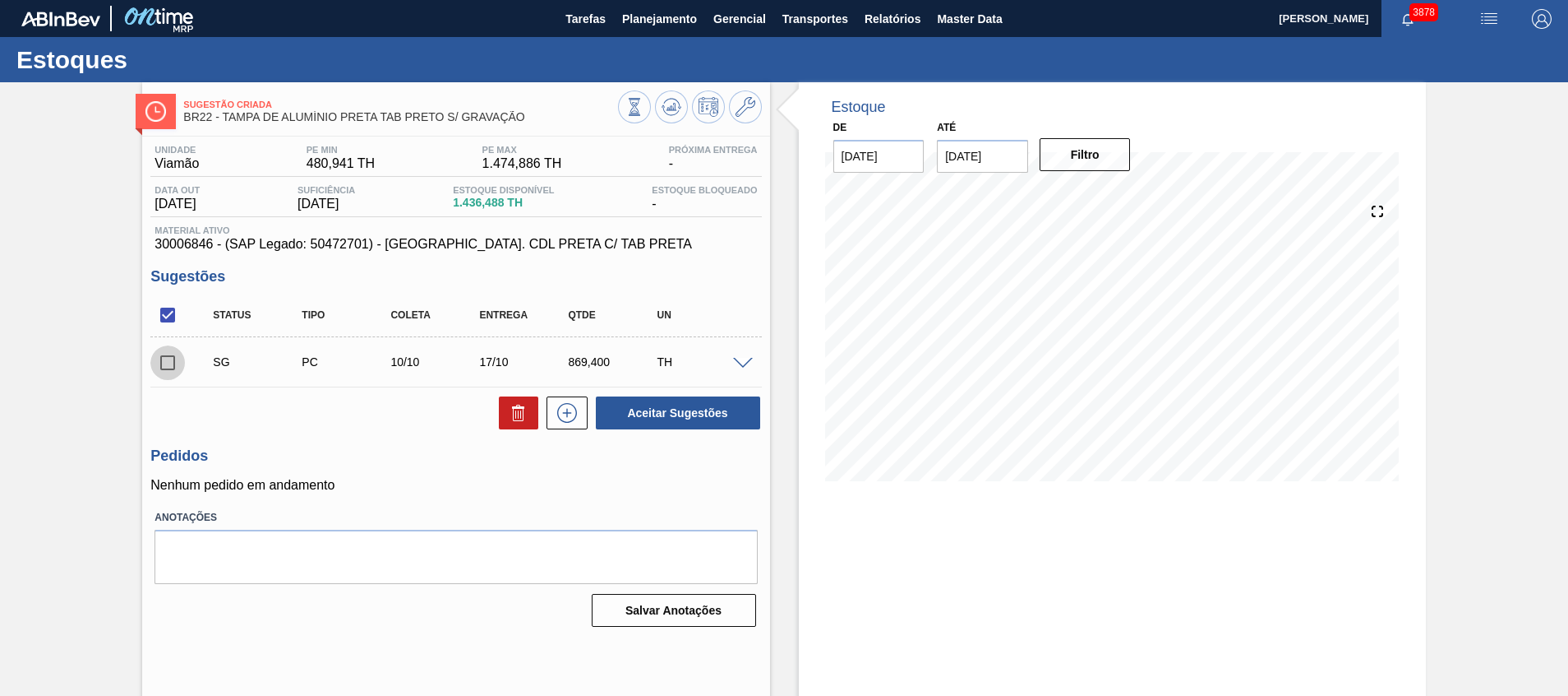
click at [163, 355] on input "checkbox" at bounding box center [168, 363] width 35 height 35
checkbox input "true"
click at [703, 420] on button "Aceitar Sugestões" at bounding box center [677, 413] width 164 height 33
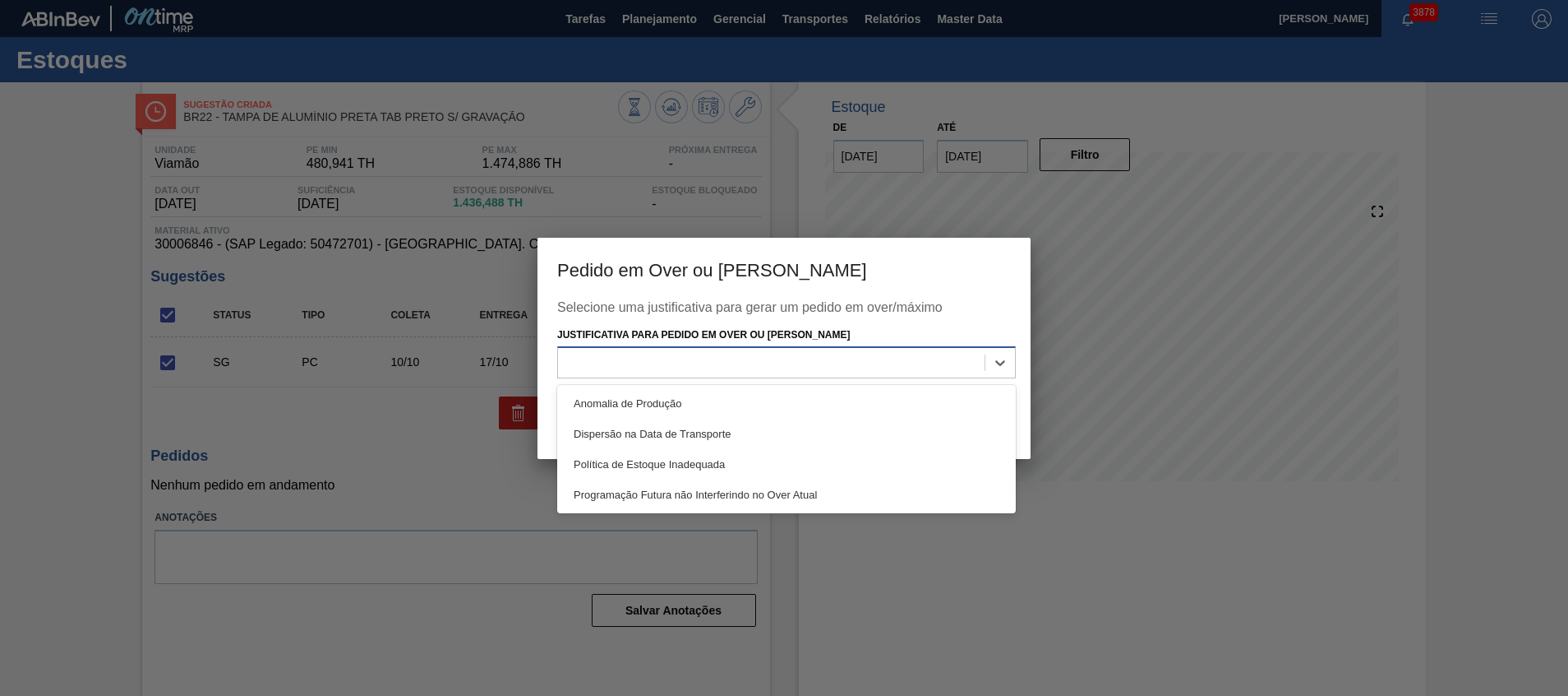
click at [845, 368] on div at bounding box center [771, 363] width 426 height 24
drag, startPoint x: 803, startPoint y: 479, endPoint x: 822, endPoint y: 477, distance: 19.1
click at [801, 491] on div "Programação Futura não Interferindo no Over Atual" at bounding box center [786, 494] width 458 height 30
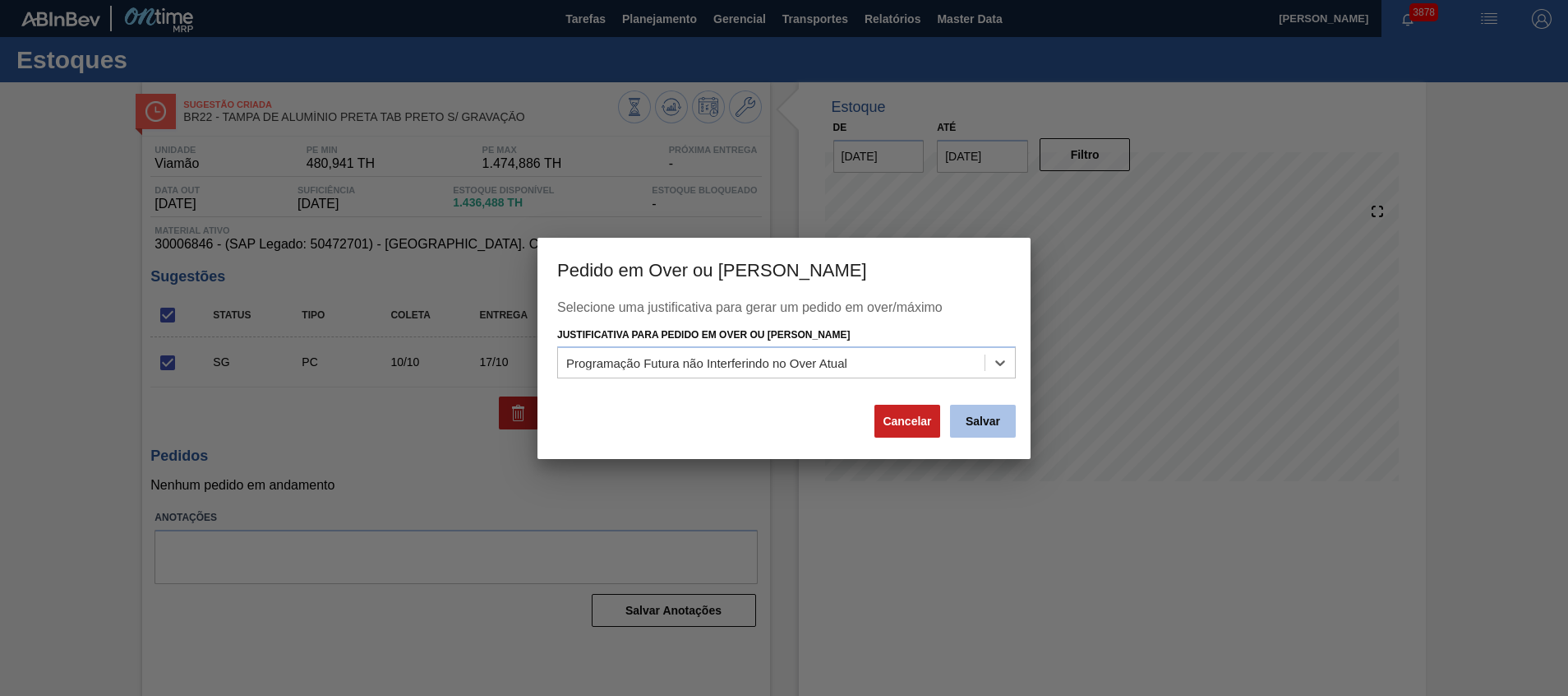
click at [977, 414] on button "Salvar" at bounding box center [983, 421] width 66 height 33
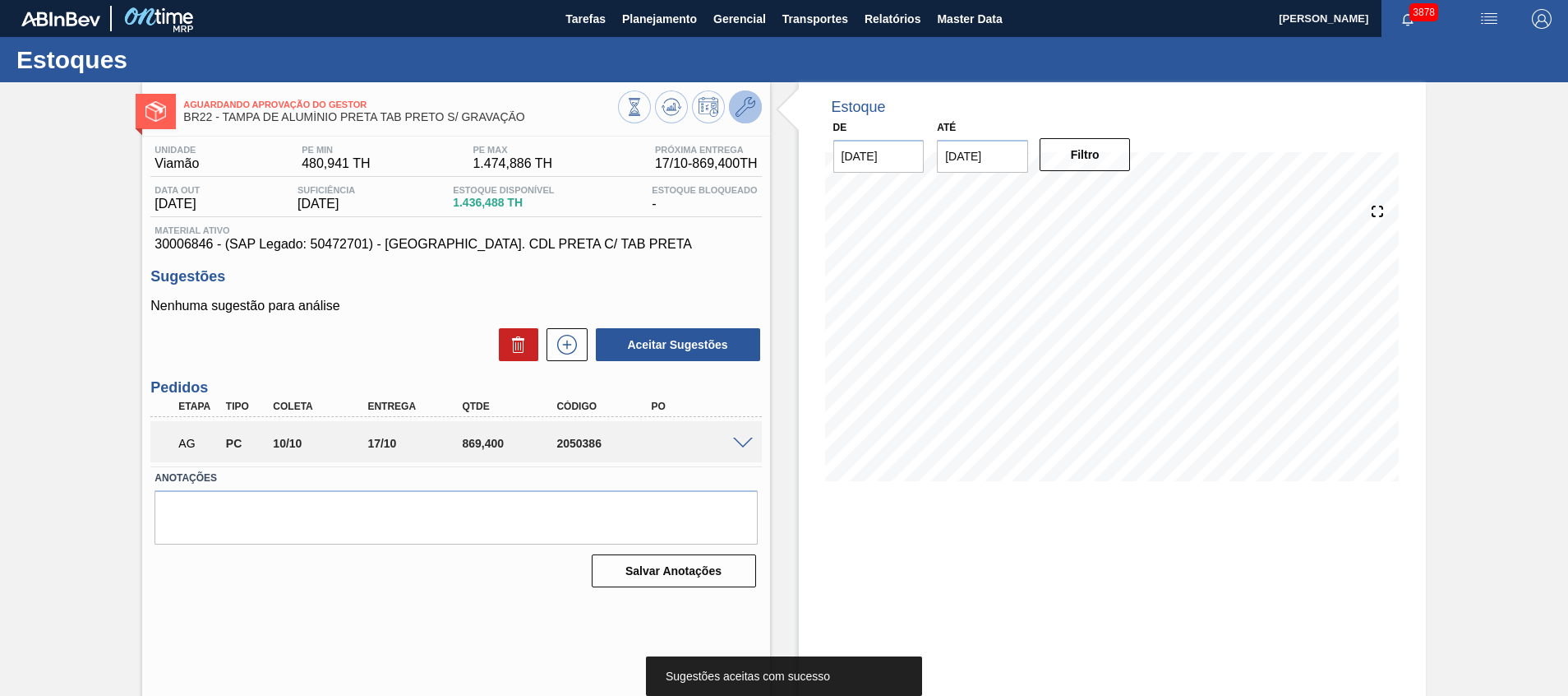
drag, startPoint x: 729, startPoint y: 147, endPoint x: 741, endPoint y: 105, distance: 43.7
click at [741, 105] on icon at bounding box center [746, 107] width 20 height 20
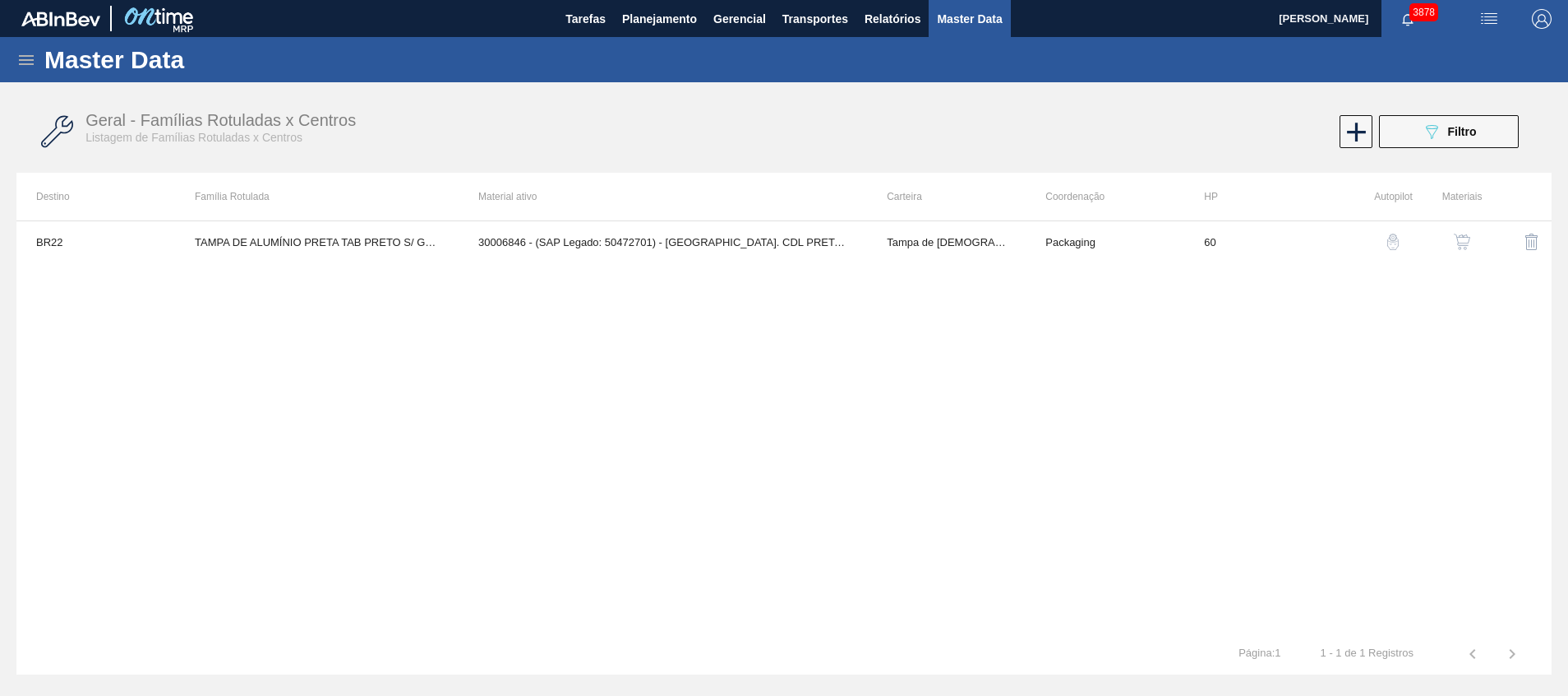
click at [1464, 236] on img "button" at bounding box center [1463, 242] width 16 height 17
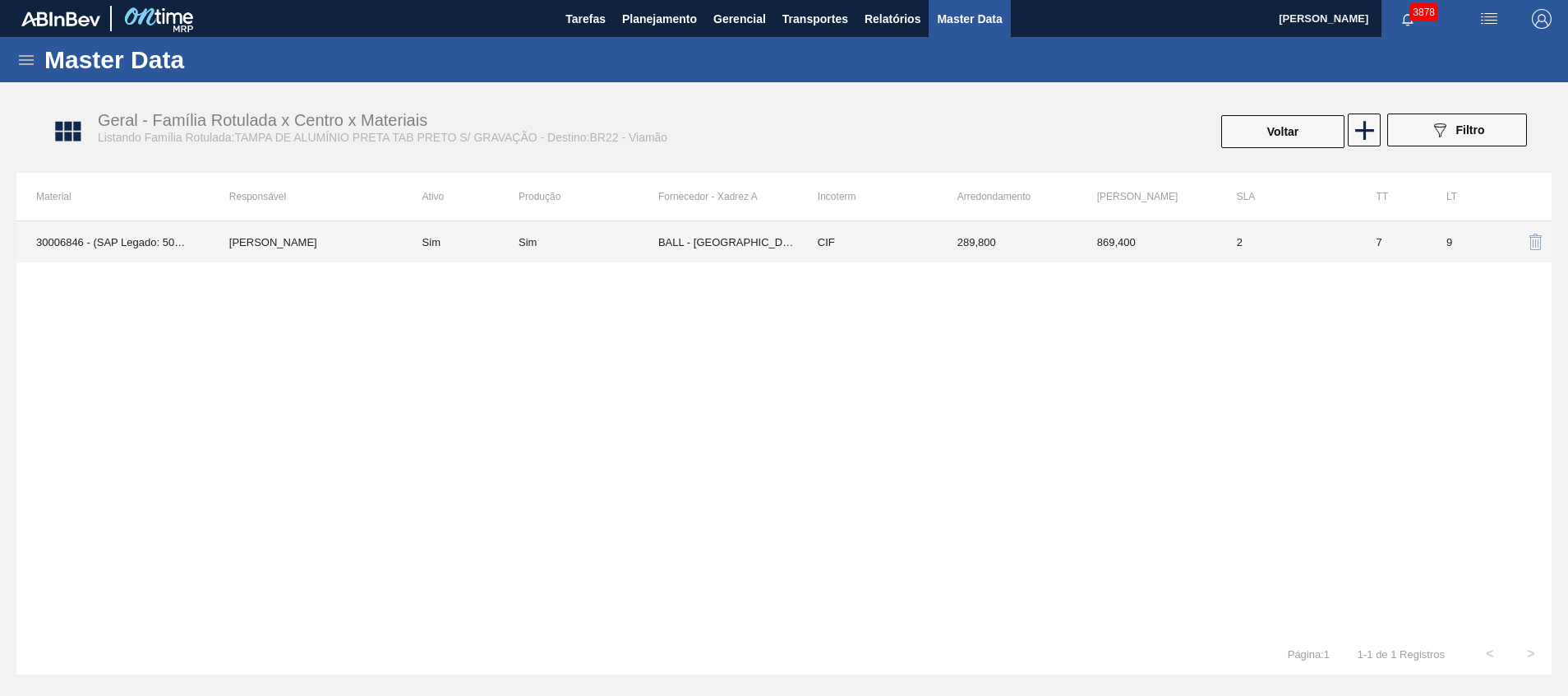
click at [1099, 238] on td "869,400" at bounding box center [1147, 241] width 139 height 41
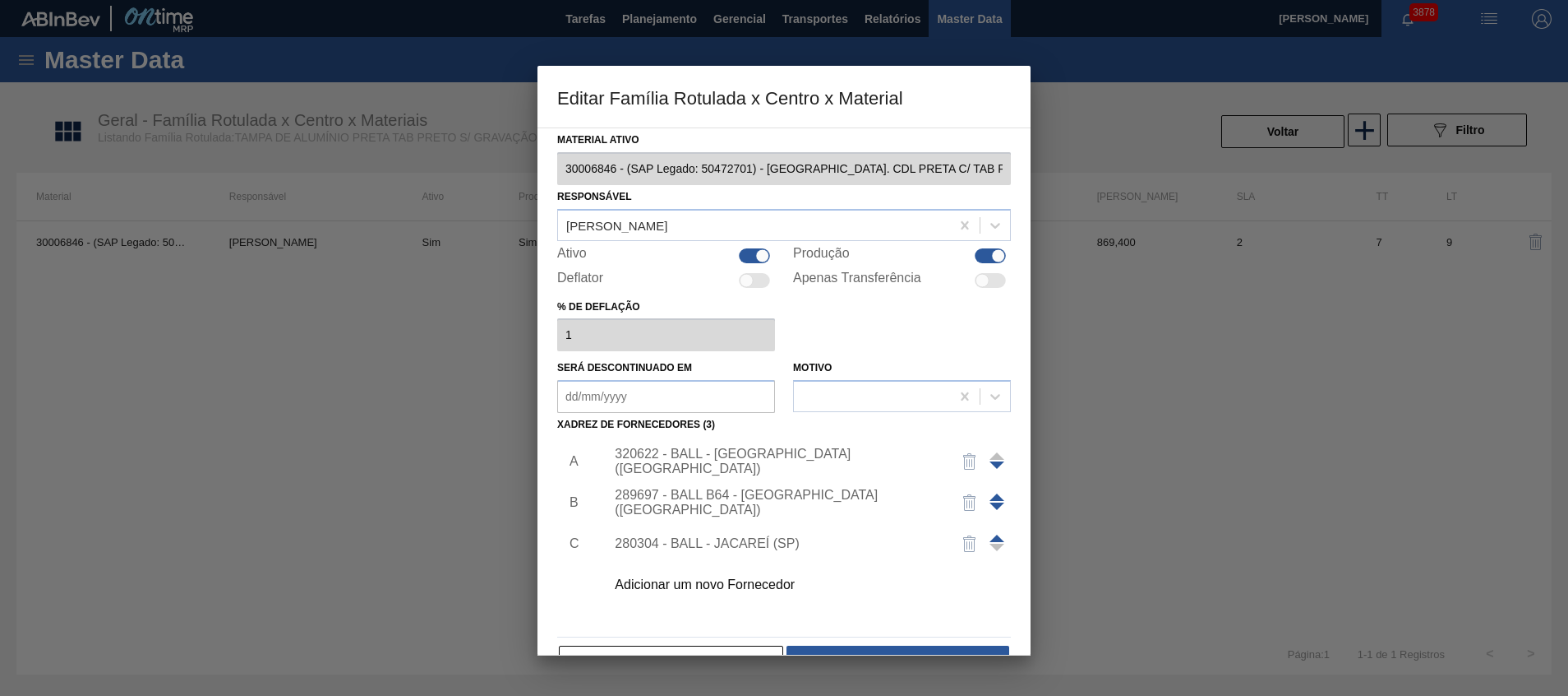
click at [819, 452] on div "320622 - BALL - RECIFE (PE)" at bounding box center [803, 461] width 415 height 41
click at [776, 469] on div "320622 - BALL - RECIFE (PE)" at bounding box center [803, 461] width 415 height 41
click at [784, 462] on div "320622 - BALL - RECIFE (PE)" at bounding box center [776, 461] width 323 height 29
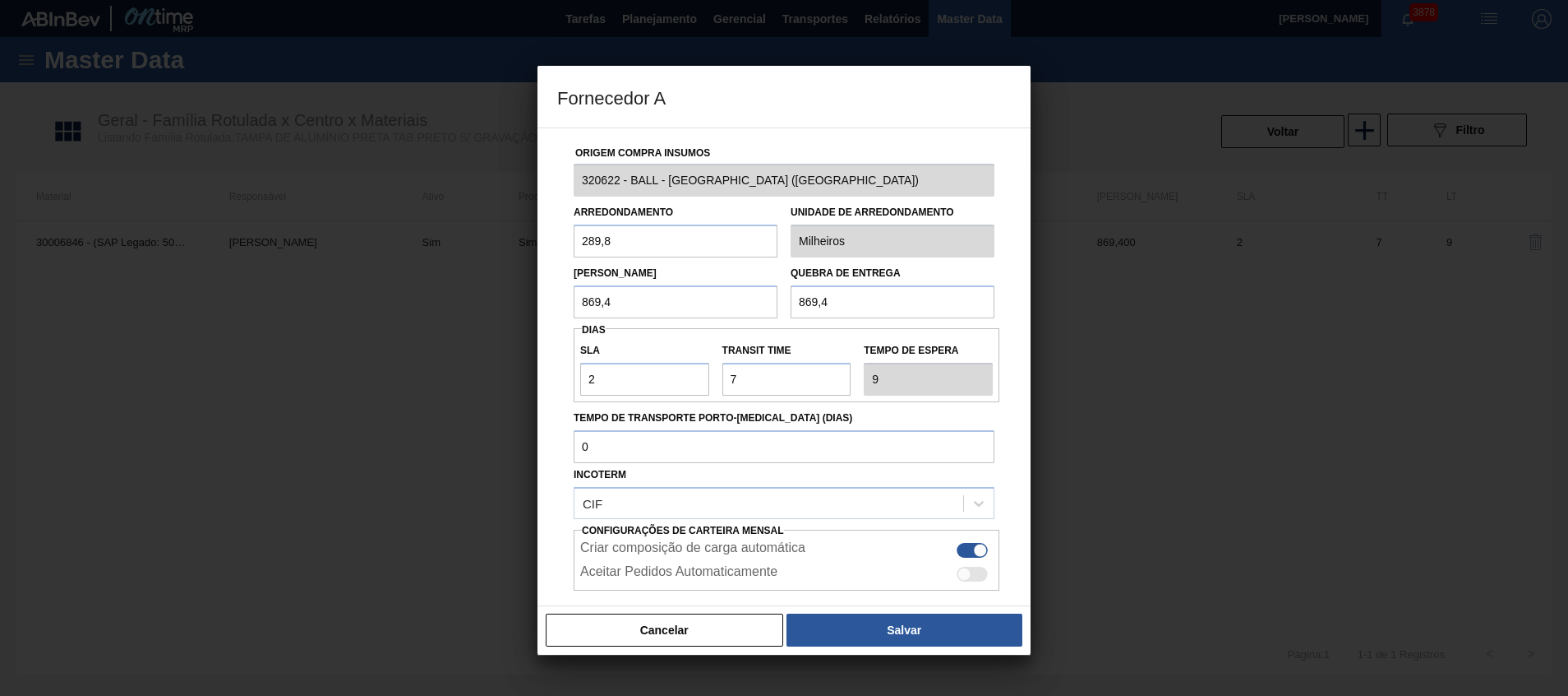
drag, startPoint x: 732, startPoint y: 315, endPoint x: 251, endPoint y: 279, distance: 482.3
click at [267, 282] on div "Fornecedor A Origem Compra Insumos 320622 - BALL - RECIFE (PE) Arredondamento 2…" at bounding box center [784, 348] width 1568 height 696
type input "4.347"
drag, startPoint x: 652, startPoint y: 307, endPoint x: 273, endPoint y: 301, distance: 379.0
click at [312, 303] on div "Fornecedor A Origem Compra Insumos 320622 - BALL - RECIFE (PE) Arredondamento 2…" at bounding box center [784, 348] width 1568 height 696
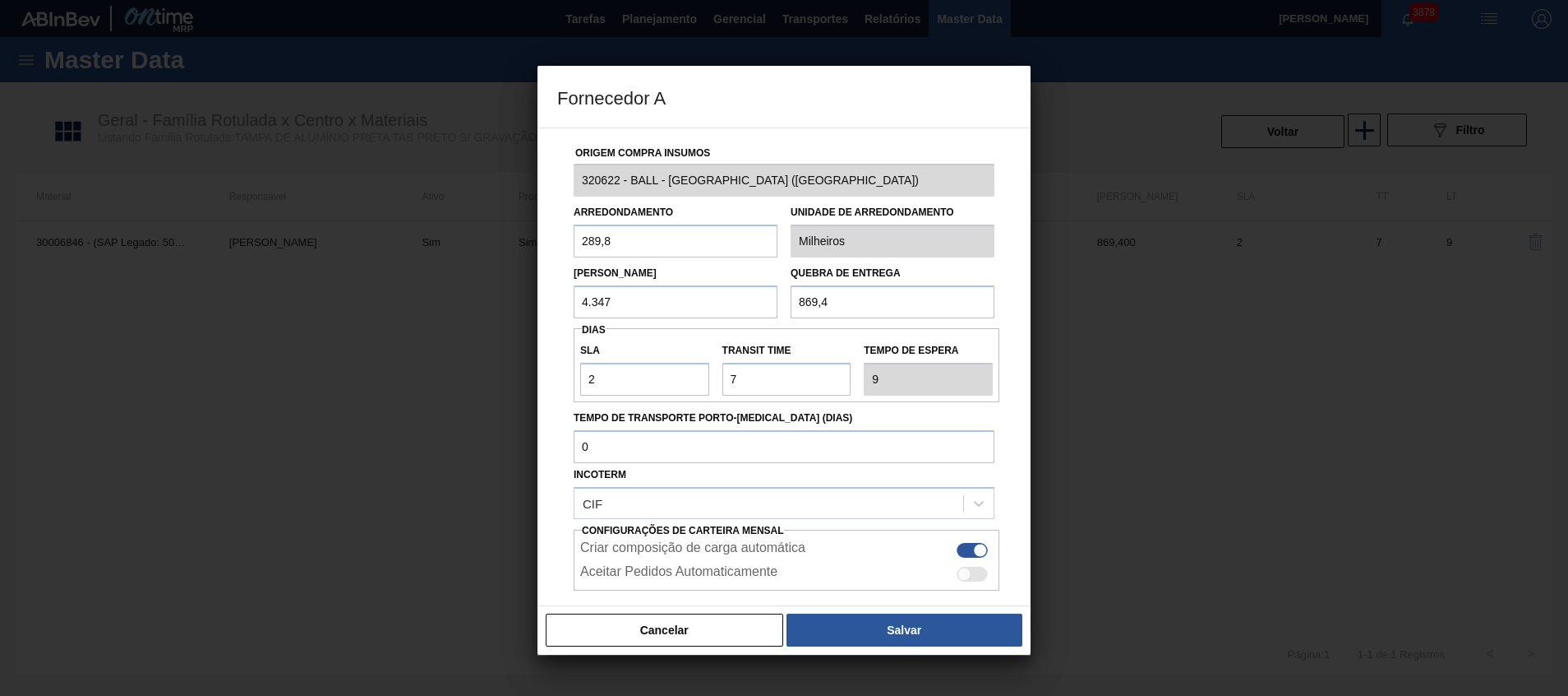
drag, startPoint x: 879, startPoint y: 304, endPoint x: 625, endPoint y: 241, distance: 261.7
click at [633, 243] on div "Origem Compra Insumos 320622 - BALL - RECIFE (PE) Arredondamento 289,8 Unidade …" at bounding box center [784, 401] width 454 height 545
paste input "4.347"
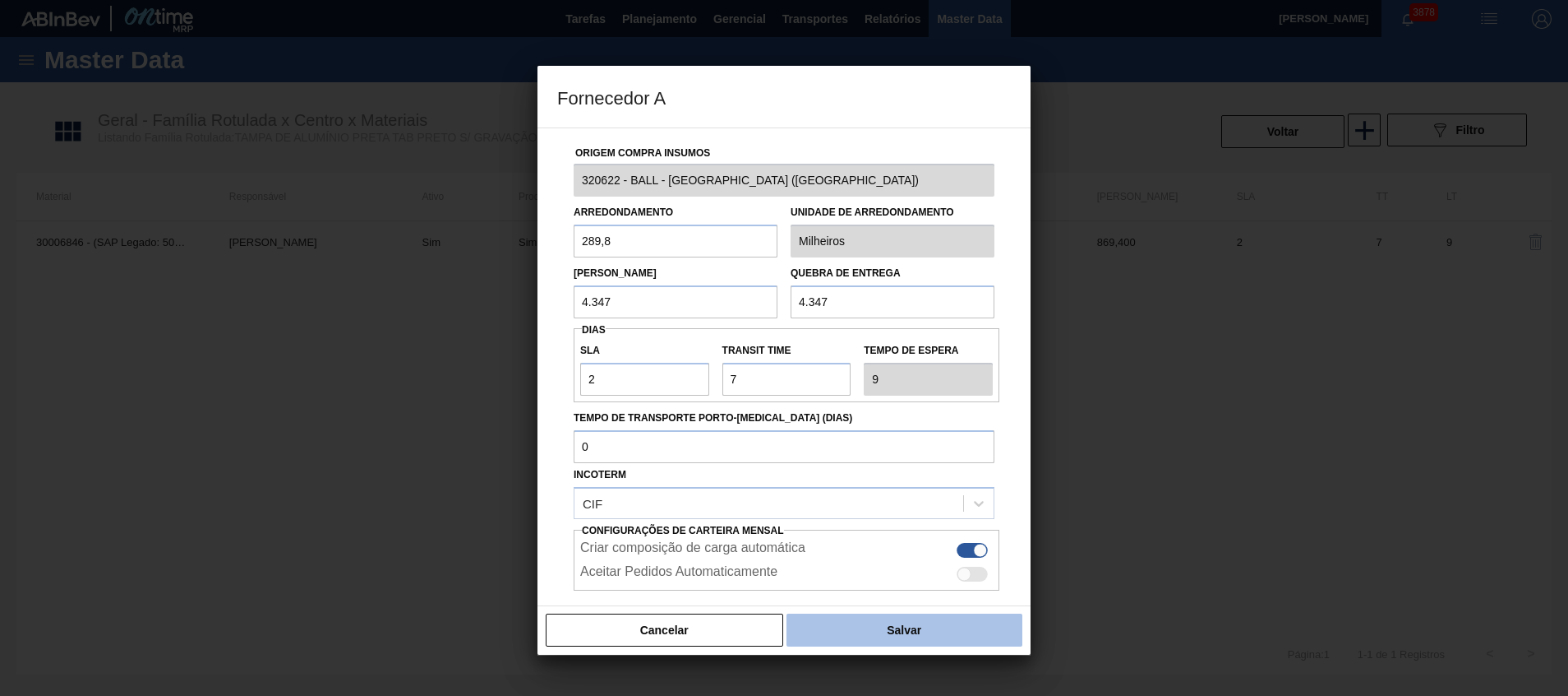
type input "4.347"
click at [833, 623] on button "Salvar" at bounding box center [904, 630] width 236 height 33
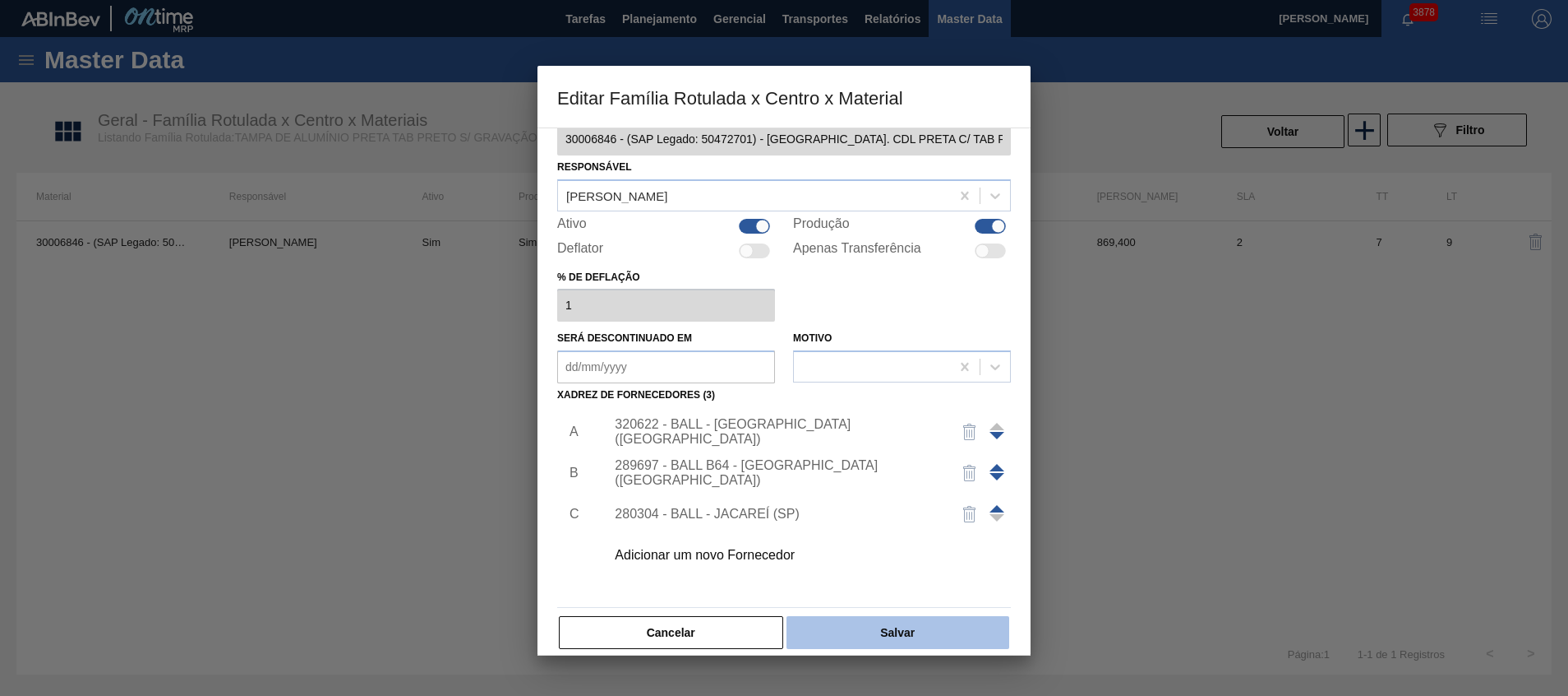
scroll to position [45, 0]
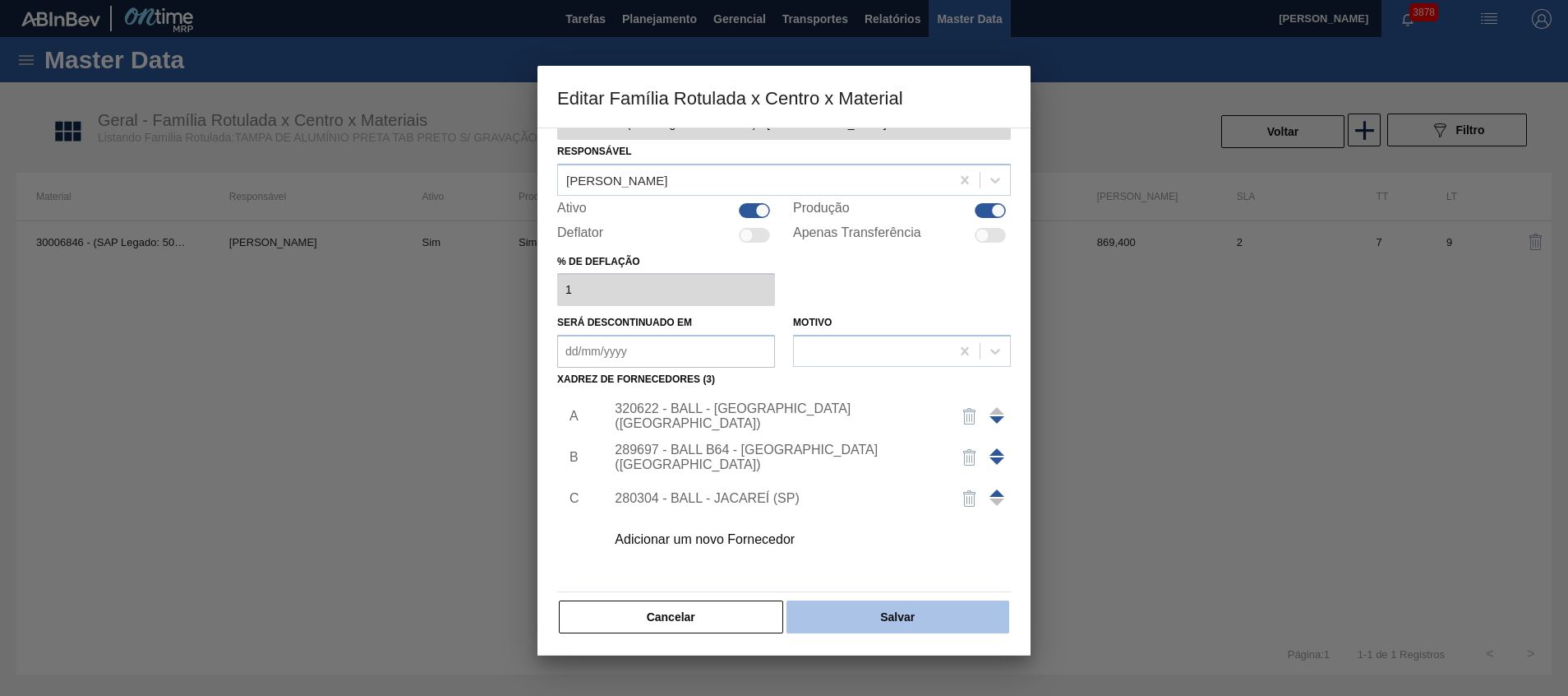
click at [817, 618] on button "Salvar" at bounding box center [897, 617] width 223 height 33
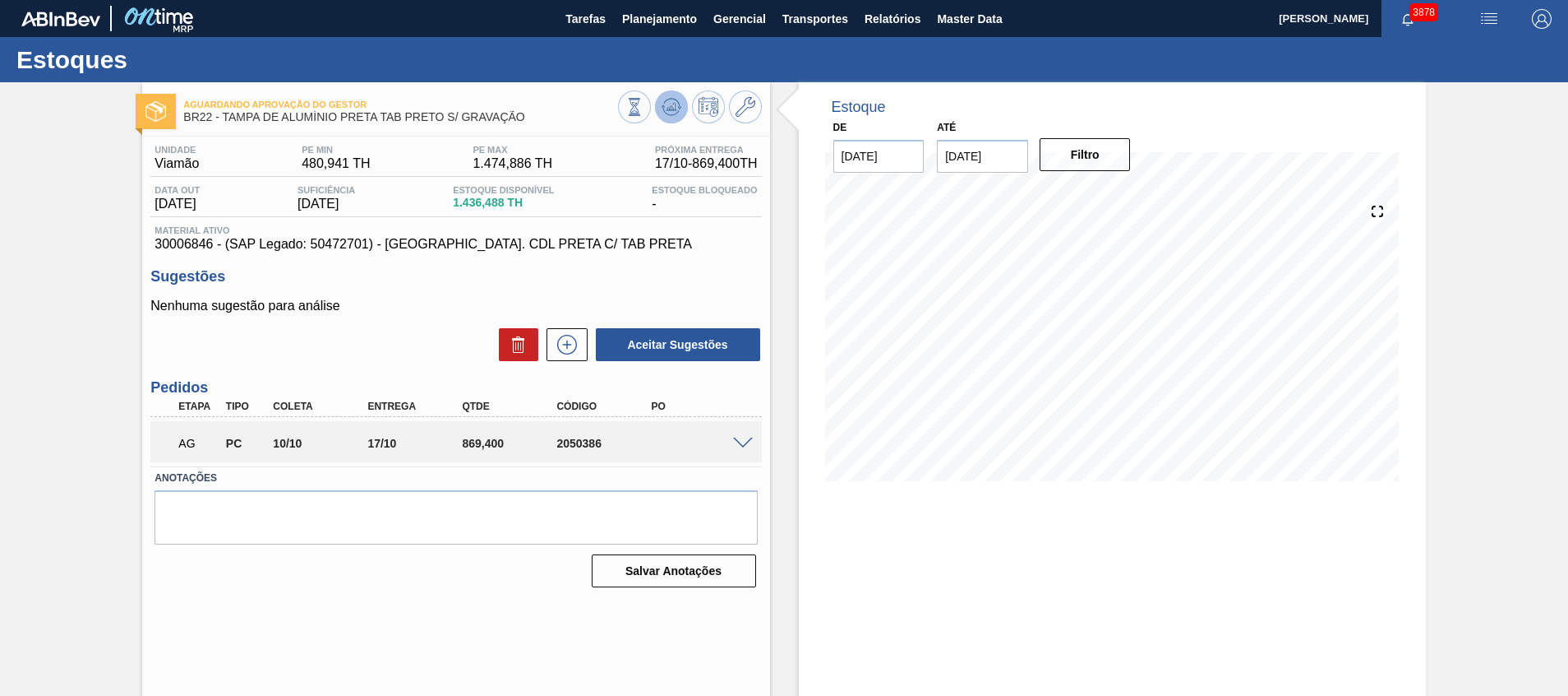
click at [685, 112] on button at bounding box center [672, 107] width 33 height 33
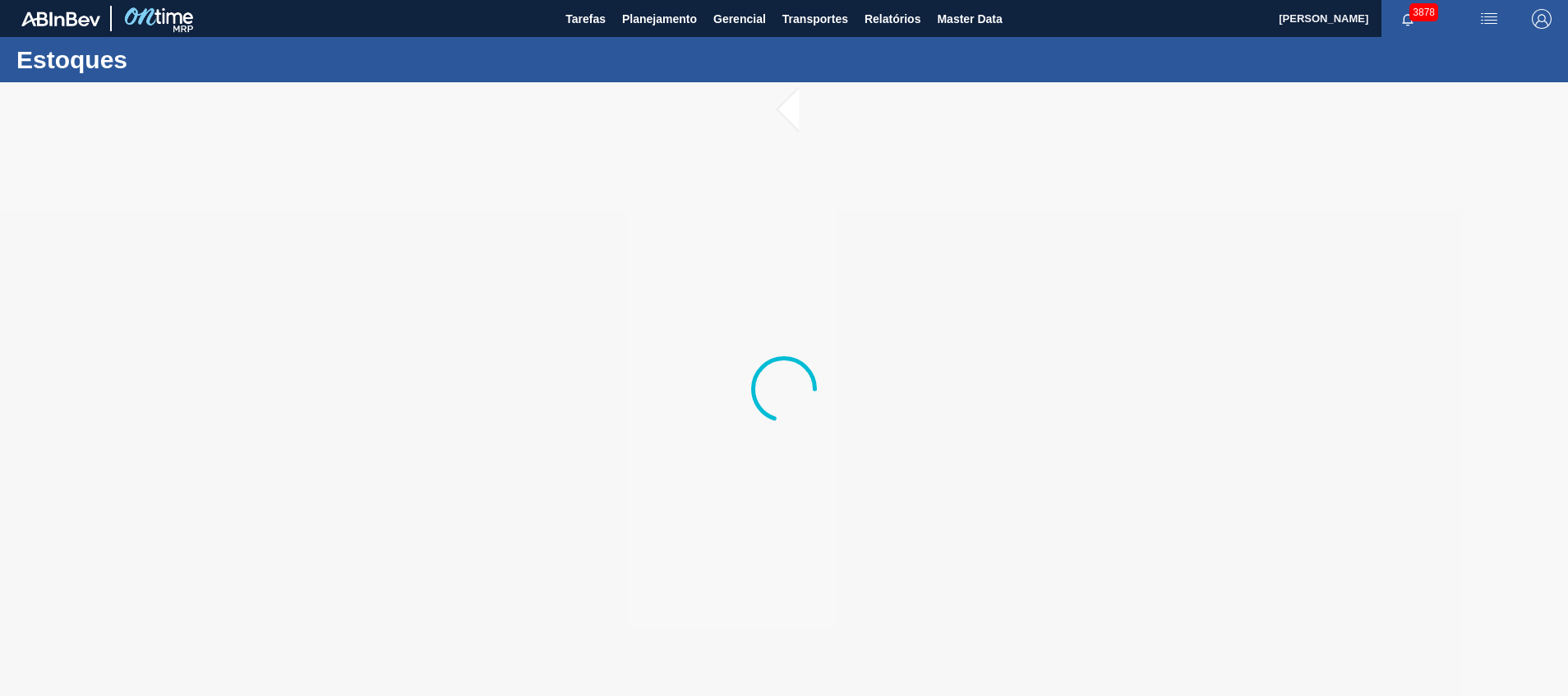
drag, startPoint x: 795, startPoint y: 633, endPoint x: 685, endPoint y: 567, distance: 128.3
click at [685, 567] on div at bounding box center [784, 389] width 1568 height 613
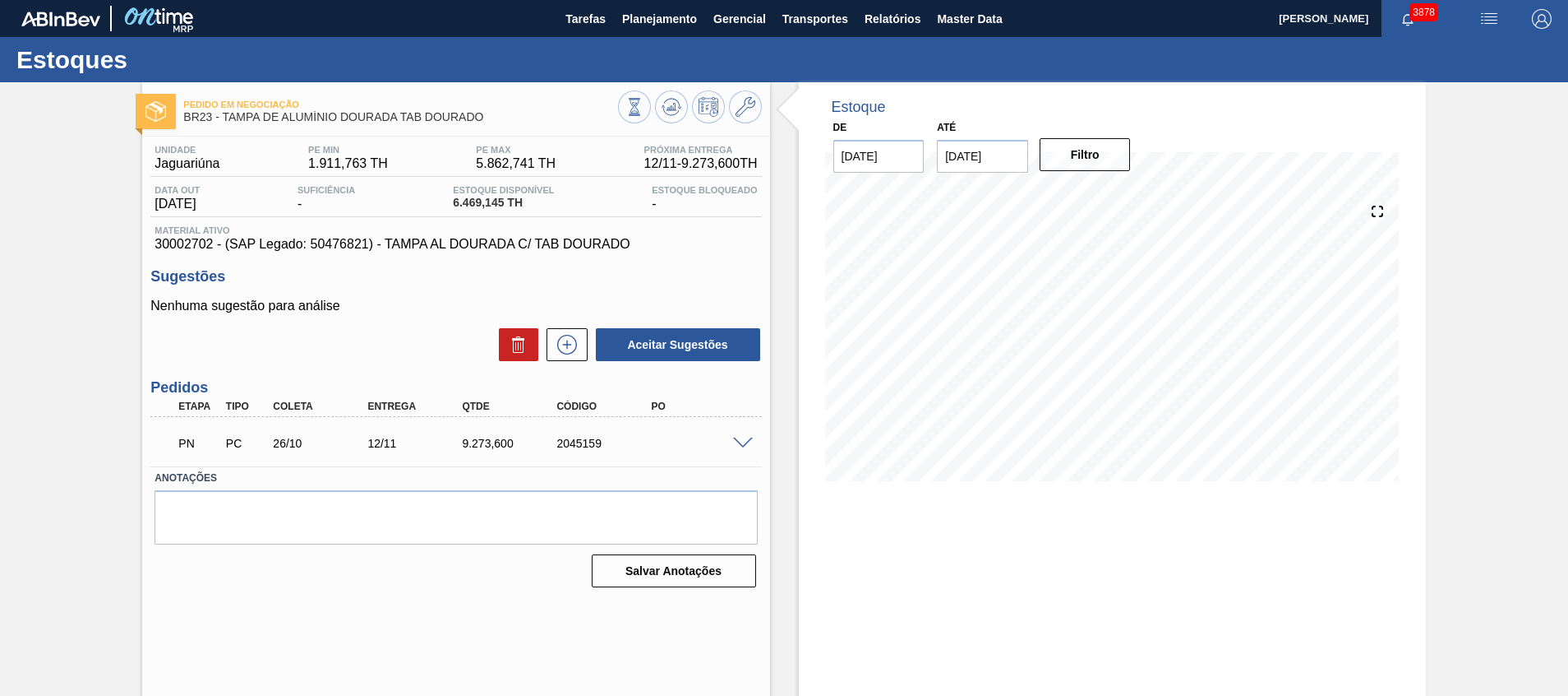
click at [745, 443] on span at bounding box center [743, 443] width 20 height 12
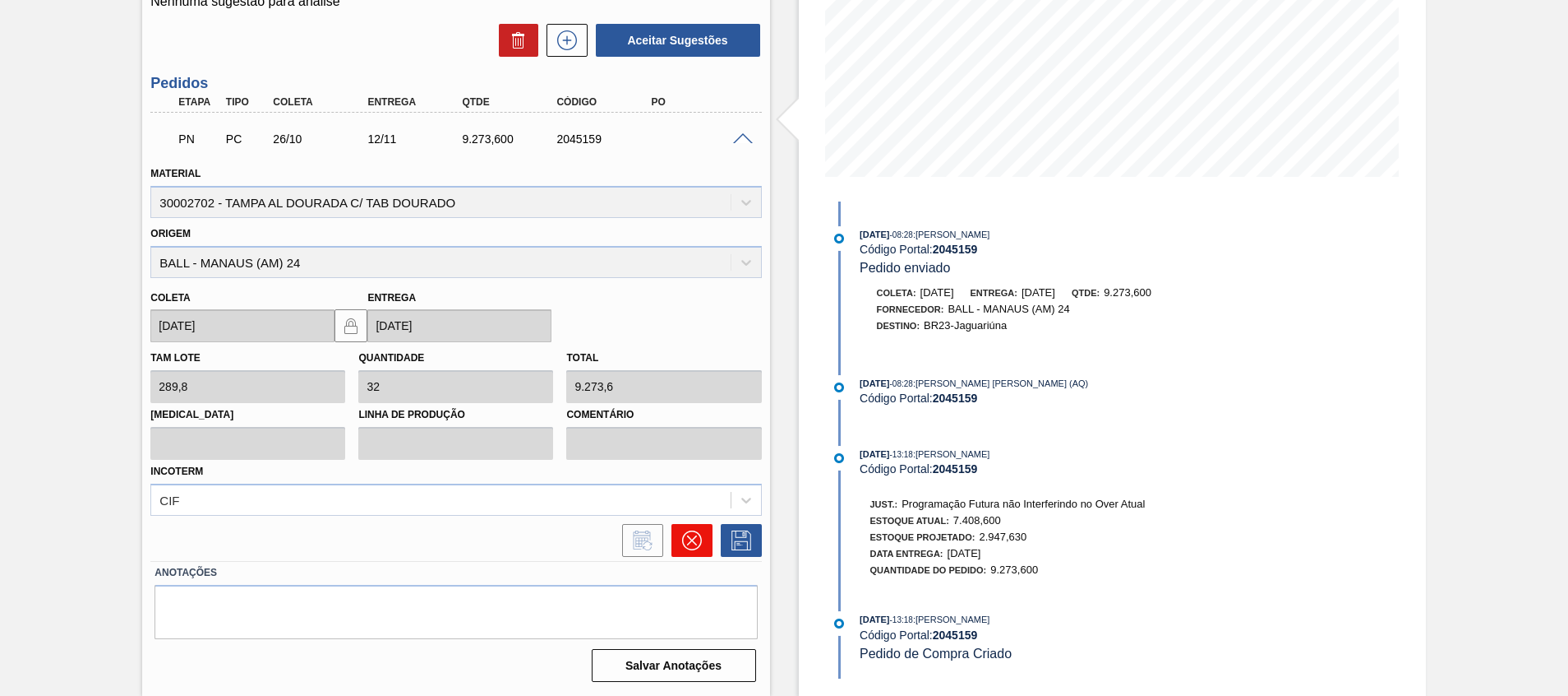
scroll to position [58, 0]
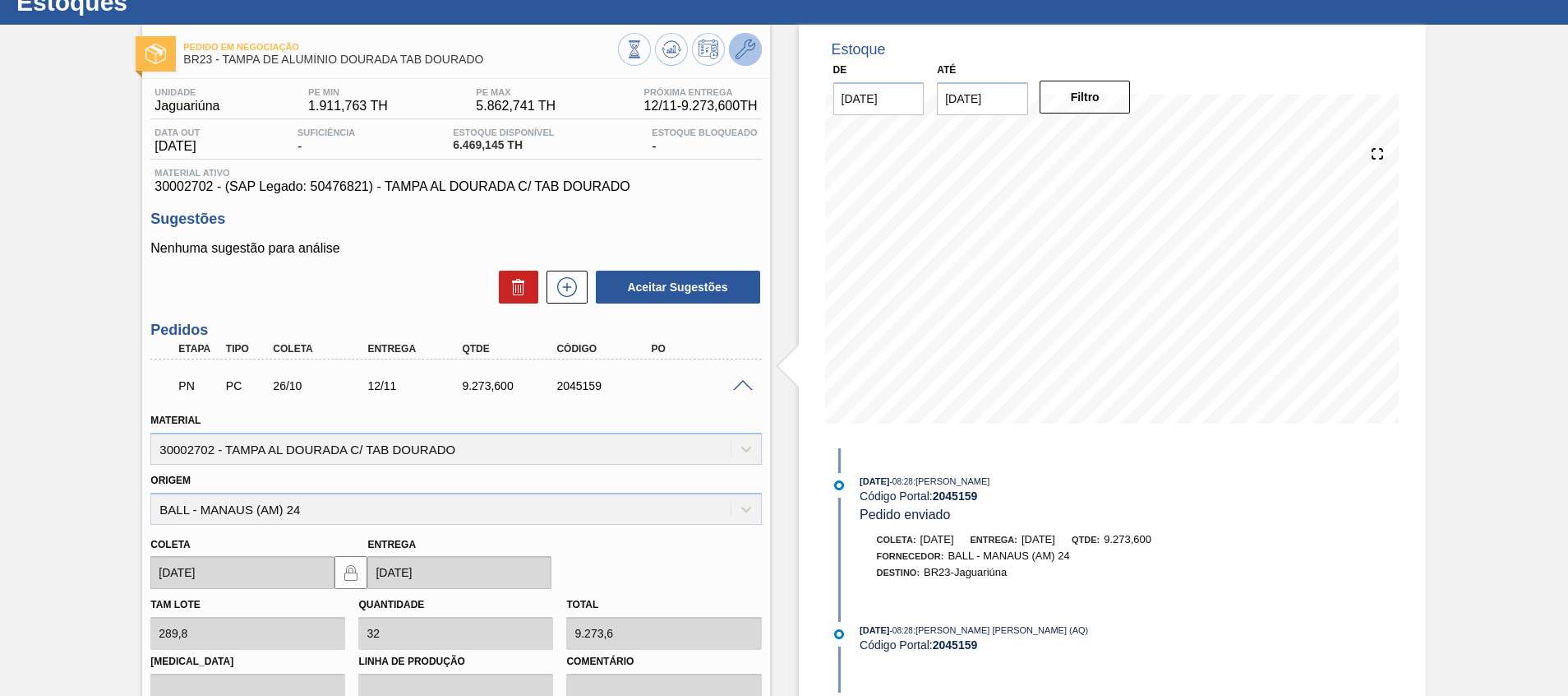
click at [755, 50] on button at bounding box center [746, 50] width 33 height 33
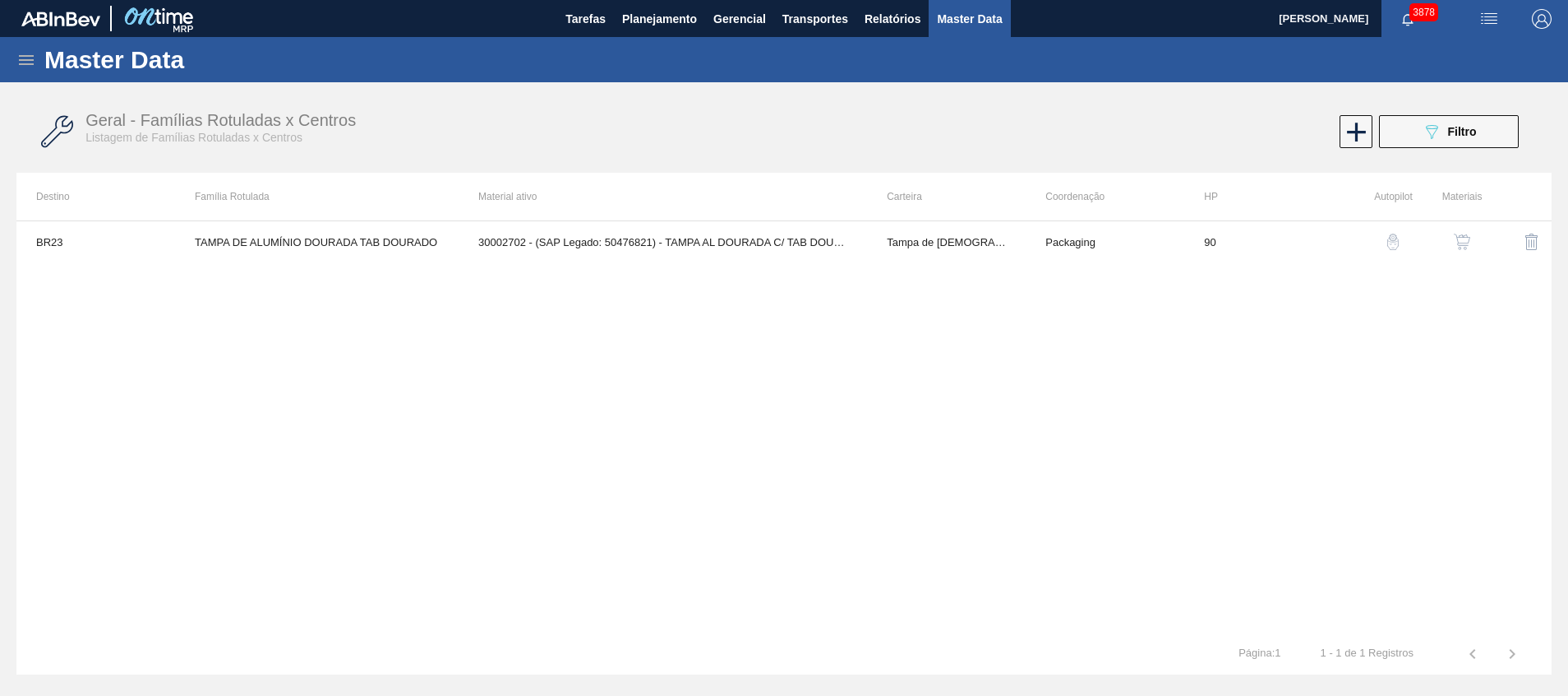
click at [1484, 238] on td at bounding box center [1517, 241] width 70 height 41
click at [1471, 238] on div "button" at bounding box center [1463, 242] width 20 height 17
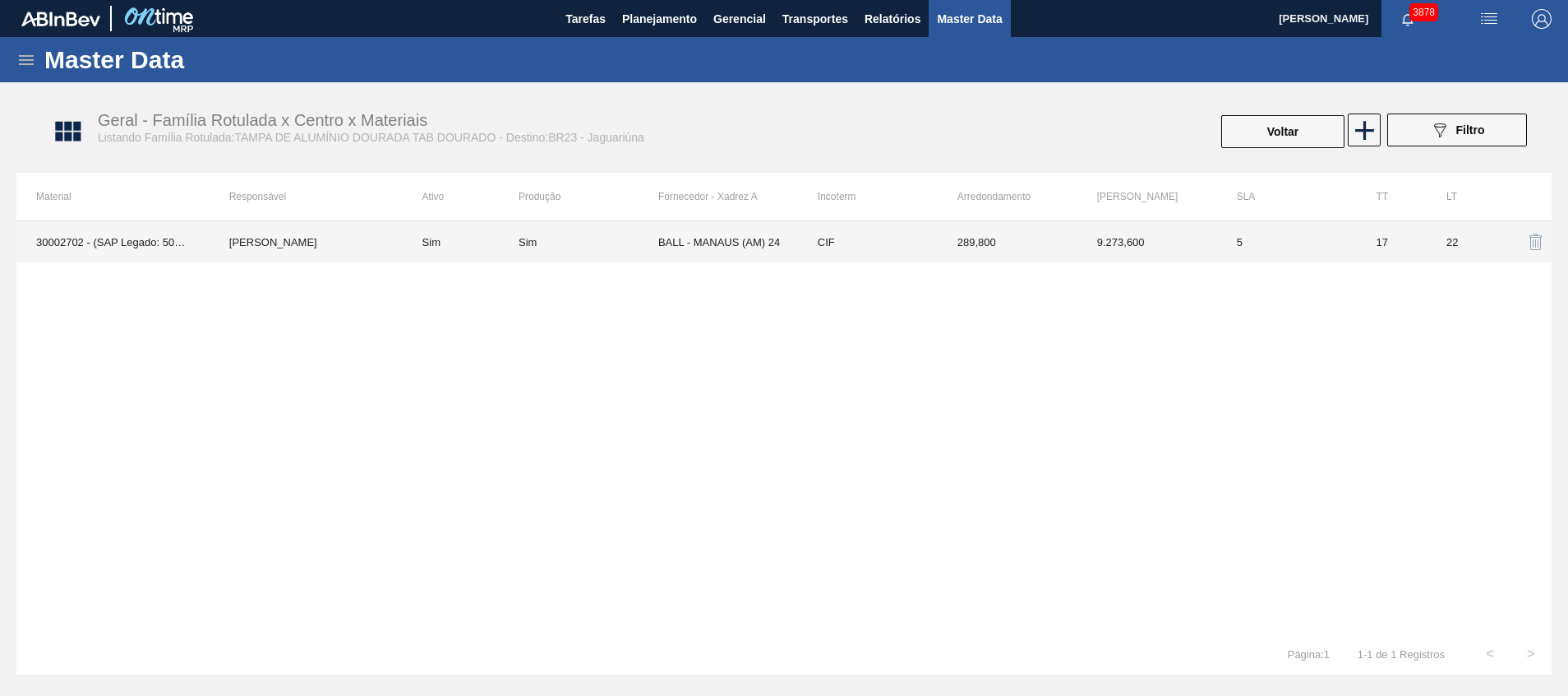
click at [695, 226] on td "BALL - MANAUS (AM) 24" at bounding box center [728, 241] width 139 height 41
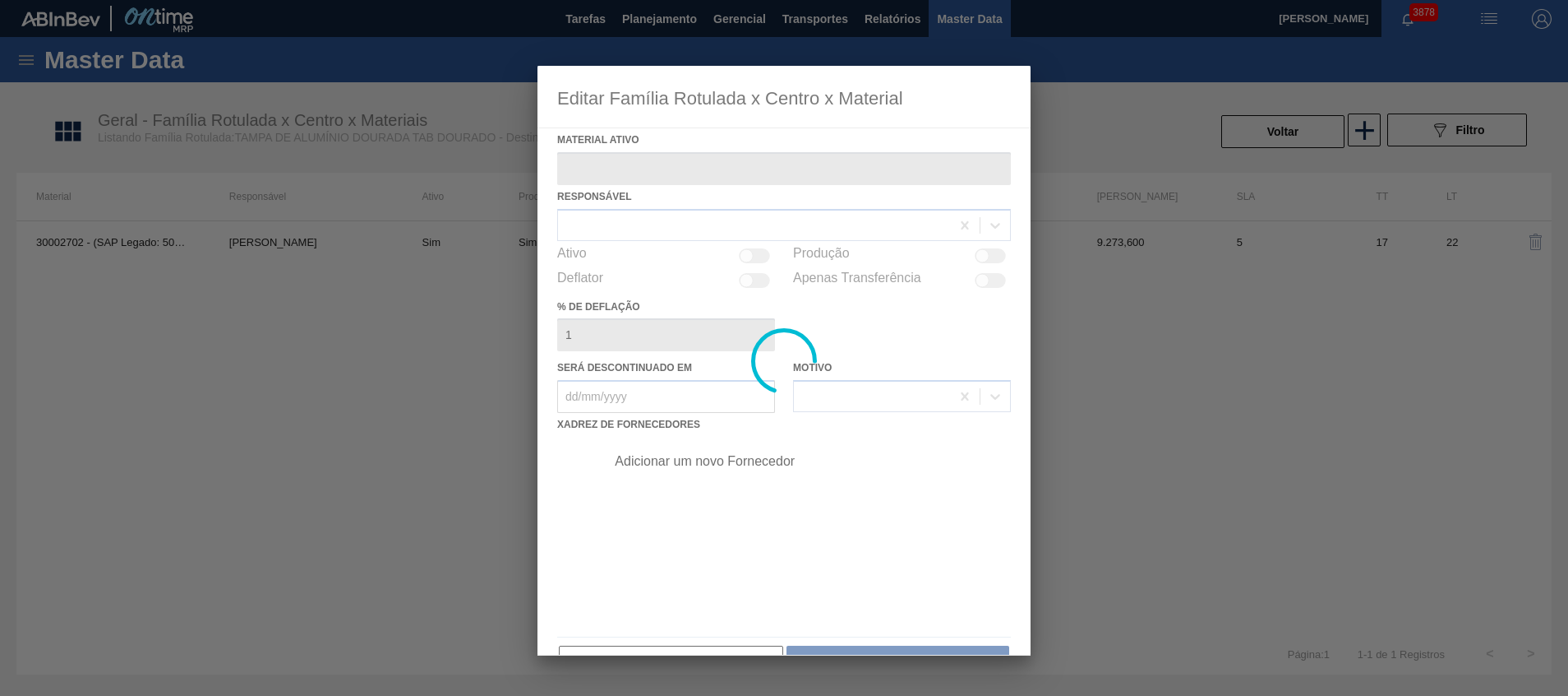
type ativo "30002702 - (SAP Legado: 50476821) - TAMPA AL DOURADA C/ TAB DOURADO"
checkbox input "true"
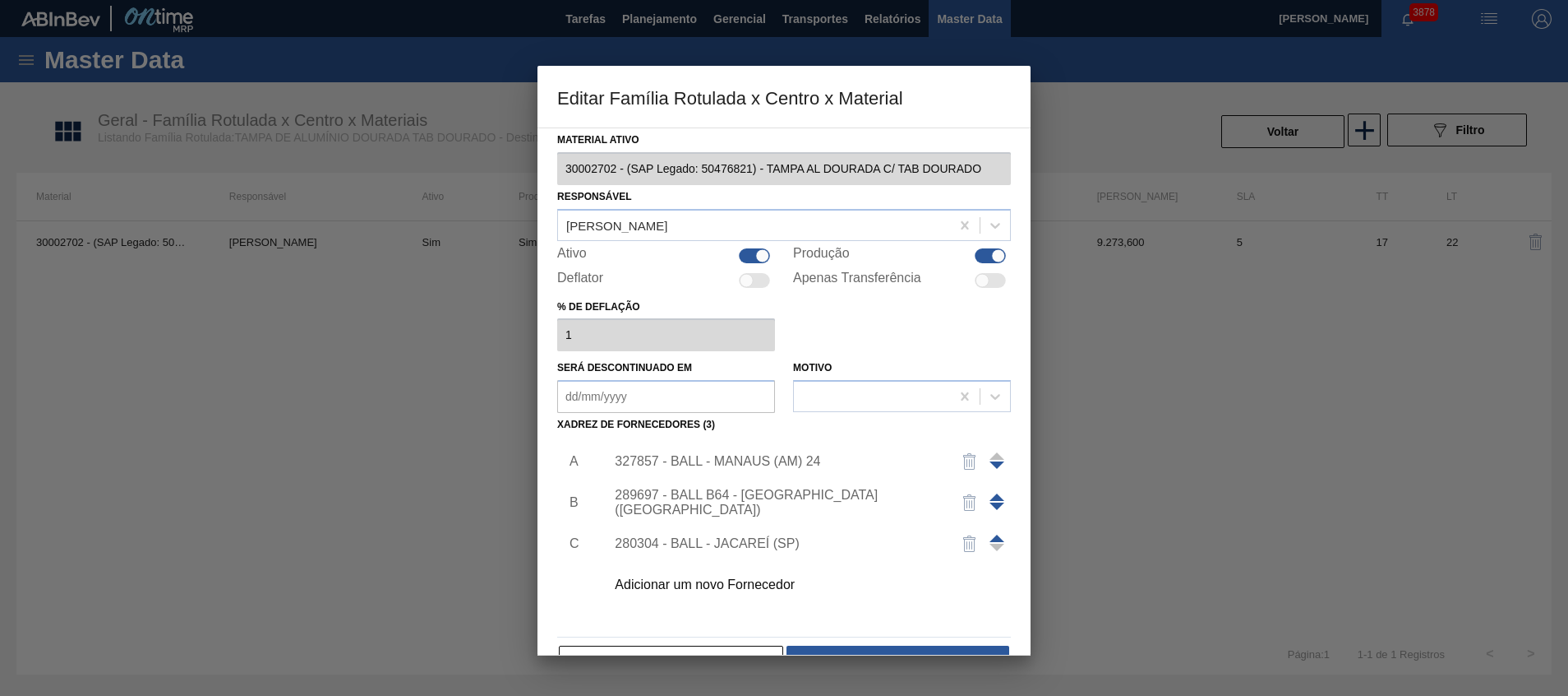
click at [815, 448] on div "327857 - BALL - MANAUS (AM) 24" at bounding box center [803, 461] width 415 height 41
click at [816, 459] on div "327857 - BALL - MANAUS (AM) 24" at bounding box center [776, 461] width 323 height 15
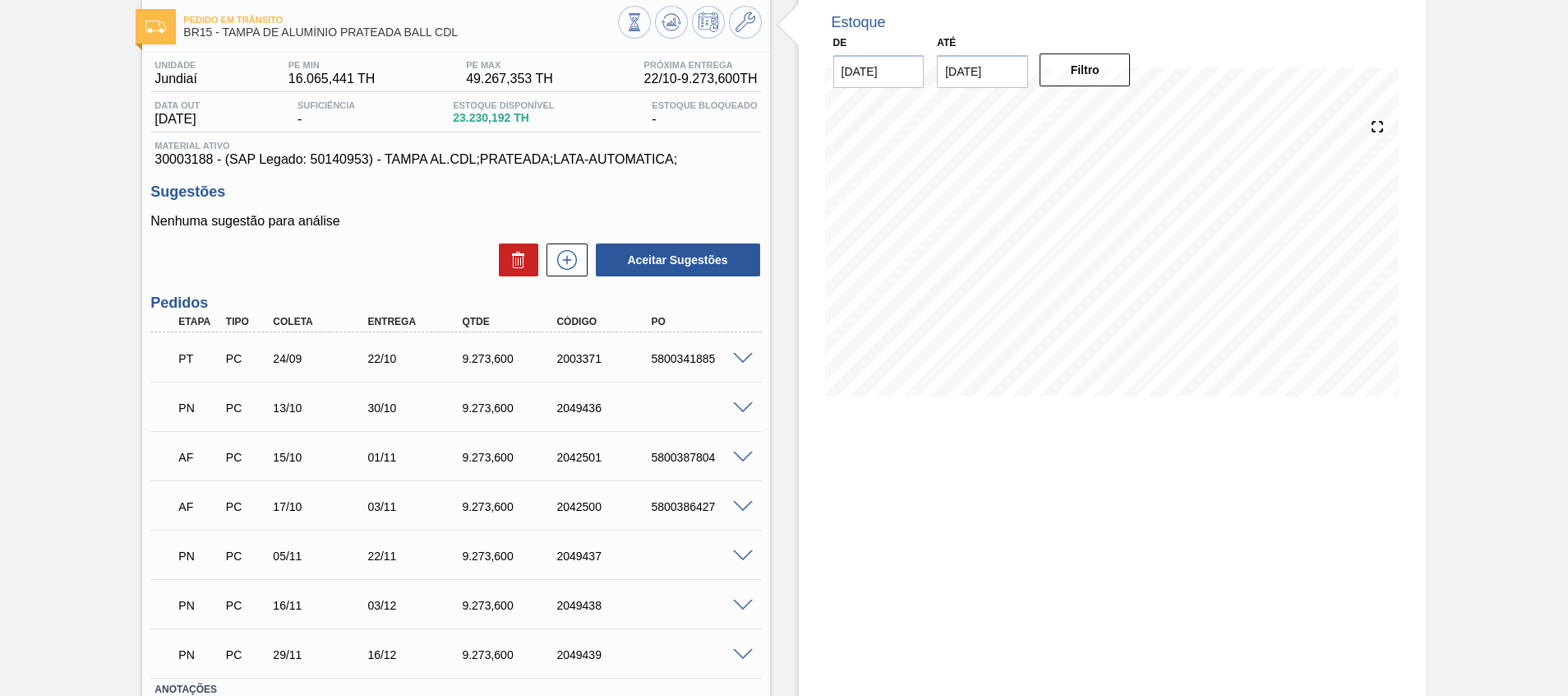
scroll to position [124, 0]
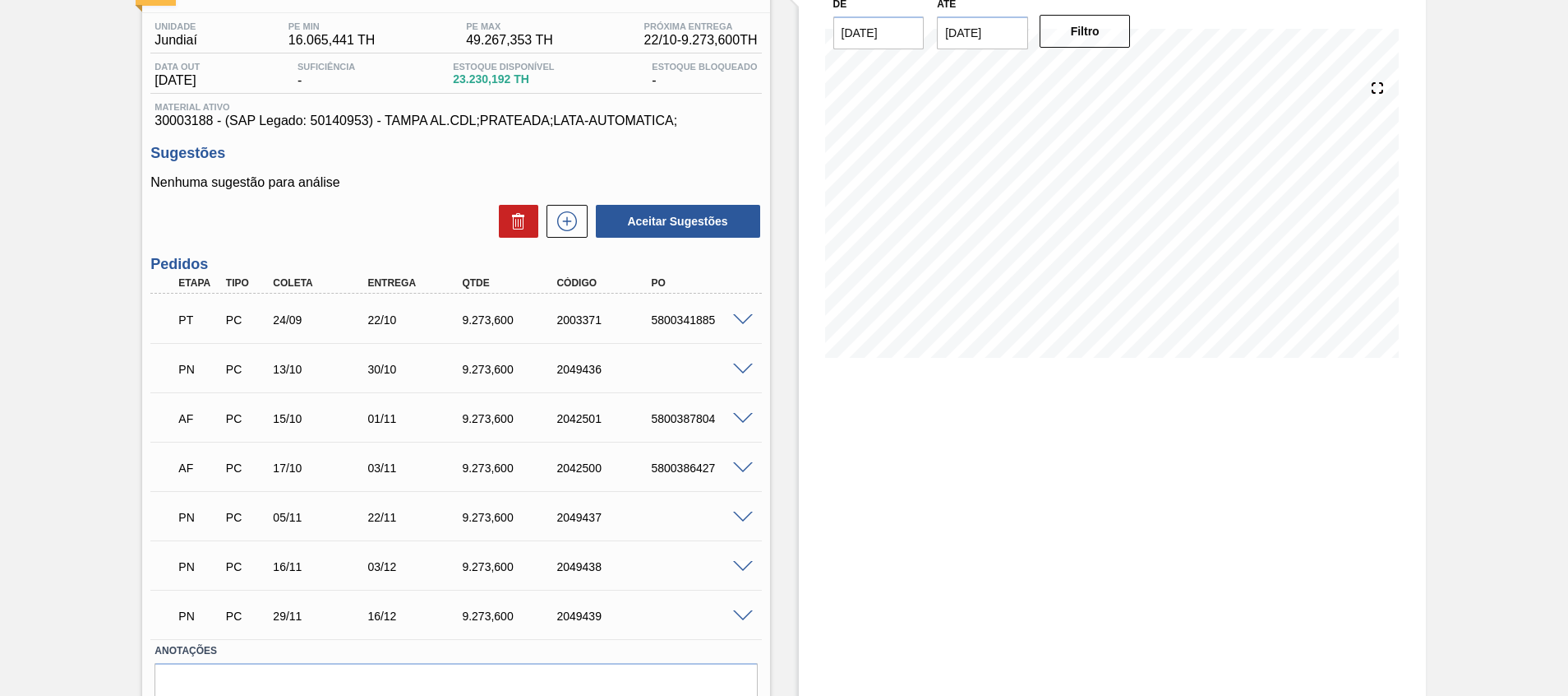
click at [746, 362] on div at bounding box center [746, 368] width 33 height 12
click at [746, 368] on span at bounding box center [743, 369] width 20 height 12
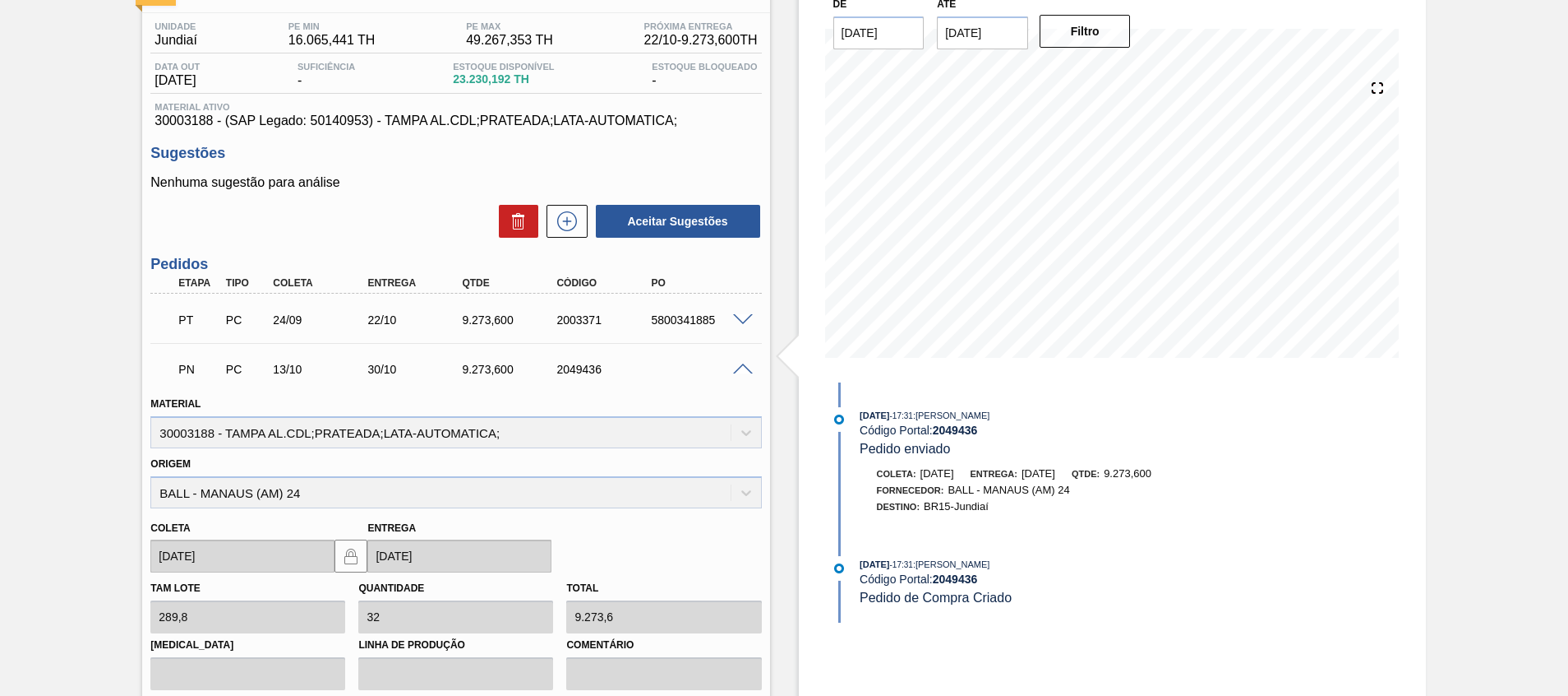
click at [746, 368] on span at bounding box center [743, 369] width 20 height 12
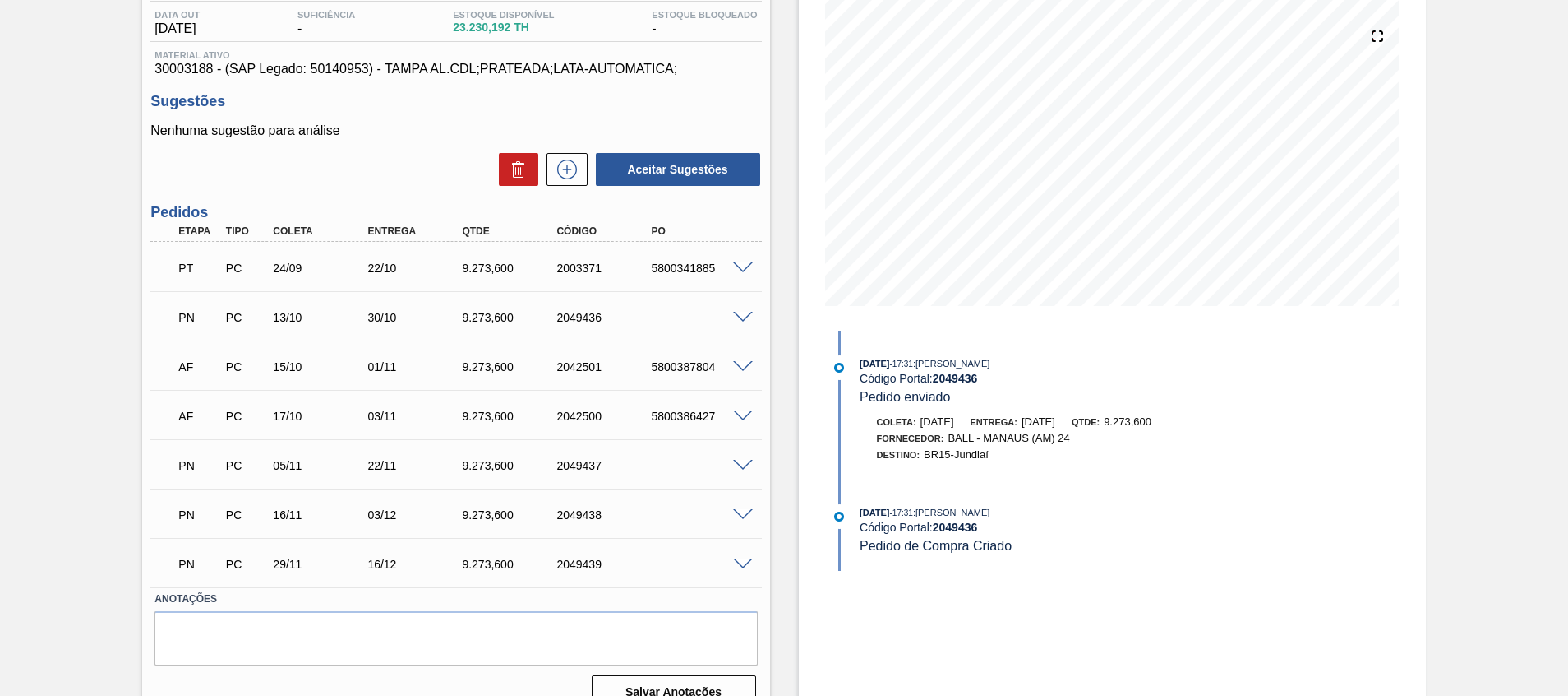
scroll to position [202, 0]
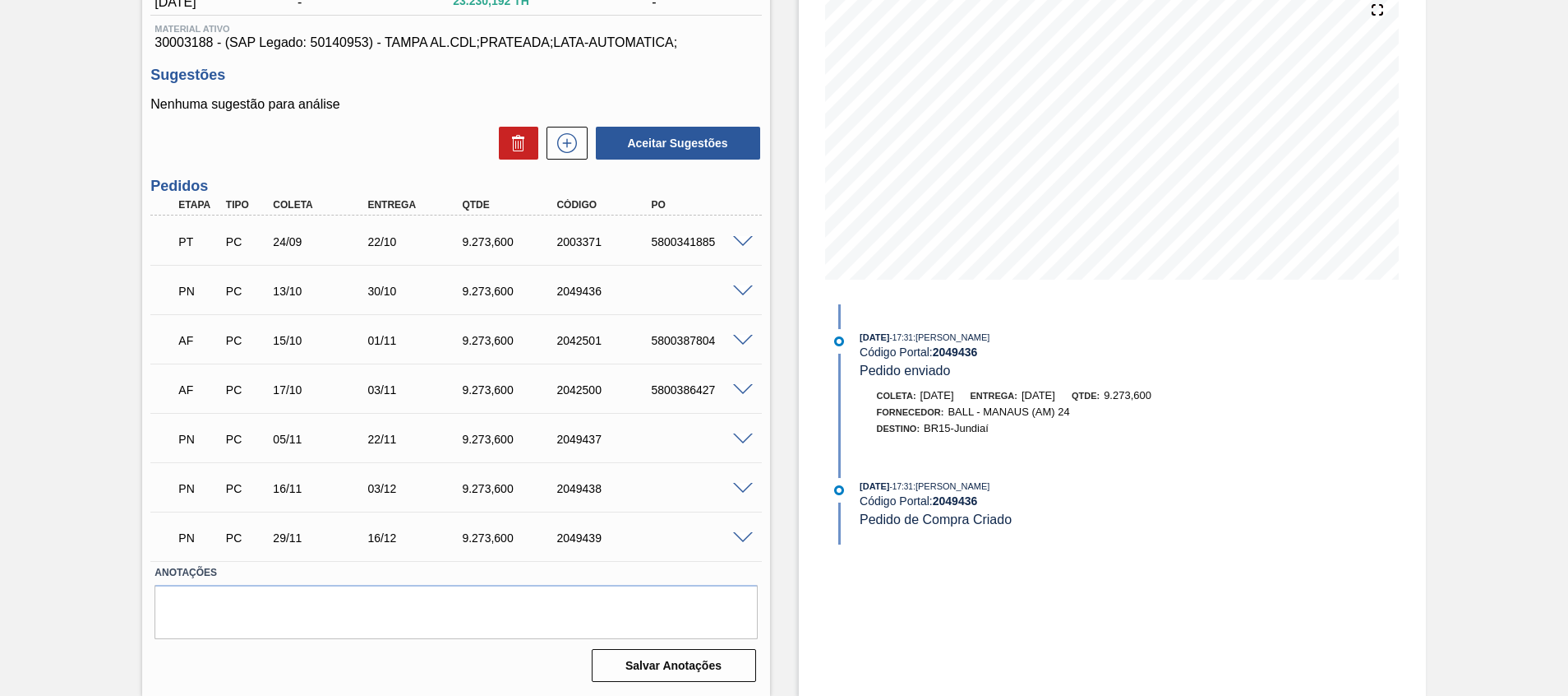
click at [738, 437] on span at bounding box center [743, 439] width 20 height 12
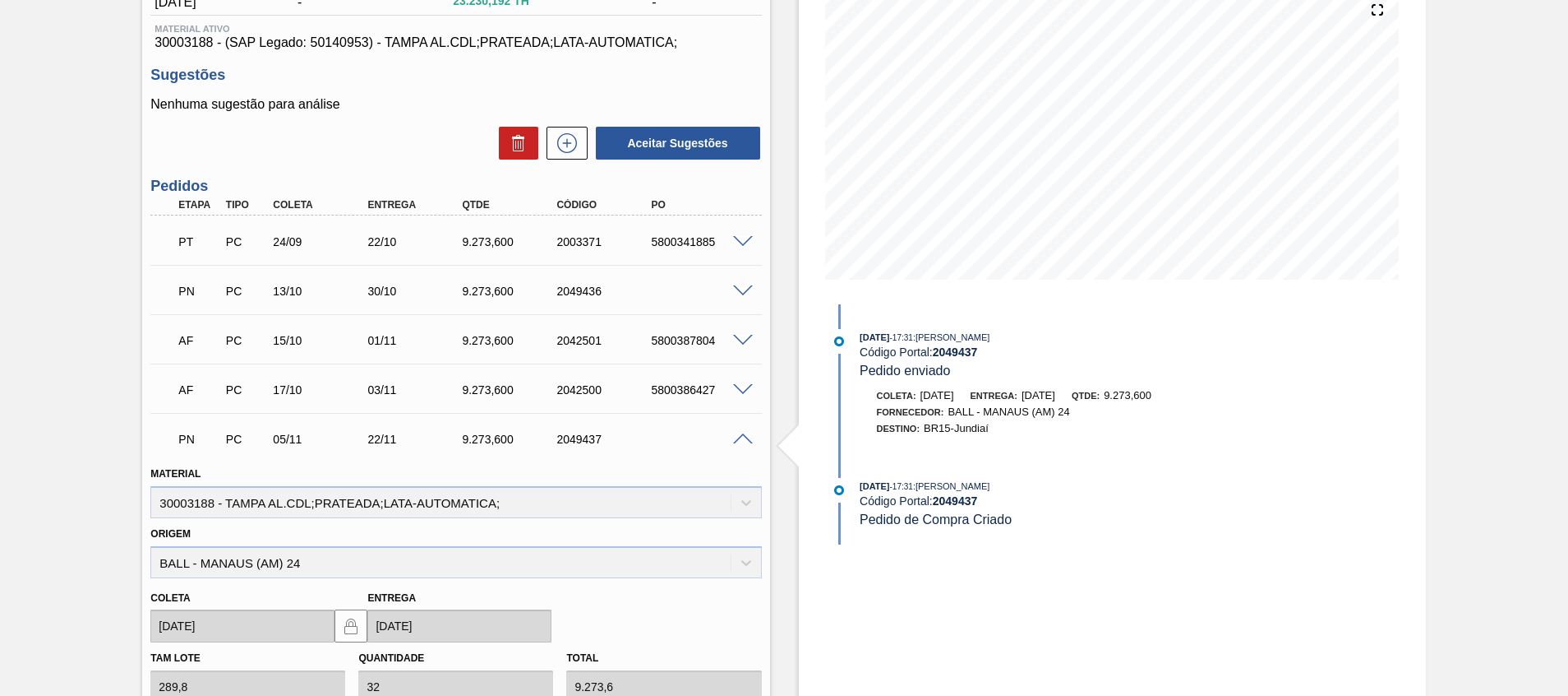
click at [738, 437] on span at bounding box center [743, 439] width 20 height 12
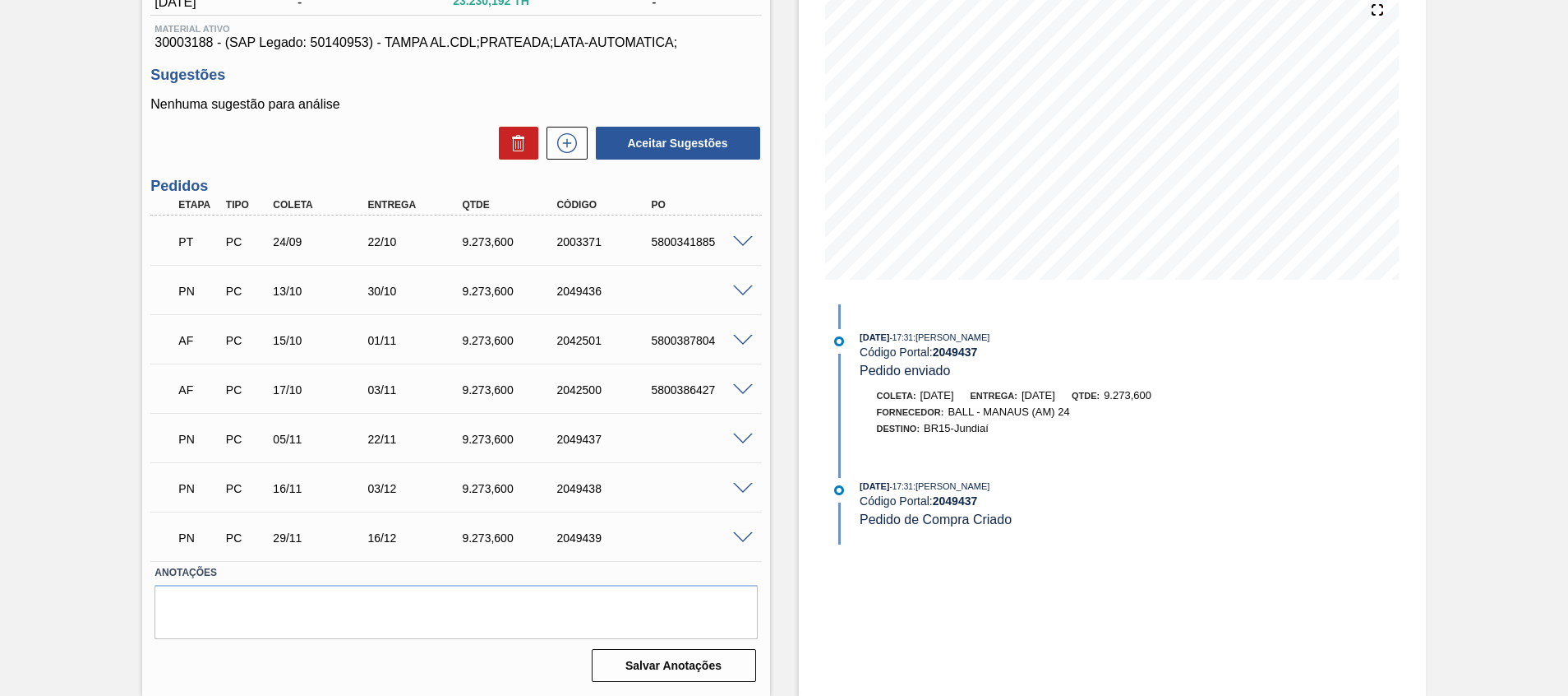
click at [739, 481] on div at bounding box center [746, 487] width 33 height 12
click at [741, 538] on span at bounding box center [743, 537] width 20 height 12
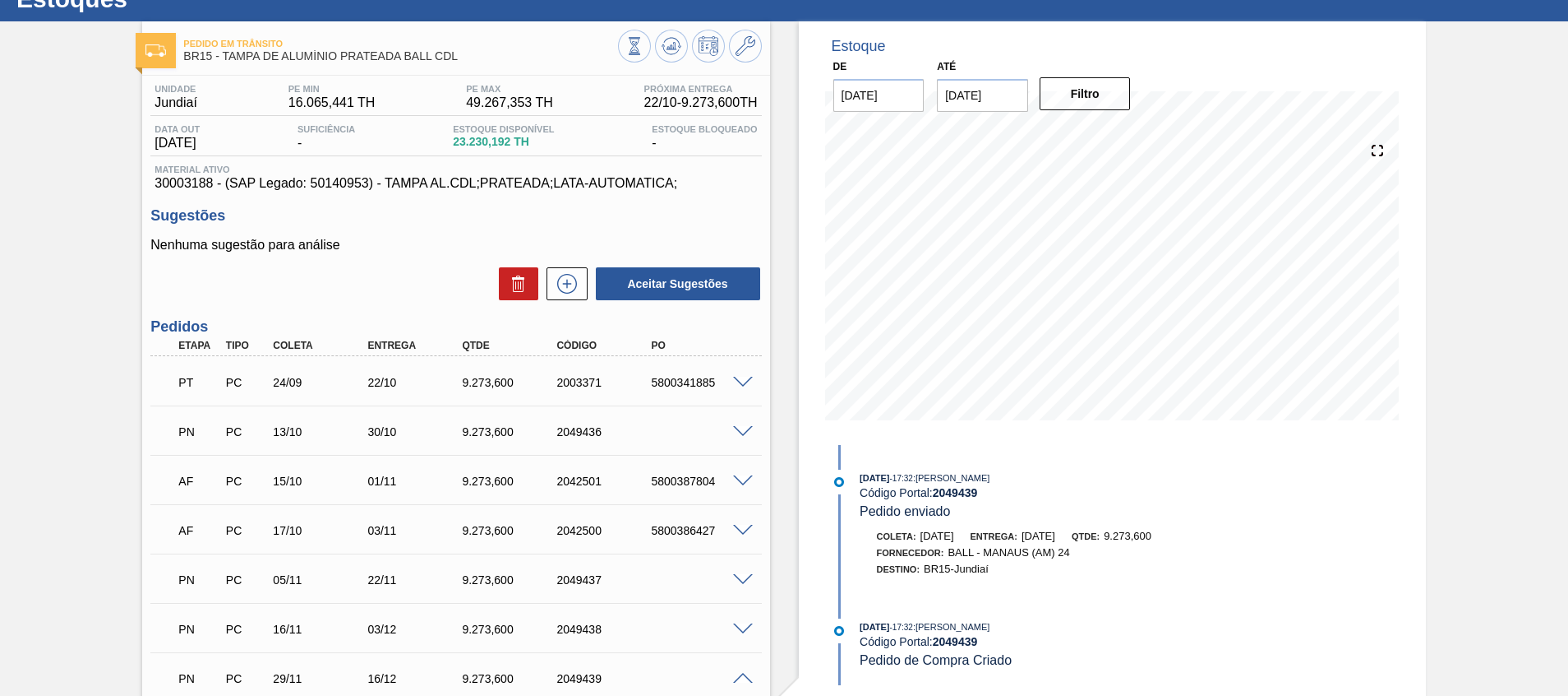
scroll to position [0, 0]
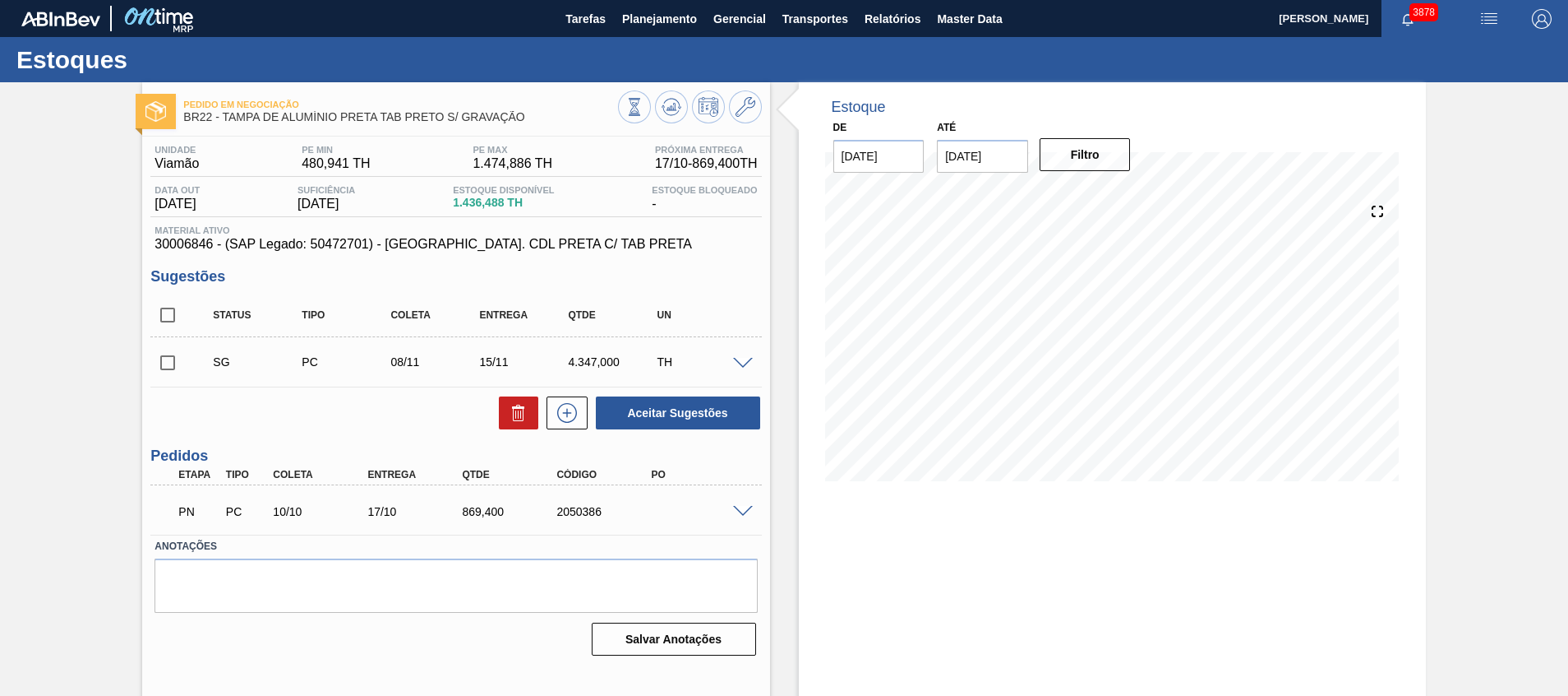
click at [749, 510] on span at bounding box center [743, 512] width 20 height 12
